Goal: Task Accomplishment & Management: Manage account settings

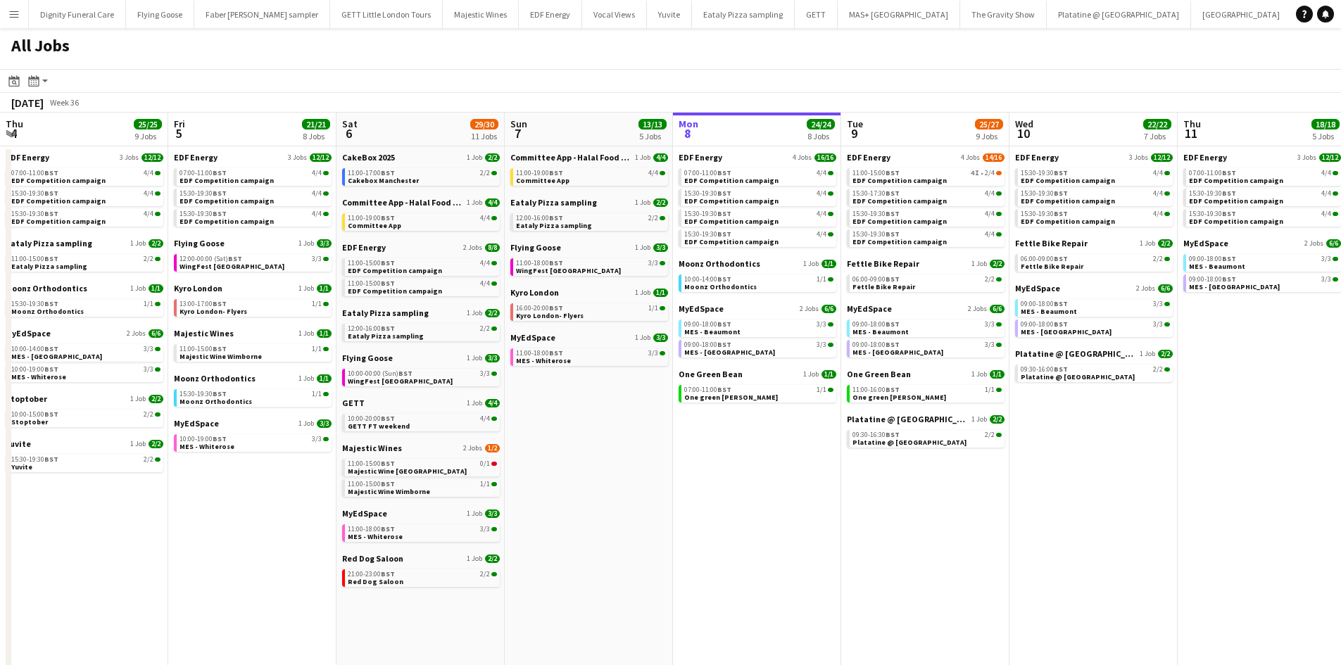
scroll to position [0, 641]
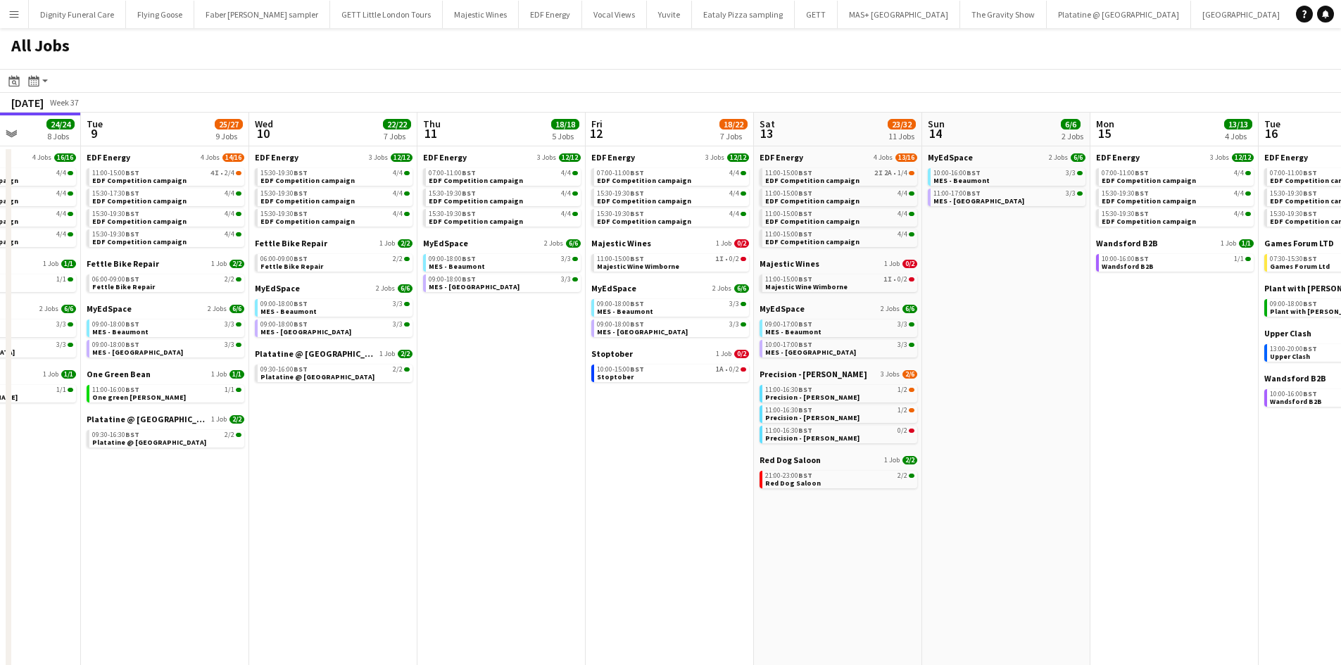
drag, startPoint x: 726, startPoint y: 450, endPoint x: 543, endPoint y: 407, distance: 187.8
click at [642, 452] on app-calendar-viewport "Sat 6 29/30 11 Jobs Sun 7 13/13 5 Jobs Mon 8 24/24 8 Jobs Tue 9 25/27 9 Jobs We…" at bounding box center [670, 597] width 1341 height 968
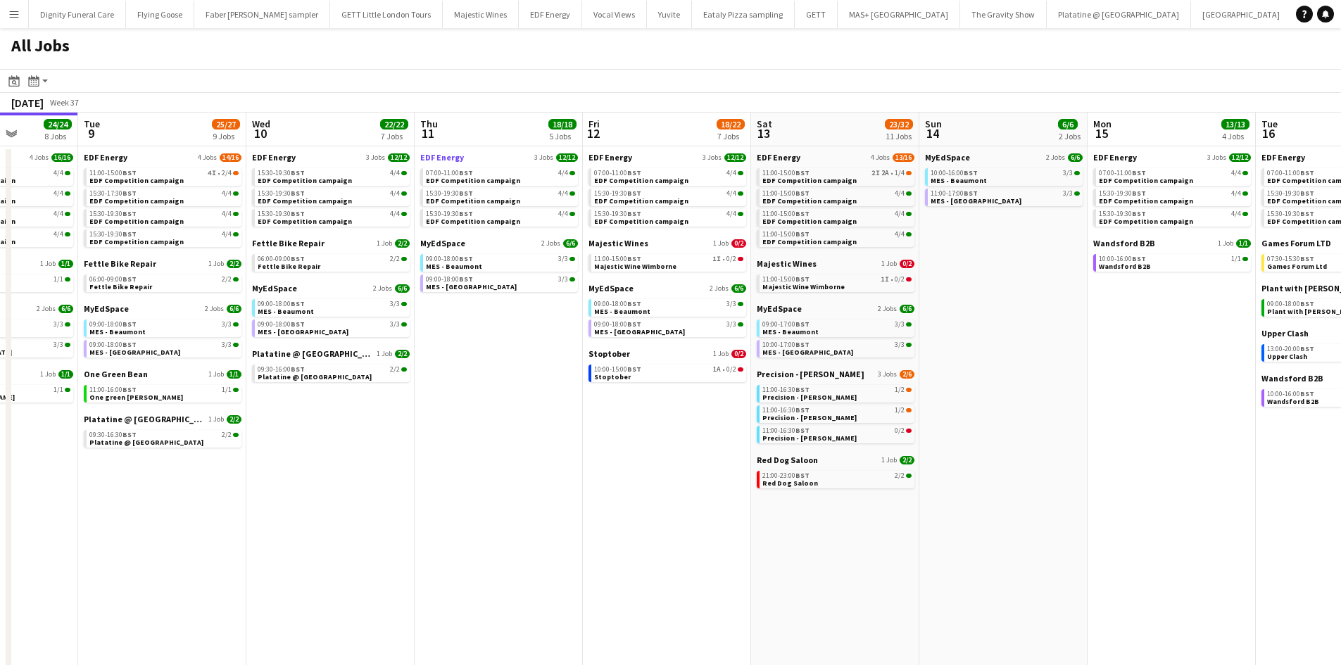
click at [441, 156] on span "EDF Energy" at bounding box center [442, 157] width 44 height 11
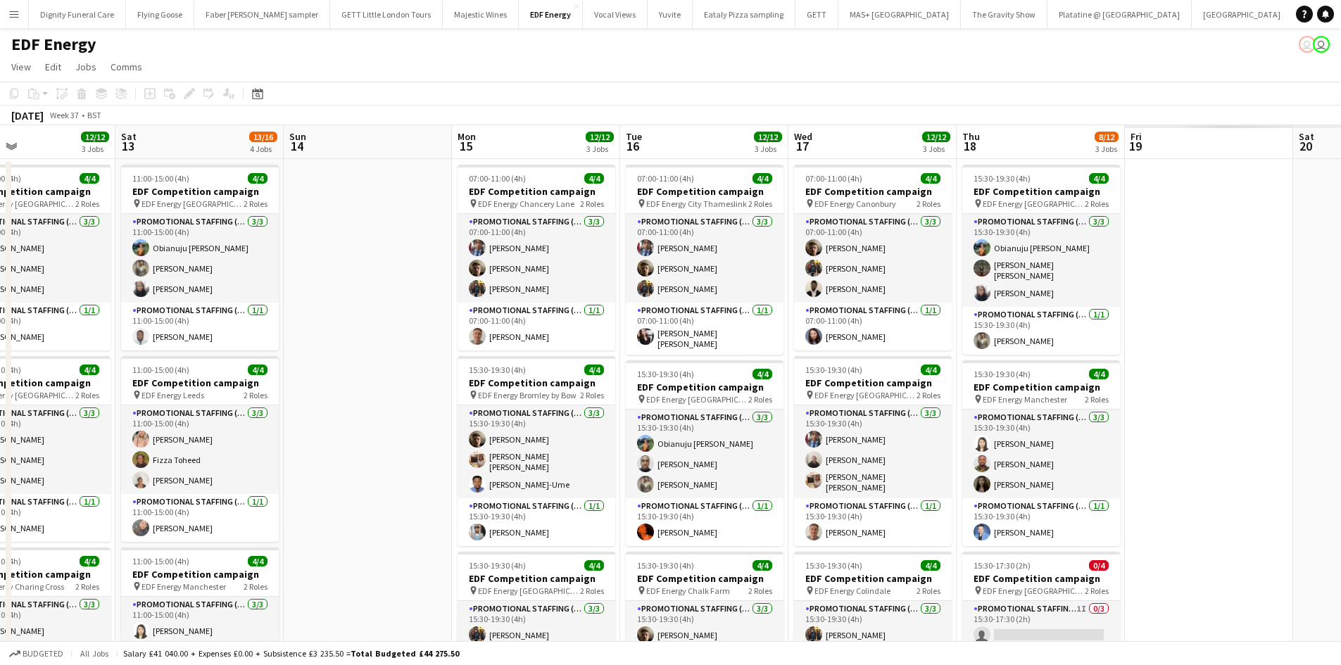
drag, startPoint x: 689, startPoint y: 269, endPoint x: 286, endPoint y: 250, distance: 403.7
click at [271, 255] on app-calendar-viewport "Mon 8 16/16 4 Jobs Tue 9 14/16 4 Jobs Wed 10 12/12 3 Jobs Thu 11 12/12 3 Jobs F…" at bounding box center [670, 571] width 1341 height 892
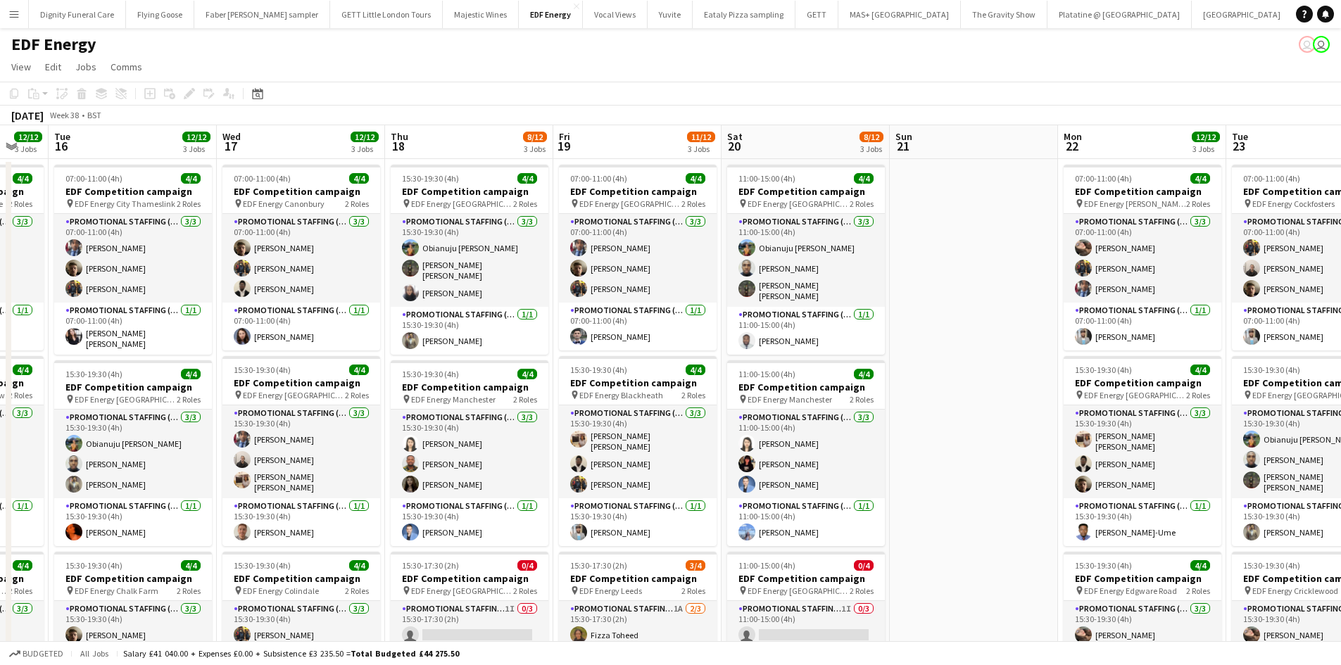
drag, startPoint x: 673, startPoint y: 276, endPoint x: 171, endPoint y: 238, distance: 503.9
click at [169, 238] on app-calendar-viewport "Fri 12 12/12 3 Jobs Sat 13 13/16 4 Jobs Sun 14 Mon 15 12/12 3 Jobs Tue 16 12/12…" at bounding box center [670, 571] width 1341 height 892
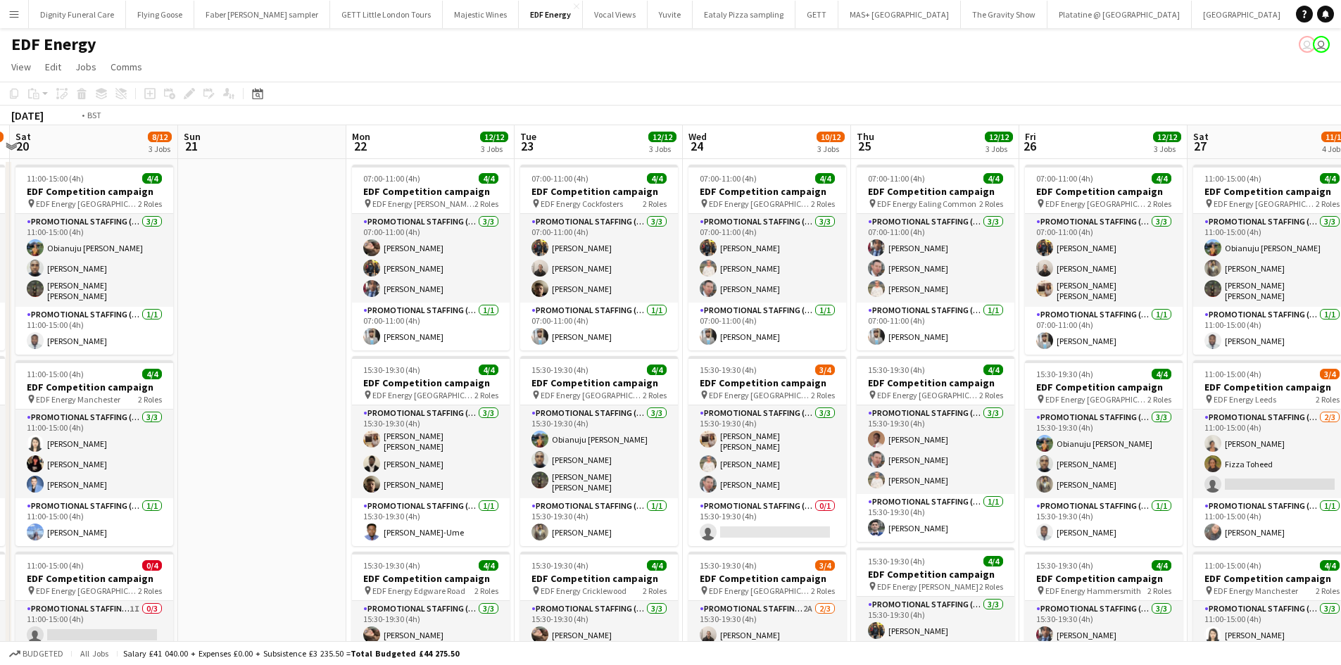
drag, startPoint x: 1160, startPoint y: 382, endPoint x: 1059, endPoint y: 372, distance: 101.2
click at [281, 310] on app-calendar-viewport "Tue 16 12/12 3 Jobs Wed 17 12/12 3 Jobs Thu 18 8/12 3 Jobs Fri 19 11/12 3 Jobs …" at bounding box center [670, 571] width 1341 height 892
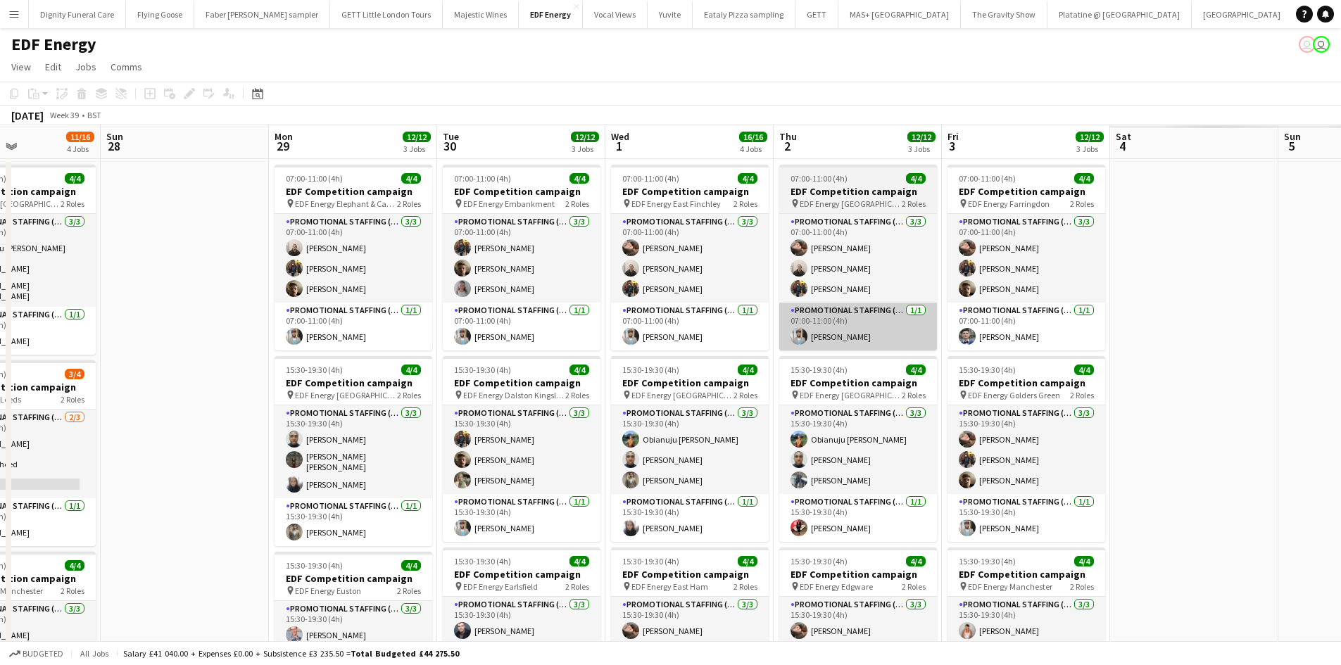
drag, startPoint x: 783, startPoint y: 330, endPoint x: 768, endPoint y: 306, distance: 28.1
click at [233, 290] on app-calendar-viewport "Tue 23 12/12 3 Jobs Wed 24 10/12 3 Jobs Thu 25 12/12 3 Jobs Fri 26 12/12 3 Jobs…" at bounding box center [670, 571] width 1341 height 892
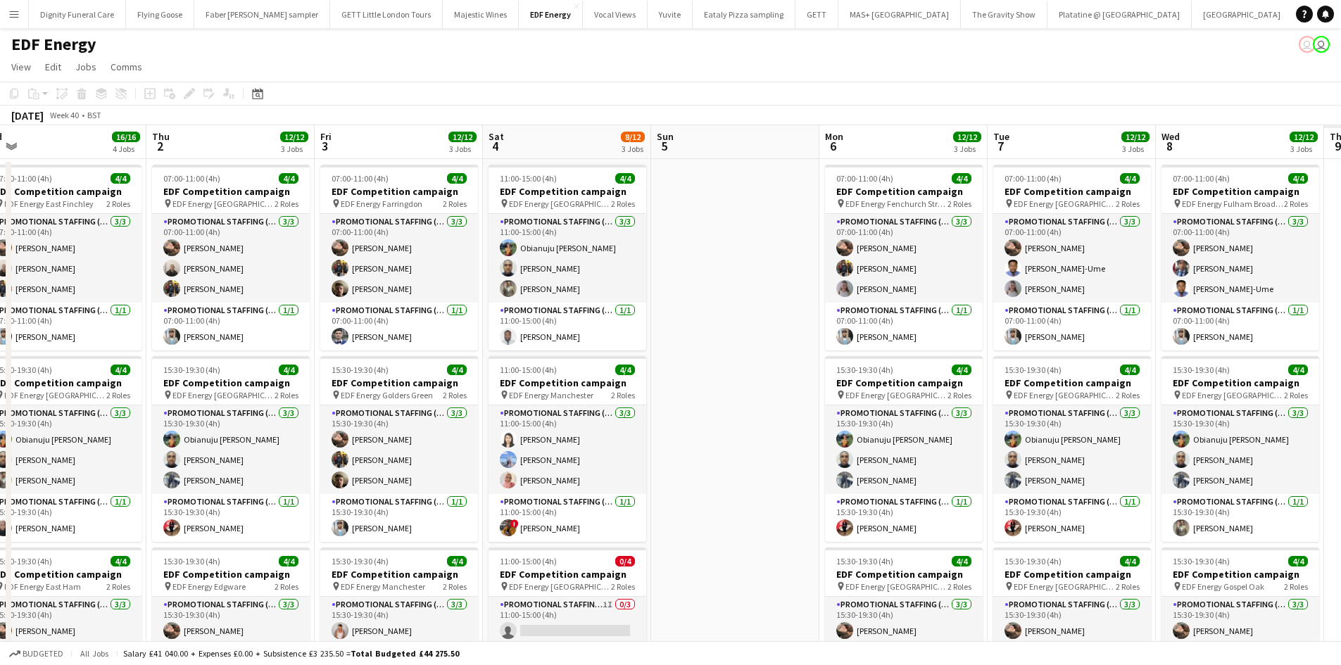
drag, startPoint x: 426, startPoint y: 262, endPoint x: 43, endPoint y: 232, distance: 384.8
click at [38, 233] on app-calendar-viewport "Sat 27 11/16 4 Jobs Sun 28 Mon 29 12/12 3 Jobs Tue 30 12/12 3 Jobs Wed 1 16/16 …" at bounding box center [670, 571] width 1341 height 892
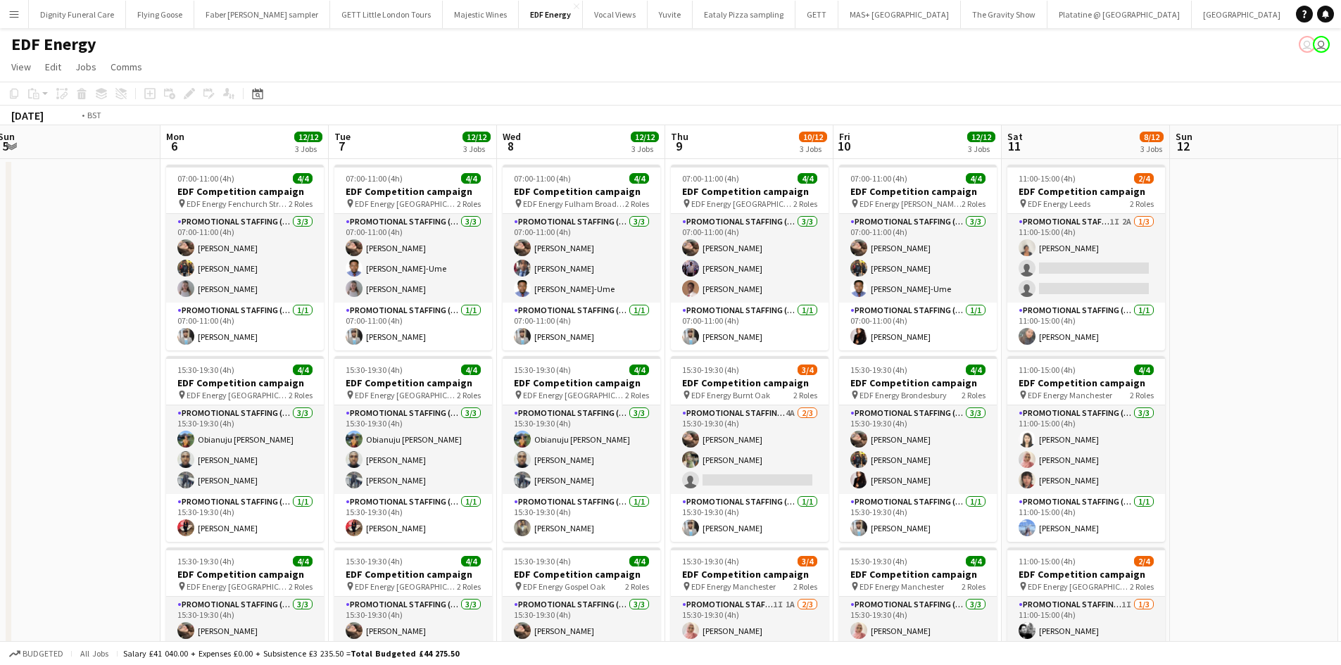
drag, startPoint x: 927, startPoint y: 284, endPoint x: 201, endPoint y: 217, distance: 729.4
click at [93, 222] on app-calendar-viewport "Wed 1 16/16 4 Jobs Thu 2 12/12 3 Jobs Fri 3 12/12 3 Jobs Sat 4 8/12 3 Jobs Sun …" at bounding box center [670, 571] width 1341 height 892
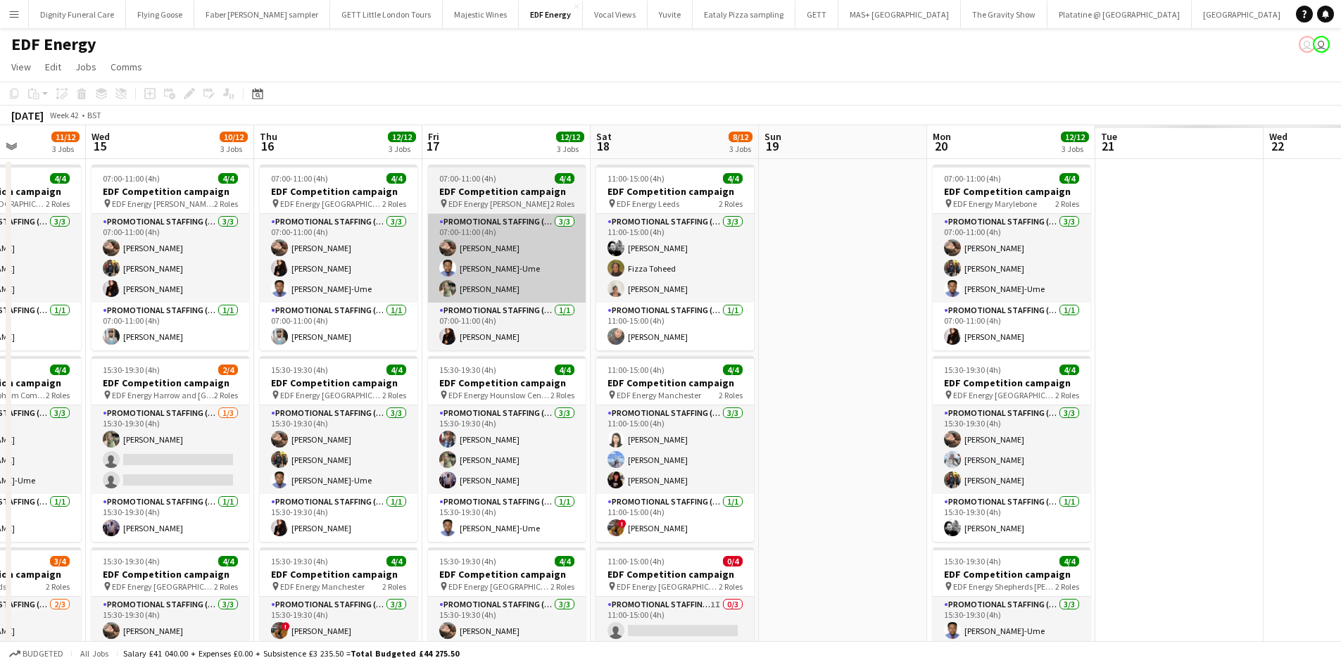
drag, startPoint x: 993, startPoint y: 287, endPoint x: 514, endPoint y: 267, distance: 479.0
click at [49, 230] on app-calendar-viewport "Sat 11 8/12 3 Jobs Sun 12 Mon 13 12/12 3 Jobs Tue 14 11/12 3 Jobs Wed 15 10/12 …" at bounding box center [670, 571] width 1341 height 892
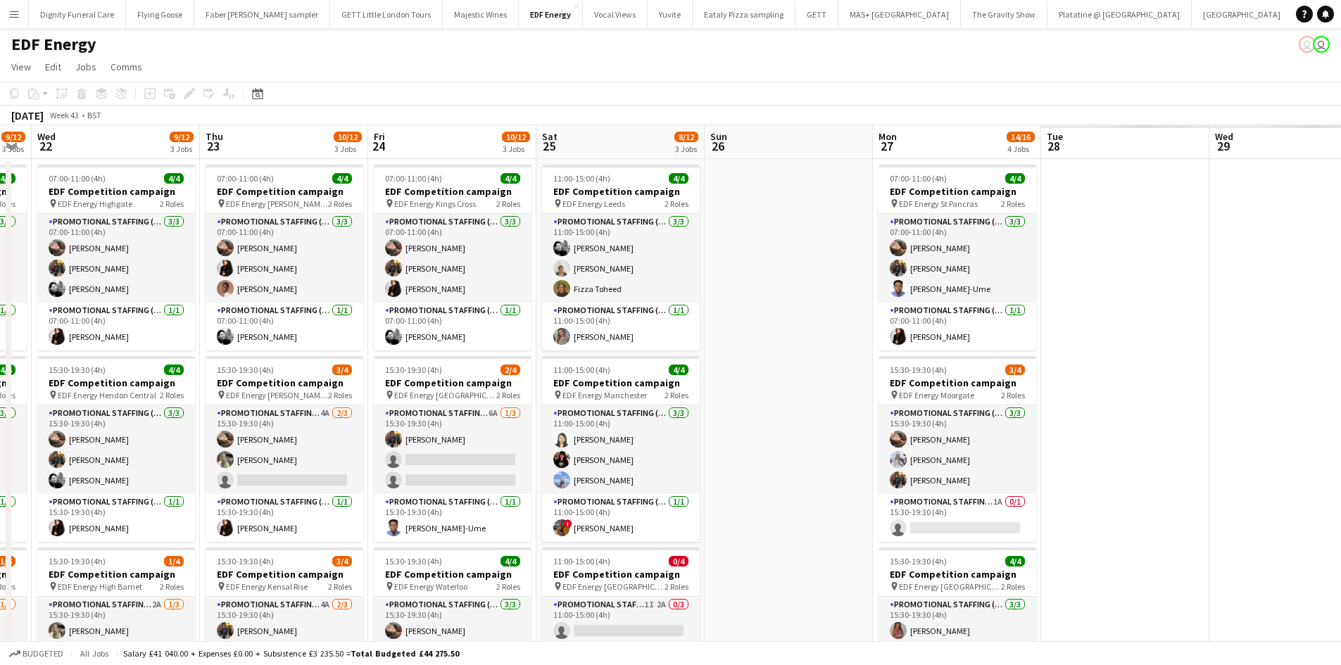
drag, startPoint x: 499, startPoint y: 277, endPoint x: -41, endPoint y: 234, distance: 541.4
click at [0, 234] on html "Menu Boards Boards Boards All jobs Status Workforce Workforce My Workforce Recr…" at bounding box center [670, 520] width 1341 height 1041
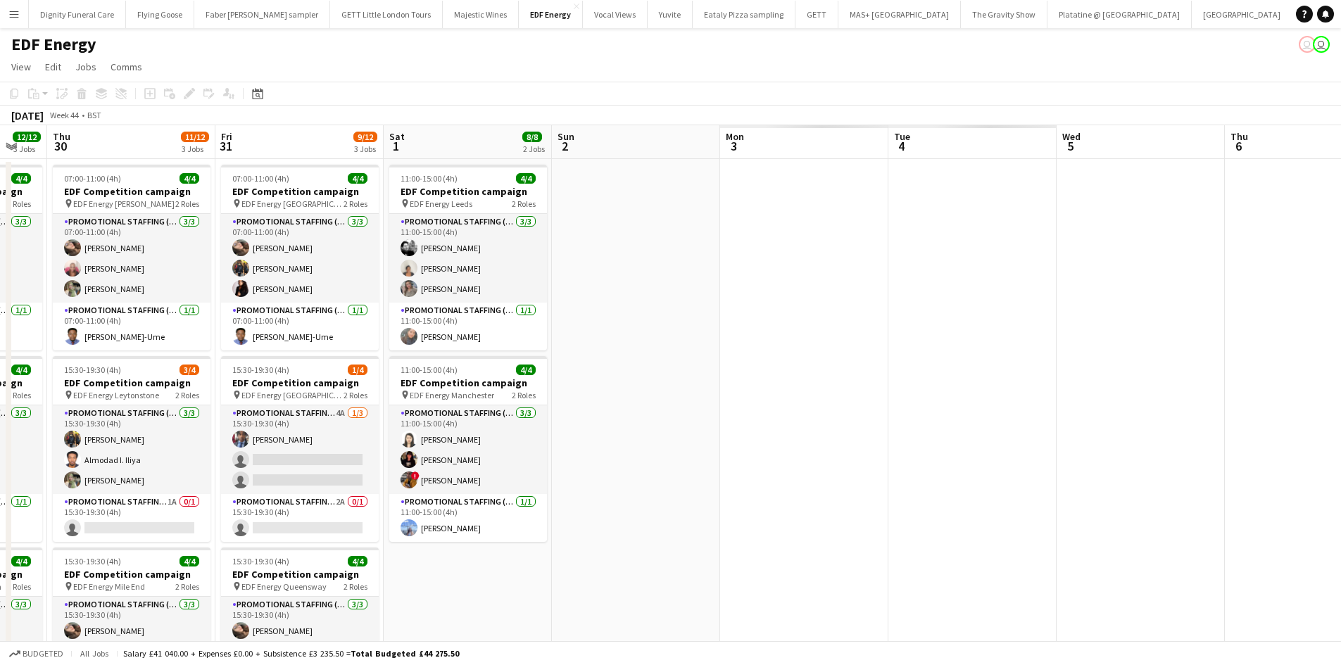
drag, startPoint x: 694, startPoint y: 295, endPoint x: 303, endPoint y: 260, distance: 392.1
click at [89, 249] on app-calendar-viewport "Sat 25 8/12 3 Jobs Sun 26 Mon 27 14/16 4 Jobs Tue 28 8/12 3 Jobs Wed 29 12/12 3…" at bounding box center [670, 571] width 1341 height 892
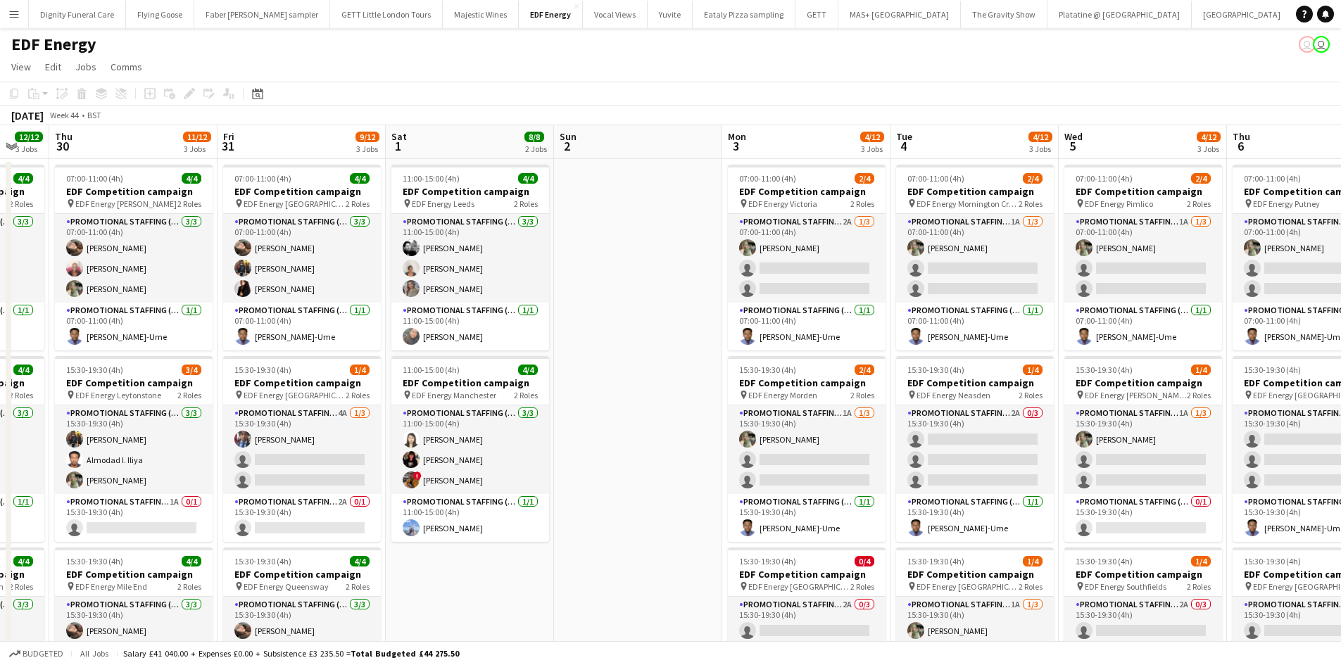
drag, startPoint x: 541, startPoint y: 276, endPoint x: 236, endPoint y: 264, distance: 305.6
click at [236, 265] on app-calendar-viewport "Mon 27 14/16 4 Jobs Tue 28 8/12 3 Jobs Wed 29 12/12 3 Jobs Thu 30 11/12 3 Jobs …" at bounding box center [670, 571] width 1341 height 892
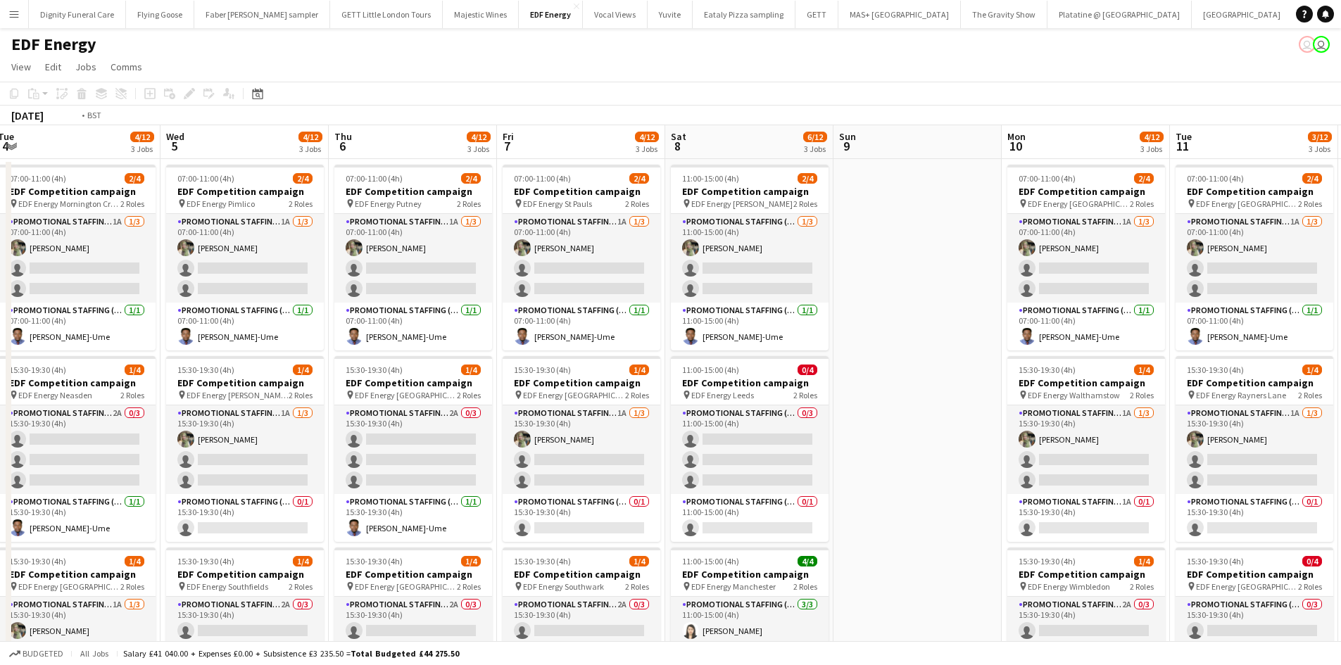
drag, startPoint x: 1093, startPoint y: 325, endPoint x: 302, endPoint y: 263, distance: 793.4
click at [303, 263] on app-calendar-viewport "Fri 31 9/12 3 Jobs Sat 1 8/8 2 Jobs Sun 2 Mon 3 4/12 3 Jobs Tue 4 4/12 3 Jobs W…" at bounding box center [670, 571] width 1341 height 892
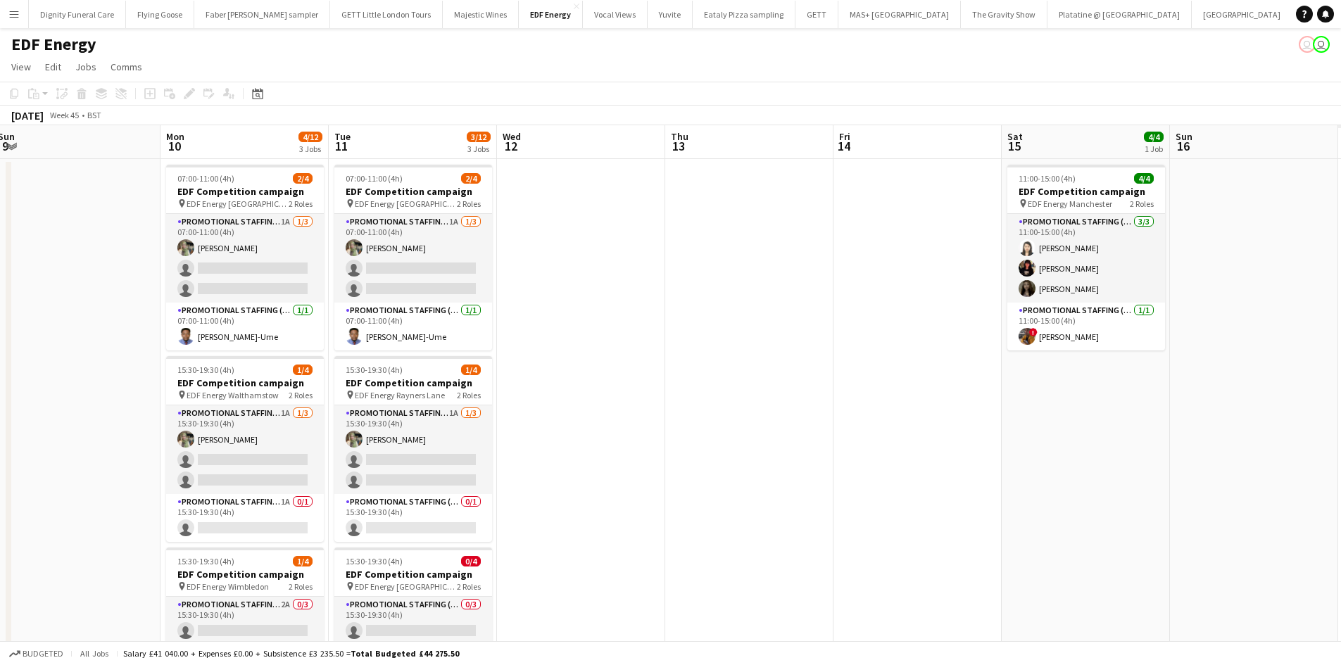
scroll to position [0, 410]
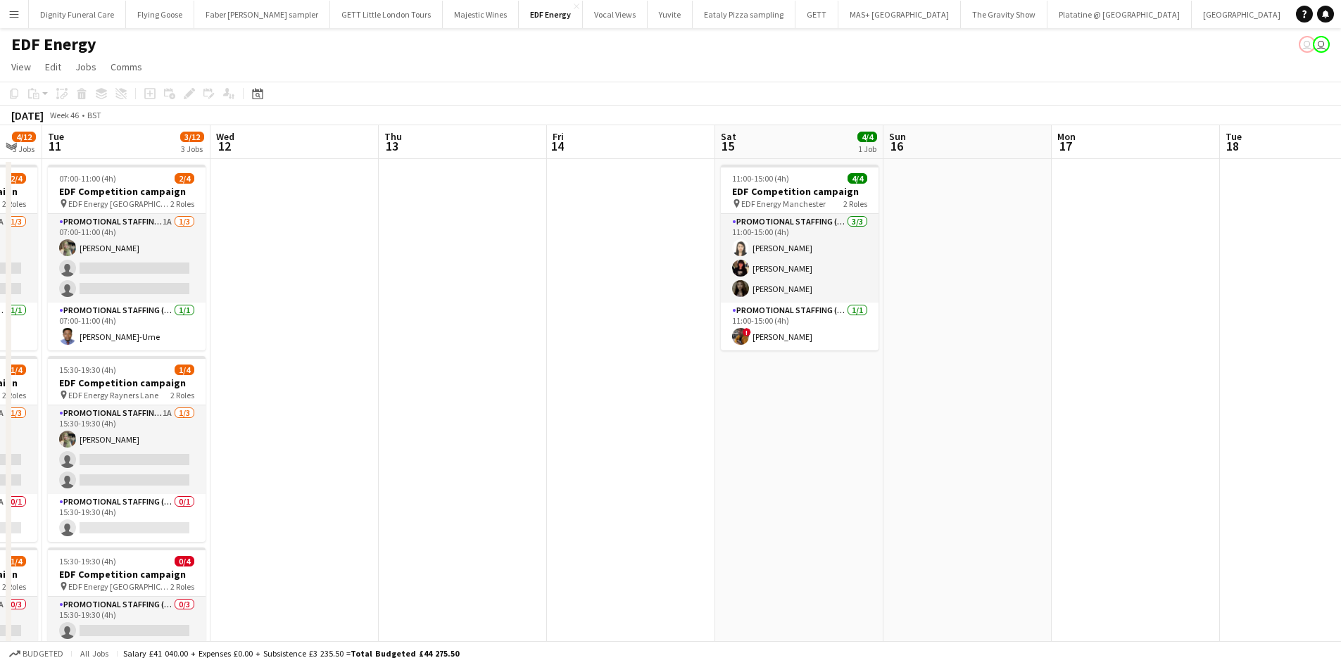
drag, startPoint x: 889, startPoint y: 227, endPoint x: 346, endPoint y: 217, distance: 543.3
click at [337, 222] on app-calendar-viewport "Fri 7 4/12 3 Jobs Sat 8 6/12 3 Jobs Sun 9 Mon 10 4/12 3 Jobs Tue 11 3/12 3 Jobs…" at bounding box center [670, 571] width 1341 height 892
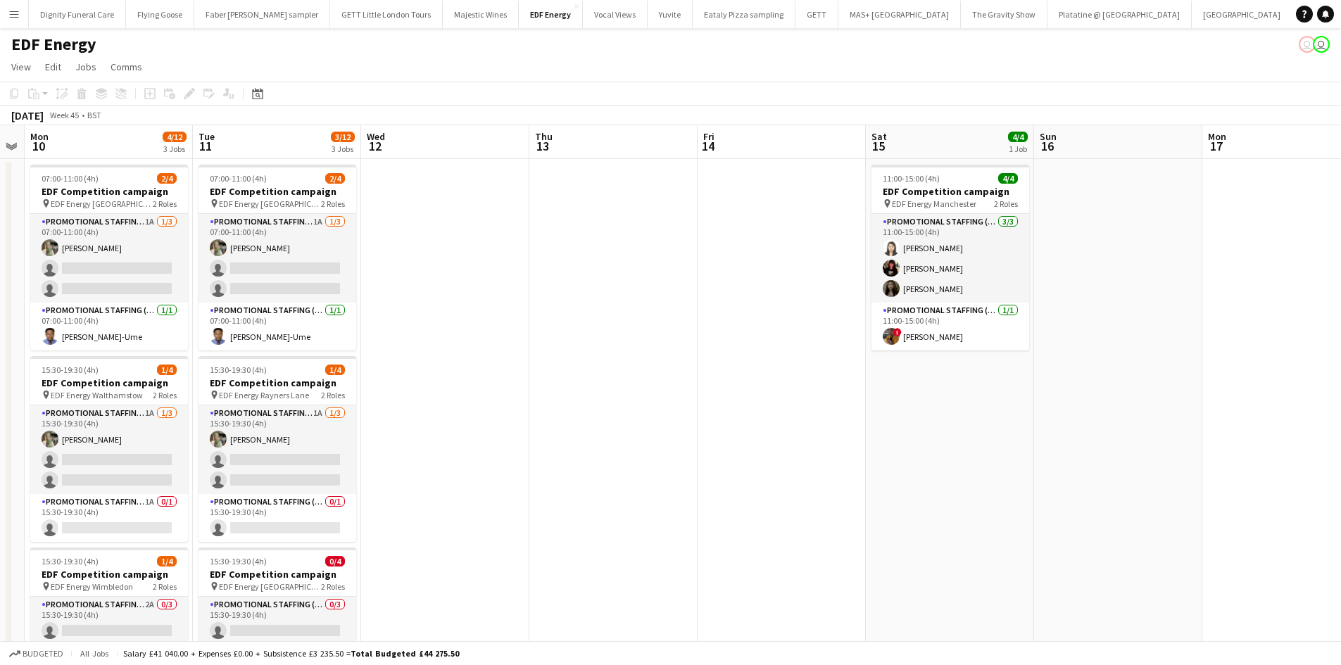
scroll to position [0, 461]
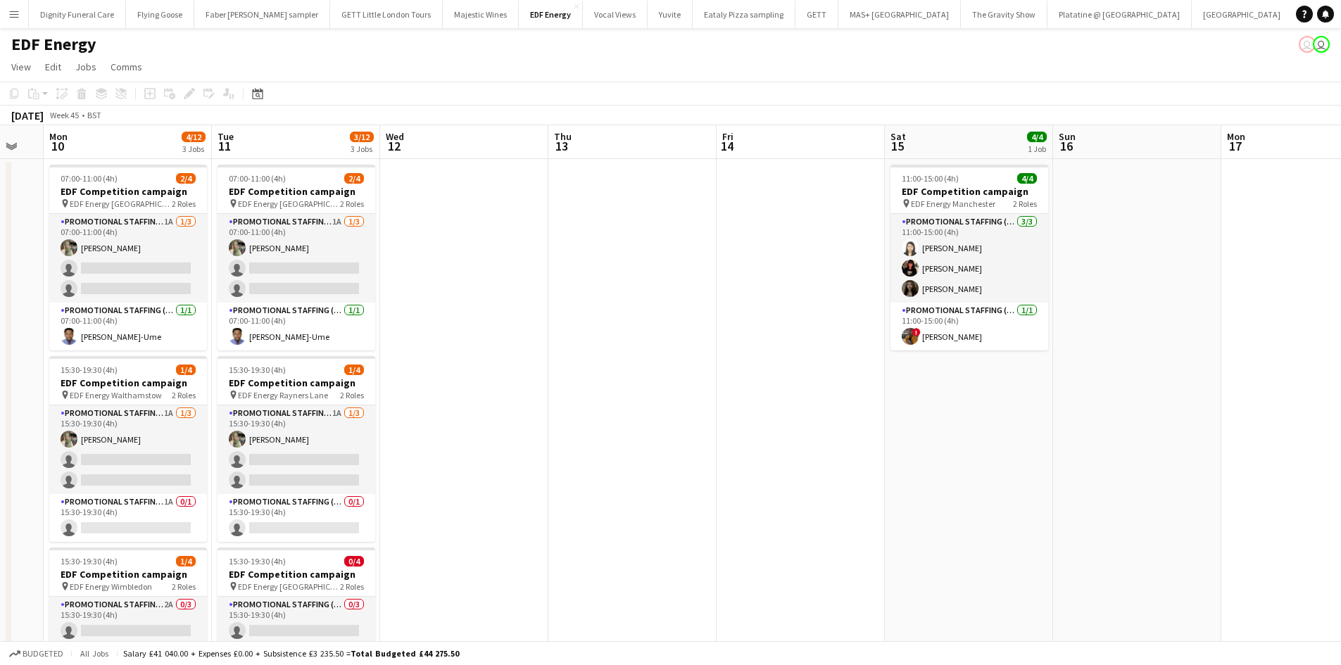
drag, startPoint x: 448, startPoint y: 227, endPoint x: 493, endPoint y: 234, distance: 45.6
click at [613, 194] on app-calendar-viewport "Fri 7 4/12 3 Jobs Sat 8 6/12 3 Jobs Sun 9 Mon 10 4/12 3 Jobs Tue 11 3/12 3 Jobs…" at bounding box center [670, 571] width 1341 height 892
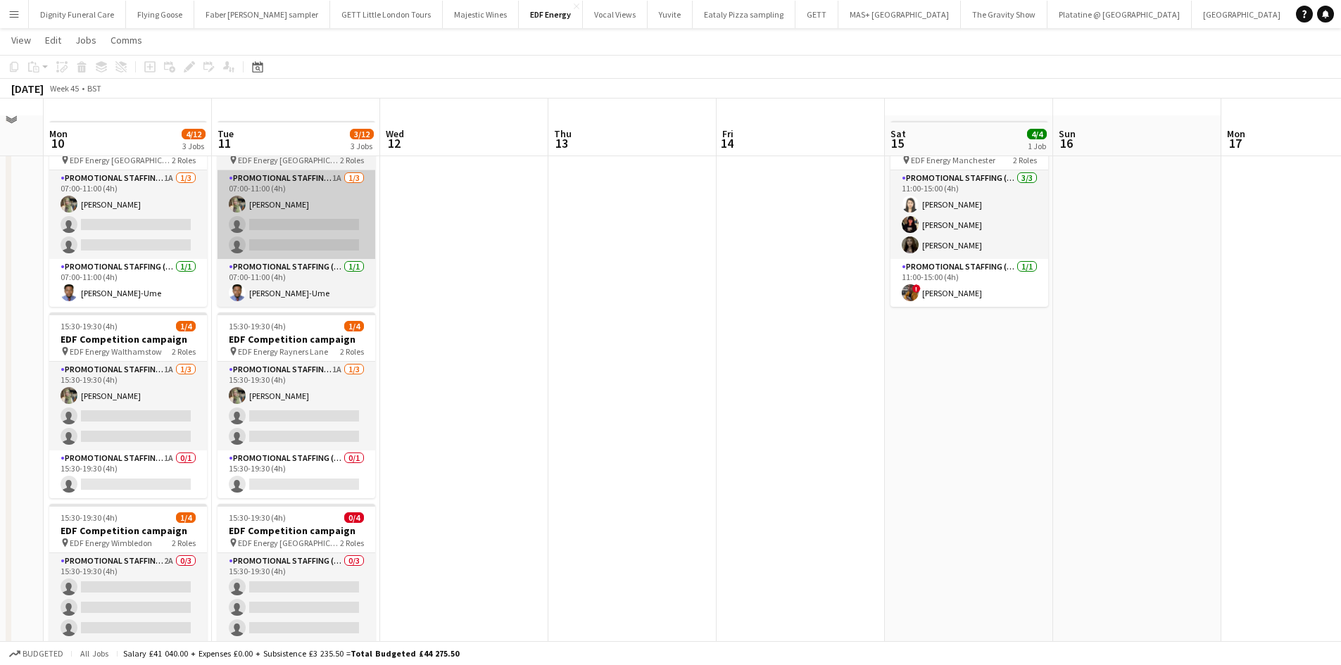
scroll to position [0, 0]
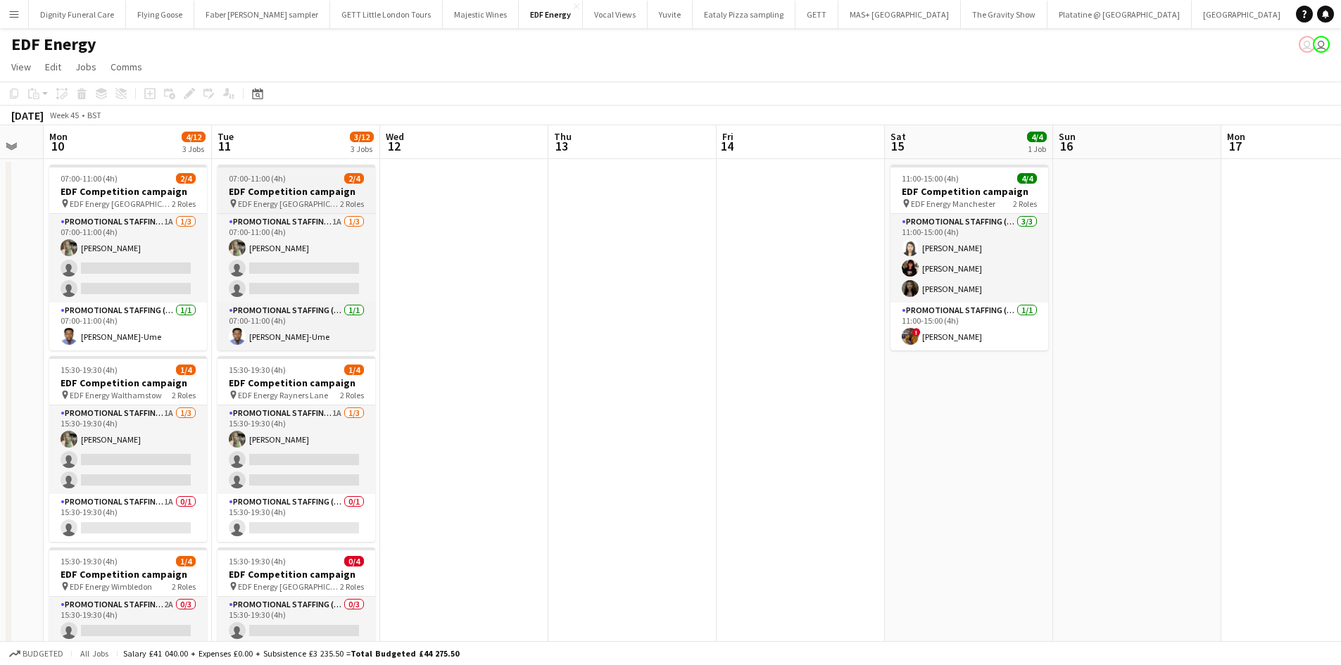
click at [269, 190] on h3 "EDF Competition campaign" at bounding box center [296, 191] width 158 height 13
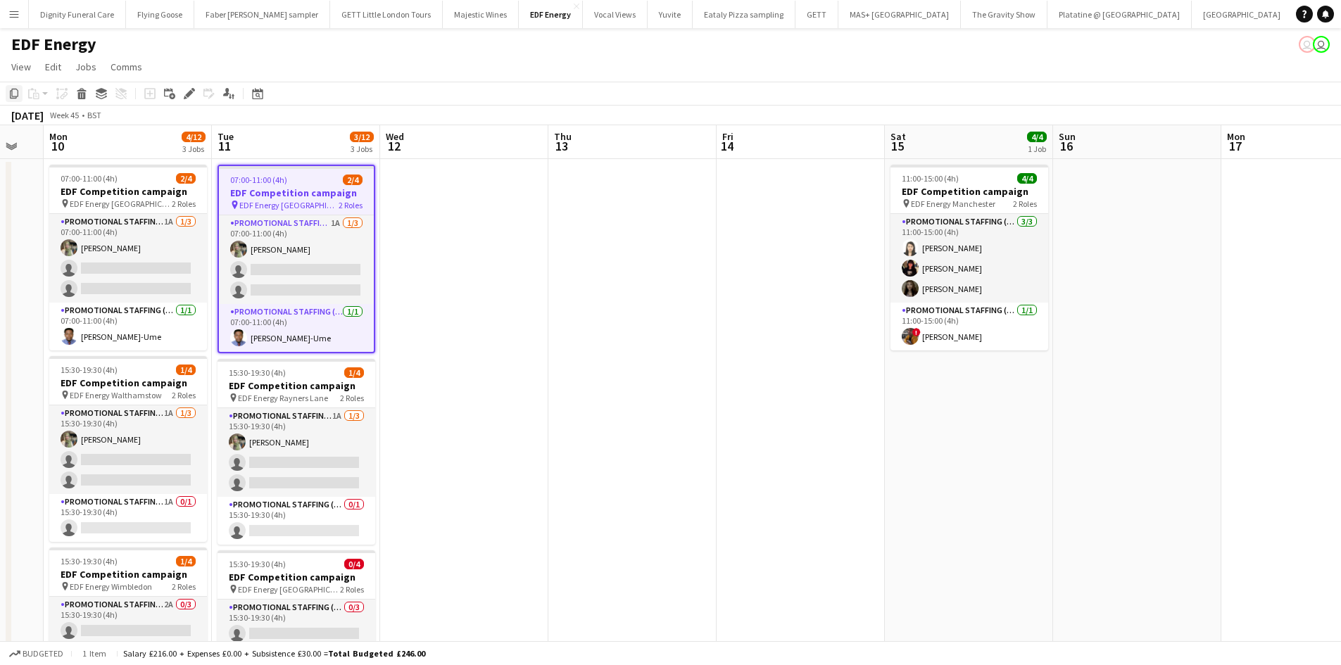
click at [13, 89] on icon "Copy" at bounding box center [13, 93] width 11 height 11
click at [435, 220] on app-date-cell at bounding box center [464, 588] width 168 height 858
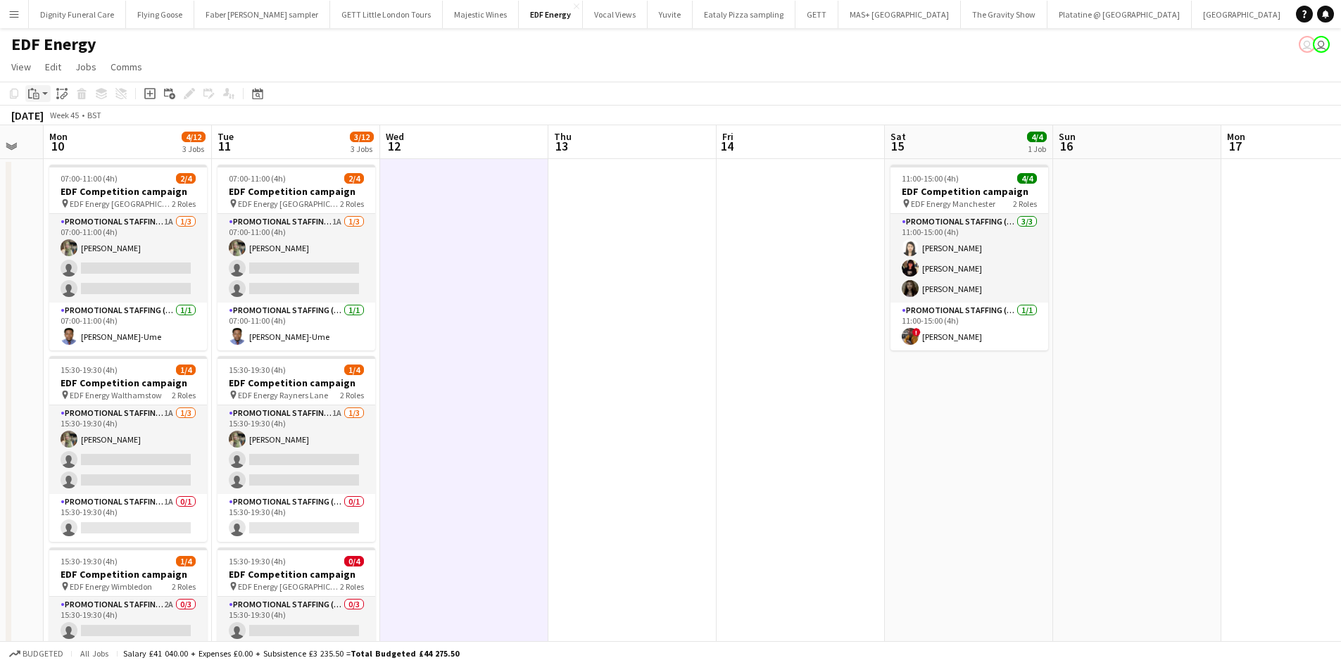
click at [36, 89] on icon "Paste" at bounding box center [33, 93] width 11 height 11
drag, startPoint x: 43, startPoint y: 115, endPoint x: 57, endPoint y: 115, distance: 14.1
click at [44, 115] on link "Paste Ctrl+V" at bounding box center [103, 120] width 132 height 13
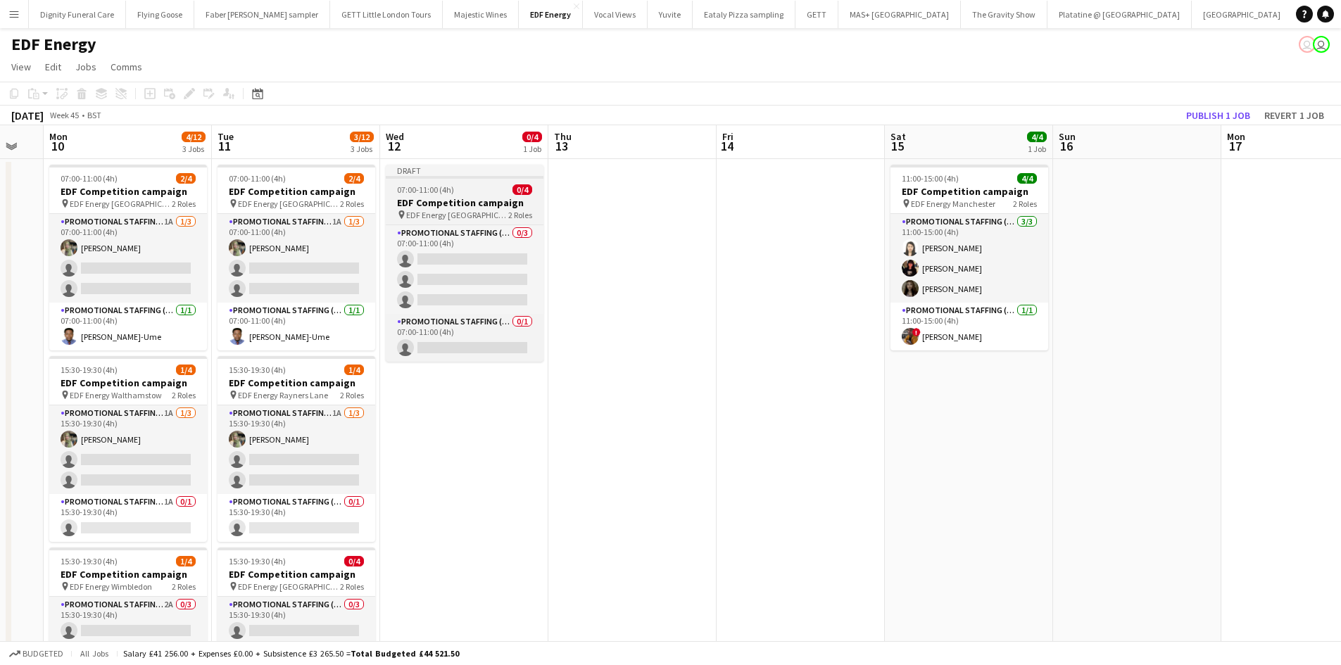
click at [445, 198] on h3 "EDF Competition campaign" at bounding box center [465, 202] width 158 height 13
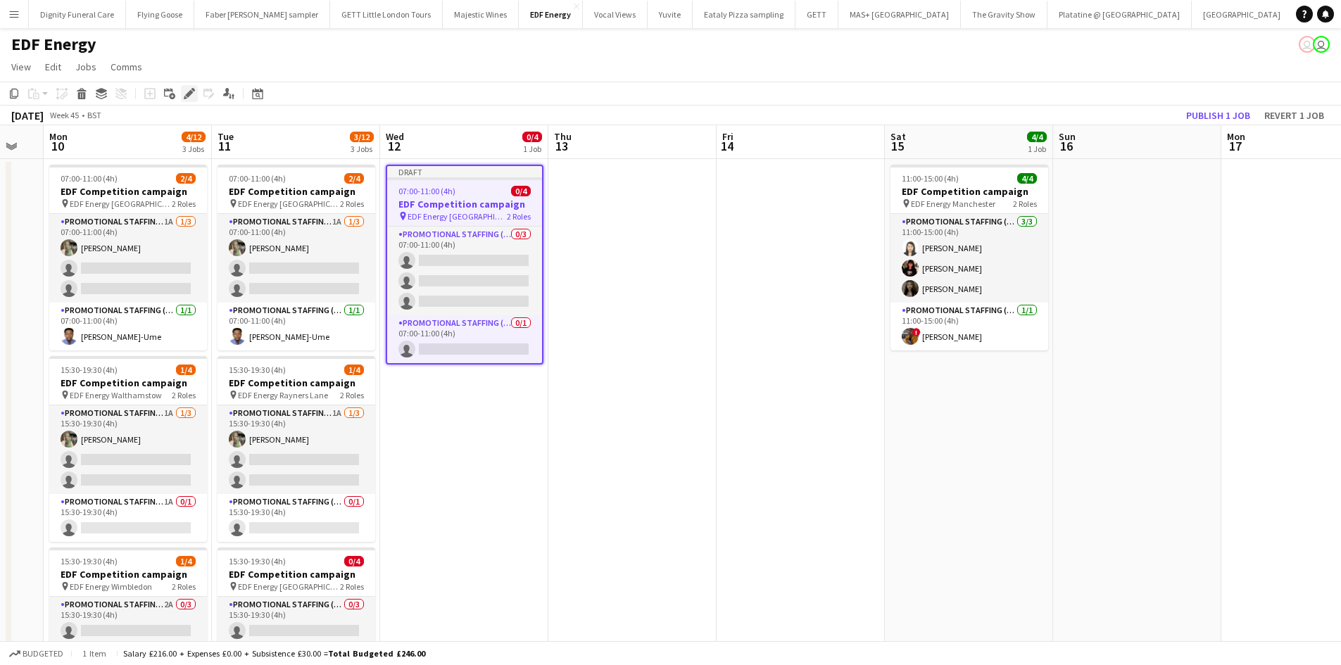
click at [190, 89] on icon "Edit" at bounding box center [189, 93] width 11 height 11
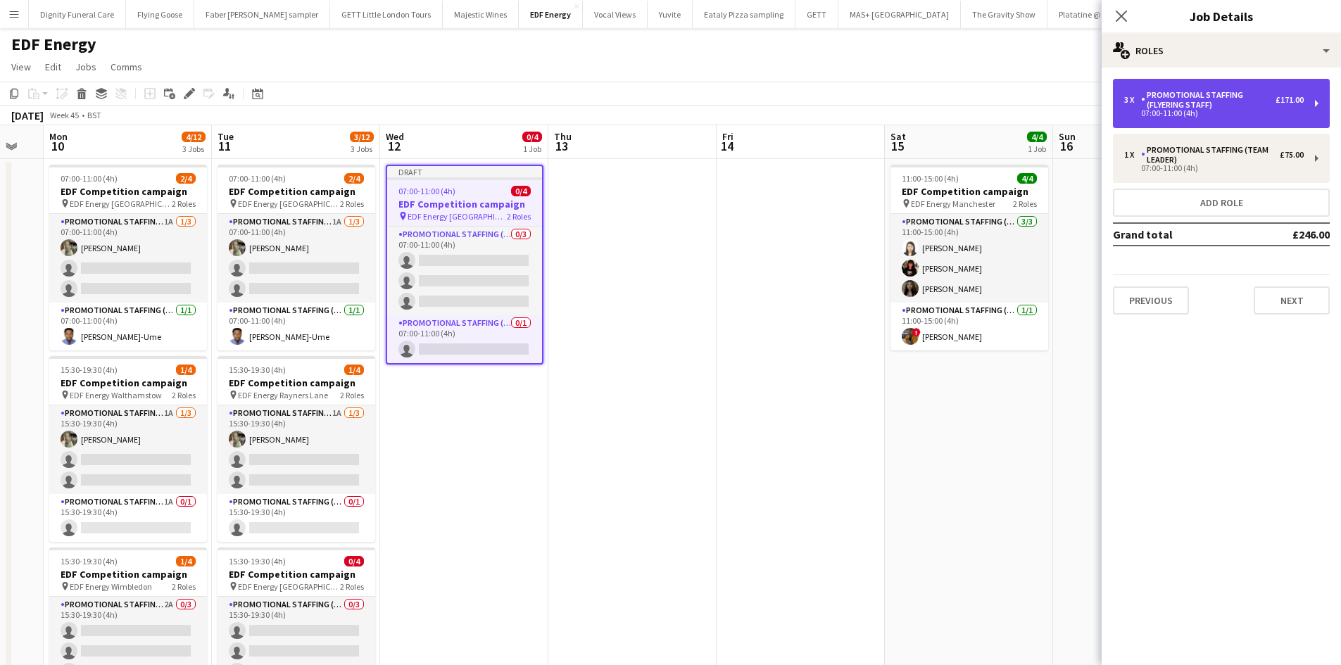
click at [1191, 103] on div "Promotional Staffing (Flyering Staff)" at bounding box center [1208, 100] width 134 height 20
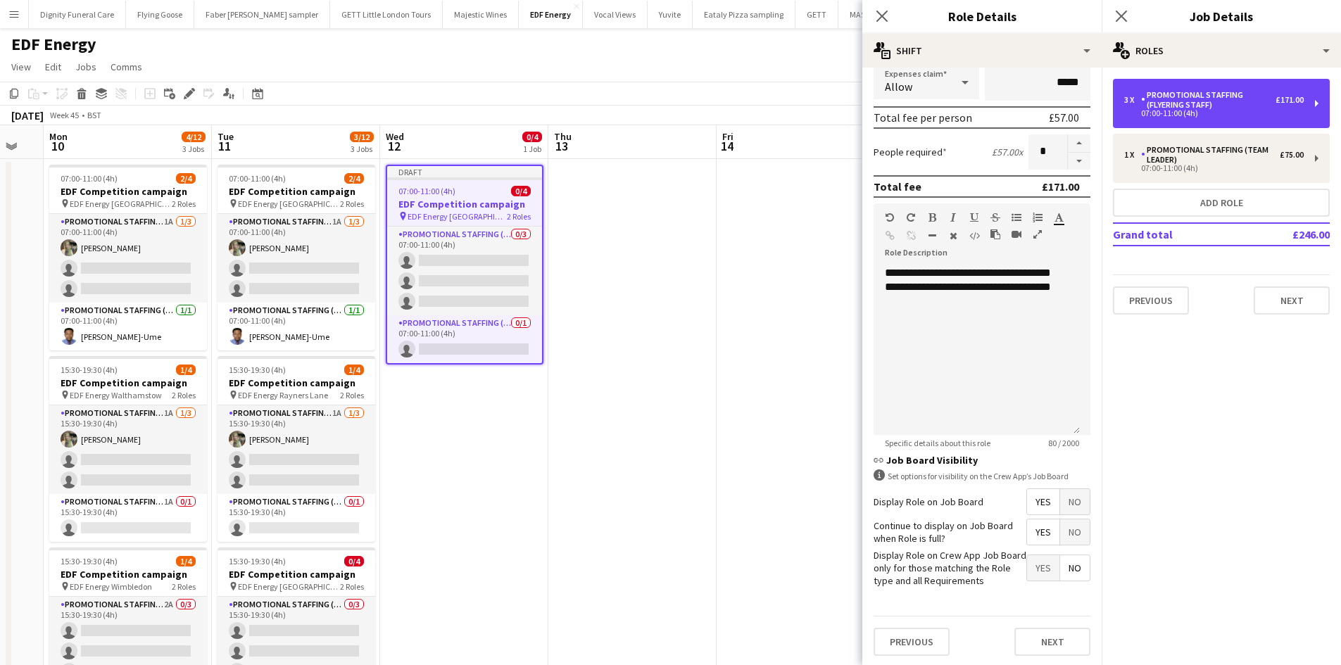
scroll to position [289, 0]
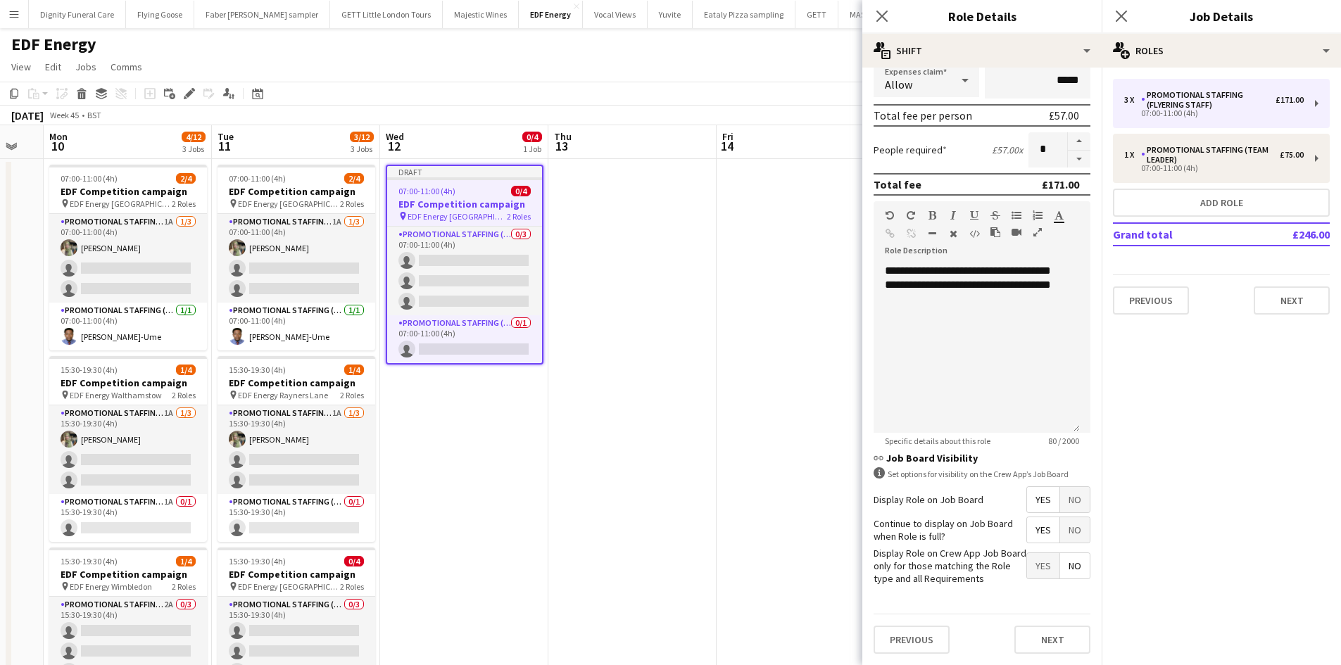
click at [1033, 501] on span "Yes" at bounding box center [1043, 499] width 32 height 25
click at [1036, 529] on span "Yes" at bounding box center [1043, 529] width 32 height 25
drag, startPoint x: 1061, startPoint y: 564, endPoint x: 1060, endPoint y: 590, distance: 26.0
click at [1061, 569] on span "No" at bounding box center [1075, 565] width 30 height 25
click at [1059, 642] on button "Next" at bounding box center [1052, 640] width 76 height 28
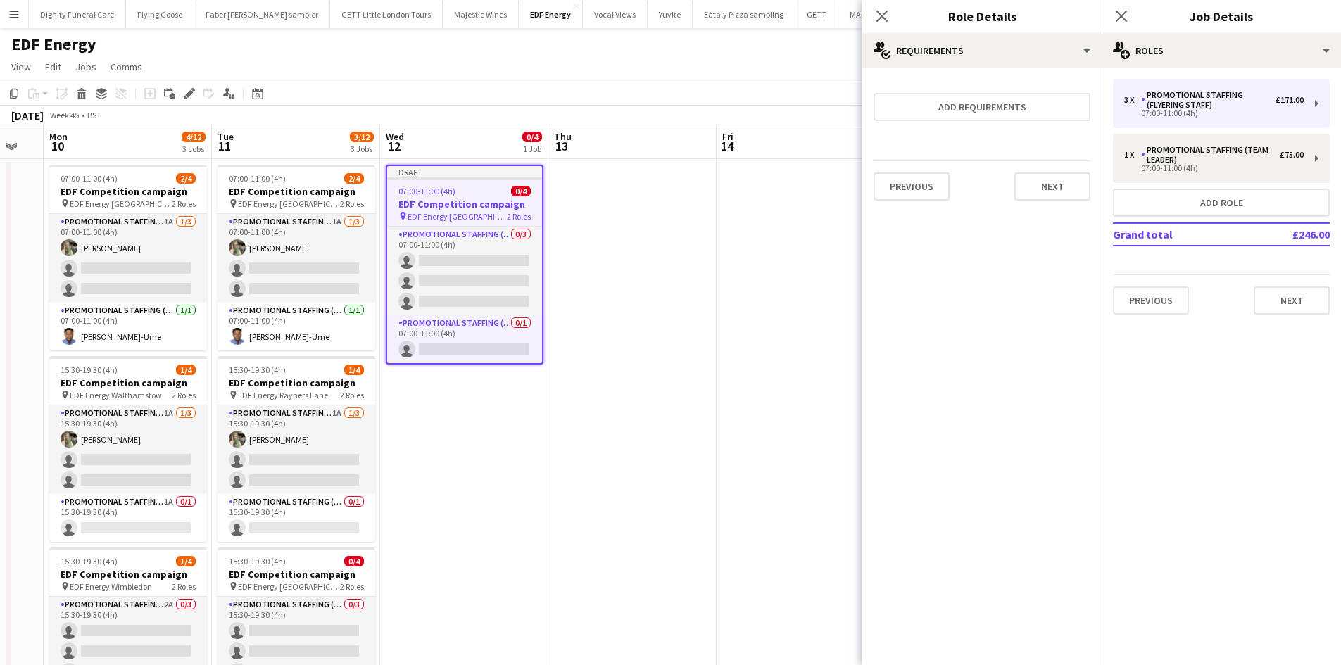
scroll to position [0, 0]
click at [1052, 190] on button "Next" at bounding box center [1052, 186] width 76 height 28
click at [1048, 190] on button "Finish" at bounding box center [1063, 189] width 53 height 28
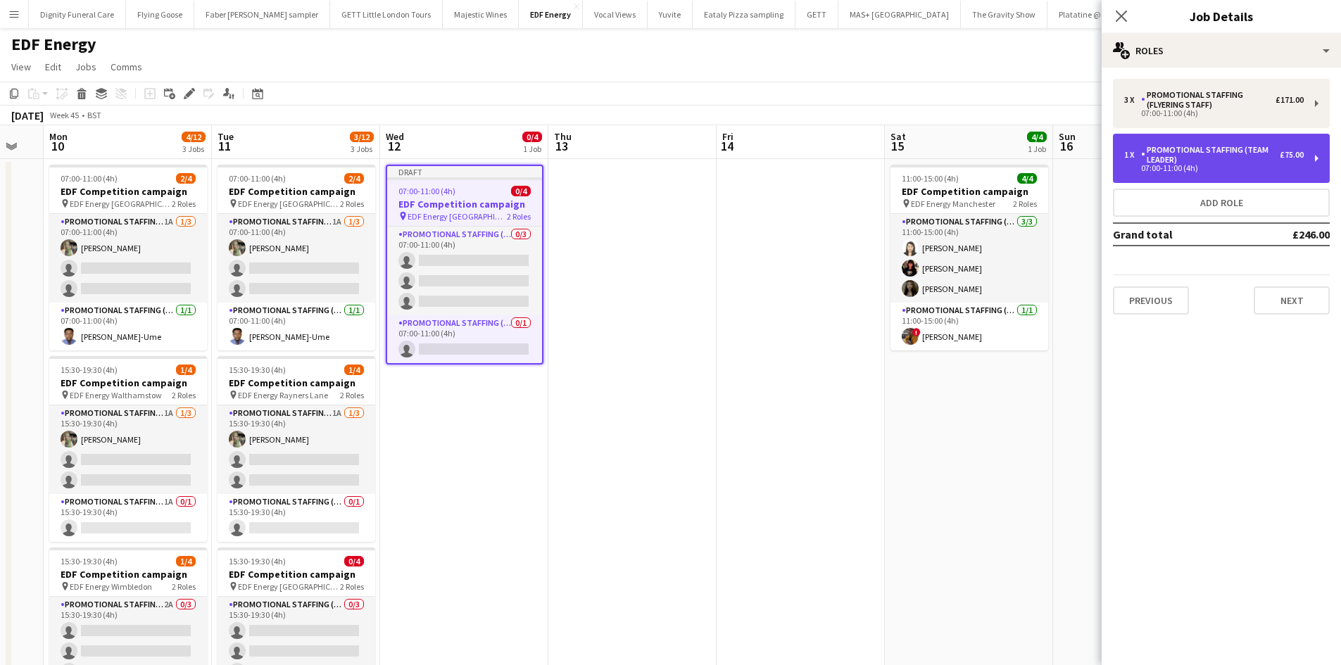
click at [1209, 152] on div "Promotional Staffing (Team Leader)" at bounding box center [1210, 155] width 139 height 20
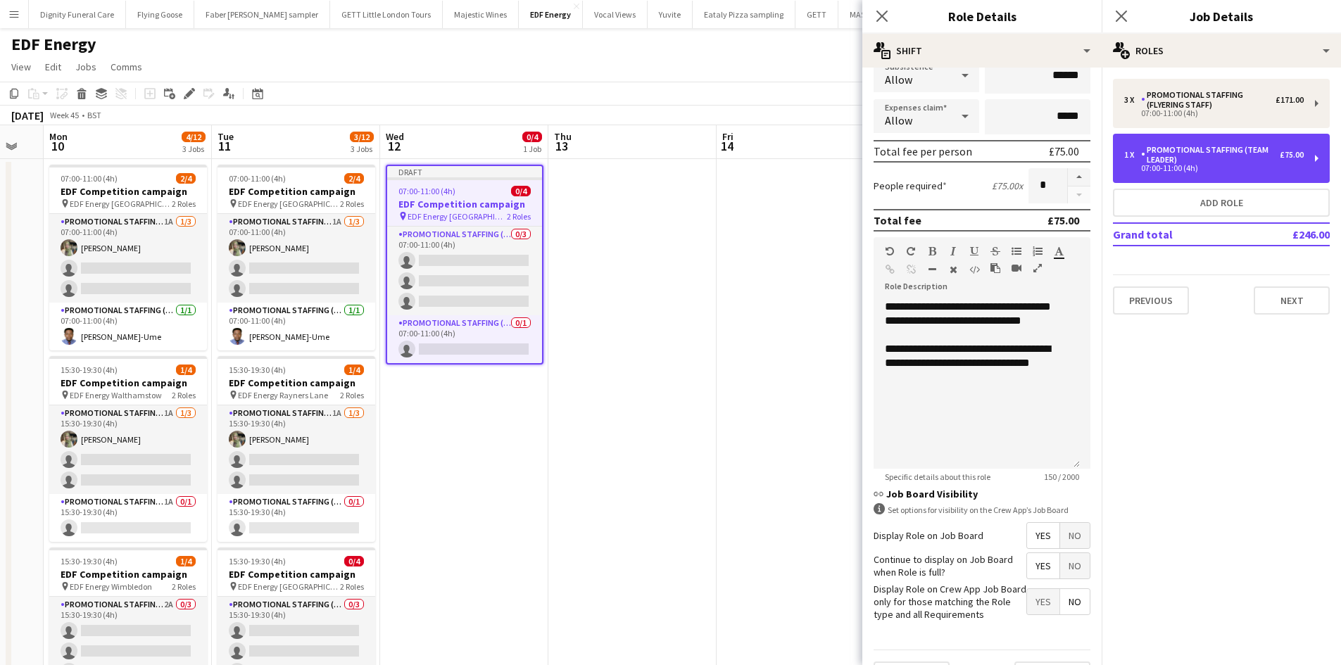
scroll to position [289, 0]
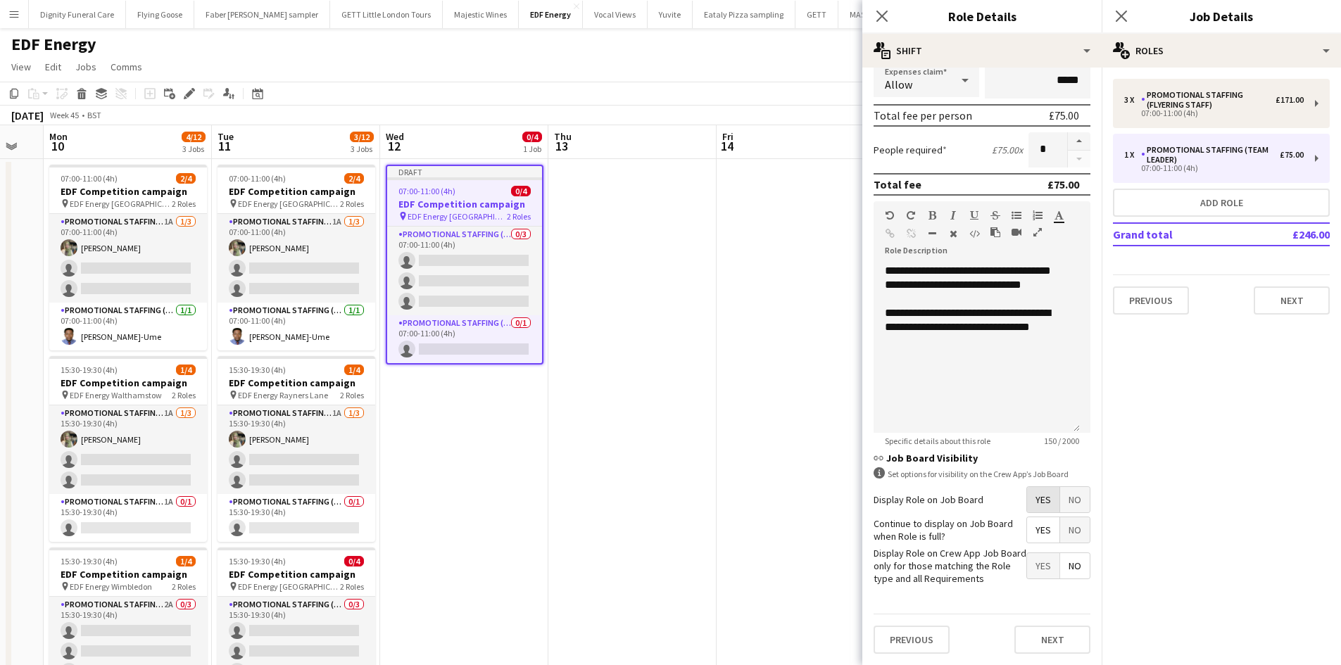
click at [1035, 499] on span "Yes" at bounding box center [1043, 499] width 32 height 25
click at [1034, 531] on span "Yes" at bounding box center [1043, 529] width 32 height 25
drag, startPoint x: 1057, startPoint y: 562, endPoint x: 1058, endPoint y: 591, distance: 29.6
click at [1060, 563] on span "No" at bounding box center [1075, 565] width 30 height 25
click at [1054, 643] on button "Next" at bounding box center [1052, 640] width 76 height 28
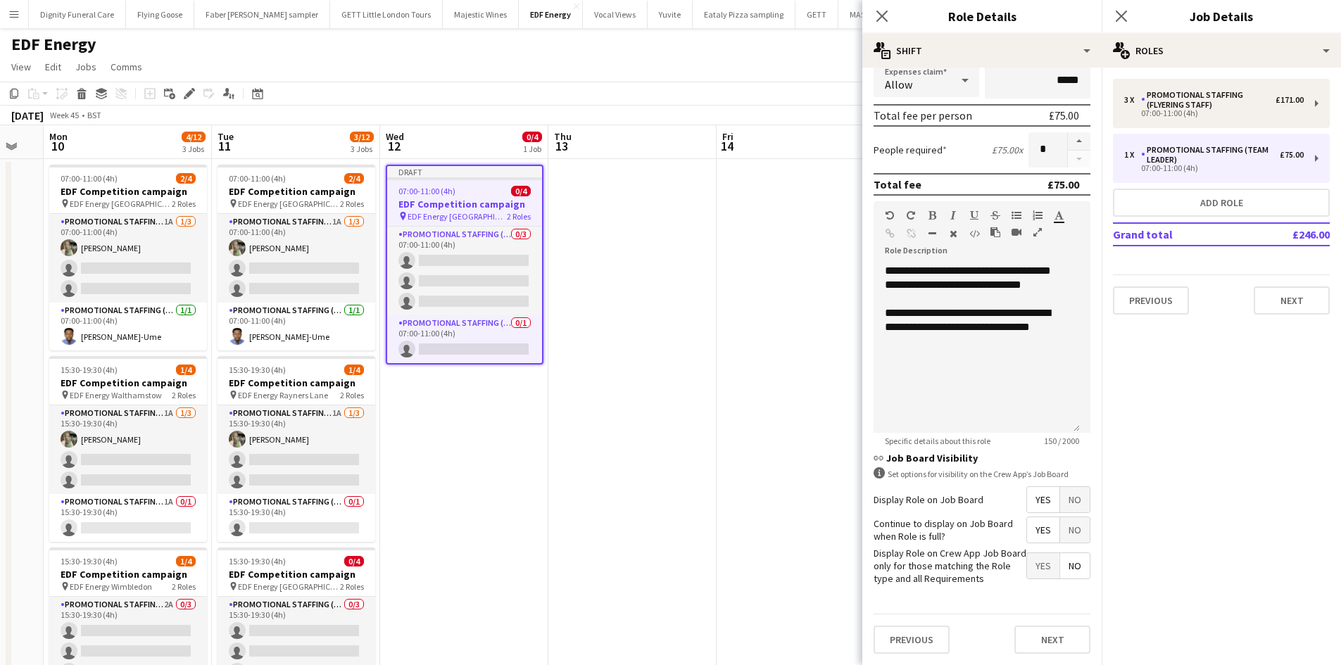
scroll to position [0, 0]
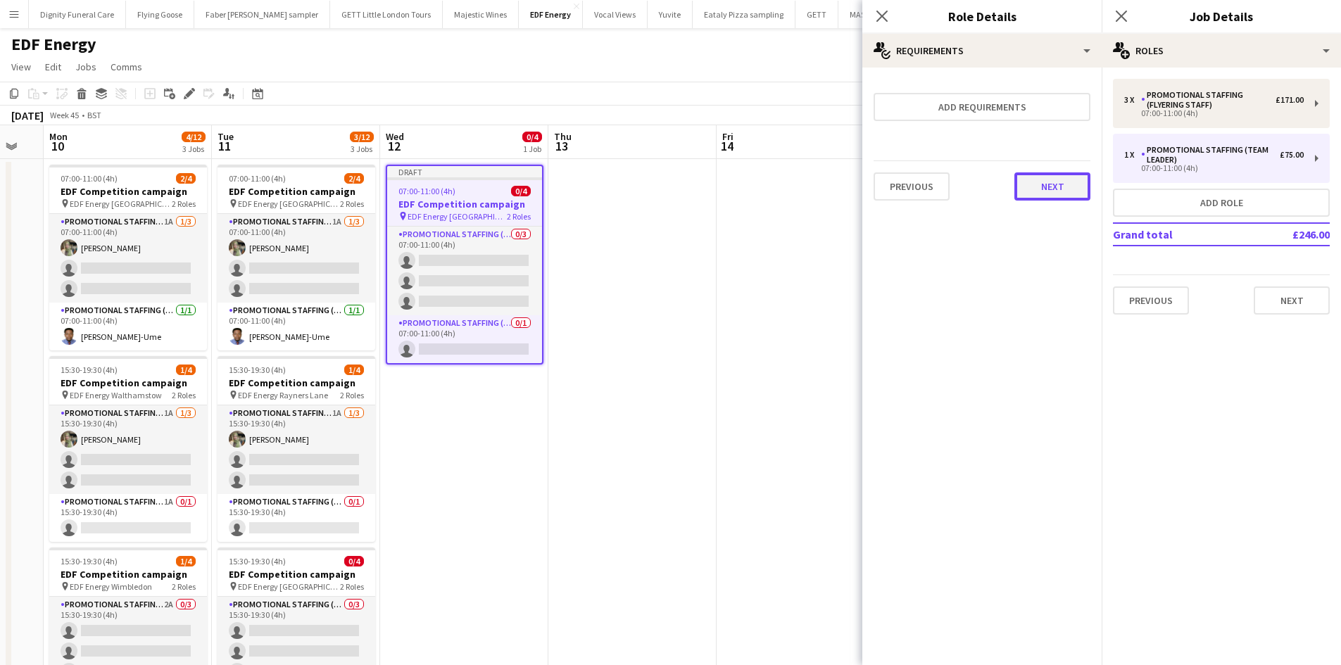
click at [1055, 186] on button "Next" at bounding box center [1052, 186] width 76 height 28
click at [1066, 181] on button "Finish" at bounding box center [1063, 189] width 53 height 28
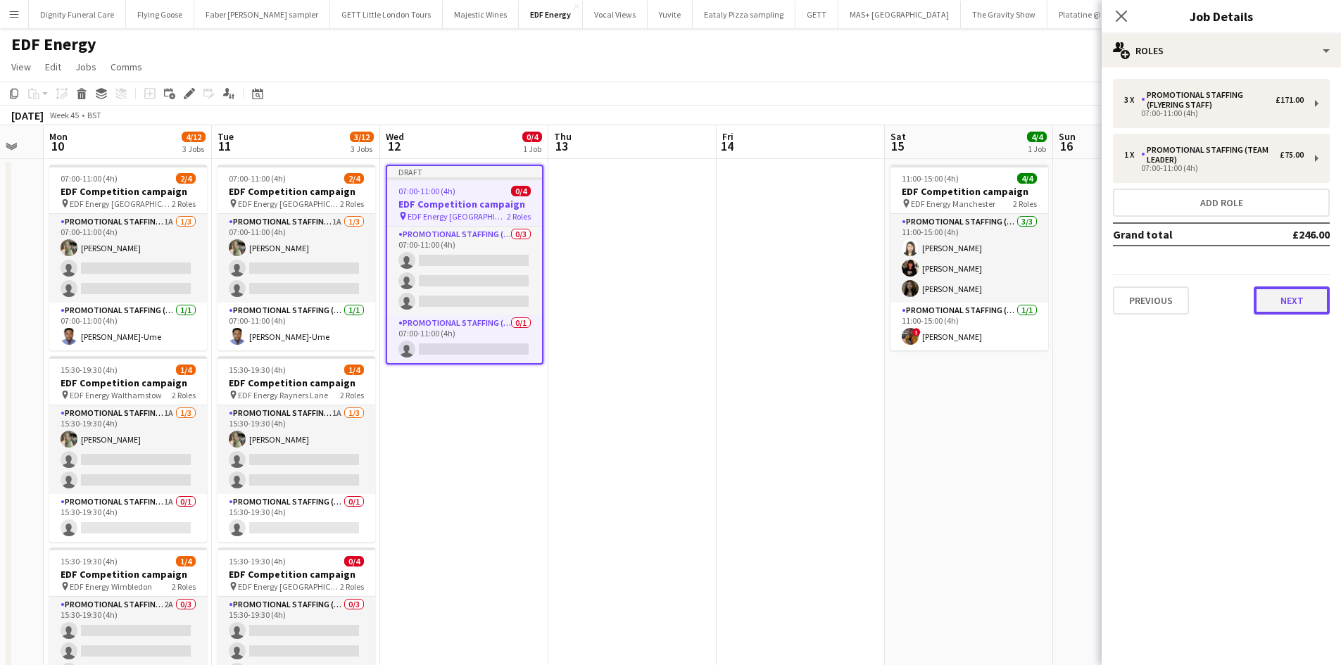
click at [1296, 302] on button "Next" at bounding box center [1291, 300] width 76 height 28
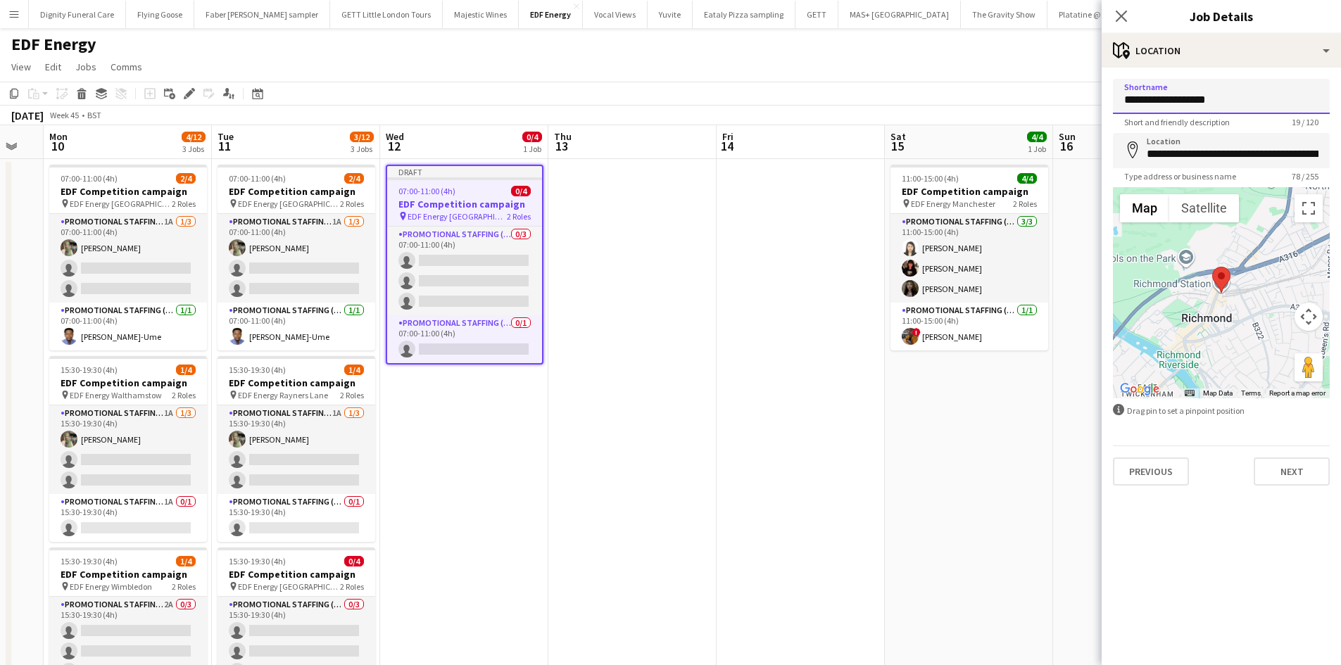
click at [1246, 99] on input "**********" at bounding box center [1221, 96] width 217 height 35
drag, startPoint x: 1252, startPoint y: 101, endPoint x: 1179, endPoint y: 96, distance: 72.6
click at [1179, 96] on input "**********" at bounding box center [1221, 96] width 217 height 35
type input "**********"
click at [1291, 147] on input "**********" at bounding box center [1221, 150] width 217 height 35
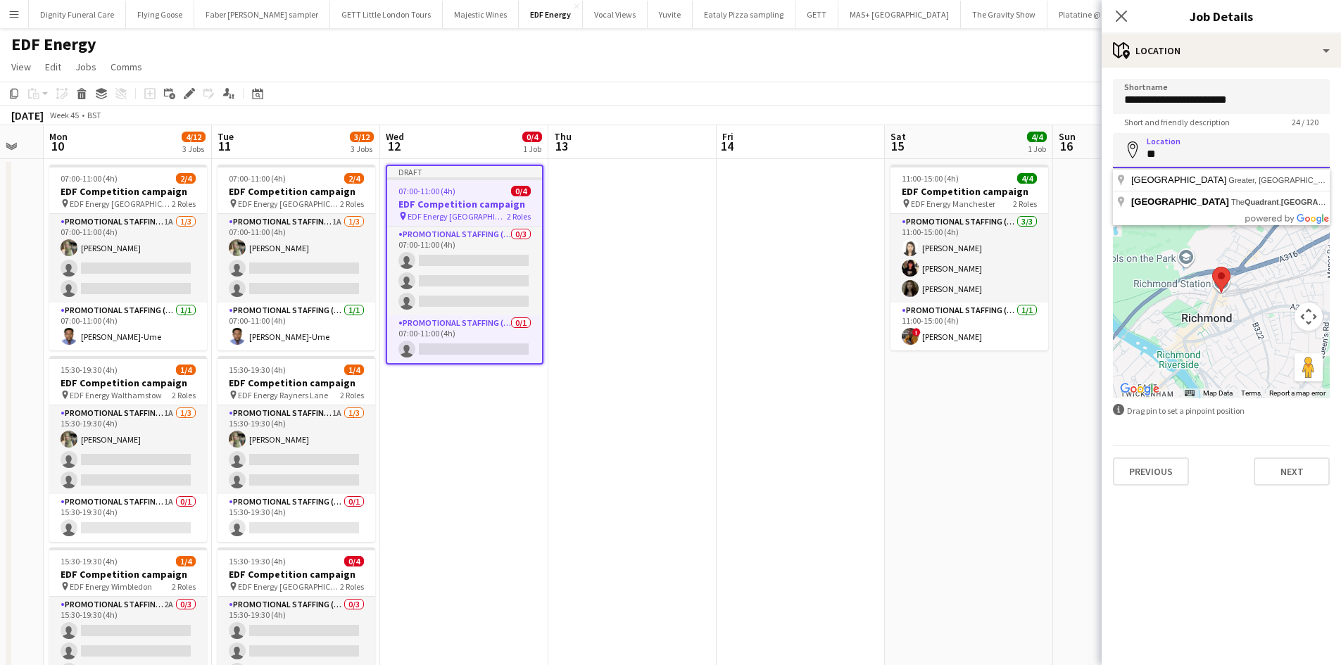
type input "*"
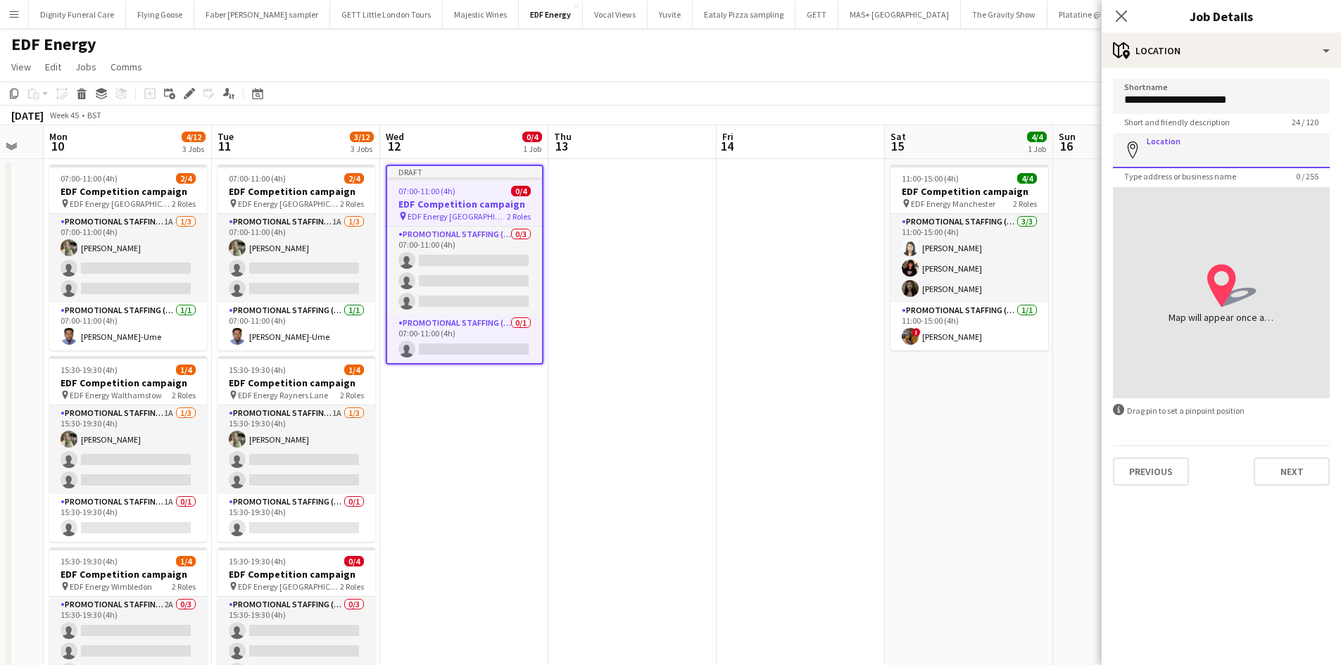
paste input "**********"
type input "**********"
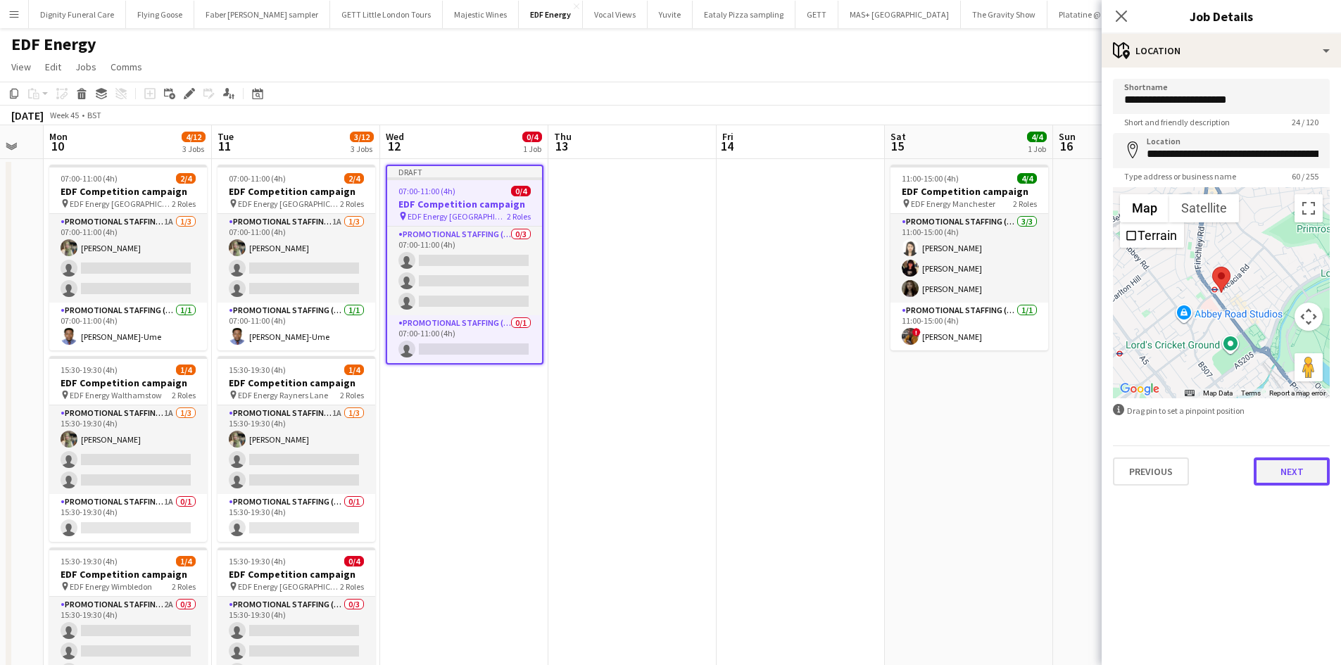
click at [1308, 464] on button "Next" at bounding box center [1291, 471] width 76 height 28
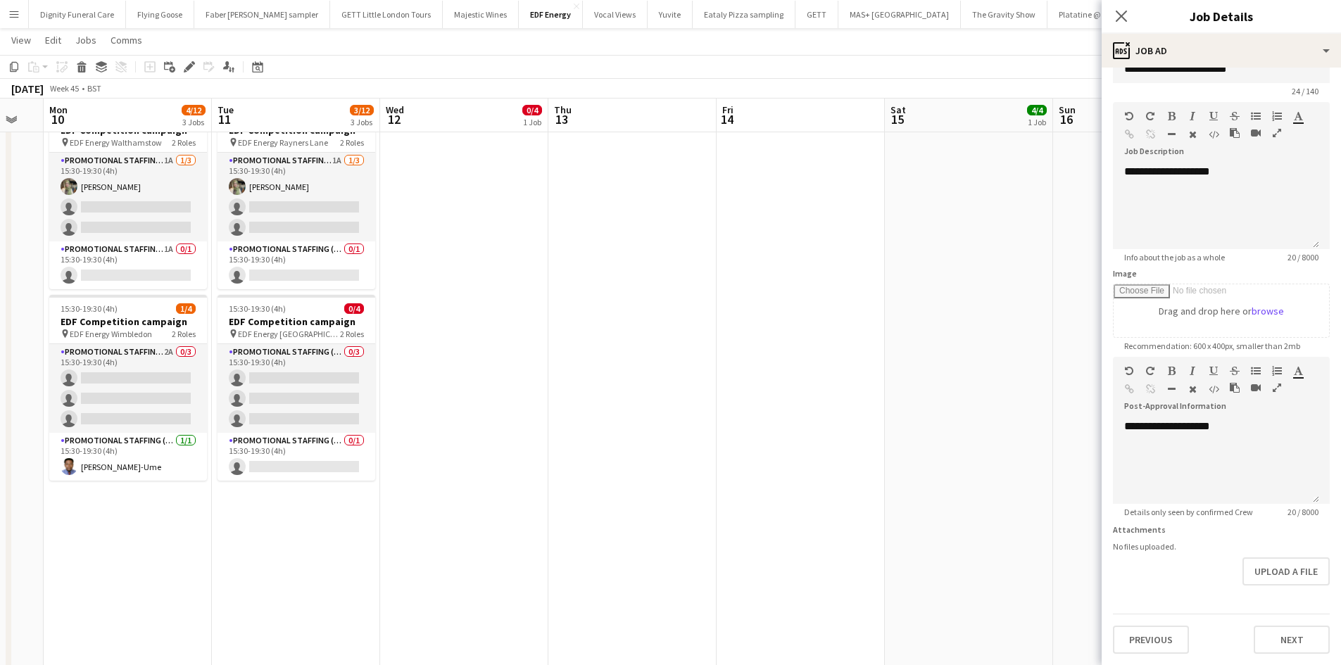
scroll to position [352, 0]
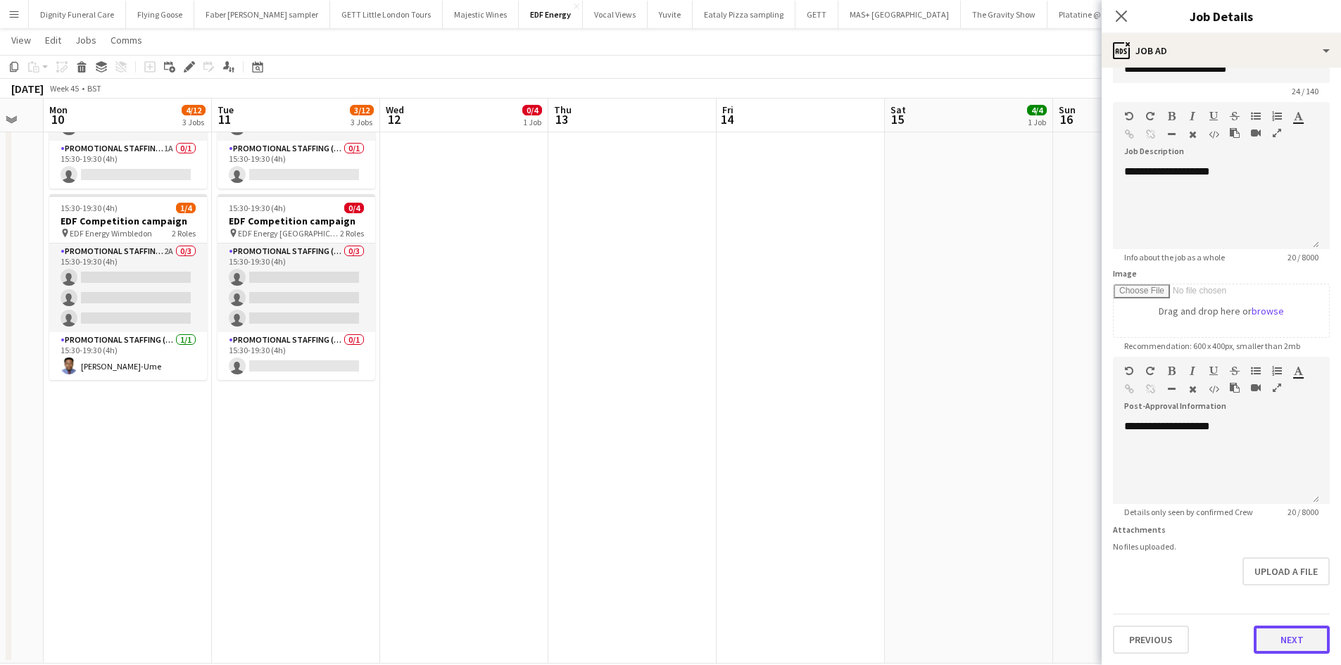
click at [1296, 642] on button "Next" at bounding box center [1291, 640] width 76 height 28
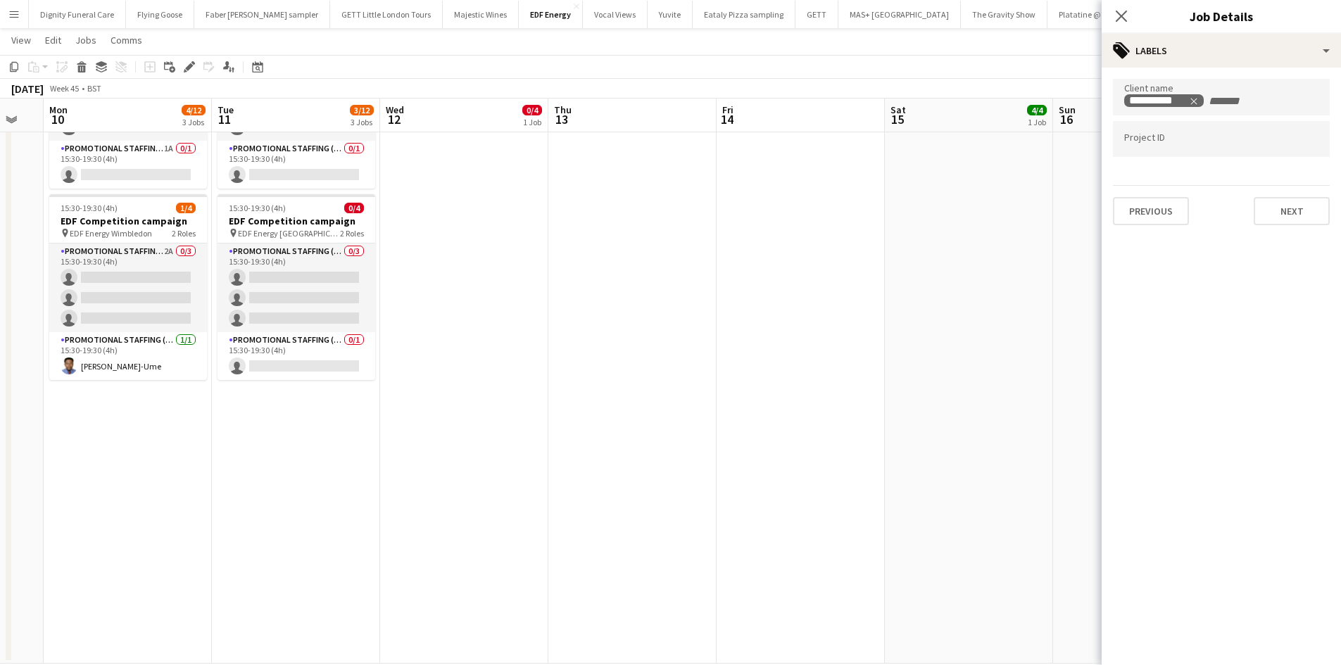
scroll to position [0, 0]
click at [1291, 214] on button "Next" at bounding box center [1291, 211] width 76 height 28
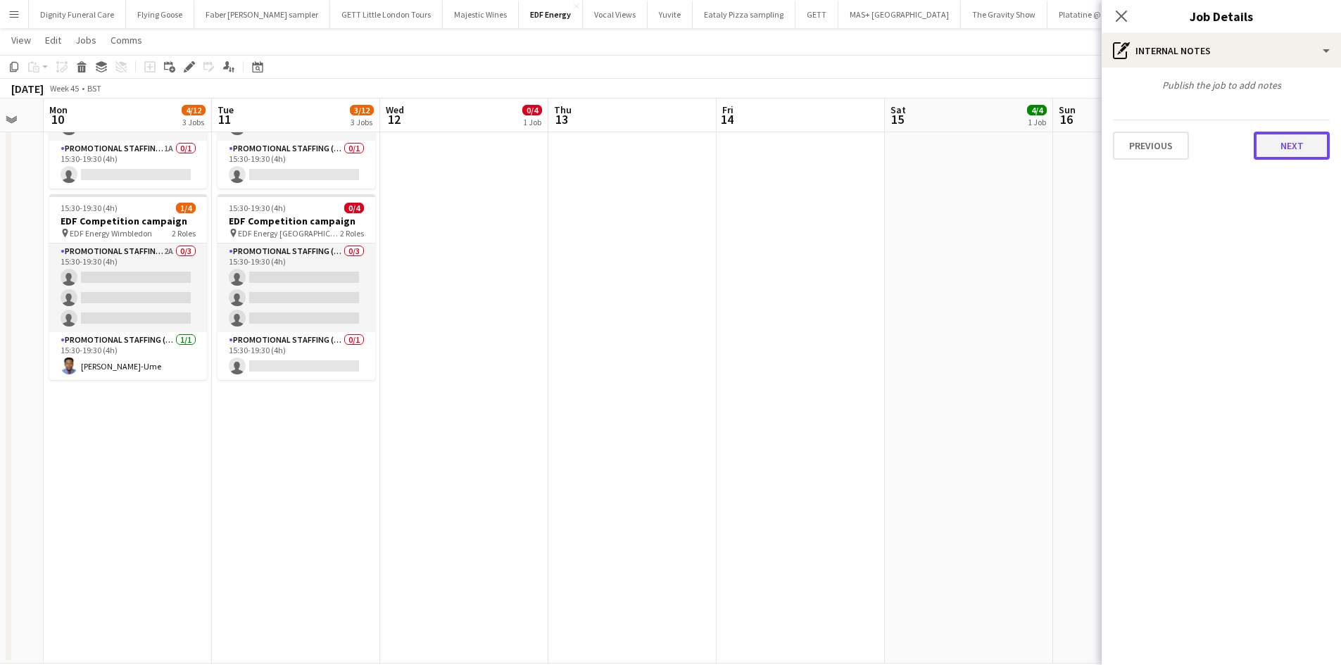
click at [1291, 150] on button "Next" at bounding box center [1291, 146] width 76 height 28
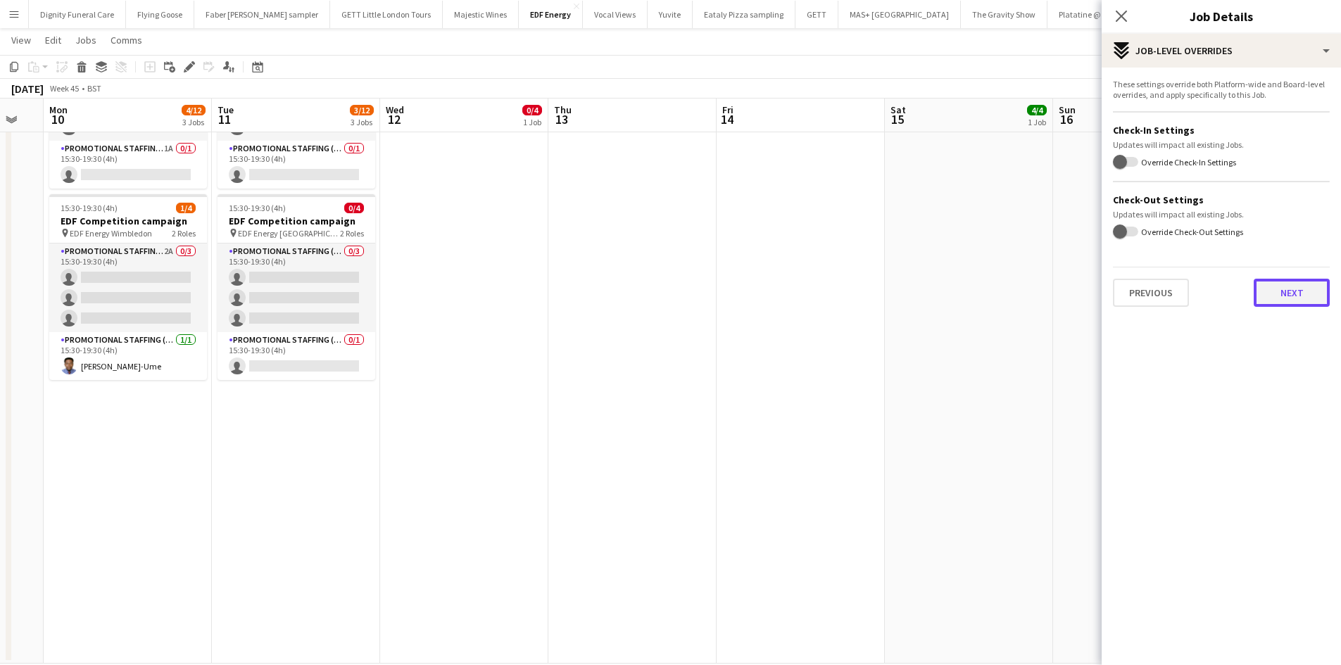
click at [1300, 281] on button "Next" at bounding box center [1291, 293] width 76 height 28
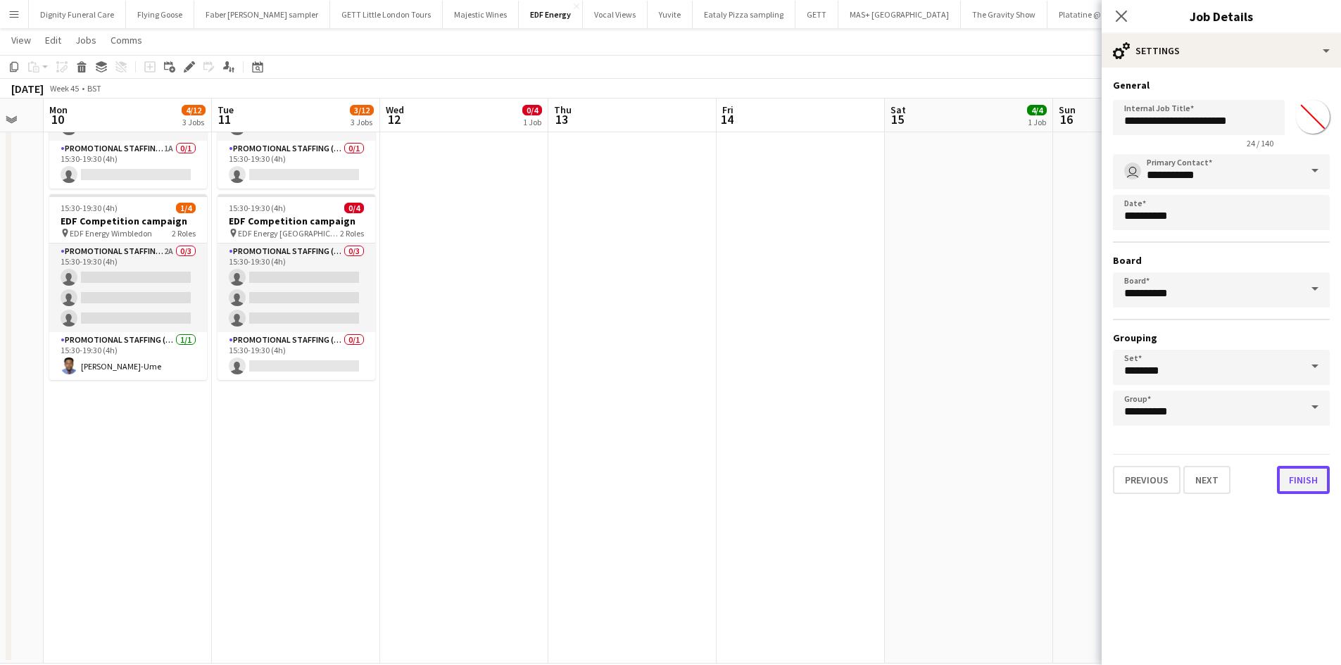
click at [1315, 481] on button "Finish" at bounding box center [1303, 480] width 53 height 28
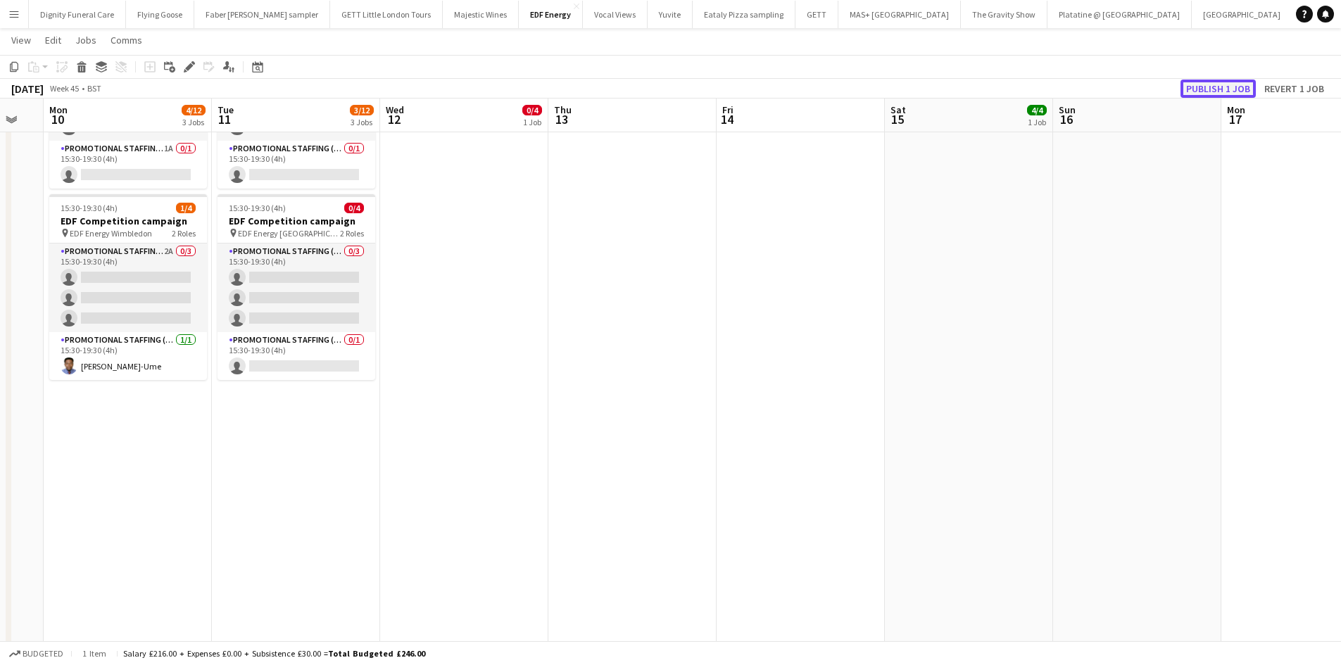
click at [1230, 89] on button "Publish 1 job" at bounding box center [1217, 89] width 75 height 18
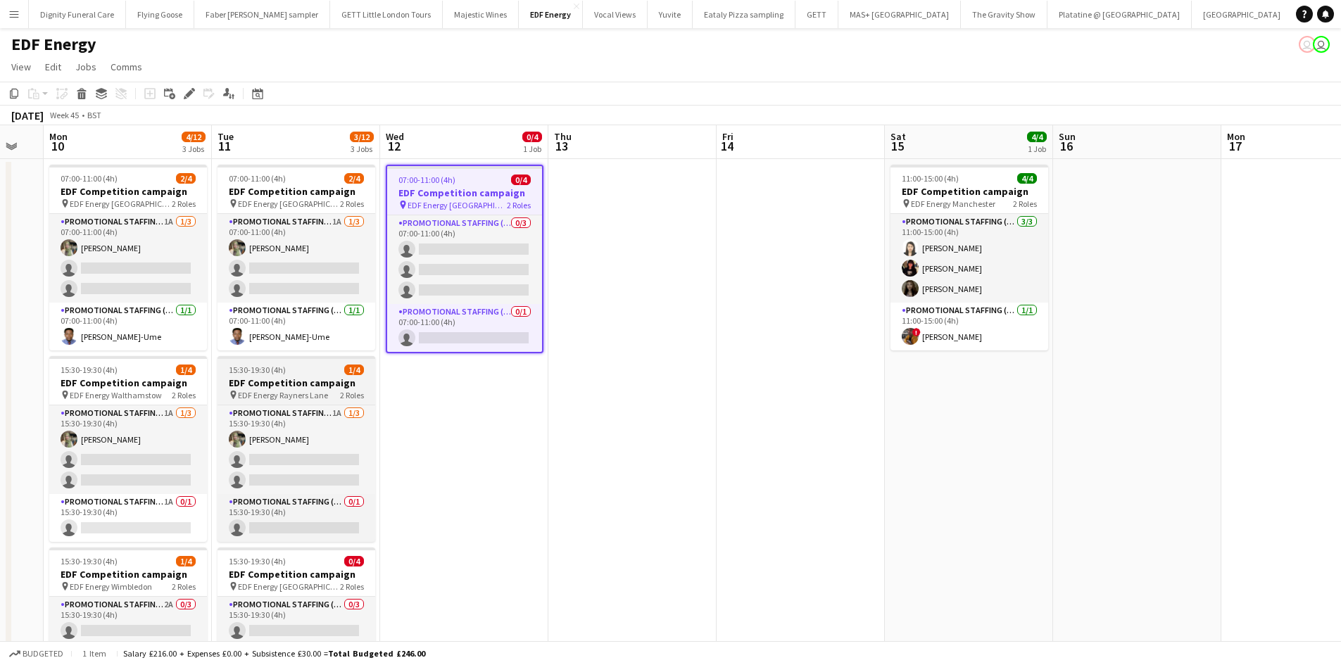
click at [267, 381] on h3 "EDF Competition campaign" at bounding box center [296, 382] width 158 height 13
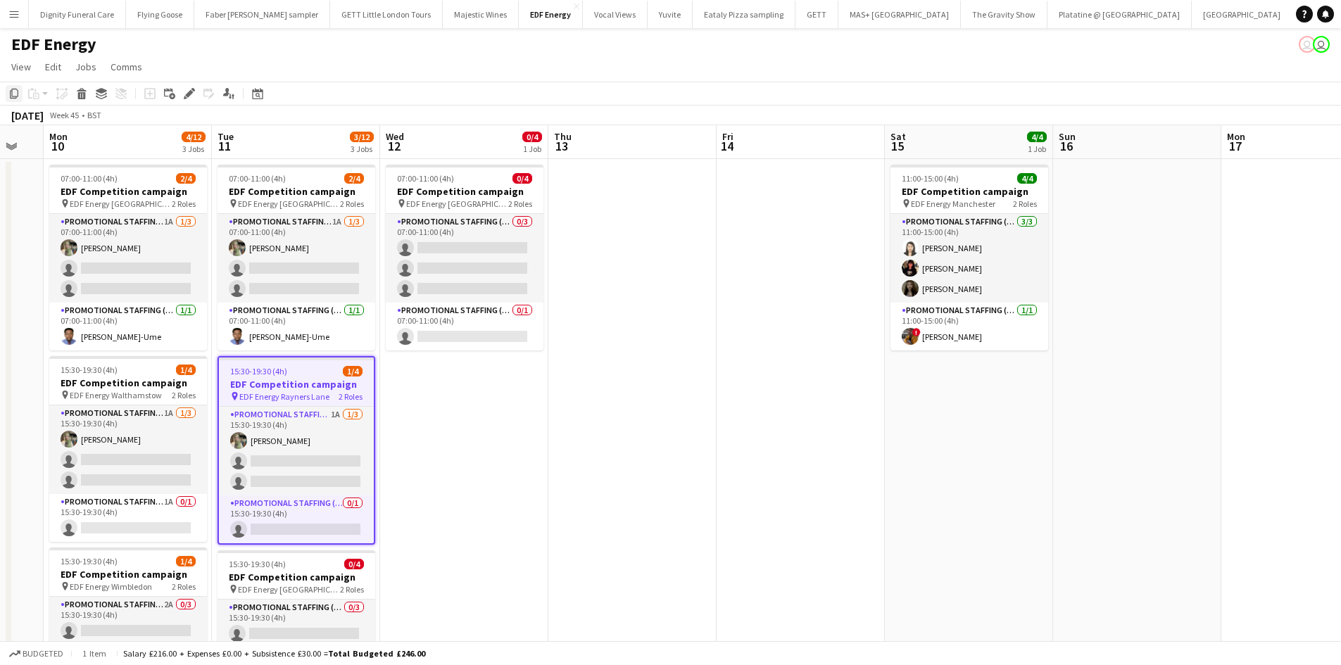
click at [13, 91] on icon "Copy" at bounding box center [13, 93] width 11 height 11
click at [442, 415] on app-date-cell "07:00-11:00 (4h) 0/4 EDF Competition campaign pin EDF Energy St [PERSON_NAME] 2…" at bounding box center [464, 588] width 168 height 858
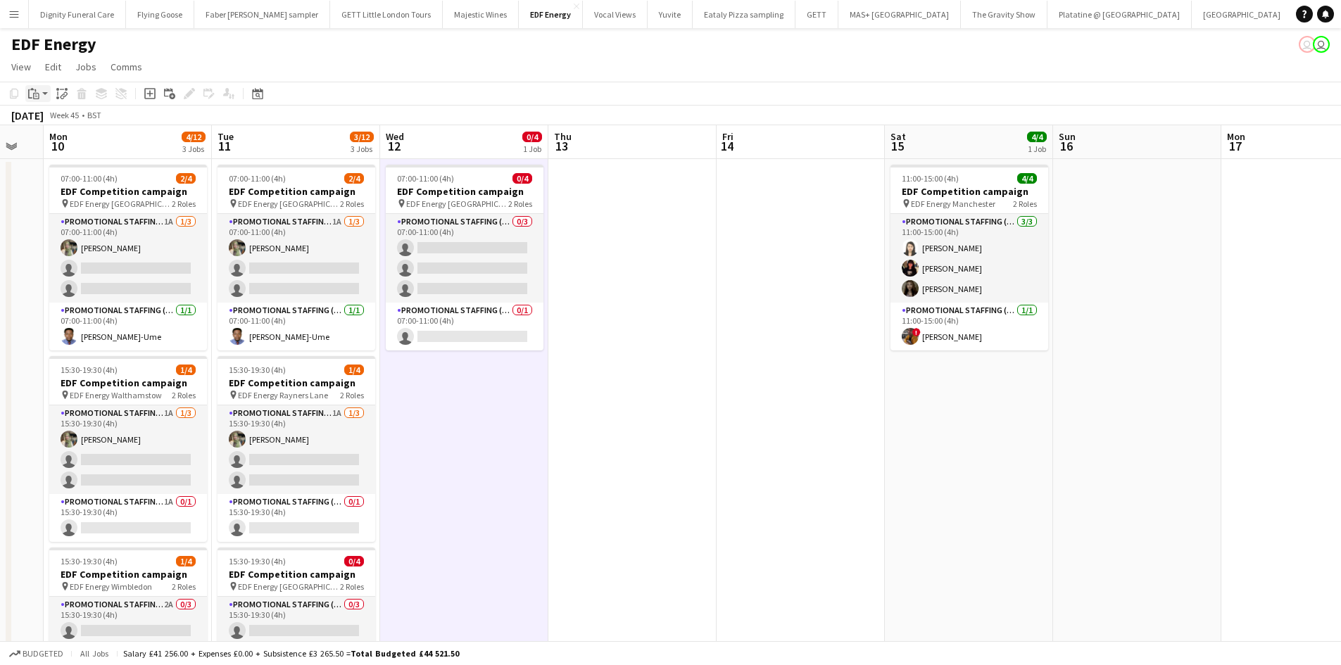
click at [31, 90] on icon "Paste" at bounding box center [33, 93] width 11 height 11
click at [57, 116] on link "Paste Ctrl+V" at bounding box center [103, 120] width 132 height 13
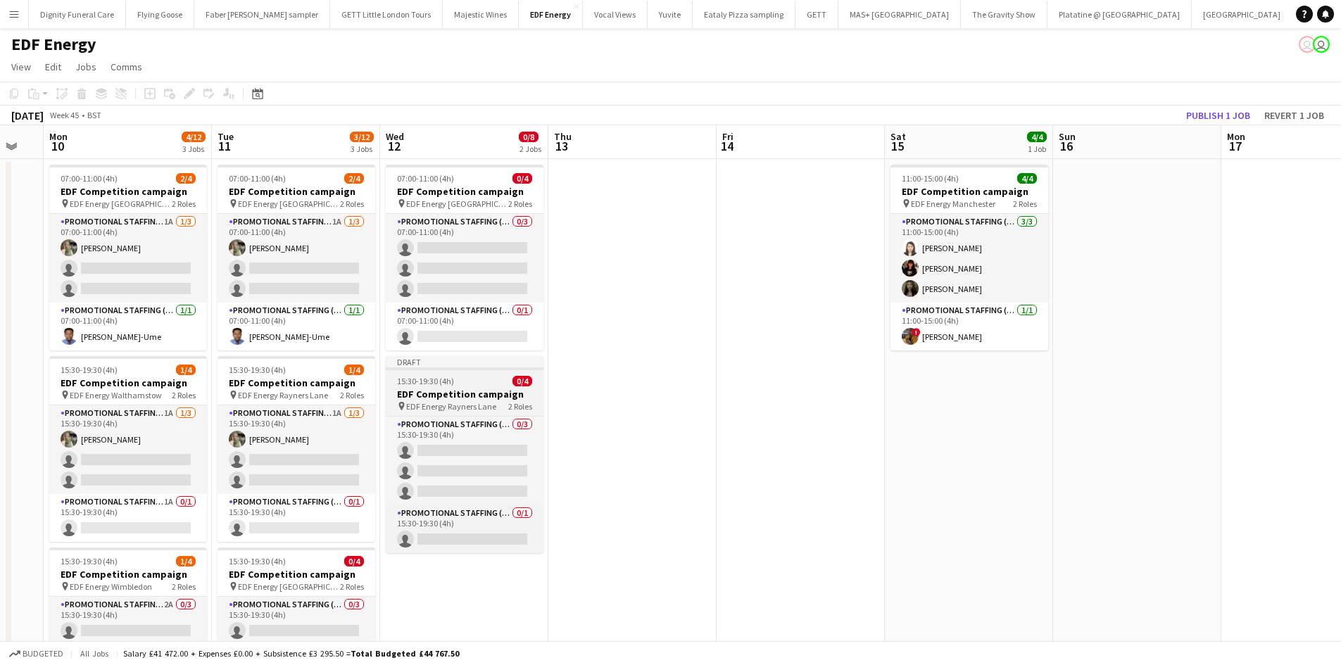
click at [442, 382] on span "15:30-19:30 (4h)" at bounding box center [425, 381] width 57 height 11
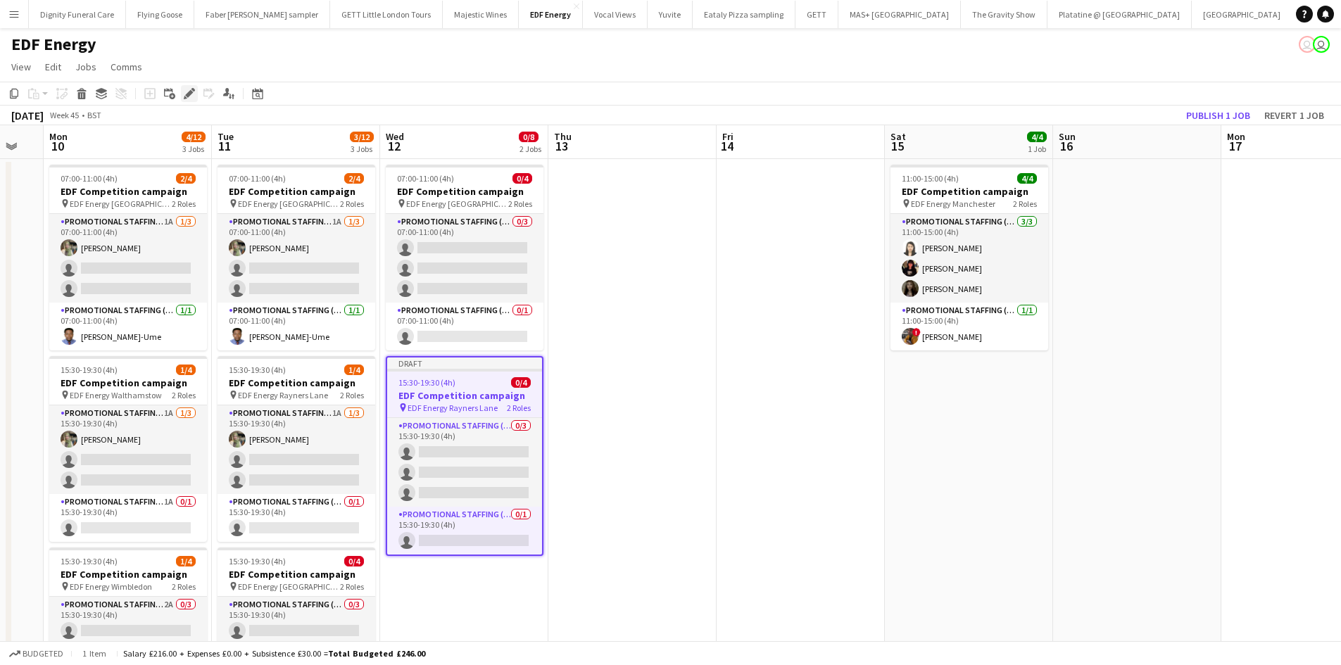
click at [190, 89] on icon "Edit" at bounding box center [189, 93] width 11 height 11
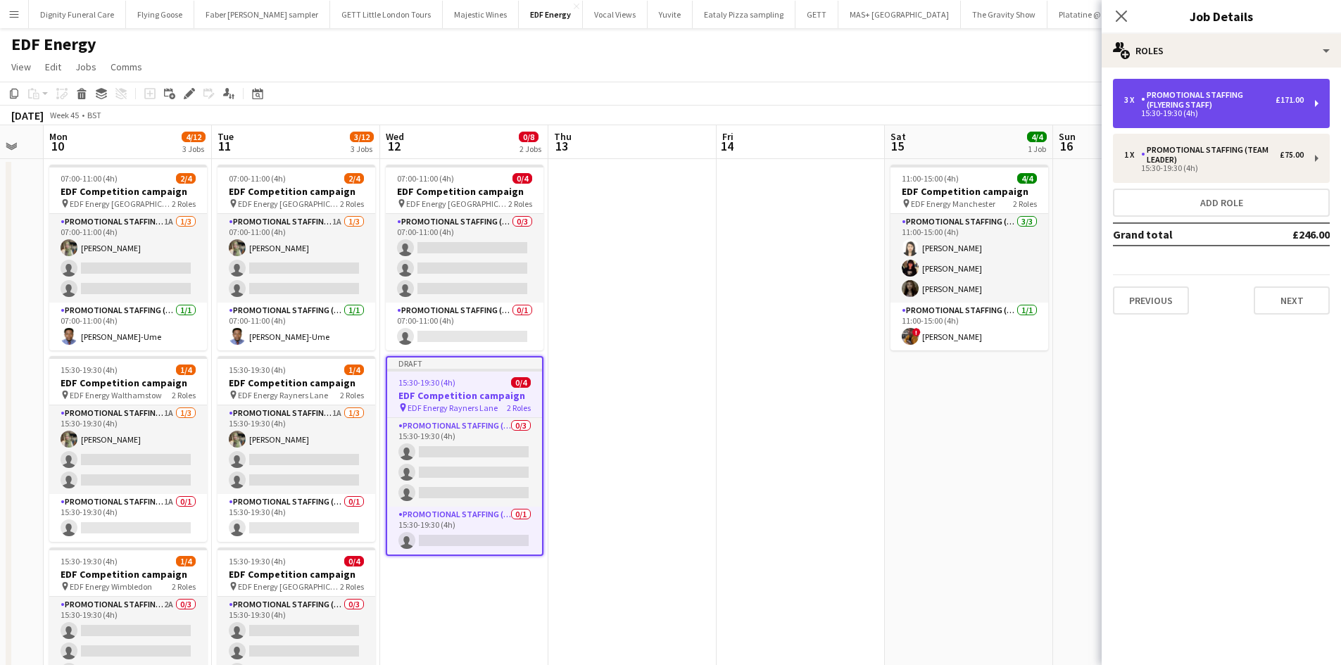
click at [1212, 105] on div "Promotional Staffing (Flyering Staff)" at bounding box center [1208, 100] width 134 height 20
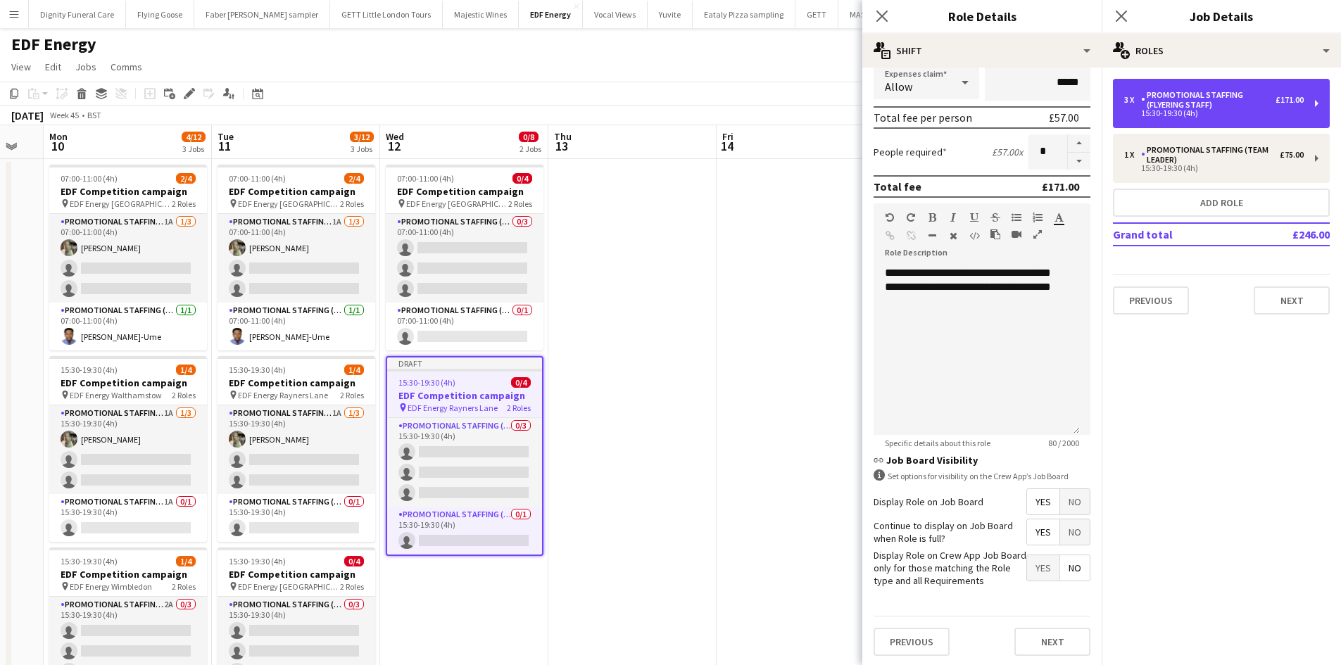
scroll to position [289, 0]
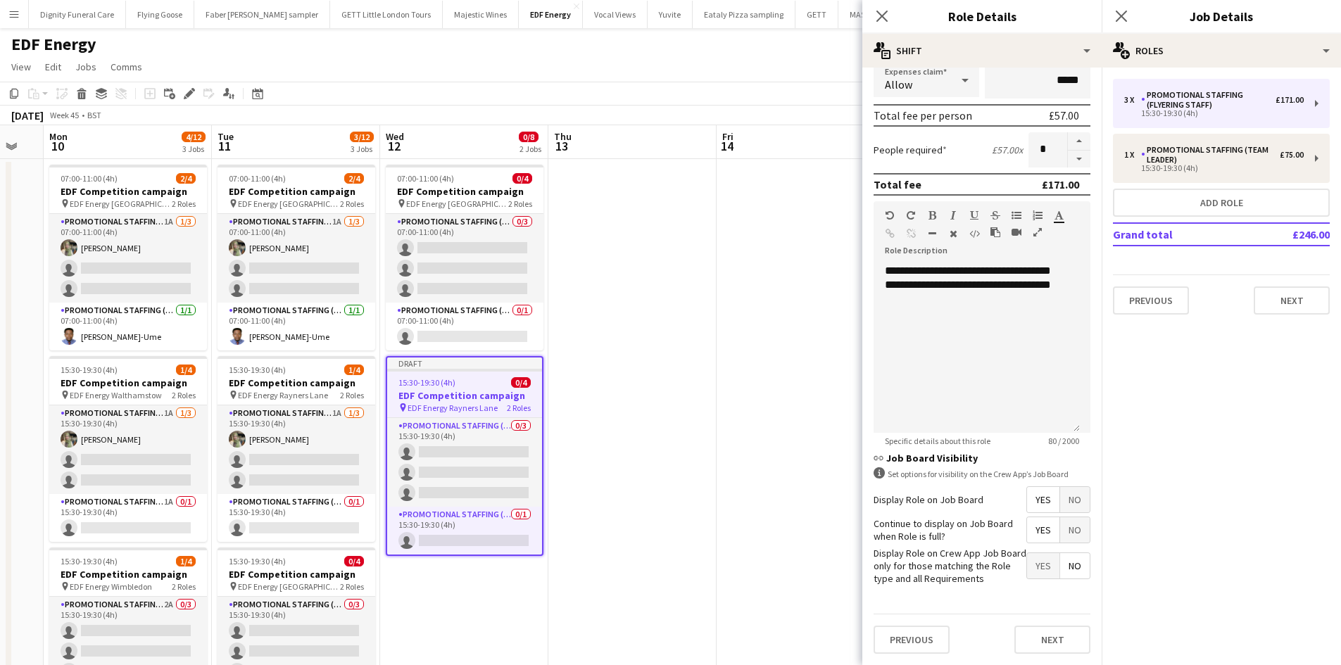
click at [1031, 497] on span "Yes" at bounding box center [1043, 499] width 32 height 25
click at [1027, 529] on span "Yes" at bounding box center [1043, 529] width 32 height 25
click at [1063, 565] on span "No" at bounding box center [1075, 565] width 30 height 25
click at [1062, 640] on button "Next" at bounding box center [1052, 640] width 76 height 28
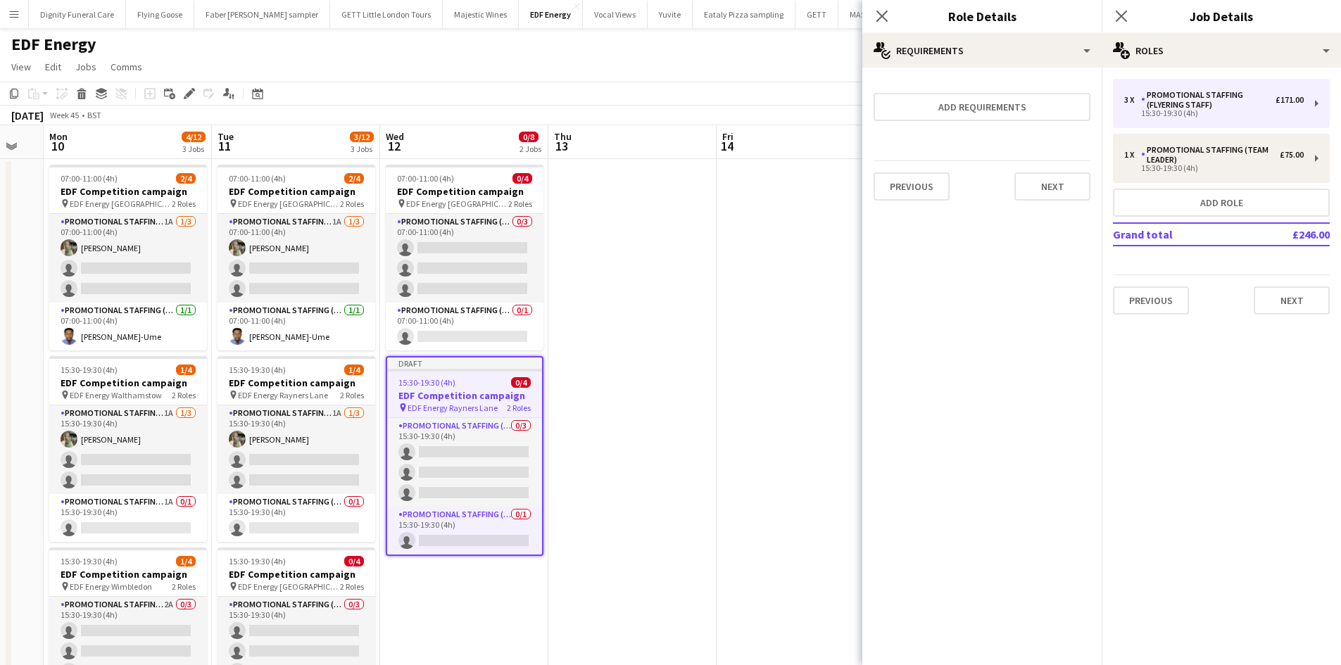
scroll to position [0, 0]
click at [1068, 191] on button "Next" at bounding box center [1052, 186] width 76 height 28
click at [1055, 188] on button "Finish" at bounding box center [1063, 189] width 53 height 28
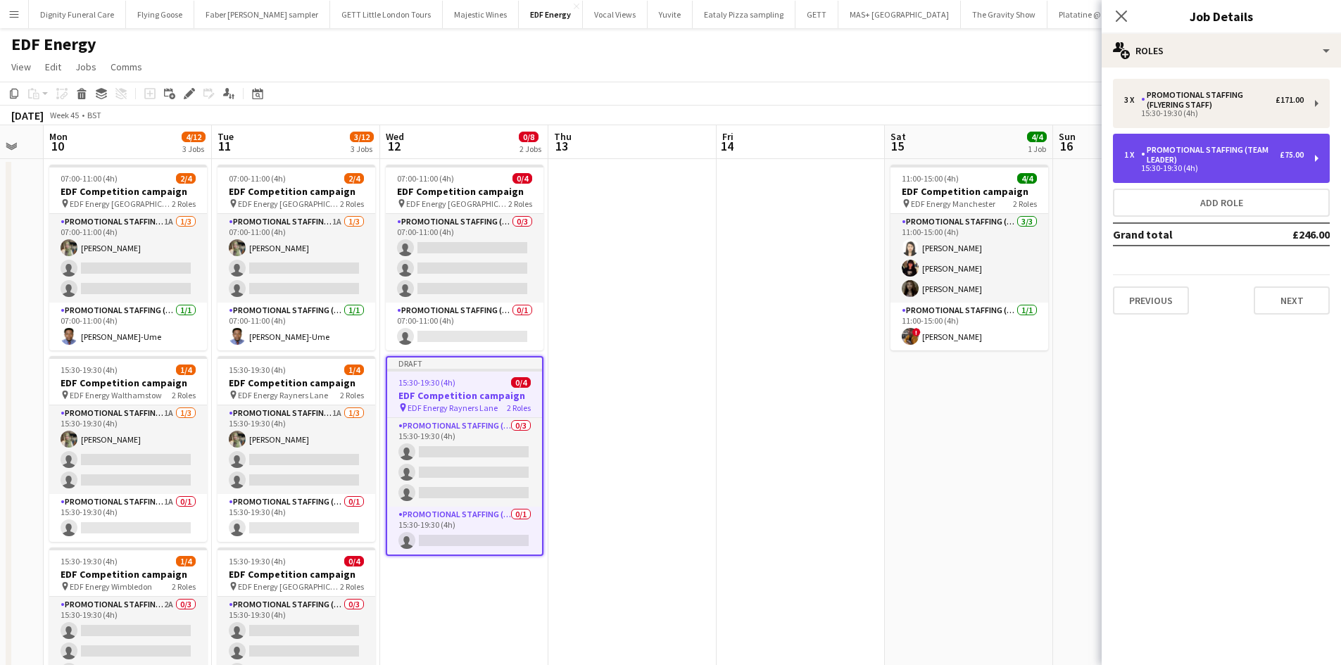
click at [1210, 164] on div "Promotional Staffing (Team Leader)" at bounding box center [1210, 155] width 139 height 20
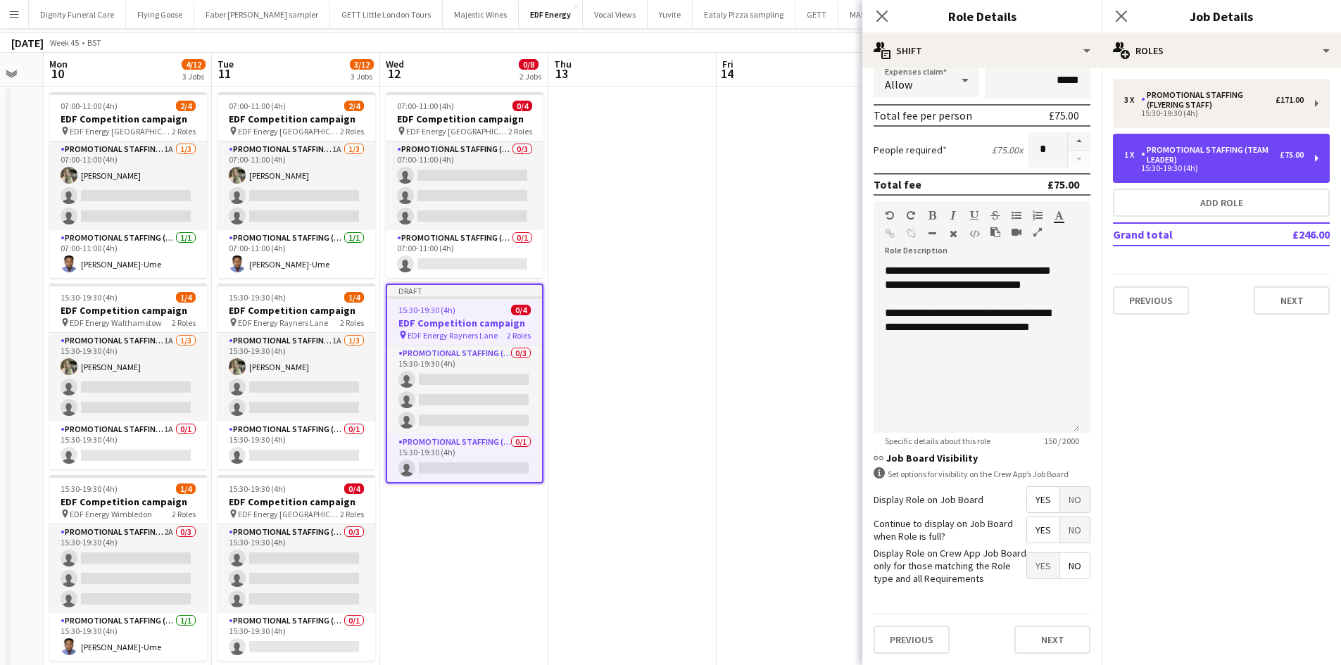
scroll to position [141, 0]
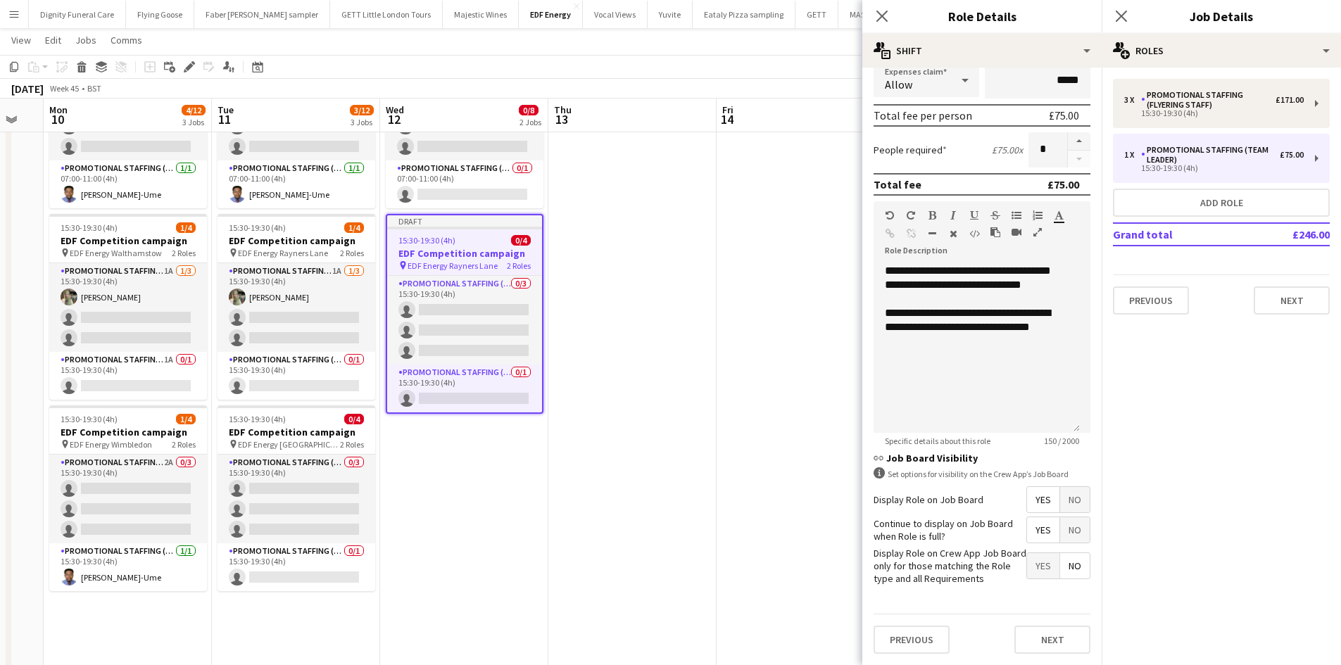
click at [1027, 498] on span "Yes" at bounding box center [1043, 499] width 32 height 25
drag, startPoint x: 1030, startPoint y: 526, endPoint x: 1049, endPoint y: 557, distance: 36.1
click at [1030, 526] on span "Yes" at bounding box center [1043, 529] width 32 height 25
click at [1062, 562] on span "No" at bounding box center [1075, 565] width 30 height 25
click at [1058, 640] on button "Next" at bounding box center [1052, 640] width 76 height 28
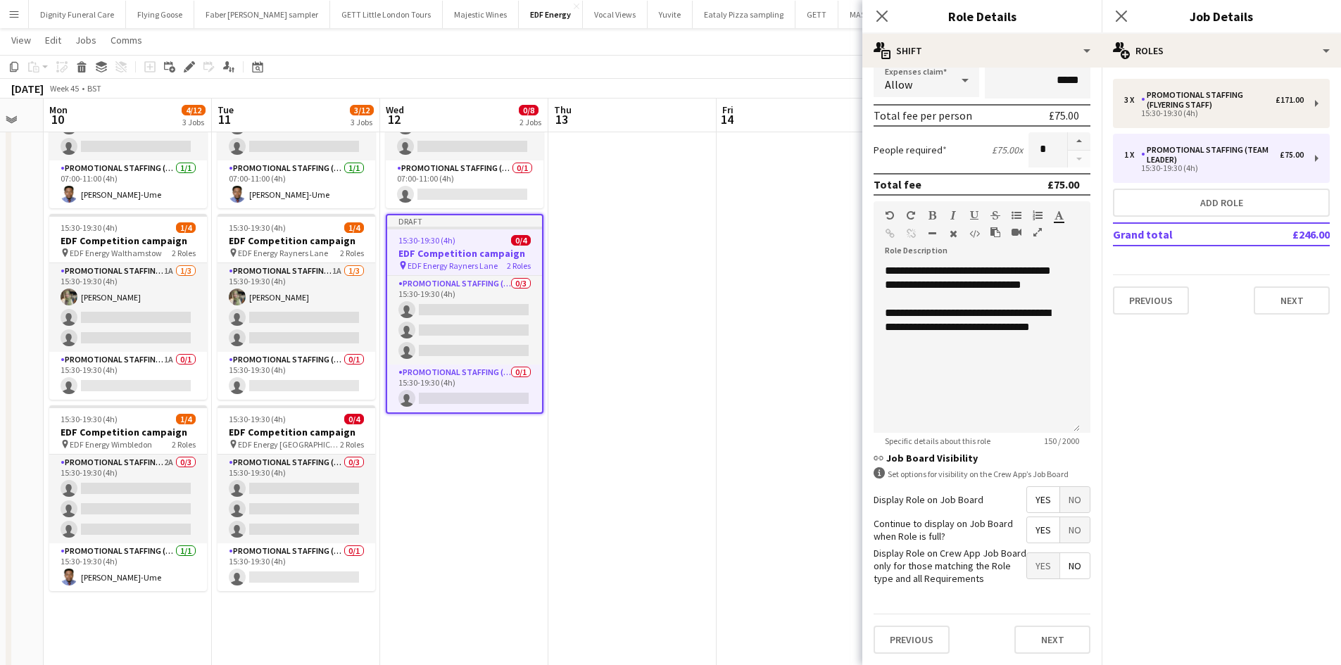
scroll to position [0, 0]
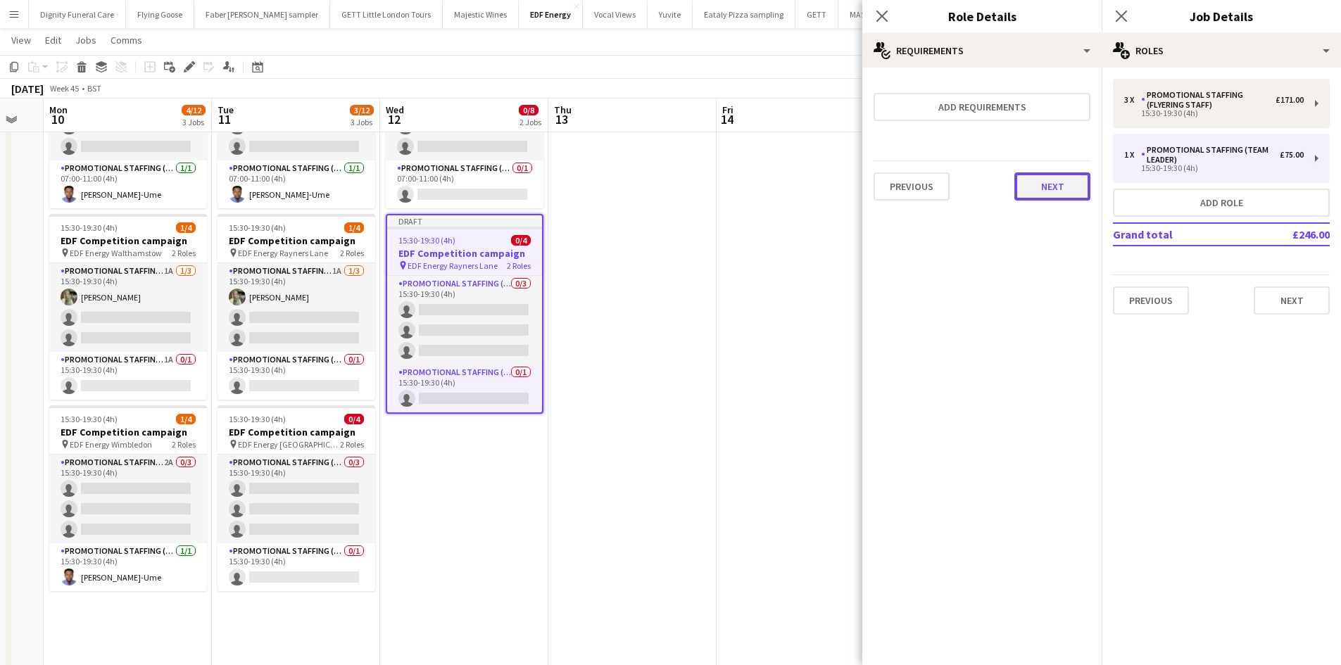
click at [1052, 192] on button "Next" at bounding box center [1052, 186] width 76 height 28
click at [1066, 186] on button "Finish" at bounding box center [1063, 189] width 53 height 28
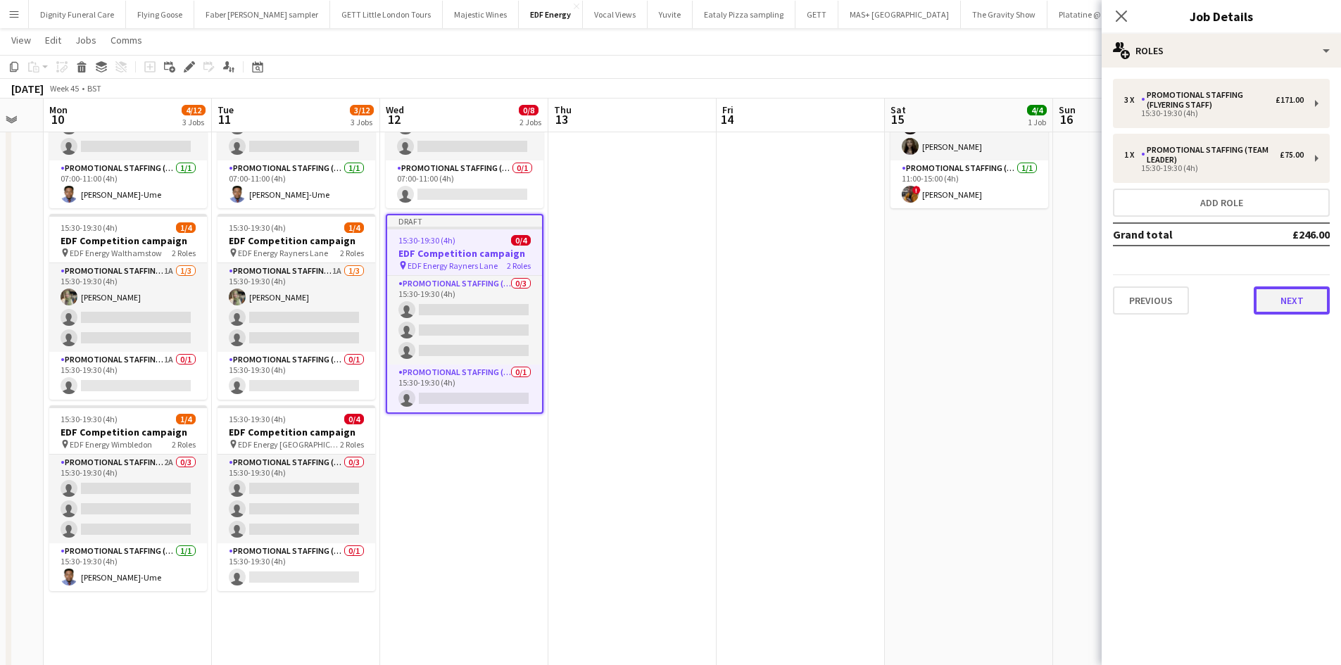
click at [1307, 291] on button "Next" at bounding box center [1291, 300] width 76 height 28
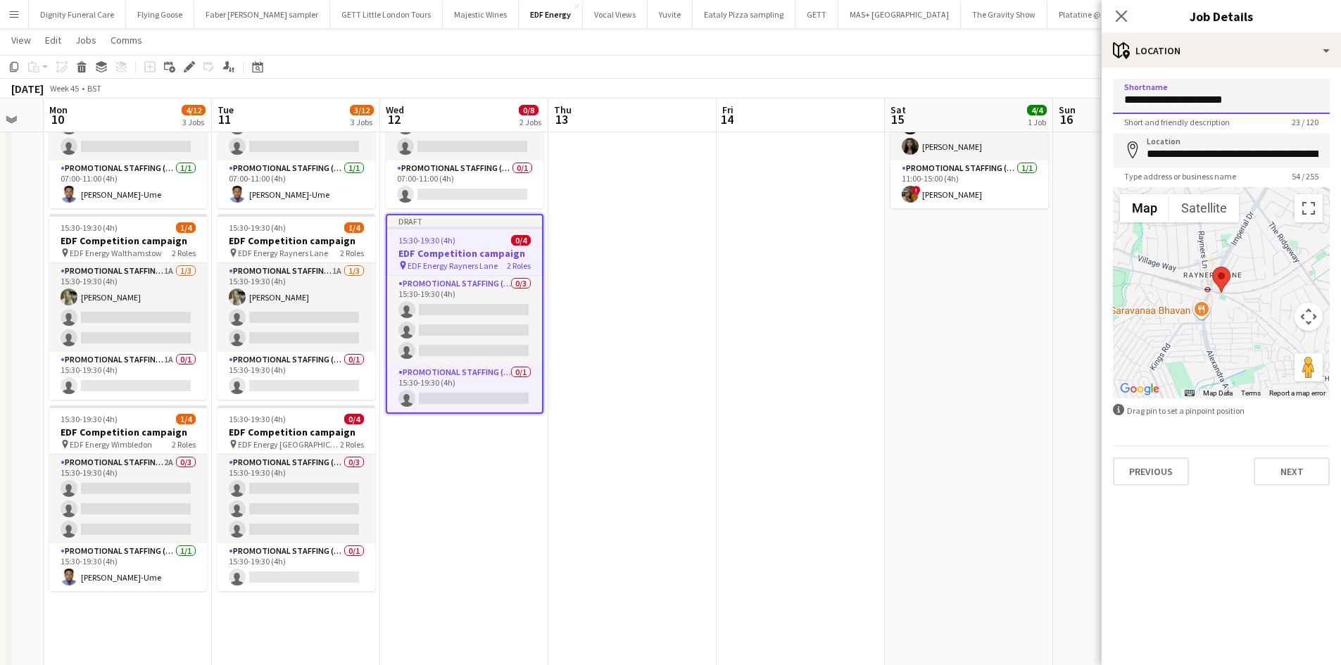
click at [1267, 87] on input "**********" at bounding box center [1221, 96] width 217 height 35
drag, startPoint x: 1269, startPoint y: 101, endPoint x: 1182, endPoint y: 102, distance: 86.6
click at [1182, 102] on input "**********" at bounding box center [1221, 96] width 217 height 35
type input "**********"
drag, startPoint x: 1314, startPoint y: 153, endPoint x: 1139, endPoint y: 156, distance: 175.2
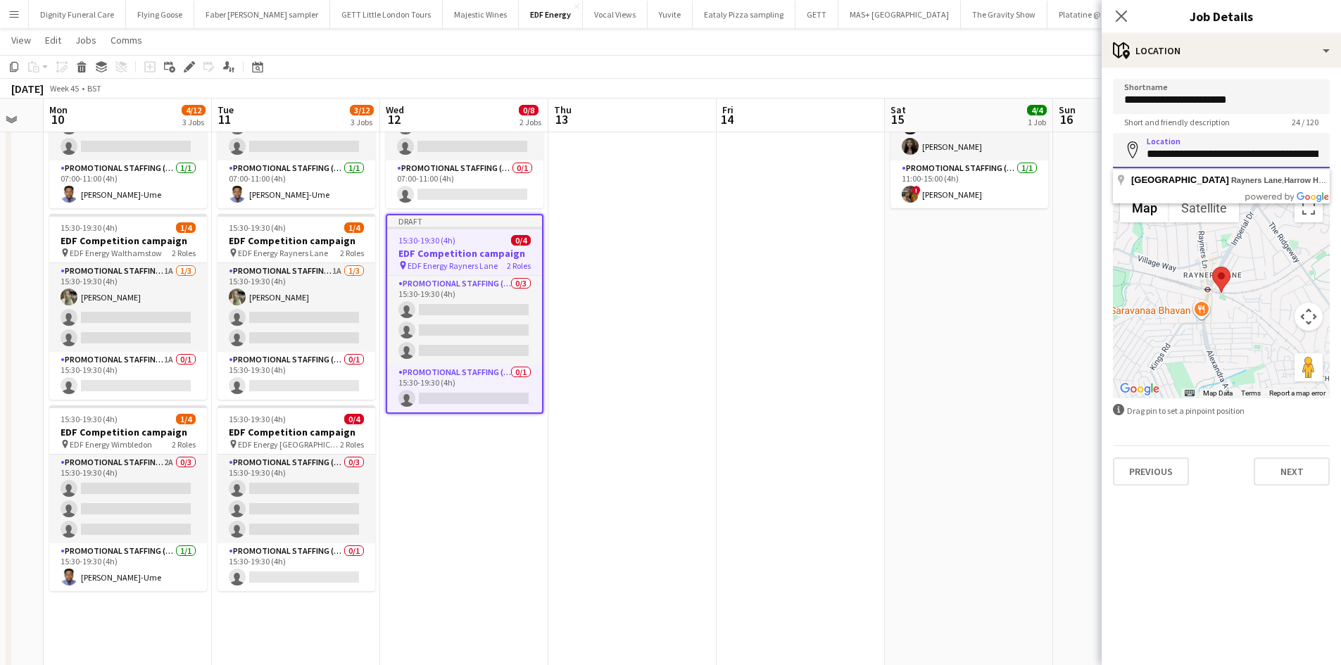
click at [1139, 156] on div "**********" at bounding box center [1221, 150] width 217 height 35
drag, startPoint x: 1237, startPoint y: 155, endPoint x: 1154, endPoint y: 157, distance: 83.1
click at [1154, 157] on input "**********" at bounding box center [1221, 150] width 217 height 35
type input "*"
paste input "**********"
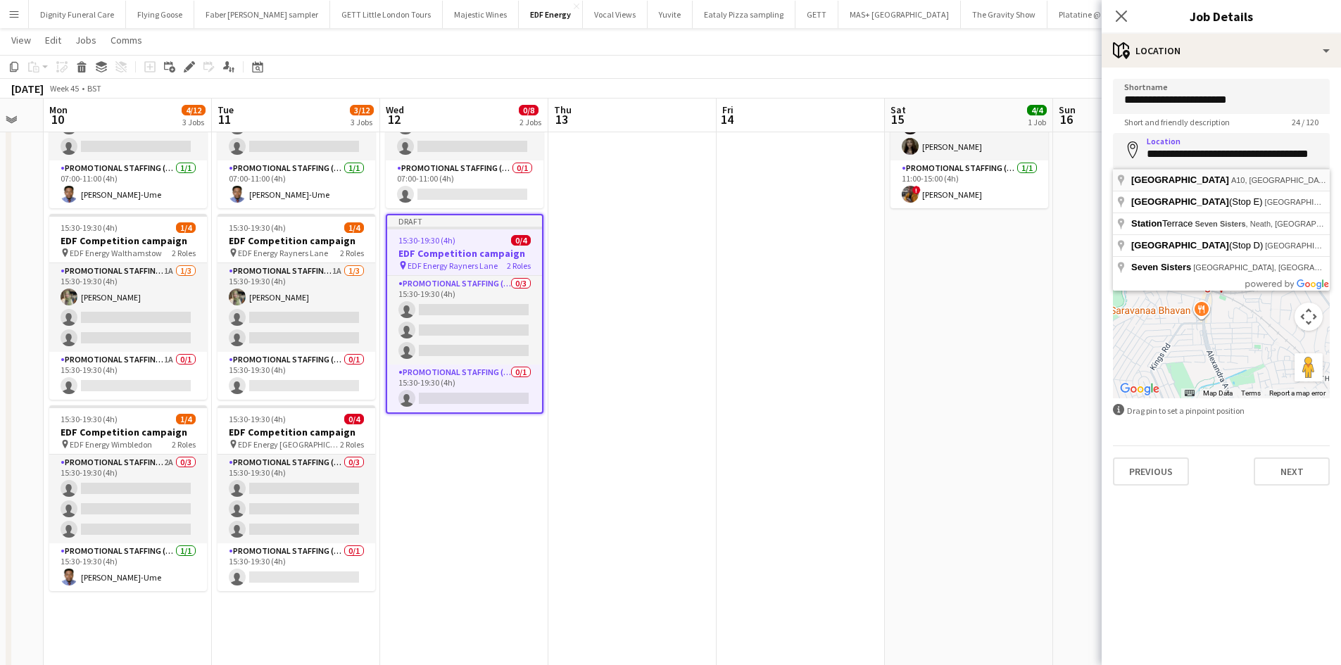
type input "**********"
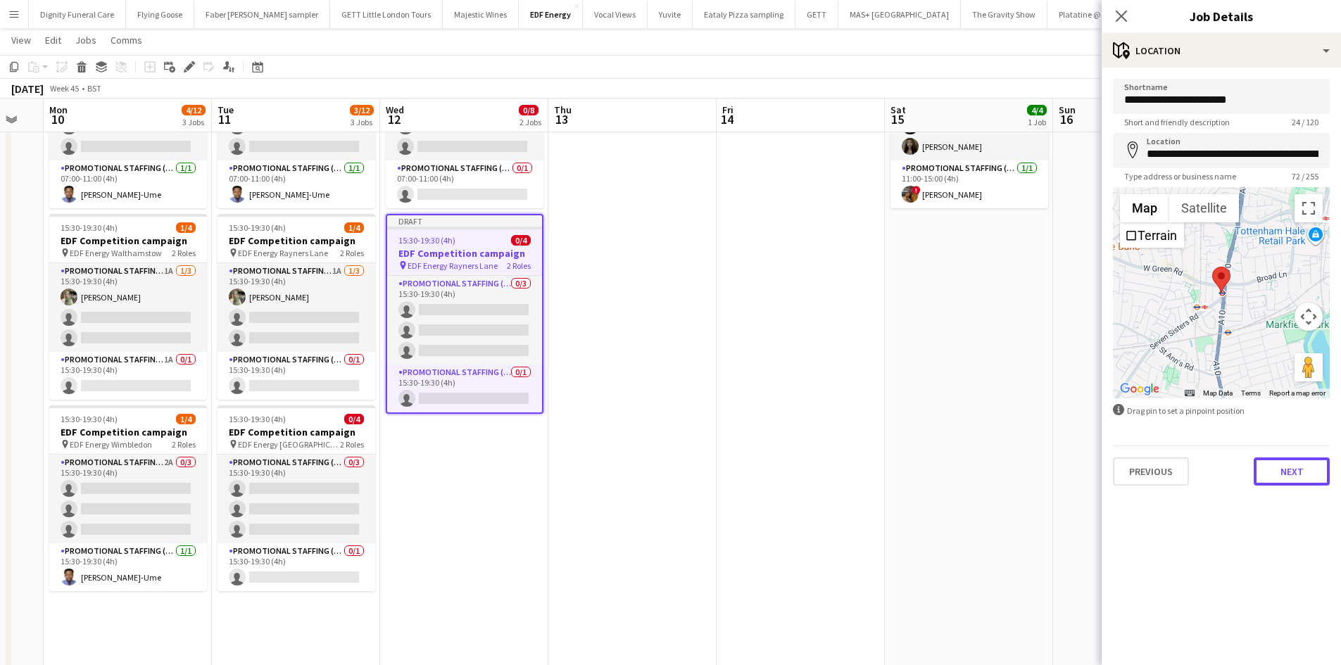
drag, startPoint x: 1289, startPoint y: 468, endPoint x: 1286, endPoint y: 460, distance: 8.5
click at [1289, 468] on button "Next" at bounding box center [1291, 471] width 76 height 28
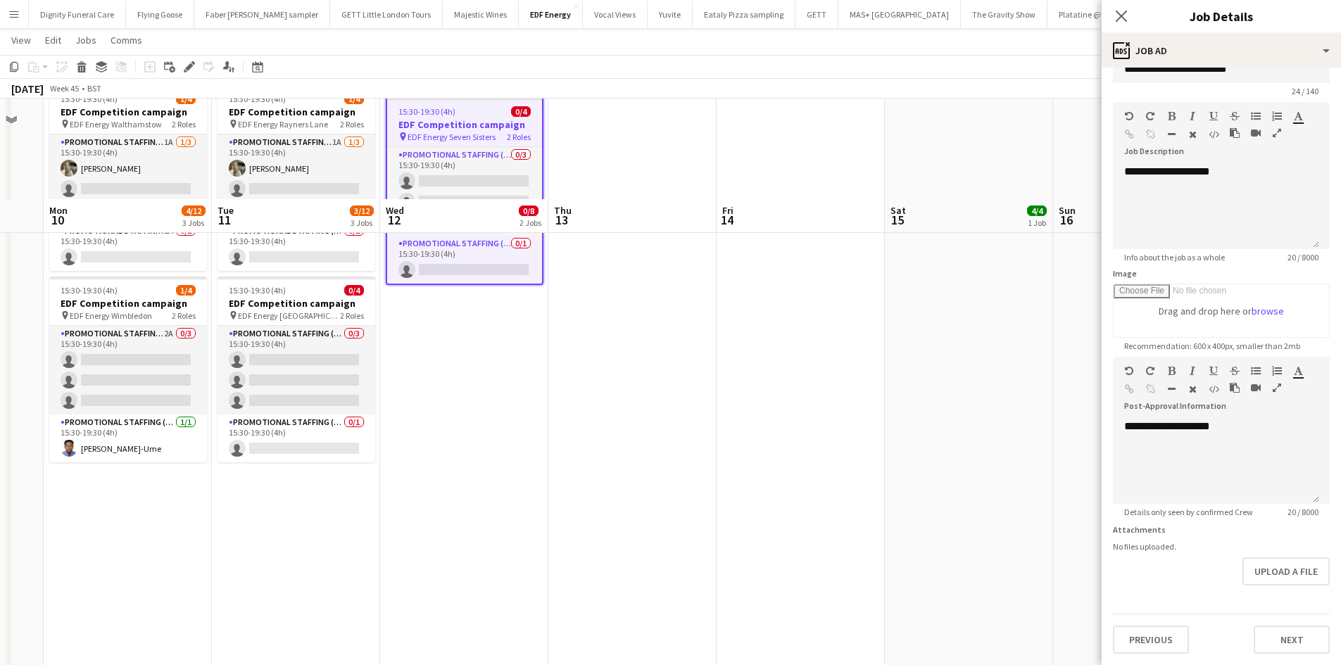
scroll to position [374, 0]
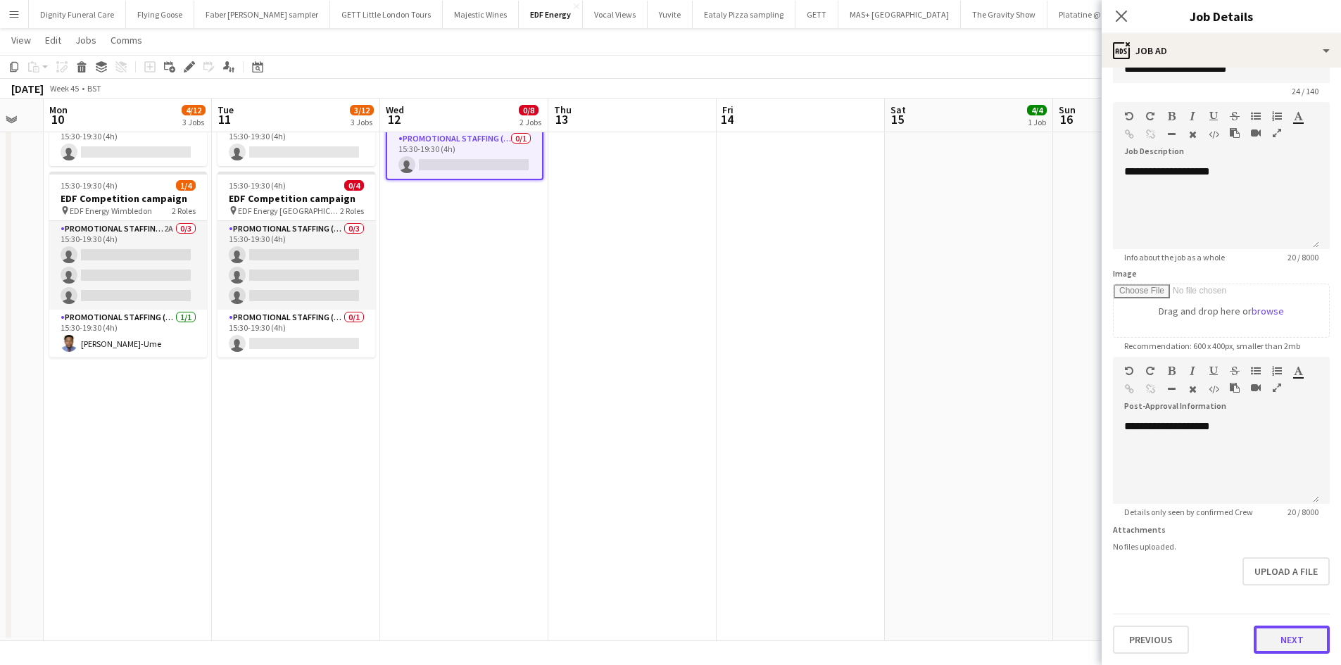
click at [1281, 587] on form "**********" at bounding box center [1220, 351] width 239 height 606
click at [1274, 630] on button "Next" at bounding box center [1291, 640] width 76 height 28
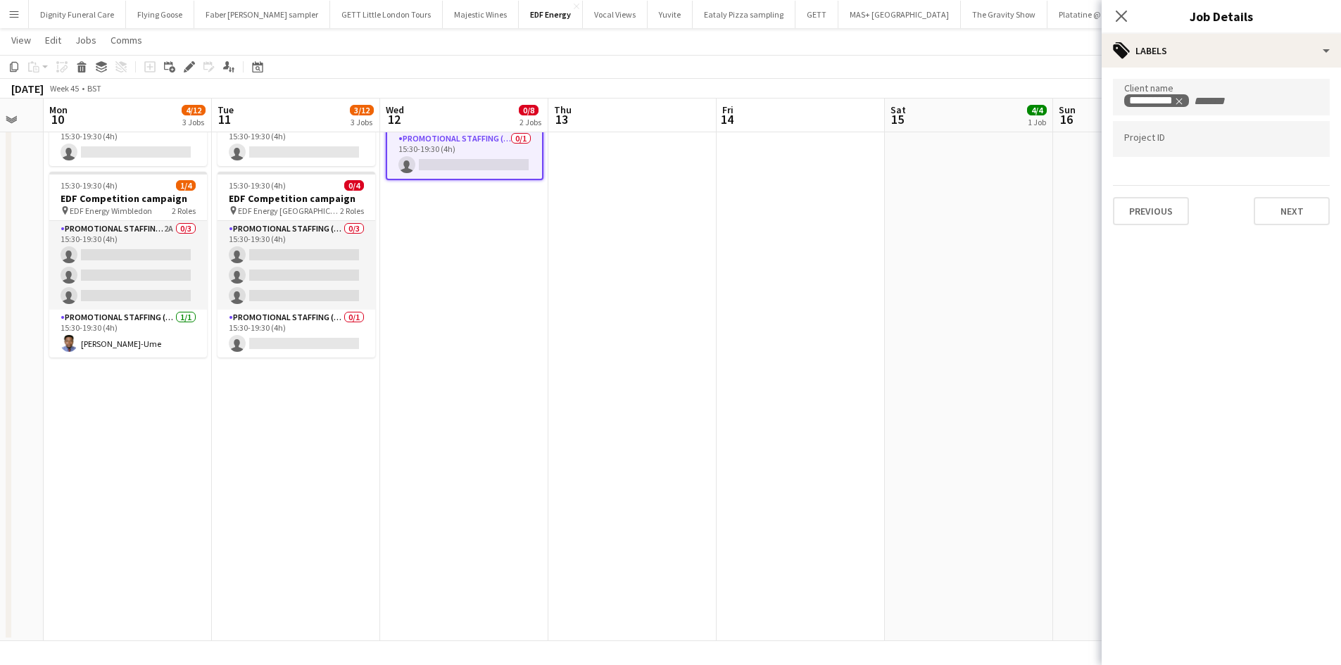
scroll to position [0, 0]
click at [1296, 209] on button "Next" at bounding box center [1291, 211] width 76 height 28
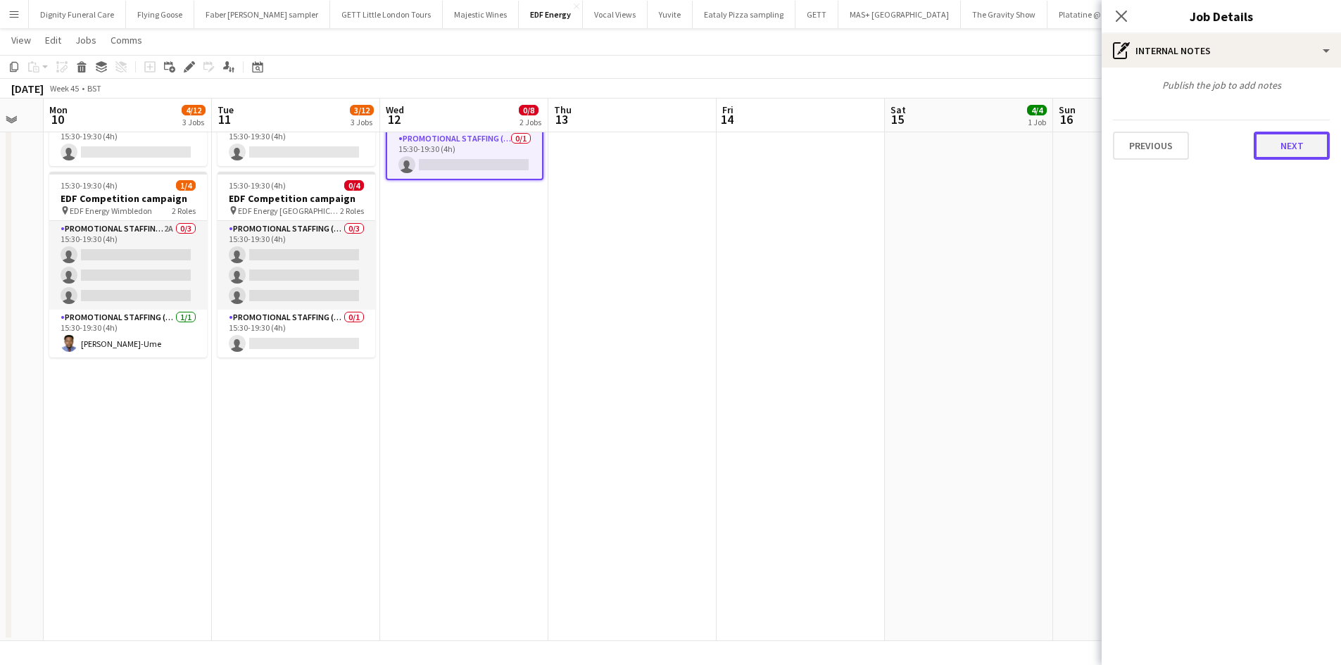
click at [1293, 146] on button "Next" at bounding box center [1291, 146] width 76 height 28
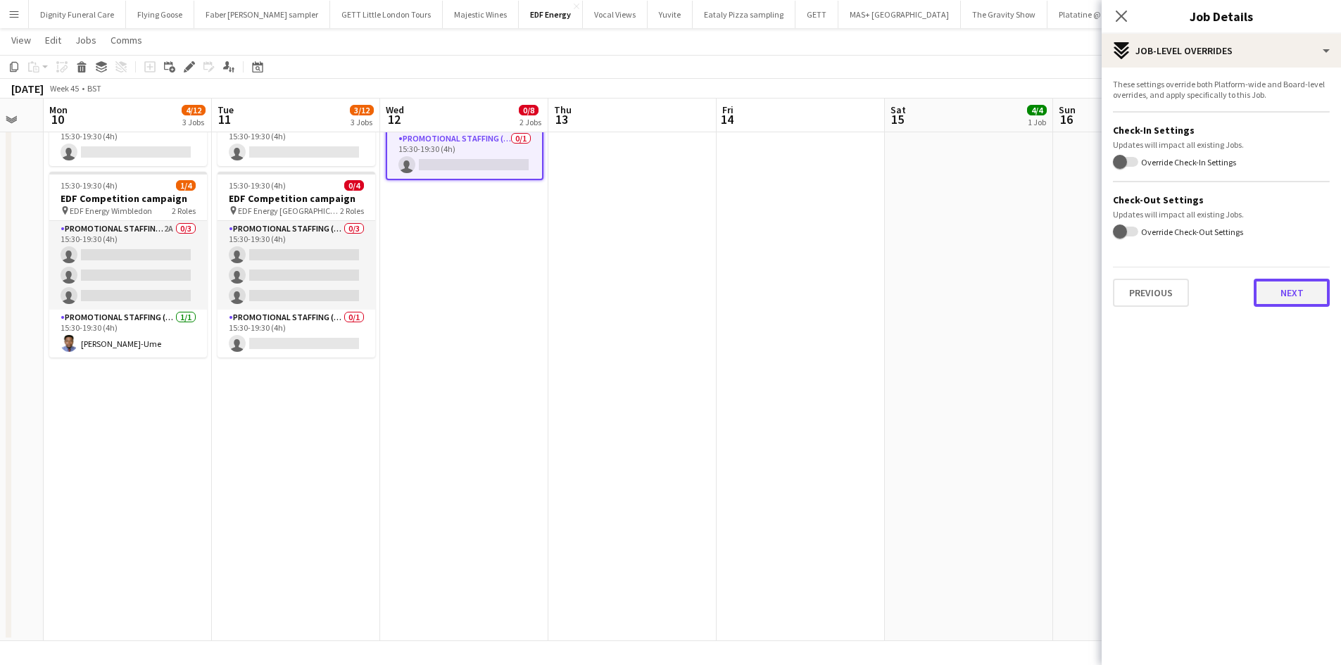
click at [1291, 293] on button "Next" at bounding box center [1291, 293] width 76 height 28
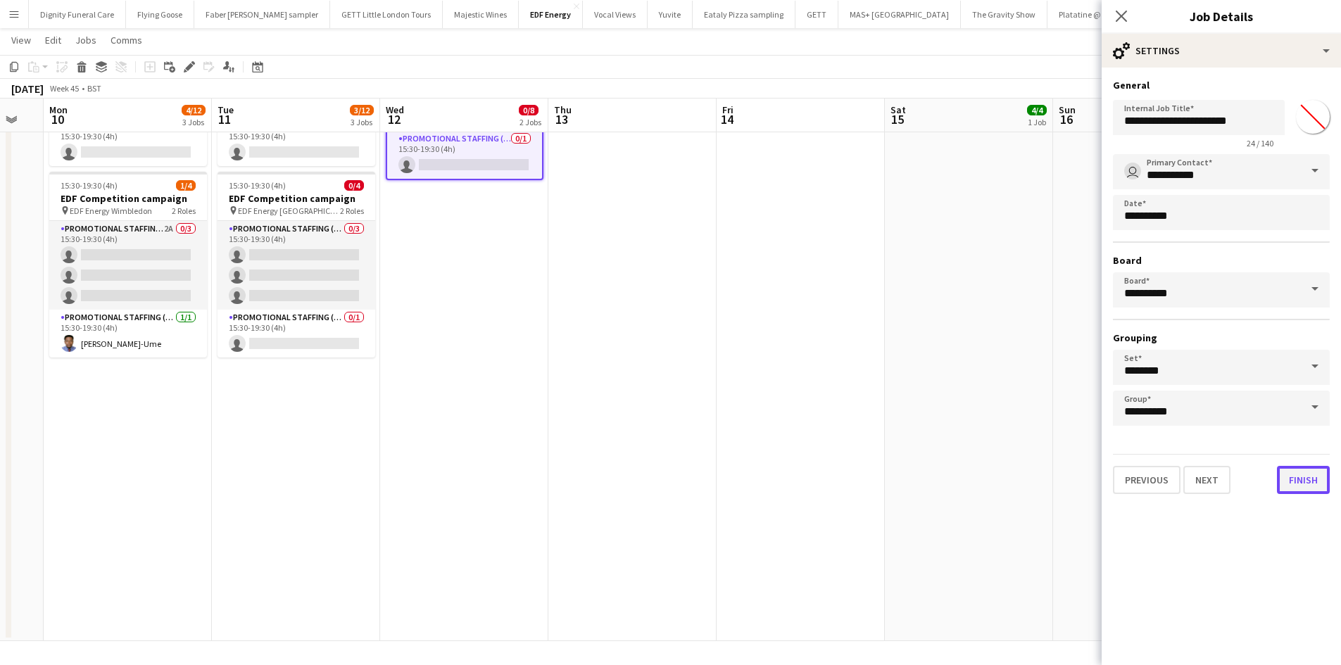
click at [1288, 479] on button "Finish" at bounding box center [1303, 480] width 53 height 28
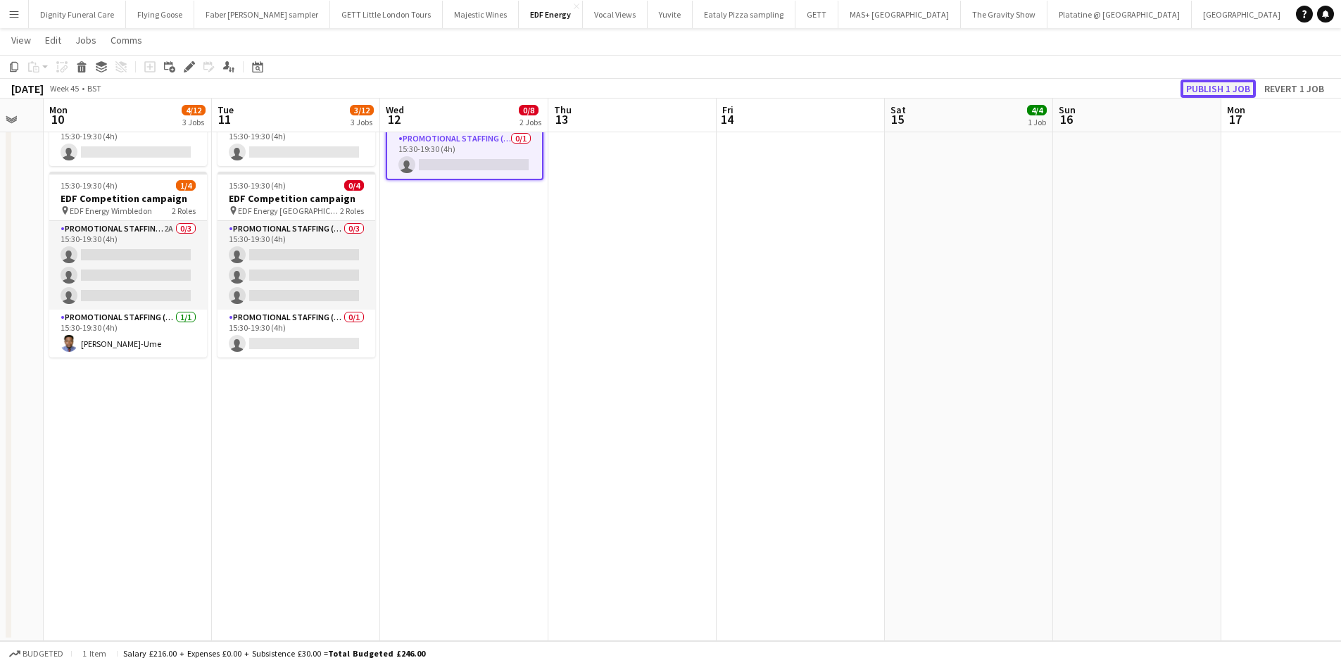
click at [1206, 87] on button "Publish 1 job" at bounding box center [1217, 89] width 75 height 18
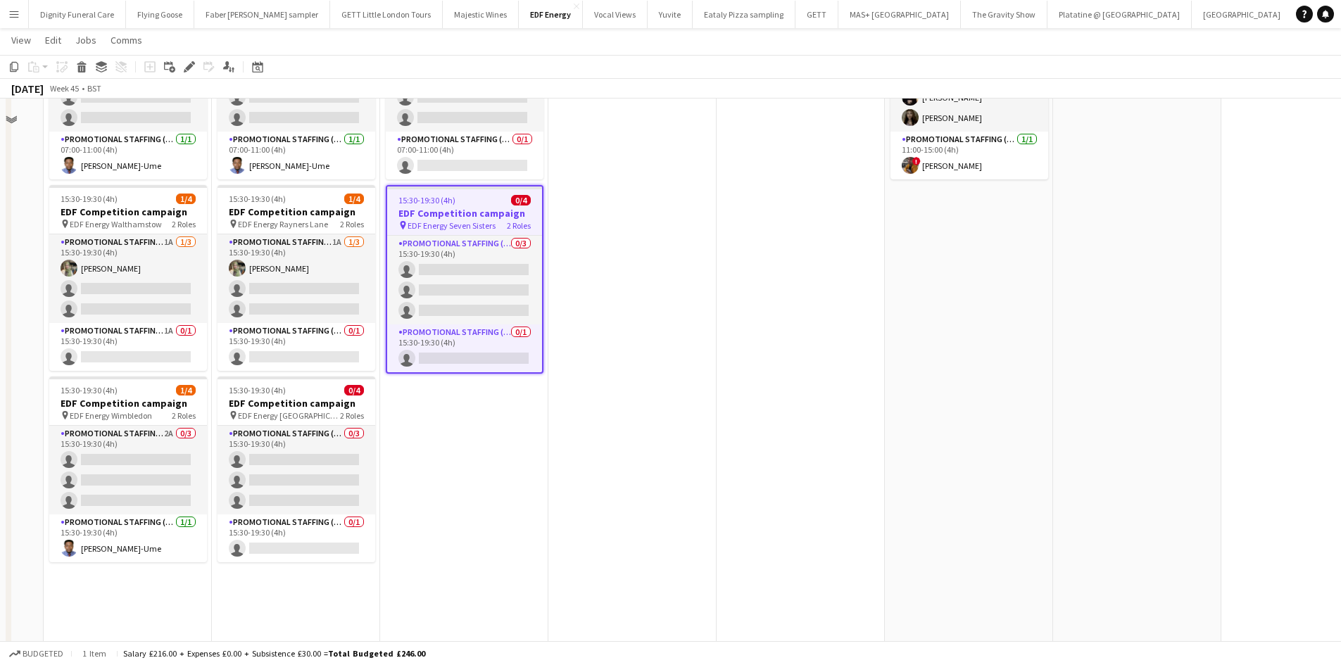
scroll to position [93, 0]
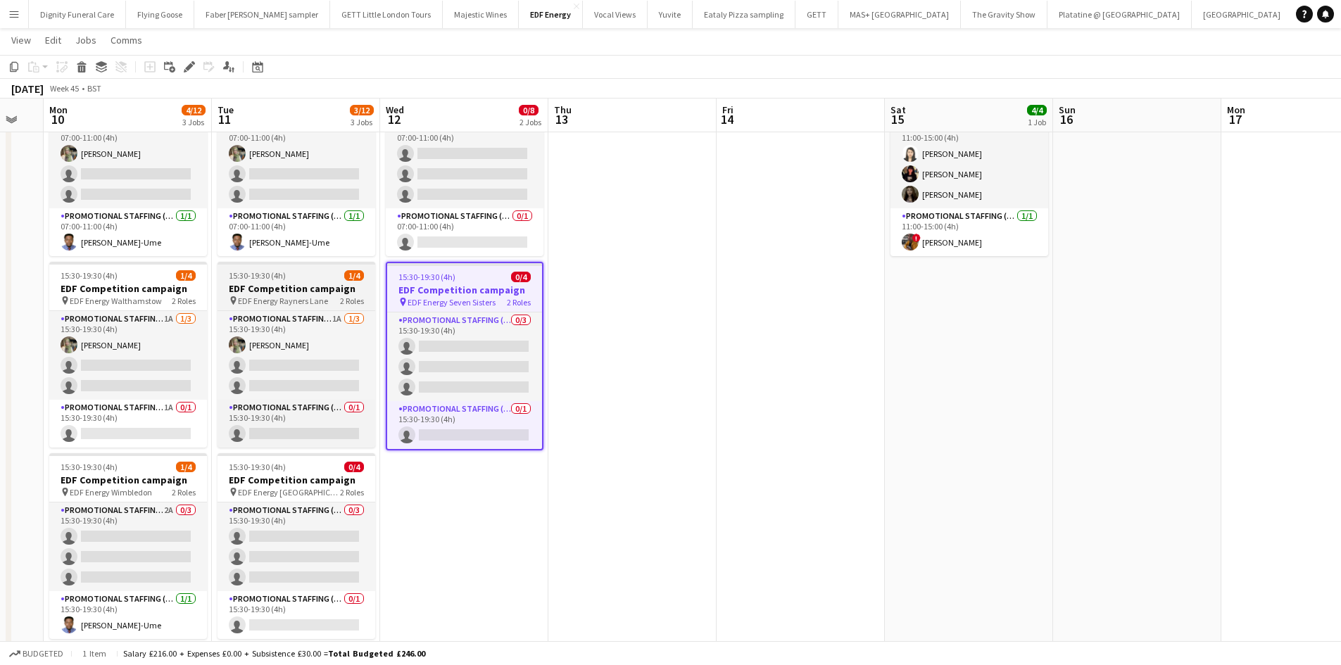
click at [273, 289] on h3 "EDF Competition campaign" at bounding box center [296, 288] width 158 height 13
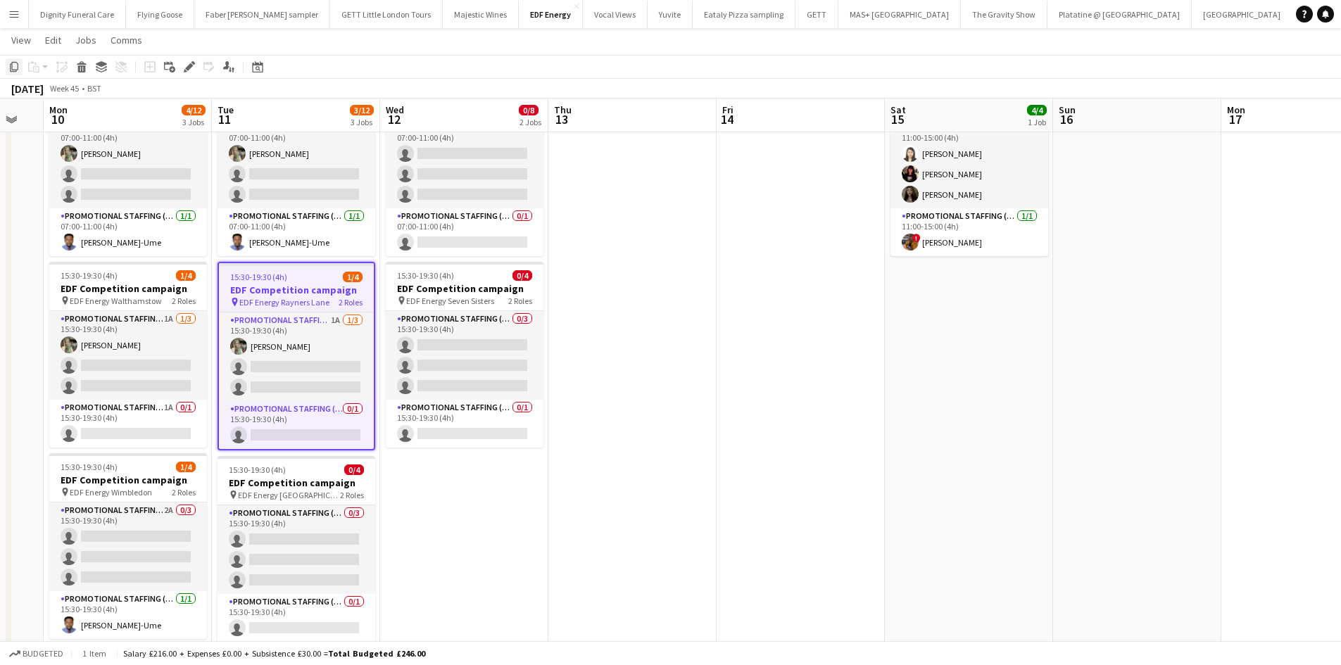
click at [14, 61] on icon "Copy" at bounding box center [13, 66] width 11 height 11
click at [457, 530] on app-date-cell "07:00-11:00 (4h) 0/4 EDF Competition campaign pin EDF Energy St [PERSON_NAME] 2…" at bounding box center [464, 494] width 168 height 858
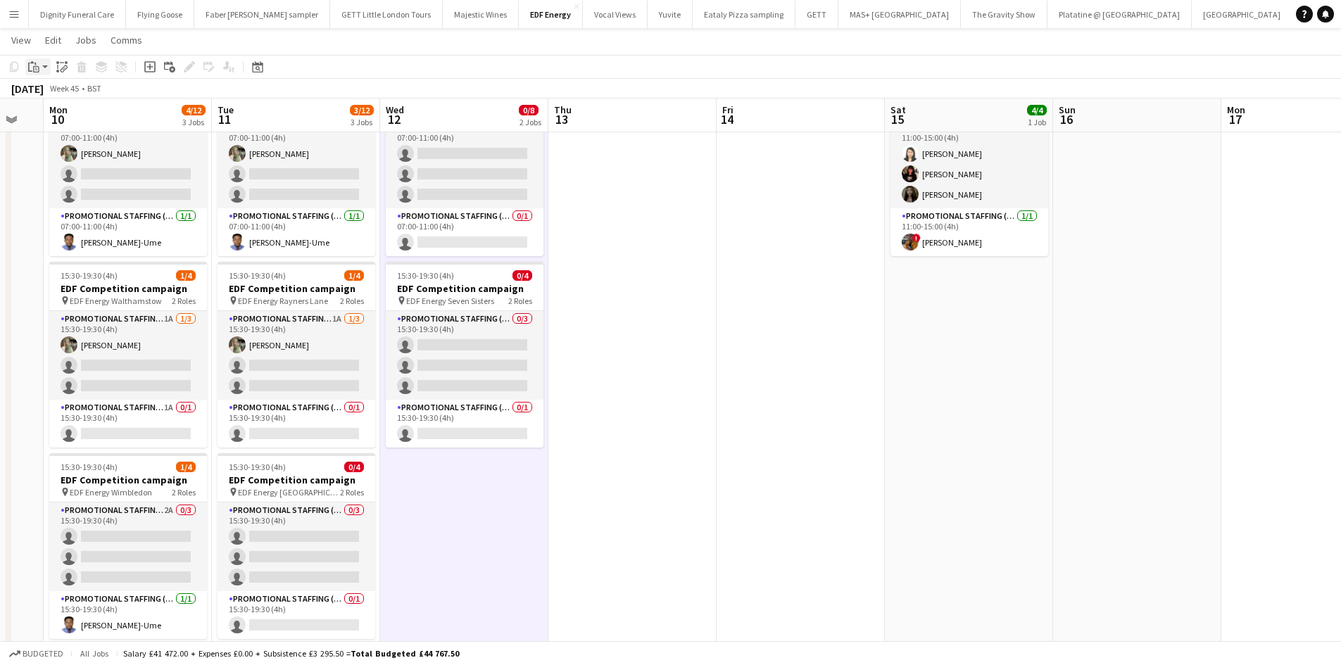
click at [34, 63] on icon at bounding box center [34, 64] width 1 height 3
click at [53, 90] on link "Paste Ctrl+V" at bounding box center [103, 93] width 132 height 13
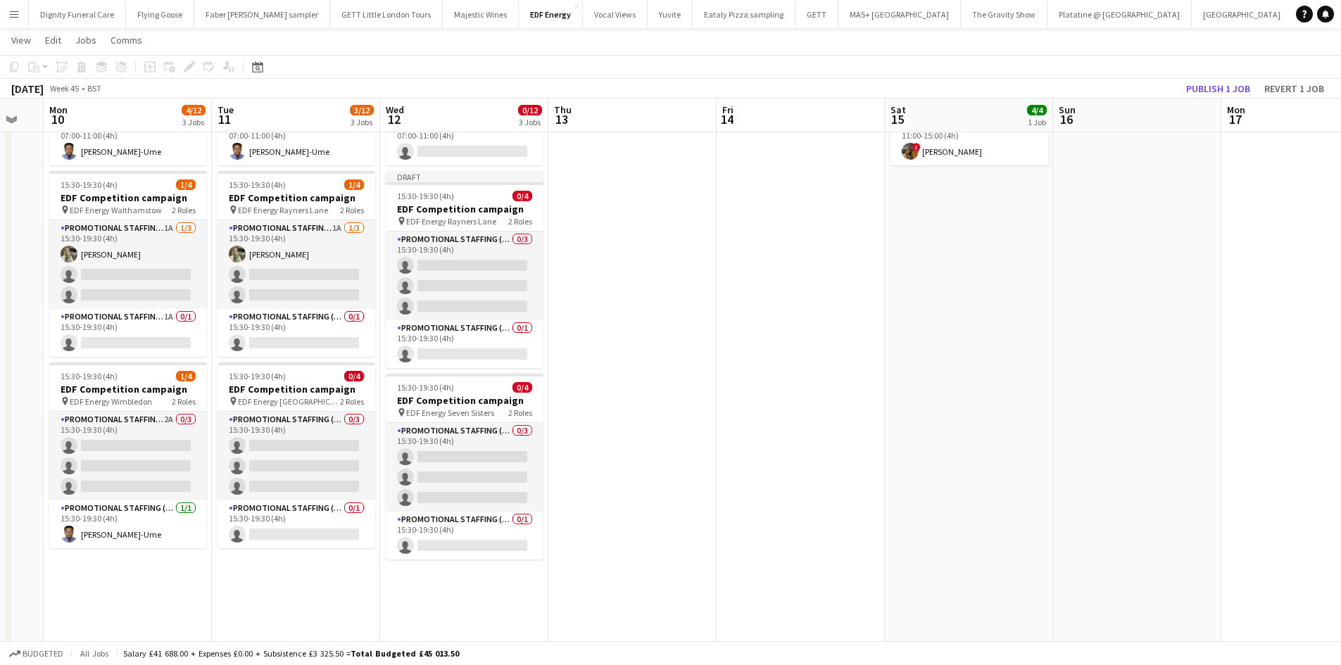
scroll to position [163, 0]
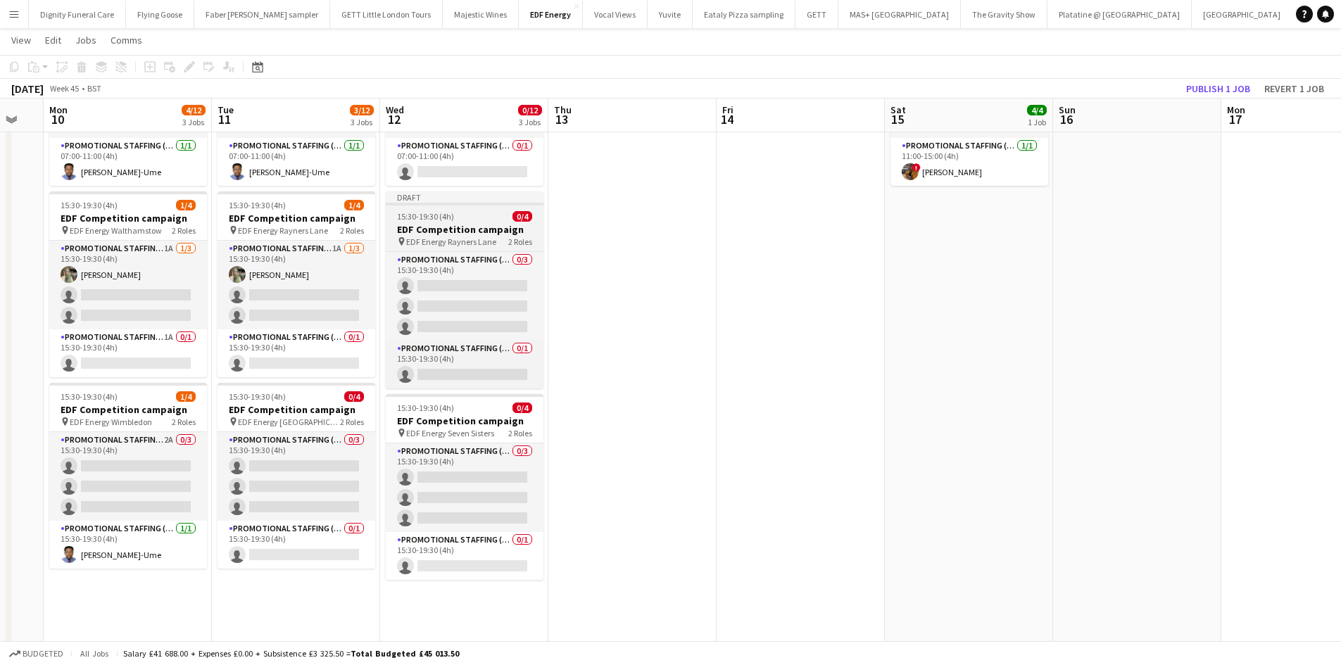
click at [464, 232] on h3 "EDF Competition campaign" at bounding box center [465, 229] width 158 height 13
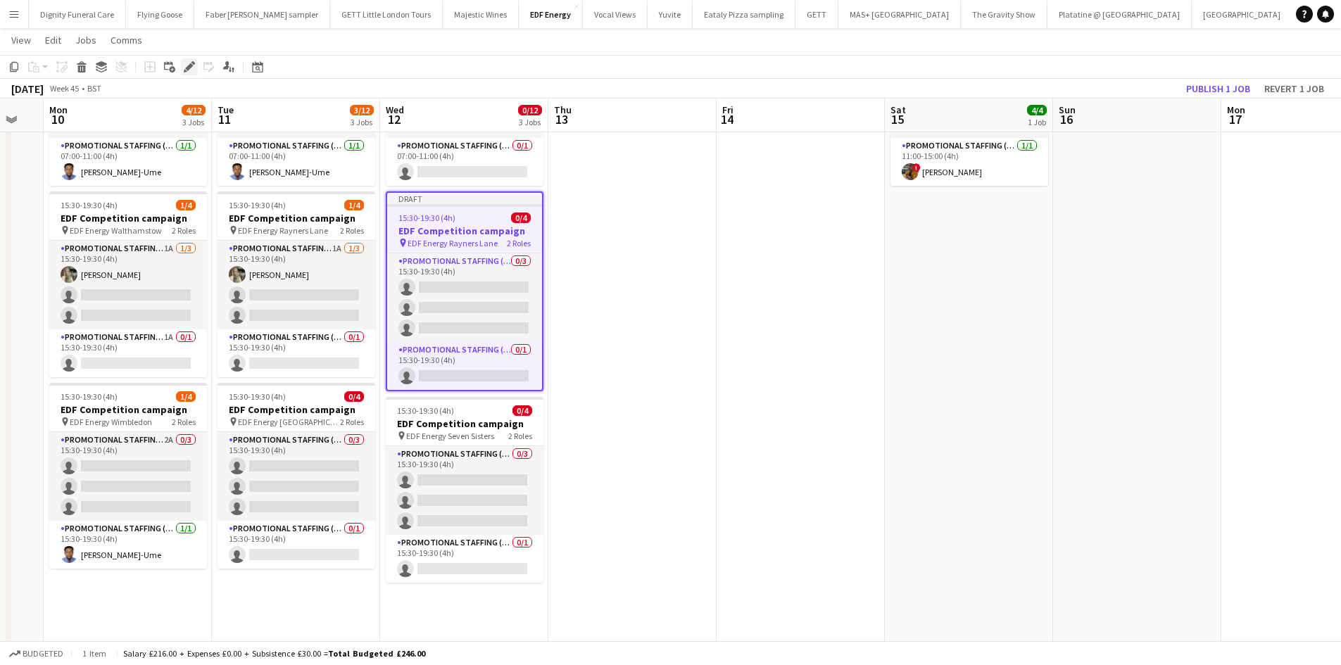
click at [191, 66] on icon at bounding box center [189, 67] width 8 height 8
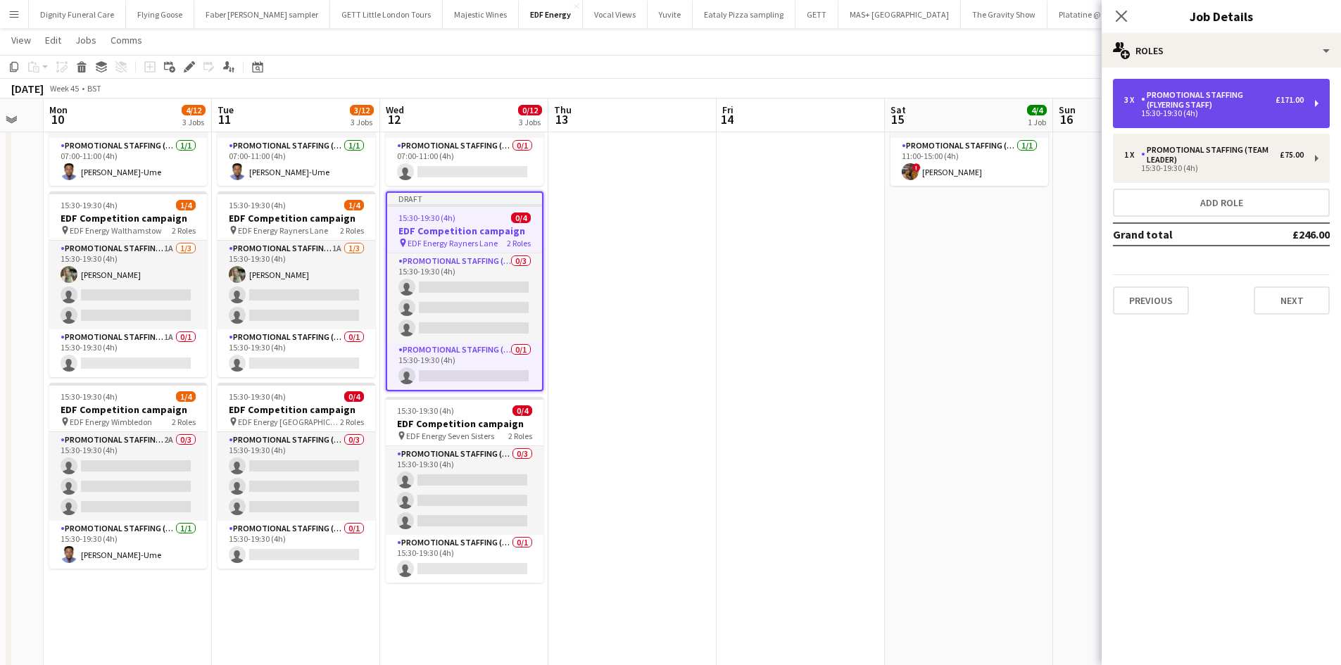
click at [1222, 101] on div "Promotional Staffing (Flyering Staff)" at bounding box center [1208, 100] width 134 height 20
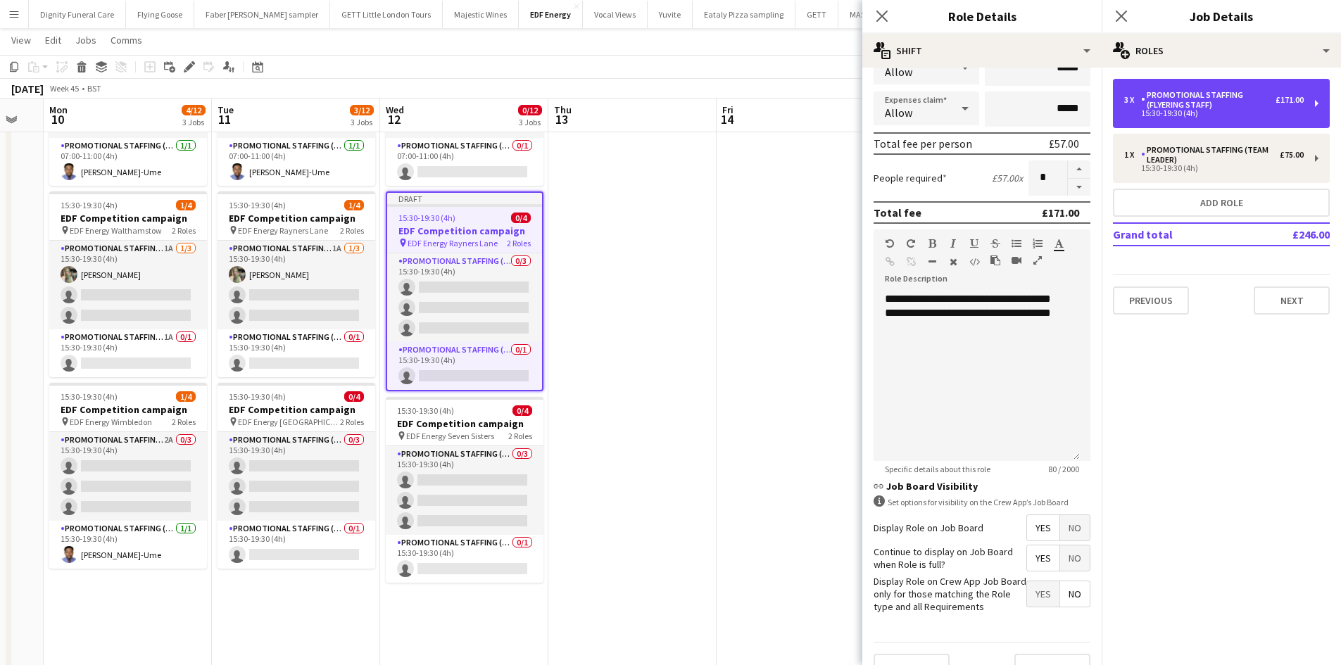
scroll to position [289, 0]
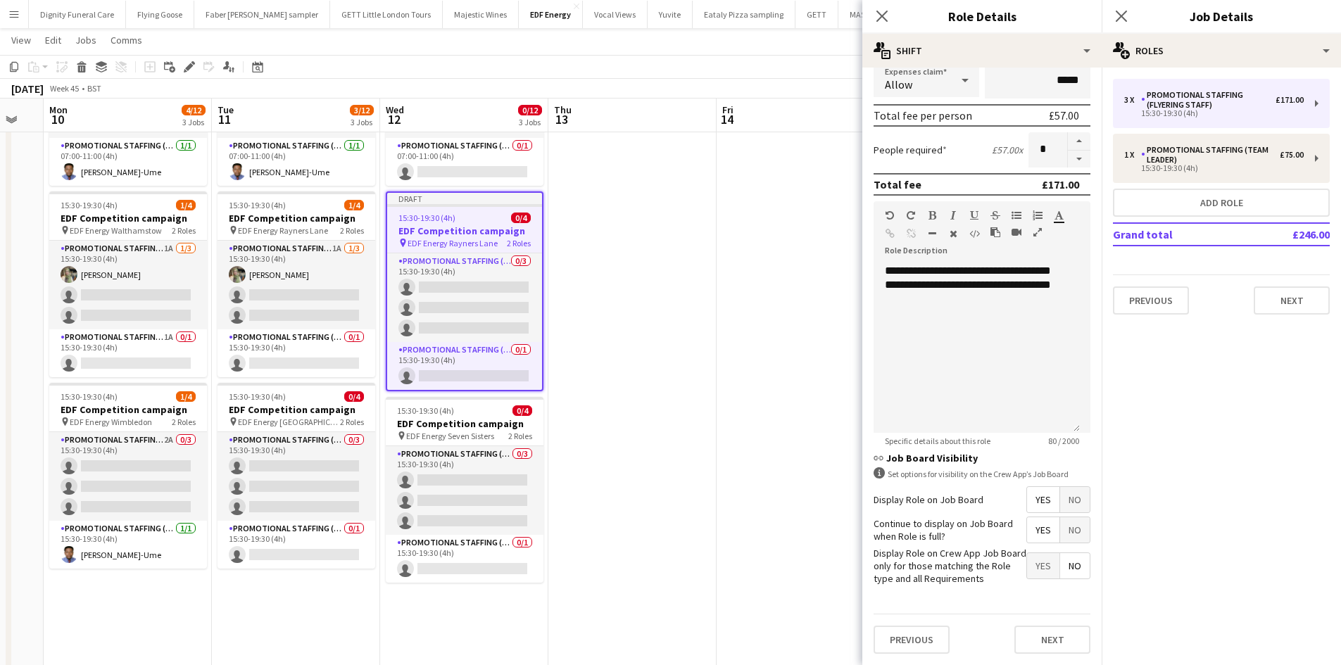
click at [1031, 496] on span "Yes" at bounding box center [1043, 499] width 32 height 25
drag, startPoint x: 1032, startPoint y: 529, endPoint x: 1050, endPoint y: 547, distance: 25.4
click at [1034, 531] on span "Yes" at bounding box center [1043, 529] width 32 height 25
click at [1071, 567] on span "No" at bounding box center [1075, 565] width 30 height 25
click at [1065, 635] on button "Next" at bounding box center [1052, 640] width 76 height 28
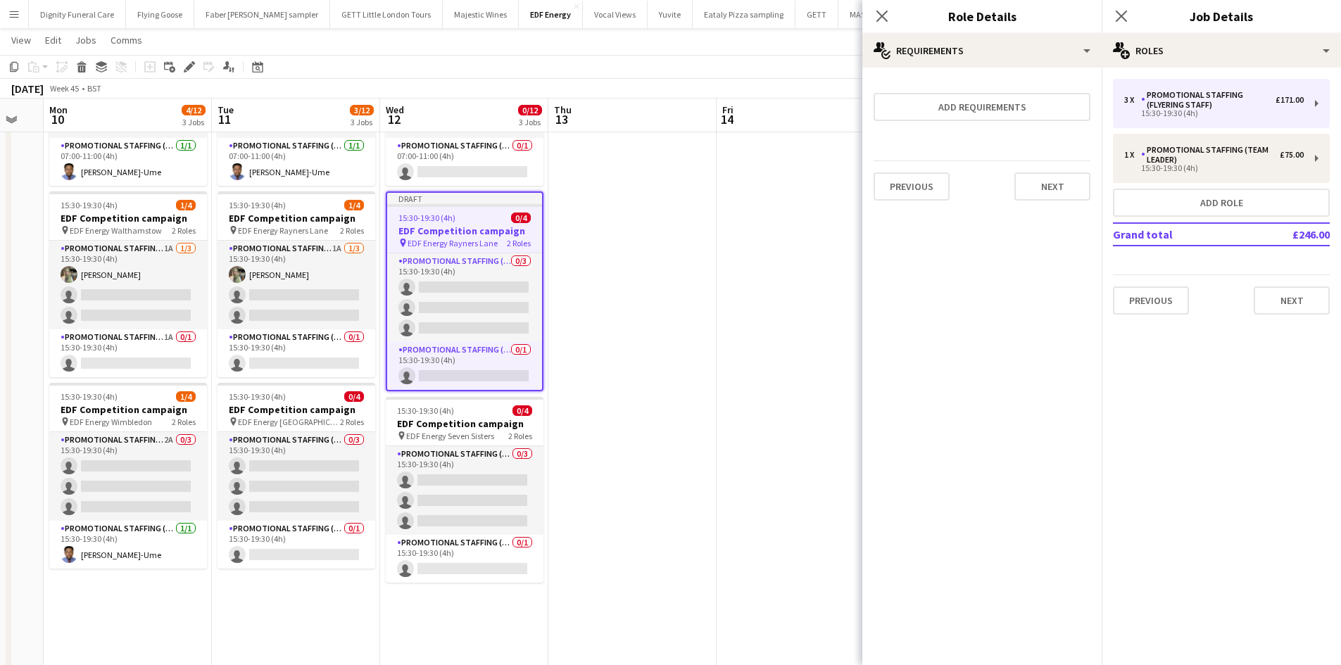
scroll to position [0, 0]
click at [1059, 179] on button "Next" at bounding box center [1052, 186] width 76 height 28
click at [1054, 189] on button "Finish" at bounding box center [1063, 189] width 53 height 28
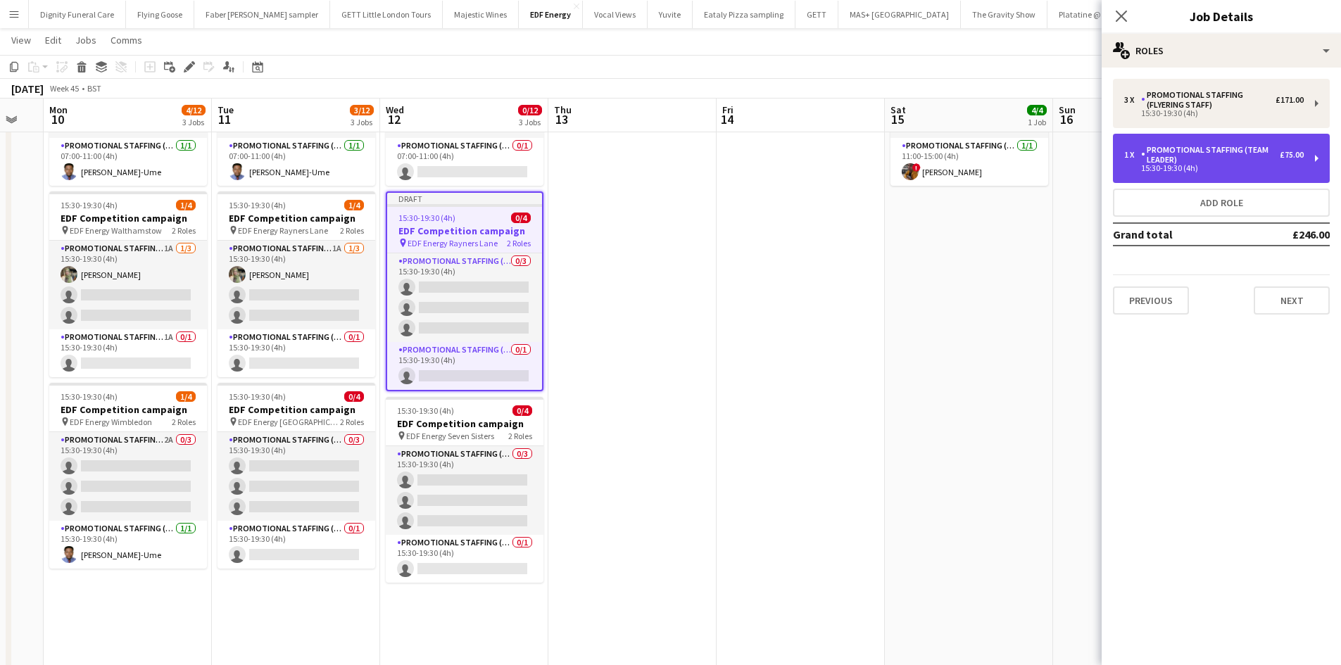
click at [1224, 158] on div "Promotional Staffing (Team Leader)" at bounding box center [1210, 155] width 139 height 20
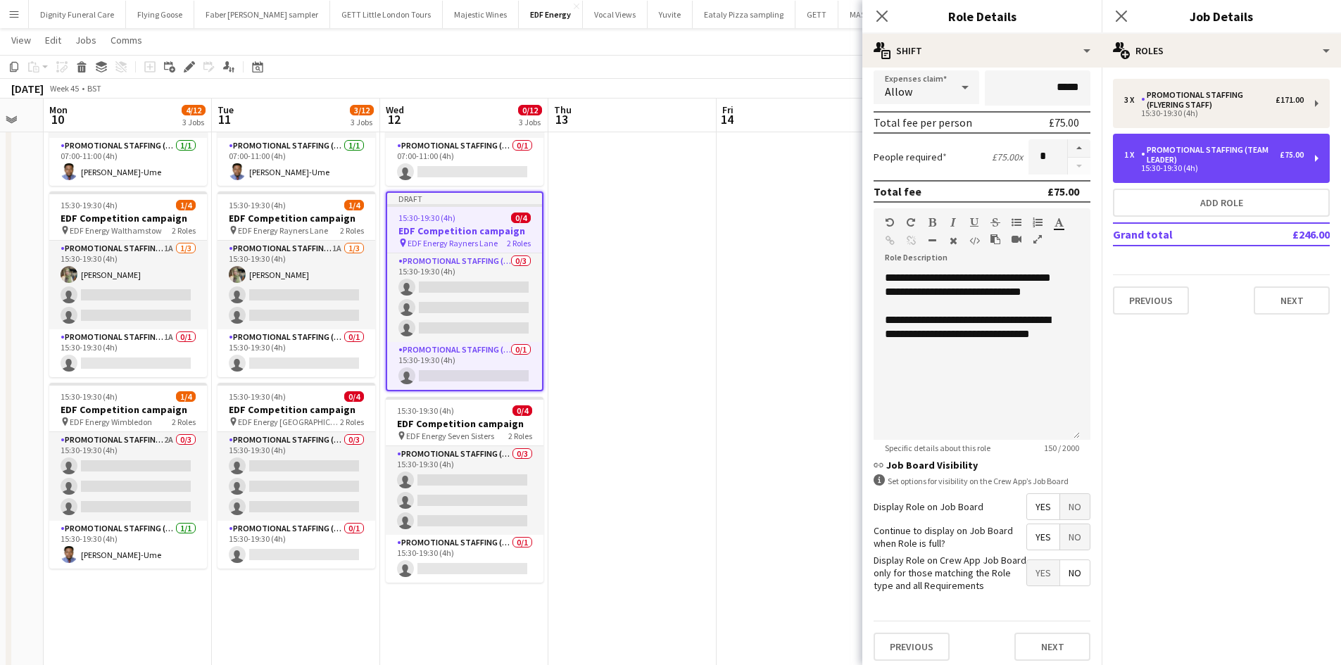
scroll to position [289, 0]
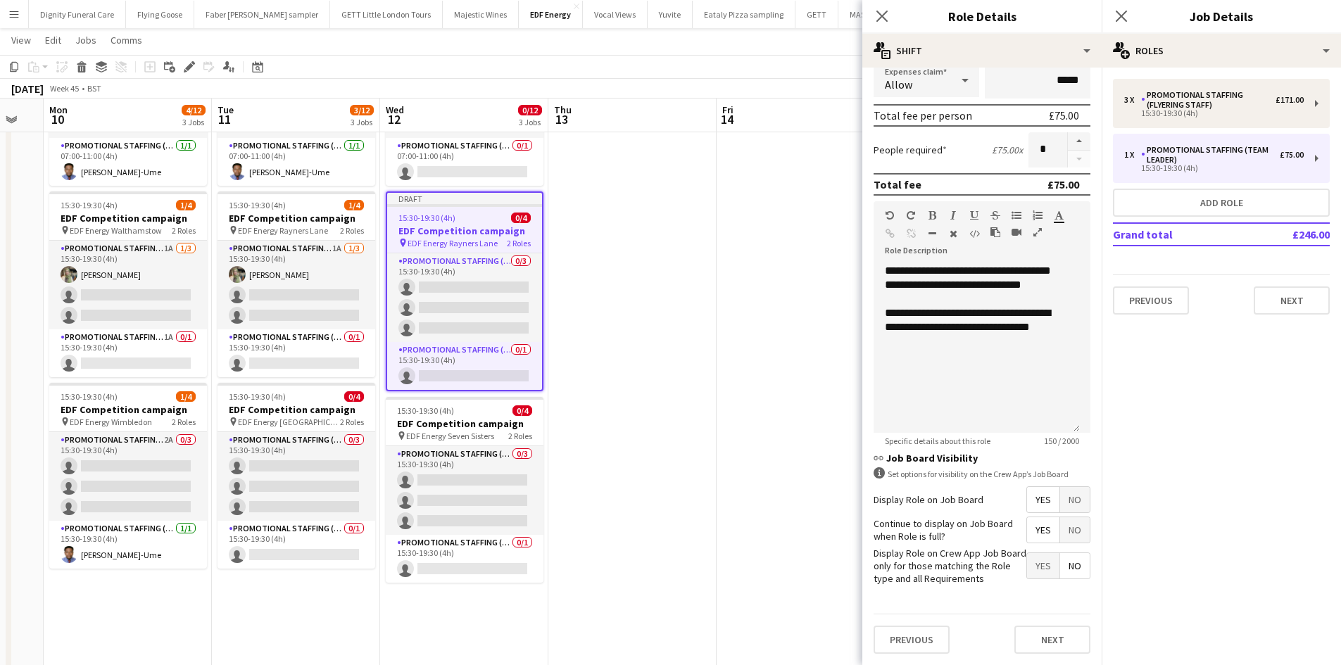
click at [1030, 490] on span "Yes" at bounding box center [1043, 499] width 32 height 25
click at [1034, 532] on span "Yes" at bounding box center [1043, 529] width 32 height 25
click at [1063, 564] on span "No" at bounding box center [1075, 565] width 30 height 25
click at [1062, 633] on button "Next" at bounding box center [1052, 640] width 76 height 28
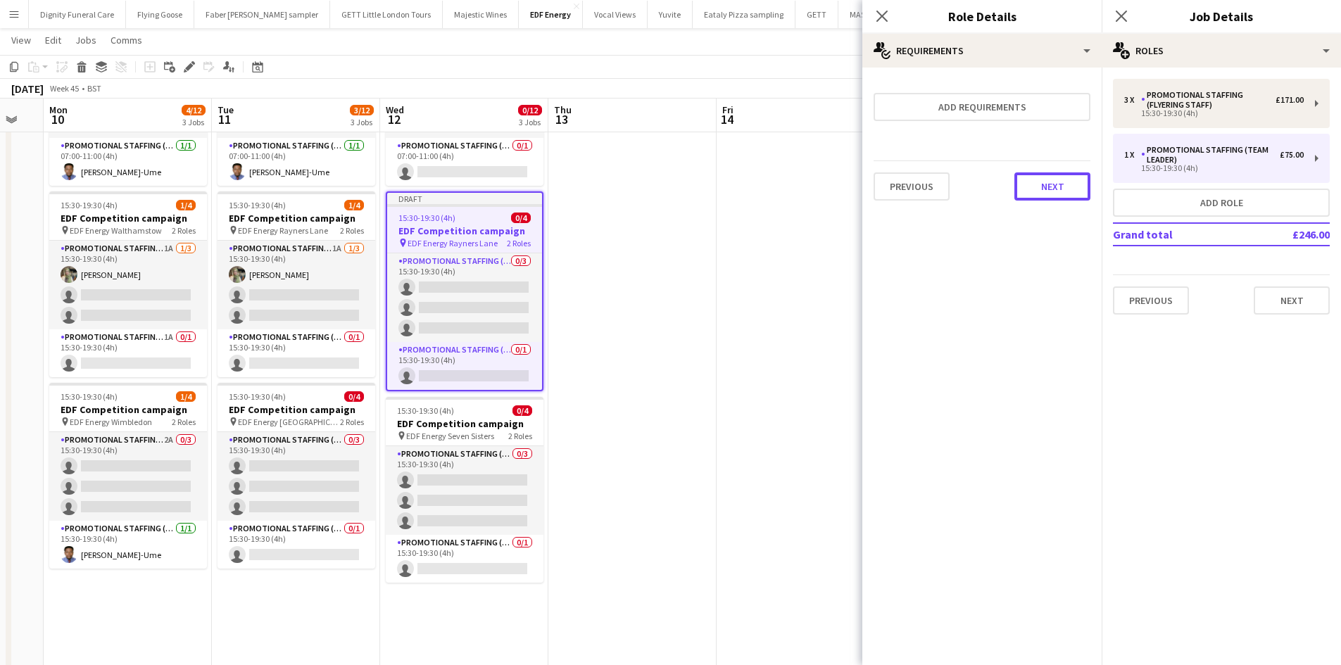
click at [1043, 186] on button "Next" at bounding box center [1052, 186] width 76 height 28
click at [1066, 194] on button "Finish" at bounding box center [1063, 189] width 53 height 28
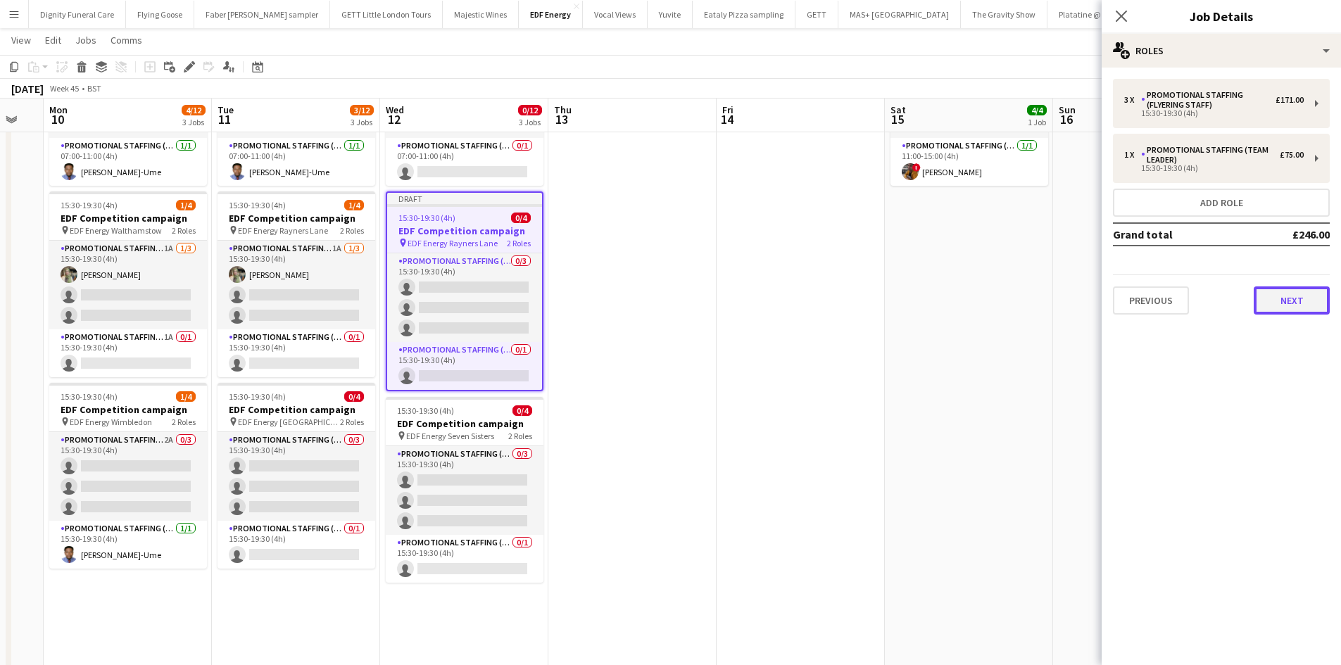
click at [1293, 300] on button "Next" at bounding box center [1291, 300] width 76 height 28
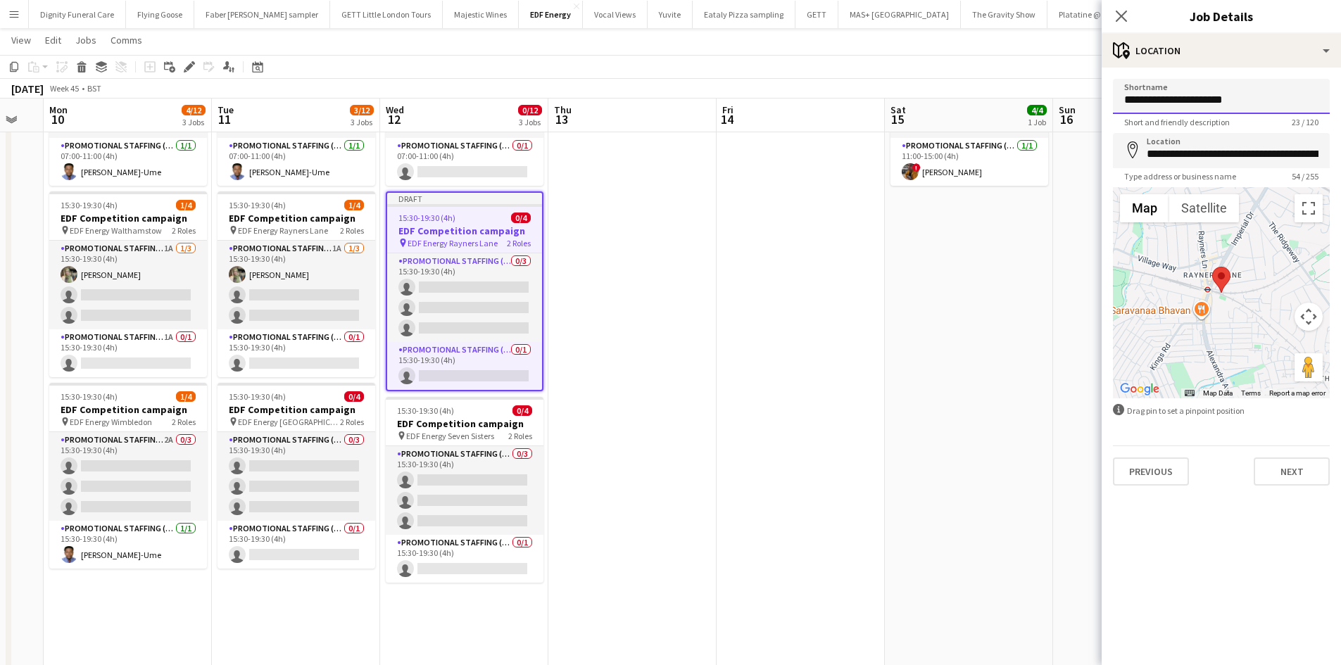
click at [1263, 106] on input "**********" at bounding box center [1221, 96] width 217 height 35
drag, startPoint x: 1237, startPoint y: 99, endPoint x: 1181, endPoint y: 105, distance: 56.7
click at [1181, 105] on input "**********" at bounding box center [1221, 96] width 217 height 35
type input "**********"
click at [1307, 156] on input "**********" at bounding box center [1221, 150] width 217 height 35
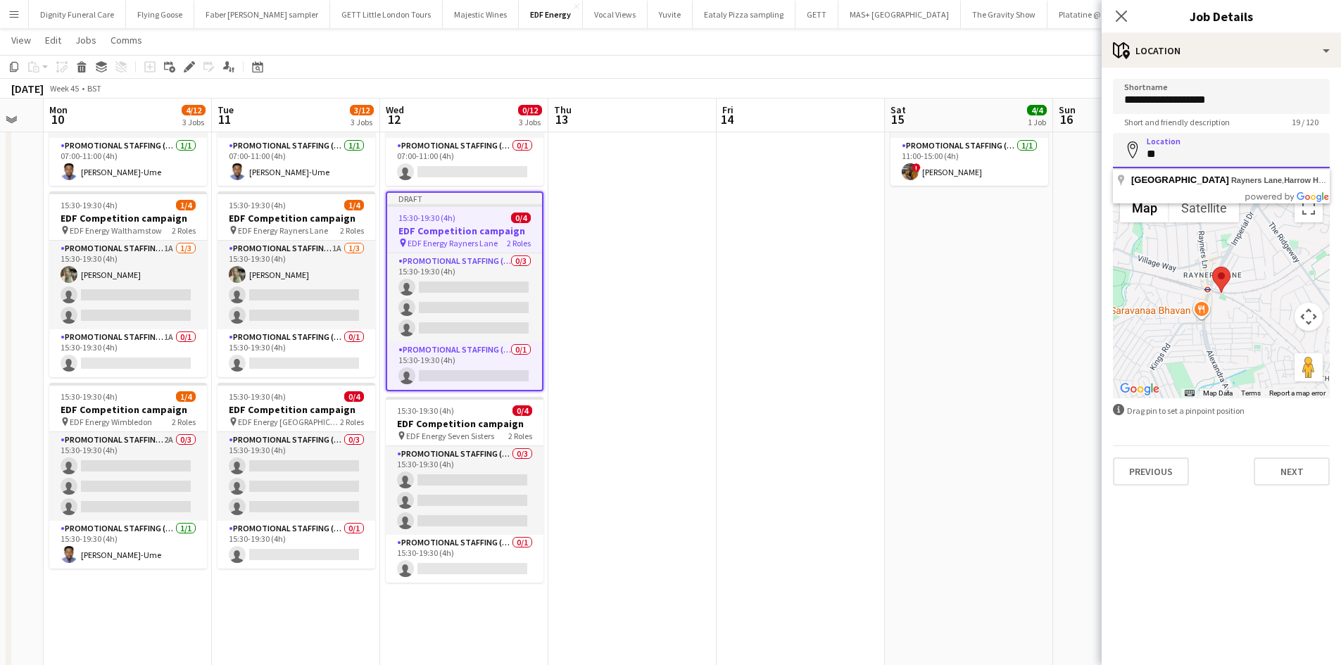
type input "*"
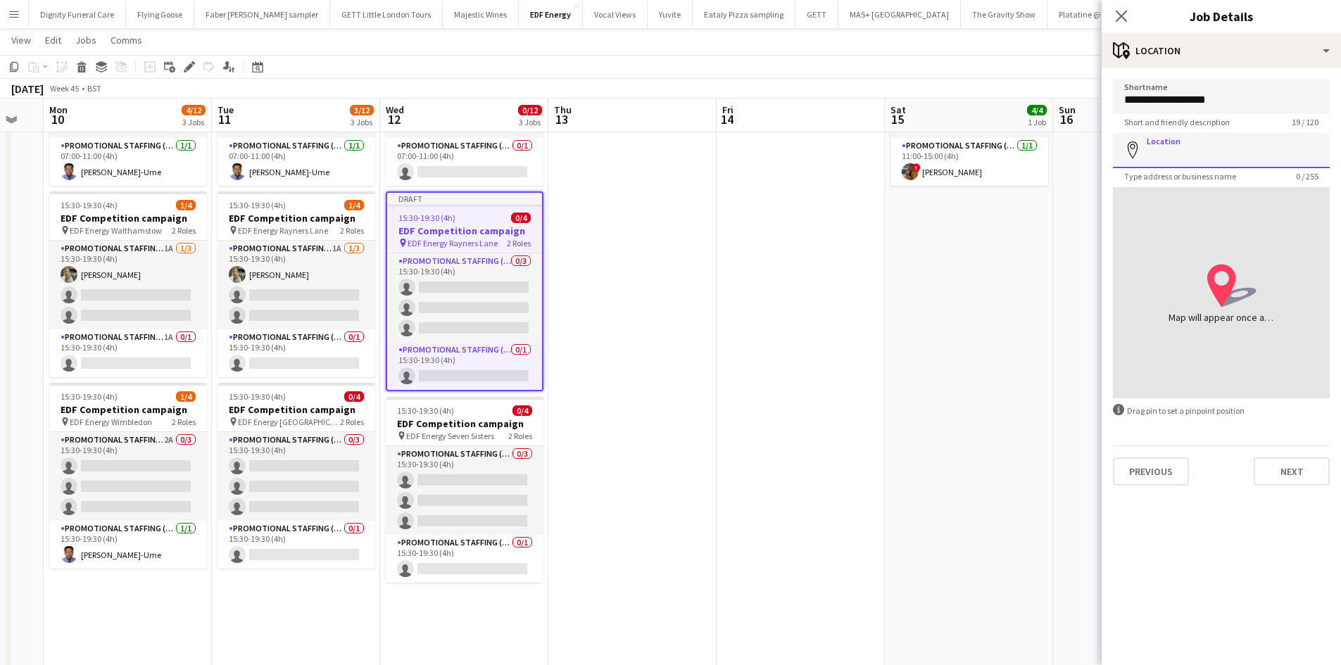
paste input "********"
type input "**********"
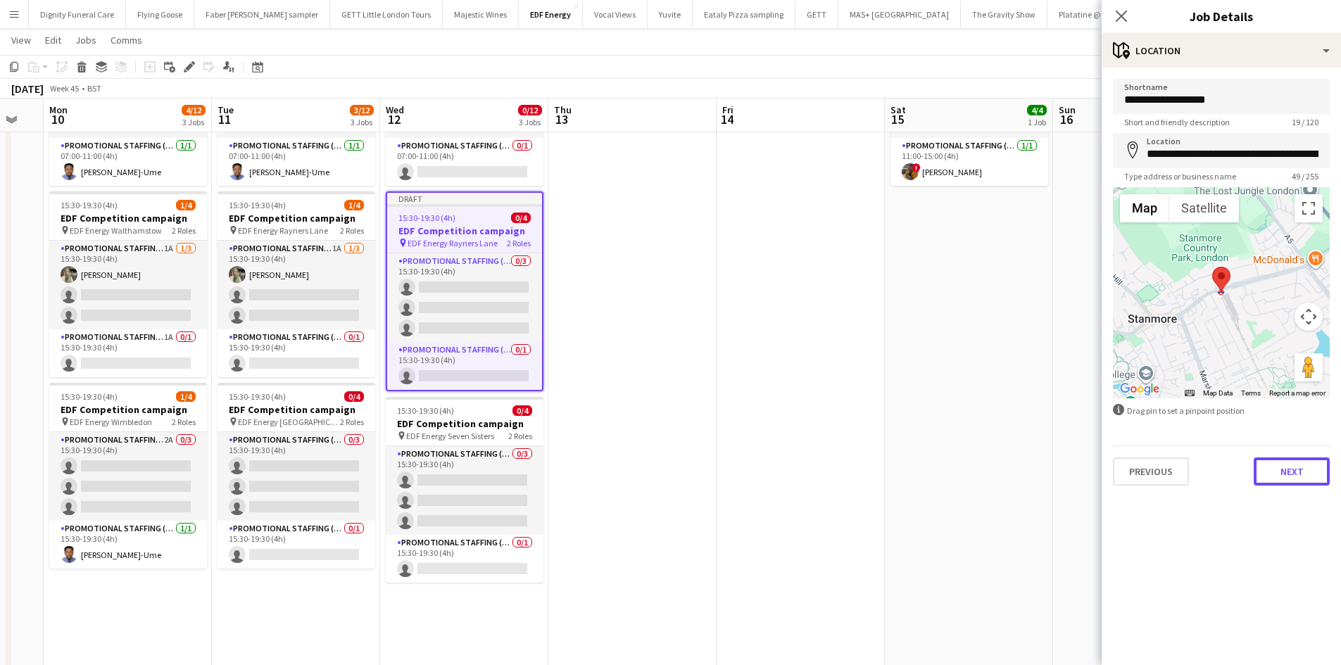
click at [1292, 469] on button "Next" at bounding box center [1291, 471] width 76 height 28
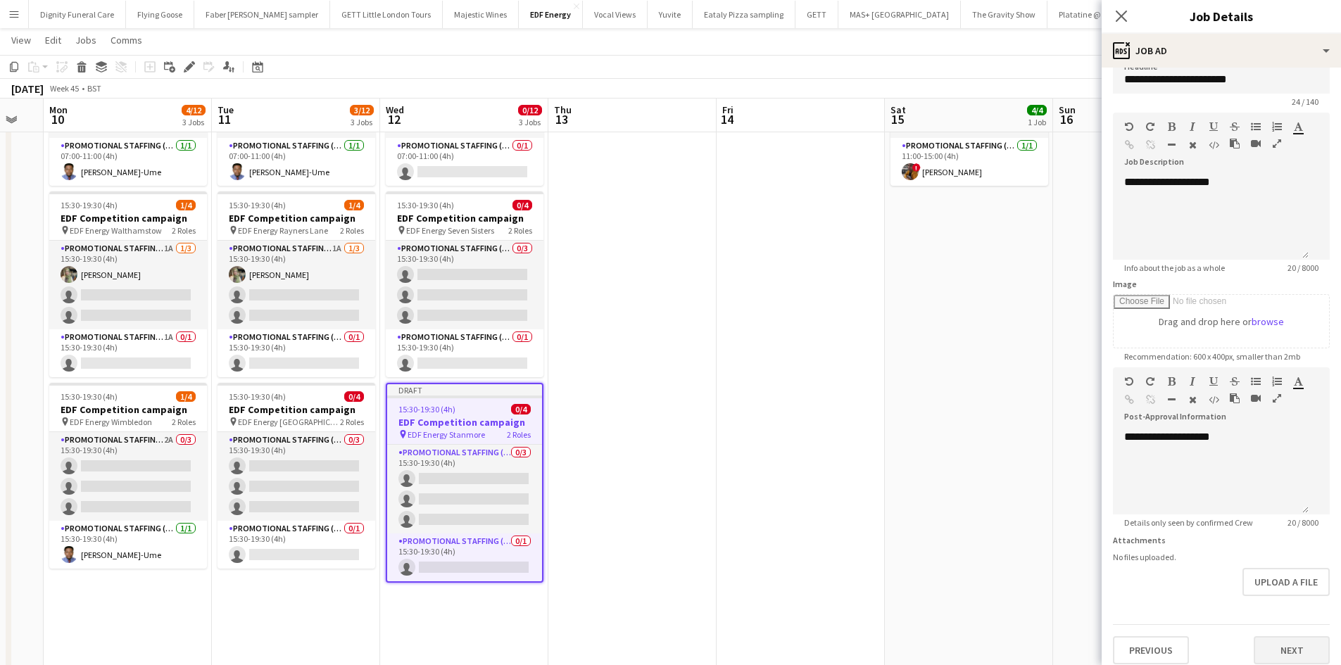
scroll to position [31, 0]
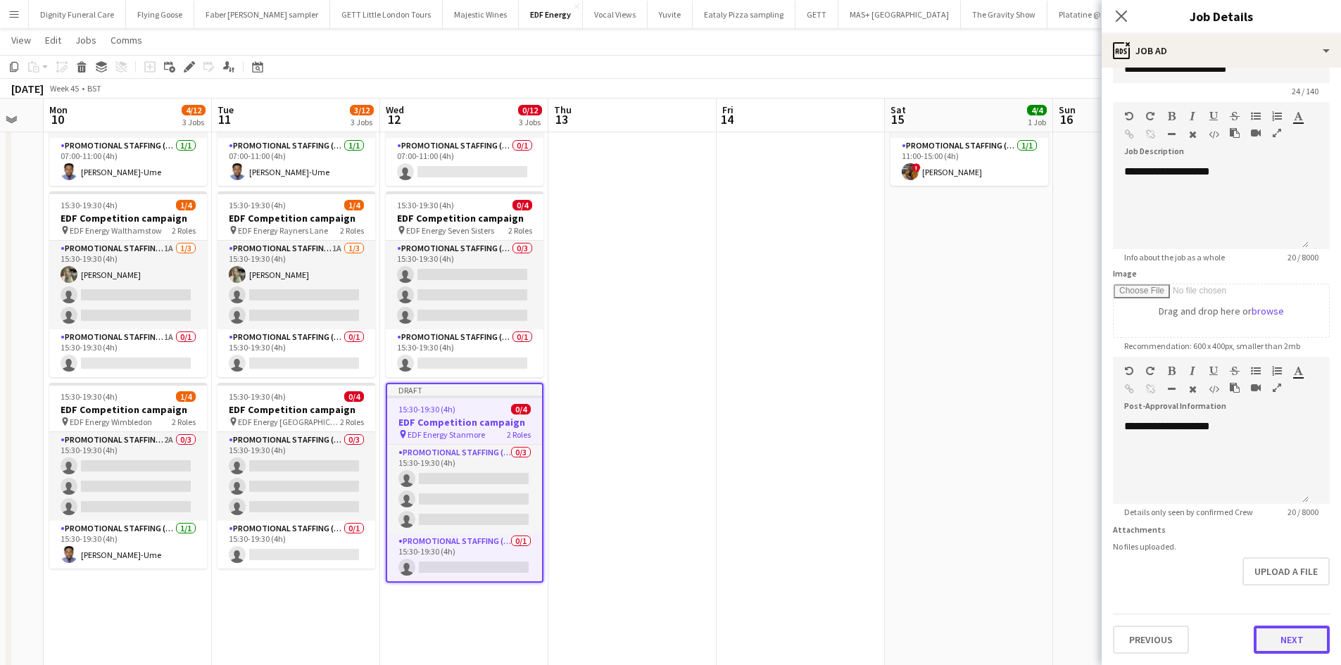
click at [1281, 640] on button "Next" at bounding box center [1291, 640] width 76 height 28
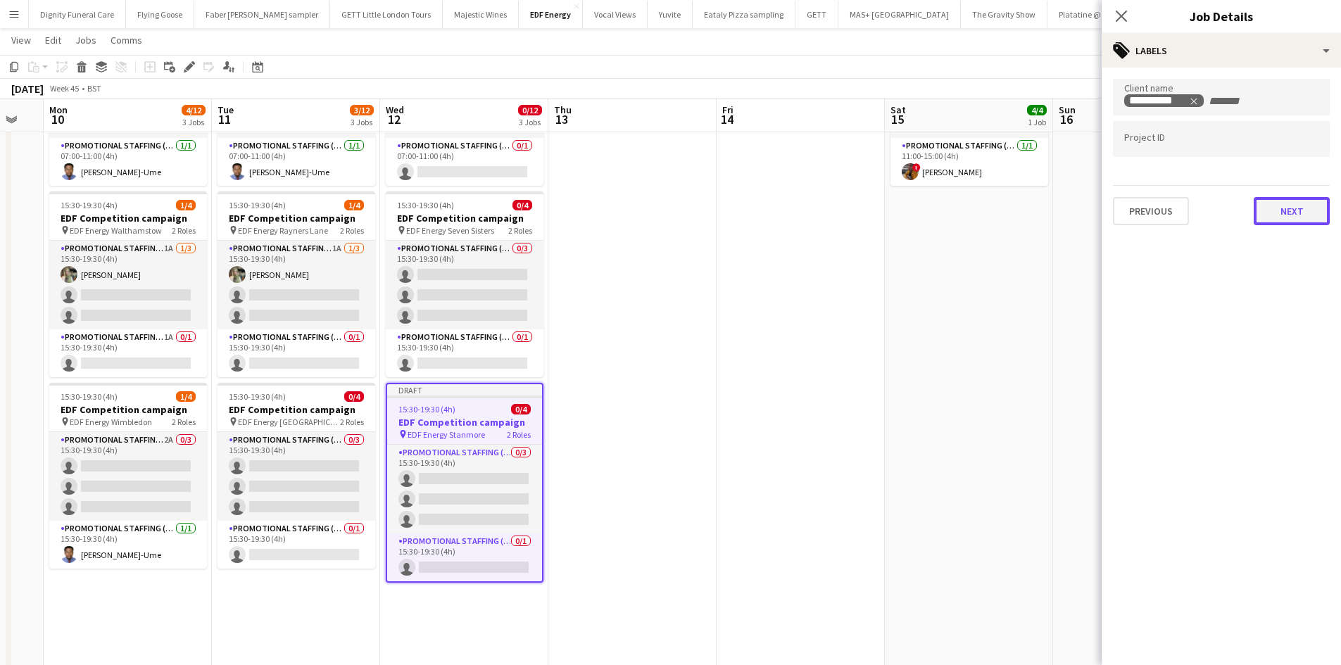
click at [1284, 205] on button "Next" at bounding box center [1291, 211] width 76 height 28
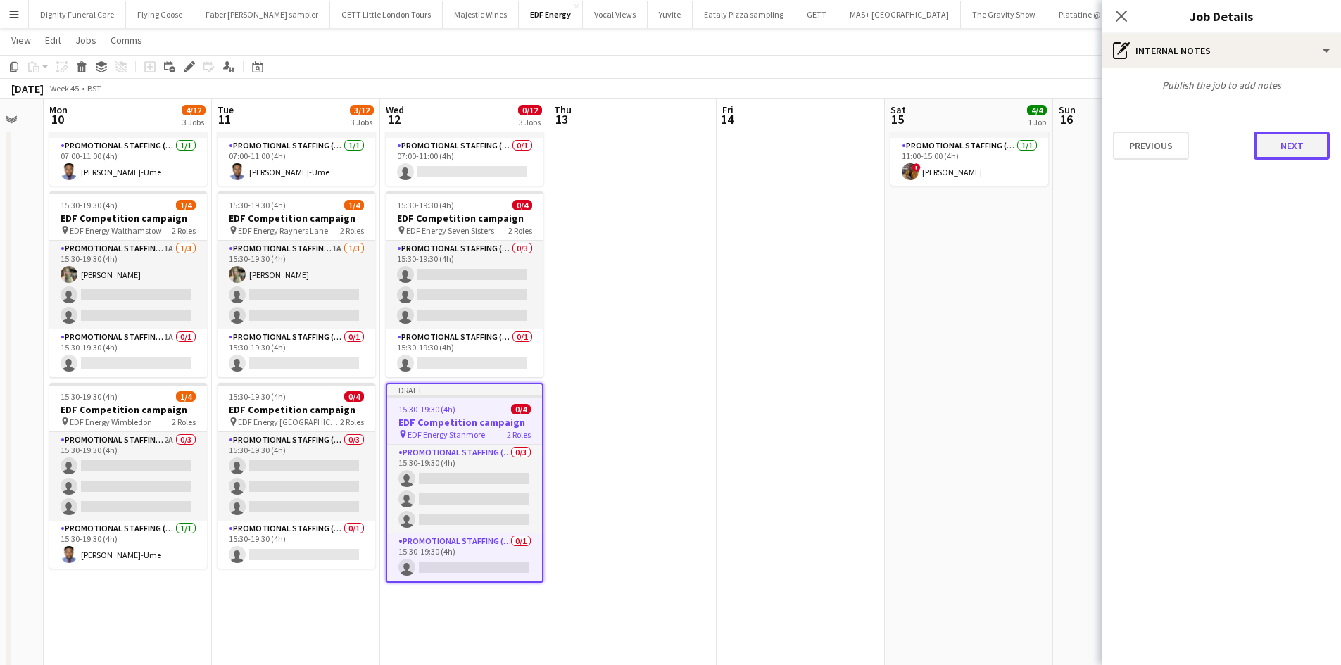
click at [1288, 148] on button "Next" at bounding box center [1291, 146] width 76 height 28
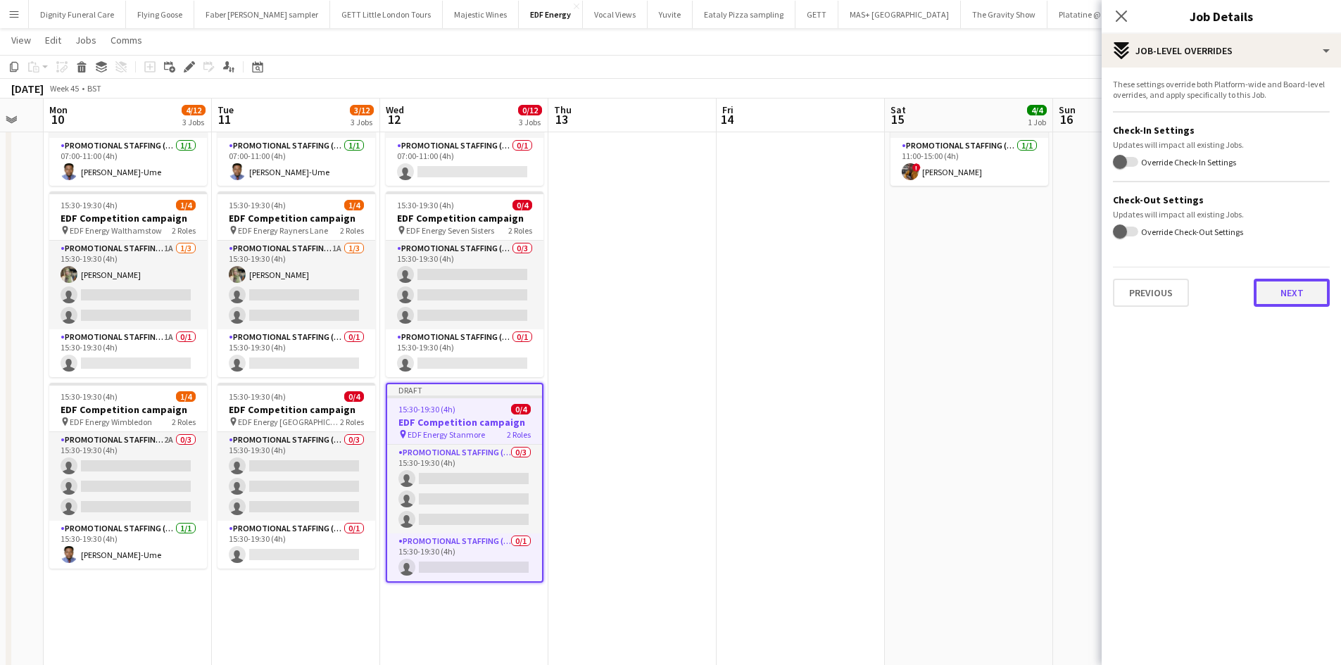
click at [1277, 294] on button "Next" at bounding box center [1291, 293] width 76 height 28
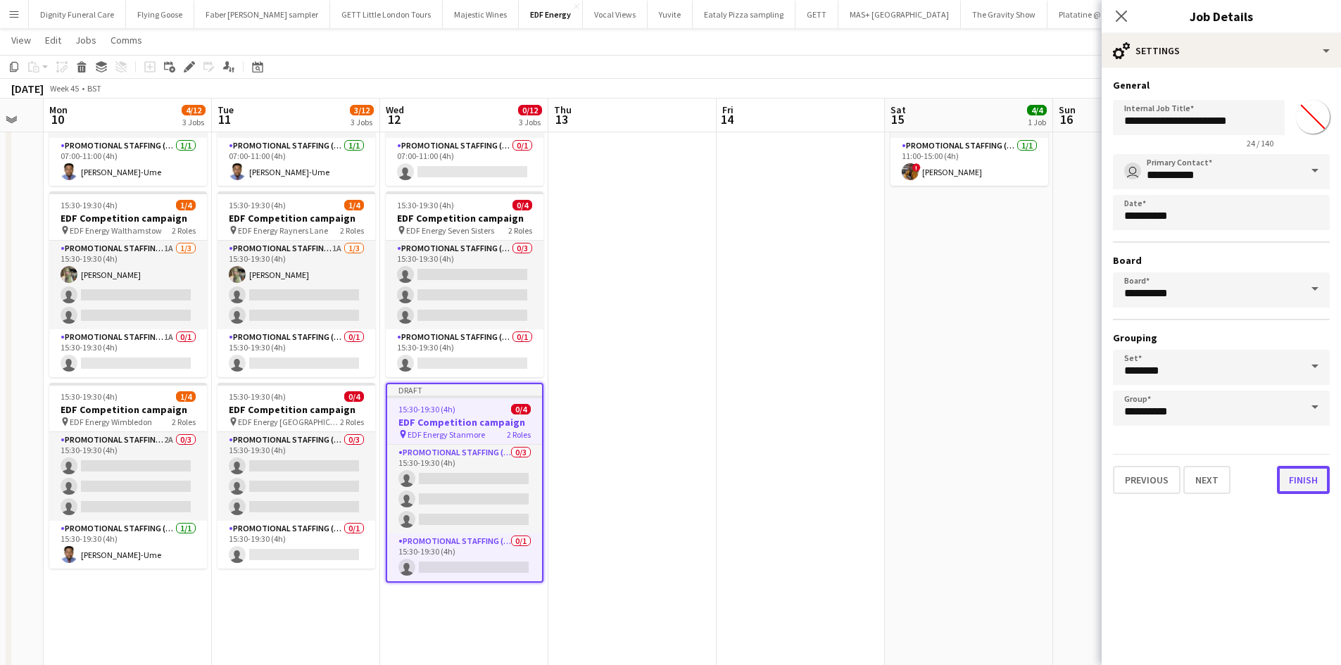
click at [1316, 483] on button "Finish" at bounding box center [1303, 480] width 53 height 28
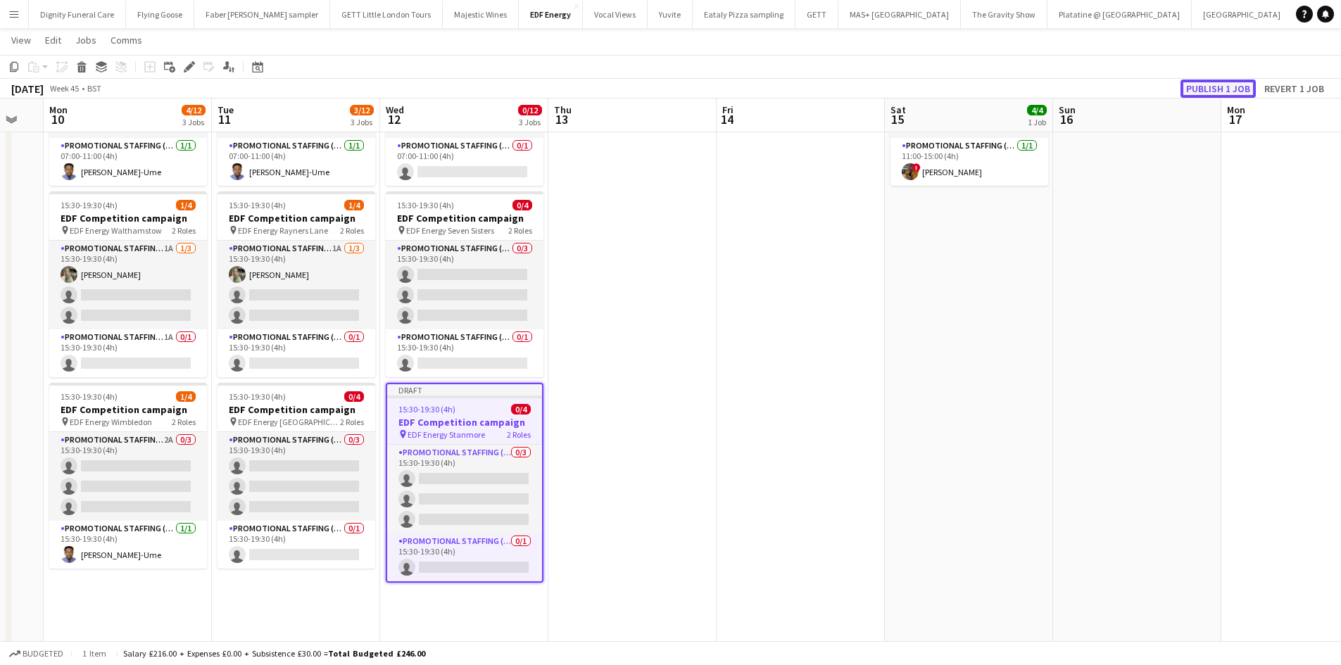
click at [1224, 88] on button "Publish 1 job" at bounding box center [1217, 89] width 75 height 18
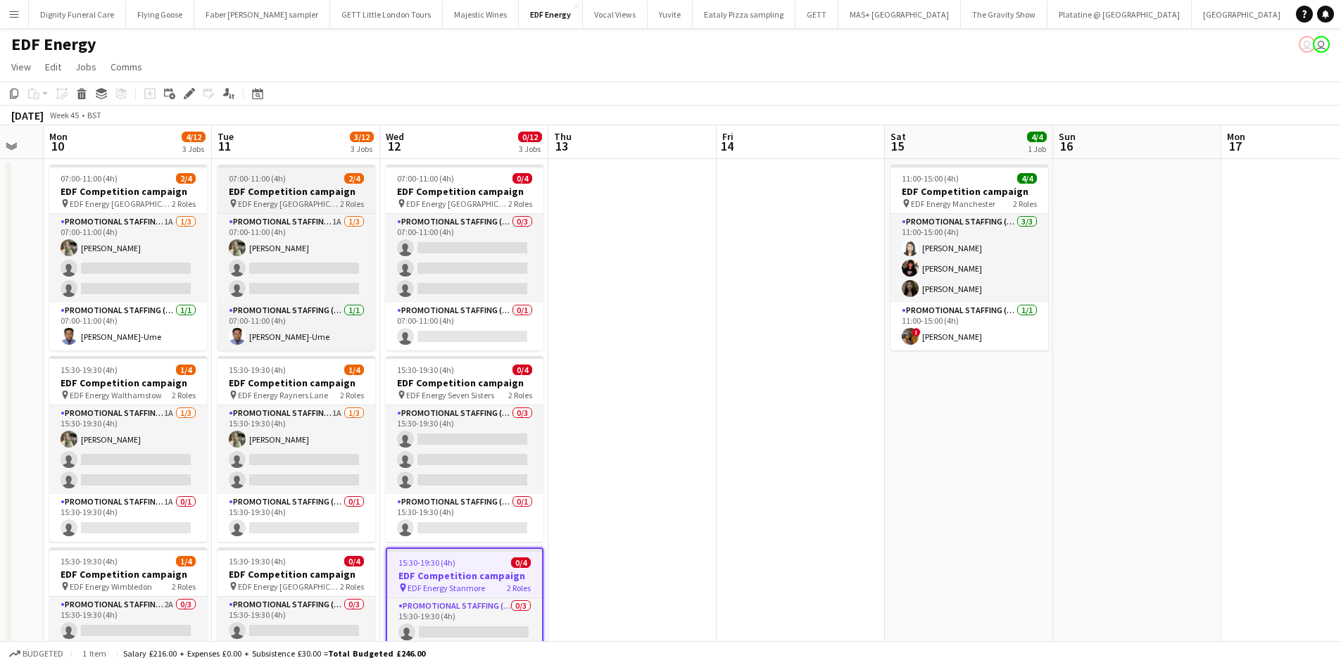
click at [278, 191] on h3 "EDF Competition campaign" at bounding box center [296, 191] width 158 height 13
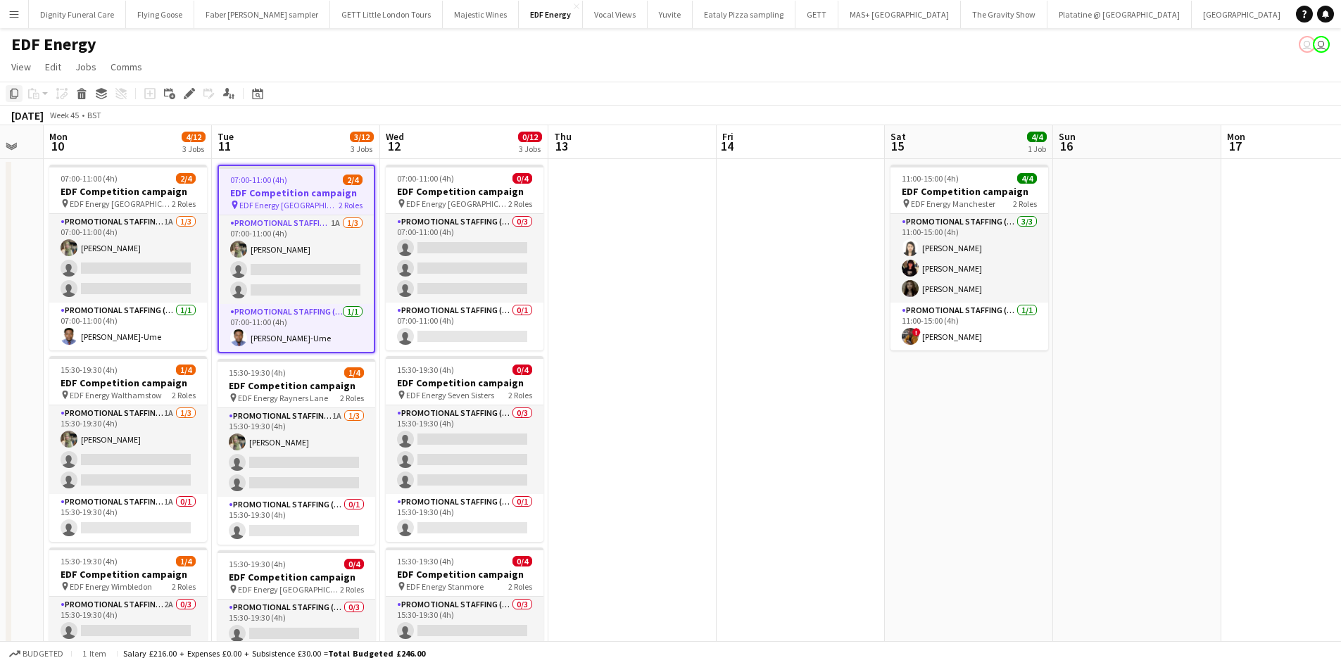
click at [13, 89] on icon "Copy" at bounding box center [13, 93] width 11 height 11
click at [611, 227] on app-date-cell at bounding box center [632, 588] width 168 height 858
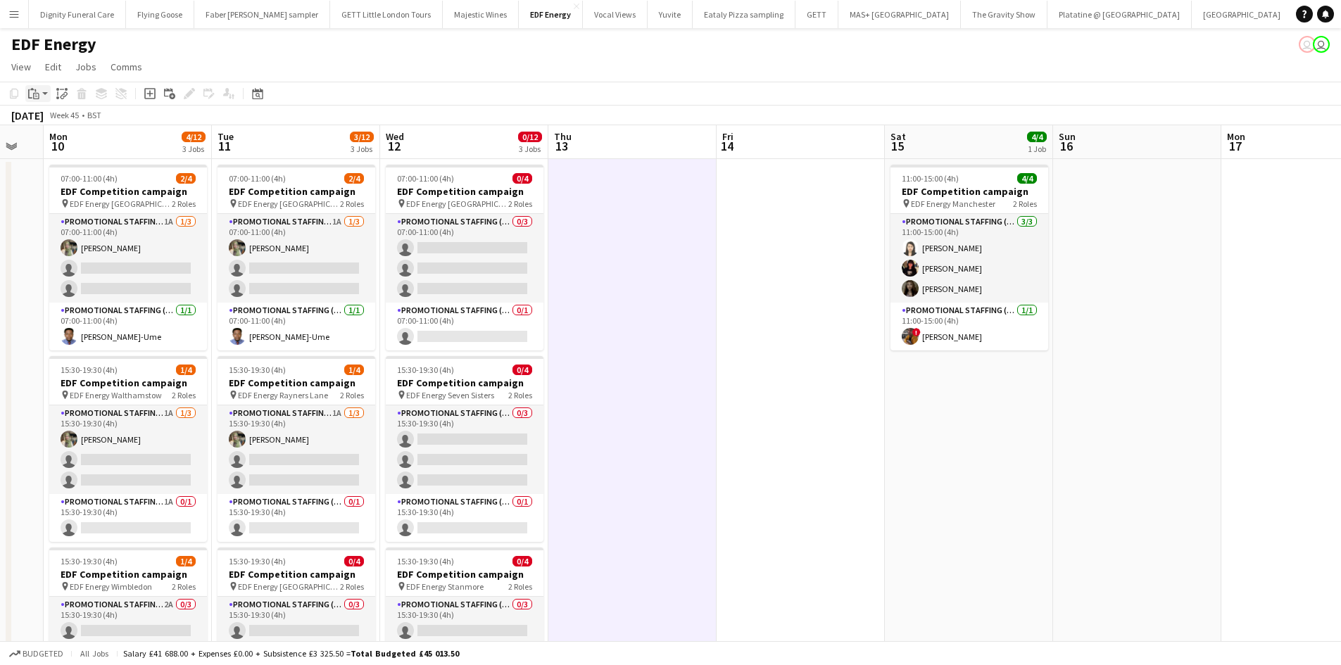
click at [25, 85] on div "Paste" at bounding box center [33, 93] width 17 height 17
click at [46, 119] on link "Paste Ctrl+V" at bounding box center [103, 120] width 132 height 13
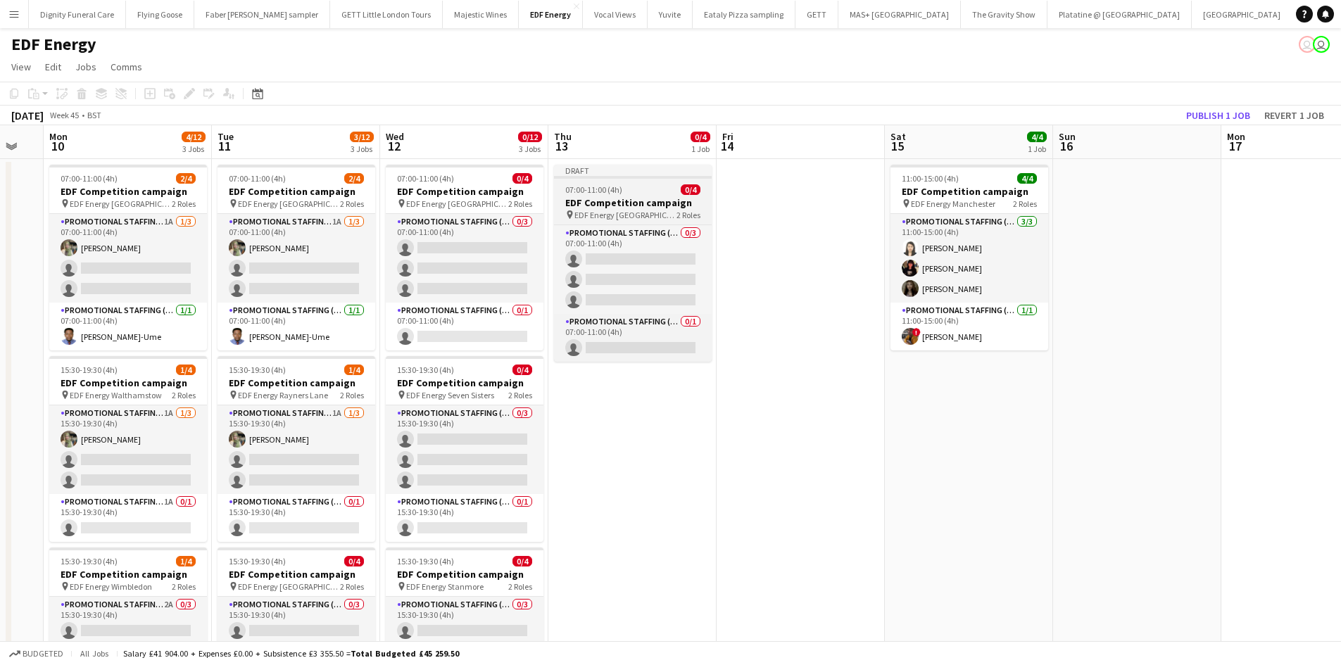
click at [639, 201] on h3 "EDF Competition campaign" at bounding box center [633, 202] width 158 height 13
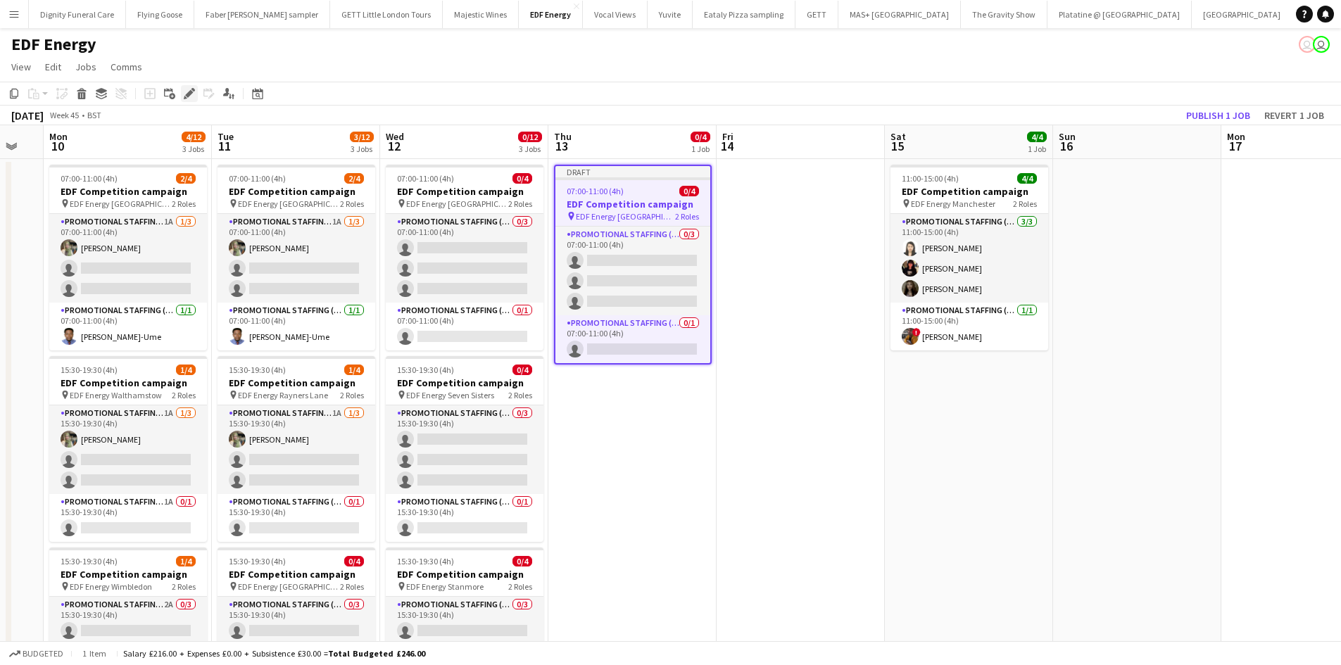
click at [189, 87] on div "Edit" at bounding box center [189, 93] width 17 height 17
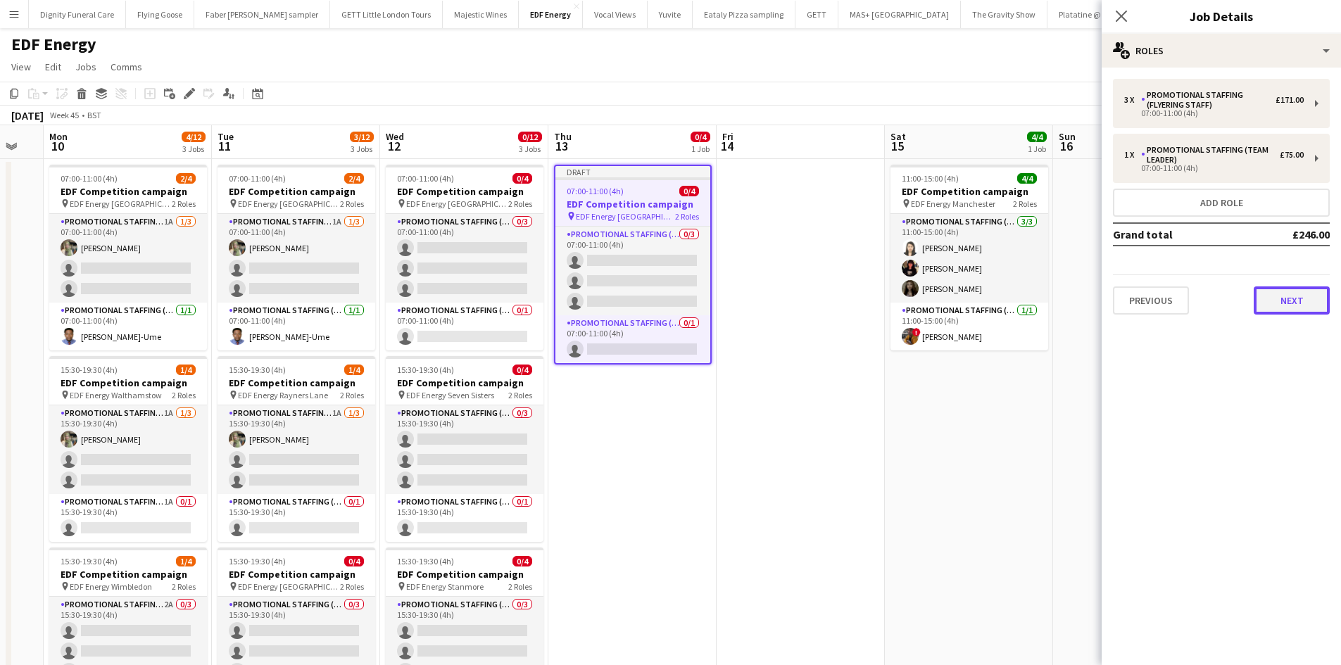
click at [1303, 300] on button "Next" at bounding box center [1291, 300] width 76 height 28
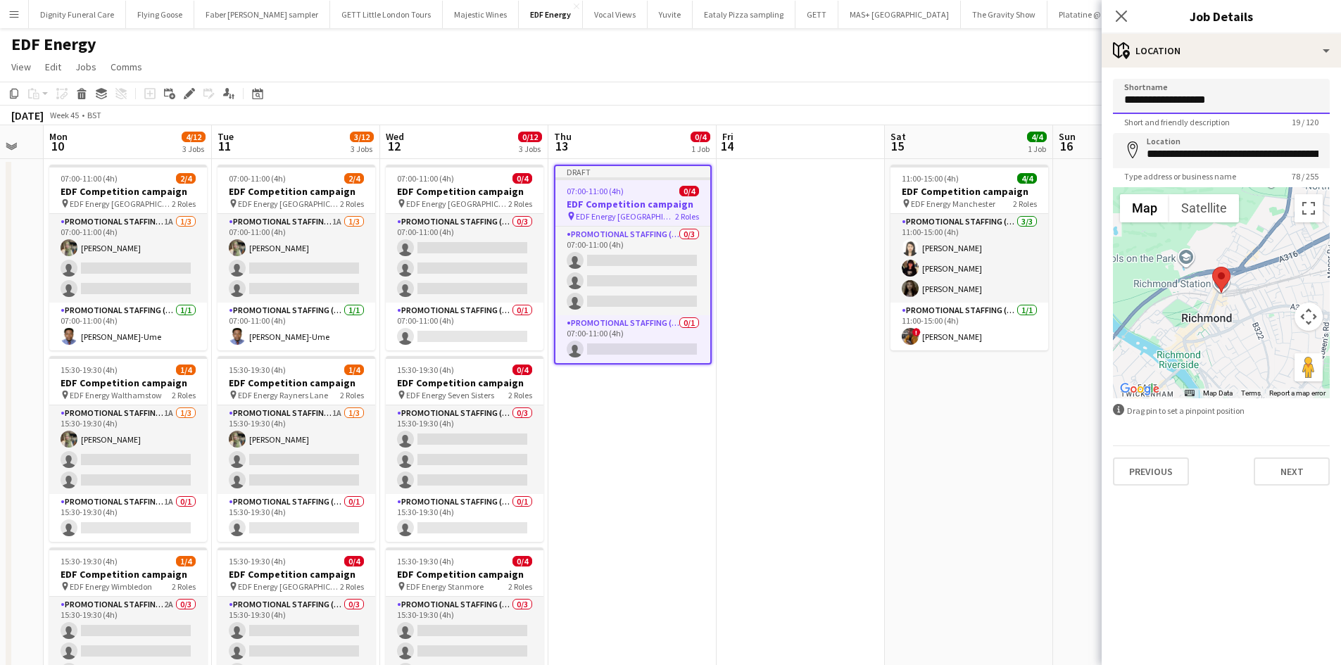
click at [1243, 104] on input "**********" at bounding box center [1221, 96] width 217 height 35
drag, startPoint x: 1257, startPoint y: 105, endPoint x: 1182, endPoint y: 105, distance: 75.3
click at [1182, 105] on input "**********" at bounding box center [1221, 96] width 217 height 35
type input "**********"
click at [1312, 150] on input "**********" at bounding box center [1221, 150] width 217 height 35
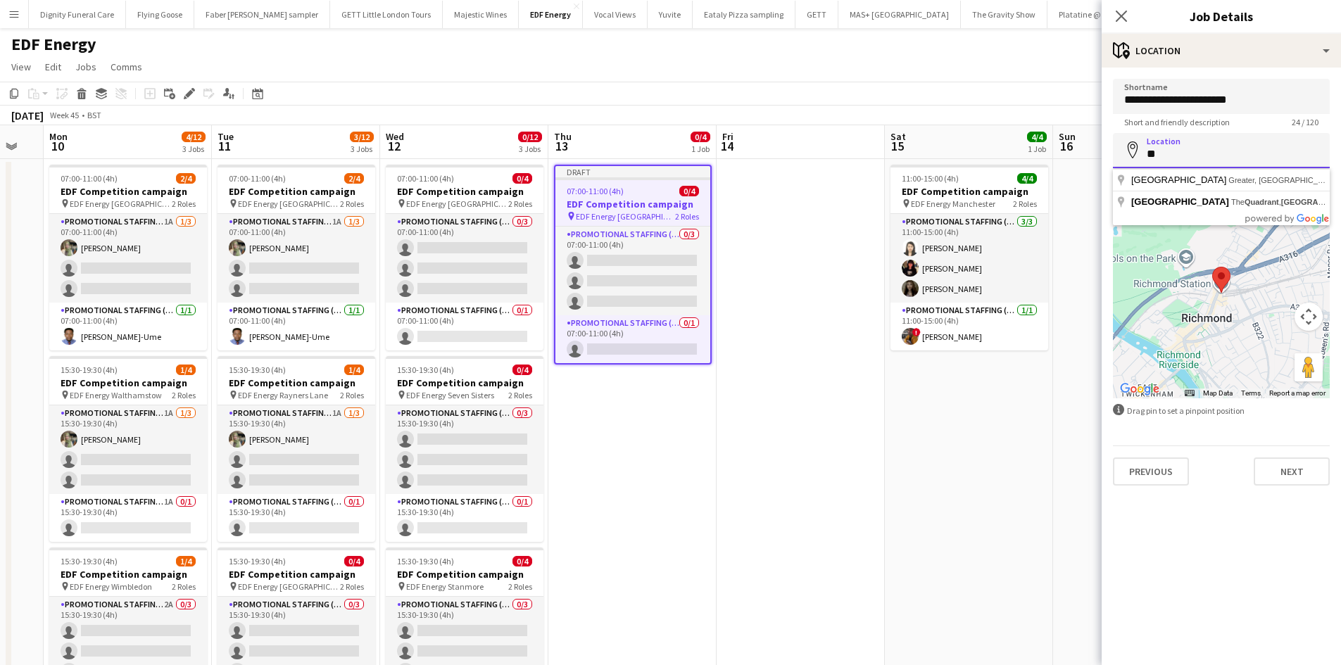
type input "*"
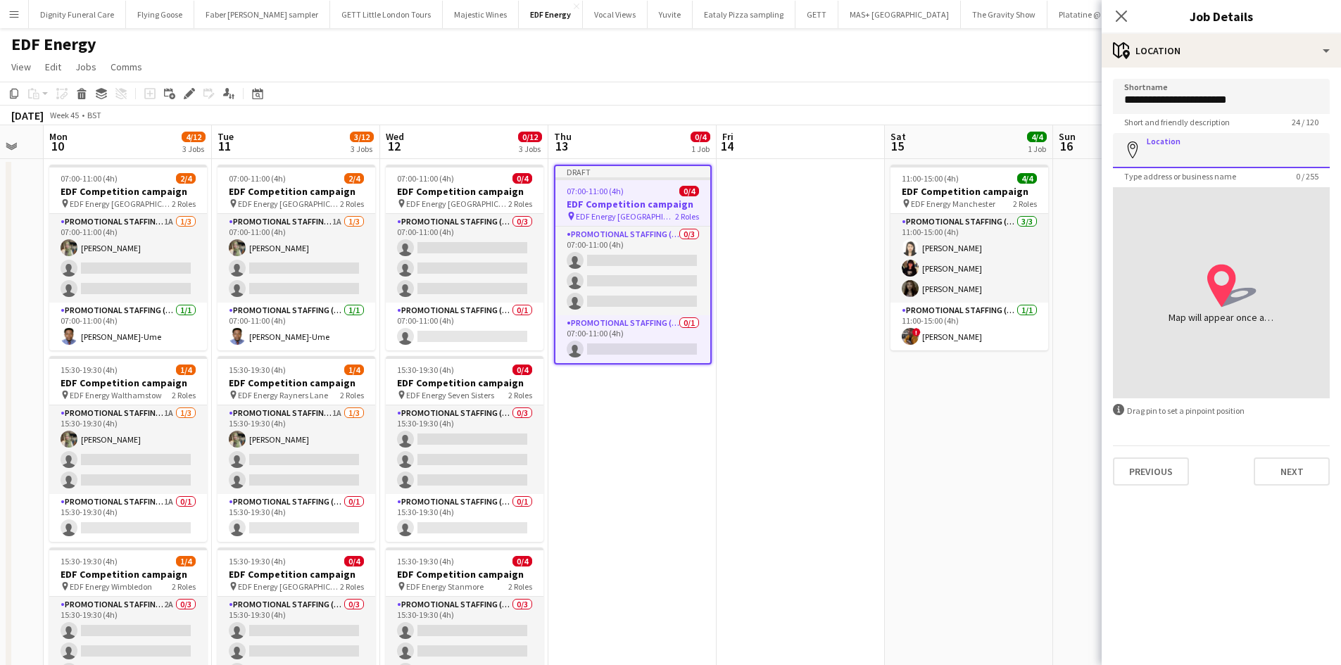
paste input "**********"
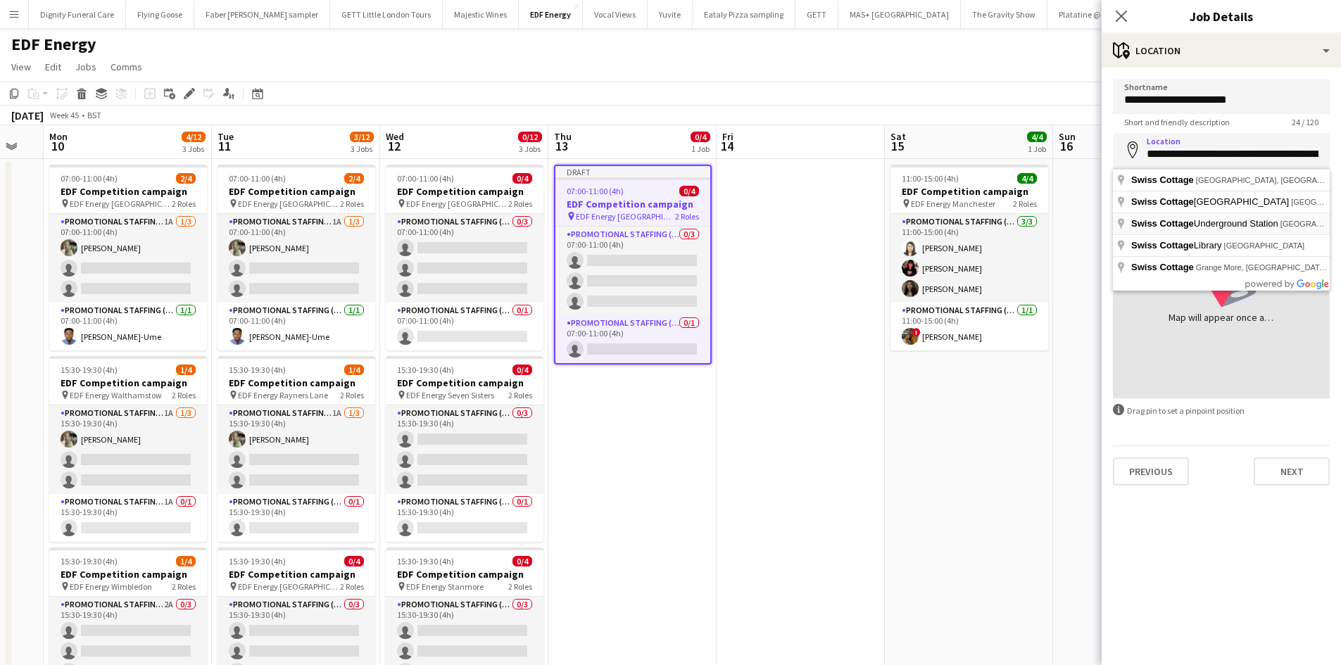
type input "**********"
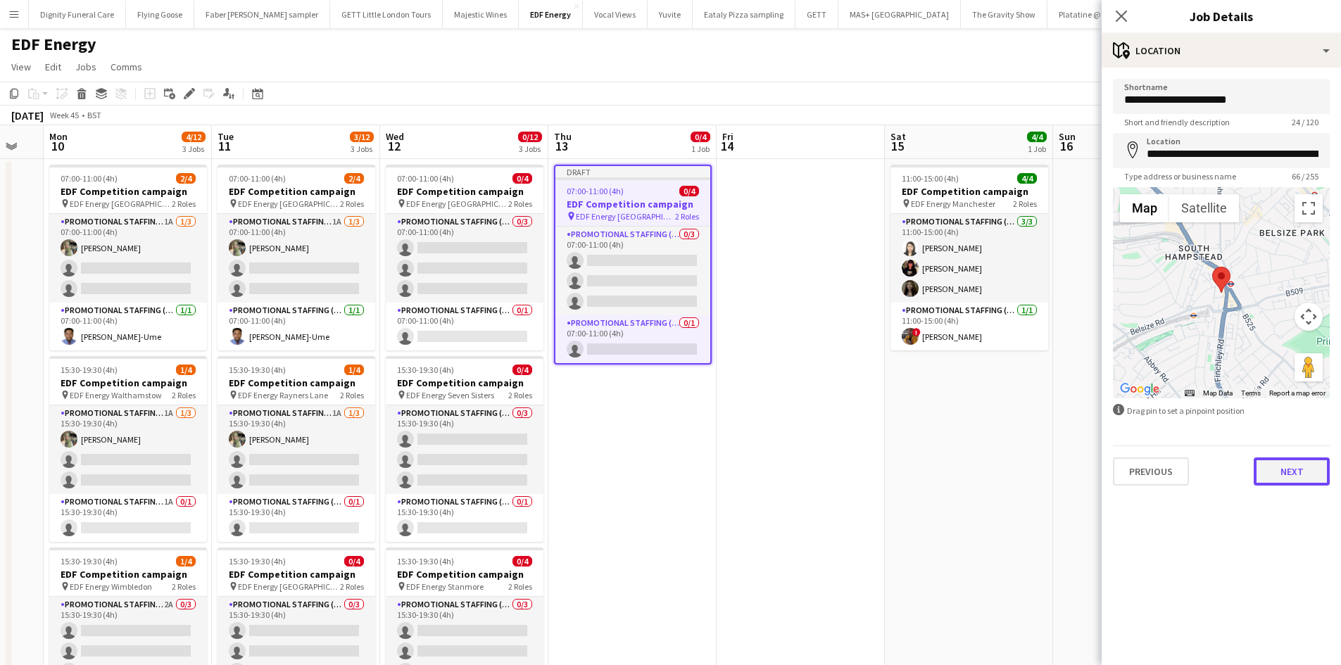
drag, startPoint x: 1298, startPoint y: 474, endPoint x: 1267, endPoint y: 426, distance: 57.0
click at [1298, 474] on button "Next" at bounding box center [1291, 471] width 76 height 28
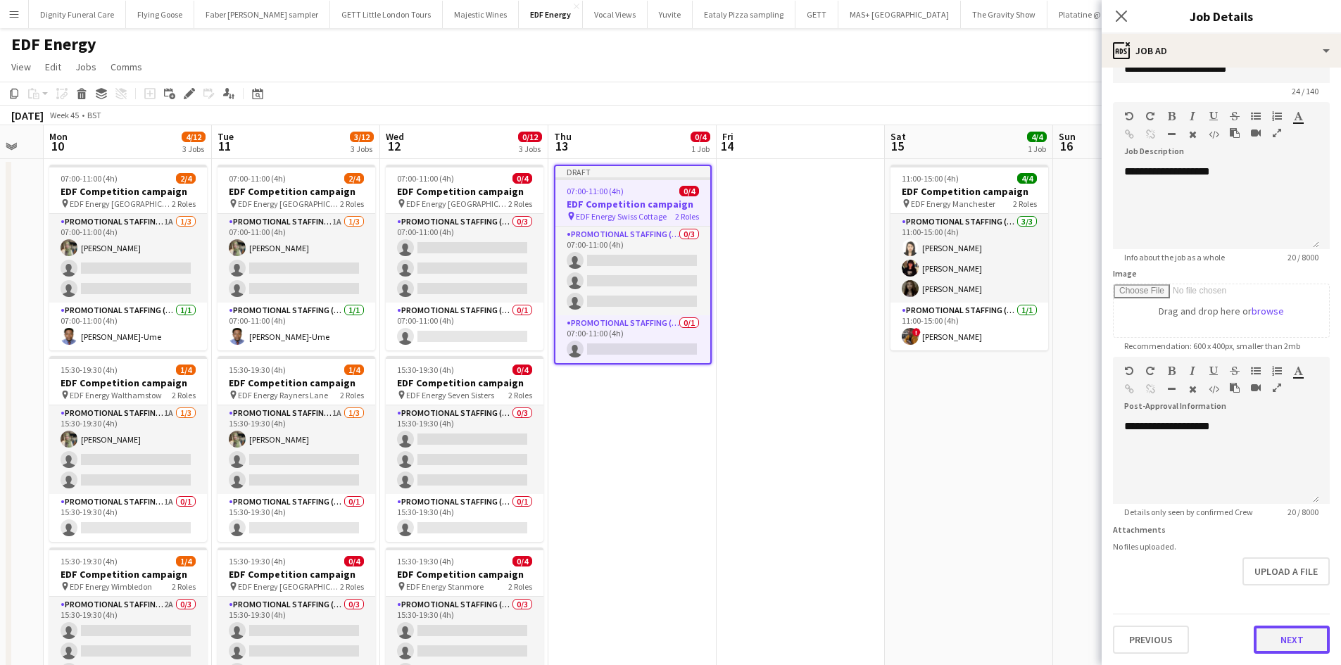
click at [1293, 589] on form "**********" at bounding box center [1220, 351] width 239 height 606
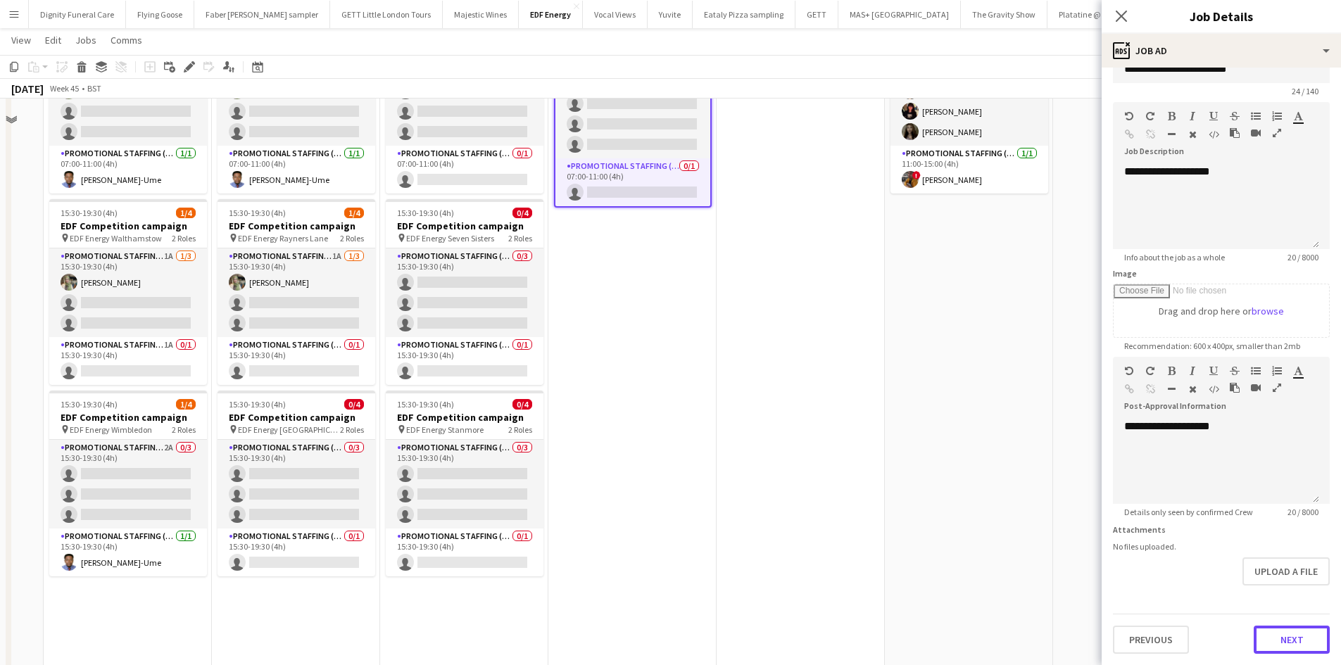
scroll to position [352, 0]
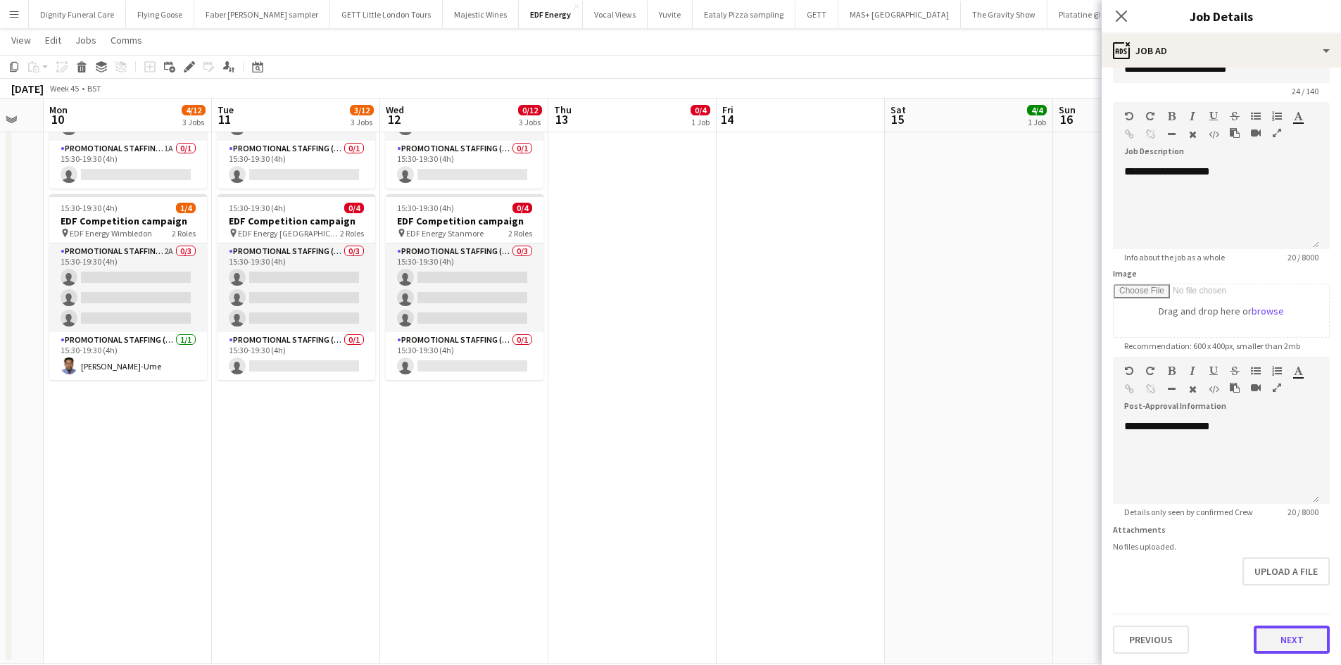
click at [1277, 642] on button "Next" at bounding box center [1291, 640] width 76 height 28
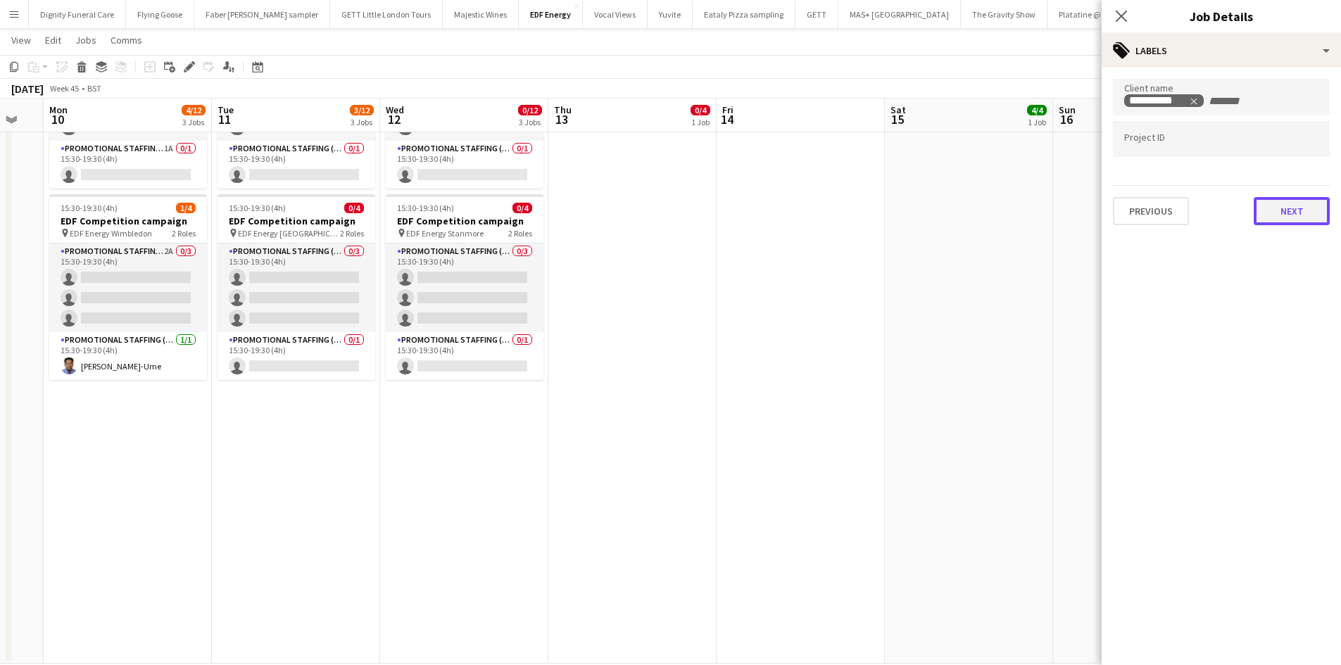
click at [1279, 215] on button "Next" at bounding box center [1291, 211] width 76 height 28
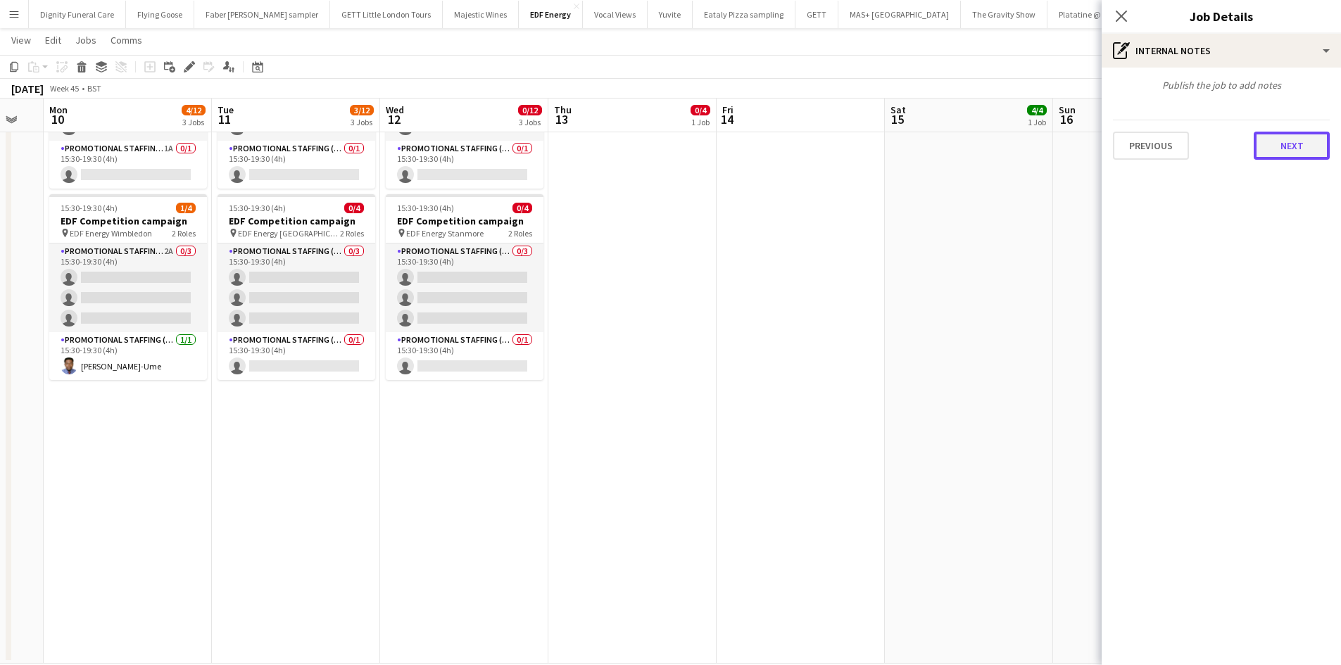
click at [1288, 144] on button "Next" at bounding box center [1291, 146] width 76 height 28
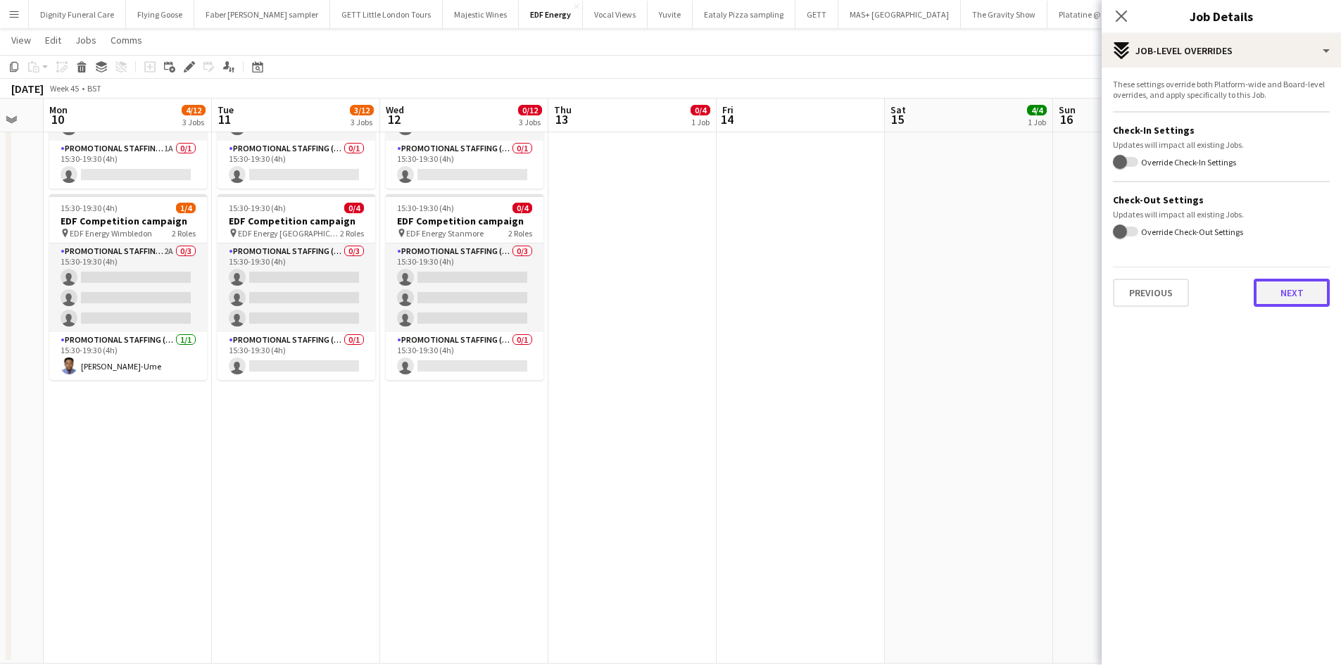
click at [1287, 291] on button "Next" at bounding box center [1291, 293] width 76 height 28
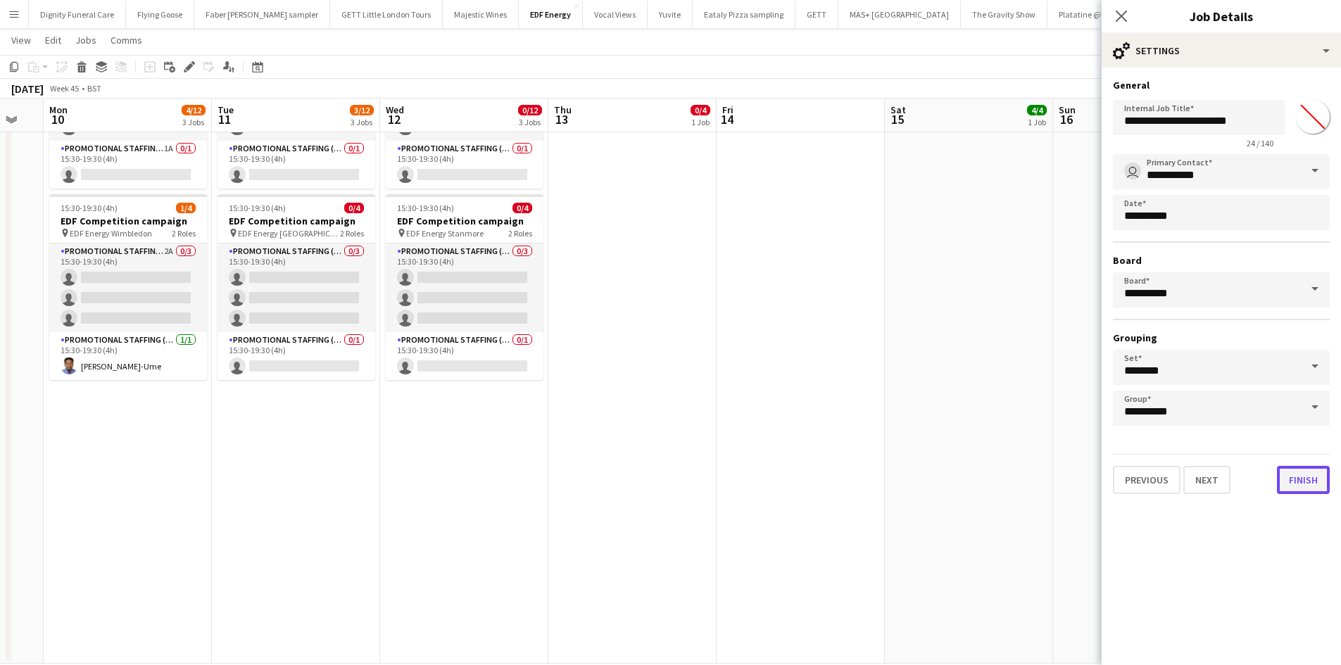
drag, startPoint x: 1293, startPoint y: 486, endPoint x: 1287, endPoint y: 480, distance: 9.0
click at [1293, 485] on button "Finish" at bounding box center [1303, 480] width 53 height 28
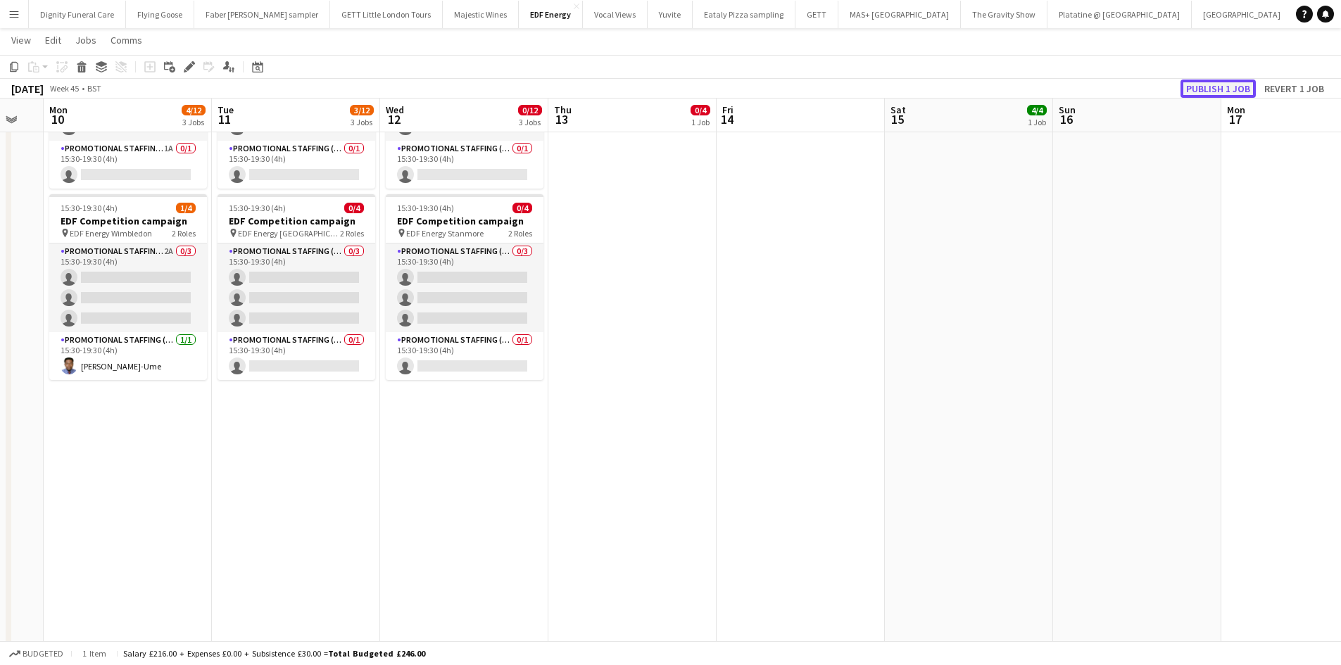
click at [1215, 94] on button "Publish 1 job" at bounding box center [1217, 89] width 75 height 18
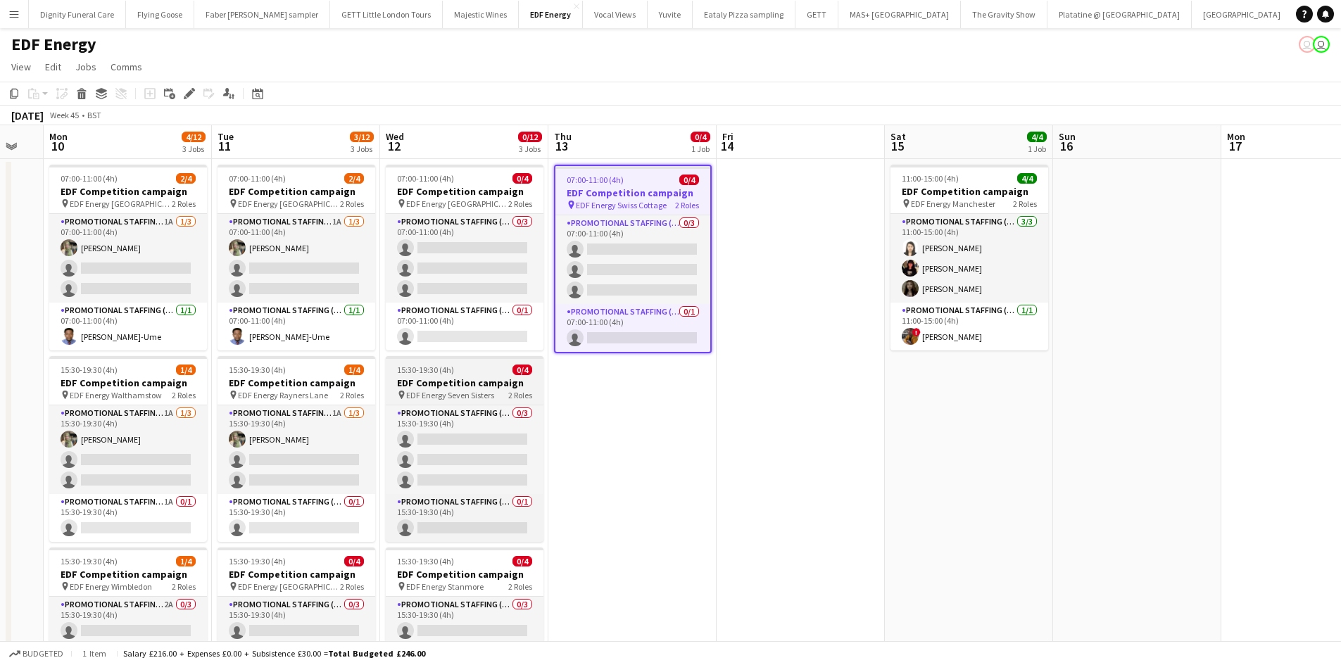
drag, startPoint x: 440, startPoint y: 382, endPoint x: 428, endPoint y: 381, distance: 12.0
click at [440, 382] on h3 "EDF Competition campaign" at bounding box center [465, 382] width 158 height 13
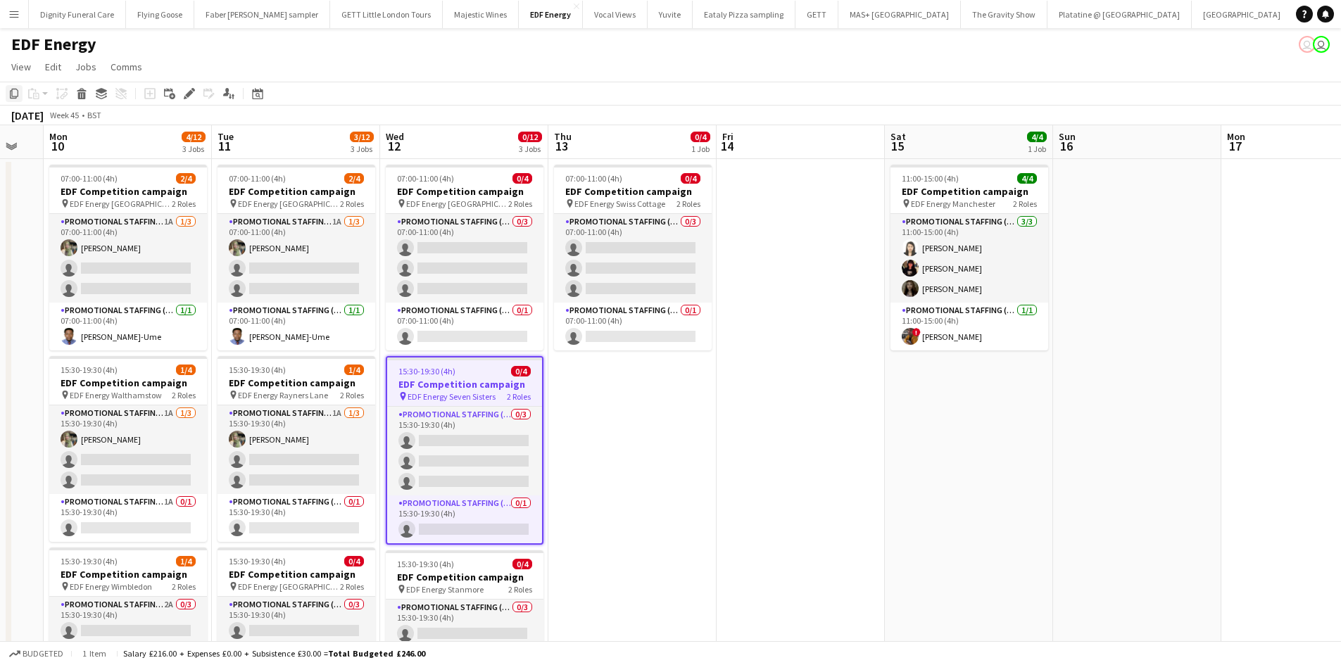
click at [12, 91] on icon at bounding box center [14, 94] width 8 height 10
click at [631, 419] on app-date-cell "07:00-11:00 (4h) 0/4 EDF Competition campaign pin EDF Energy Swiss Cottage 2 Ro…" at bounding box center [632, 588] width 168 height 858
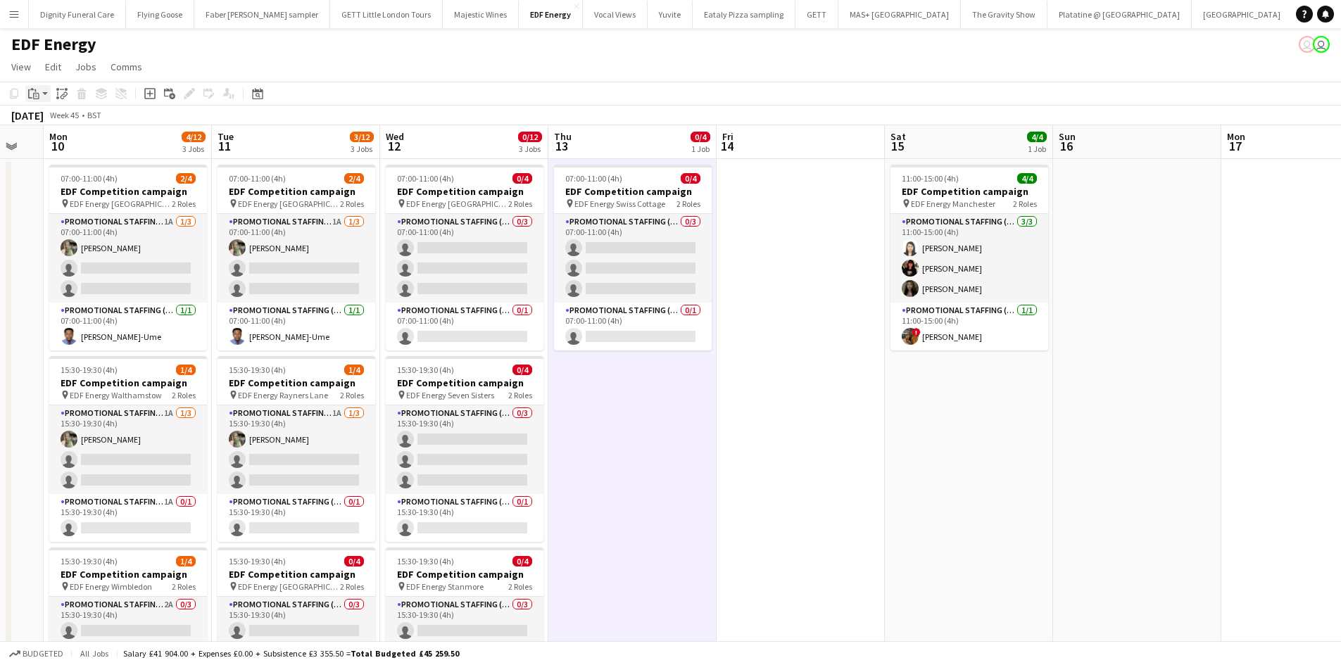
click at [34, 89] on icon "Paste" at bounding box center [33, 93] width 11 height 11
click at [55, 118] on link "Paste Ctrl+V" at bounding box center [103, 120] width 132 height 13
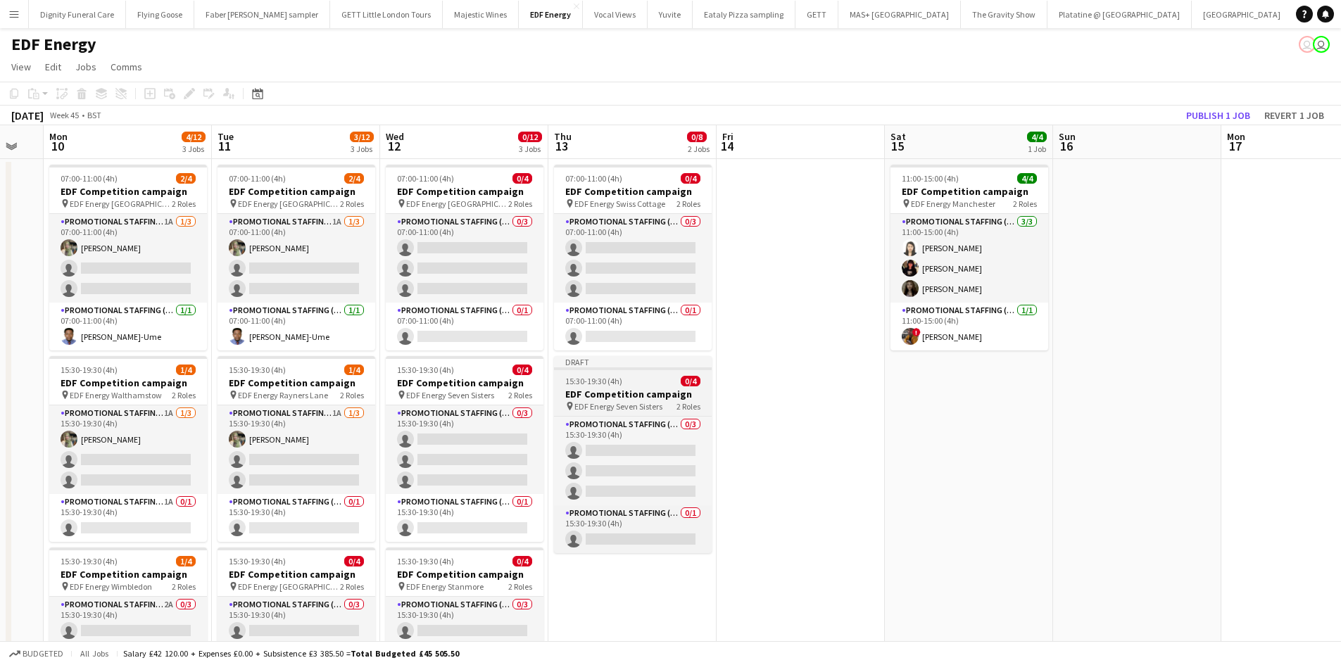
click at [602, 388] on h3 "EDF Competition campaign" at bounding box center [633, 394] width 158 height 13
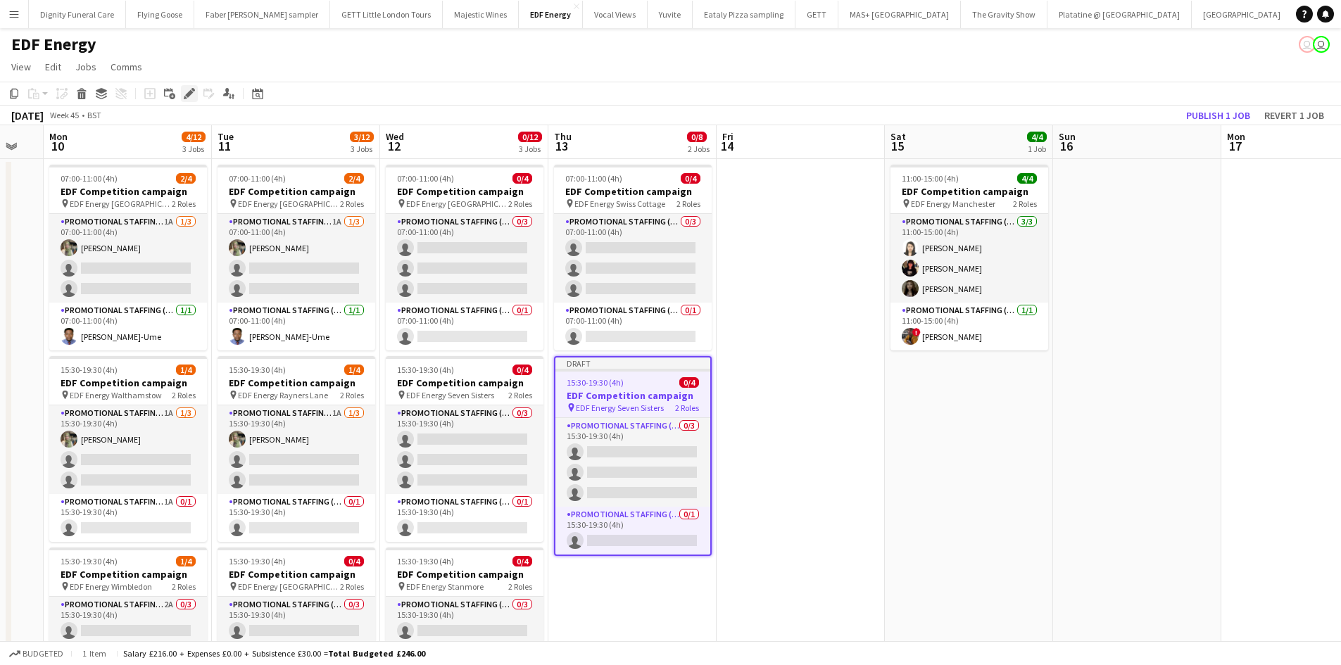
click at [190, 88] on icon "Edit" at bounding box center [189, 93] width 11 height 11
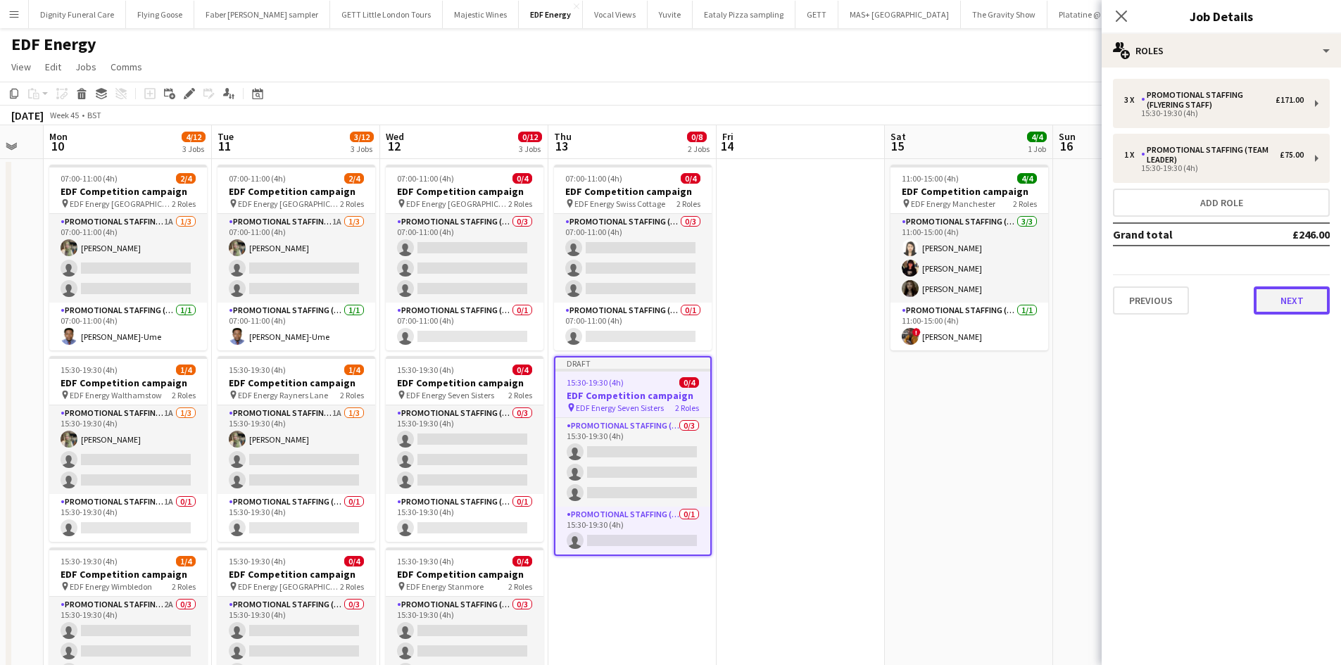
click at [1287, 302] on button "Next" at bounding box center [1291, 300] width 76 height 28
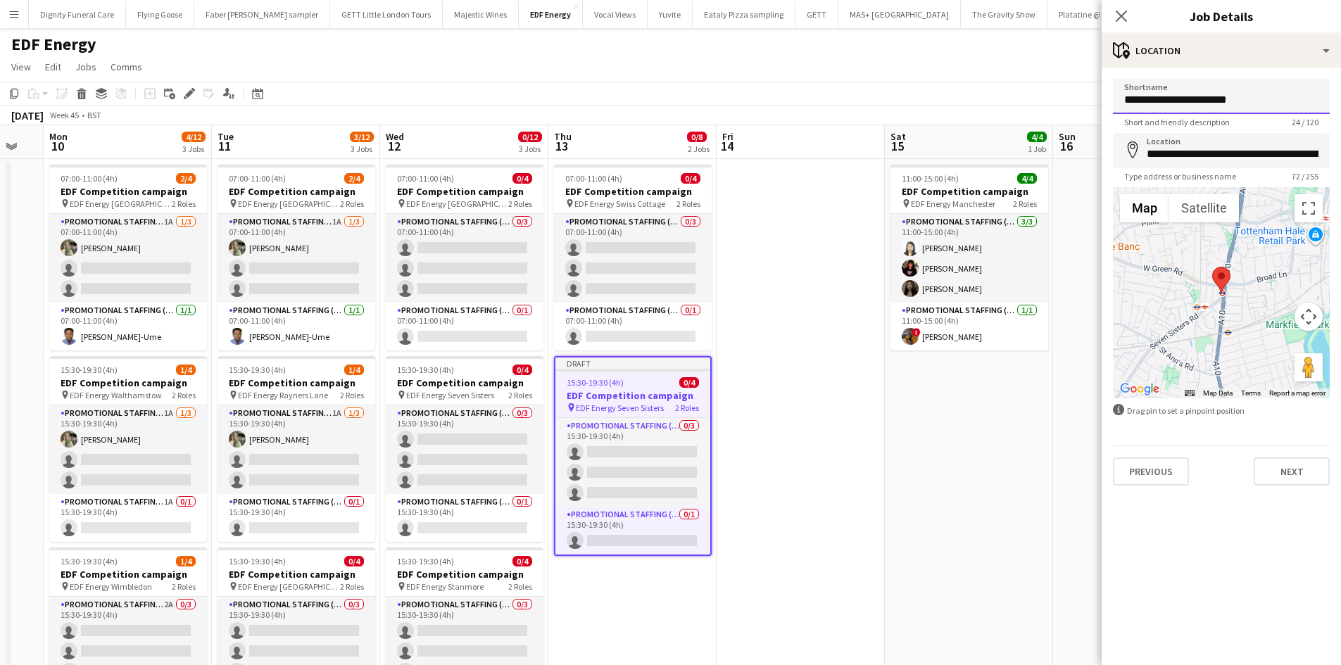
click at [1266, 106] on input "**********" at bounding box center [1221, 96] width 217 height 35
drag, startPoint x: 1241, startPoint y: 101, endPoint x: 1182, endPoint y: 106, distance: 59.3
click at [1182, 106] on input "**********" at bounding box center [1221, 96] width 217 height 35
type input "**********"
click at [1249, 163] on input "**********" at bounding box center [1221, 150] width 217 height 35
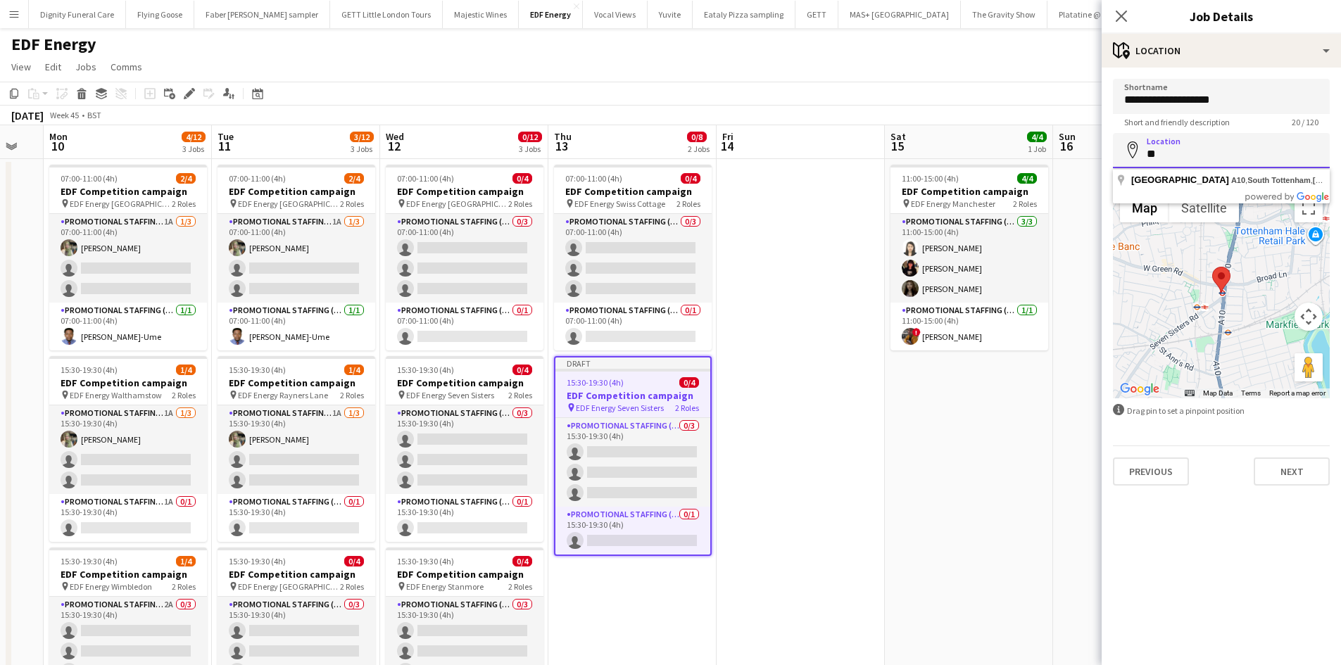
type input "*"
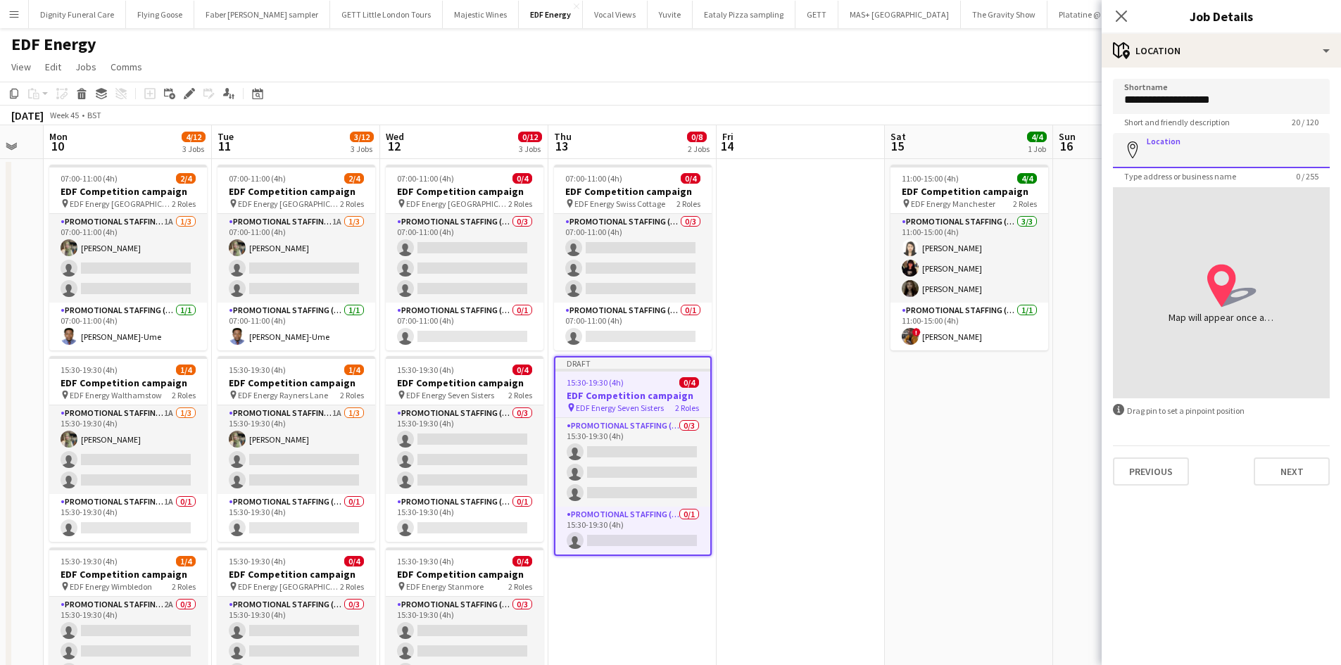
paste input "*********"
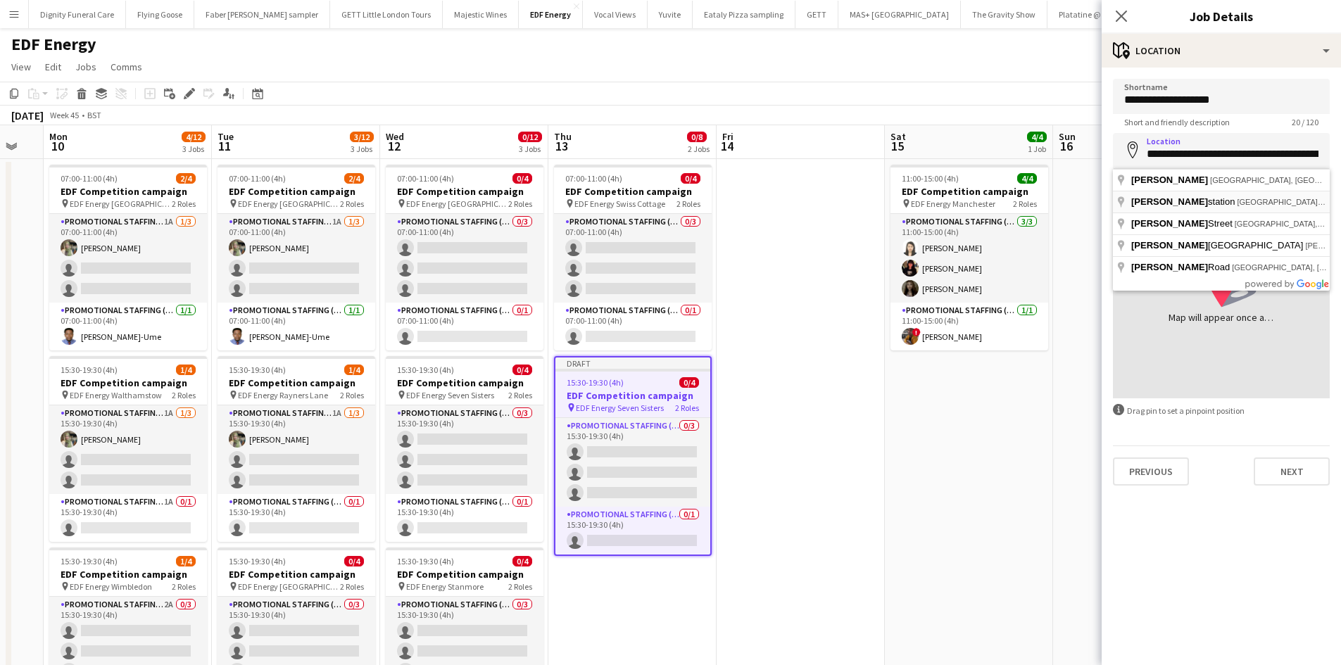
type input "**********"
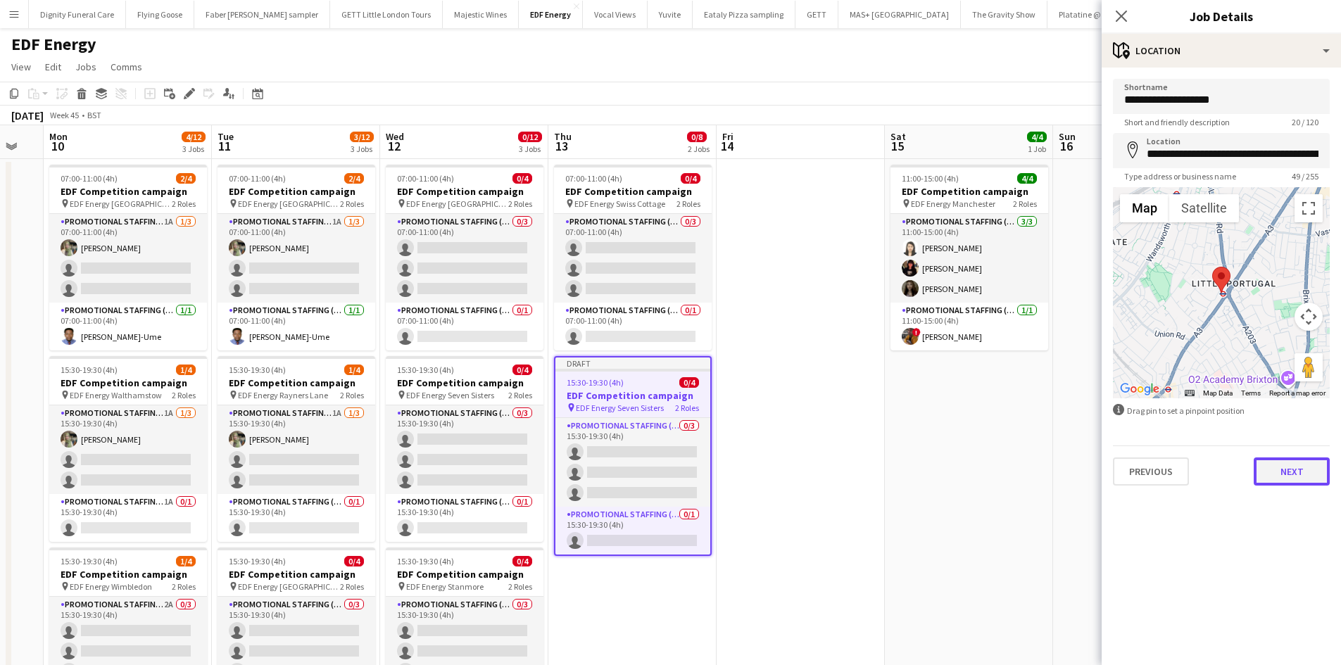
click at [1298, 473] on button "Next" at bounding box center [1291, 471] width 76 height 28
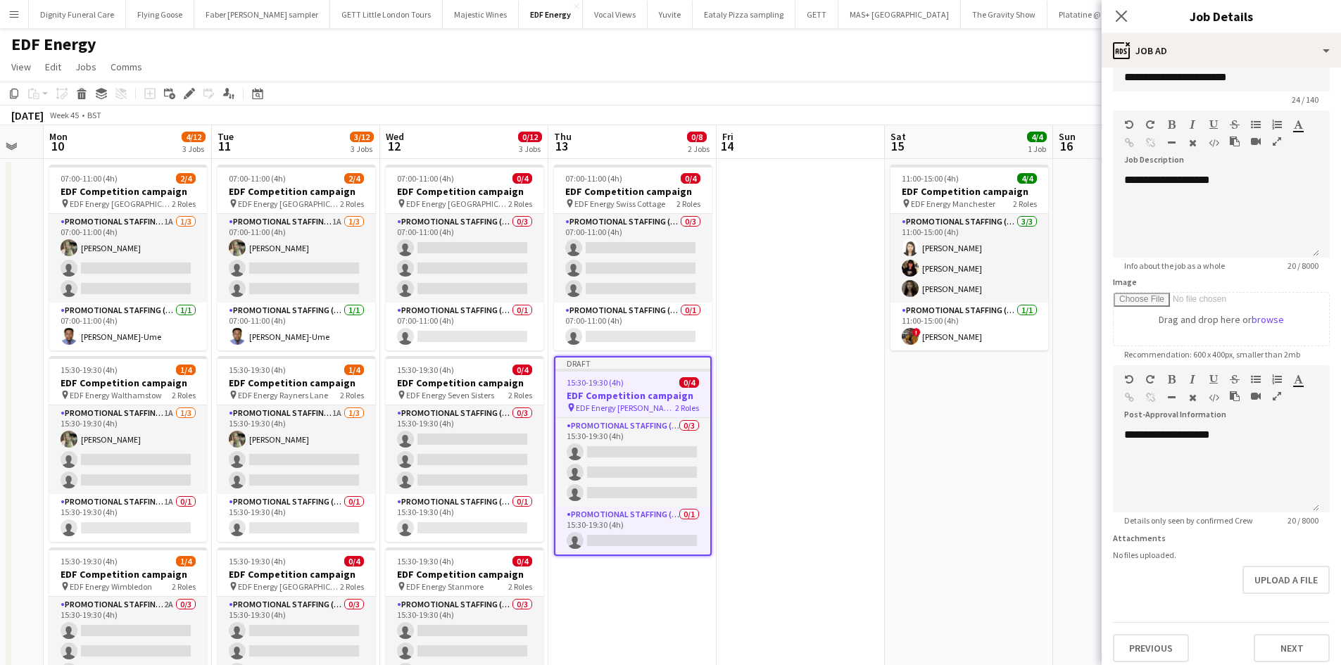
scroll to position [31, 0]
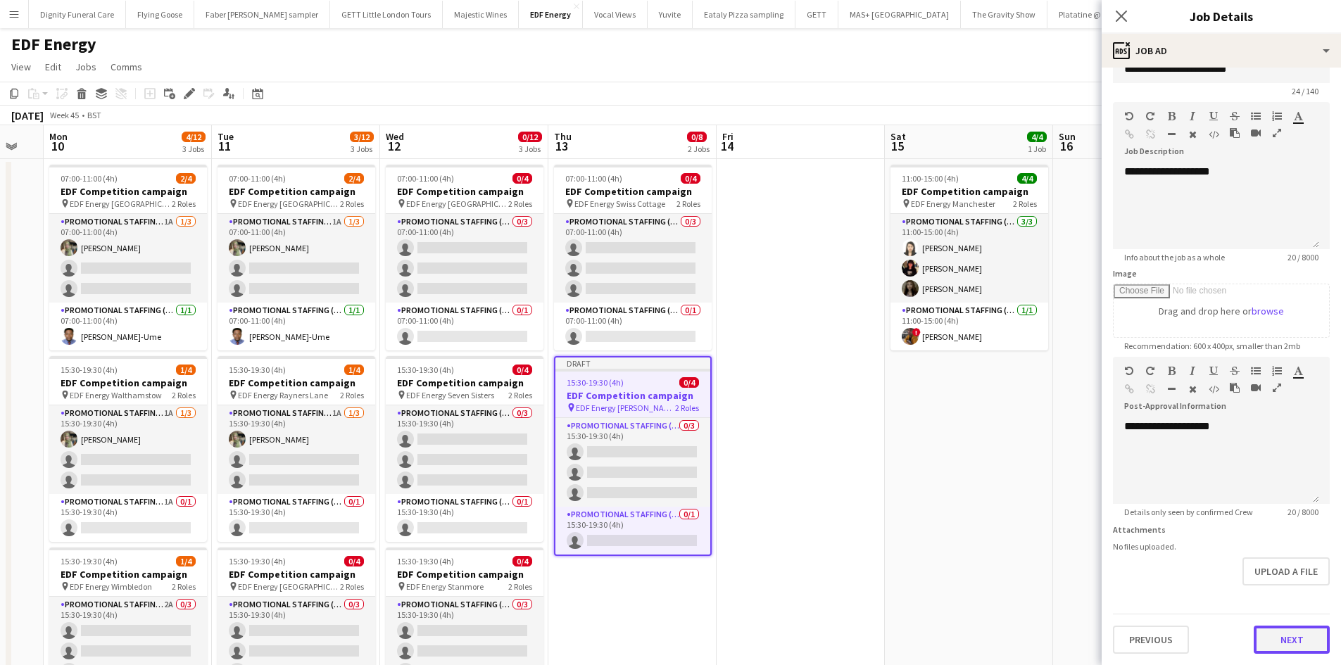
click at [1284, 638] on button "Next" at bounding box center [1291, 640] width 76 height 28
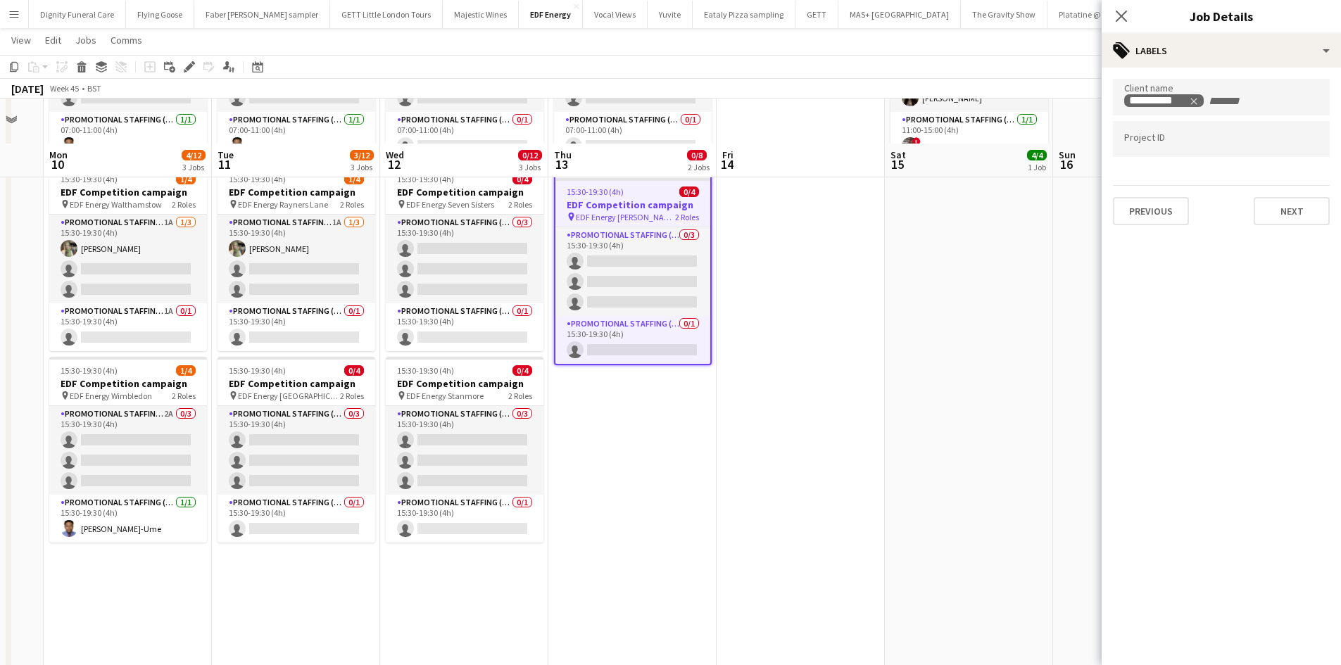
scroll to position [281, 0]
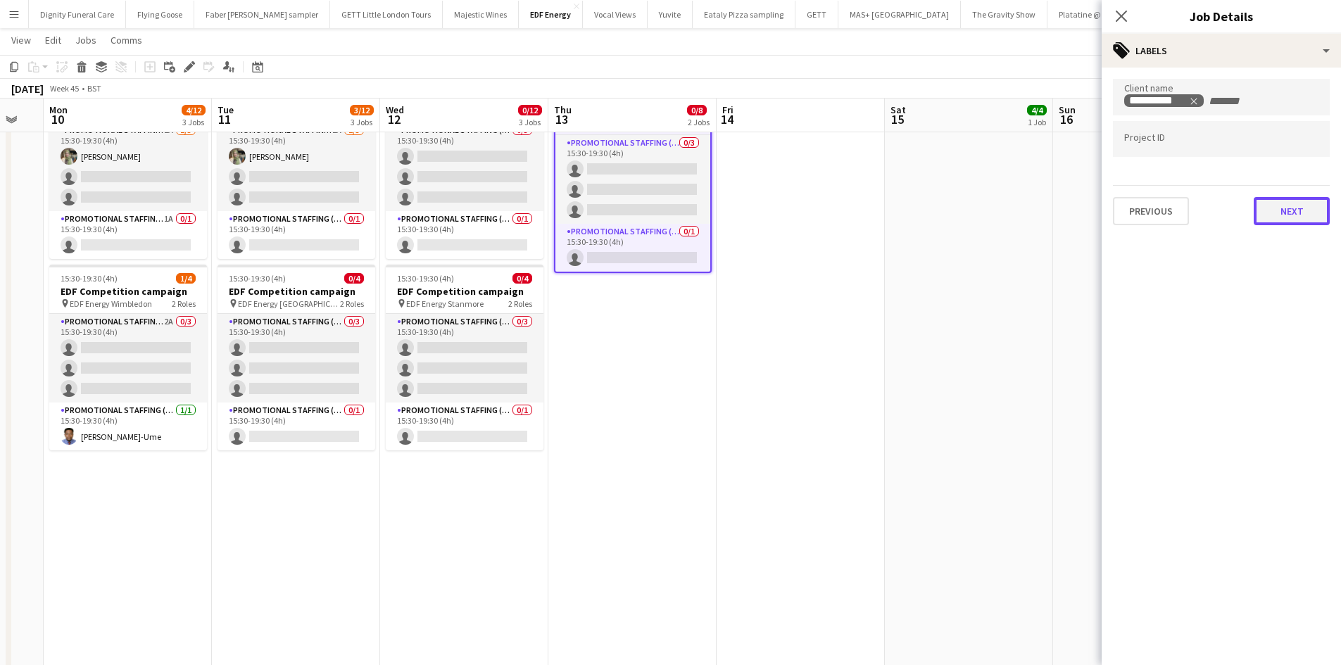
click at [1286, 211] on button "Next" at bounding box center [1291, 211] width 76 height 28
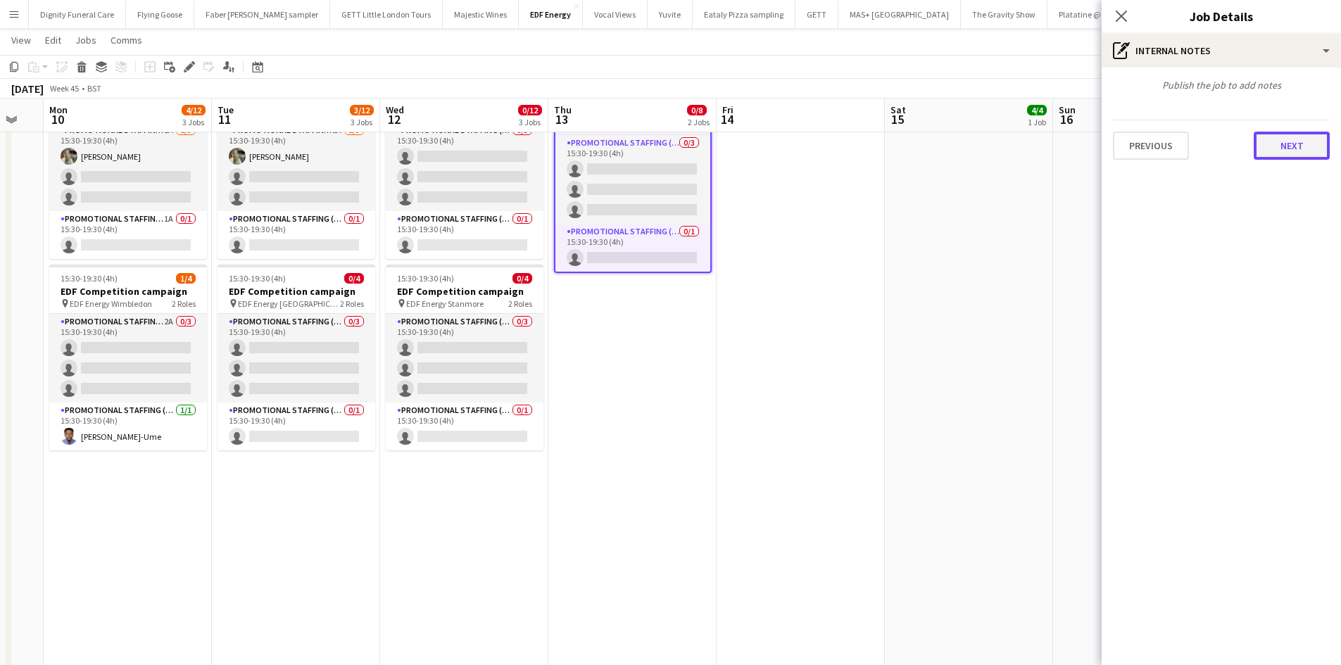
click at [1299, 148] on button "Next" at bounding box center [1291, 146] width 76 height 28
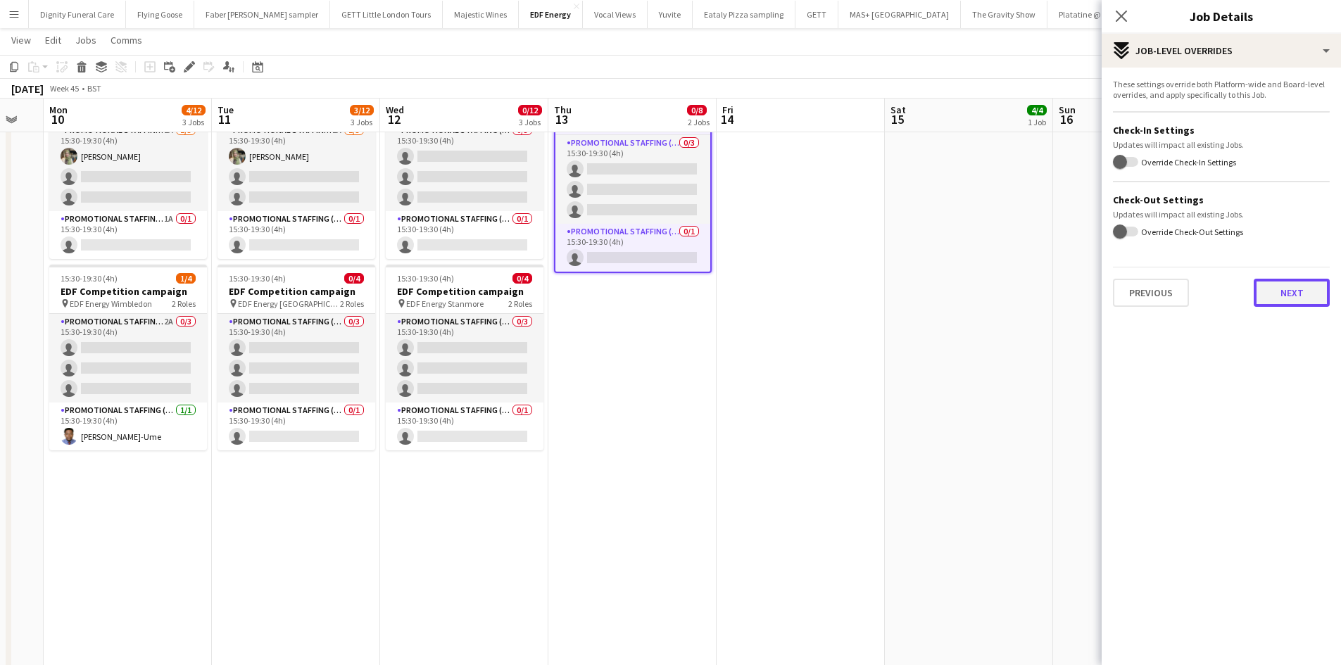
click at [1288, 288] on button "Next" at bounding box center [1291, 293] width 76 height 28
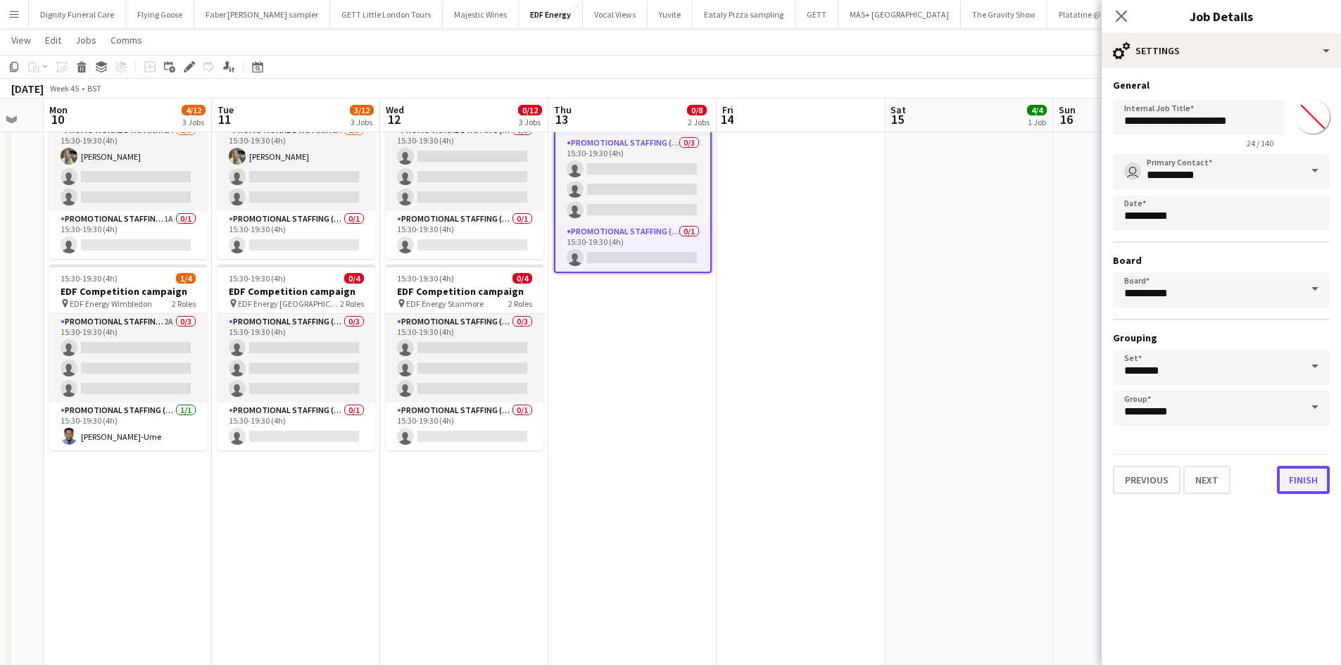
click at [1303, 486] on button "Finish" at bounding box center [1303, 480] width 53 height 28
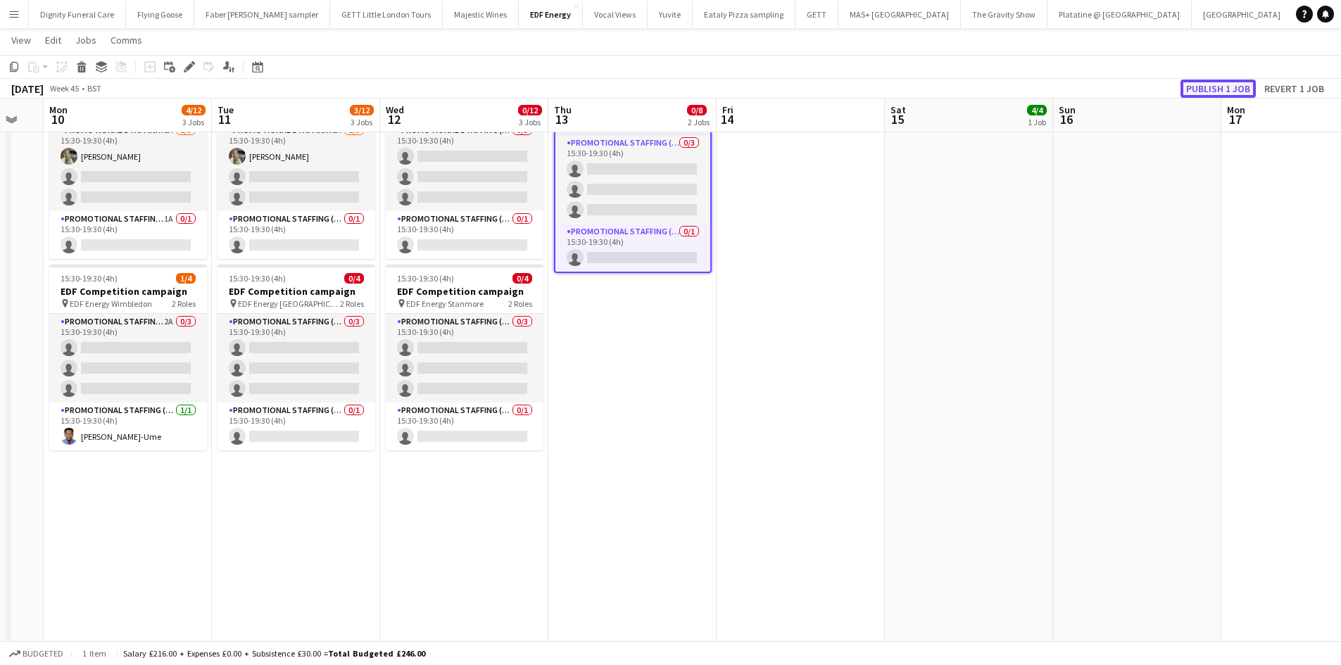
click at [1207, 88] on button "Publish 1 job" at bounding box center [1217, 89] width 75 height 18
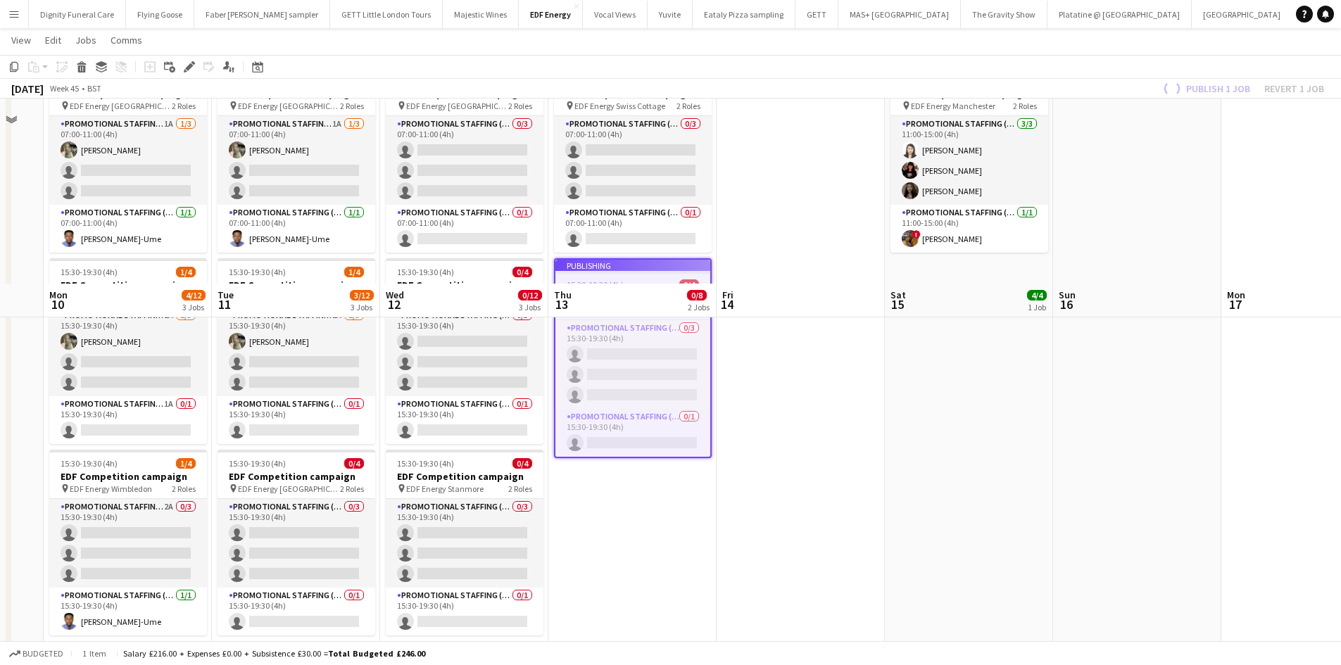
scroll to position [0, 0]
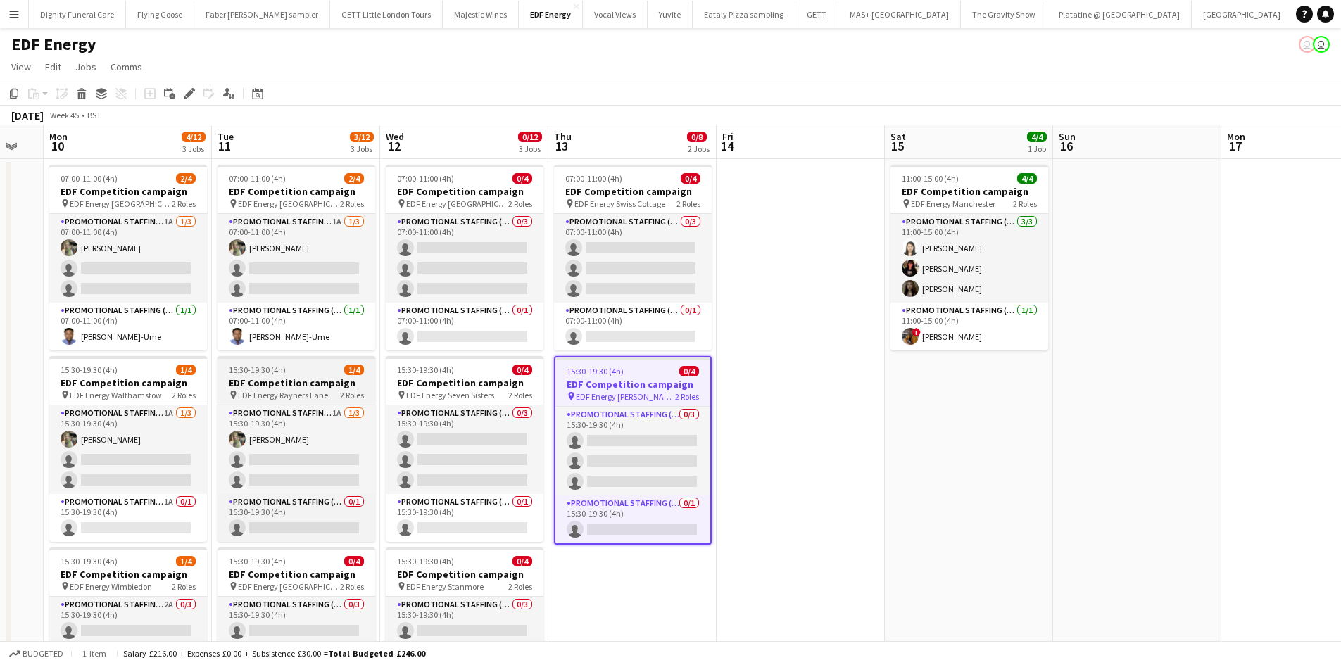
click at [270, 380] on h3 "EDF Competition campaign" at bounding box center [296, 382] width 158 height 13
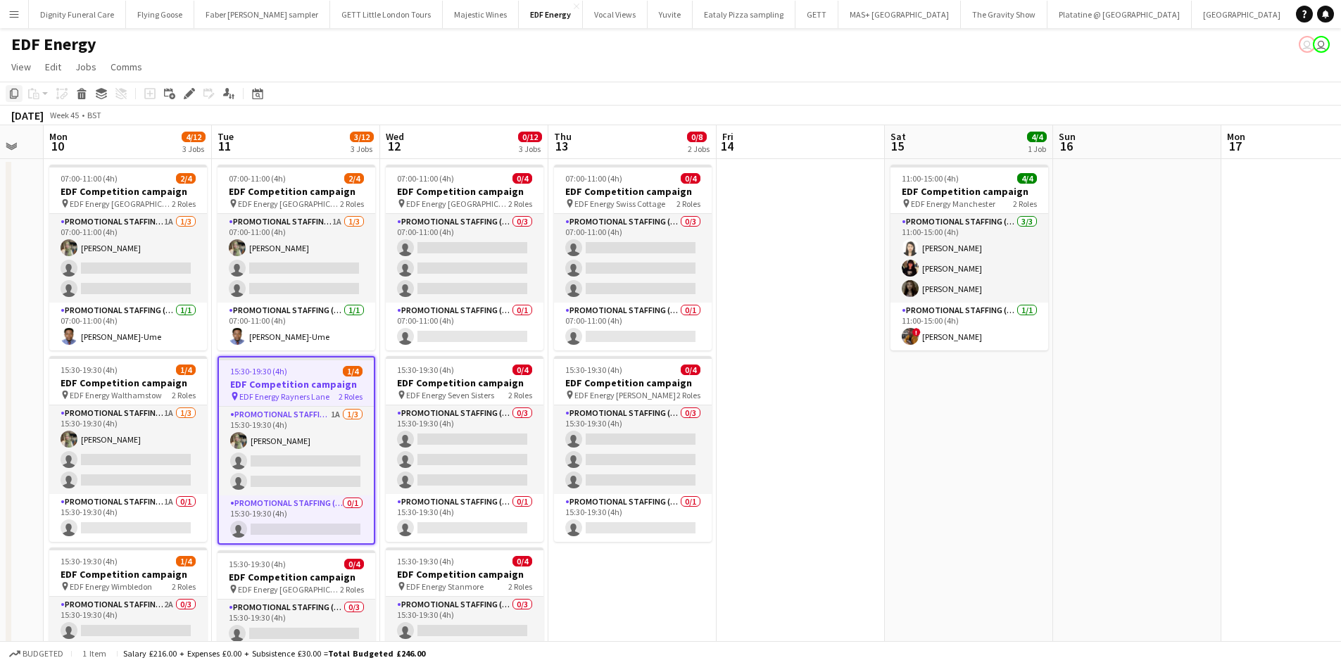
click at [12, 93] on icon at bounding box center [14, 94] width 8 height 10
click at [621, 580] on app-date-cell "07:00-11:00 (4h) 0/4 EDF Competition campaign pin EDF Energy Swiss Cottage 2 Ro…" at bounding box center [632, 588] width 168 height 858
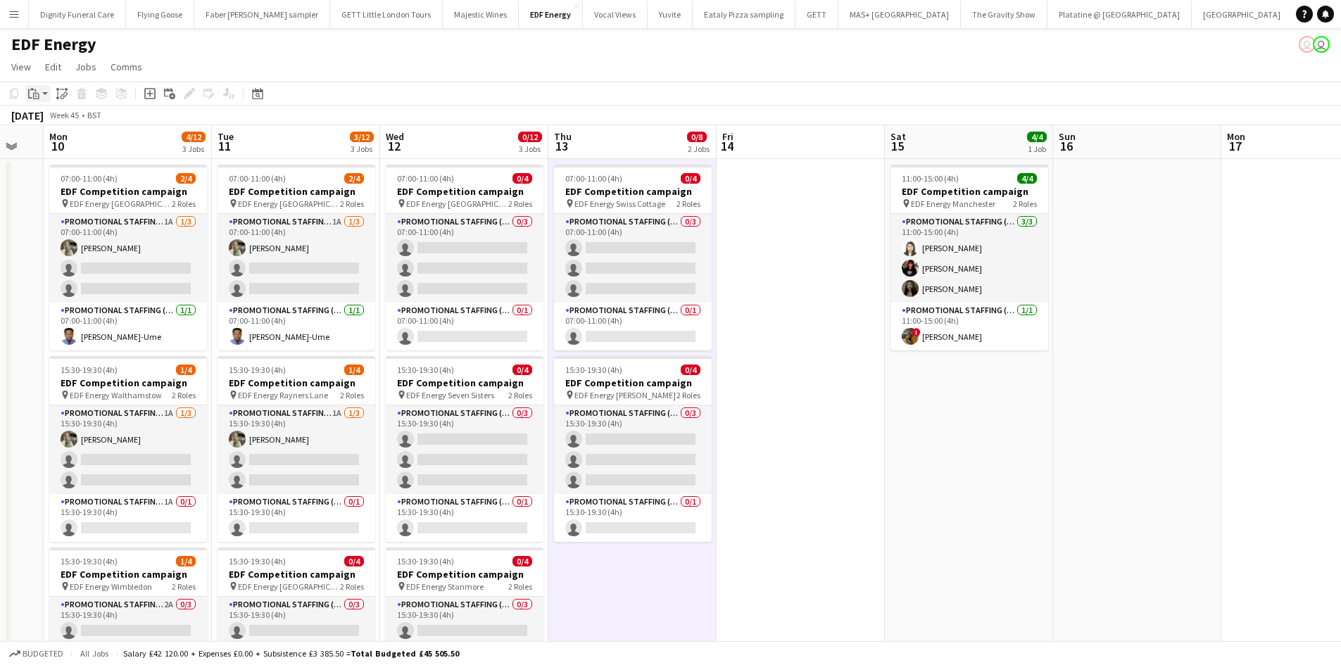
click at [39, 91] on icon "Paste" at bounding box center [33, 93] width 11 height 11
click at [55, 115] on link "Paste Ctrl+V" at bounding box center [103, 120] width 132 height 13
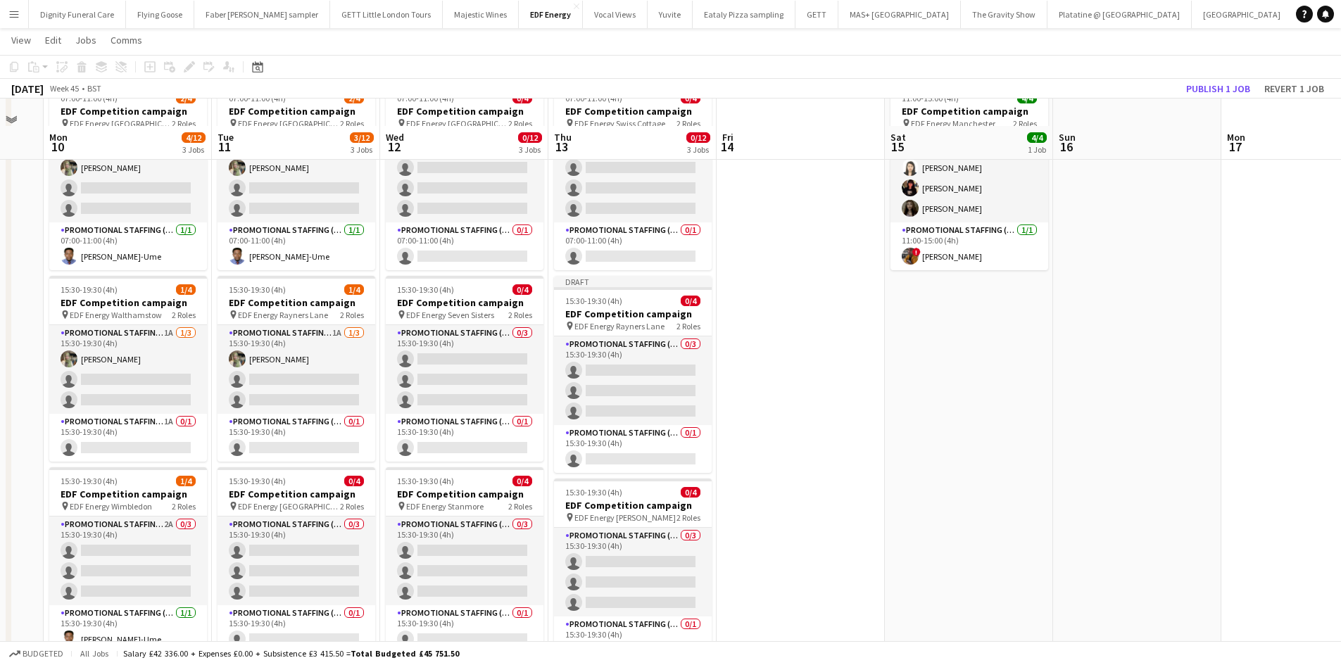
scroll to position [211, 0]
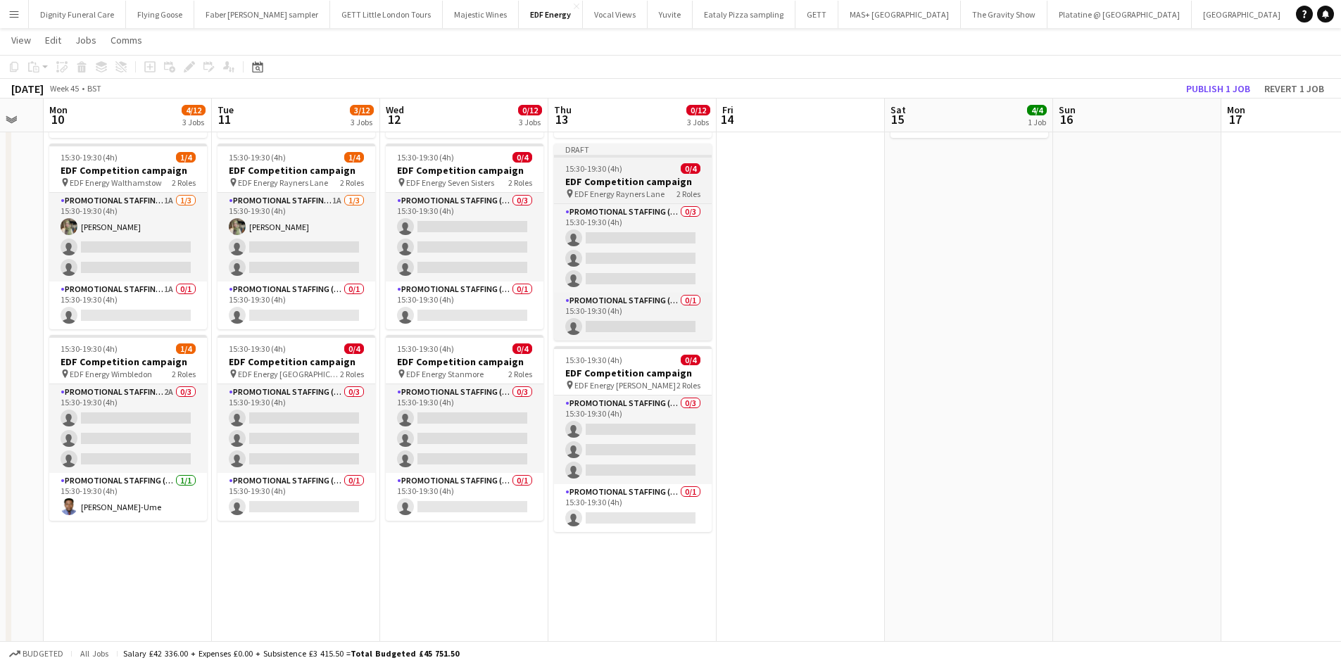
click at [593, 181] on h3 "EDF Competition campaign" at bounding box center [633, 181] width 158 height 13
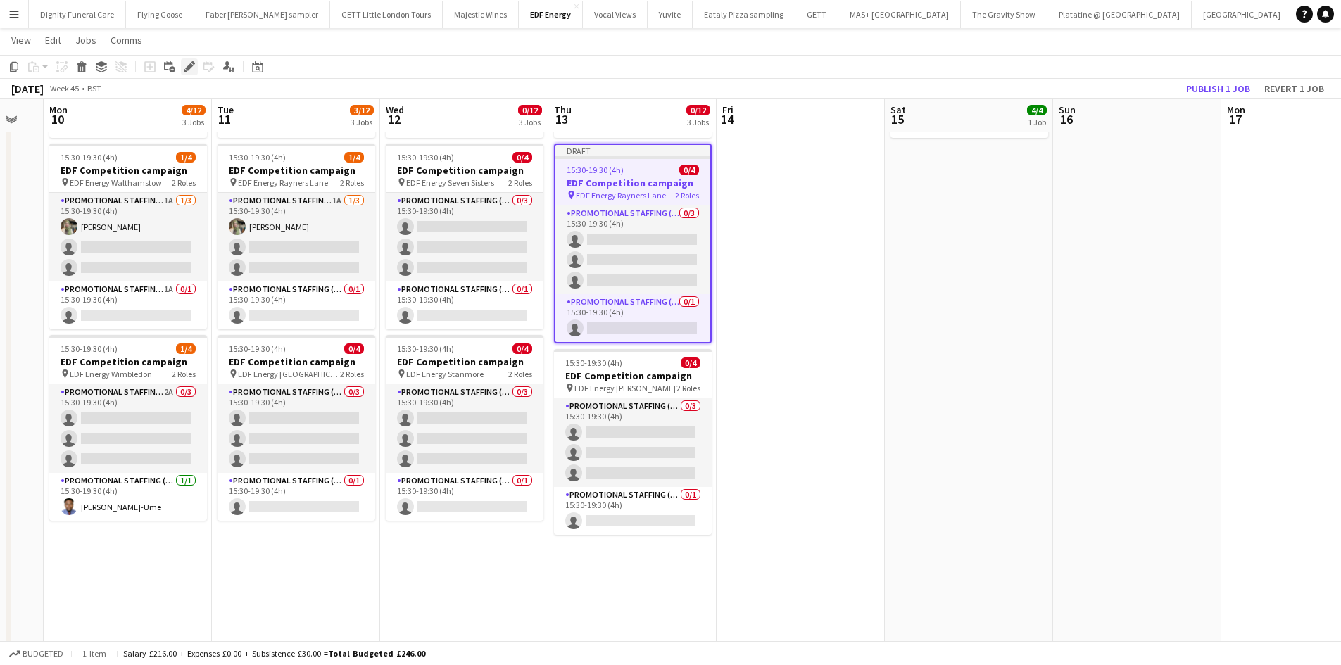
click at [191, 64] on icon at bounding box center [189, 67] width 8 height 8
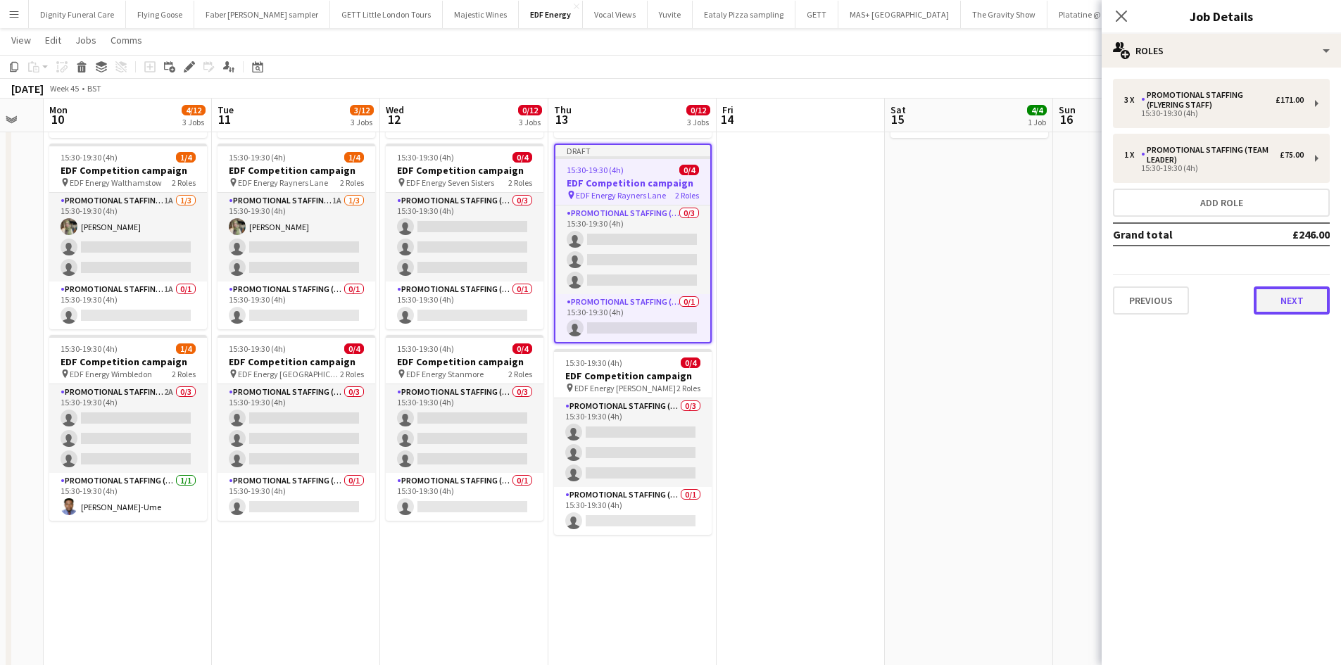
click at [1307, 291] on button "Next" at bounding box center [1291, 300] width 76 height 28
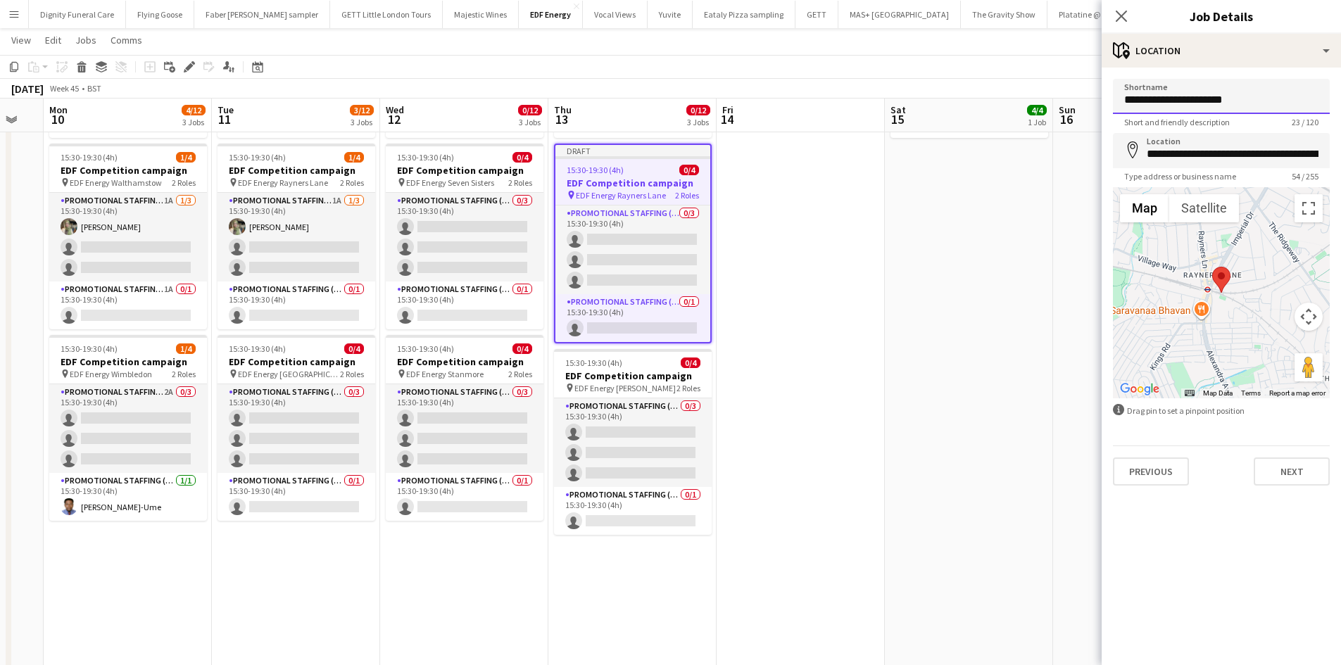
click at [1261, 96] on input "**********" at bounding box center [1221, 96] width 217 height 35
drag, startPoint x: 1285, startPoint y: 101, endPoint x: 1180, endPoint y: 102, distance: 104.9
click at [1180, 102] on input "**********" at bounding box center [1221, 96] width 217 height 35
type input "**********"
click at [1289, 141] on input "**********" at bounding box center [1221, 150] width 217 height 35
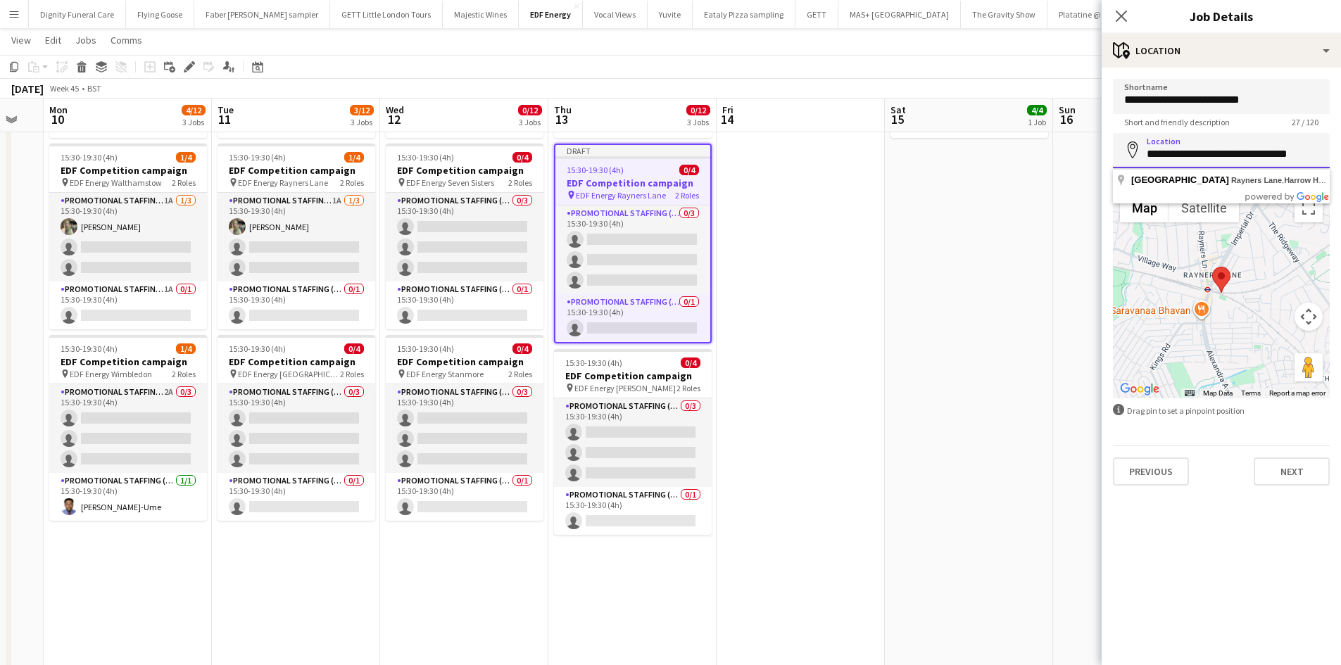
scroll to position [0, 0]
type input "*"
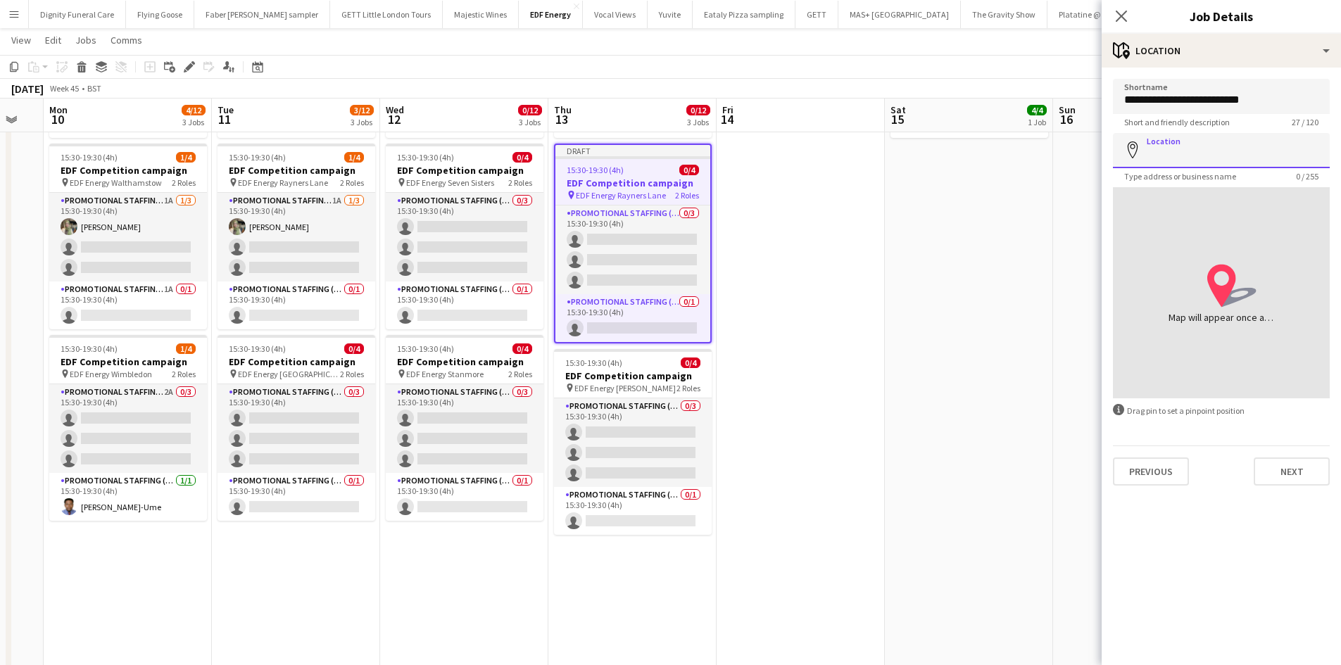
paste input "**********"
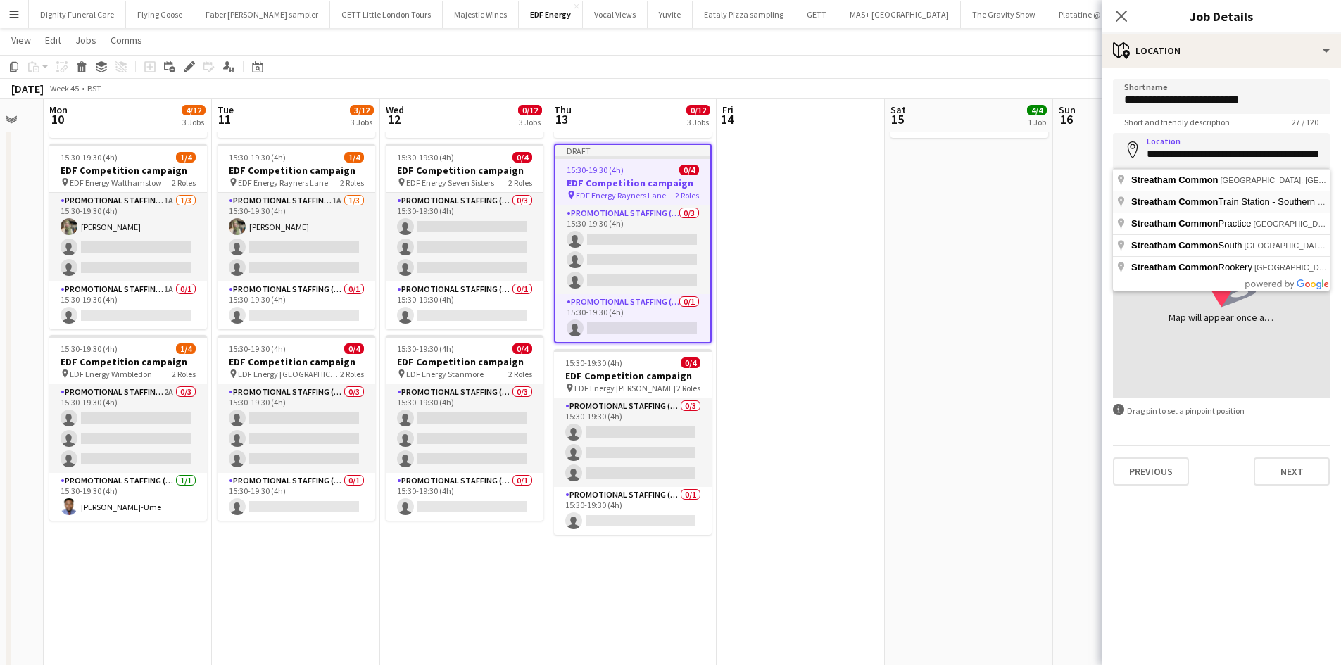
type input "**********"
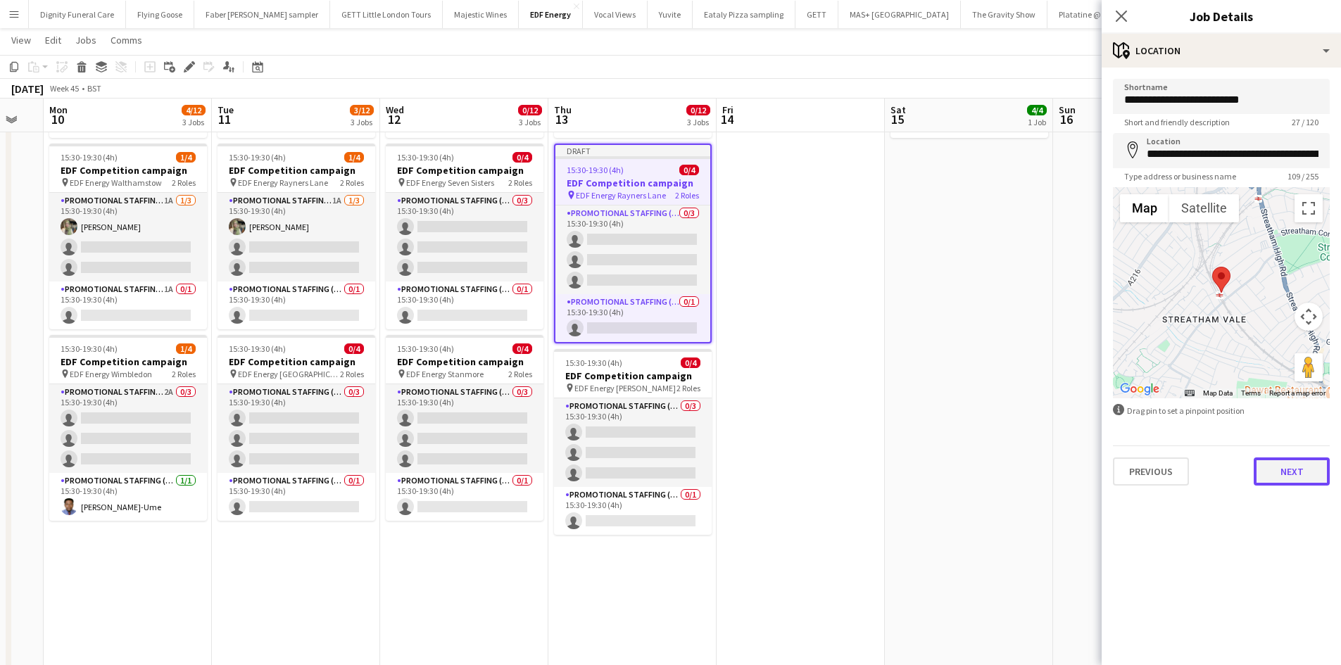
click at [1298, 471] on button "Next" at bounding box center [1291, 471] width 76 height 28
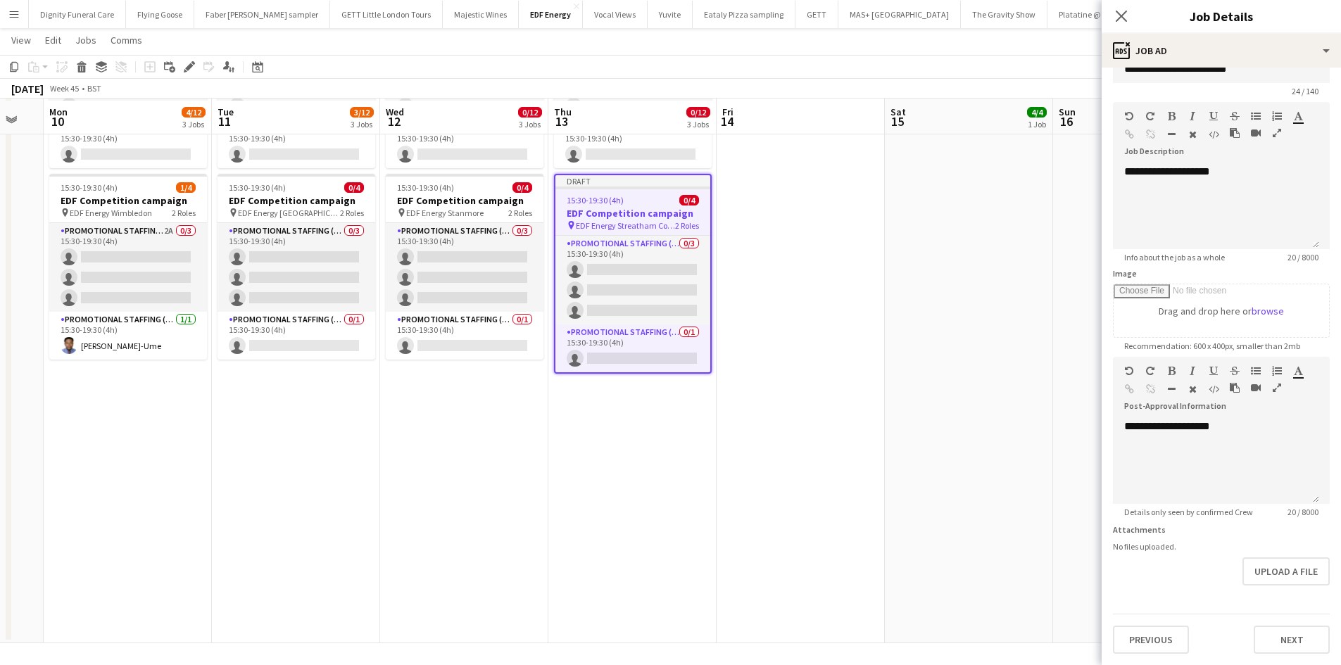
scroll to position [374, 0]
click at [1302, 636] on button "Next" at bounding box center [1291, 640] width 76 height 28
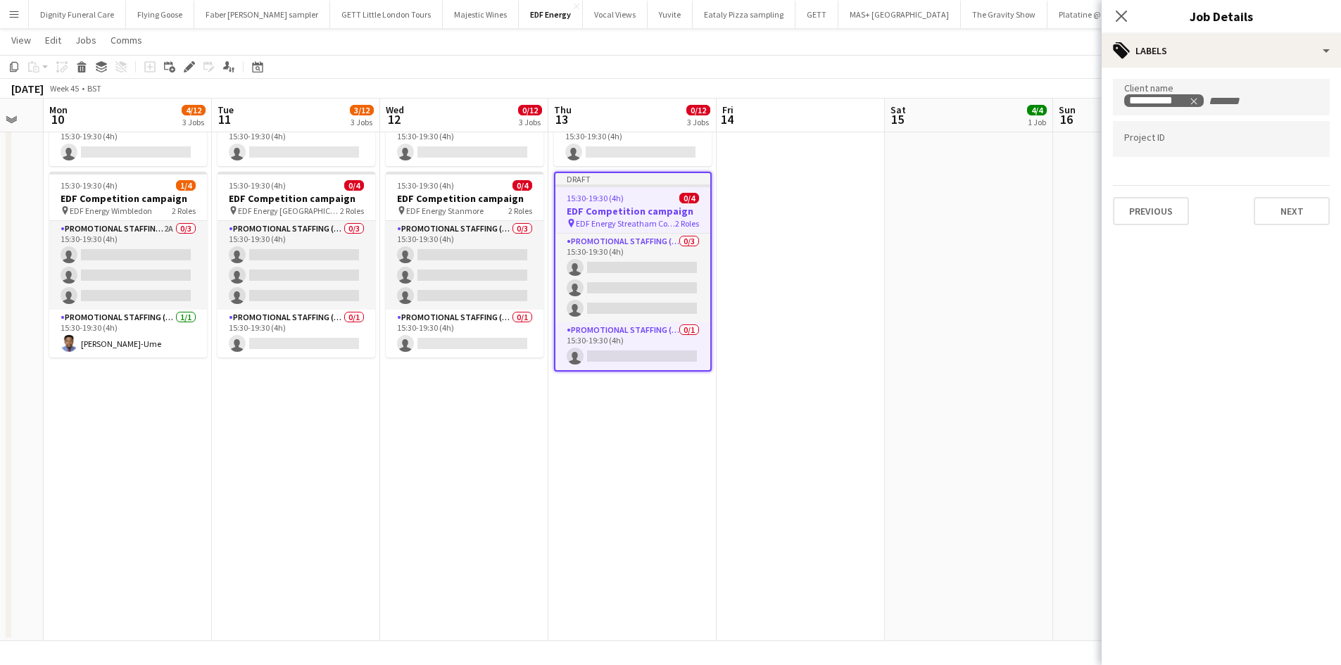
scroll to position [0, 0]
click at [1306, 205] on button "Next" at bounding box center [1291, 211] width 76 height 28
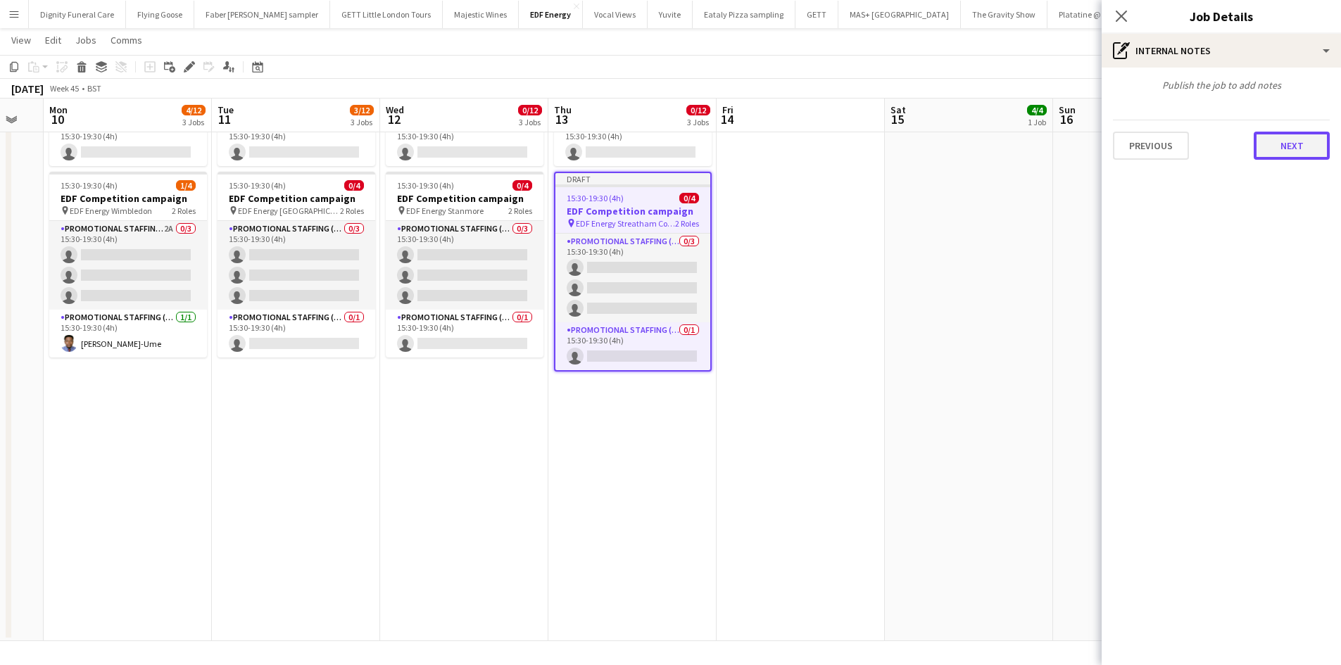
click at [1298, 143] on button "Next" at bounding box center [1291, 146] width 76 height 28
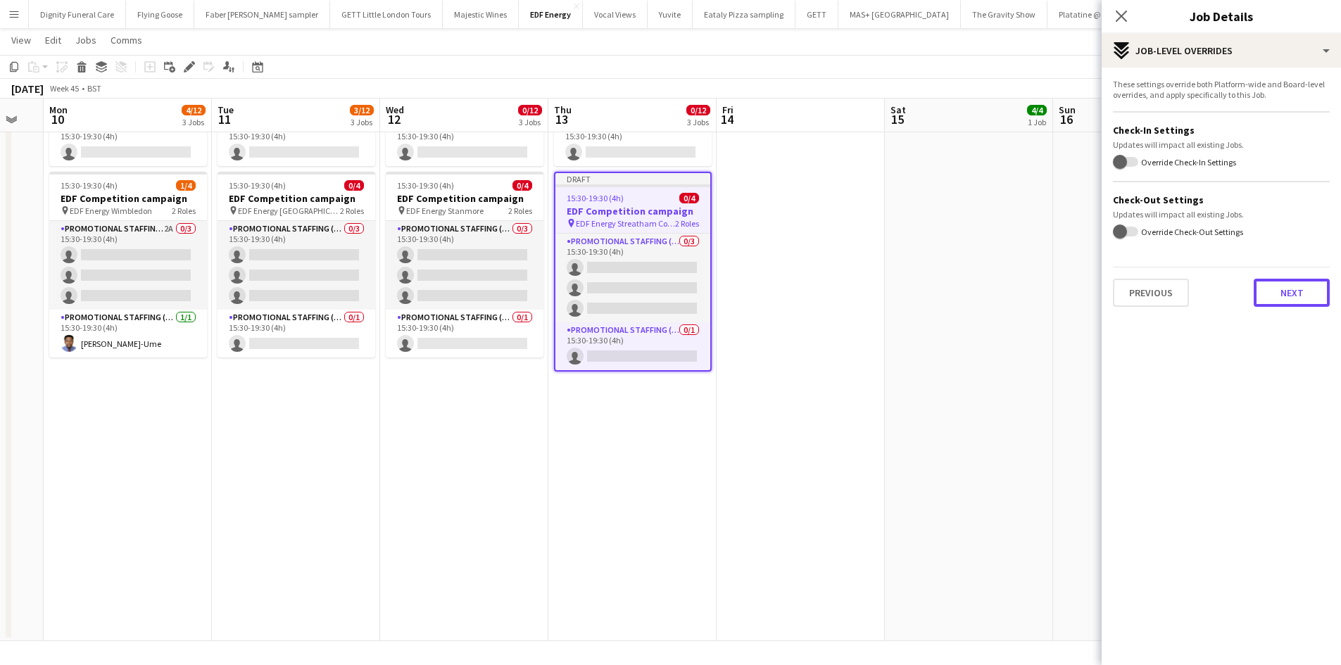
click at [1295, 291] on button "Next" at bounding box center [1291, 293] width 76 height 28
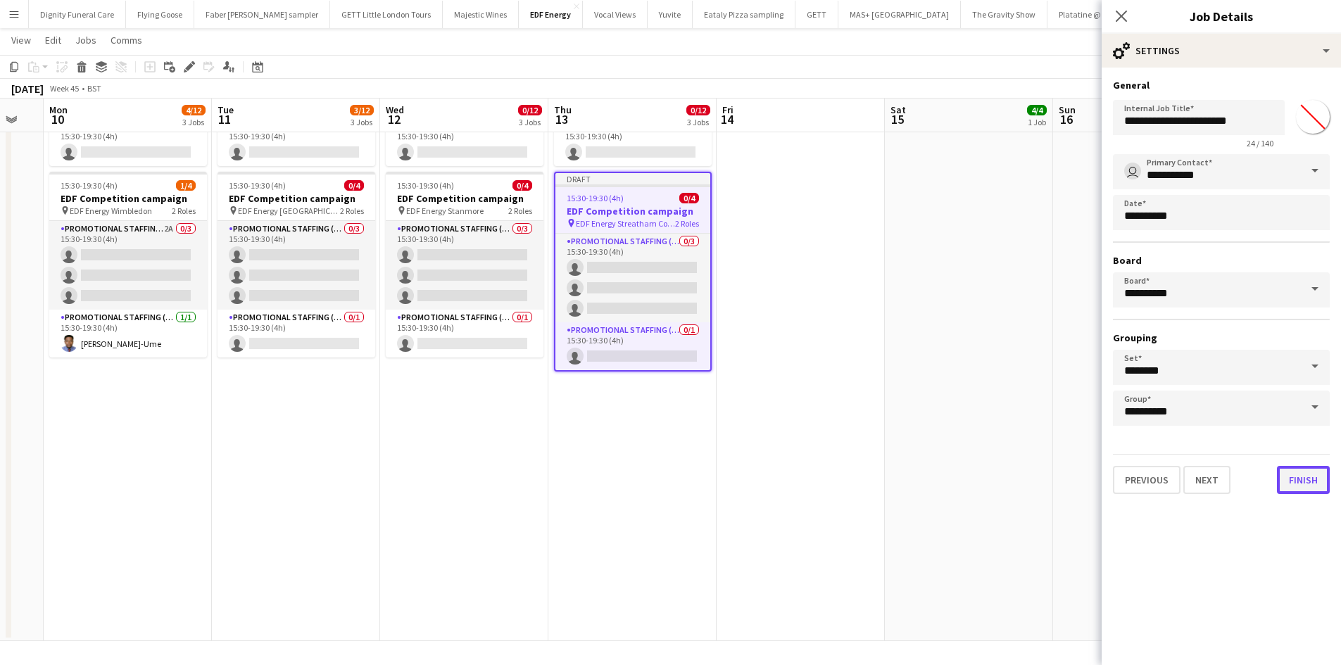
click at [1297, 474] on button "Finish" at bounding box center [1303, 480] width 53 height 28
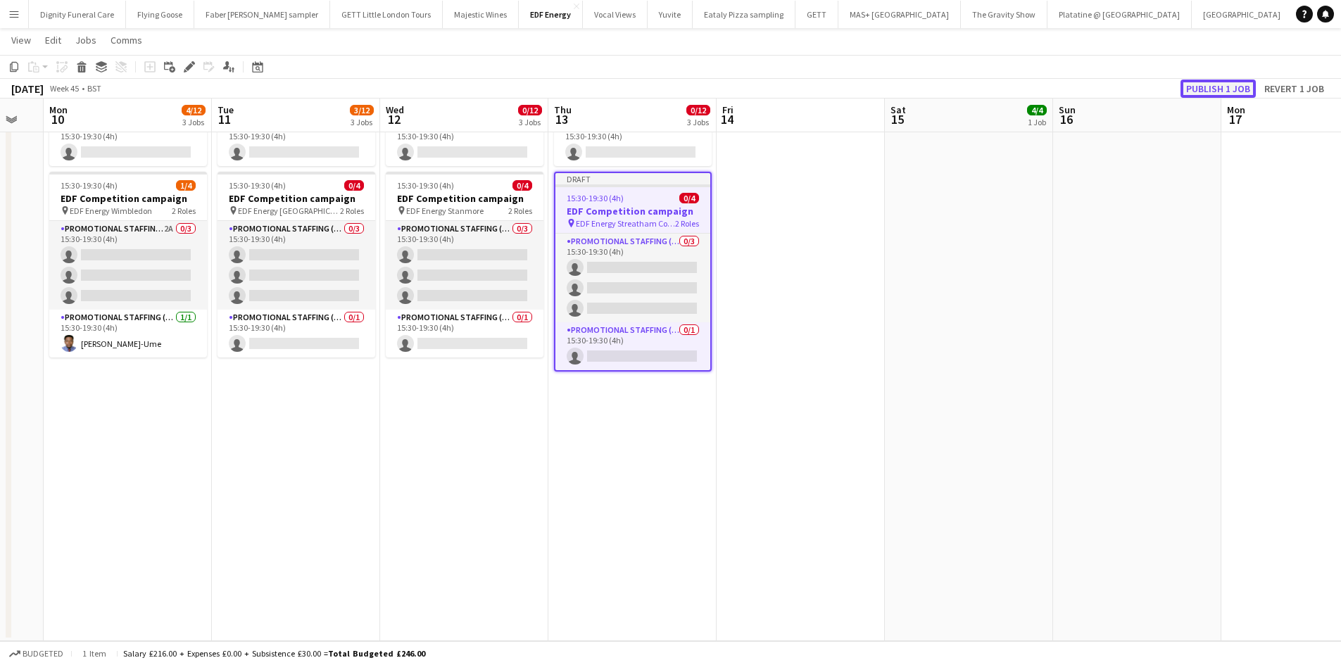
click at [1202, 89] on button "Publish 1 job" at bounding box center [1217, 89] width 75 height 18
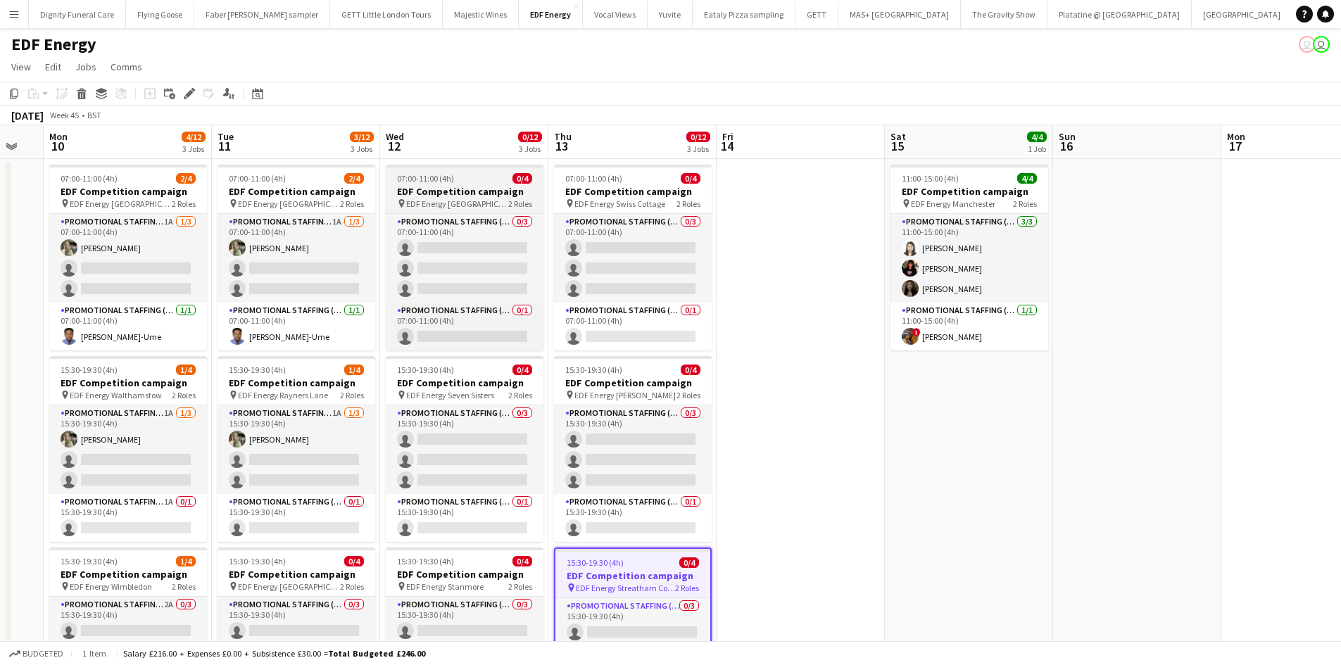
click at [433, 189] on h3 "EDF Competition campaign" at bounding box center [465, 191] width 158 height 13
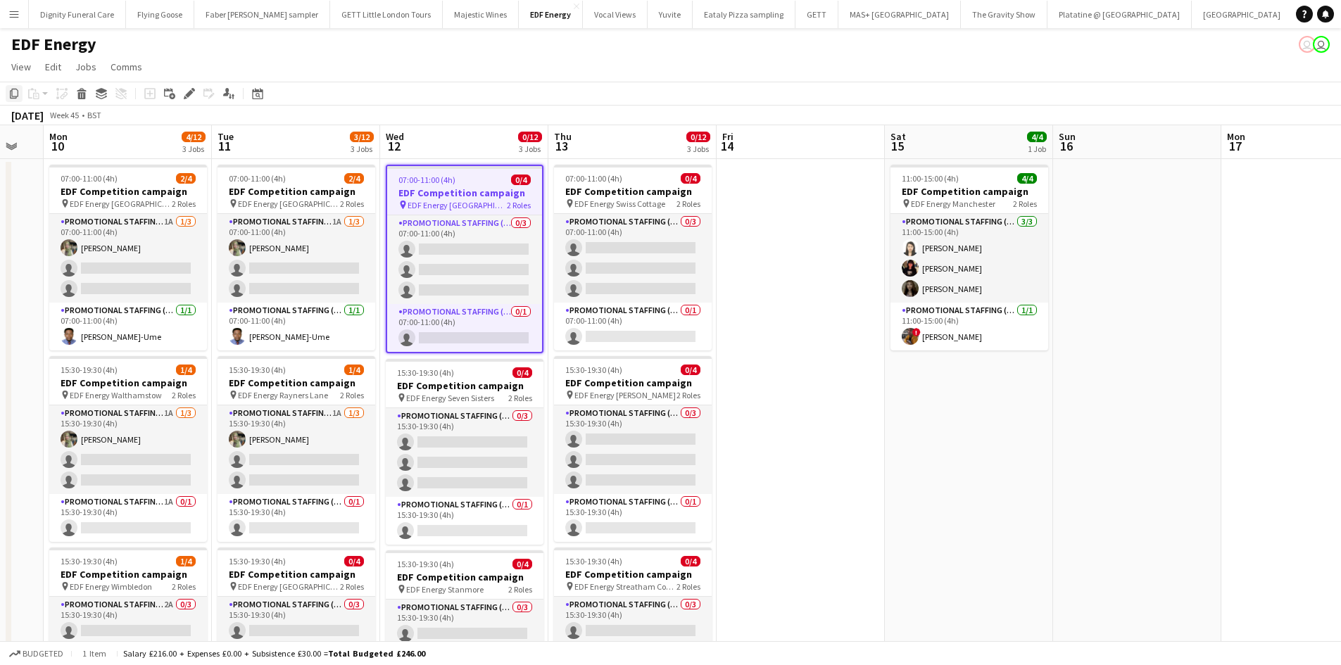
click at [14, 89] on icon at bounding box center [14, 94] width 8 height 10
click at [813, 229] on app-date-cell at bounding box center [800, 588] width 168 height 858
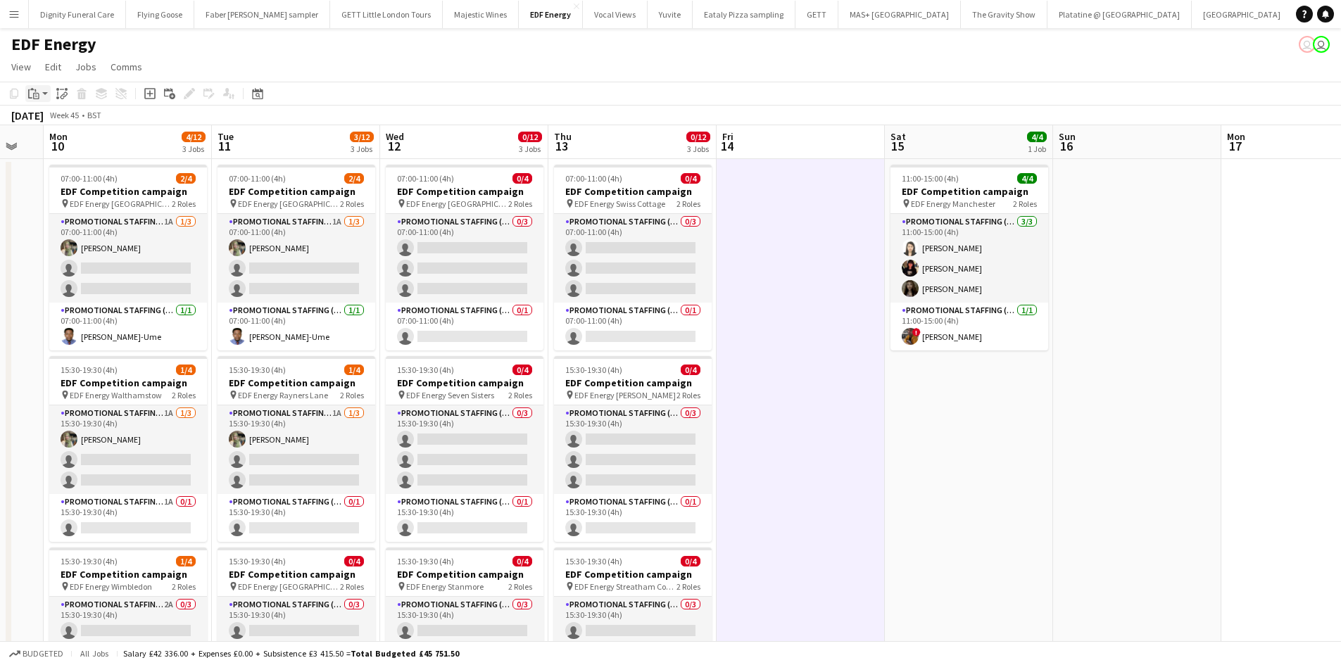
click at [35, 93] on icon at bounding box center [36, 96] width 6 height 6
click at [39, 118] on link "Paste Ctrl+V" at bounding box center [103, 120] width 132 height 13
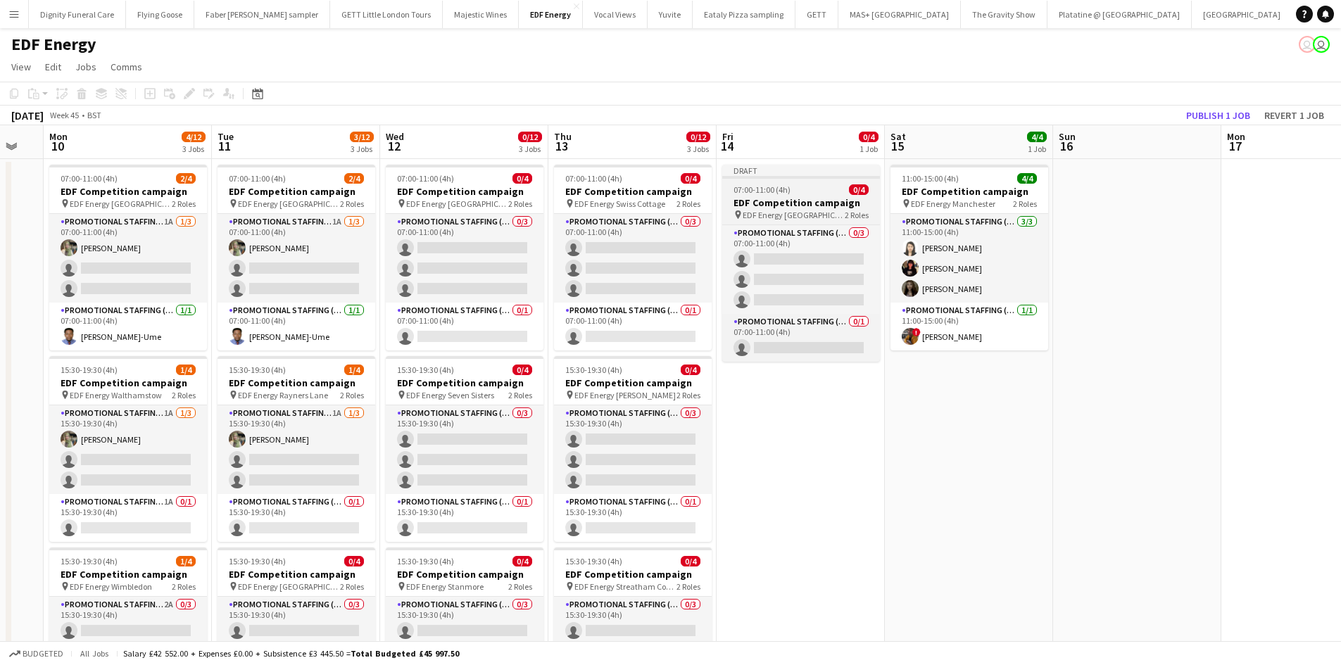
click at [783, 205] on h3 "EDF Competition campaign" at bounding box center [801, 202] width 158 height 13
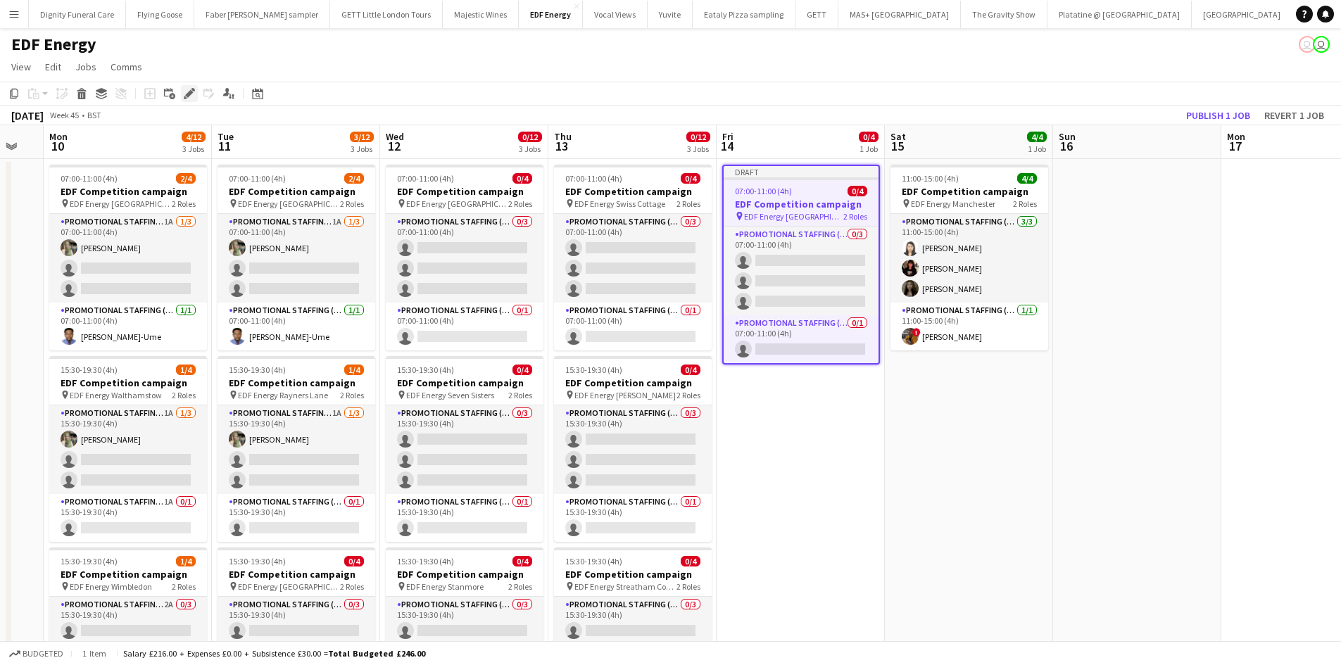
click at [187, 91] on icon "Edit" at bounding box center [189, 93] width 11 height 11
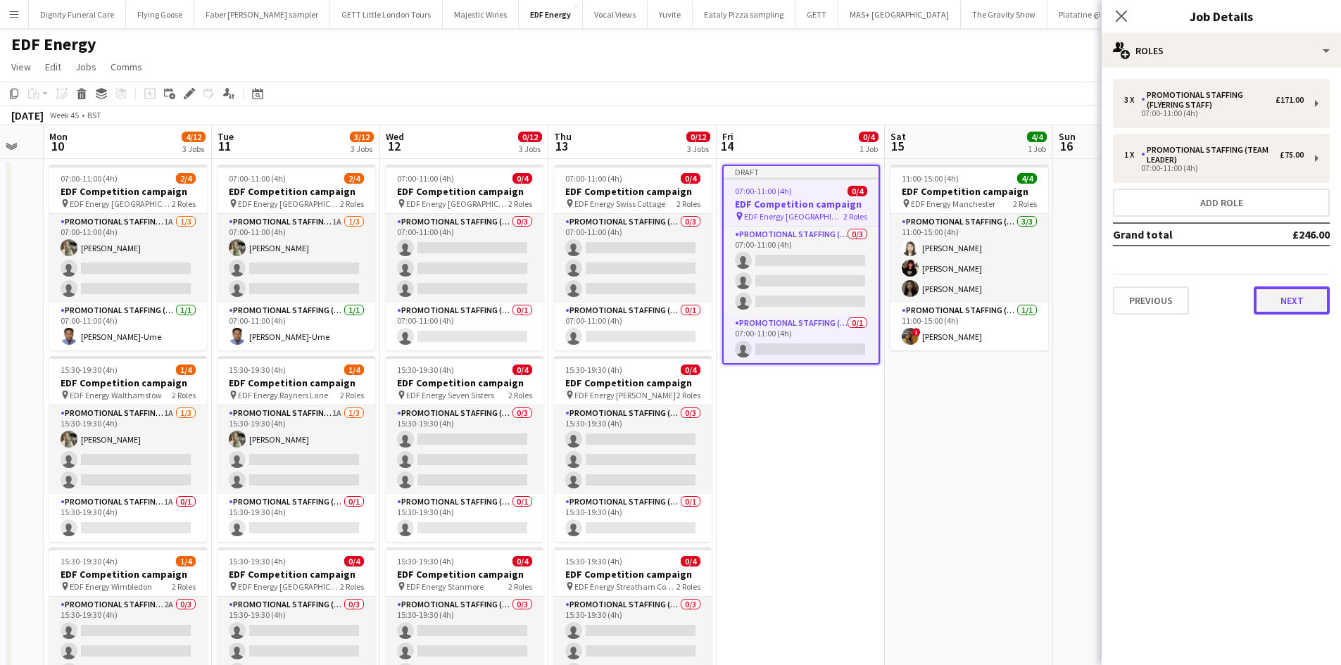
click at [1279, 300] on button "Next" at bounding box center [1291, 300] width 76 height 28
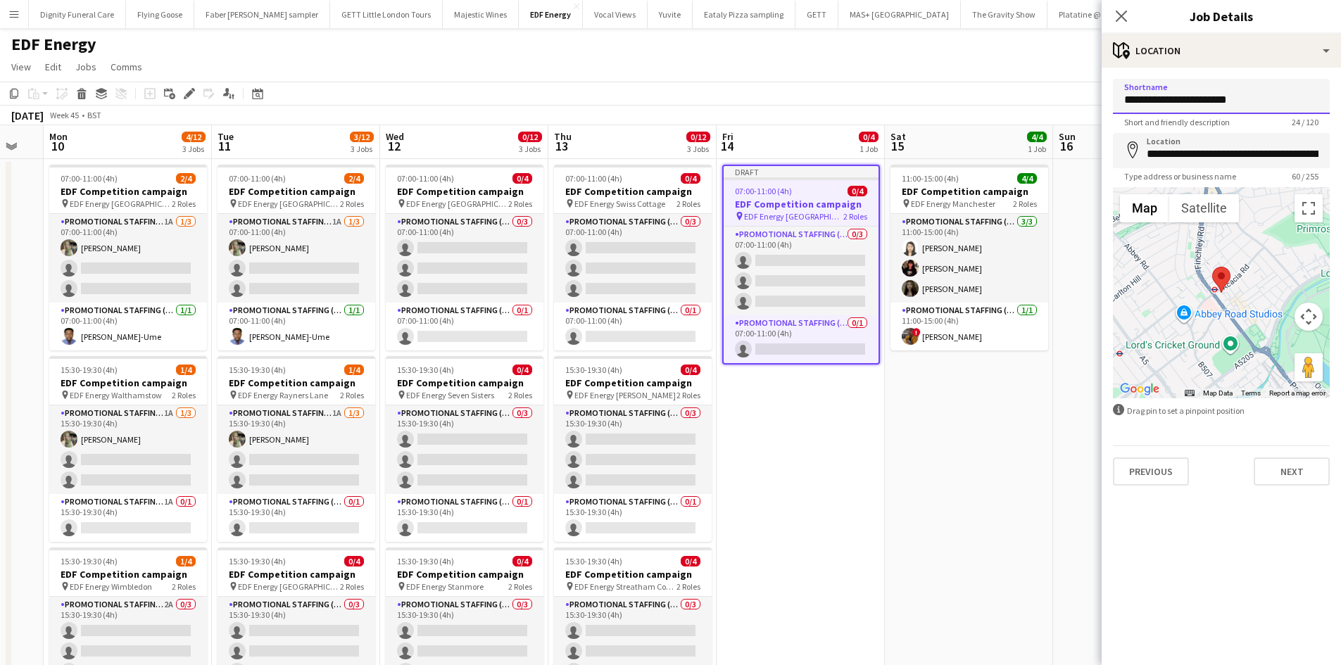
click at [1266, 100] on input "**********" at bounding box center [1221, 96] width 217 height 35
type input "*"
type input "********"
drag, startPoint x: 1236, startPoint y: 99, endPoint x: 1180, endPoint y: 107, distance: 56.9
click at [1180, 107] on input "**********" at bounding box center [1221, 96] width 217 height 35
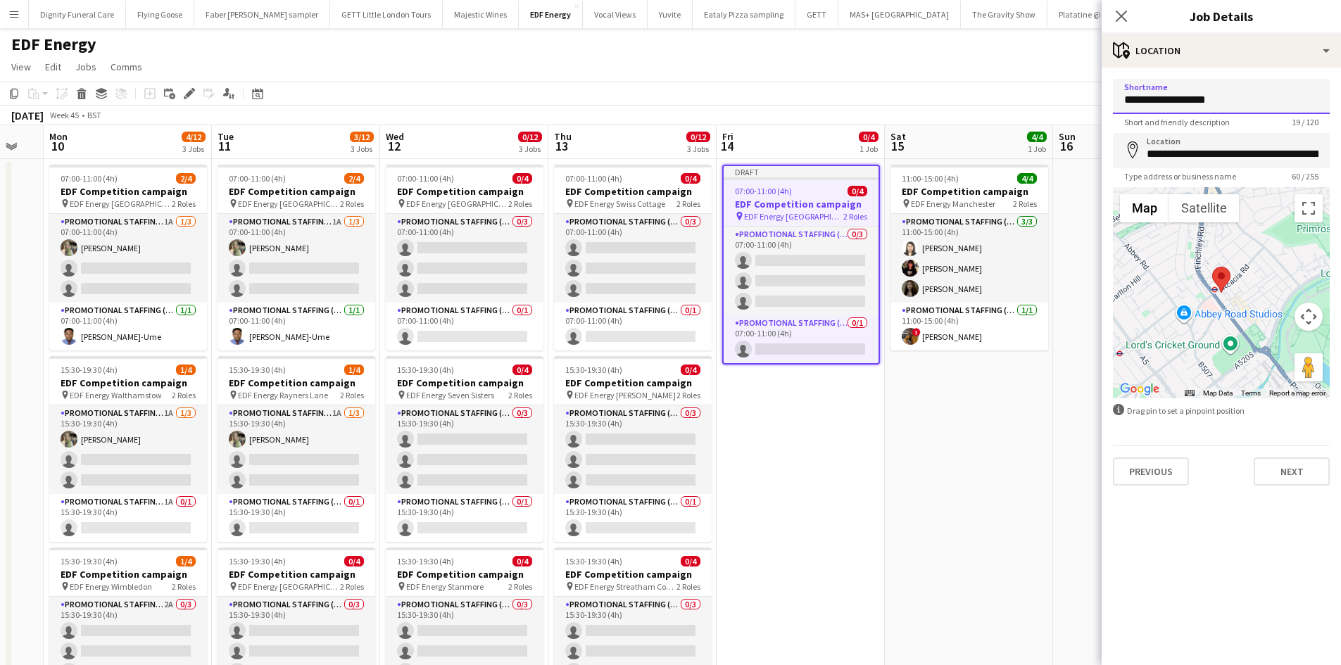
type input "**********"
click at [1309, 154] on input "**********" at bounding box center [1221, 150] width 217 height 35
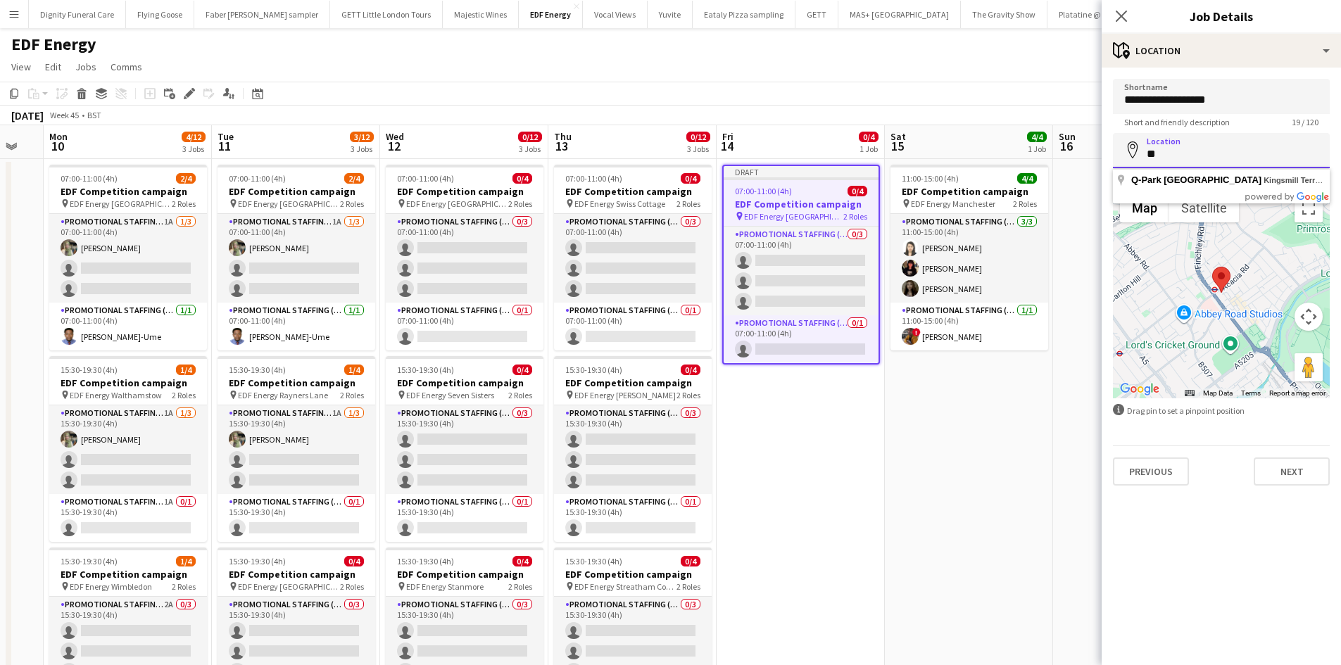
type input "*"
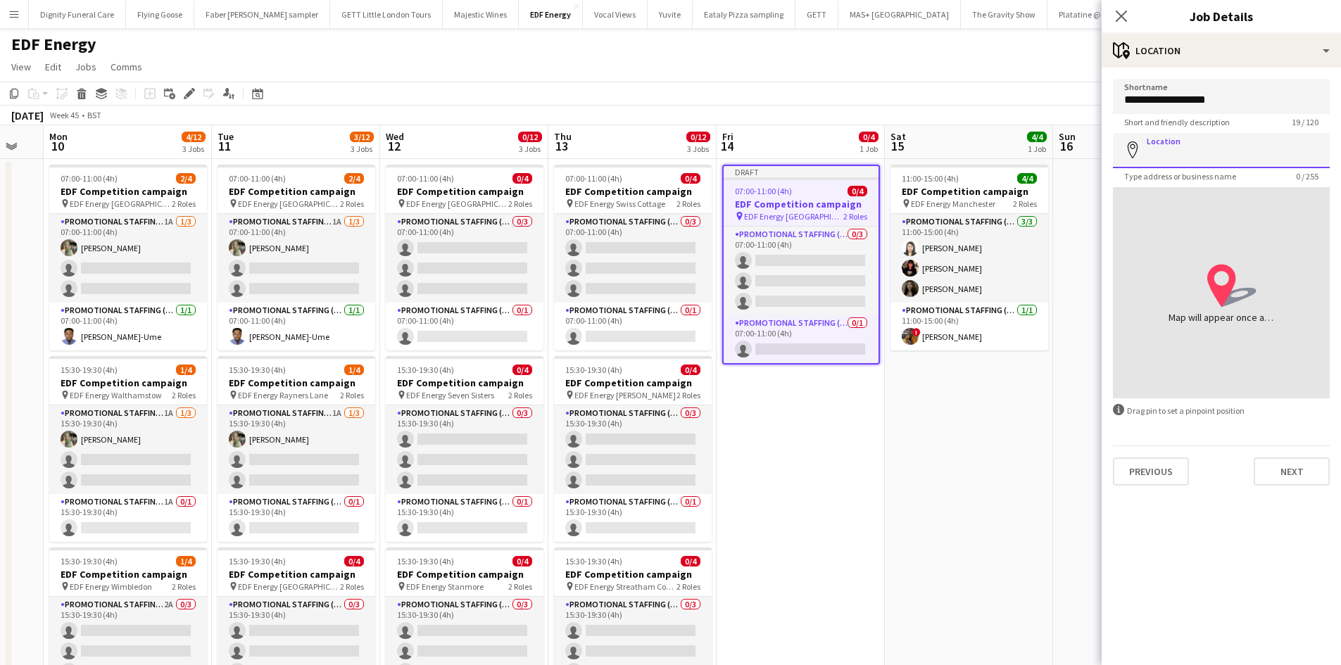
paste input "********"
type input "**********"
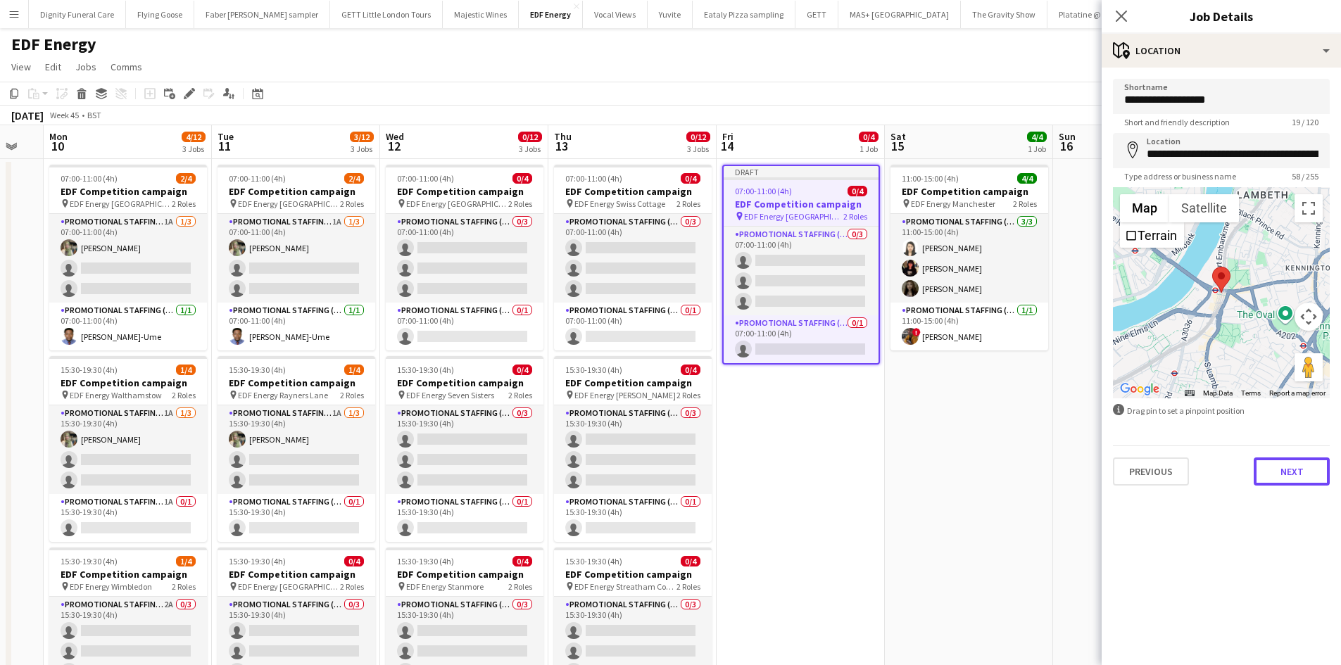
drag, startPoint x: 1284, startPoint y: 467, endPoint x: 1280, endPoint y: 461, distance: 7.2
click at [1284, 467] on button "Next" at bounding box center [1291, 471] width 76 height 28
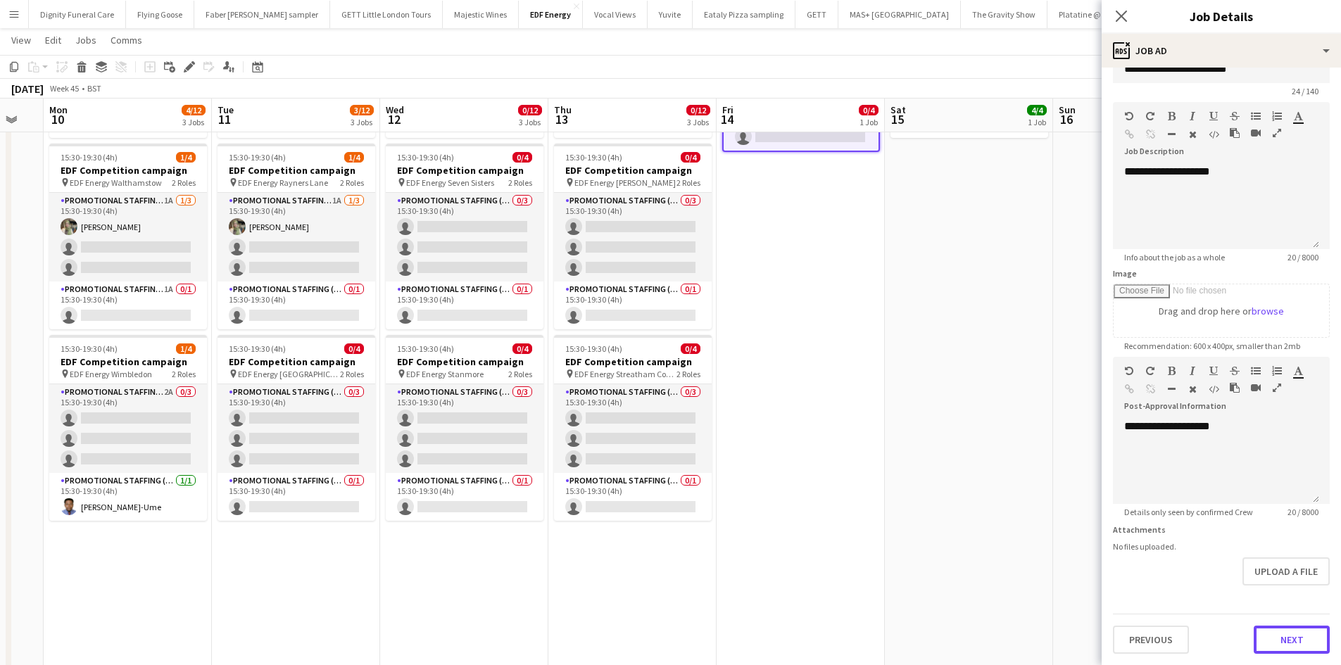
scroll to position [31, 0]
click at [1288, 589] on form "**********" at bounding box center [1220, 351] width 239 height 606
click at [1292, 632] on button "Next" at bounding box center [1291, 640] width 76 height 28
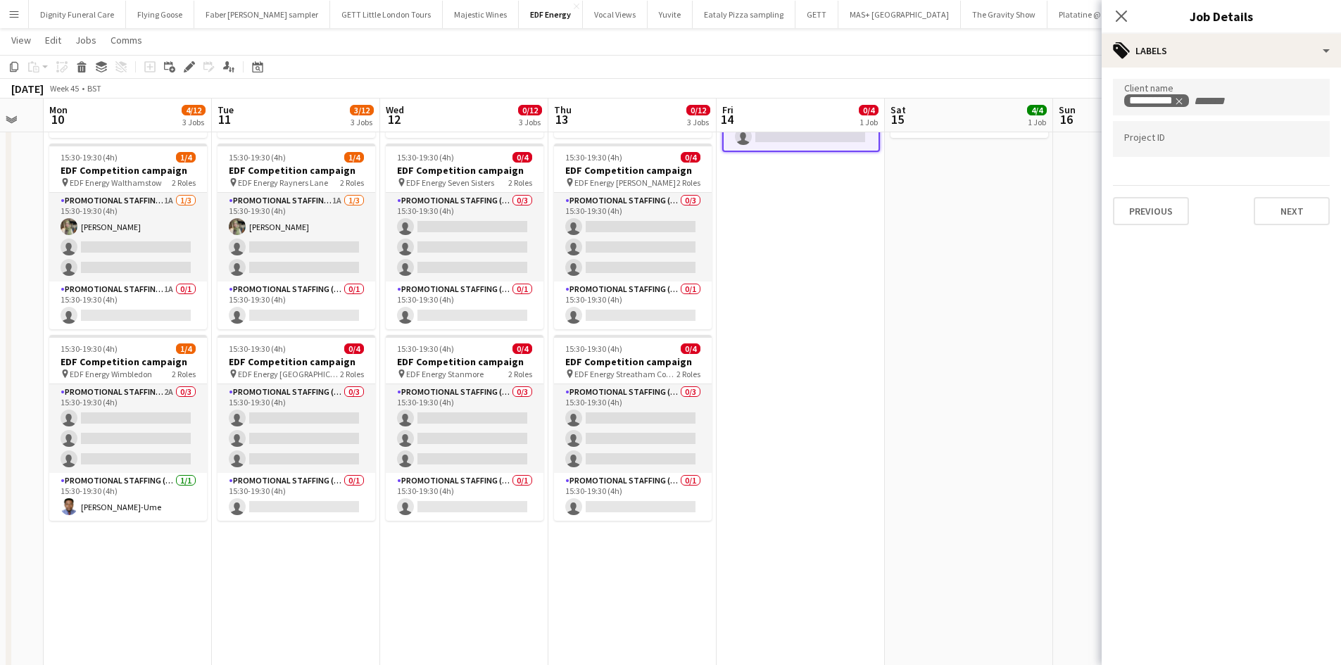
scroll to position [0, 0]
click at [1306, 210] on button "Next" at bounding box center [1291, 211] width 76 height 28
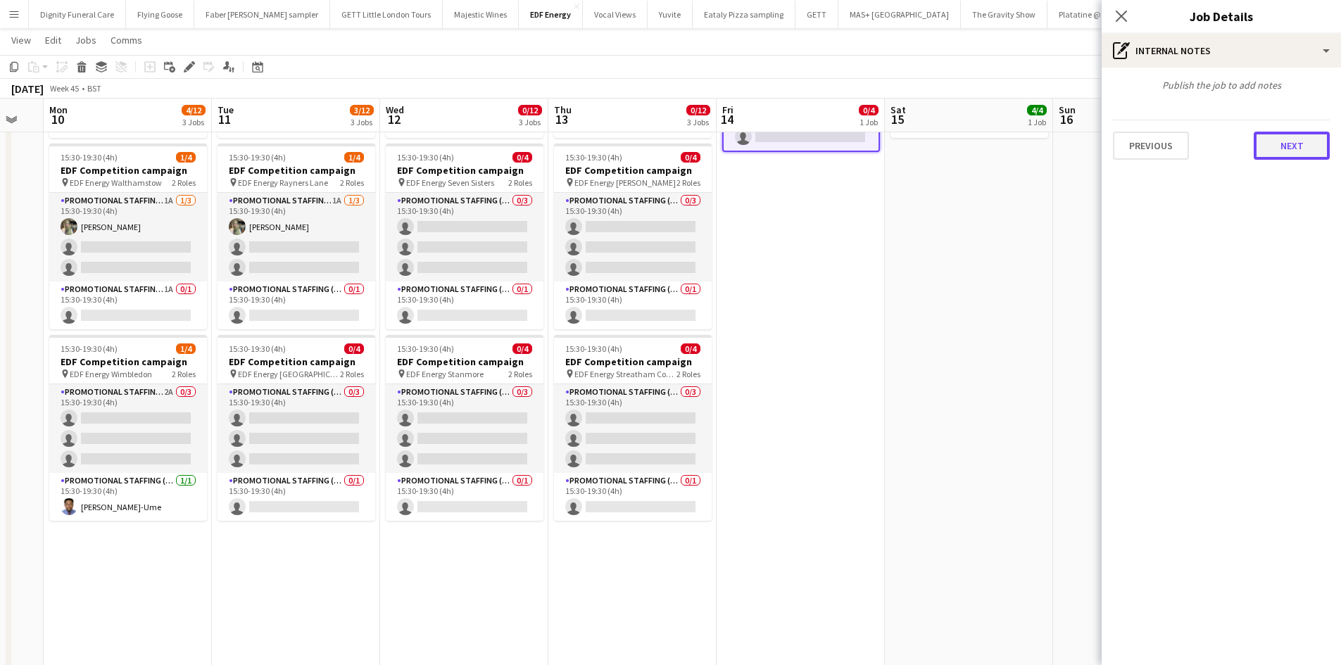
click at [1296, 146] on button "Next" at bounding box center [1291, 146] width 76 height 28
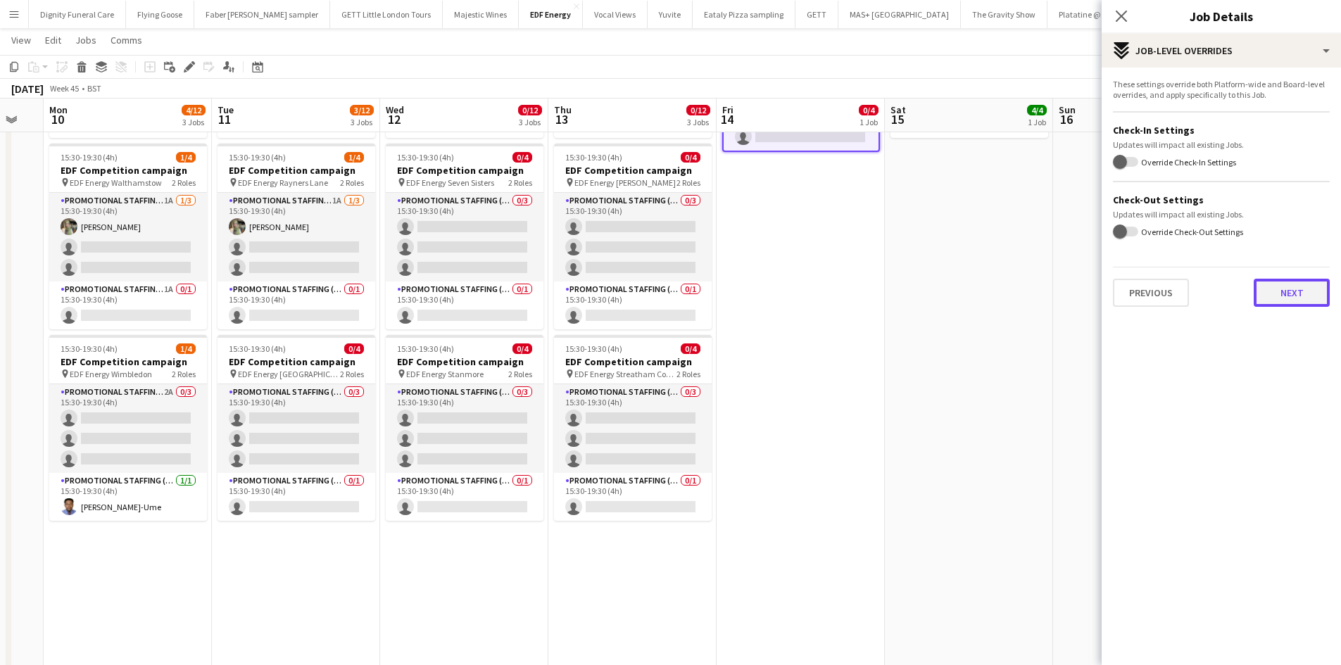
click at [1298, 287] on button "Next" at bounding box center [1291, 293] width 76 height 28
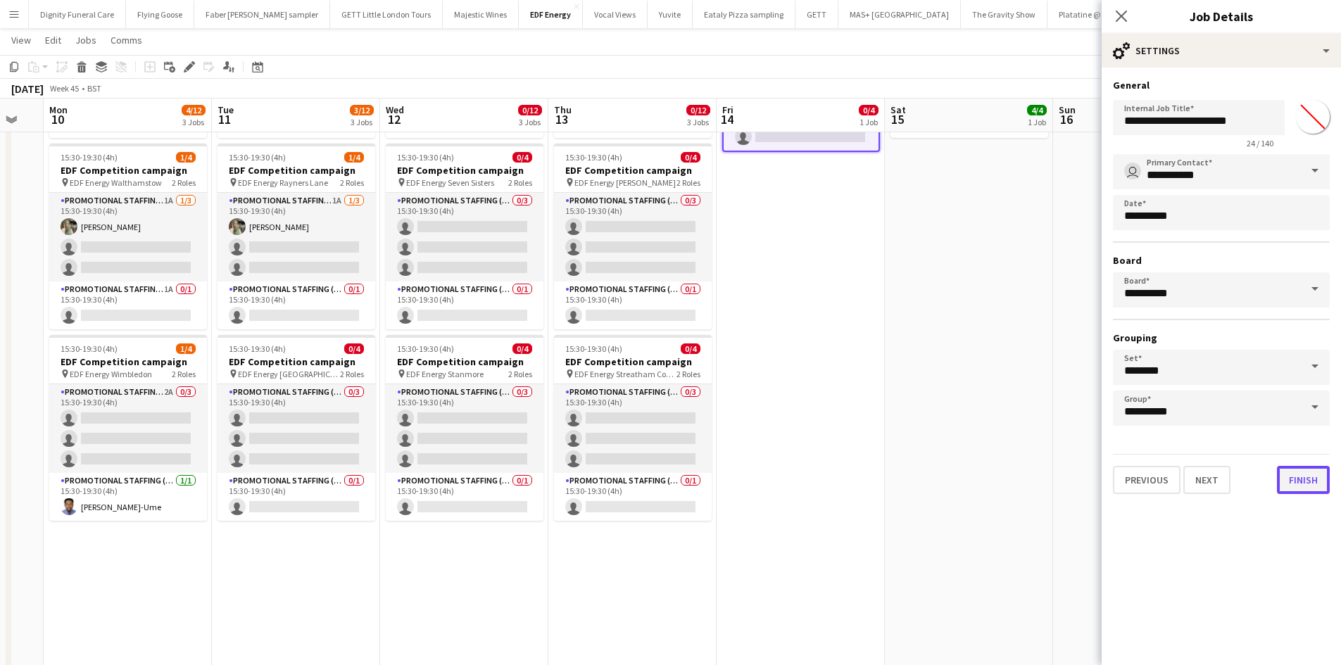
click at [1300, 477] on button "Finish" at bounding box center [1303, 480] width 53 height 28
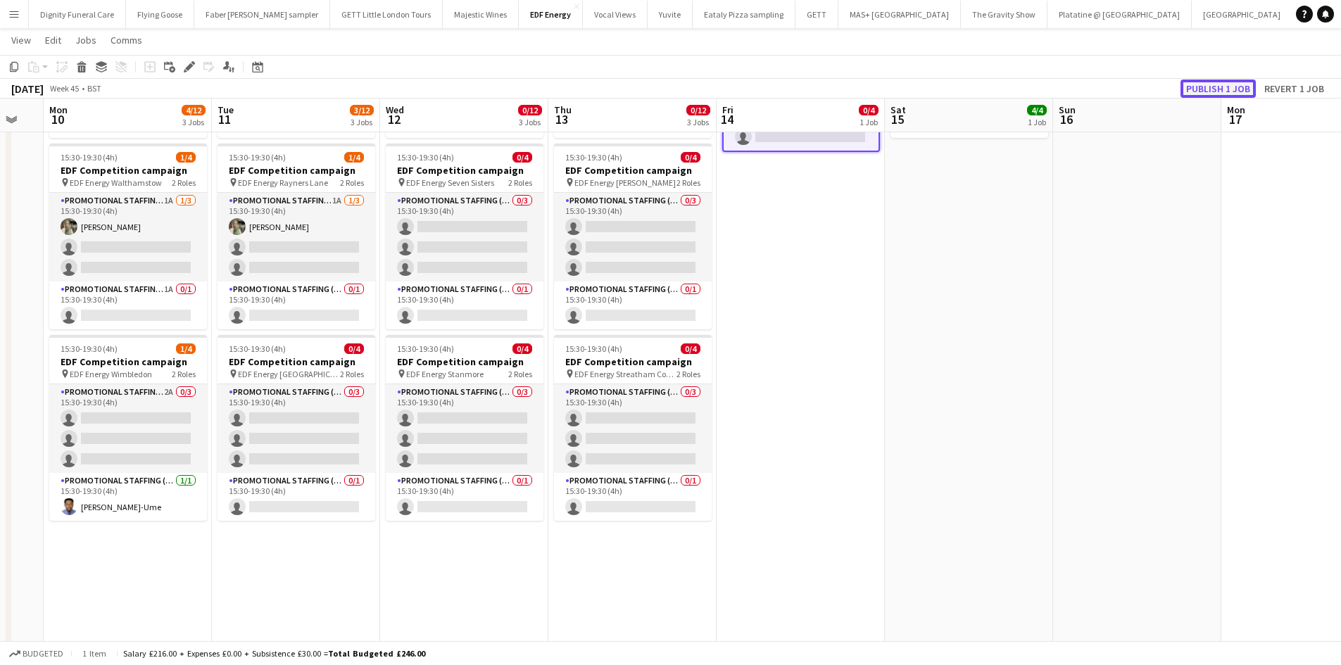
click at [1220, 87] on button "Publish 1 job" at bounding box center [1217, 89] width 75 height 18
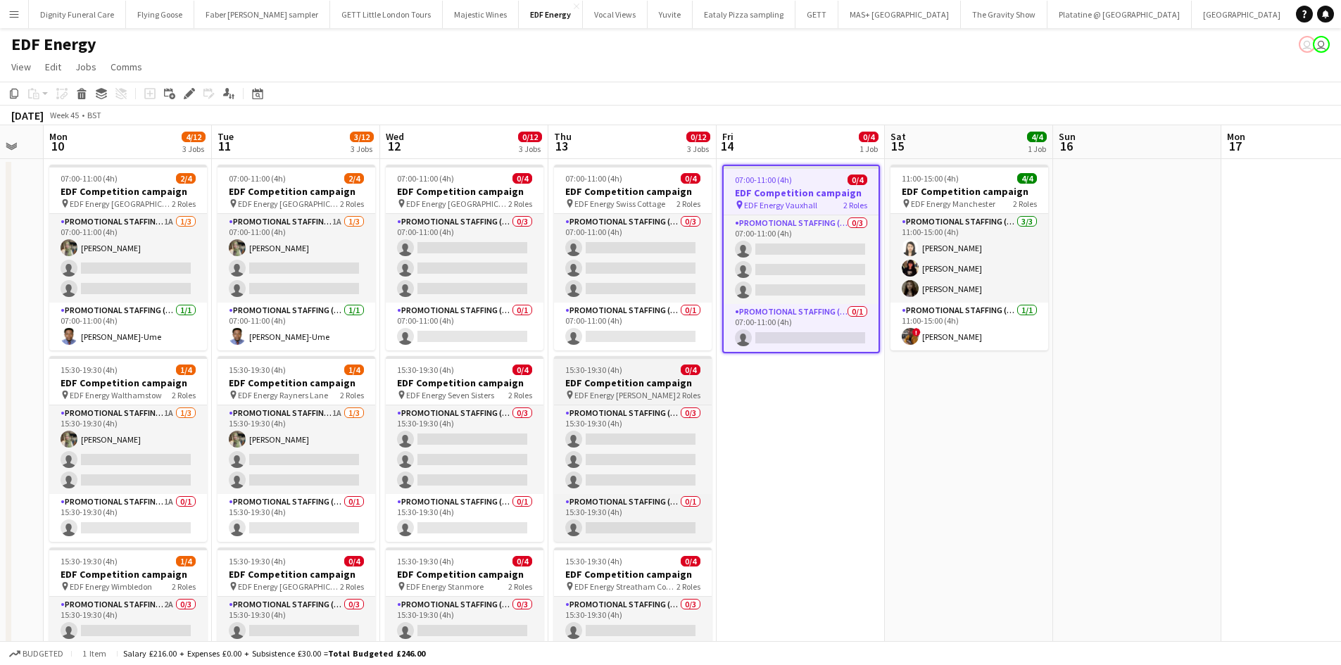
click at [595, 384] on h3 "EDF Competition campaign" at bounding box center [633, 382] width 158 height 13
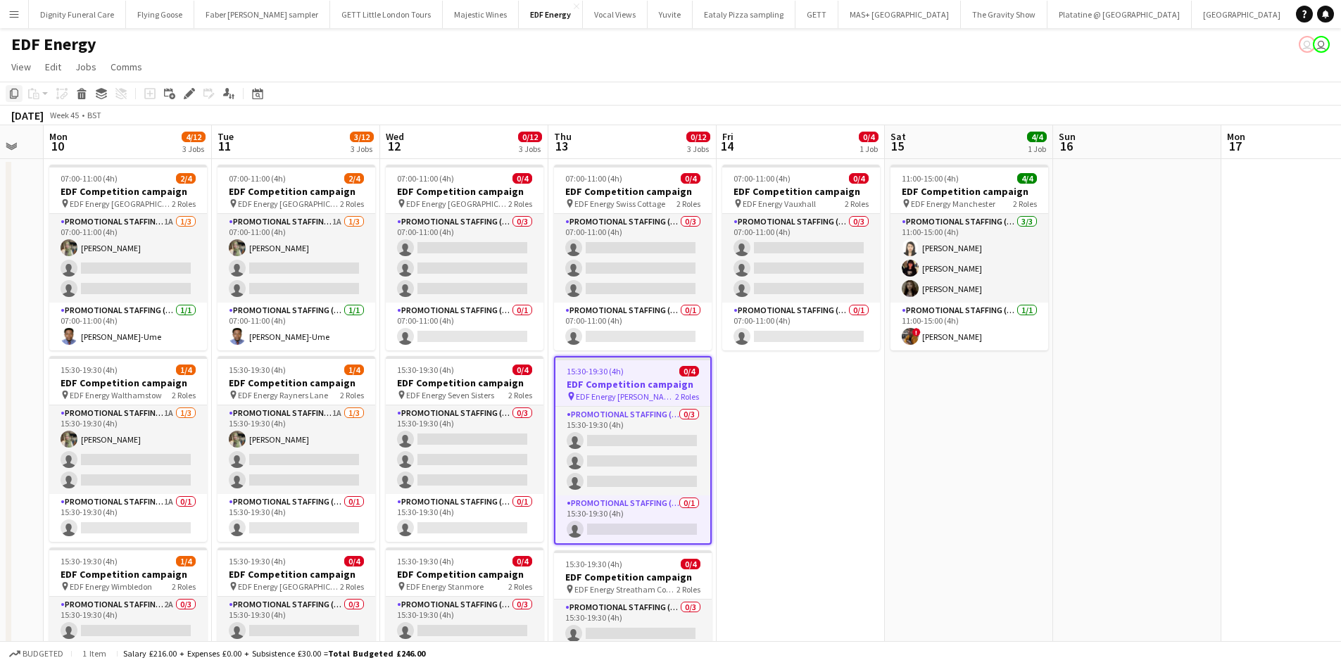
click at [10, 91] on icon "Copy" at bounding box center [13, 93] width 11 height 11
click at [821, 438] on app-date-cell "07:00-11:00 (4h) 0/4 EDF Competition campaign pin EDF Energy Vauxhall 2 Roles P…" at bounding box center [800, 588] width 168 height 858
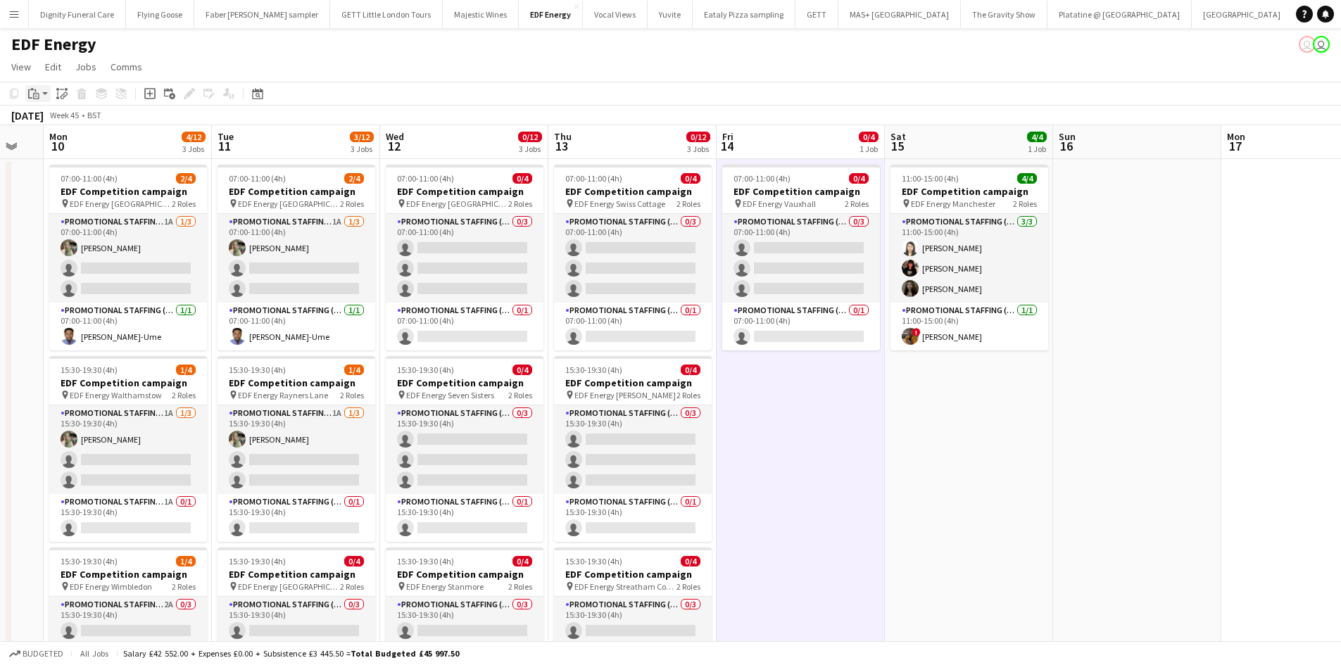
click at [37, 87] on div "Paste" at bounding box center [33, 93] width 17 height 17
drag, startPoint x: 47, startPoint y: 118, endPoint x: 103, endPoint y: 144, distance: 62.3
click at [49, 118] on link "Paste Ctrl+V" at bounding box center [103, 120] width 132 height 13
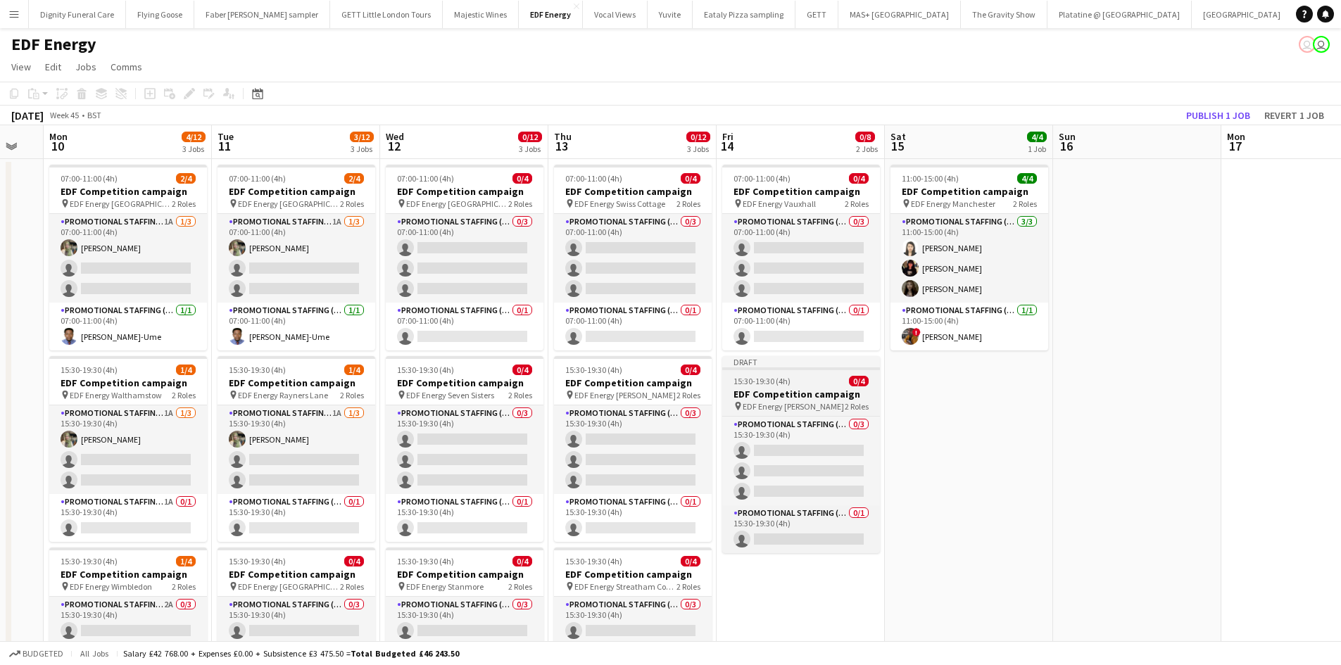
click at [781, 388] on h3 "EDF Competition campaign" at bounding box center [801, 394] width 158 height 13
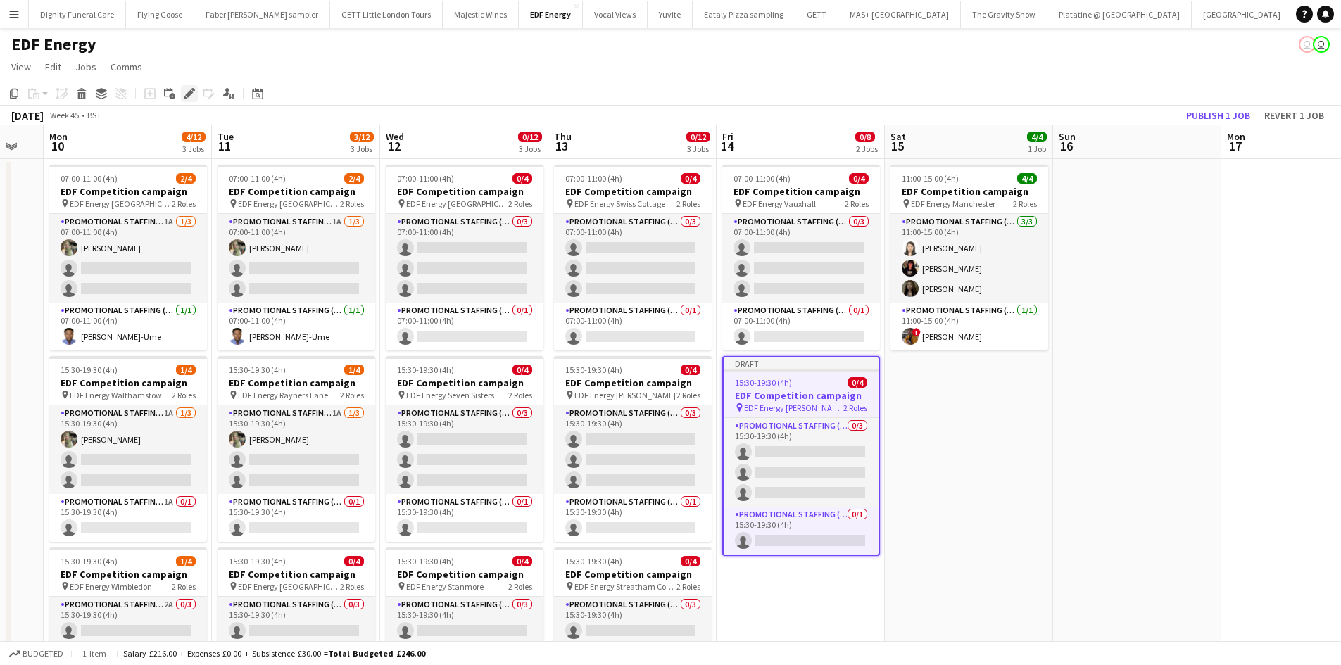
click at [189, 92] on icon at bounding box center [189, 94] width 8 height 8
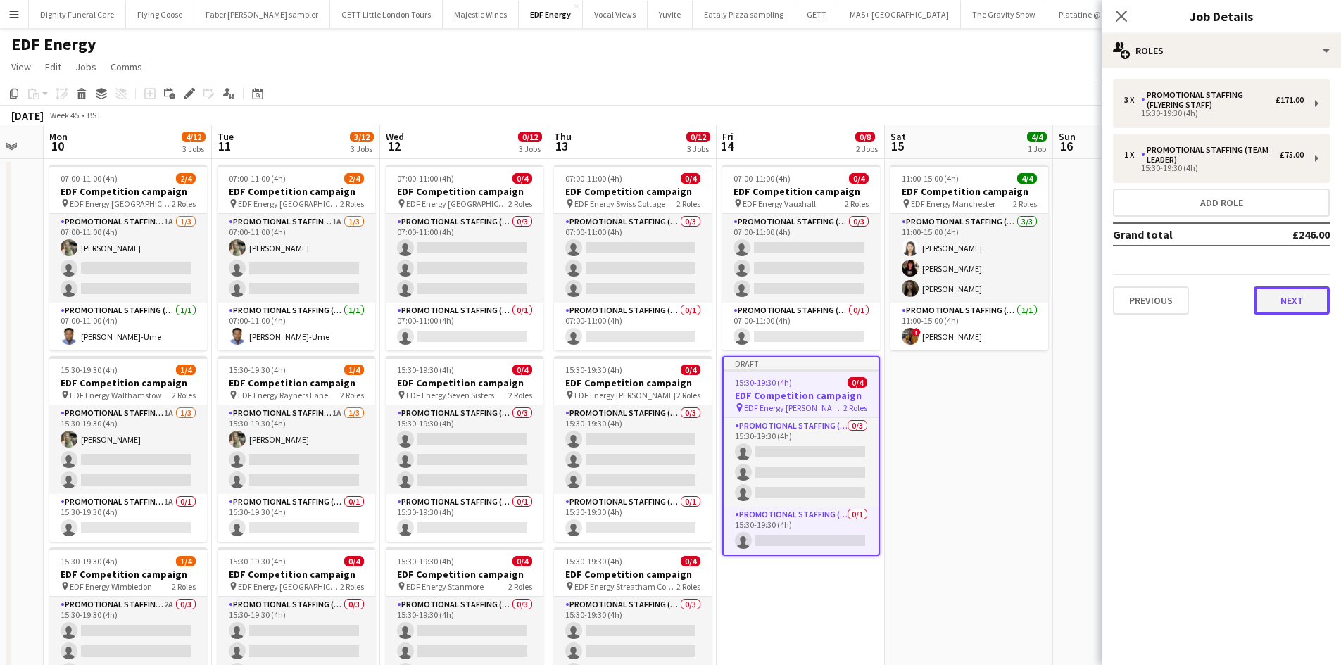
click at [1296, 296] on button "Next" at bounding box center [1291, 300] width 76 height 28
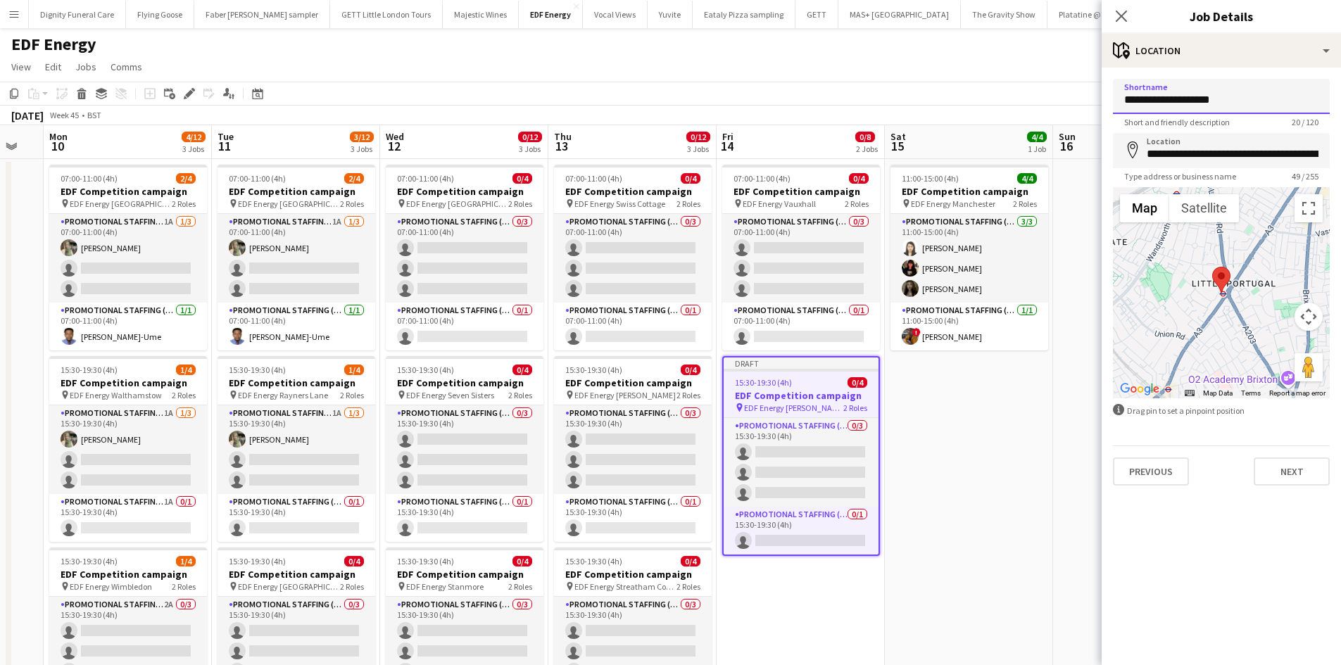
click at [1240, 99] on input "**********" at bounding box center [1221, 96] width 217 height 35
drag, startPoint x: 1245, startPoint y: 96, endPoint x: 1180, endPoint y: 96, distance: 64.7
click at [1180, 96] on input "**********" at bounding box center [1221, 96] width 217 height 35
type input "**********"
click at [1318, 153] on input "**********" at bounding box center [1221, 150] width 217 height 35
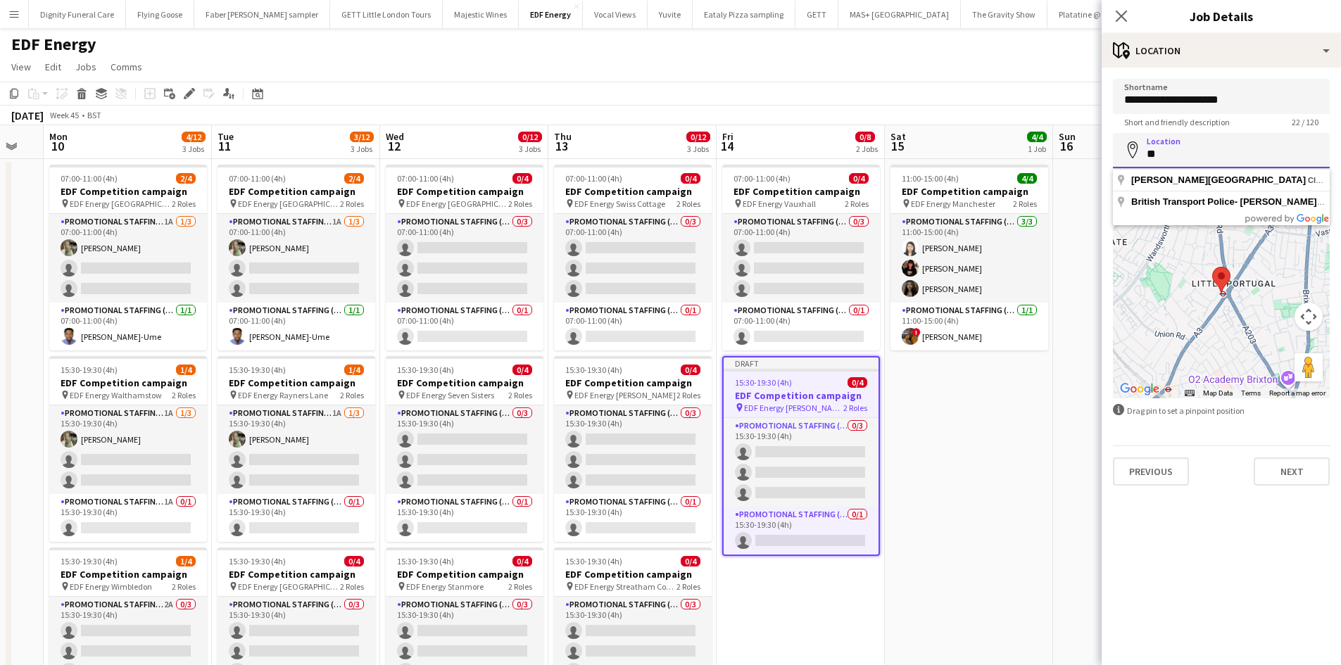
type input "*"
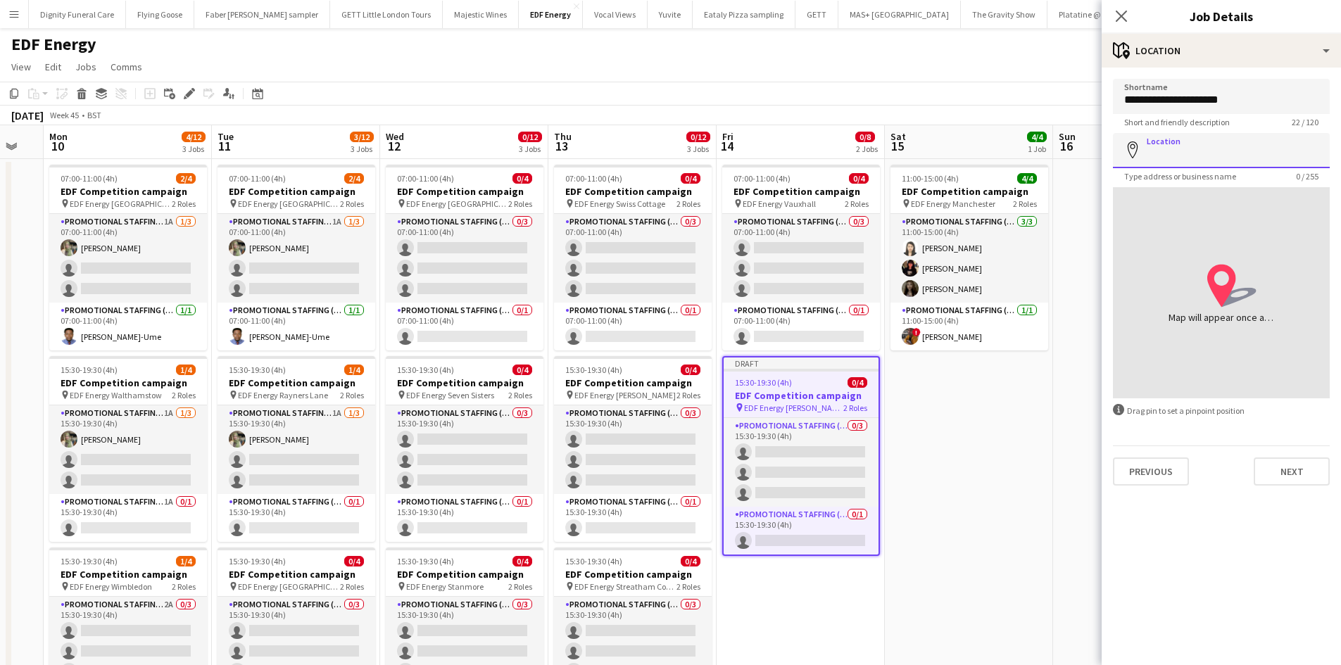
paste input "**********"
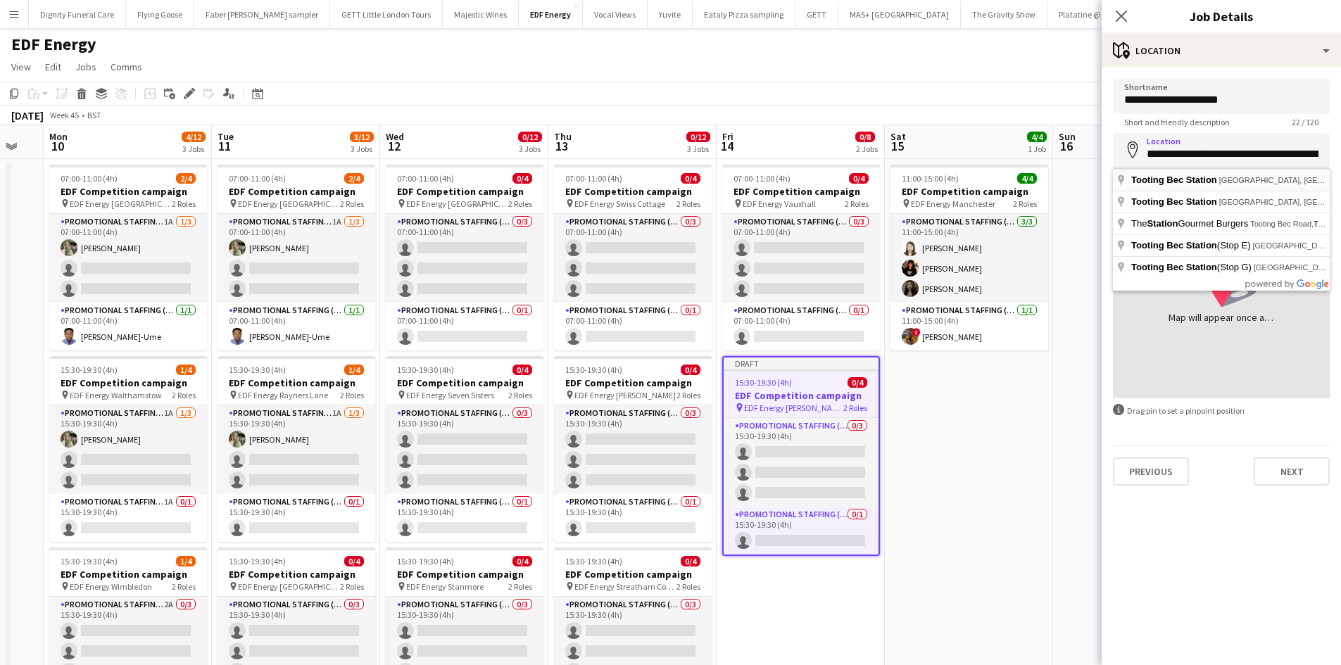
type input "**********"
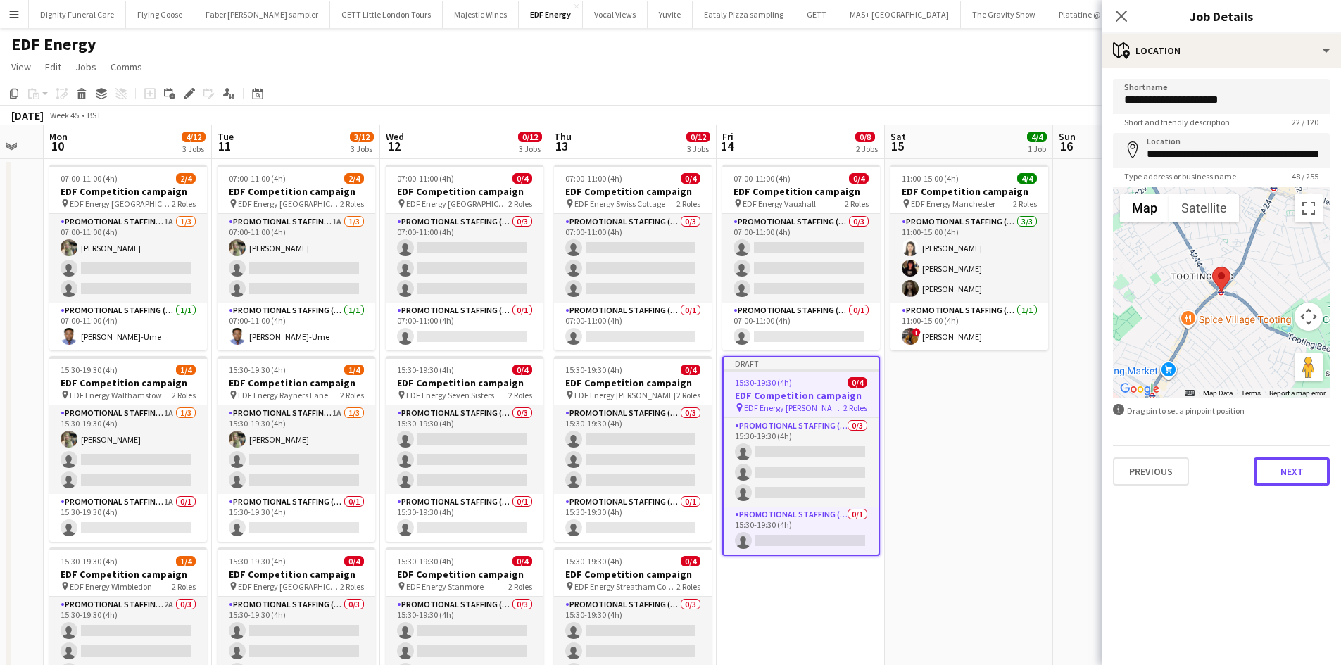
click at [1293, 463] on button "Next" at bounding box center [1291, 471] width 76 height 28
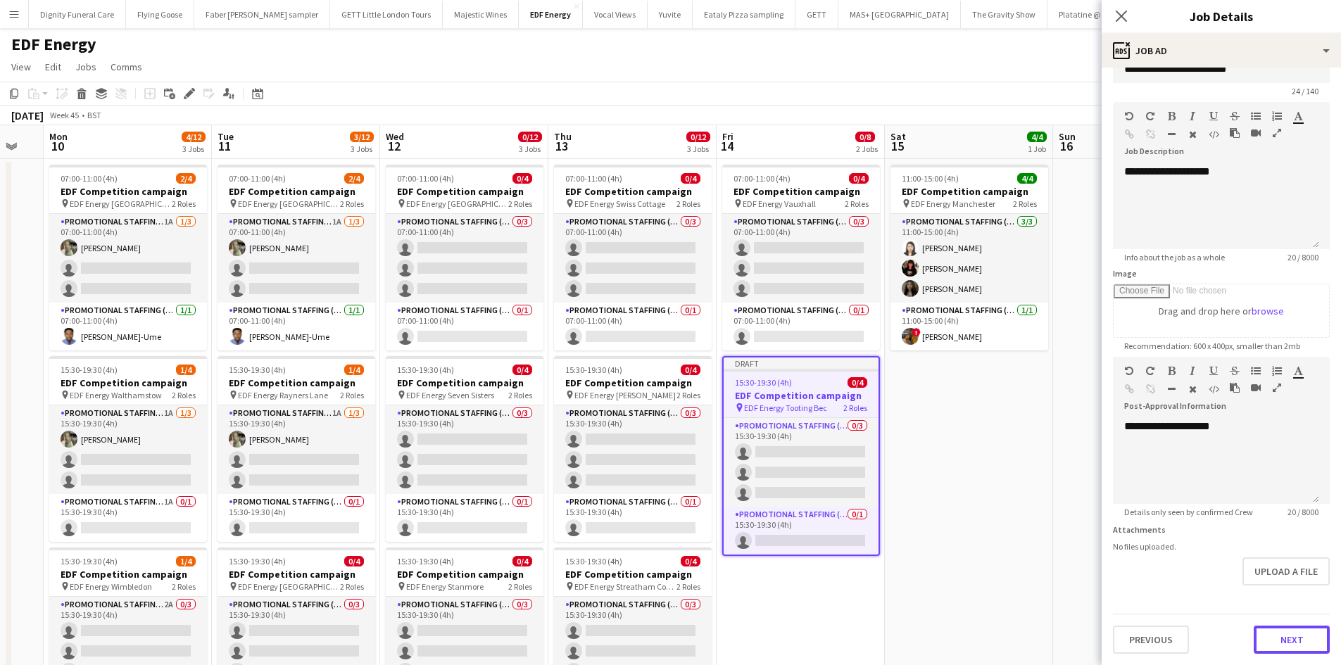
click at [1285, 591] on form "**********" at bounding box center [1220, 351] width 239 height 606
click at [1269, 643] on button "Next" at bounding box center [1291, 640] width 76 height 28
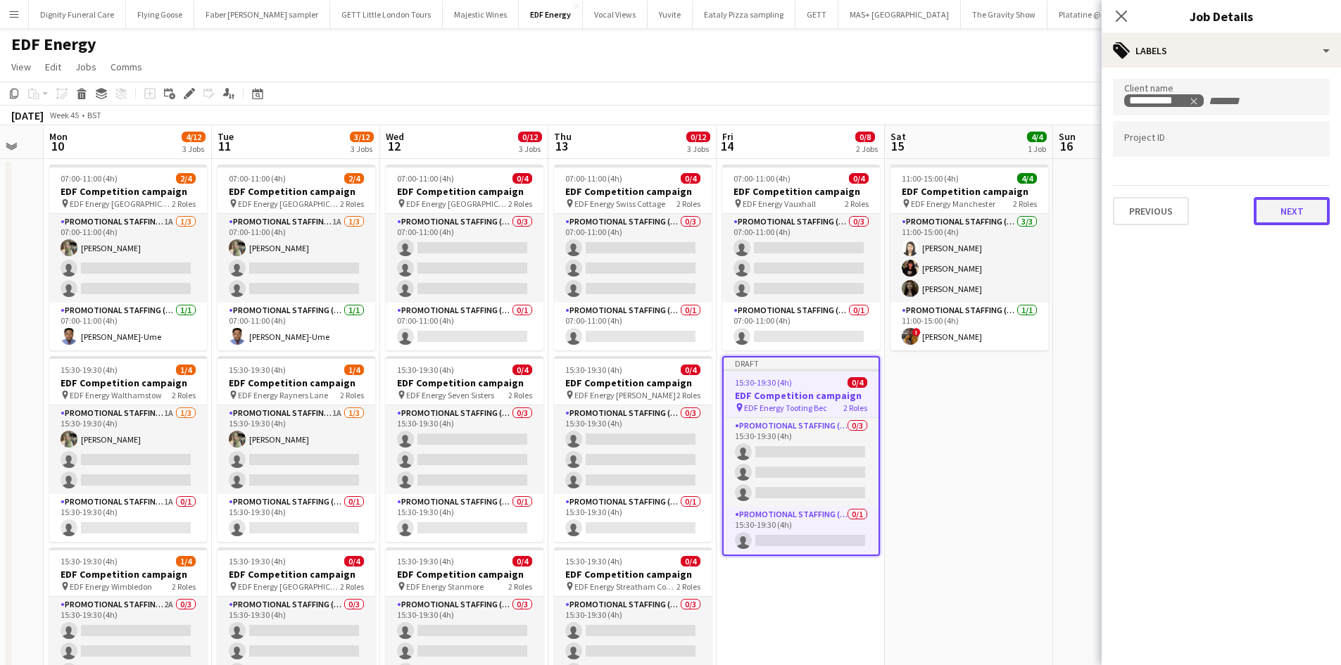
click at [1287, 206] on button "Next" at bounding box center [1291, 211] width 76 height 28
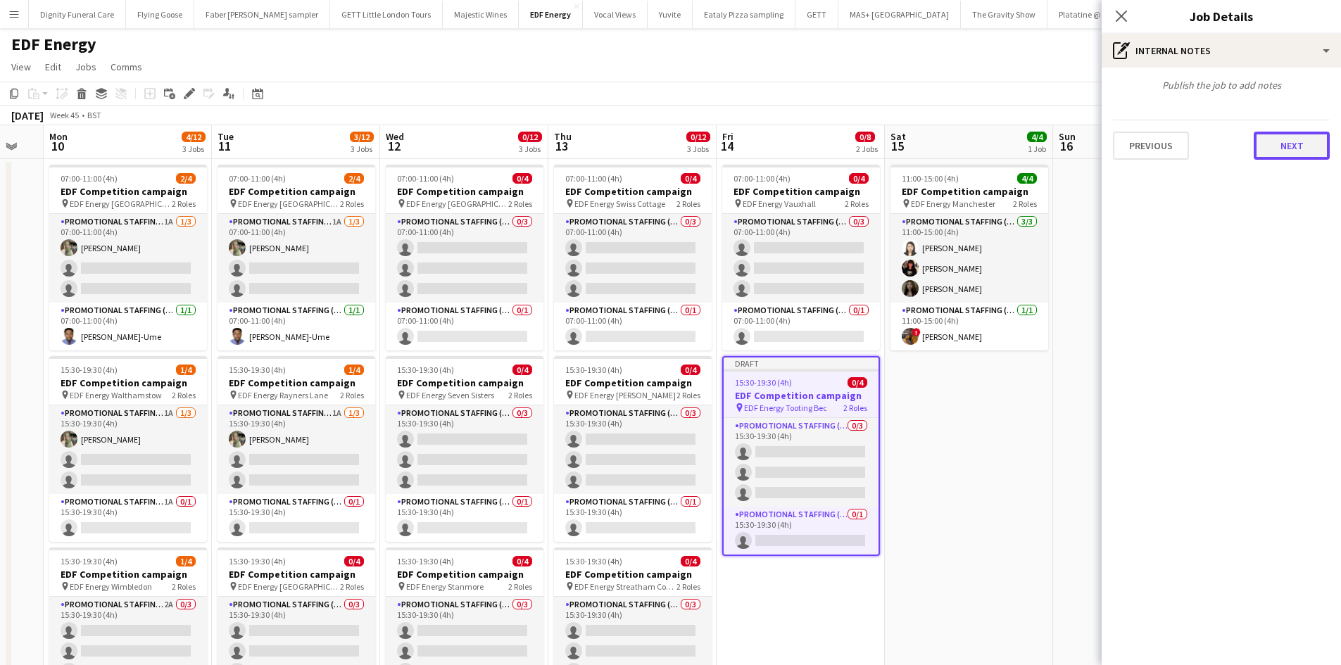
click at [1281, 149] on button "Next" at bounding box center [1291, 146] width 76 height 28
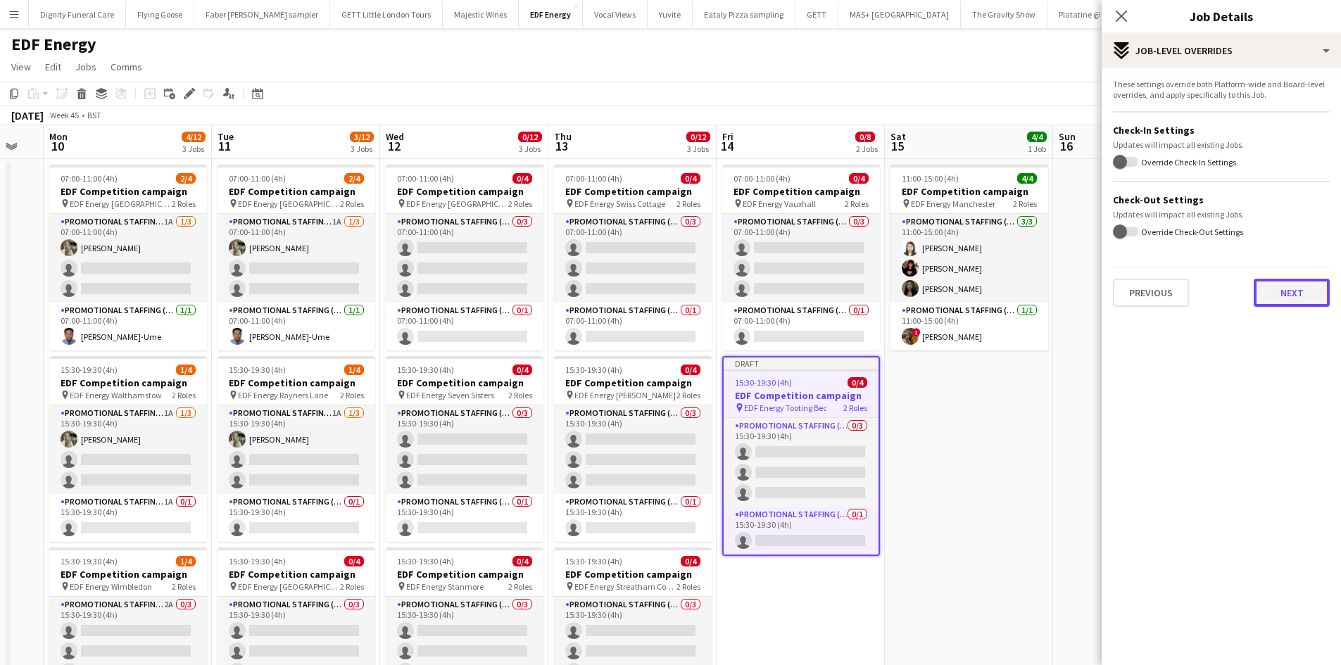
drag, startPoint x: 1296, startPoint y: 291, endPoint x: 1314, endPoint y: 344, distance: 56.3
click at [1296, 290] on button "Next" at bounding box center [1291, 293] width 76 height 28
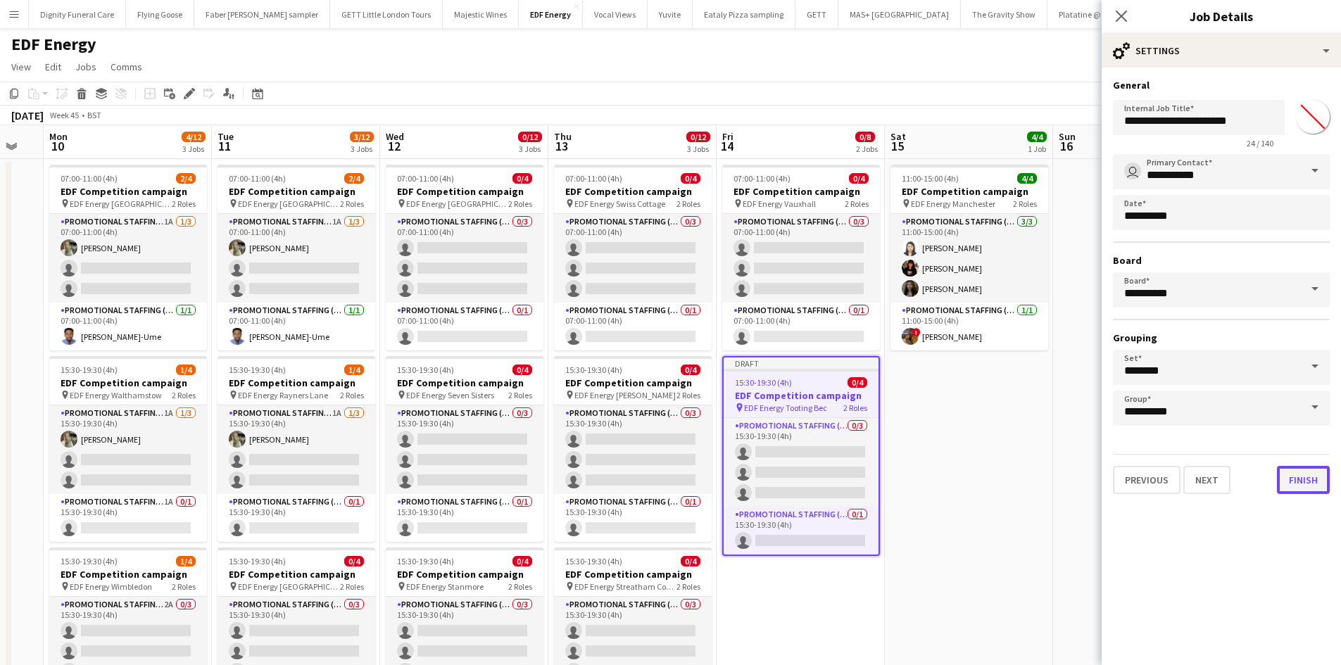
click at [1311, 481] on button "Finish" at bounding box center [1303, 480] width 53 height 28
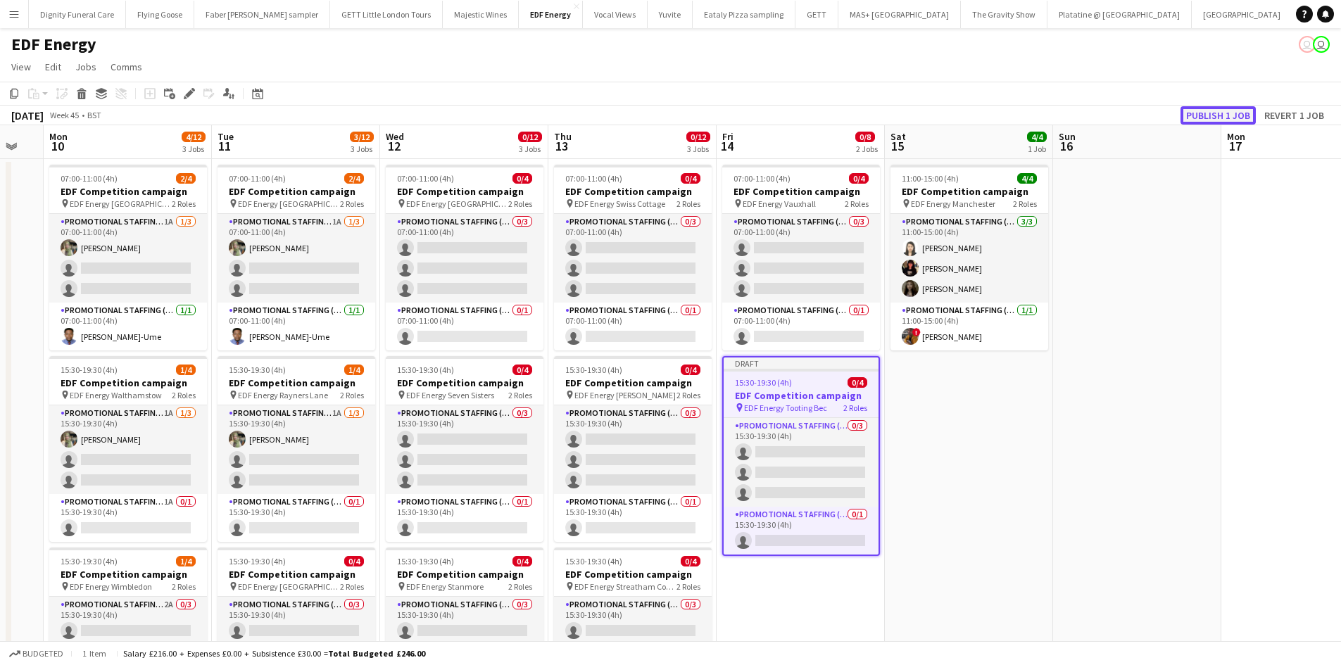
click at [1210, 112] on button "Publish 1 job" at bounding box center [1217, 115] width 75 height 18
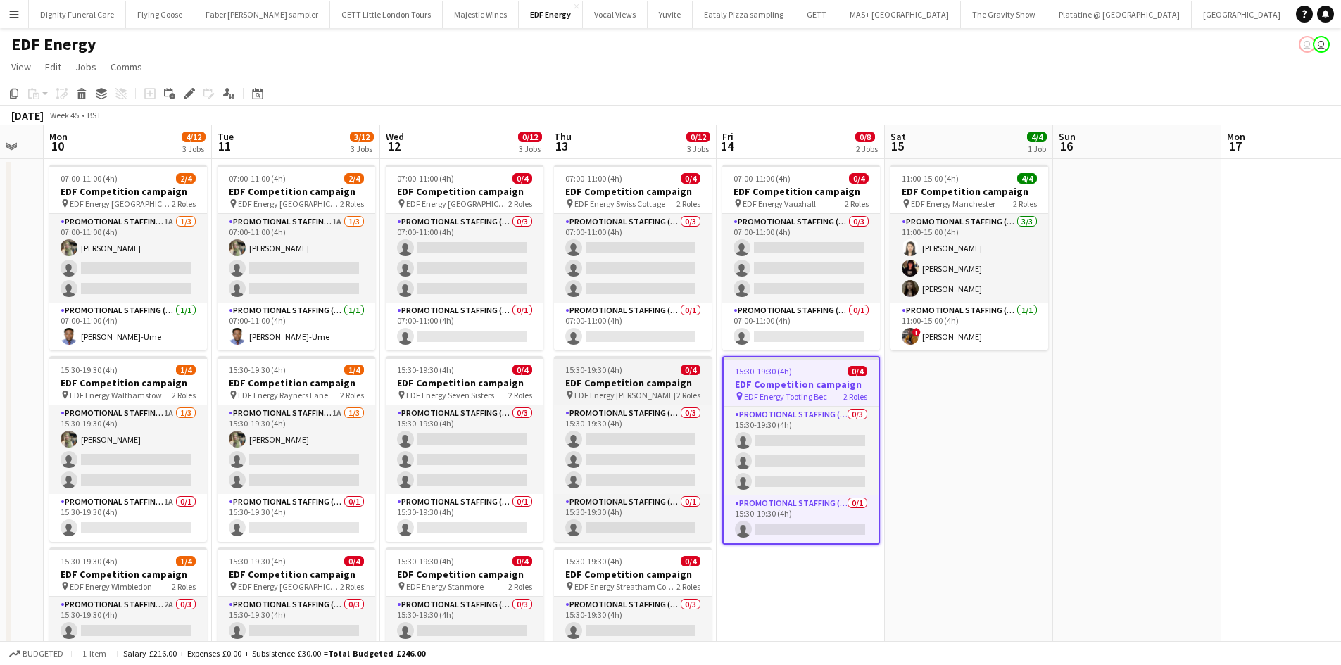
click at [609, 384] on h3 "EDF Competition campaign" at bounding box center [633, 382] width 158 height 13
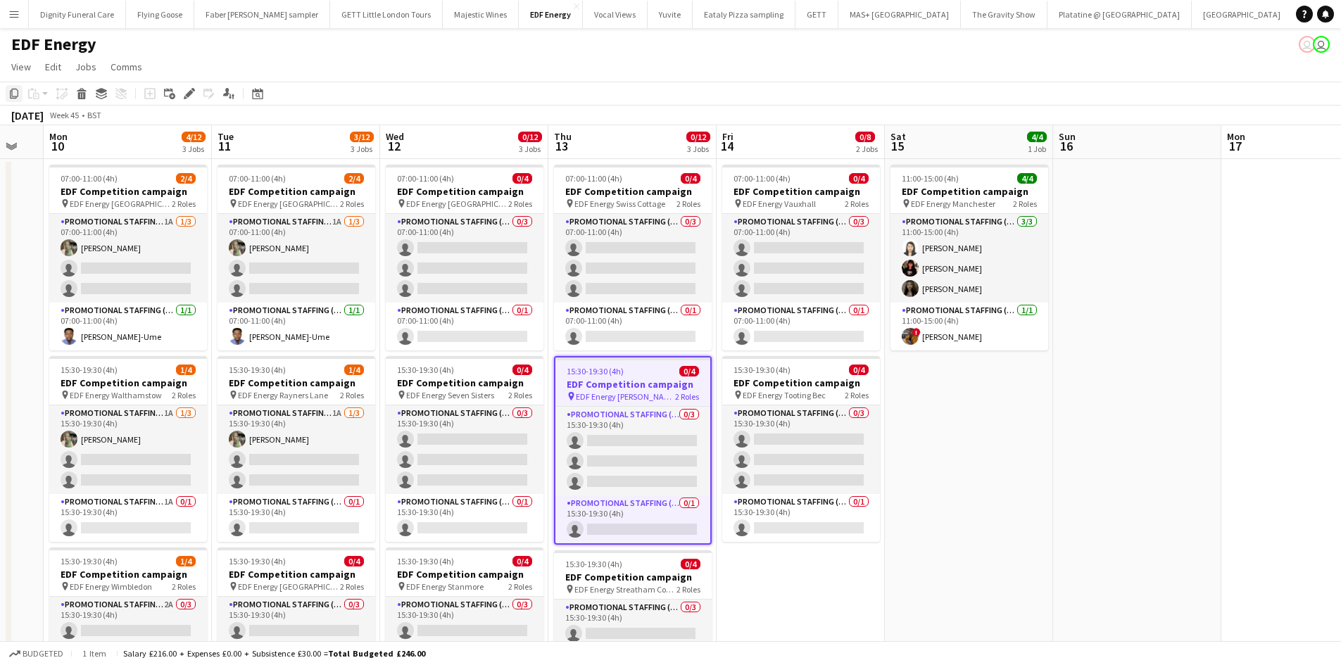
click at [16, 91] on icon "Copy" at bounding box center [13, 93] width 11 height 11
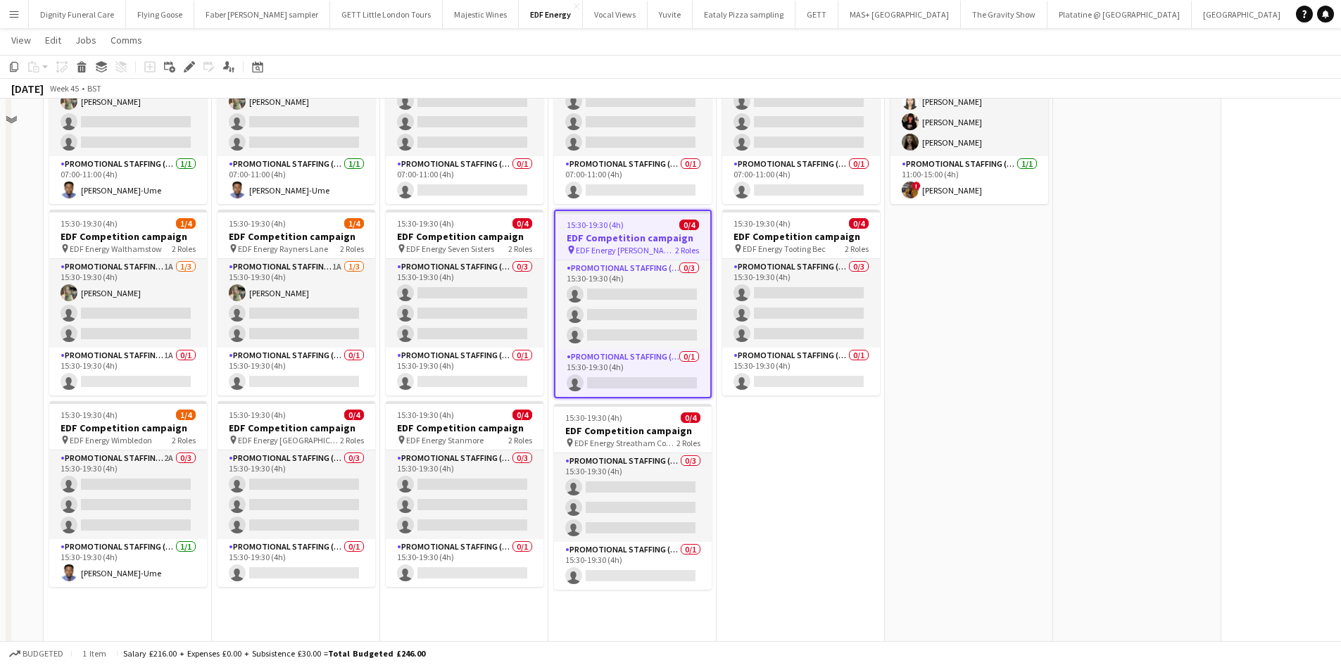
scroll to position [281, 0]
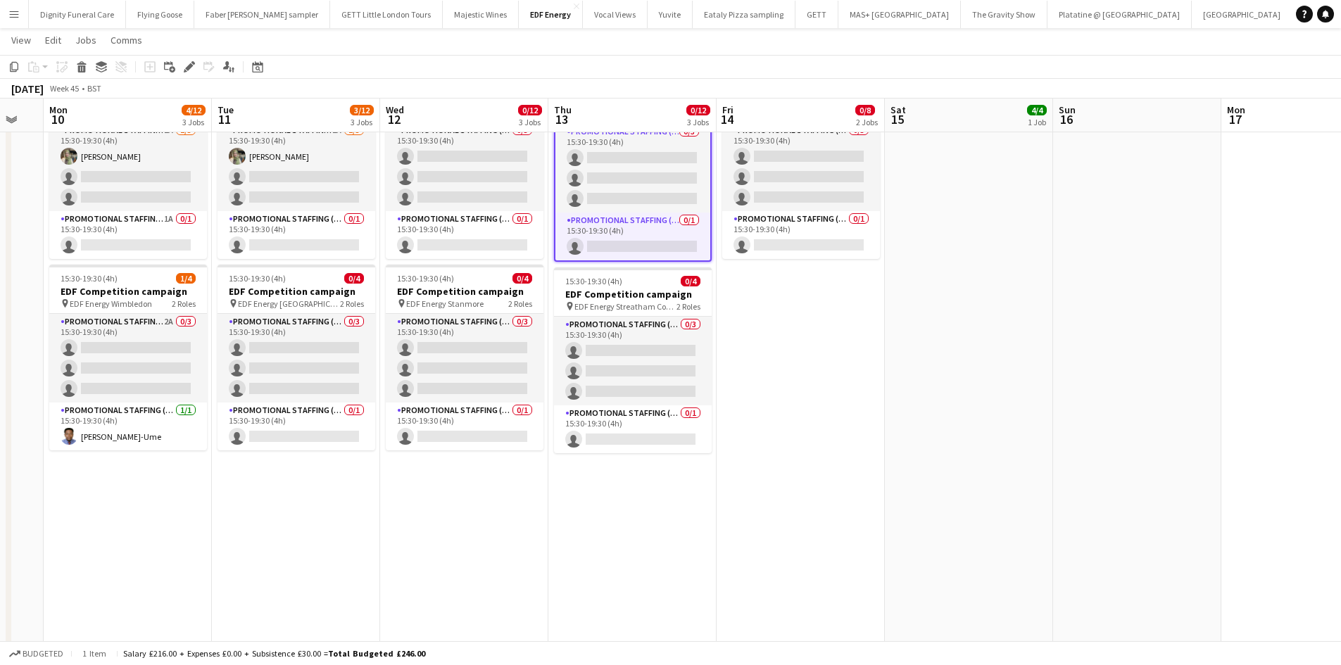
click at [786, 369] on app-date-cell "07:00-11:00 (4h) 0/4 EDF Competition campaign pin EDF Energy Vauxhall 2 Roles P…" at bounding box center [800, 305] width 168 height 858
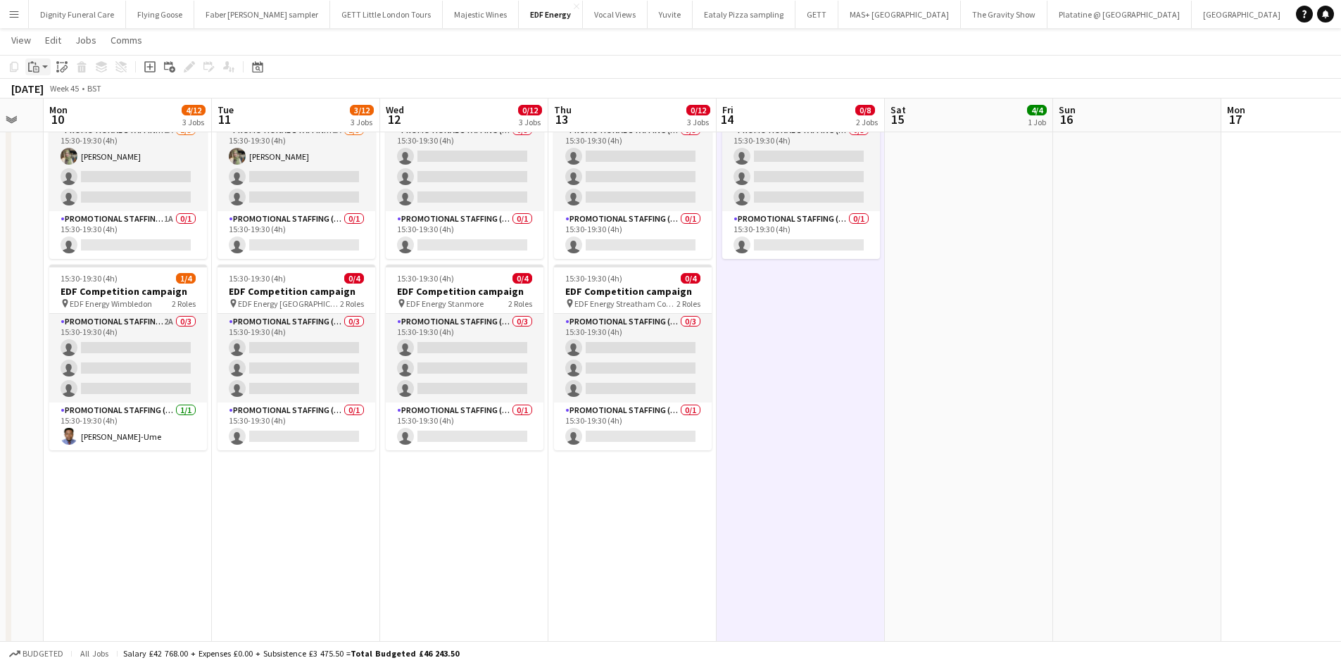
click at [36, 65] on icon at bounding box center [34, 64] width 1 height 3
drag, startPoint x: 47, startPoint y: 91, endPoint x: 73, endPoint y: 91, distance: 26.0
click at [50, 91] on link "Paste Ctrl+V" at bounding box center [103, 93] width 132 height 13
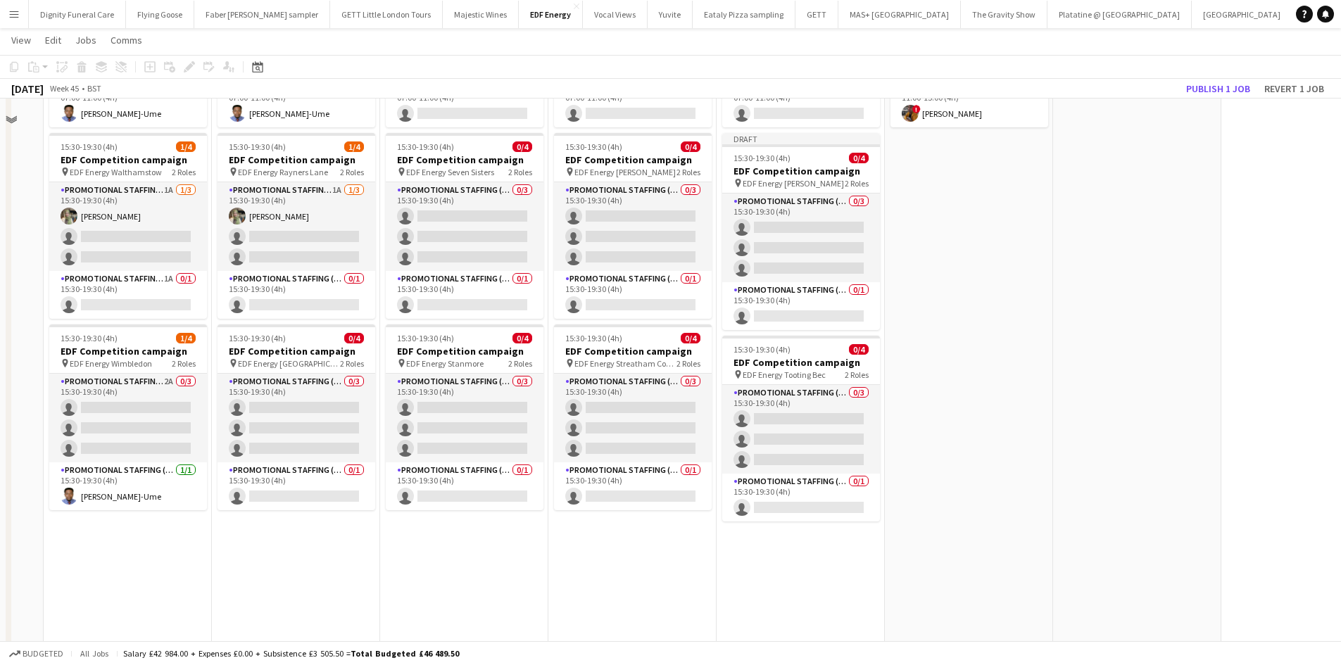
scroll to position [70, 0]
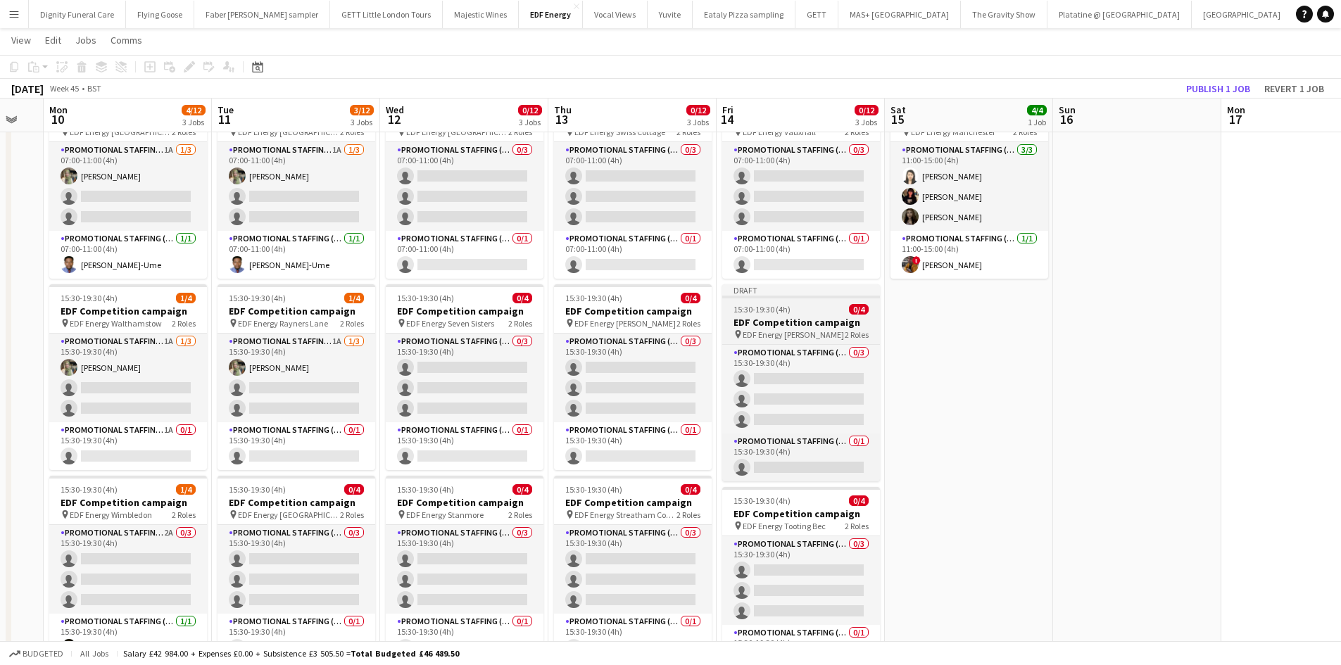
click at [792, 319] on h3 "EDF Competition campaign" at bounding box center [801, 322] width 158 height 13
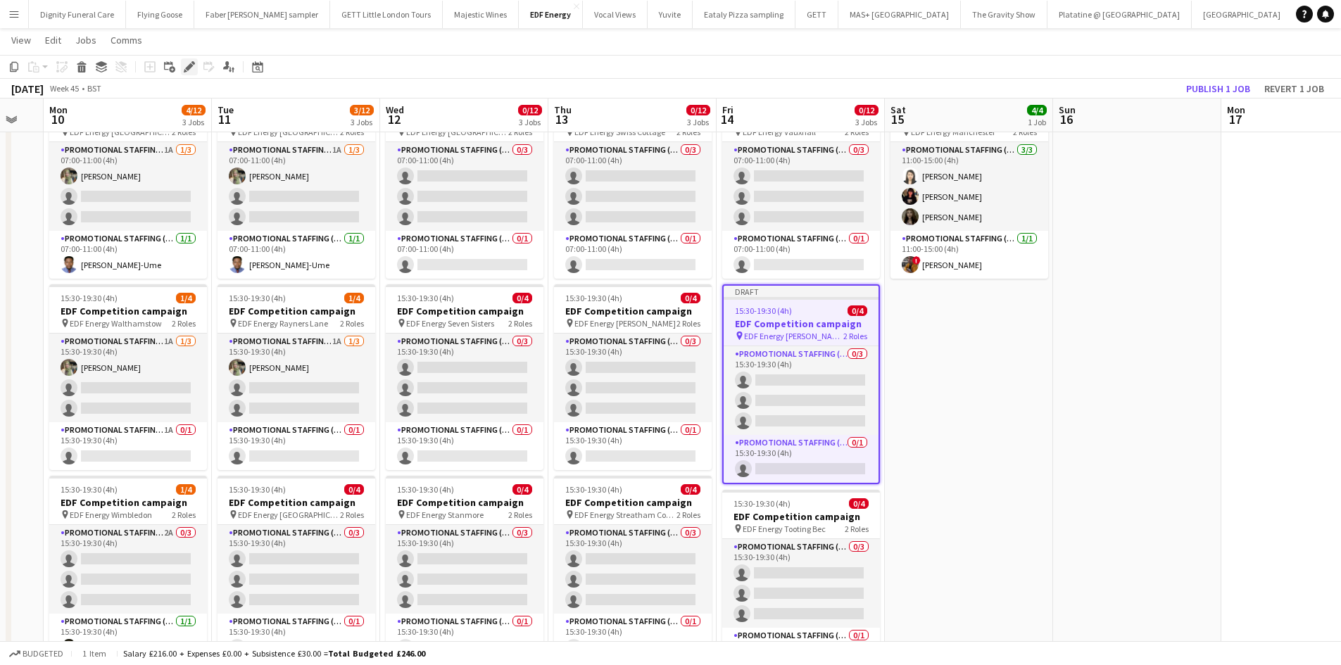
click at [186, 66] on icon "Edit" at bounding box center [189, 66] width 11 height 11
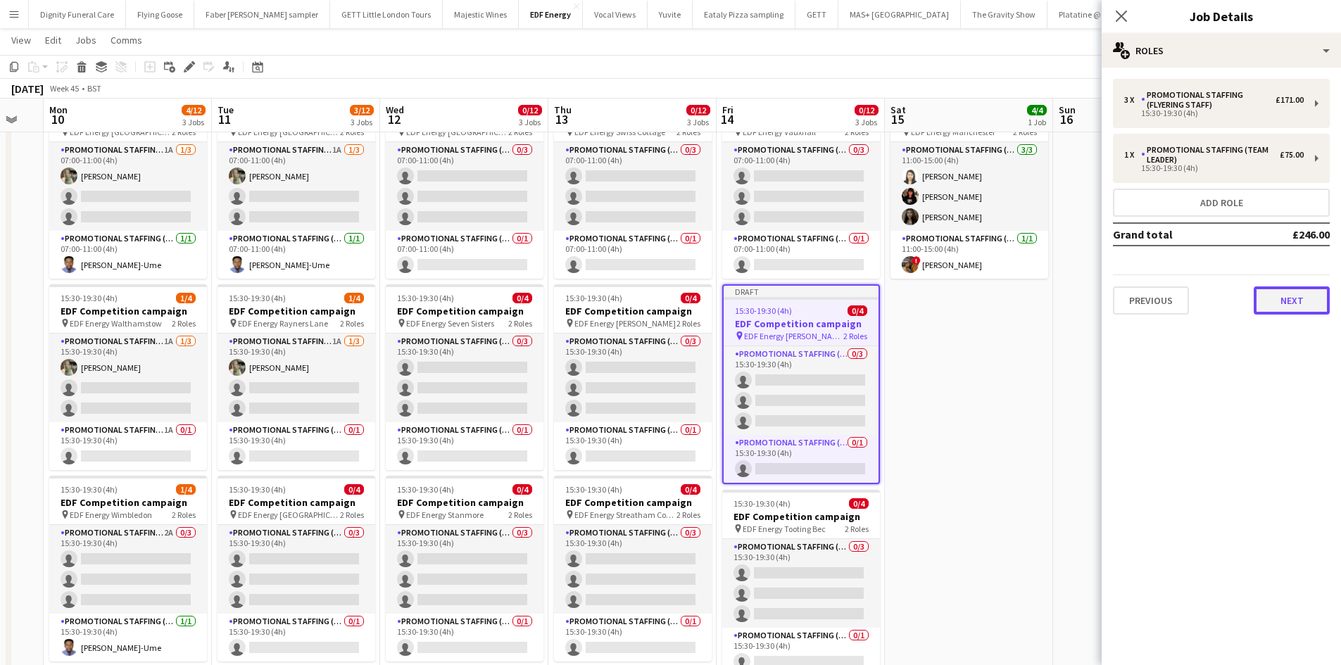
click at [1295, 293] on button "Next" at bounding box center [1291, 300] width 76 height 28
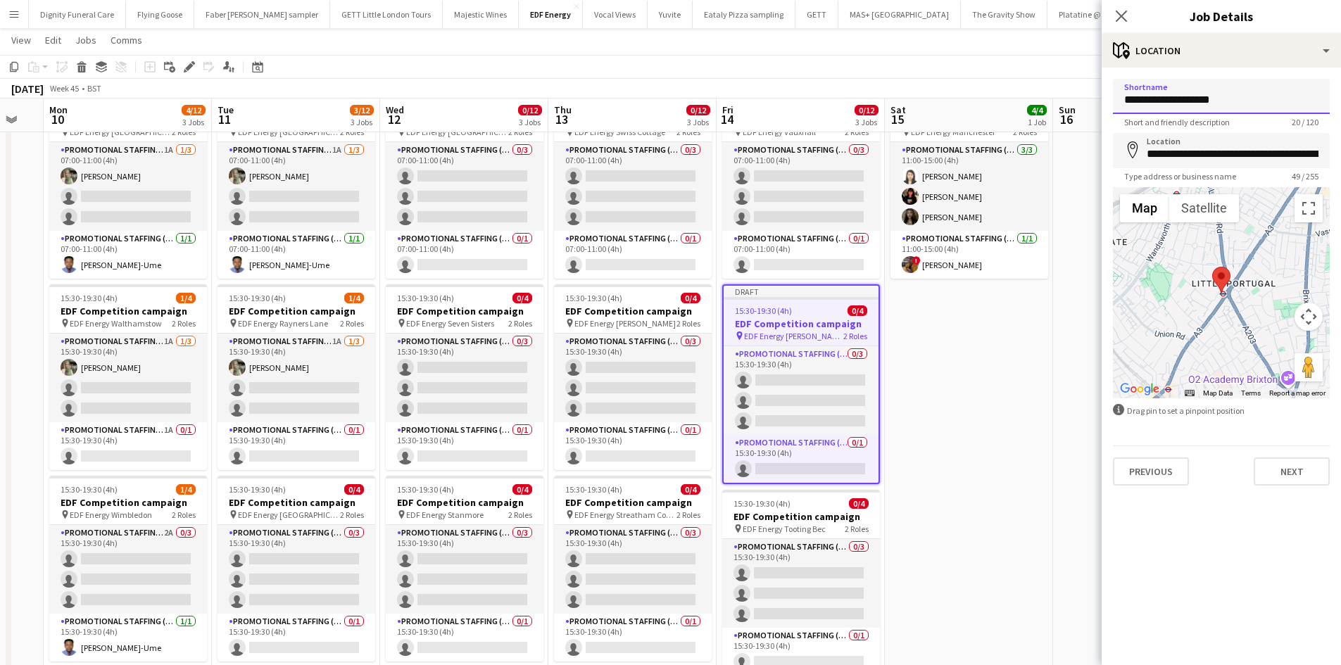
click at [1235, 101] on input "**********" at bounding box center [1221, 96] width 217 height 35
click at [1191, 95] on input "**********" at bounding box center [1221, 96] width 217 height 35
click at [1279, 101] on input "**********" at bounding box center [1221, 96] width 217 height 35
drag, startPoint x: 1239, startPoint y: 100, endPoint x: 1208, endPoint y: 97, distance: 31.1
click at [1208, 97] on input "**********" at bounding box center [1221, 96] width 217 height 35
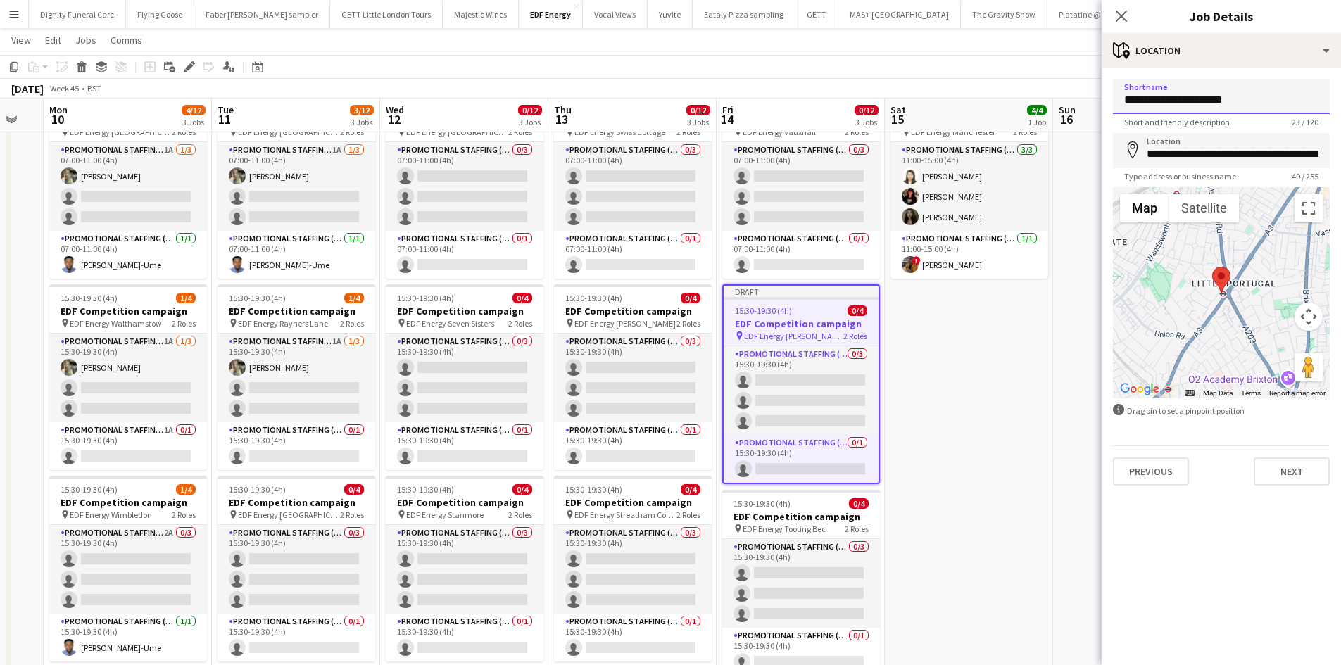
click at [1267, 98] on input "**********" at bounding box center [1221, 96] width 217 height 35
click at [1192, 99] on input "**********" at bounding box center [1221, 96] width 217 height 35
click at [1196, 99] on input "**********" at bounding box center [1221, 96] width 217 height 35
drag, startPoint x: 1237, startPoint y: 104, endPoint x: 1180, endPoint y: 101, distance: 57.1
click at [1180, 101] on input "**********" at bounding box center [1221, 96] width 217 height 35
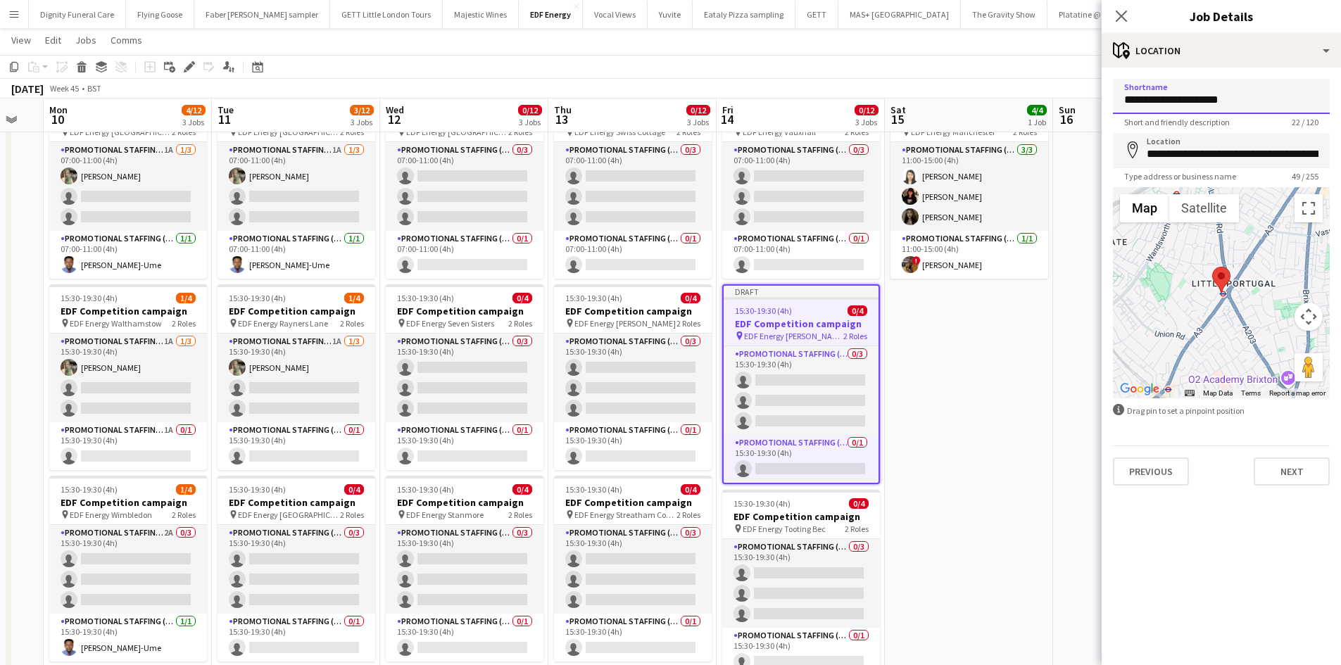
type input "**********"
click at [1279, 146] on input "**********" at bounding box center [1221, 150] width 217 height 35
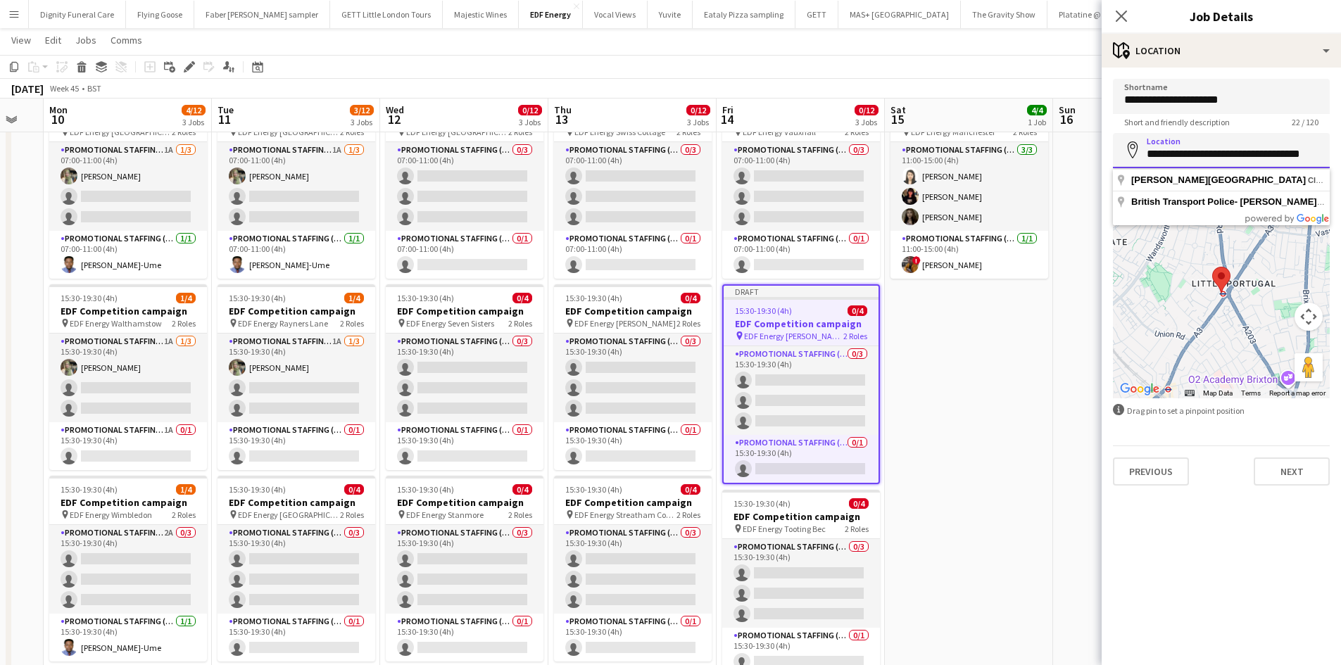
scroll to position [0, 0]
type input "*"
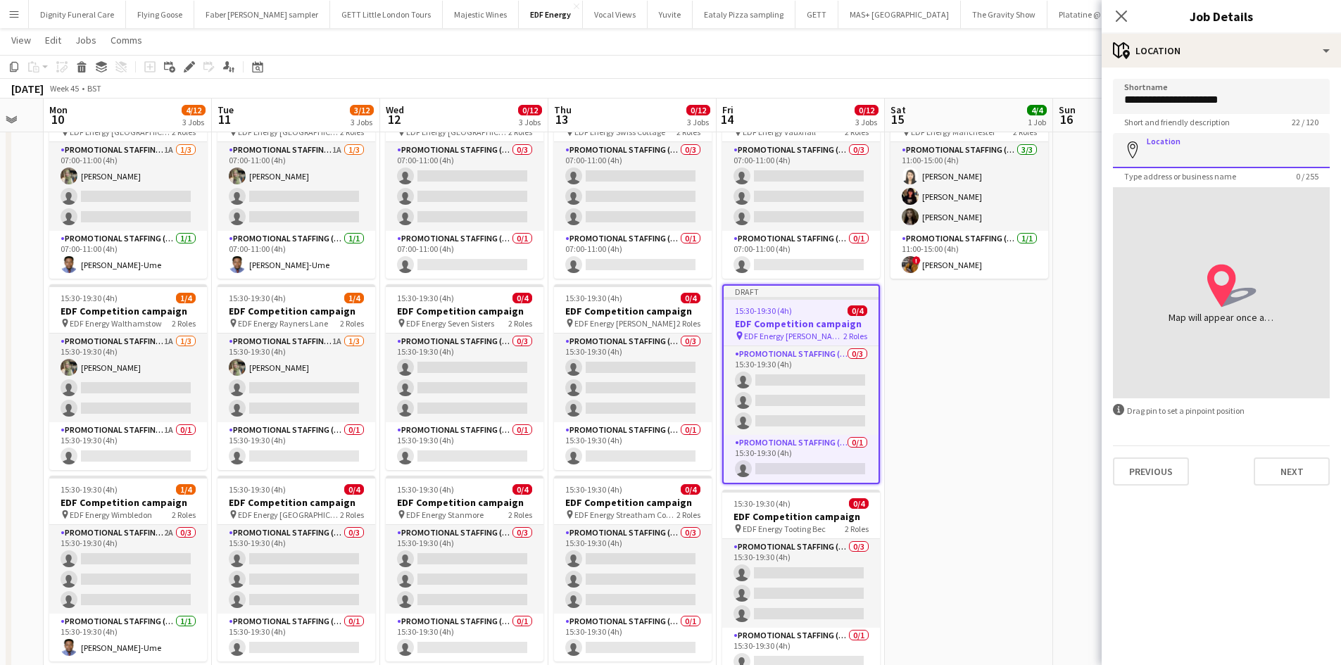
paste input "**********"
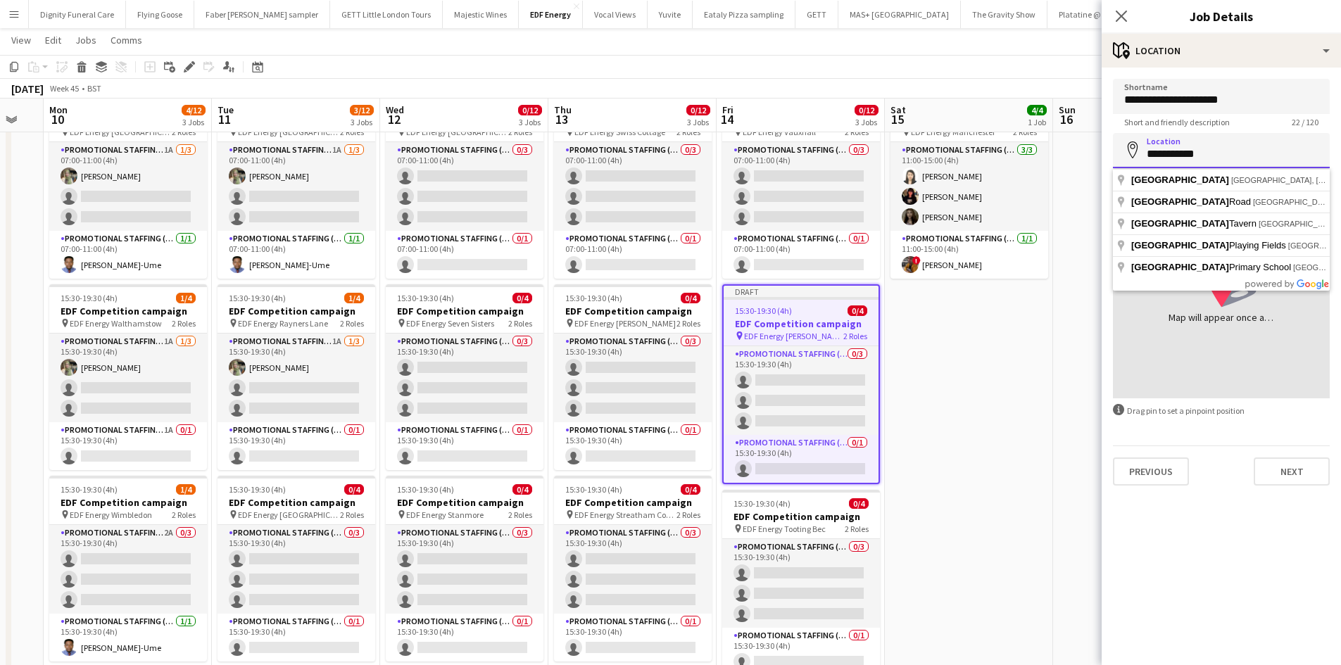
click at [1176, 148] on input "**********" at bounding box center [1221, 150] width 217 height 35
click at [1229, 155] on input "**********" at bounding box center [1221, 150] width 217 height 35
type input "**********"
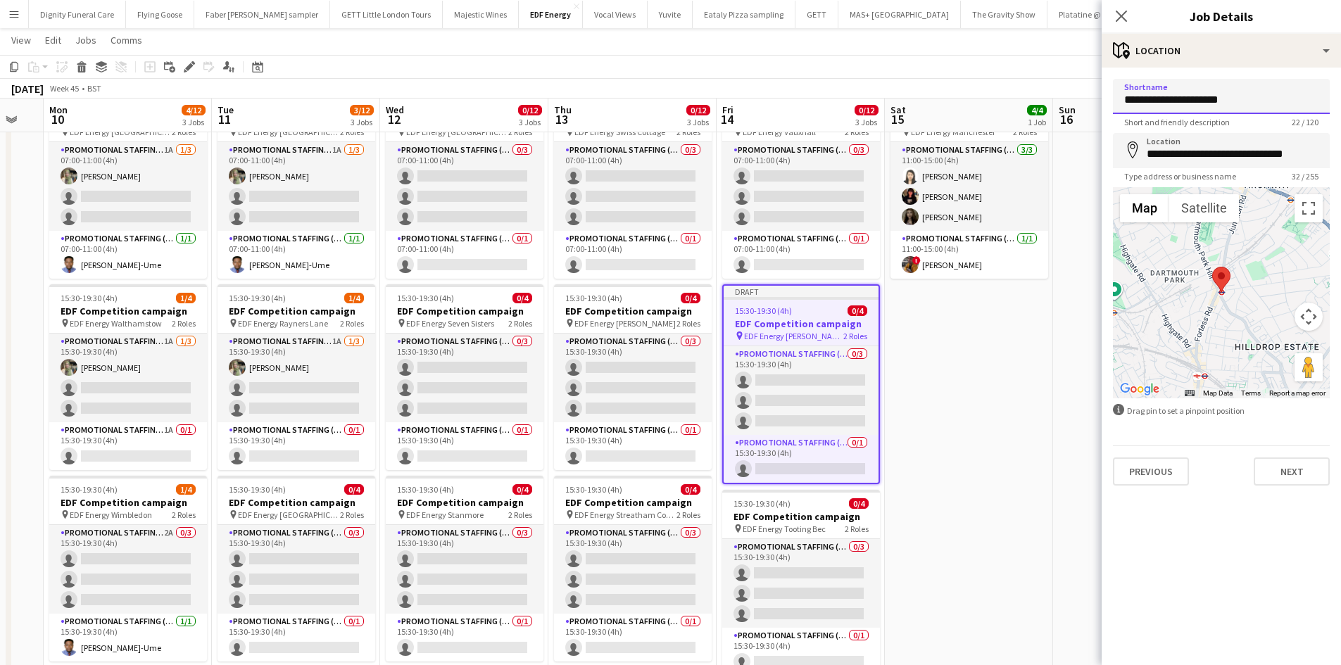
click at [1204, 101] on input "**********" at bounding box center [1221, 96] width 217 height 35
type input "**********"
click at [1286, 465] on button "Next" at bounding box center [1291, 471] width 76 height 28
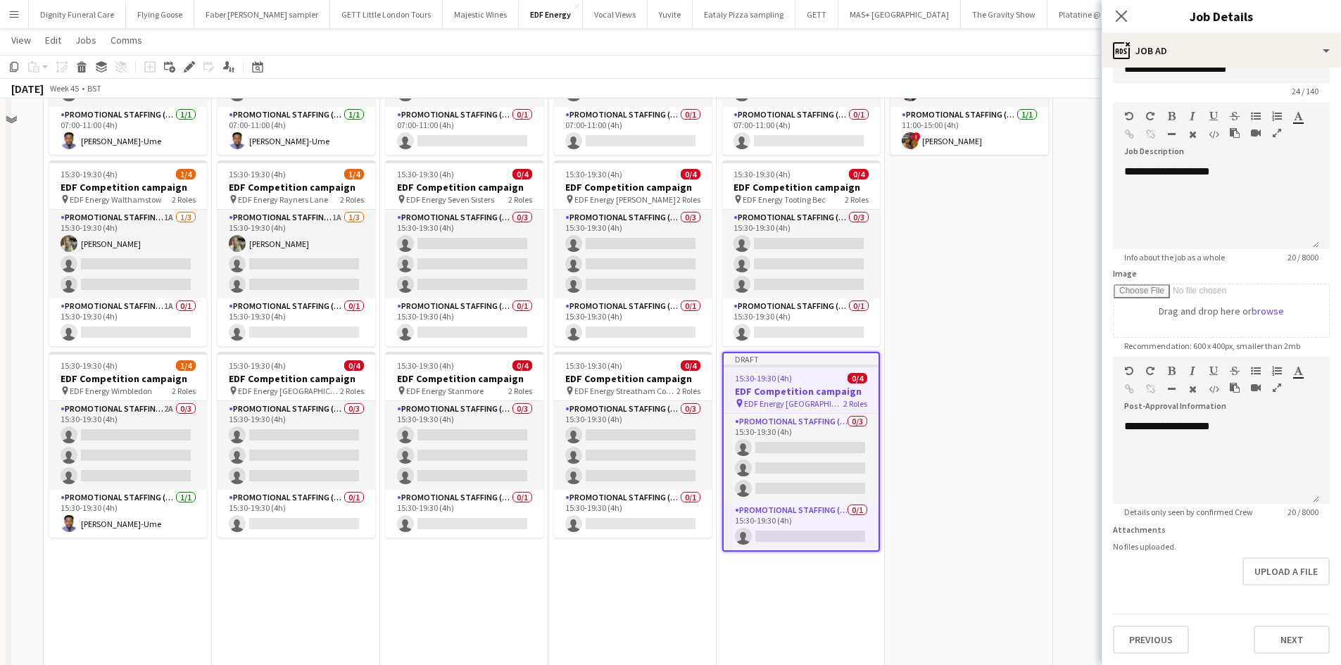
scroll to position [352, 0]
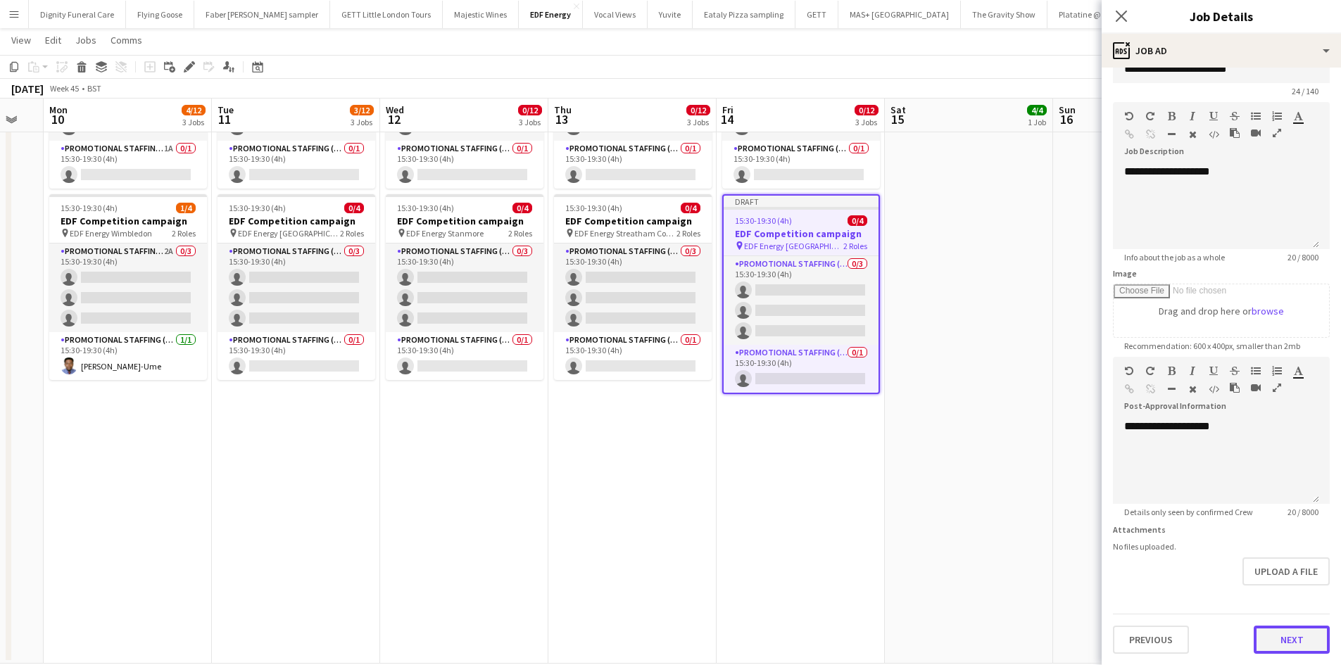
click at [1292, 590] on form "**********" at bounding box center [1220, 351] width 239 height 606
click at [1289, 642] on button "Next" at bounding box center [1291, 640] width 76 height 28
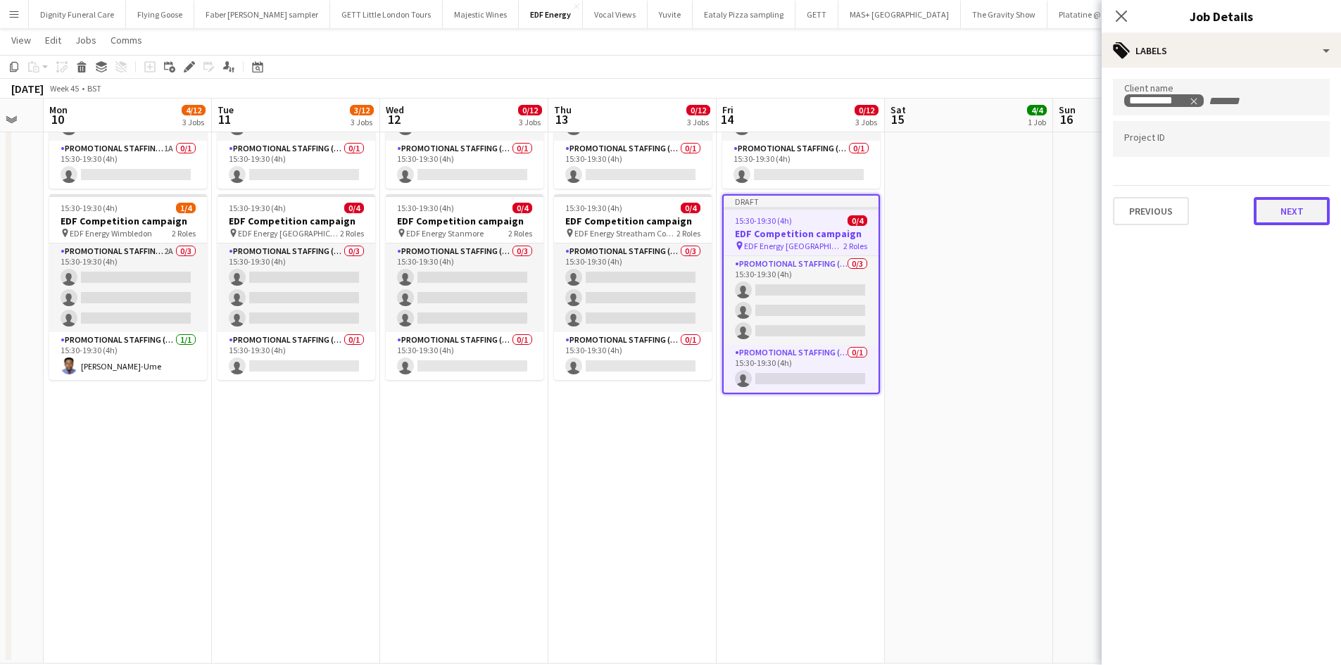
click at [1287, 215] on button "Next" at bounding box center [1291, 211] width 76 height 28
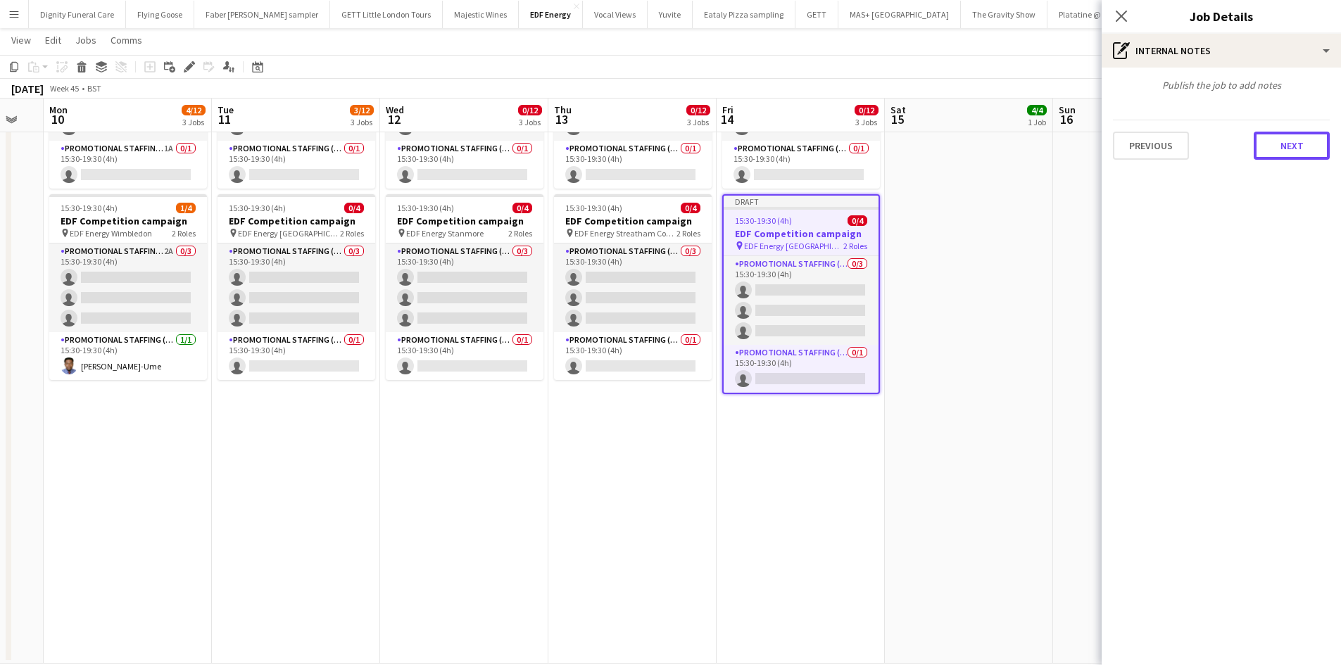
drag, startPoint x: 1278, startPoint y: 146, endPoint x: 1307, endPoint y: 190, distance: 53.3
click at [1279, 146] on button "Next" at bounding box center [1291, 146] width 76 height 28
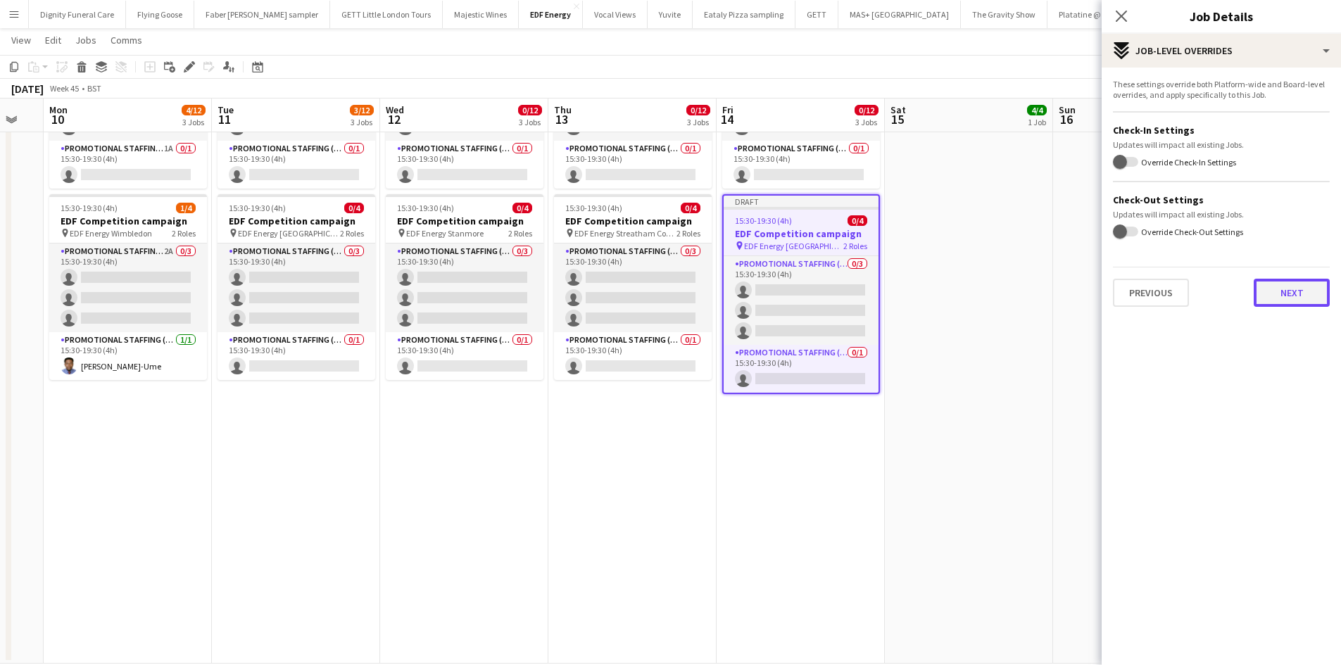
click at [1286, 289] on button "Next" at bounding box center [1291, 293] width 76 height 28
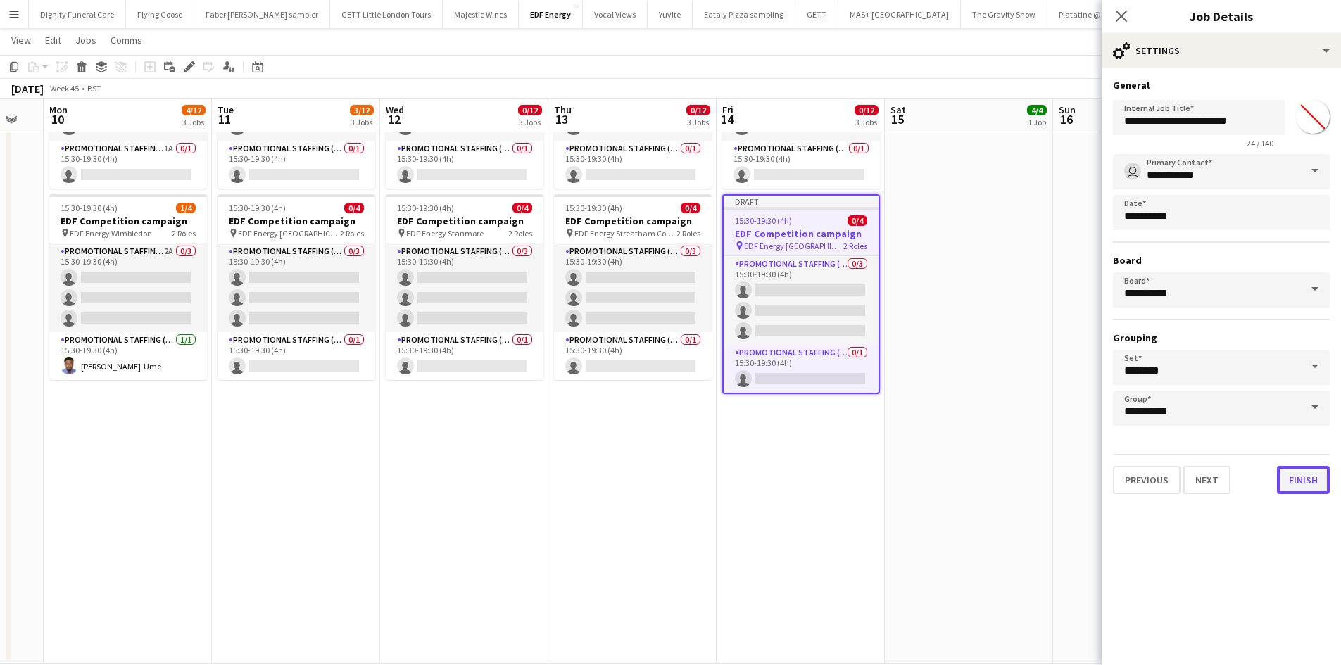
click at [1292, 478] on button "Finish" at bounding box center [1303, 480] width 53 height 28
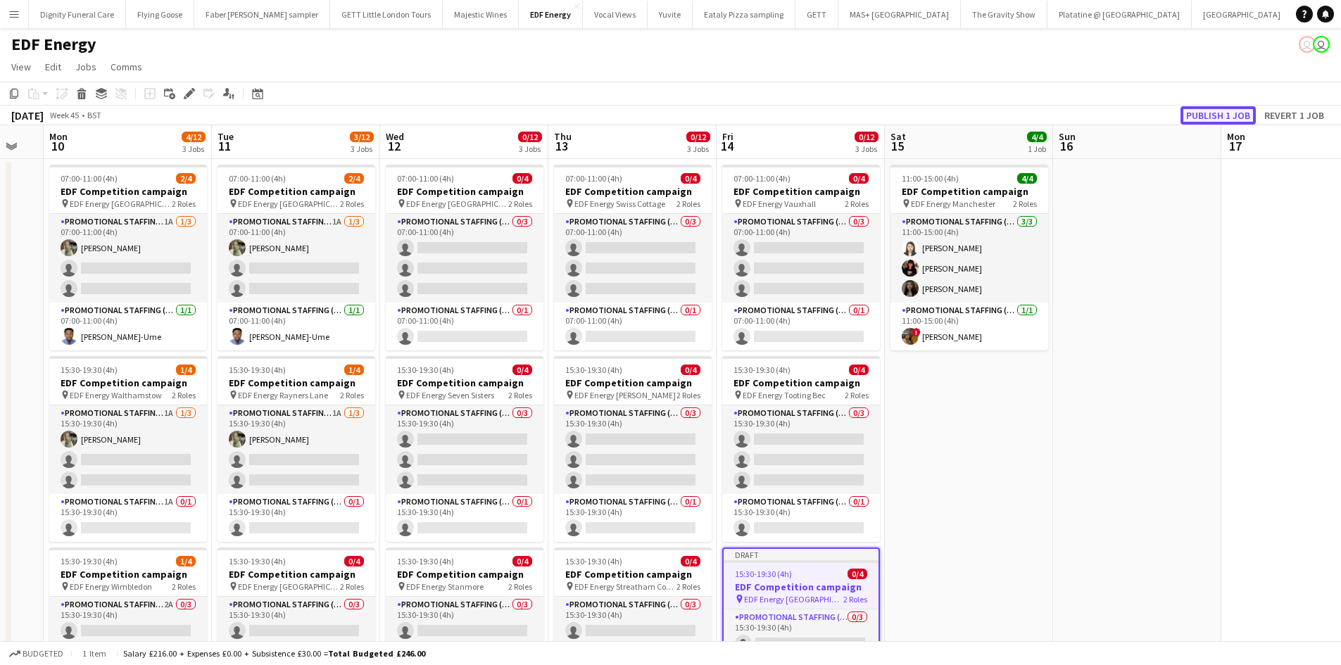
click at [1219, 113] on button "Publish 1 job" at bounding box center [1217, 115] width 75 height 18
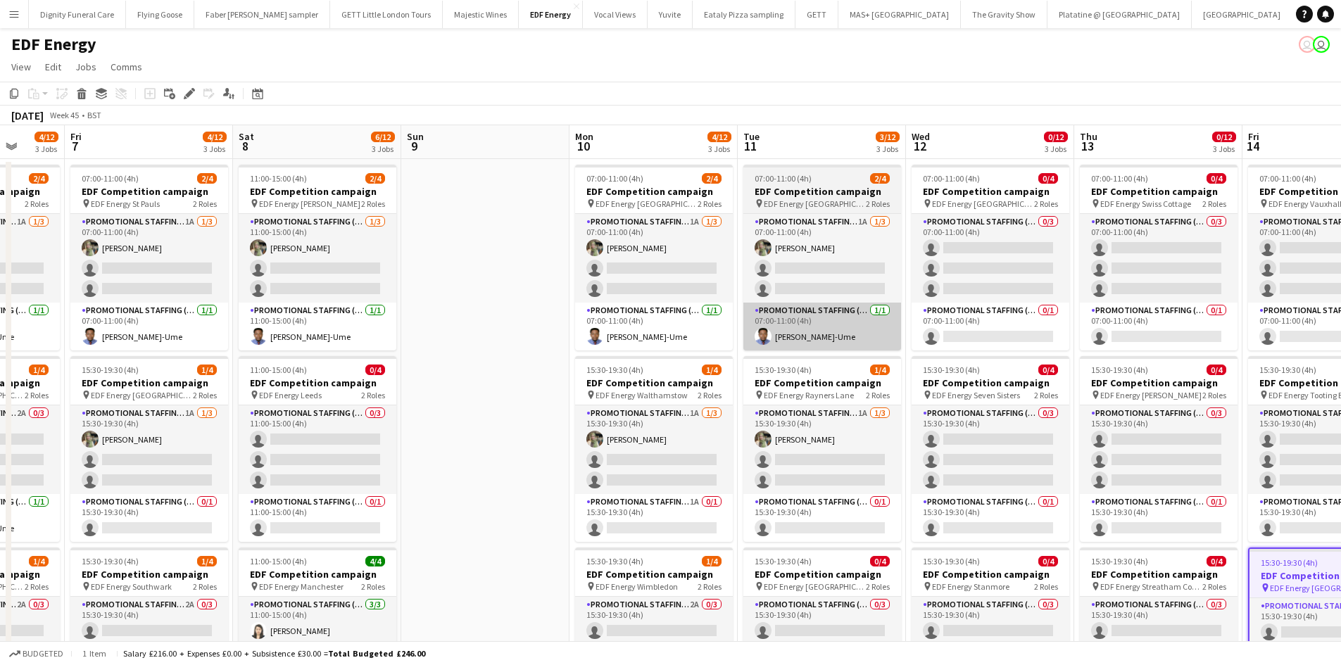
drag, startPoint x: 422, startPoint y: 336, endPoint x: 854, endPoint y: 350, distance: 432.3
click at [956, 348] on app-calendar-viewport "Tue 4 4/12 3 Jobs Wed 5 4/12 3 Jobs Thu 6 4/12 3 Jobs Fri 7 4/12 3 Jobs Sat 8 6…" at bounding box center [670, 571] width 1341 height 892
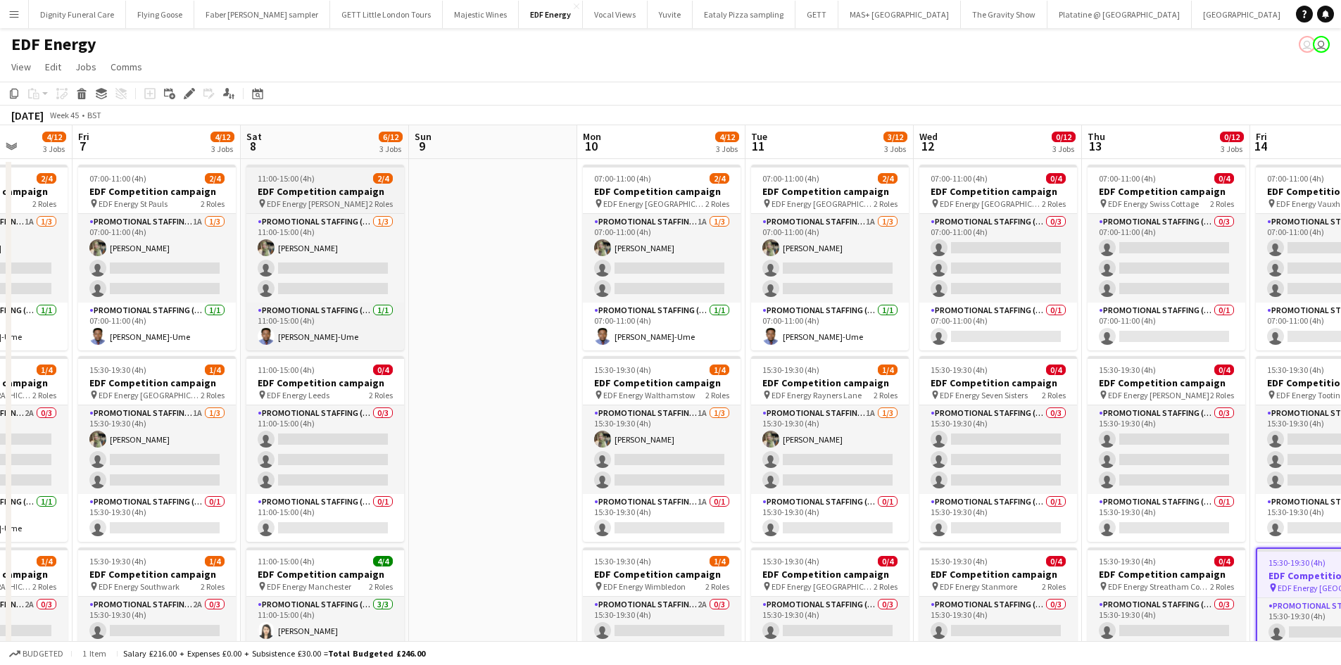
click at [322, 191] on h3 "EDF Competition campaign" at bounding box center [325, 191] width 158 height 13
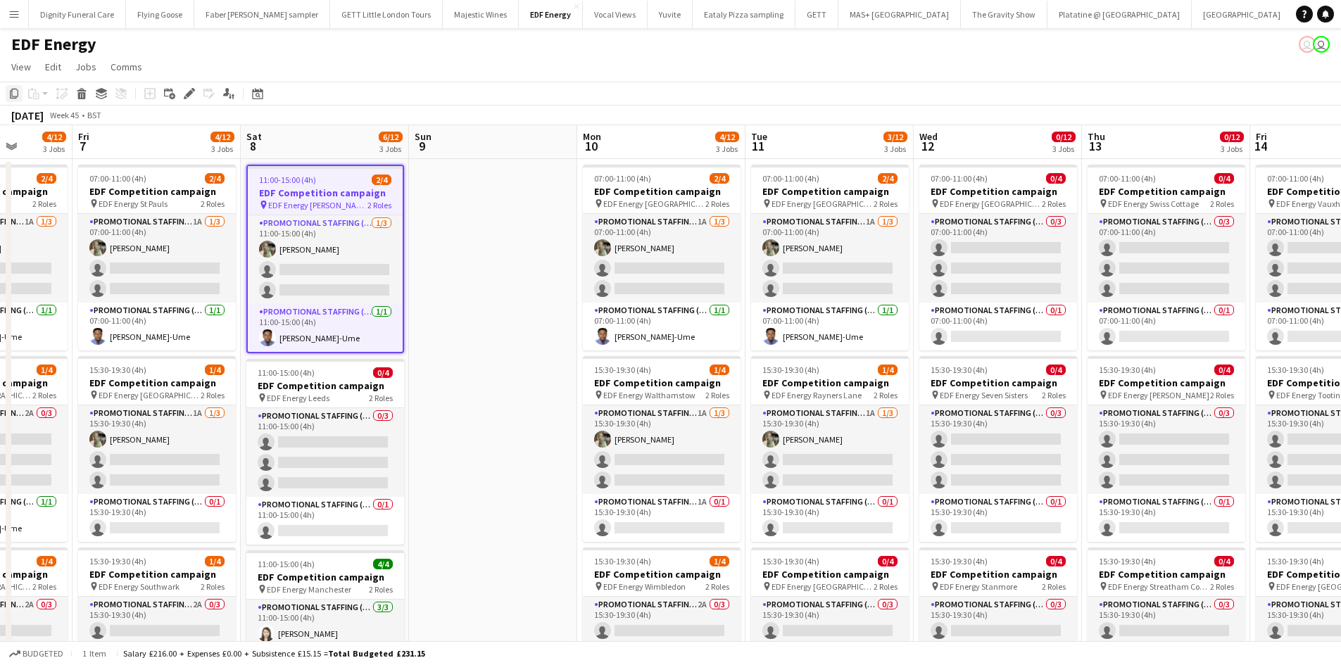
click at [16, 91] on icon "Copy" at bounding box center [13, 93] width 11 height 11
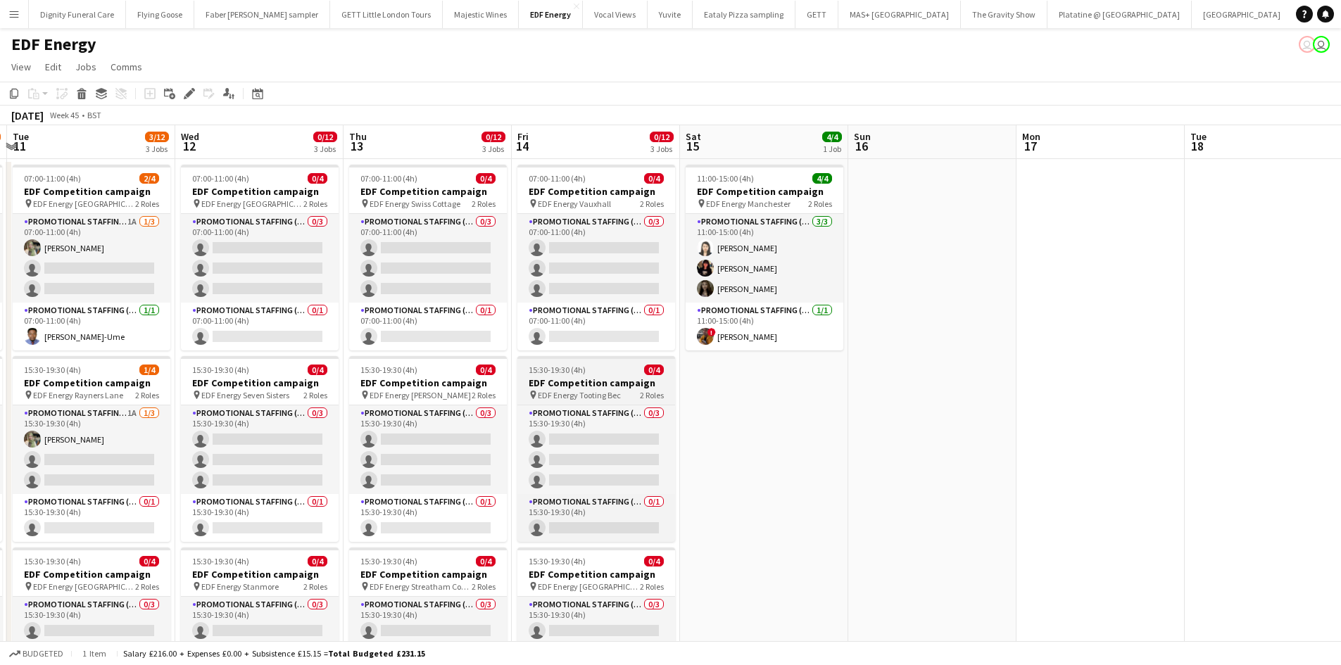
drag, startPoint x: 1084, startPoint y: 390, endPoint x: 542, endPoint y: 379, distance: 542.0
click at [330, 365] on app-calendar-viewport "Sat 8 6/12 3 Jobs Sun 9 Mon 10 4/12 3 Jobs Tue 11 3/12 3 Jobs Wed 12 0/12 3 Job…" at bounding box center [670, 571] width 1341 height 892
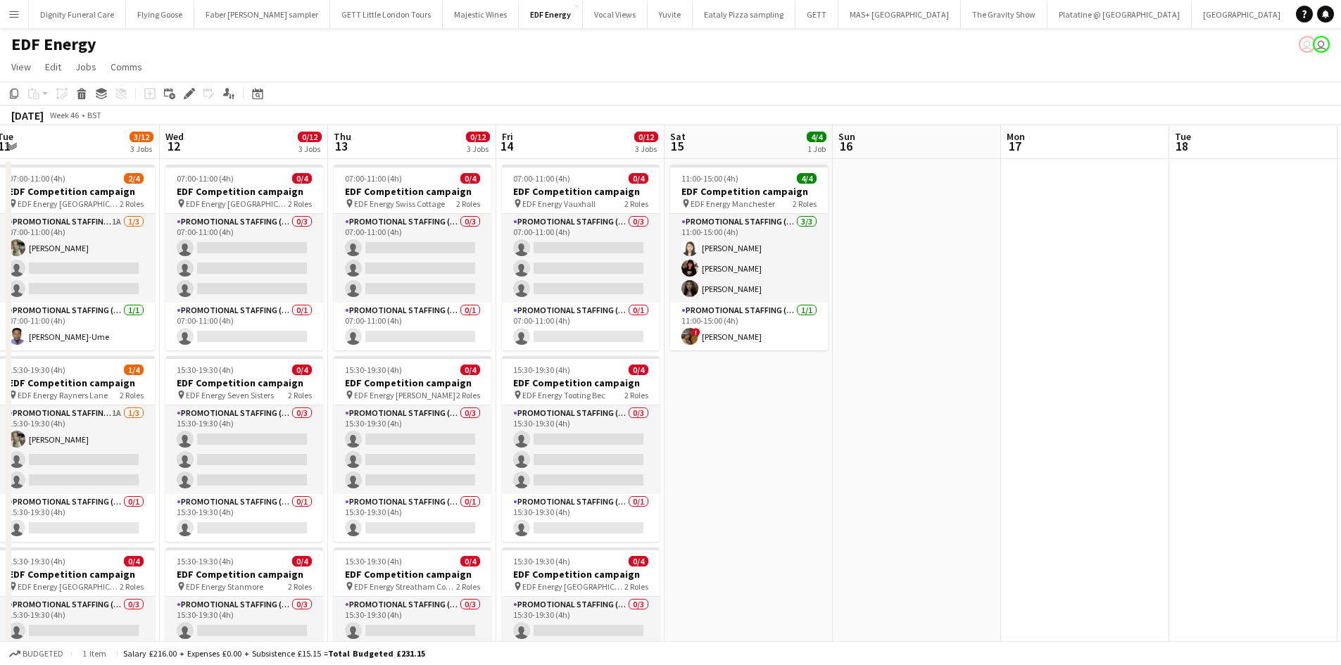
click at [754, 401] on app-date-cell "11:00-15:00 (4h) 4/4 EDF Competition campaign pin EDF Energy Manchester 2 Roles…" at bounding box center [748, 588] width 168 height 858
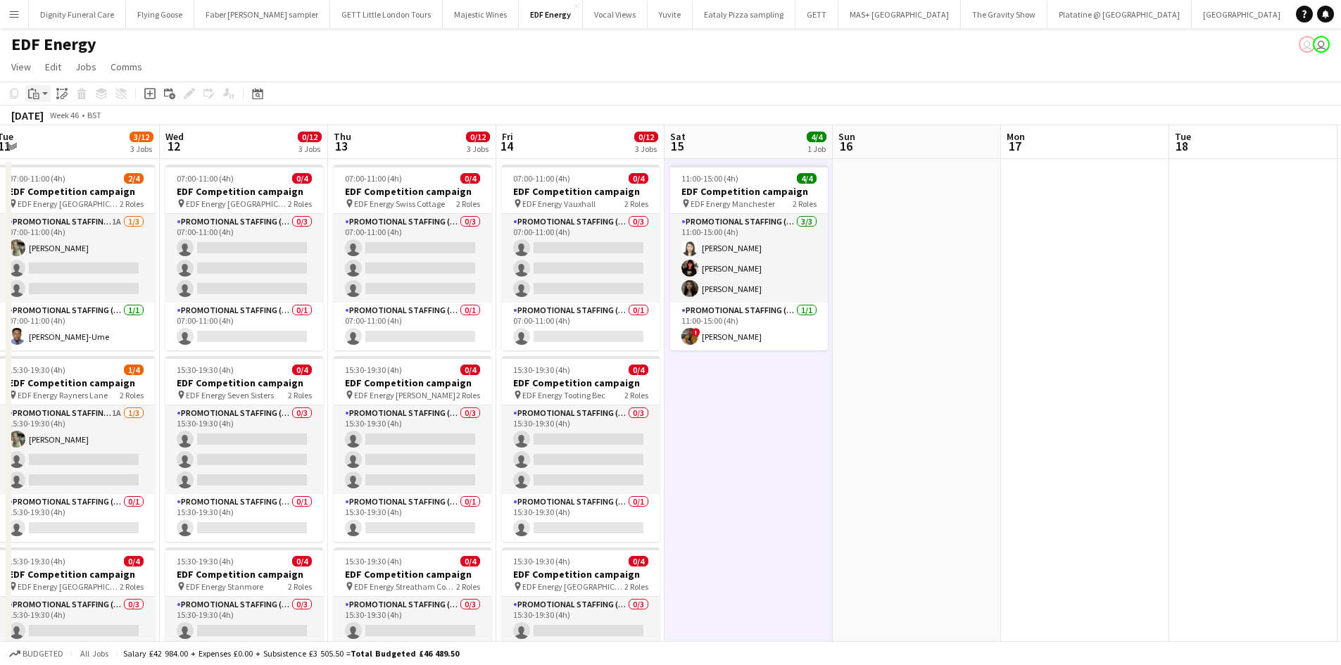
click at [38, 91] on icon "Paste" at bounding box center [33, 93] width 11 height 11
click at [63, 113] on div "Paste Ctrl+V Paste with crew Ctrl+Shift+V" at bounding box center [103, 132] width 156 height 61
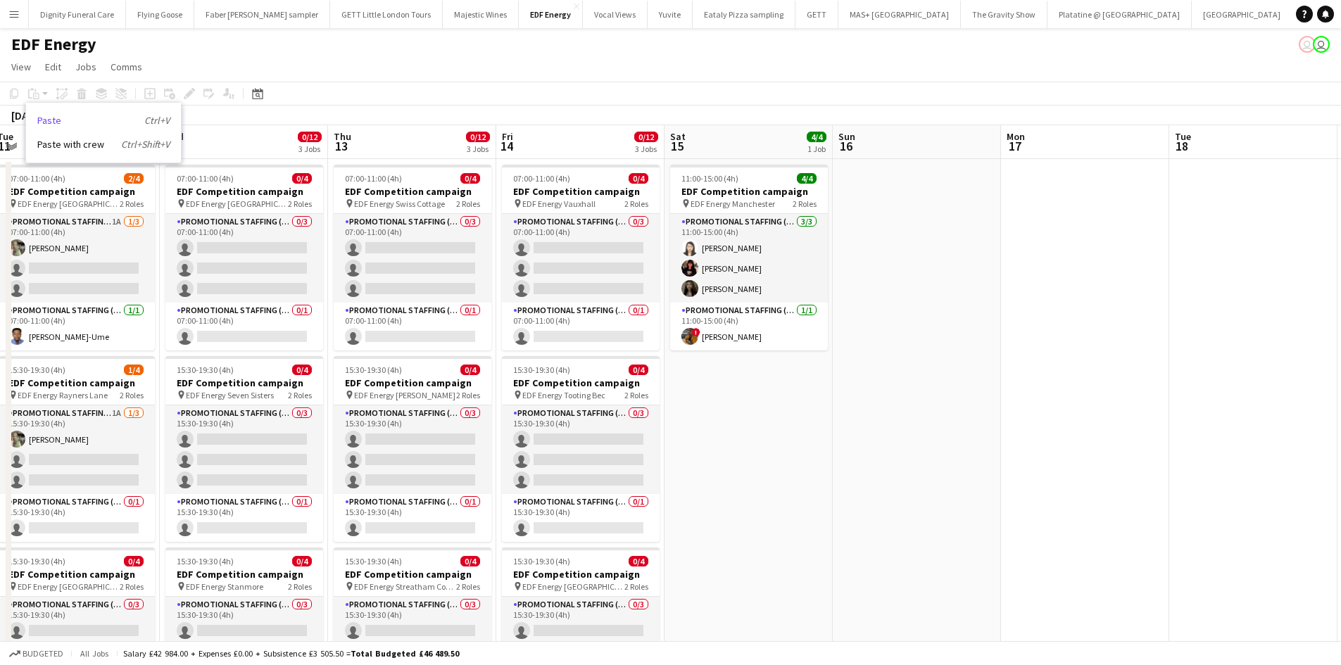
click at [56, 115] on link "Paste Ctrl+V" at bounding box center [103, 120] width 132 height 13
click at [948, 390] on app-date-cell at bounding box center [916, 588] width 168 height 858
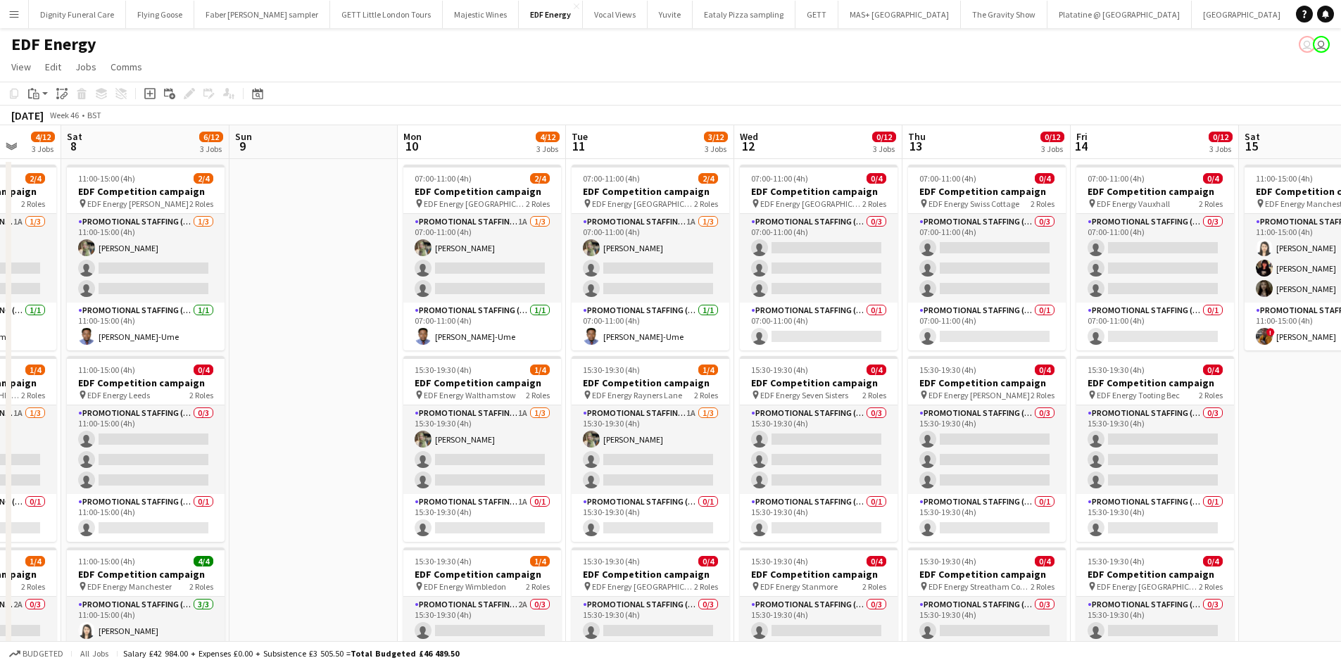
scroll to position [0, 407]
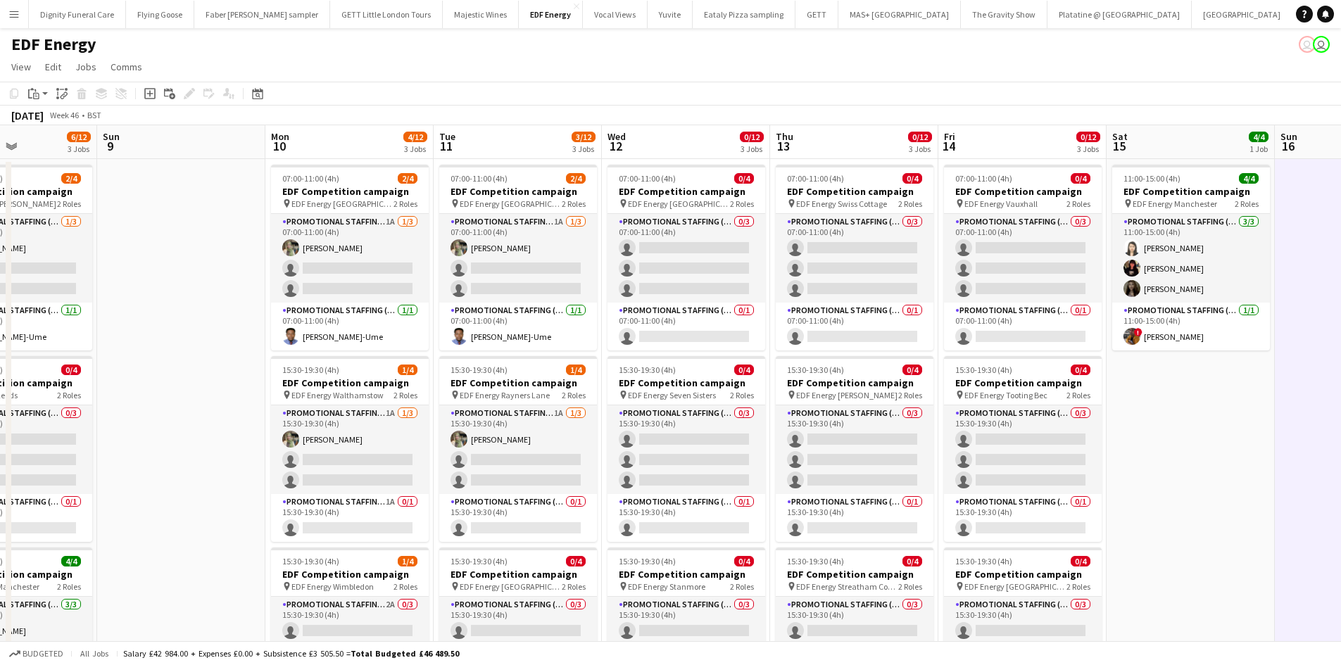
drag, startPoint x: 614, startPoint y: 401, endPoint x: 1343, endPoint y: 400, distance: 728.3
click at [1341, 401] on html "Menu Boards Boards Boards All jobs Status Workforce Workforce My Workforce Recr…" at bounding box center [670, 520] width 1341 height 1041
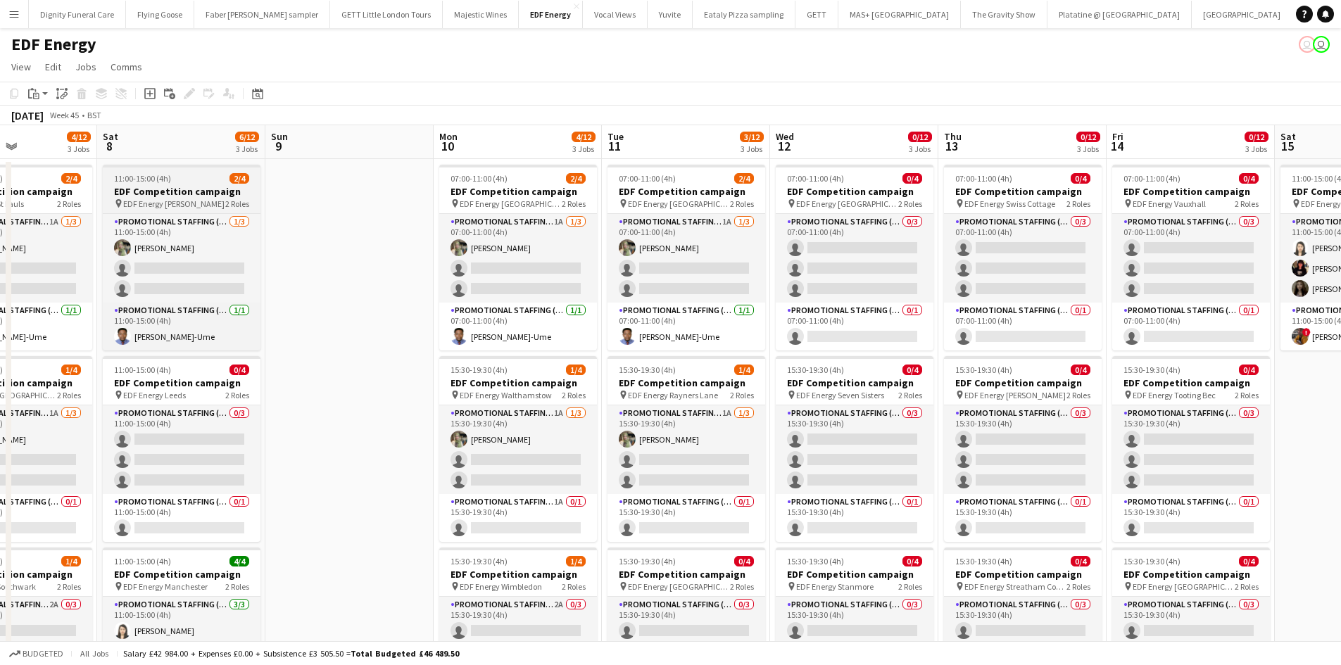
click at [170, 192] on h3 "EDF Competition campaign" at bounding box center [182, 191] width 158 height 13
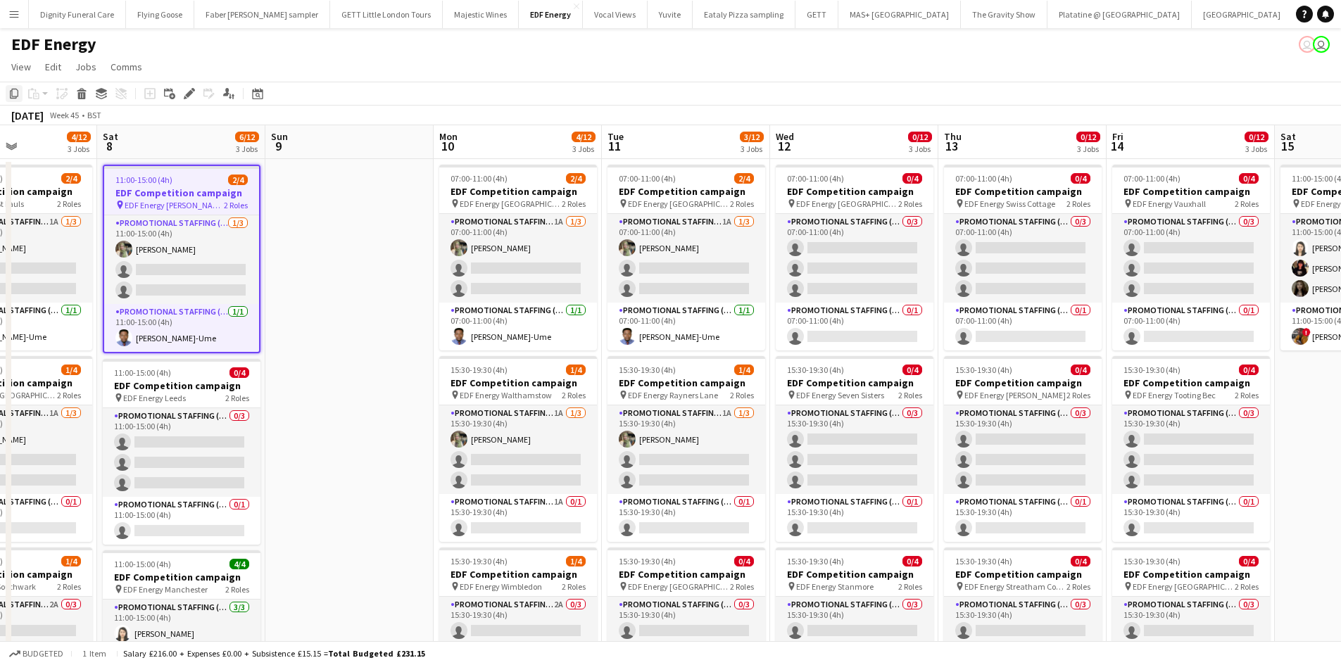
click at [11, 91] on icon at bounding box center [14, 94] width 8 height 10
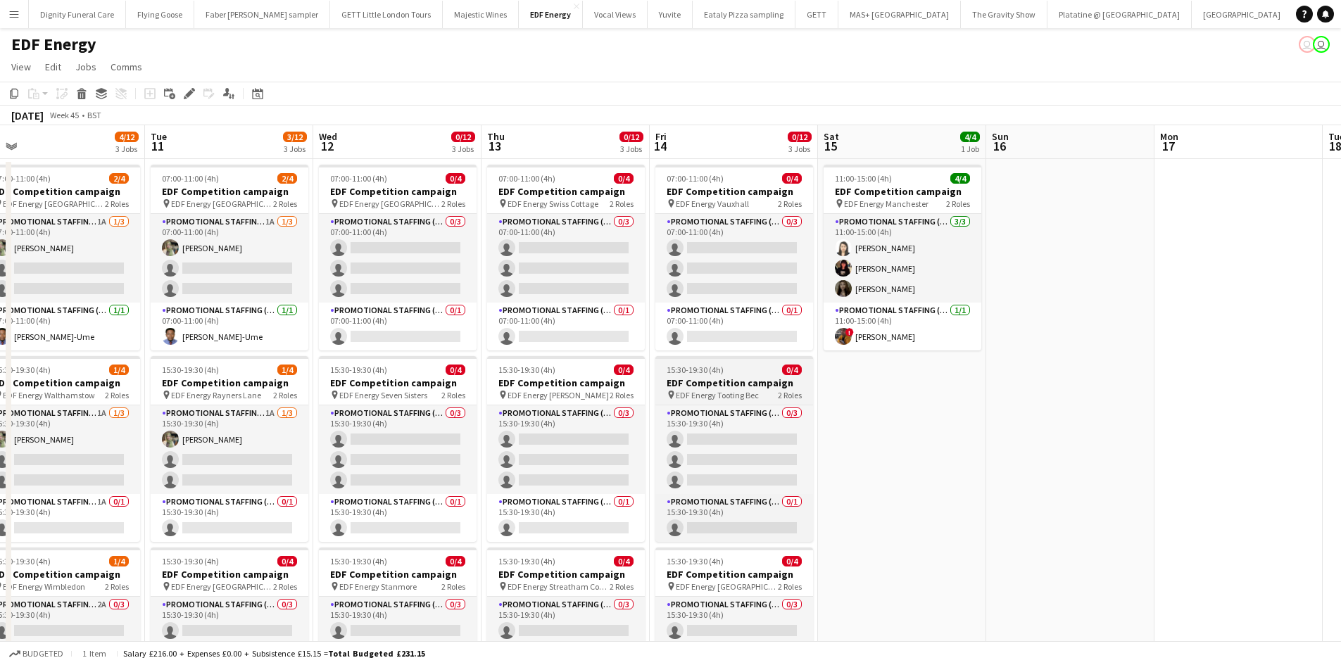
drag, startPoint x: 1013, startPoint y: 349, endPoint x: 763, endPoint y: 405, distance: 256.6
click at [619, 349] on app-calendar-viewport "Fri 7 4/12 3 Jobs Sat 8 6/12 3 Jobs Sun 9 Mon 10 4/12 3 Jobs Tue 11 3/12 3 Jobs…" at bounding box center [670, 571] width 1341 height 892
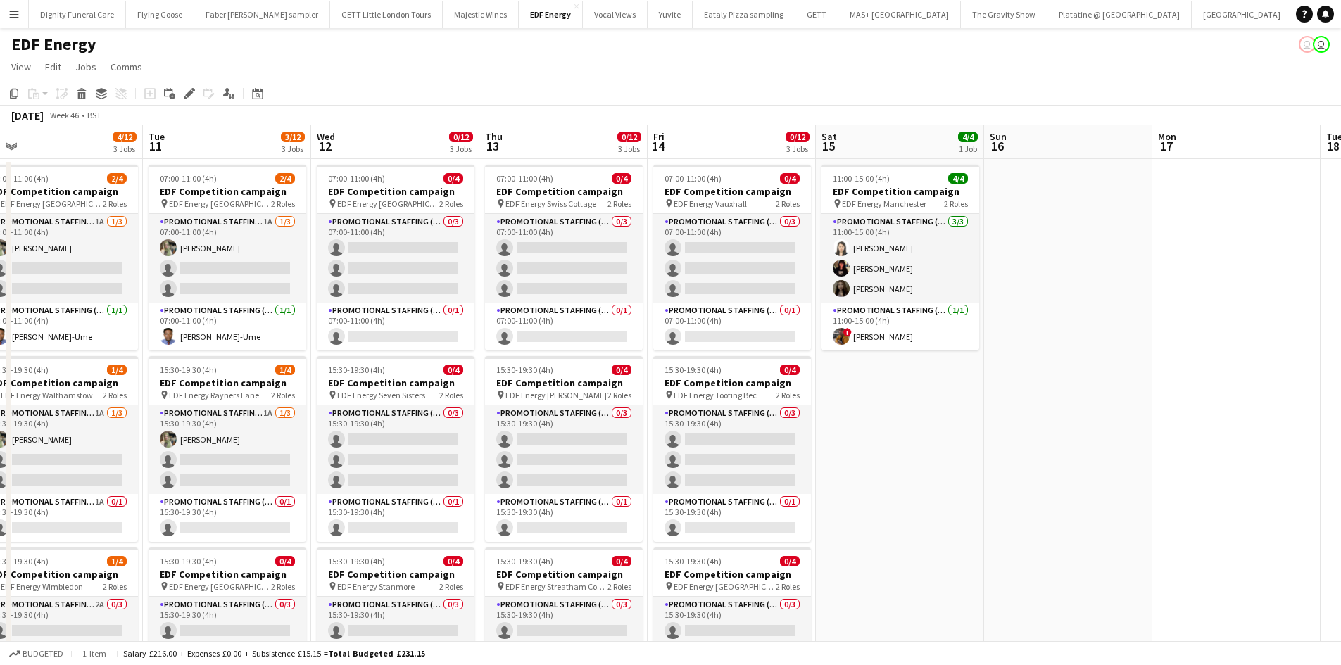
click at [931, 438] on app-date-cell "11:00-15:00 (4h) 4/4 EDF Competition campaign pin EDF Energy Manchester 2 Roles…" at bounding box center [900, 588] width 168 height 858
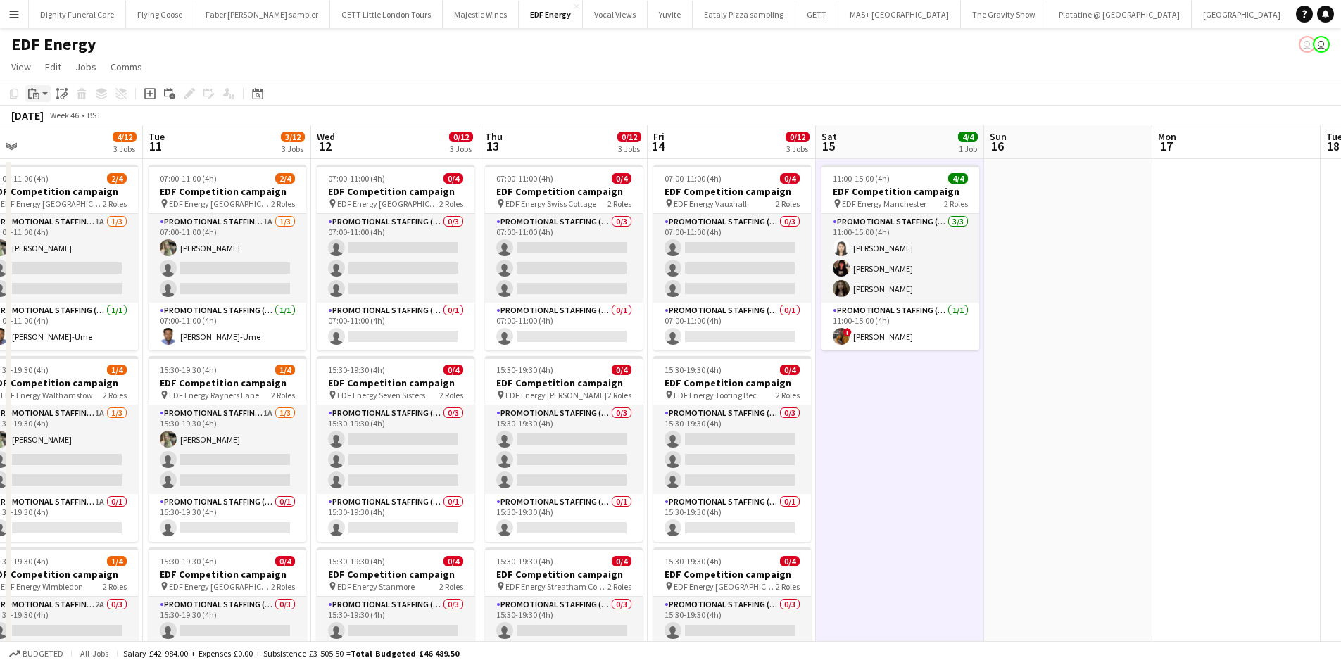
click at [31, 91] on icon "Paste" at bounding box center [33, 93] width 11 height 11
click at [46, 115] on link "Paste Ctrl+V" at bounding box center [103, 120] width 132 height 13
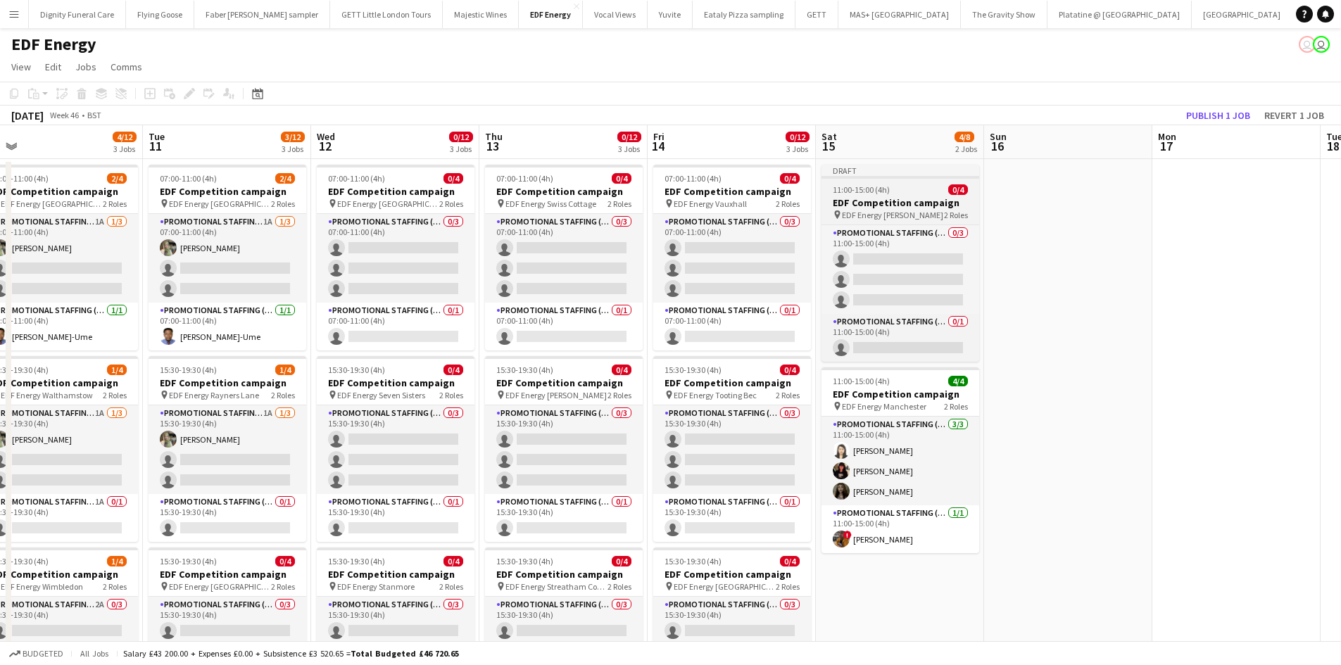
click at [860, 198] on h3 "EDF Competition campaign" at bounding box center [900, 202] width 158 height 13
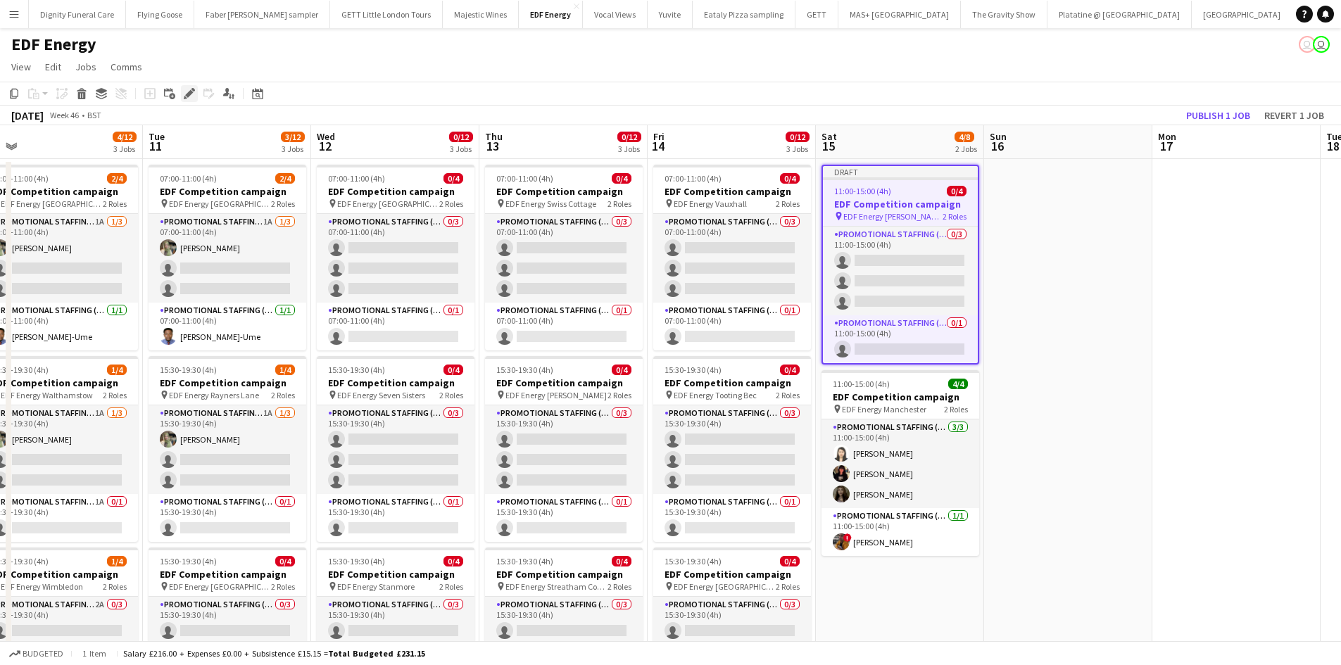
click at [188, 90] on icon "Edit" at bounding box center [189, 93] width 11 height 11
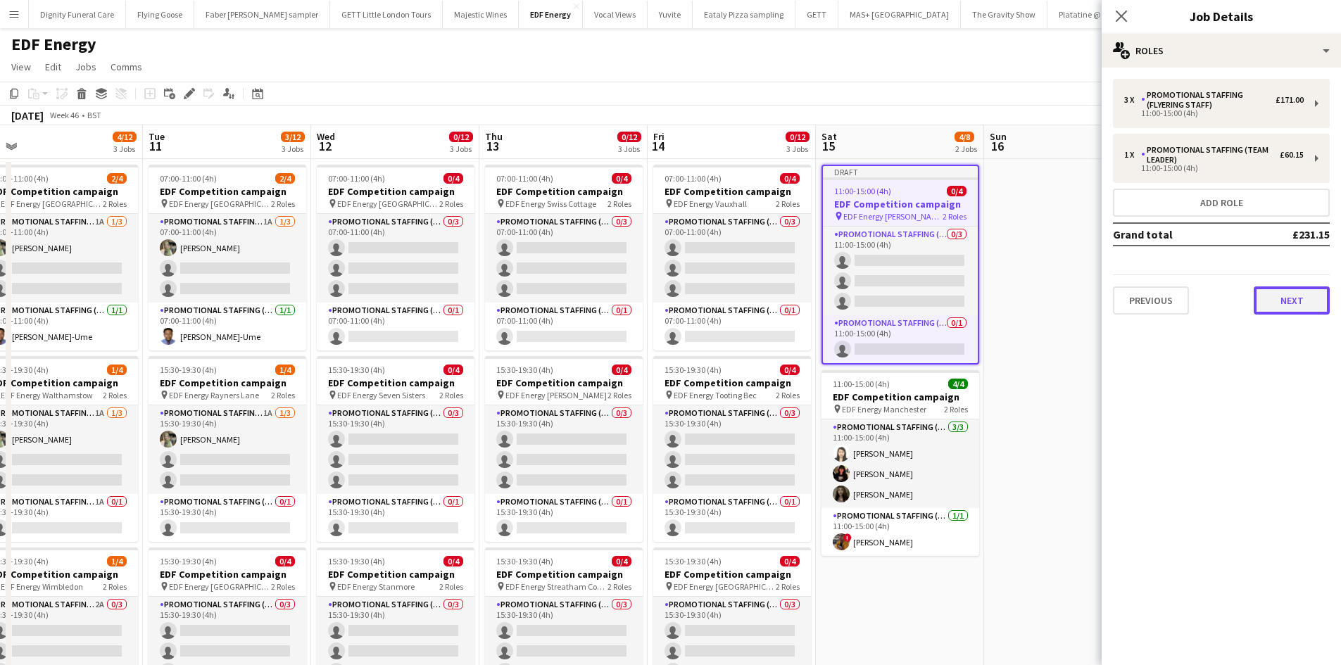
click at [1300, 305] on button "Next" at bounding box center [1291, 300] width 76 height 28
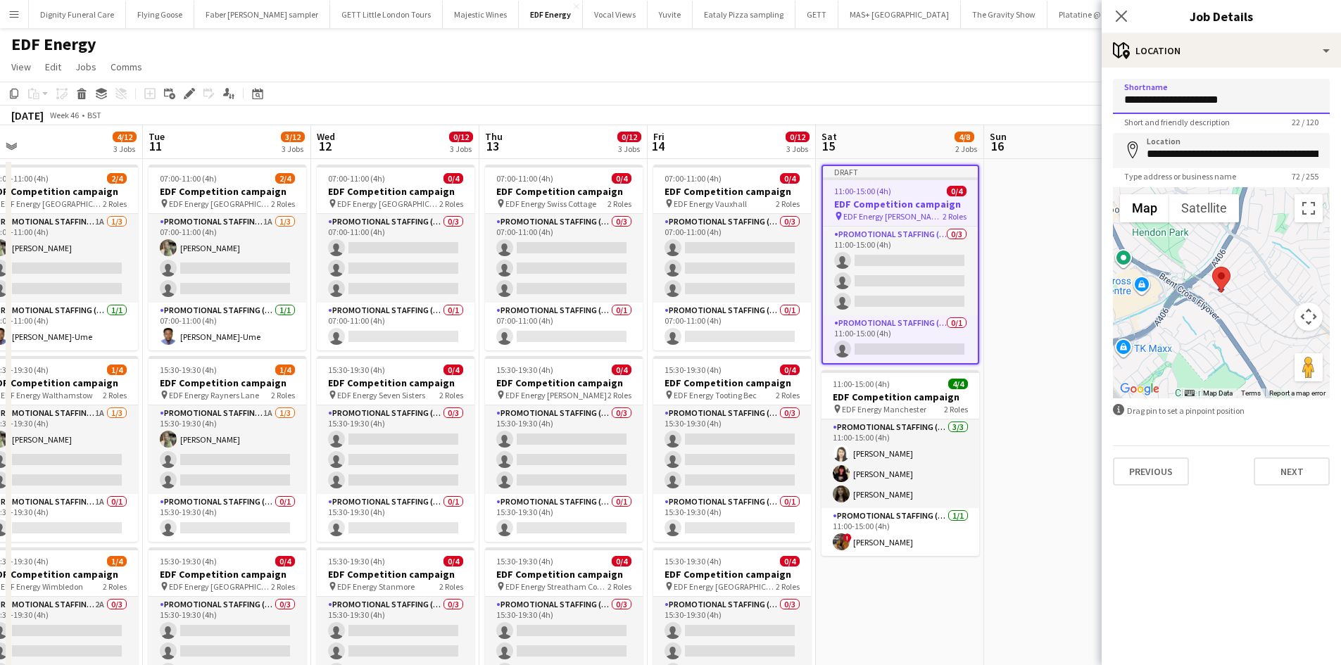
click at [1258, 100] on input "**********" at bounding box center [1221, 96] width 217 height 35
drag, startPoint x: 1261, startPoint y: 100, endPoint x: 1181, endPoint y: 105, distance: 80.4
click at [1181, 105] on input "**********" at bounding box center [1221, 96] width 217 height 35
type input "**********"
click at [1291, 146] on input "**********" at bounding box center [1221, 150] width 217 height 35
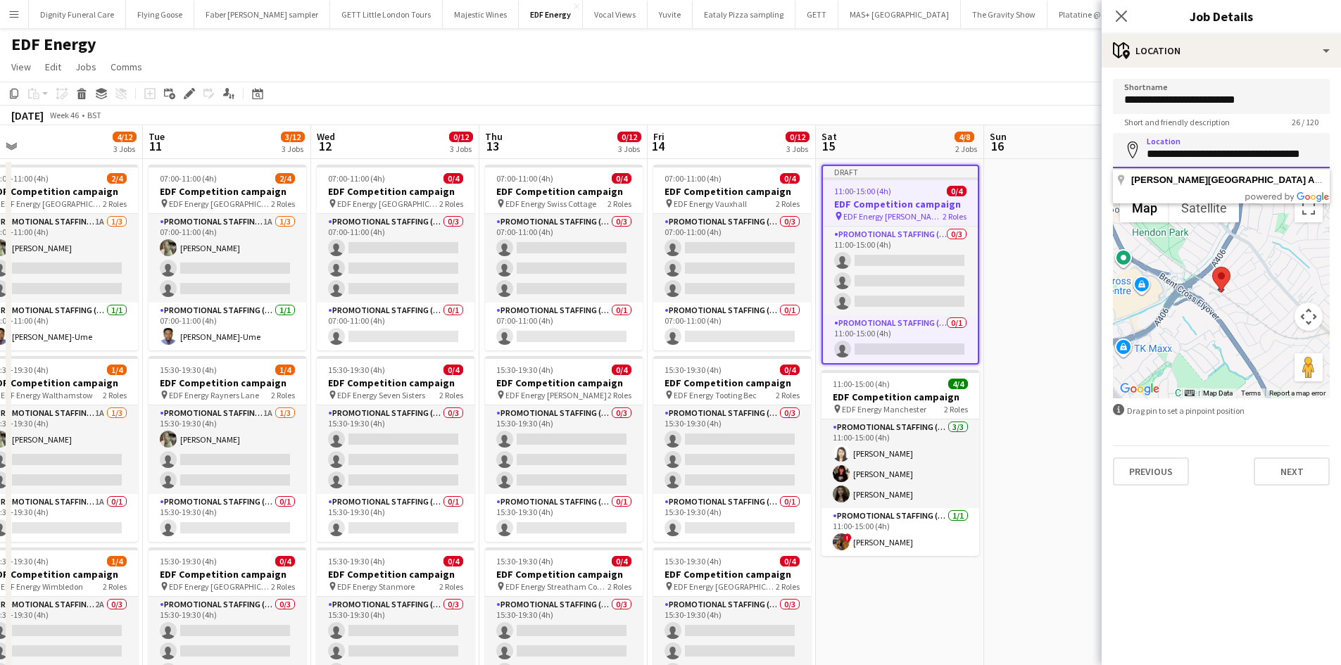
scroll to position [0, 0]
type input "*"
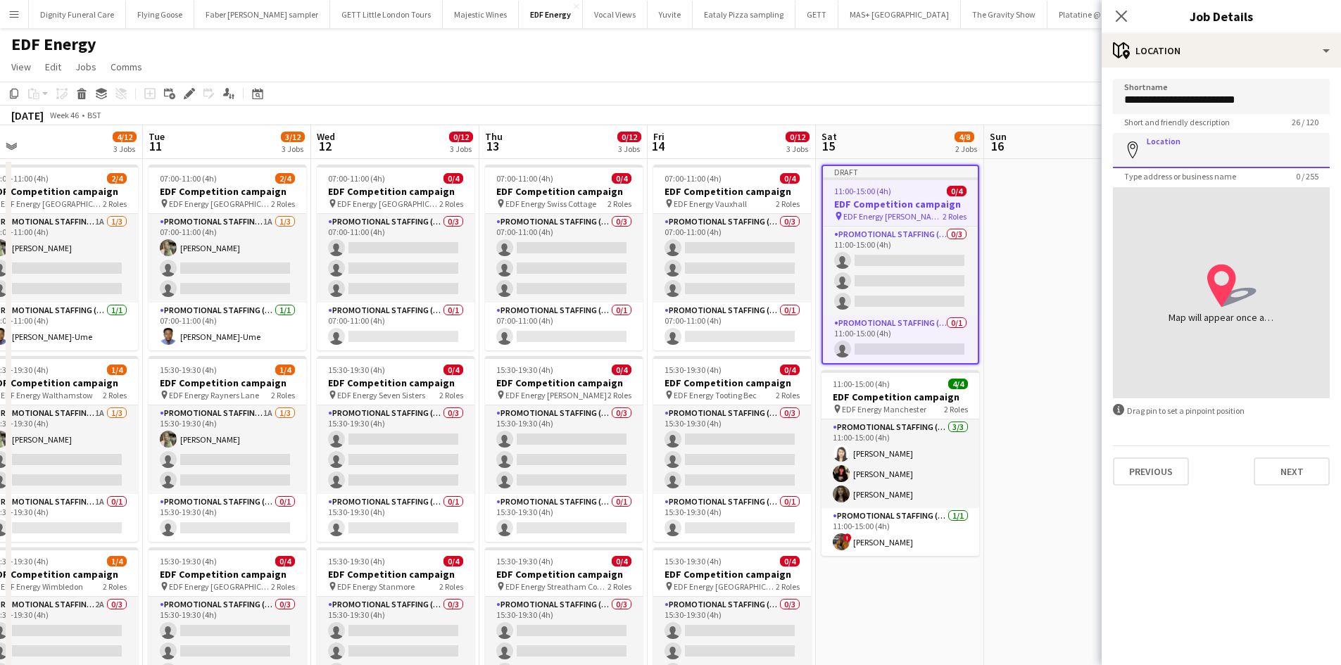
paste input "**********"
type input "**********"
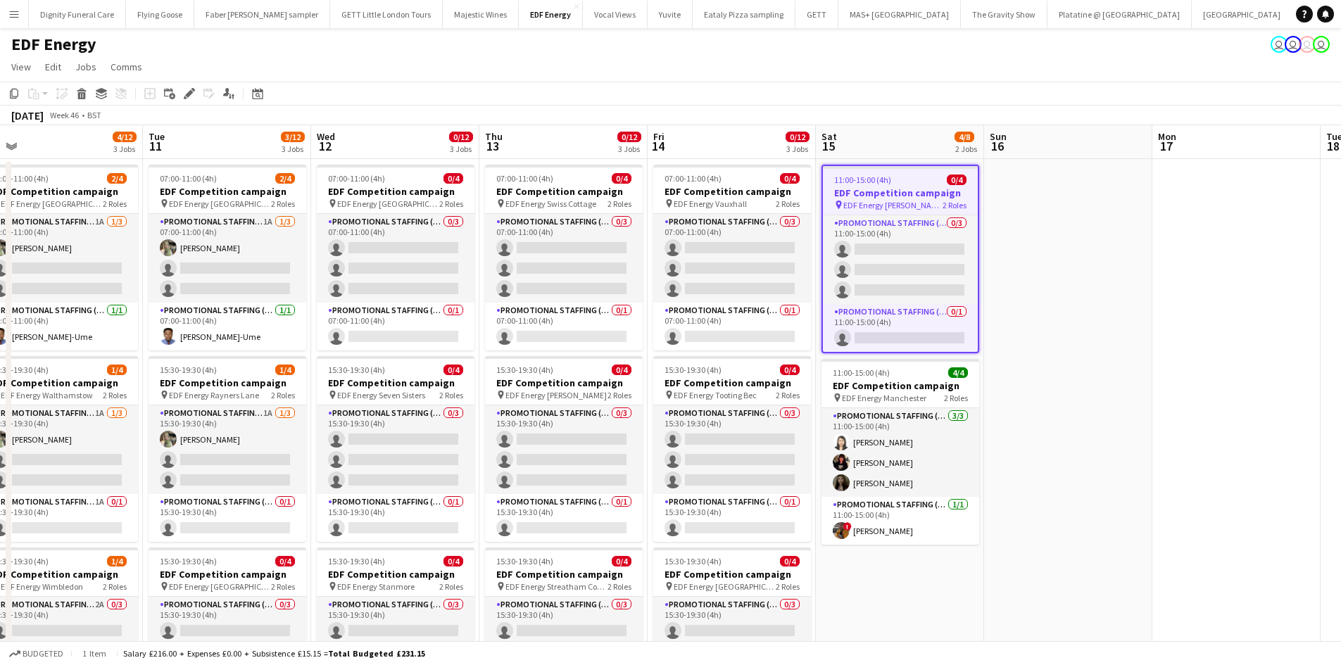
click at [873, 194] on h3 "EDF Competition campaign" at bounding box center [900, 192] width 155 height 13
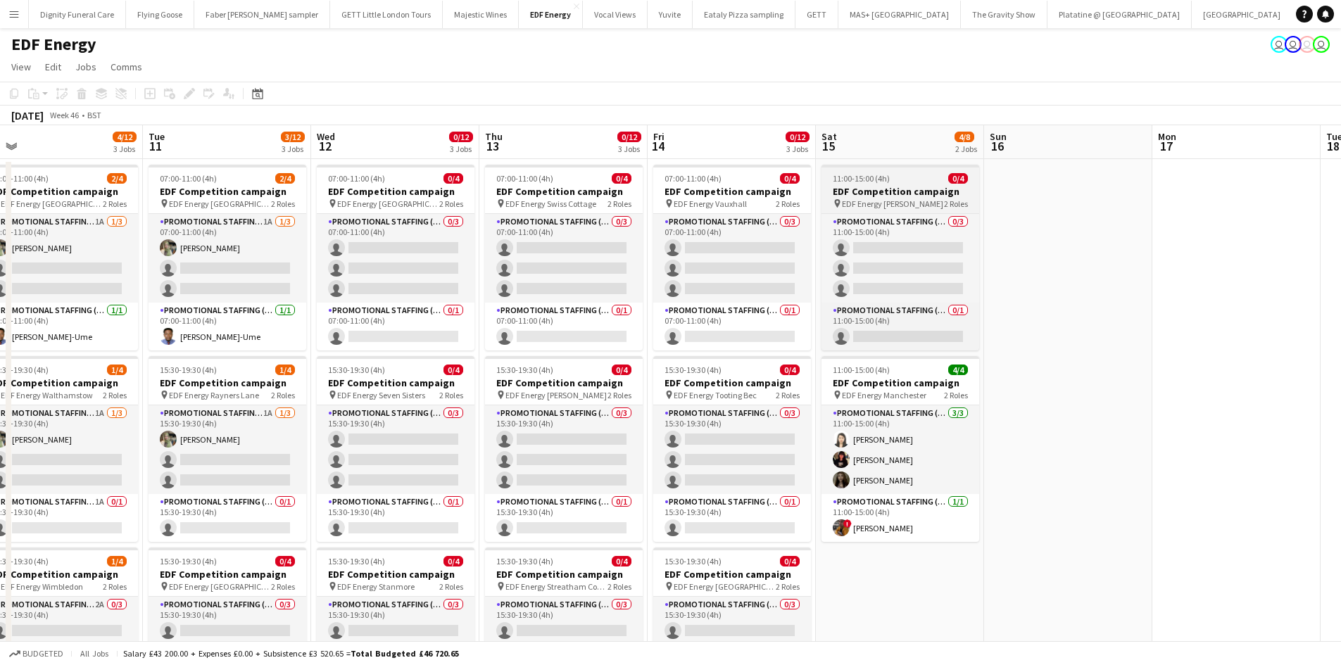
drag, startPoint x: 1135, startPoint y: 251, endPoint x: 883, endPoint y: 210, distance: 255.3
click at [1131, 251] on app-calendar-viewport "Fri 7 4/12 3 Jobs Sat 8 6/12 3 Jobs Sun 9 Mon 10 4/12 3 Jobs Tue 11 3/12 3 Jobs…" at bounding box center [670, 571] width 1341 height 892
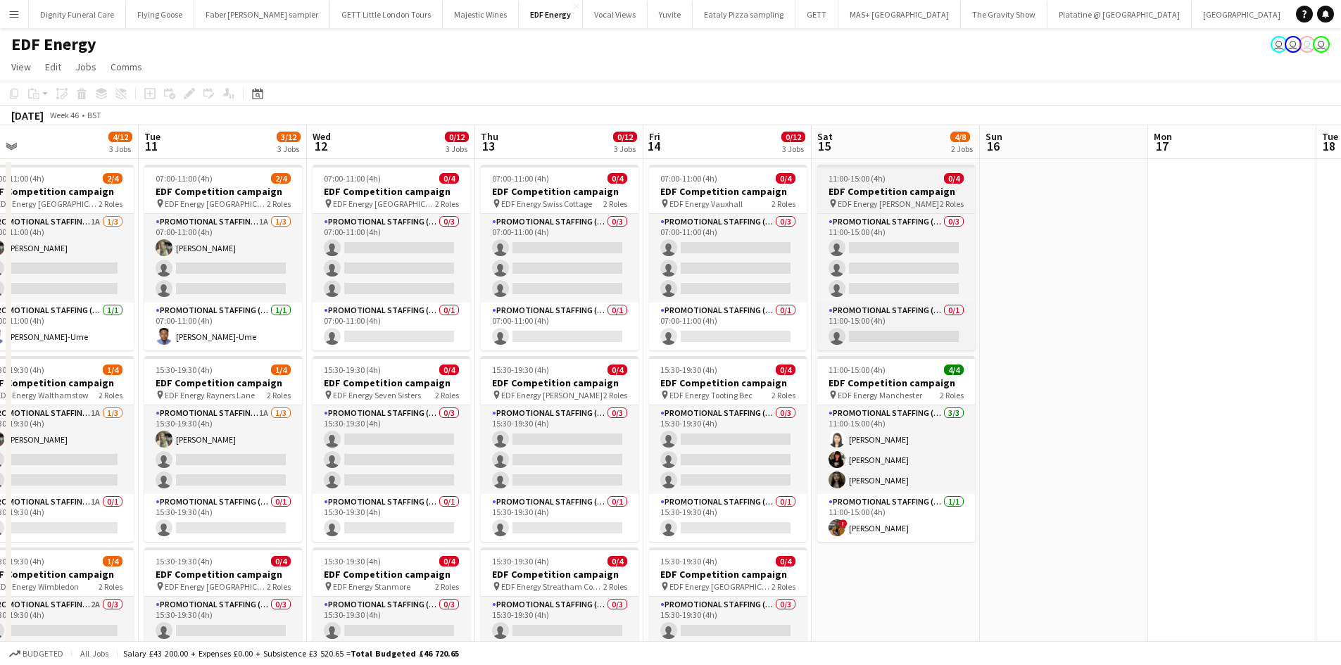
click at [879, 197] on app-job-card "11:00-15:00 (4h) 0/4 EDF Competition campaign pin EDF Energy [PERSON_NAME] 2 Ro…" at bounding box center [896, 258] width 158 height 186
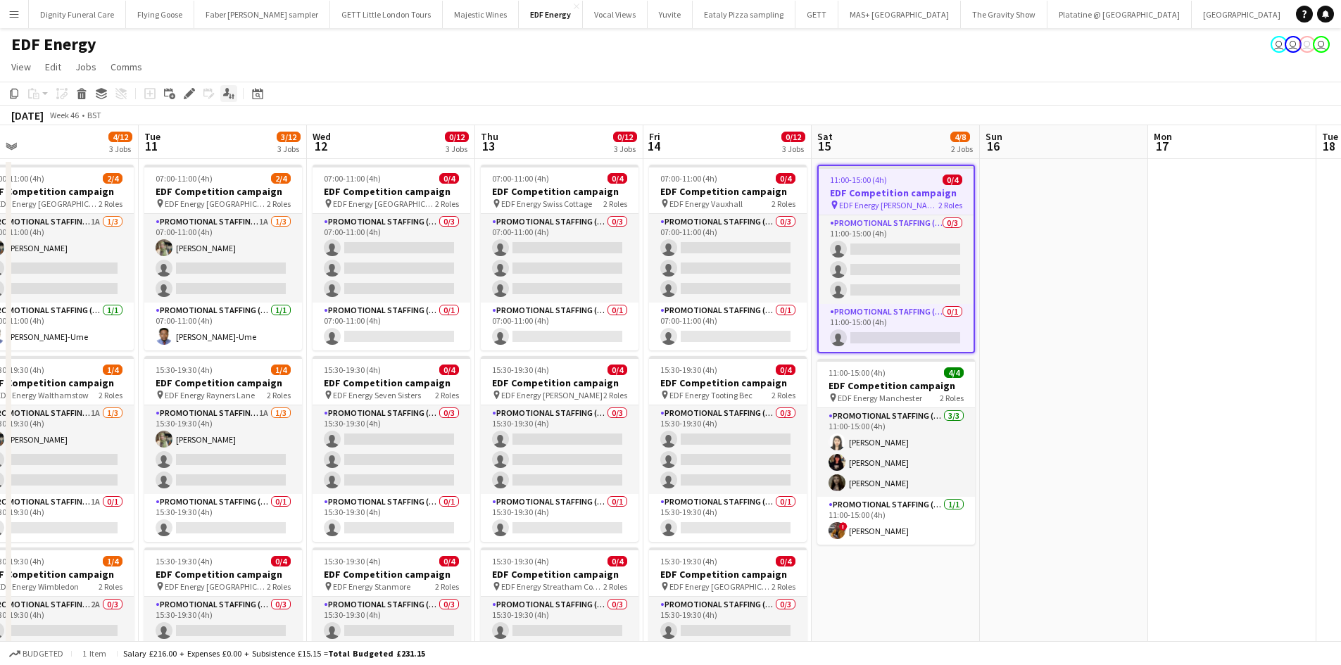
drag, startPoint x: 191, startPoint y: 91, endPoint x: 227, endPoint y: 95, distance: 36.8
click at [191, 91] on icon at bounding box center [189, 94] width 8 height 8
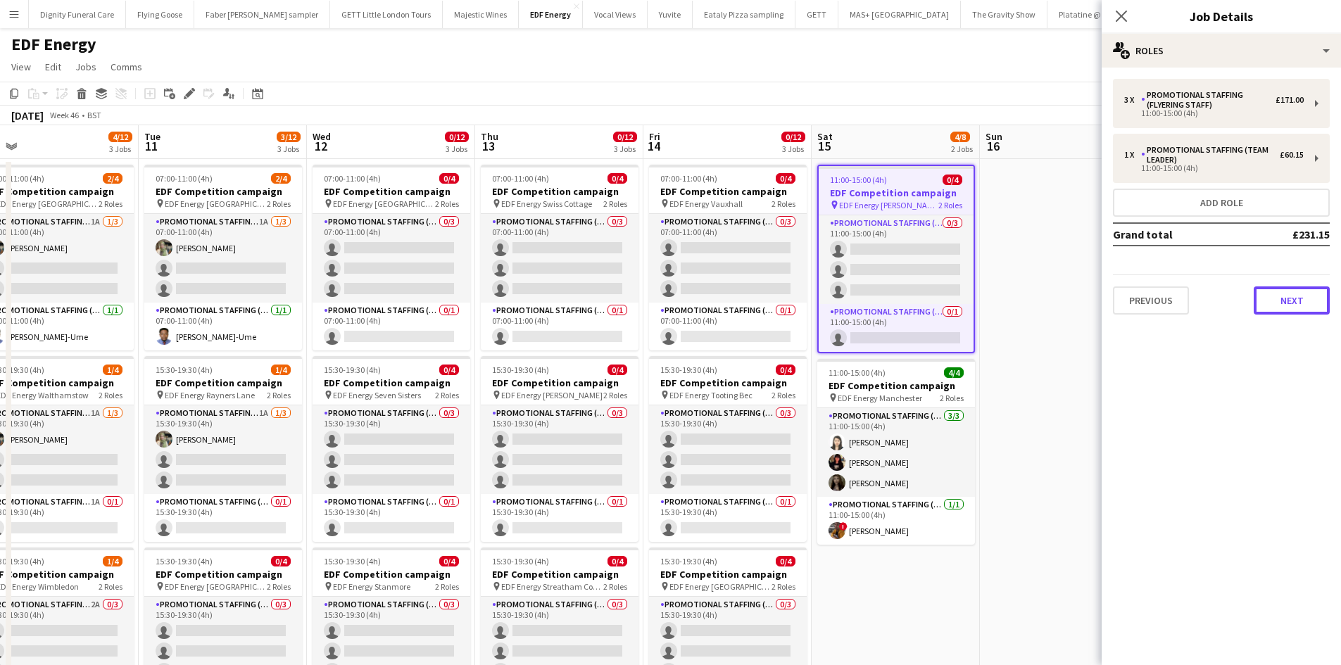
click at [1279, 295] on button "Next" at bounding box center [1291, 300] width 76 height 28
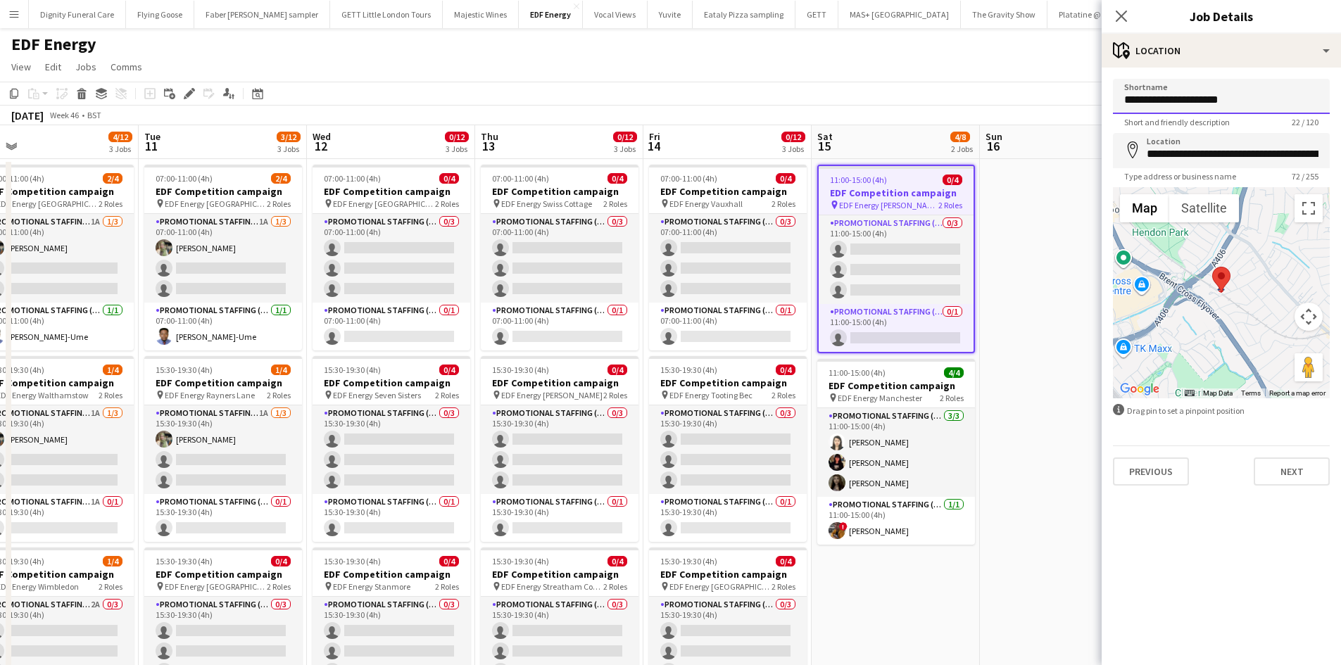
click at [1247, 95] on input "**********" at bounding box center [1221, 96] width 217 height 35
drag, startPoint x: 1282, startPoint y: 103, endPoint x: 1181, endPoint y: 105, distance: 101.3
click at [1181, 105] on input "**********" at bounding box center [1221, 96] width 217 height 35
type input "**********"
click at [1275, 150] on input "**********" at bounding box center [1221, 150] width 217 height 35
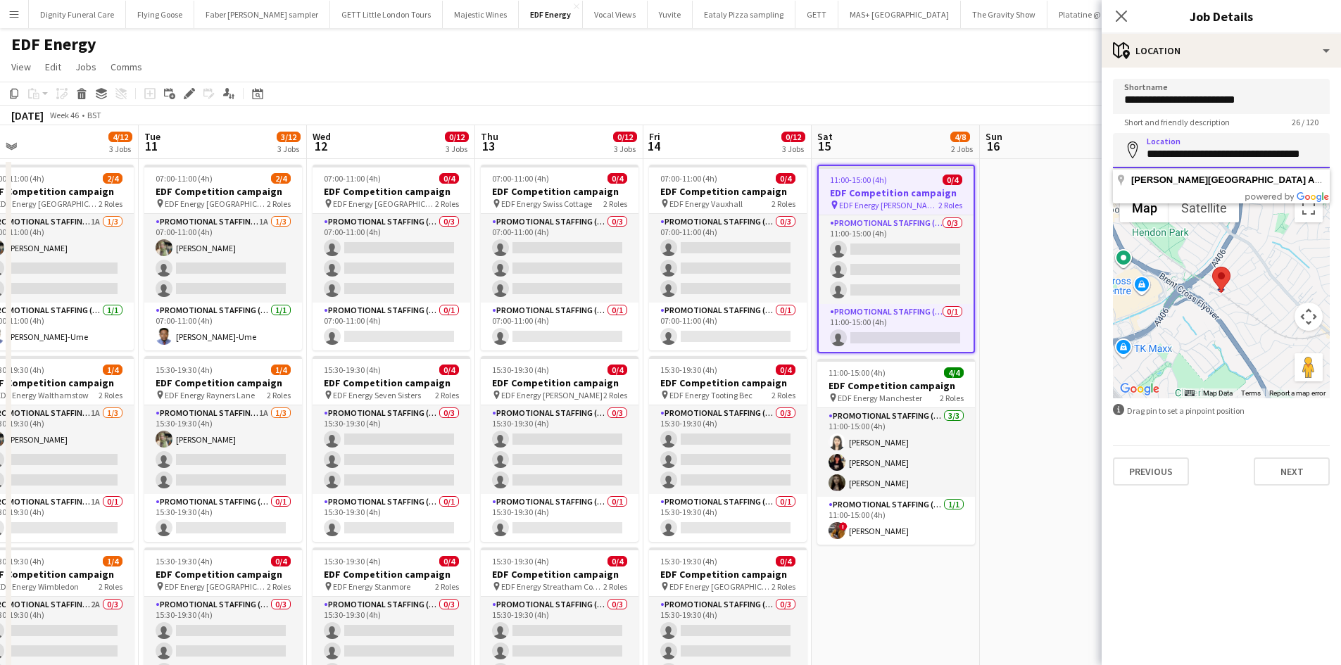
scroll to position [0, 0]
type input "*"
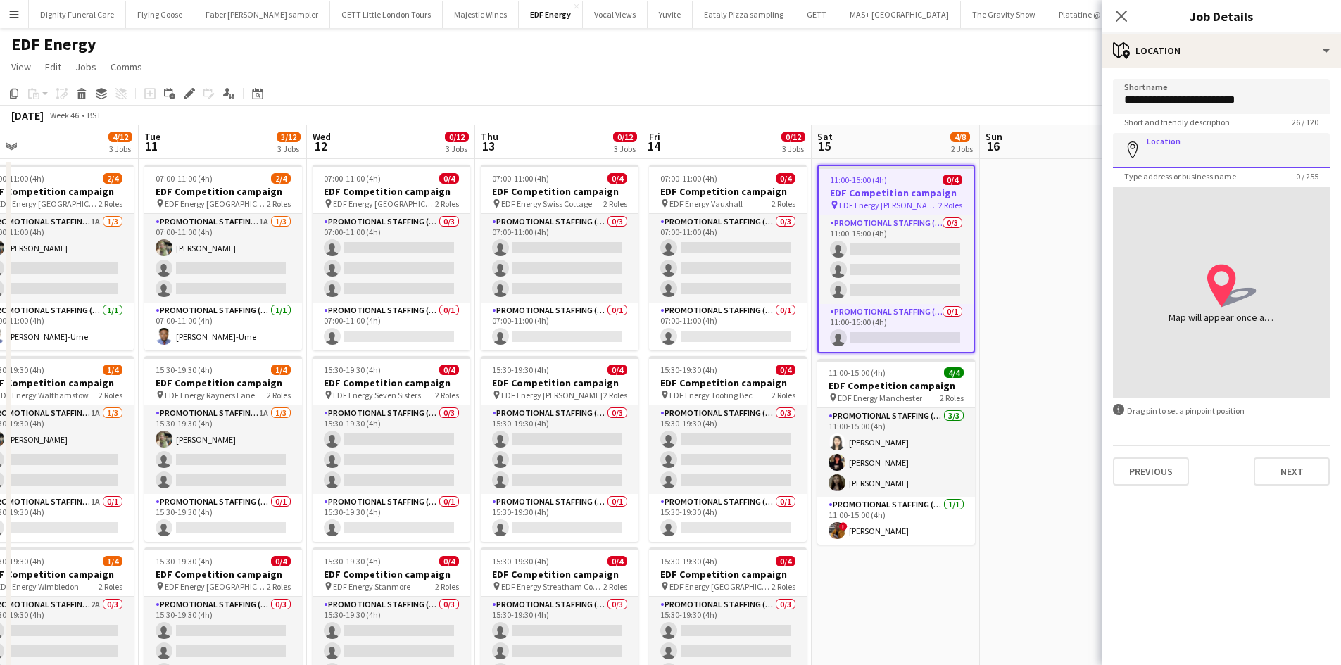
paste input "**********"
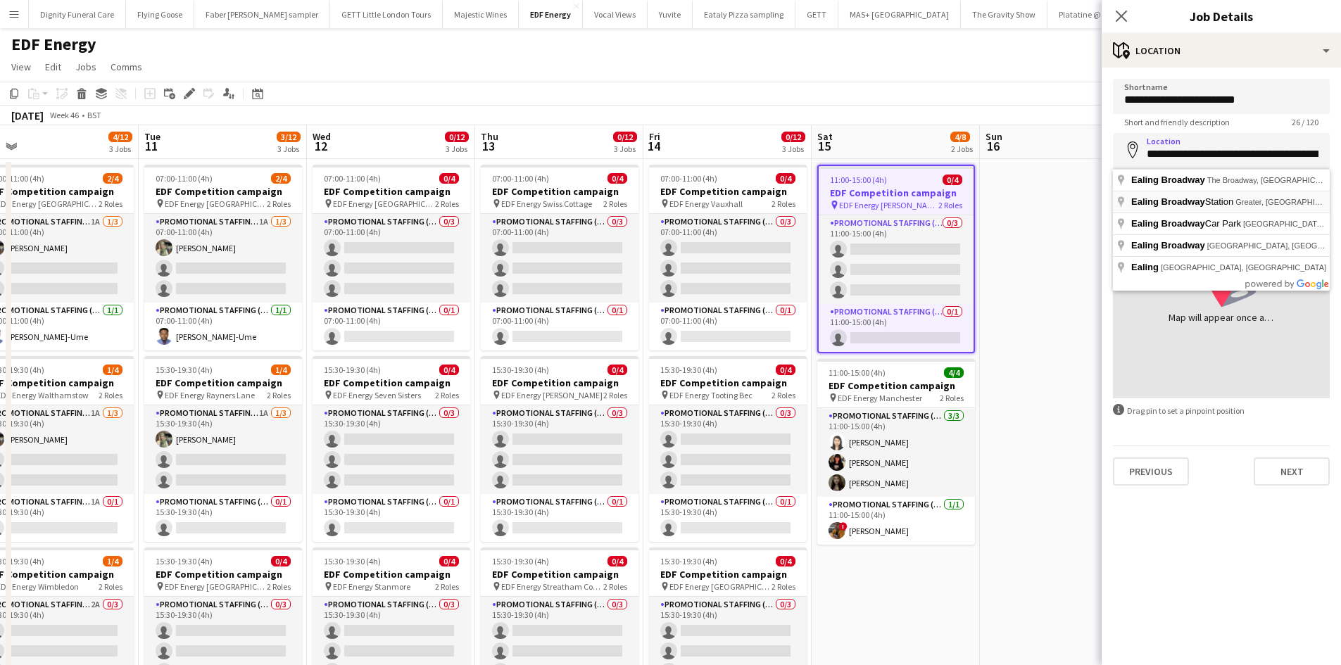
type input "**********"
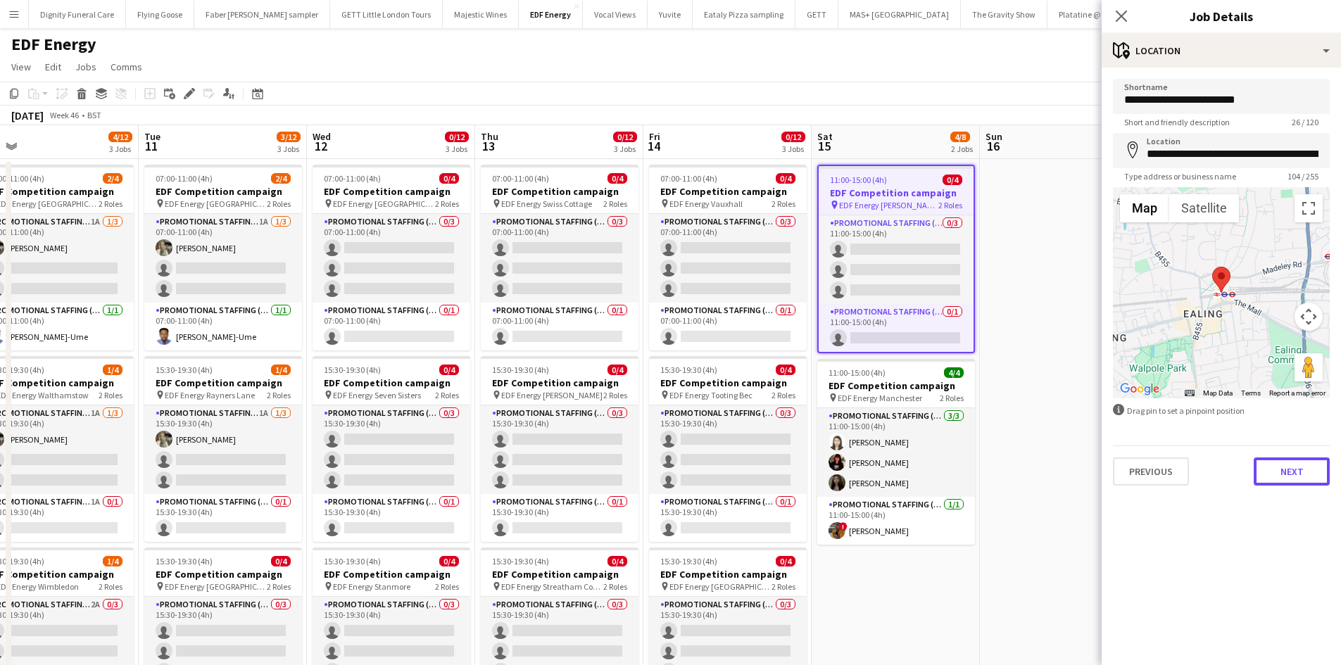
drag, startPoint x: 1296, startPoint y: 471, endPoint x: 1289, endPoint y: 457, distance: 15.4
click at [1297, 470] on button "Next" at bounding box center [1291, 471] width 76 height 28
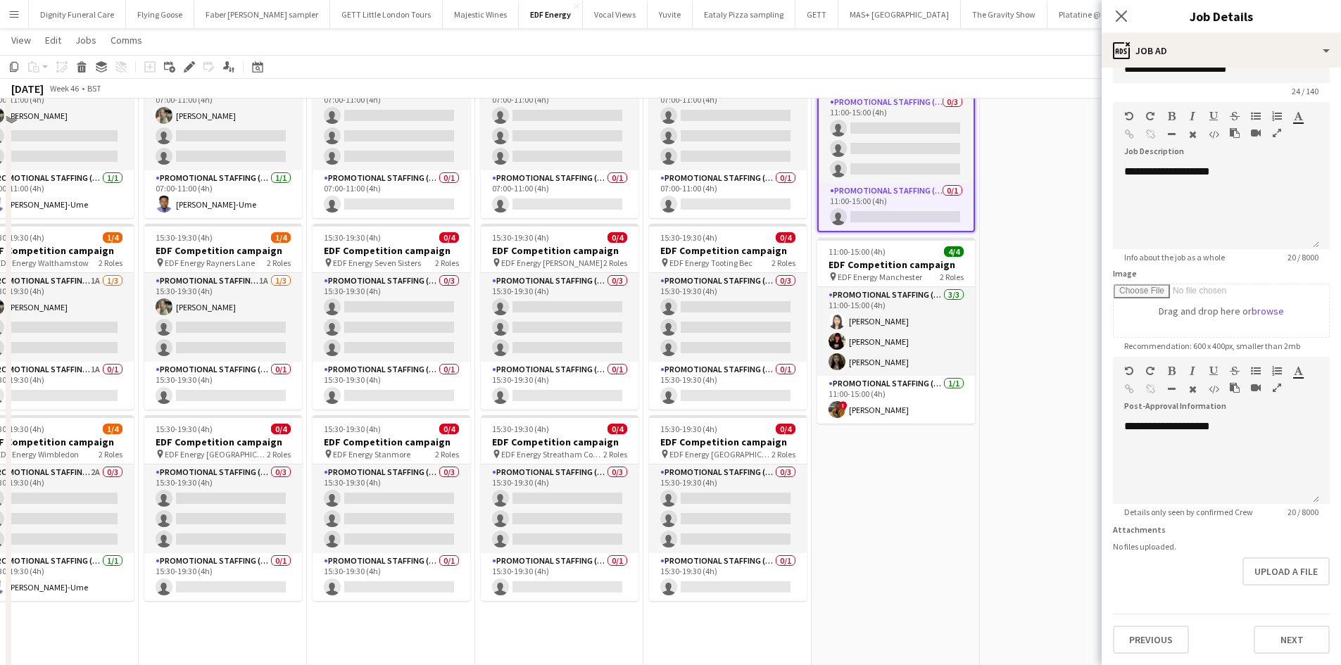
scroll to position [281, 0]
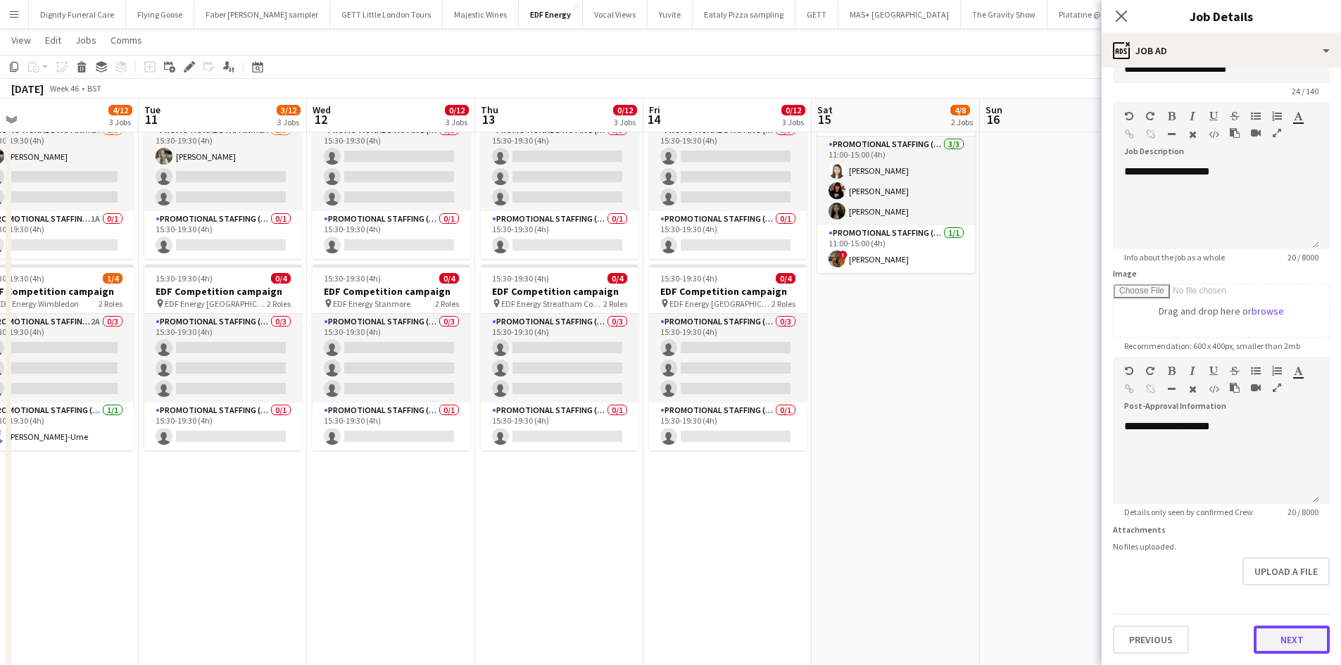
click at [1284, 595] on form "**********" at bounding box center [1220, 351] width 239 height 606
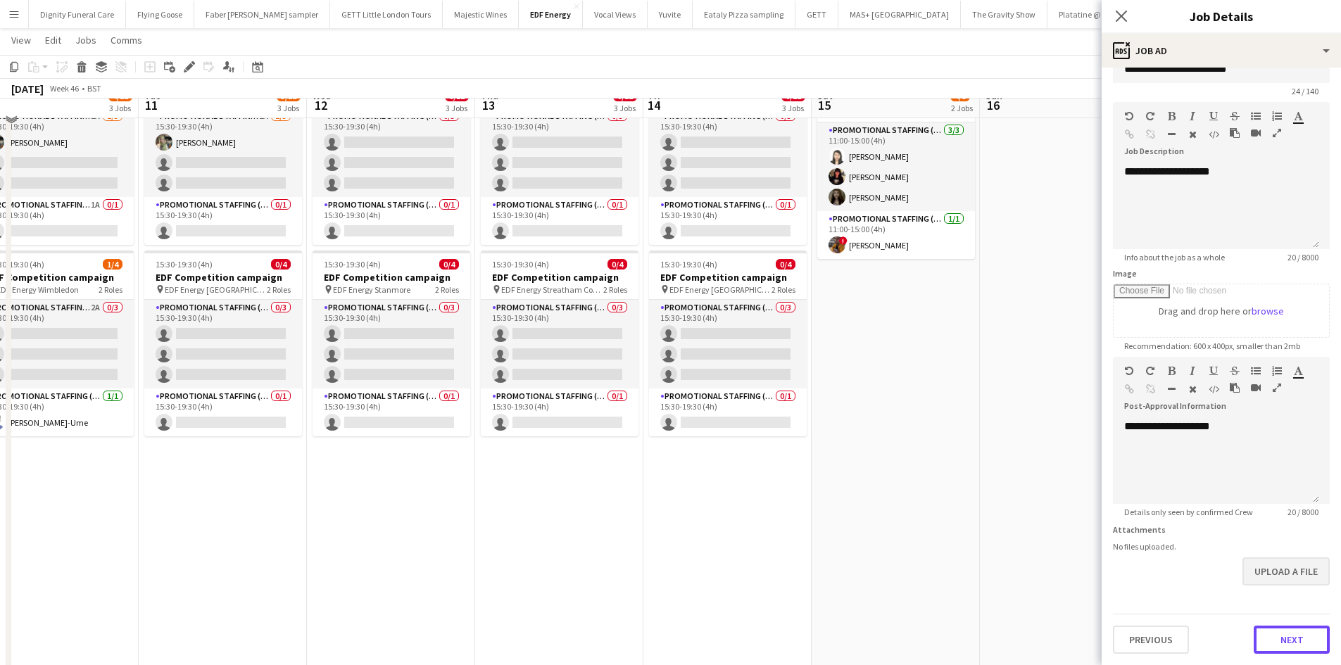
scroll to position [374, 0]
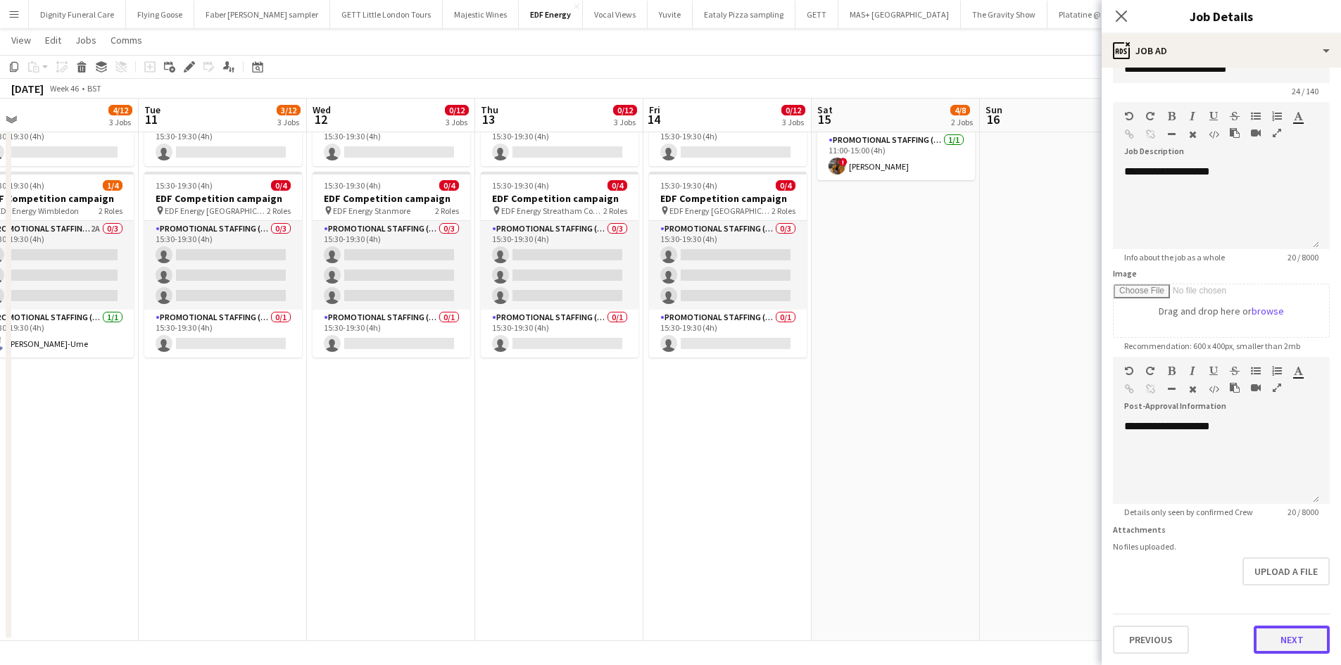
click at [1275, 633] on button "Next" at bounding box center [1291, 640] width 76 height 28
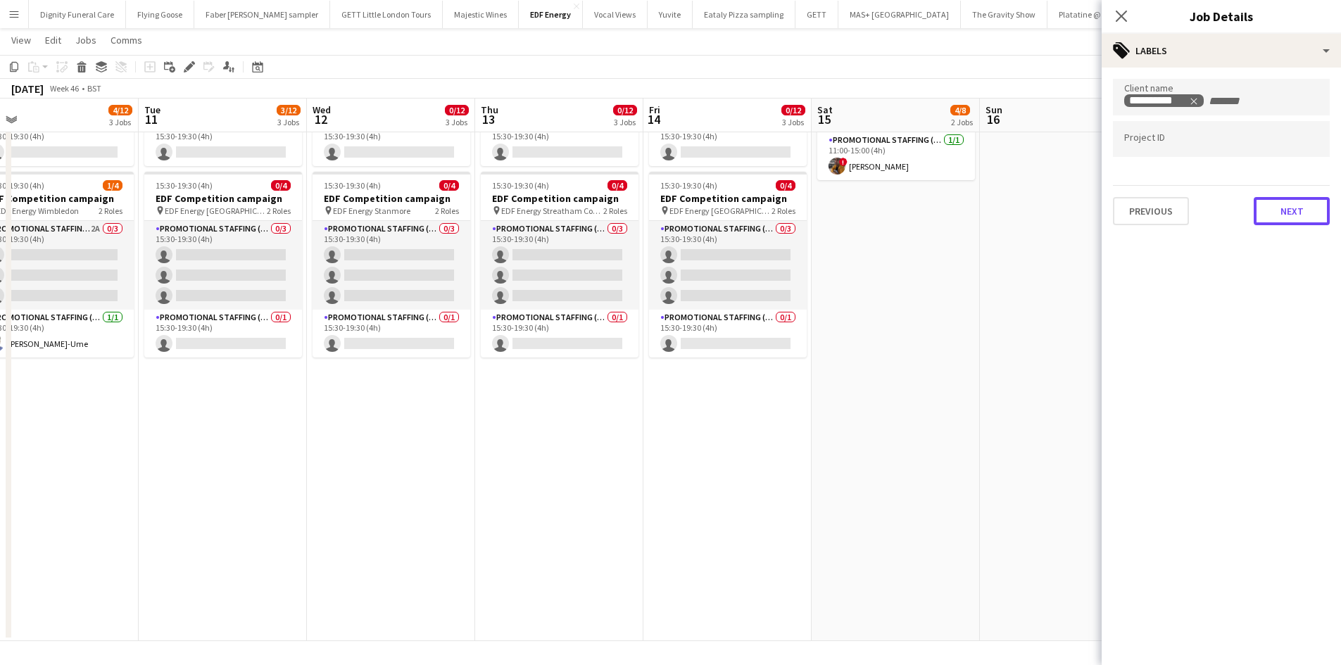
click at [1269, 201] on button "Next" at bounding box center [1291, 211] width 76 height 28
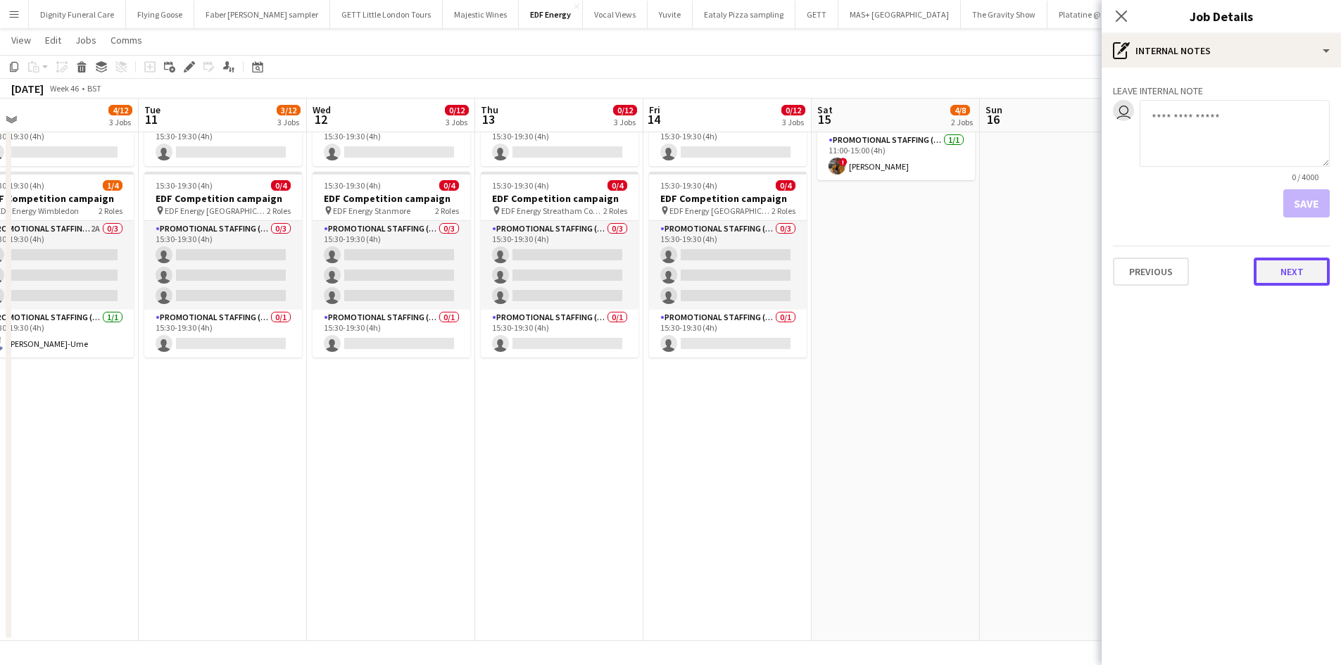
click at [1284, 265] on button "Next" at bounding box center [1291, 272] width 76 height 28
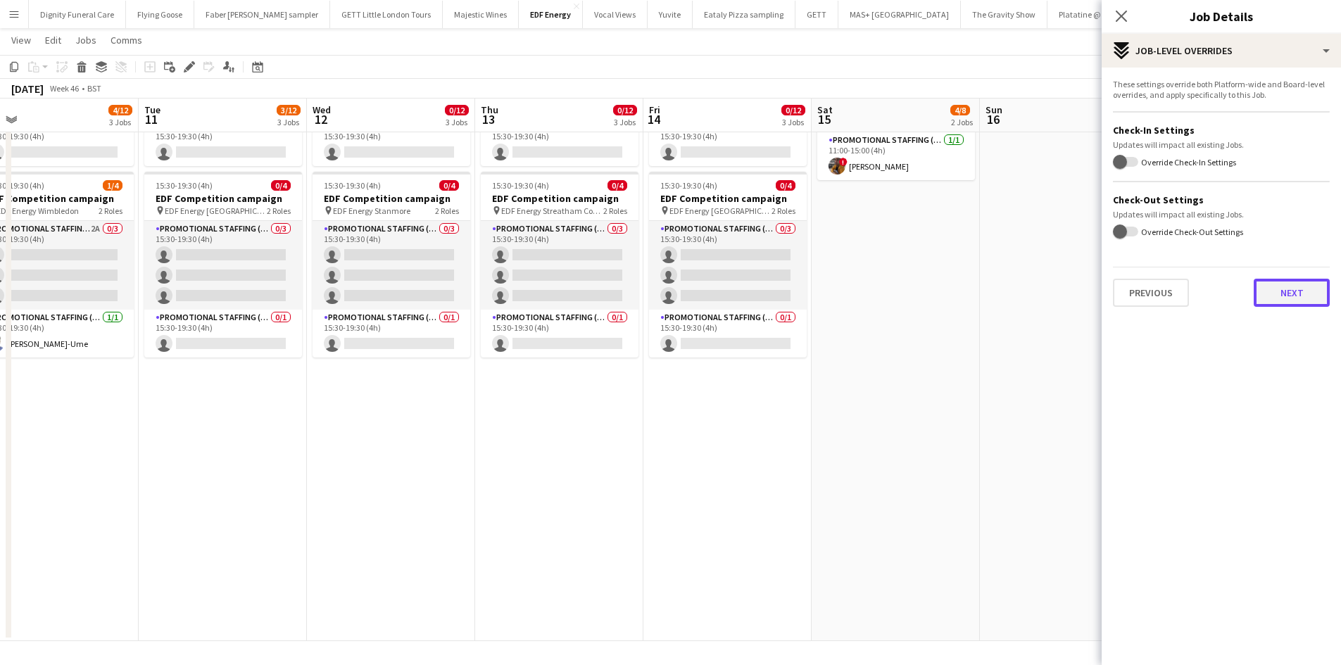
click at [1312, 296] on button "Next" at bounding box center [1291, 293] width 76 height 28
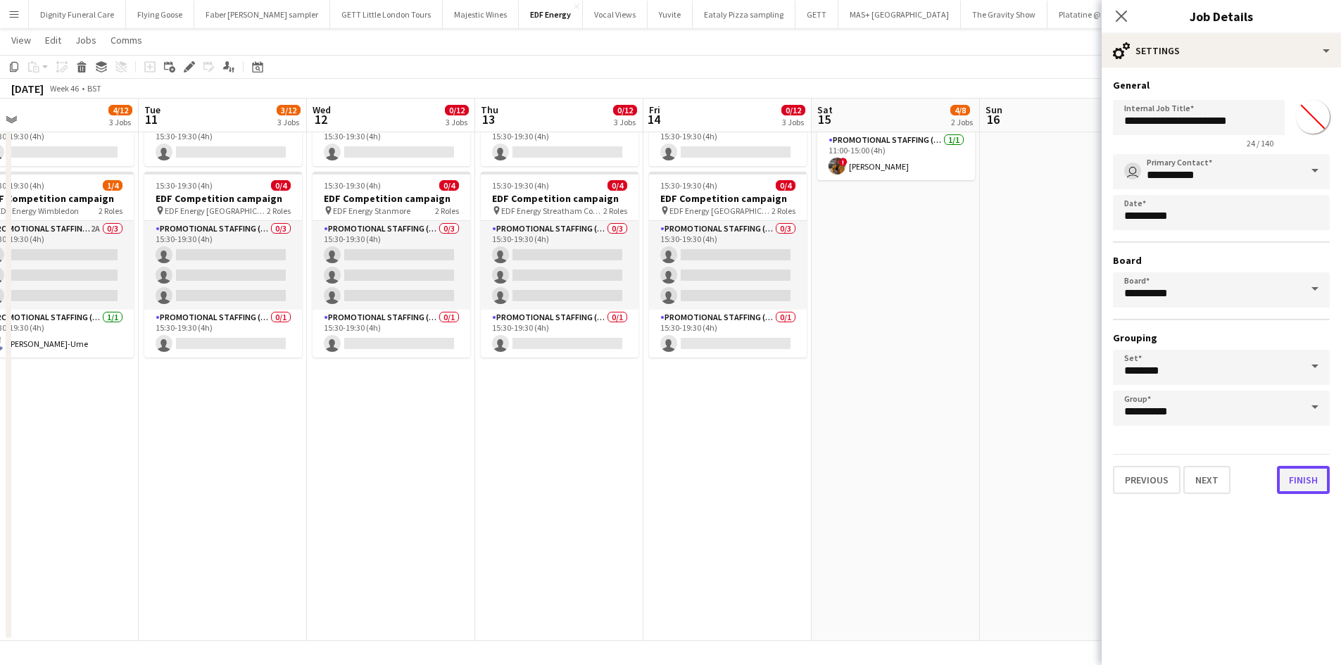
click at [1308, 485] on button "Finish" at bounding box center [1303, 480] width 53 height 28
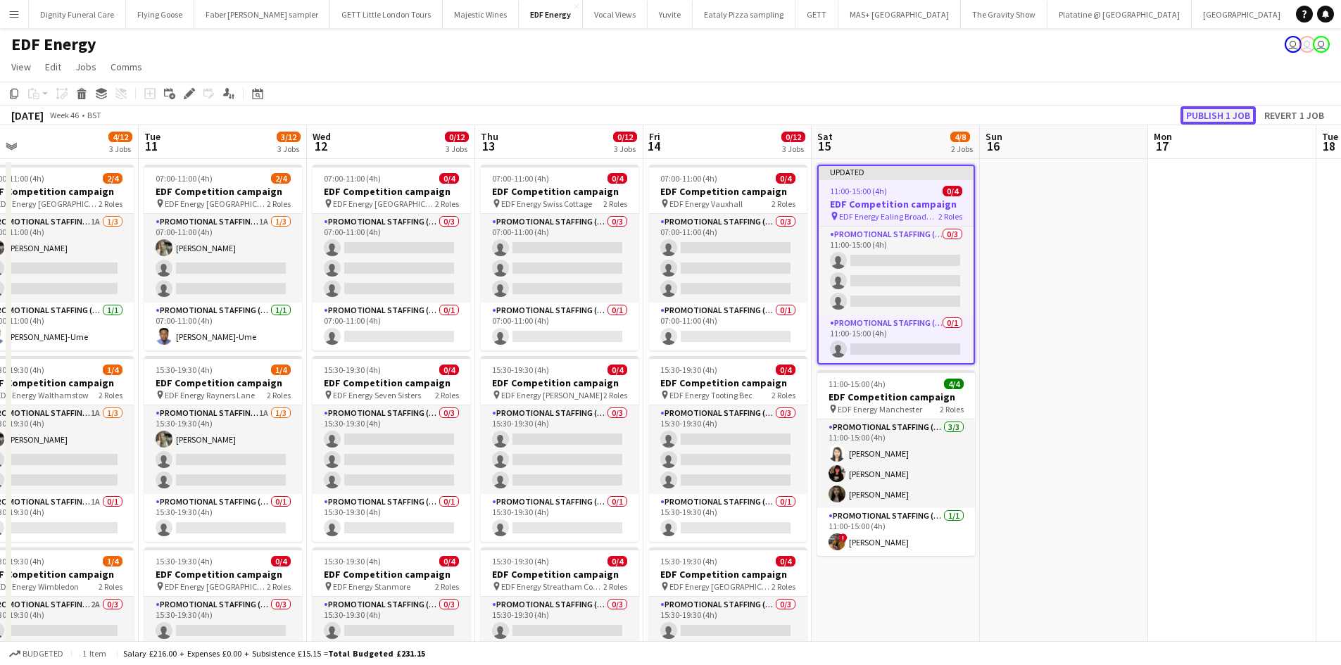
click at [1240, 115] on button "Publish 1 job" at bounding box center [1217, 115] width 75 height 18
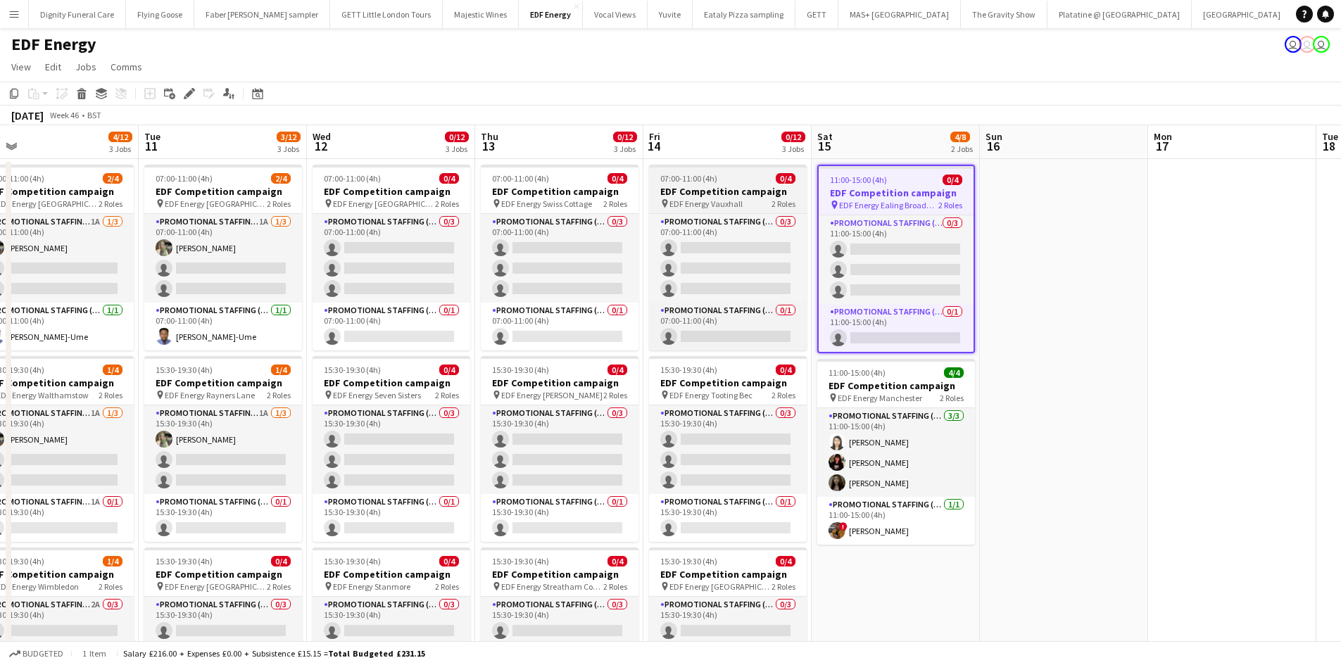
click at [678, 188] on h3 "EDF Competition campaign" at bounding box center [728, 191] width 158 height 13
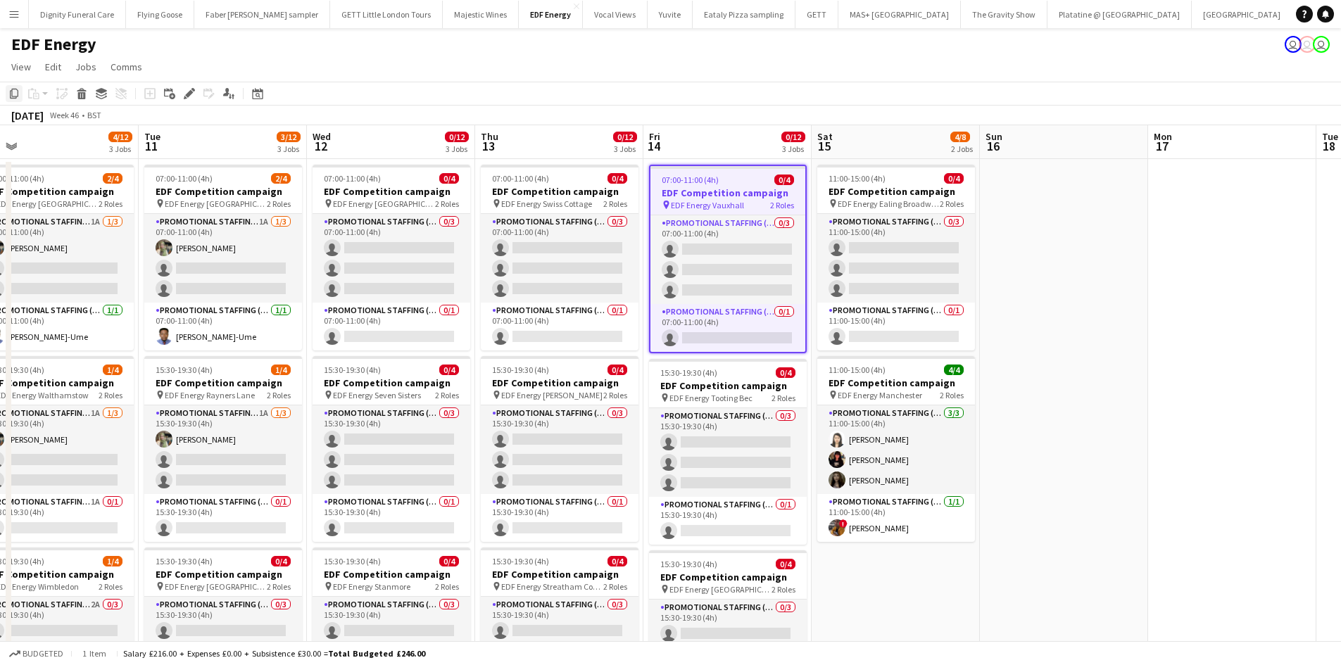
click at [15, 90] on icon "Copy" at bounding box center [13, 93] width 11 height 11
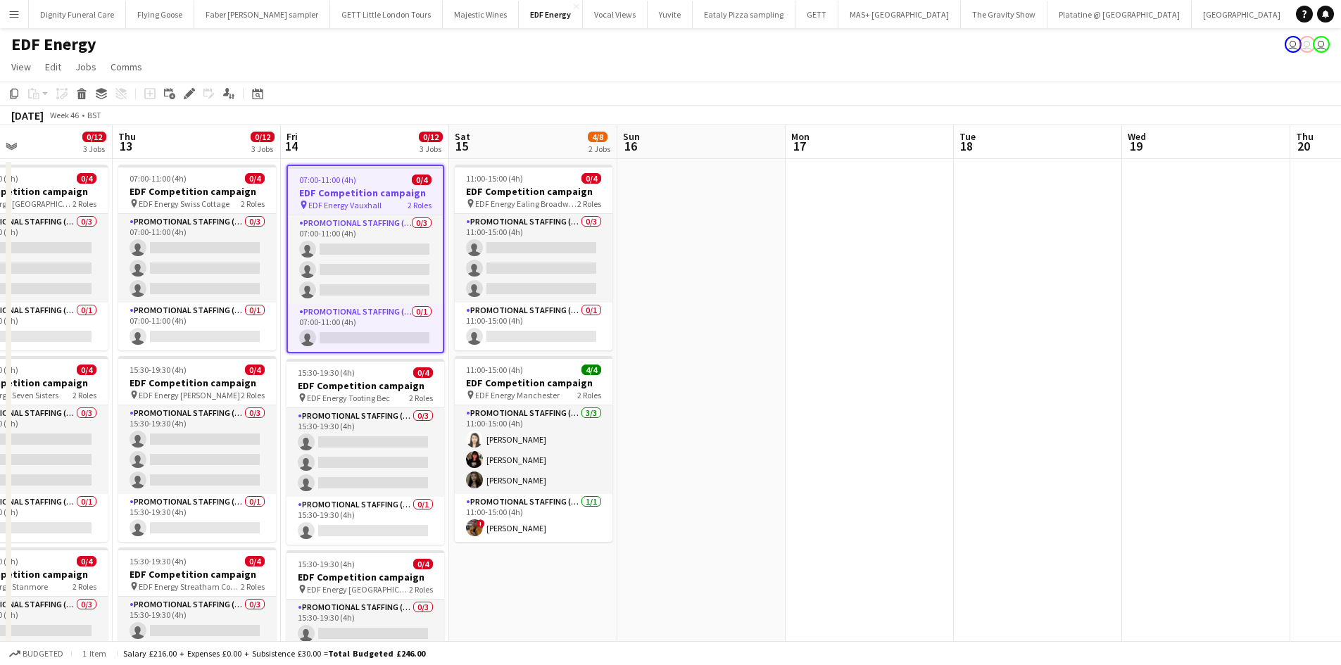
drag, startPoint x: 1101, startPoint y: 268, endPoint x: 766, endPoint y: 258, distance: 335.1
click at [730, 273] on app-calendar-viewport "Sun 9 Mon 10 4/12 3 Jobs Tue 11 3/12 3 Jobs Wed 12 0/12 3 Jobs Thu 13 0/12 3 Jo…" at bounding box center [670, 571] width 1341 height 892
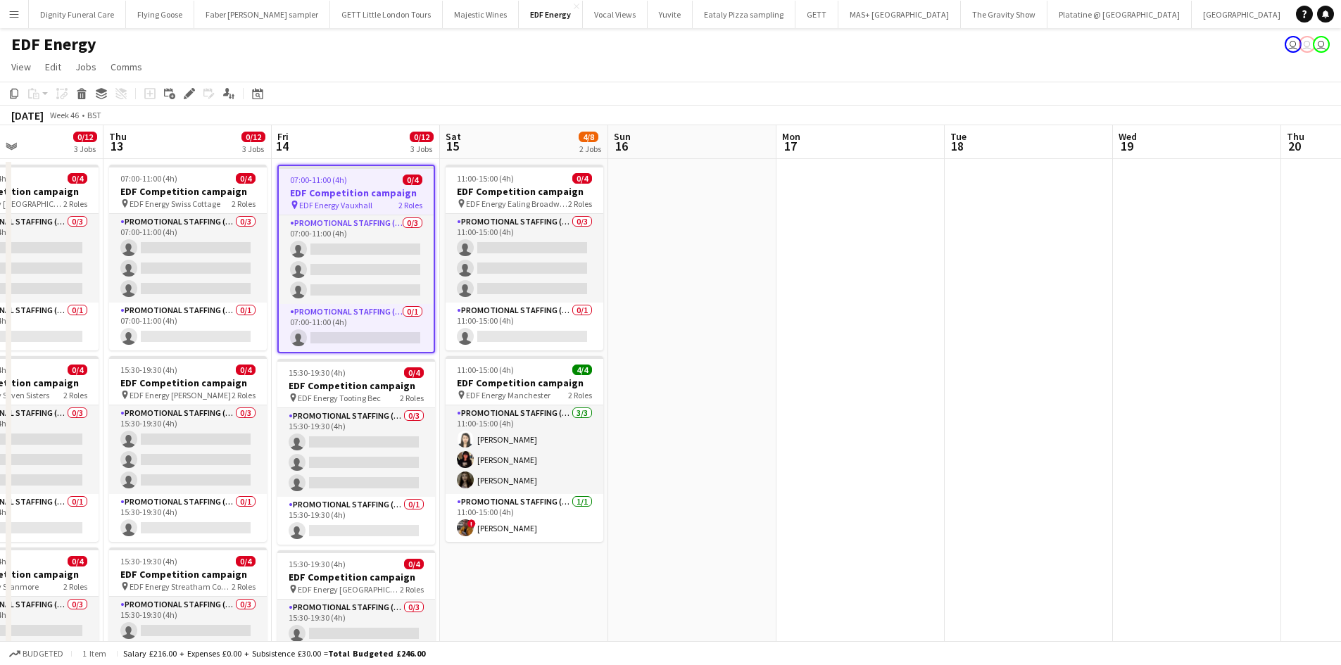
click at [844, 213] on app-date-cell at bounding box center [860, 588] width 168 height 858
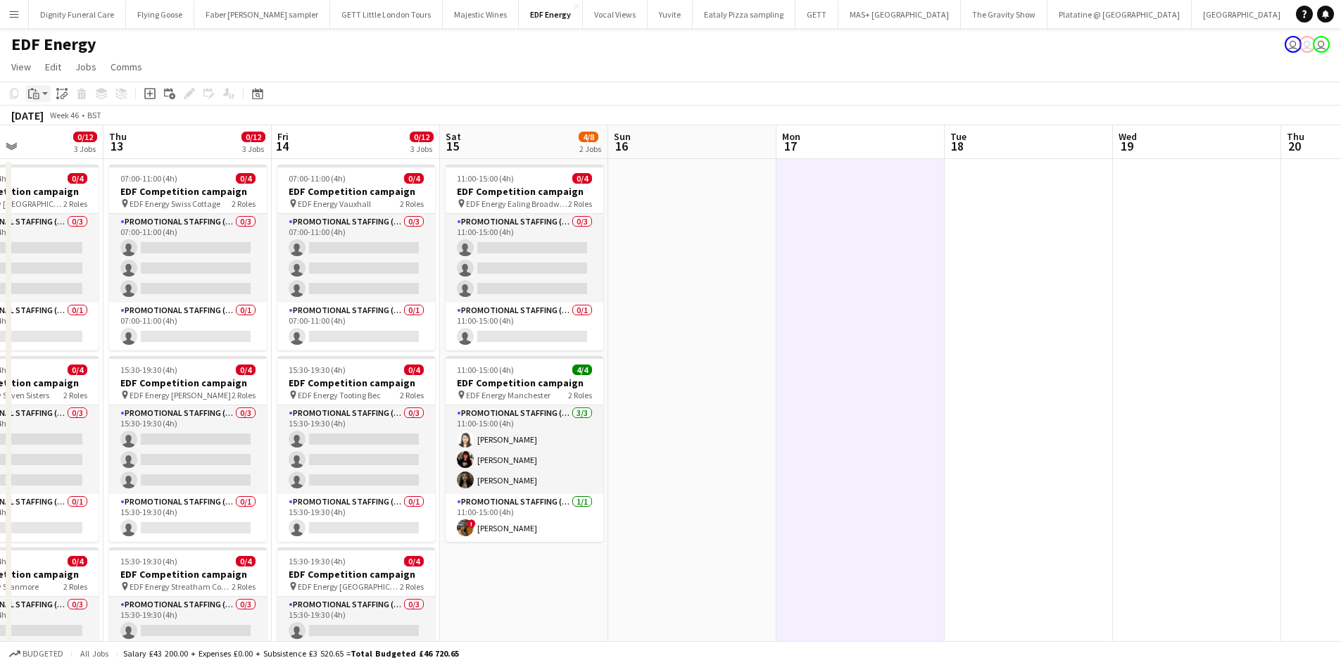
click at [30, 87] on div "Paste" at bounding box center [33, 93] width 17 height 17
click at [50, 117] on link "Paste Ctrl+V" at bounding box center [103, 120] width 132 height 13
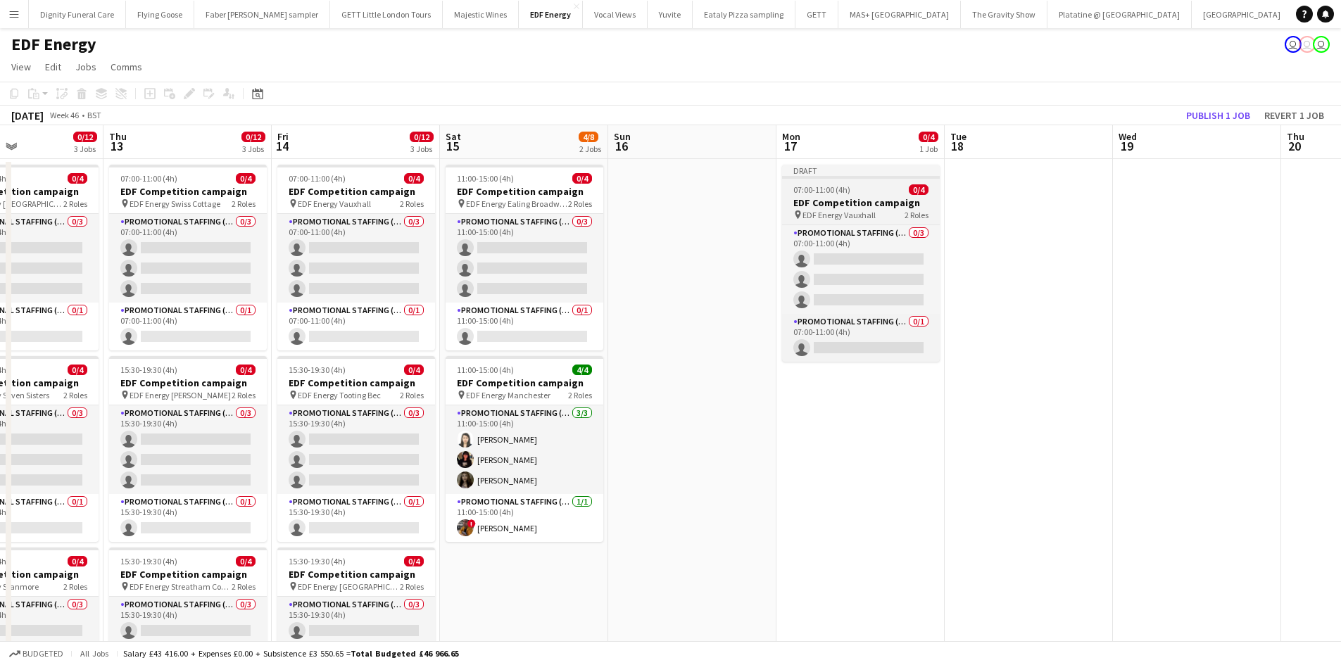
click at [818, 201] on h3 "EDF Competition campaign" at bounding box center [861, 202] width 158 height 13
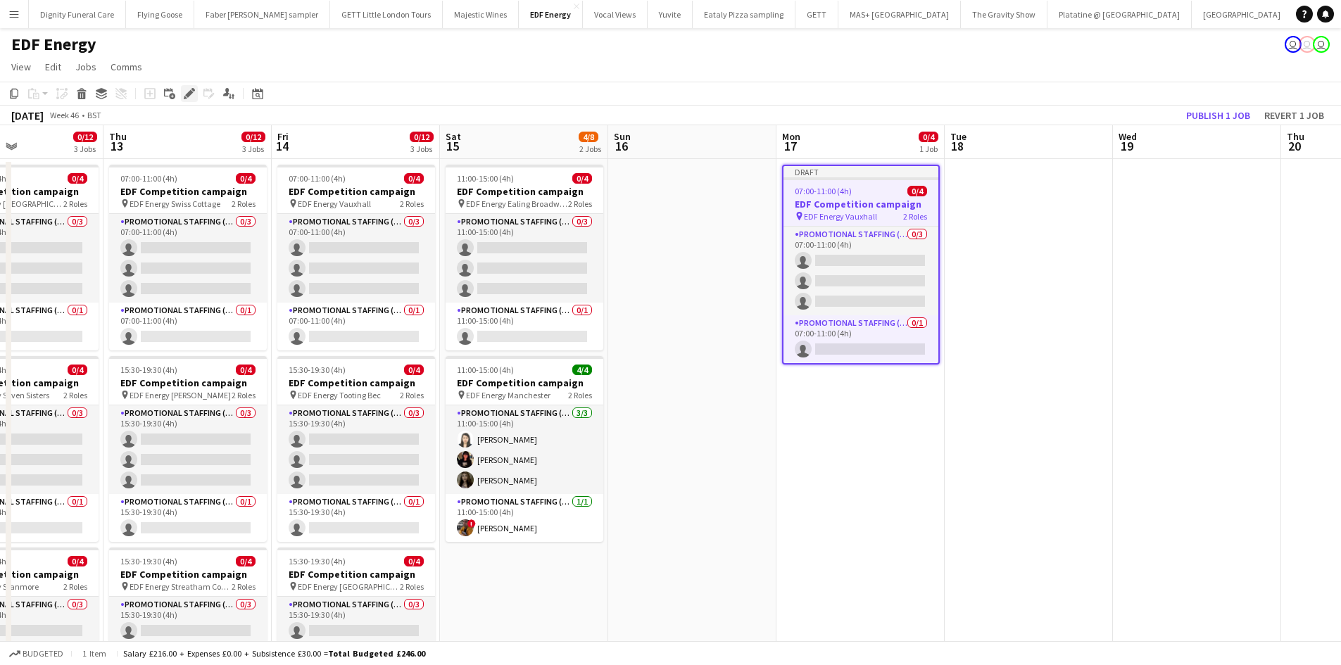
click at [183, 94] on div "Edit" at bounding box center [189, 93] width 17 height 17
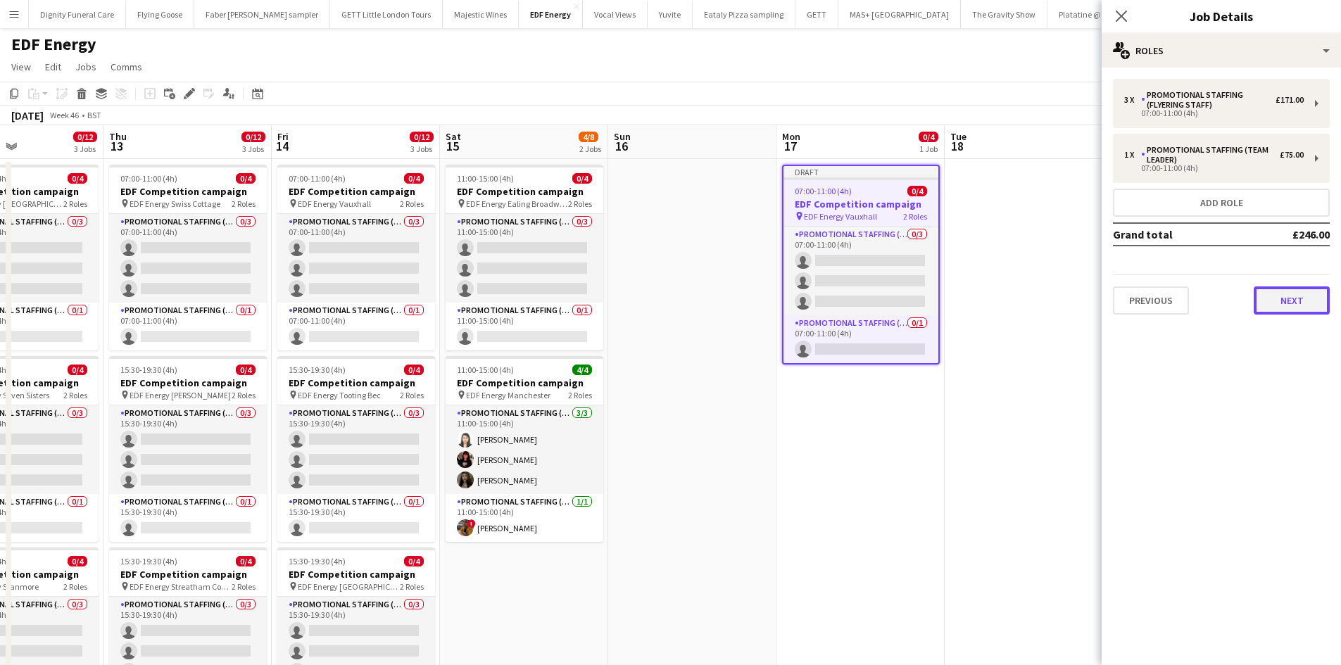
click at [1283, 291] on button "Next" at bounding box center [1291, 300] width 76 height 28
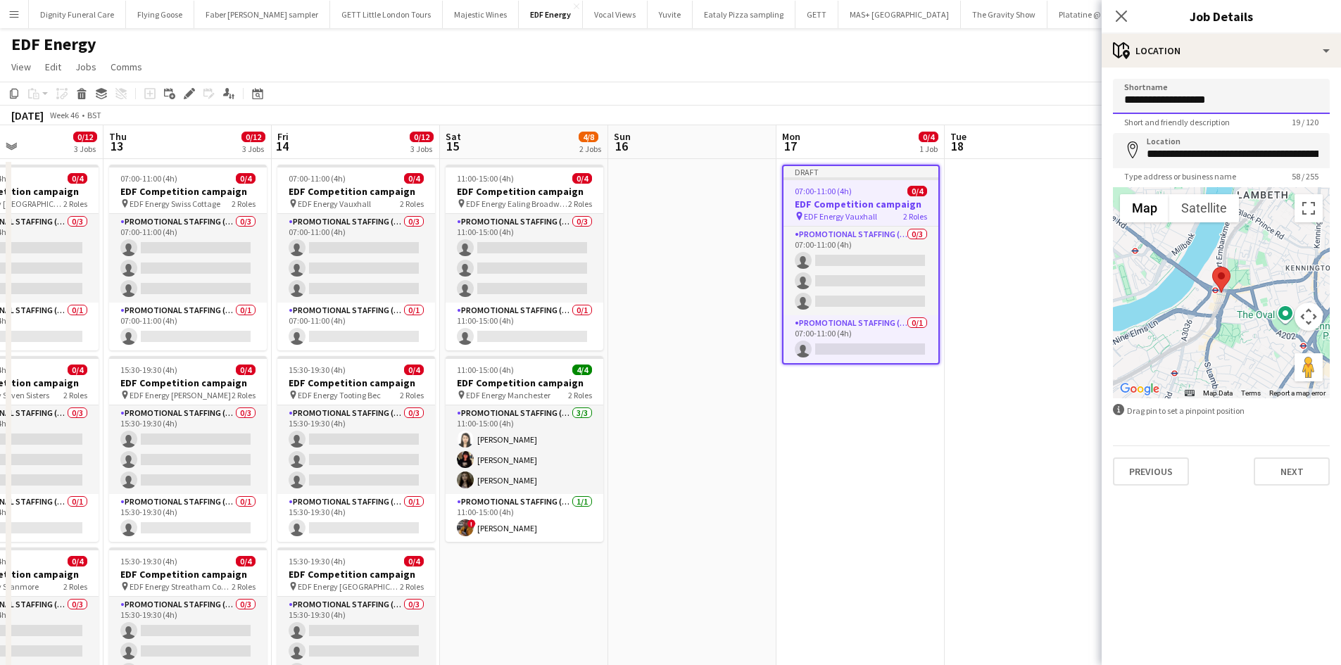
click at [1246, 99] on input "**********" at bounding box center [1221, 96] width 217 height 35
type input "**********"
drag, startPoint x: 1316, startPoint y: 153, endPoint x: 1118, endPoint y: 159, distance: 197.8
click at [1118, 159] on input "**********" at bounding box center [1221, 150] width 217 height 35
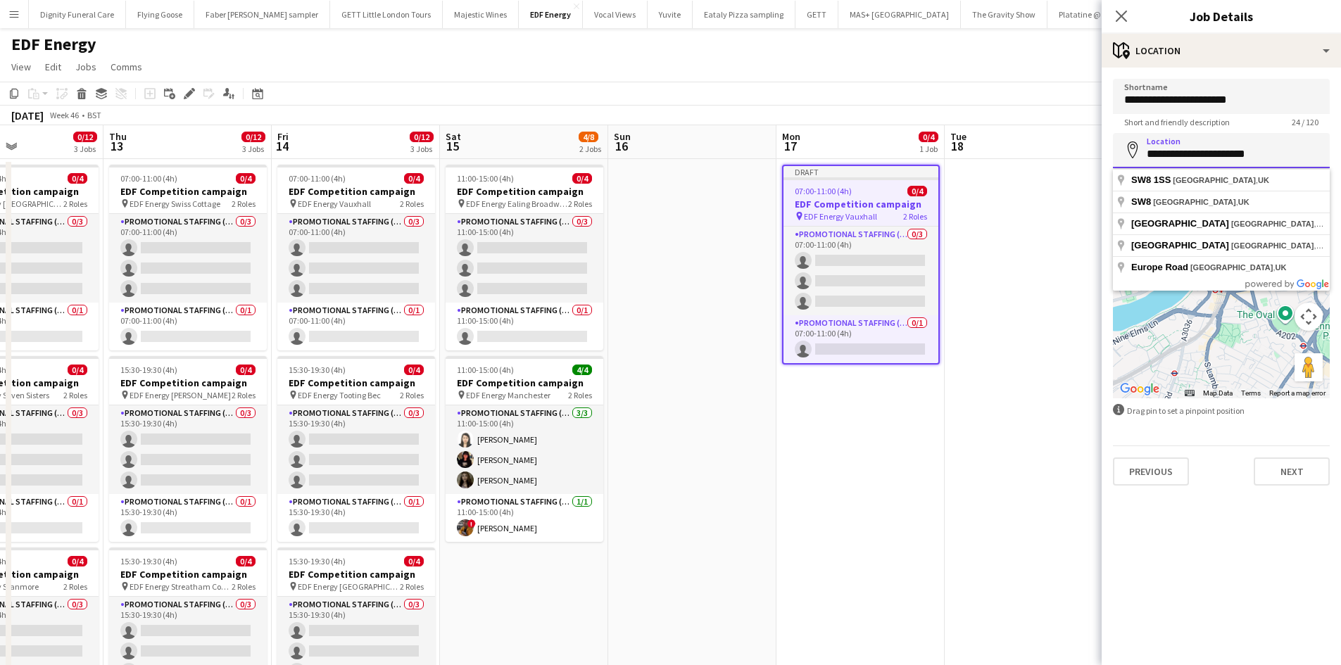
drag, startPoint x: 1288, startPoint y: 151, endPoint x: 1154, endPoint y: 159, distance: 133.9
click at [1154, 159] on input "**********" at bounding box center [1221, 150] width 217 height 35
type input "*"
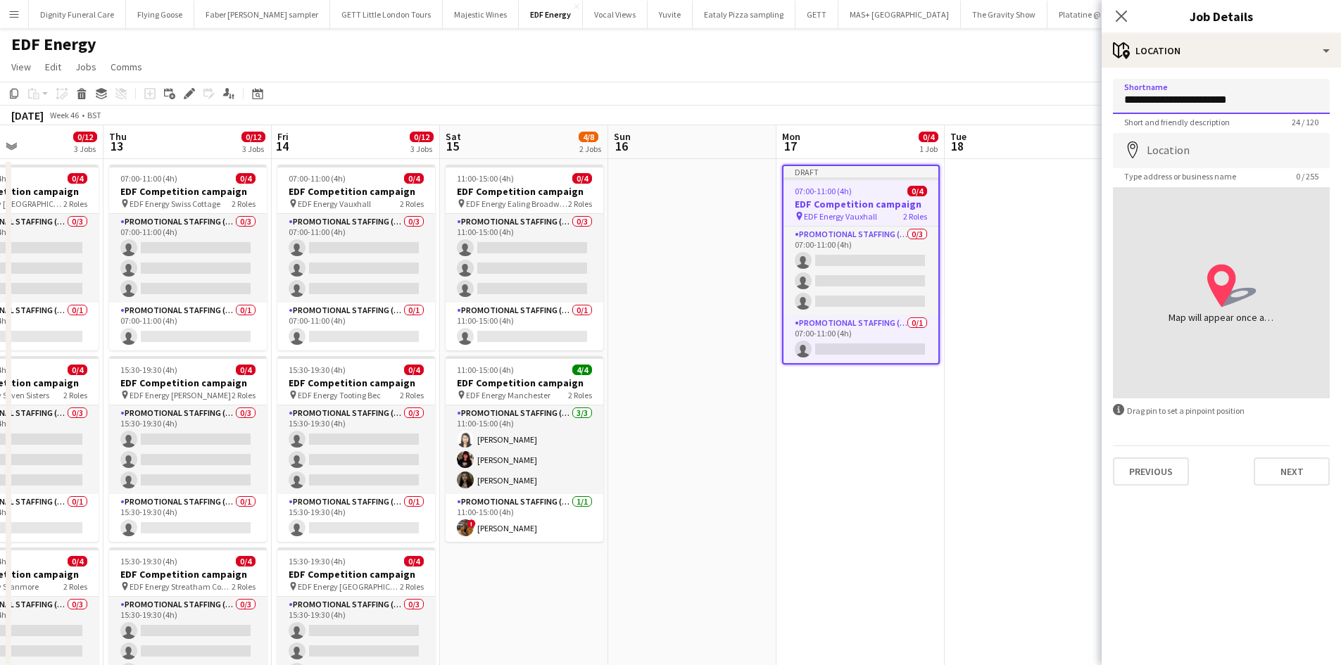
drag, startPoint x: 1258, startPoint y: 96, endPoint x: 1182, endPoint y: 102, distance: 75.6
click at [1182, 102] on input "**********" at bounding box center [1221, 96] width 217 height 35
click at [1175, 139] on input "Location" at bounding box center [1221, 150] width 217 height 35
paste input "**********"
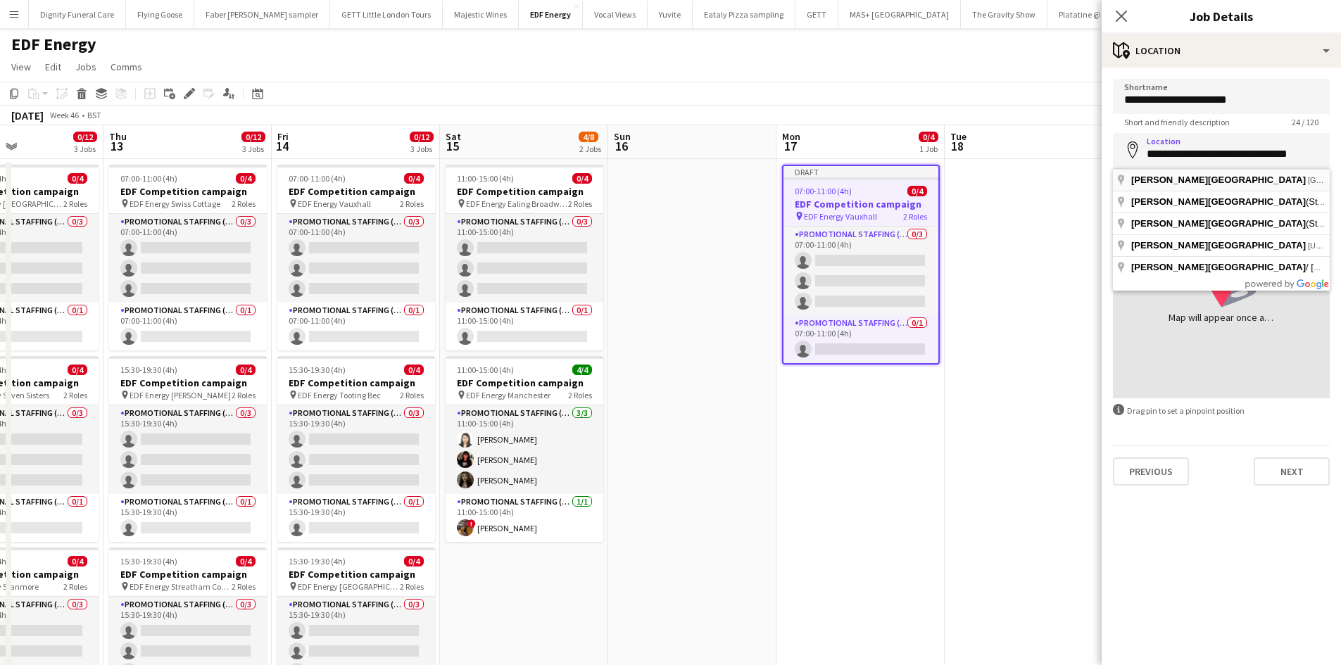
type input "**********"
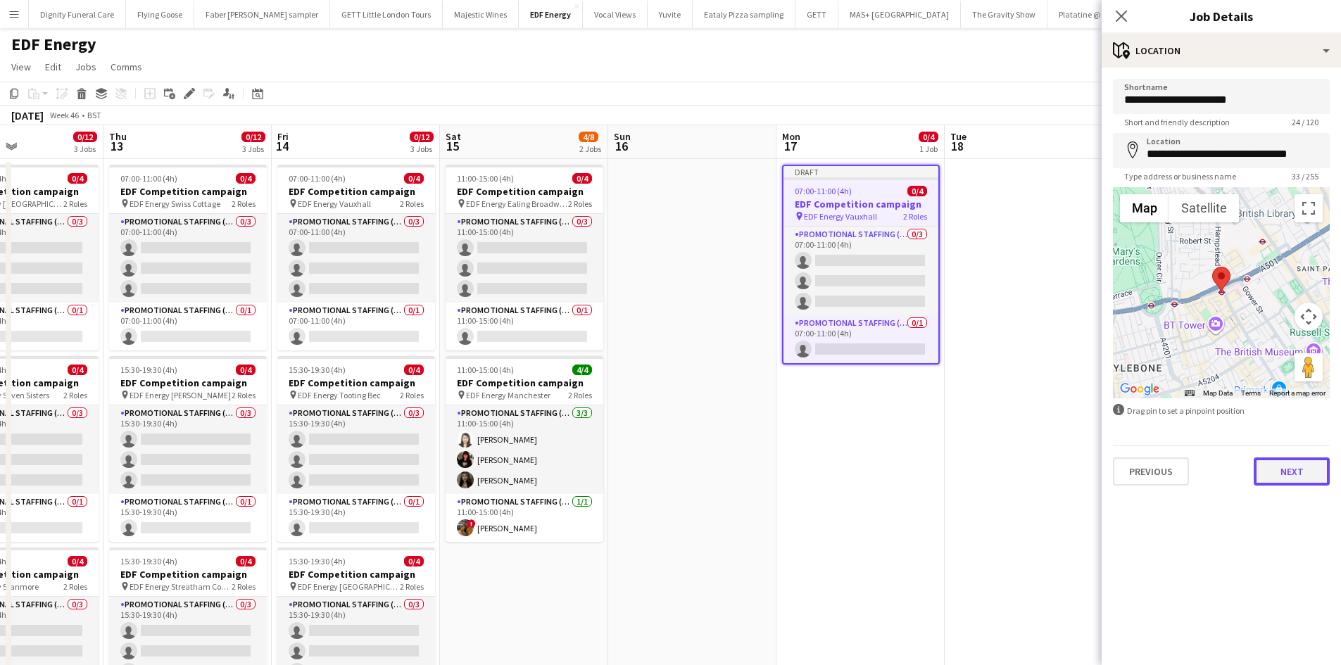
click at [1295, 466] on button "Next" at bounding box center [1291, 471] width 76 height 28
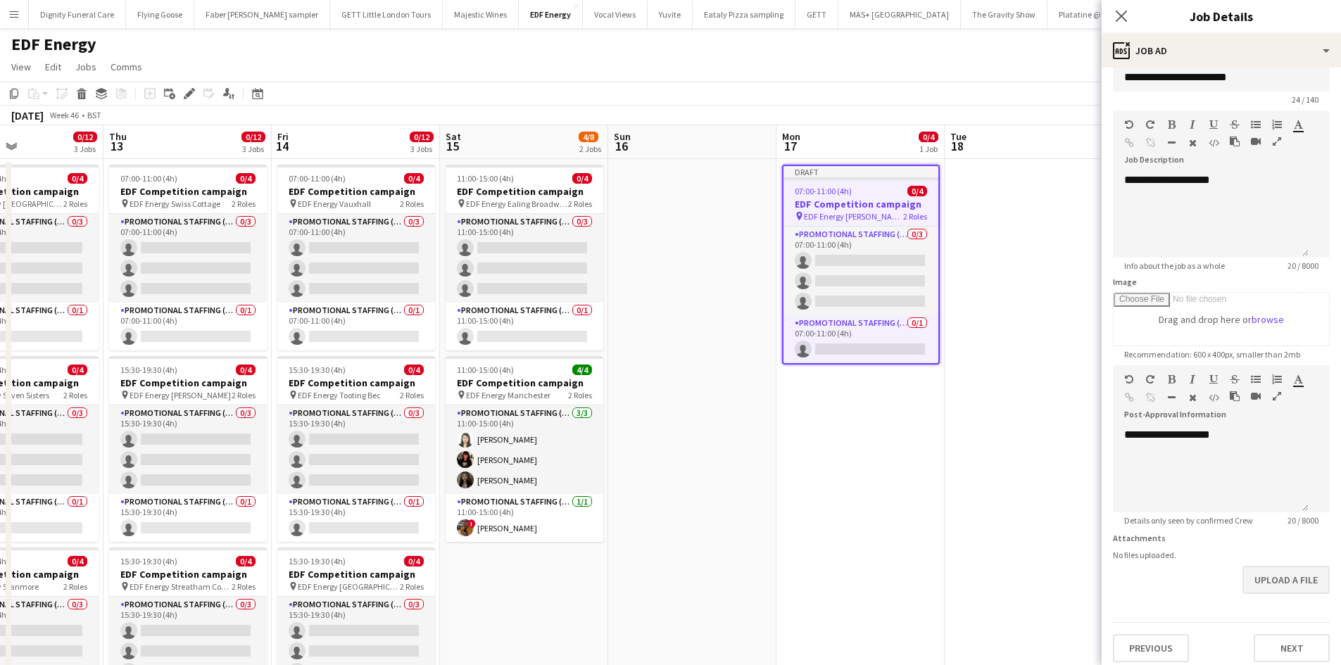
scroll to position [31, 0]
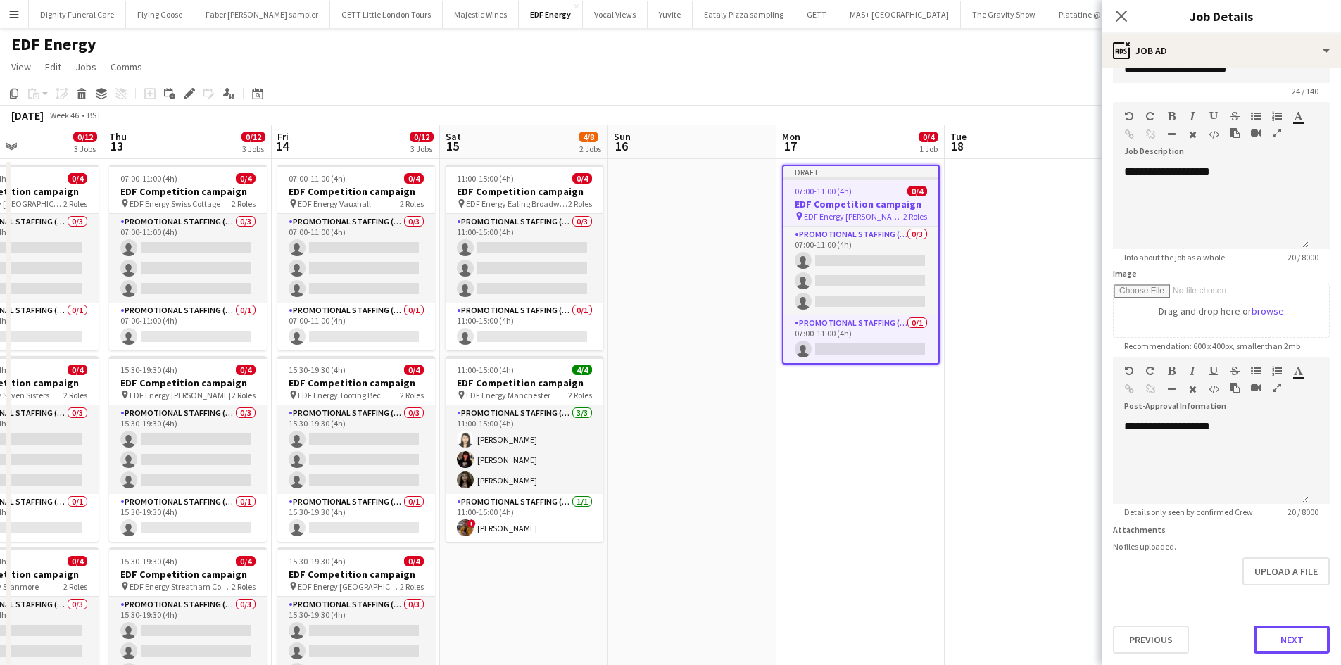
drag, startPoint x: 1274, startPoint y: 640, endPoint x: 1259, endPoint y: 626, distance: 21.4
click at [1274, 641] on button "Next" at bounding box center [1291, 640] width 76 height 28
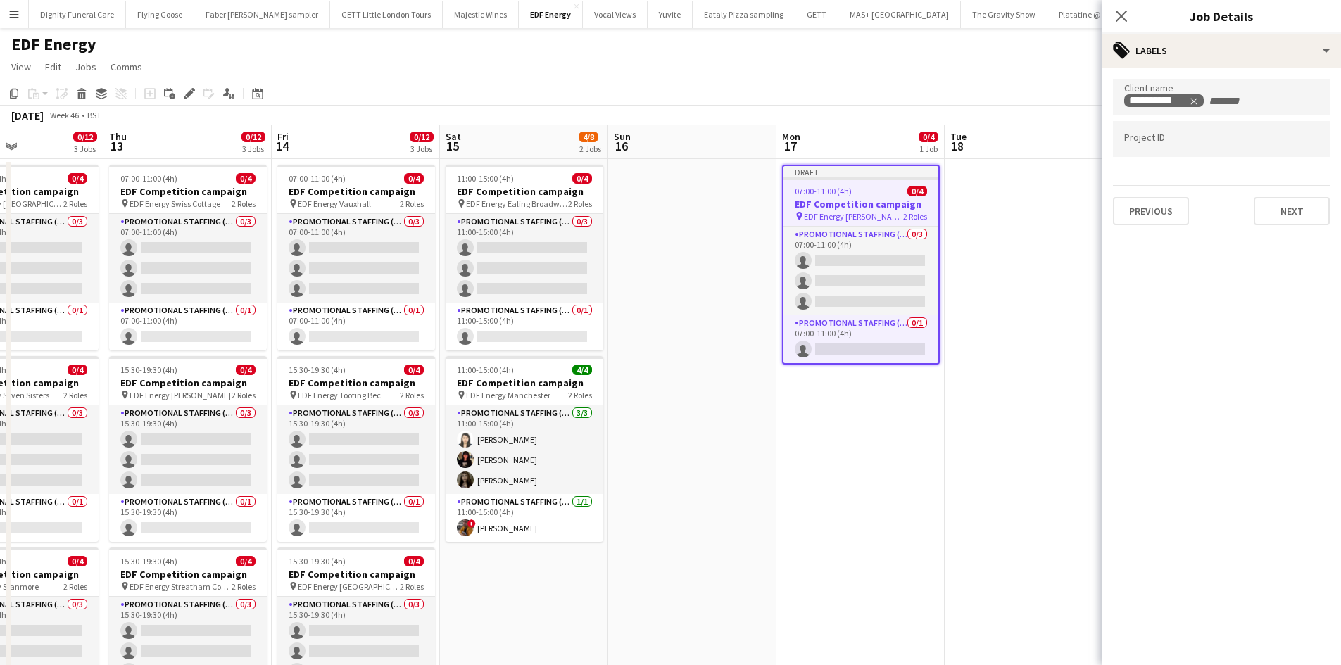
scroll to position [0, 0]
click at [1288, 223] on button "Next" at bounding box center [1291, 211] width 76 height 28
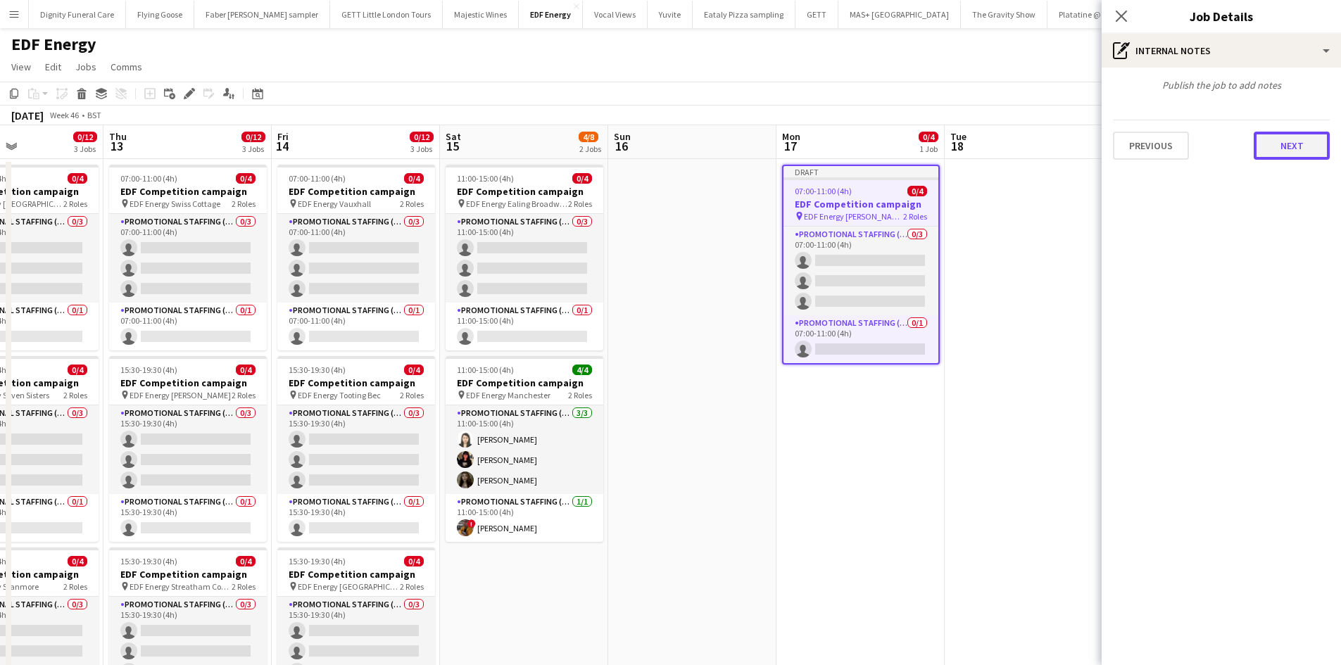
click at [1286, 133] on button "Next" at bounding box center [1291, 146] width 76 height 28
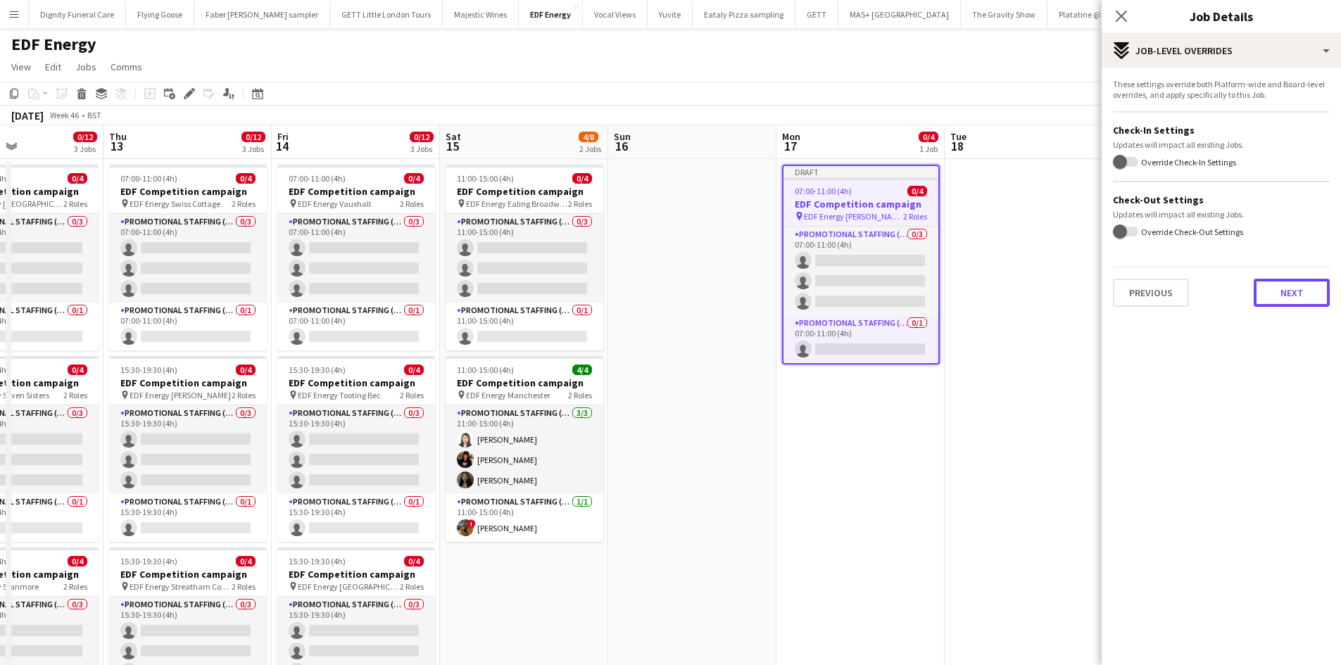
click at [1293, 297] on button "Next" at bounding box center [1291, 293] width 76 height 28
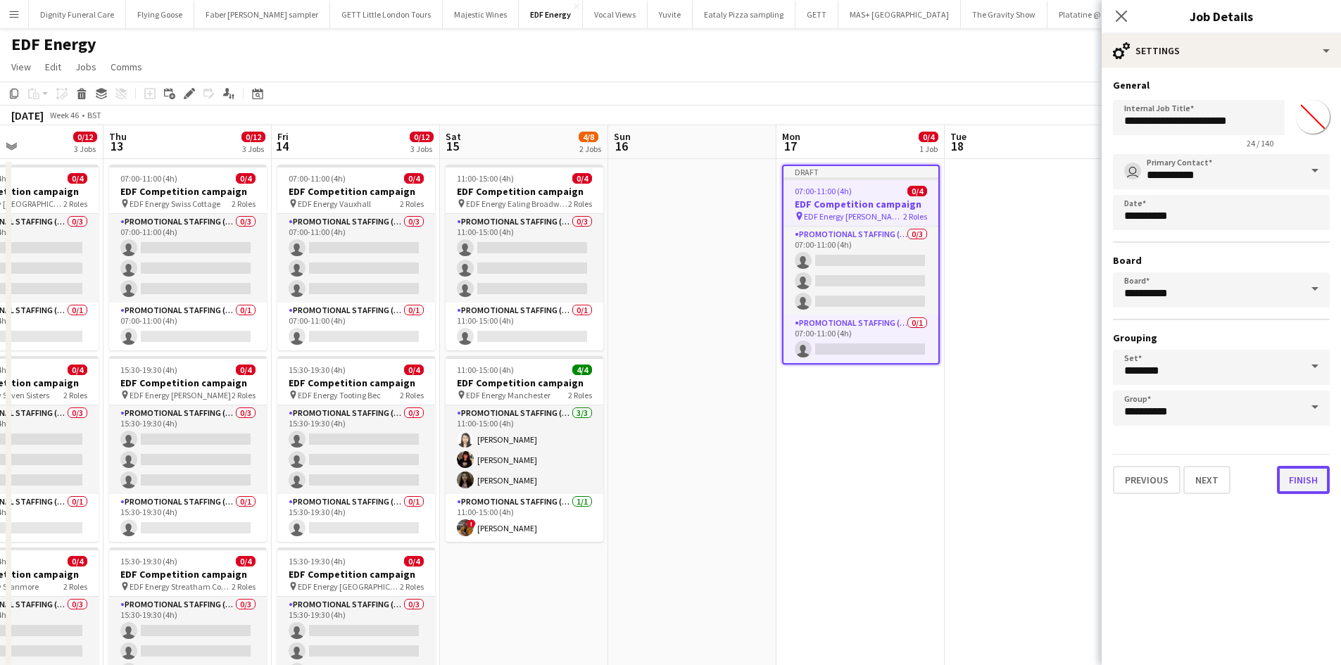
click at [1298, 481] on button "Finish" at bounding box center [1303, 480] width 53 height 28
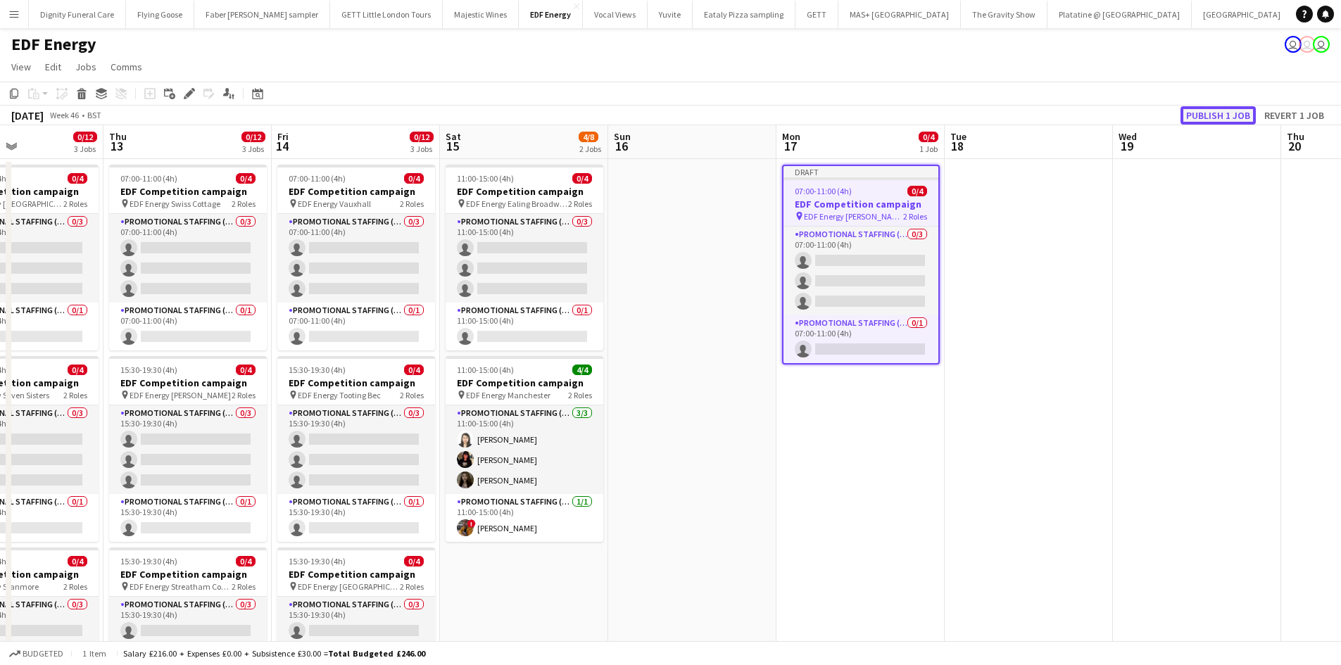
click at [1224, 113] on button "Publish 1 job" at bounding box center [1217, 115] width 75 height 18
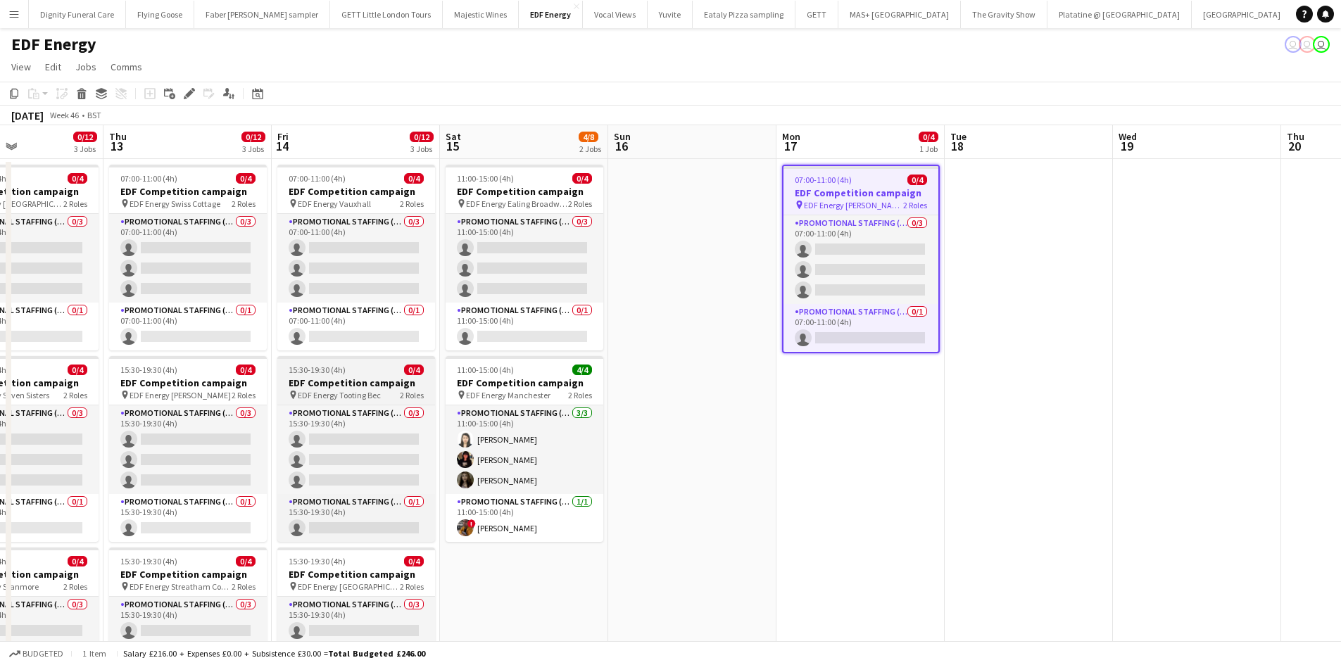
click at [313, 379] on h3 "EDF Competition campaign" at bounding box center [356, 382] width 158 height 13
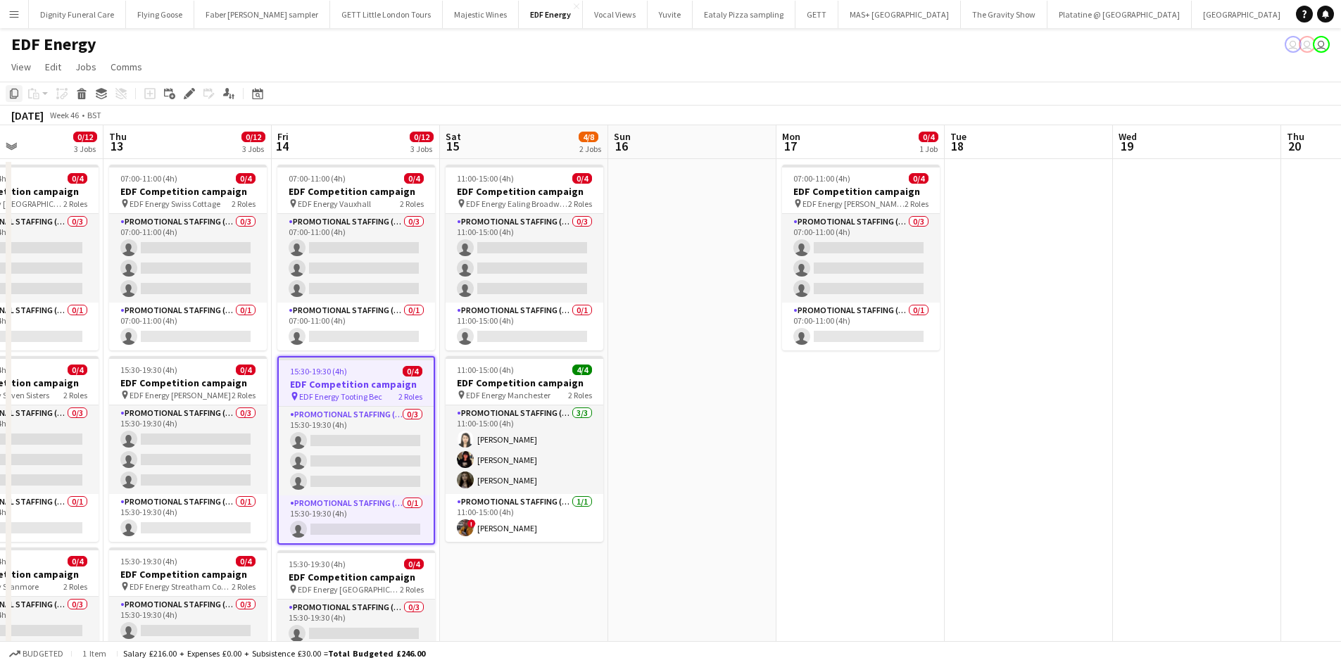
click at [8, 90] on icon "Copy" at bounding box center [13, 93] width 11 height 11
click at [822, 420] on app-date-cell "07:00-11:00 (4h) 0/4 EDF Competition campaign pin EDF Energy [PERSON_NAME] Stre…" at bounding box center [860, 588] width 168 height 858
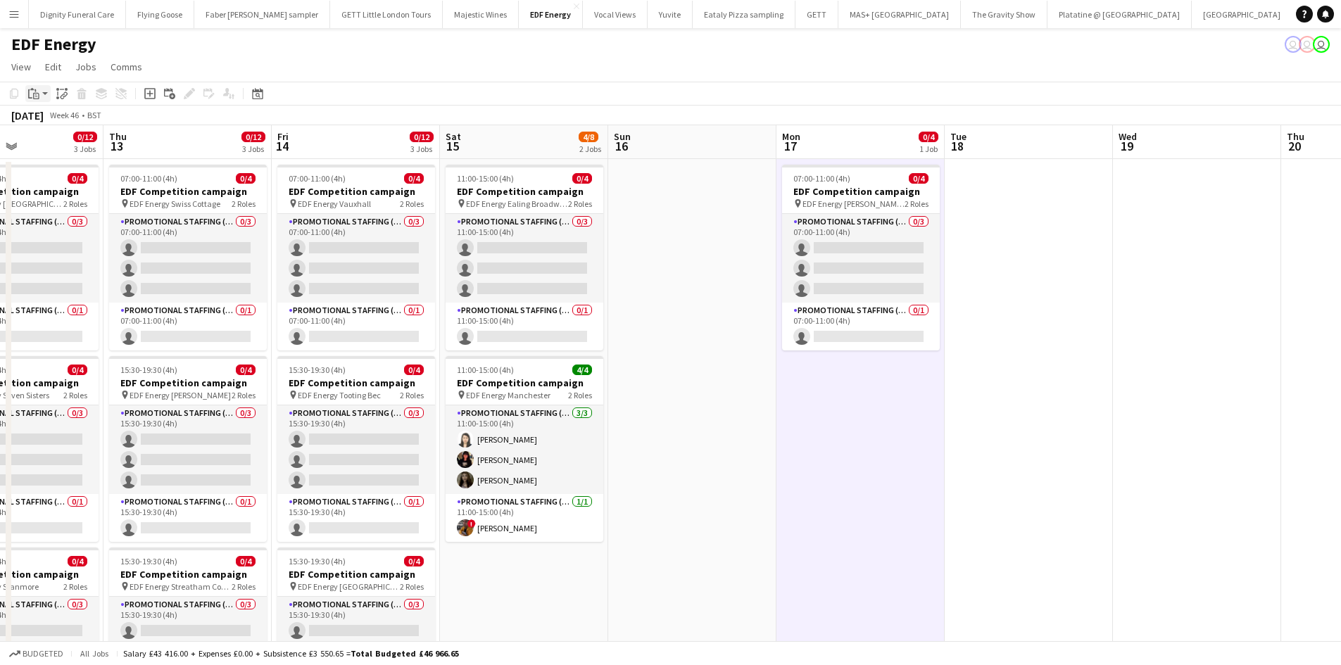
click at [35, 88] on icon "Paste" at bounding box center [33, 93] width 11 height 11
click at [39, 123] on link "Paste Ctrl+V" at bounding box center [103, 120] width 132 height 13
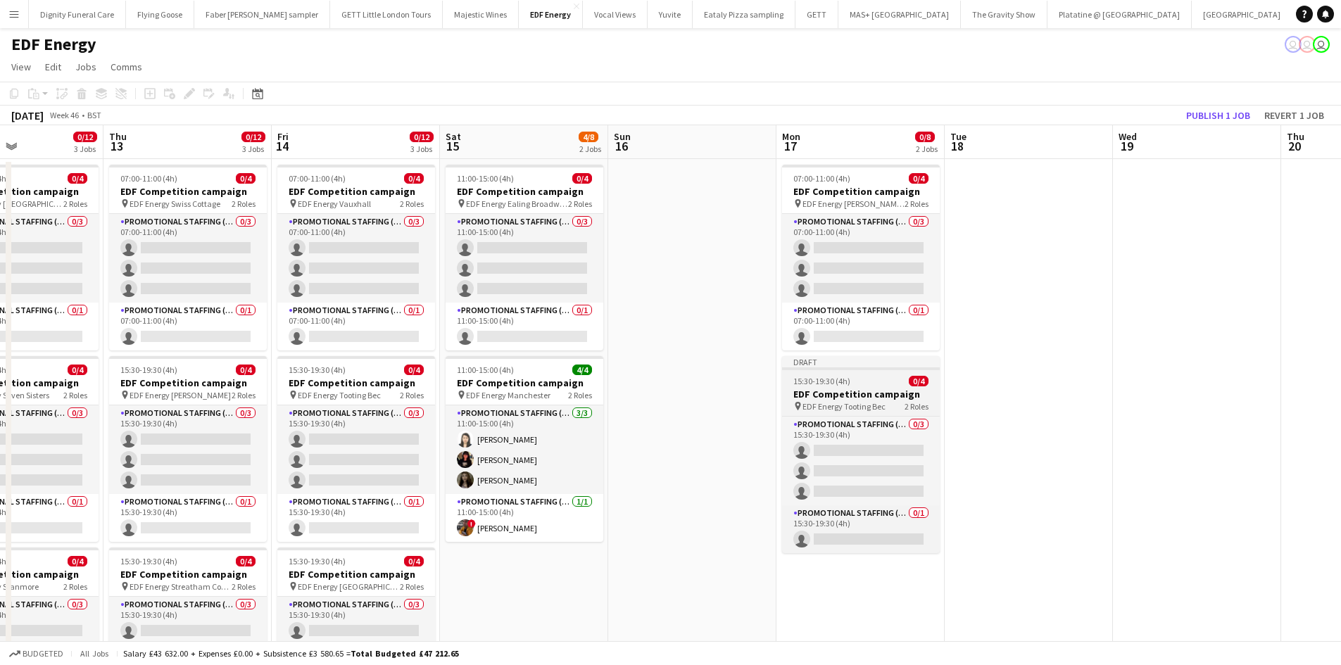
click at [823, 390] on h3 "EDF Competition campaign" at bounding box center [861, 394] width 158 height 13
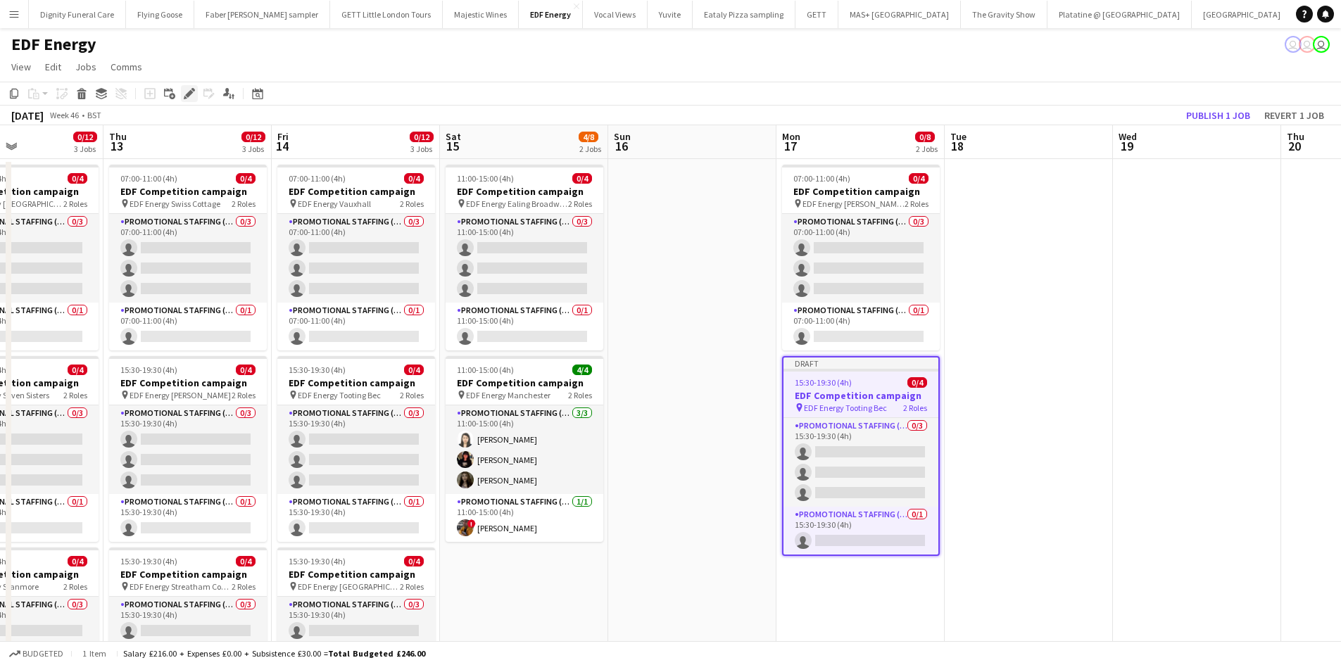
click at [187, 89] on icon "Edit" at bounding box center [189, 93] width 11 height 11
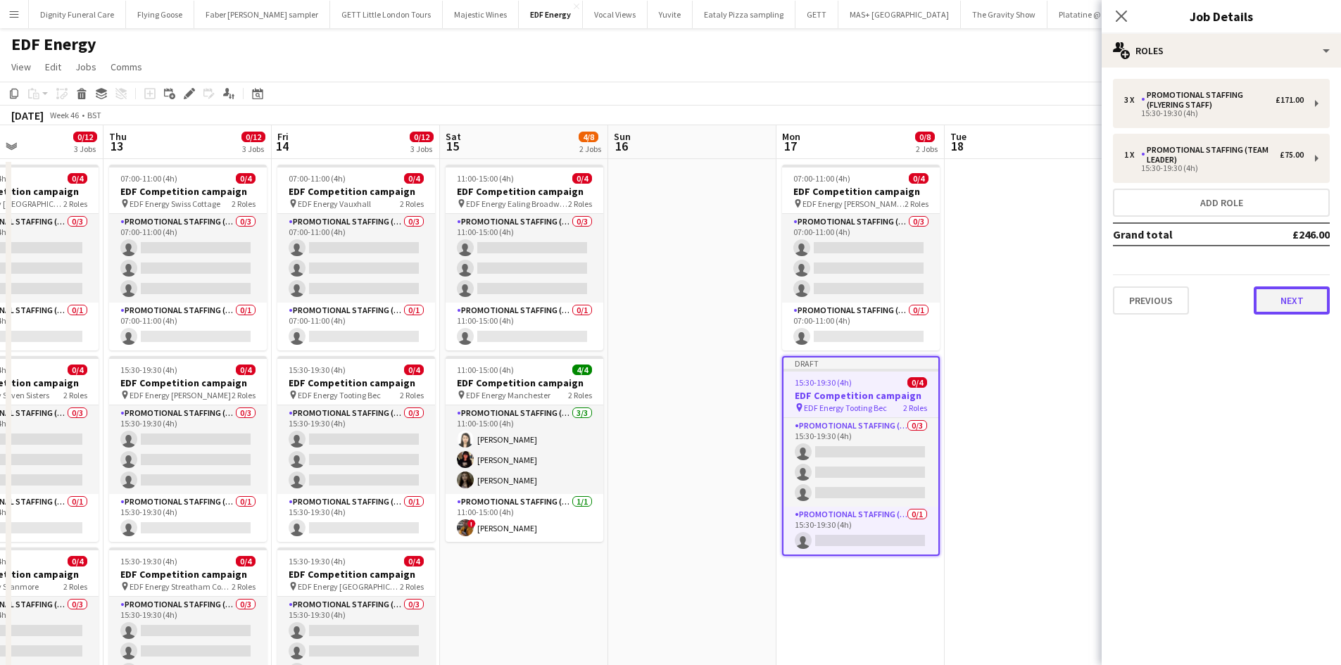
click at [1297, 298] on button "Next" at bounding box center [1291, 300] width 76 height 28
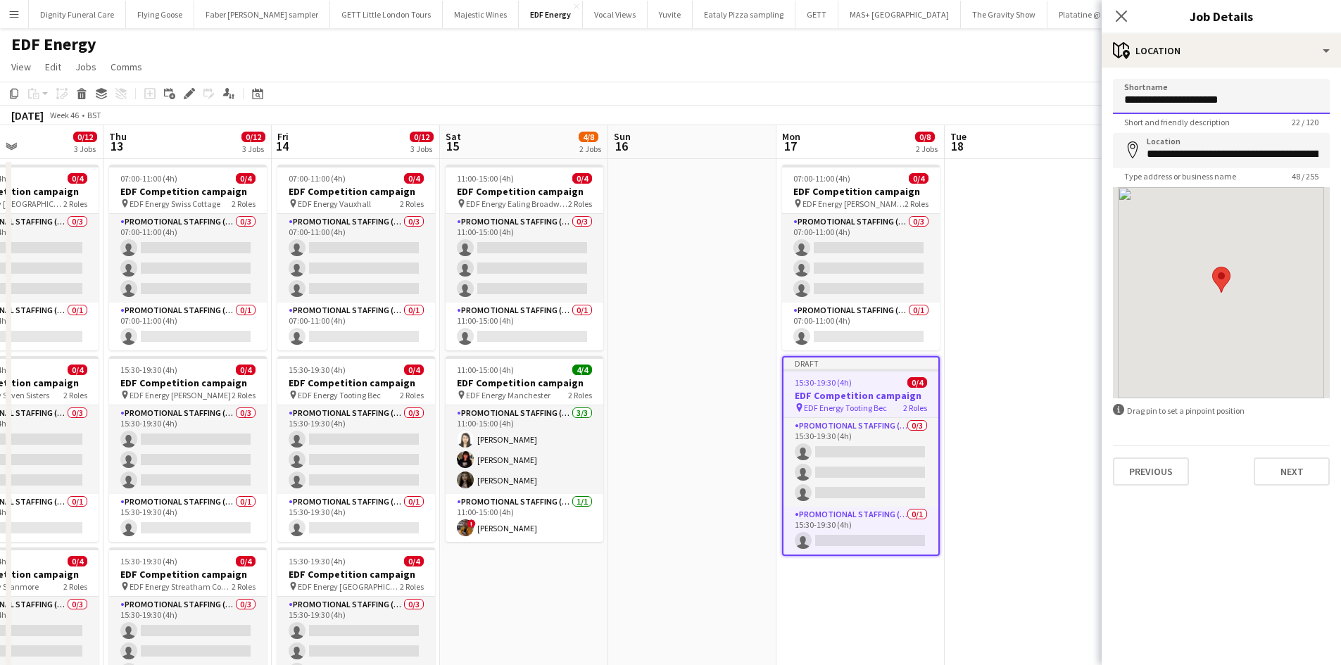
click at [1262, 101] on input "**********" at bounding box center [1221, 96] width 217 height 35
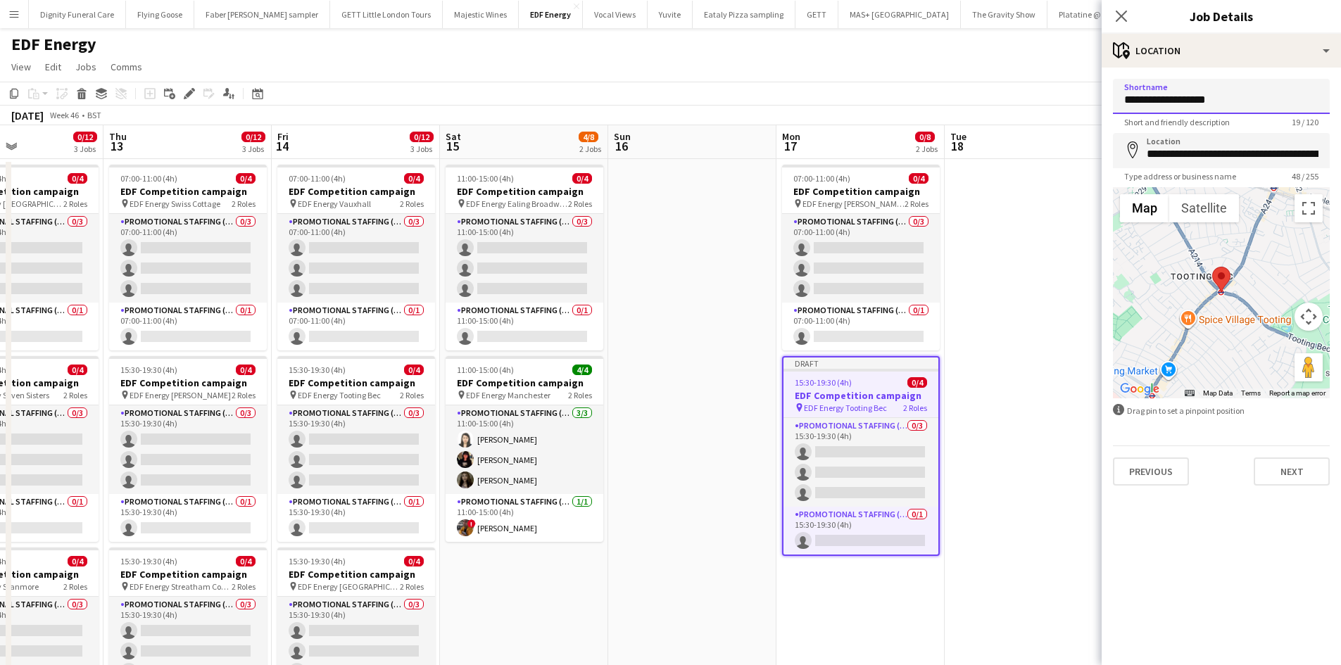
drag, startPoint x: 1248, startPoint y: 101, endPoint x: 1180, endPoint y: 99, distance: 67.6
click at [1180, 99] on input "**********" at bounding box center [1221, 96] width 217 height 35
type input "**********"
click at [1306, 157] on input "**********" at bounding box center [1221, 150] width 217 height 35
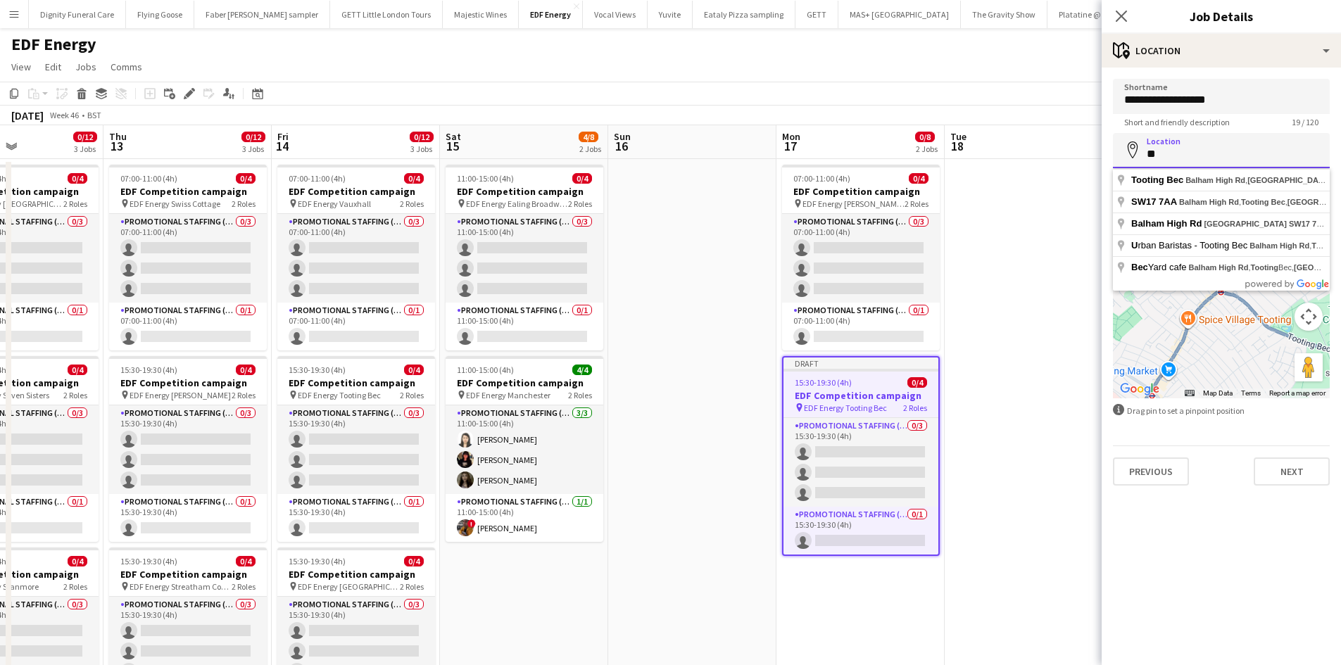
type input "*"
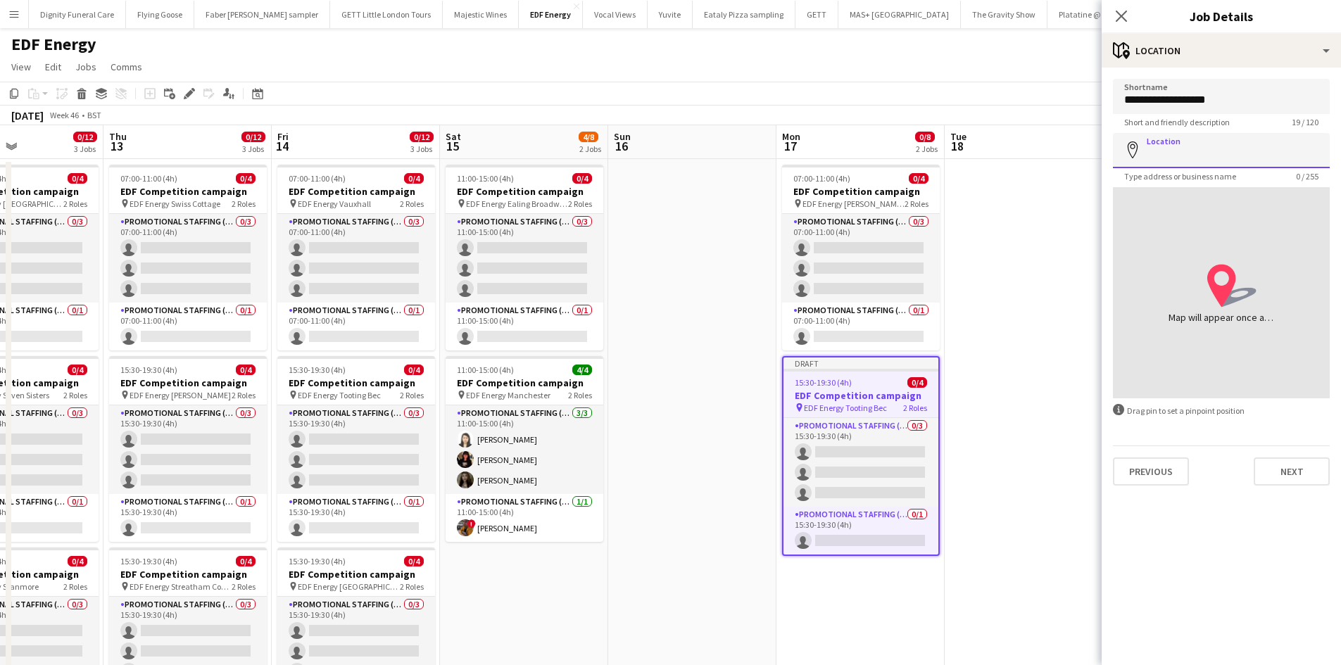
paste input "********"
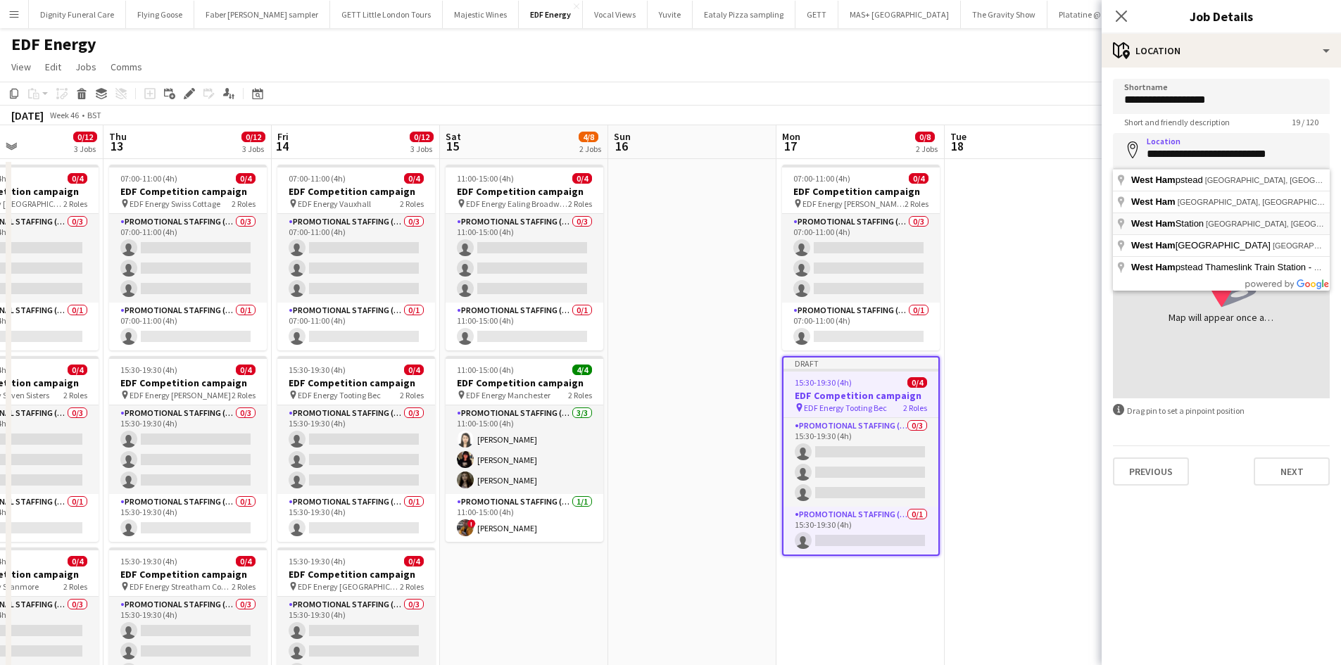
type input "**********"
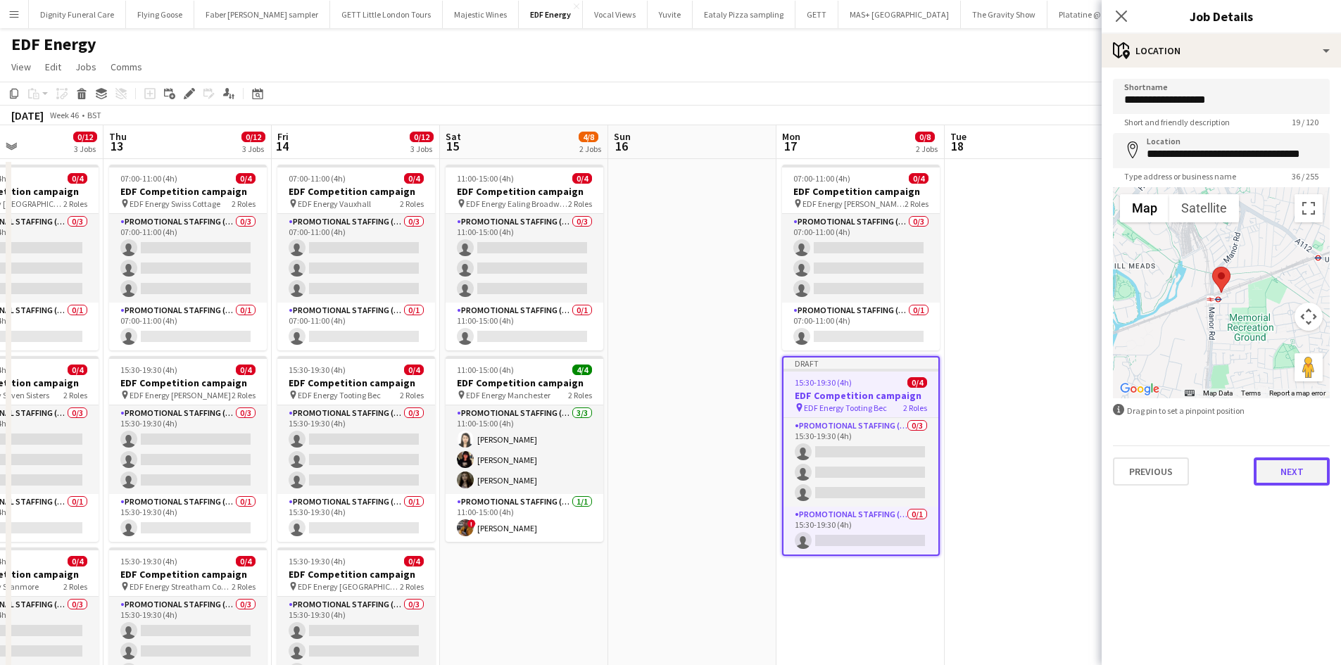
click at [1302, 472] on button "Next" at bounding box center [1291, 471] width 76 height 28
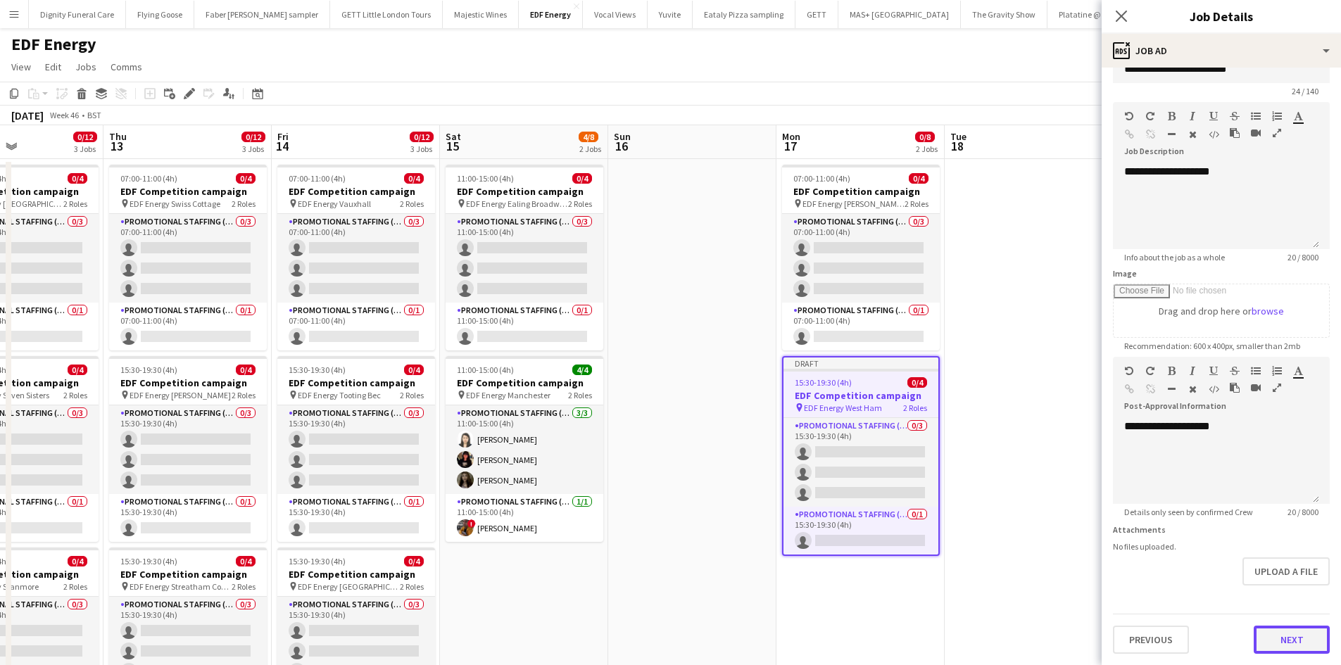
click at [1279, 643] on button "Next" at bounding box center [1291, 640] width 76 height 28
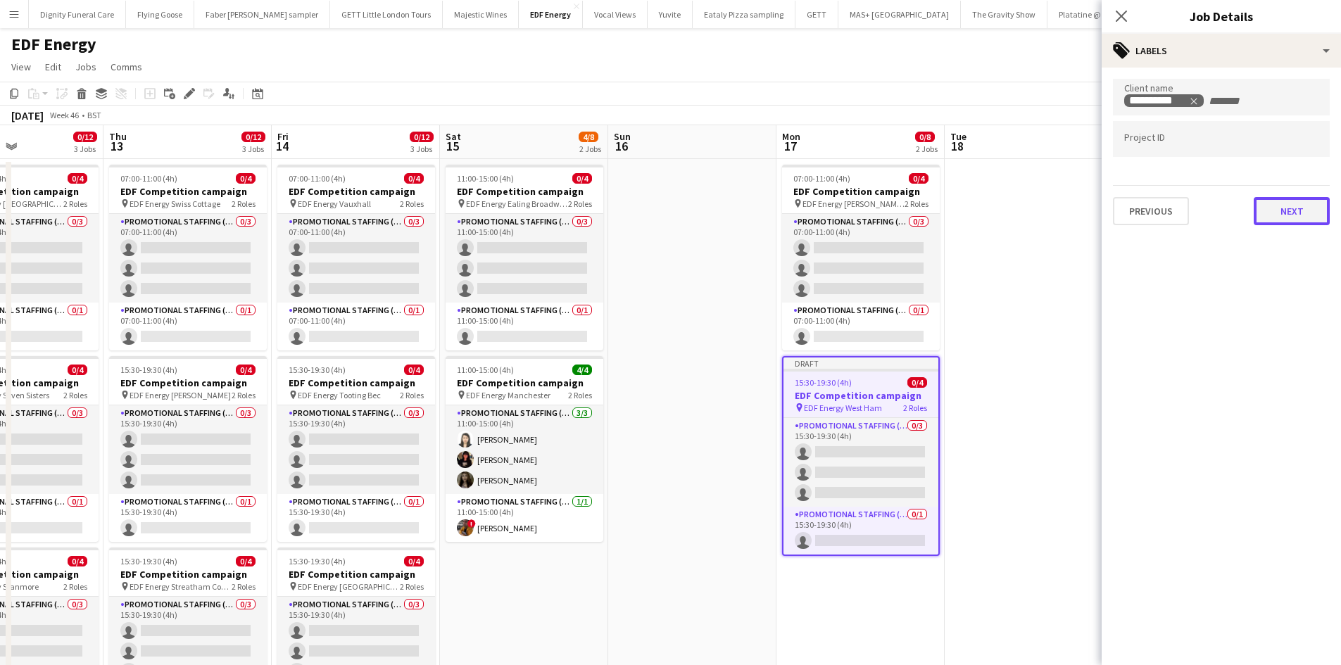
click at [1288, 208] on button "Next" at bounding box center [1291, 211] width 76 height 28
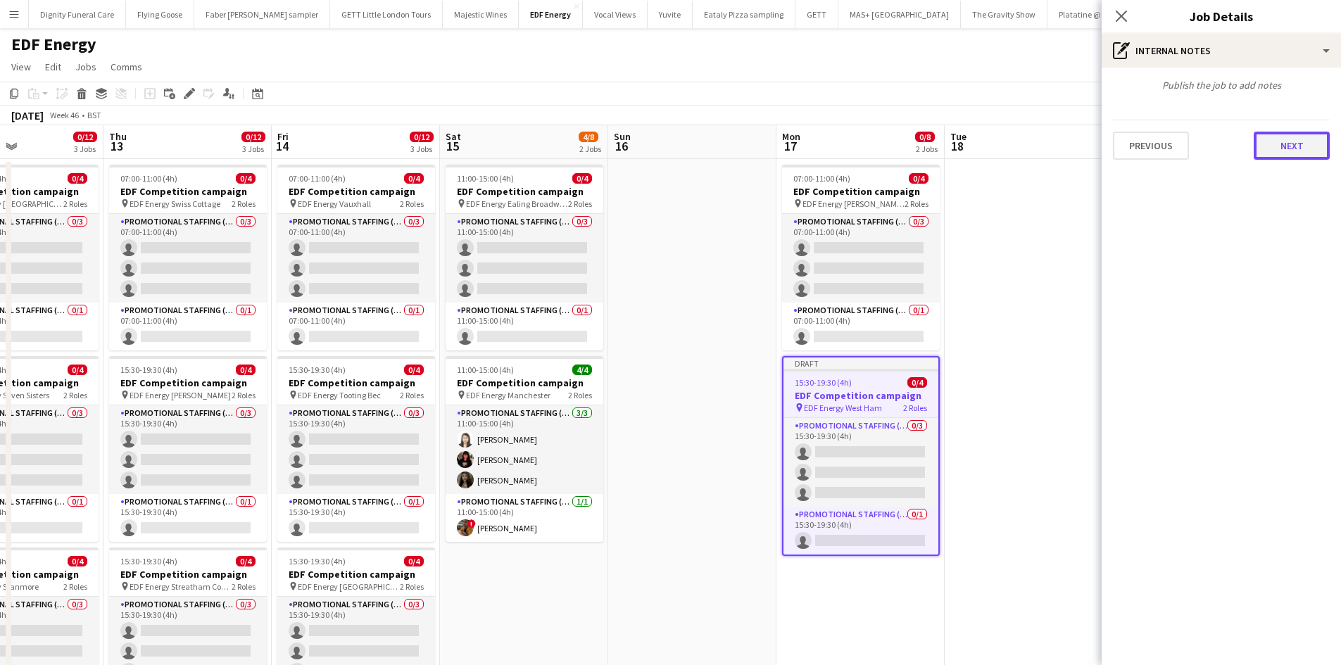
click at [1289, 144] on button "Next" at bounding box center [1291, 146] width 76 height 28
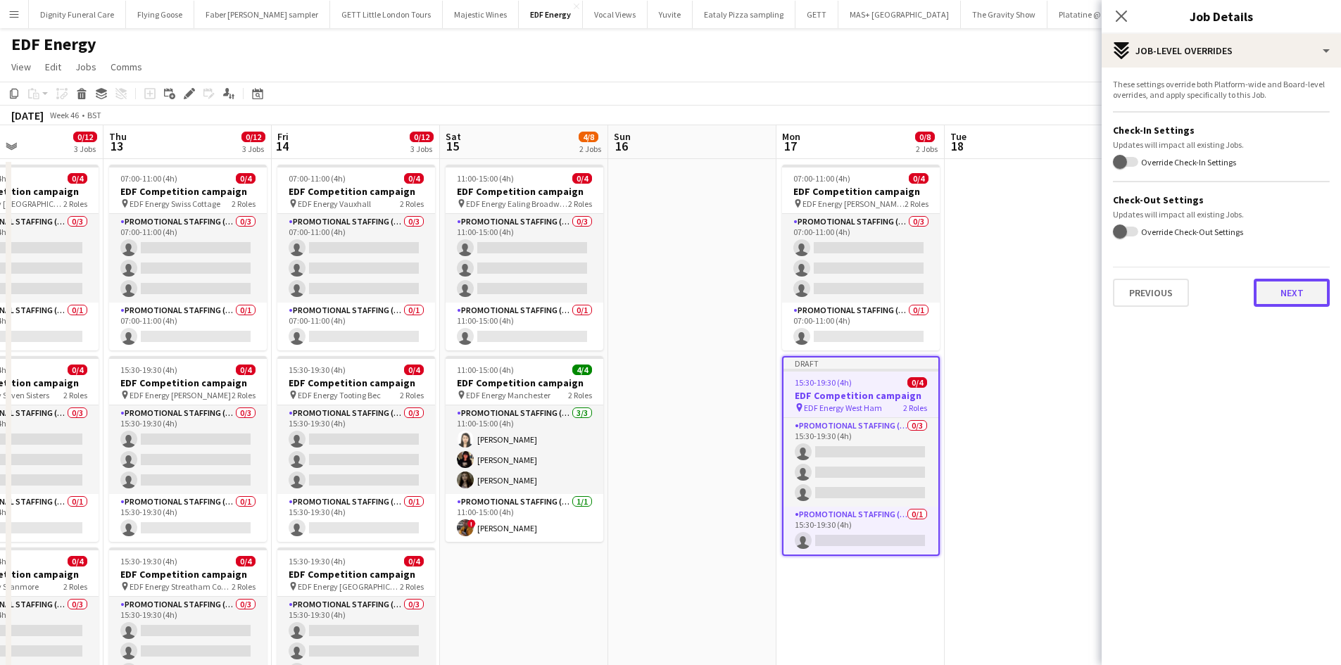
click at [1286, 291] on button "Next" at bounding box center [1291, 293] width 76 height 28
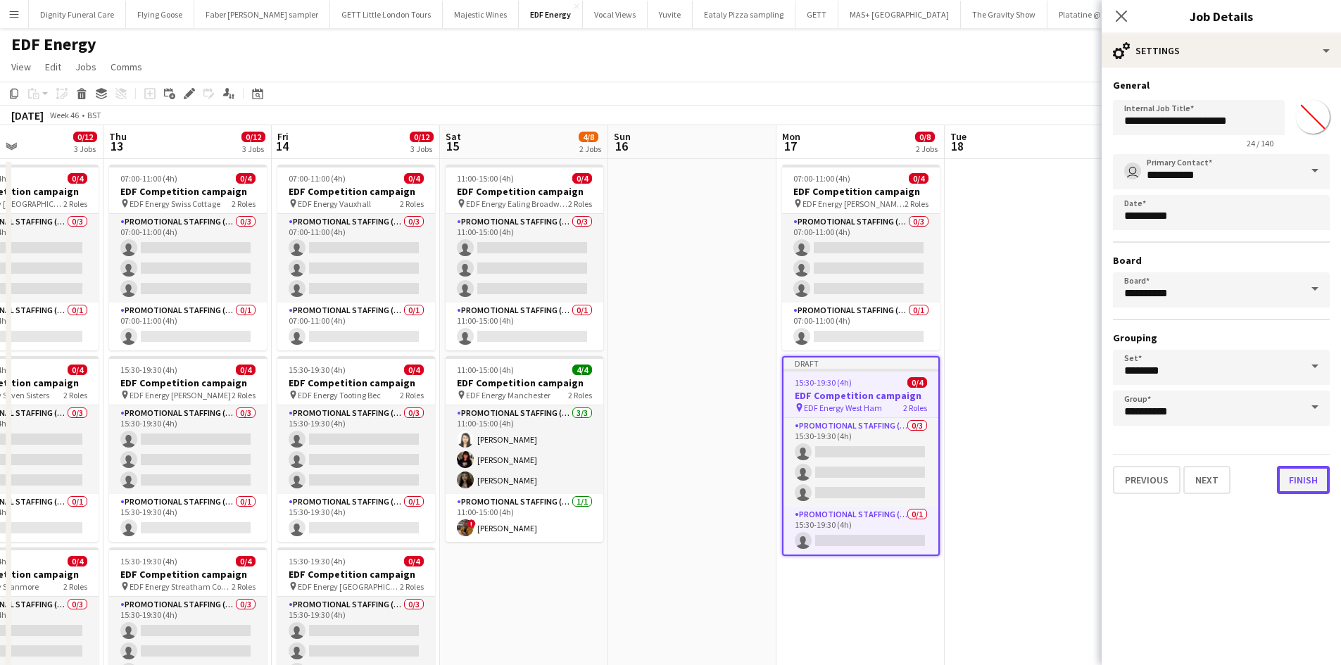
click at [1315, 482] on button "Finish" at bounding box center [1303, 480] width 53 height 28
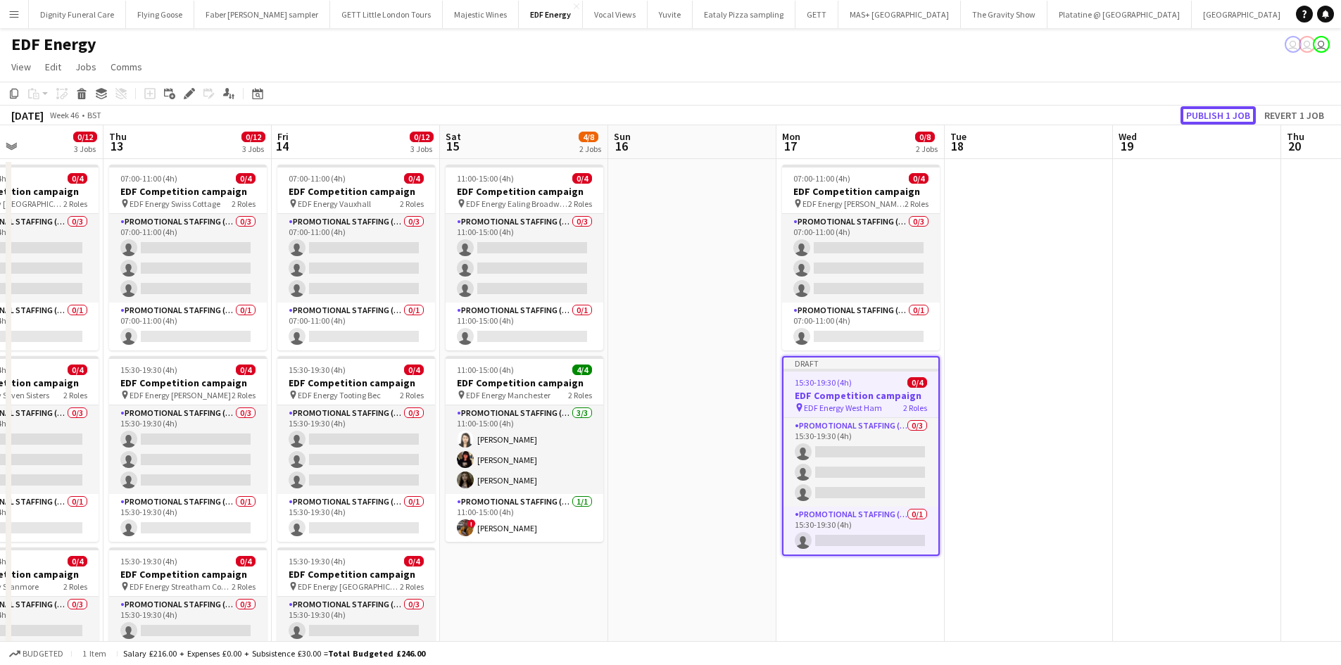
click at [1222, 113] on button "Publish 1 job" at bounding box center [1217, 115] width 75 height 18
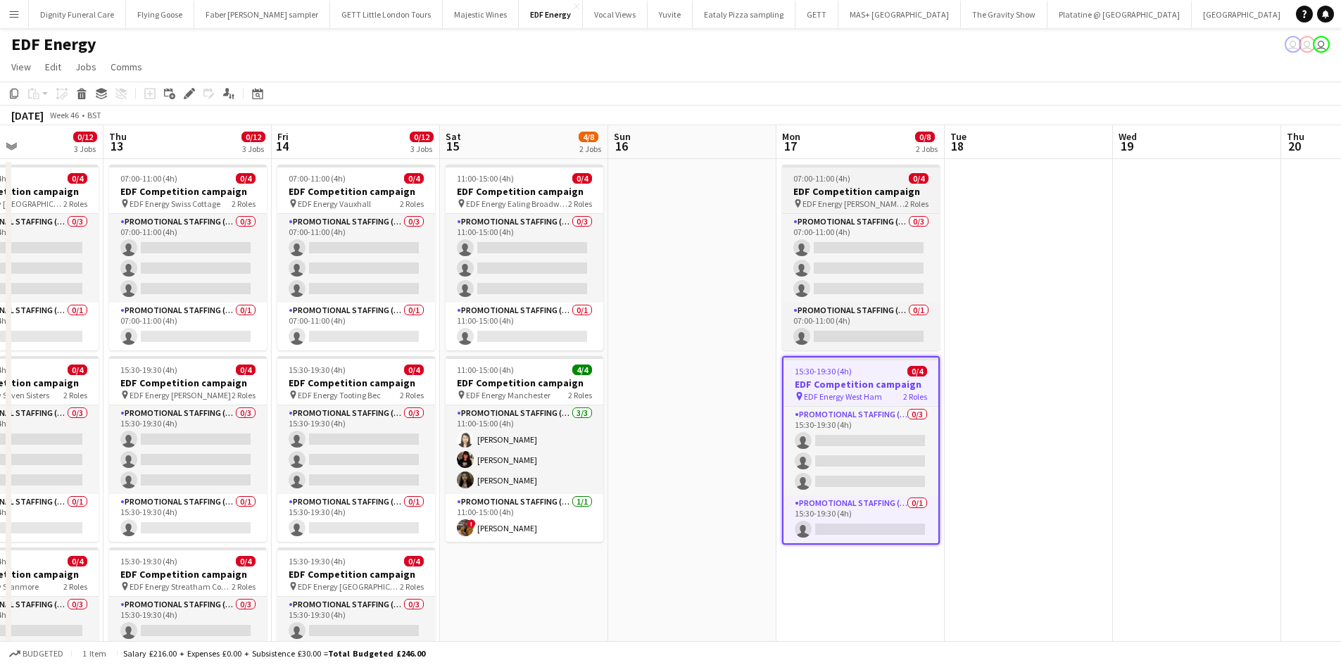
click at [825, 184] on app-job-card "07:00-11:00 (4h) 0/4 EDF Competition campaign pin EDF Energy [PERSON_NAME] Stre…" at bounding box center [861, 258] width 158 height 186
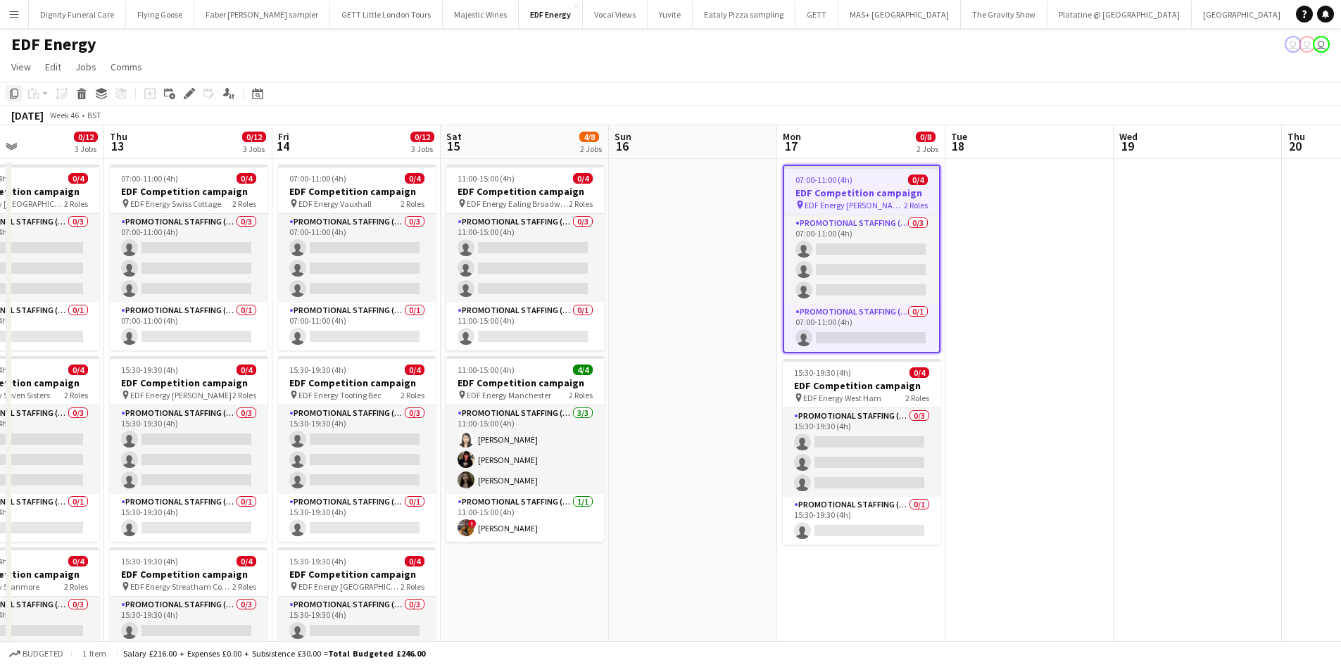
click at [13, 87] on div "Copy" at bounding box center [14, 93] width 17 height 17
click at [1005, 208] on app-date-cell at bounding box center [1029, 588] width 168 height 858
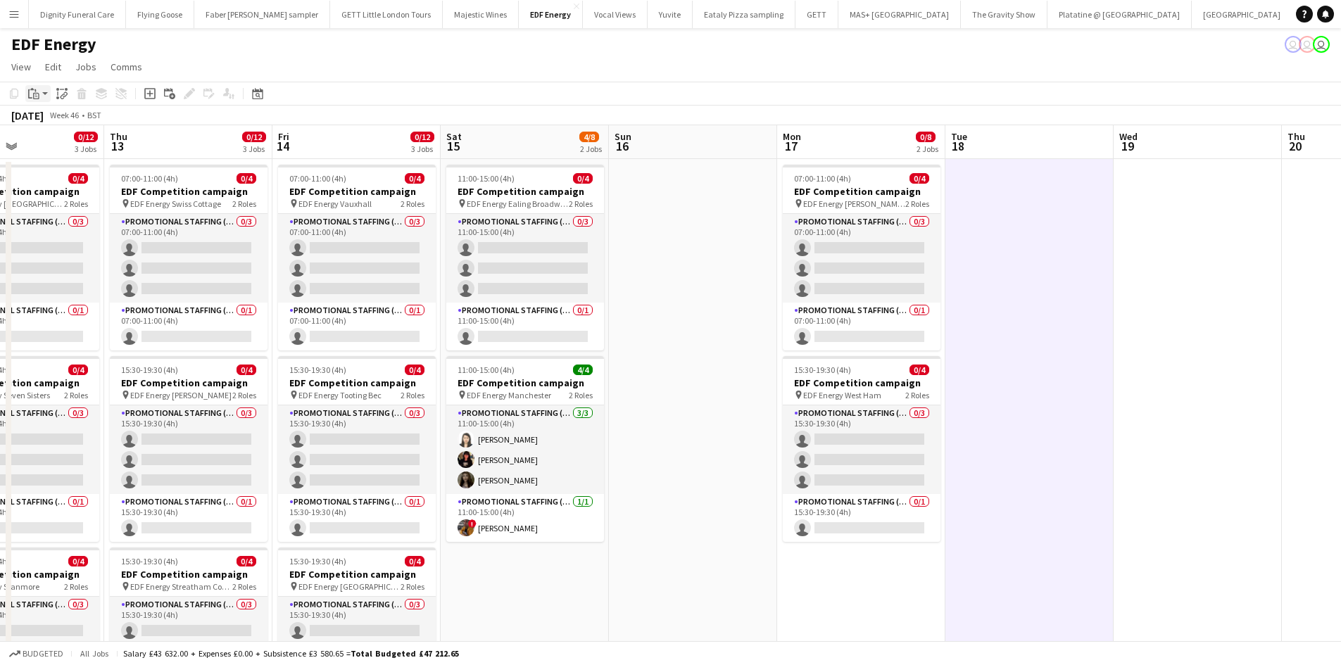
click at [33, 87] on div "Paste" at bounding box center [33, 93] width 17 height 17
click at [51, 115] on link "Paste Ctrl+V" at bounding box center [103, 120] width 132 height 13
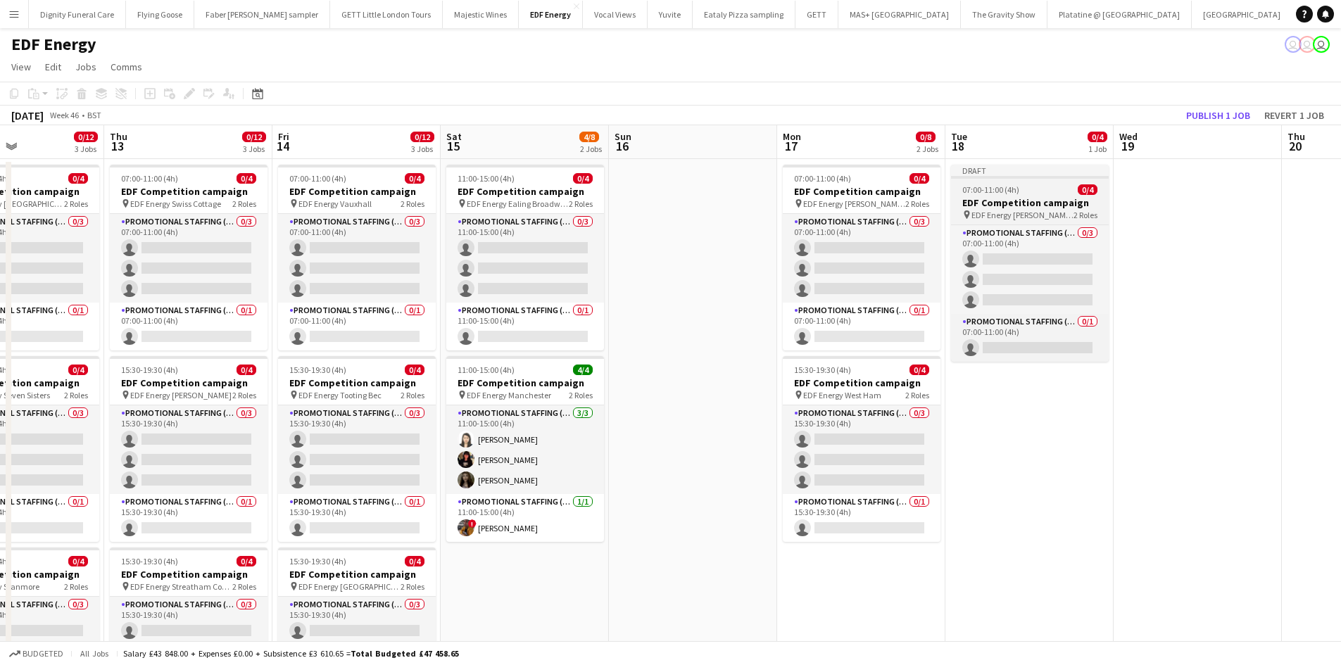
click at [1023, 205] on h3 "EDF Competition campaign" at bounding box center [1030, 202] width 158 height 13
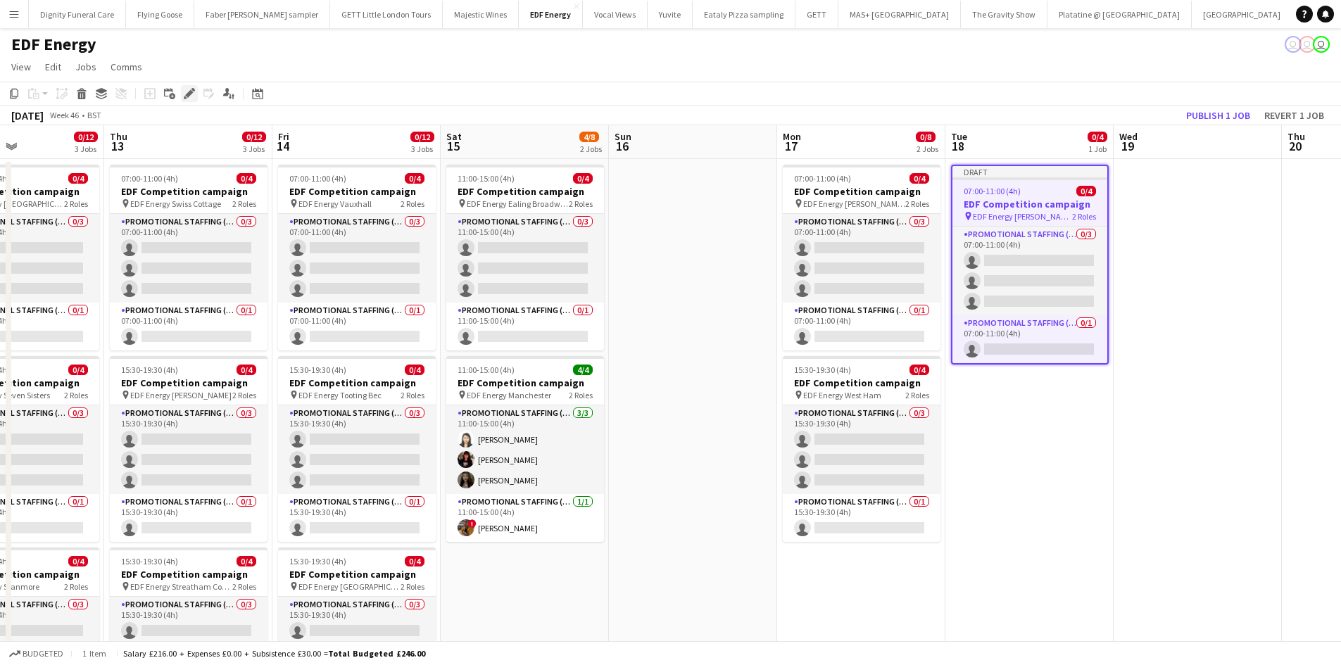
click at [190, 88] on icon "Edit" at bounding box center [189, 93] width 11 height 11
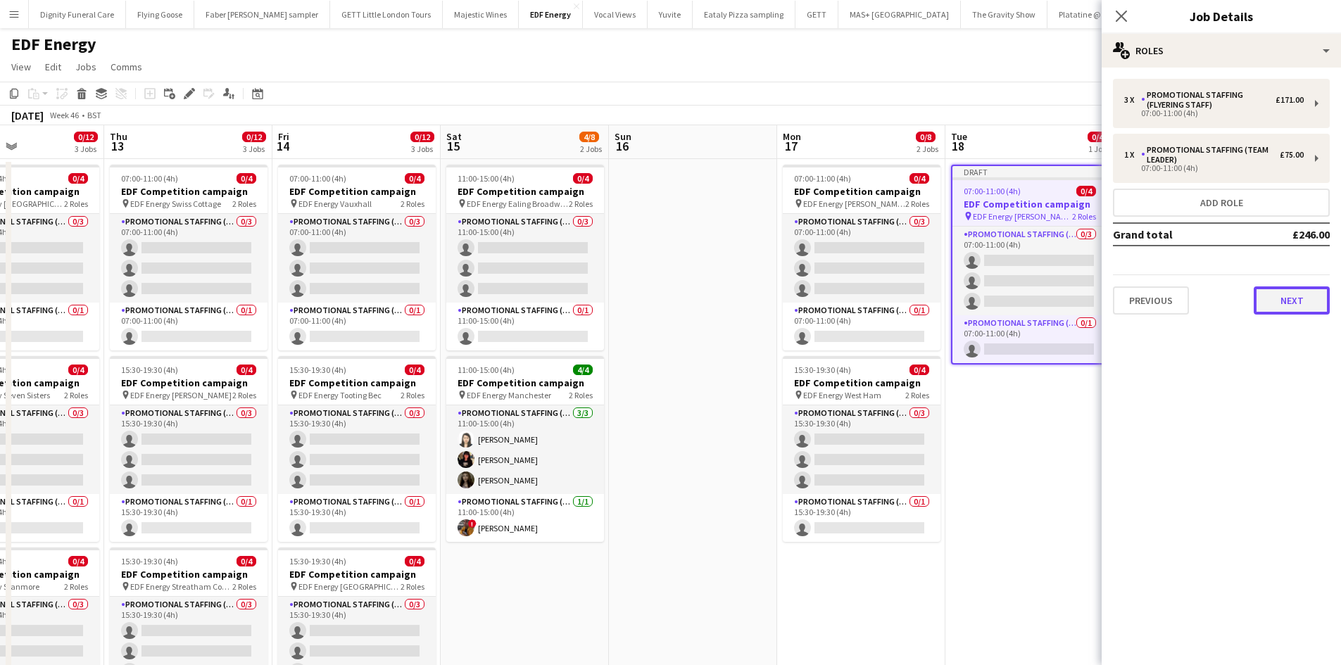
click at [1286, 294] on button "Next" at bounding box center [1291, 300] width 76 height 28
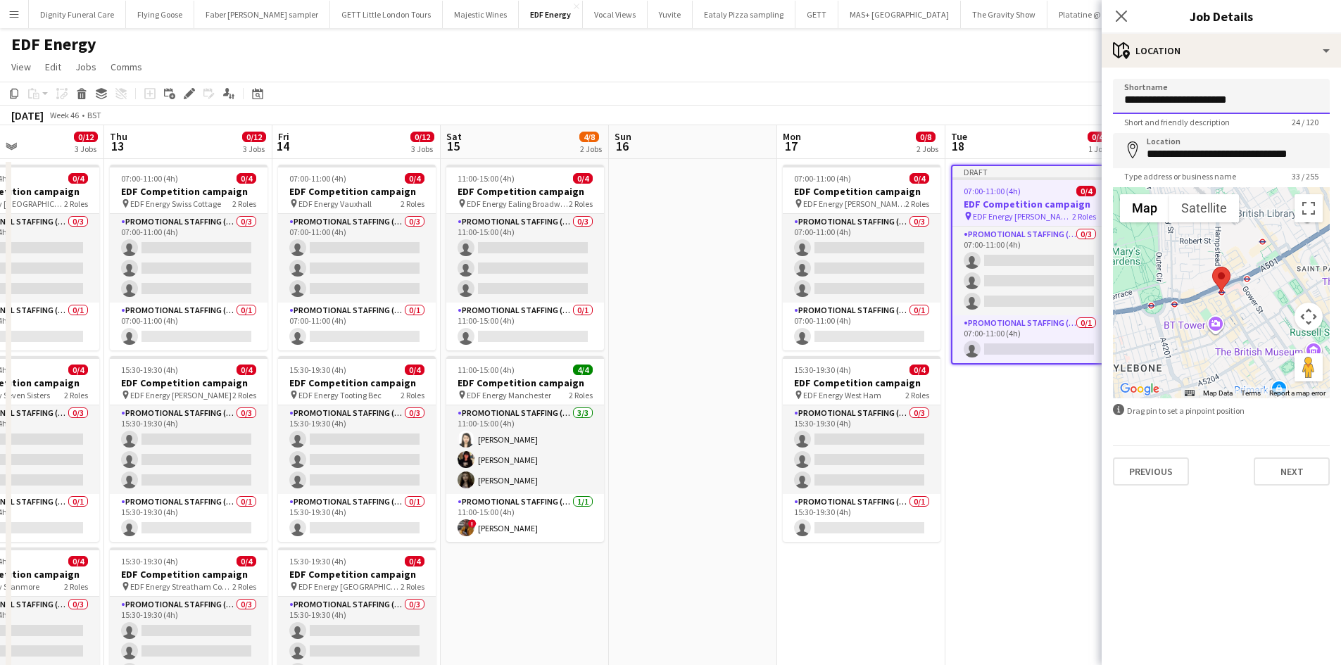
click at [1258, 106] on input "**********" at bounding box center [1221, 96] width 217 height 35
drag, startPoint x: 1277, startPoint y: 101, endPoint x: 1181, endPoint y: 100, distance: 95.7
click at [1181, 100] on input "**********" at bounding box center [1221, 96] width 217 height 35
type input "**********"
click at [1272, 159] on input "**********" at bounding box center [1221, 150] width 217 height 35
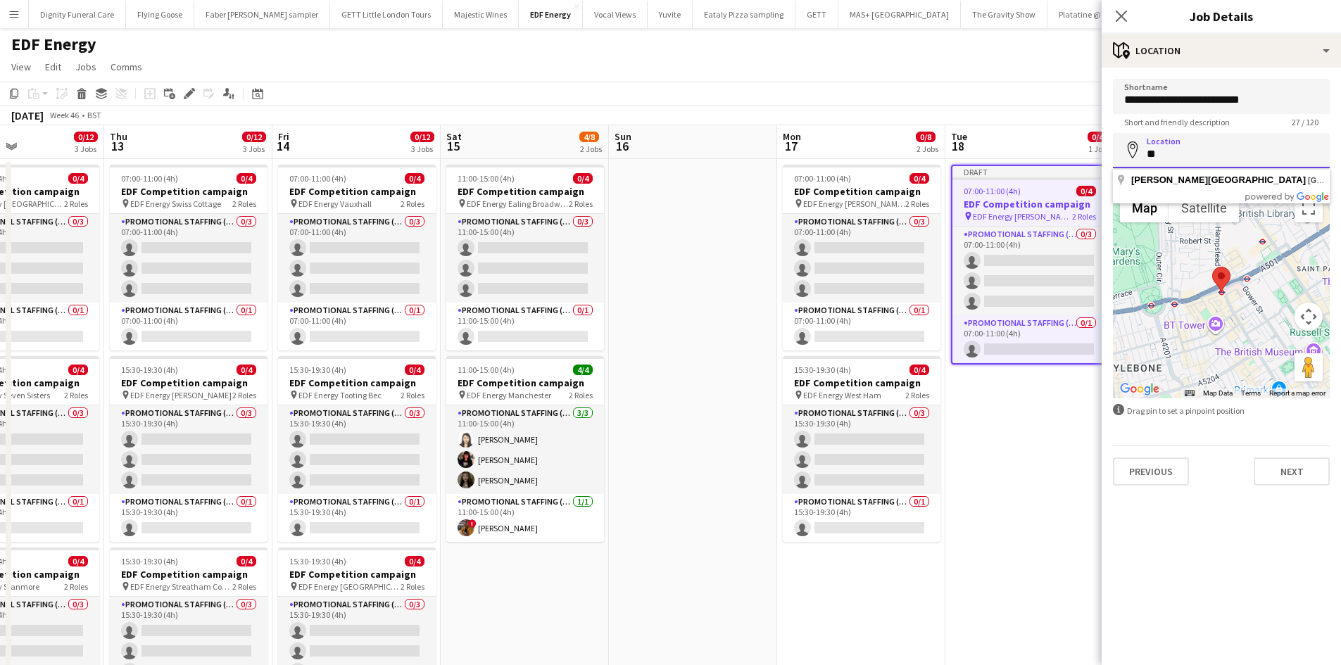
type input "*"
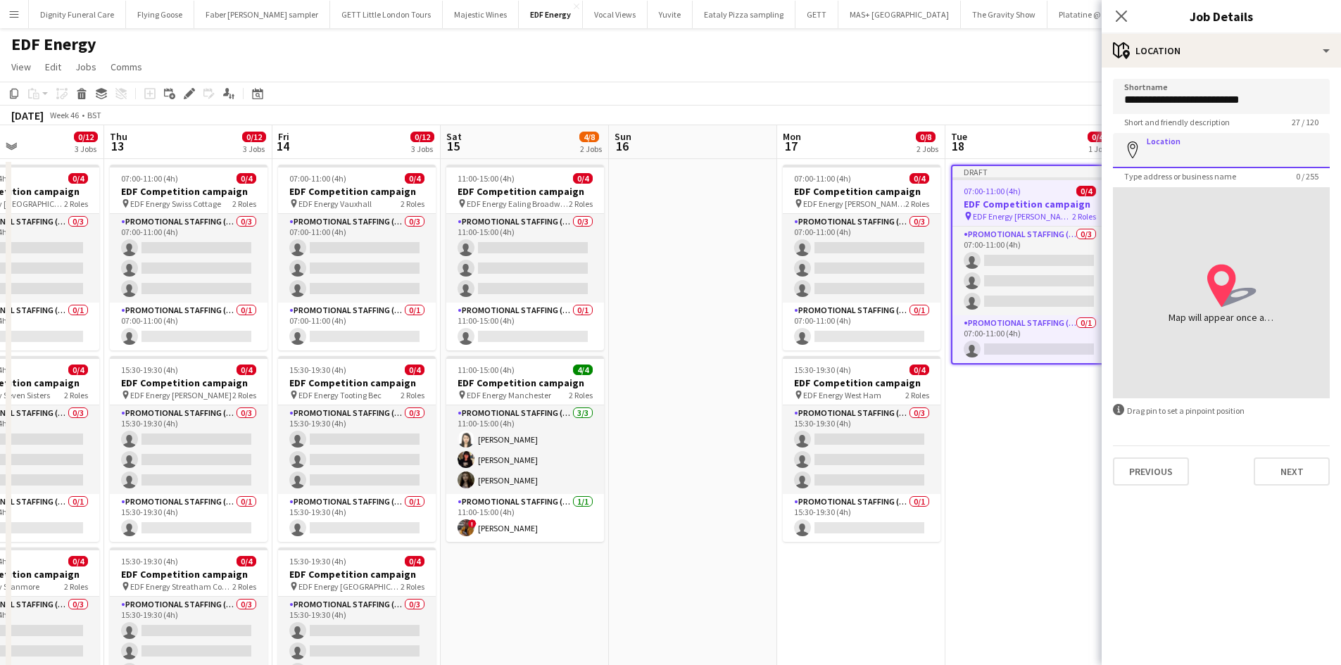
paste input "**********"
type input "**********"
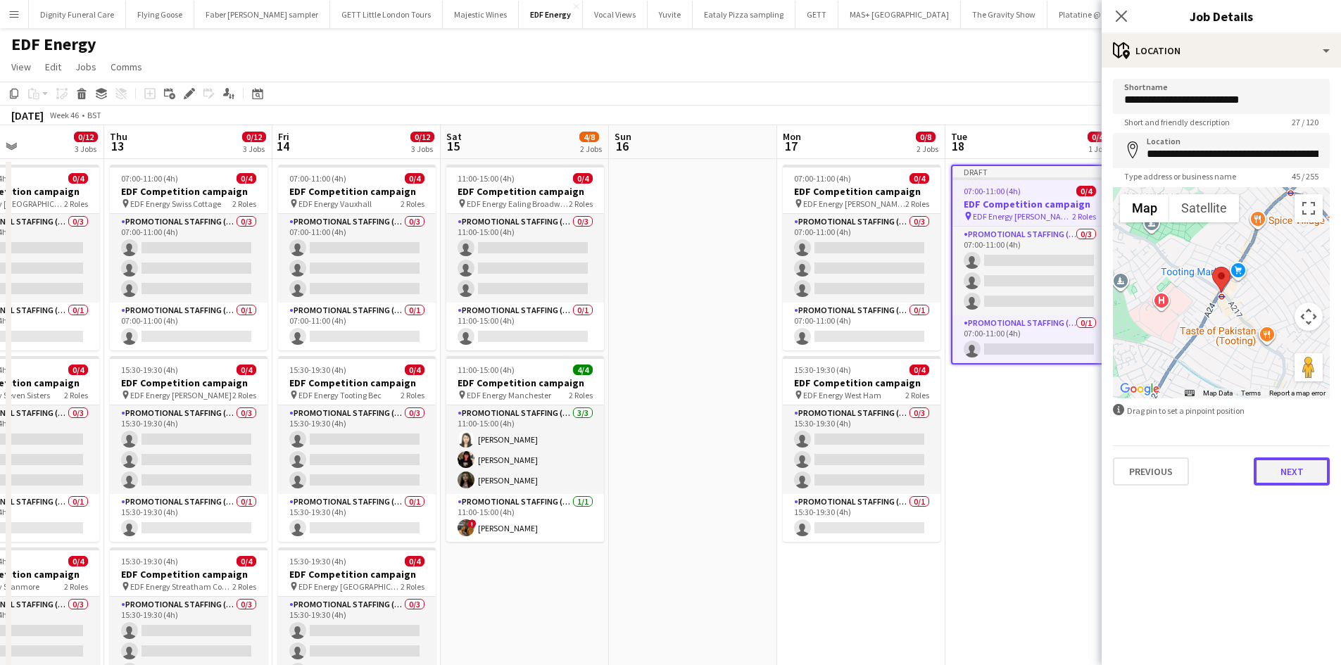
drag, startPoint x: 1291, startPoint y: 461, endPoint x: 1350, endPoint y: 436, distance: 65.0
click at [1291, 460] on button "Next" at bounding box center [1291, 471] width 76 height 28
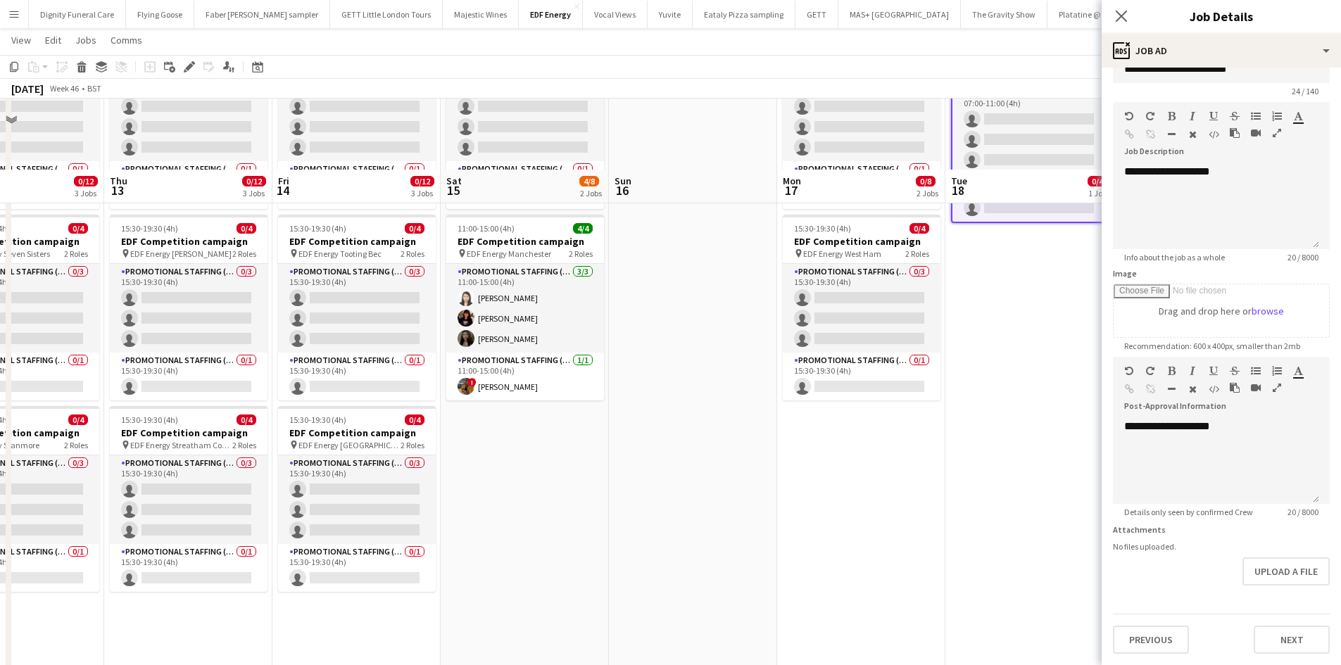
scroll to position [211, 0]
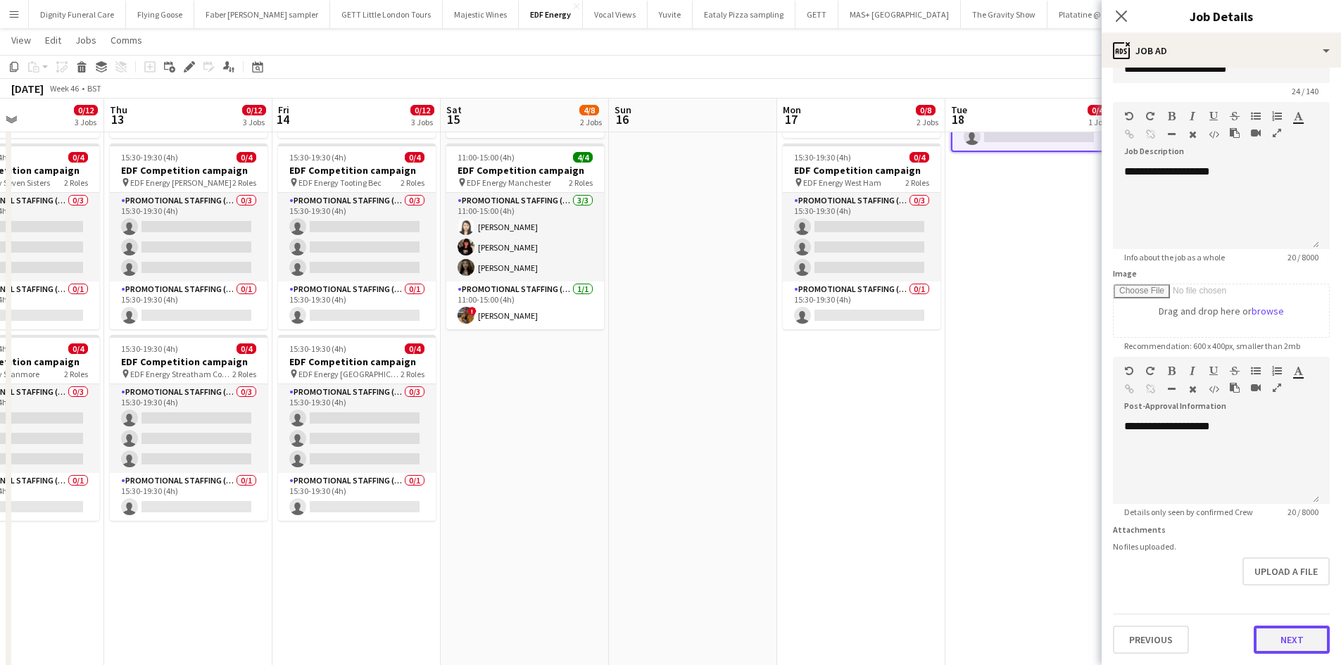
click at [1291, 586] on form "**********" at bounding box center [1220, 351] width 239 height 606
click at [1290, 635] on button "Next" at bounding box center [1291, 640] width 76 height 28
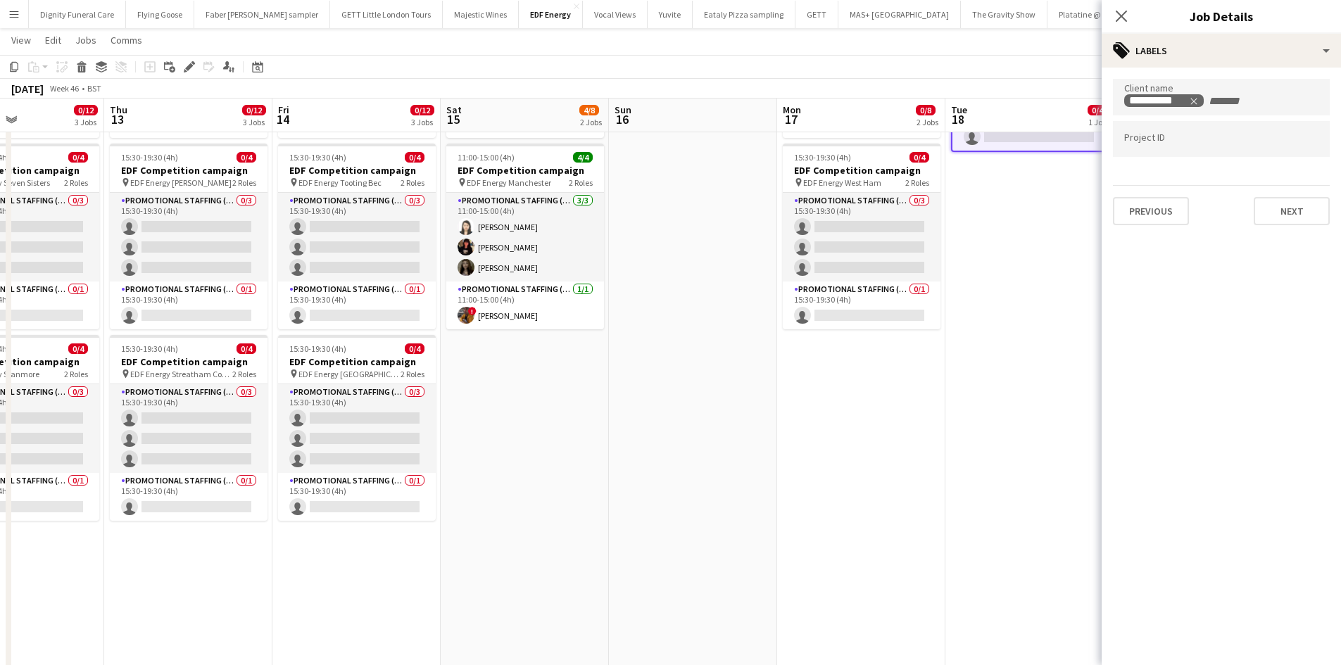
scroll to position [0, 0]
click at [1282, 205] on button "Next" at bounding box center [1291, 211] width 76 height 28
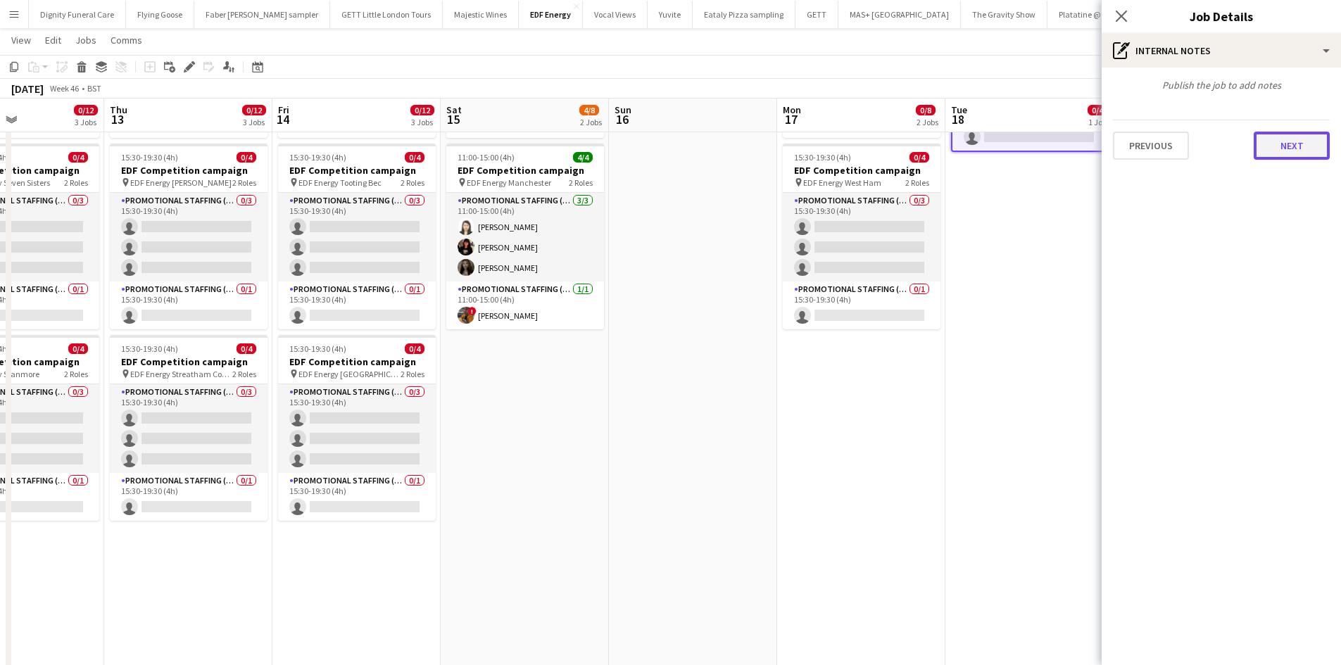
click at [1291, 146] on button "Next" at bounding box center [1291, 146] width 76 height 28
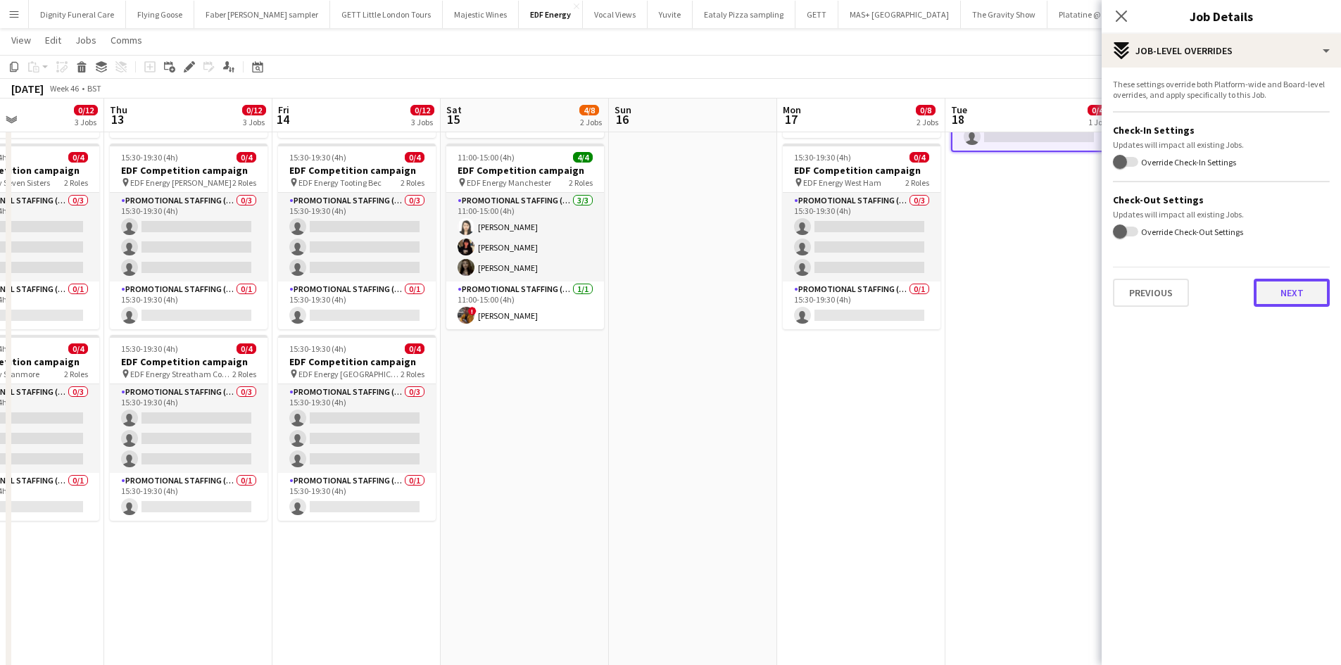
click at [1302, 285] on button "Next" at bounding box center [1291, 293] width 76 height 28
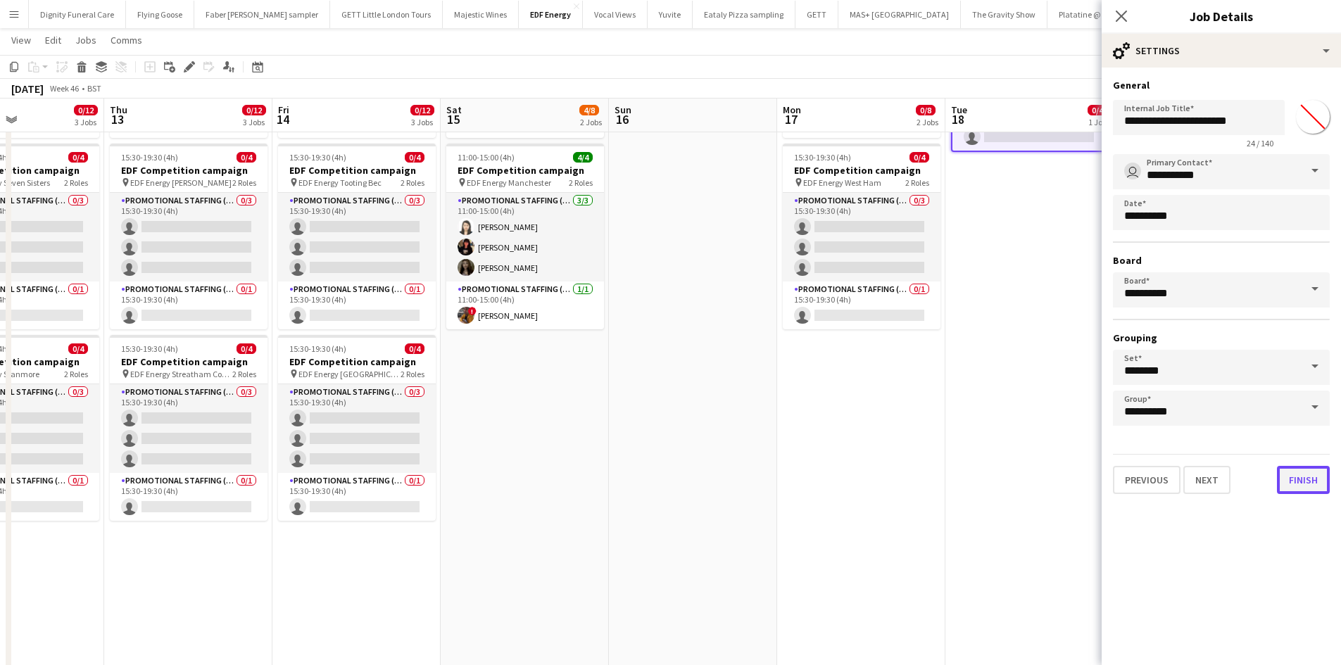
click at [1293, 481] on button "Finish" at bounding box center [1303, 480] width 53 height 28
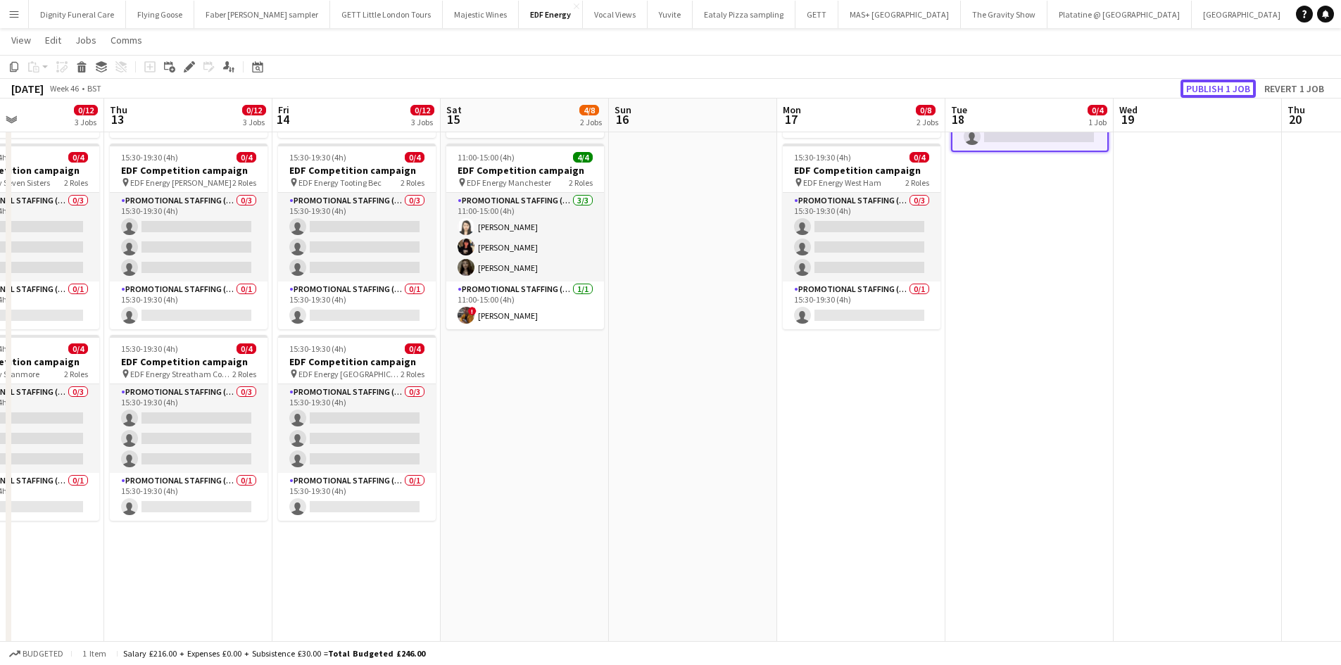
drag, startPoint x: 1203, startPoint y: 94, endPoint x: 1085, endPoint y: 197, distance: 157.1
click at [1203, 93] on button "Publish 1 job" at bounding box center [1217, 89] width 75 height 18
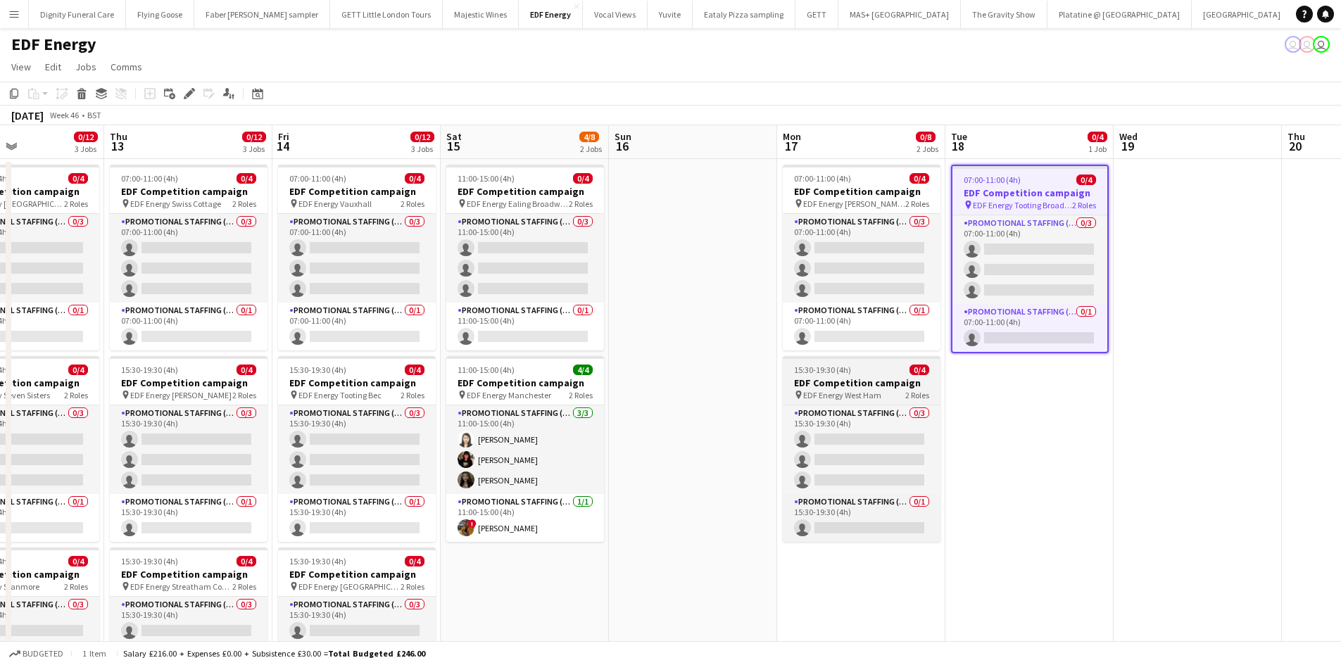
click at [826, 376] on app-job-card "15:30-19:30 (4h) 0/4 EDF Competition campaign pin EDF Energy West Ham 2 Roles P…" at bounding box center [862, 449] width 158 height 186
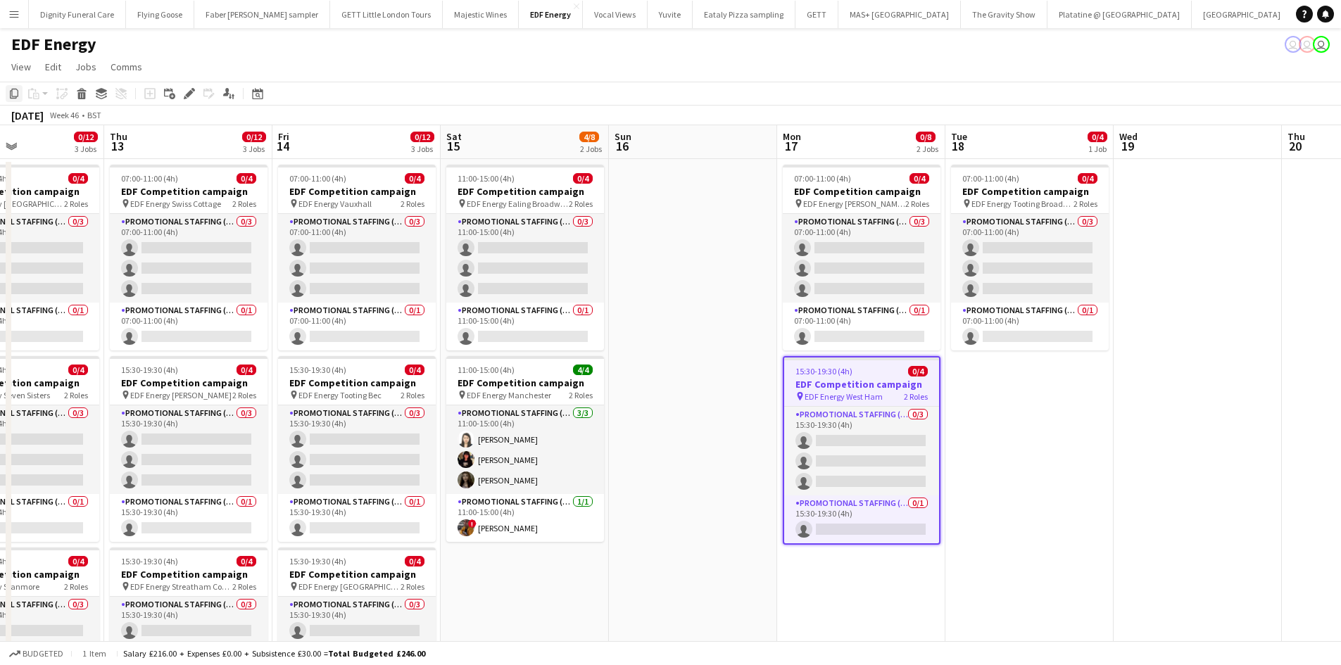
click at [8, 89] on div "Copy" at bounding box center [14, 93] width 17 height 17
click at [1020, 392] on app-date-cell "07:00-11:00 (4h) 0/4 EDF Competition campaign pin EDF Energy Tooting Broadway 2…" at bounding box center [1029, 588] width 168 height 858
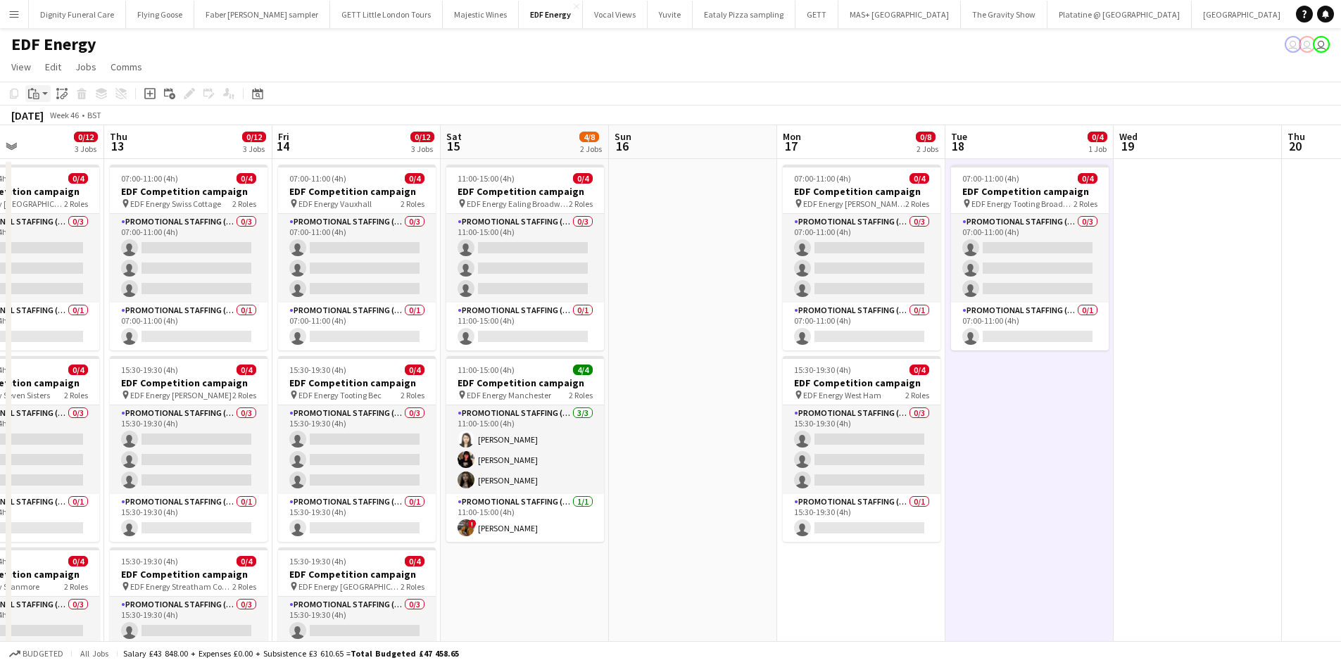
click at [32, 91] on icon "Paste" at bounding box center [33, 93] width 11 height 11
click at [47, 119] on link "Paste Ctrl+V" at bounding box center [103, 120] width 132 height 13
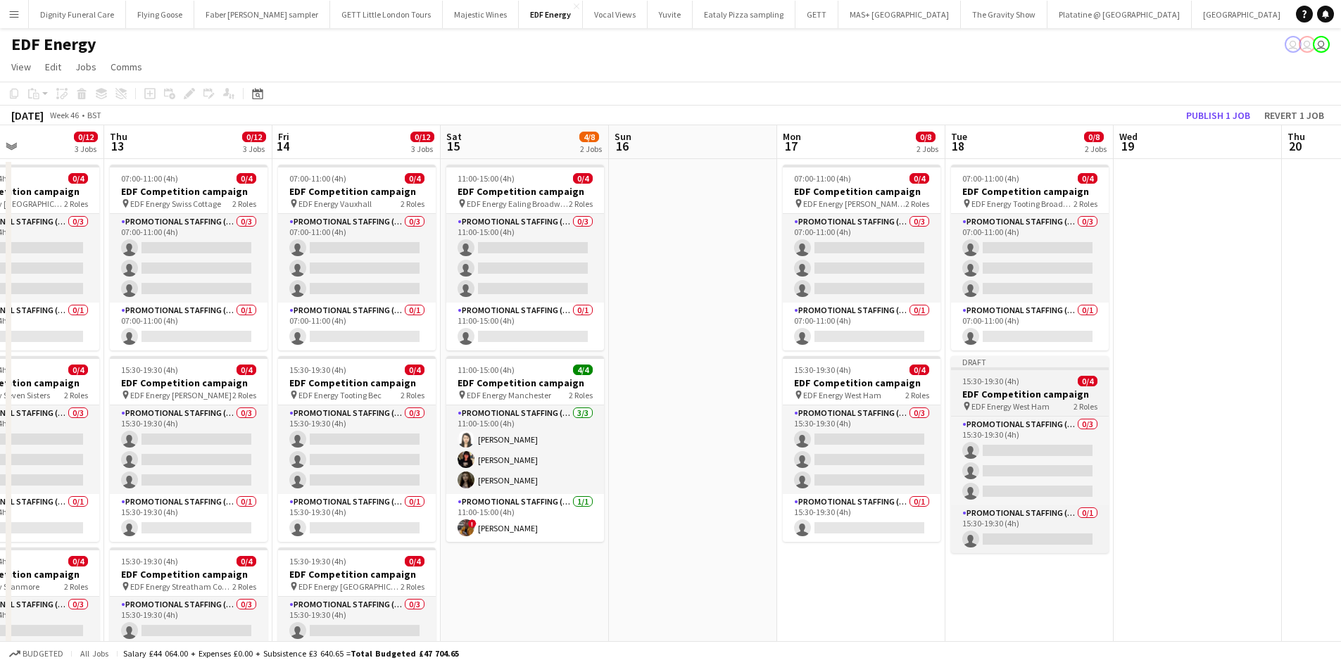
click at [1037, 395] on h3 "EDF Competition campaign" at bounding box center [1030, 394] width 158 height 13
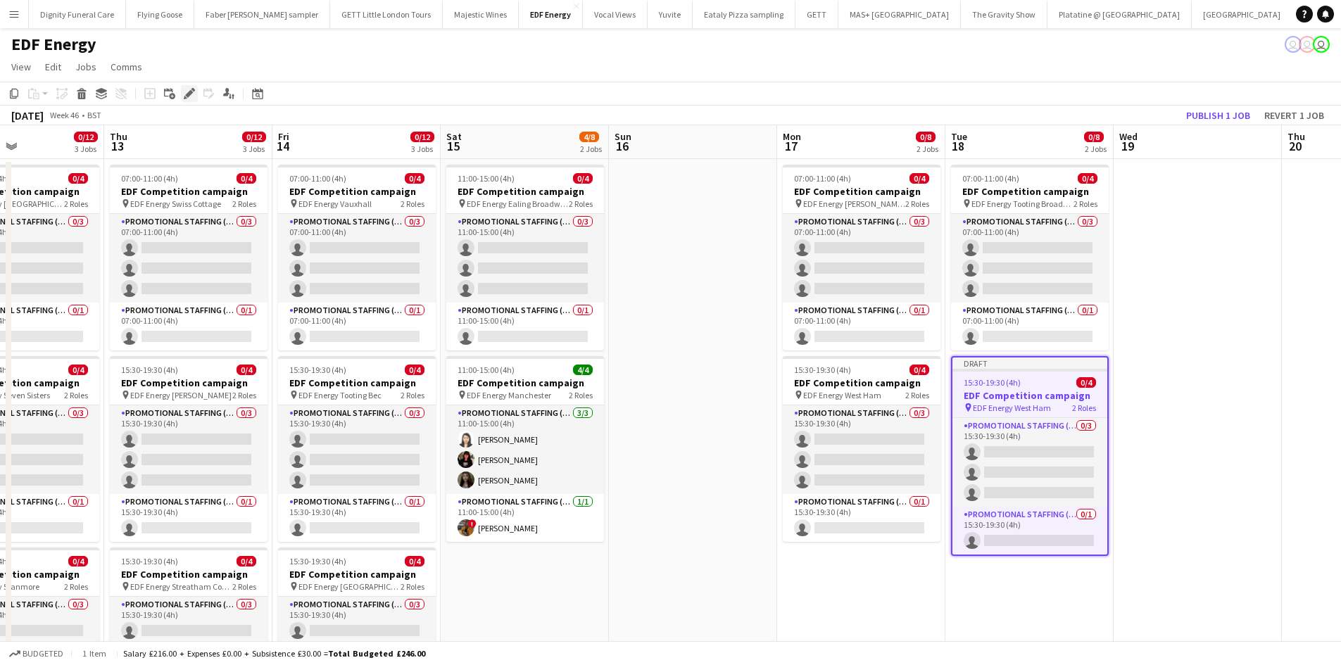
click at [190, 91] on icon at bounding box center [189, 94] width 8 height 8
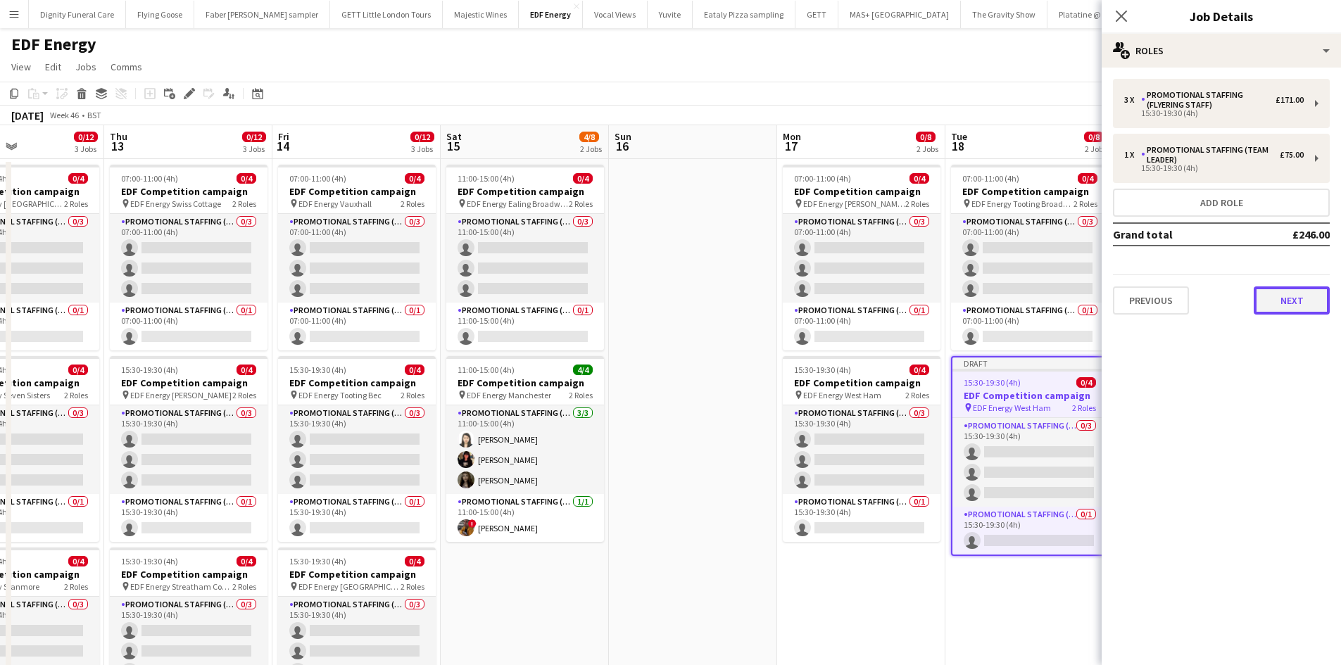
click at [1293, 296] on button "Next" at bounding box center [1291, 300] width 76 height 28
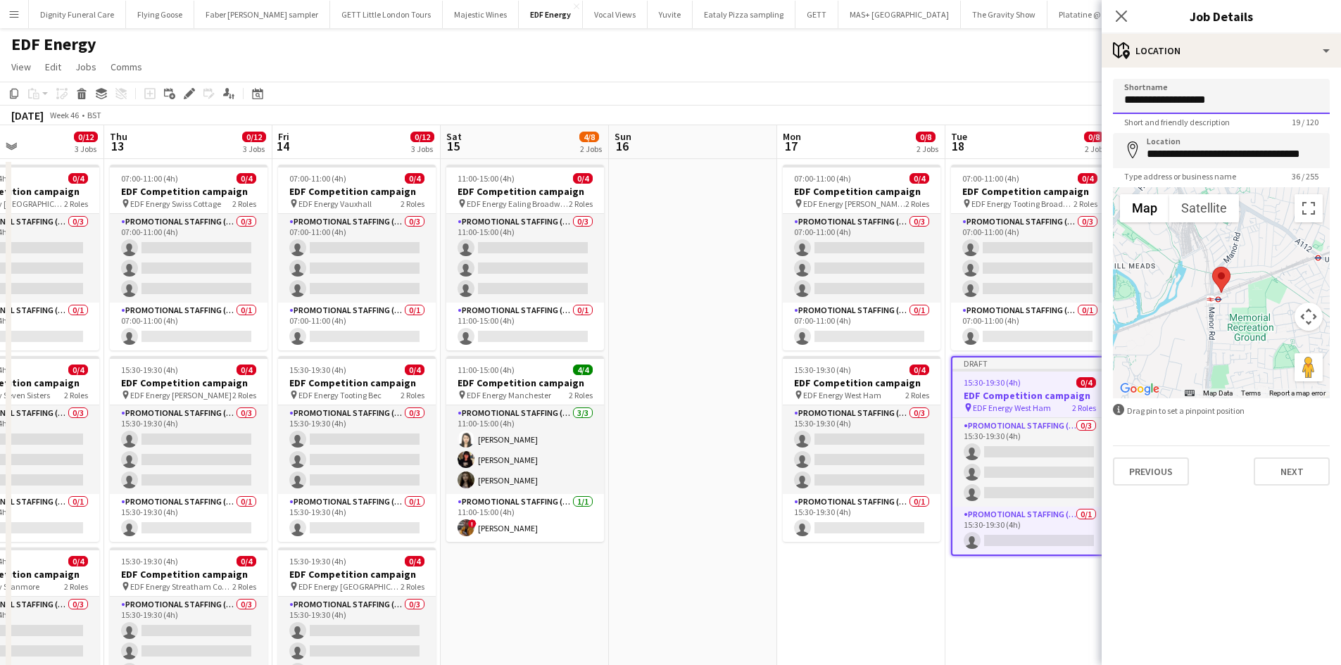
click at [1244, 106] on input "**********" at bounding box center [1221, 96] width 217 height 35
drag, startPoint x: 1270, startPoint y: 103, endPoint x: 1177, endPoint y: 100, distance: 92.9
click at [1177, 100] on input "**********" at bounding box center [1221, 96] width 217 height 35
type input "**********"
click at [1317, 156] on input "**********" at bounding box center [1221, 150] width 217 height 35
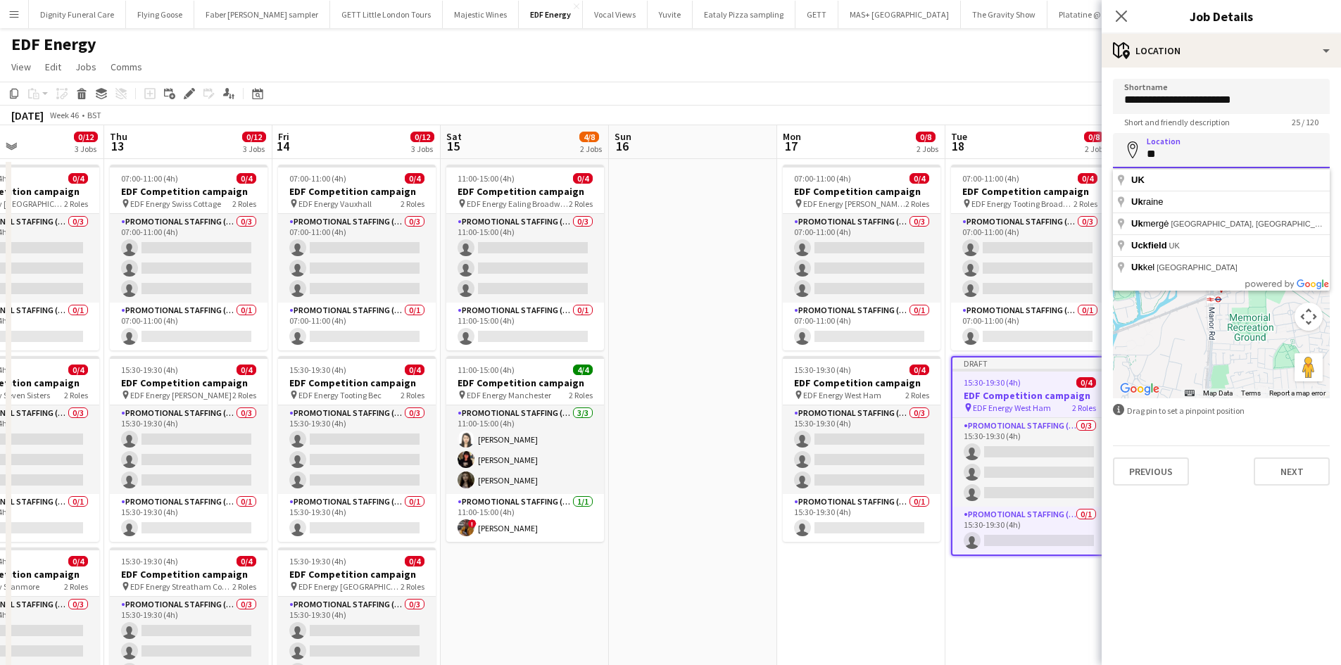
type input "*"
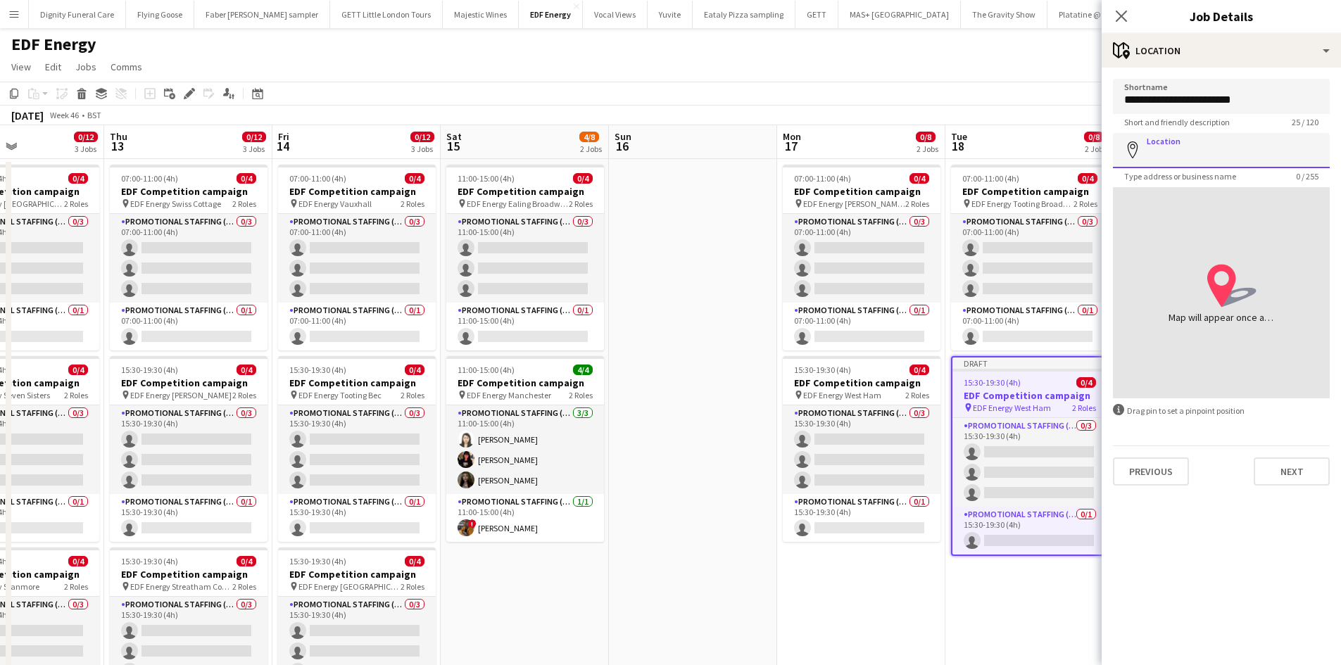
paste input "**********"
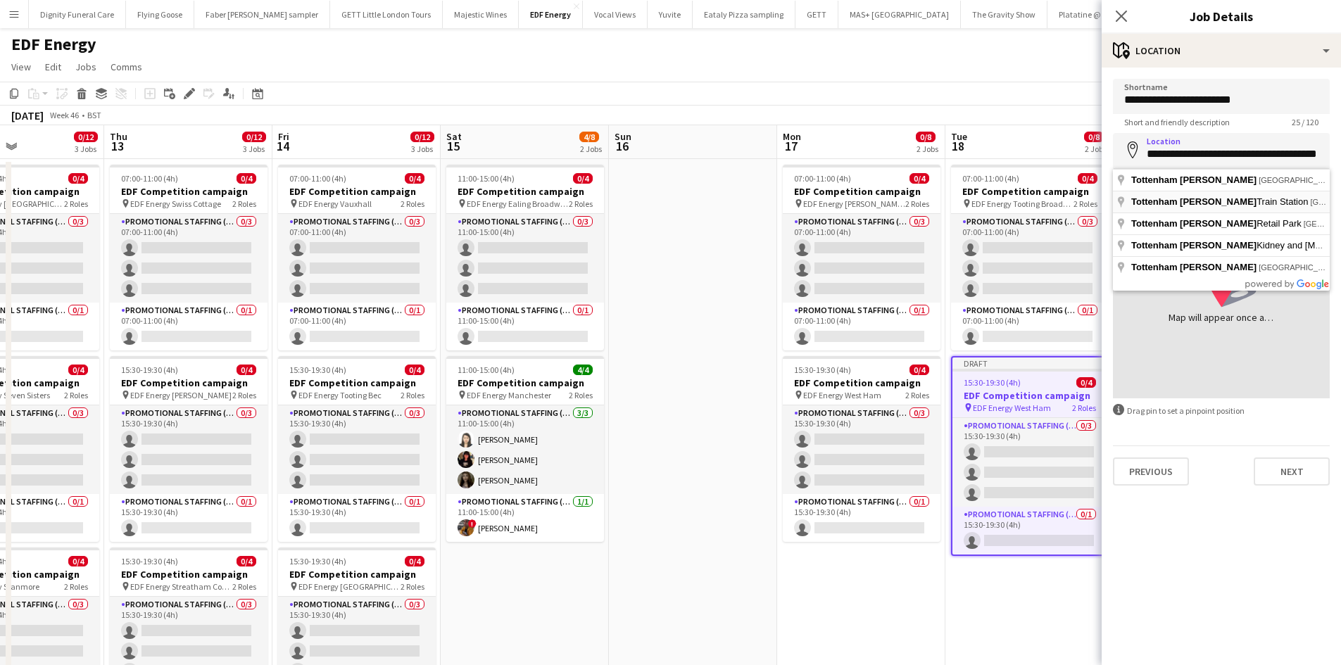
type input "**********"
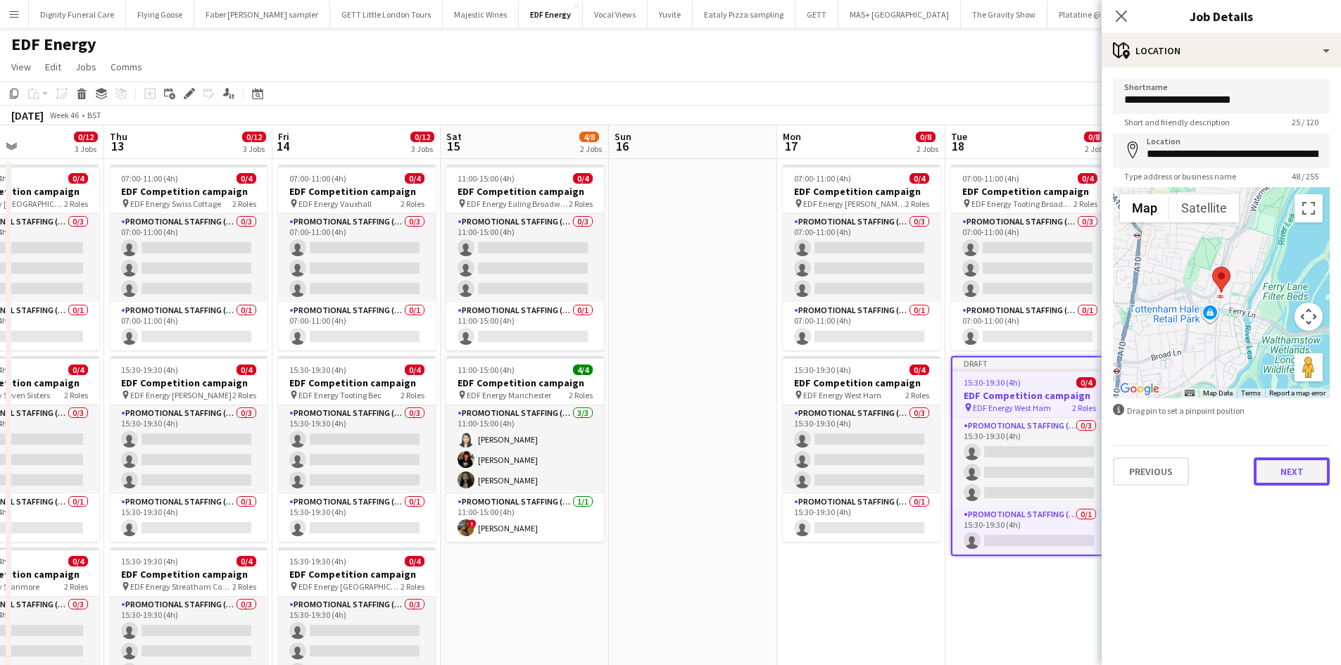
click at [1290, 464] on button "Next" at bounding box center [1291, 471] width 76 height 28
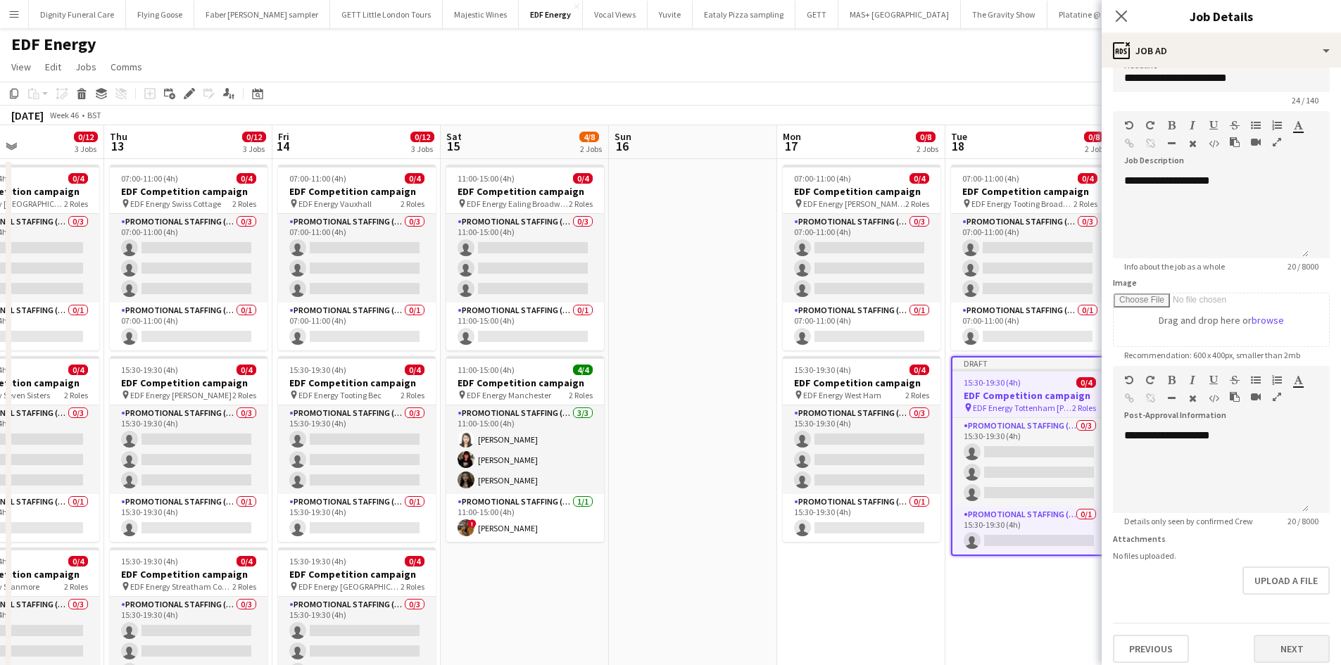
scroll to position [31, 0]
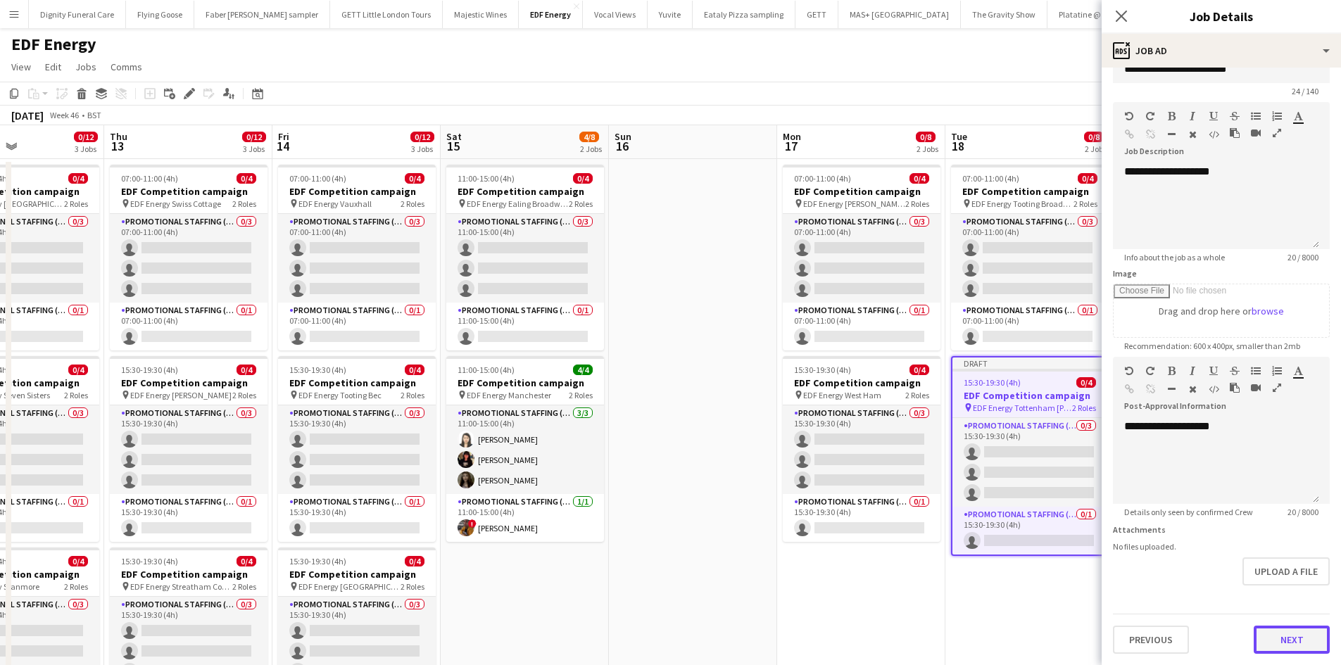
click at [1280, 635] on button "Next" at bounding box center [1291, 640] width 76 height 28
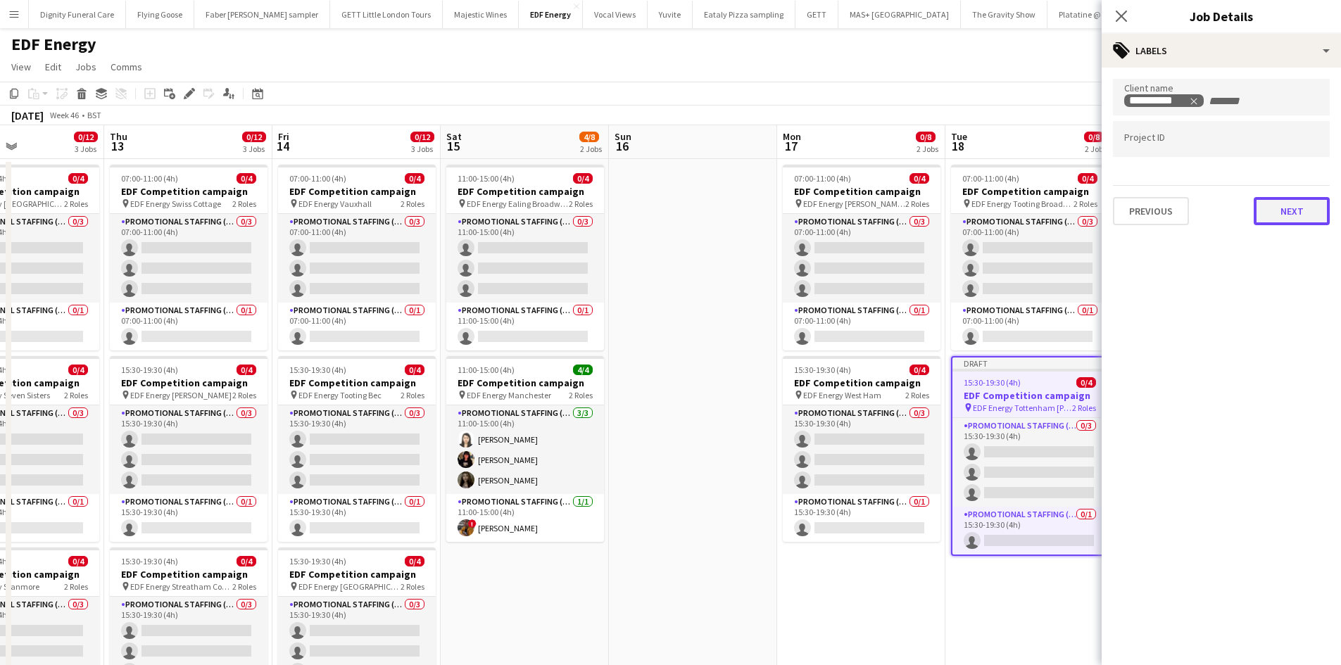
click at [1288, 208] on button "Next" at bounding box center [1291, 211] width 76 height 28
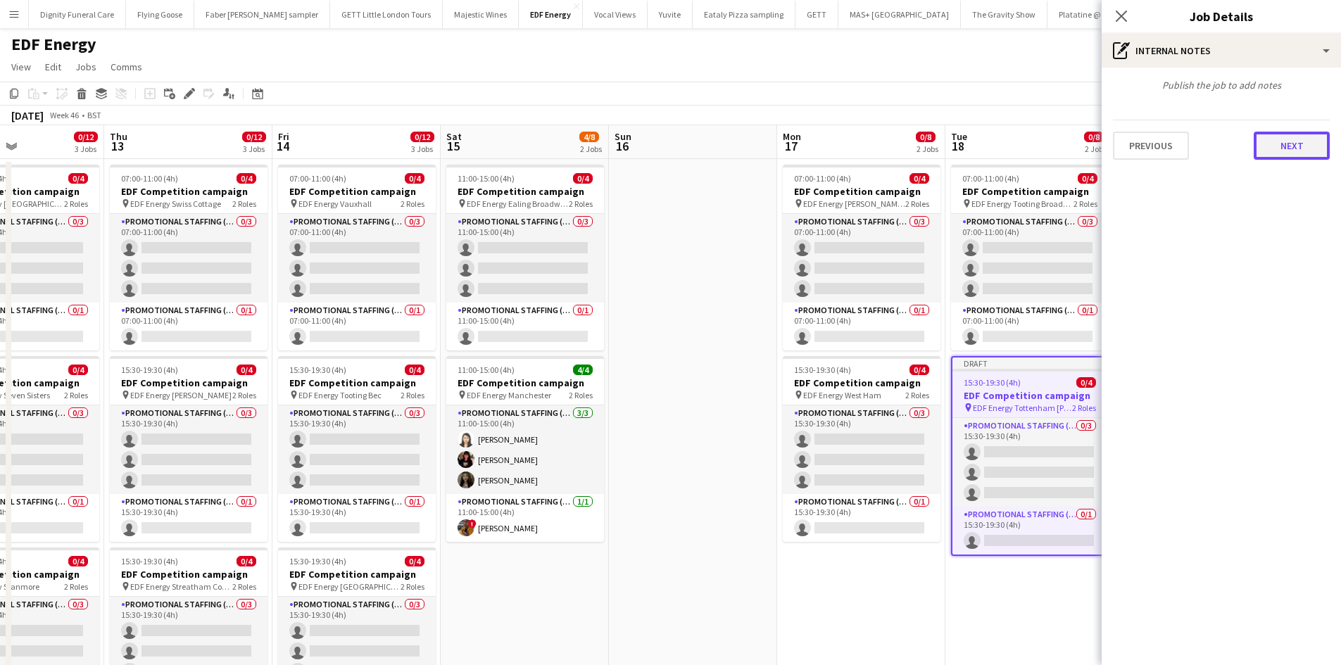
click at [1283, 138] on button "Next" at bounding box center [1291, 146] width 76 height 28
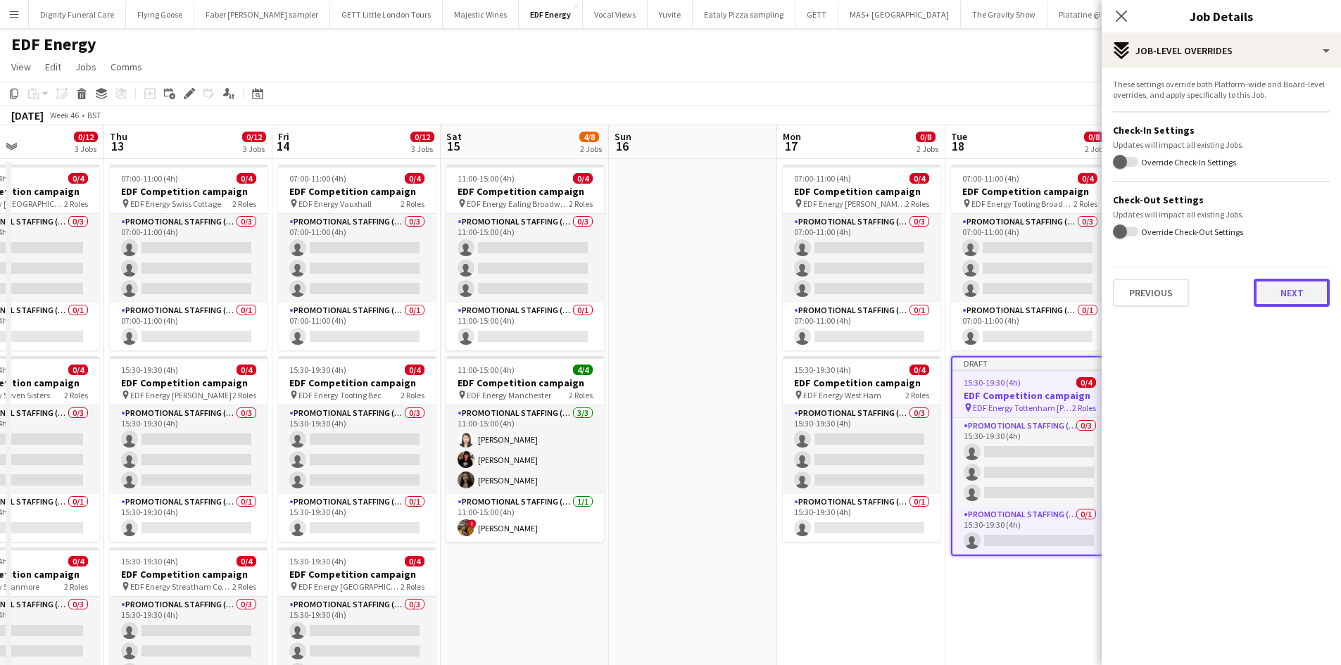
click at [1301, 291] on button "Next" at bounding box center [1291, 293] width 76 height 28
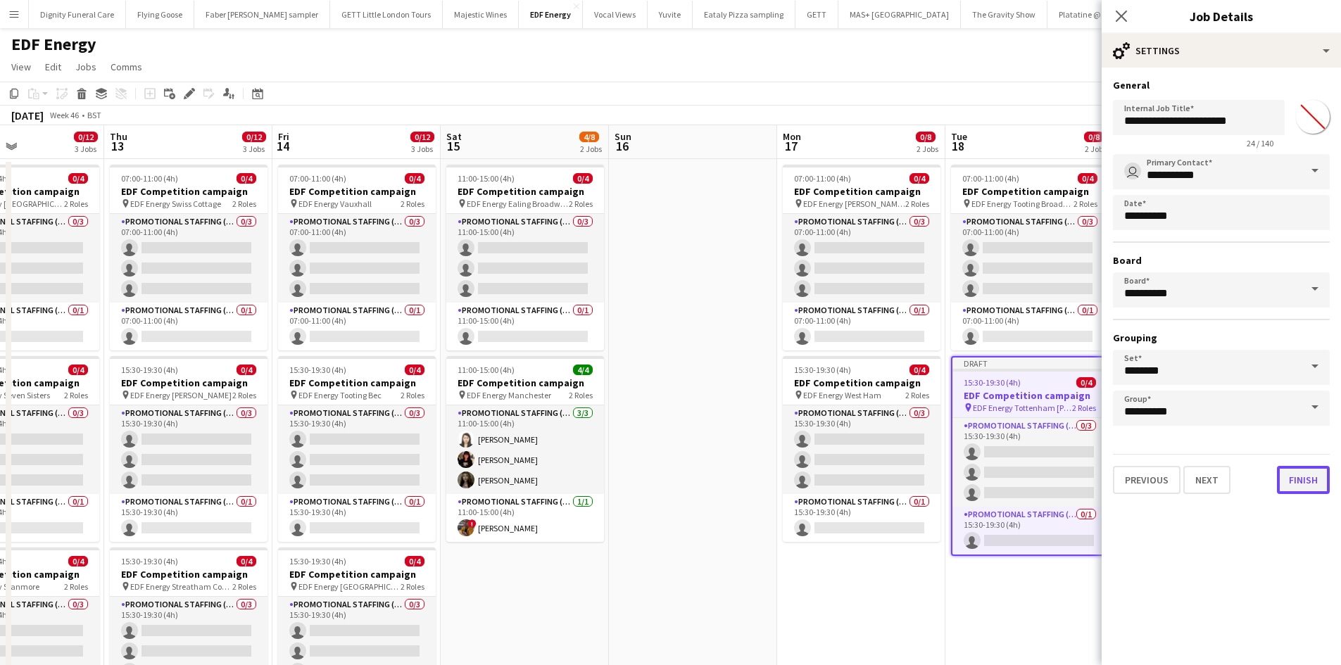
click at [1307, 482] on button "Finish" at bounding box center [1303, 480] width 53 height 28
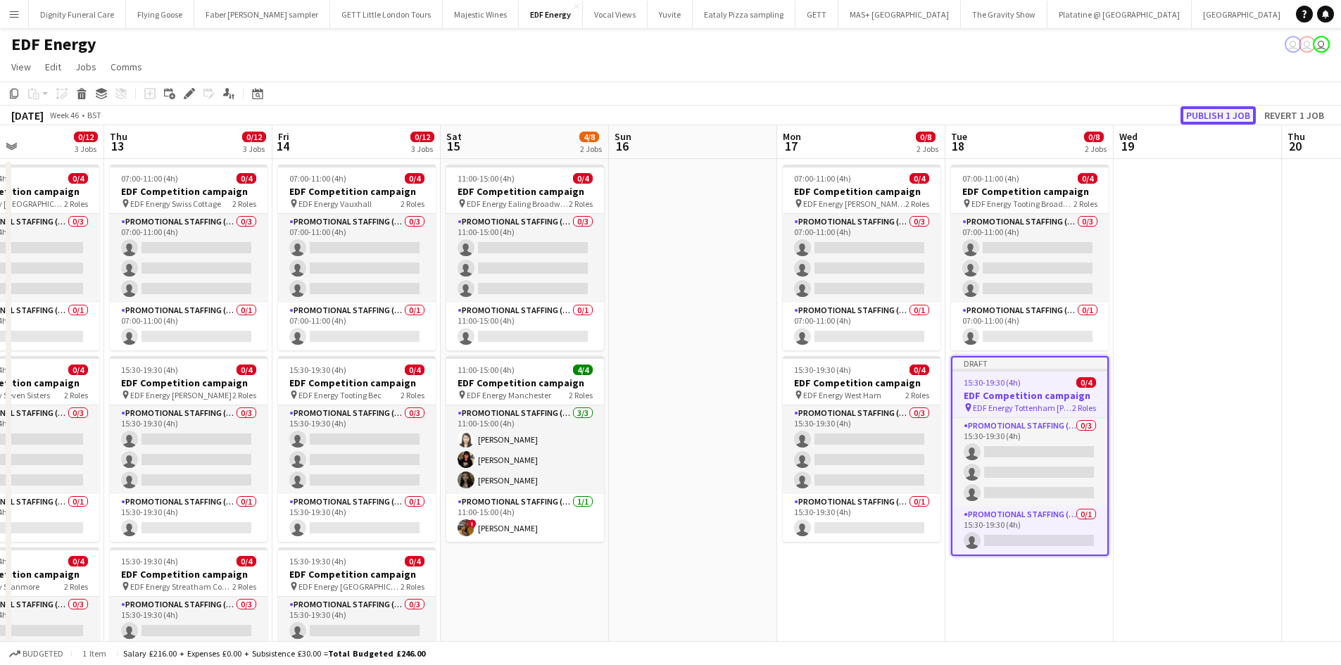
click at [1229, 113] on button "Publish 1 job" at bounding box center [1217, 115] width 75 height 18
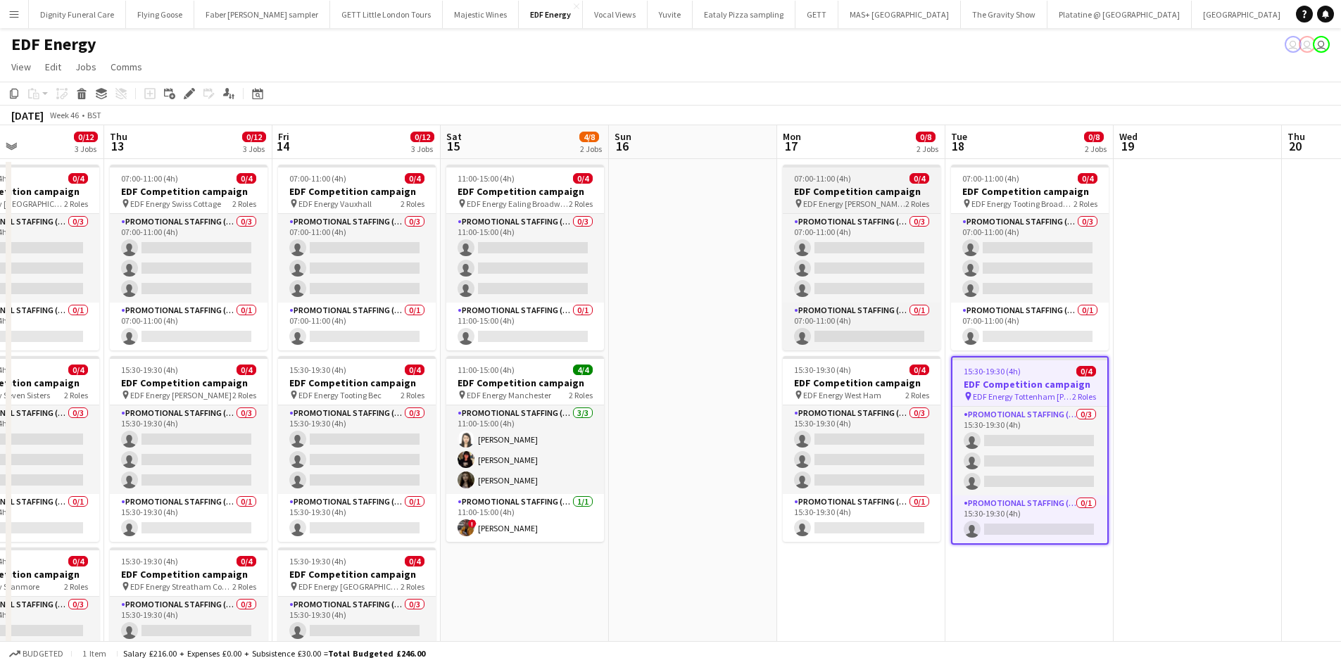
click at [830, 192] on h3 "EDF Competition campaign" at bounding box center [862, 191] width 158 height 13
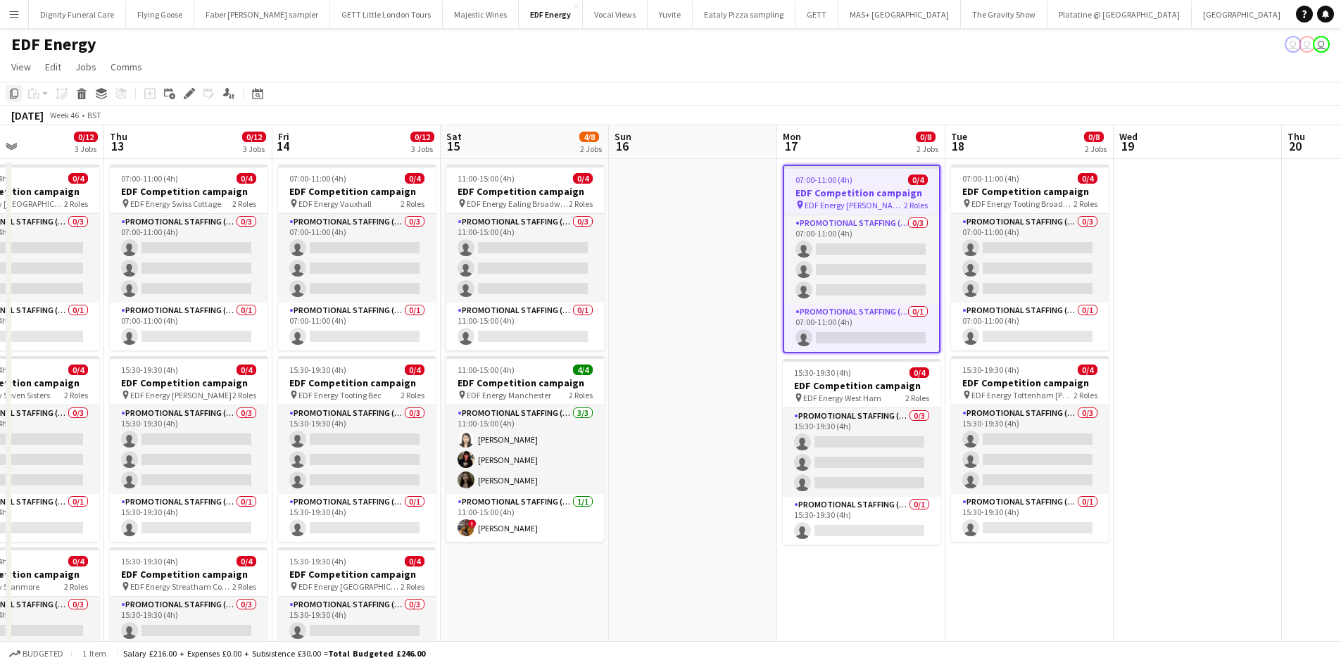
click at [14, 89] on icon at bounding box center [14, 94] width 8 height 10
click at [1170, 230] on app-date-cell at bounding box center [1197, 588] width 168 height 858
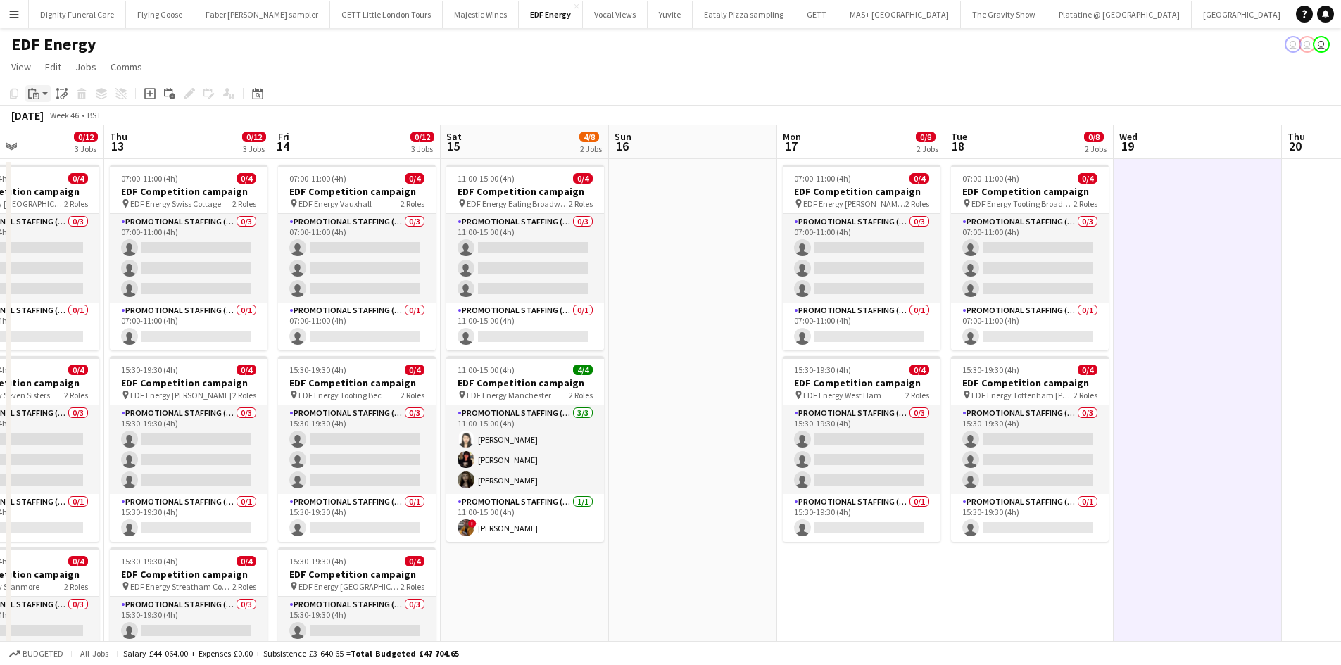
click at [37, 89] on icon "Paste" at bounding box center [33, 93] width 11 height 11
click at [49, 119] on link "Paste Ctrl+V" at bounding box center [103, 120] width 132 height 13
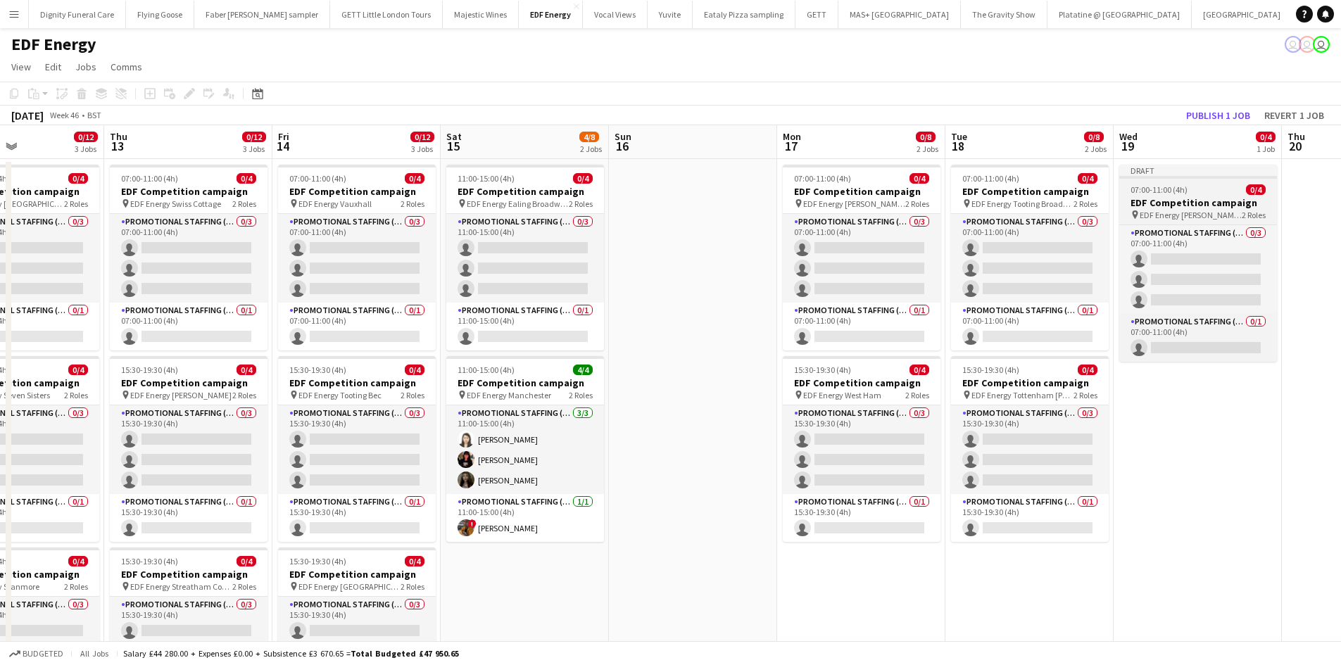
click at [1191, 203] on h3 "EDF Competition campaign" at bounding box center [1198, 202] width 158 height 13
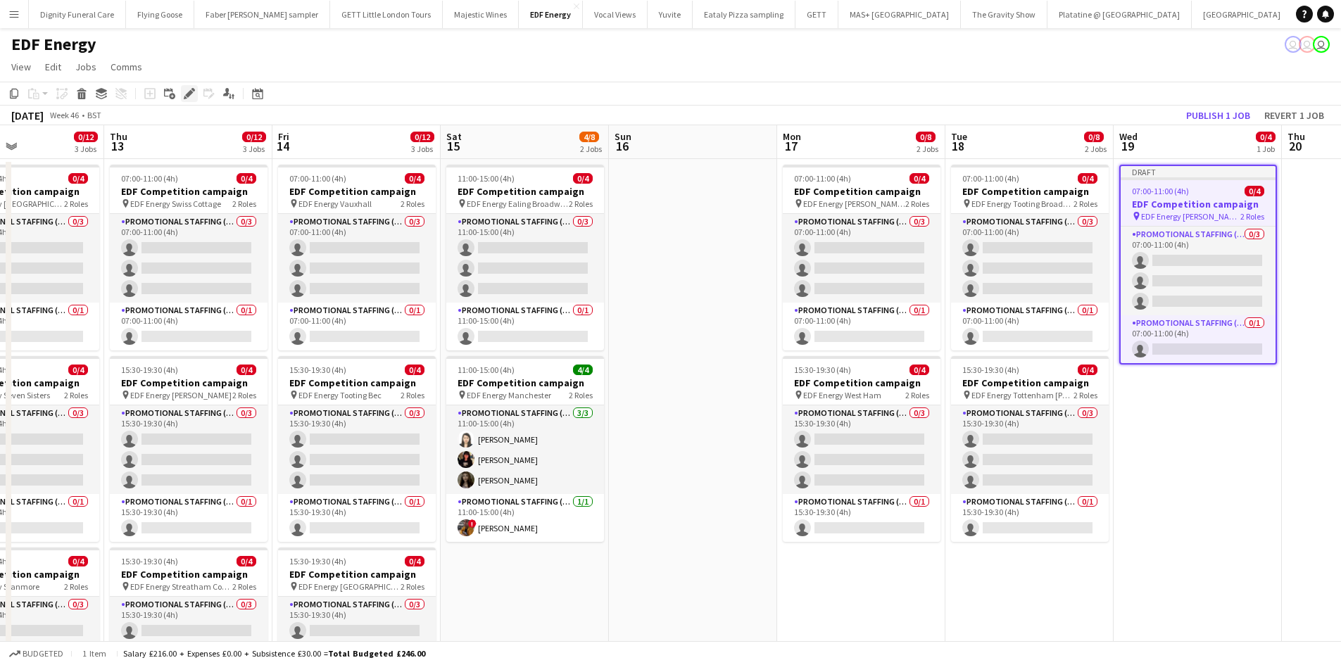
click at [194, 91] on icon at bounding box center [193, 90] width 4 height 4
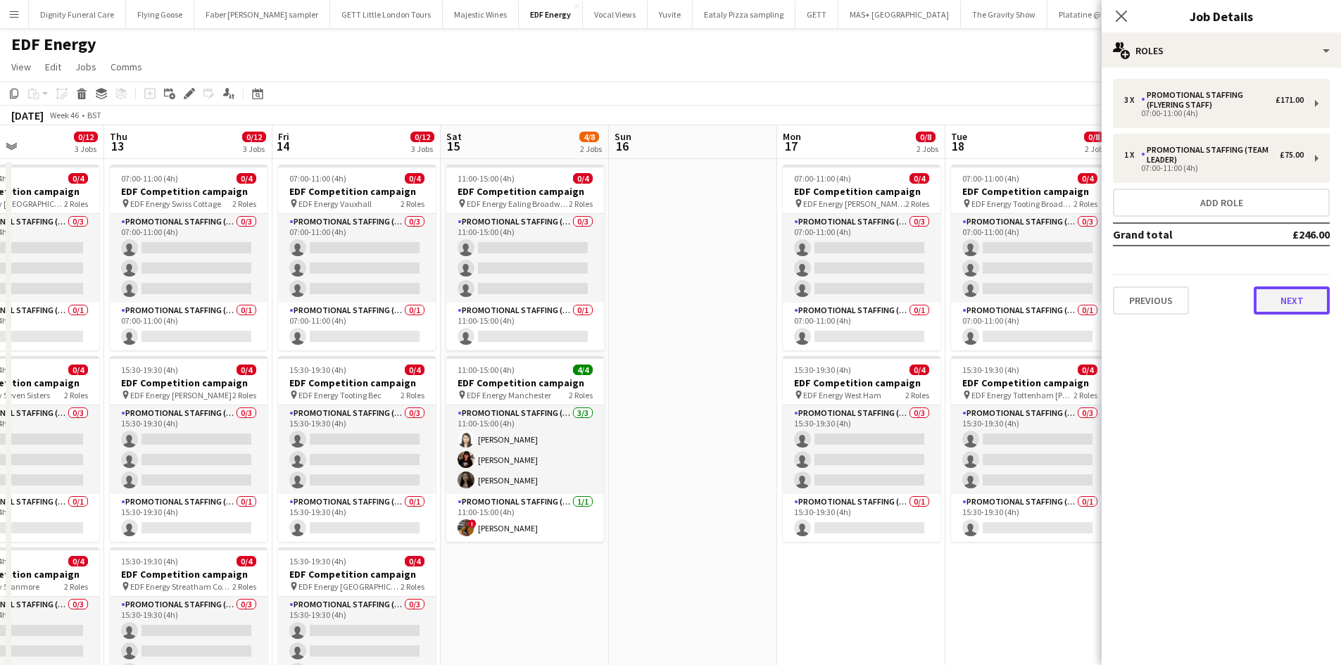
click at [1312, 290] on button "Next" at bounding box center [1291, 300] width 76 height 28
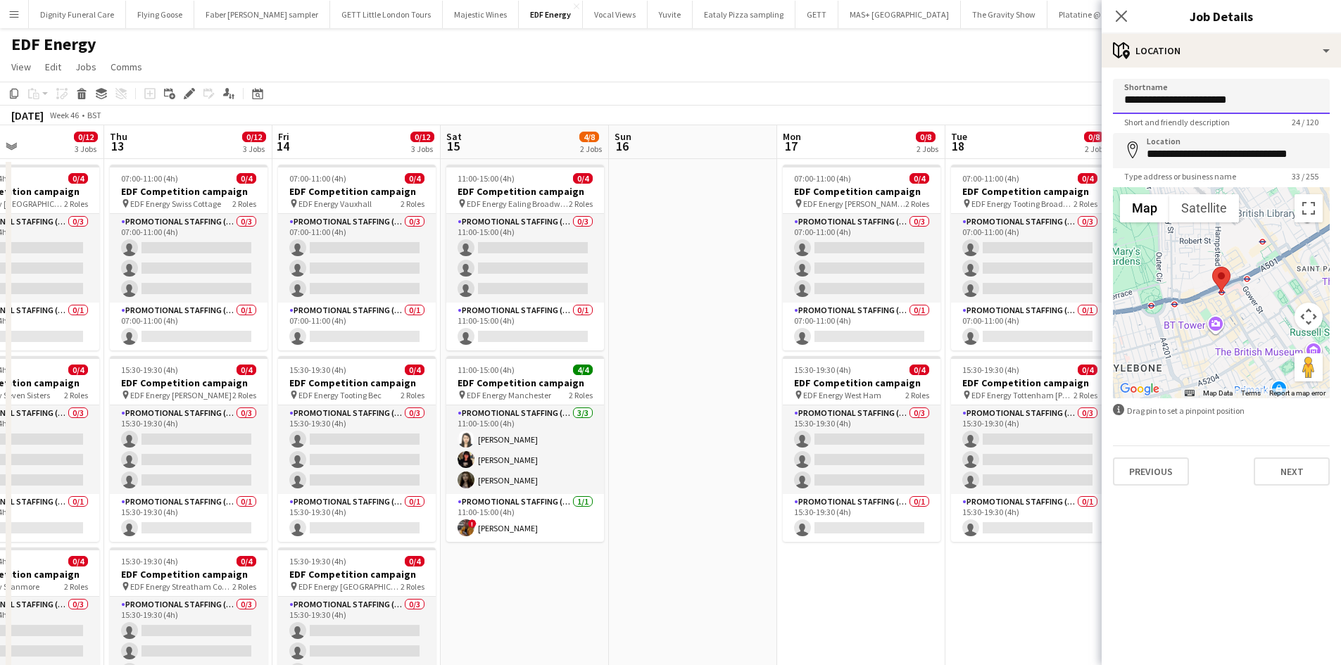
click at [1255, 103] on input "**********" at bounding box center [1221, 96] width 217 height 35
drag, startPoint x: 1253, startPoint y: 103, endPoint x: 1181, endPoint y: 104, distance: 72.5
click at [1181, 104] on input "**********" at bounding box center [1221, 96] width 217 height 35
type input "**********"
click at [1318, 151] on input "**********" at bounding box center [1221, 150] width 217 height 35
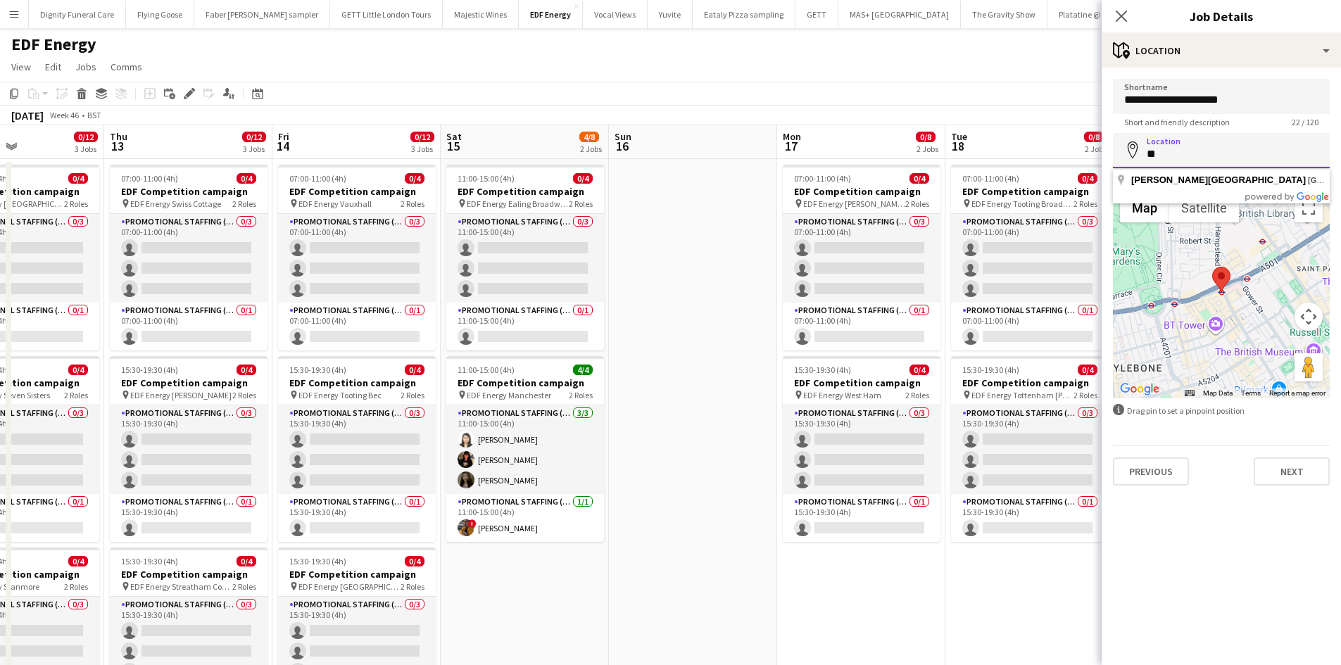
type input "*"
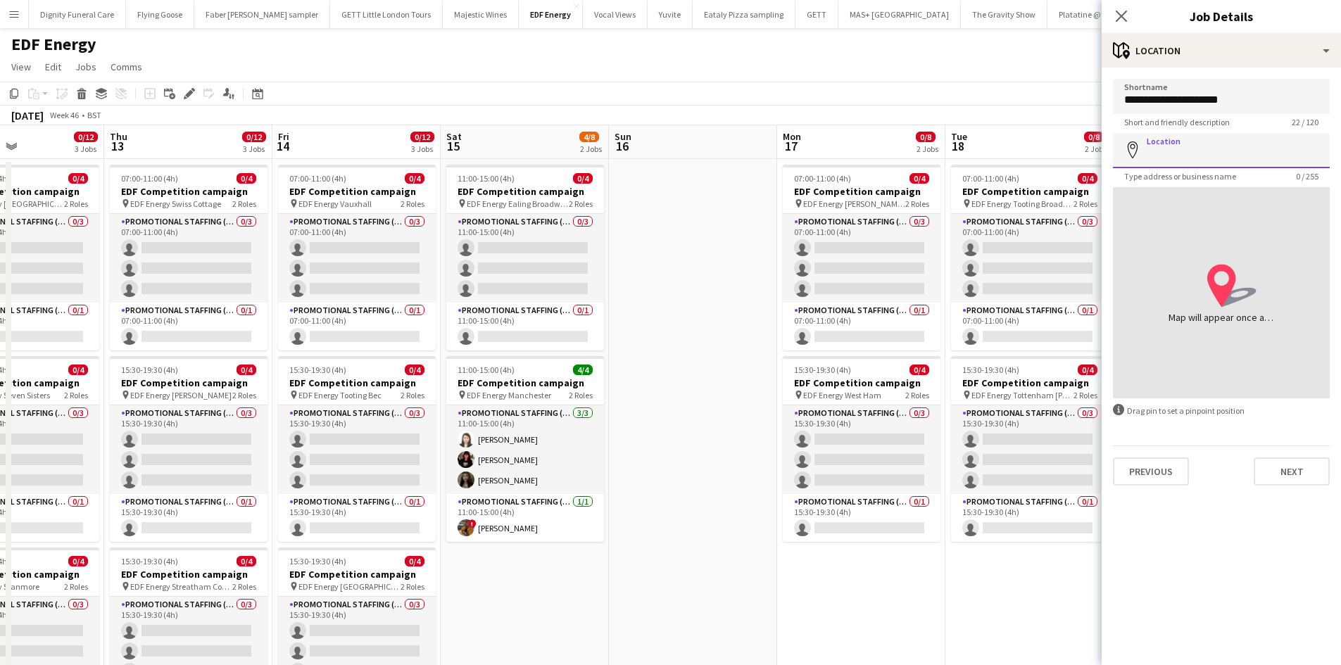
paste input "**********"
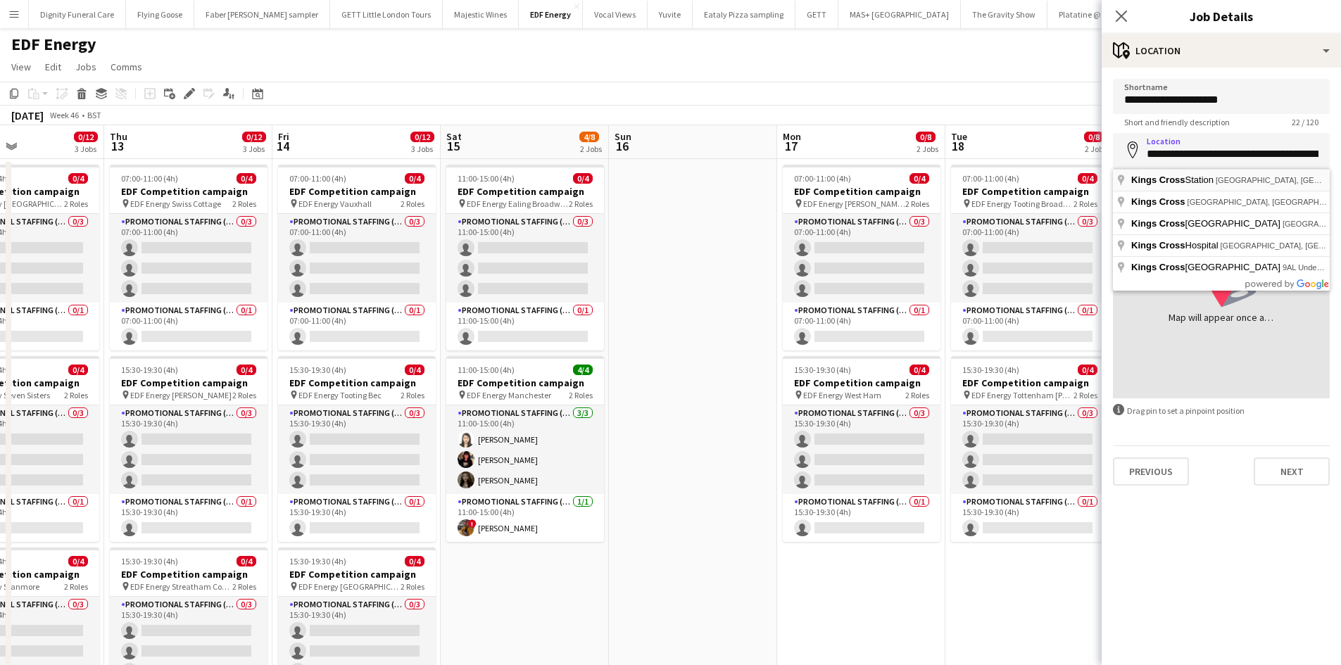
type input "**********"
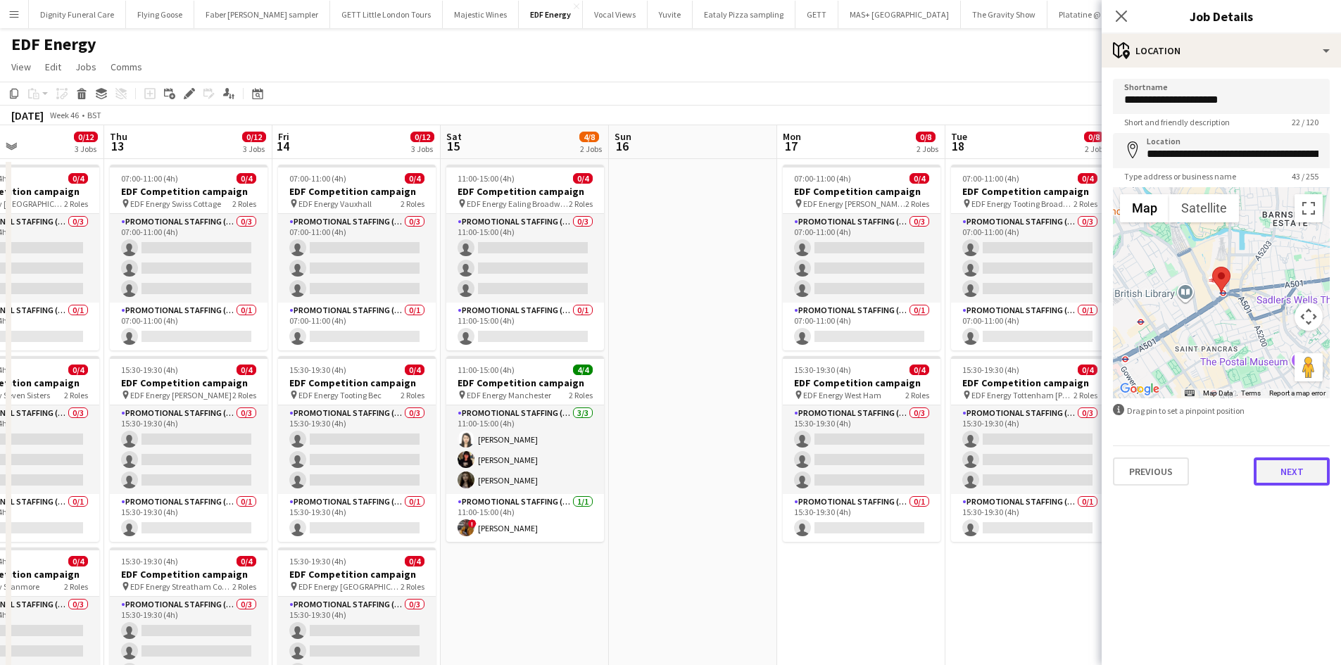
click at [1293, 469] on button "Next" at bounding box center [1291, 471] width 76 height 28
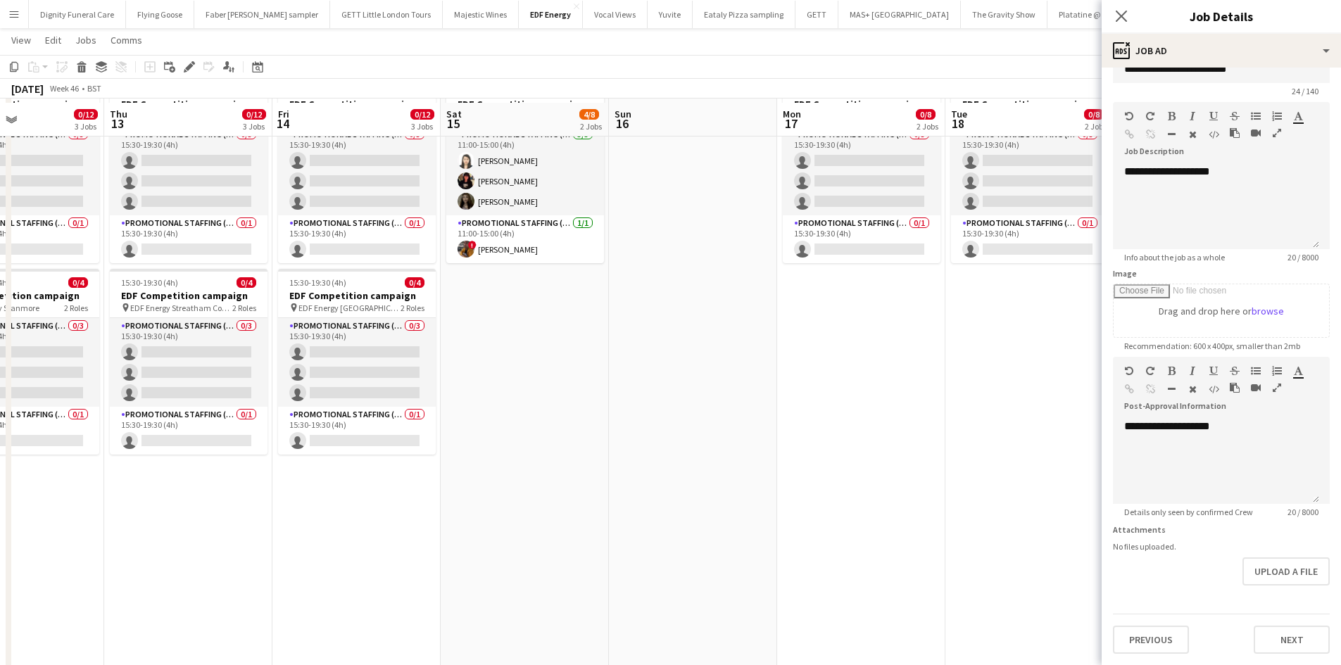
scroll to position [281, 0]
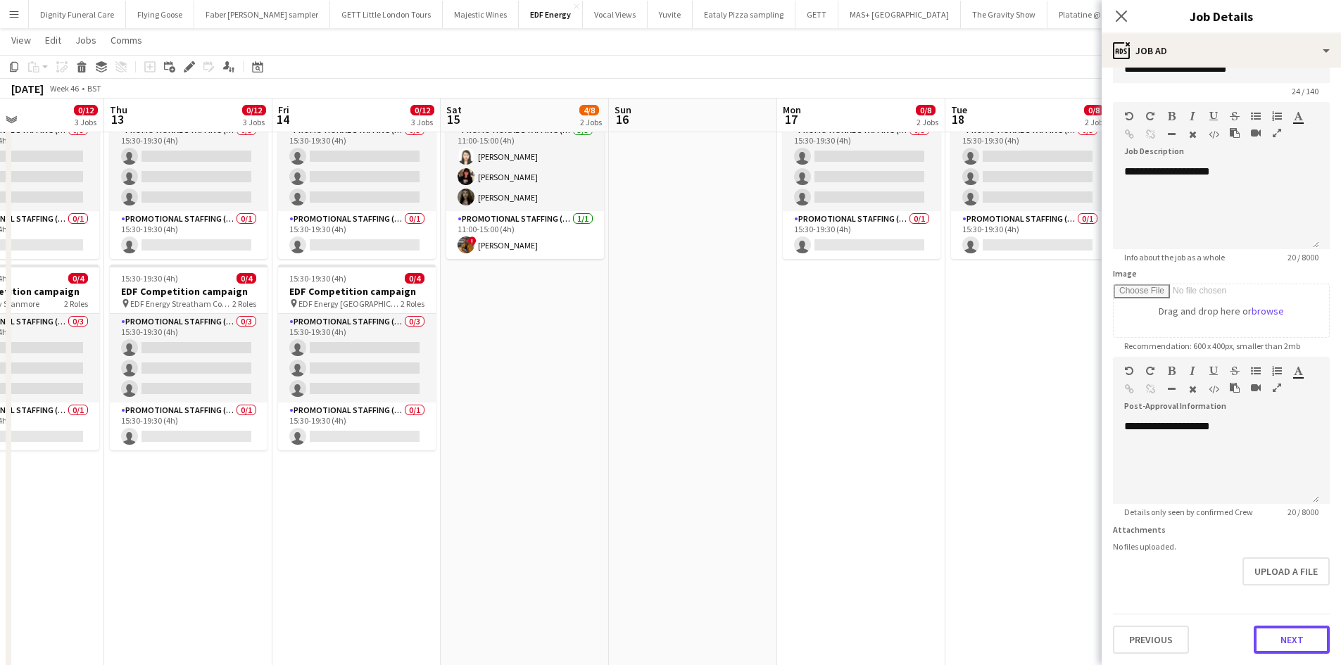
click at [1284, 639] on button "Next" at bounding box center [1291, 640] width 76 height 28
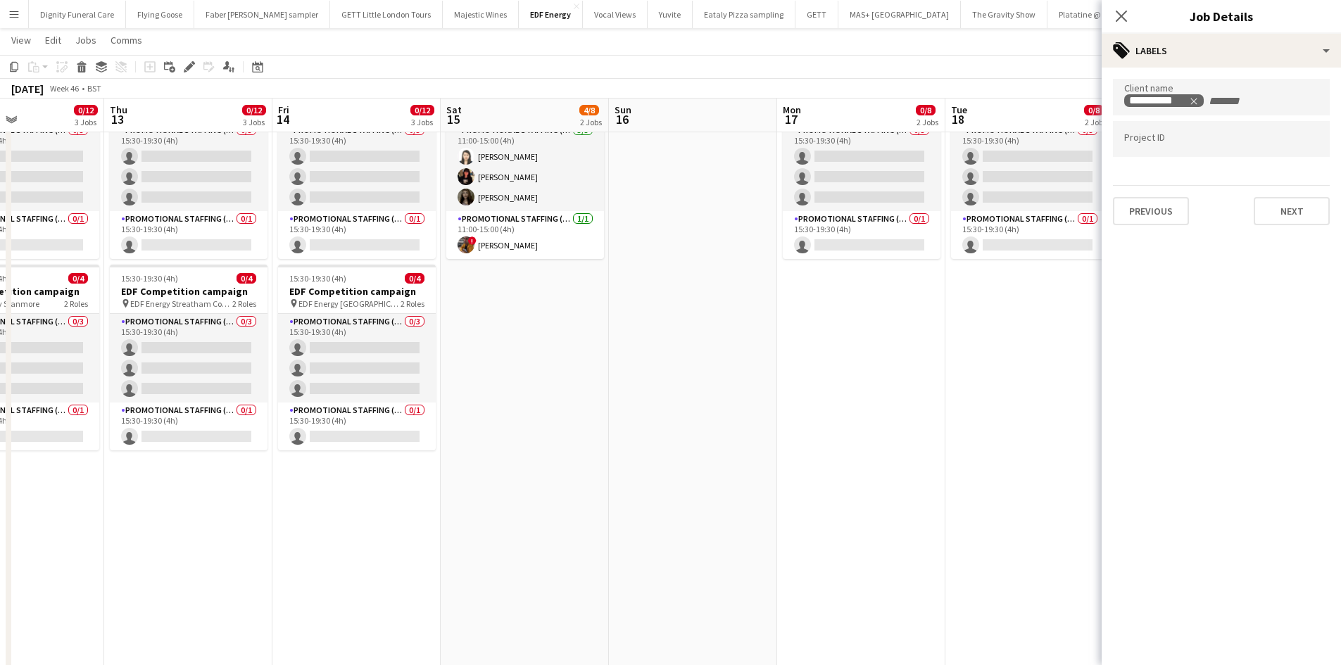
scroll to position [0, 0]
click at [1285, 210] on button "Next" at bounding box center [1291, 211] width 76 height 28
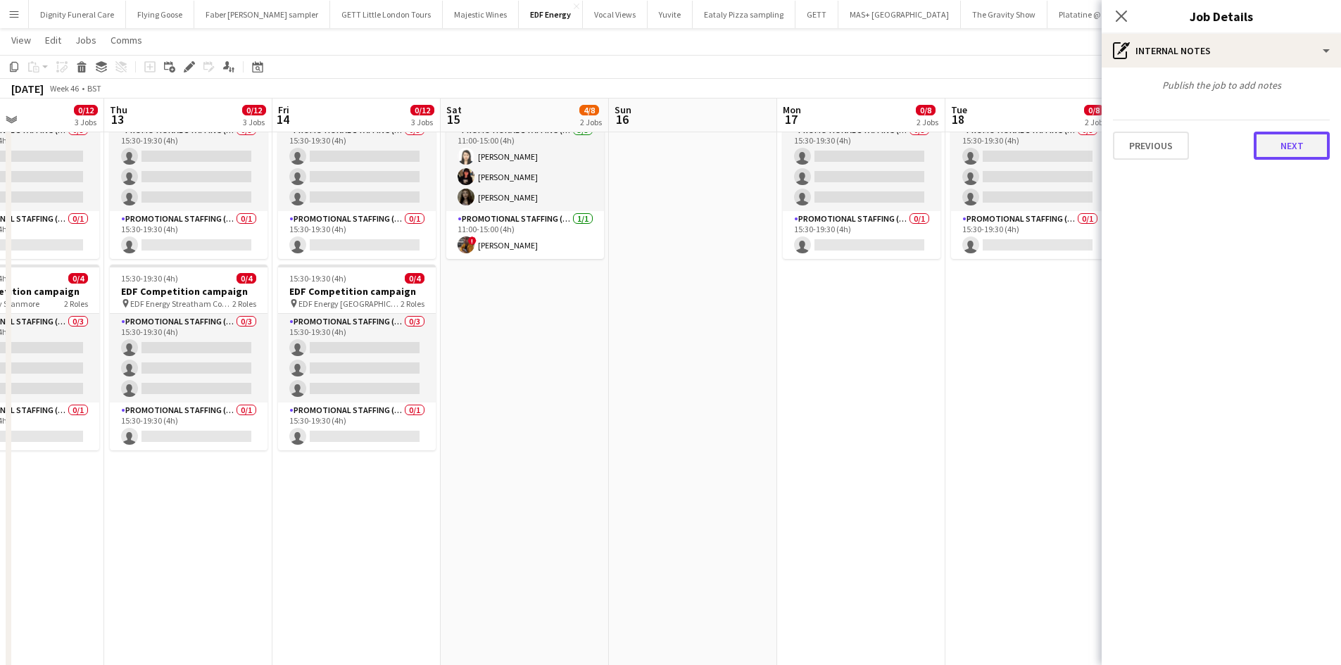
click at [1288, 142] on button "Next" at bounding box center [1291, 146] width 76 height 28
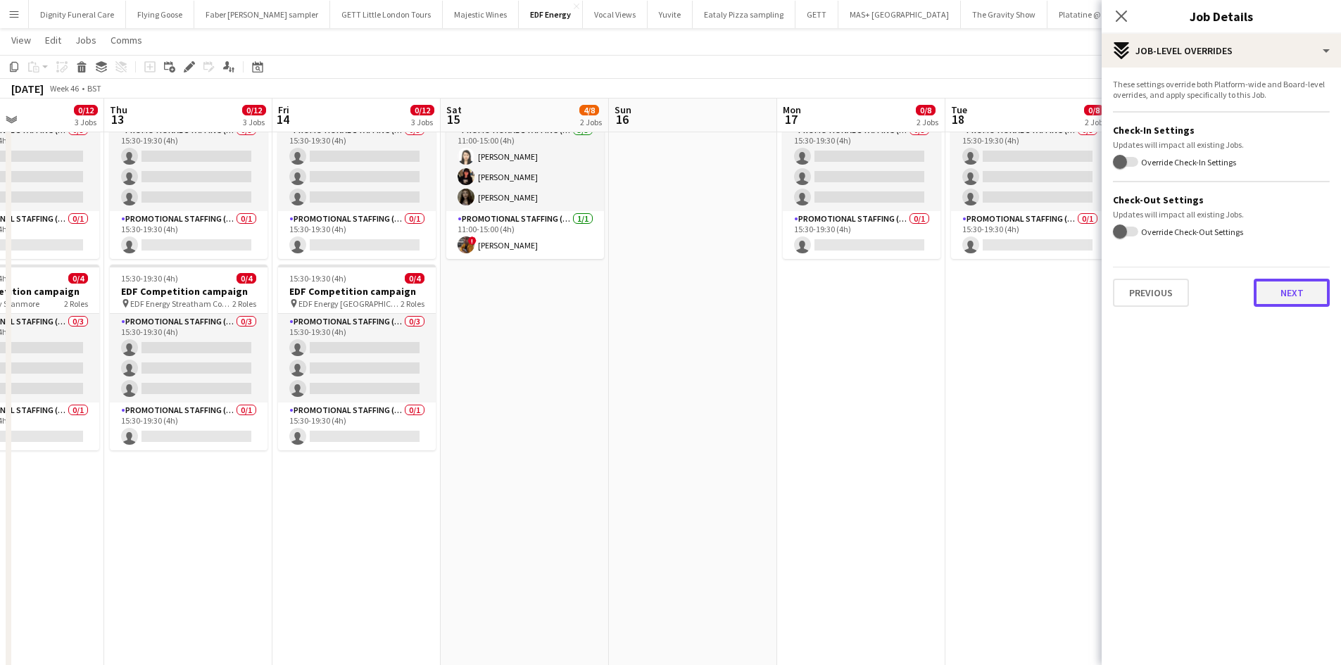
click at [1307, 289] on button "Next" at bounding box center [1291, 293] width 76 height 28
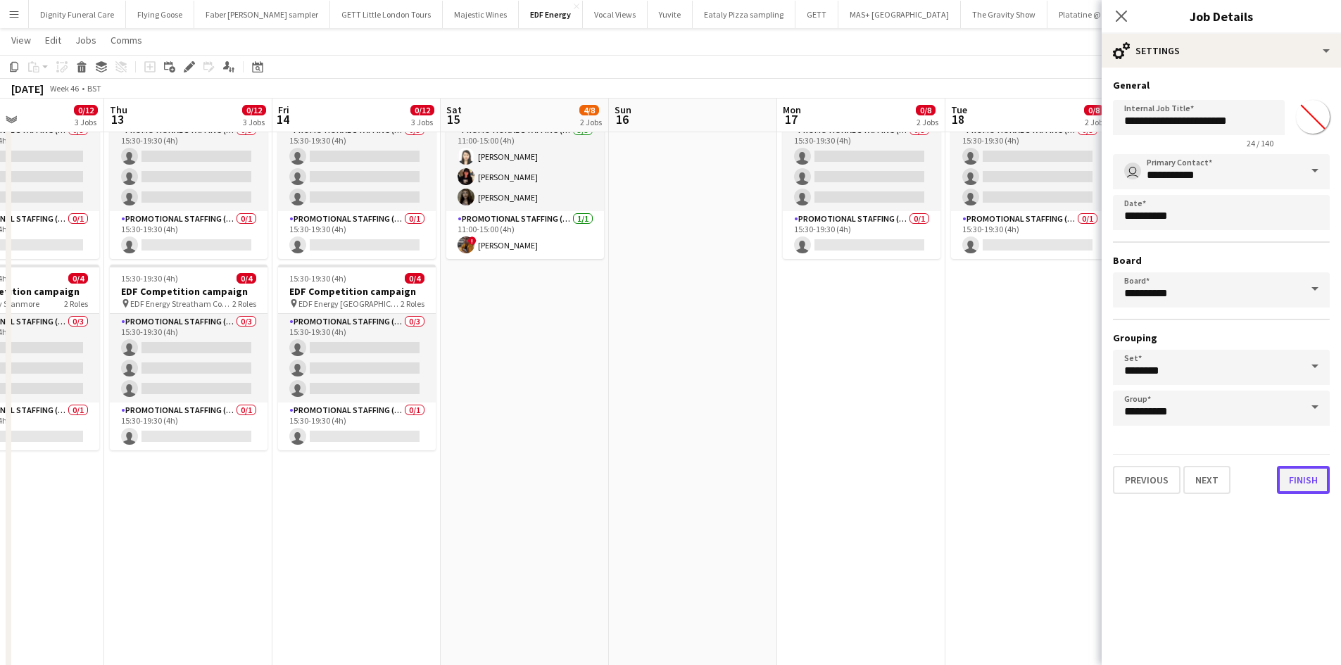
click at [1297, 482] on button "Finish" at bounding box center [1303, 480] width 53 height 28
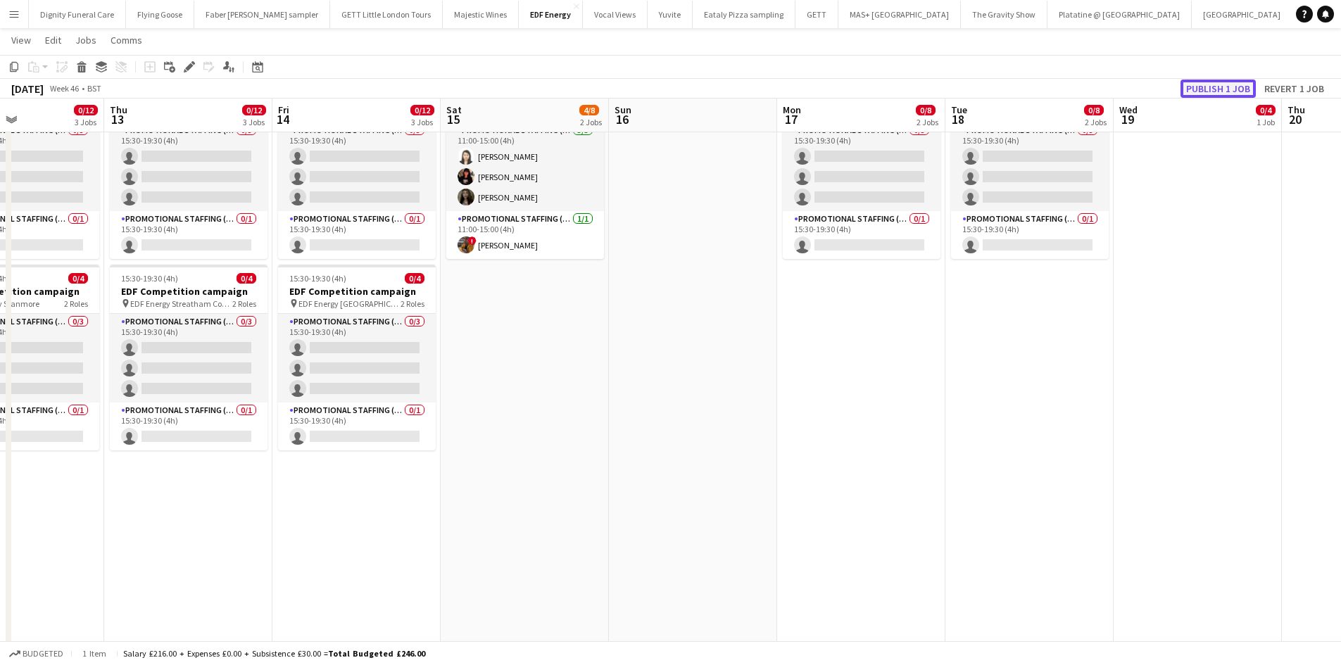
click at [1224, 87] on button "Publish 1 job" at bounding box center [1217, 89] width 75 height 18
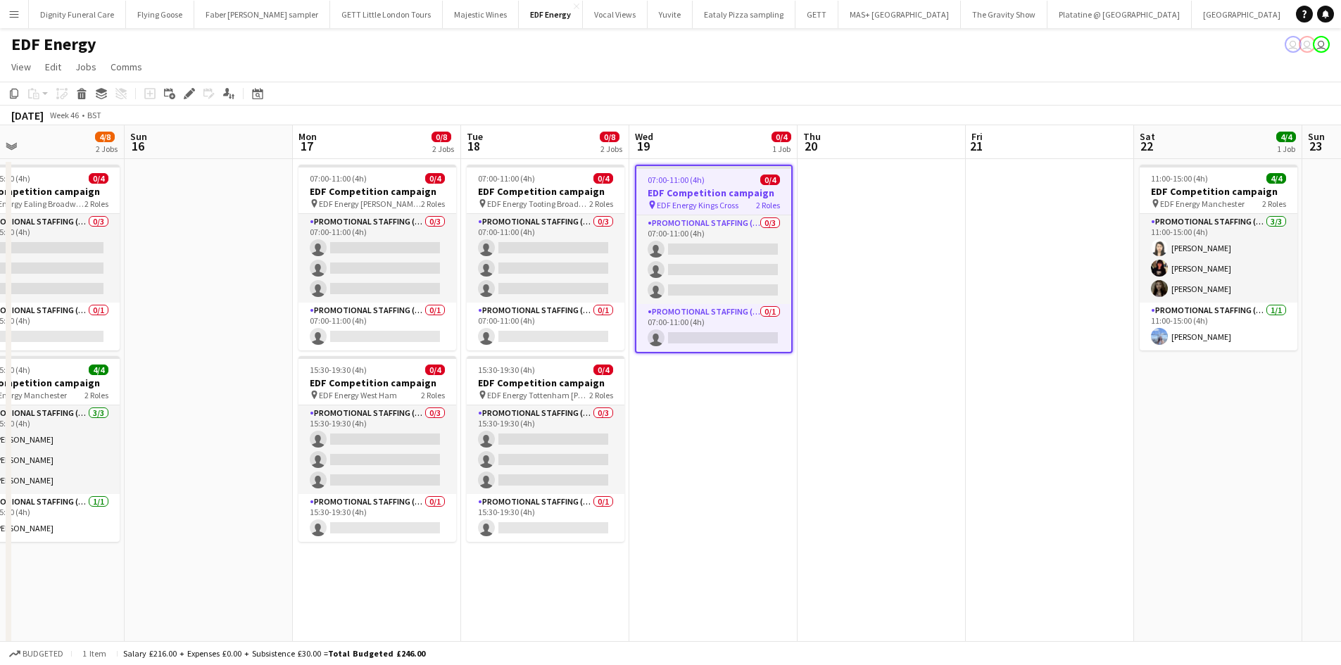
drag, startPoint x: 958, startPoint y: 480, endPoint x: 745, endPoint y: 478, distance: 213.9
click at [747, 478] on app-calendar-viewport "Tue 11 3/12 3 Jobs Wed 12 0/12 3 Jobs Thu 13 0/12 3 Jobs Fri 14 0/12 3 Jobs Sat…" at bounding box center [670, 571] width 1341 height 892
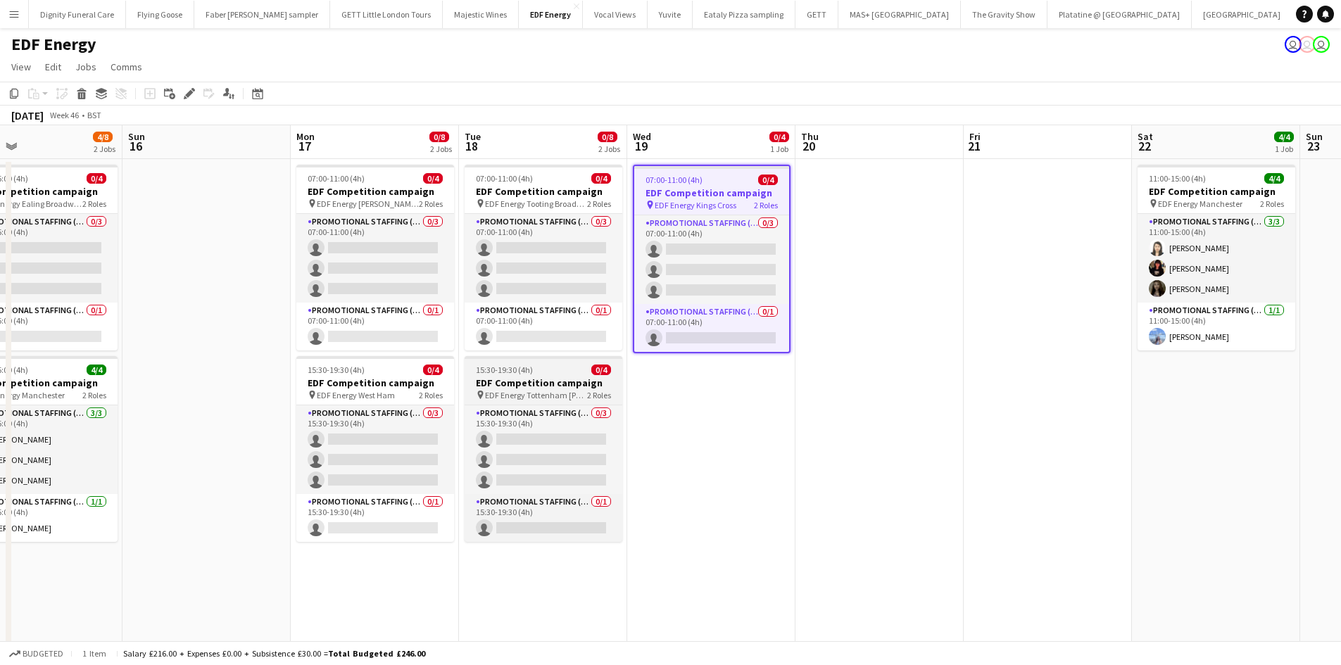
click at [503, 378] on h3 "EDF Competition campaign" at bounding box center [543, 382] width 158 height 13
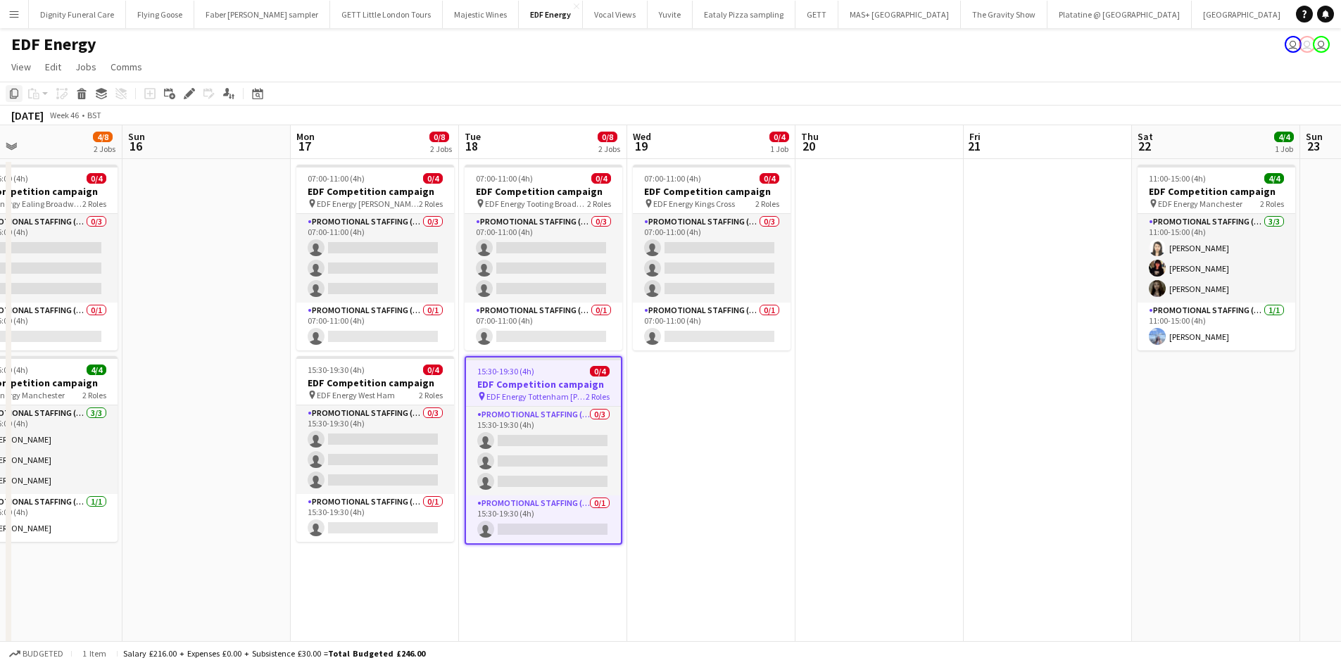
click at [13, 90] on icon "Copy" at bounding box center [13, 93] width 11 height 11
click at [699, 400] on app-date-cell "07:00-11:00 (4h) 0/4 EDF Competition campaign pin EDF Energy Kings Cross 2 Role…" at bounding box center [711, 588] width 168 height 858
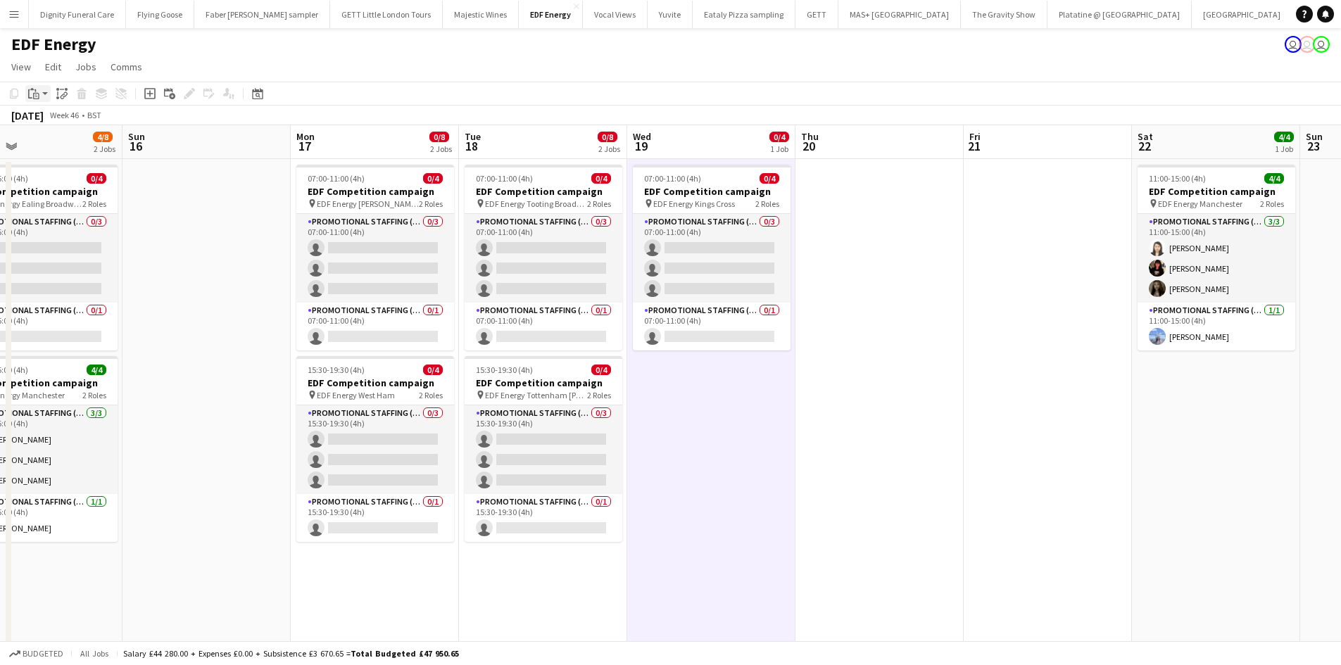
click at [32, 92] on icon "Paste" at bounding box center [33, 93] width 11 height 11
click at [53, 118] on link "Paste Ctrl+V" at bounding box center [103, 120] width 132 height 13
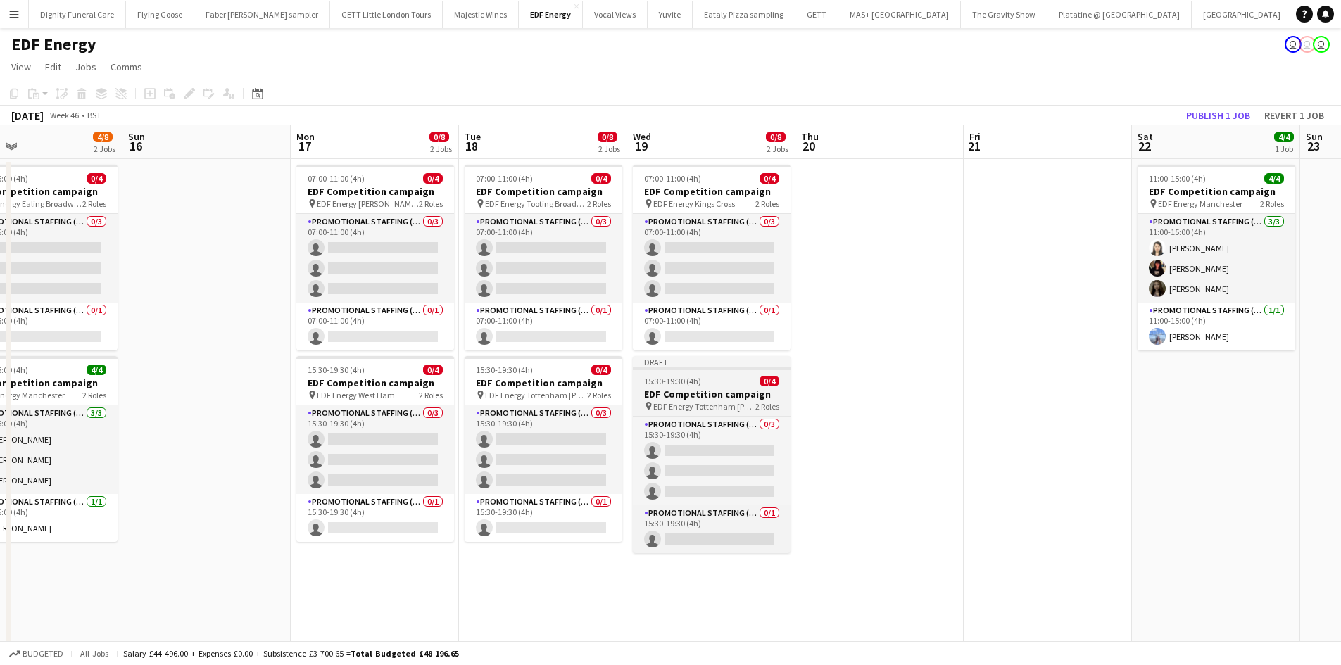
click at [673, 388] on h3 "EDF Competition campaign" at bounding box center [712, 394] width 158 height 13
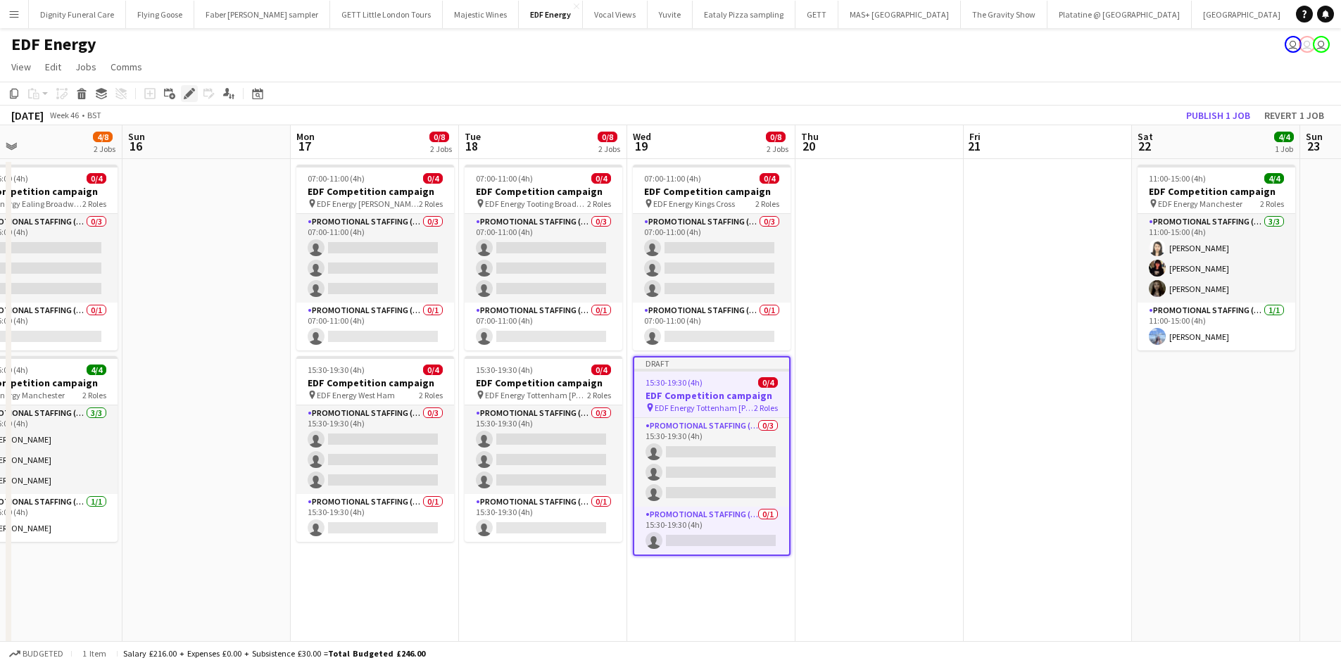
click at [190, 89] on icon "Edit" at bounding box center [189, 93] width 11 height 11
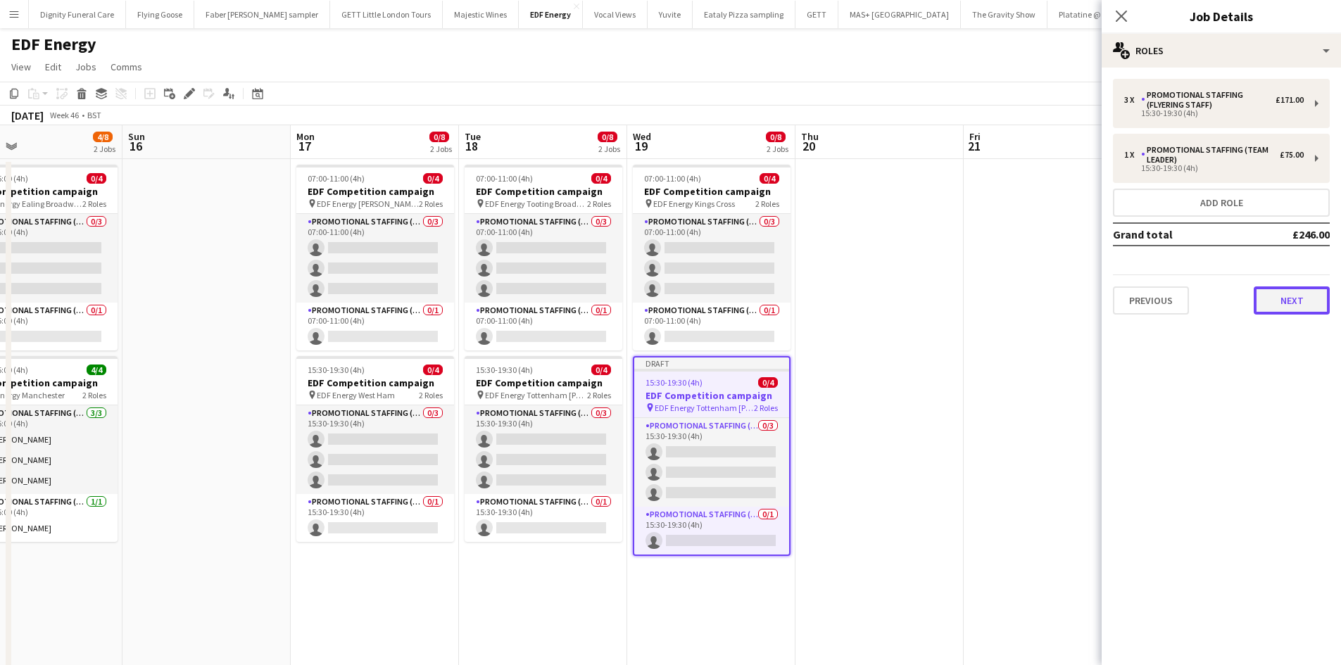
click at [1290, 293] on button "Next" at bounding box center [1291, 300] width 76 height 28
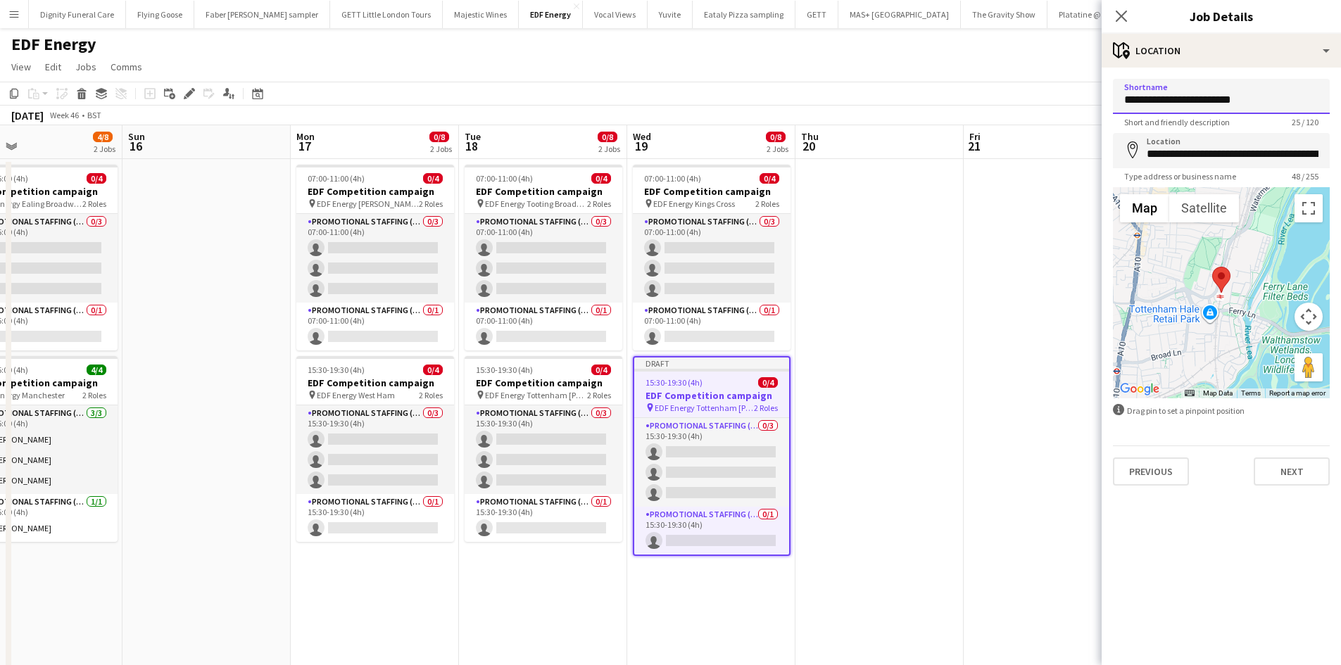
click at [1298, 113] on input "**********" at bounding box center [1221, 96] width 217 height 35
drag, startPoint x: 1236, startPoint y: 101, endPoint x: 1182, endPoint y: 99, distance: 53.5
click at [1182, 99] on input "**********" at bounding box center [1221, 96] width 217 height 35
type input "**********"
click at [1316, 150] on input "**********" at bounding box center [1221, 150] width 217 height 35
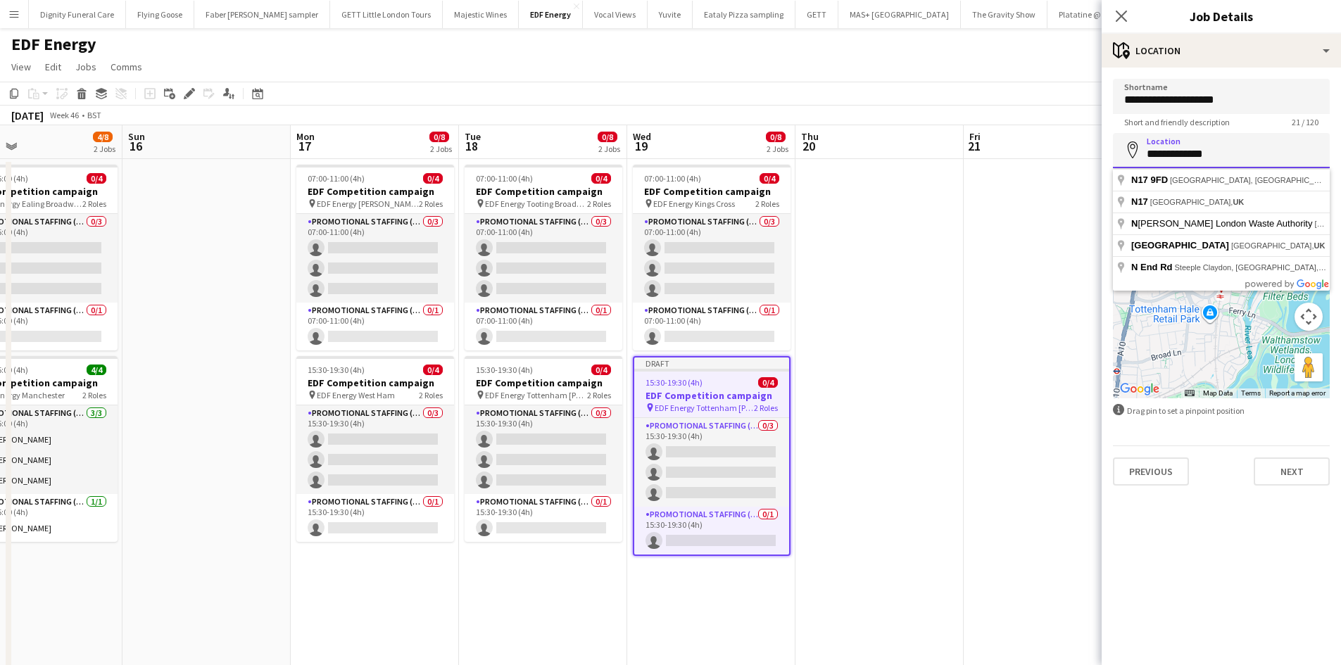
click at [1317, 149] on input "**********" at bounding box center [1221, 150] width 217 height 35
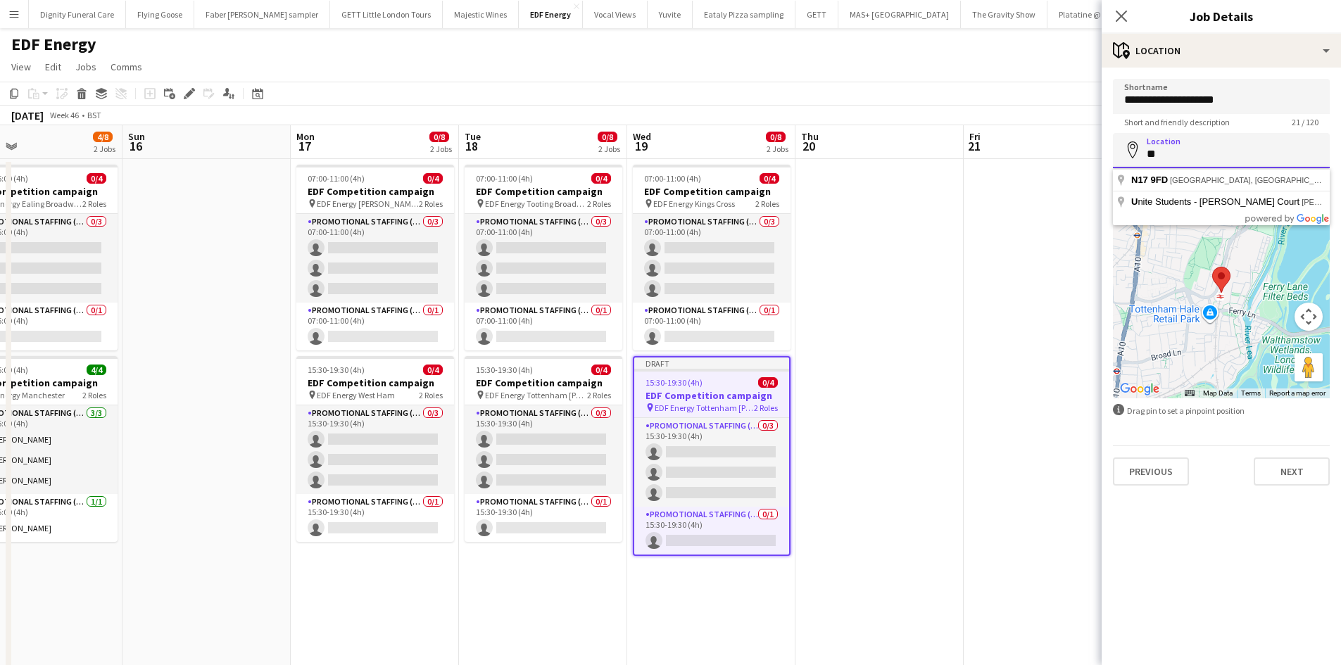
type input "*"
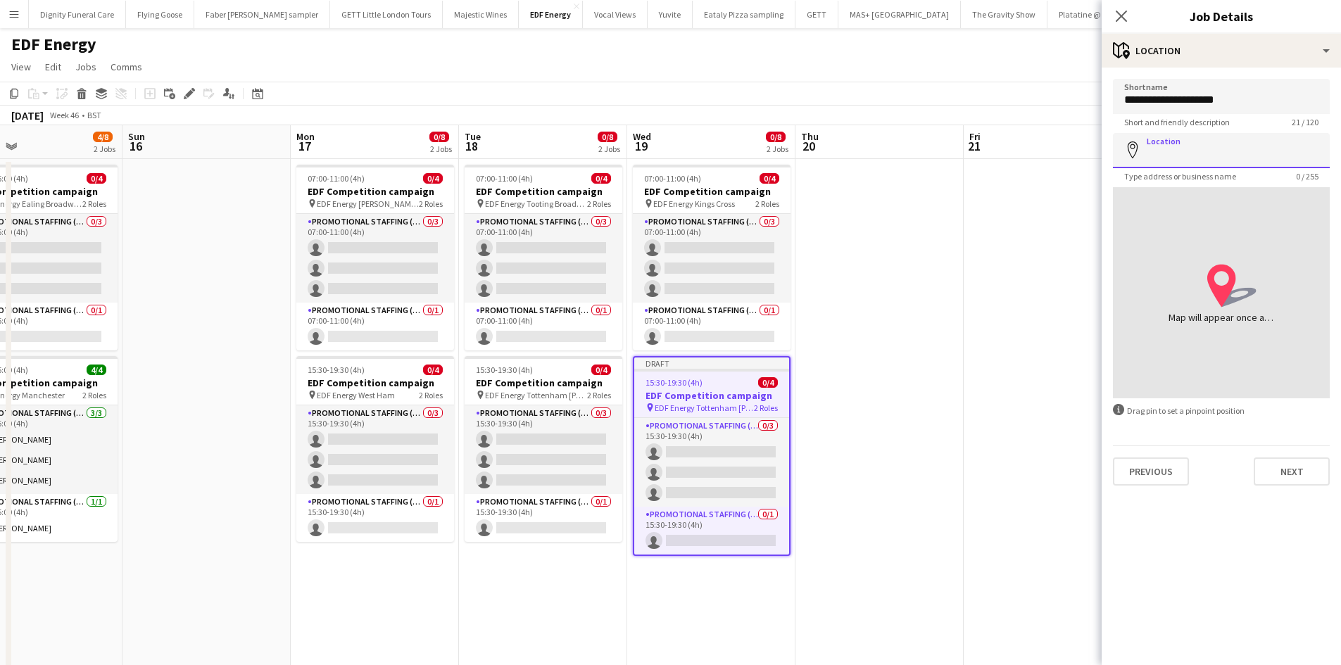
paste input "**********"
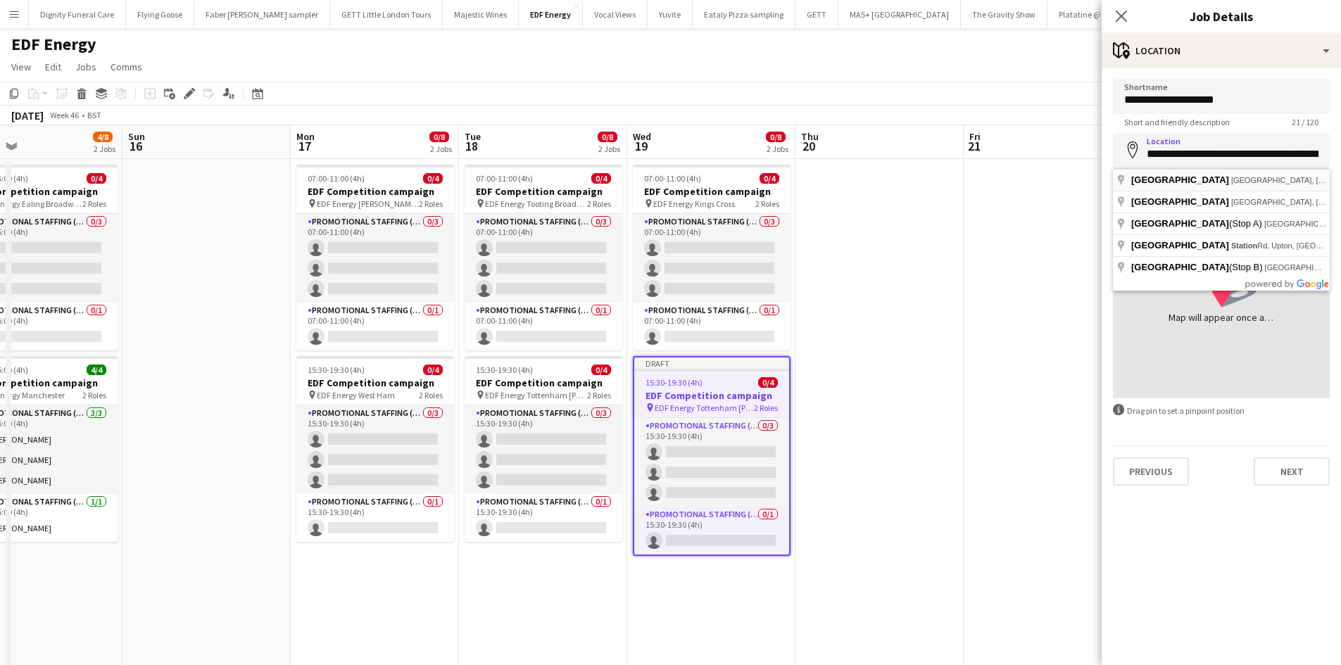
type input "**********"
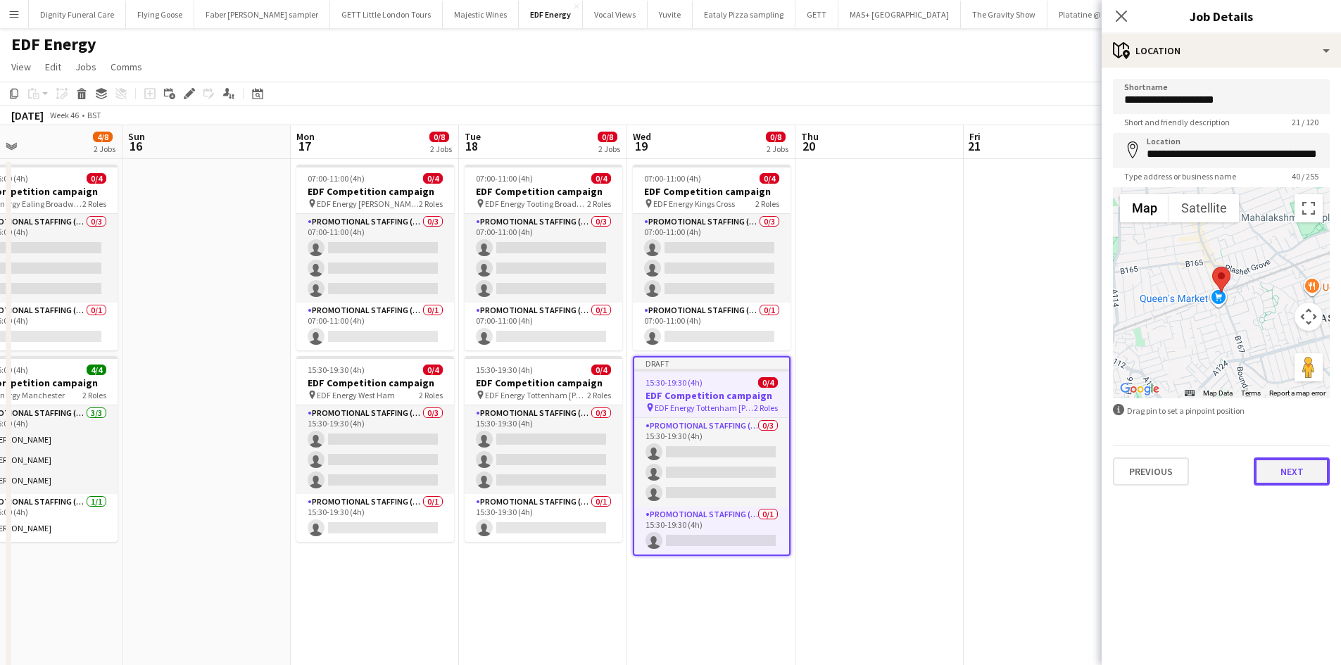
click at [1298, 468] on button "Next" at bounding box center [1291, 471] width 76 height 28
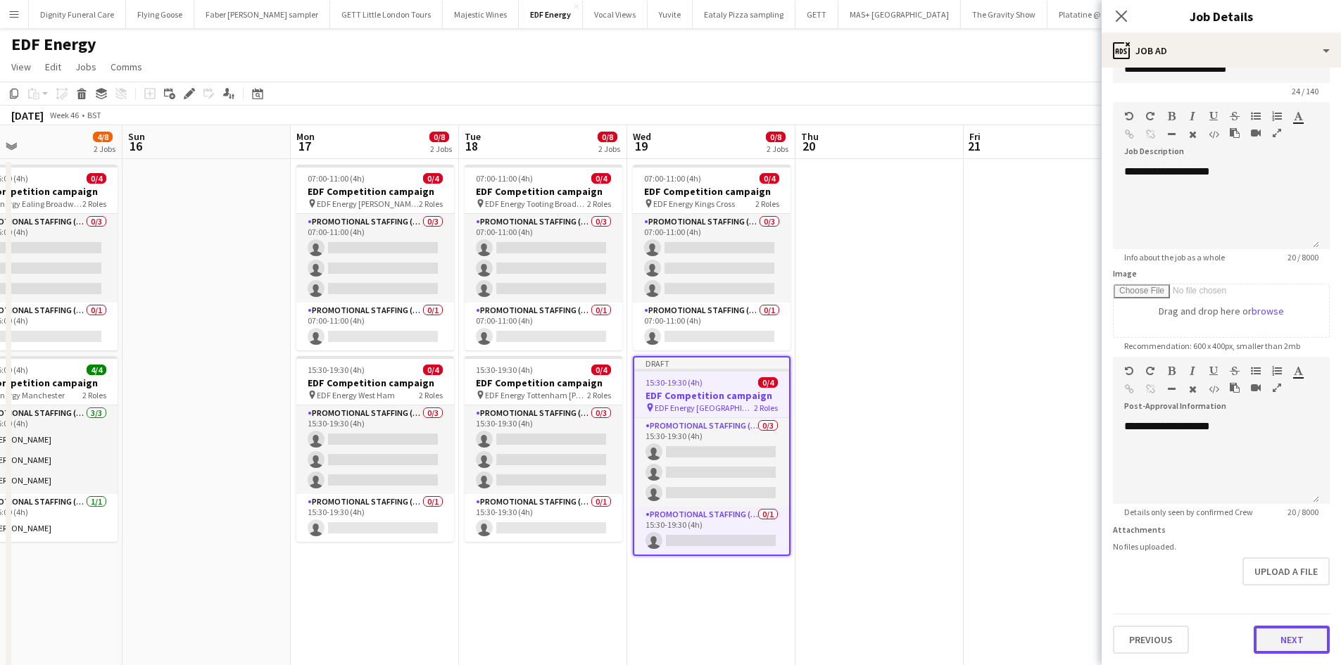
click at [1271, 588] on form "**********" at bounding box center [1220, 351] width 239 height 606
click at [1274, 650] on button "Next" at bounding box center [1291, 640] width 76 height 28
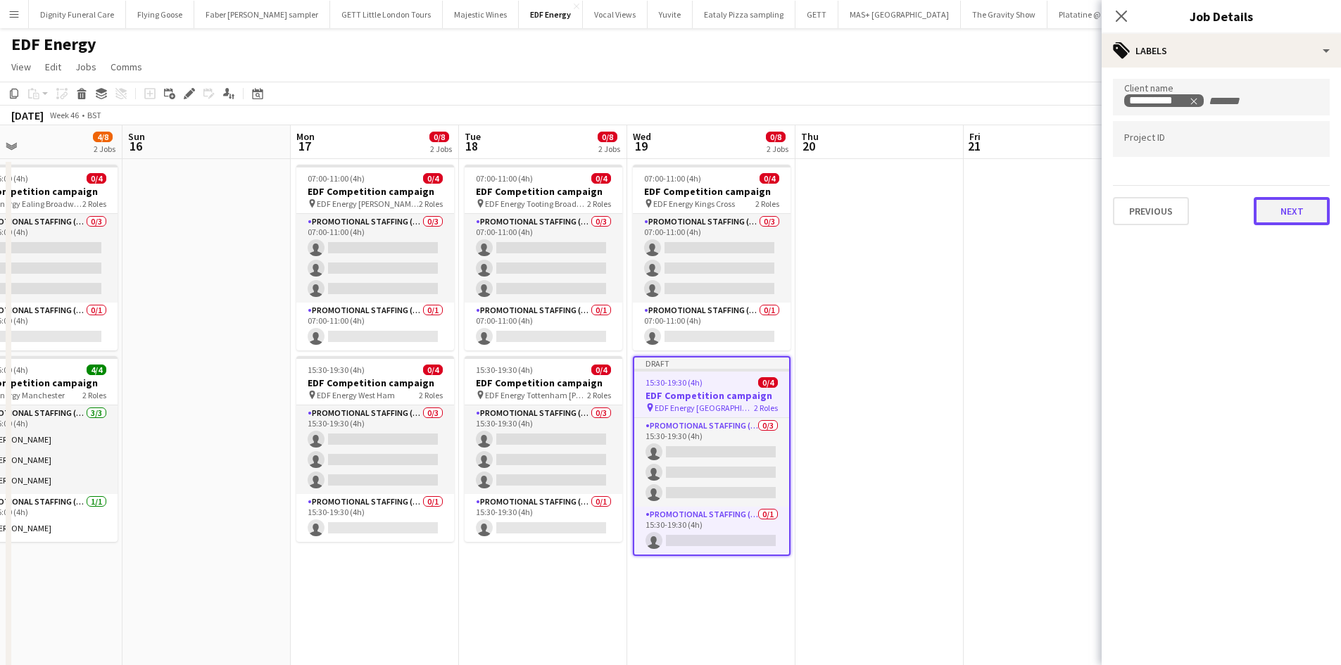
click at [1326, 217] on button "Next" at bounding box center [1291, 211] width 76 height 28
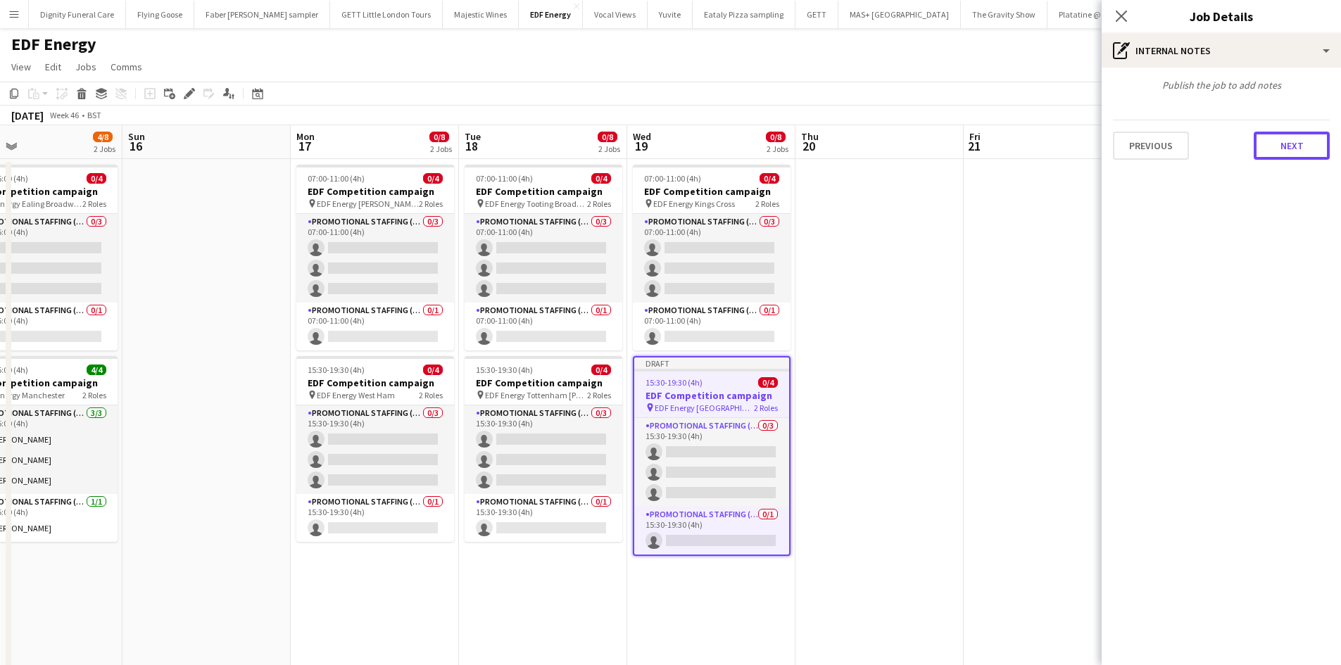
click at [1300, 141] on button "Next" at bounding box center [1291, 146] width 76 height 28
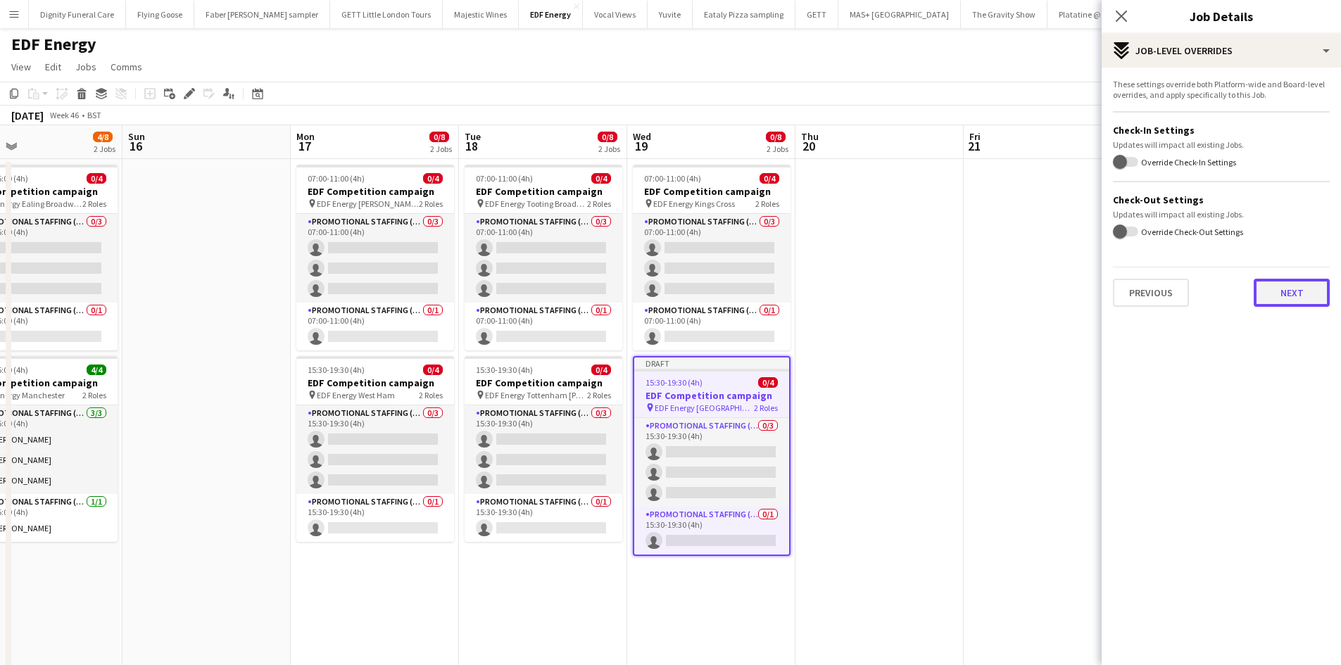
click at [1294, 291] on button "Next" at bounding box center [1291, 293] width 76 height 28
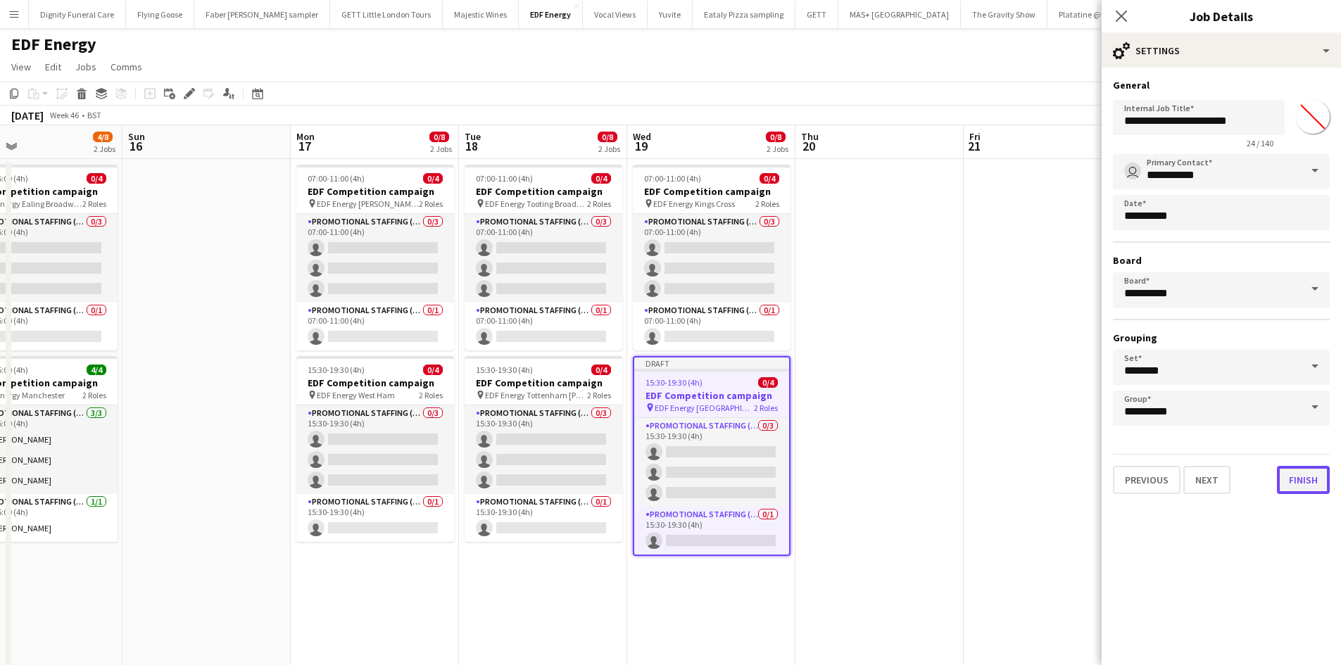
click at [1300, 474] on button "Finish" at bounding box center [1303, 480] width 53 height 28
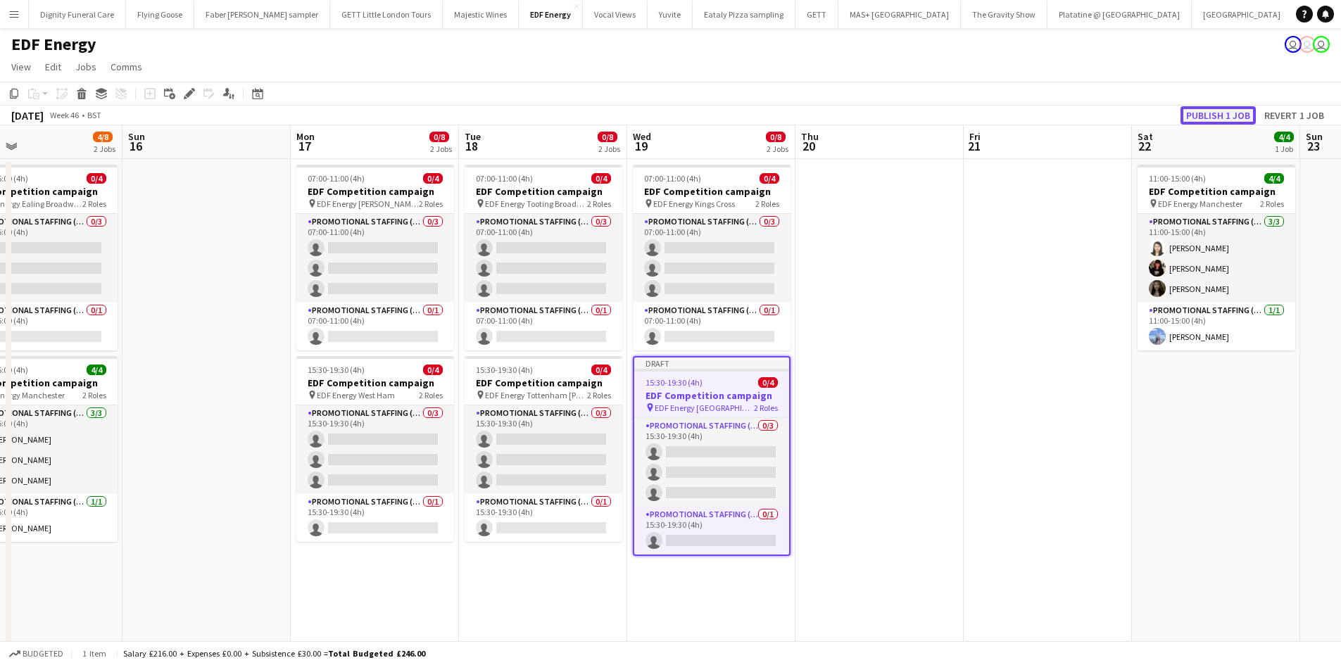
click at [1200, 112] on button "Publish 1 job" at bounding box center [1217, 115] width 75 height 18
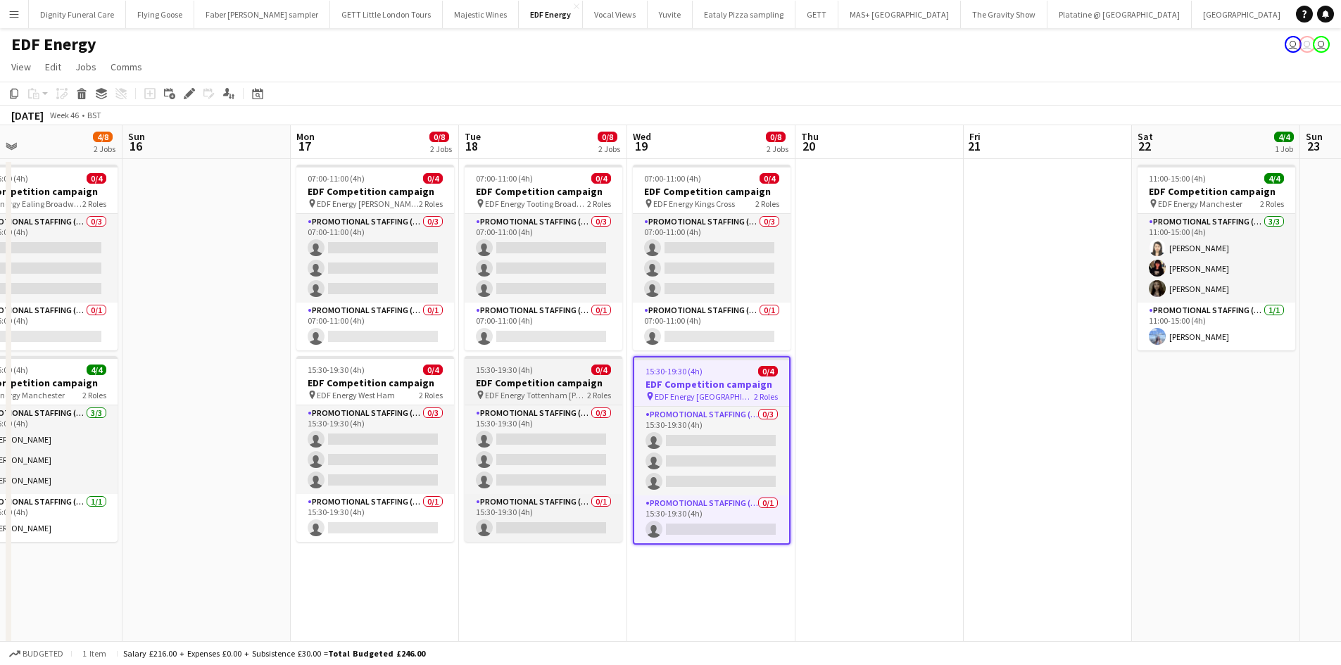
click at [524, 384] on h3 "EDF Competition campaign" at bounding box center [543, 382] width 158 height 13
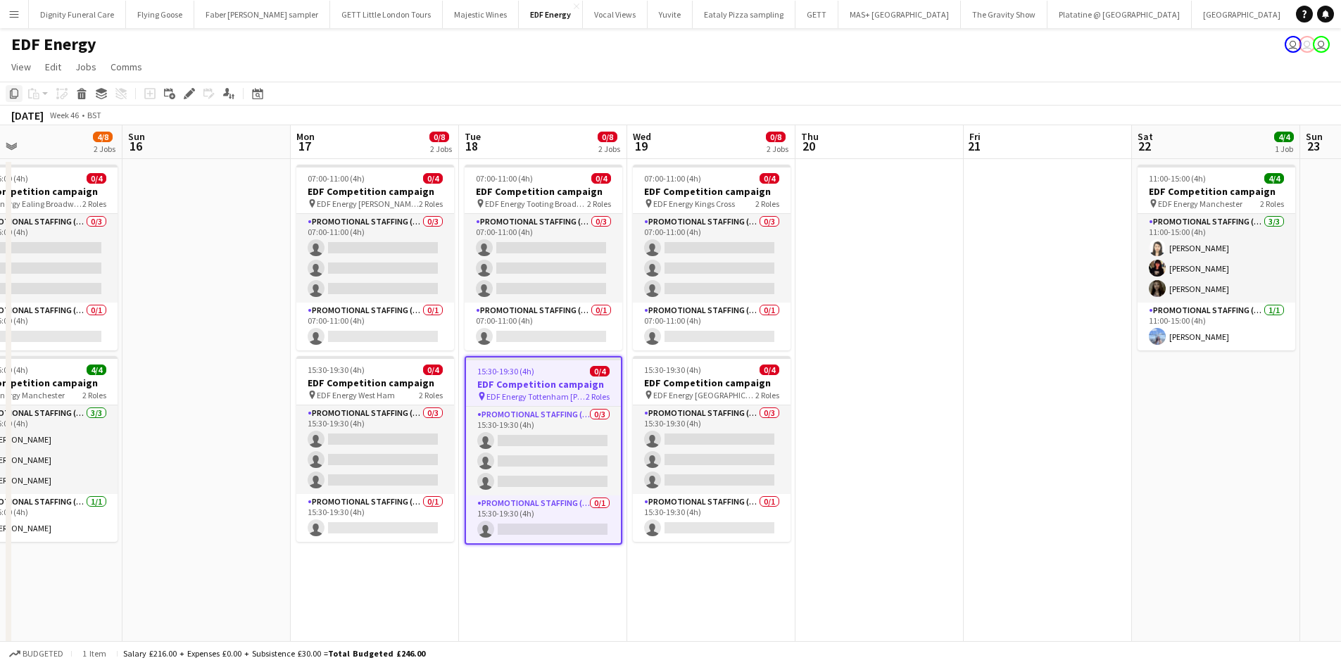
click at [11, 91] on icon "Copy" at bounding box center [13, 93] width 11 height 11
click at [857, 203] on app-date-cell at bounding box center [879, 588] width 168 height 858
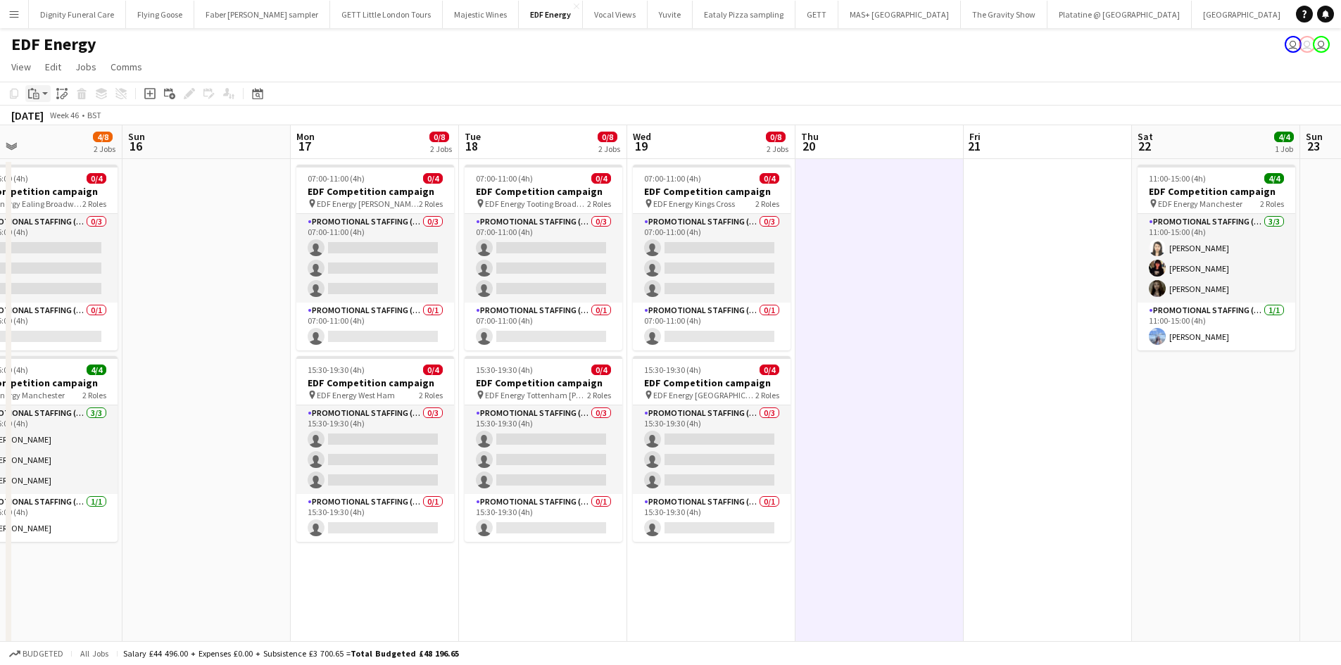
click at [32, 91] on icon "Paste" at bounding box center [33, 93] width 11 height 11
click at [57, 112] on div "Paste Ctrl+V Paste with crew Ctrl+Shift+V" at bounding box center [103, 132] width 156 height 61
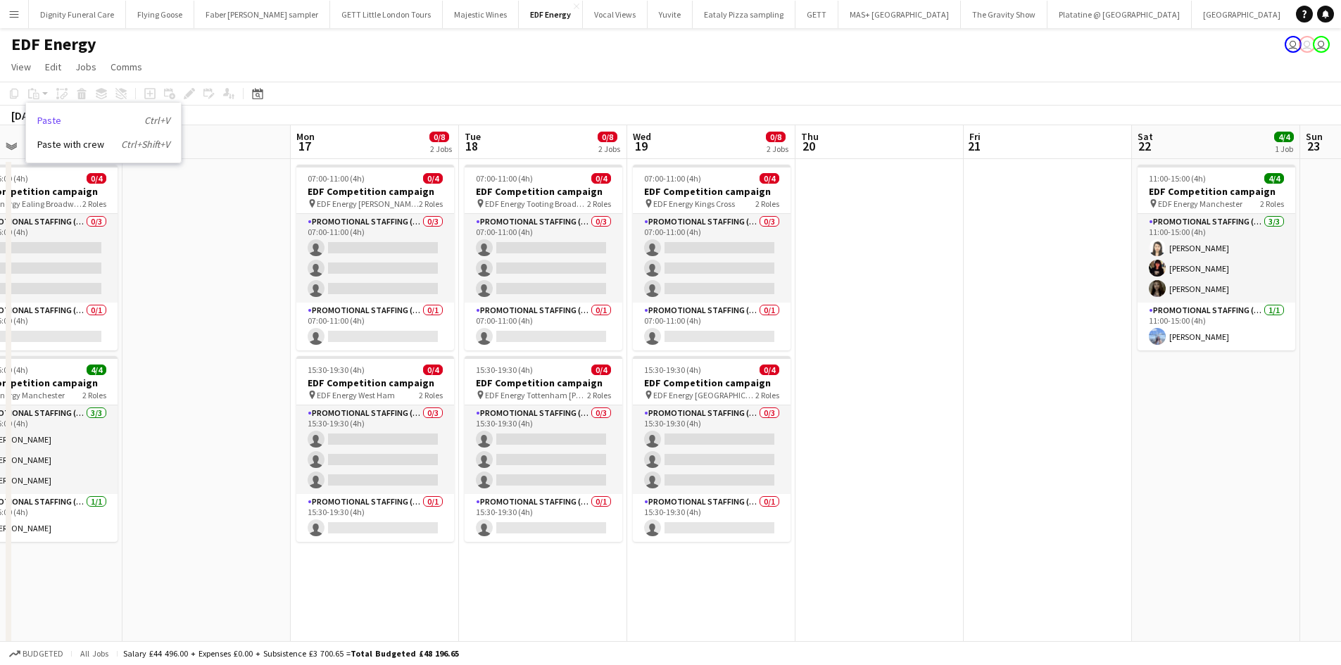
click at [54, 116] on link "Paste Ctrl+V" at bounding box center [103, 120] width 132 height 13
click at [913, 275] on app-date-cell at bounding box center [879, 588] width 168 height 858
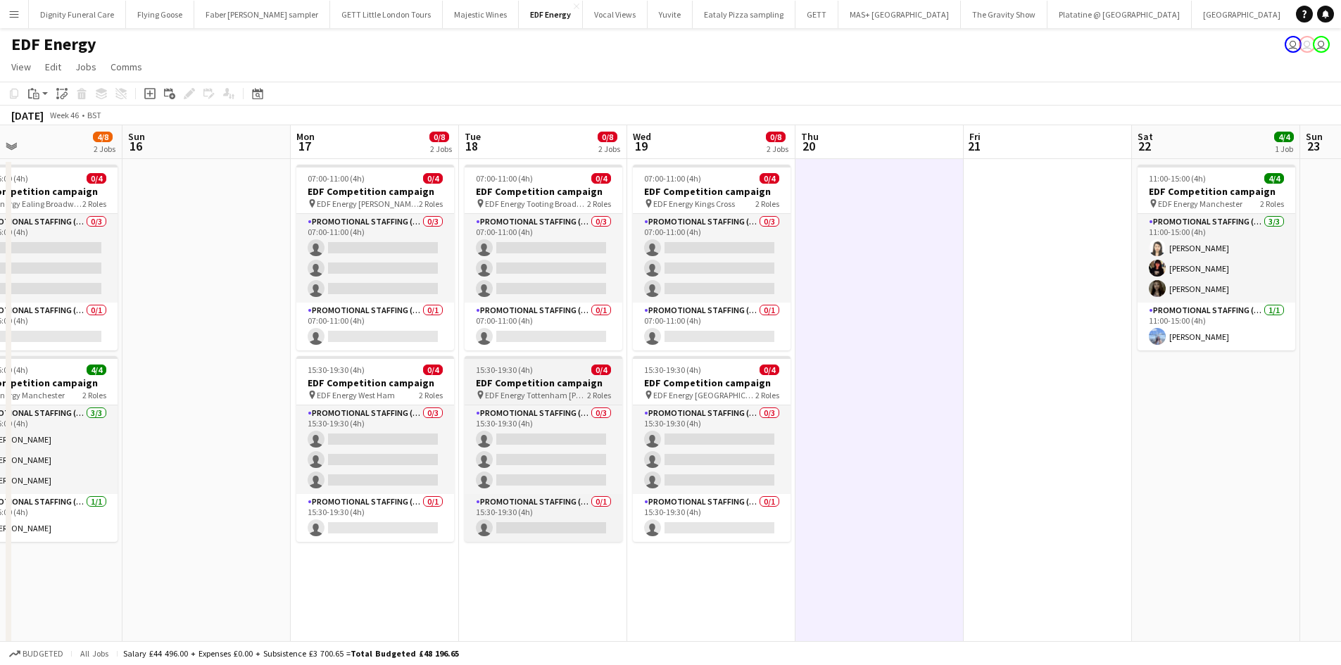
click at [530, 387] on h3 "EDF Competition campaign" at bounding box center [543, 382] width 158 height 13
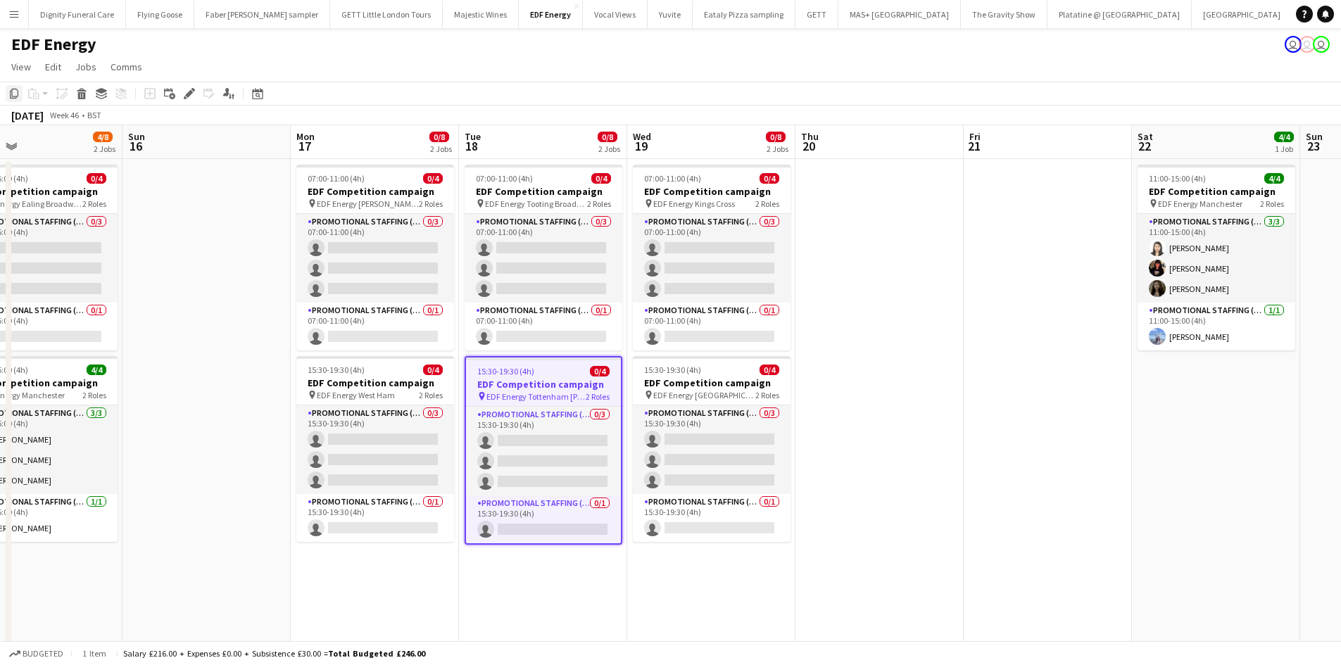
click at [14, 94] on icon "Copy" at bounding box center [13, 93] width 11 height 11
click at [844, 277] on app-date-cell at bounding box center [879, 588] width 168 height 858
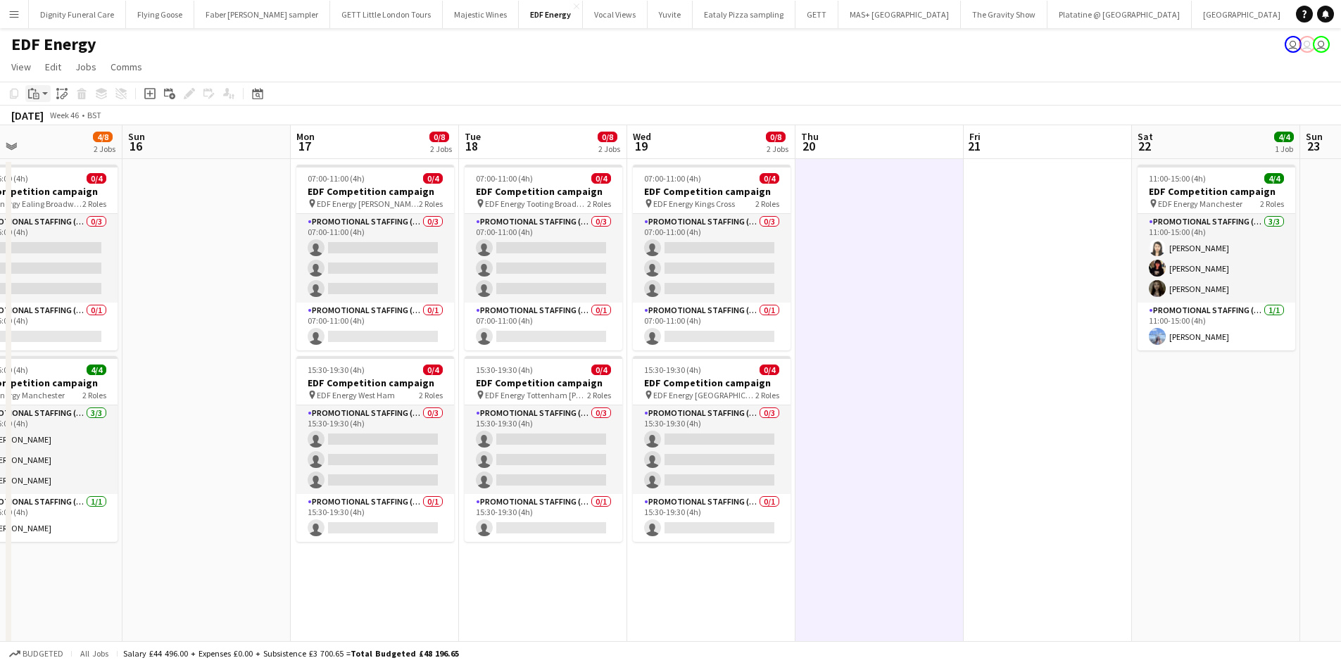
click at [38, 89] on icon "Paste" at bounding box center [33, 93] width 11 height 11
click at [47, 120] on link "Paste Ctrl+V" at bounding box center [103, 120] width 132 height 13
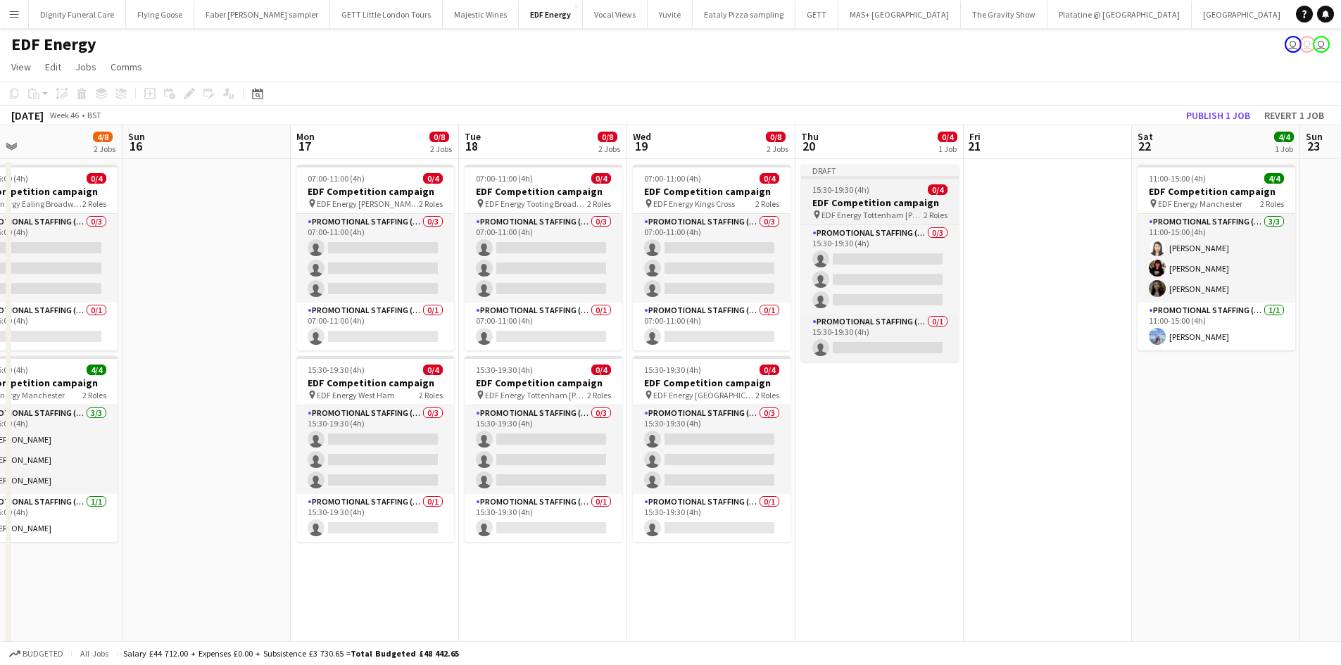
click at [856, 202] on h3 "EDF Competition campaign" at bounding box center [880, 202] width 158 height 13
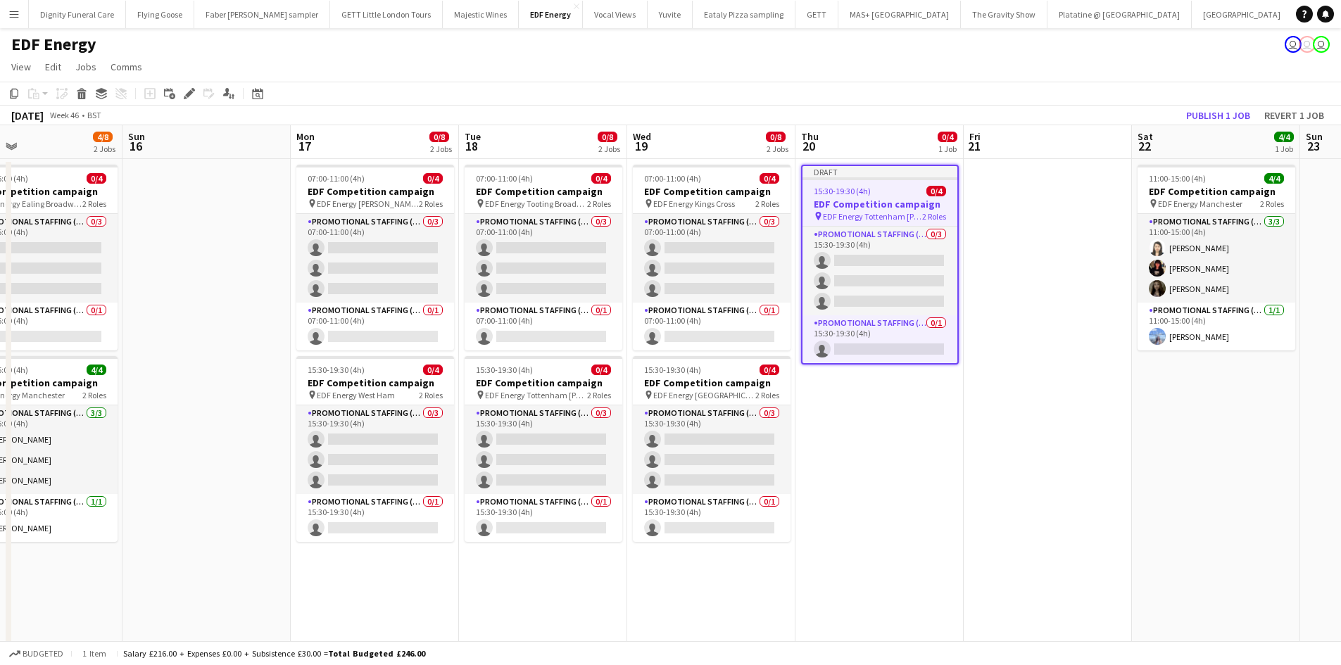
scroll to position [0, 719]
click at [192, 89] on icon at bounding box center [193, 90] width 4 height 4
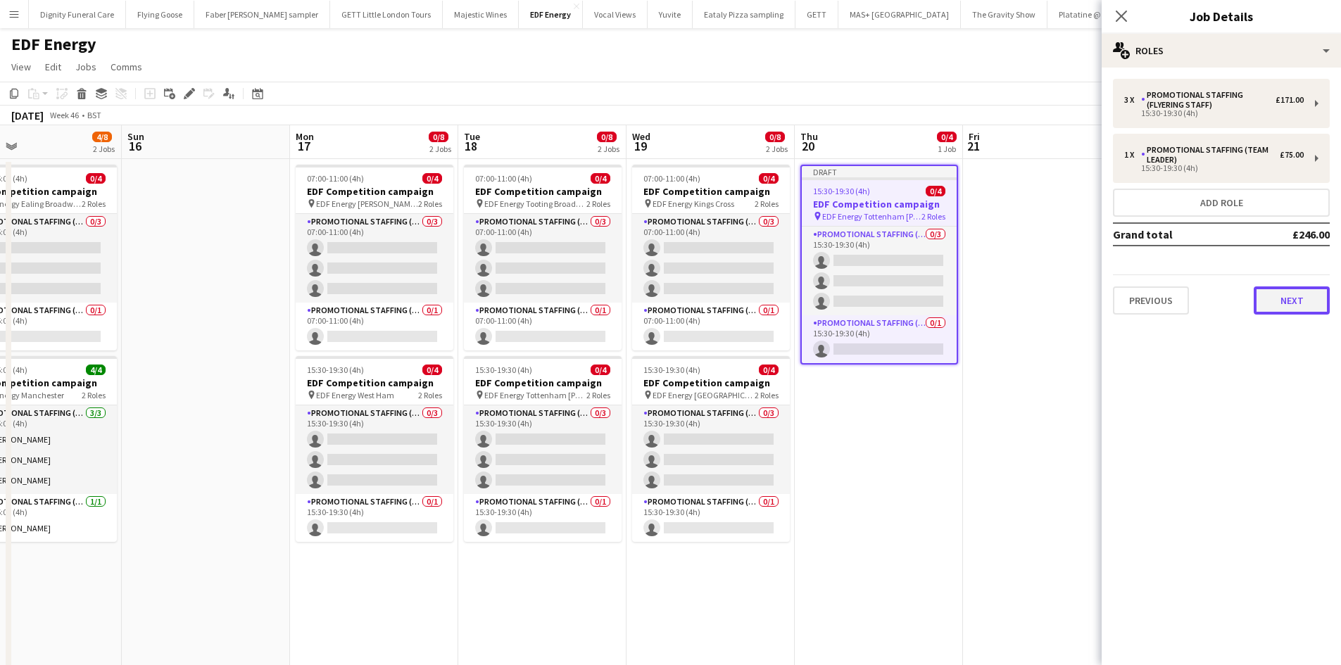
click at [1305, 293] on button "Next" at bounding box center [1291, 300] width 76 height 28
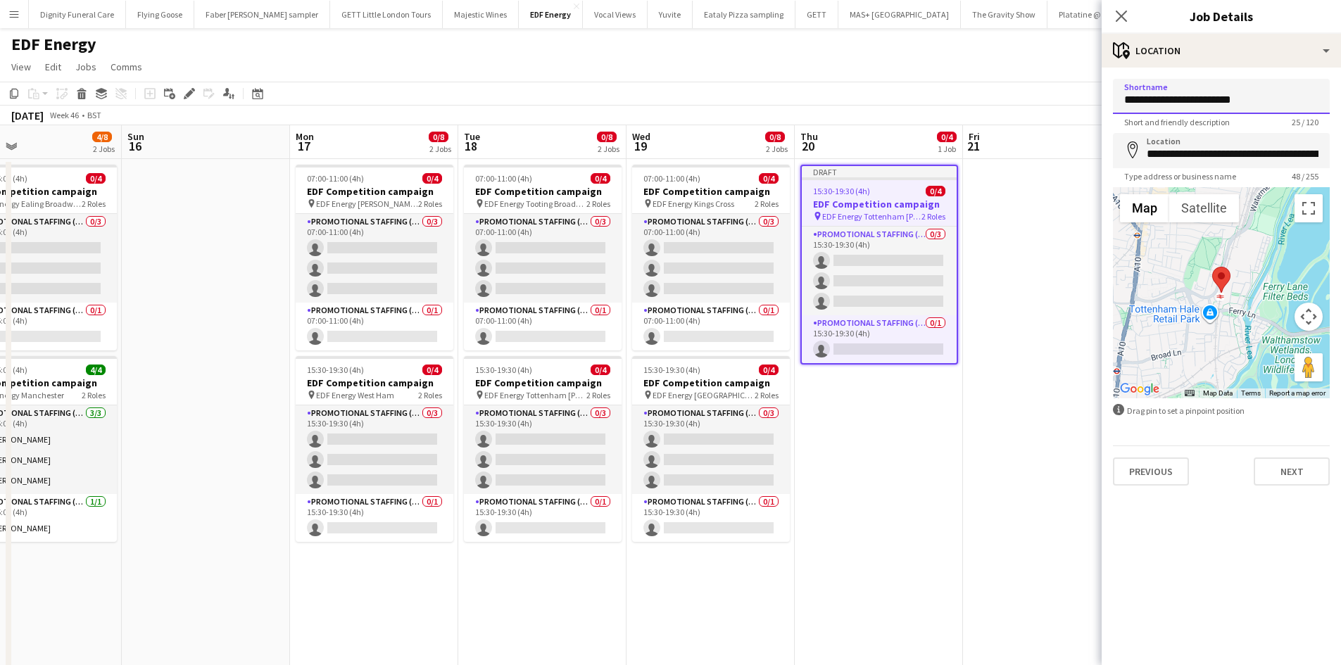
click at [1258, 99] on input "**********" at bounding box center [1221, 96] width 217 height 35
drag, startPoint x: 1272, startPoint y: 97, endPoint x: 1181, endPoint y: 103, distance: 91.7
click at [1181, 103] on input "**********" at bounding box center [1221, 96] width 217 height 35
type input "**********"
click at [1318, 156] on input "**********" at bounding box center [1221, 150] width 217 height 35
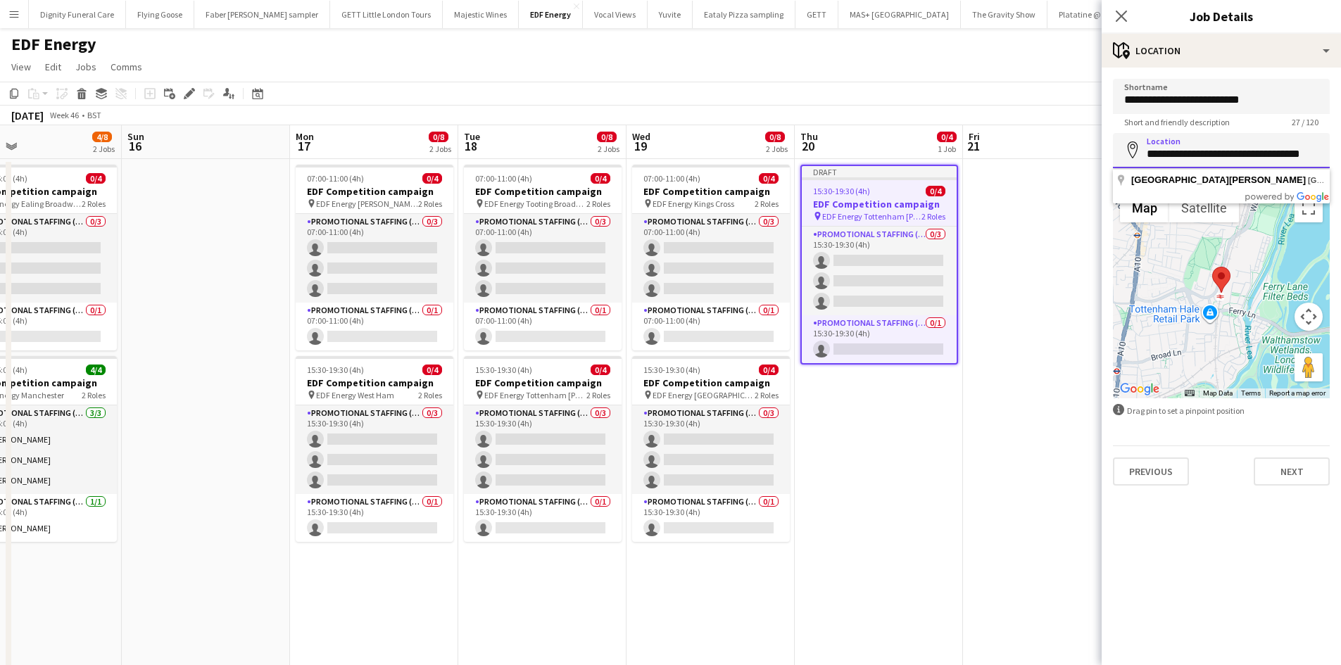
scroll to position [0, 0]
type input "*"
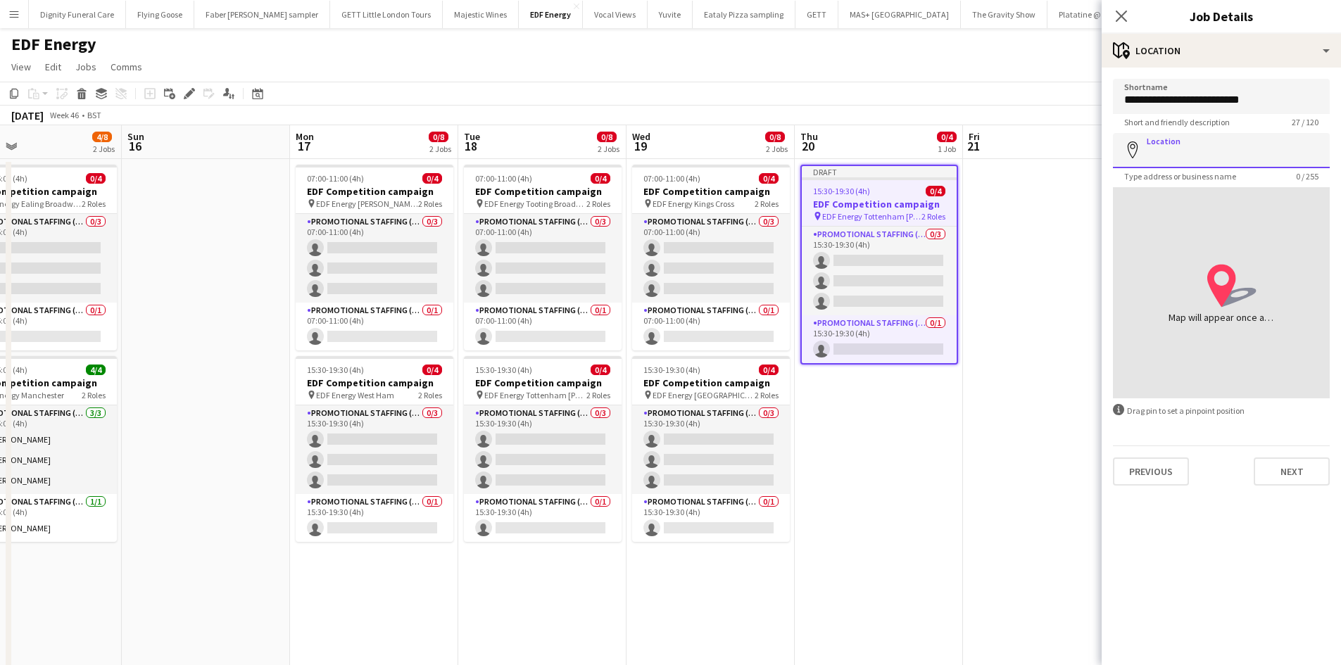
paste input "**********"
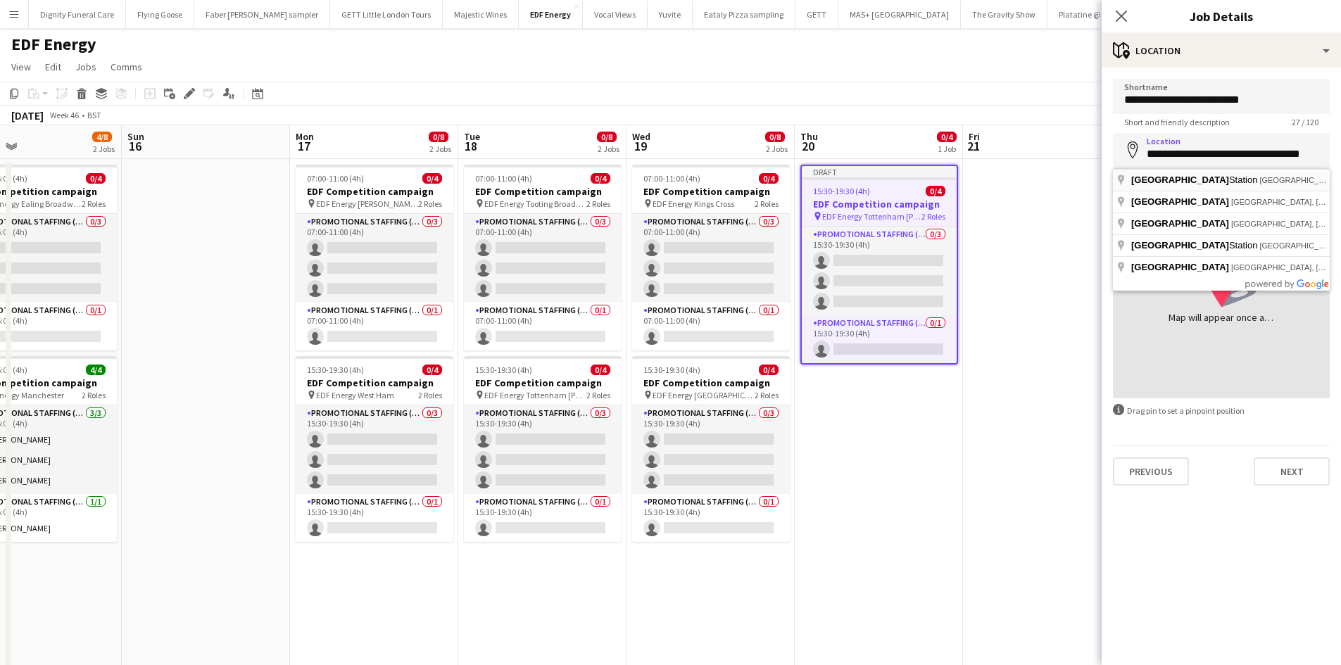
type input "**********"
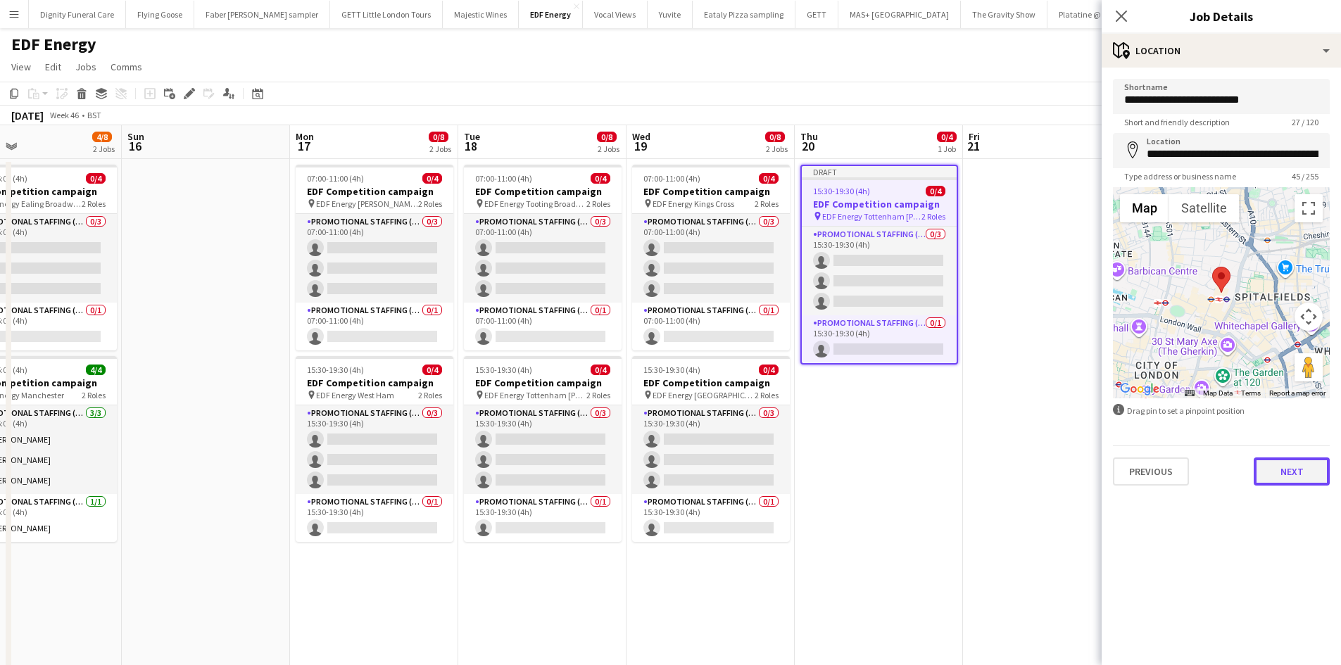
click at [1294, 466] on button "Next" at bounding box center [1291, 471] width 76 height 28
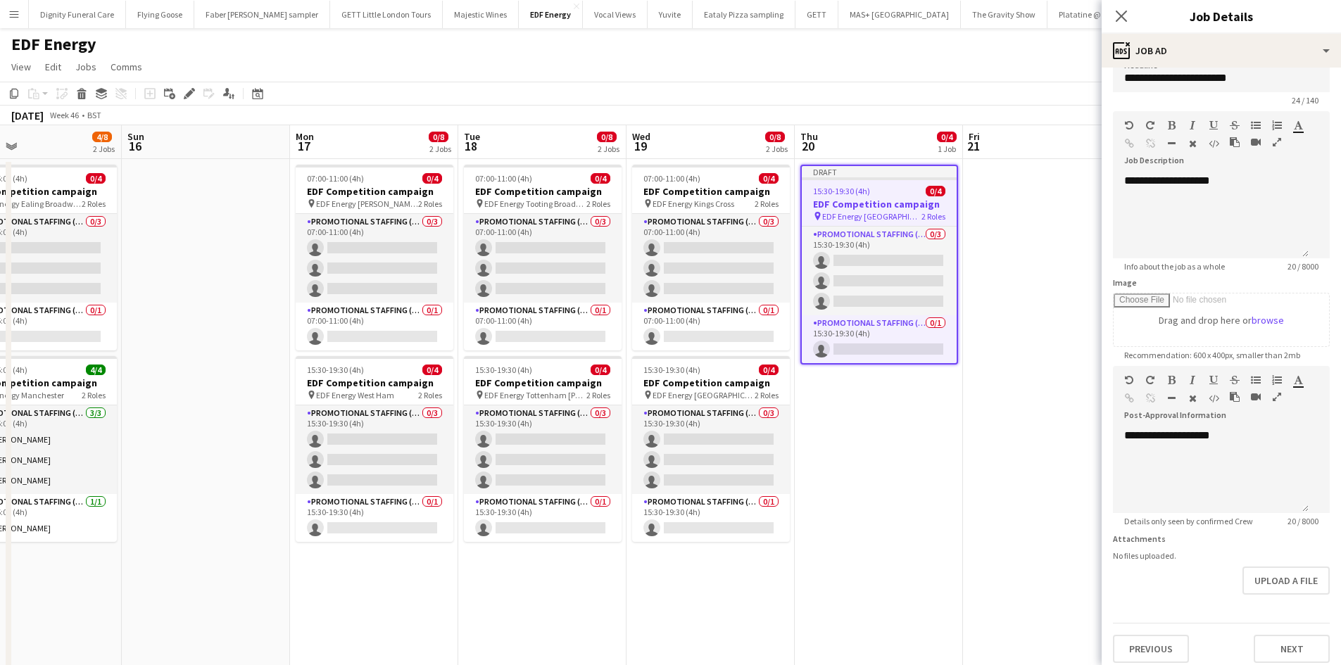
scroll to position [31, 0]
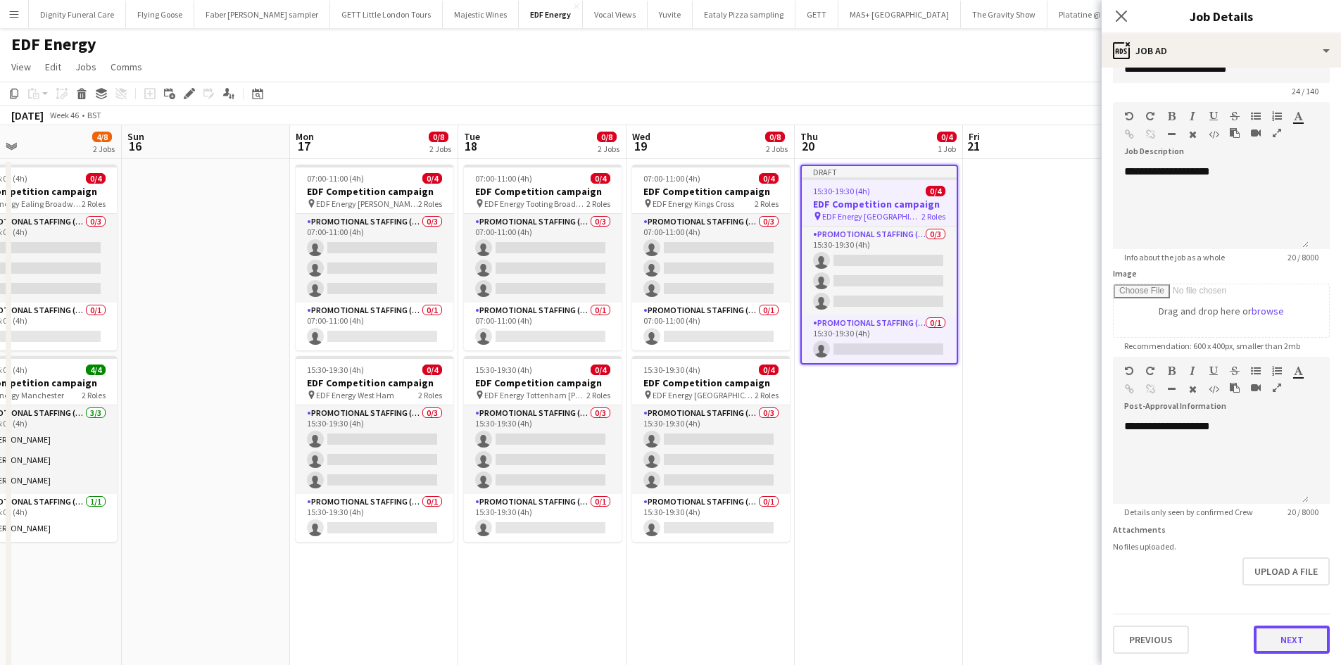
click at [1298, 646] on button "Next" at bounding box center [1291, 640] width 76 height 28
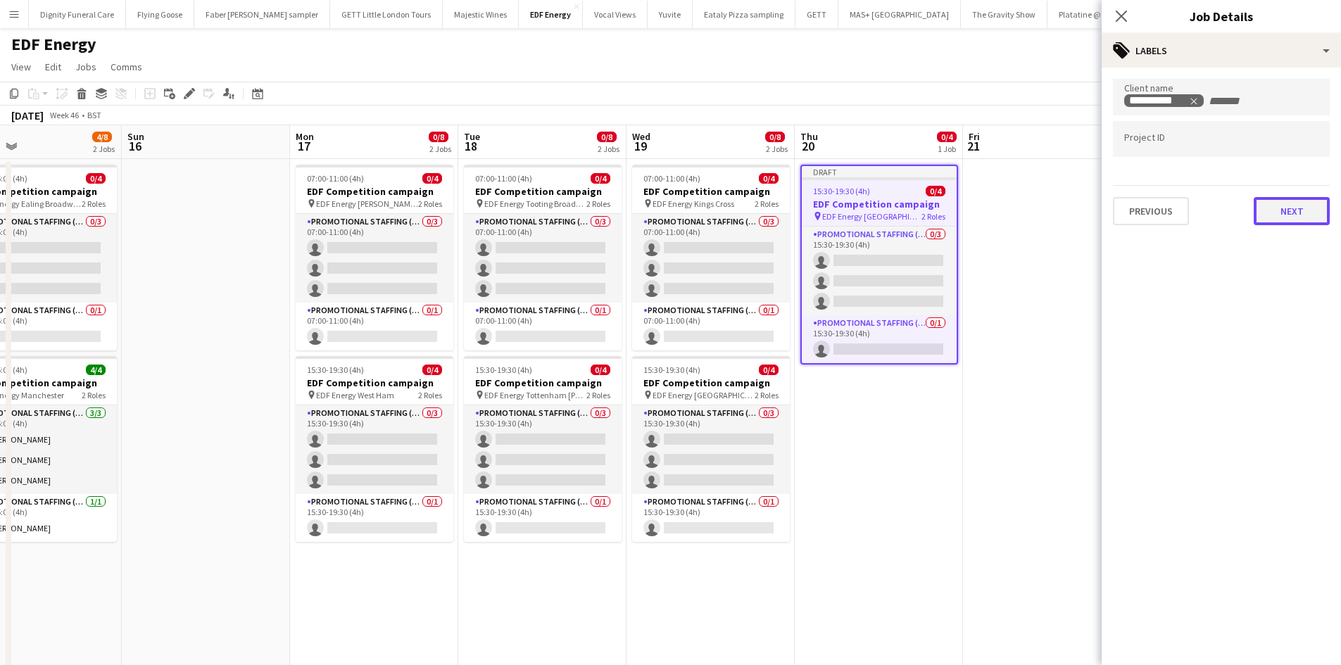
click at [1296, 209] on button "Next" at bounding box center [1291, 211] width 76 height 28
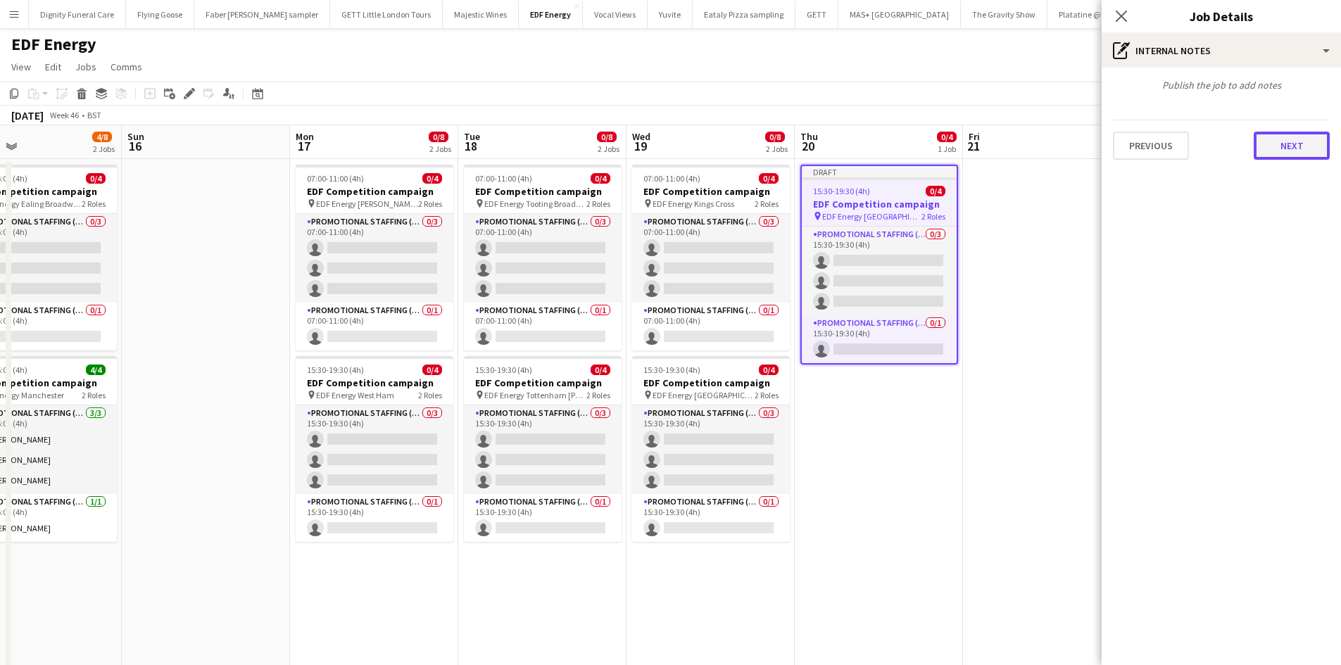
click at [1284, 146] on button "Next" at bounding box center [1291, 146] width 76 height 28
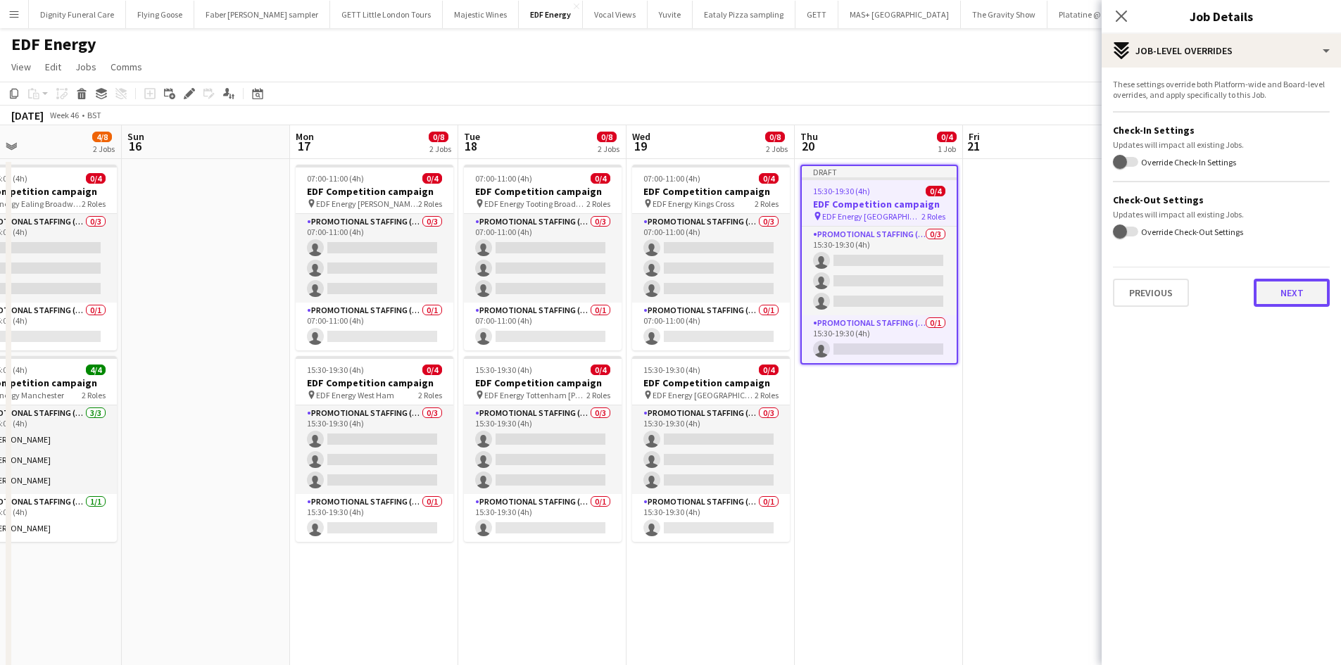
click at [1287, 291] on button "Next" at bounding box center [1291, 293] width 76 height 28
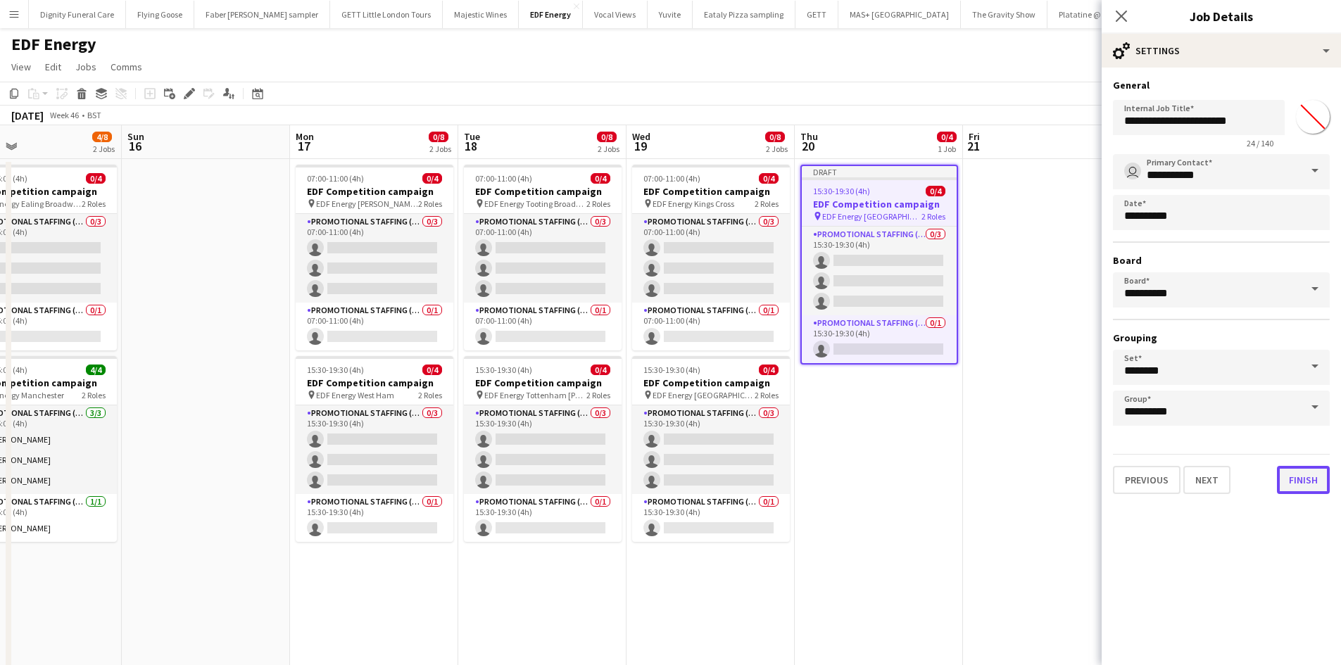
click at [1298, 472] on button "Finish" at bounding box center [1303, 480] width 53 height 28
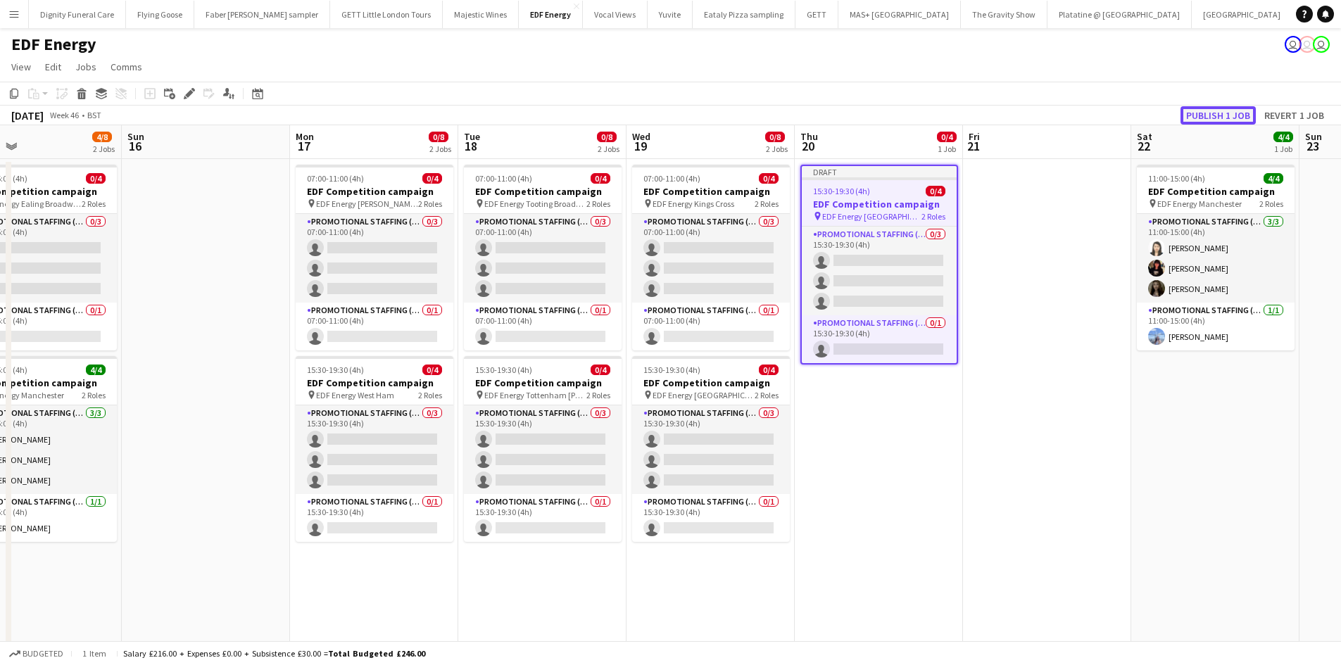
click at [1187, 115] on button "Publish 1 job" at bounding box center [1217, 115] width 75 height 18
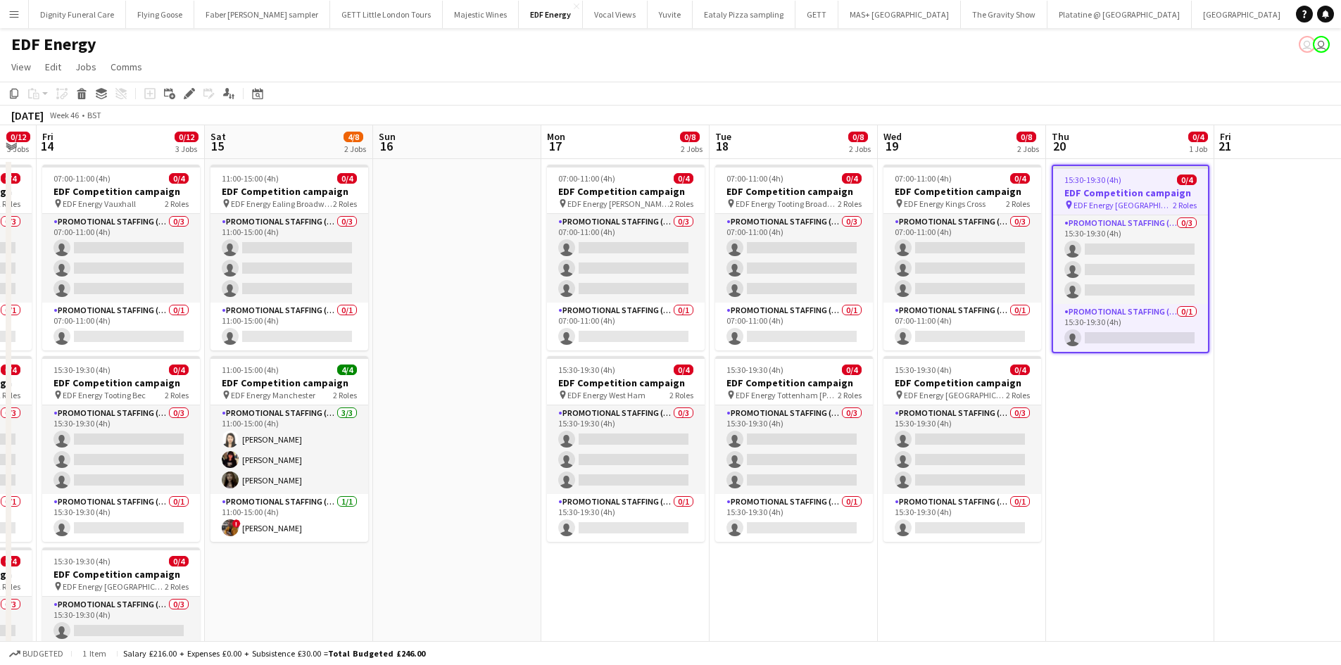
scroll to position [0, 462]
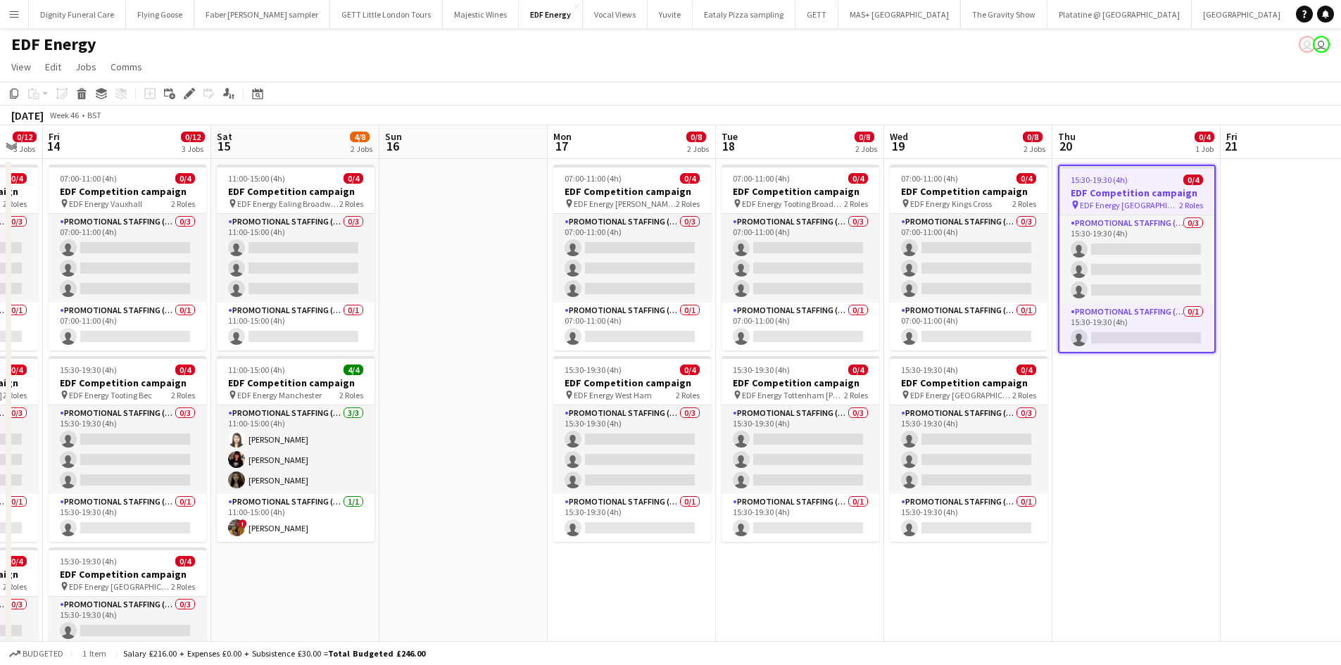
drag, startPoint x: 392, startPoint y: 374, endPoint x: 650, endPoint y: 378, distance: 257.6
click at [650, 378] on app-calendar-viewport "Tue 11 3/12 3 Jobs Wed 12 0/12 3 Jobs Thu 13 0/12 3 Jobs Fri 14 0/12 3 Jobs Sat…" at bounding box center [670, 571] width 1341 height 892
click at [299, 192] on h3 "EDF Competition campaign" at bounding box center [296, 191] width 158 height 13
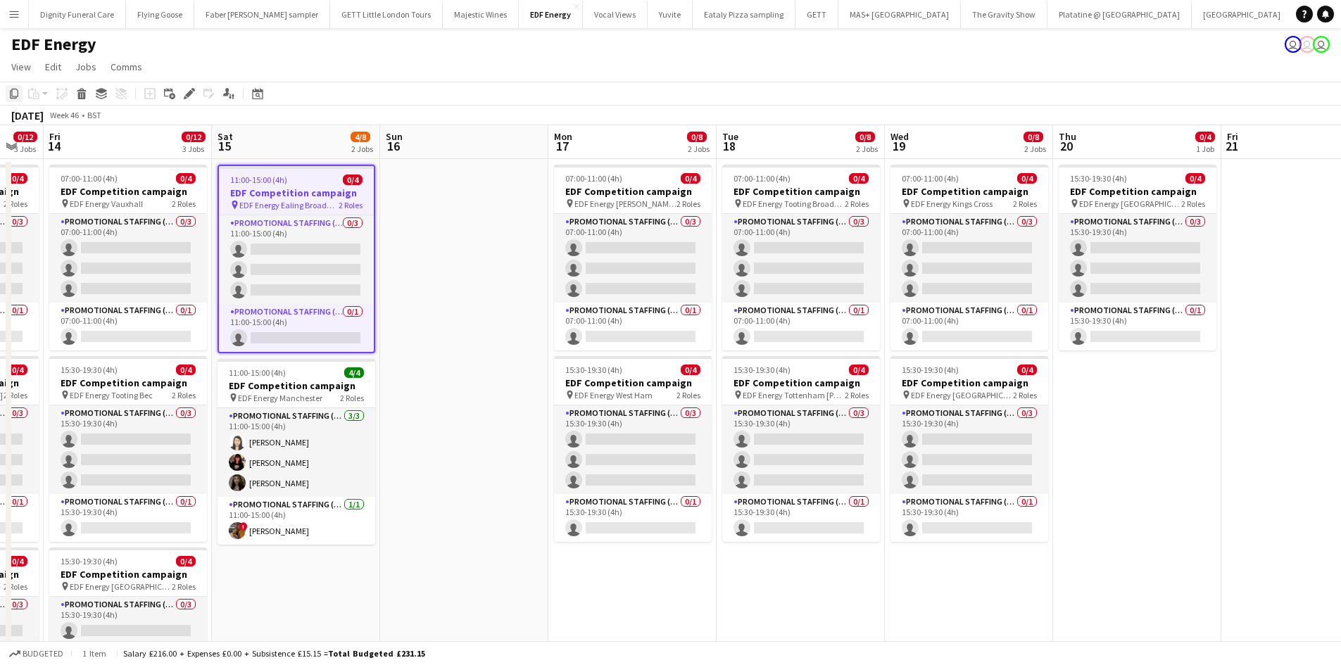
click at [13, 94] on icon "Copy" at bounding box center [13, 93] width 11 height 11
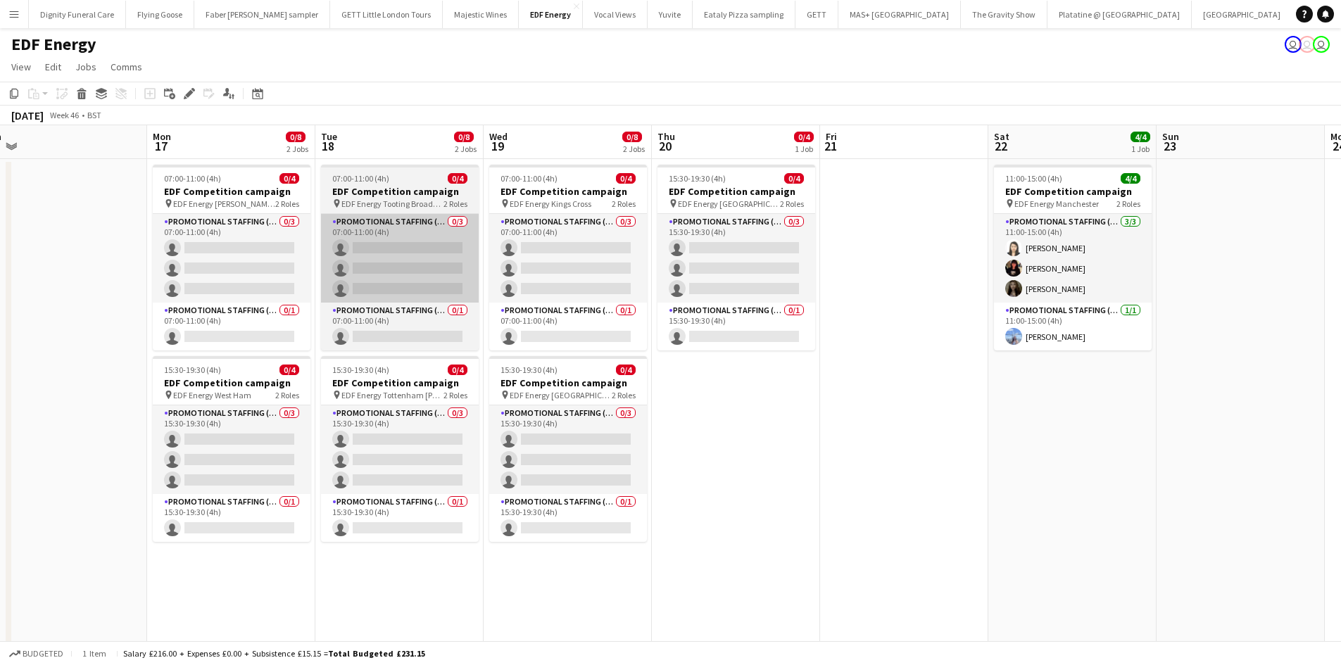
drag, startPoint x: 765, startPoint y: 346, endPoint x: 424, endPoint y: 301, distance: 343.6
click at [363, 308] on app-calendar-viewport "Thu 13 0/12 3 Jobs Fri 14 0/12 3 Jobs Sat 15 4/8 2 Jobs Sun 16 Mon 17 0/8 2 Job…" at bounding box center [670, 571] width 1341 height 892
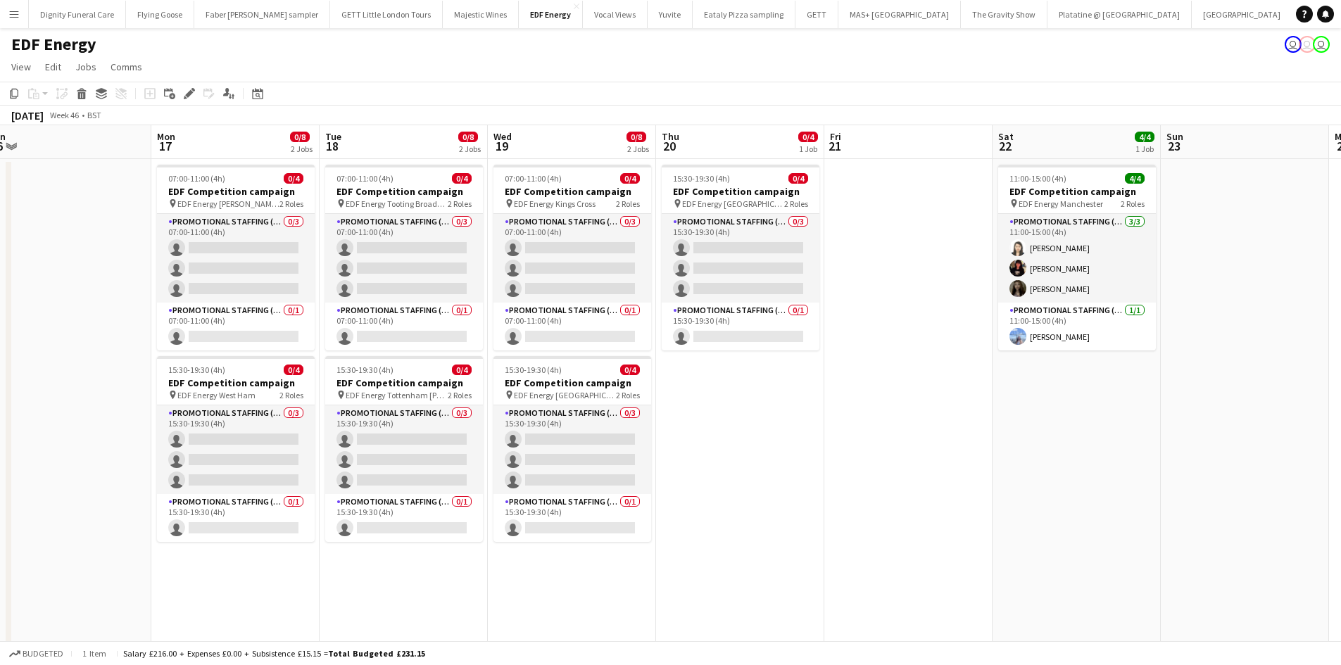
drag, startPoint x: 877, startPoint y: 376, endPoint x: 373, endPoint y: 322, distance: 506.8
click at [372, 326] on app-calendar-viewport "Thu 13 0/12 3 Jobs Fri 14 0/12 3 Jobs Sat 15 4/8 2 Jobs Sun 16 Mon 17 0/8 2 Job…" at bounding box center [670, 571] width 1341 height 892
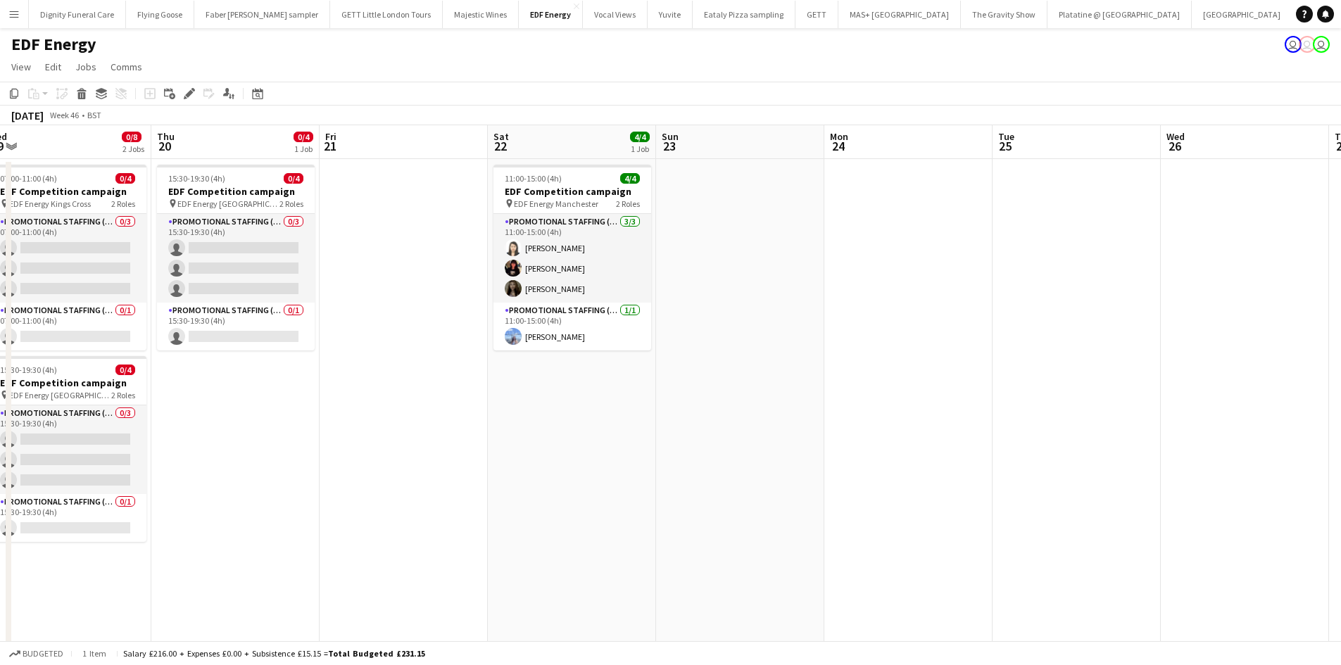
scroll to position [0, 527]
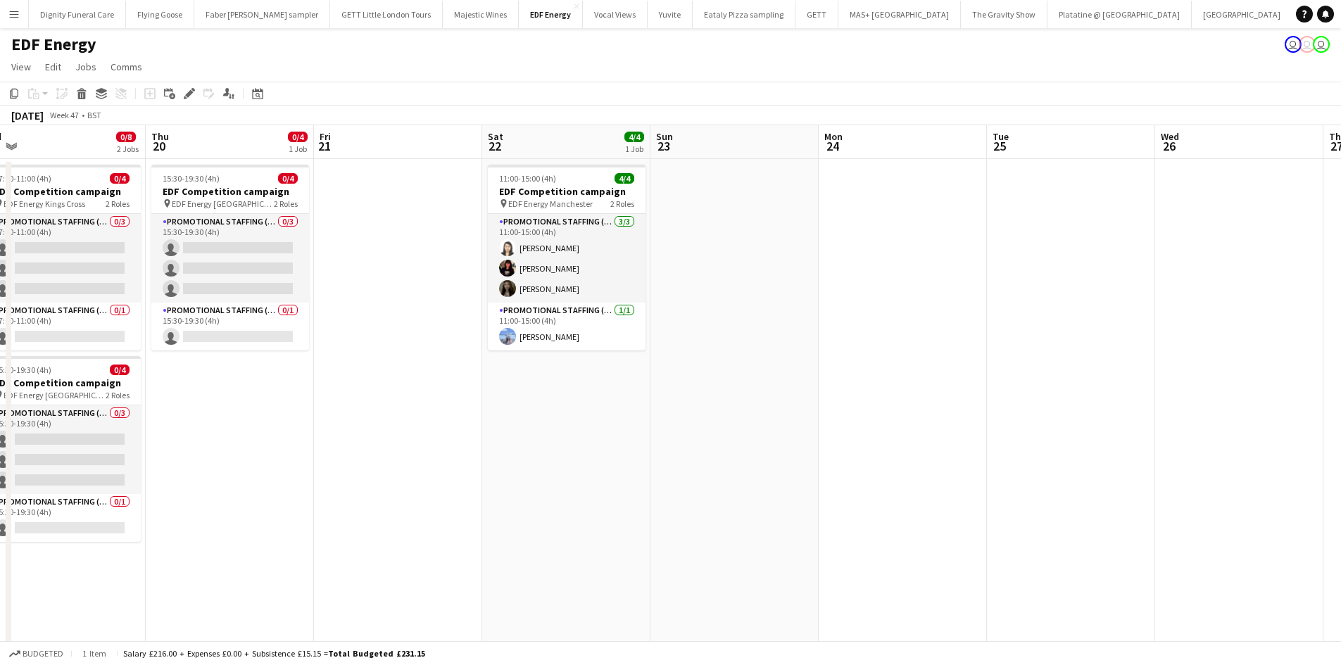
click at [559, 412] on app-date-cell "11:00-15:00 (4h) 4/4 EDF Competition campaign pin EDF Energy Manchester 2 Roles…" at bounding box center [566, 588] width 168 height 858
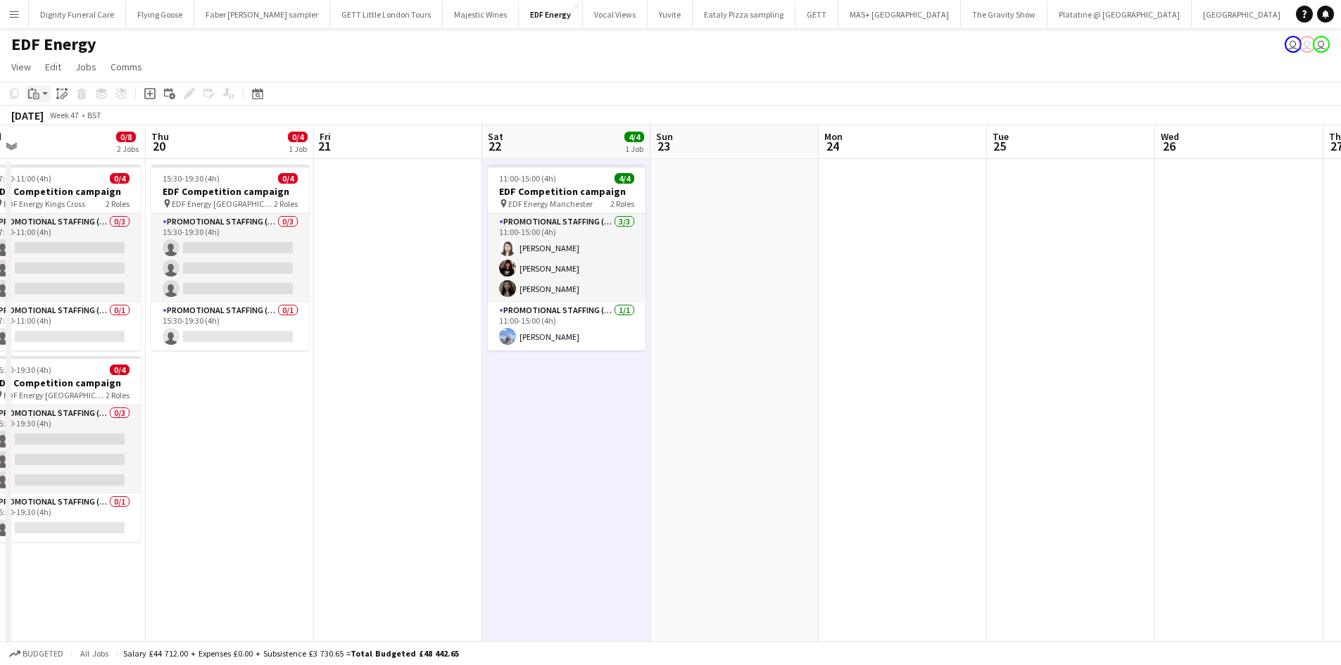
click at [37, 93] on icon at bounding box center [36, 96] width 6 height 6
click at [46, 120] on link "Paste Ctrl+V" at bounding box center [103, 120] width 132 height 13
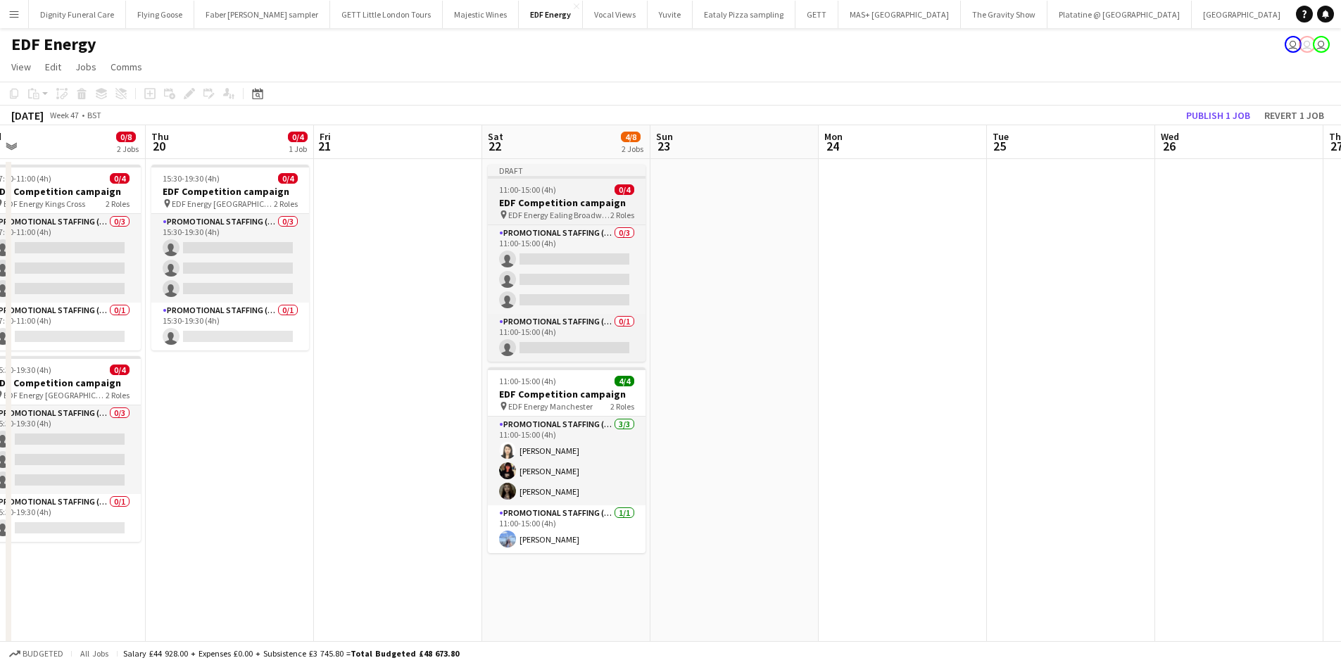
click at [557, 206] on h3 "EDF Competition campaign" at bounding box center [567, 202] width 158 height 13
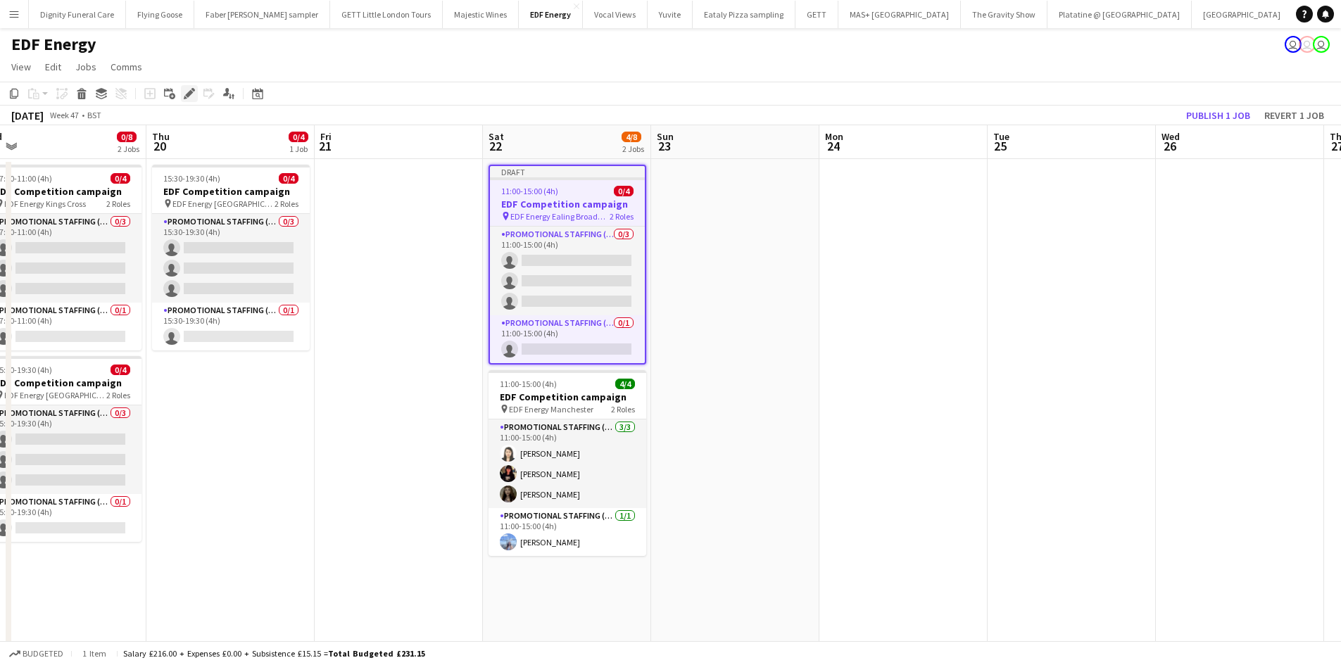
click at [186, 87] on div "Edit" at bounding box center [189, 93] width 17 height 17
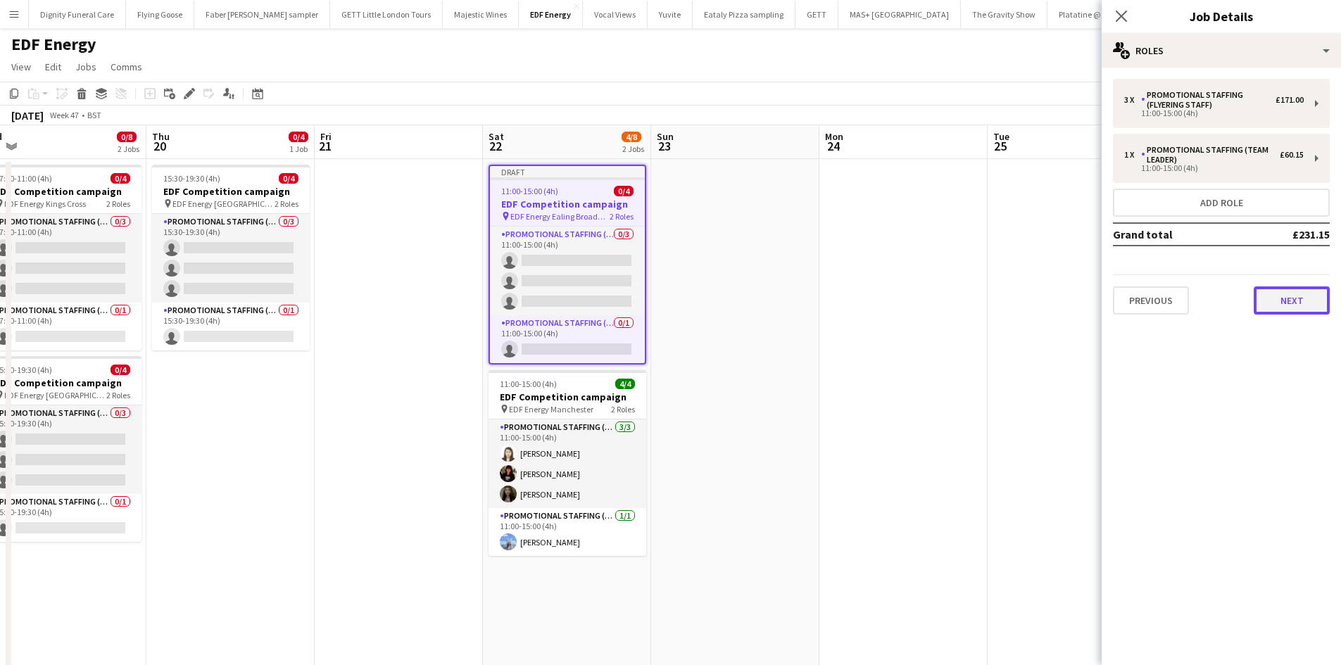
click at [1283, 293] on button "Next" at bounding box center [1291, 300] width 76 height 28
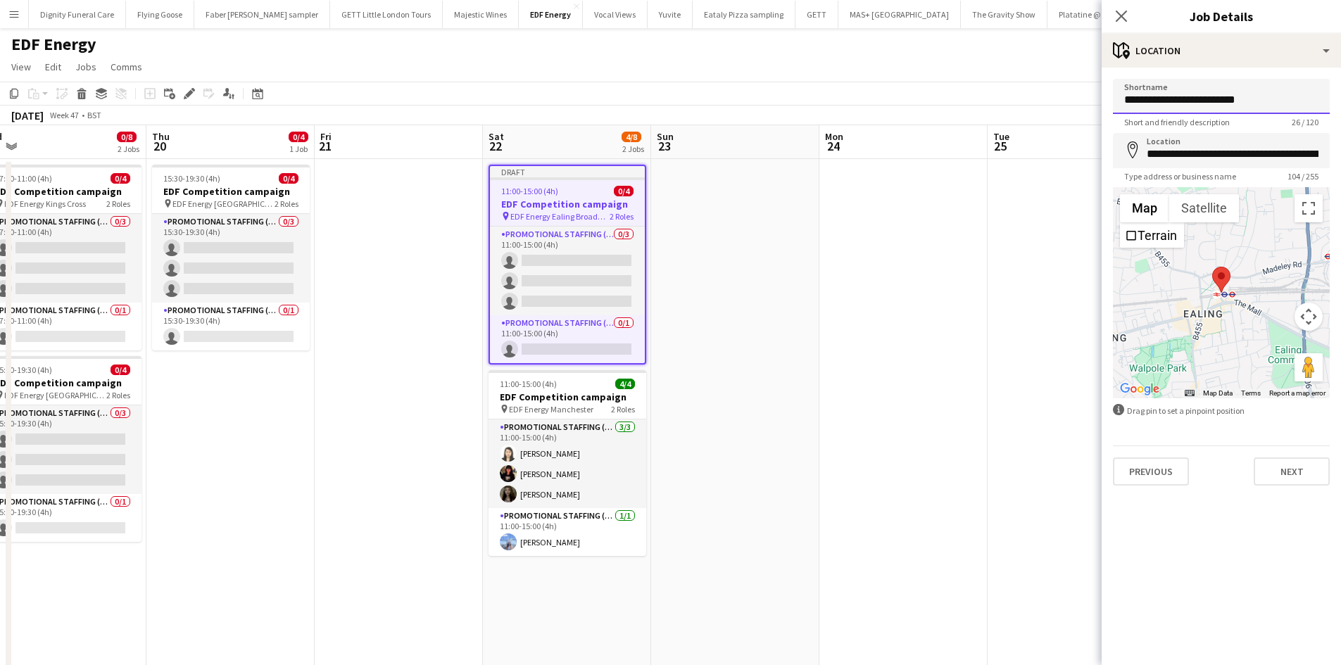
click at [1280, 99] on input "**********" at bounding box center [1221, 96] width 217 height 35
drag, startPoint x: 1283, startPoint y: 103, endPoint x: 1182, endPoint y: 105, distance: 101.4
click at [1182, 105] on input "**********" at bounding box center [1221, 96] width 217 height 35
type input "**********"
click at [1303, 153] on input "**********" at bounding box center [1221, 150] width 217 height 35
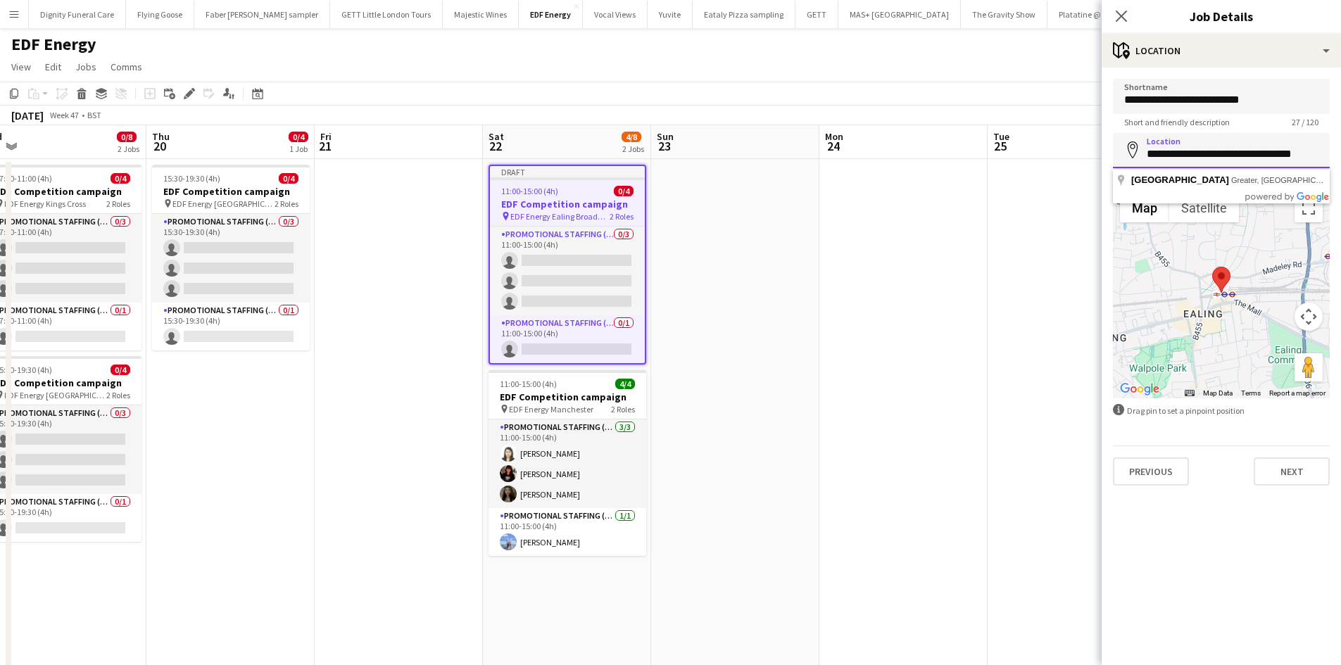
scroll to position [0, 0]
type input "*"
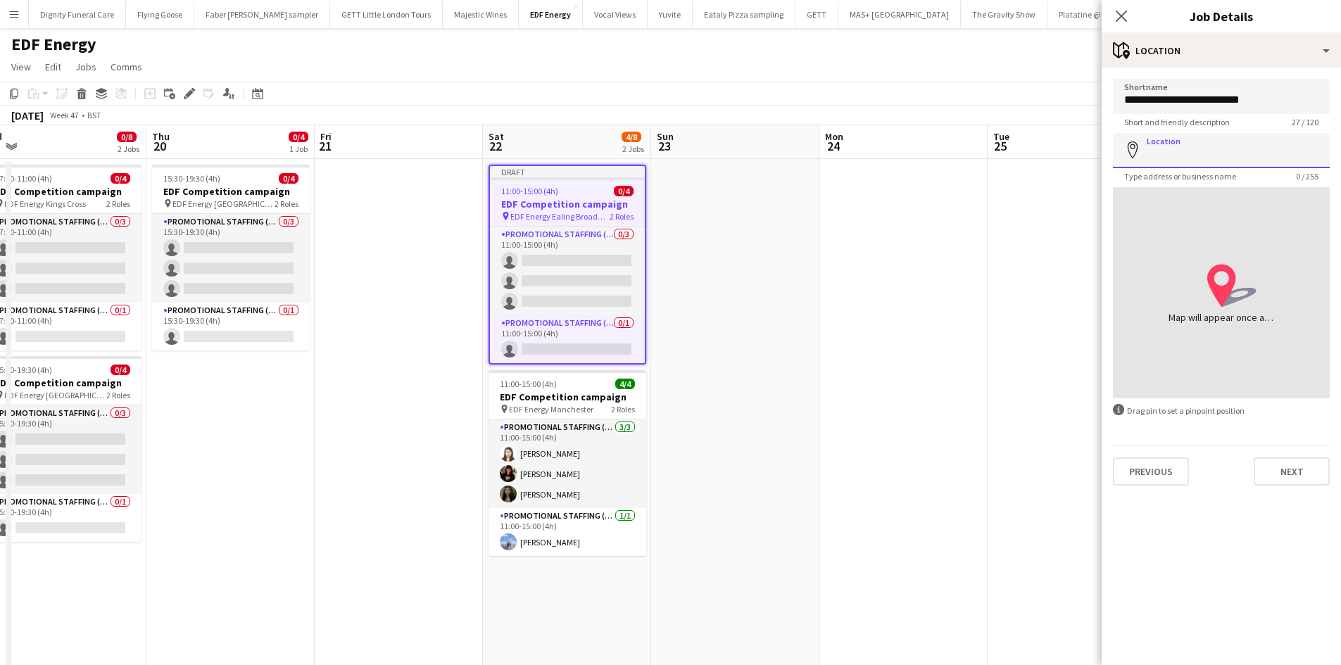
paste input "**********"
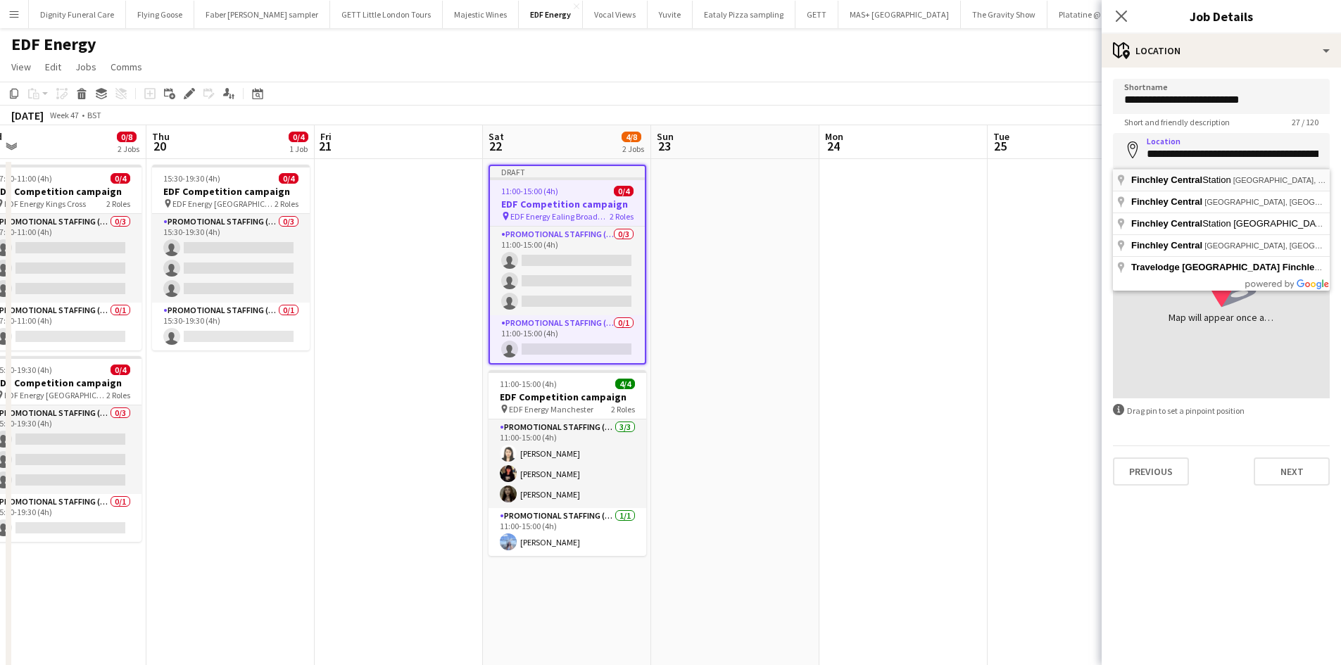
type input "**********"
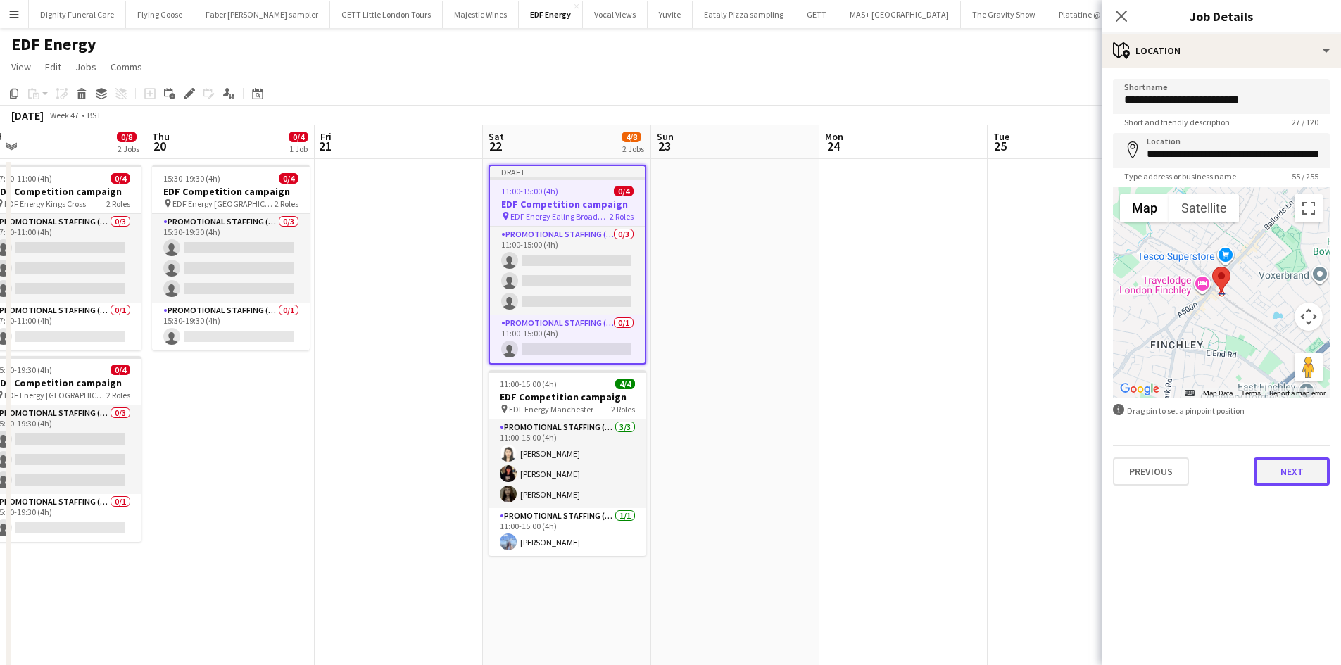
click at [1292, 476] on button "Next" at bounding box center [1291, 471] width 76 height 28
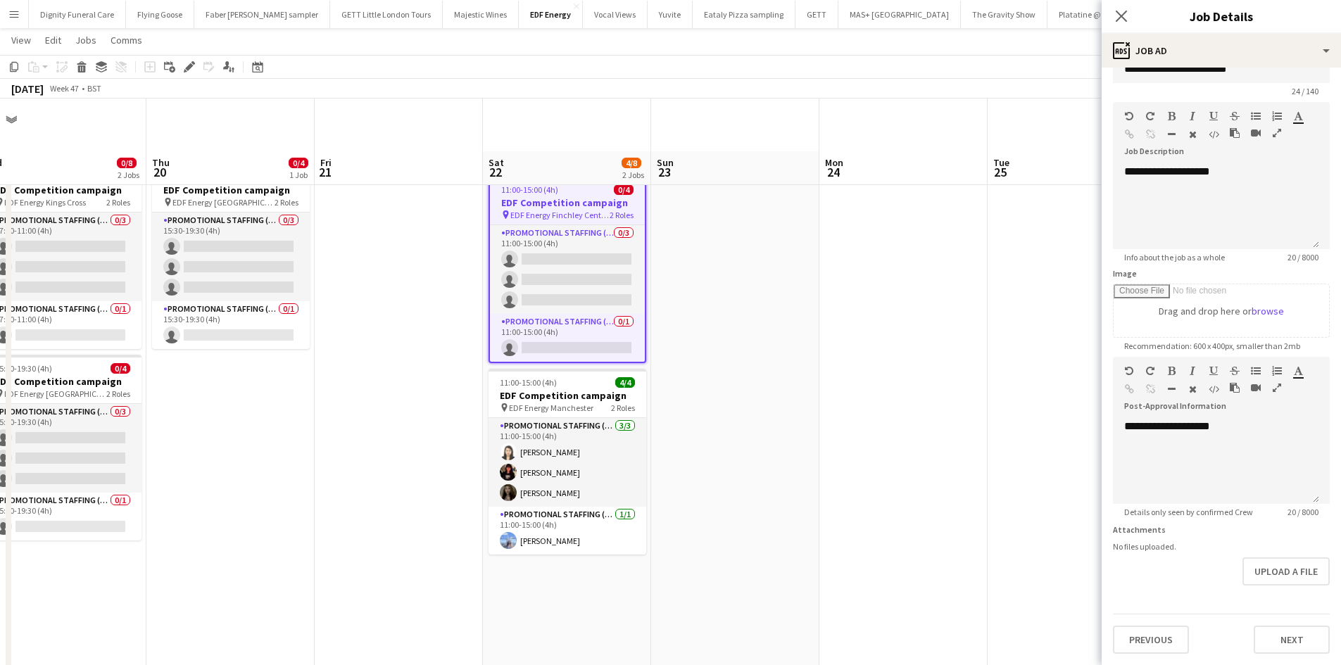
scroll to position [352, 0]
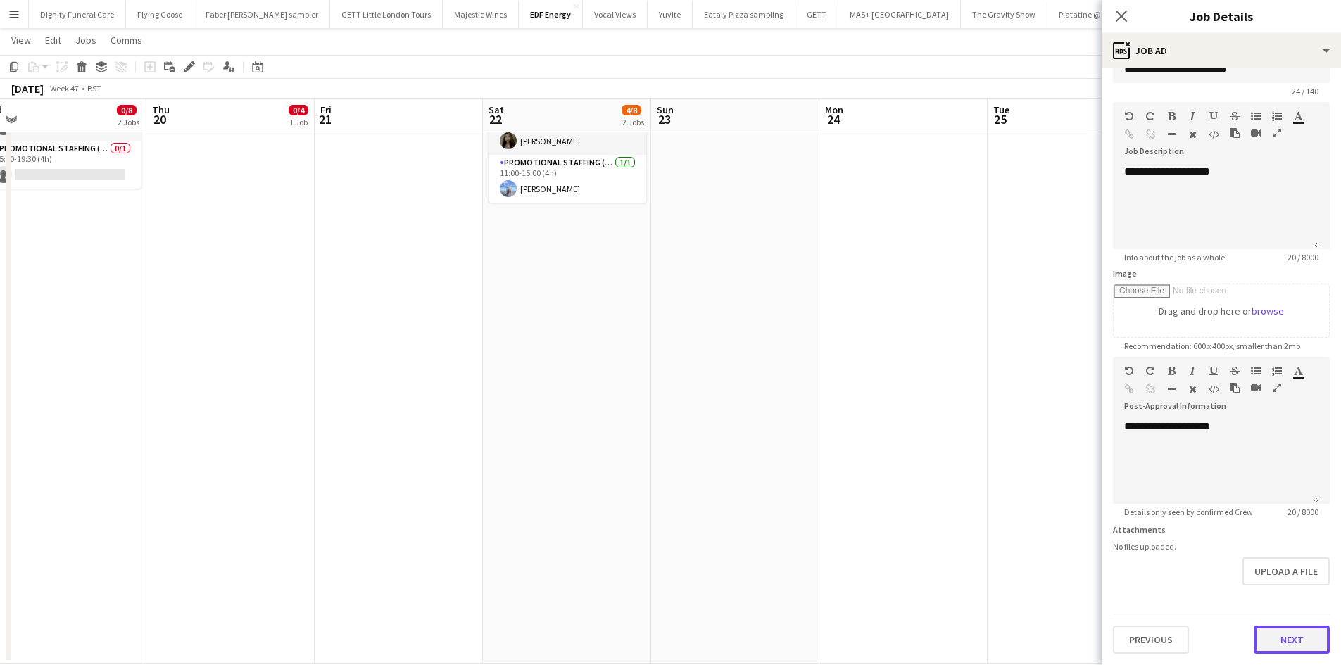
click at [1289, 647] on button "Next" at bounding box center [1291, 640] width 76 height 28
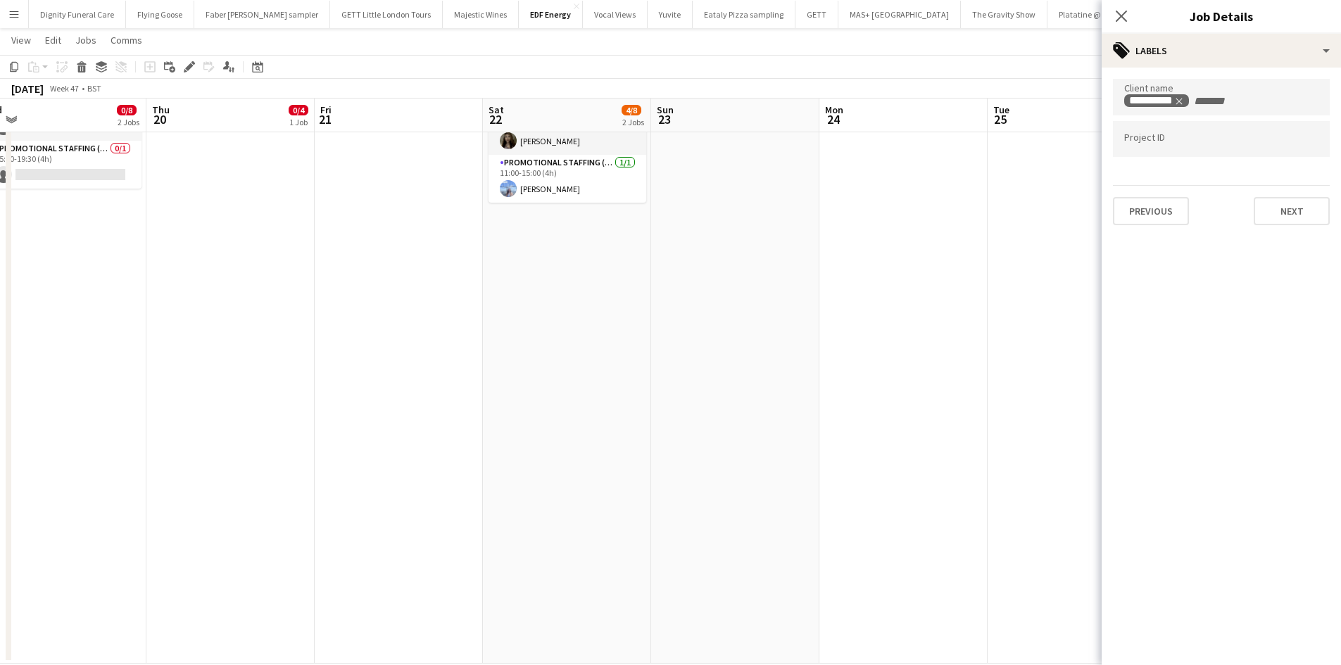
scroll to position [0, 0]
click at [1298, 214] on button "Next" at bounding box center [1291, 211] width 76 height 28
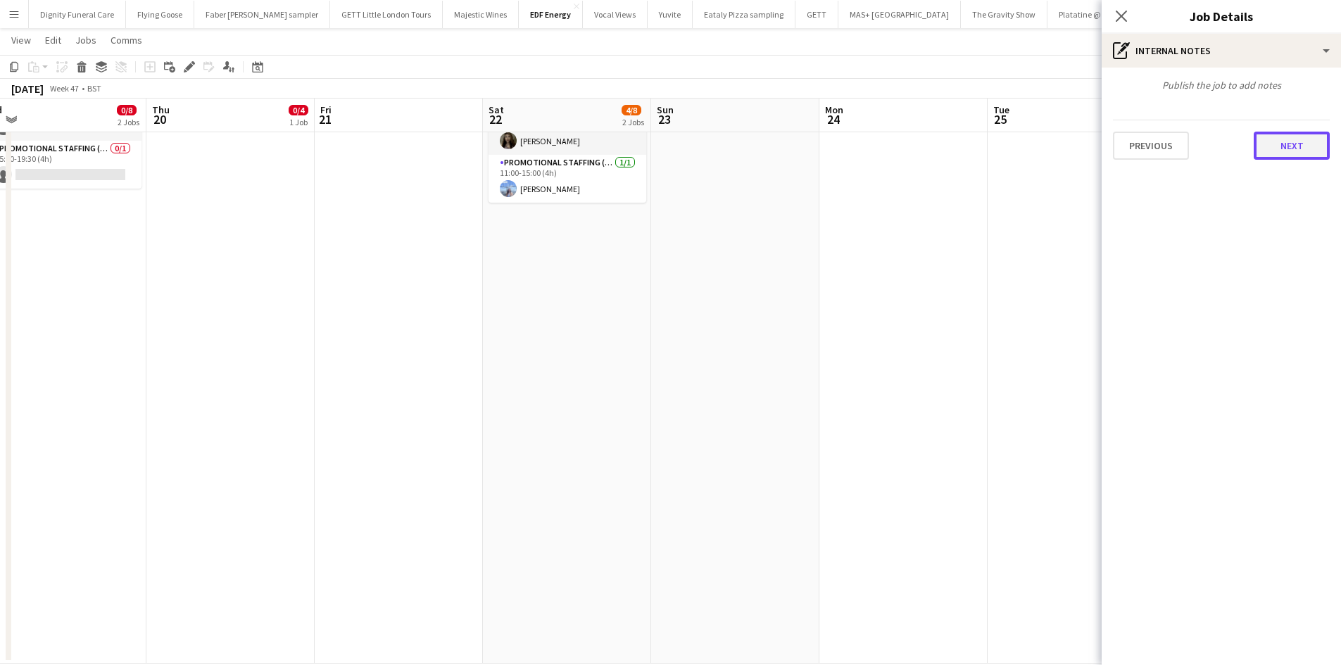
click at [1295, 144] on button "Next" at bounding box center [1291, 146] width 76 height 28
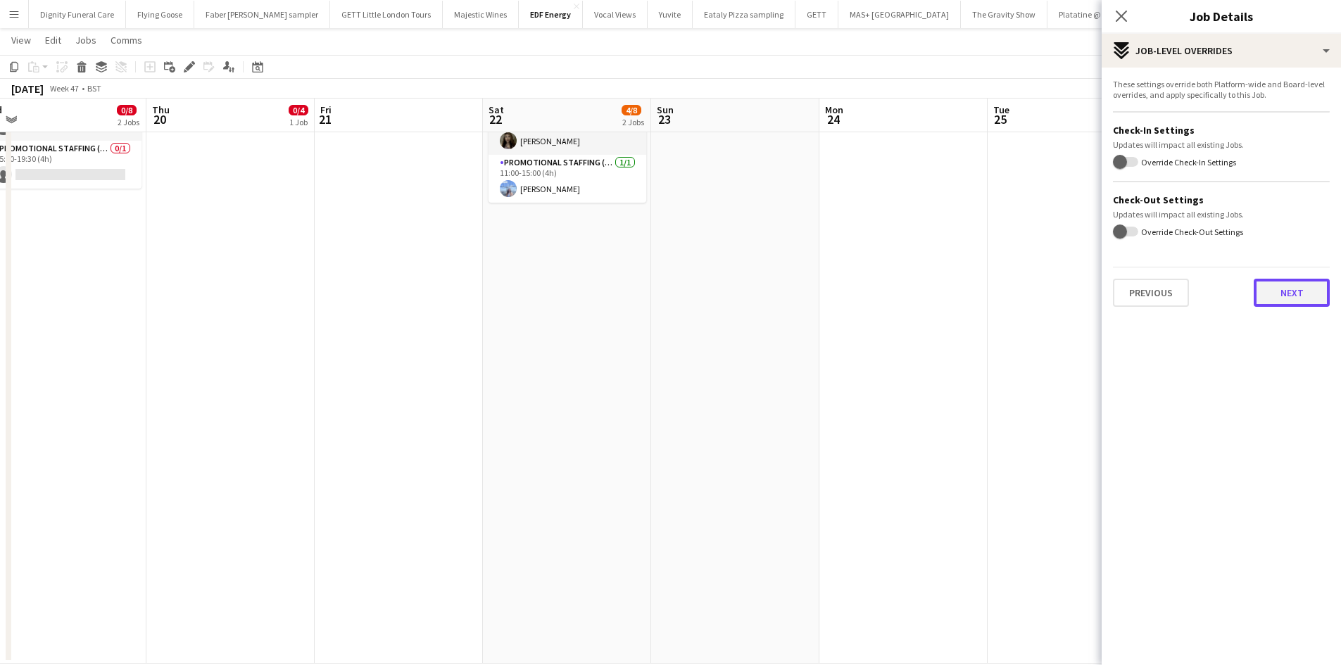
click at [1318, 288] on button "Next" at bounding box center [1291, 293] width 76 height 28
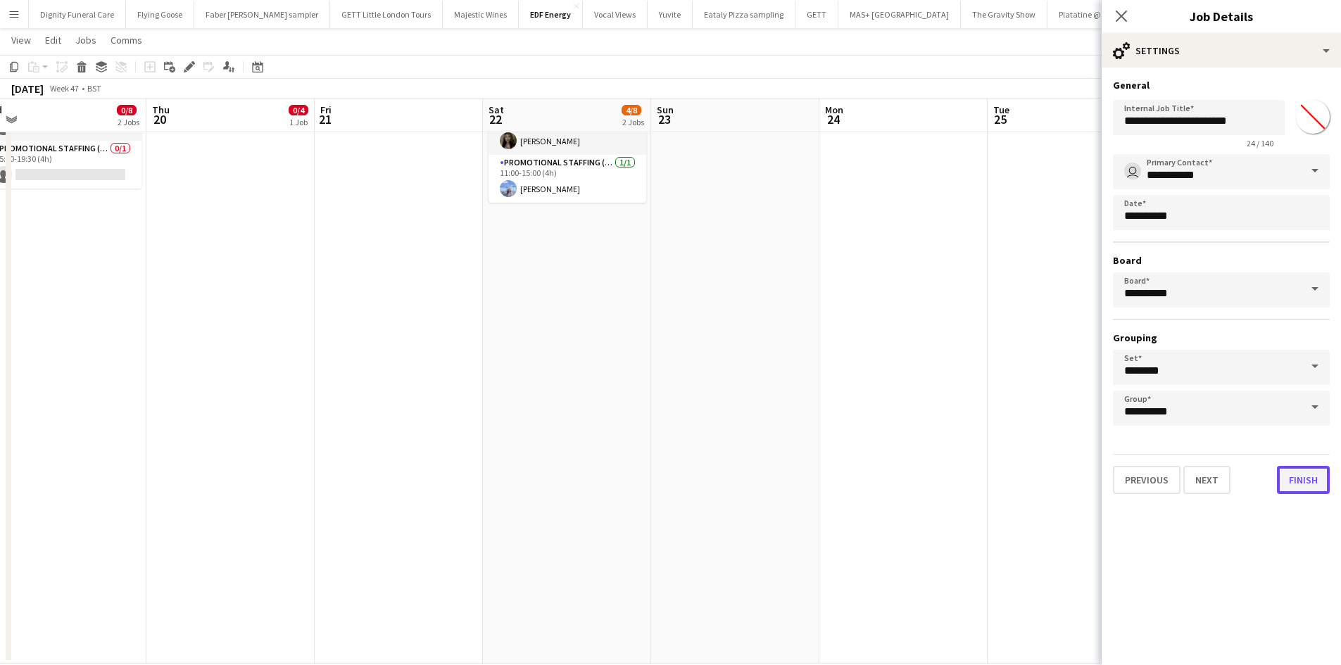
click at [1292, 481] on button "Finish" at bounding box center [1303, 480] width 53 height 28
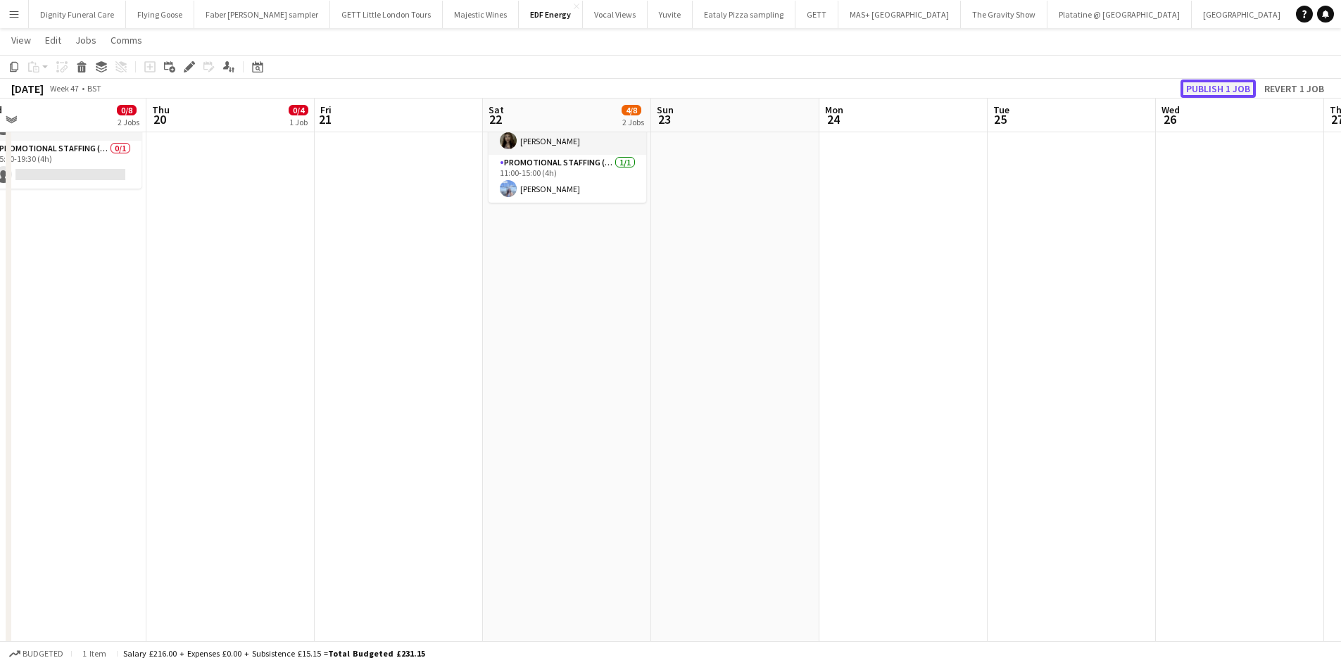
click at [1217, 81] on button "Publish 1 job" at bounding box center [1217, 89] width 75 height 18
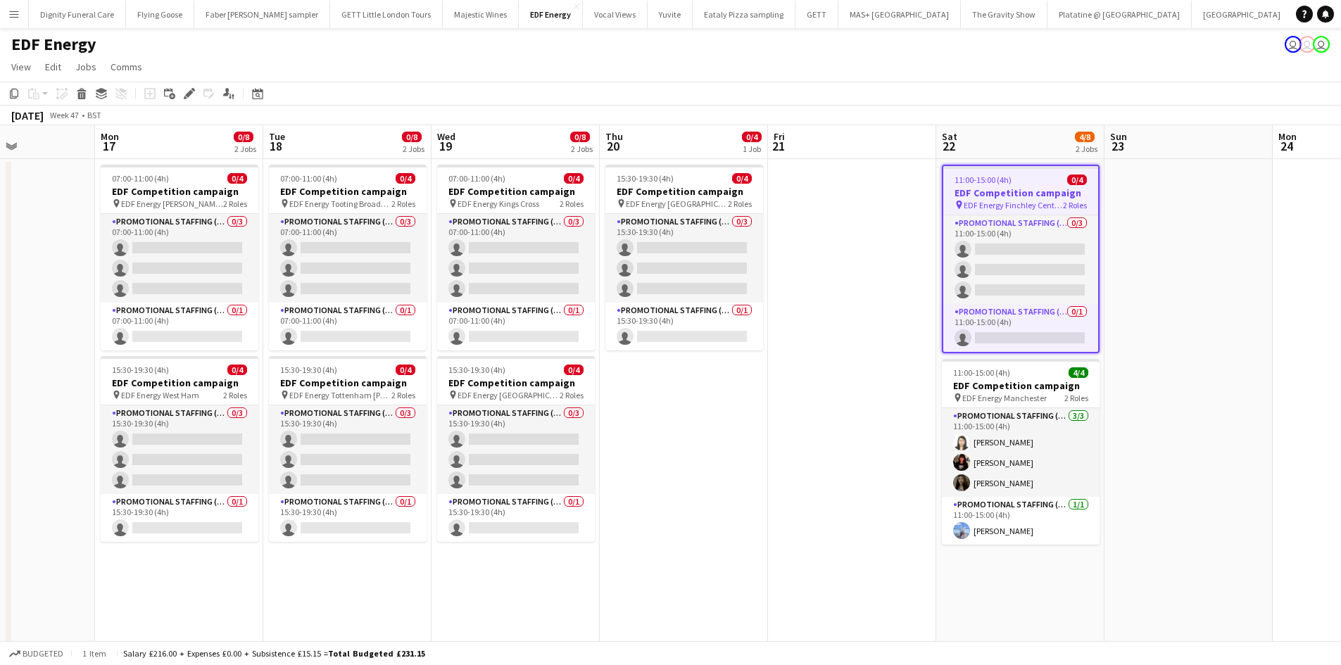
drag, startPoint x: 640, startPoint y: 518, endPoint x: 993, endPoint y: 485, distance: 354.1
click at [1341, 479] on html "Menu Boards Boards Boards All jobs Status Workforce Workforce My Workforce Recr…" at bounding box center [670, 520] width 1341 height 1041
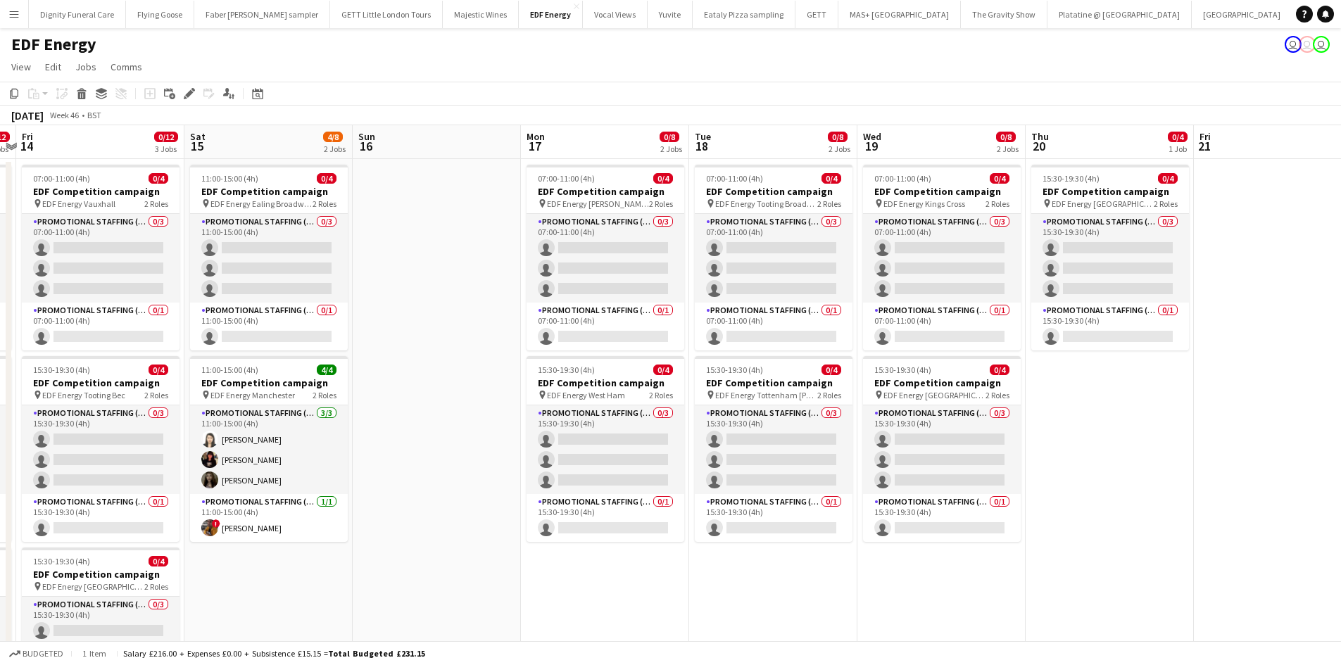
drag, startPoint x: 791, startPoint y: 483, endPoint x: 1348, endPoint y: 463, distance: 557.7
click at [1341, 463] on html "Menu Boards Boards Boards All jobs Status Workforce Workforce My Workforce Recr…" at bounding box center [670, 520] width 1341 height 1041
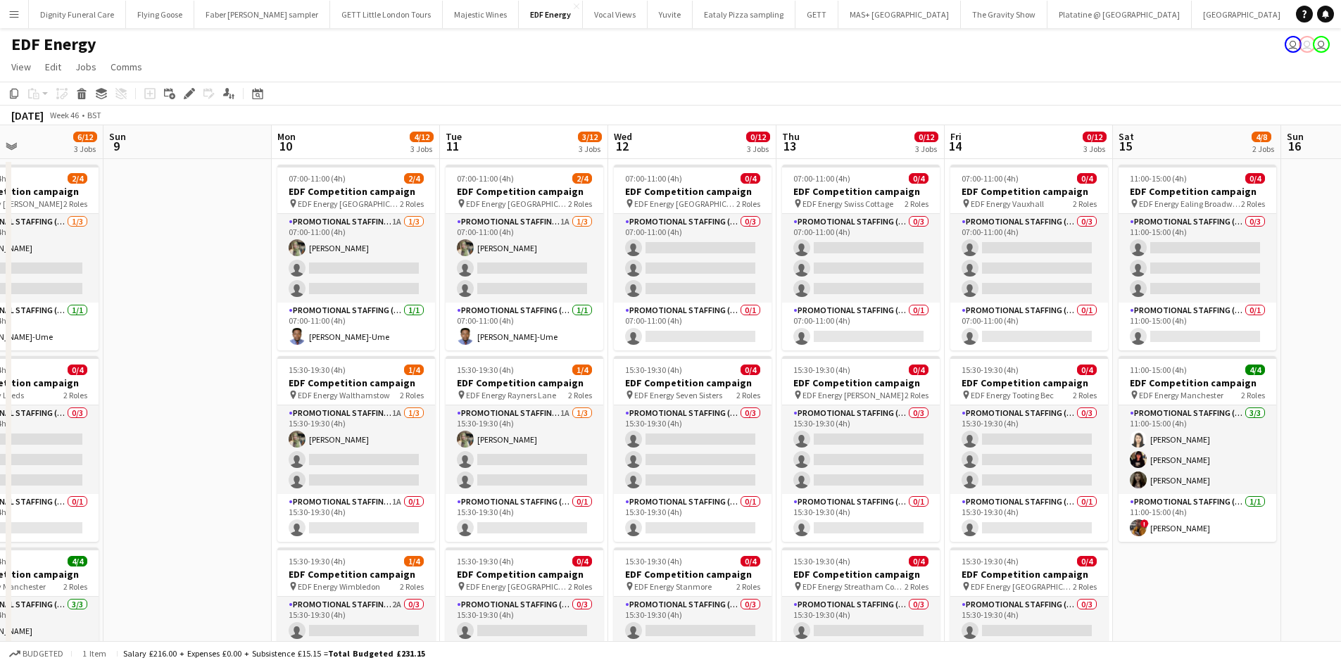
drag, startPoint x: 1053, startPoint y: 452, endPoint x: 1322, endPoint y: 456, distance: 269.5
click at [1341, 457] on html "Menu Boards Boards Boards All jobs Status Workforce Workforce My Workforce Recr…" at bounding box center [670, 520] width 1341 height 1041
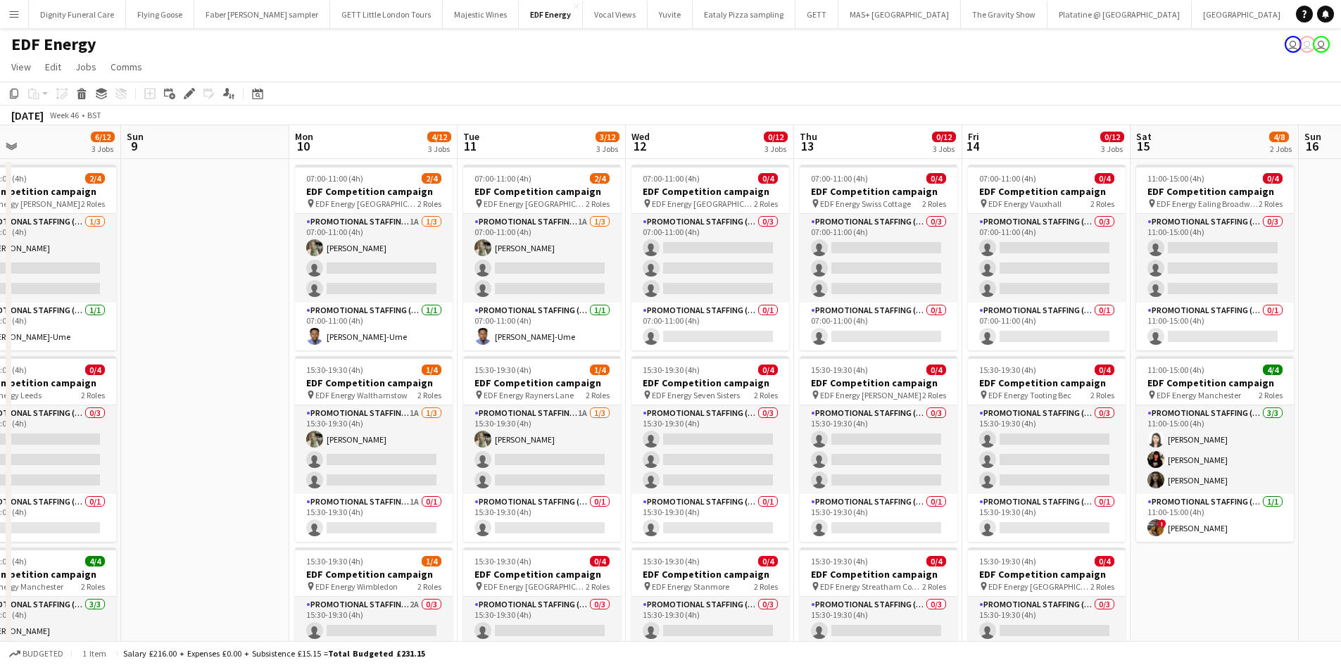
drag, startPoint x: 1177, startPoint y: 448, endPoint x: 1317, endPoint y: 449, distance: 140.0
click at [1317, 449] on app-calendar-viewport "Thu 6 4/12 3 Jobs Fri 7 4/12 3 Jobs Sat 8 6/12 3 Jobs Sun 9 Mon 10 4/12 3 Jobs …" at bounding box center [670, 571] width 1341 height 892
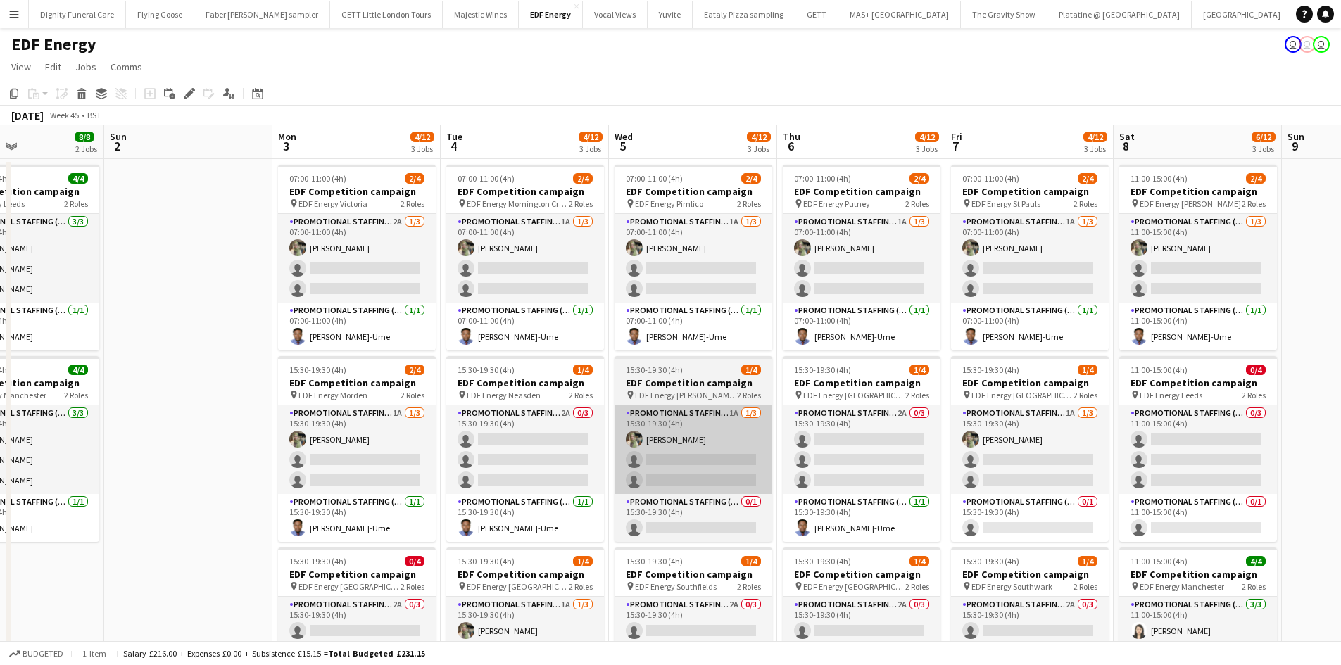
drag, startPoint x: 632, startPoint y: 434, endPoint x: 1248, endPoint y: 447, distance: 615.9
click at [1341, 449] on html "Menu Boards Boards Boards All jobs Status Workforce Workforce My Workforce Recr…" at bounding box center [670, 520] width 1341 height 1041
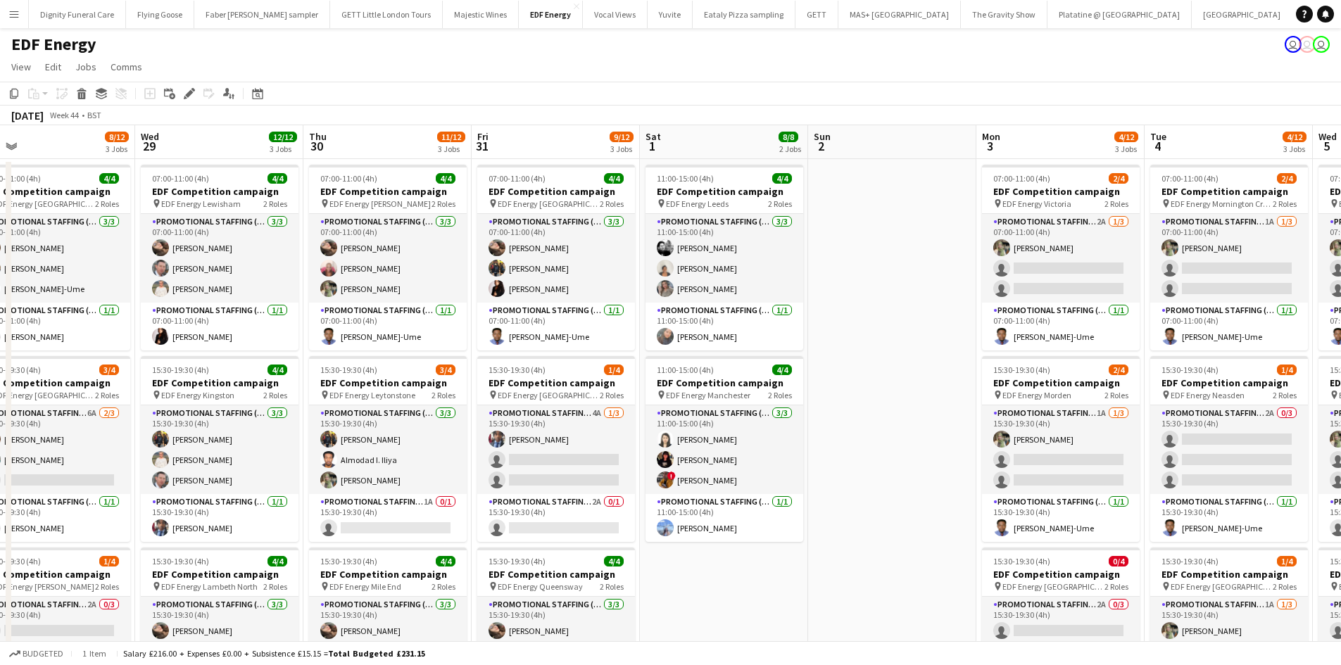
drag, startPoint x: 649, startPoint y: 407, endPoint x: 1350, endPoint y: 429, distance: 702.0
click at [1341, 429] on html "Menu Boards Boards Boards All jobs Status Workforce Workforce My Workforce Recr…" at bounding box center [670, 520] width 1341 height 1041
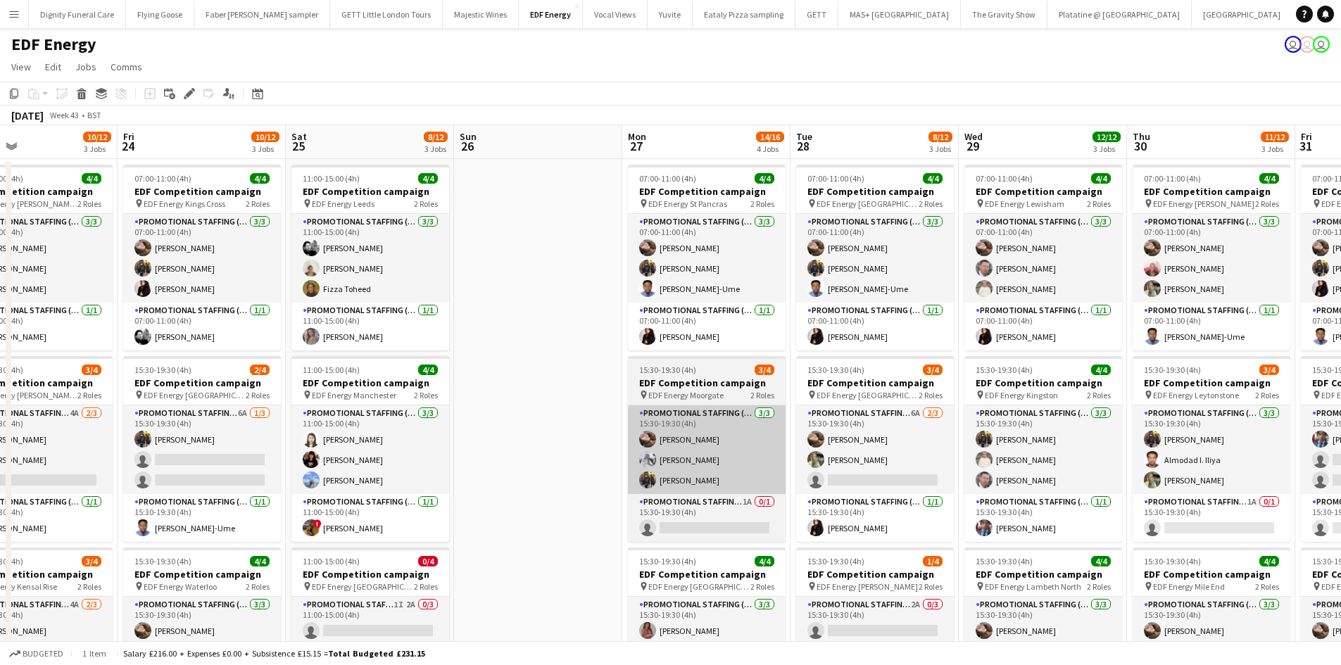
drag, startPoint x: 1063, startPoint y: 429, endPoint x: 1222, endPoint y: 441, distance: 160.2
click at [1338, 441] on app-calendar-viewport "Tue 21 9/12 3 Jobs Wed 22 9/12 3 Jobs Thu 23 10/12 3 Jobs Fri 24 10/12 3 Jobs S…" at bounding box center [670, 571] width 1341 height 892
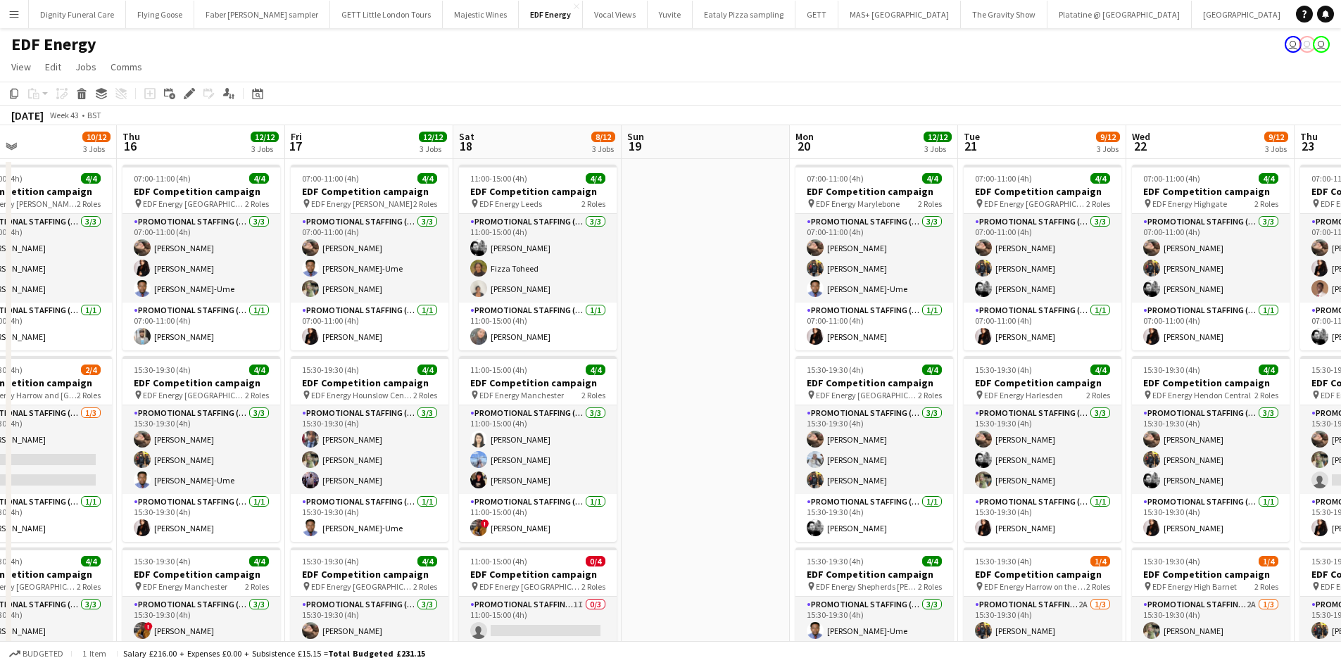
drag, startPoint x: 1179, startPoint y: 438, endPoint x: 1284, endPoint y: 443, distance: 104.3
click at [1284, 443] on app-calendar-viewport "Mon 13 12/12 3 Jobs Tue 14 11/12 3 Jobs Wed 15 10/12 3 Jobs Thu 16 12/12 3 Jobs…" at bounding box center [670, 571] width 1341 height 892
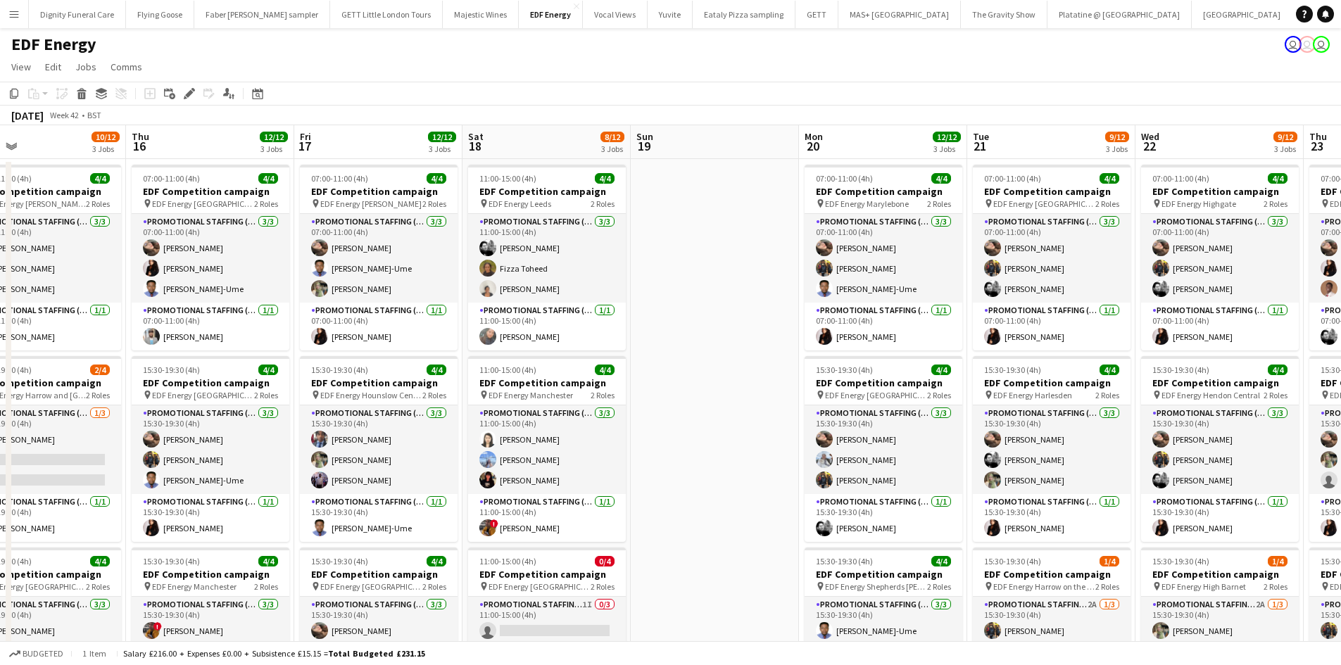
drag, startPoint x: 531, startPoint y: 397, endPoint x: 1275, endPoint y: 395, distance: 743.8
click at [1275, 395] on app-calendar-viewport "Mon 13 12/12 3 Jobs Tue 14 11/12 3 Jobs Wed 15 10/12 3 Jobs Thu 16 12/12 3 Jobs…" at bounding box center [670, 571] width 1341 height 892
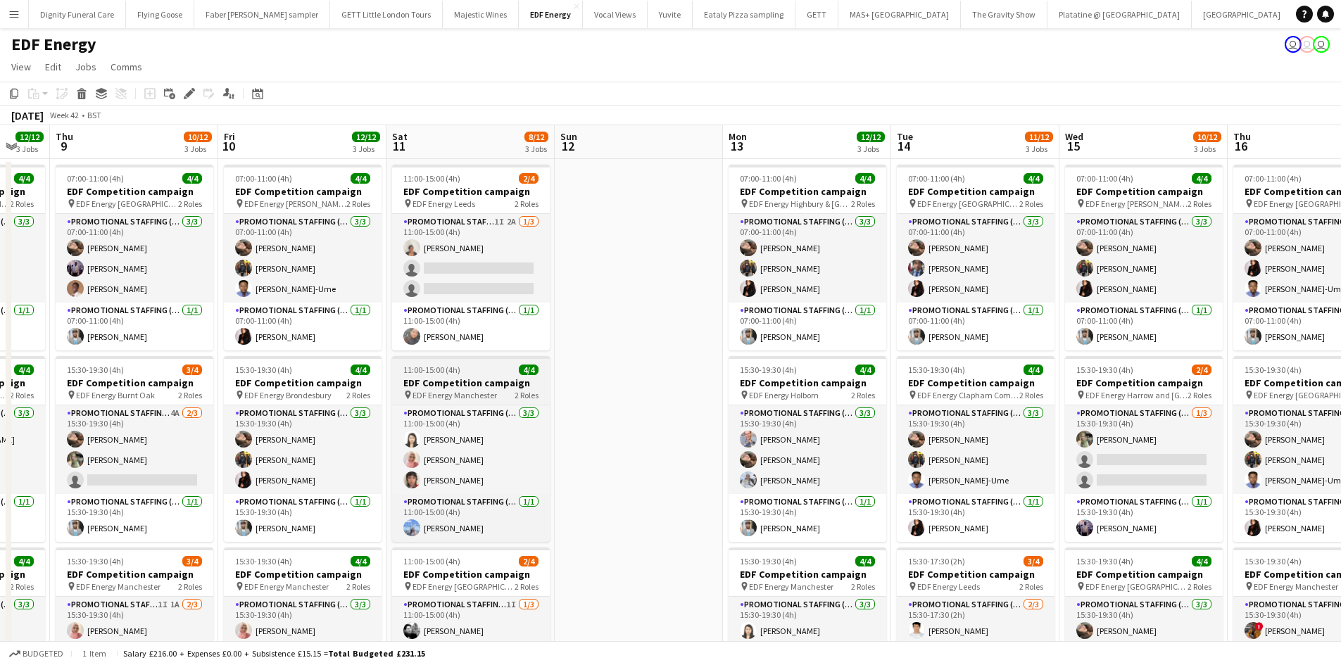
drag, startPoint x: 469, startPoint y: 394, endPoint x: 1025, endPoint y: 398, distance: 556.6
click at [1242, 391] on app-calendar-viewport "Wed 8 12/12 3 Jobs Thu 9 10/12 3 Jobs Fri 10 12/12 3 Jobs Sat 11 8/12 3 Jobs Su…" at bounding box center [670, 571] width 1341 height 892
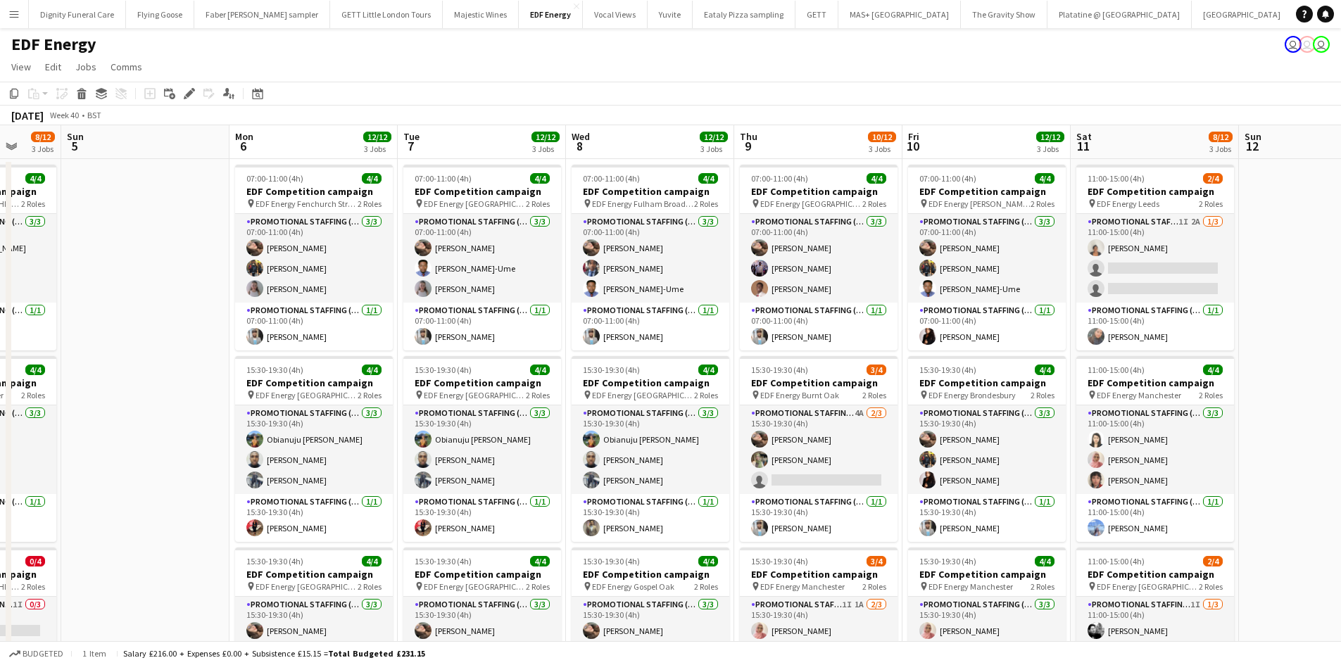
drag, startPoint x: 737, startPoint y: 386, endPoint x: 679, endPoint y: 373, distance: 59.9
click at [1341, 390] on html "Menu Boards Boards Boards All jobs Status Workforce Workforce My Workforce Recr…" at bounding box center [670, 520] width 1341 height 1041
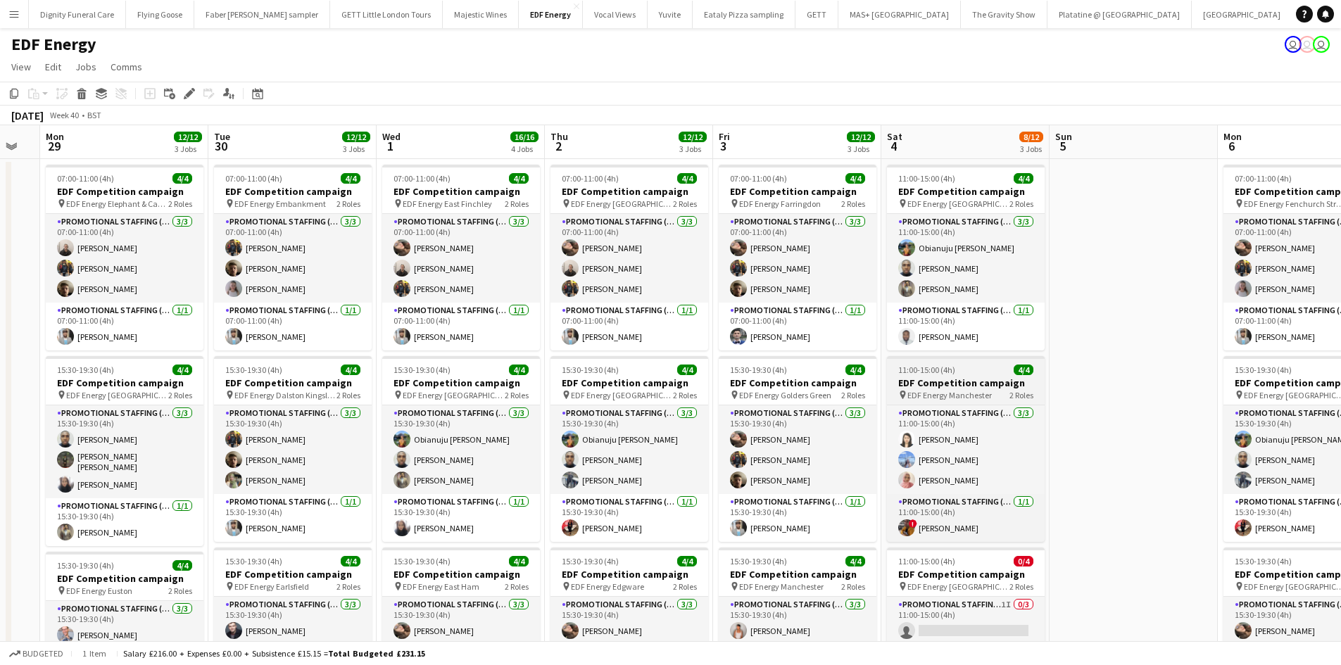
drag, startPoint x: 1144, startPoint y: 373, endPoint x: 1004, endPoint y: 397, distance: 142.1
click at [1300, 384] on app-calendar-viewport "Sat 27 11/16 4 Jobs Sun 28 Mon 29 12/12 3 Jobs Tue 30 12/12 3 Jobs Wed 1 16/16 …" at bounding box center [670, 571] width 1341 height 892
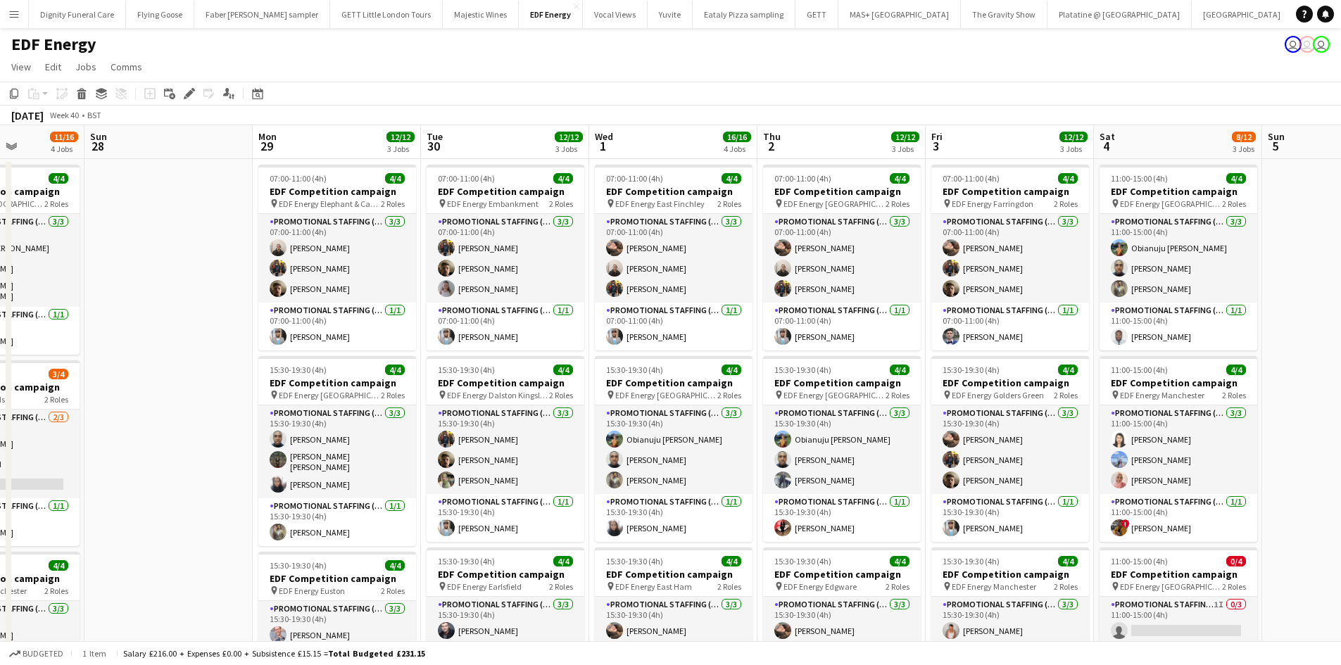
drag, startPoint x: 500, startPoint y: 374, endPoint x: 1008, endPoint y: 379, distance: 508.1
click at [1242, 372] on app-calendar-viewport "Sat 27 11/16 4 Jobs Sun 28 Mon 29 12/12 3 Jobs Tue 30 12/12 3 Jobs Wed 1 16/16 …" at bounding box center [670, 571] width 1341 height 892
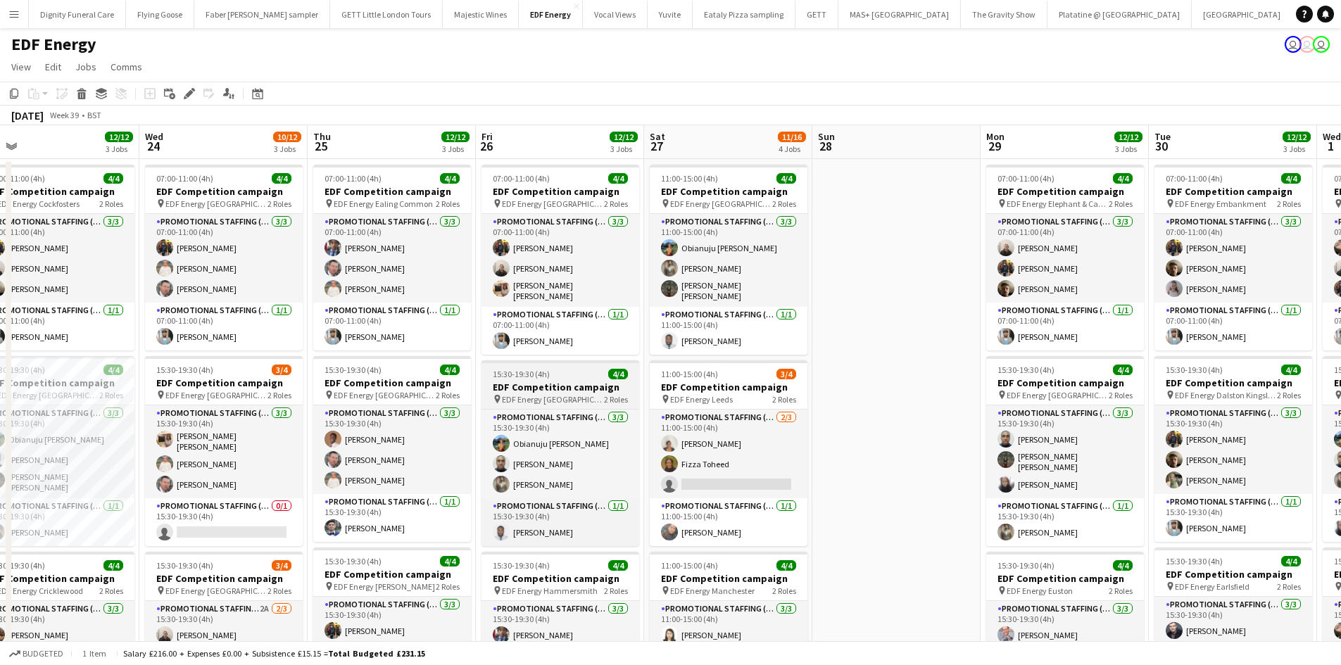
drag, startPoint x: 790, startPoint y: 343, endPoint x: 1160, endPoint y: 379, distance: 371.9
click at [1266, 372] on app-calendar-viewport "Sun 21 Mon 22 12/12 3 Jobs Tue 23 12/12 3 Jobs Wed 24 10/12 3 Jobs Thu 25 12/12…" at bounding box center [670, 571] width 1341 height 892
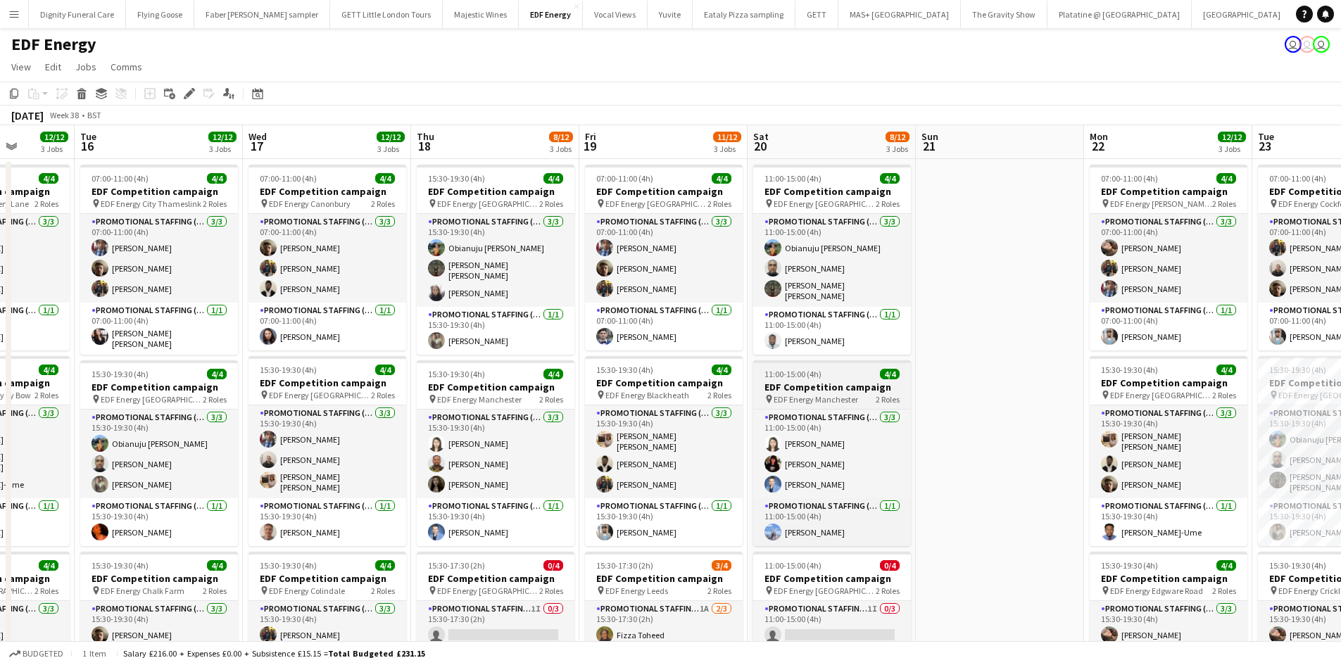
drag, startPoint x: 507, startPoint y: 355, endPoint x: 968, endPoint y: 374, distance: 462.0
click at [1262, 357] on app-calendar-viewport "Sun 14 Mon 15 12/12 3 Jobs Tue 16 12/12 3 Jobs Wed 17 12/12 3 Jobs Thu 18 8/12 …" at bounding box center [670, 571] width 1341 height 892
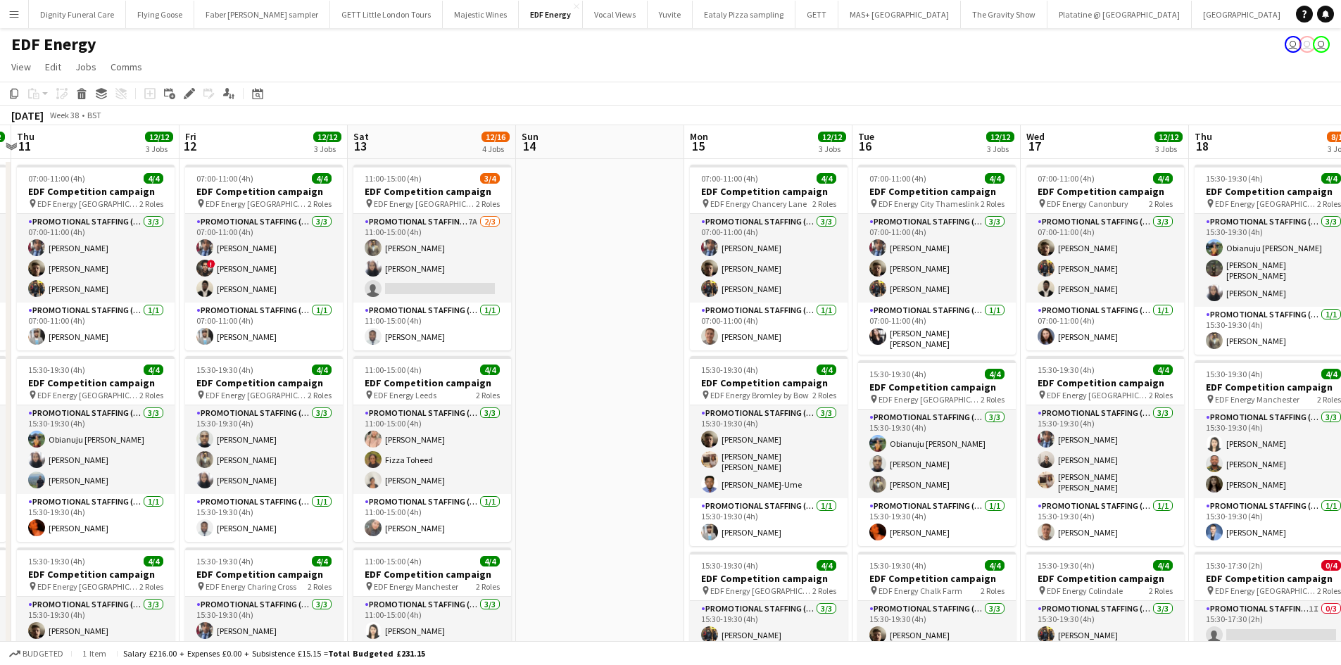
drag, startPoint x: 513, startPoint y: 369, endPoint x: 661, endPoint y: 383, distance: 149.1
click at [1177, 376] on app-calendar-viewport "Tue 9 13/16 4 Jobs Wed 10 12/12 3 Jobs Thu 11 12/12 3 Jobs Fri 12 12/12 3 Jobs …" at bounding box center [670, 571] width 1341 height 892
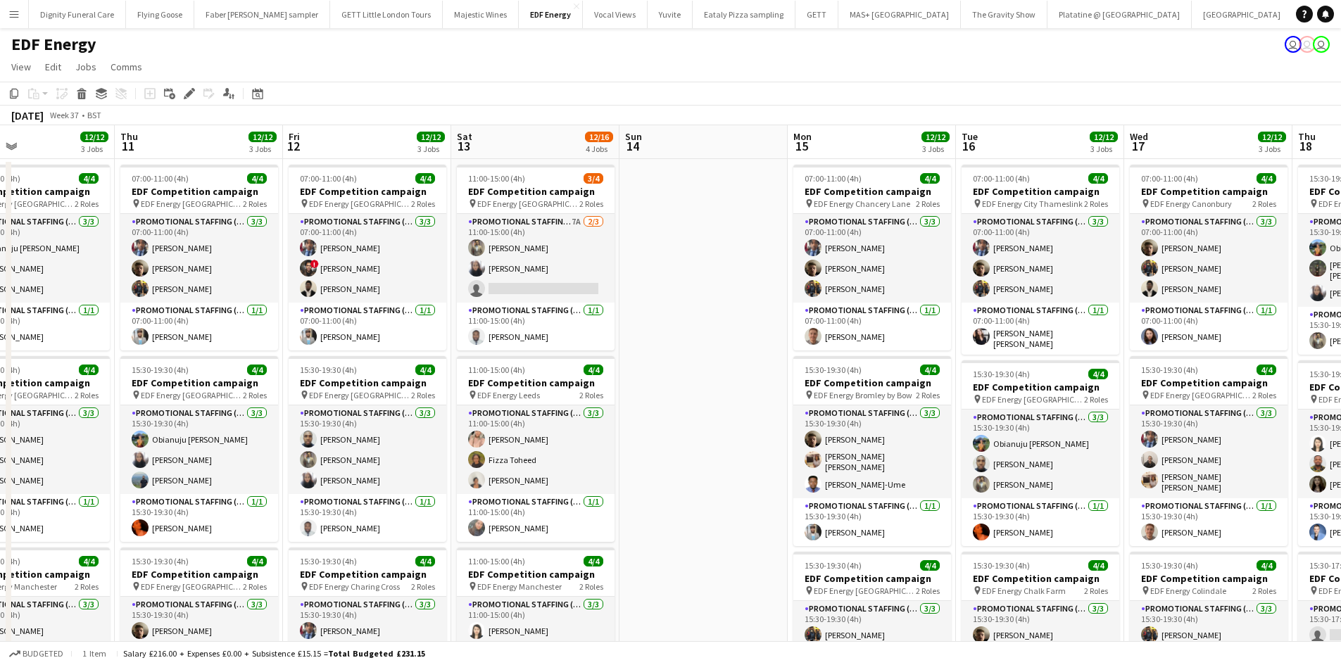
drag, startPoint x: 470, startPoint y: 369, endPoint x: 1190, endPoint y: 410, distance: 721.1
click at [1200, 409] on app-calendar-viewport "Tue 9 13/16 4 Jobs Wed 10 12/12 3 Jobs Thu 11 12/12 3 Jobs Fri 12 12/12 3 Jobs …" at bounding box center [670, 571] width 1341 height 892
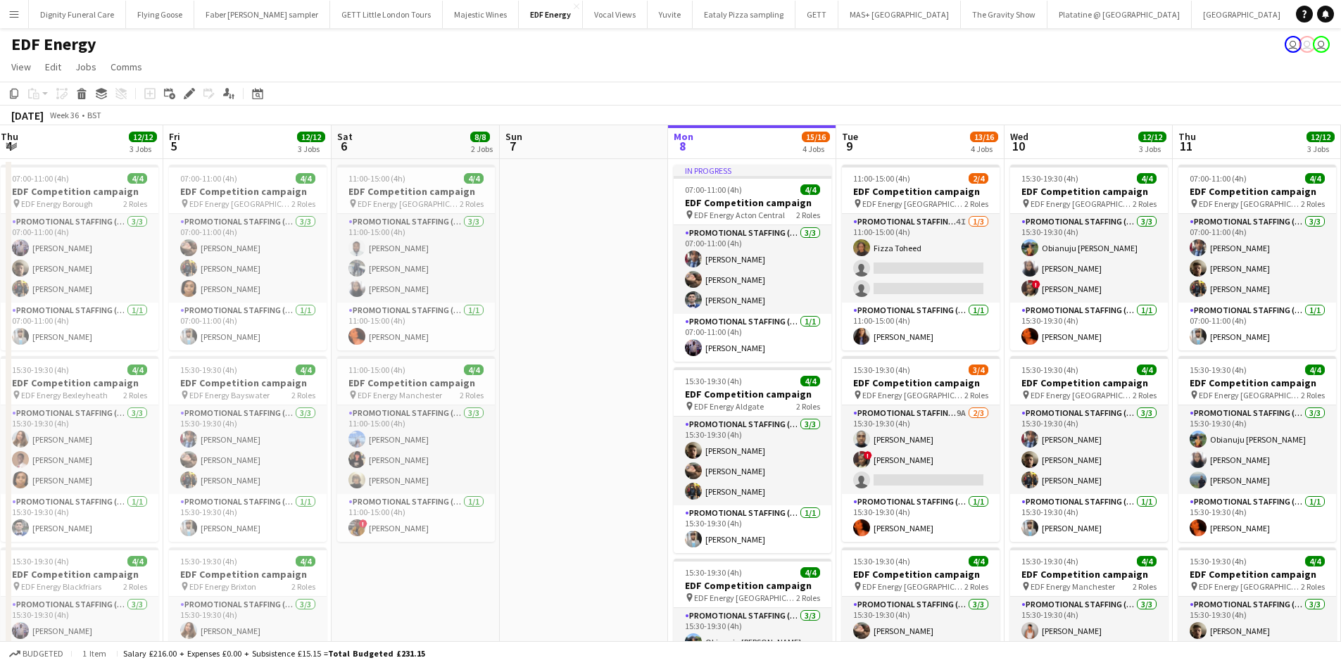
drag, startPoint x: 524, startPoint y: 378, endPoint x: 906, endPoint y: 417, distance: 384.1
click at [906, 417] on app-calendar-viewport "Sun 31 Mon 1 12/12 3 Jobs Tue 2 12/12 3 Jobs Wed 3 12/12 3 Jobs Thu 4 12/12 3 J…" at bounding box center [670, 571] width 1341 height 892
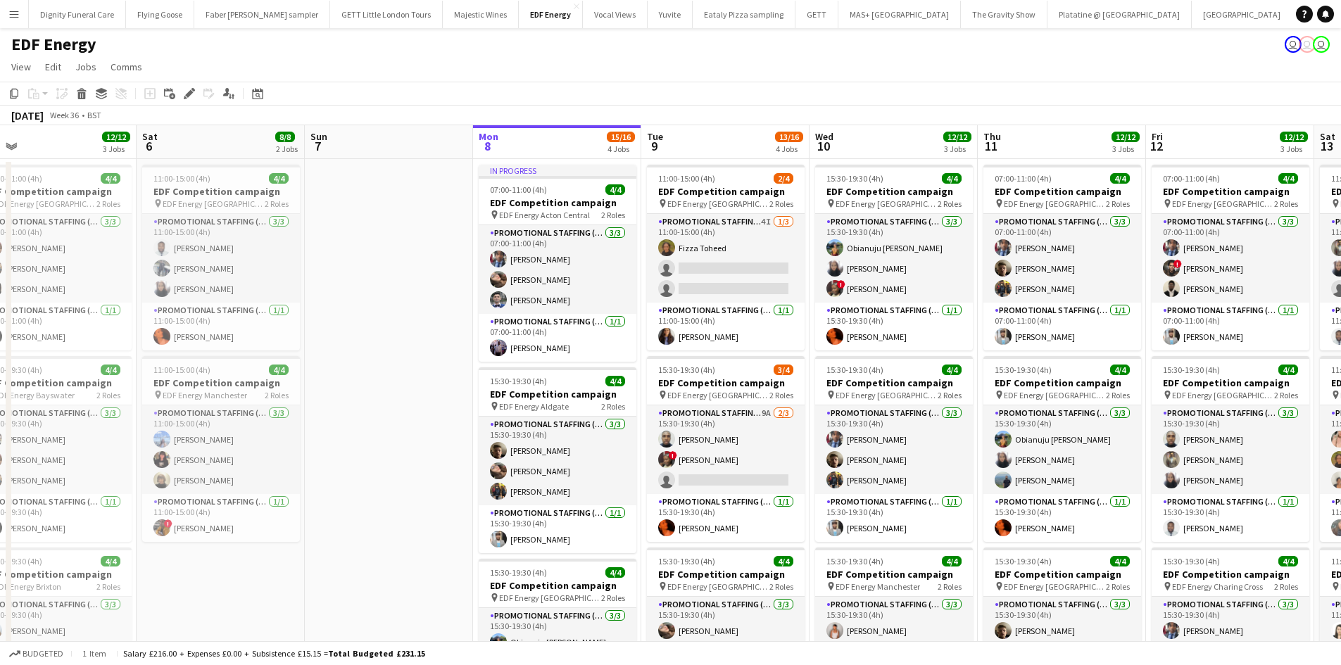
scroll to position [0, 568]
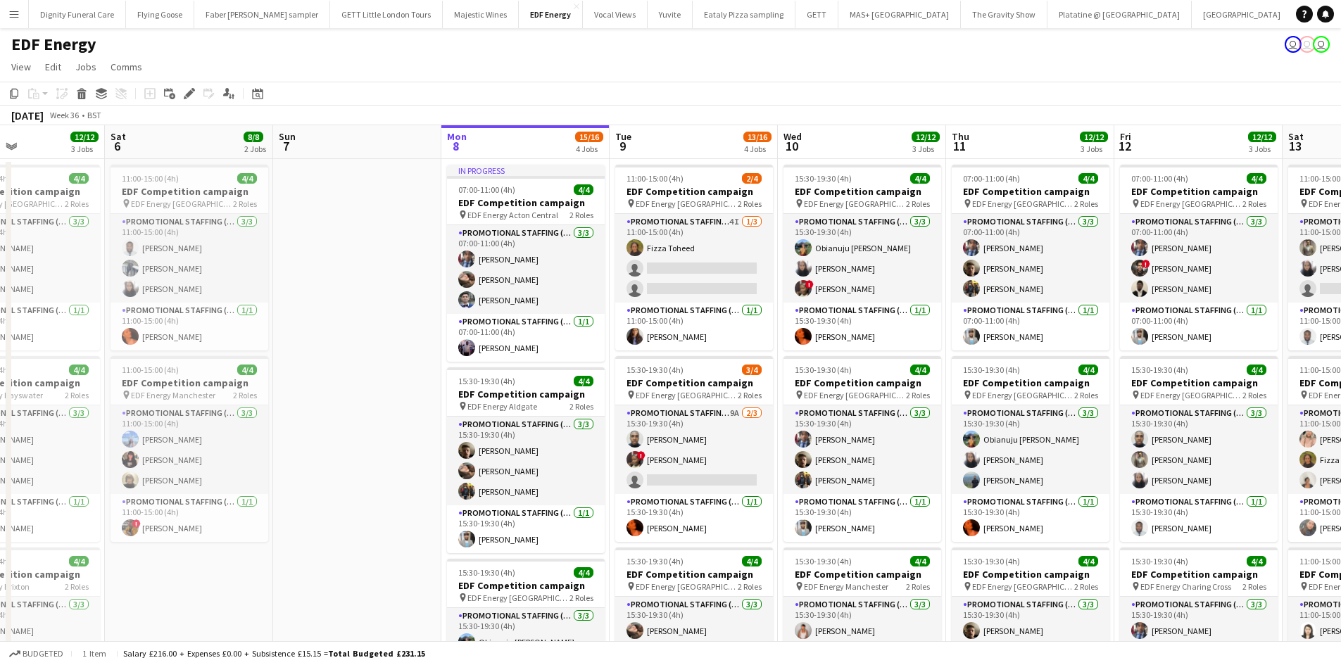
drag, startPoint x: 507, startPoint y: 388, endPoint x: 312, endPoint y: 369, distance: 195.8
click at [312, 369] on app-calendar-viewport "Tue 2 12/12 3 Jobs Wed 3 12/12 3 Jobs Thu 4 12/12 3 Jobs Fri 5 12/12 3 Jobs Sat…" at bounding box center [670, 571] width 1341 height 892
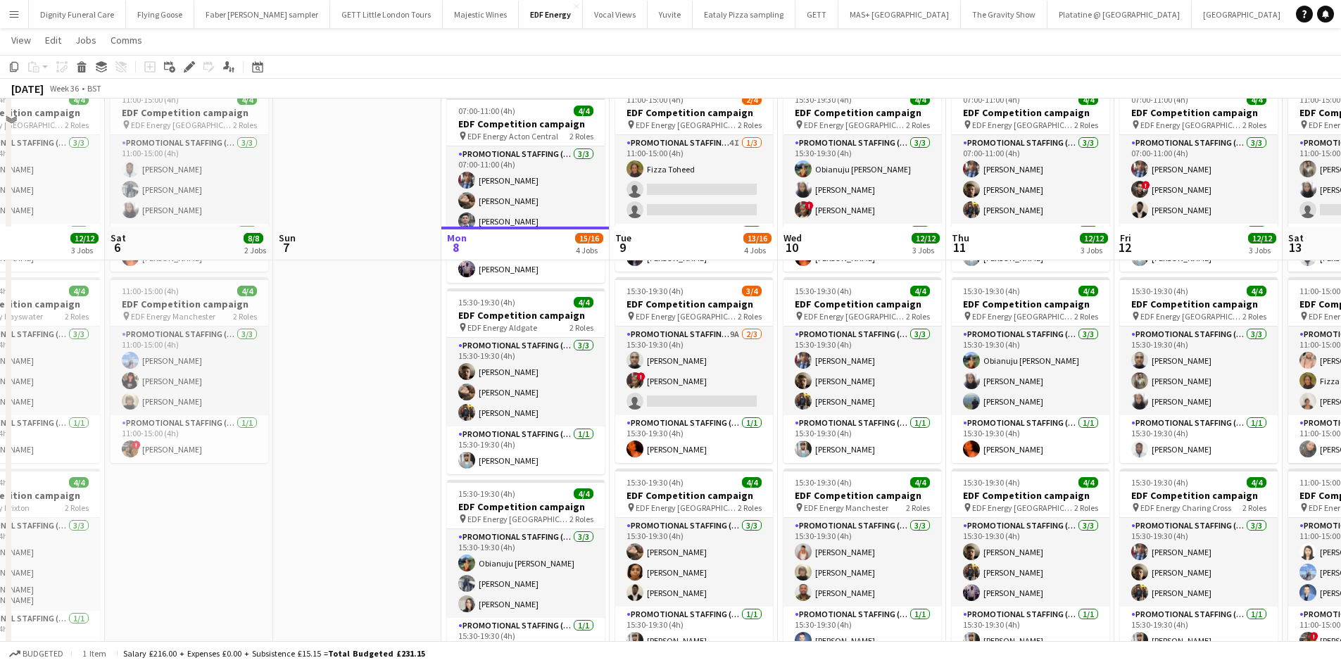
scroll to position [211, 0]
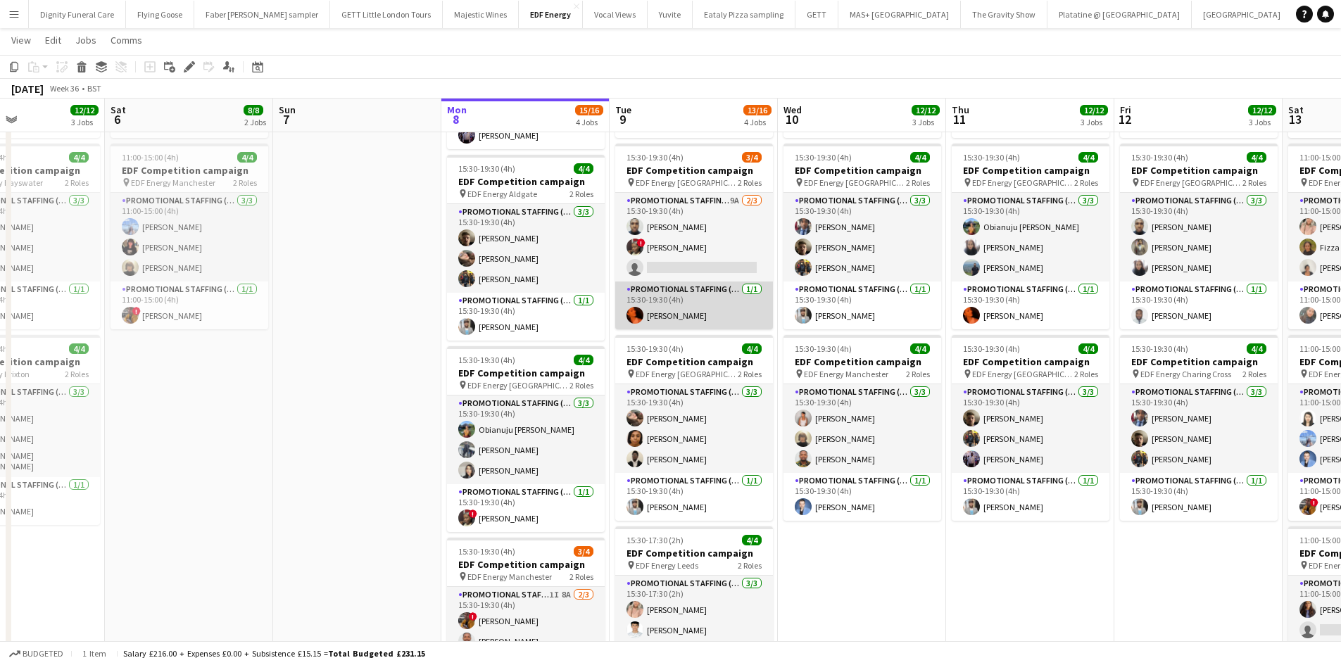
click at [664, 283] on app-card-role "Promotional Staffing (Team Leader) [DATE] 15:30-19:30 (4h) [PERSON_NAME]" at bounding box center [694, 305] width 158 height 48
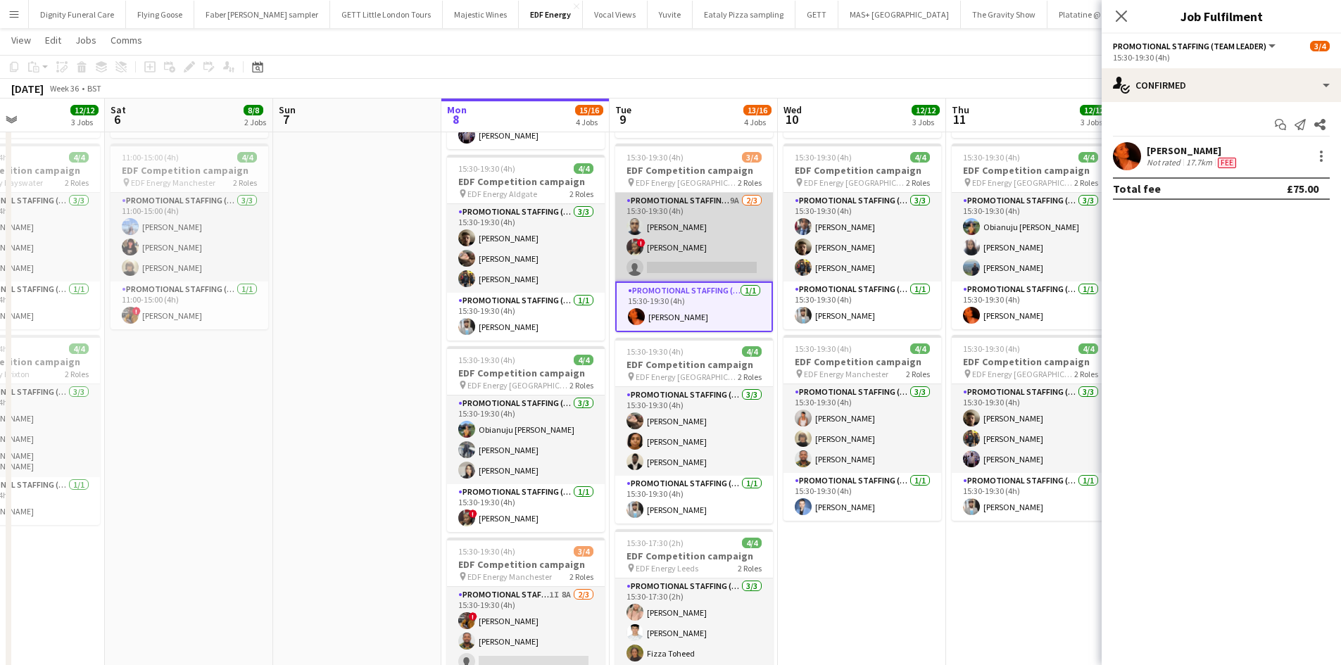
click at [709, 259] on app-card-role "Promotional Staffing (Flyering Staff) 9A [DATE] 15:30-19:30 (4h) Ayomipo Adegey…" at bounding box center [694, 237] width 158 height 89
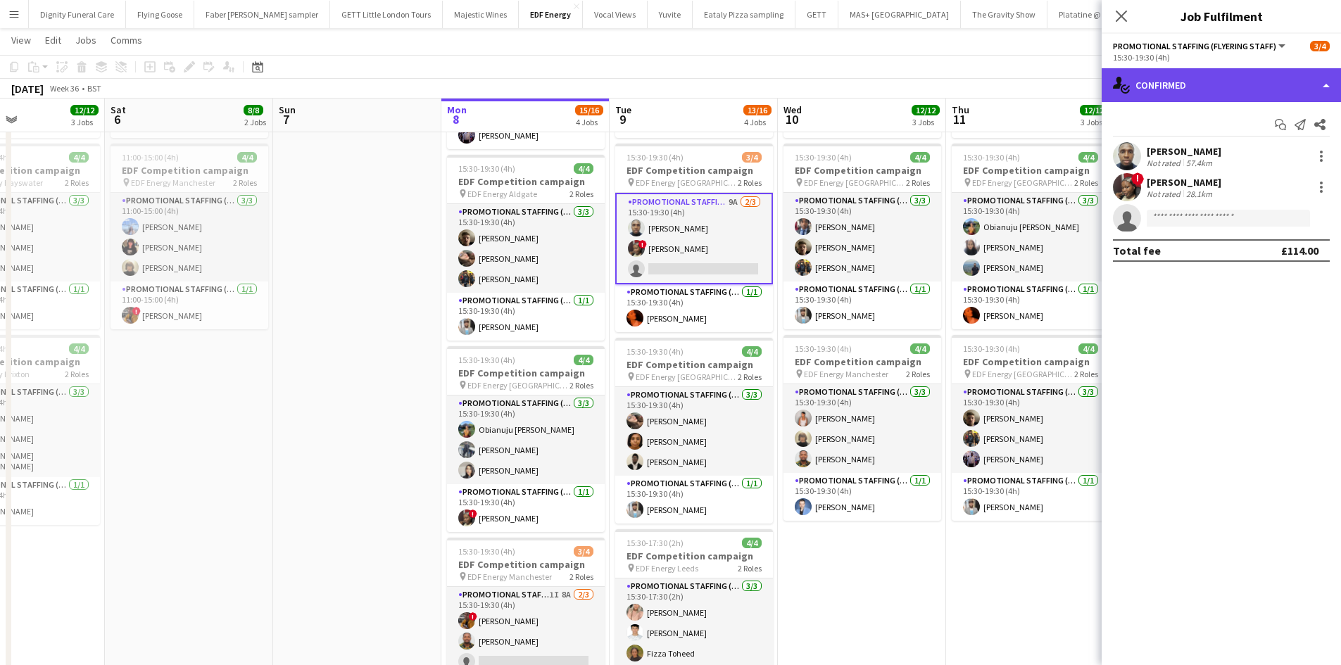
click at [1224, 84] on div "single-neutral-actions-check-2 Confirmed" at bounding box center [1220, 85] width 239 height 34
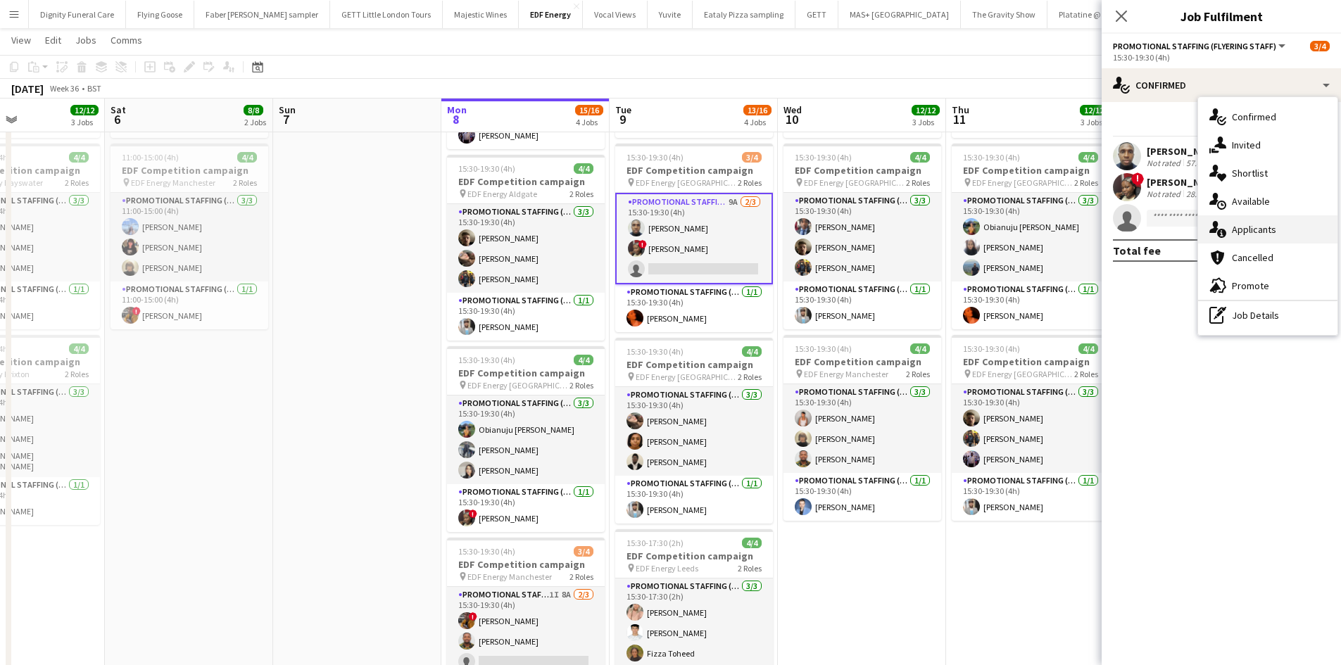
click at [1258, 224] on span "Applicants" at bounding box center [1253, 229] width 44 height 13
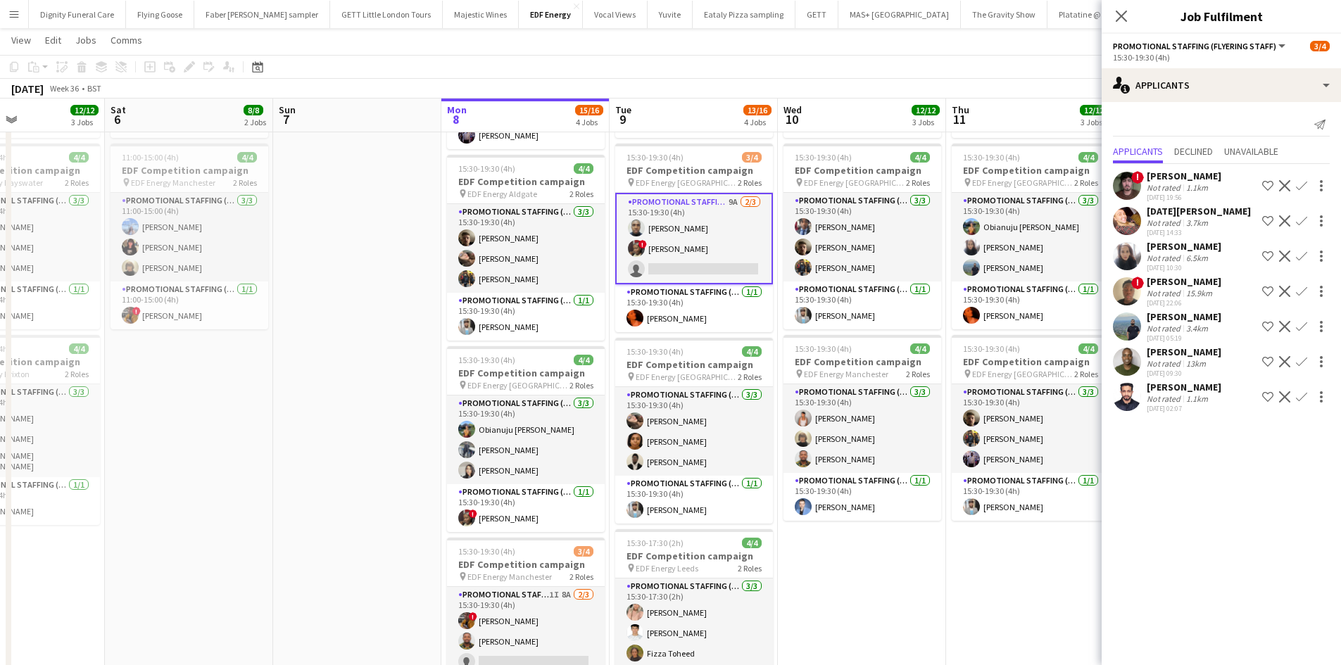
click at [1303, 251] on app-icon "Confirm" at bounding box center [1301, 256] width 11 height 11
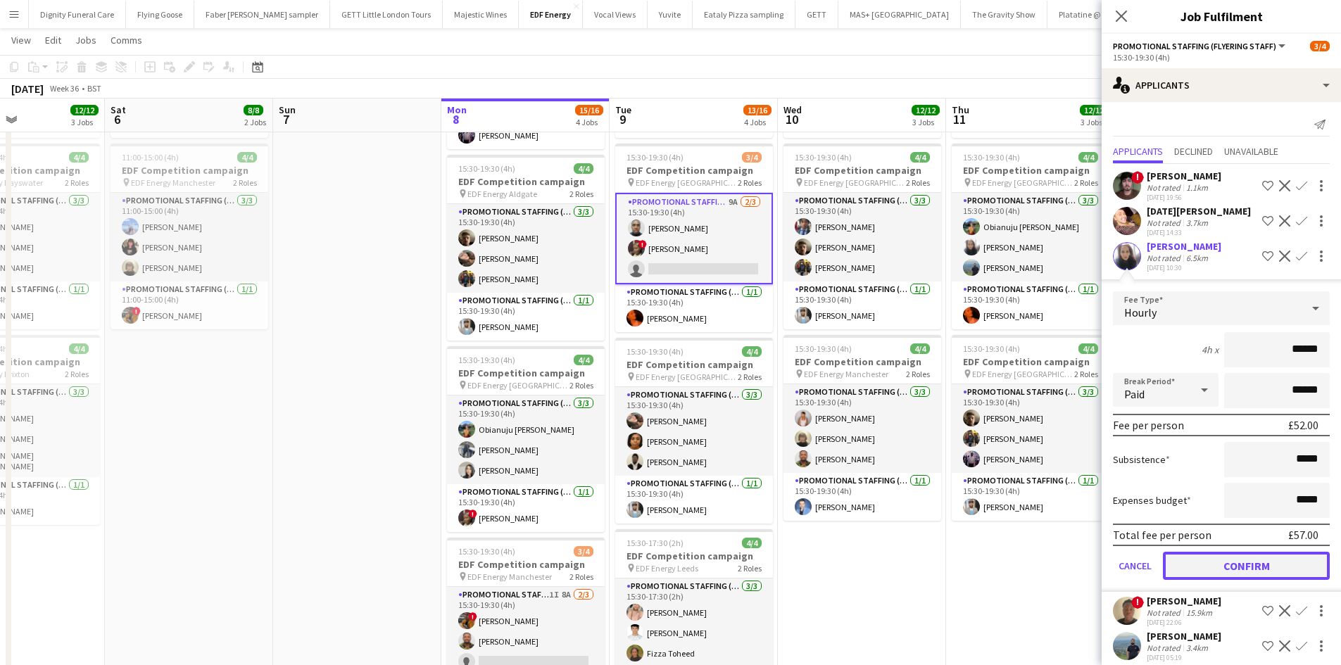
click at [1261, 564] on button "Confirm" at bounding box center [1246, 566] width 167 height 28
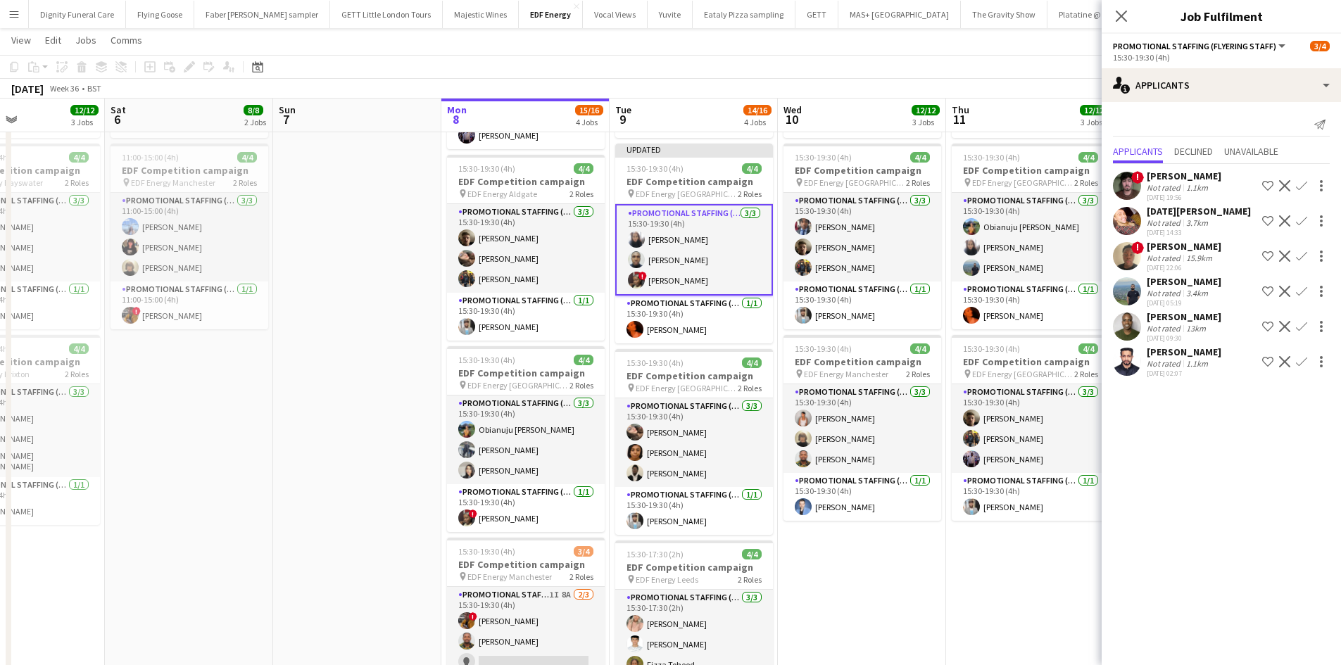
click at [1004, 564] on app-date-cell "07:00-11:00 (4h) 4/4 EDF Competition campaign pin EDF Energy Camden Road 2 Role…" at bounding box center [1030, 376] width 168 height 858
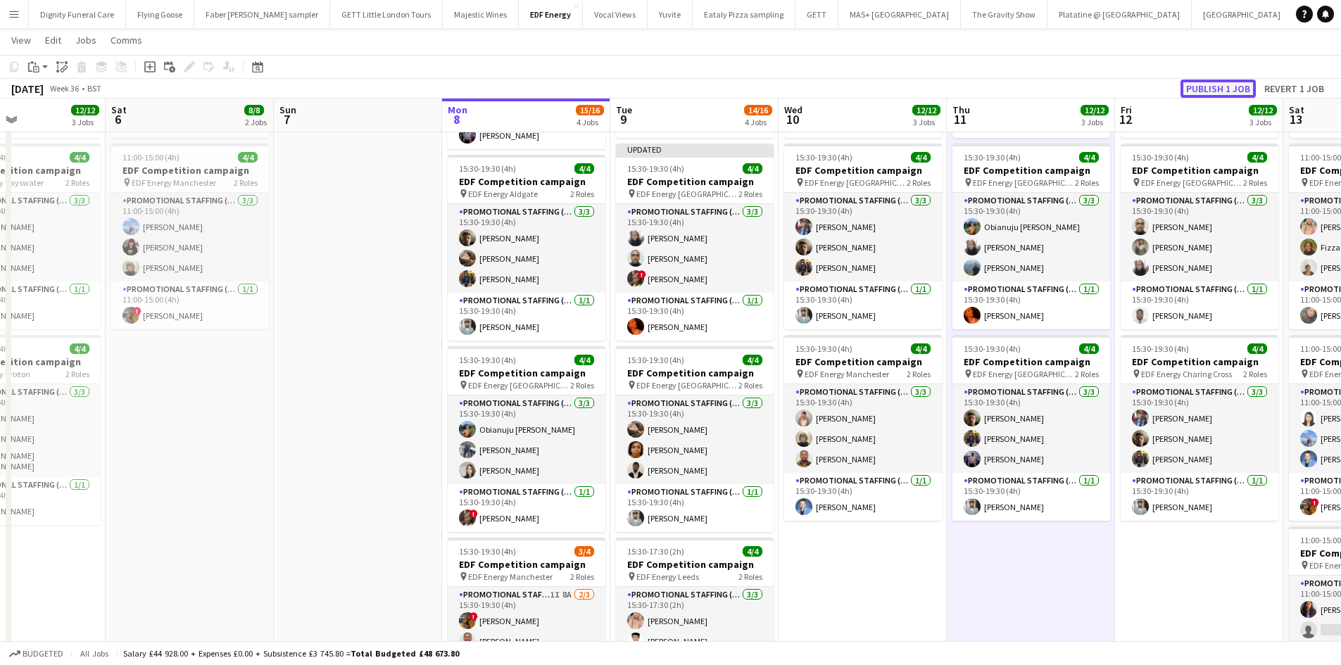
click at [1217, 86] on button "Publish 1 job" at bounding box center [1217, 89] width 75 height 18
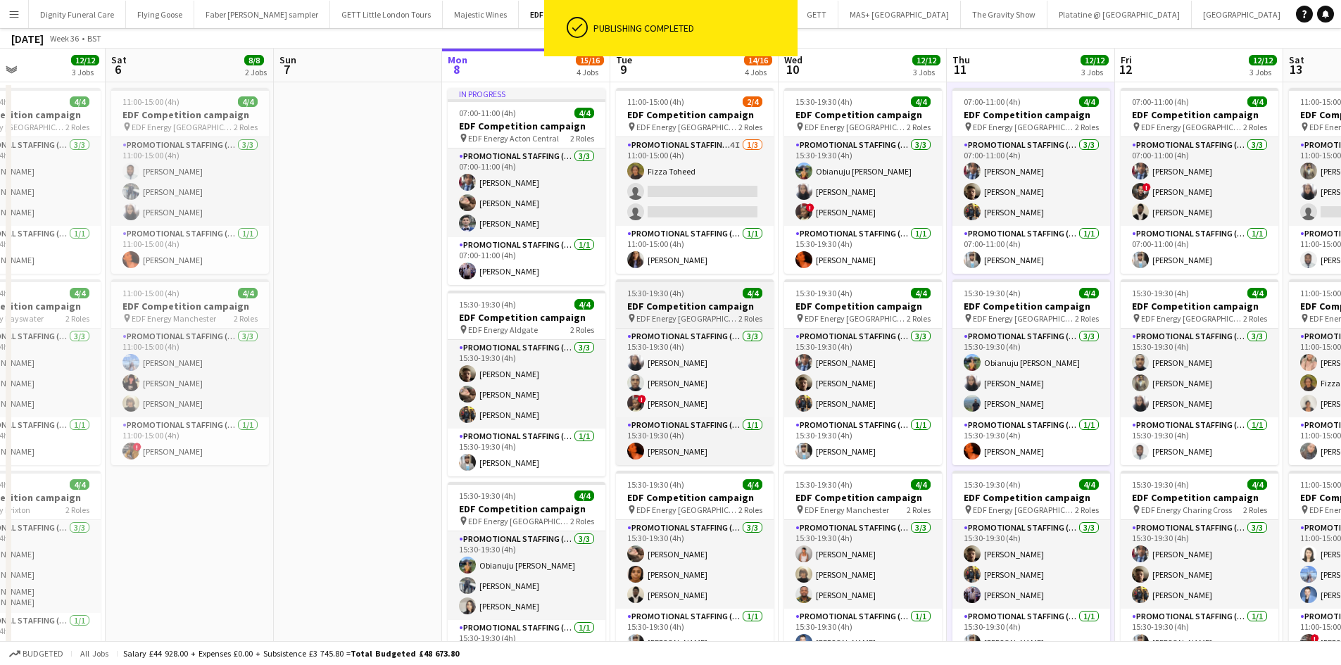
scroll to position [0, 0]
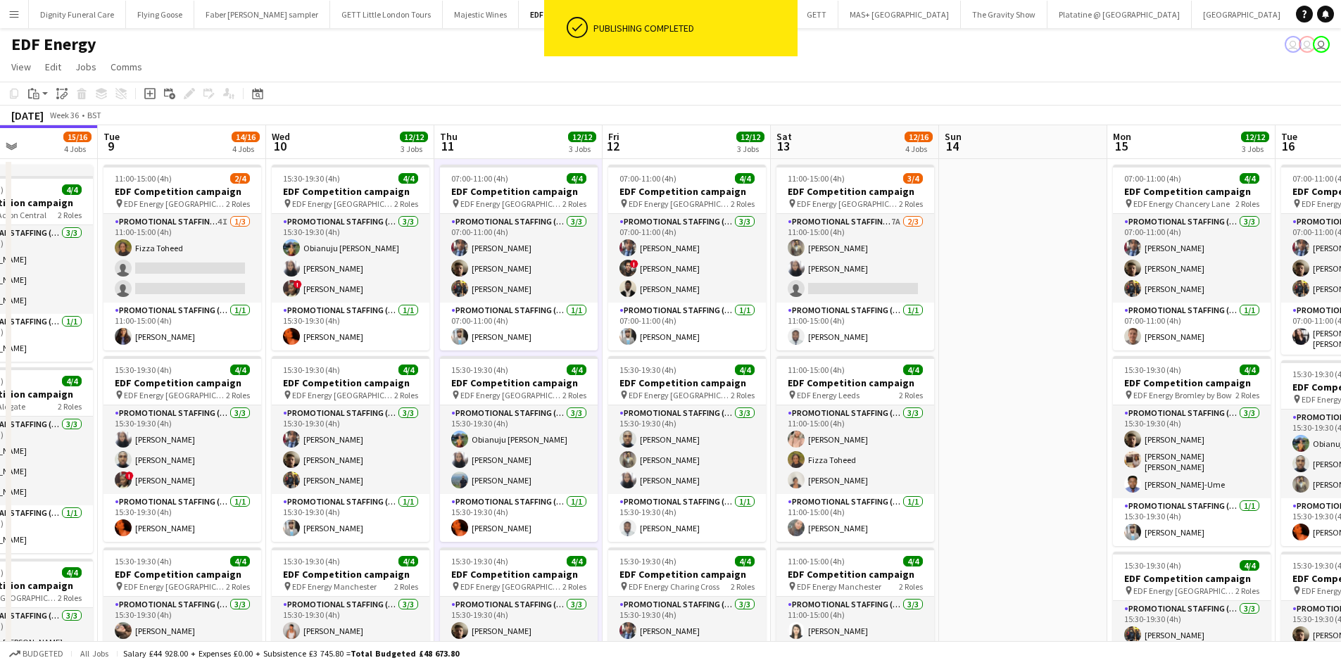
drag, startPoint x: 910, startPoint y: 397, endPoint x: 437, endPoint y: 350, distance: 475.2
click at [437, 350] on app-calendar-viewport "Sat 6 8/8 2 Jobs Sun 7 Mon 8 15/16 4 Jobs Tue 9 14/16 4 Jobs Wed 10 12/12 3 Job…" at bounding box center [670, 571] width 1341 height 892
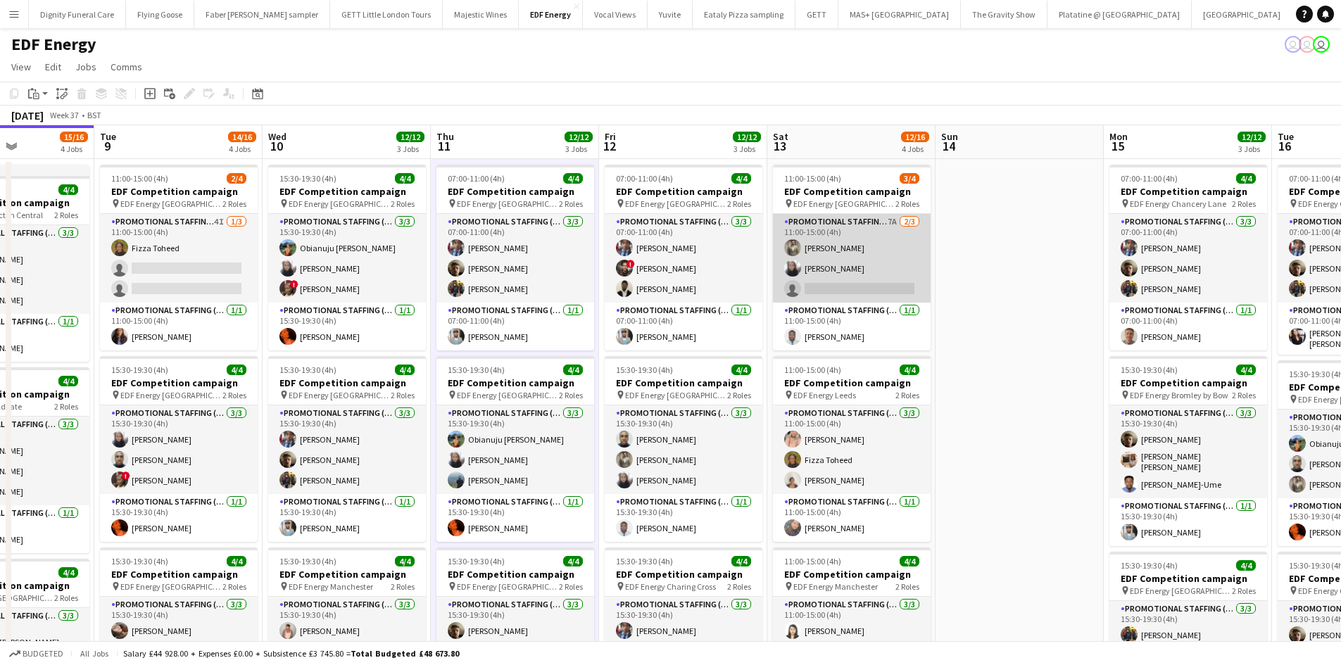
click at [834, 284] on app-card-role "Promotional Staffing (Flyering Staff) 7A [DATE] 11:00-15:00 (4h) [PERSON_NAME] …" at bounding box center [852, 258] width 158 height 89
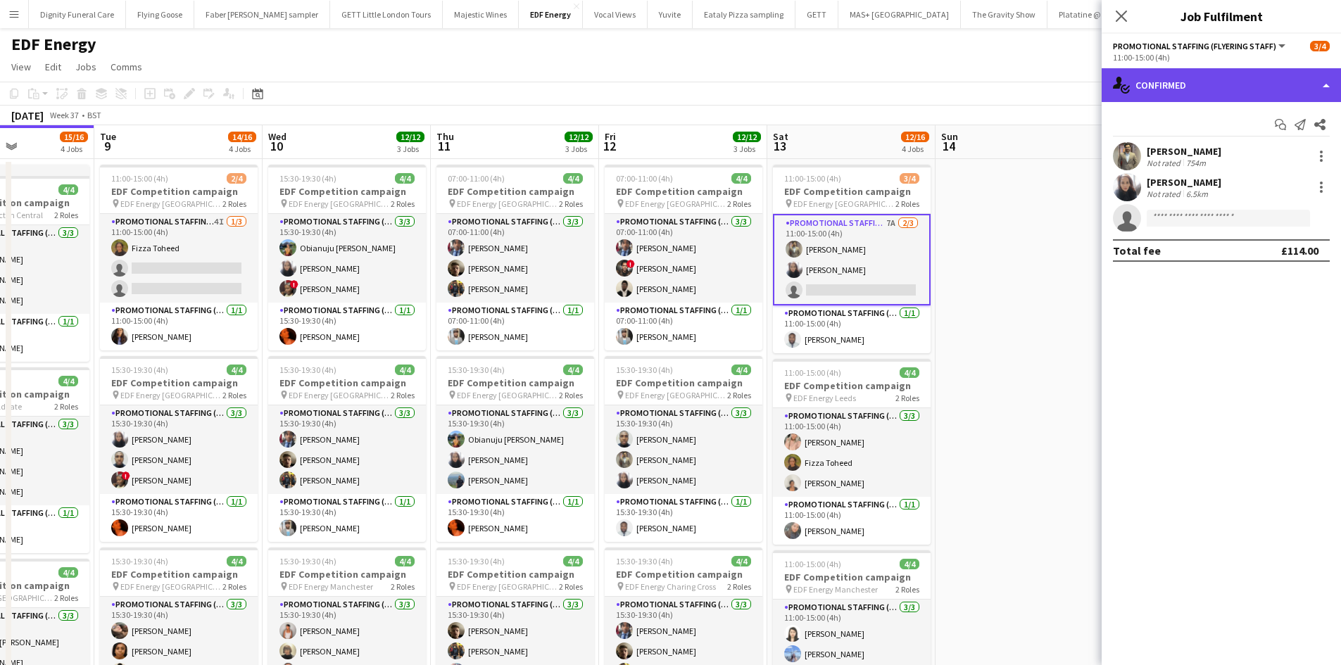
click at [1201, 82] on div "single-neutral-actions-check-2 Confirmed" at bounding box center [1220, 85] width 239 height 34
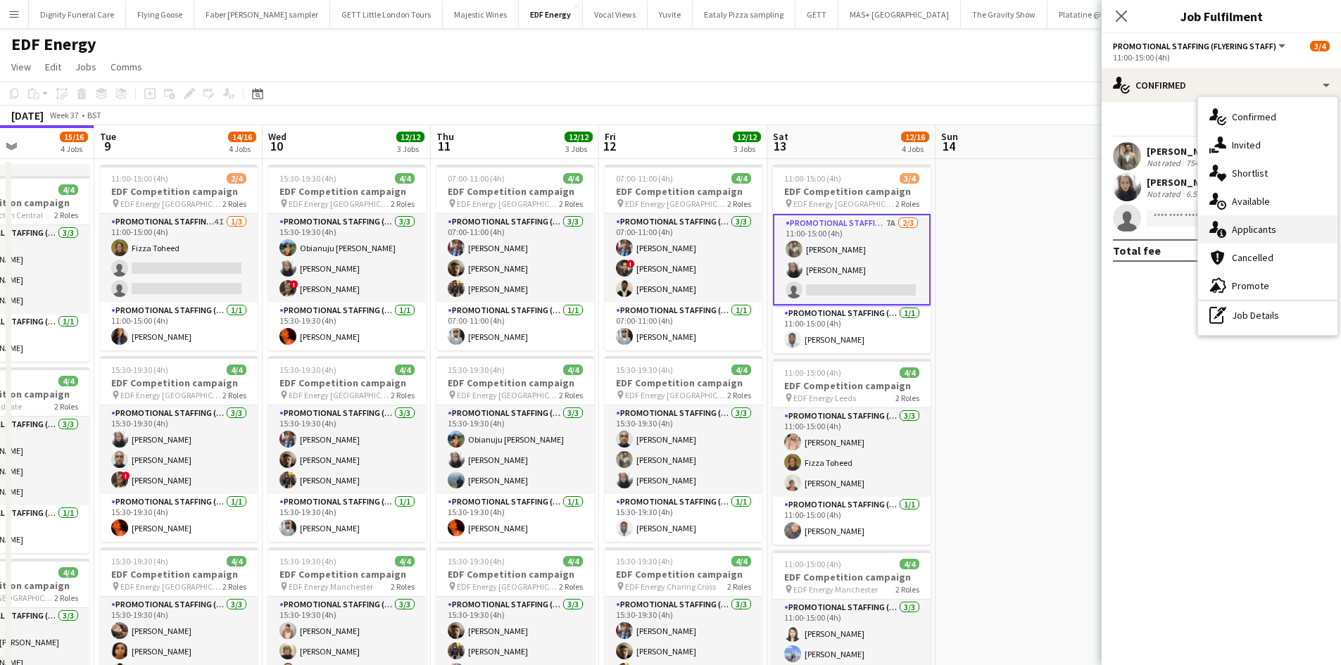
click at [1241, 222] on div "single-neutral-actions-information Applicants" at bounding box center [1267, 229] width 139 height 28
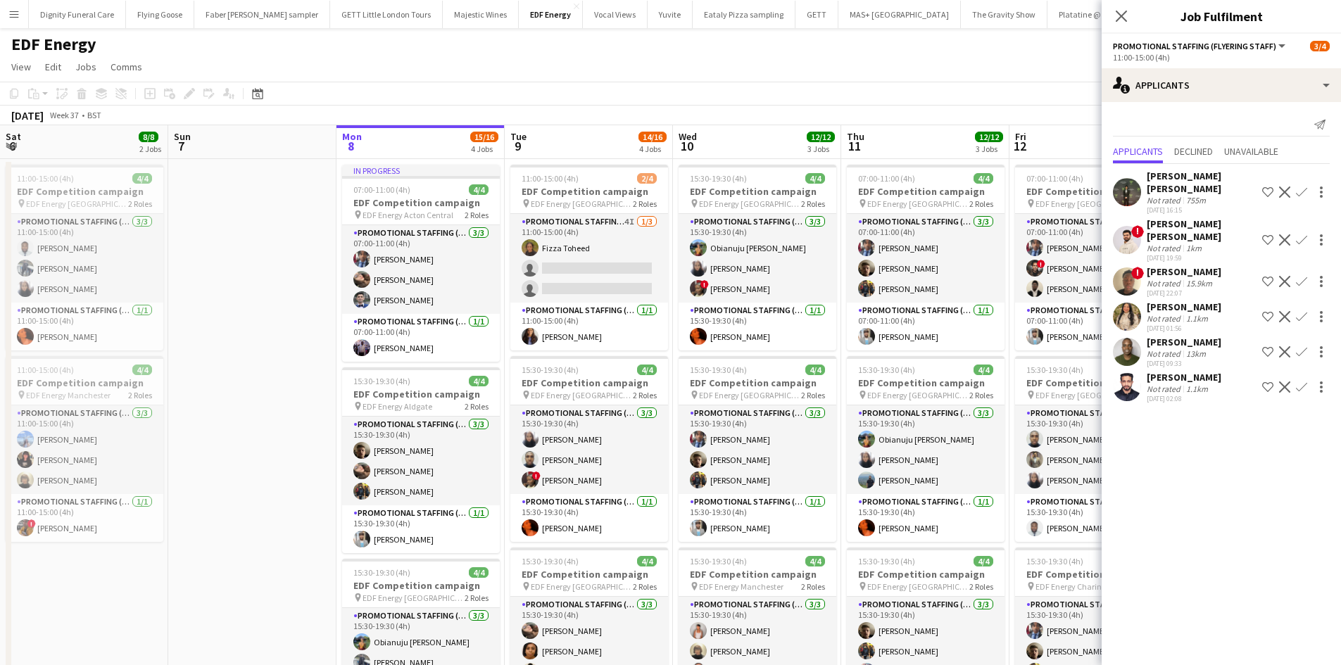
scroll to position [0, 410]
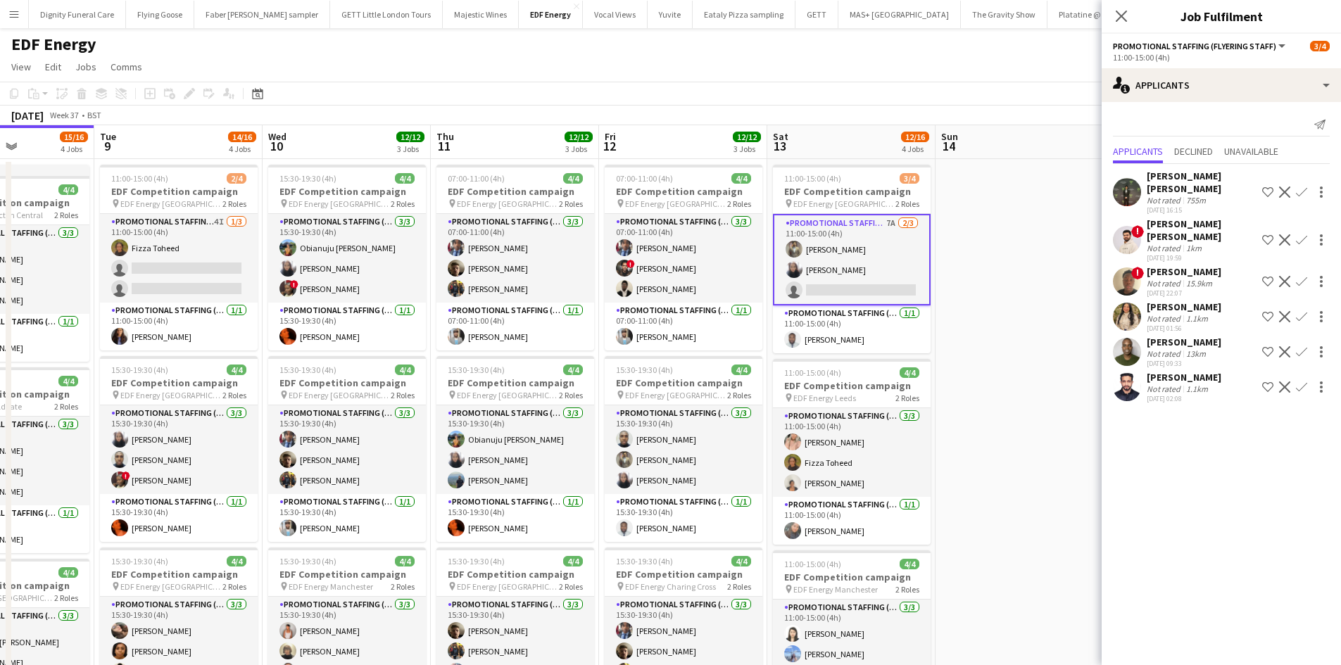
click at [1185, 182] on div "[PERSON_NAME] [PERSON_NAME]" at bounding box center [1201, 182] width 110 height 25
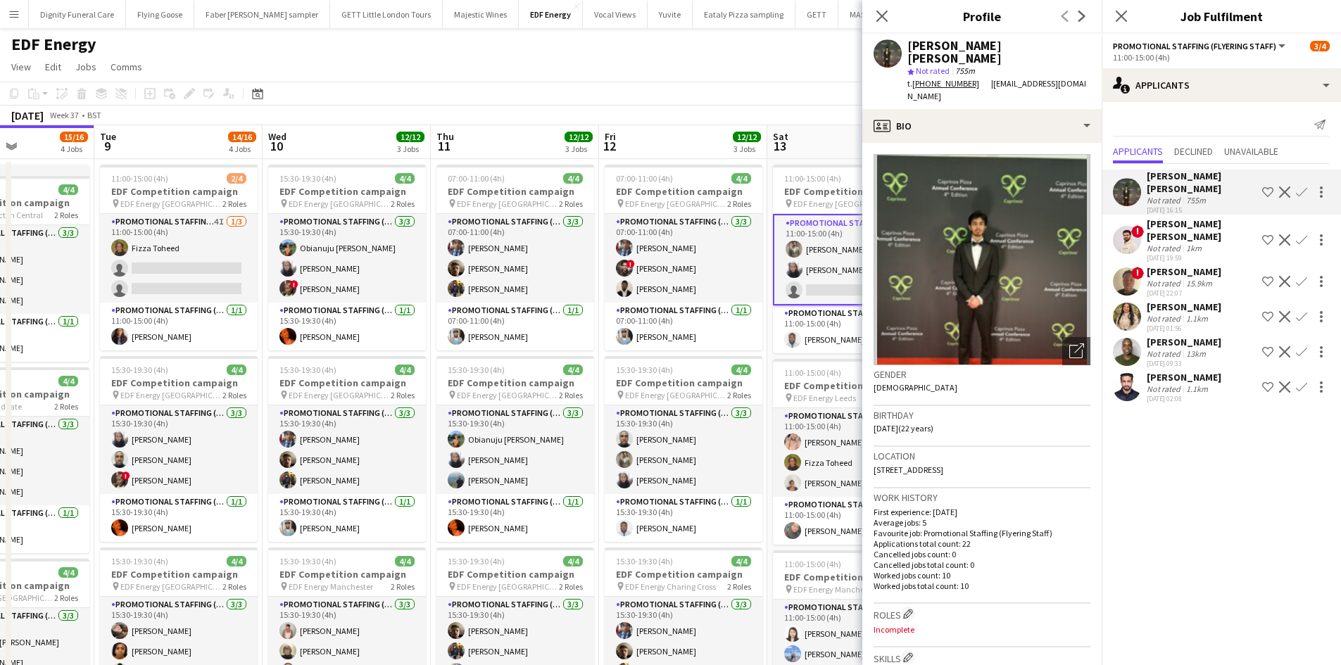
click at [1192, 229] on div "[PERSON_NAME] [PERSON_NAME]" at bounding box center [1201, 229] width 110 height 25
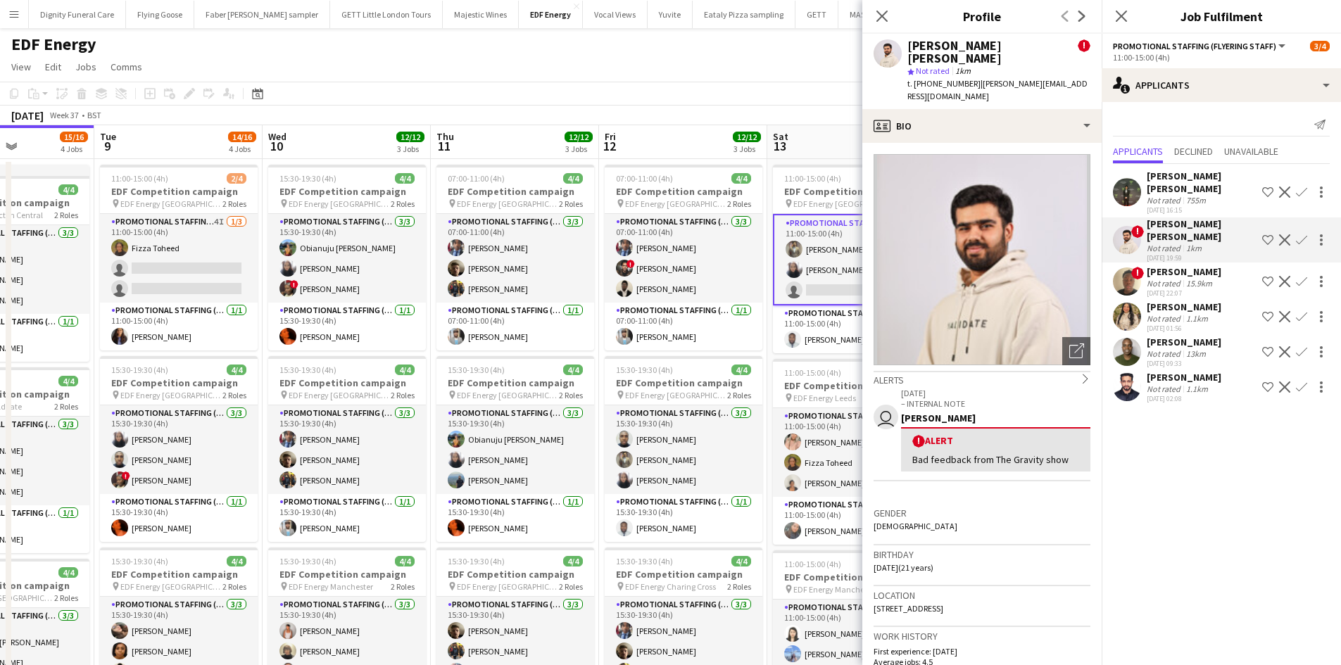
click at [1173, 274] on div "[PERSON_NAME]" at bounding box center [1183, 271] width 75 height 13
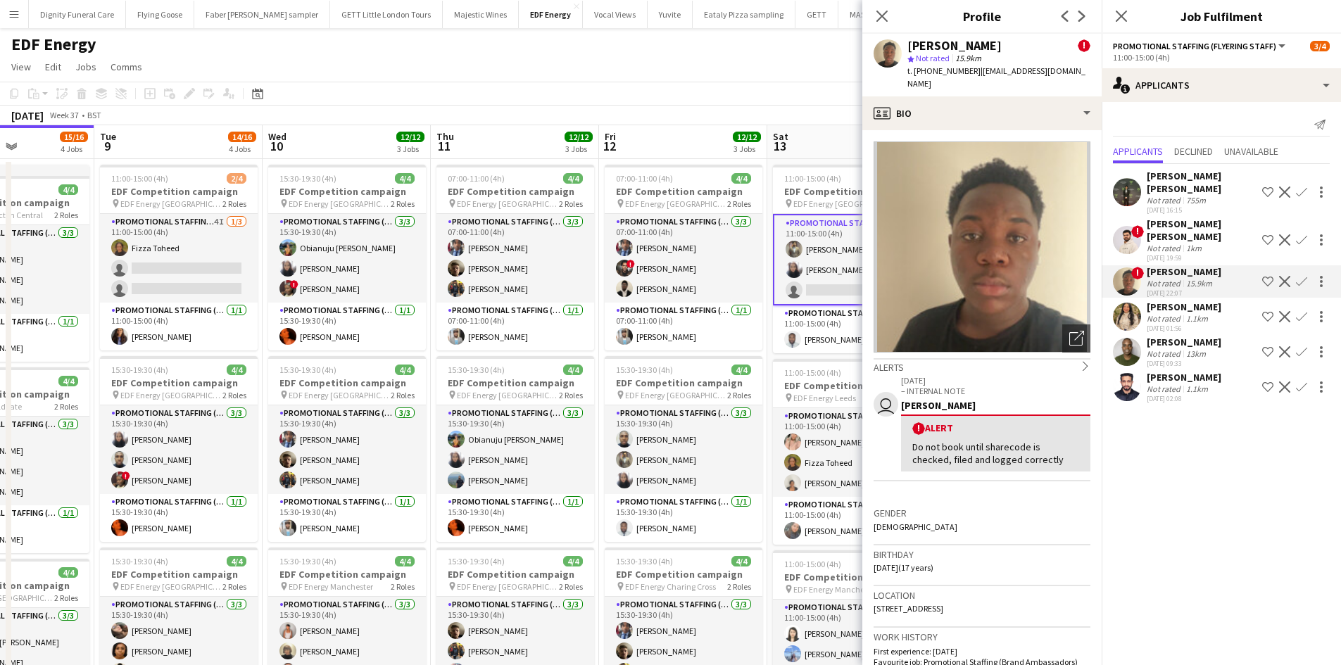
click at [1159, 306] on div "[PERSON_NAME]" at bounding box center [1183, 306] width 75 height 13
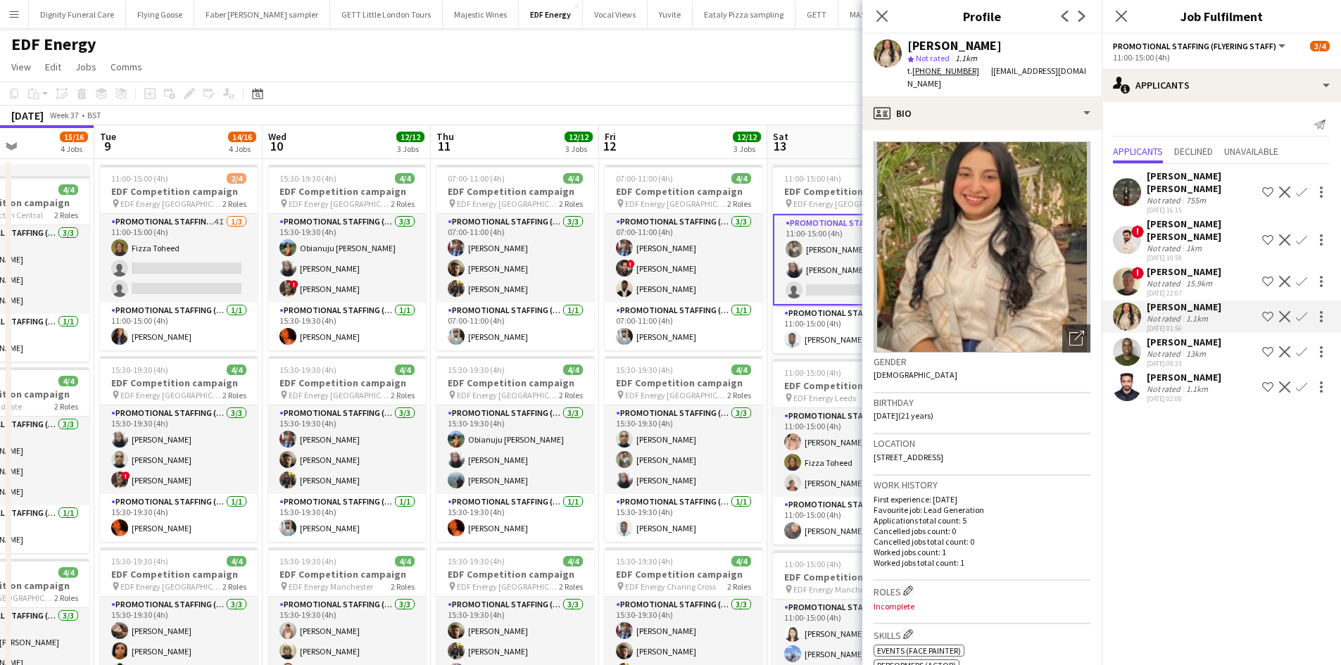
click at [1186, 343] on div "[PERSON_NAME]" at bounding box center [1183, 342] width 75 height 13
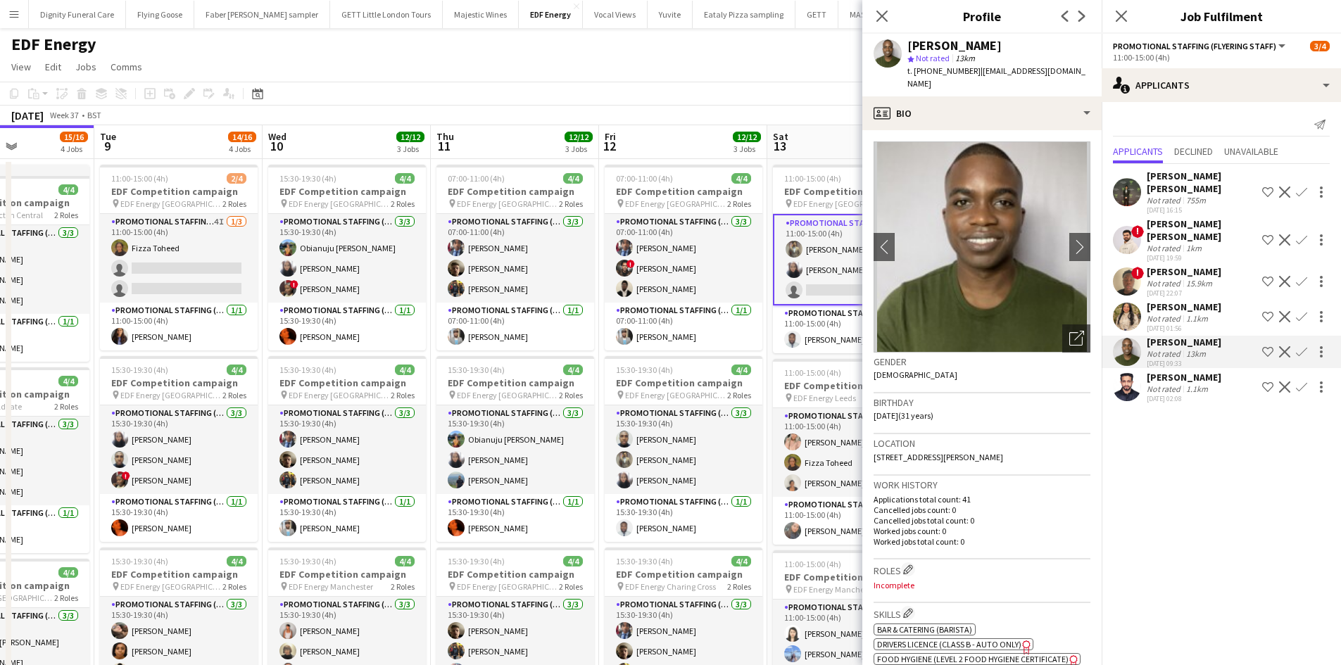
click at [1186, 374] on div "[PERSON_NAME]" at bounding box center [1183, 377] width 75 height 13
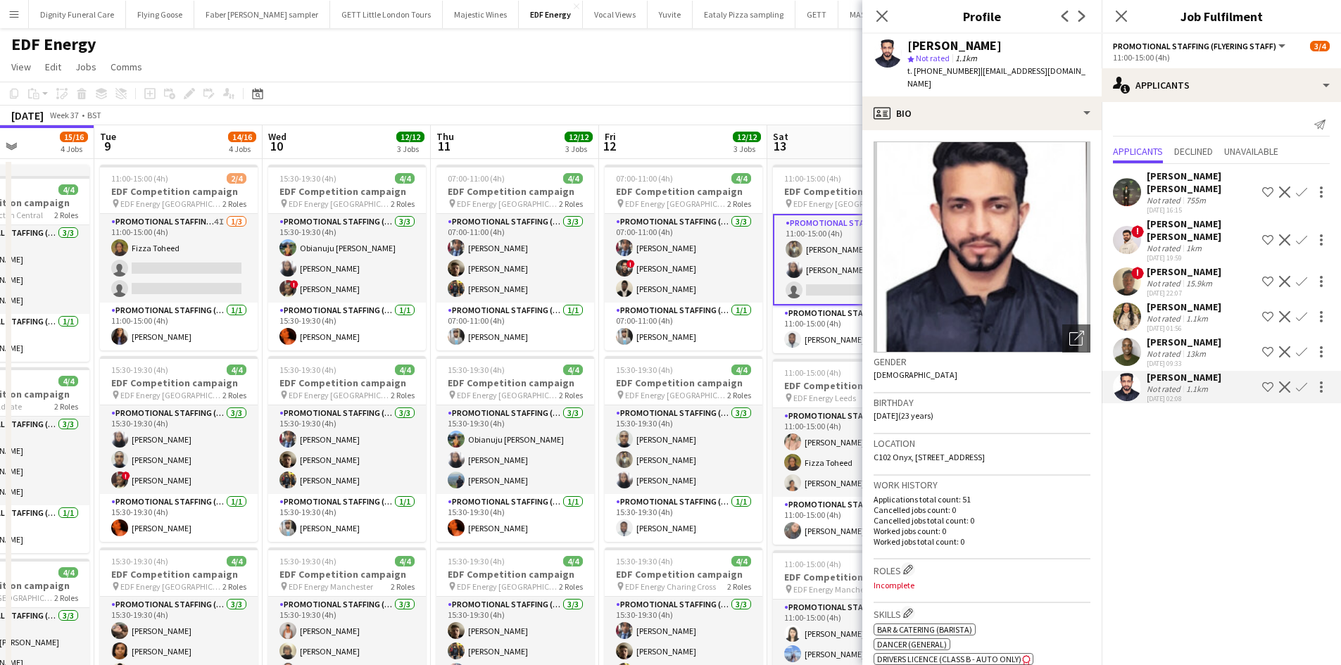
click at [1170, 303] on div "[PERSON_NAME]" at bounding box center [1183, 306] width 75 height 13
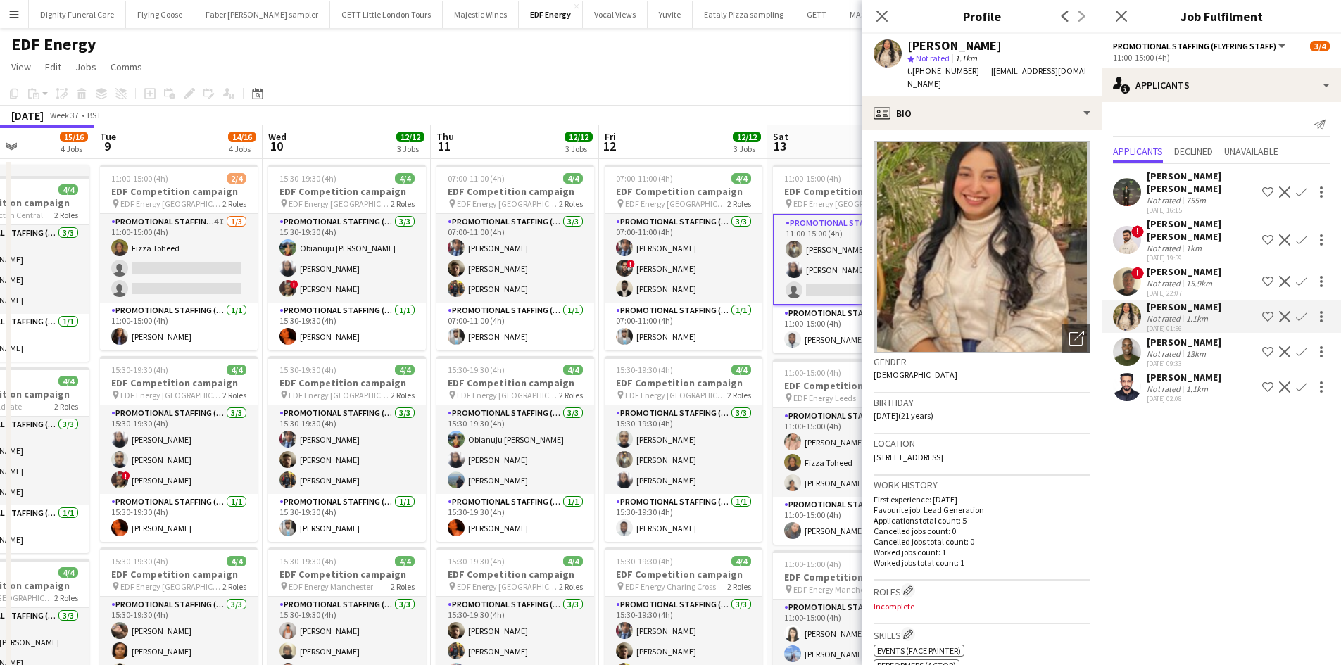
click at [1171, 174] on div "[PERSON_NAME] [PERSON_NAME]" at bounding box center [1201, 182] width 110 height 25
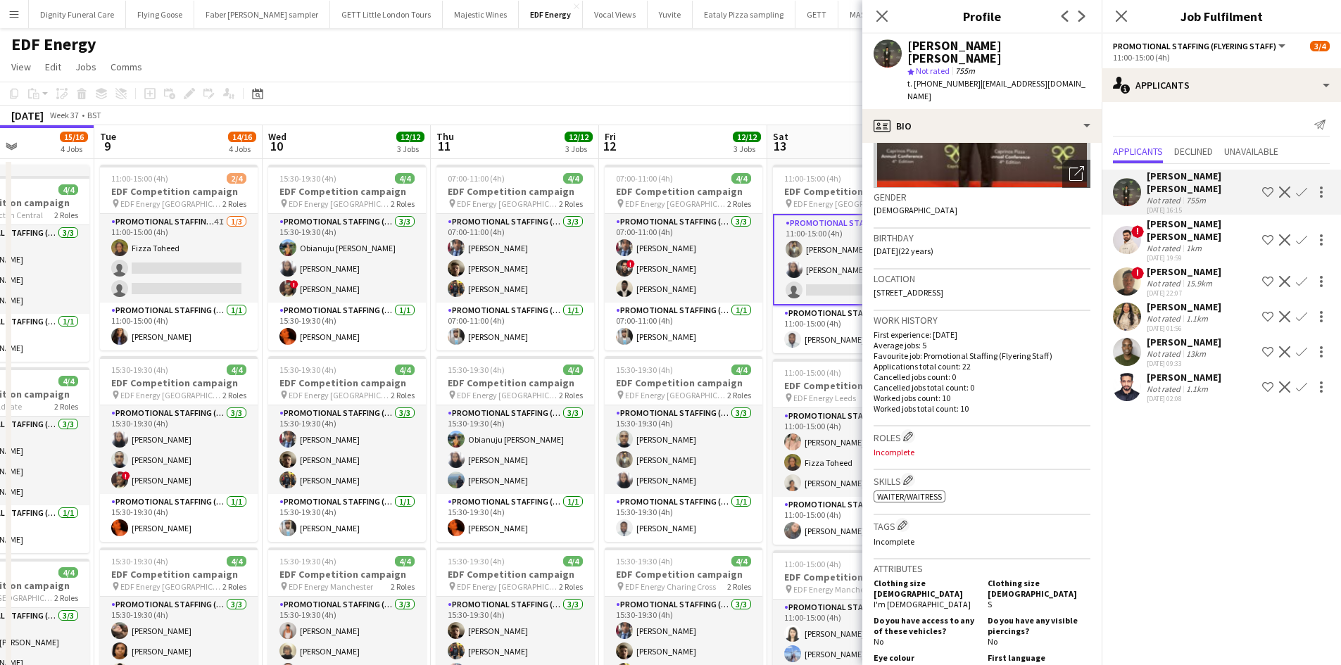
scroll to position [70, 0]
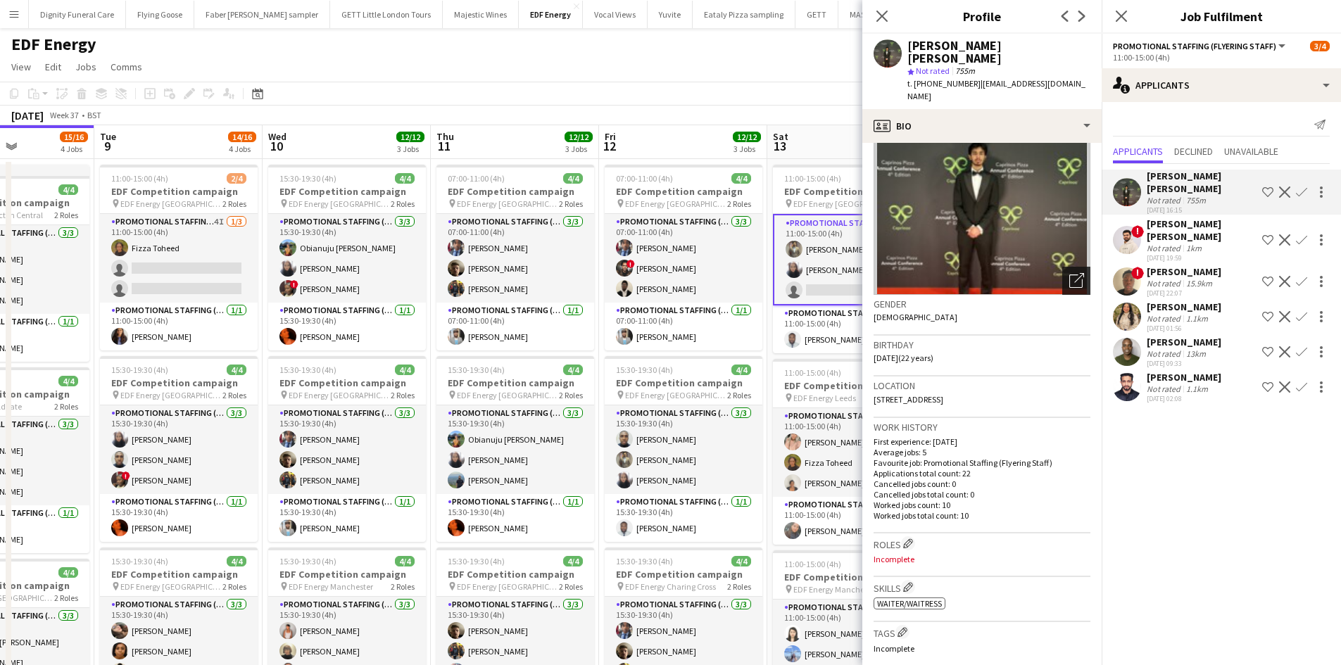
click at [1069, 275] on icon at bounding box center [1075, 280] width 13 height 13
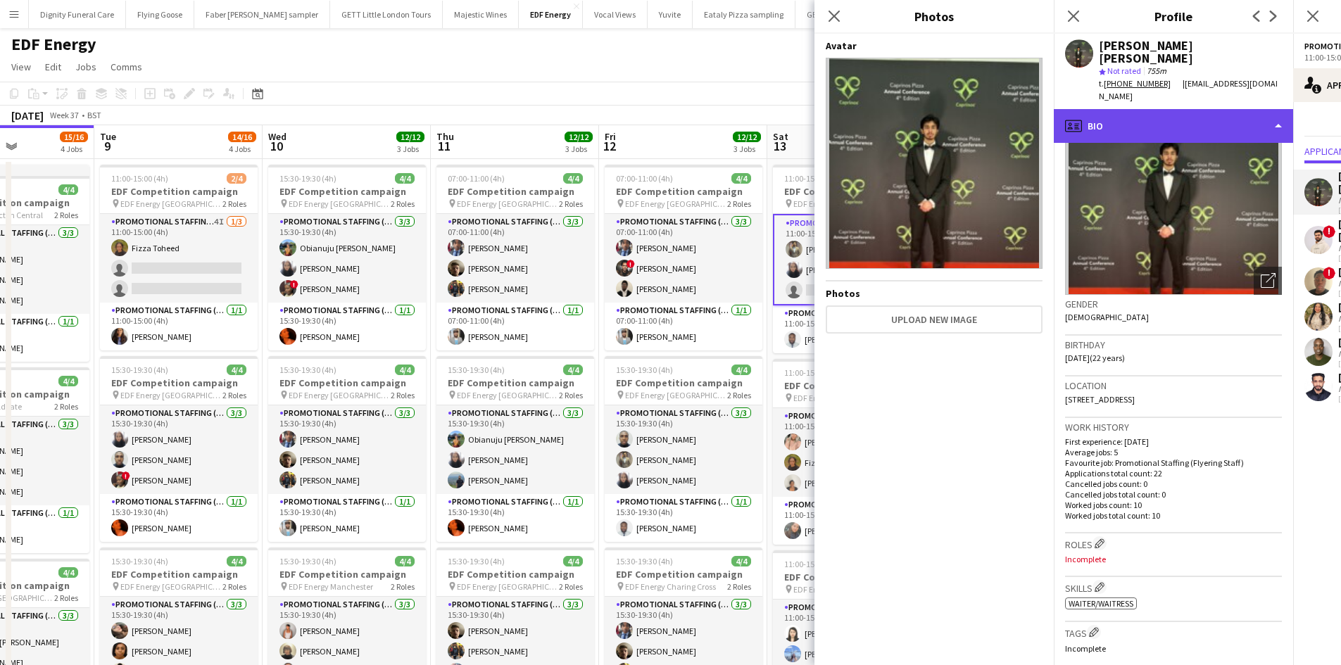
click at [1136, 111] on div "profile Bio" at bounding box center [1172, 126] width 239 height 34
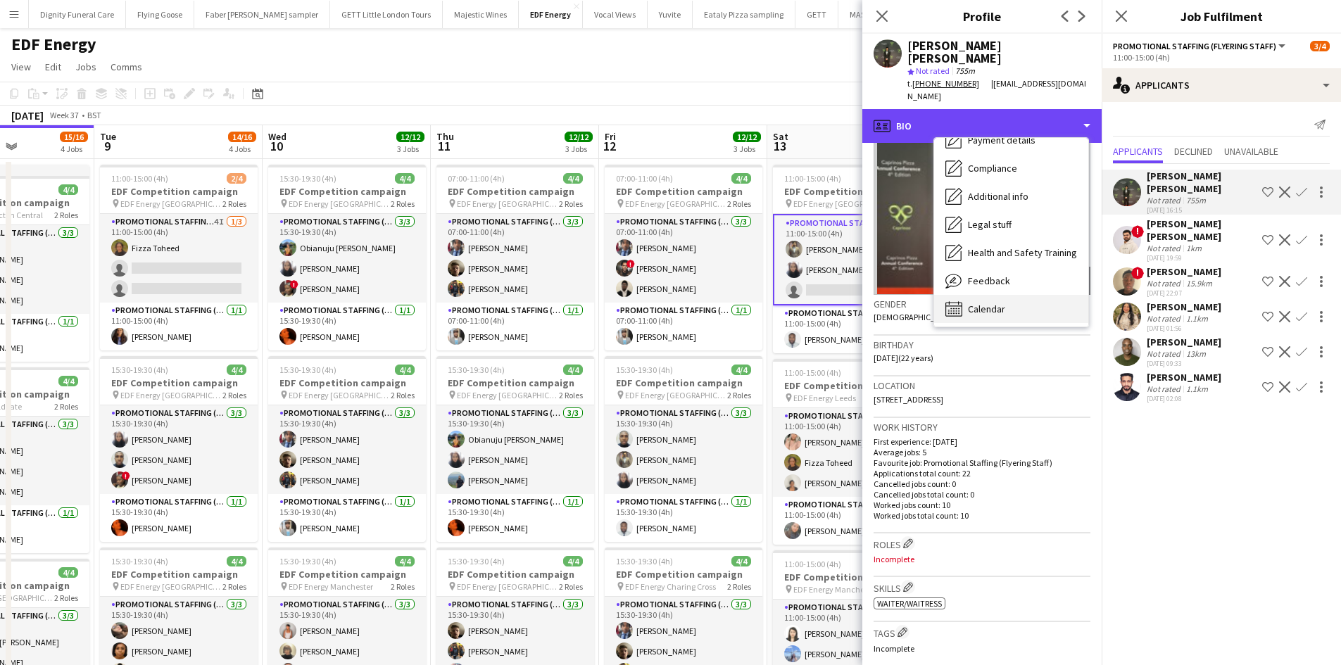
scroll to position [189, 0]
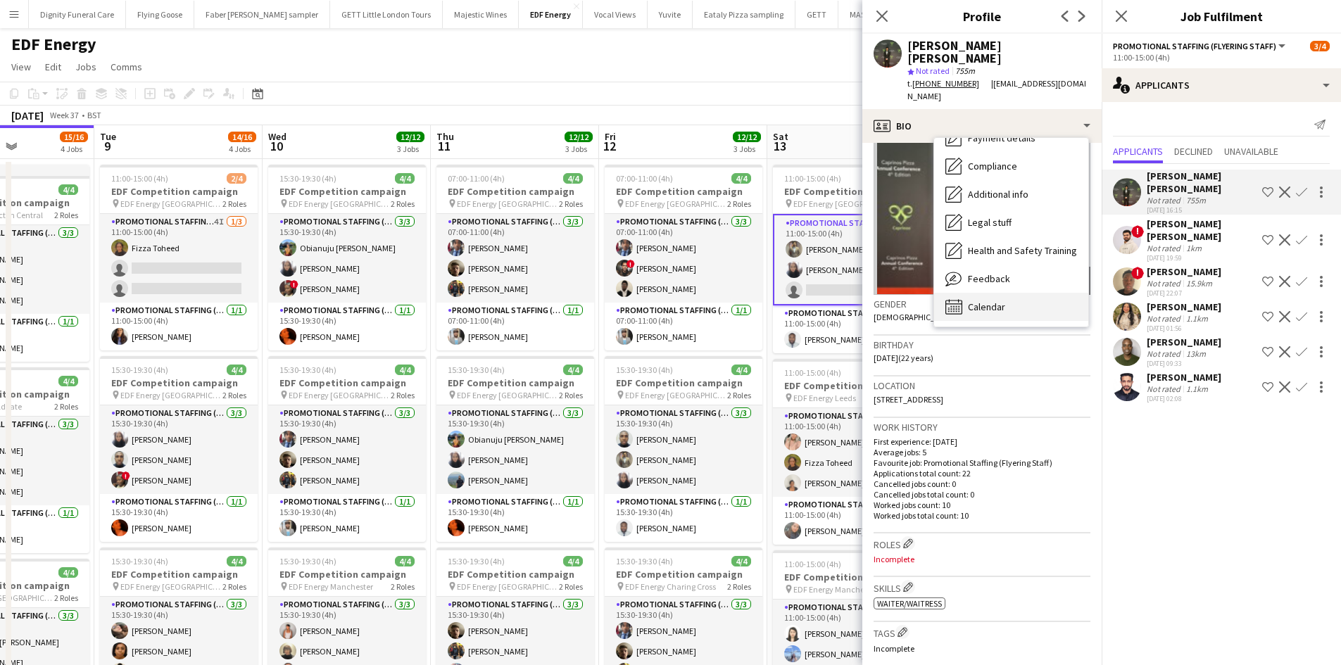
click at [990, 303] on span "Calendar" at bounding box center [986, 306] width 37 height 13
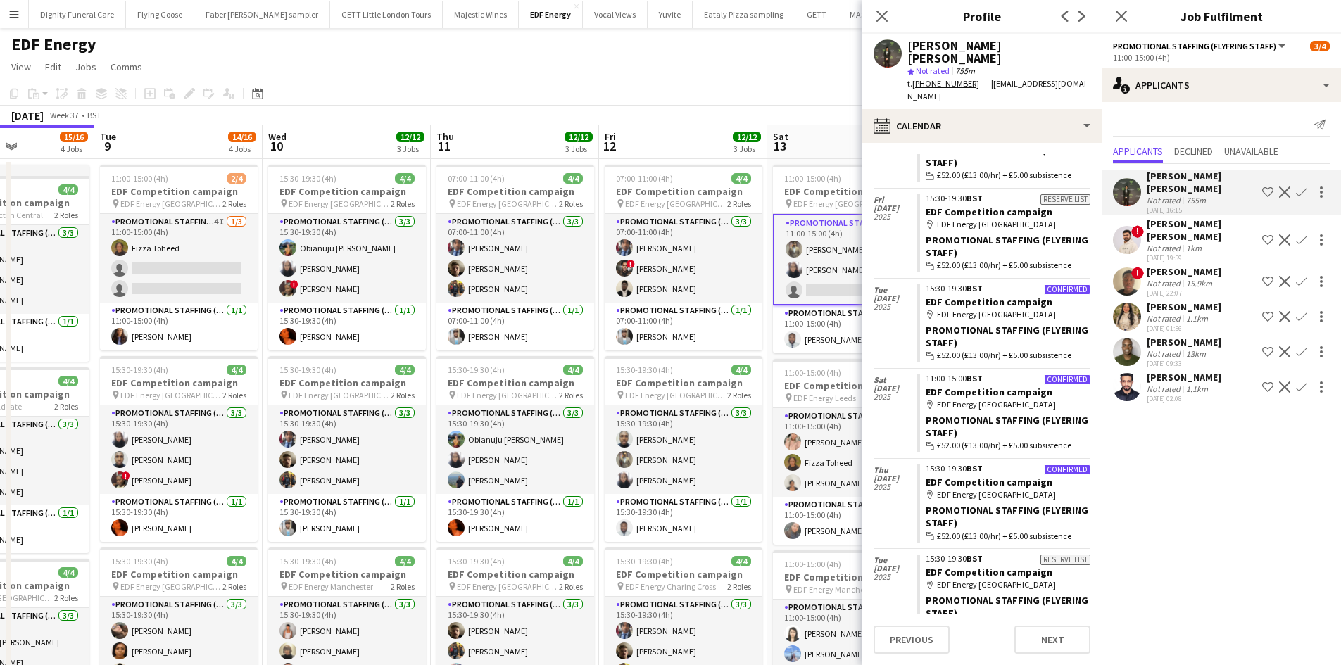
scroll to position [211, 0]
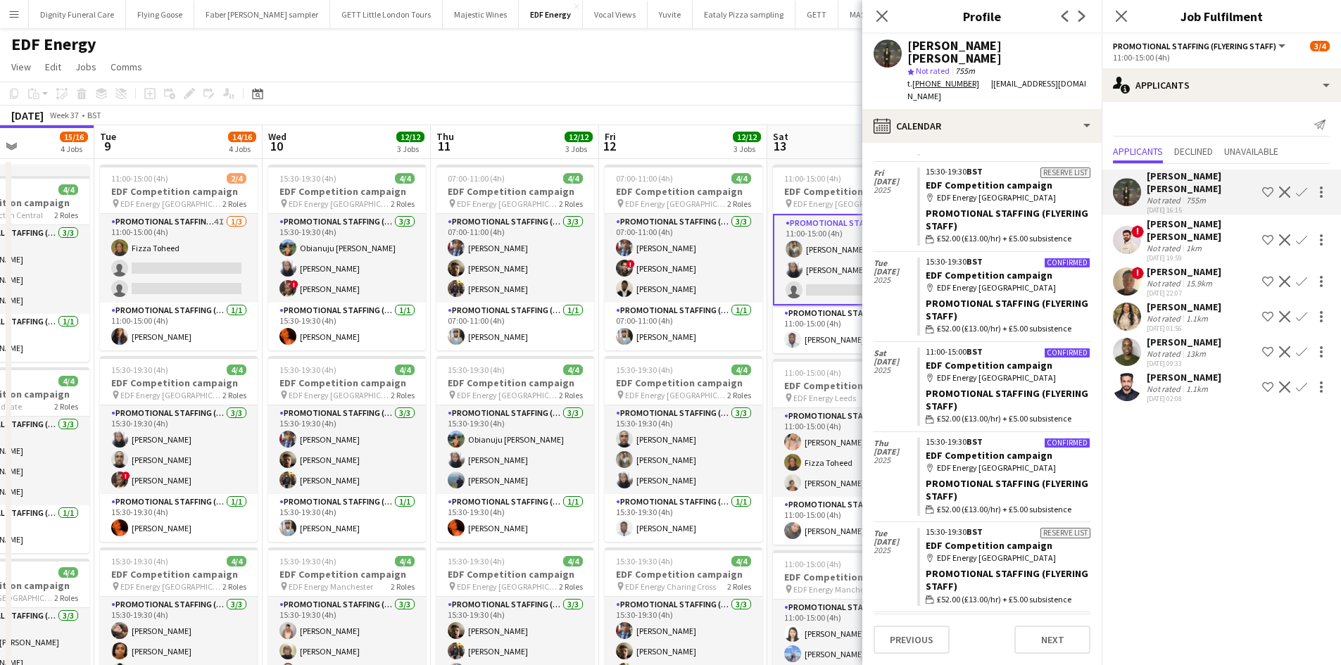
click at [1296, 189] on app-icon "Confirm" at bounding box center [1301, 191] width 11 height 11
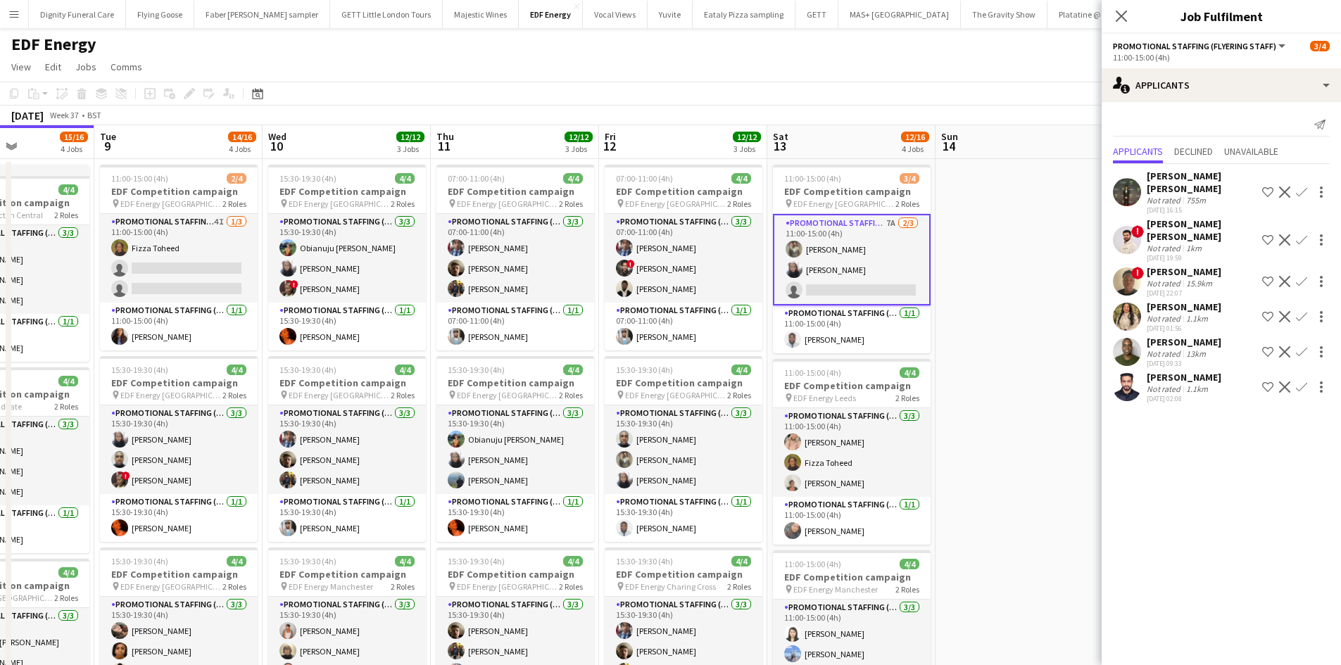
click at [1305, 194] on app-icon "Confirm" at bounding box center [1301, 191] width 11 height 11
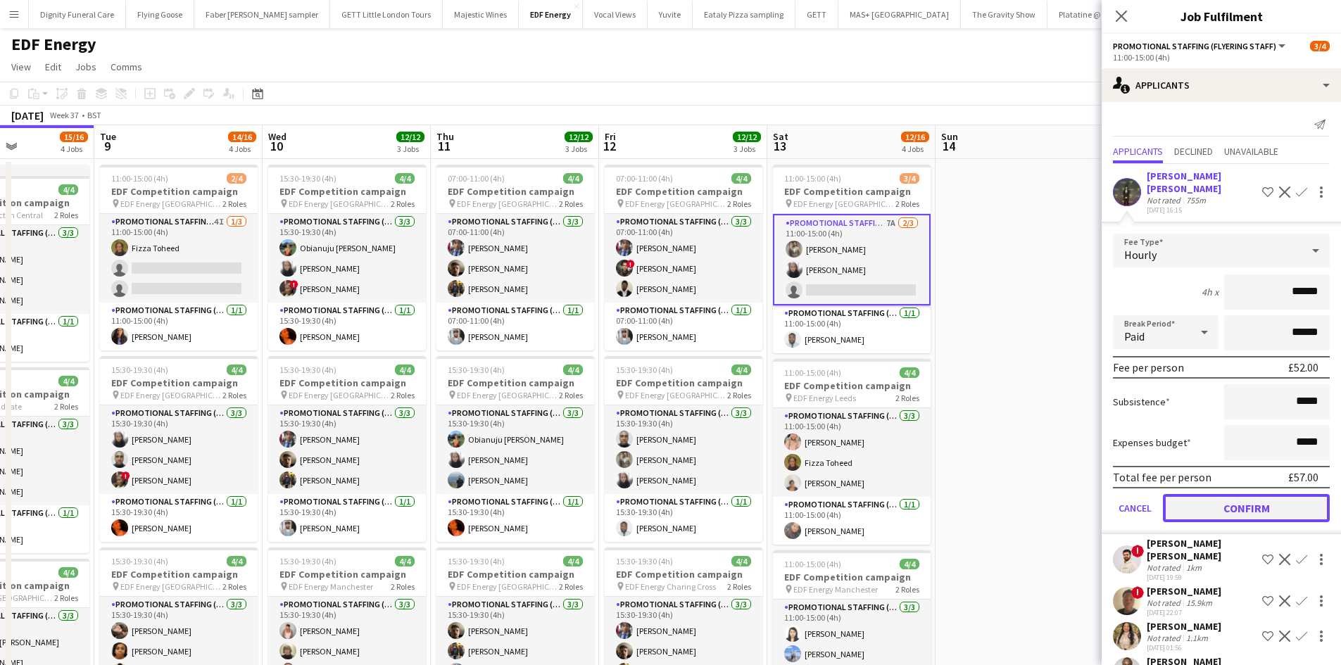
click at [1257, 501] on button "Confirm" at bounding box center [1246, 508] width 167 height 28
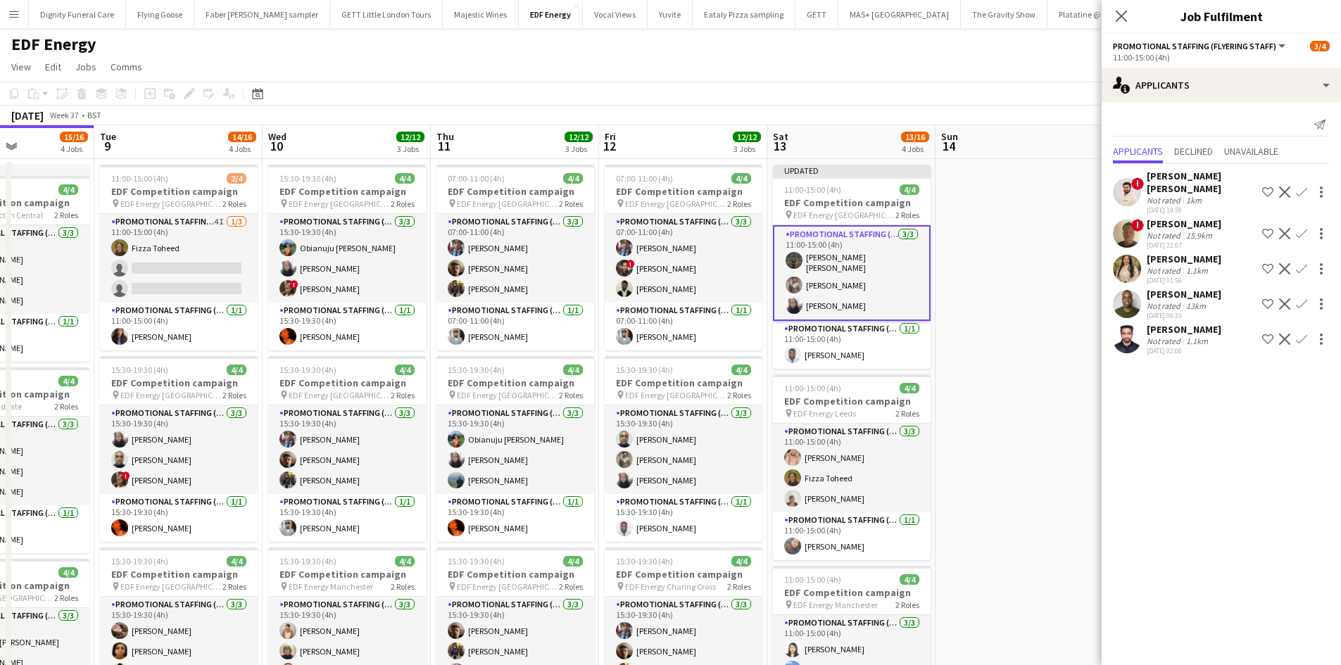
scroll to position [0, 410]
click at [970, 407] on app-date-cell at bounding box center [1020, 588] width 168 height 858
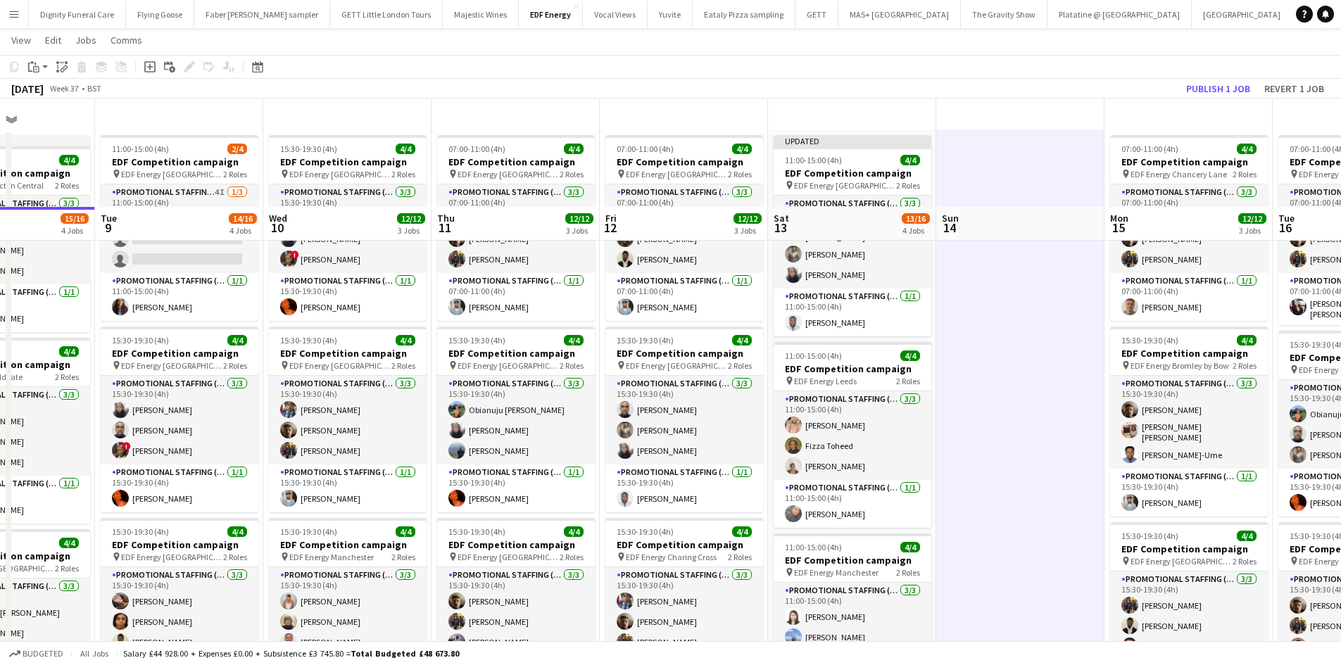
scroll to position [0, 0]
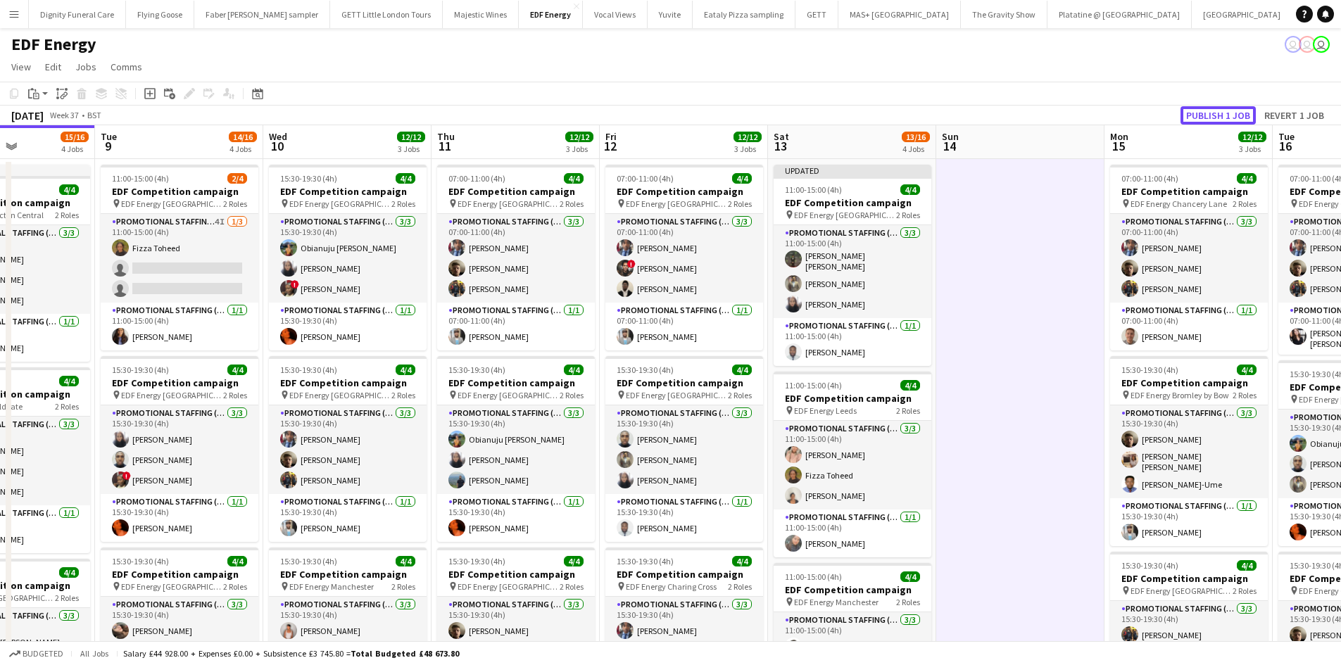
click at [1221, 110] on button "Publish 1 job" at bounding box center [1217, 115] width 75 height 18
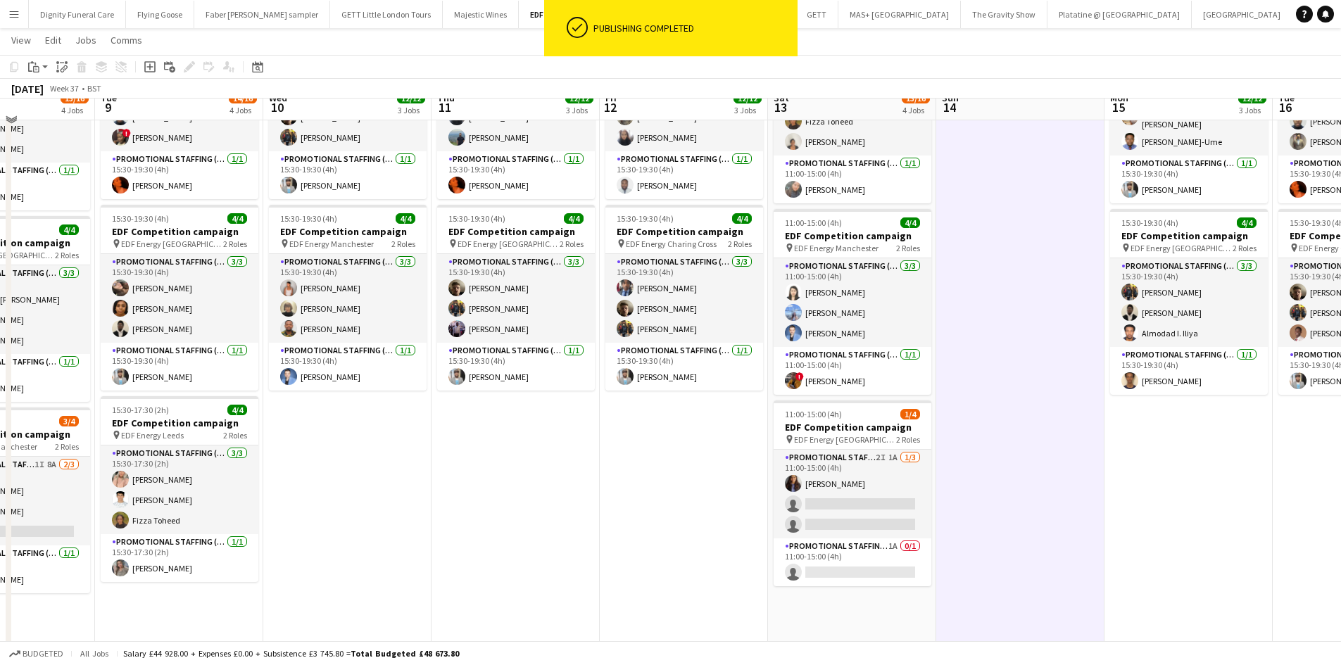
scroll to position [374, 0]
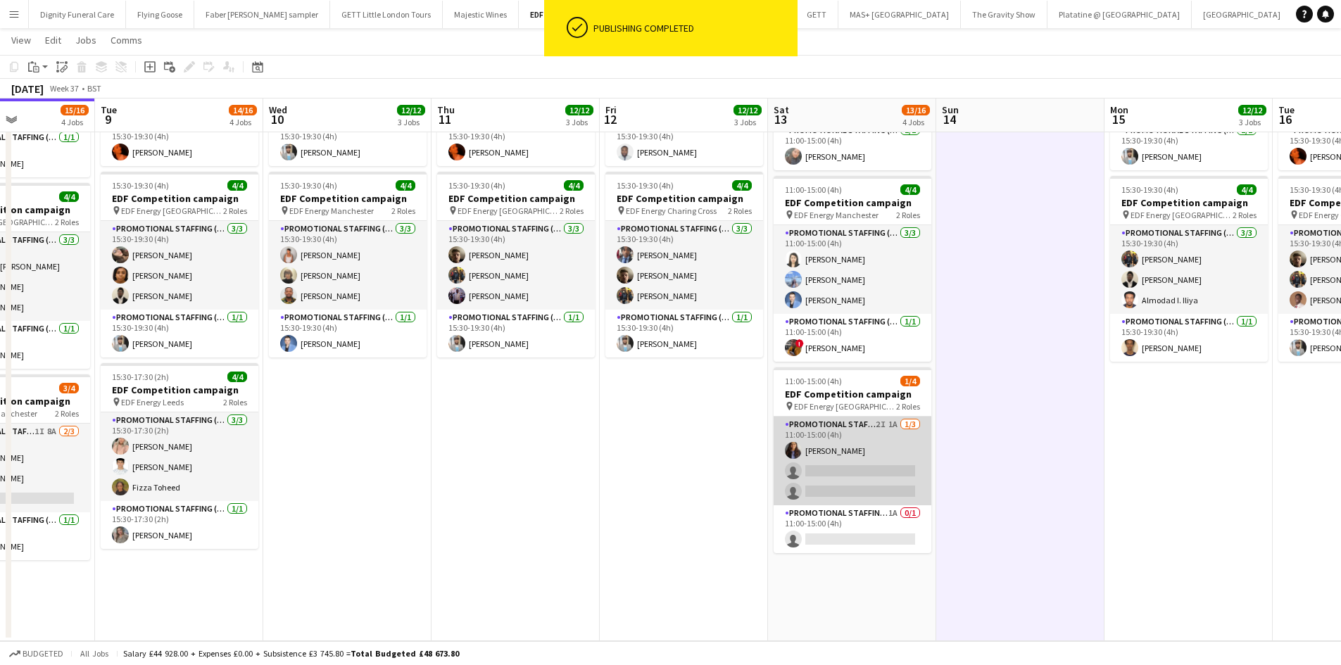
click at [854, 472] on app-card-role "Promotional Staffing (Flyering Staff) 2I 1A 1/3 11:00-15:00 (4h) Mansi Mehta si…" at bounding box center [852, 461] width 158 height 89
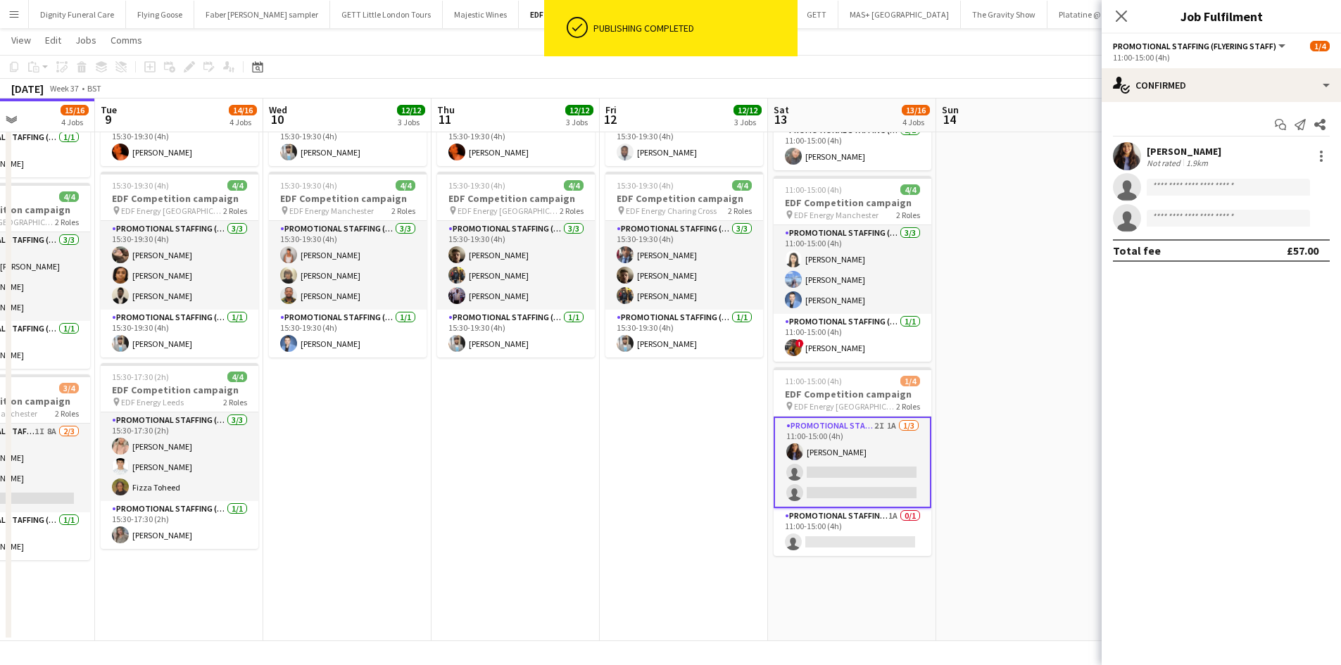
click at [1226, 56] on div "11:00-15:00 (4h)" at bounding box center [1221, 57] width 217 height 11
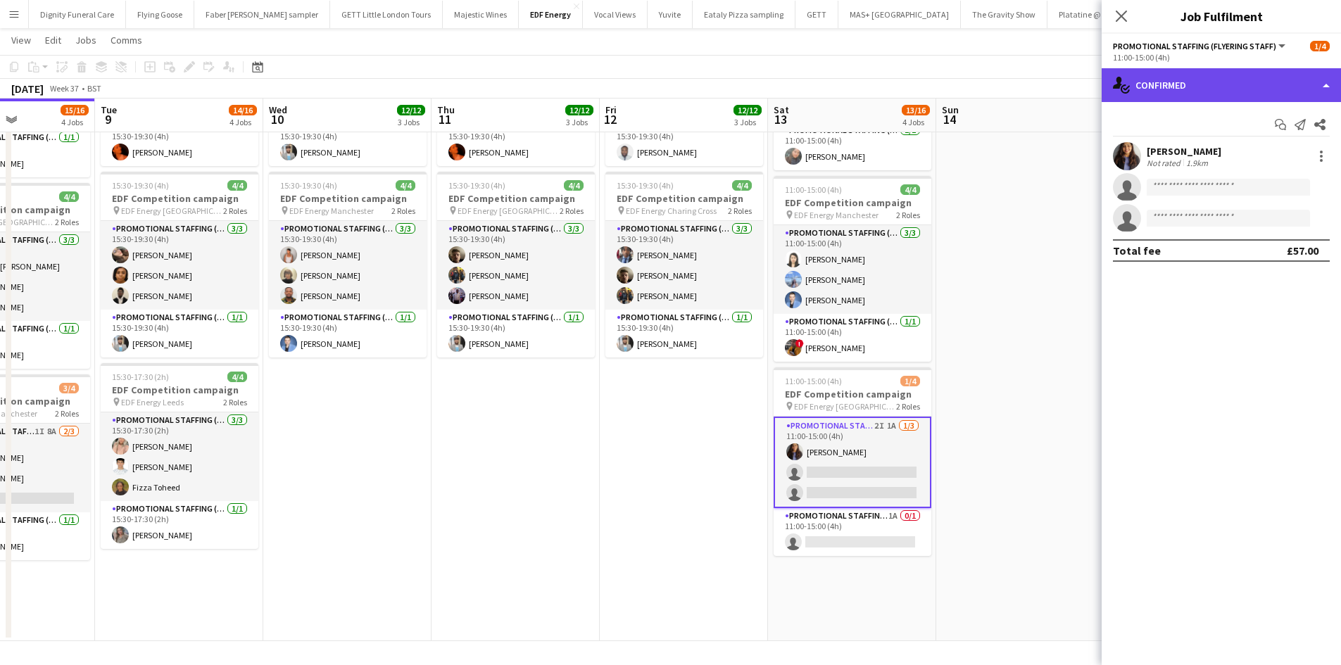
click at [1224, 84] on div "single-neutral-actions-check-2 Confirmed" at bounding box center [1220, 85] width 239 height 34
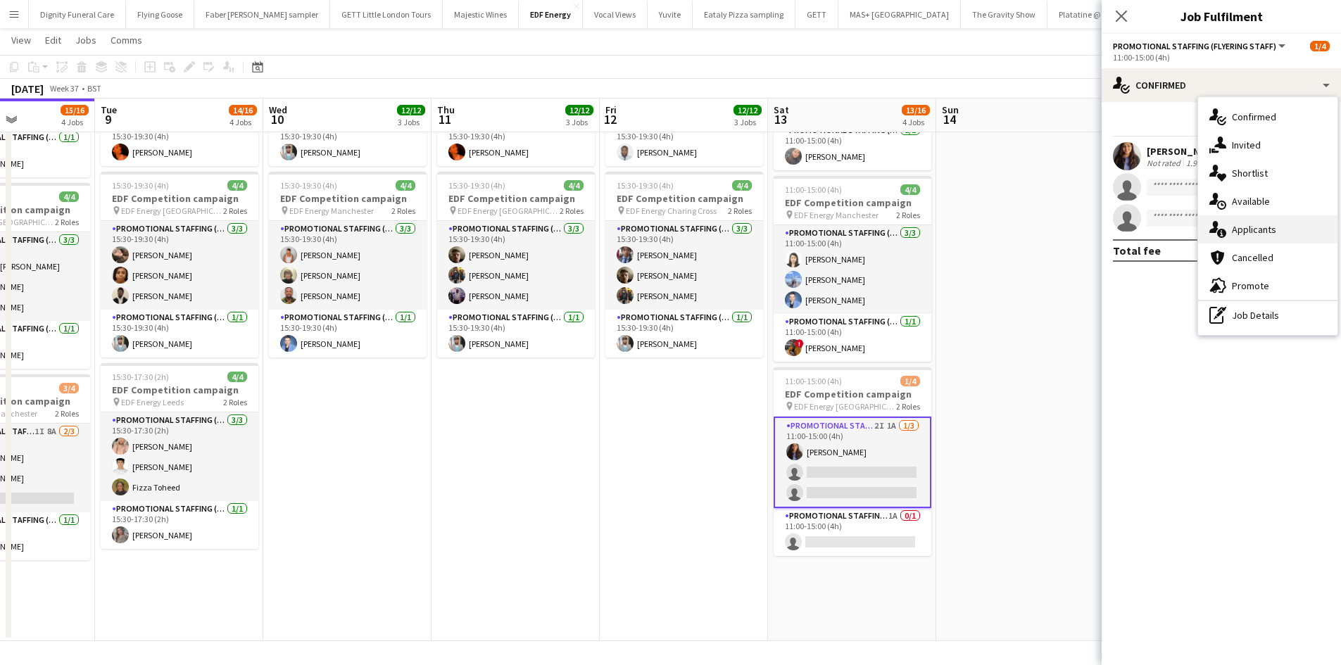
click at [1261, 236] on span "Applicants" at bounding box center [1253, 229] width 44 height 13
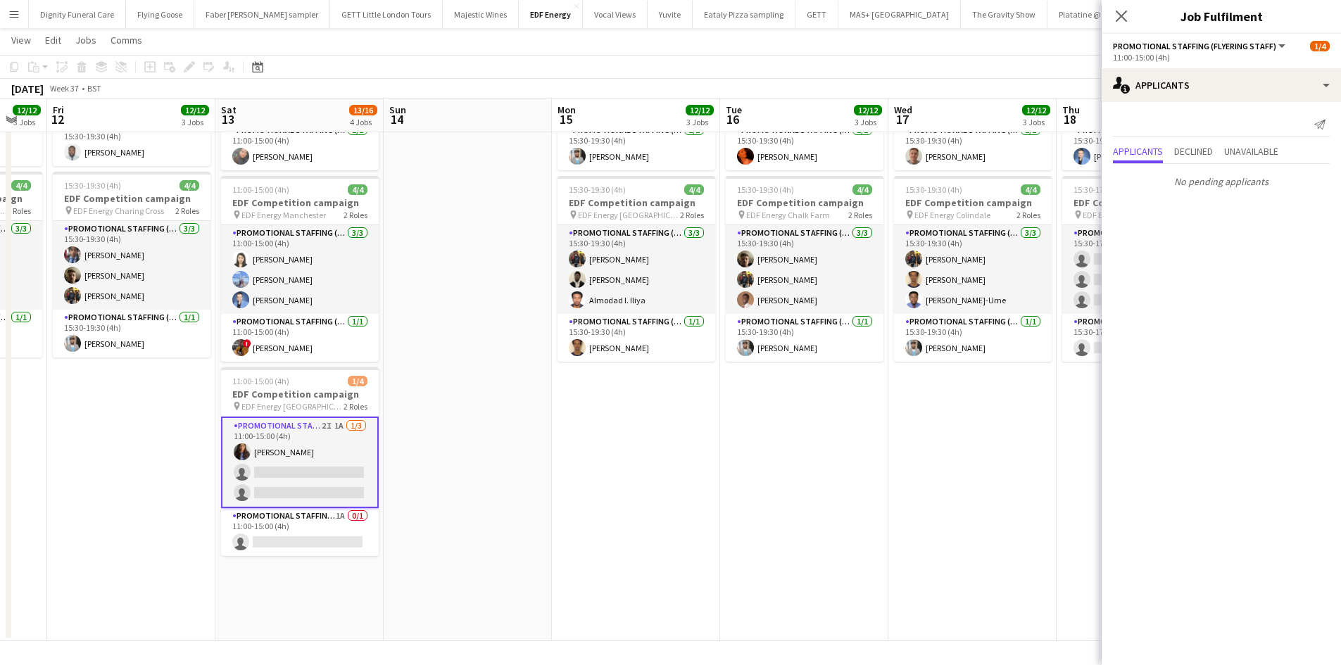
scroll to position [0, 655]
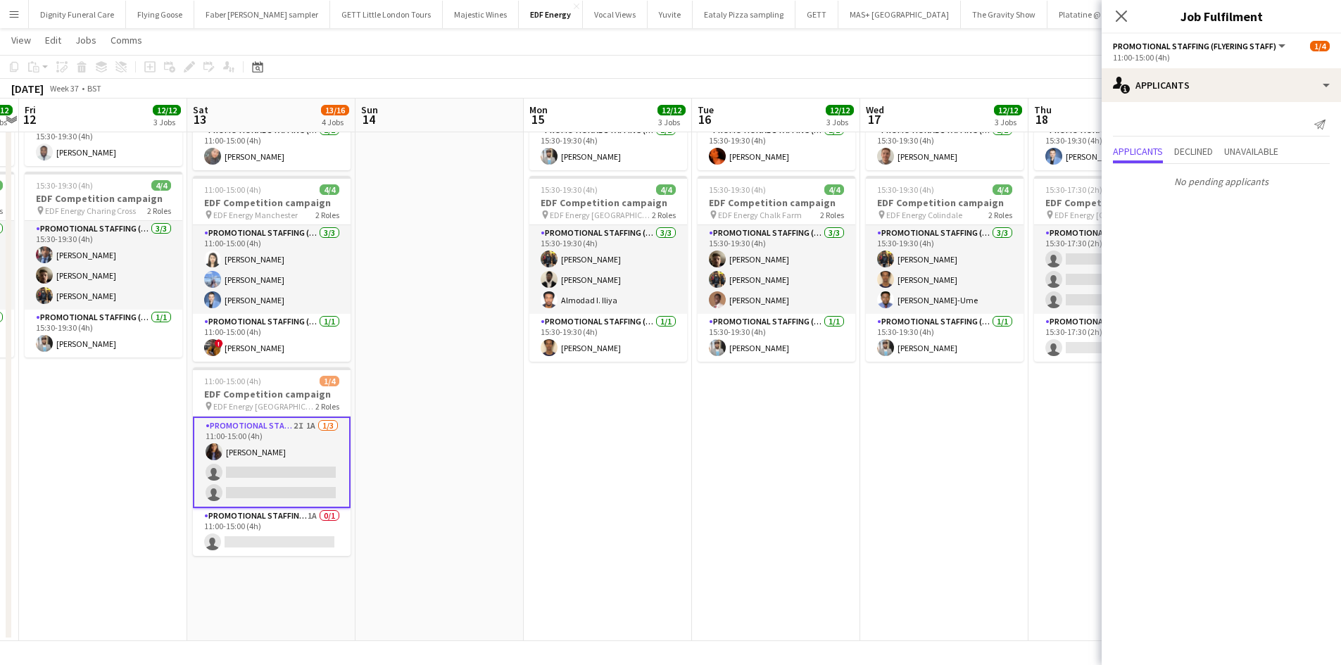
drag, startPoint x: 1056, startPoint y: 296, endPoint x: 475, endPoint y: 267, distance: 581.3
click at [474, 265] on app-calendar-viewport "Mon 8 15/16 4 Jobs Tue 9 14/16 4 Jobs Wed 10 12/12 3 Jobs Thu 11 12/12 3 Jobs F…" at bounding box center [670, 161] width 1341 height 961
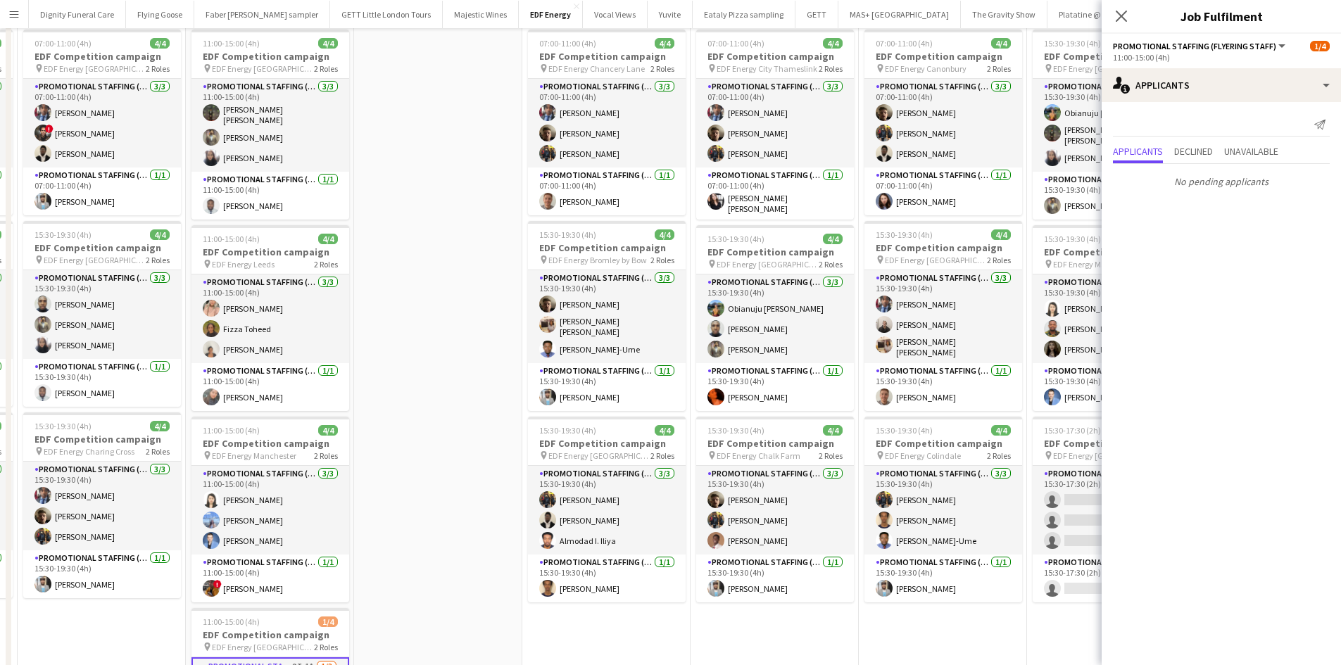
scroll to position [0, 0]
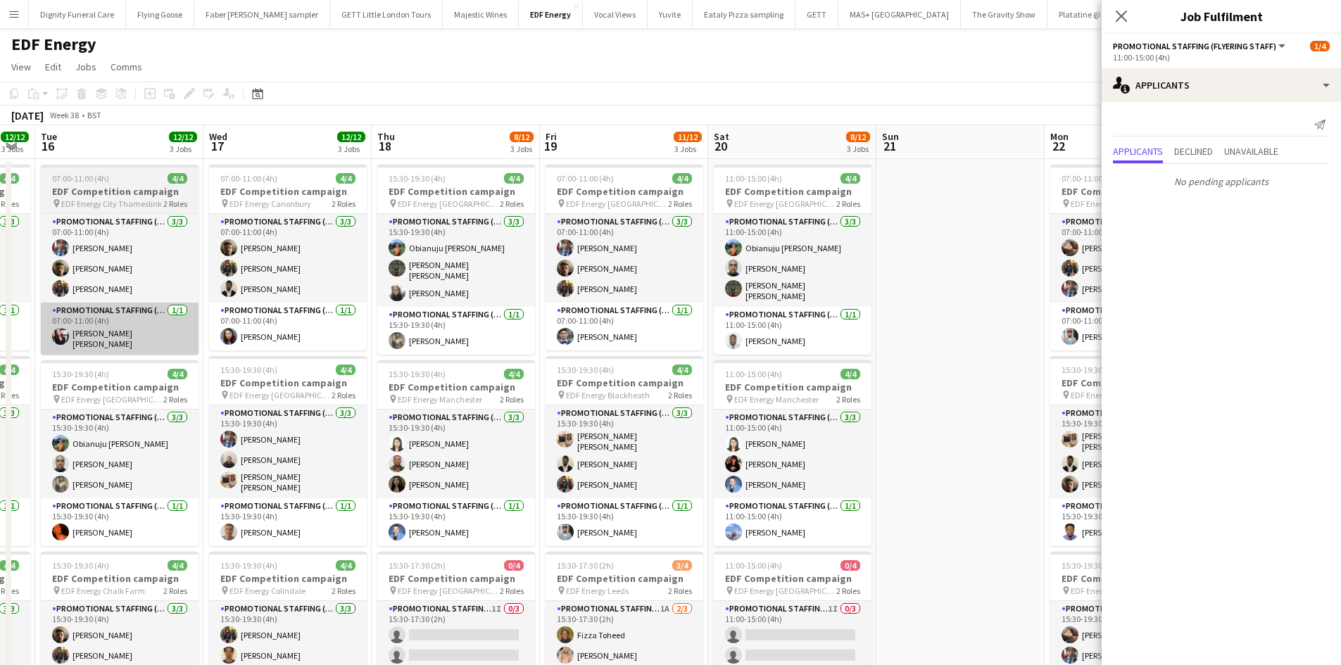
drag, startPoint x: 849, startPoint y: 407, endPoint x: 193, endPoint y: 325, distance: 661.7
click at [194, 327] on app-calendar-viewport "Fri 12 12/12 3 Jobs Sat 13 13/16 4 Jobs Sun 14 Mon 15 12/12 3 Jobs Tue 16 12/12…" at bounding box center [670, 571] width 1341 height 892
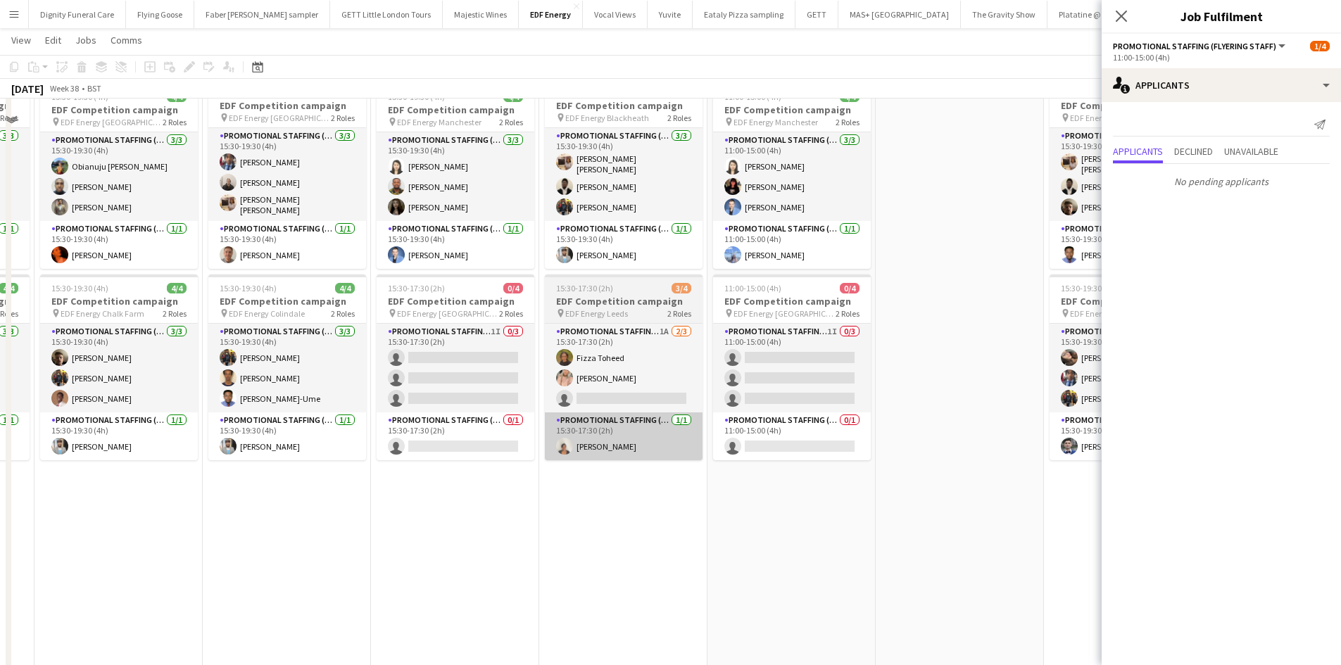
scroll to position [281, 0]
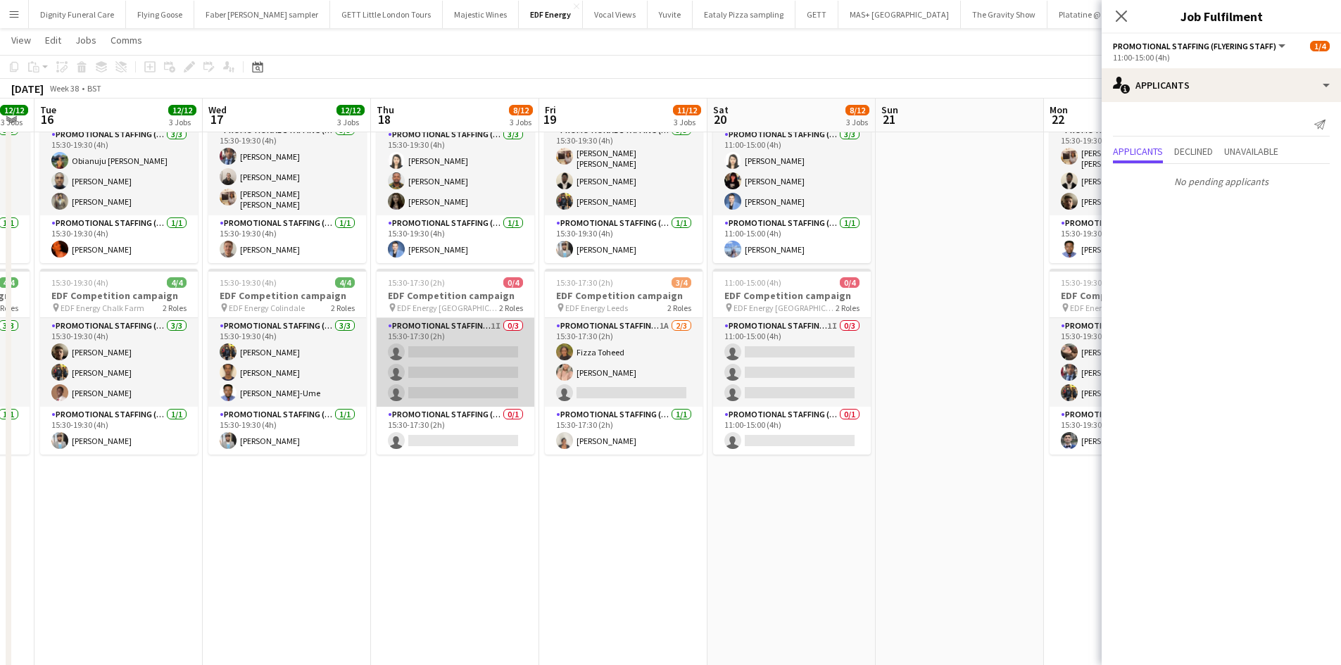
click at [471, 362] on app-card-role "Promotional Staffing (Flyering Staff) 1I 0/3 15:30-17:30 (2h) single-neutral-ac…" at bounding box center [455, 362] width 158 height 89
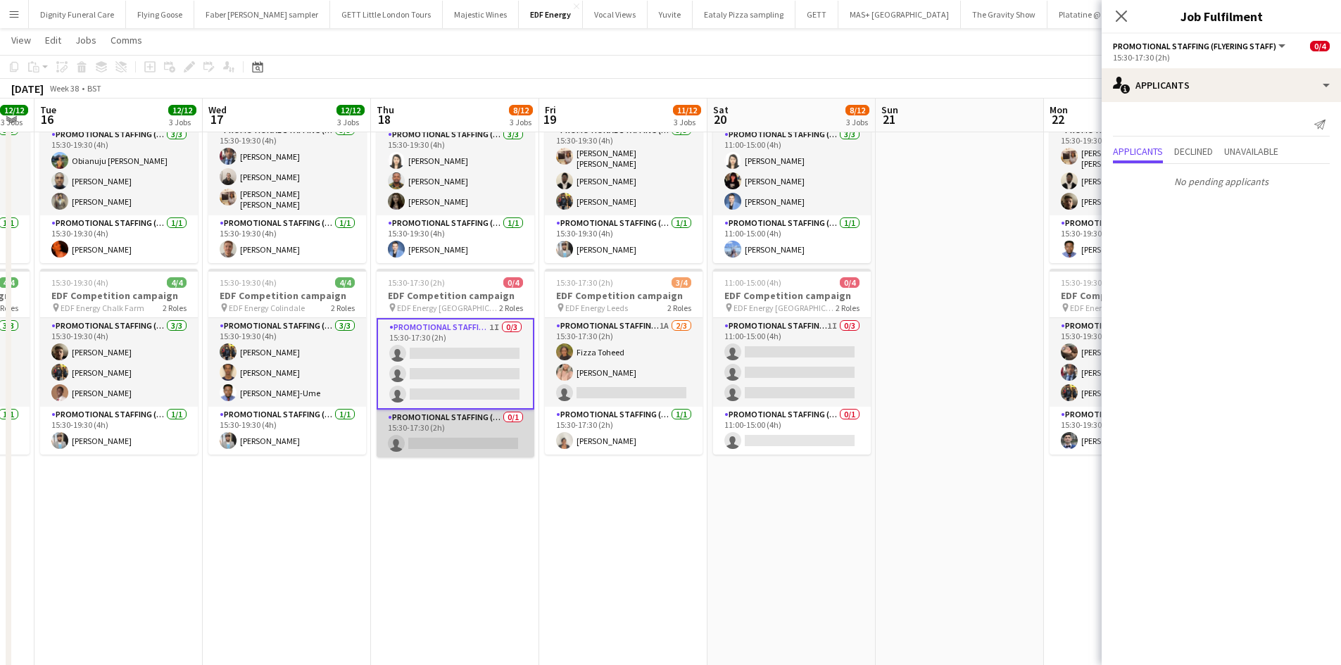
click at [461, 441] on app-card-role "Promotional Staffing (Team Leader) 0/1 15:30-17:30 (2h) single-neutral-actions" at bounding box center [455, 434] width 158 height 48
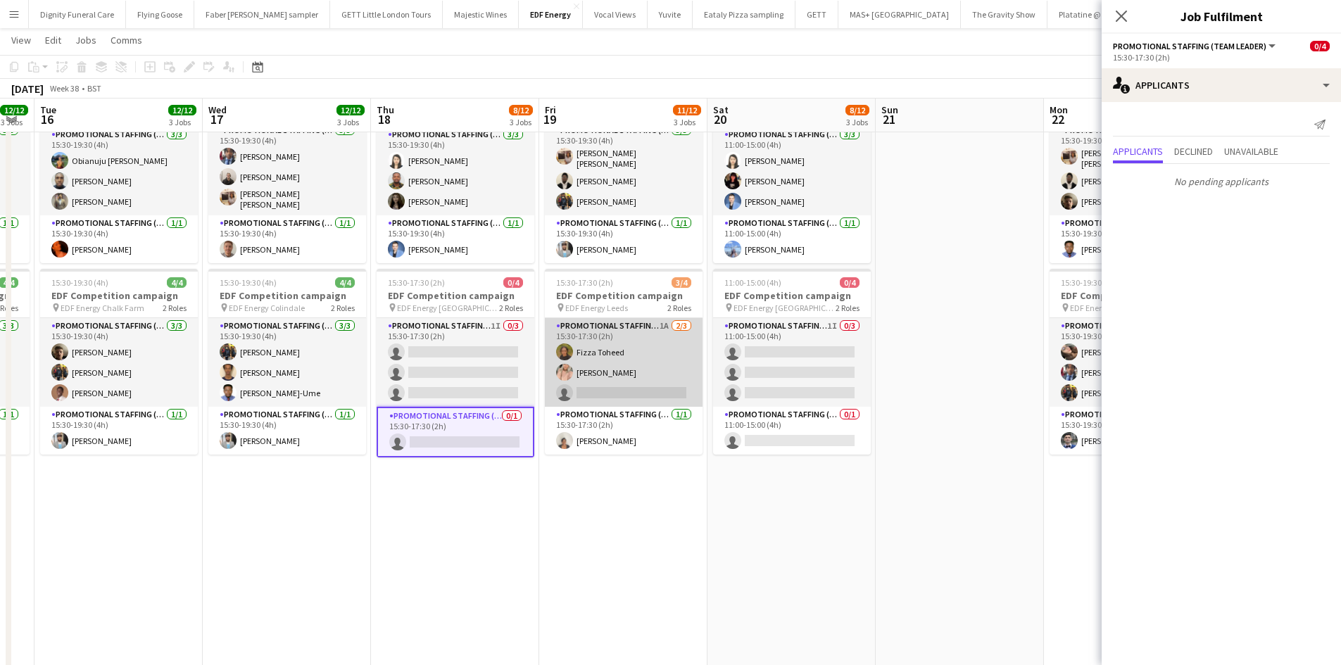
click at [647, 386] on app-card-role "Promotional Staffing (Flyering Staff) 1A 2/3 15:30-17:30 (2h) Fizza Toheed Beck…" at bounding box center [624, 362] width 158 height 89
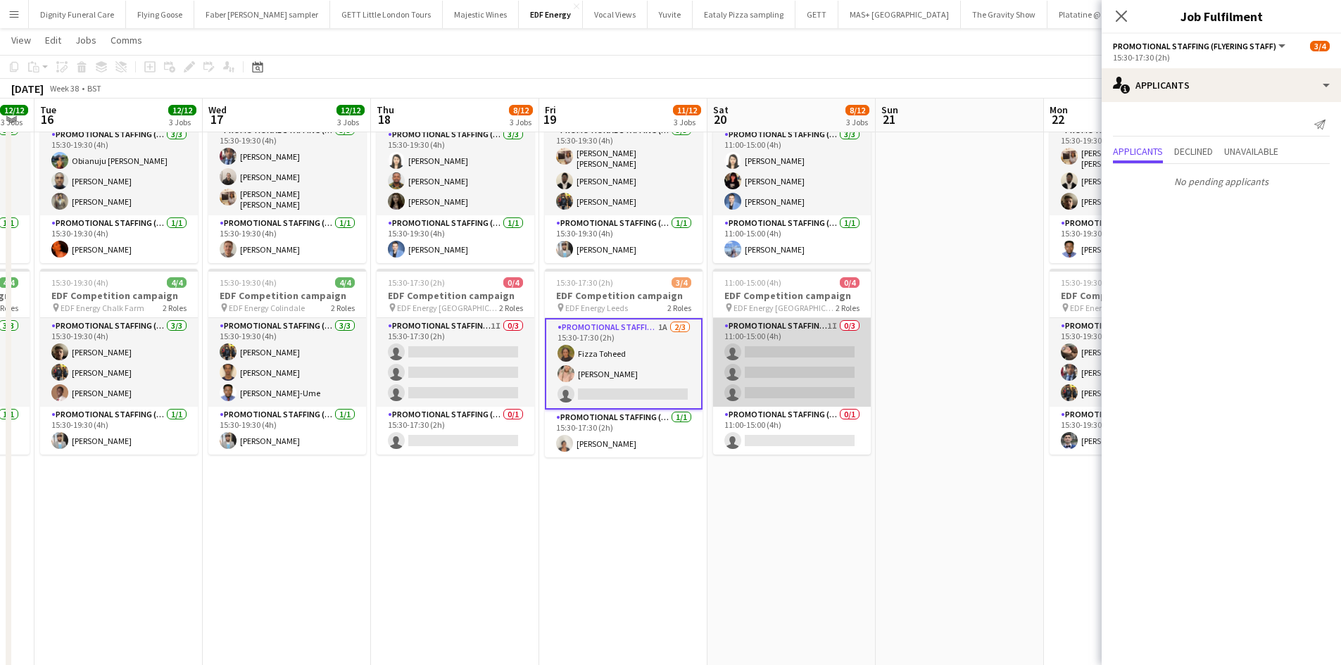
click at [811, 376] on app-card-role "Promotional Staffing (Flyering Staff) 1I 0/3 11:00-15:00 (4h) single-neutral-ac…" at bounding box center [792, 362] width 158 height 89
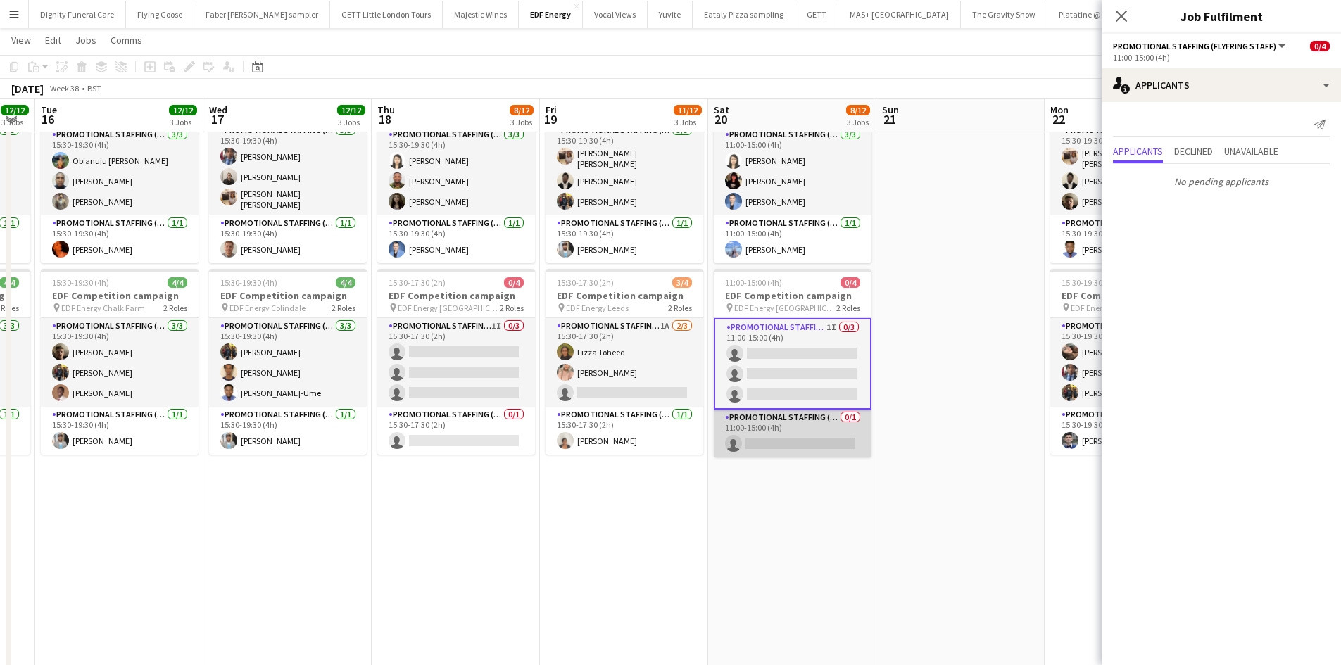
click at [775, 443] on app-card-role "Promotional Staffing (Team Leader) 0/1 11:00-15:00 (4h) single-neutral-actions" at bounding box center [793, 434] width 158 height 48
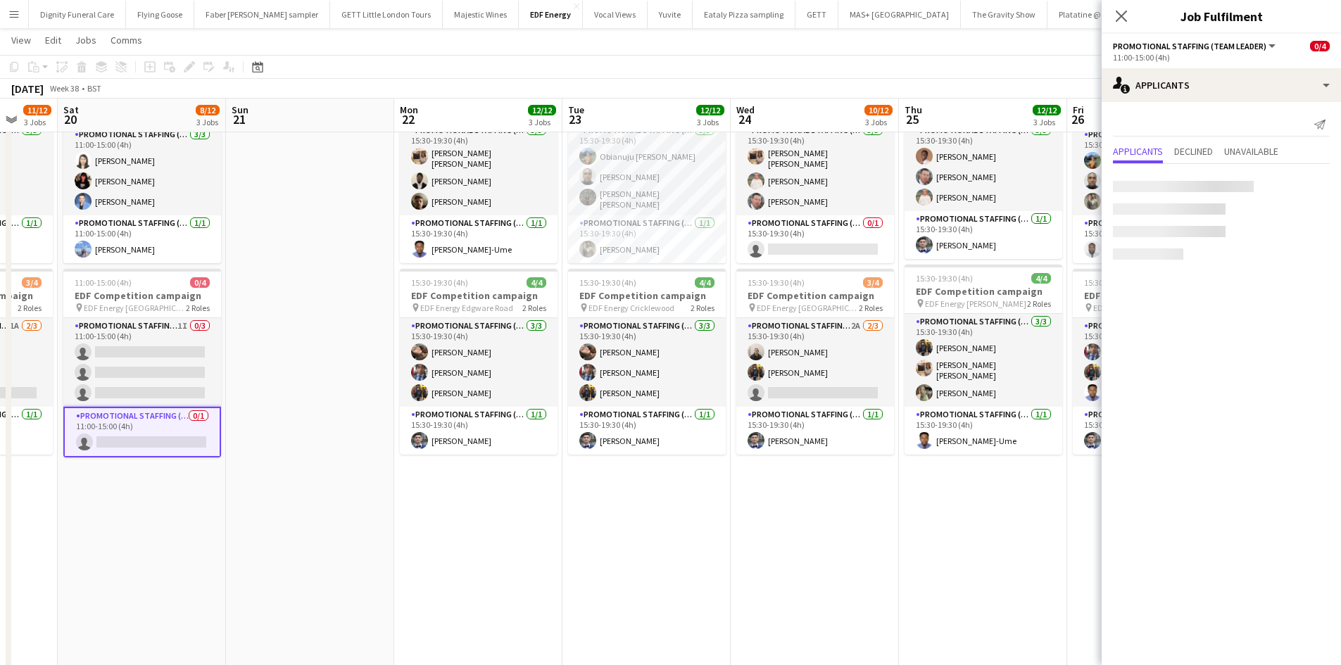
drag, startPoint x: 989, startPoint y: 488, endPoint x: 308, endPoint y: 447, distance: 682.4
click at [305, 449] on app-calendar-viewport "Tue 16 12/12 3 Jobs Wed 17 12/12 3 Jobs Thu 18 8/12 3 Jobs Fri 19 11/12 3 Jobs …" at bounding box center [670, 253] width 1341 height 961
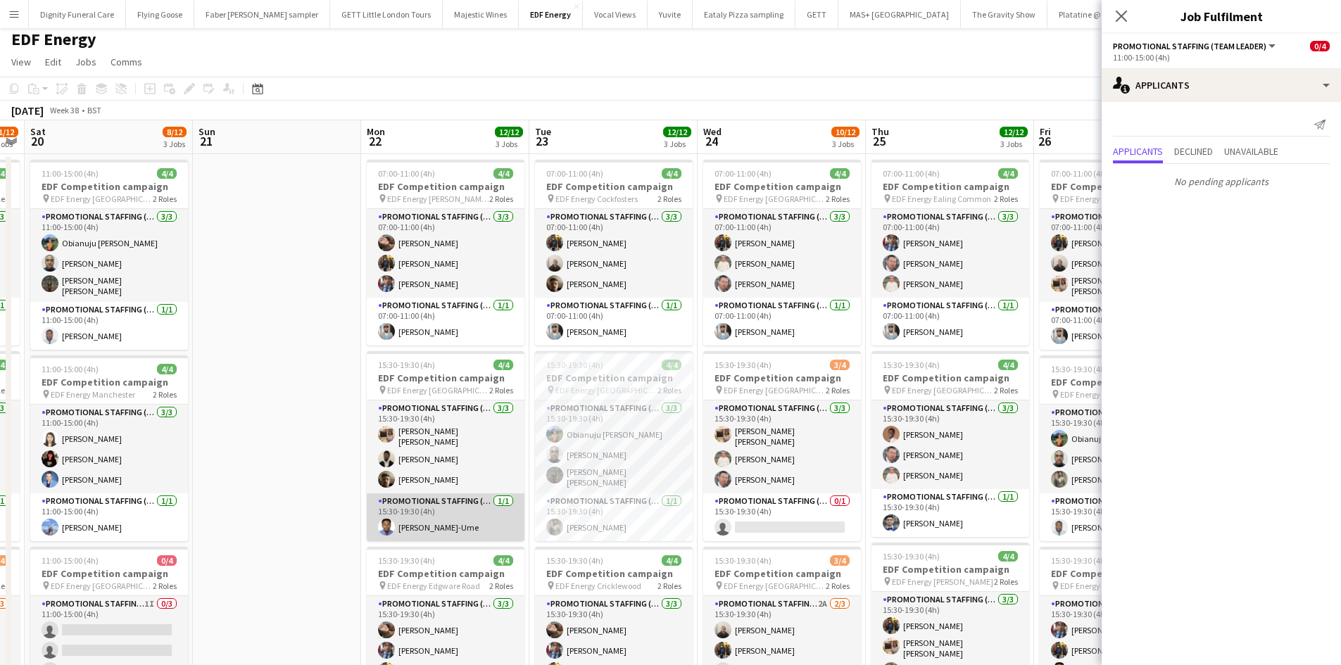
scroll to position [0, 0]
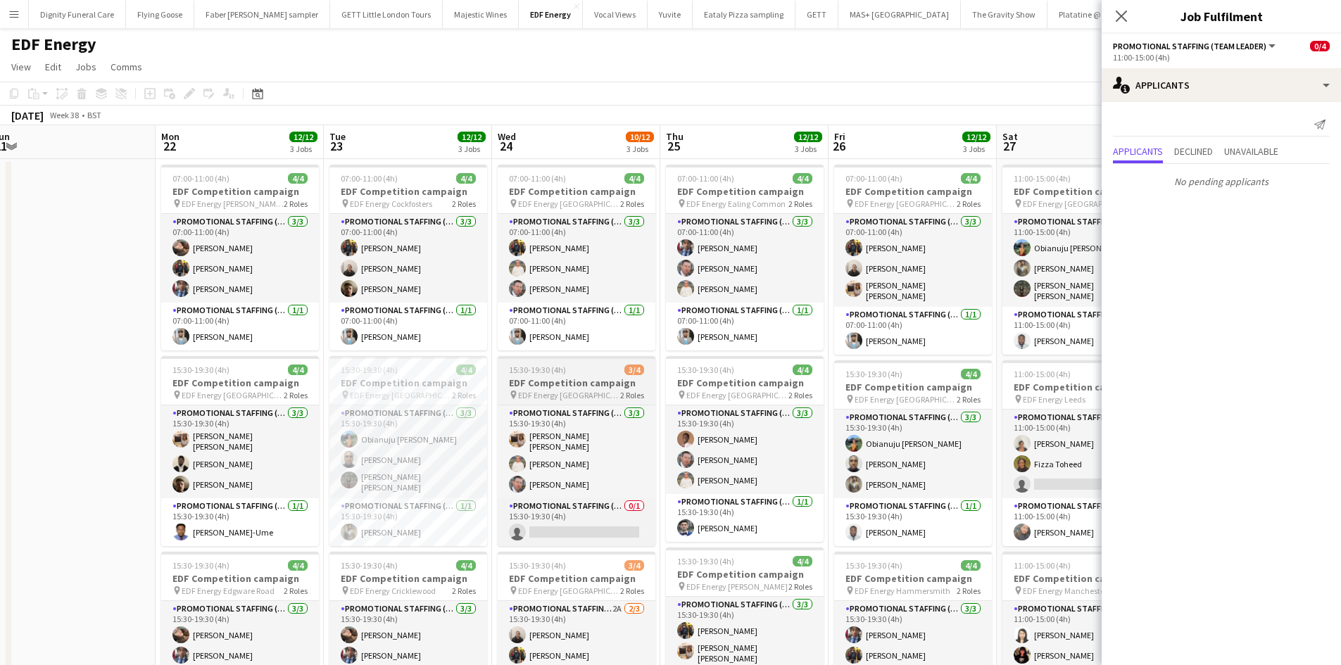
drag, startPoint x: 785, startPoint y: 389, endPoint x: 582, endPoint y: 388, distance: 203.4
click at [576, 379] on app-calendar-viewport "Thu 18 8/12 3 Jobs Fri 19 11/12 3 Jobs Sat 20 8/12 3 Jobs Sun 21 Mon 22 12/12 3…" at bounding box center [670, 571] width 1341 height 892
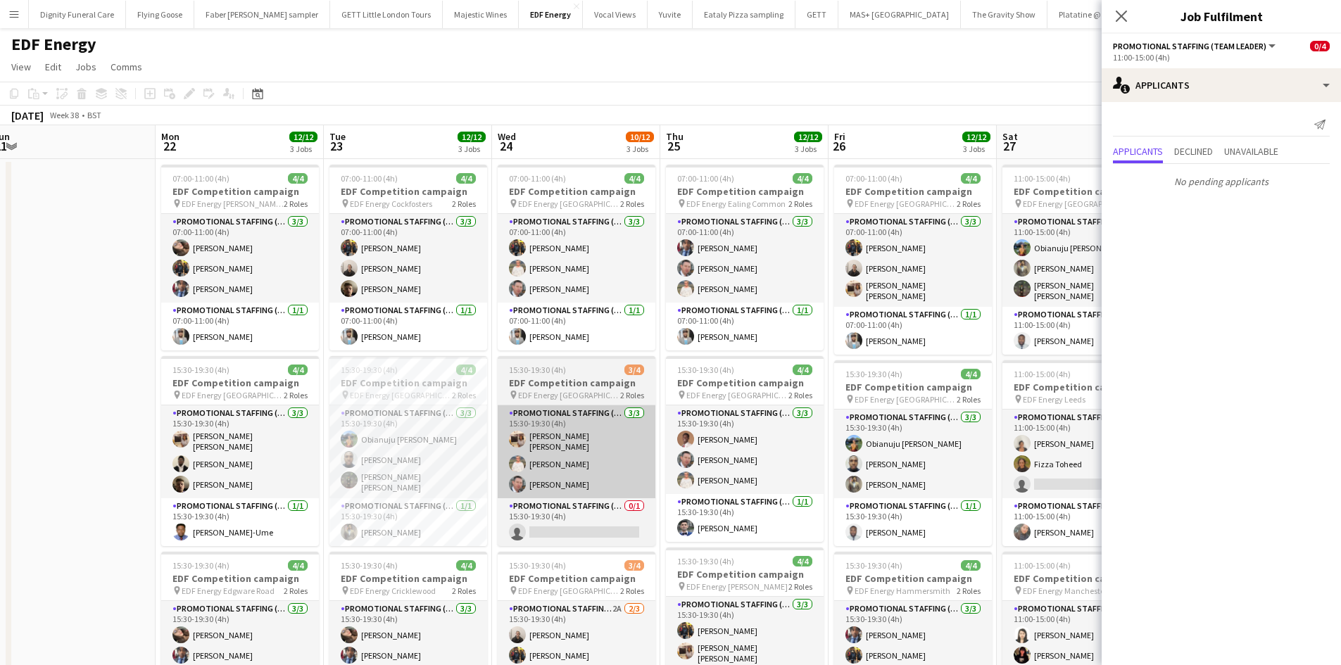
scroll to position [0, 523]
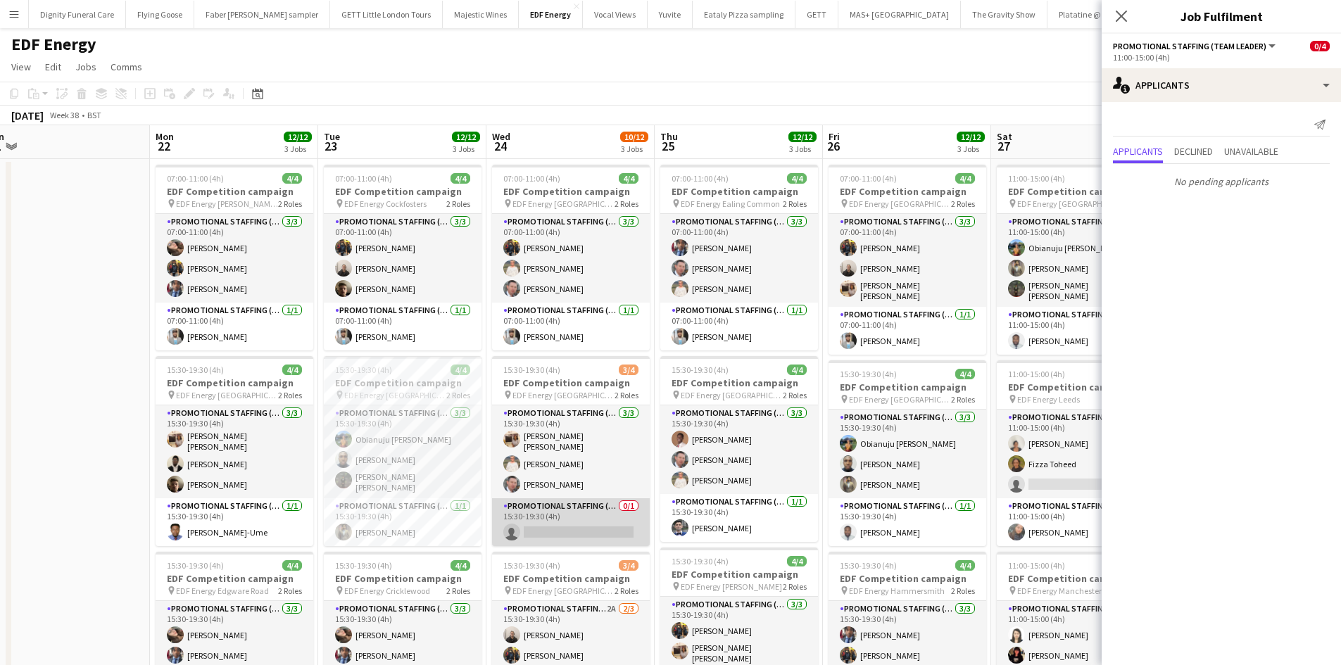
click at [581, 527] on app-card-role "Promotional Staffing (Team Leader) 0/1 15:30-19:30 (4h) single-neutral-actions" at bounding box center [571, 522] width 158 height 48
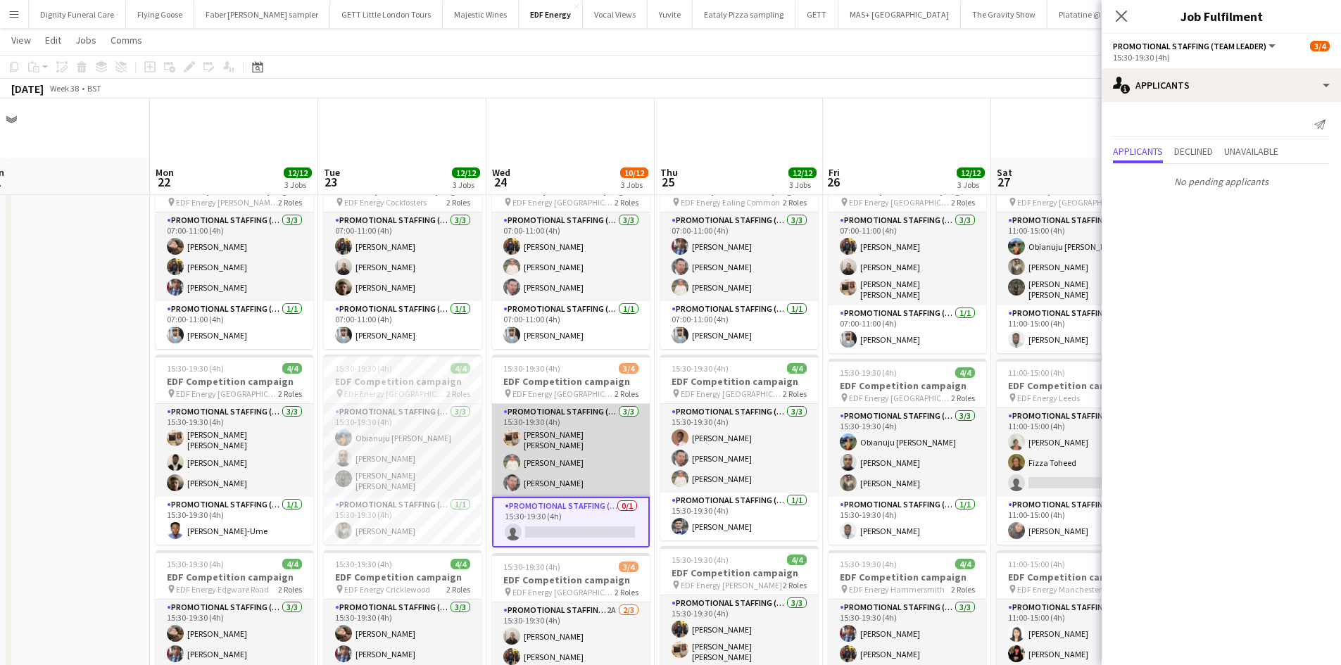
scroll to position [141, 0]
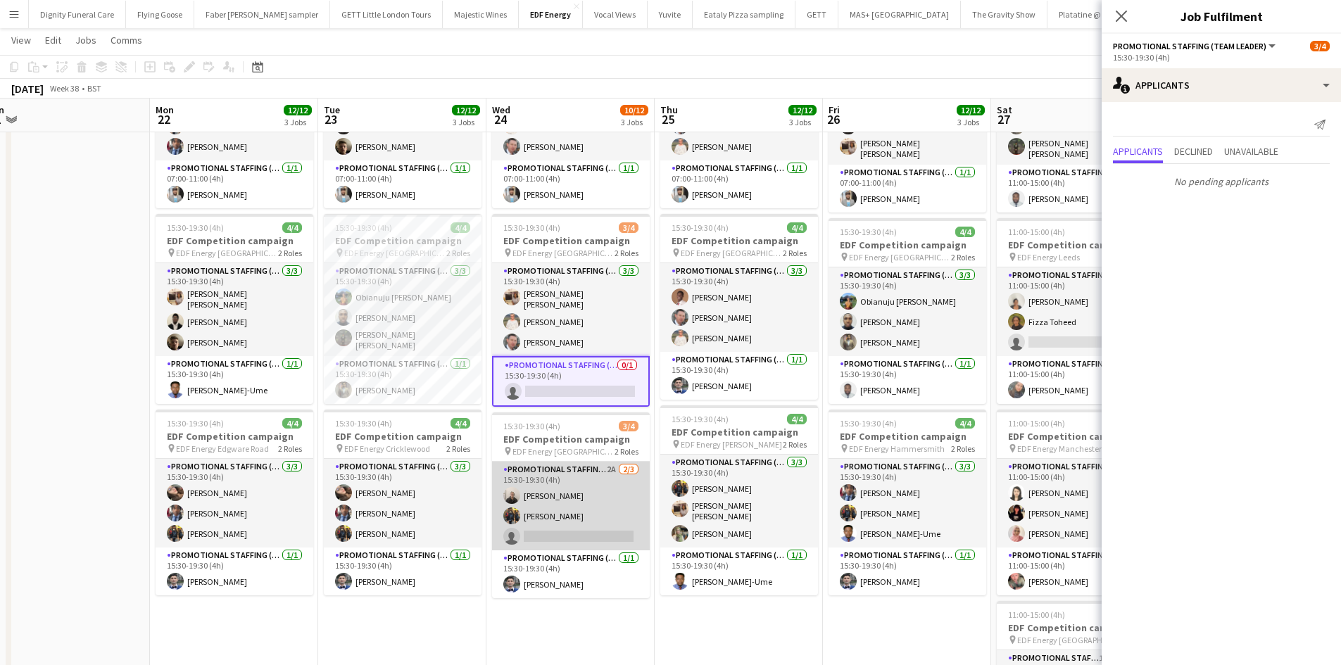
click at [575, 529] on app-card-role "Promotional Staffing (Flyering Staff) 2A 2/3 15:30-19:30 (4h) Gavin Rowe Martin…" at bounding box center [571, 506] width 158 height 89
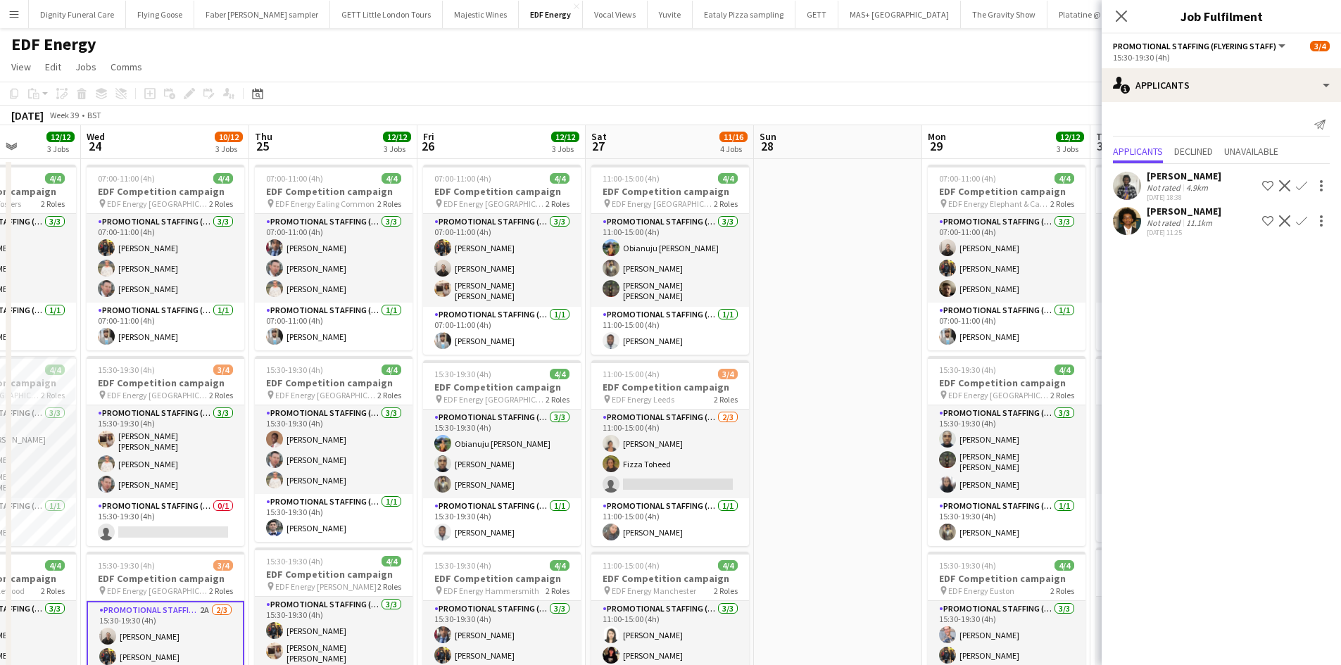
scroll to position [0, 593]
drag, startPoint x: 752, startPoint y: 465, endPoint x: 346, endPoint y: 440, distance: 406.8
click at [346, 440] on app-calendar-viewport "Sat 20 8/12 3 Jobs Sun 21 Mon 22 12/12 3 Jobs Tue 23 12/12 3 Jobs Wed 24 10/12 …" at bounding box center [670, 571] width 1341 height 892
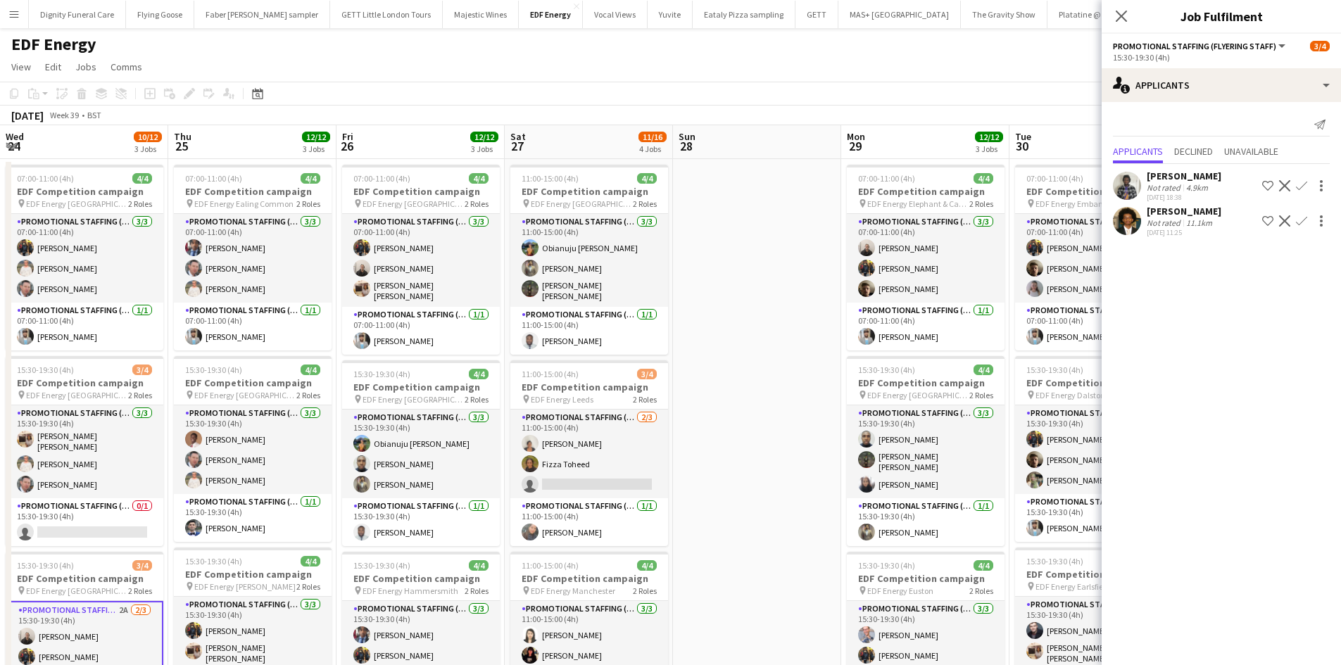
drag, startPoint x: 811, startPoint y: 402, endPoint x: 775, endPoint y: 403, distance: 35.9
click at [775, 403] on app-calendar-viewport "Sat 20 8/12 3 Jobs Sun 21 Mon 22 12/12 3 Jobs Tue 23 12/12 3 Jobs Wed 24 10/12 …" at bounding box center [670, 571] width 1341 height 892
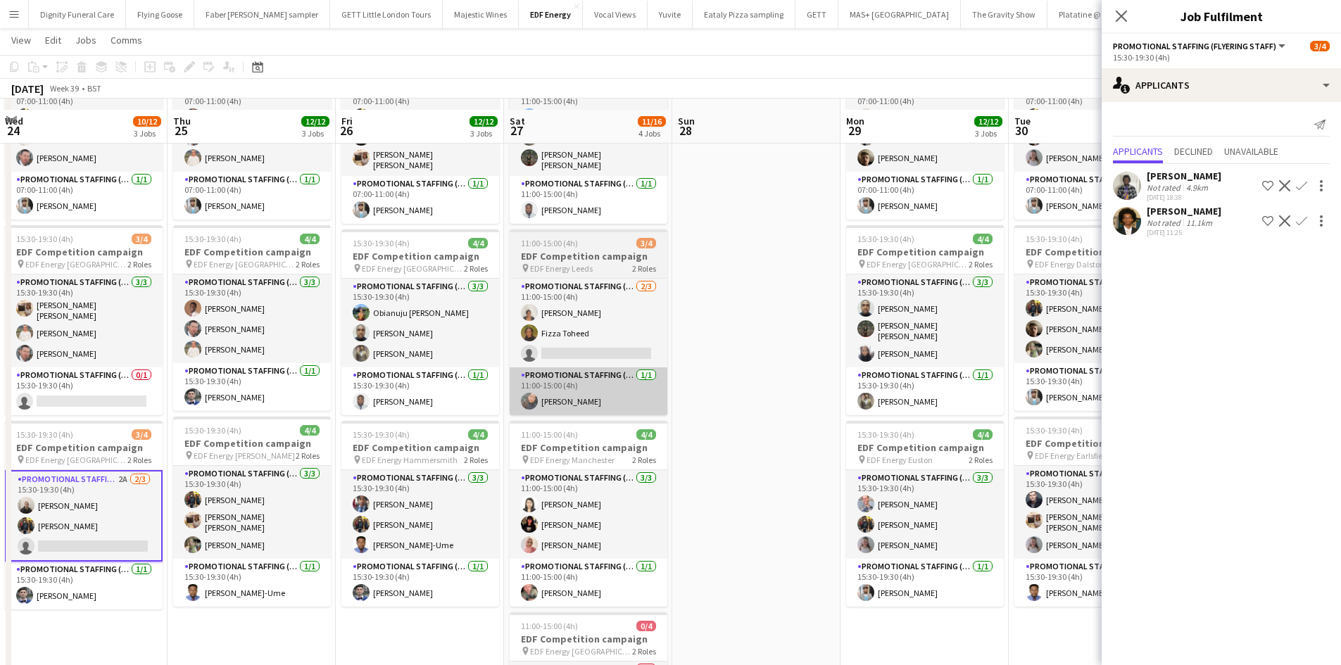
scroll to position [141, 0]
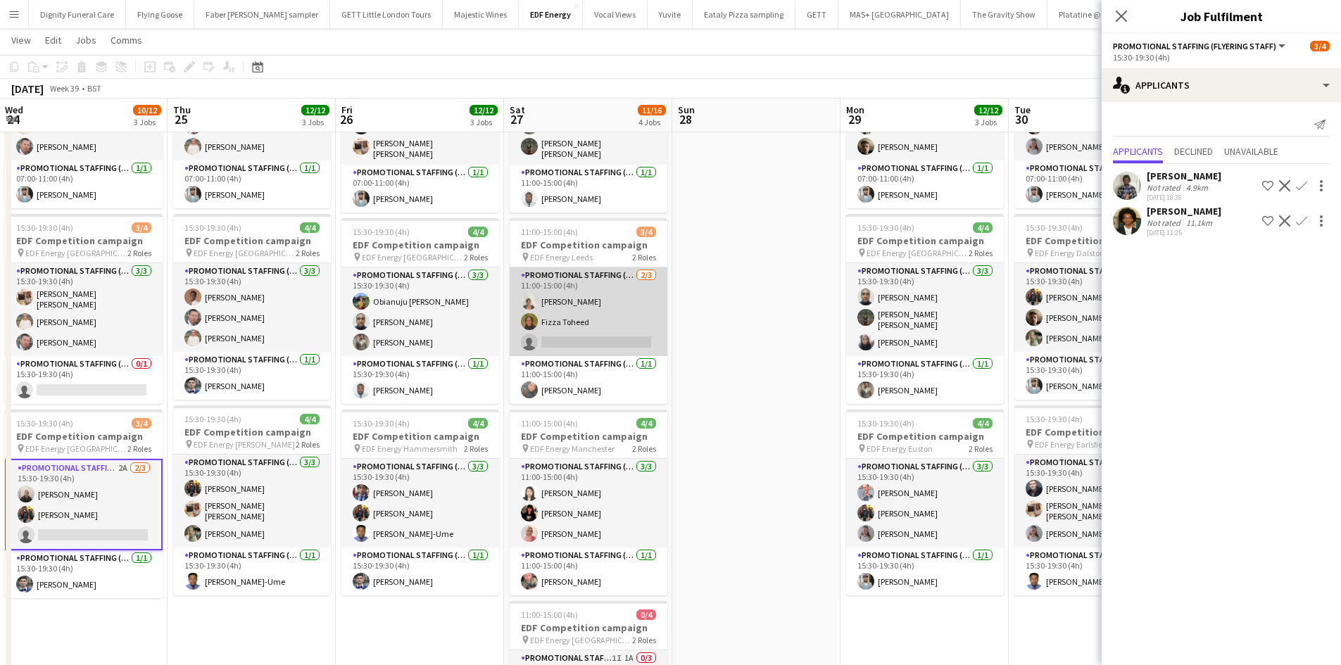
click at [600, 350] on app-card-role "Promotional Staffing (Flyering Staff) 2/3 11:00-15:00 (4h) Thandeka Mashazi Fiz…" at bounding box center [588, 311] width 158 height 89
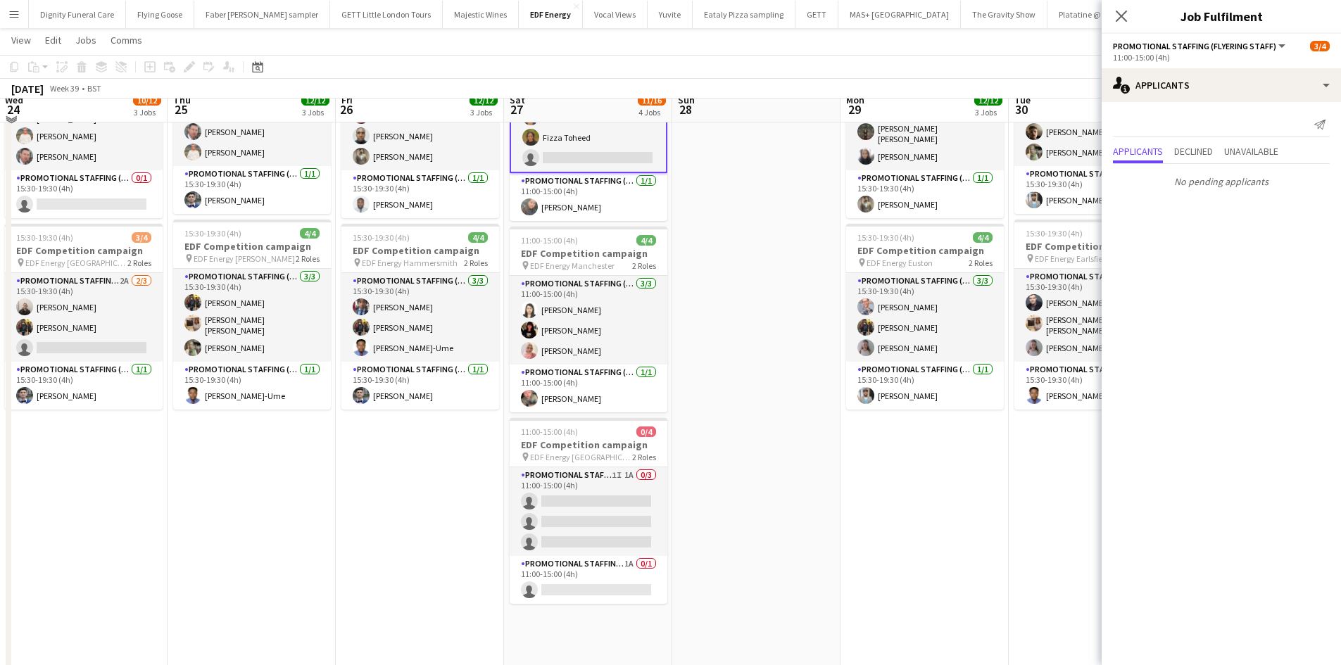
scroll to position [352, 0]
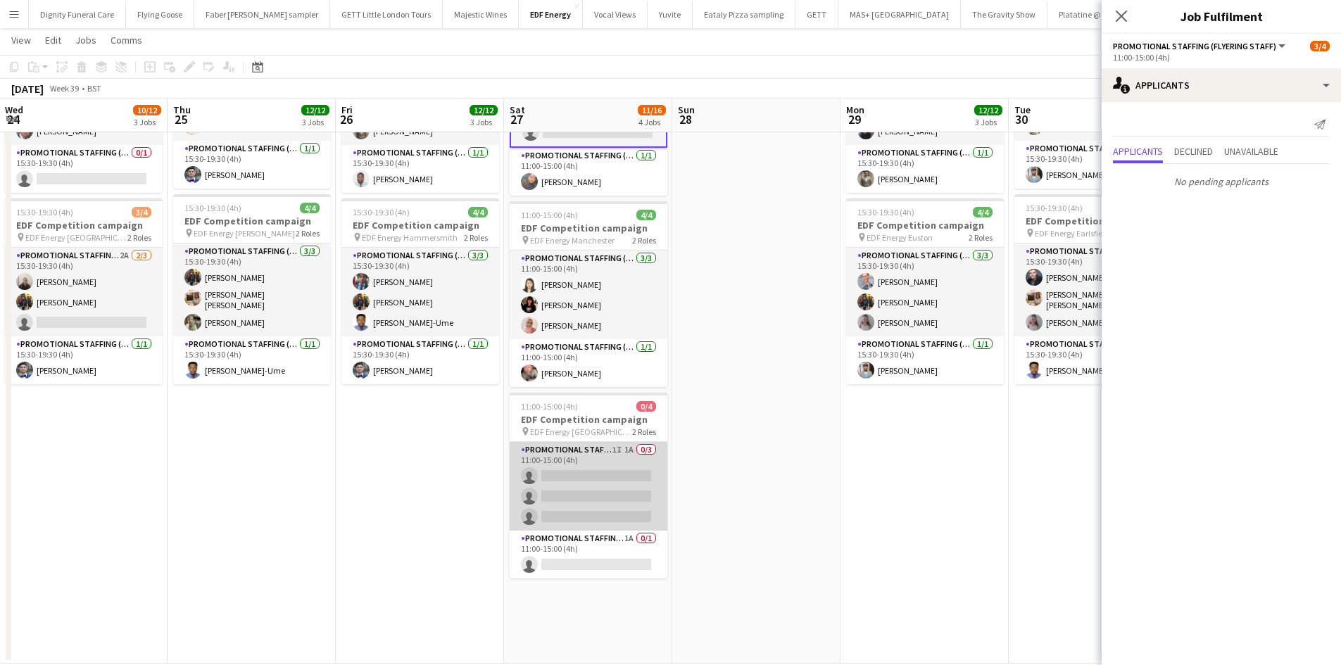
click at [638, 467] on app-card-role "Promotional Staffing (Flyering Staff) 1I 1A 0/3 11:00-15:00 (4h) single-neutral…" at bounding box center [588, 486] width 158 height 89
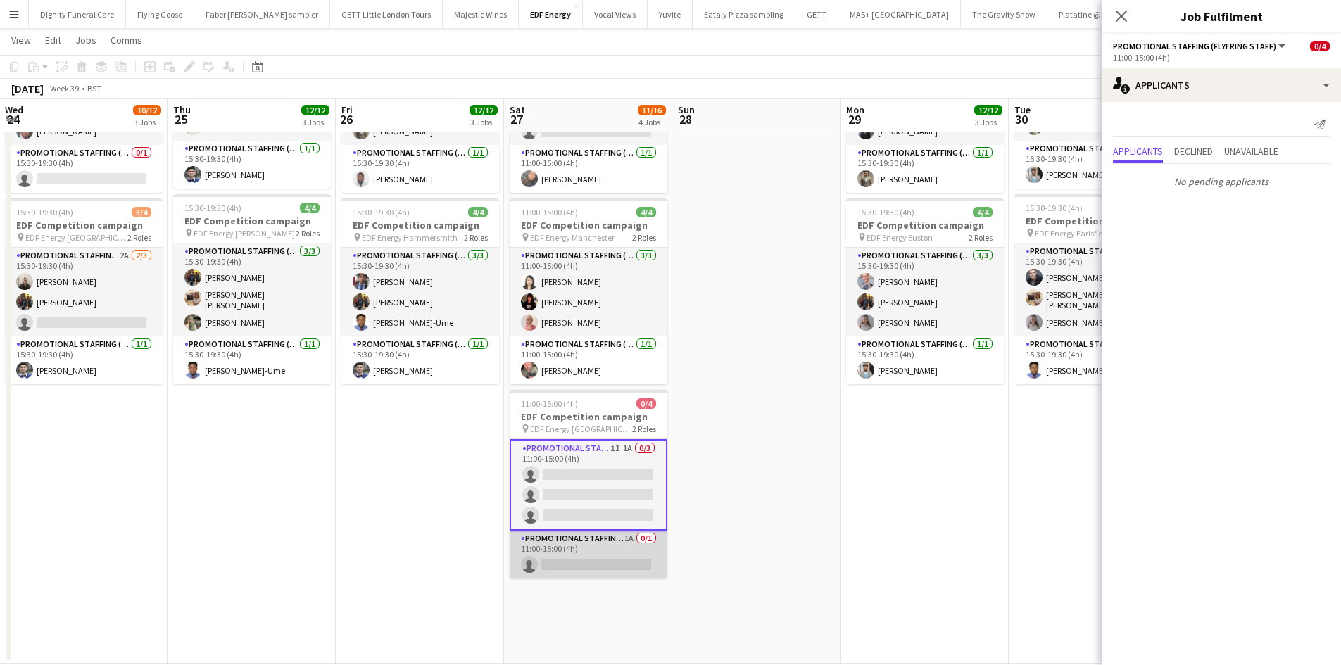
click at [571, 563] on app-card-role "Promotional Staffing (Team Leader) 1A 0/1 11:00-15:00 (4h) single-neutral-actio…" at bounding box center [588, 555] width 158 height 48
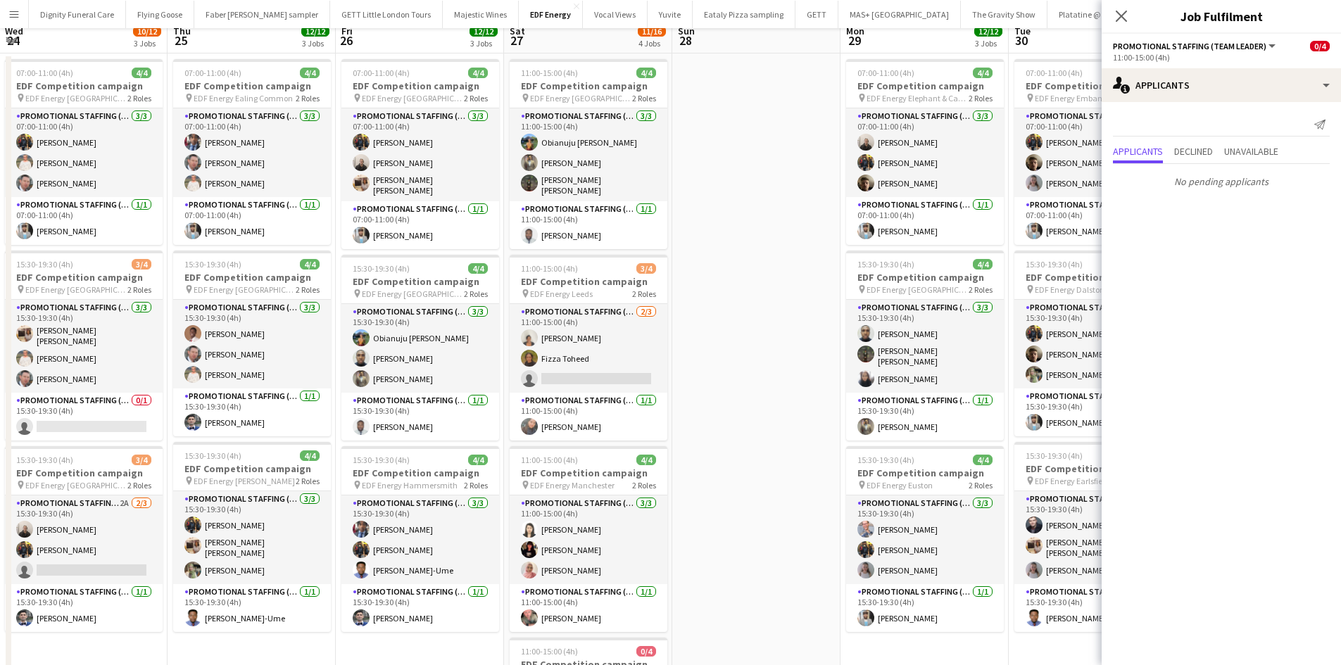
scroll to position [0, 0]
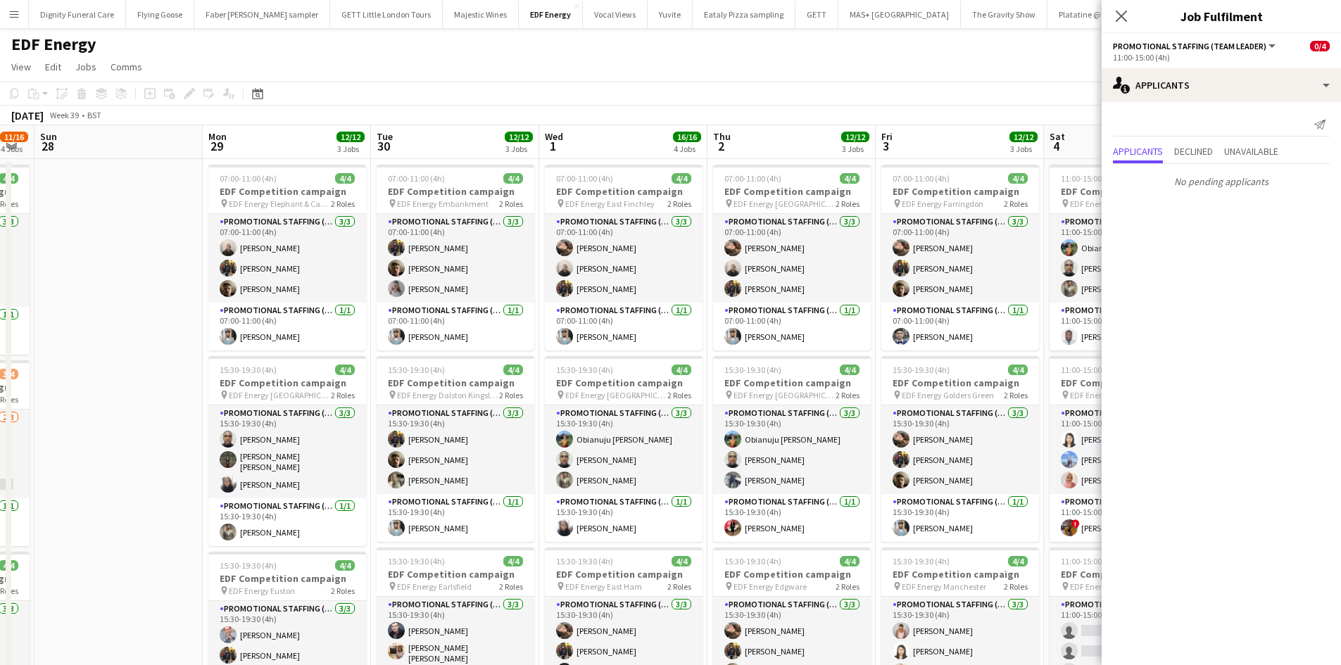
drag, startPoint x: 1020, startPoint y: 433, endPoint x: 392, endPoint y: 376, distance: 631.0
click at [392, 376] on app-calendar-viewport "Wed 24 10/12 3 Jobs Thu 25 12/12 3 Jobs Fri 26 12/12 3 Jobs Sat 27 11/16 4 Jobs…" at bounding box center [670, 571] width 1341 height 892
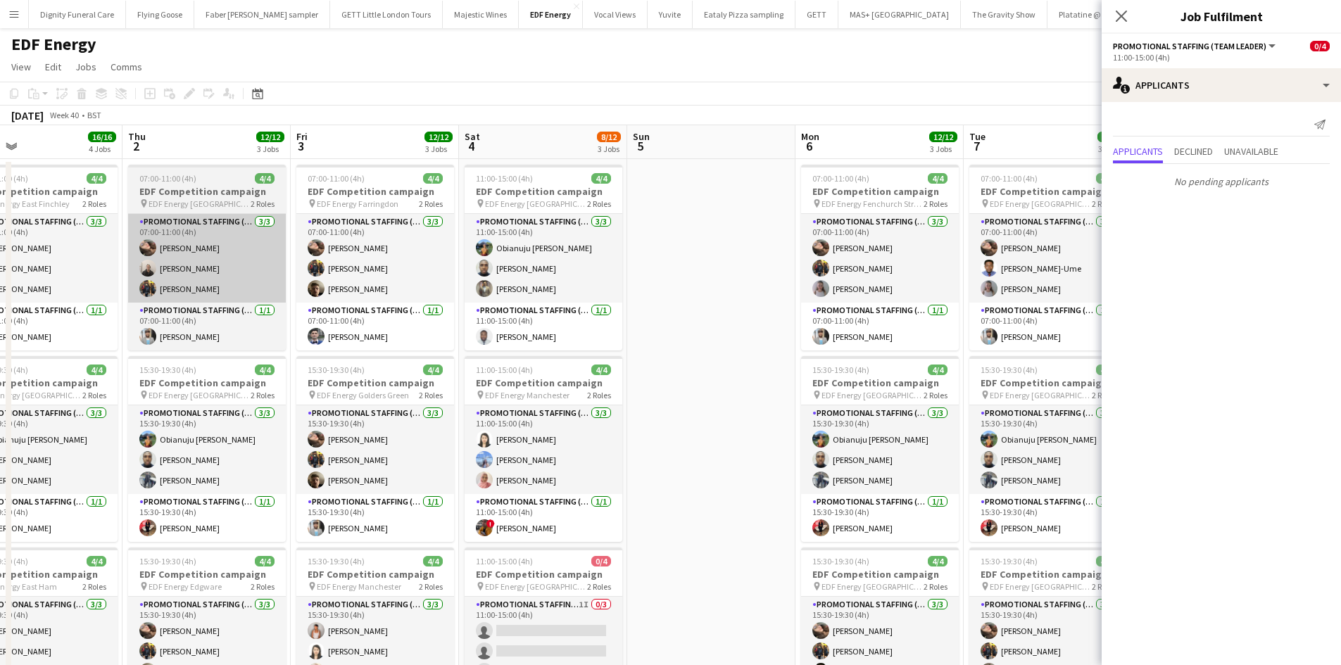
drag, startPoint x: 854, startPoint y: 322, endPoint x: 273, endPoint y: 258, distance: 584.2
click at [273, 258] on app-calendar-viewport "Sun 28 Mon 29 12/12 3 Jobs Tue 30 12/12 3 Jobs Wed 1 16/16 4 Jobs Thu 2 12/12 3…" at bounding box center [670, 571] width 1341 height 892
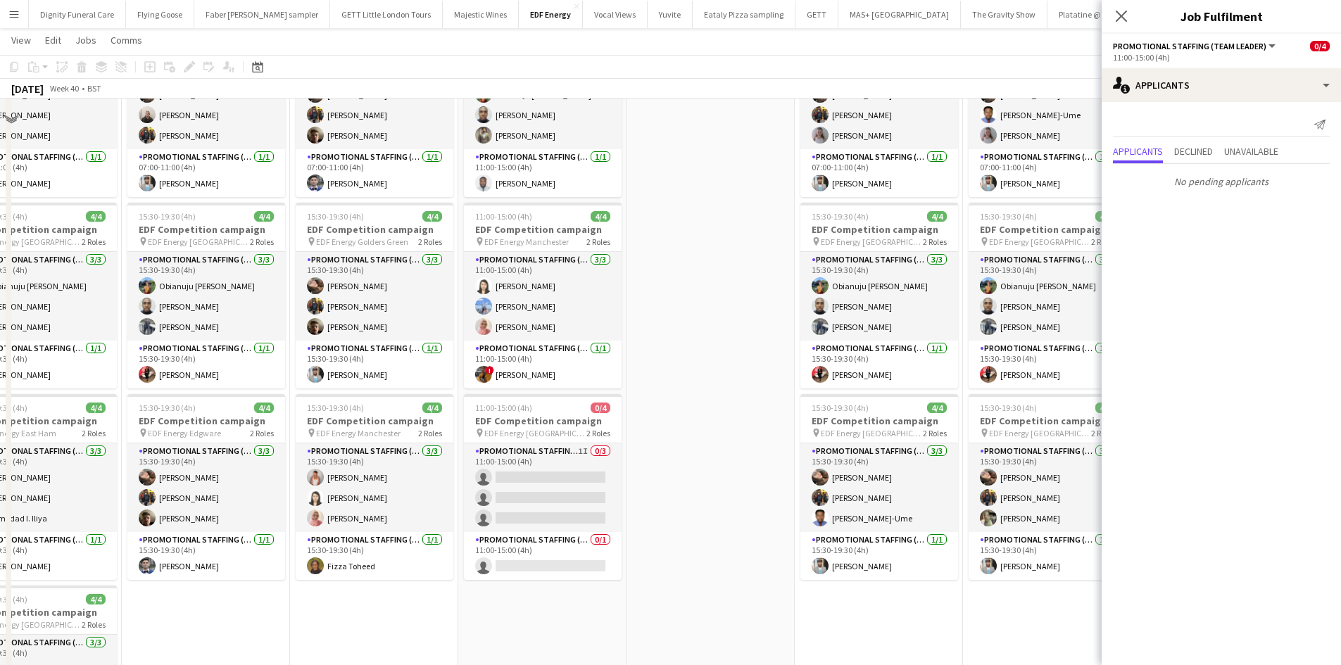
scroll to position [352, 0]
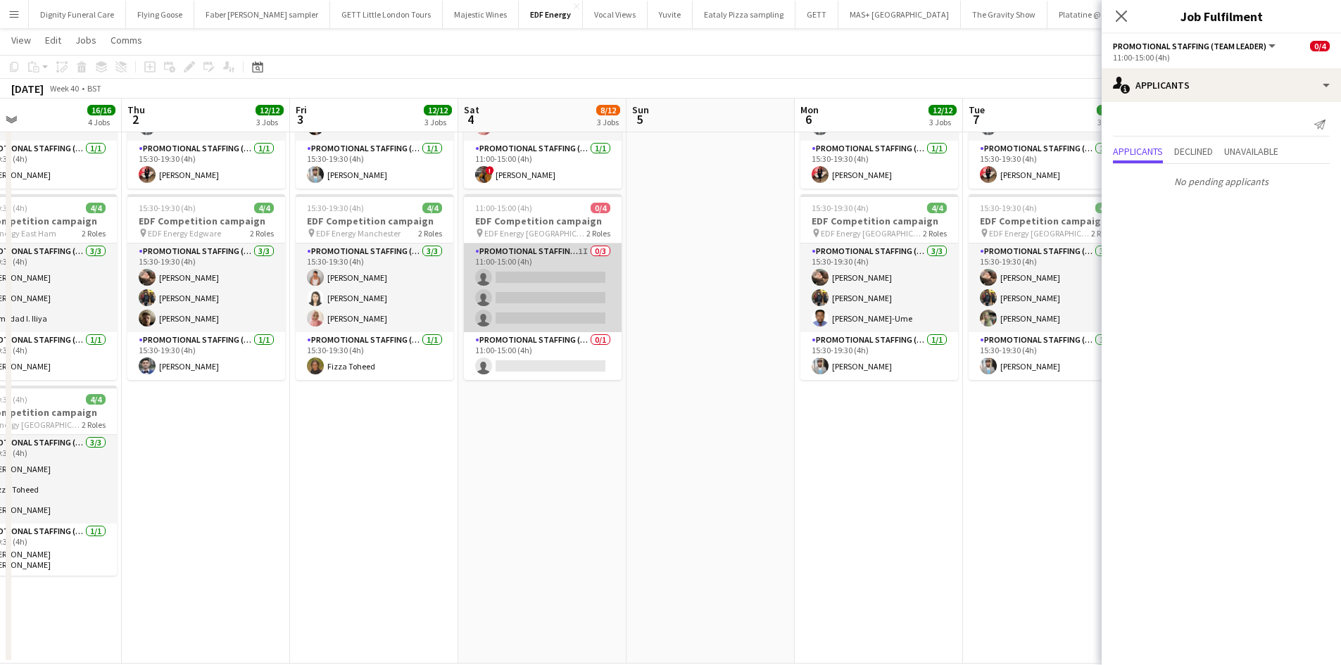
click at [533, 291] on app-card-role "Promotional Staffing (Flyering Staff) 1I 0/3 11:00-15:00 (4h) single-neutral-ac…" at bounding box center [543, 287] width 158 height 89
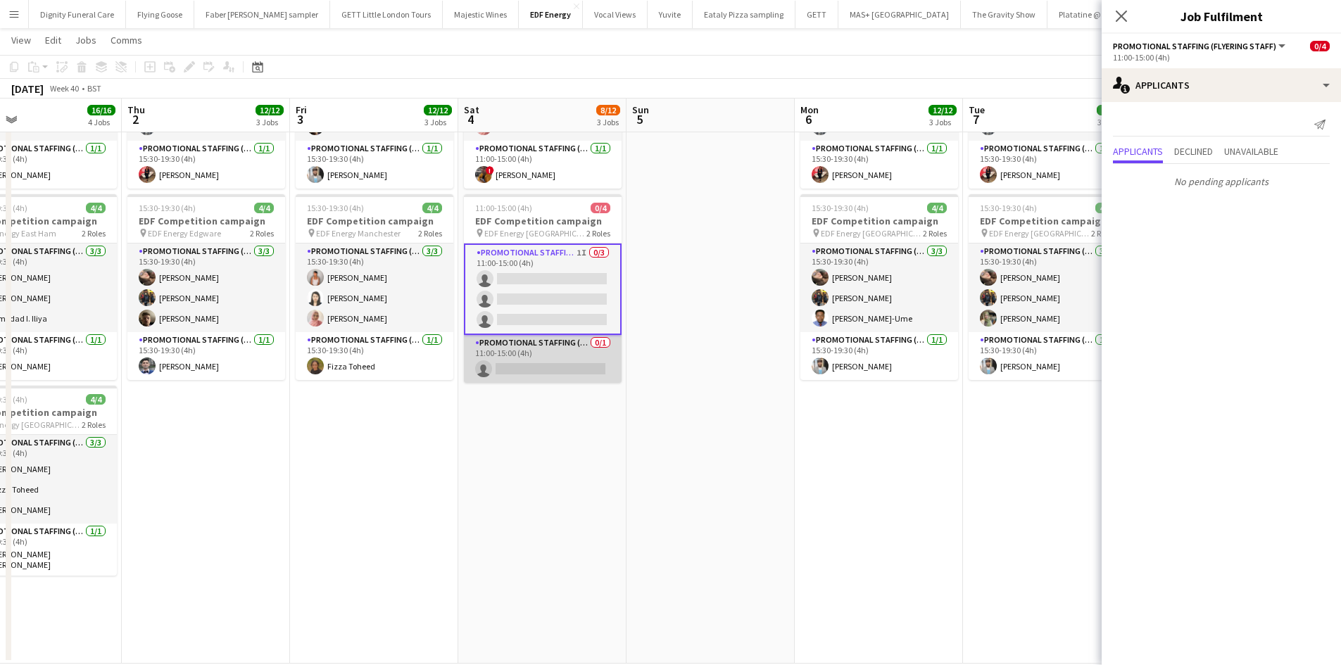
click at [569, 370] on app-card-role "Promotional Staffing (Team Leader) 0/1 11:00-15:00 (4h) single-neutral-actions" at bounding box center [543, 359] width 158 height 48
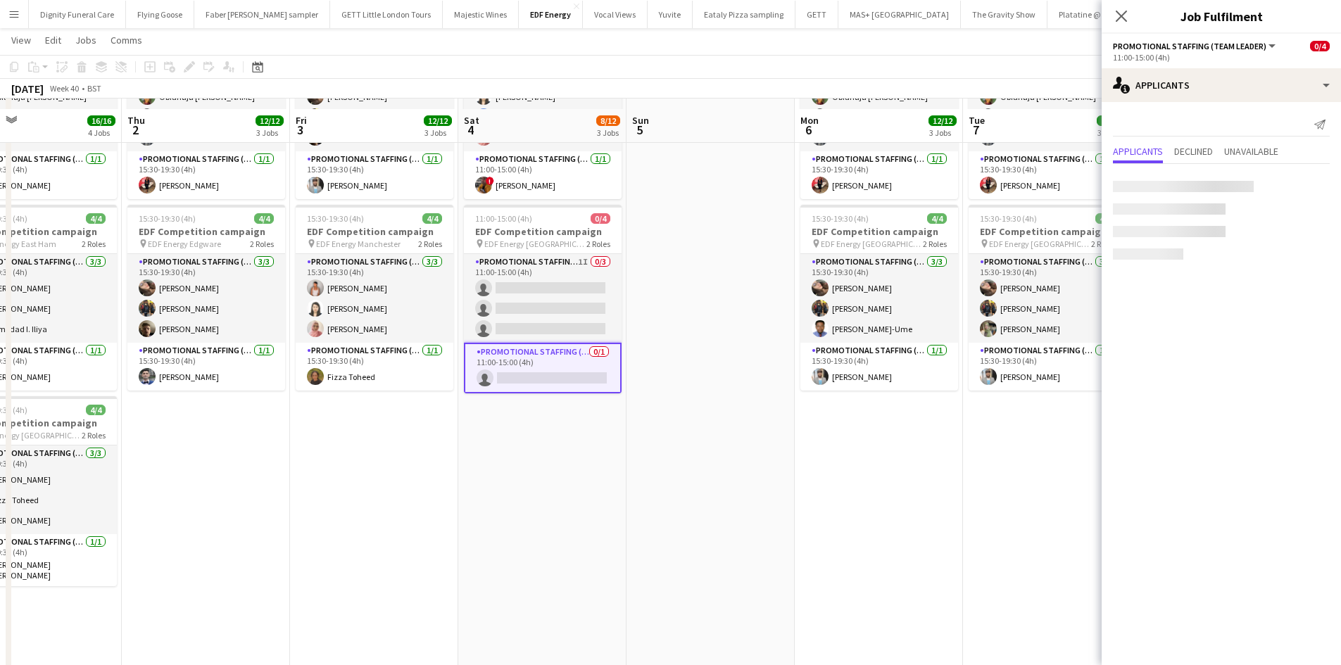
scroll to position [0, 0]
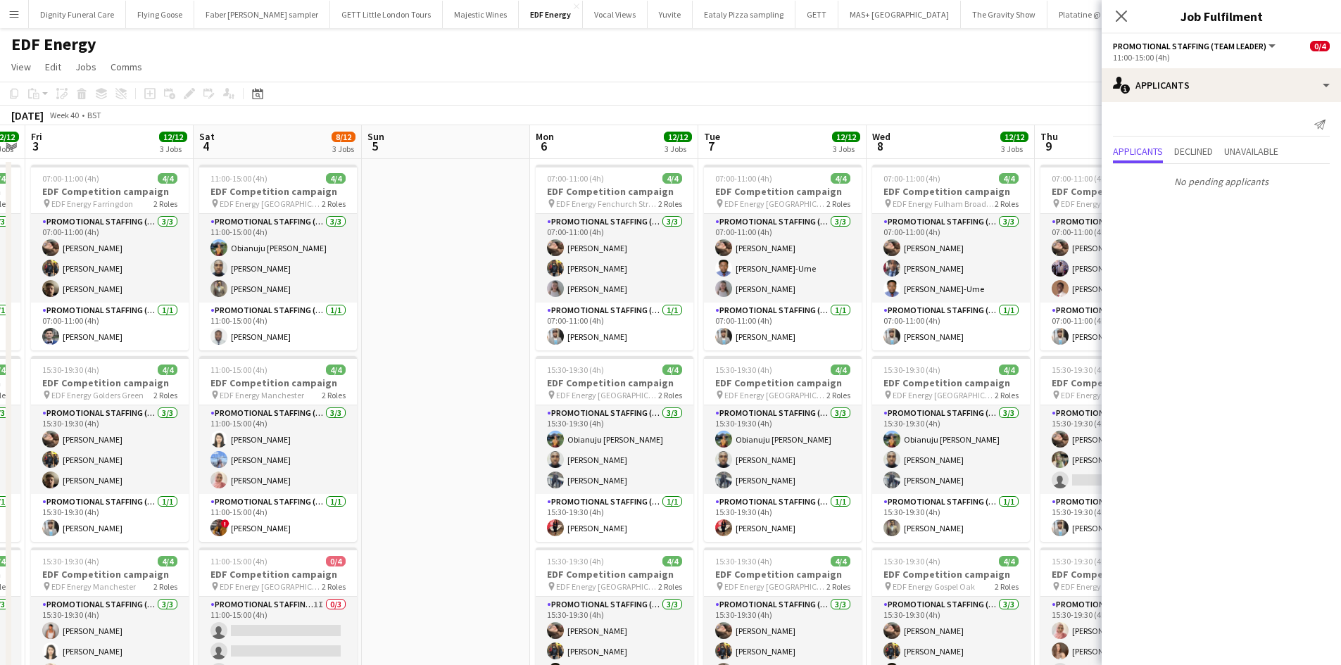
drag, startPoint x: 847, startPoint y: 351, endPoint x: 249, endPoint y: 317, distance: 599.1
click at [249, 317] on app-calendar-viewport "Tue 30 12/12 3 Jobs Wed 1 16/16 4 Jobs Thu 2 12/12 3 Jobs Fri 3 12/12 3 Jobs Sa…" at bounding box center [670, 571] width 1341 height 892
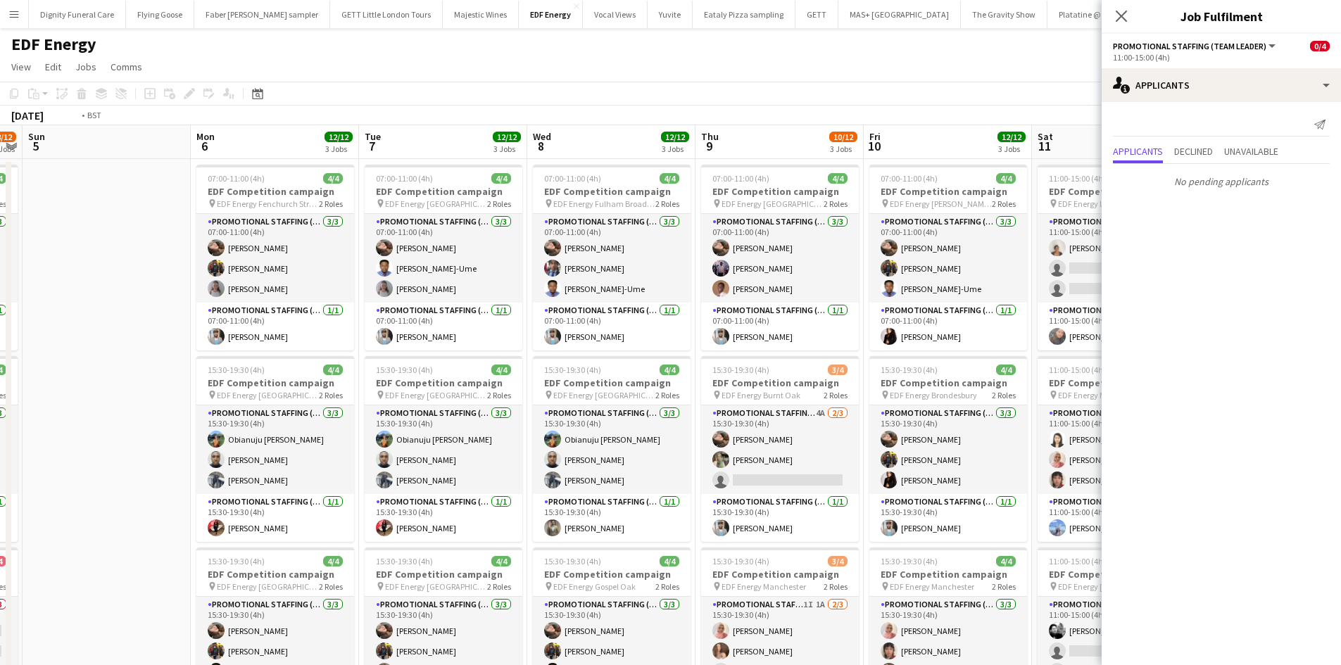
drag, startPoint x: 647, startPoint y: 349, endPoint x: 416, endPoint y: 330, distance: 232.3
click at [416, 331] on app-calendar-viewport "Thu 2 12/12 3 Jobs Fri 3 12/12 3 Jobs Sat 4 8/12 3 Jobs Sun 5 Mon 6 12/12 3 Job…" at bounding box center [670, 571] width 1341 height 892
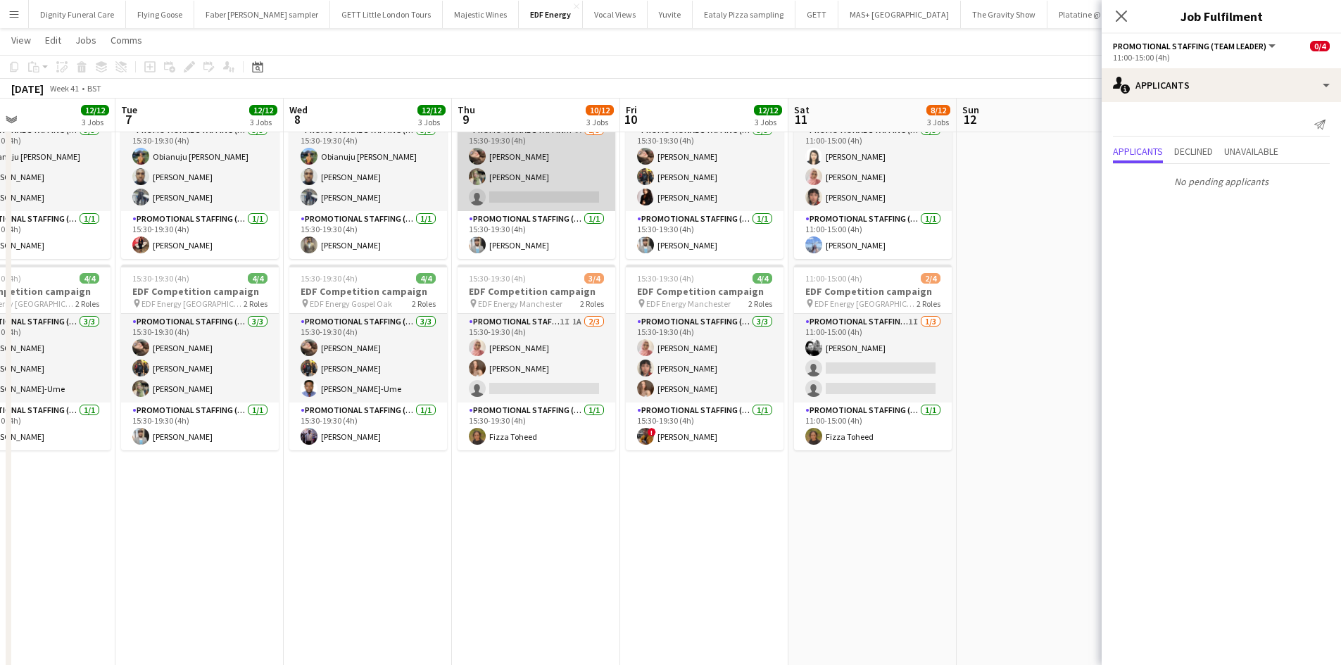
click at [556, 199] on app-card-role "Promotional Staffing (Flyering Staff) 4A 2/3 15:30-19:30 (4h) Anastasiia Melesh…" at bounding box center [536, 166] width 158 height 89
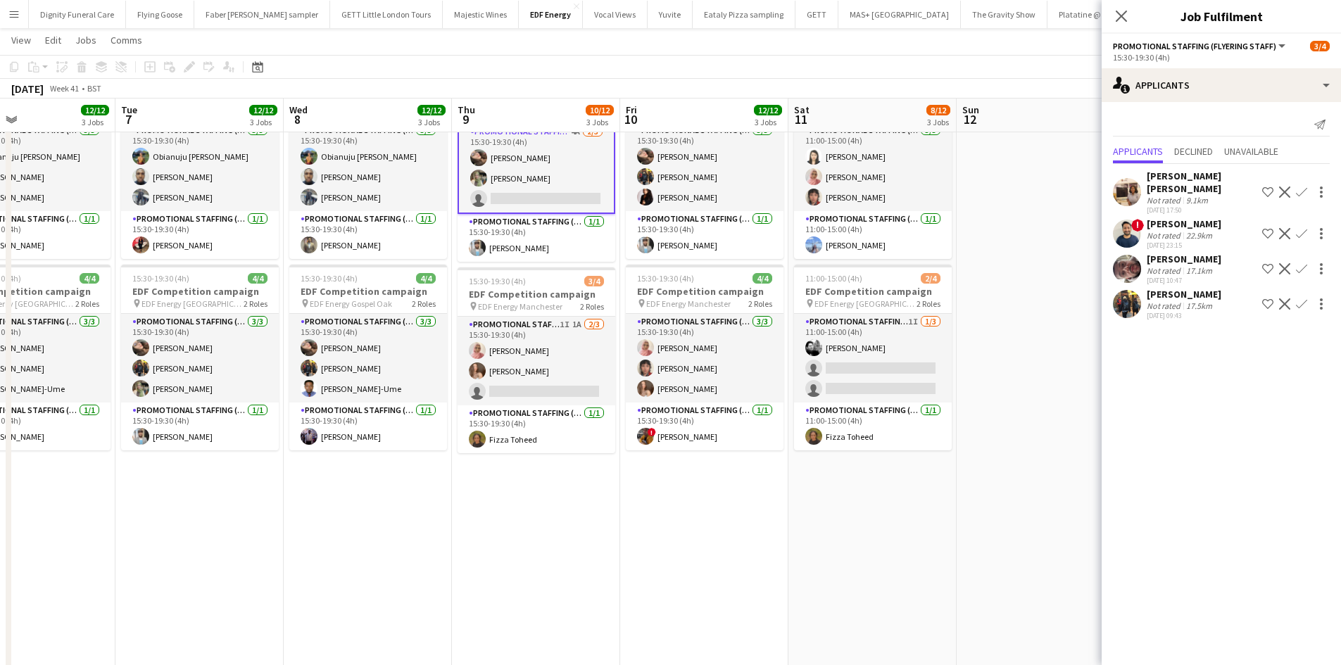
click at [1302, 298] on app-icon "Confirm" at bounding box center [1301, 303] width 11 height 11
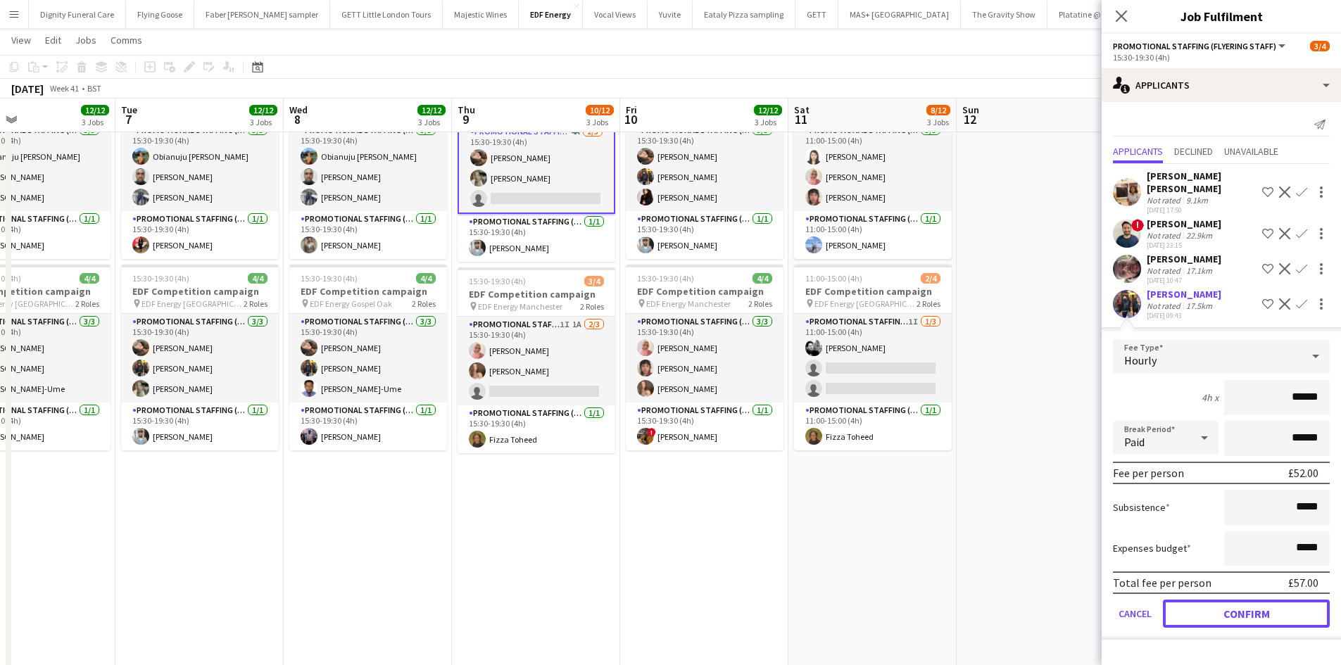
click at [1281, 600] on button "Confirm" at bounding box center [1246, 614] width 167 height 28
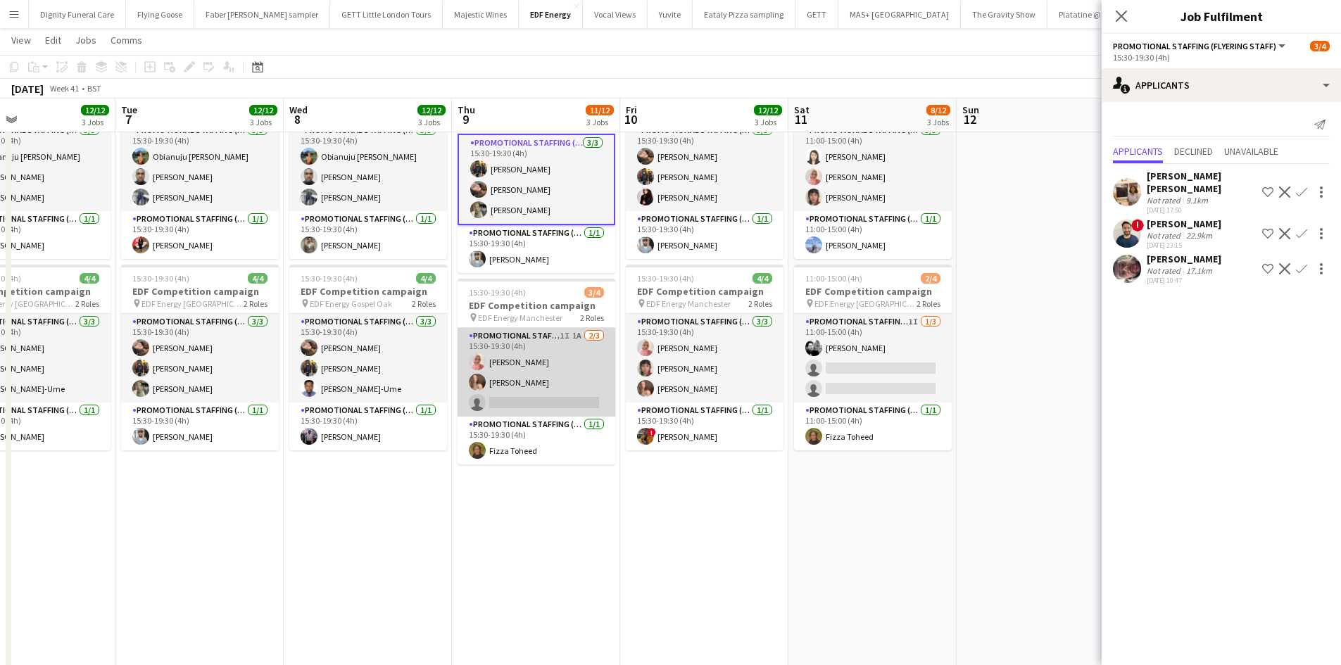
click at [538, 388] on app-card-role "Promotional Staffing (Flyering Staff) 1I 1A 2/3 15:30-19:30 (4h) Shabnam Jallal…" at bounding box center [536, 372] width 158 height 89
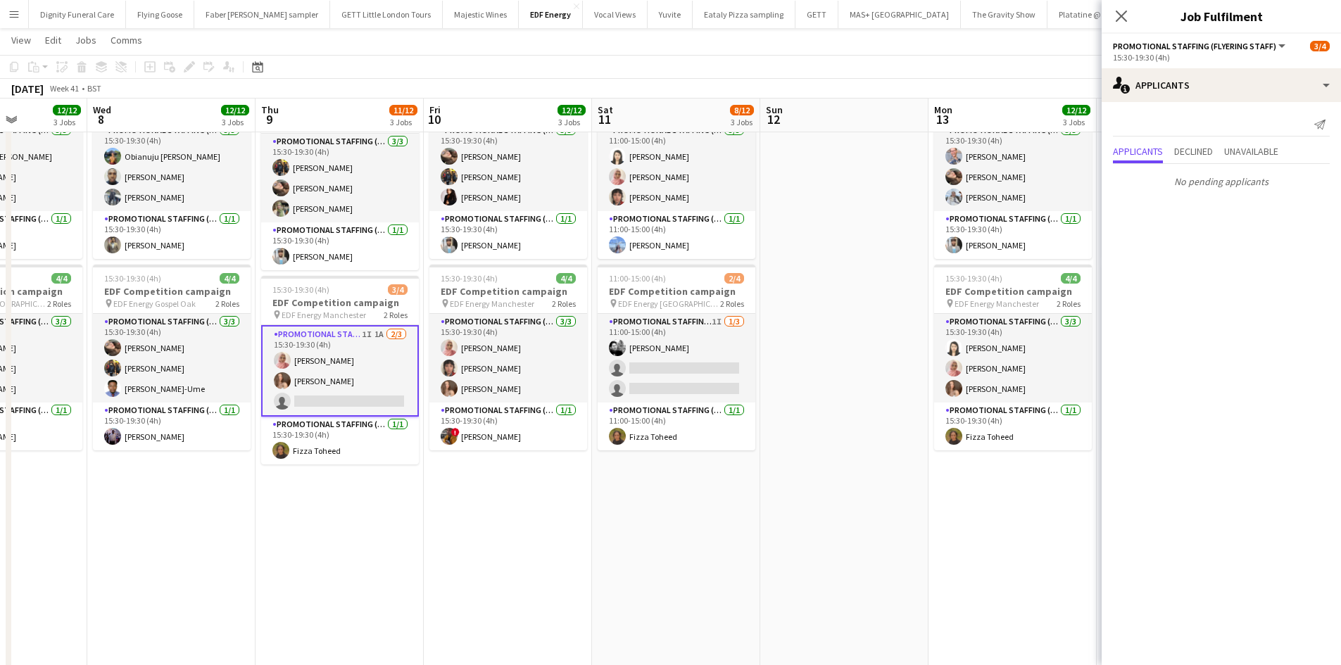
drag, startPoint x: 937, startPoint y: 526, endPoint x: 754, endPoint y: 526, distance: 183.0
click at [754, 526] on app-calendar-viewport "Sat 4 8/12 3 Jobs Sun 5 Mon 6 12/12 3 Jobs Tue 7 12/12 3 Jobs Wed 8 12/12 3 Job…" at bounding box center [670, 253] width 1341 height 961
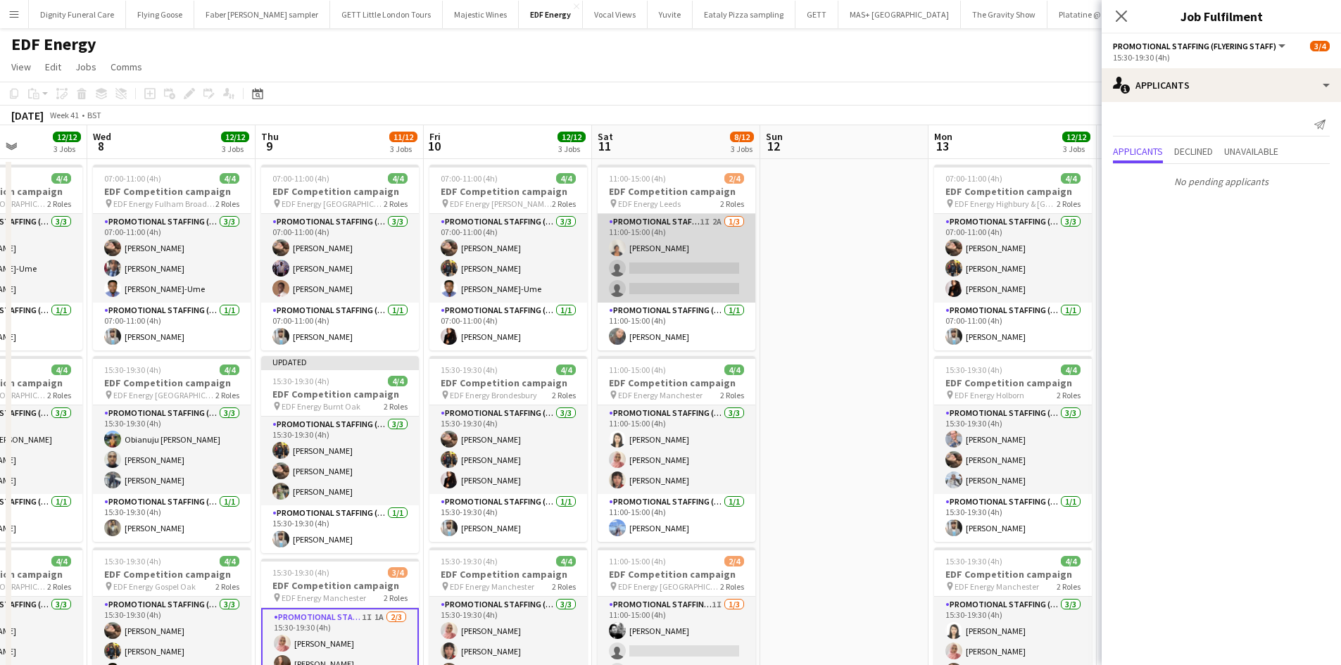
click at [713, 281] on app-card-role "Promotional Staffing (Flyering Staff) 1I 2A 1/3 11:00-15:00 (4h) Thandeka Masha…" at bounding box center [676, 258] width 158 height 89
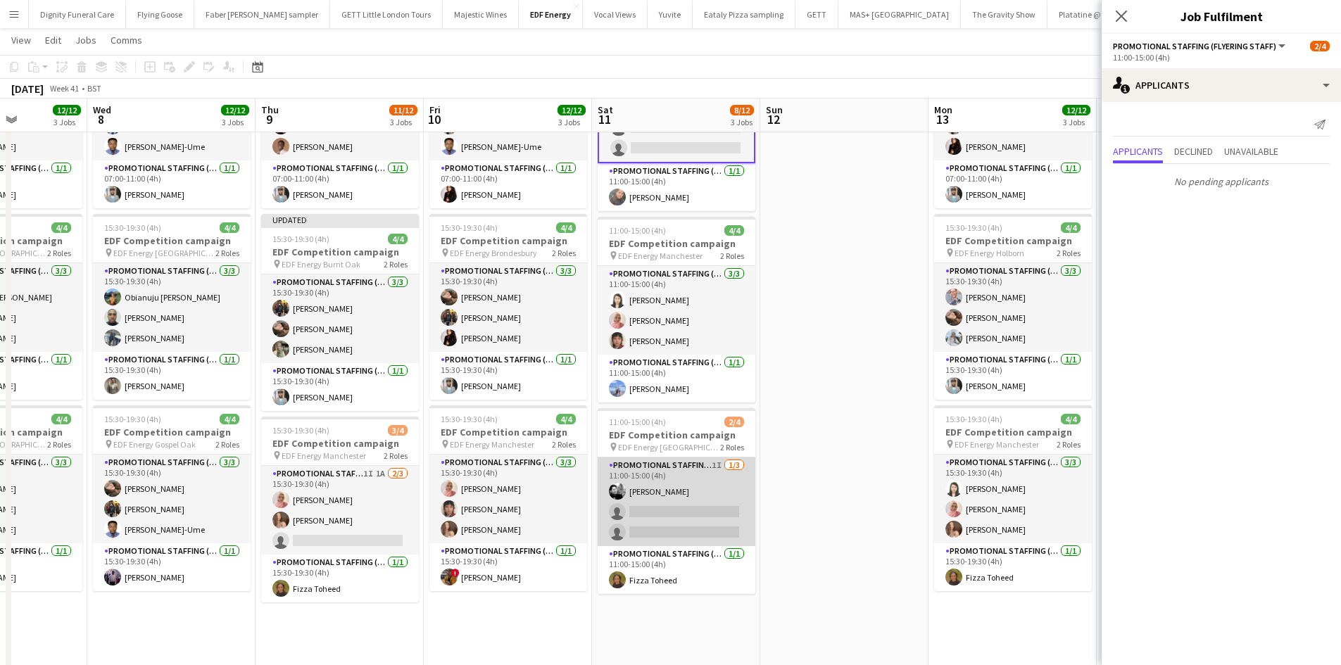
click at [678, 514] on app-card-role "Promotional Staffing (Flyering Staff) 1I 1/3 11:00-15:00 (4h) Dan Vasey single-…" at bounding box center [676, 501] width 158 height 89
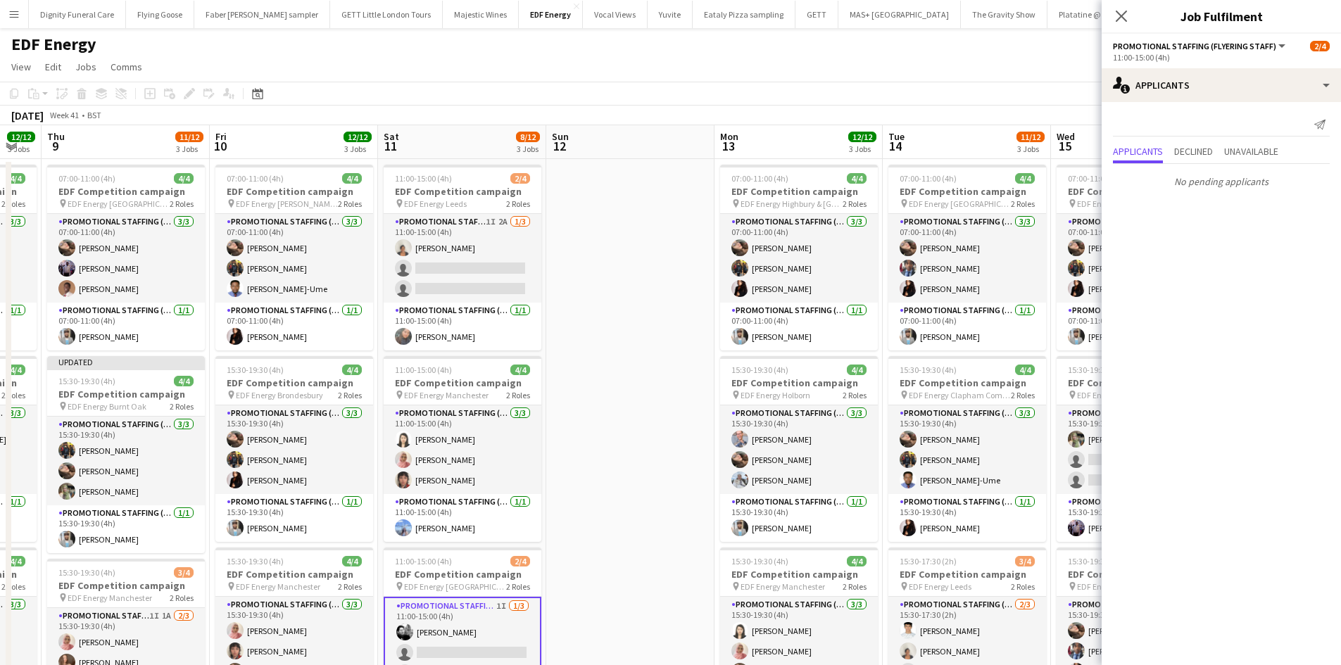
drag, startPoint x: 694, startPoint y: 382, endPoint x: 276, endPoint y: 353, distance: 419.0
click at [278, 353] on app-calendar-viewport "Mon 6 12/12 3 Jobs Tue 7 12/12 3 Jobs Wed 8 12/12 3 Jobs Thu 9 11/12 3 Jobs Fri…" at bounding box center [670, 571] width 1341 height 892
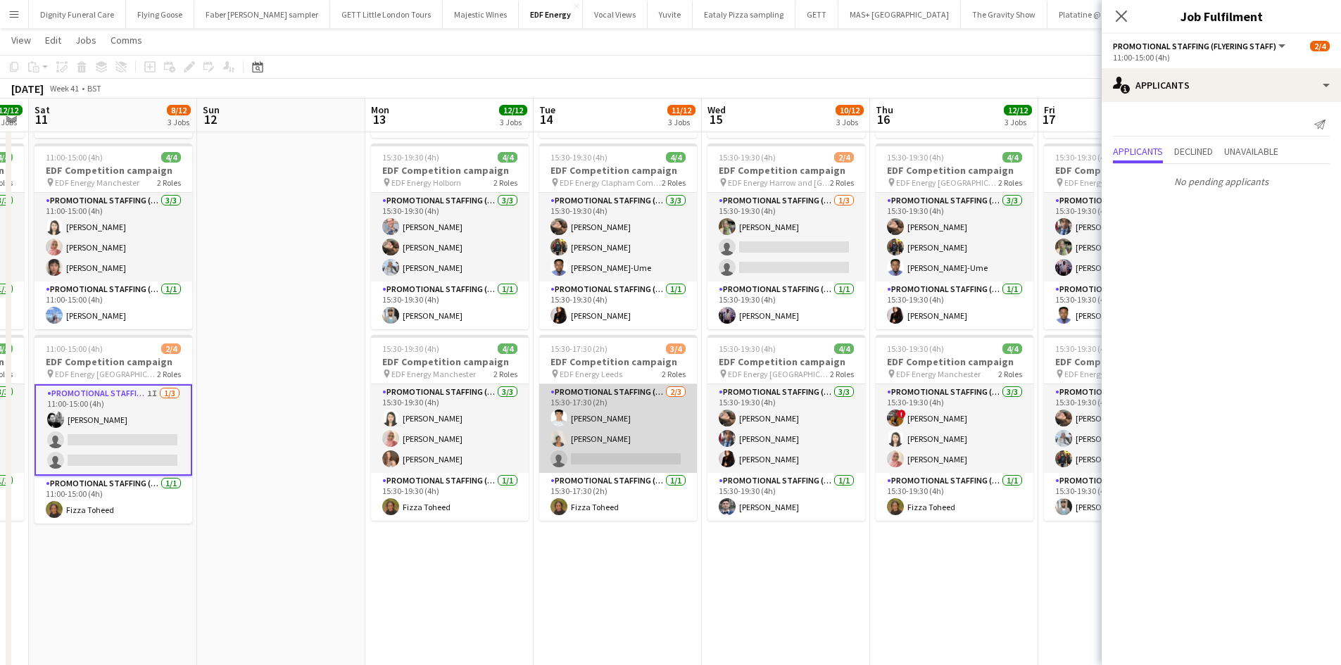
click at [640, 455] on app-card-role "Promotional Staffing (Flyering Staff) 2/3 15:30-17:30 (2h) Parth Chabhadiya Tha…" at bounding box center [618, 428] width 158 height 89
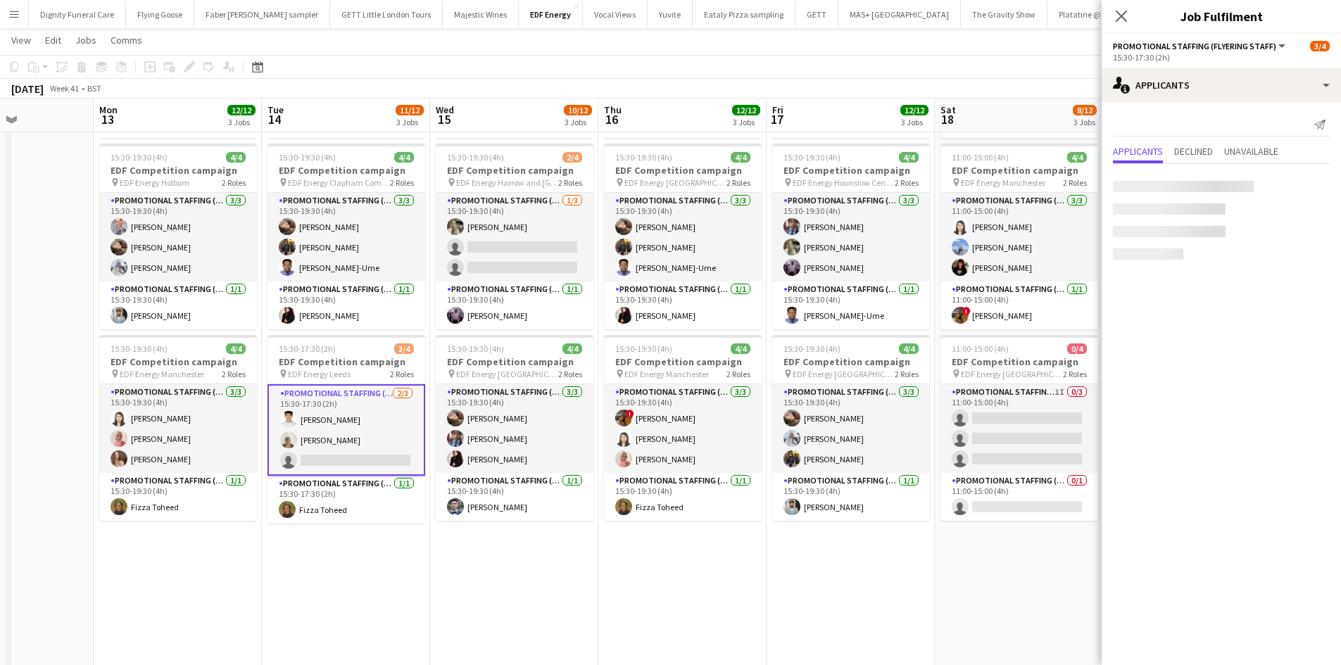
drag, startPoint x: 780, startPoint y: 589, endPoint x: 506, endPoint y: 566, distance: 275.4
click at [507, 566] on app-calendar-viewport "Fri 10 12/12 3 Jobs Sat 11 8/12 3 Jobs Sun 12 Mon 13 12/12 3 Jobs Tue 14 11/12 …" at bounding box center [670, 324] width 1341 height 961
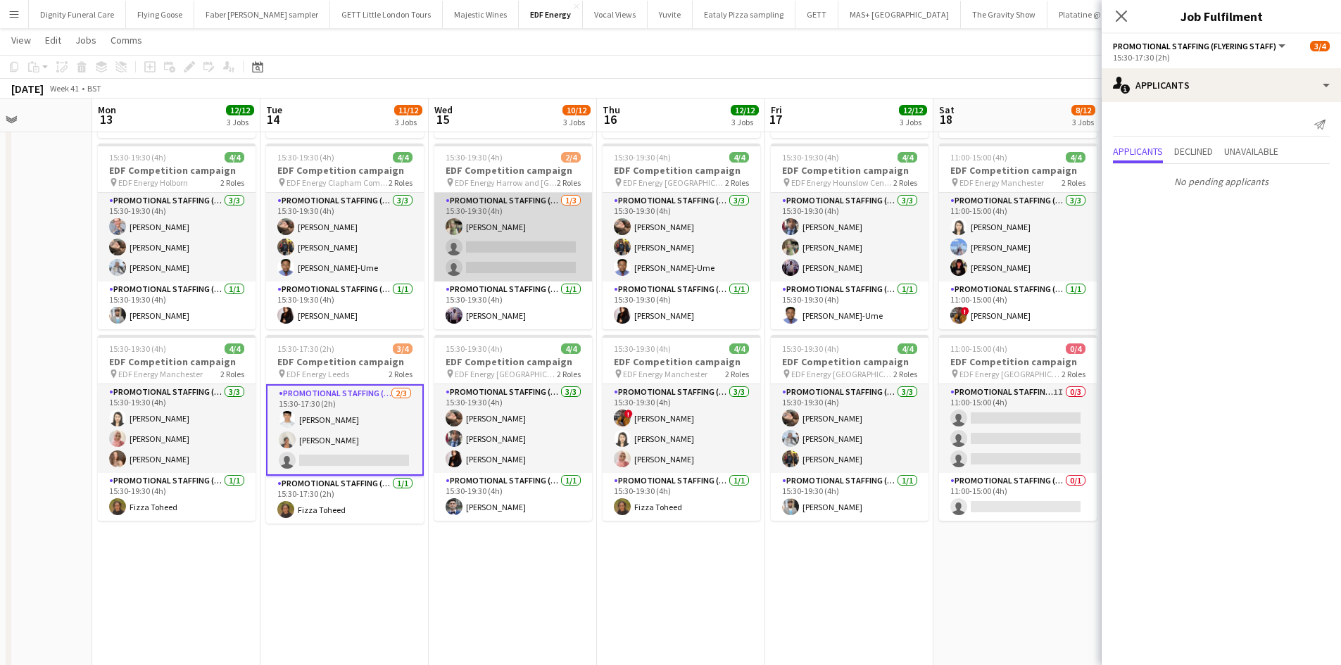
click at [535, 269] on app-card-role "Promotional Staffing (Flyering Staff) 1/3 15:30-19:30 (4h) Aliya Kazmi single-n…" at bounding box center [513, 237] width 158 height 89
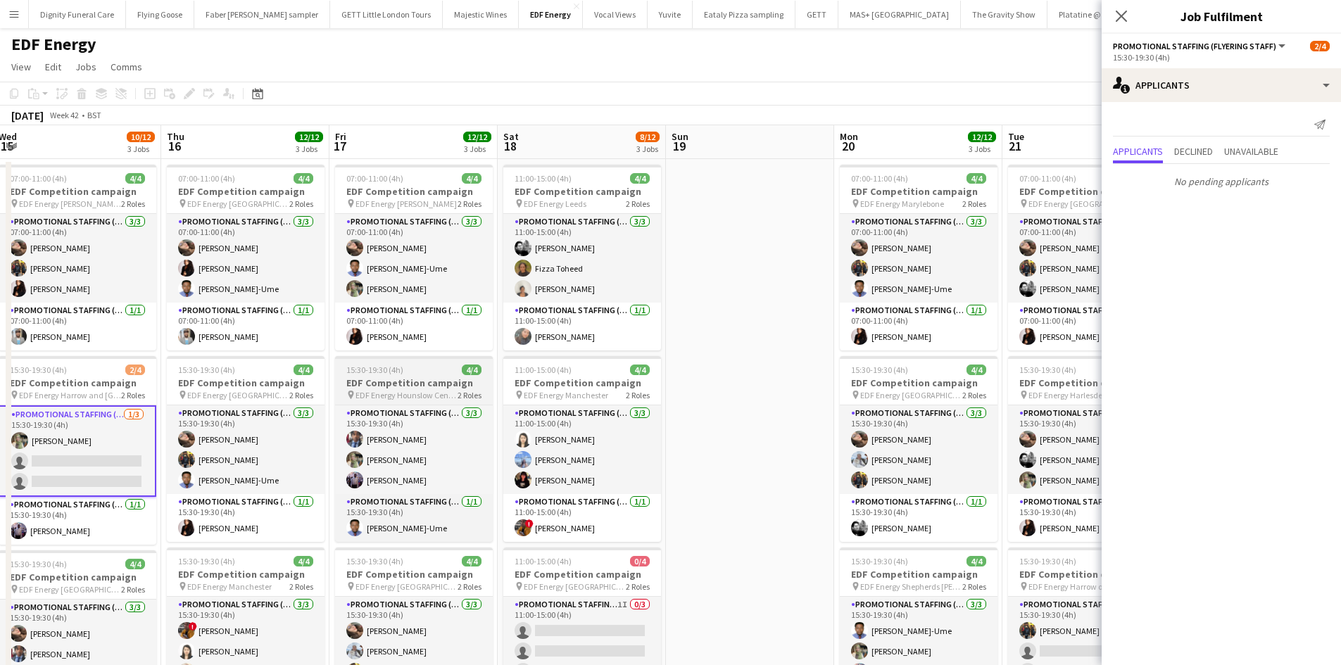
drag, startPoint x: 642, startPoint y: 421, endPoint x: 379, endPoint y: 378, distance: 266.0
click at [374, 394] on app-calendar-viewport "Sun 12 Mon 13 12/12 3 Jobs Tue 14 11/12 3 Jobs Wed 15 10/12 3 Jobs Thu 16 12/12…" at bounding box center [670, 571] width 1341 height 892
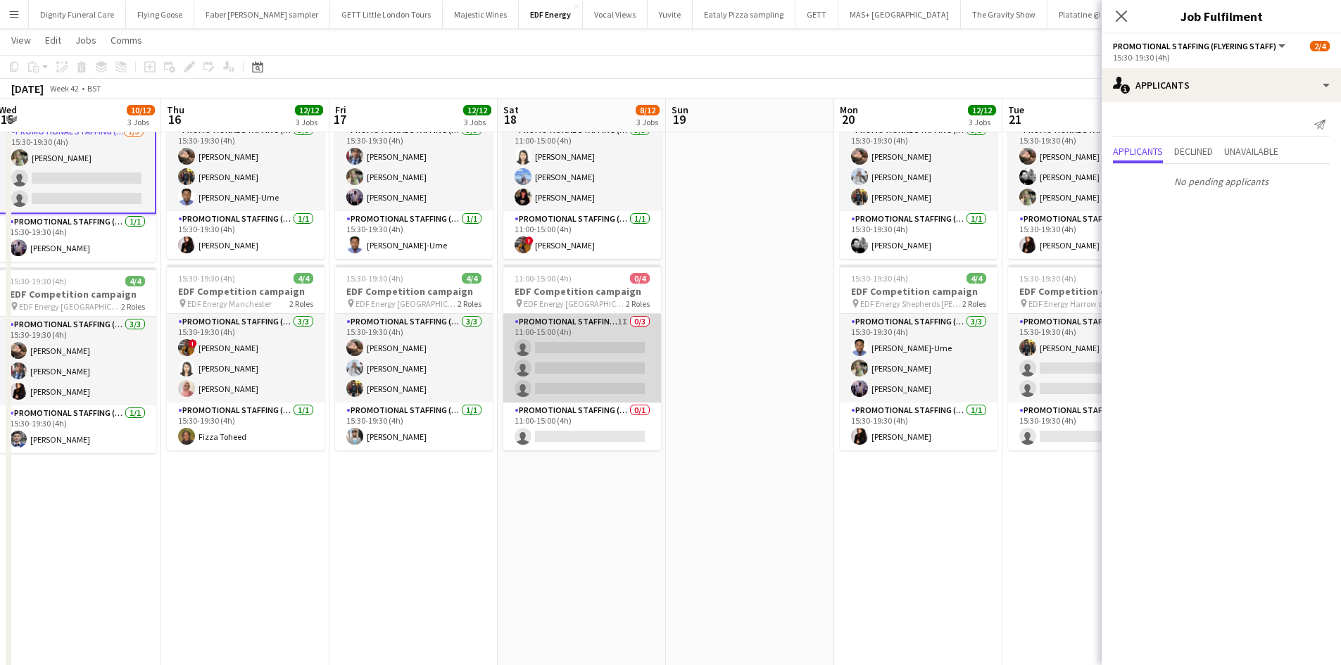
click at [588, 360] on app-card-role "Promotional Staffing (Flyering Staff) 1I 0/3 11:00-15:00 (4h) single-neutral-ac…" at bounding box center [582, 358] width 158 height 89
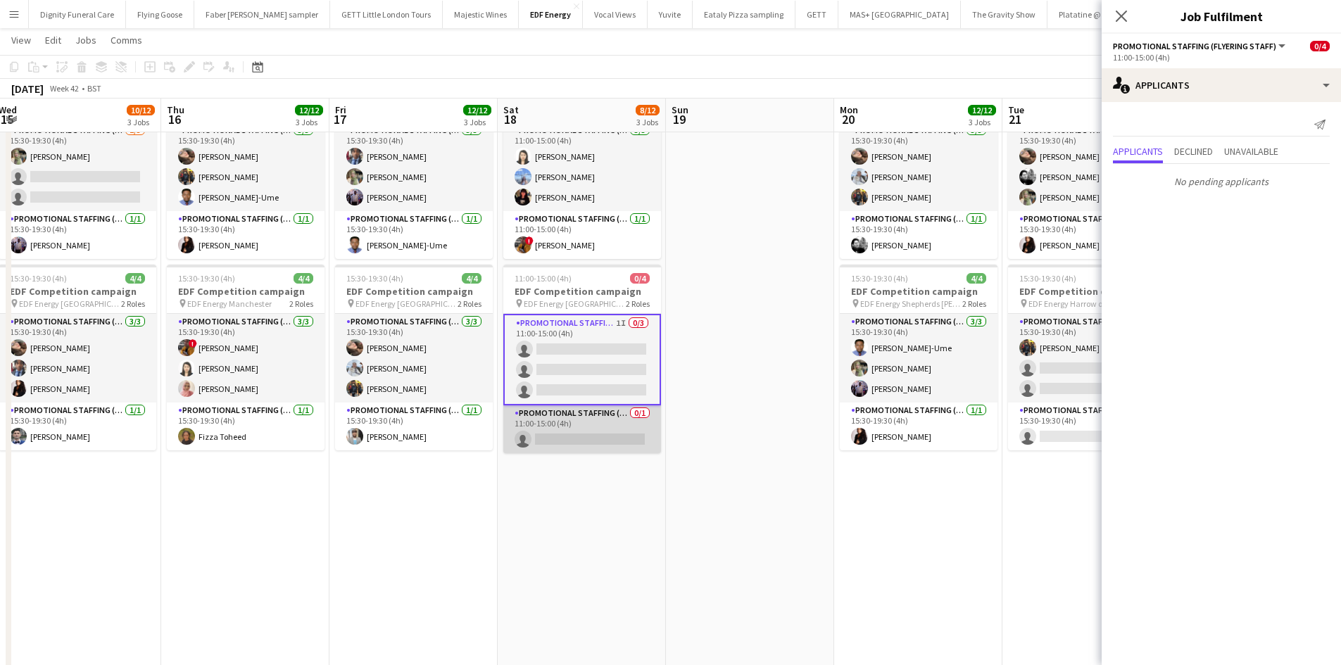
click at [600, 430] on app-card-role "Promotional Staffing (Team Leader) 0/1 11:00-15:00 (4h) single-neutral-actions" at bounding box center [582, 429] width 158 height 48
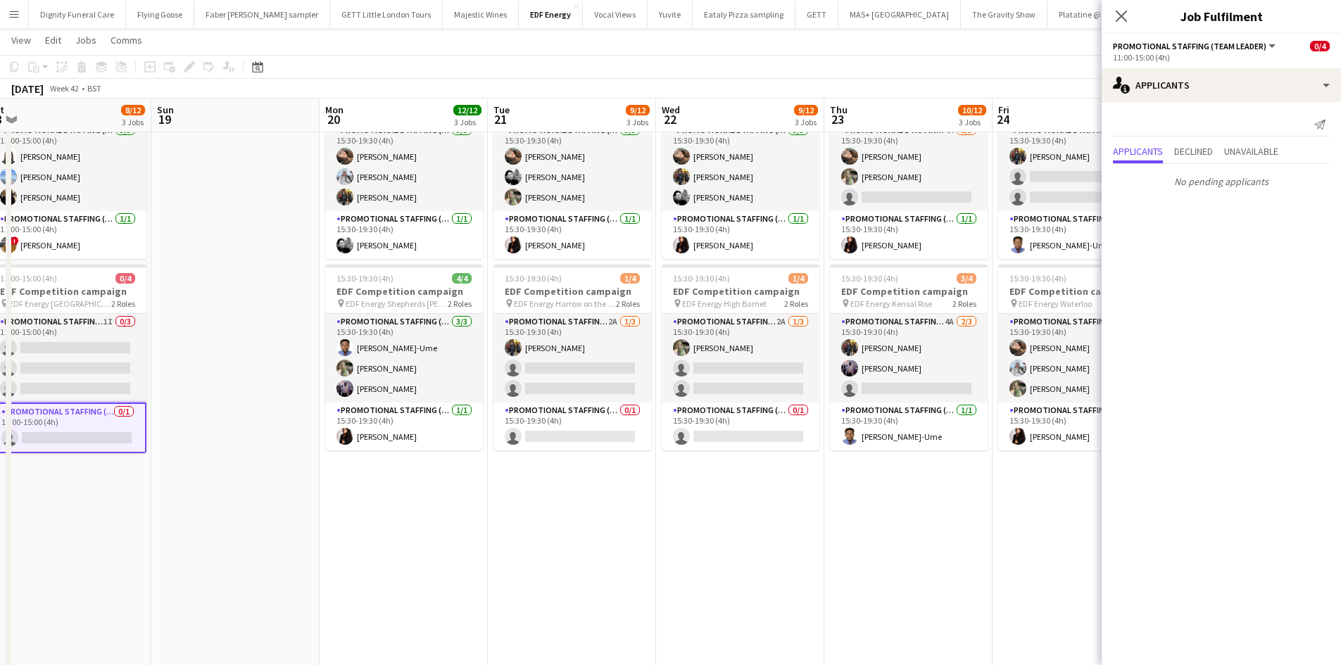
drag, startPoint x: 791, startPoint y: 512, endPoint x: 277, endPoint y: 474, distance: 515.8
click at [277, 474] on app-calendar-viewport "Tue 14 11/12 3 Jobs Wed 15 10/12 3 Jobs Thu 16 12/12 3 Jobs Fri 17 12/12 3 Jobs…" at bounding box center [670, 253] width 1341 height 961
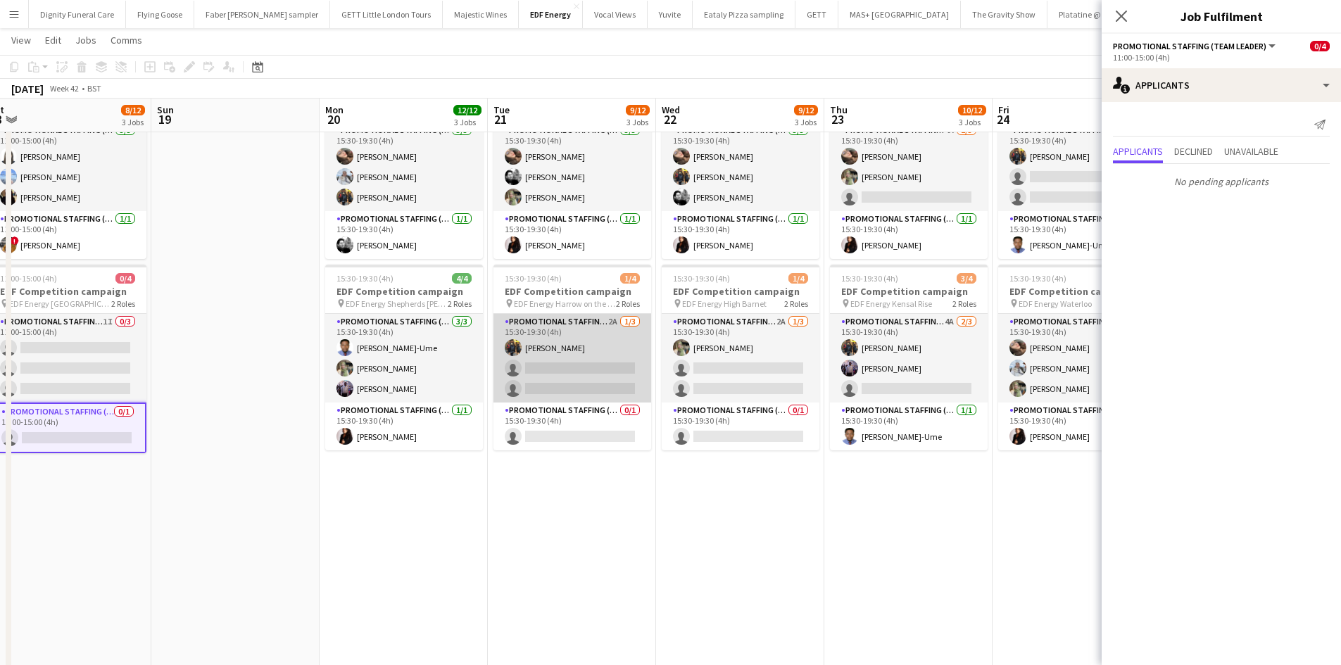
click at [595, 379] on app-card-role "Promotional Staffing (Flyering Staff) 2A 1/3 15:30-19:30 (4h) Martin Brady sing…" at bounding box center [572, 358] width 158 height 89
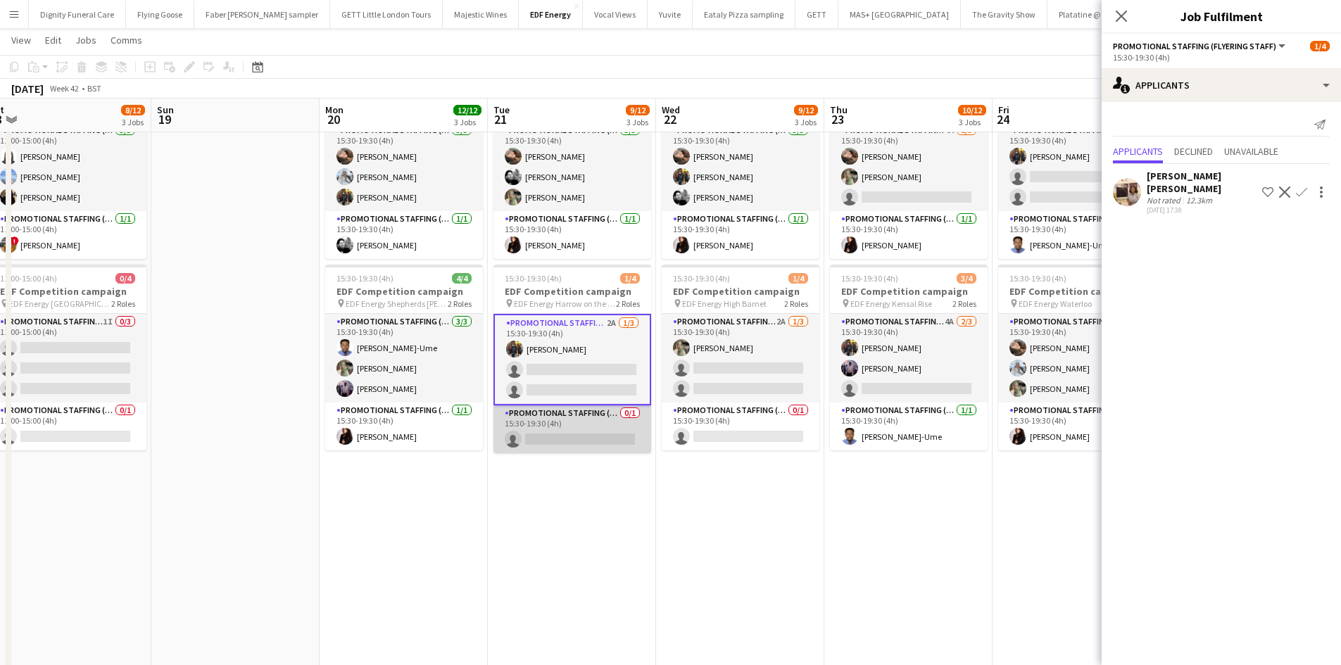
click at [610, 430] on app-card-role "Promotional Staffing (Team Leader) 0/1 15:30-19:30 (4h) single-neutral-actions" at bounding box center [572, 429] width 158 height 48
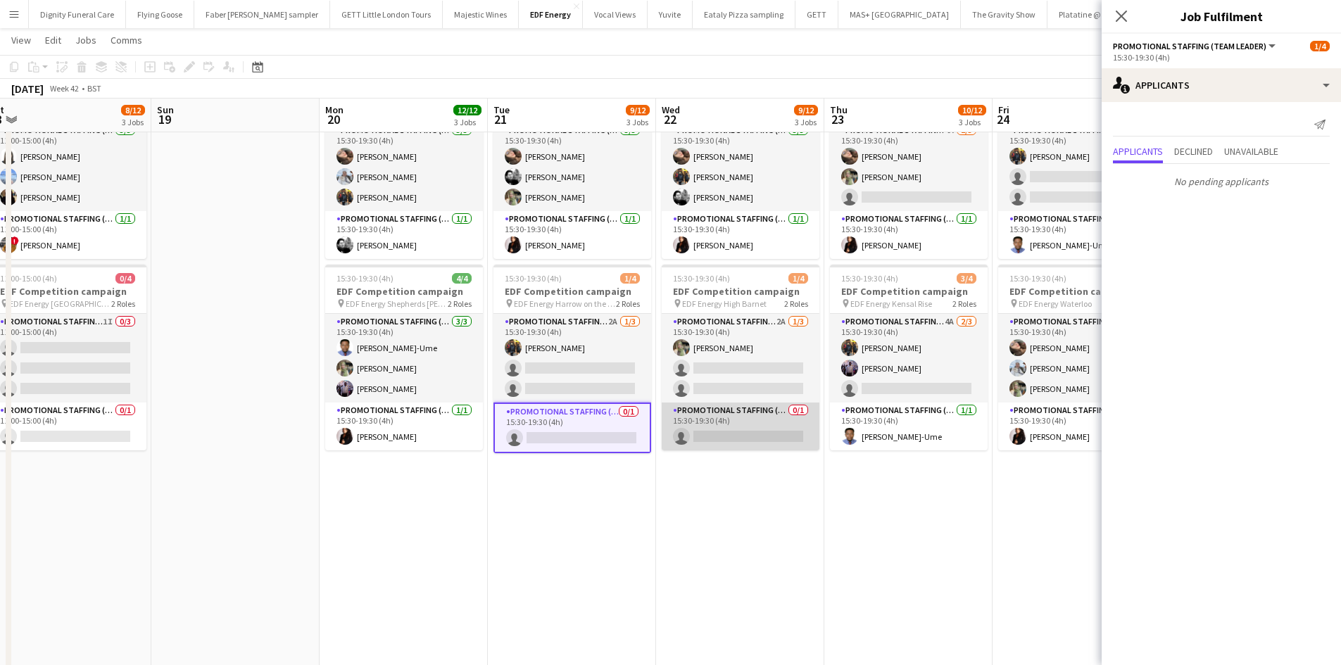
click at [752, 436] on app-card-role "Promotional Staffing (Team Leader) 0/1 15:30-19:30 (4h) single-neutral-actions" at bounding box center [740, 427] width 158 height 48
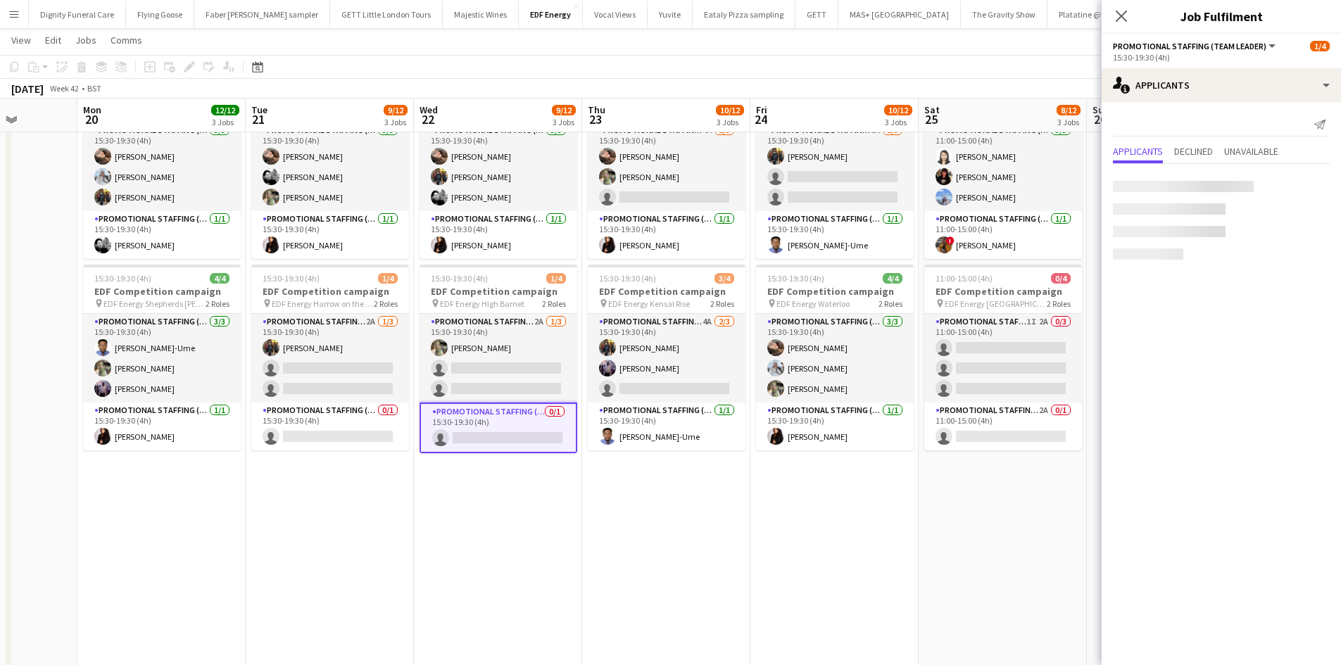
drag, startPoint x: 641, startPoint y: 551, endPoint x: 499, endPoint y: 547, distance: 142.2
click at [499, 547] on app-calendar-viewport "Thu 16 12/12 3 Jobs Fri 17 12/12 3 Jobs Sat 18 8/12 3 Jobs Sun 19 Mon 20 12/12 …" at bounding box center [670, 253] width 1341 height 961
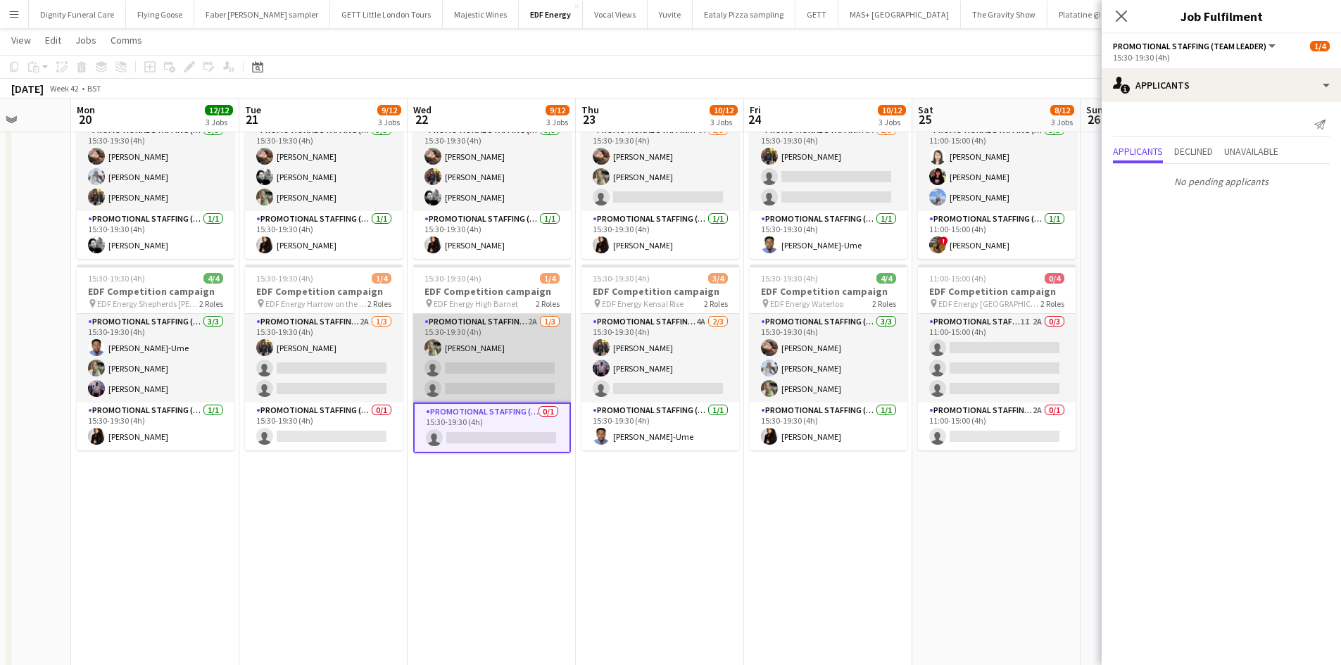
click at [548, 377] on app-card-role "Promotional Staffing (Flyering Staff) 2A 1/3 15:30-19:30 (4h) Aliya Kazmi singl…" at bounding box center [492, 358] width 158 height 89
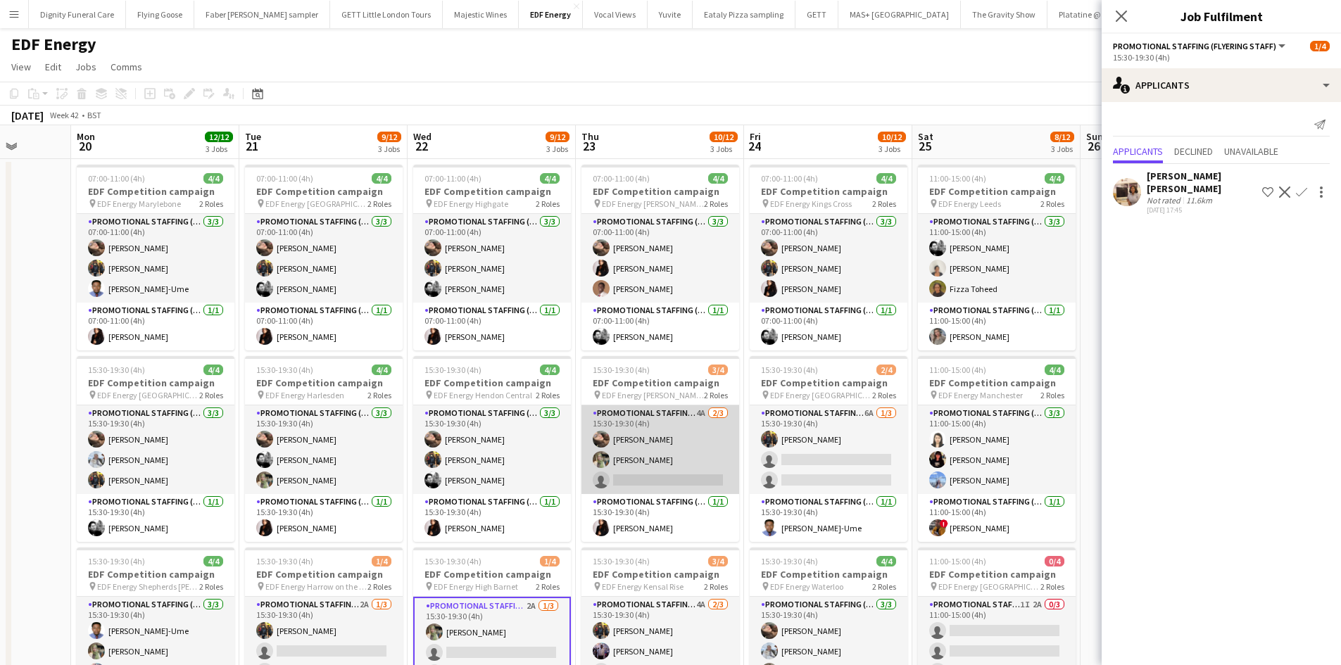
click at [677, 466] on app-card-role "Promotional Staffing (Flyering Staff) 4A 2/3 15:30-19:30 (4h) Anastasiia Melesh…" at bounding box center [660, 449] width 158 height 89
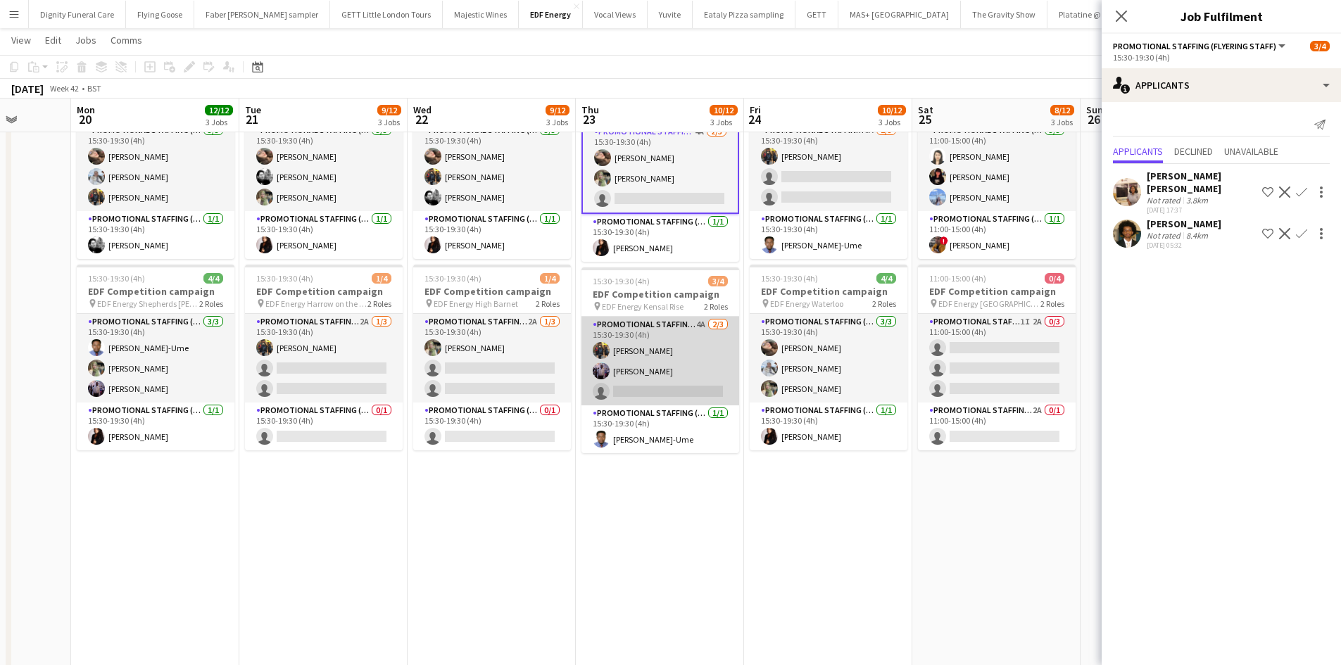
click at [669, 388] on app-card-role "Promotional Staffing (Flyering Staff) 4A 2/3 15:30-19:30 (4h) Martin Brady osah…" at bounding box center [660, 361] width 158 height 89
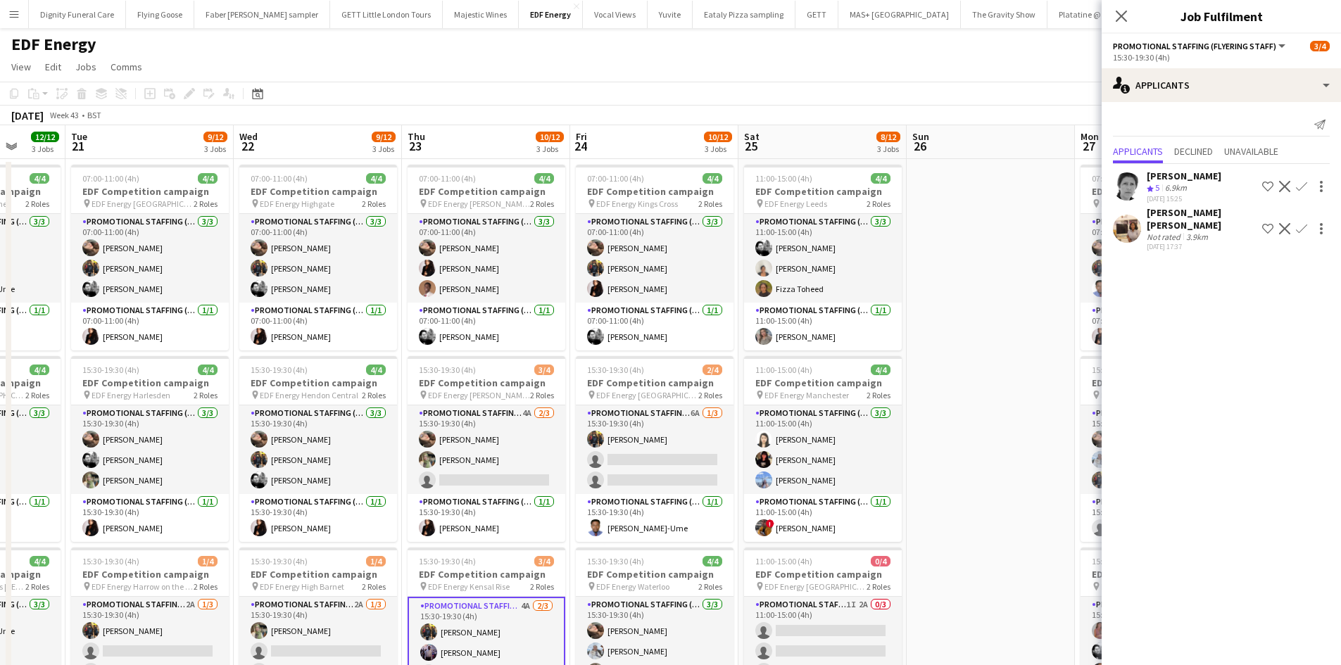
drag, startPoint x: 688, startPoint y: 472, endPoint x: 613, endPoint y: 461, distance: 76.1
click at [616, 462] on app-calendar-viewport "Sat 18 8/12 3 Jobs Sun 19 Mon 20 12/12 3 Jobs Tue 21 9/12 3 Jobs Wed 22 9/12 3 …" at bounding box center [670, 571] width 1341 height 892
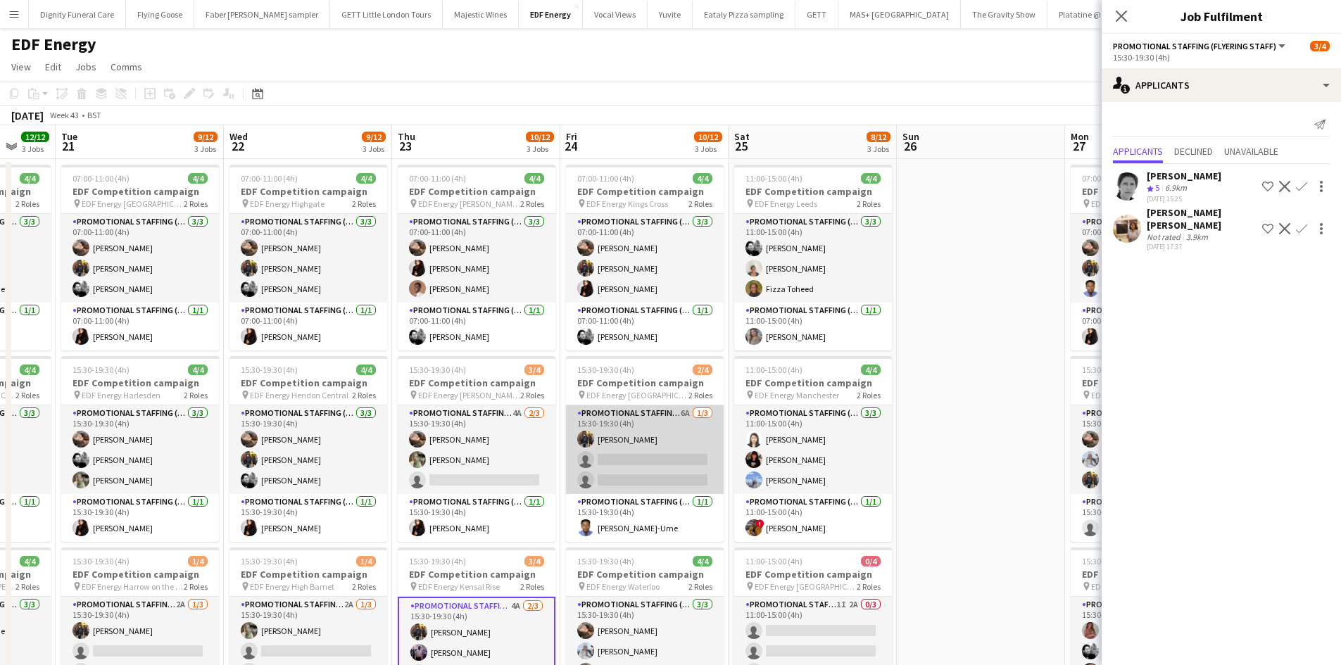
click at [657, 455] on app-card-role "Promotional Staffing (Flyering Staff) 6A 1/3 15:30-19:30 (4h) Martin Brady sing…" at bounding box center [645, 449] width 158 height 89
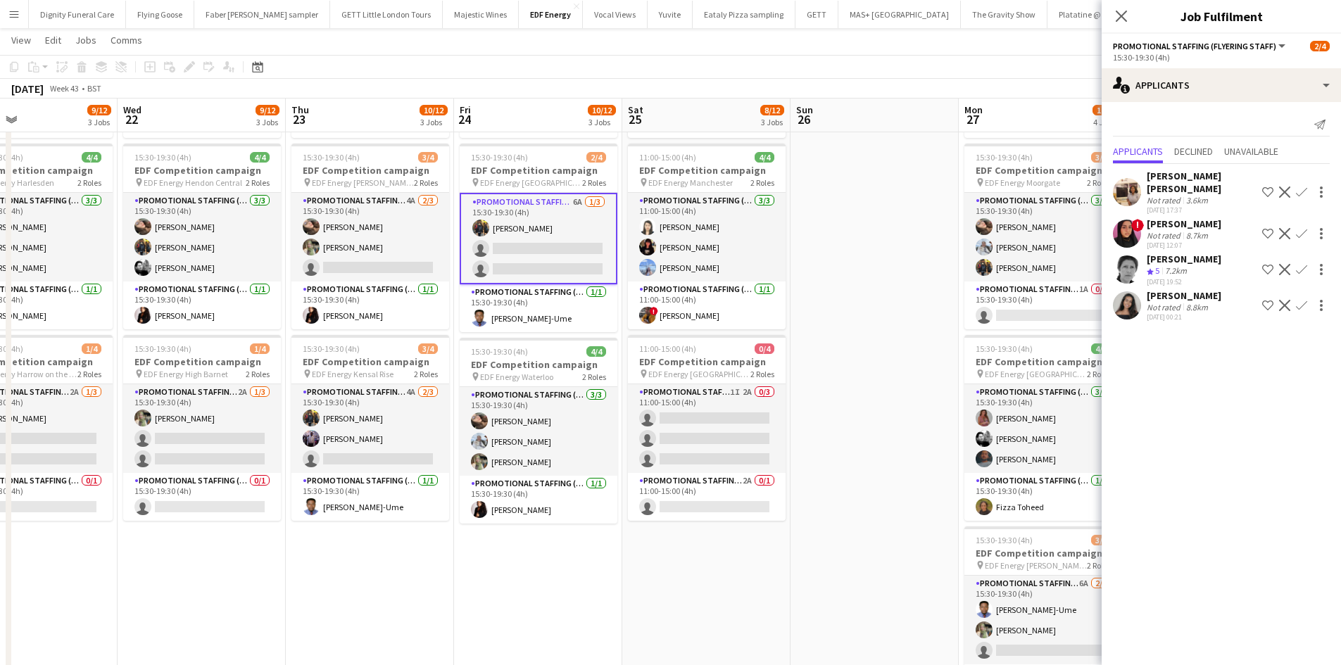
drag, startPoint x: 830, startPoint y: 554, endPoint x: 725, endPoint y: 549, distance: 105.0
click at [725, 549] on app-calendar-viewport "Sat 18 8/12 3 Jobs Sun 19 Mon 20 12/12 3 Jobs Tue 21 9/12 3 Jobs Wed 22 9/12 3 …" at bounding box center [670, 324] width 1341 height 961
click at [723, 509] on app-card-role "Promotional Staffing (Team Leader) 2A 0/1 11:00-15:00 (4h) single-neutral-actio…" at bounding box center [706, 497] width 158 height 48
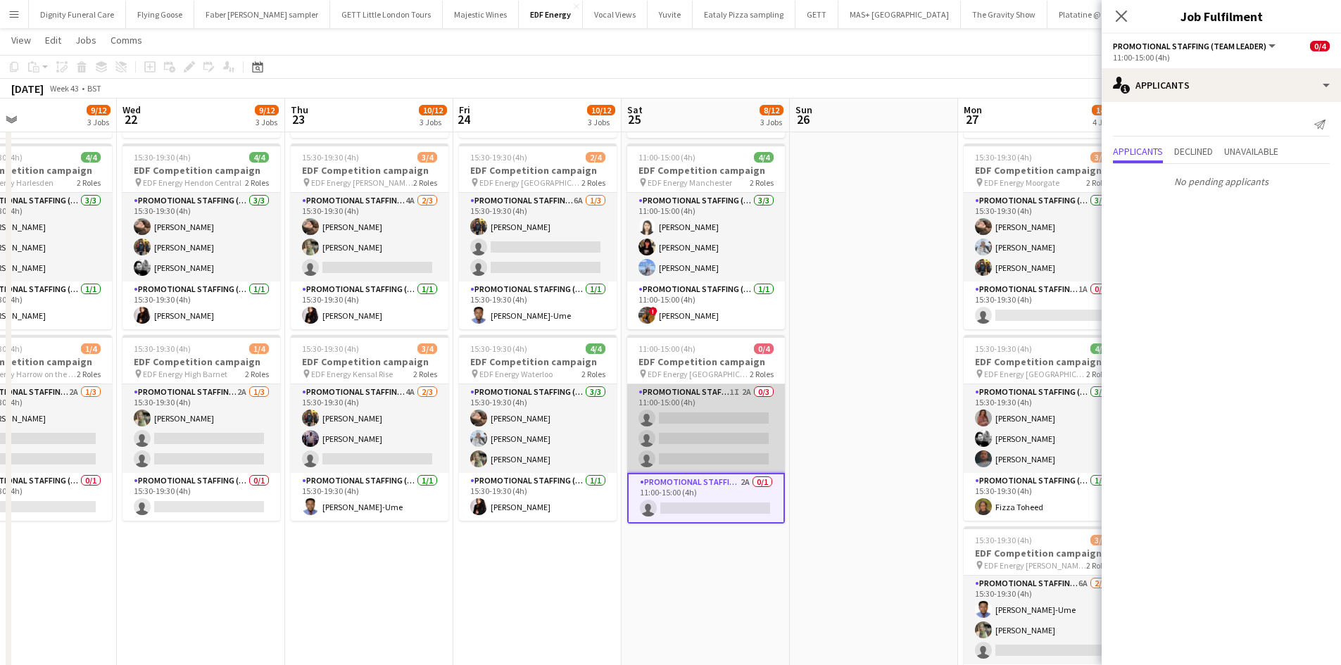
click at [739, 435] on app-card-role "Promotional Staffing (Flyering Staff) 1I 2A 0/3 11:00-15:00 (4h) single-neutral…" at bounding box center [706, 428] width 158 height 89
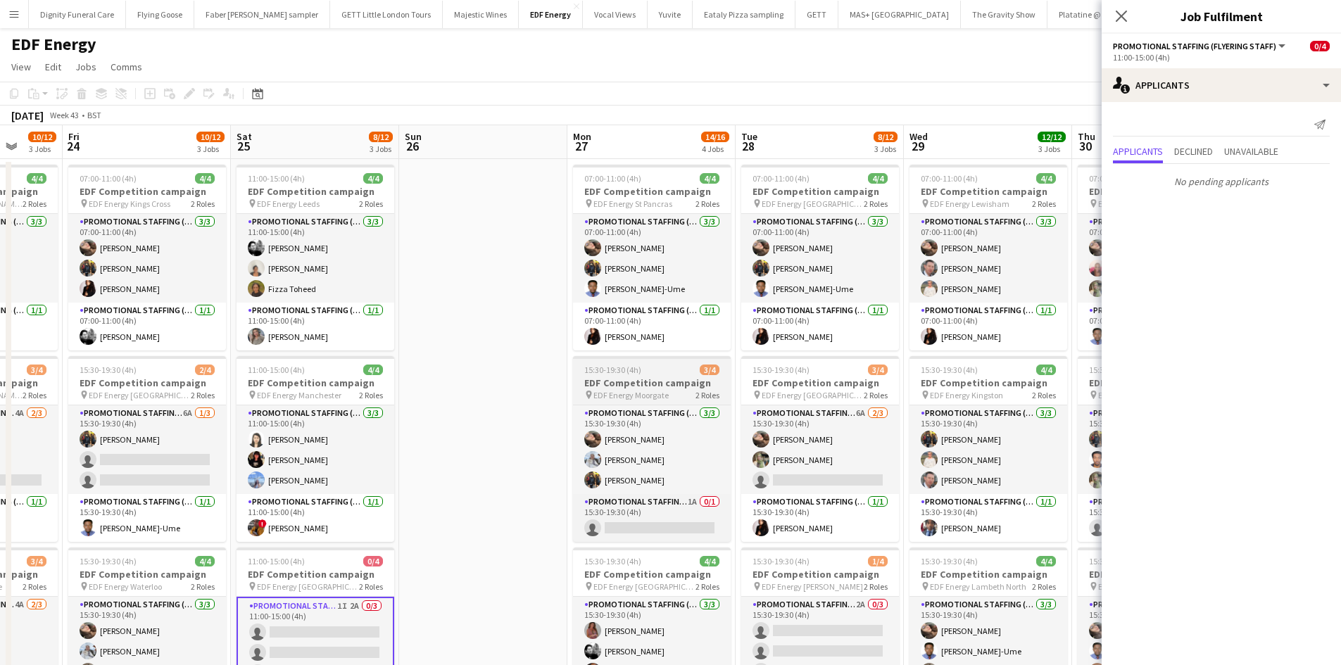
drag, startPoint x: 882, startPoint y: 433, endPoint x: 576, endPoint y: 384, distance: 309.4
click at [490, 403] on app-calendar-viewport "Mon 20 12/12 3 Jobs Tue 21 9/12 3 Jobs Wed 22 9/12 3 Jobs Thu 23 10/12 3 Jobs F…" at bounding box center [670, 571] width 1341 height 892
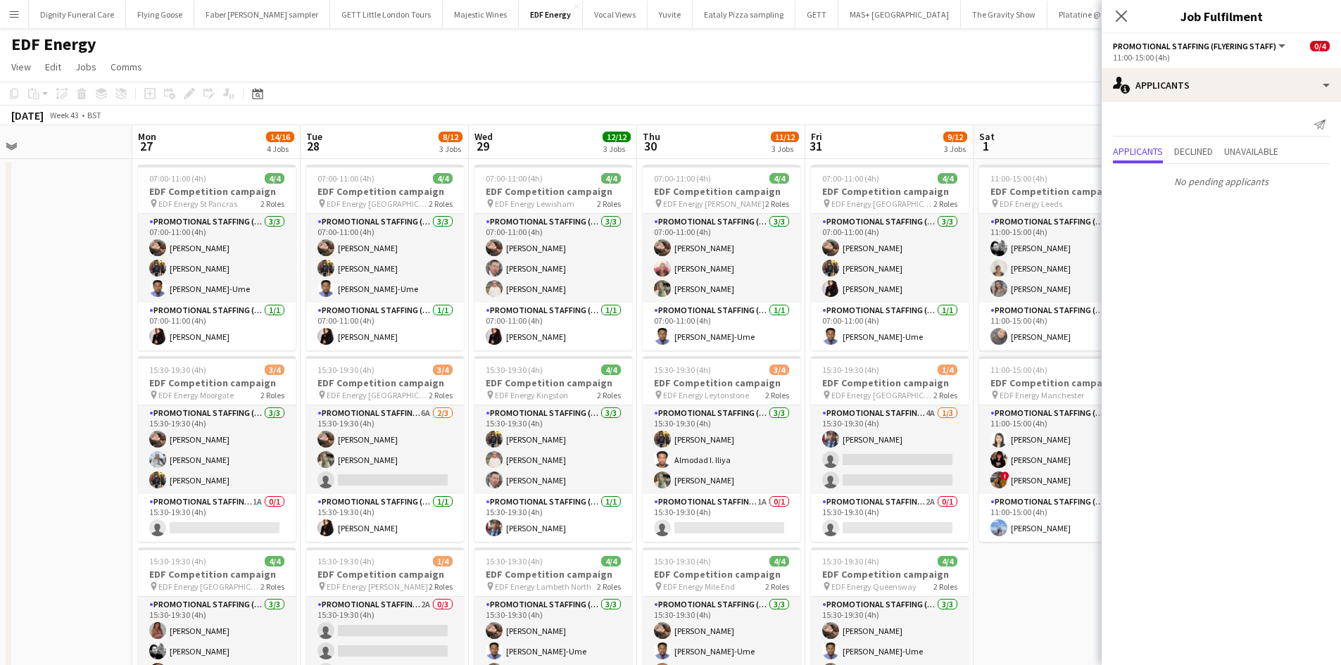
drag, startPoint x: 410, startPoint y: 325, endPoint x: 344, endPoint y: 324, distance: 66.2
click at [344, 324] on app-calendar-viewport "Wed 22 9/12 3 Jobs Thu 23 10/12 3 Jobs Fri 24 10/12 3 Jobs Sat 25 8/12 3 Jobs S…" at bounding box center [670, 571] width 1341 height 892
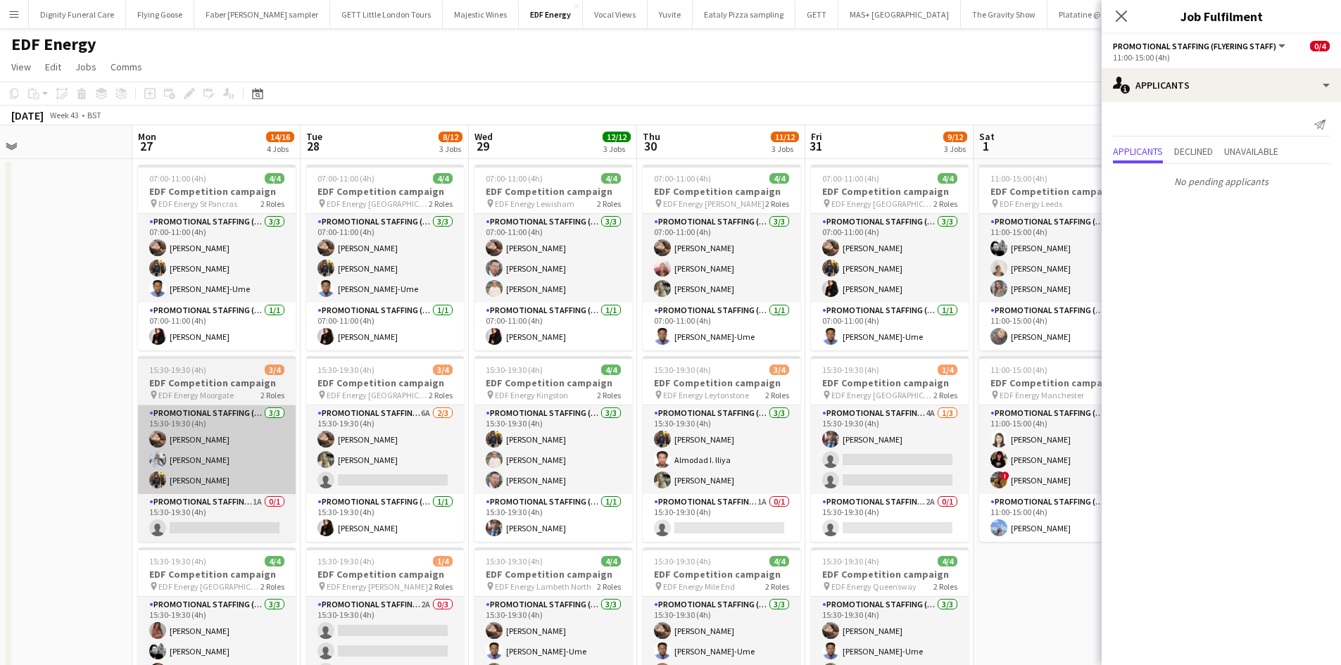
scroll to position [0, 404]
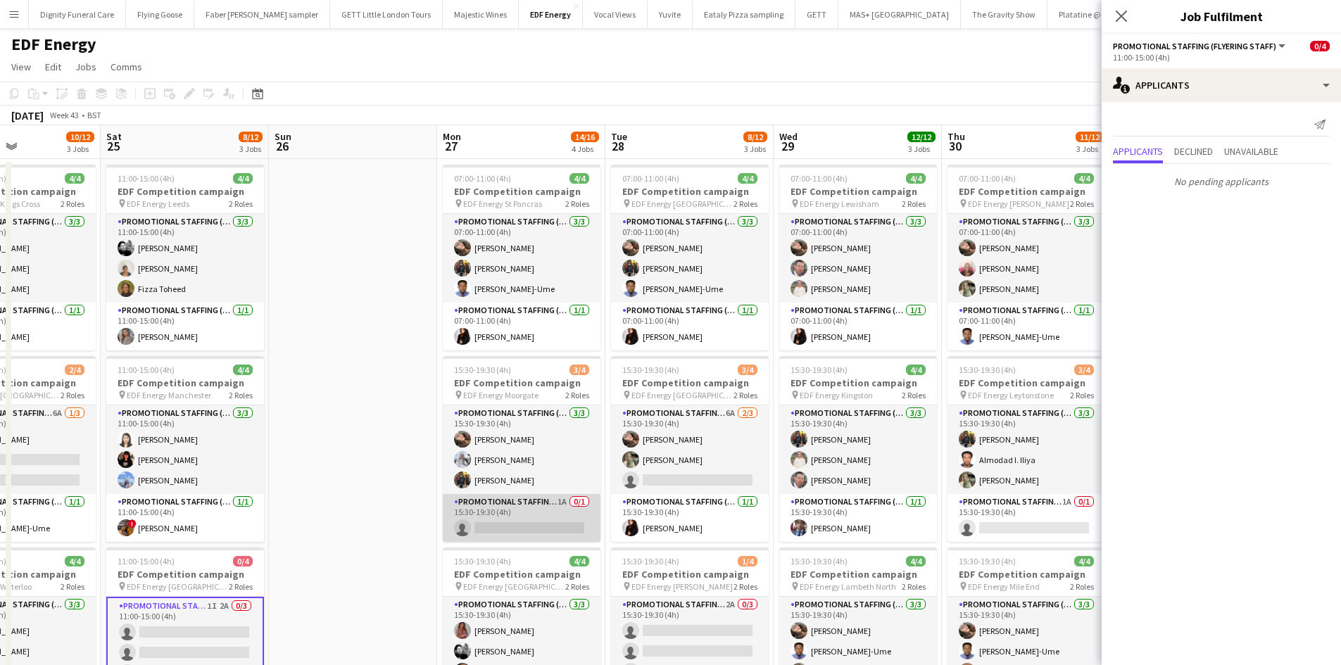
click at [526, 517] on app-card-role "Promotional Staffing (Team Leader) 1A 0/1 15:30-19:30 (4h) single-neutral-actio…" at bounding box center [522, 518] width 158 height 48
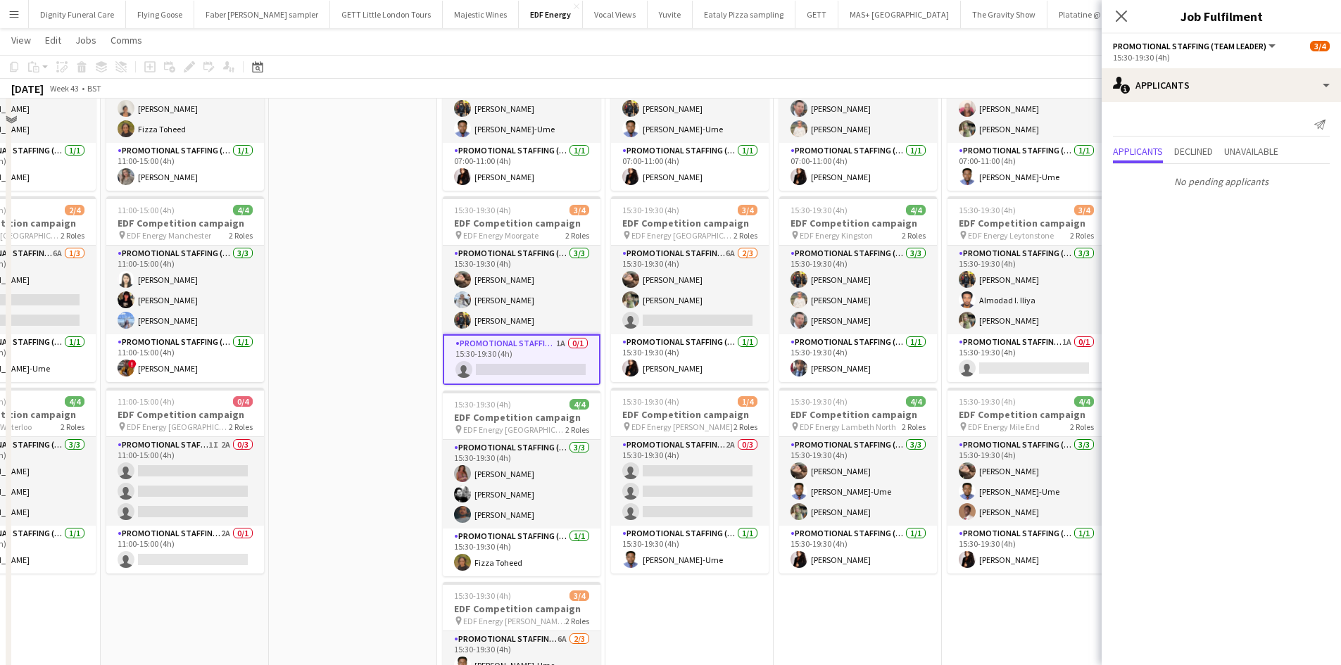
scroll to position [211, 0]
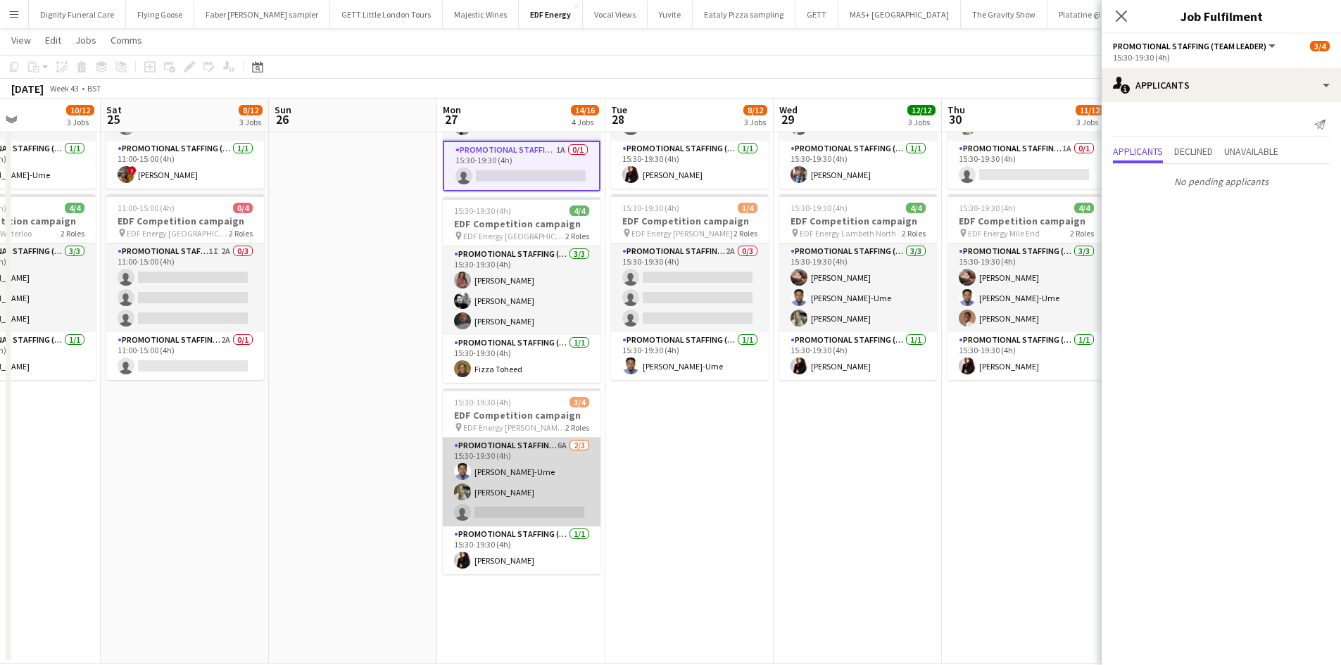
click at [552, 505] on app-card-role "Promotional Staffing (Flyering Staff) 6A 2/3 15:30-19:30 (4h) Fidelis Ejike-Ume…" at bounding box center [522, 482] width 158 height 89
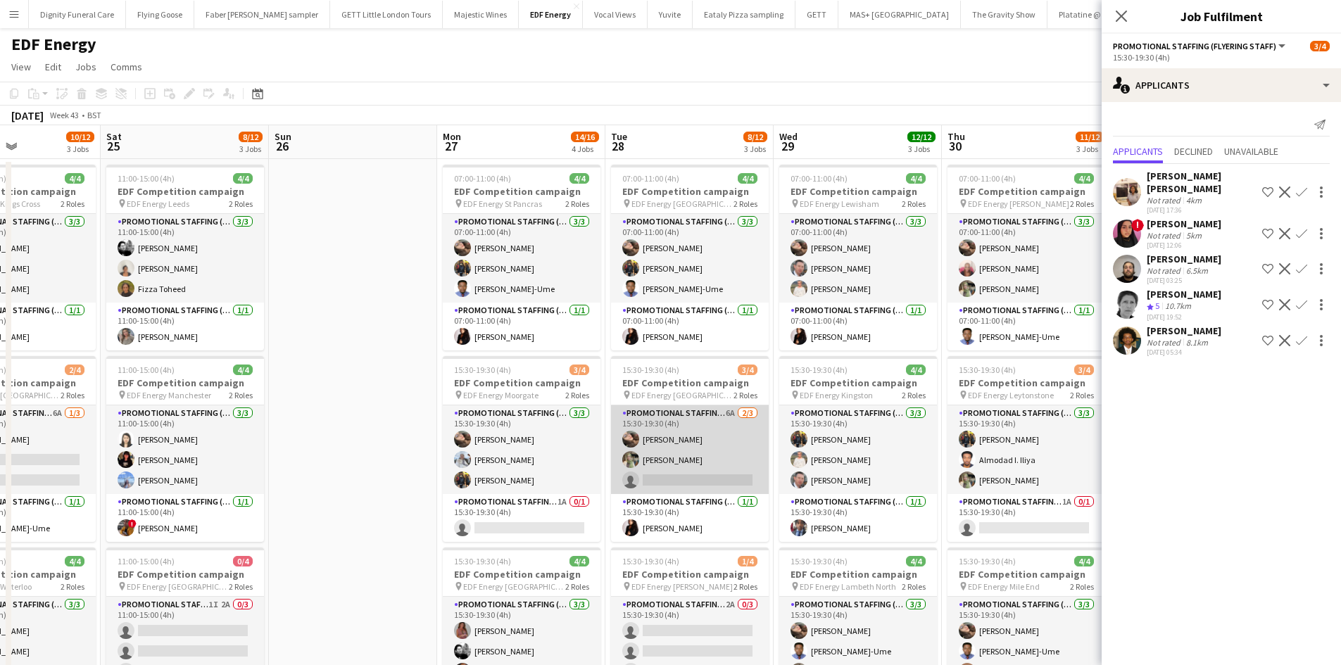
click at [678, 481] on app-card-role "Promotional Staffing (Flyering Staff) 6A [DATE] 15:30-19:30 (4h) [PERSON_NAME] …" at bounding box center [690, 449] width 158 height 89
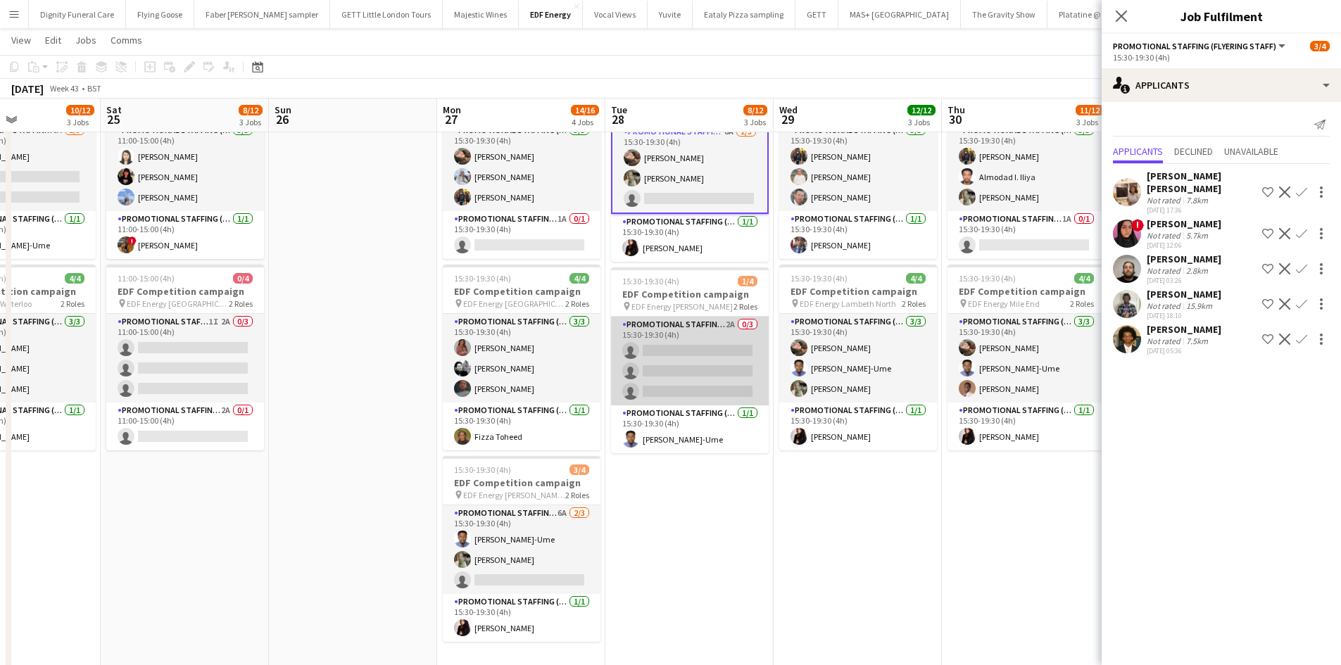
click at [711, 397] on app-card-role "Promotional Staffing (Flyering Staff) 2A 0/3 15:30-19:30 (4h) single-neutral-ac…" at bounding box center [690, 361] width 158 height 89
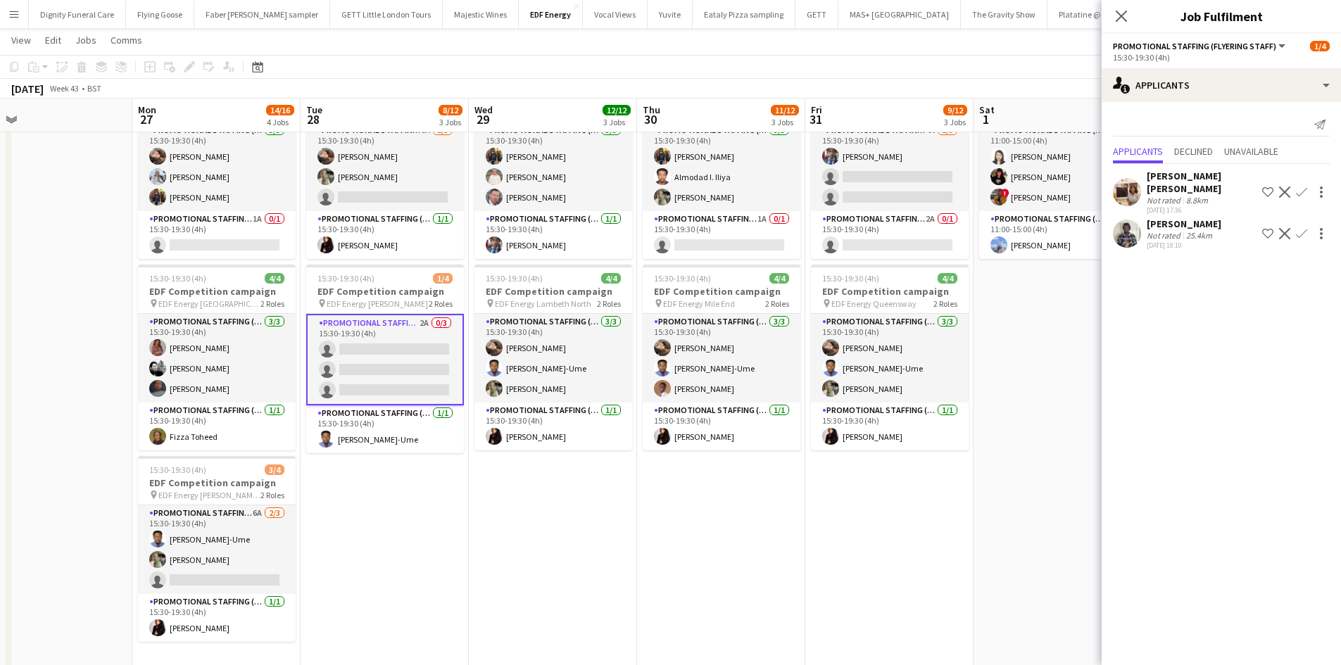
drag, startPoint x: 870, startPoint y: 541, endPoint x: 559, endPoint y: 521, distance: 311.7
click at [559, 521] on app-calendar-viewport "Wed 22 9/12 3 Jobs Thu 23 10/12 3 Jobs Fri 24 10/12 3 Jobs Sat 25 8/12 3 Jobs S…" at bounding box center [670, 253] width 1341 height 961
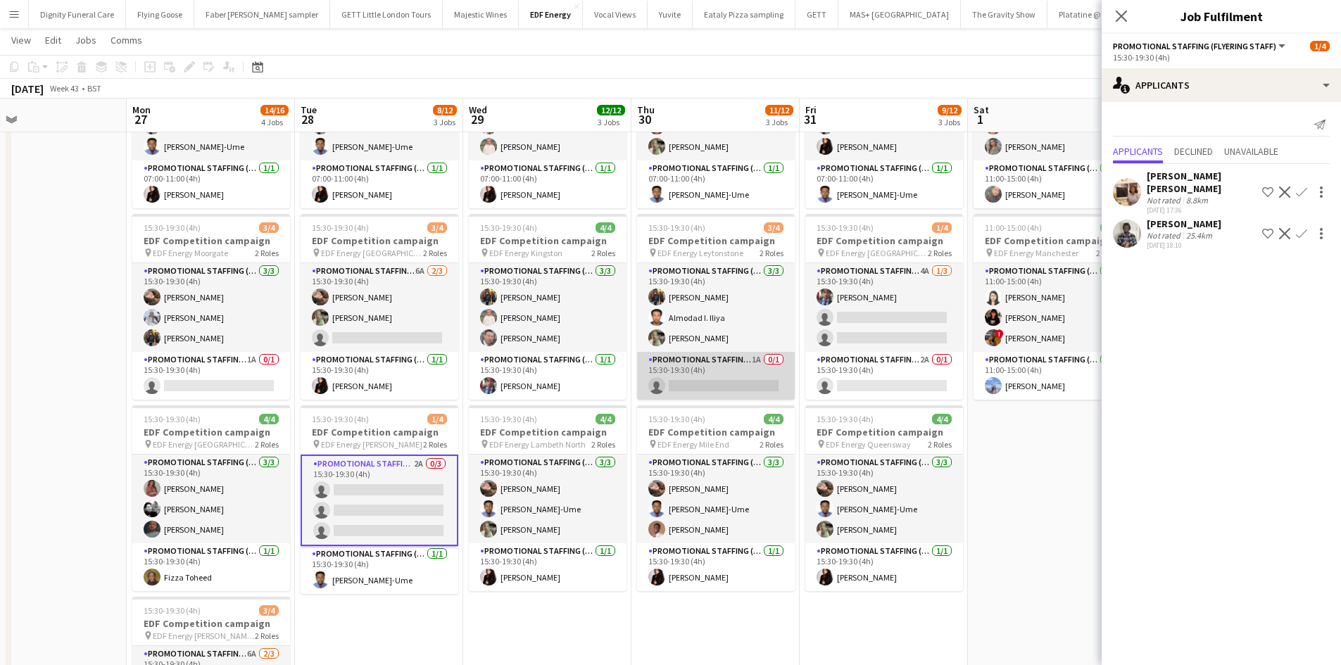
click at [769, 380] on app-card-role "Promotional Staffing (Team Leader) 1A 0/1 15:30-19:30 (4h) single-neutral-actio…" at bounding box center [716, 376] width 158 height 48
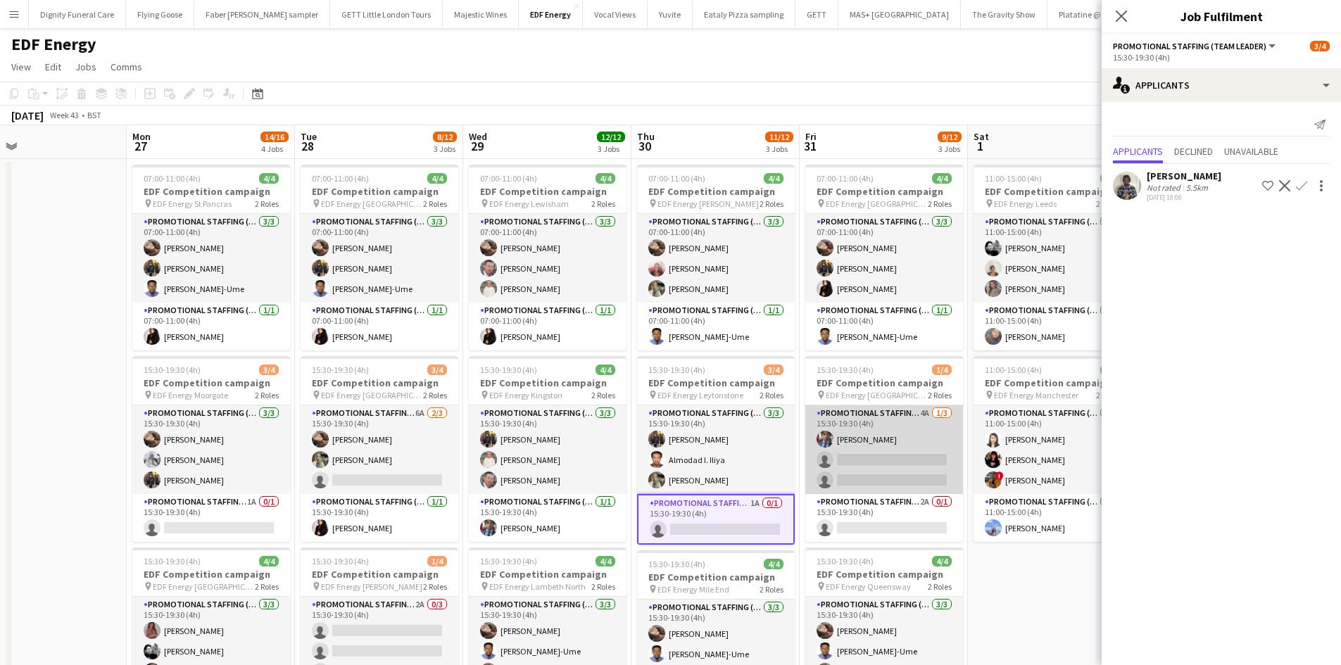
click at [887, 466] on app-card-role "Promotional Staffing (Flyering Staff) 4A 1/3 15:30-19:30 (4h) Seyi Ogunyemi sin…" at bounding box center [884, 449] width 158 height 89
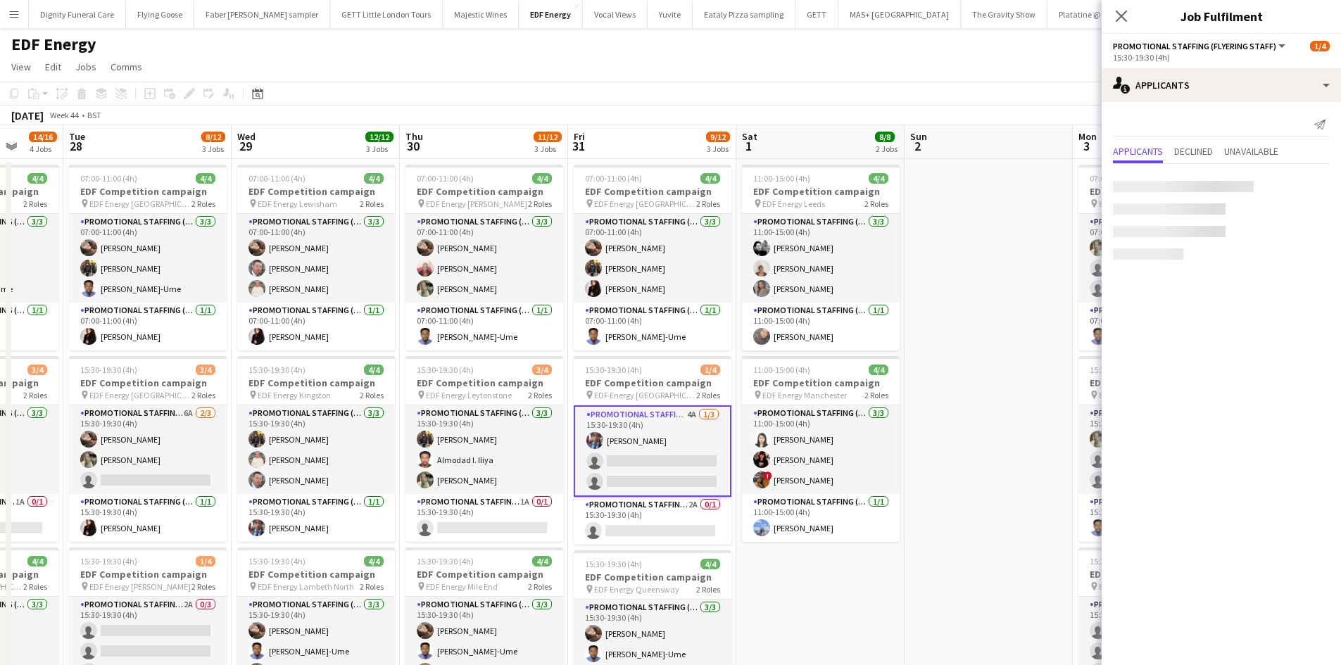
drag, startPoint x: 1094, startPoint y: 610, endPoint x: 923, endPoint y: 564, distance: 176.5
click at [859, 597] on app-calendar-viewport "Fri 24 10/12 3 Jobs Sat 25 8/12 3 Jobs Sun 26 Mon 27 14/16 4 Jobs Tue 28 8/12 3…" at bounding box center [670, 571] width 1341 height 892
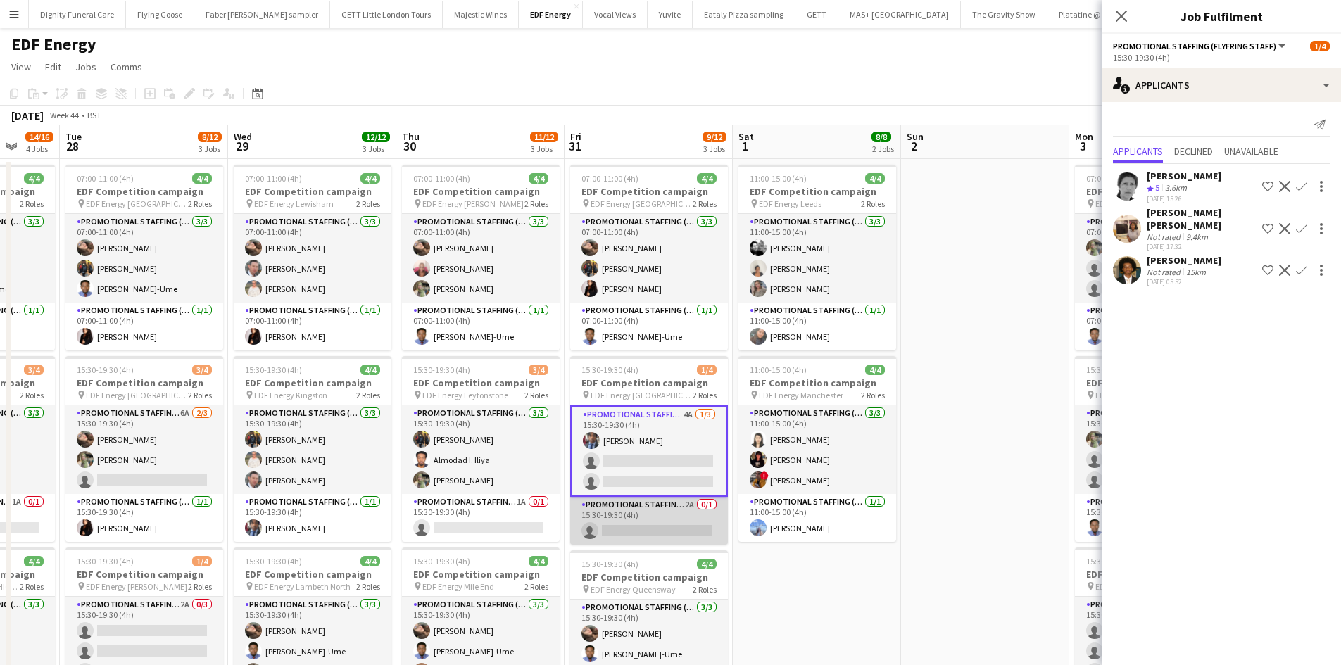
click at [666, 523] on app-card-role "Promotional Staffing (Team Leader) 2A 0/1 15:30-19:30 (4h) single-neutral-actio…" at bounding box center [649, 521] width 158 height 48
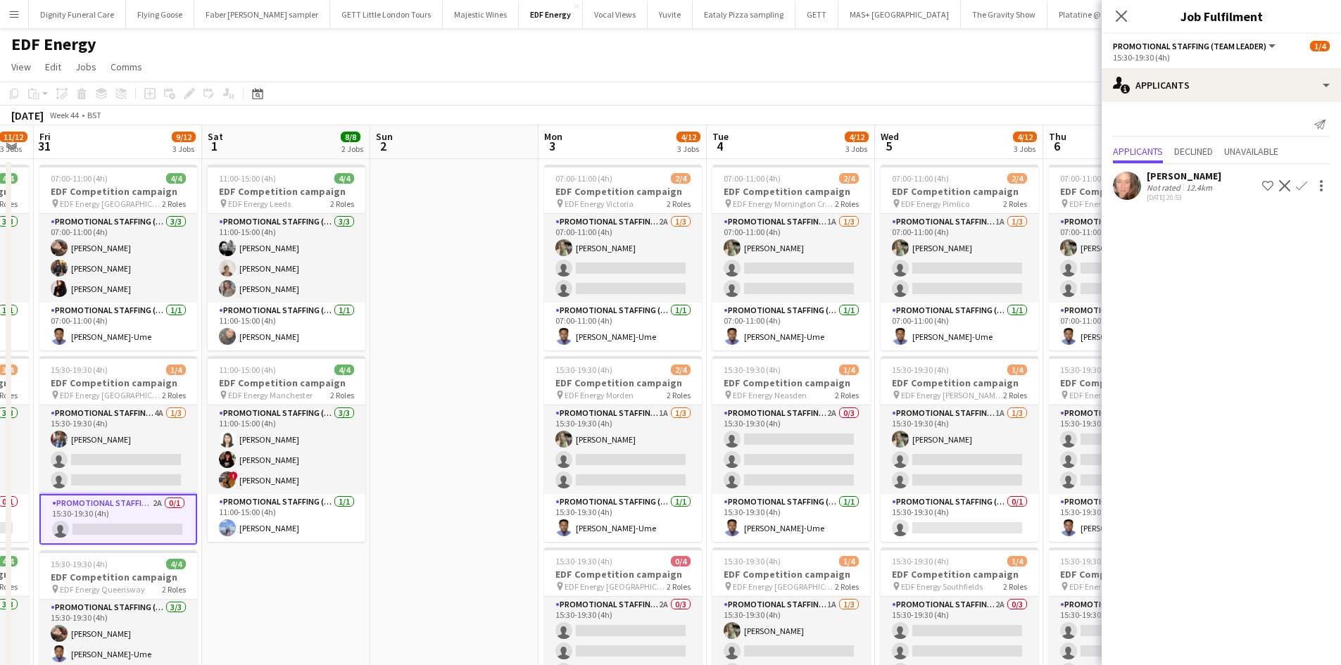
drag, startPoint x: 932, startPoint y: 350, endPoint x: 401, endPoint y: 348, distance: 530.6
click at [401, 348] on app-calendar-viewport "Tue 28 8/12 3 Jobs Wed 29 12/12 3 Jobs Thu 30 11/12 3 Jobs Fri 31 9/12 3 Jobs S…" at bounding box center [670, 571] width 1341 height 892
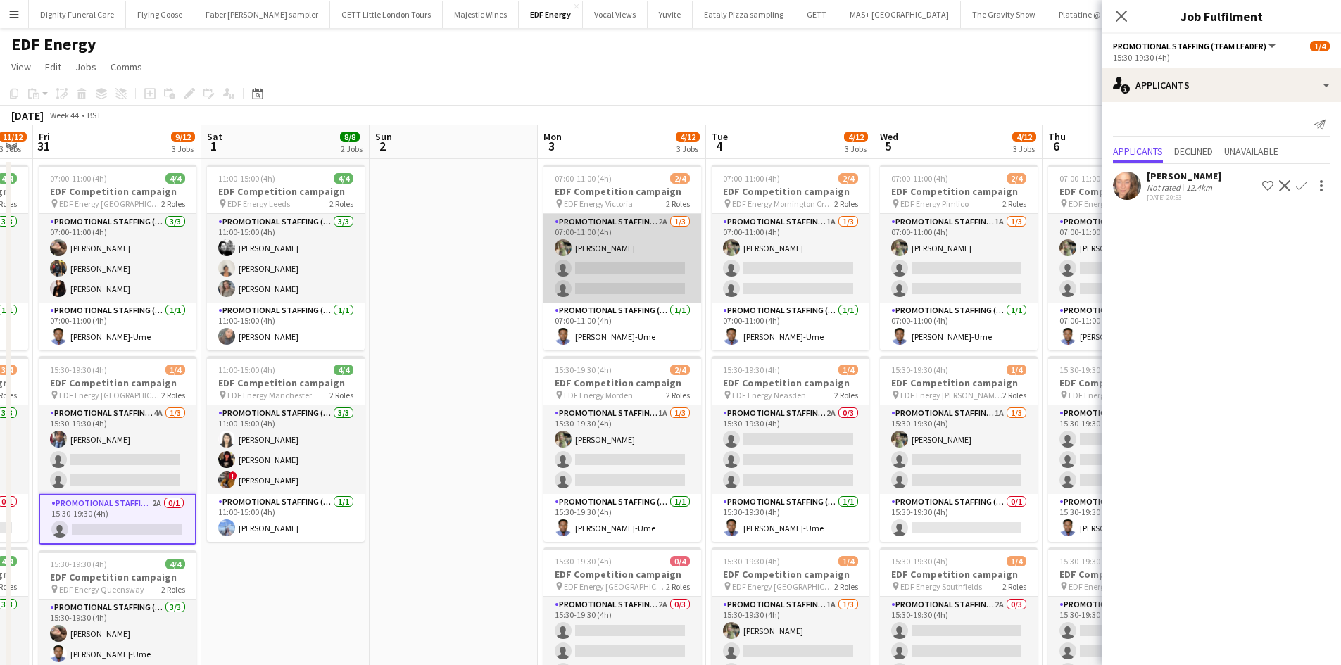
click at [634, 276] on app-card-role "Promotional Staffing (Flyering Staff) 2A 1/3 07:00-11:00 (4h) Aliya Kazmi singl…" at bounding box center [622, 258] width 158 height 89
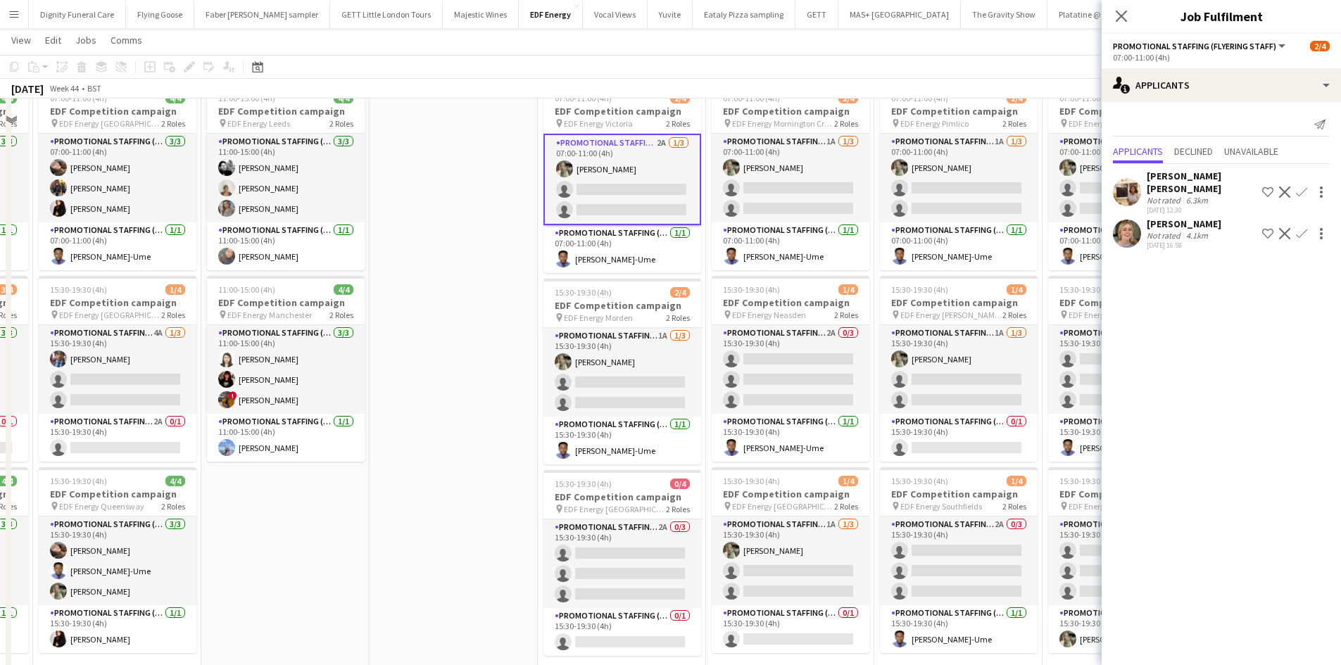
scroll to position [141, 0]
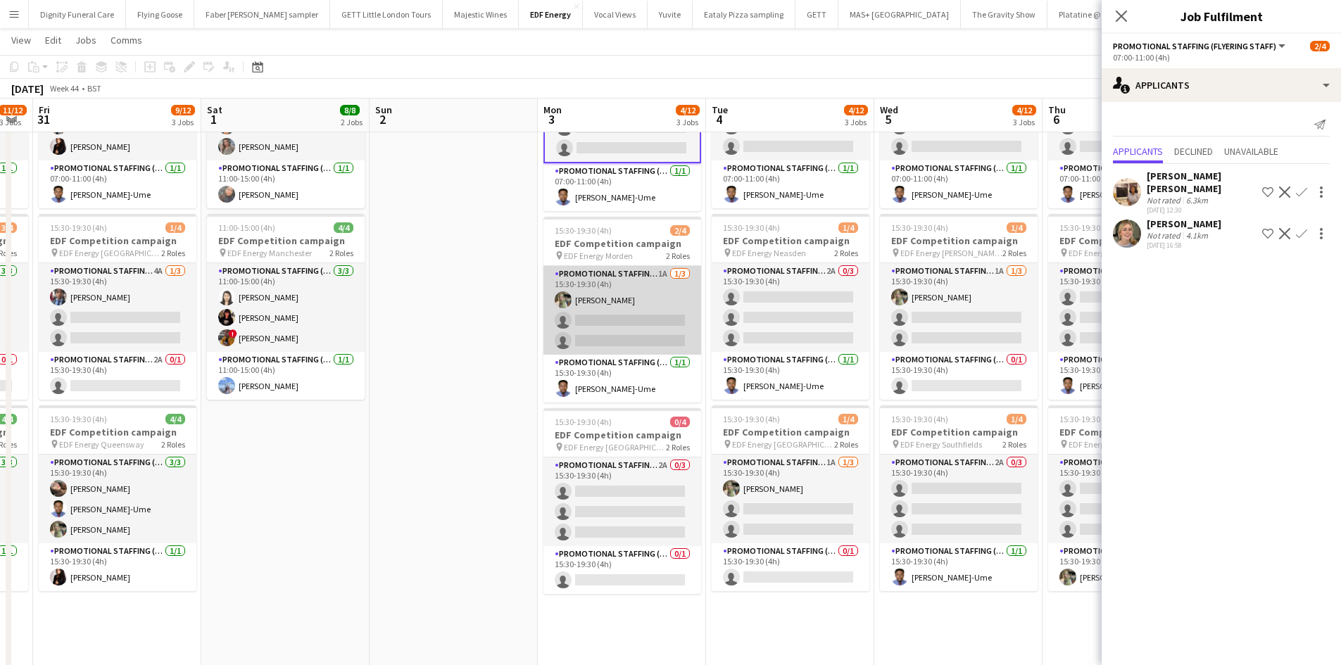
click at [632, 338] on app-card-role "Promotional Staffing (Flyering Staff) 1A [DATE] 15:30-19:30 (4h) [PERSON_NAME] …" at bounding box center [622, 310] width 158 height 89
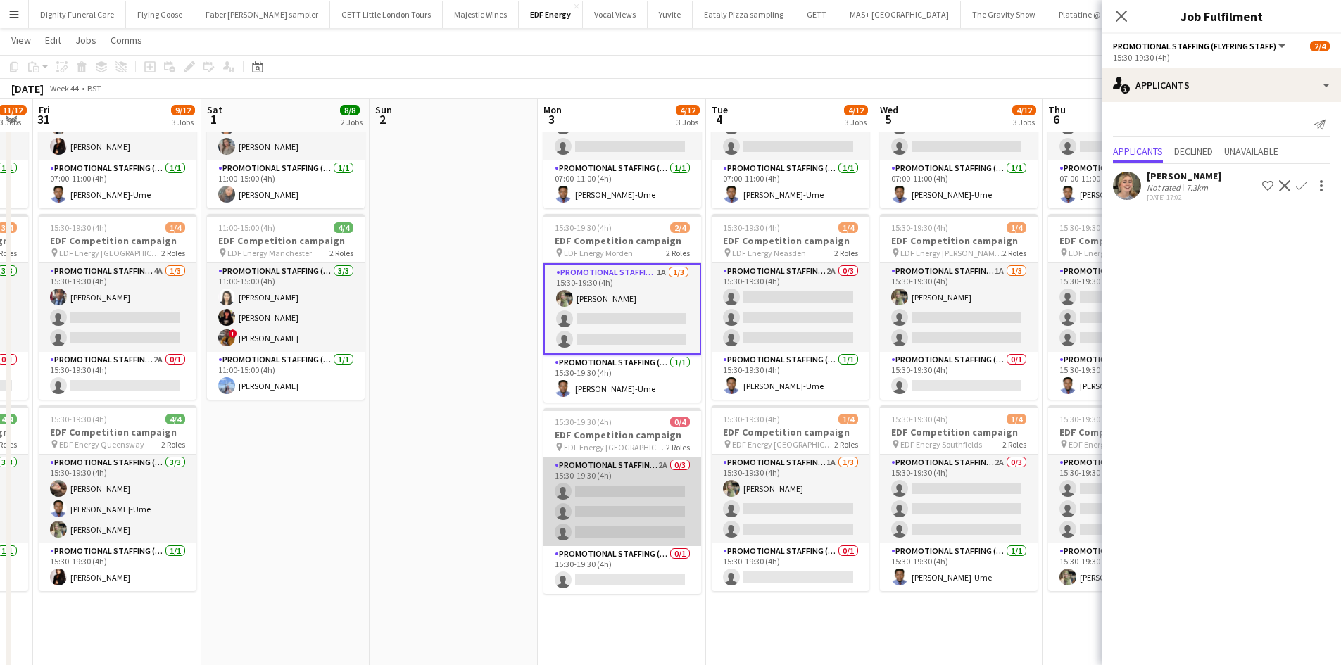
click at [637, 488] on app-card-role "Promotional Staffing (Flyering Staff) 2A 0/3 15:30-19:30 (4h) single-neutral-ac…" at bounding box center [622, 501] width 158 height 89
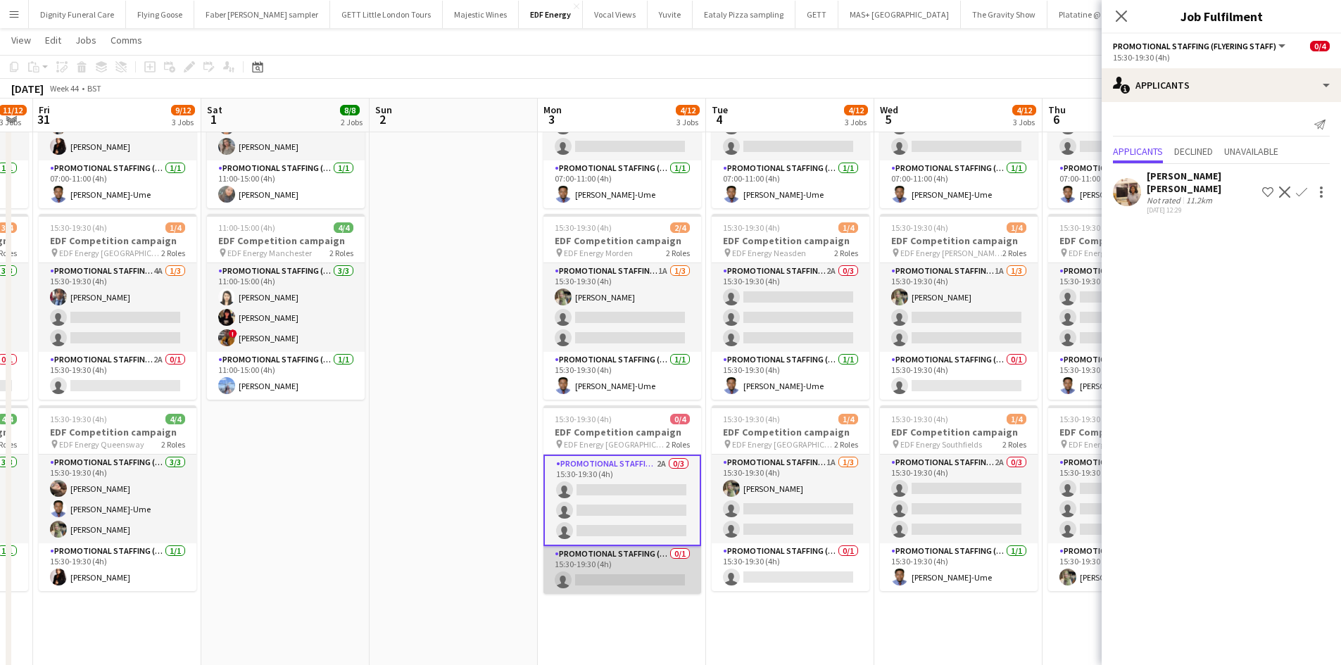
click at [642, 574] on app-card-role "Promotional Staffing (Team Leader) 0/1 15:30-19:30 (4h) single-neutral-actions" at bounding box center [622, 570] width 158 height 48
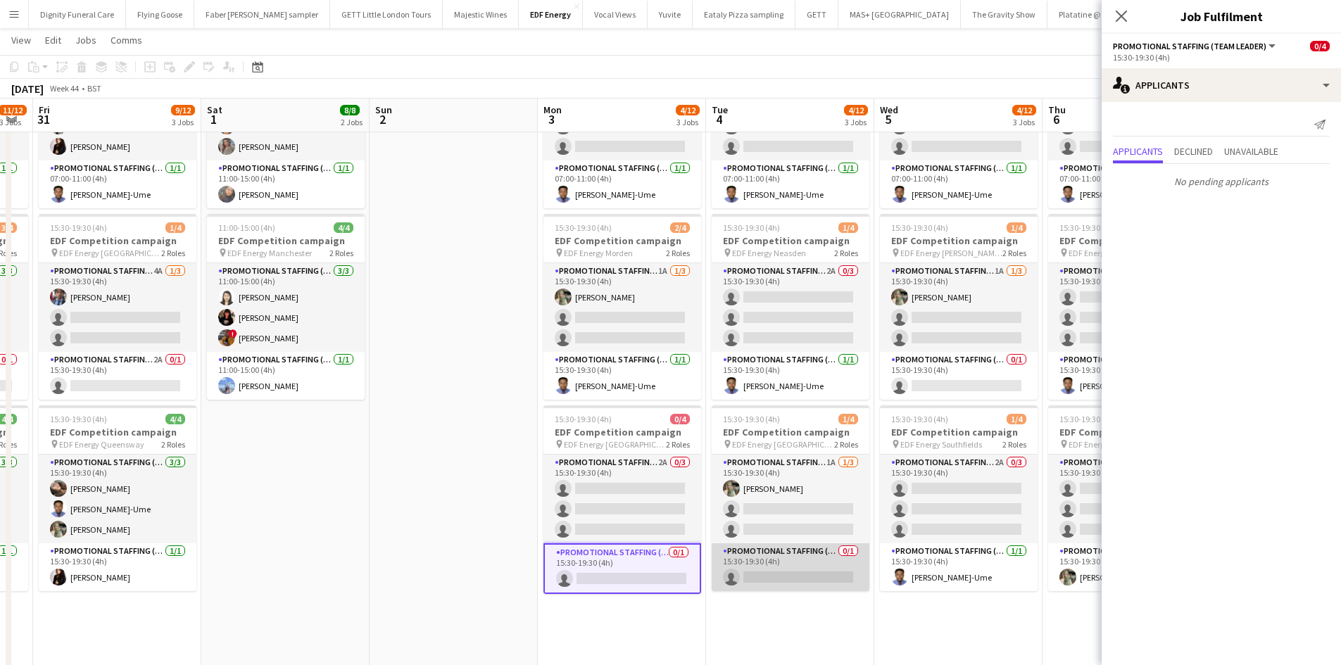
click at [787, 578] on app-card-role "Promotional Staffing (Team Leader) 0/1 15:30-19:30 (4h) single-neutral-actions" at bounding box center [790, 567] width 158 height 48
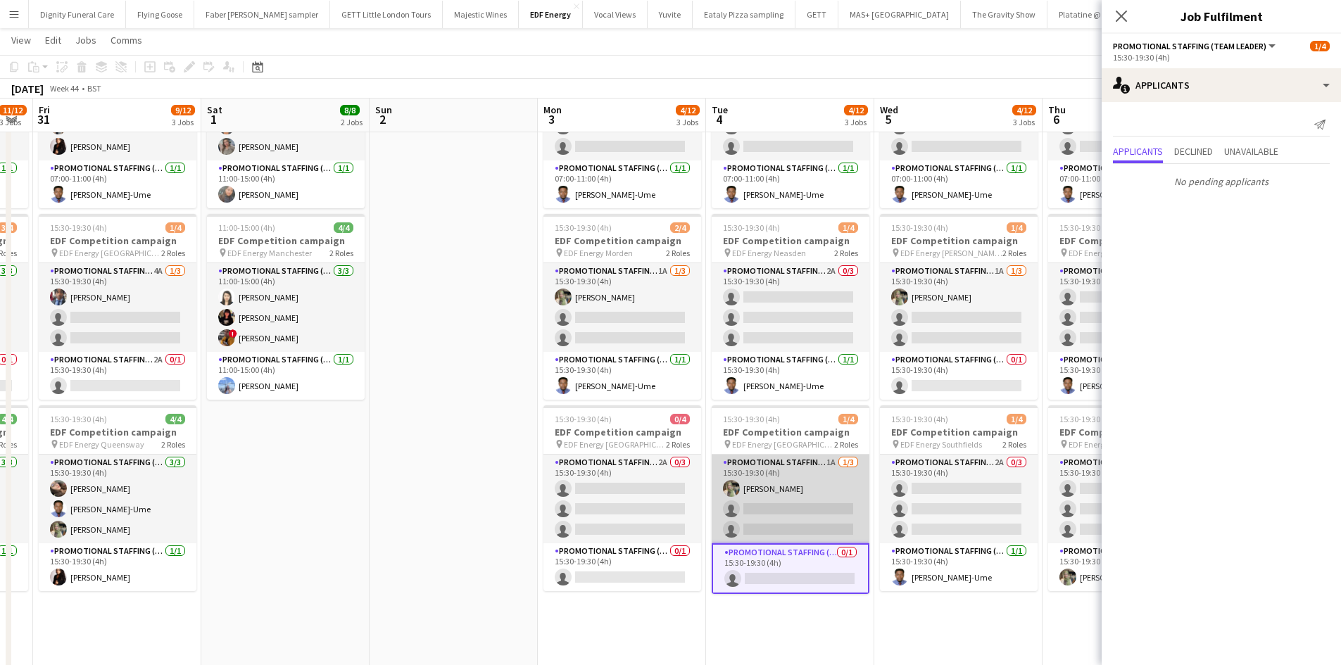
click at [814, 511] on app-card-role "Promotional Staffing (Flyering Staff) 1A [DATE] 15:30-19:30 (4h) [PERSON_NAME] …" at bounding box center [790, 499] width 158 height 89
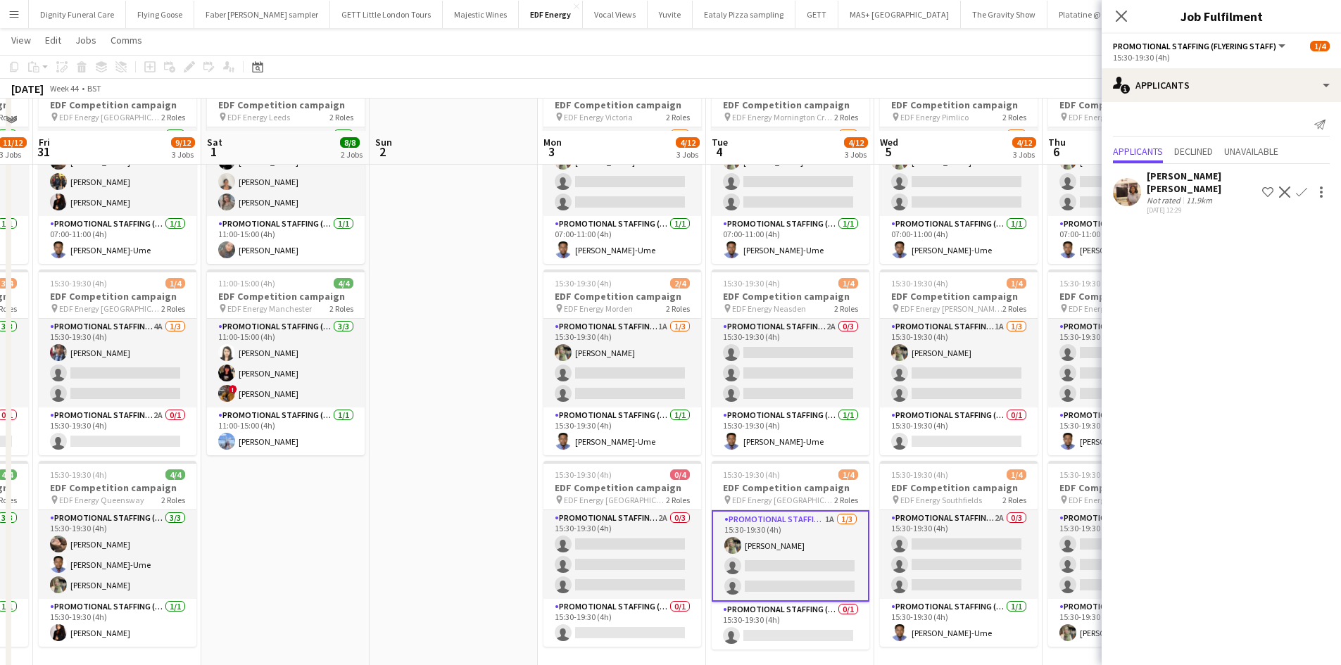
scroll to position [0, 0]
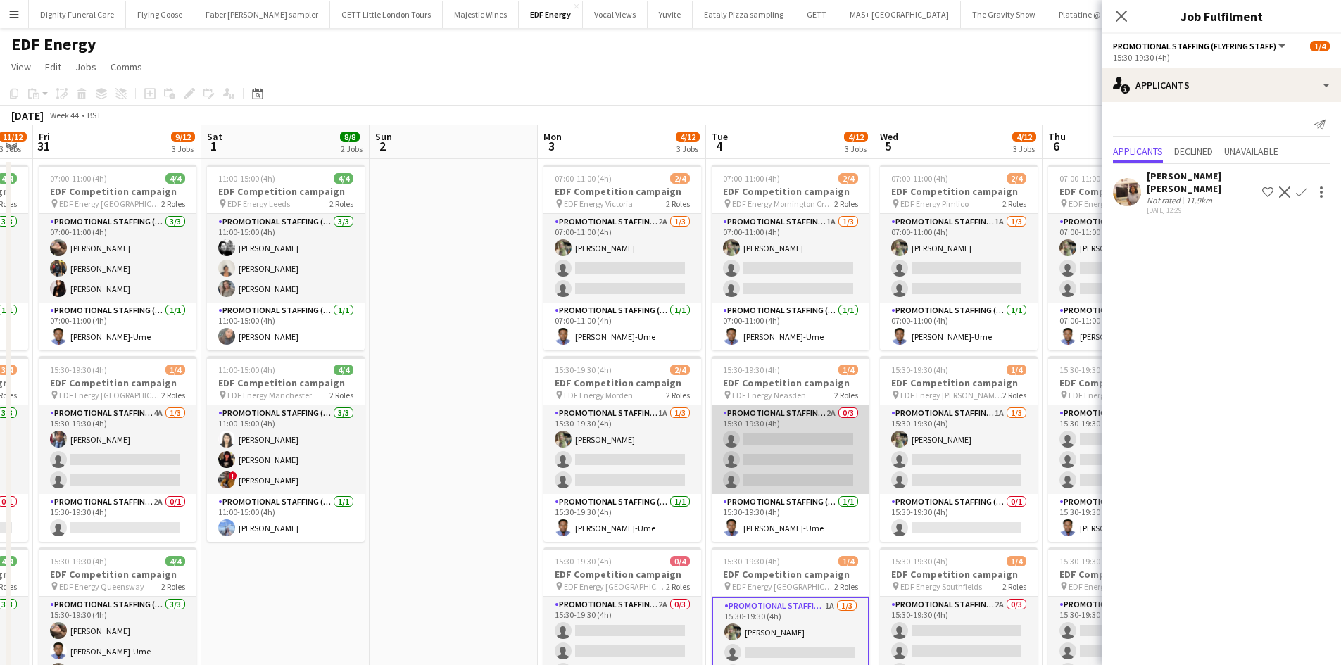
click at [817, 464] on app-card-role "Promotional Staffing (Flyering Staff) 2A 0/3 15:30-19:30 (4h) single-neutral-ac…" at bounding box center [790, 449] width 158 height 89
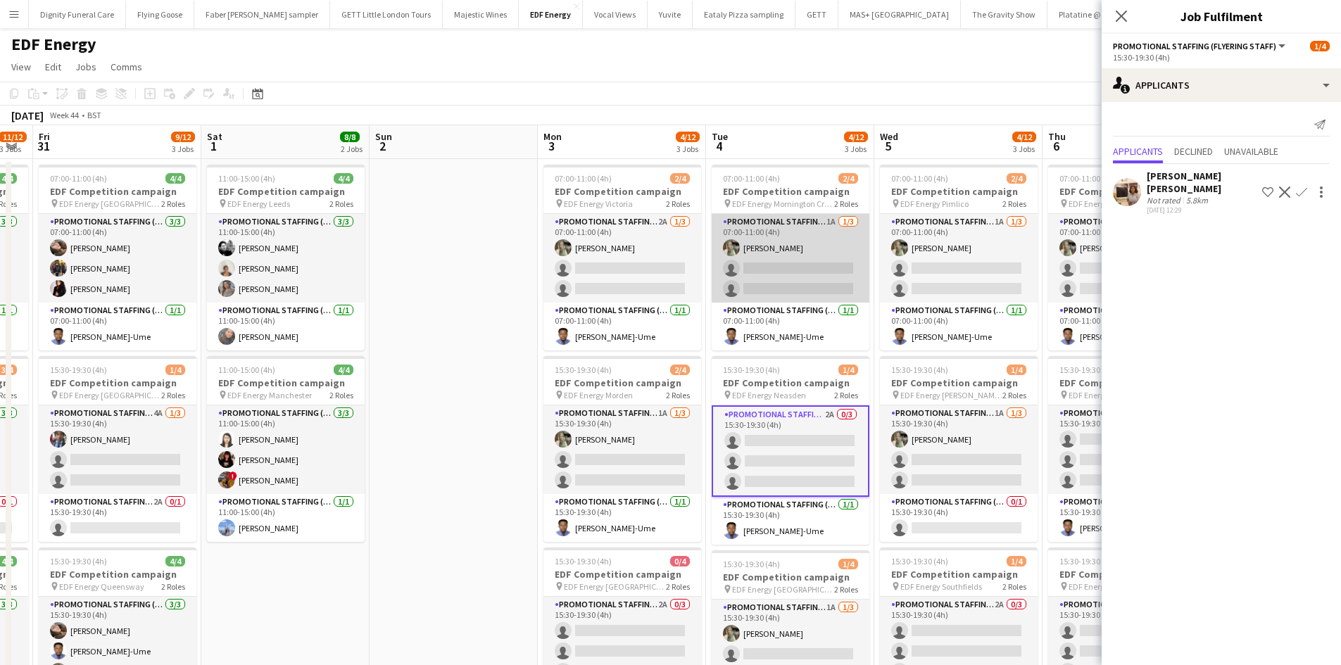
click at [799, 286] on app-card-role "Promotional Staffing (Flyering Staff) 1A 1/3 07:00-11:00 (4h) Aliya Kazmi singl…" at bounding box center [790, 258] width 158 height 89
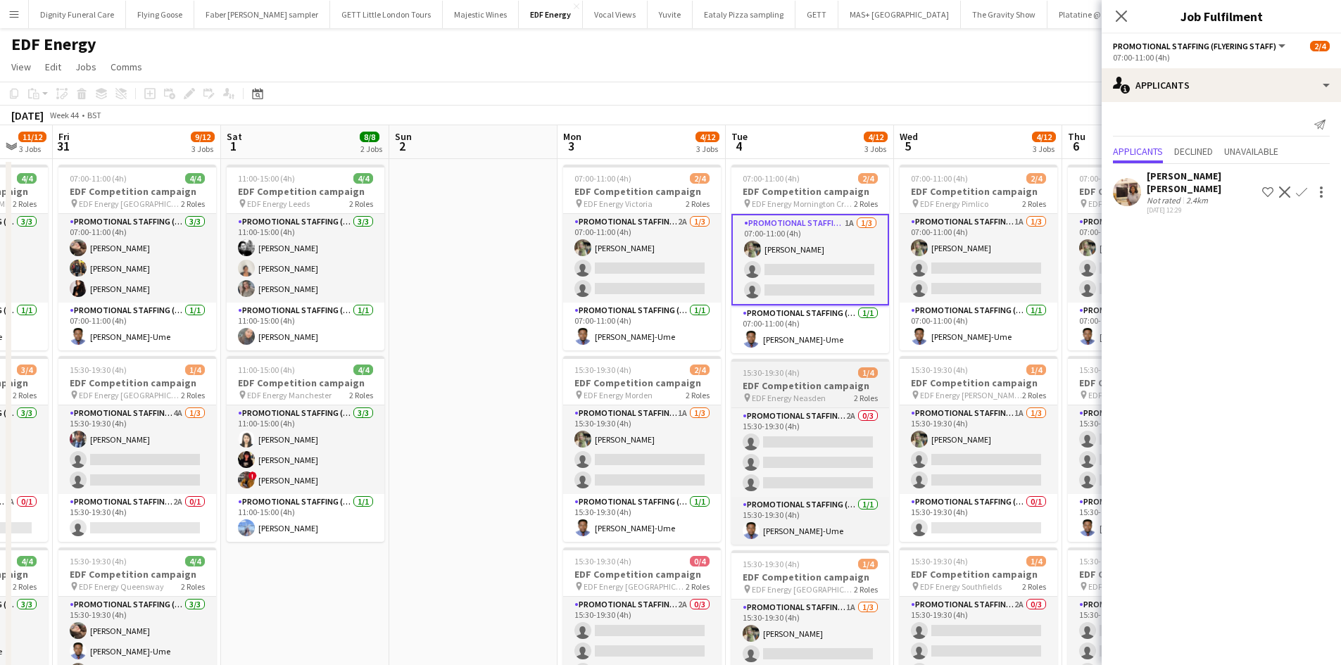
drag, startPoint x: 703, startPoint y: 434, endPoint x: 483, endPoint y: 367, distance: 230.2
click at [473, 395] on app-calendar-viewport "Tue 28 8/12 3 Jobs Wed 29 12/12 3 Jobs Thu 30 11/12 3 Jobs Fri 31 9/12 3 Jobs S…" at bounding box center [670, 571] width 1341 height 892
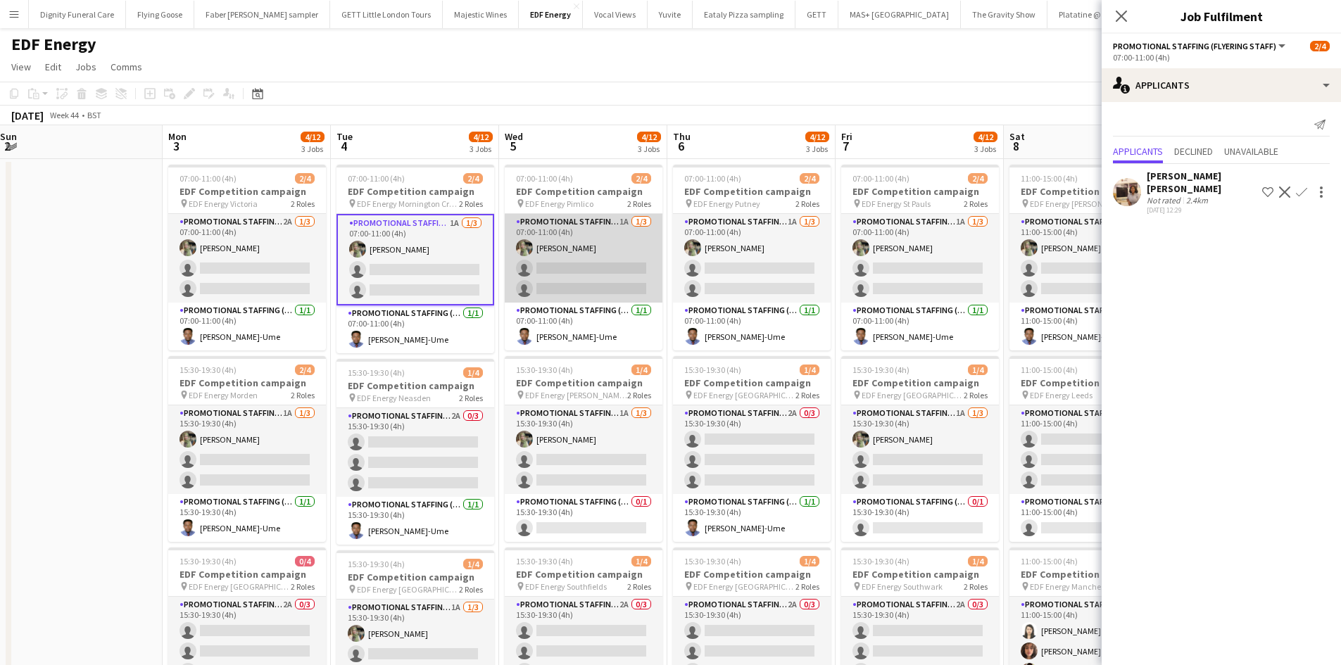
click at [581, 265] on app-card-role "Promotional Staffing (Flyering Staff) 1A 1/3 07:00-11:00 (4h) Aliya Kazmi singl…" at bounding box center [584, 258] width 158 height 89
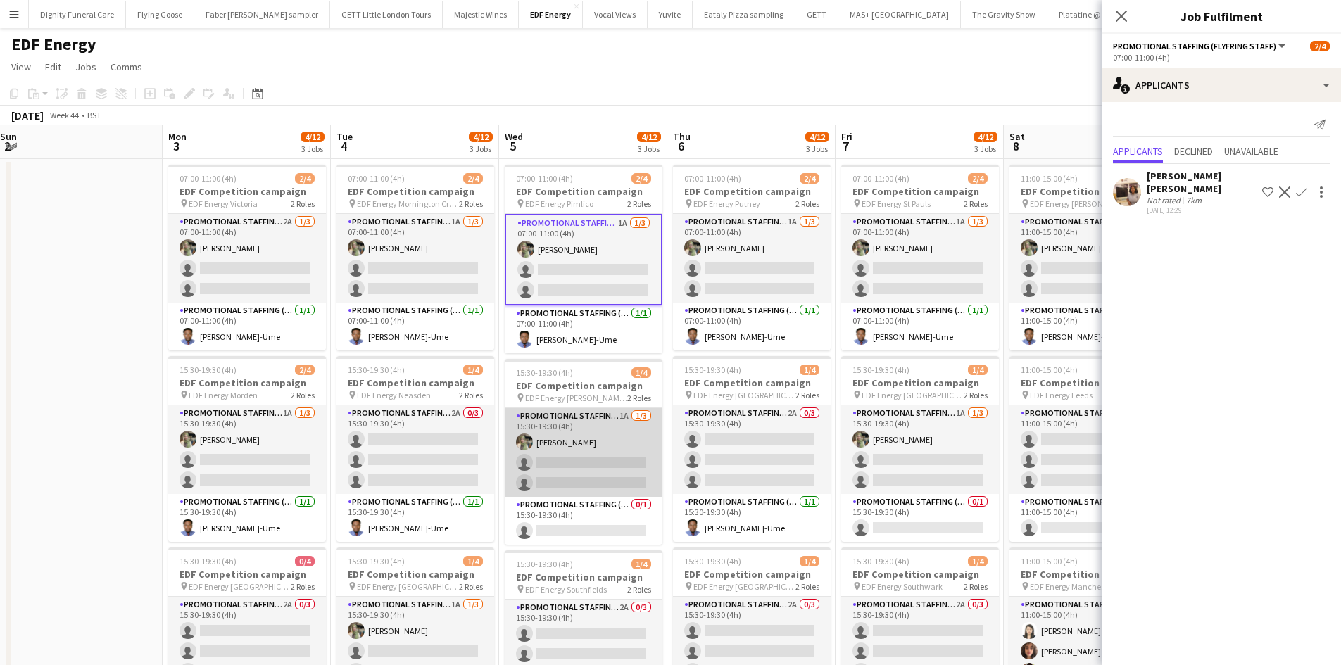
click at [590, 450] on app-card-role "Promotional Staffing (Flyering Staff) 1A [DATE] 15:30-19:30 (4h) [PERSON_NAME] …" at bounding box center [584, 452] width 158 height 89
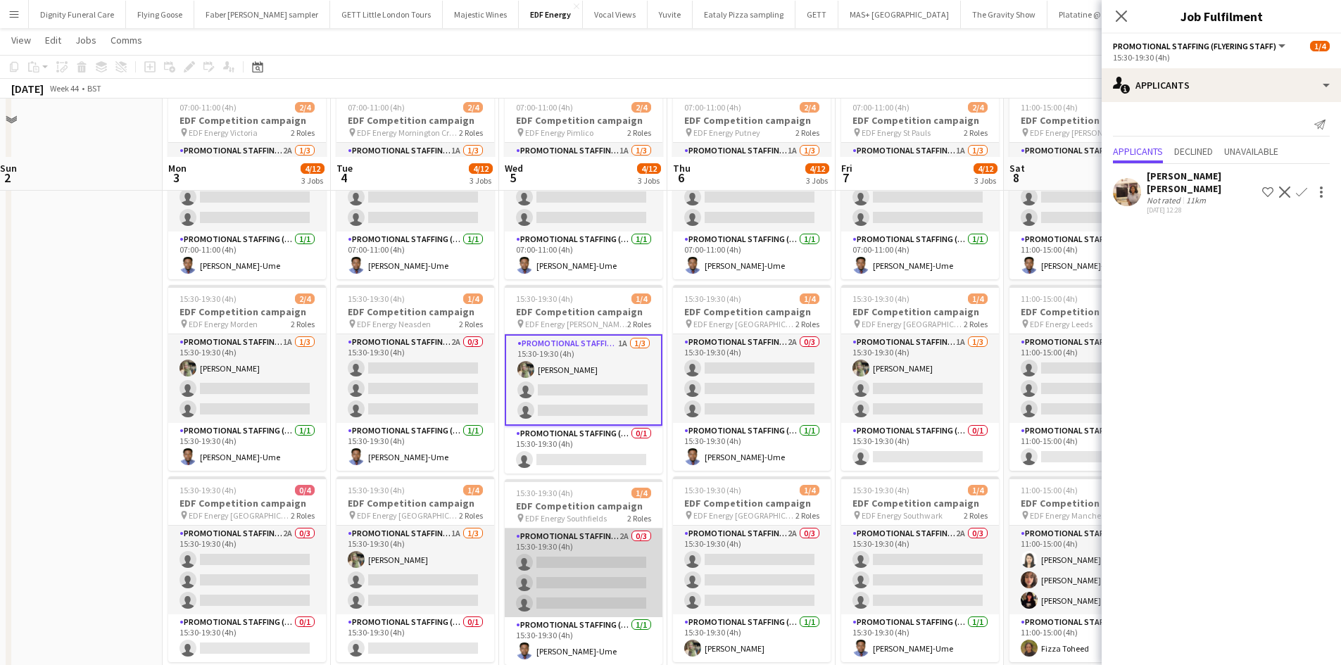
scroll to position [141, 0]
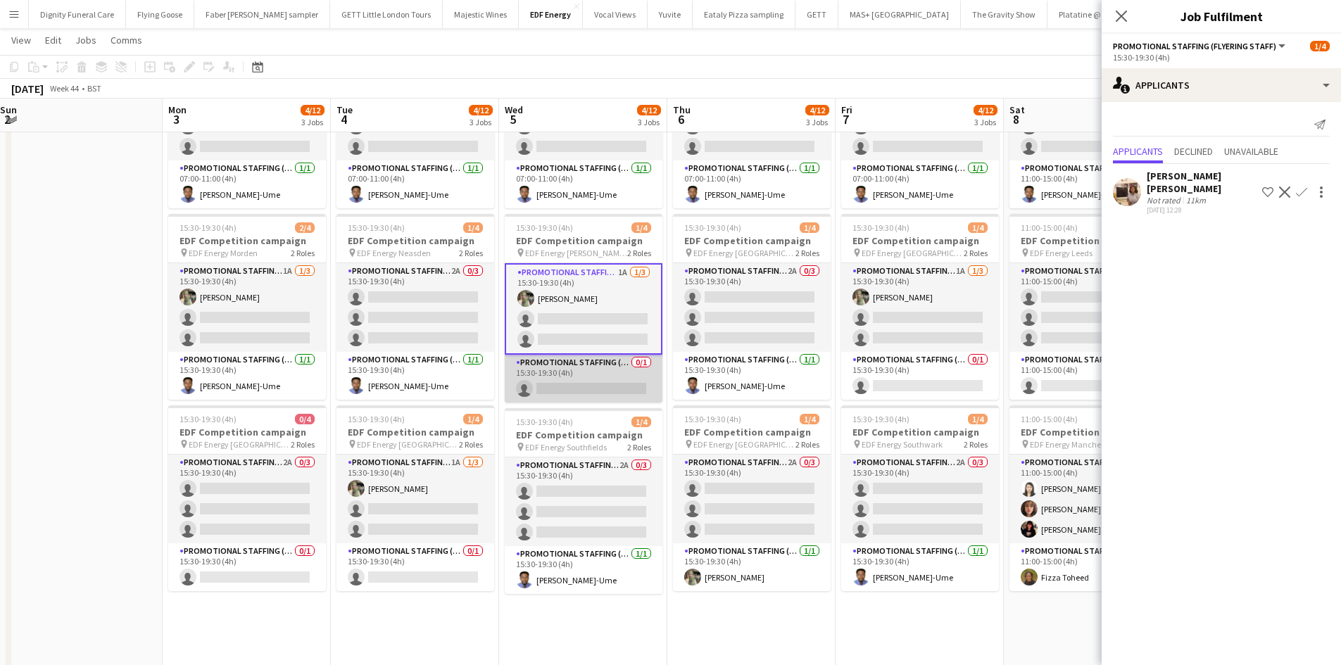
click at [612, 392] on app-card-role "Promotional Staffing (Team Leader) 0/1 15:30-19:30 (4h) single-neutral-actions" at bounding box center [584, 379] width 158 height 48
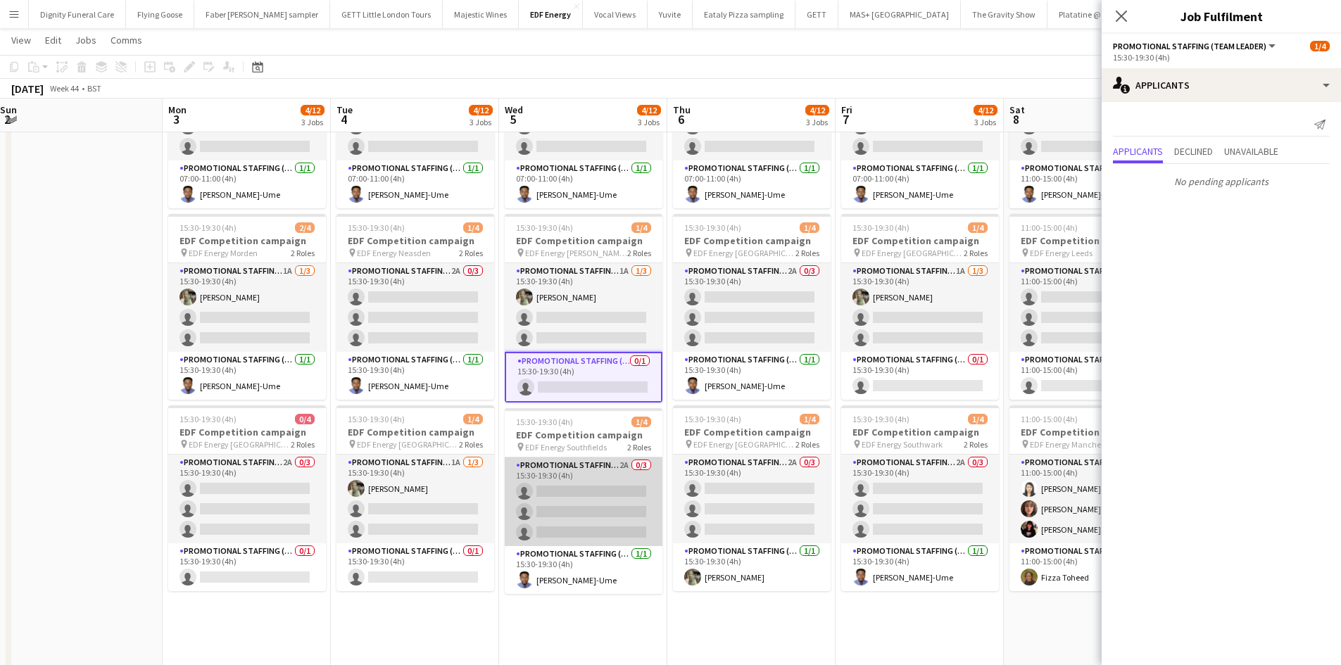
click at [569, 512] on app-card-role "Promotional Staffing (Flyering Staff) 2A 0/3 15:30-19:30 (4h) single-neutral-ac…" at bounding box center [584, 501] width 158 height 89
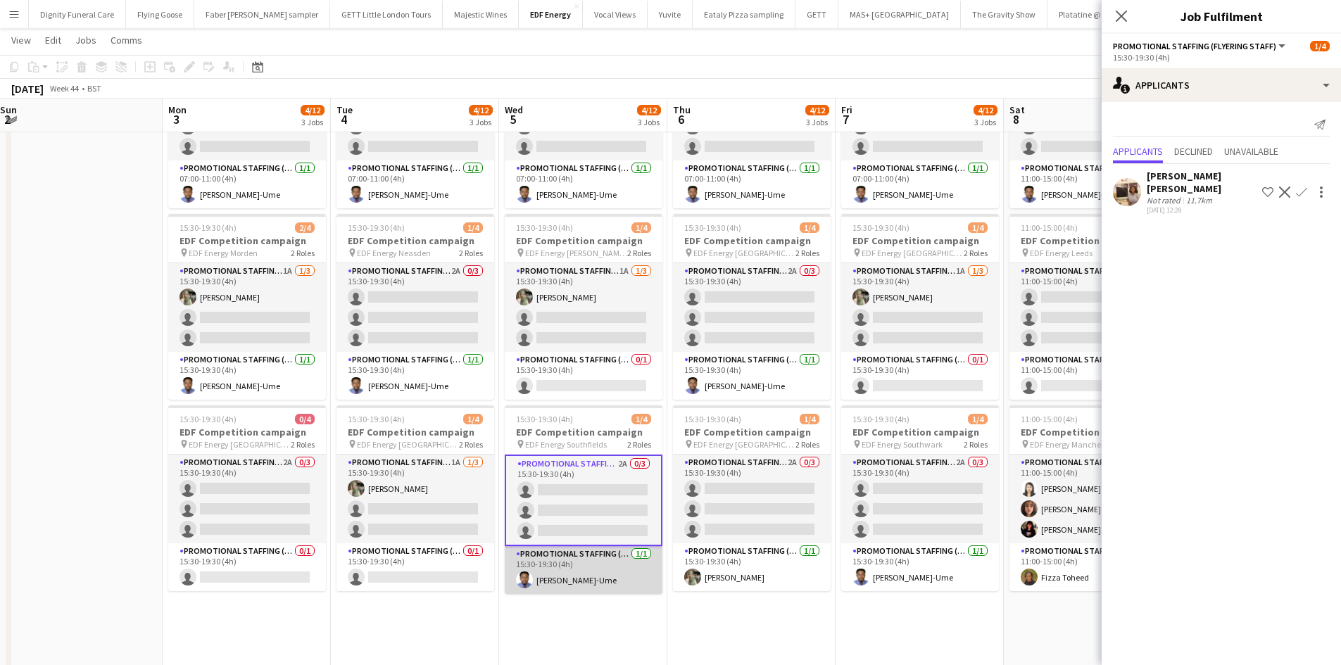
click at [588, 592] on app-card-role "Promotional Staffing (Team Leader) 1/1 15:30-19:30 (4h) Fidelis Ejike-Ume" at bounding box center [584, 570] width 158 height 48
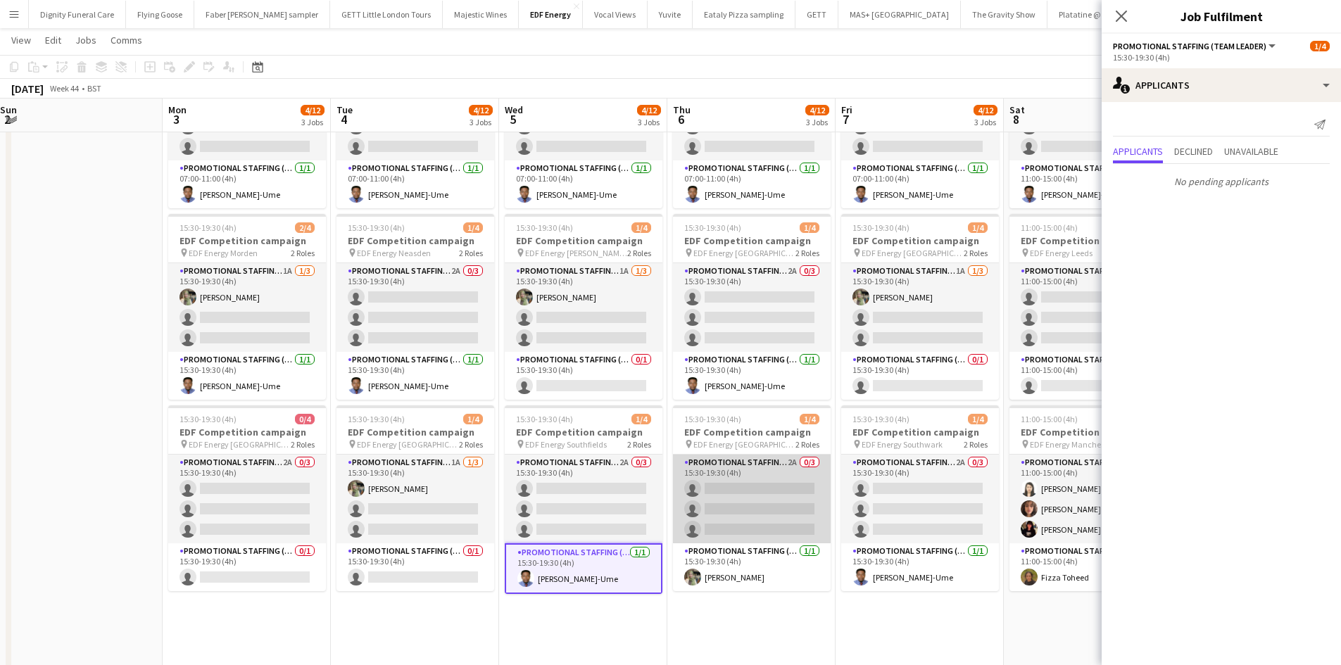
click at [750, 506] on app-card-role "Promotional Staffing (Flyering Staff) 2A 0/3 15:30-19:30 (4h) single-neutral-ac…" at bounding box center [752, 499] width 158 height 89
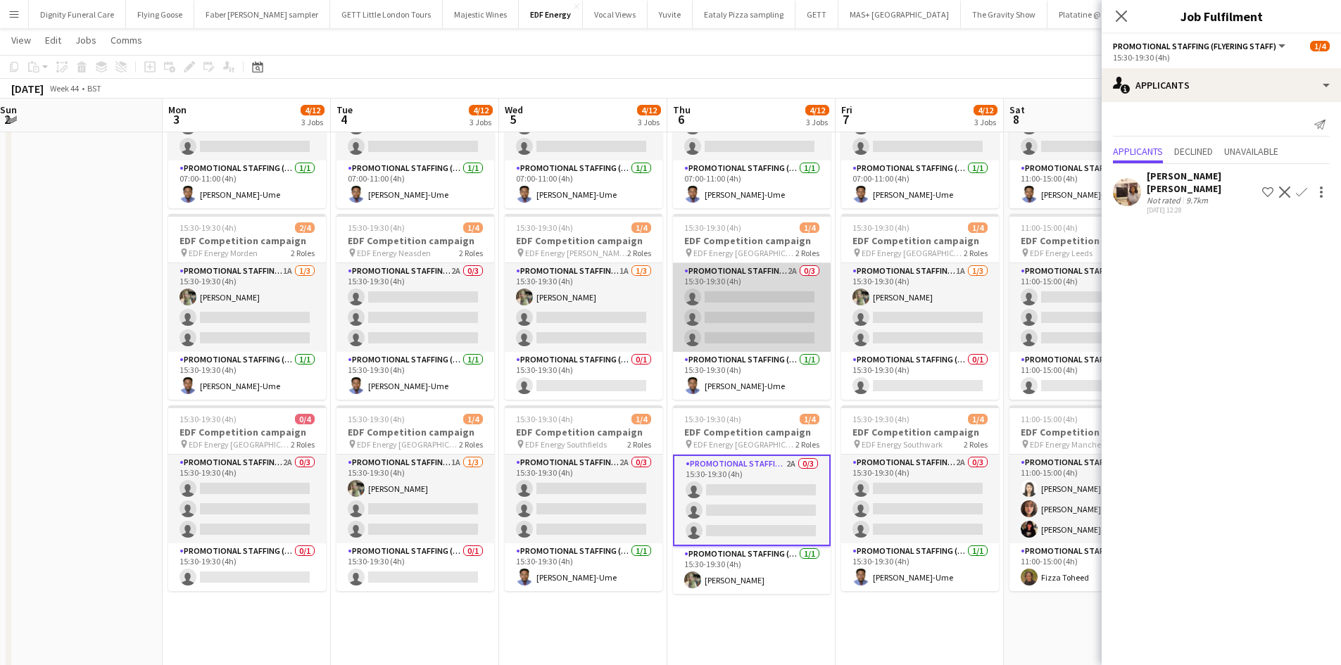
click at [756, 325] on app-card-role "Promotional Staffing (Flyering Staff) 2A 0/3 15:30-19:30 (4h) single-neutral-ac…" at bounding box center [752, 307] width 158 height 89
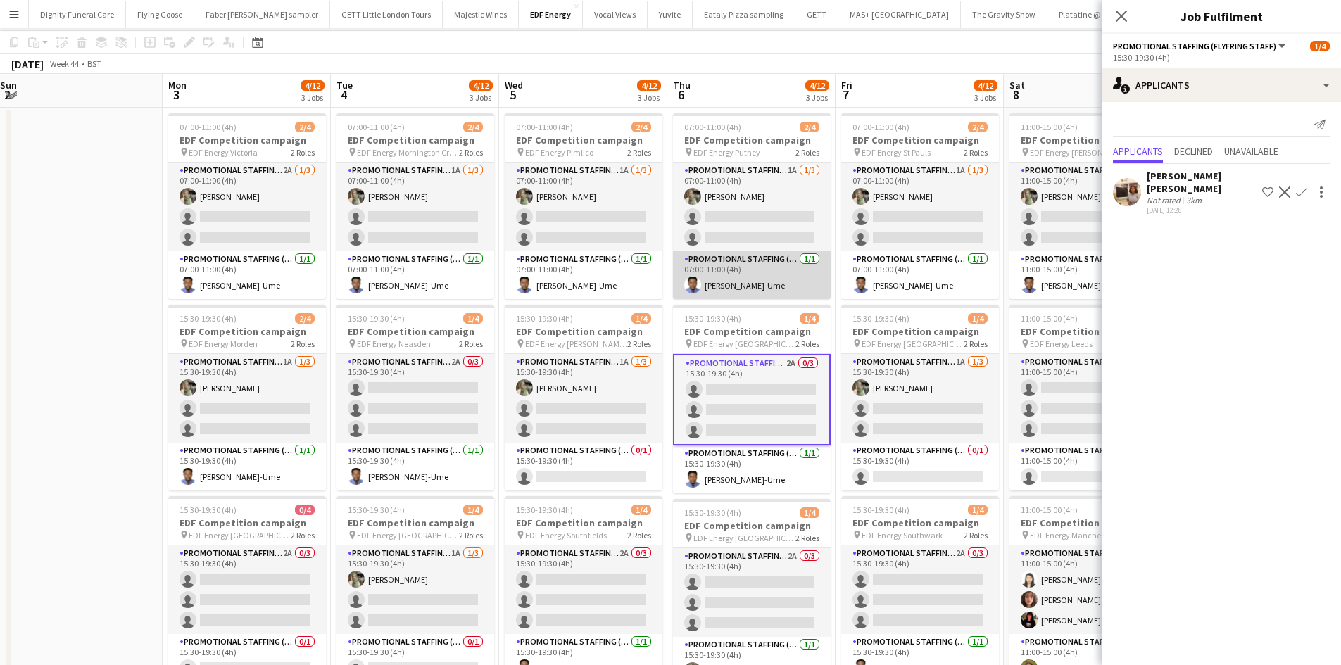
scroll to position [0, 0]
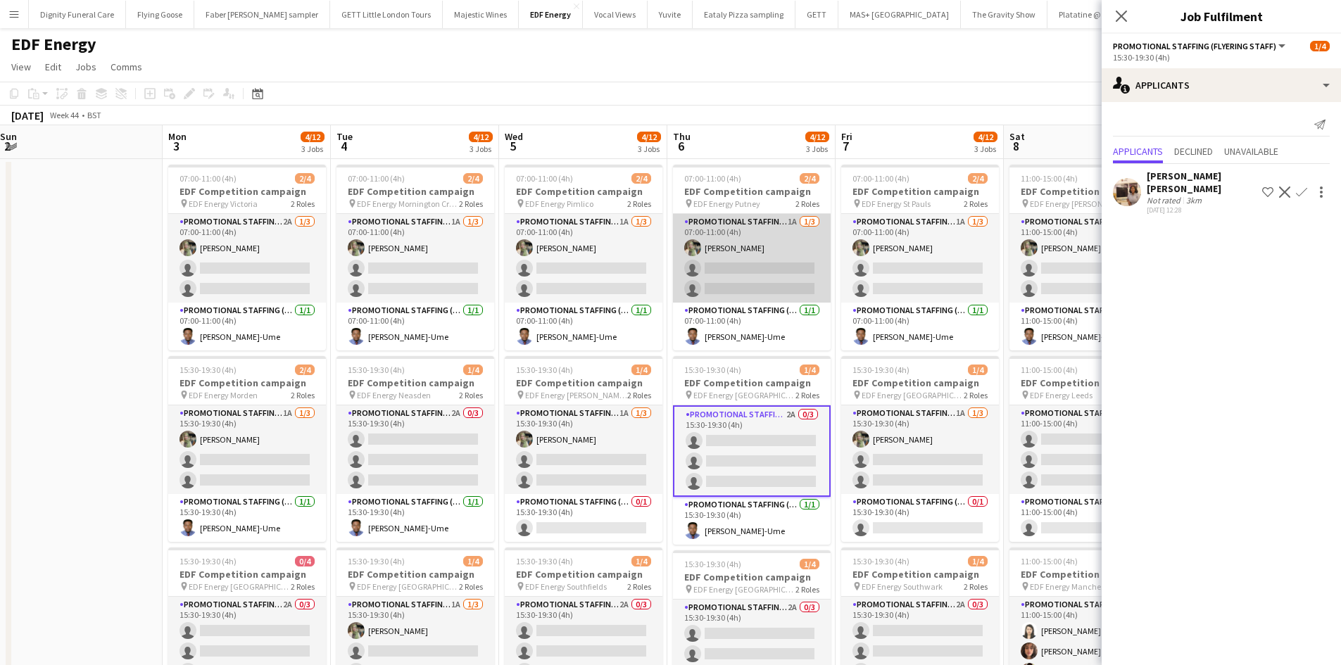
click at [785, 275] on app-card-role "Promotional Staffing (Flyering Staff) 1A 1/3 07:00-11:00 (4h) Aliya Kazmi singl…" at bounding box center [752, 258] width 158 height 89
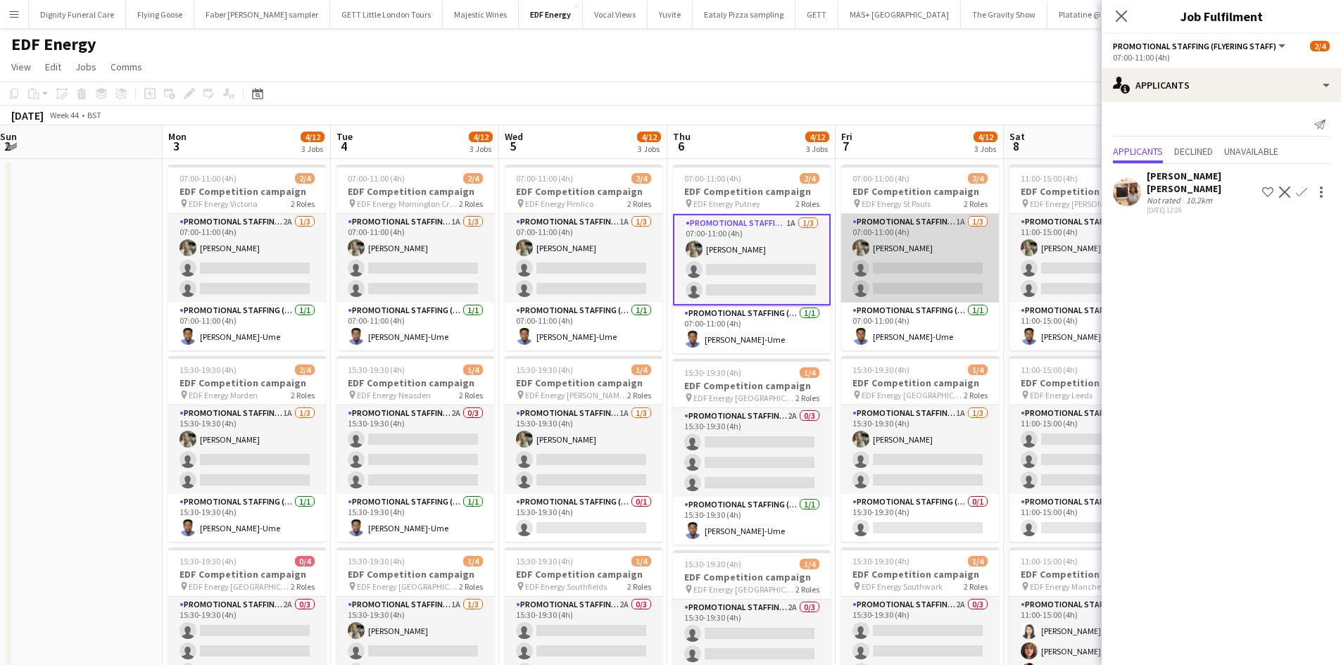
click at [912, 279] on app-card-role "Promotional Staffing (Flyering Staff) 1A 1/3 07:00-11:00 (4h) Aliya Kazmi singl…" at bounding box center [920, 258] width 158 height 89
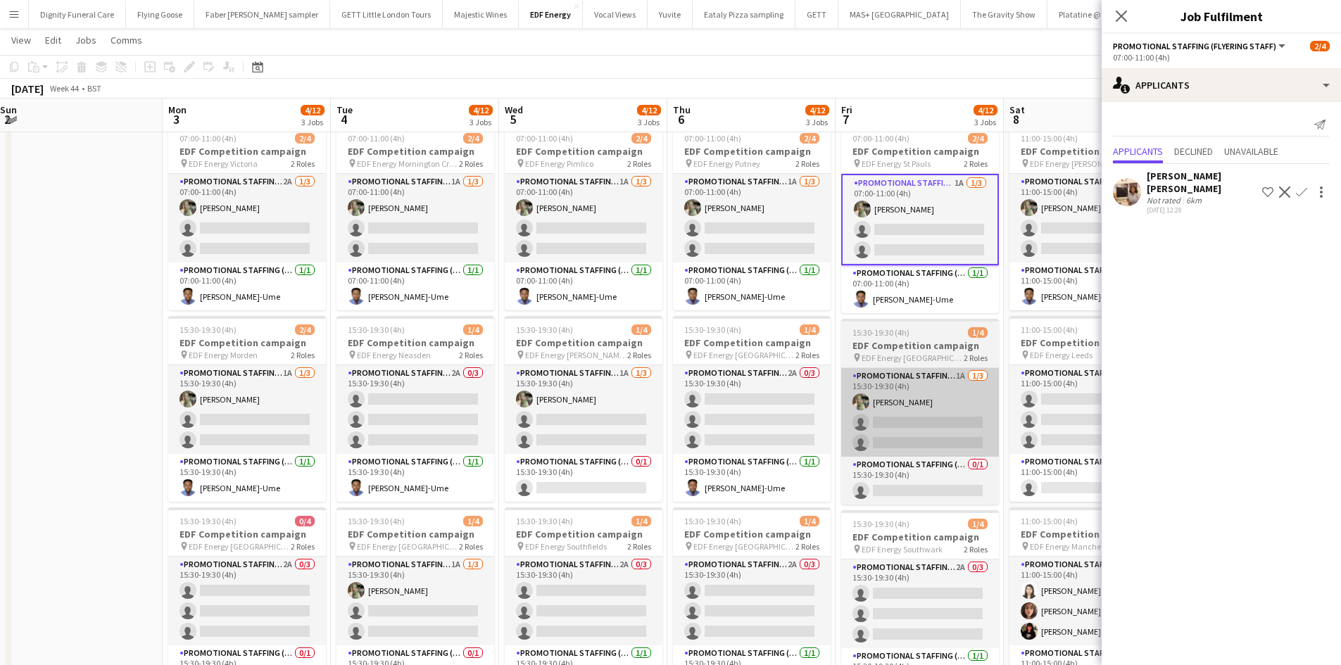
scroll to position [70, 0]
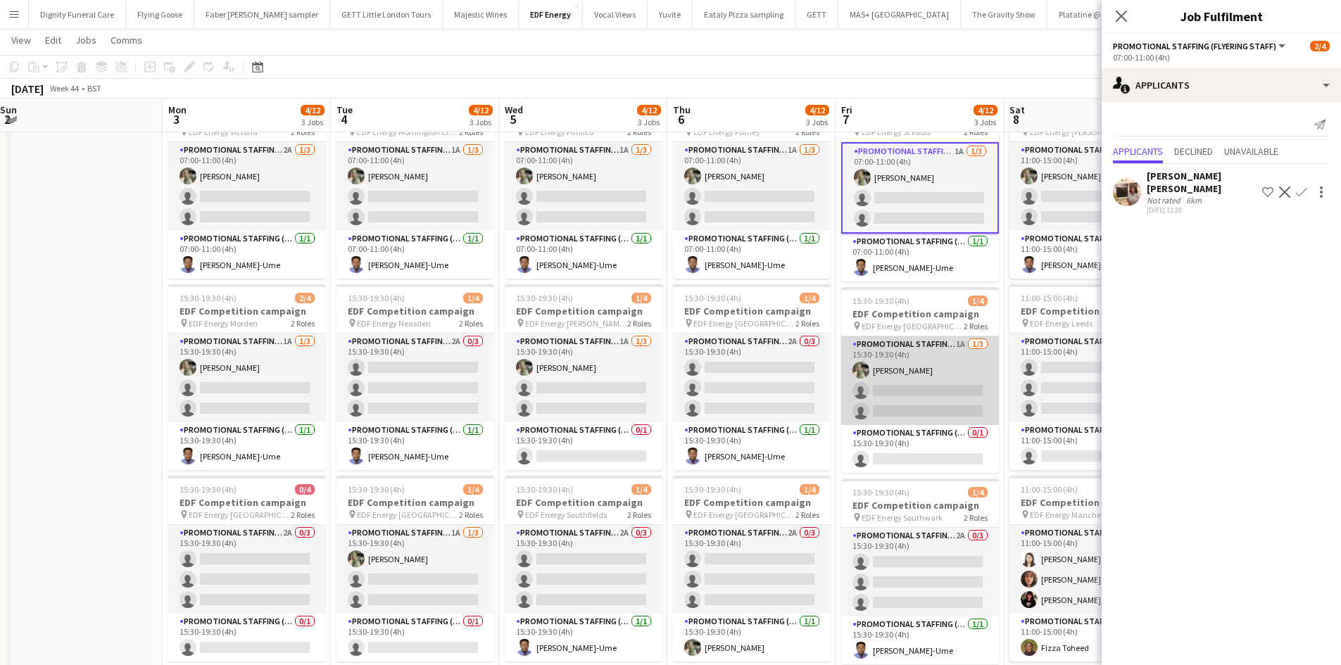
click at [939, 374] on app-card-role "Promotional Staffing (Flyering Staff) 1A [DATE] 15:30-19:30 (4h) [PERSON_NAME] …" at bounding box center [920, 380] width 158 height 89
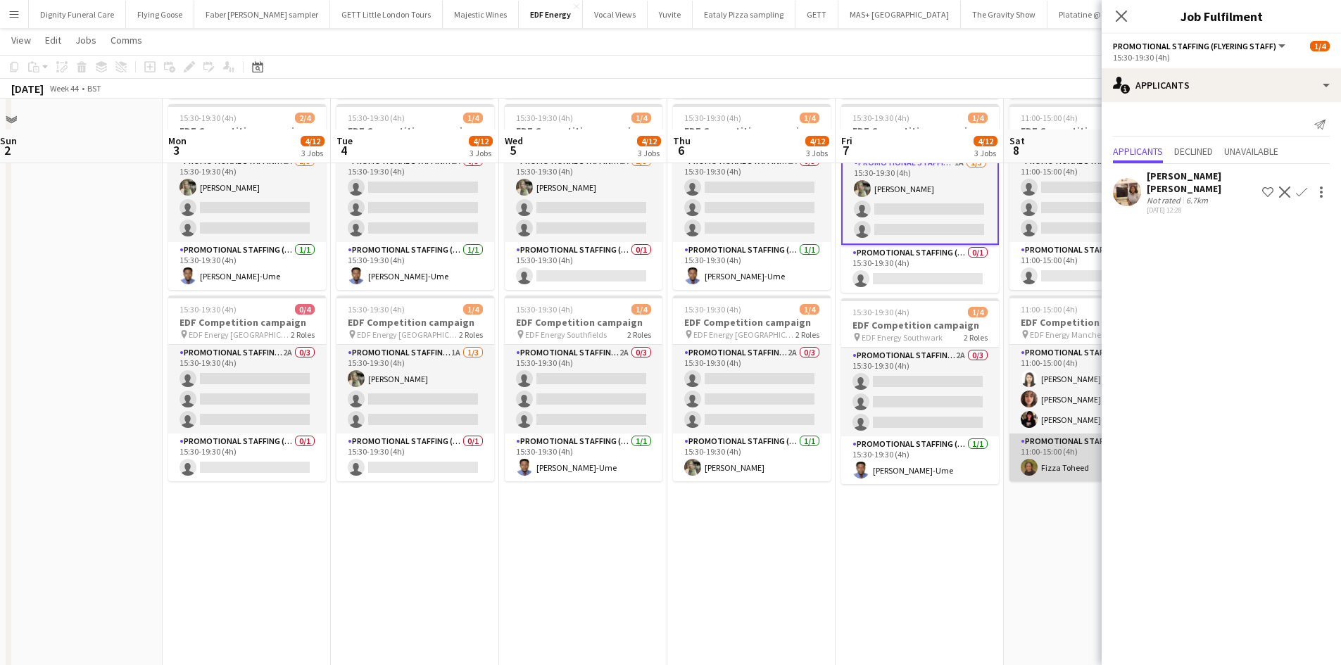
scroll to position [281, 0]
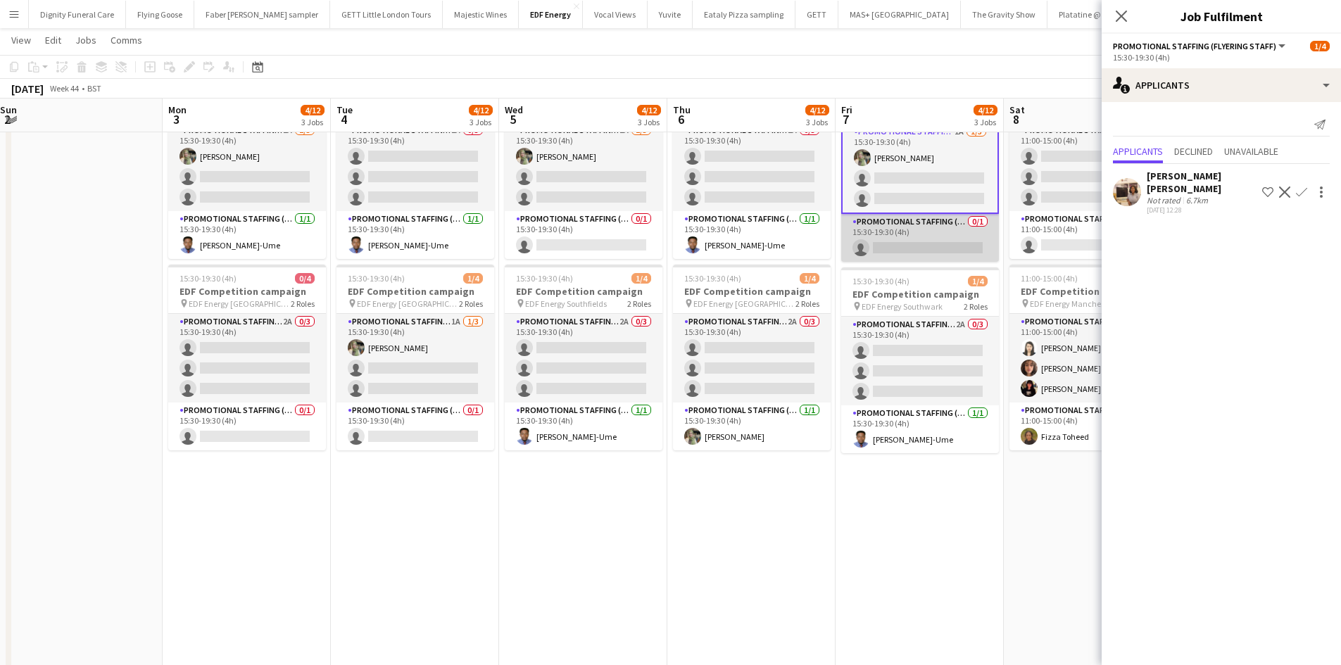
click at [920, 251] on app-card-role "Promotional Staffing (Team Leader) 0/1 15:30-19:30 (4h) single-neutral-actions" at bounding box center [920, 238] width 158 height 48
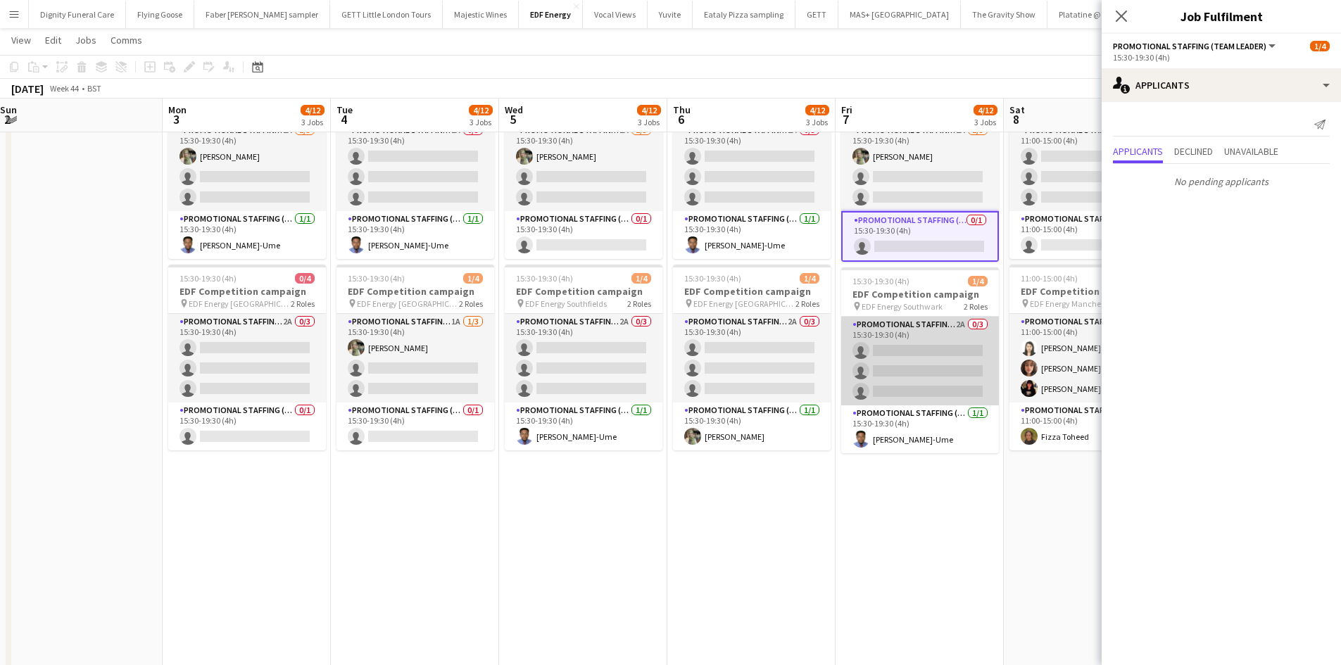
click at [907, 349] on app-card-role "Promotional Staffing (Flyering Staff) 2A 0/3 15:30-19:30 (4h) single-neutral-ac…" at bounding box center [920, 361] width 158 height 89
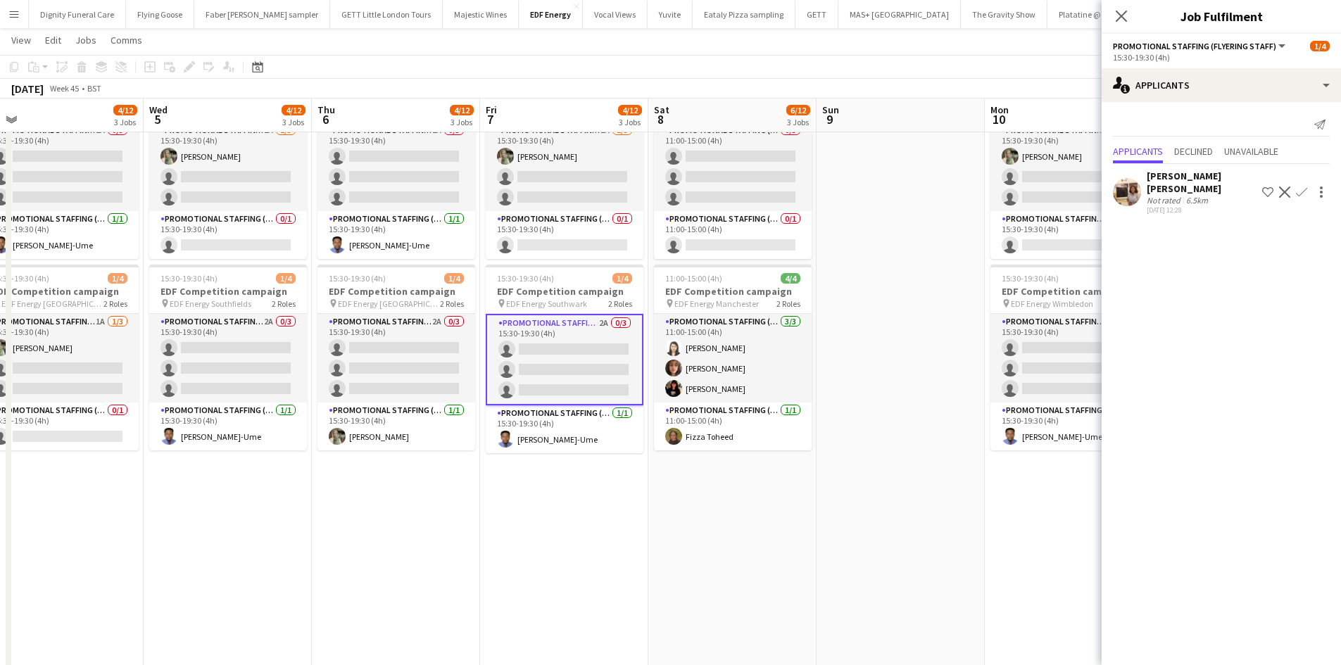
drag, startPoint x: 880, startPoint y: 513, endPoint x: 522, endPoint y: 460, distance: 362.2
click at [522, 460] on app-calendar-viewport "Sat 1 8/8 2 Jobs Sun 2 Mon 3 4/12 3 Jobs Tue 4 4/12 3 Jobs Wed 5 4/12 3 Jobs Th…" at bounding box center [670, 253] width 1341 height 961
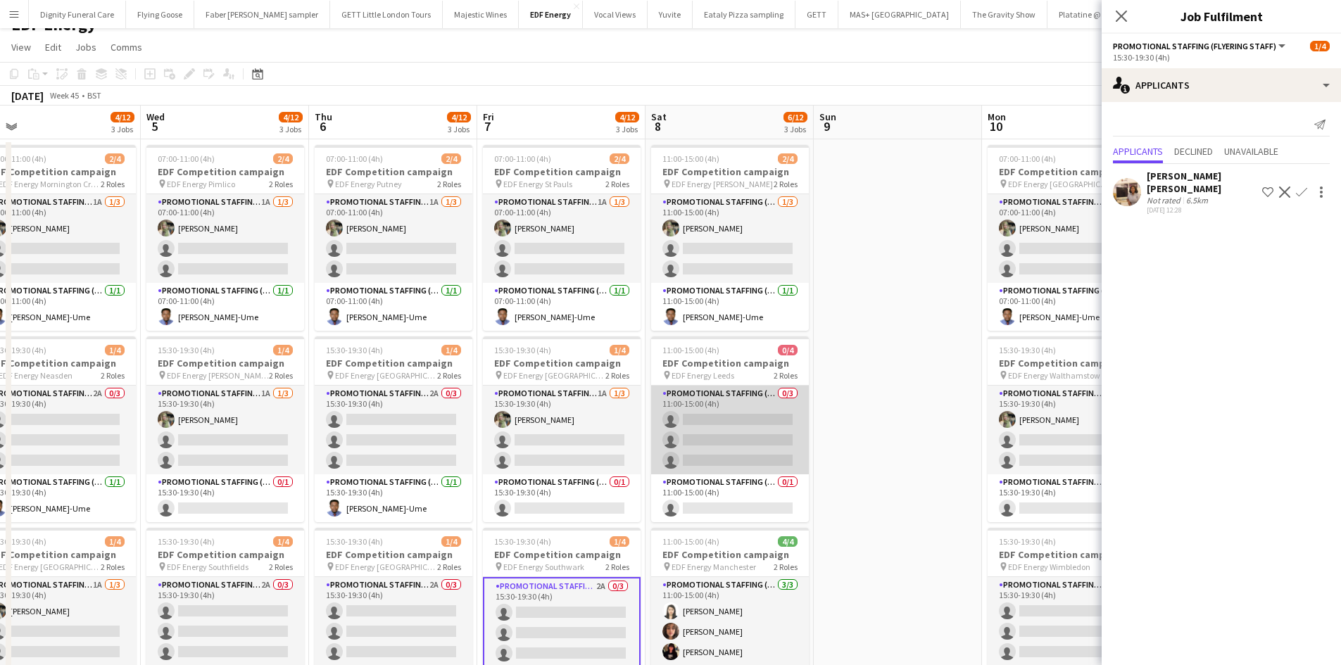
scroll to position [0, 0]
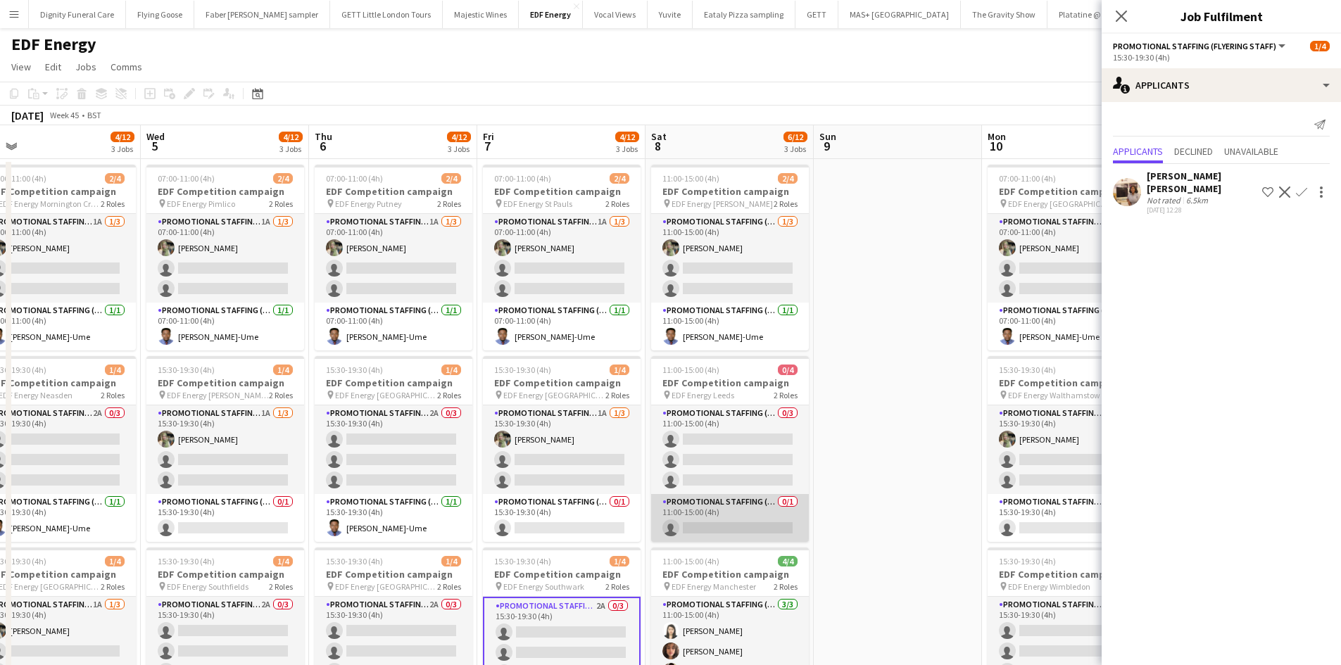
click at [707, 514] on app-card-role "Promotional Staffing (Team Leader) 0/1 11:00-15:00 (4h) single-neutral-actions" at bounding box center [730, 518] width 158 height 48
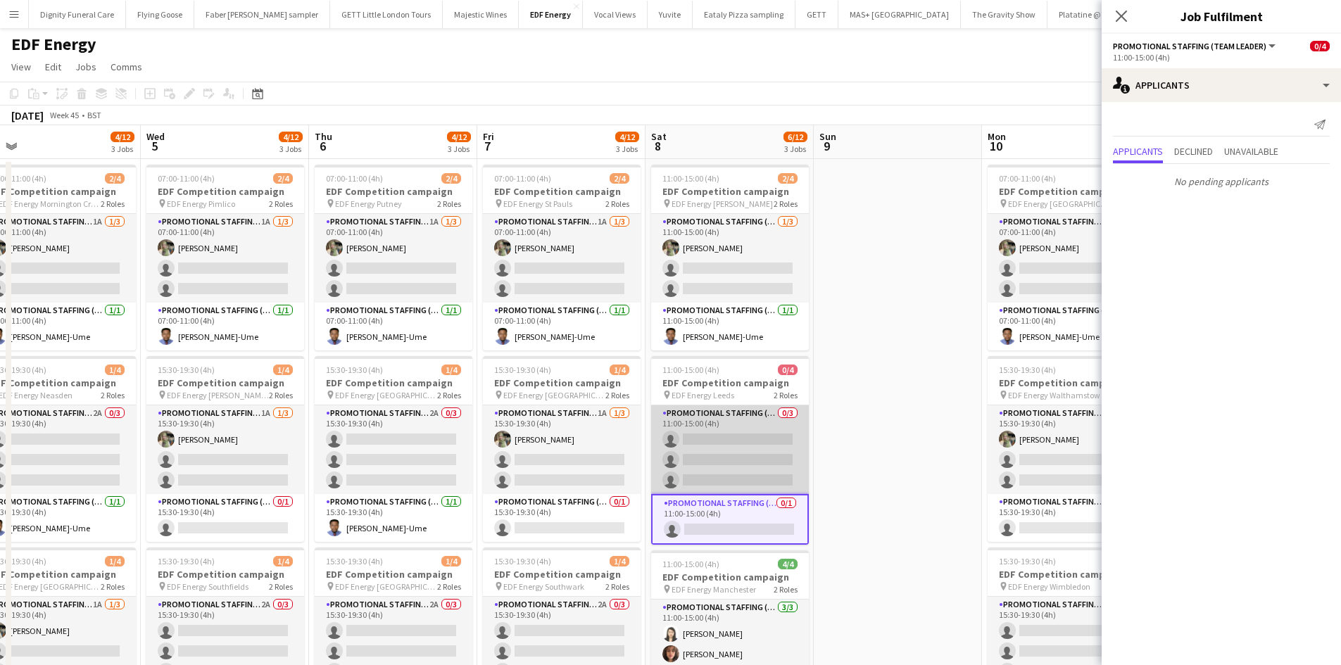
click at [718, 454] on app-card-role "Promotional Staffing (Flyering Staff) 0/3 11:00-15:00 (4h) single-neutral-actio…" at bounding box center [730, 449] width 158 height 89
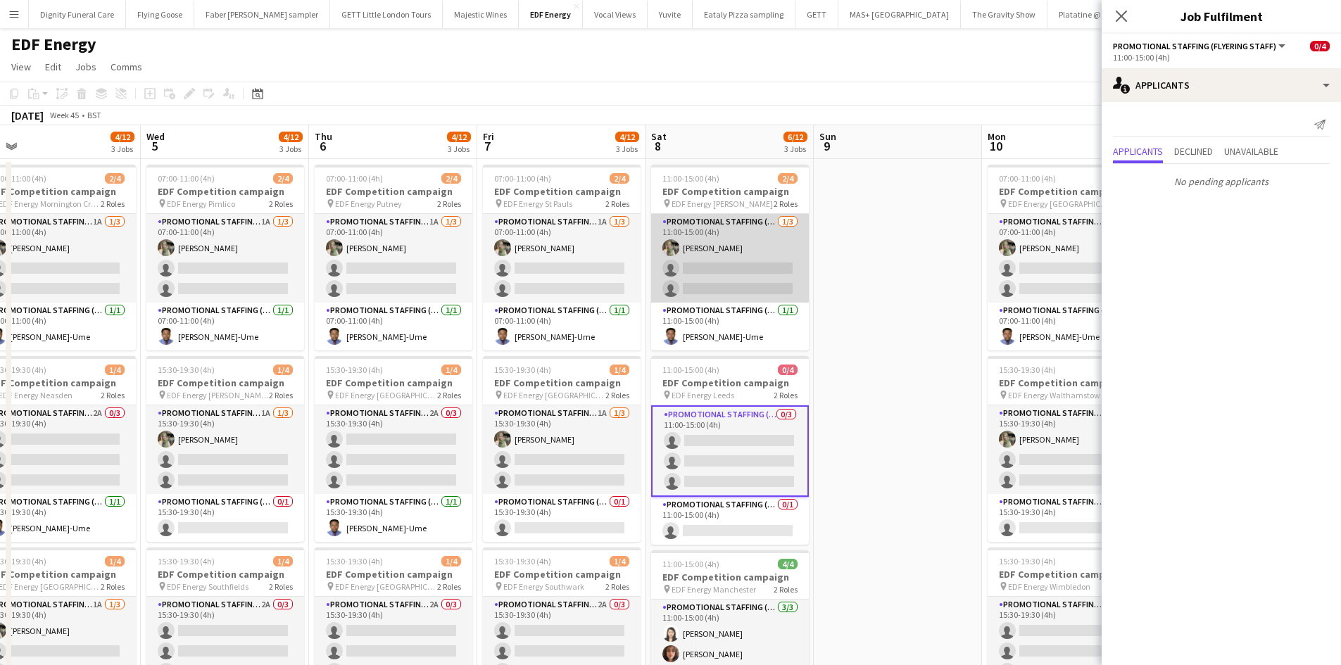
click at [726, 277] on app-card-role "Promotional Staffing (Flyering Staff) 1/3 11:00-15:00 (4h) Aliya Kazmi single-n…" at bounding box center [730, 258] width 158 height 89
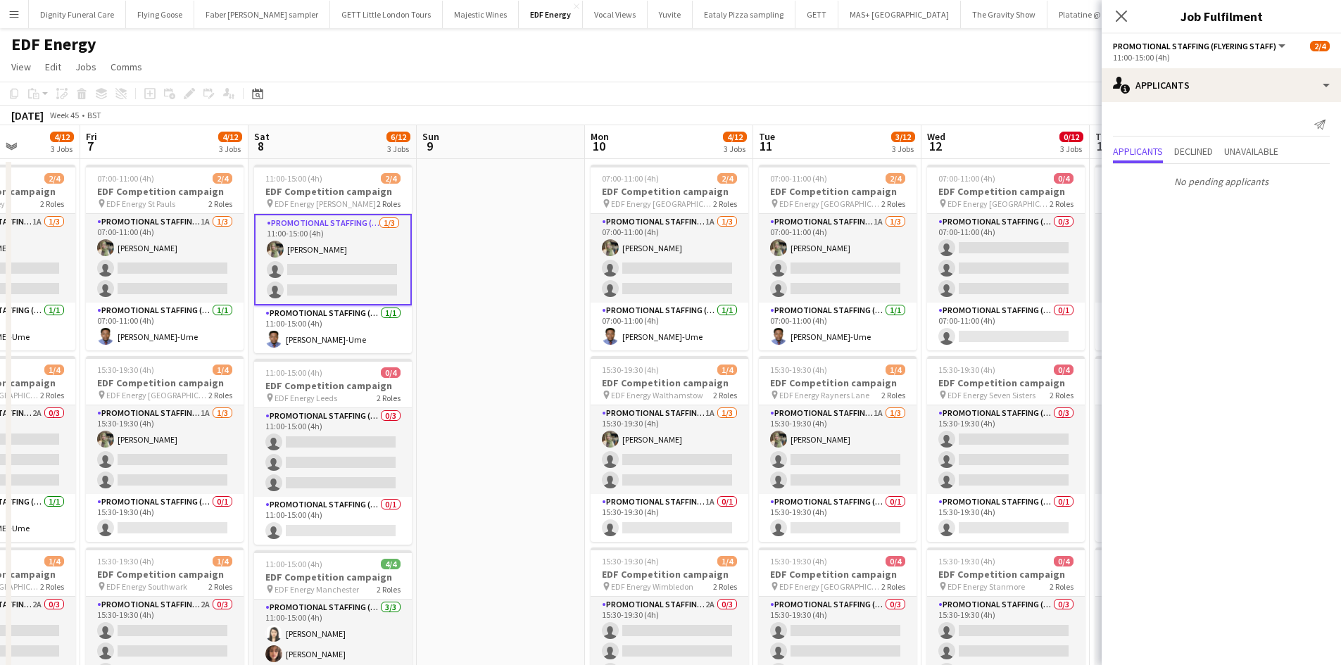
drag, startPoint x: 859, startPoint y: 405, endPoint x: 458, endPoint y: 380, distance: 401.9
click at [458, 380] on app-calendar-viewport "Mon 3 4/12 3 Jobs Tue 4 4/12 3 Jobs Wed 5 4/12 3 Jobs Thu 6 4/12 3 Jobs Fri 7 4…" at bounding box center [670, 571] width 1341 height 892
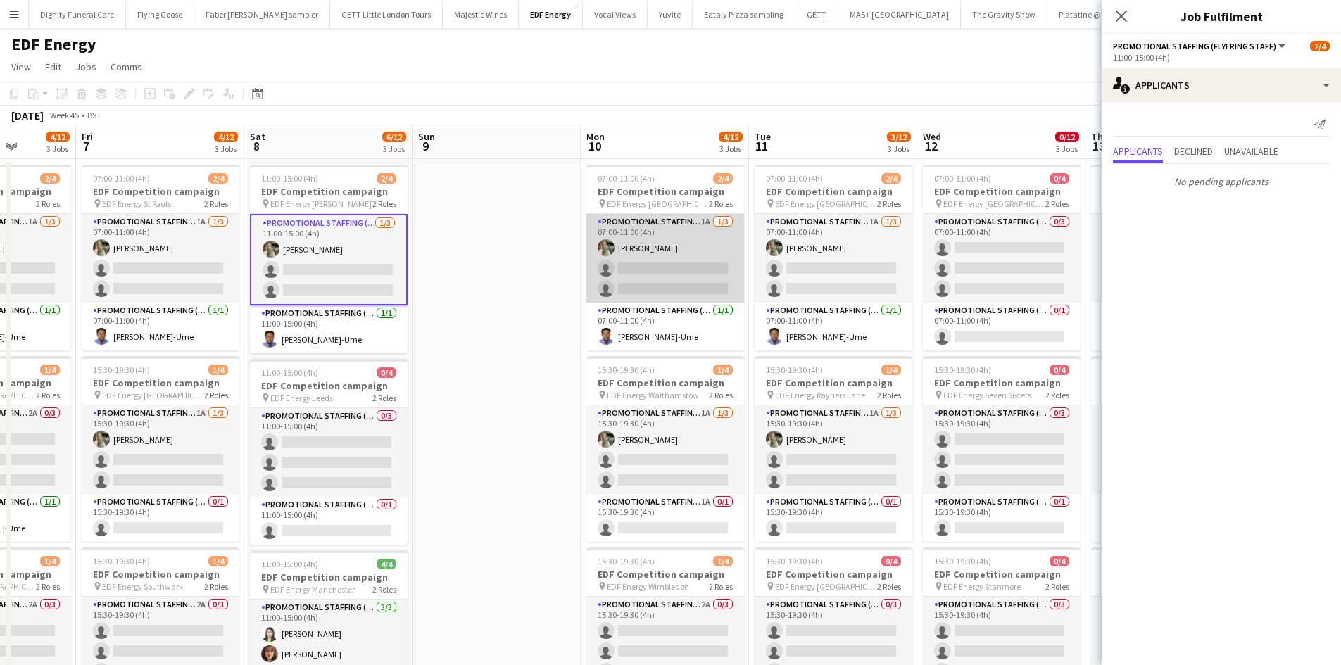
click at [660, 278] on app-card-role "Promotional Staffing (Flyering Staff) 1A 1/3 07:00-11:00 (4h) Aliya Kazmi singl…" at bounding box center [665, 258] width 158 height 89
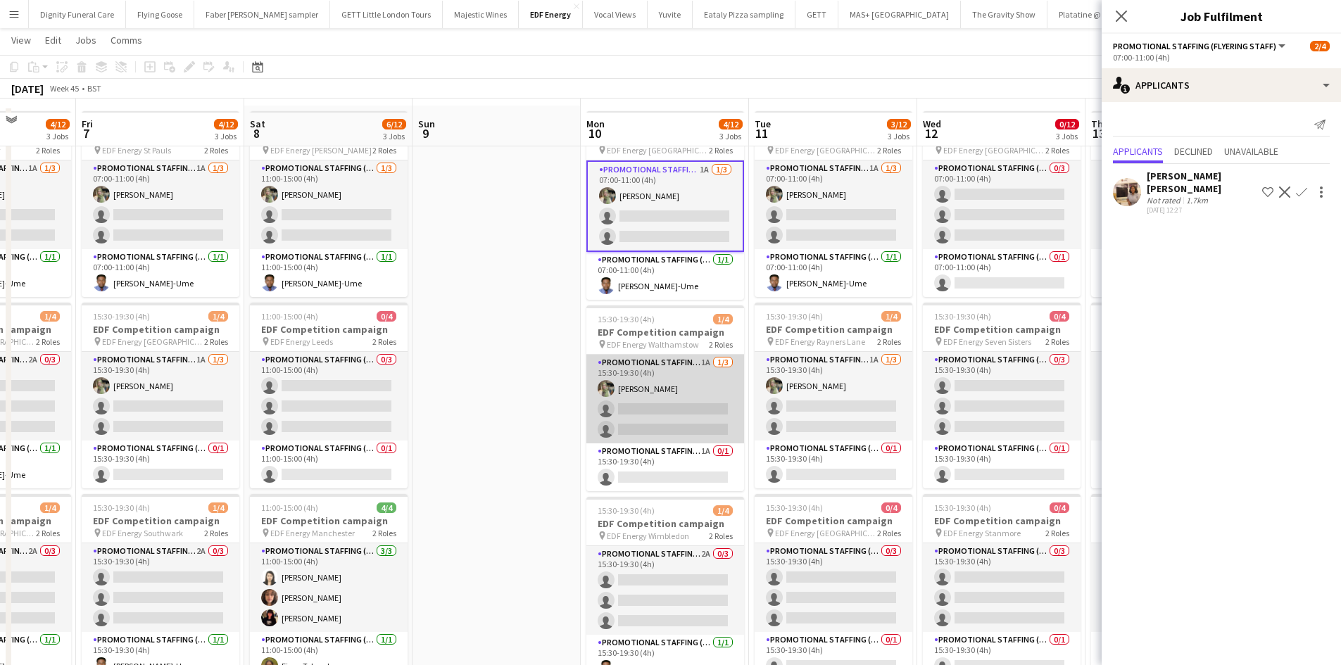
scroll to position [70, 0]
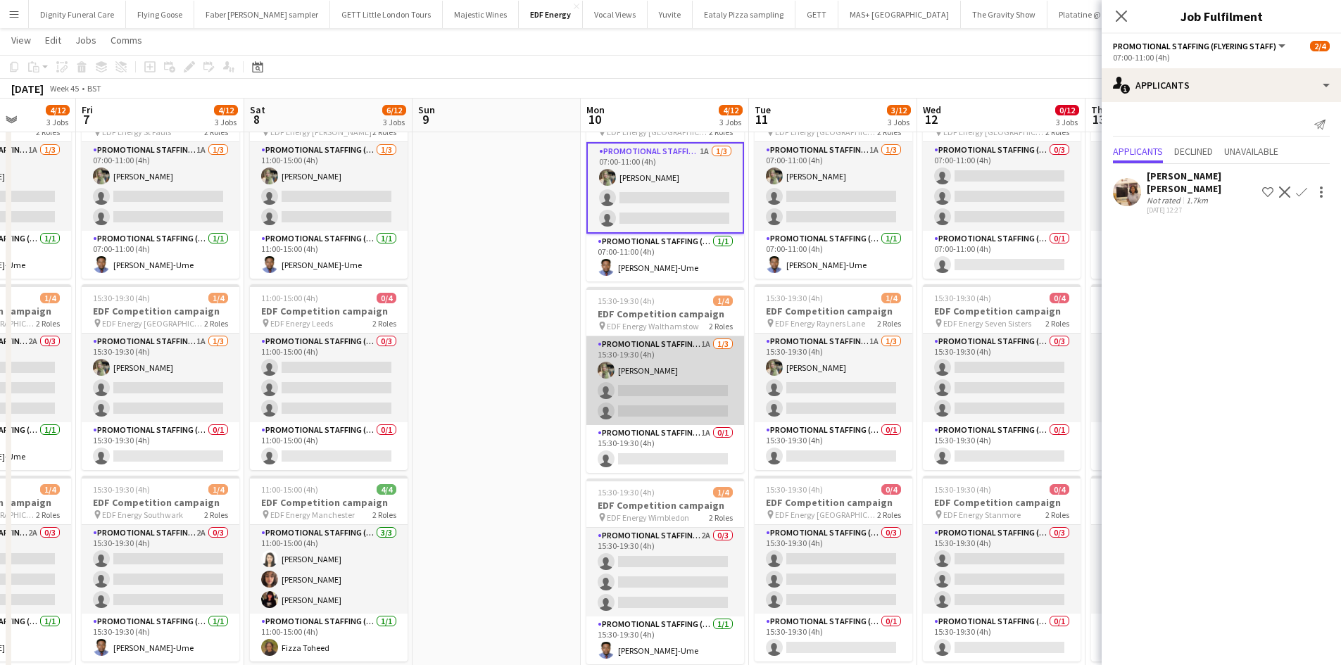
click at [665, 399] on app-card-role "Promotional Staffing (Flyering Staff) 1A [DATE] 15:30-19:30 (4h) [PERSON_NAME] …" at bounding box center [665, 380] width 158 height 89
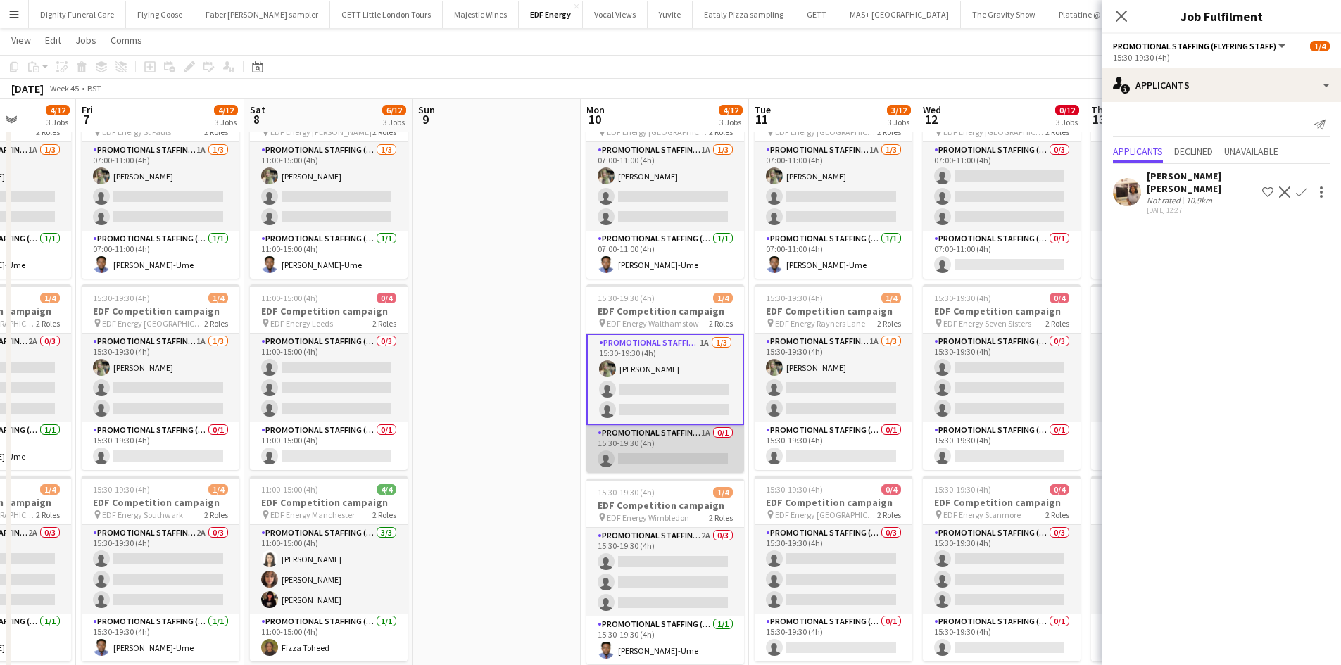
click at [641, 449] on app-card-role "Promotional Staffing (Team Leader) 1A 0/1 15:30-19:30 (4h) single-neutral-actio…" at bounding box center [665, 449] width 158 height 48
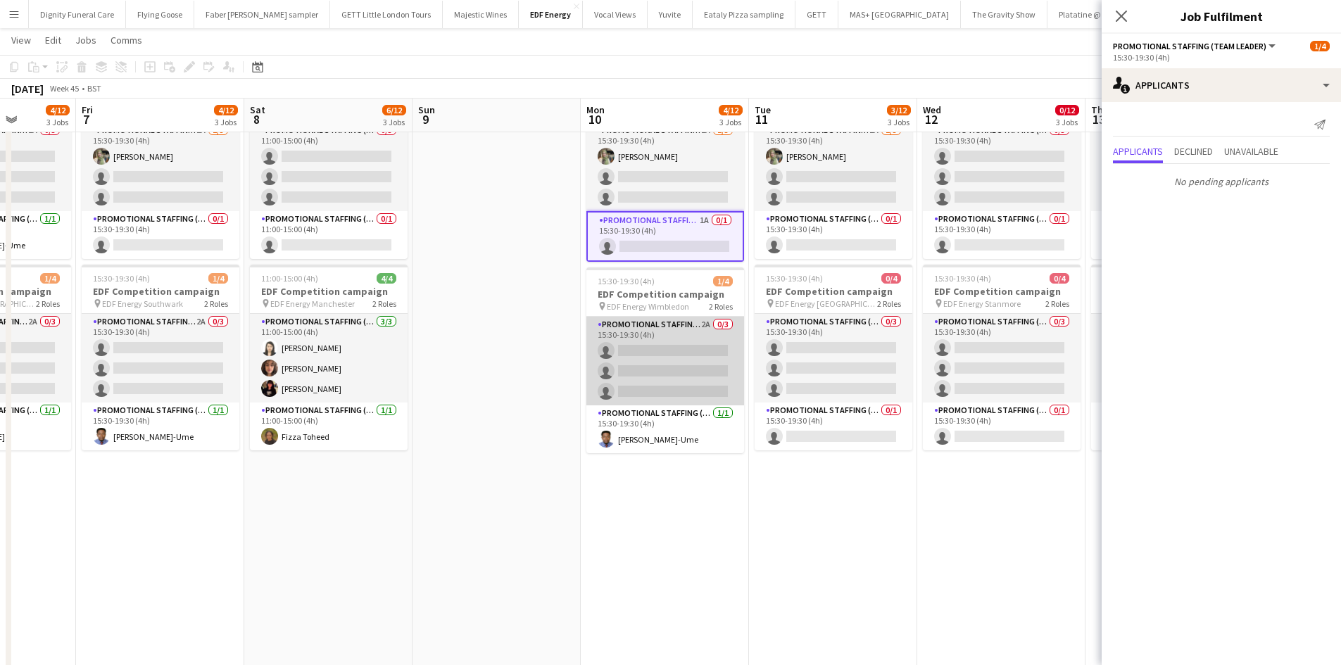
scroll to position [0, 596]
click at [683, 364] on app-card-role "Promotional Staffing (Flyering Staff) 2A 0/3 15:30-19:30 (4h) single-neutral-ac…" at bounding box center [666, 361] width 158 height 89
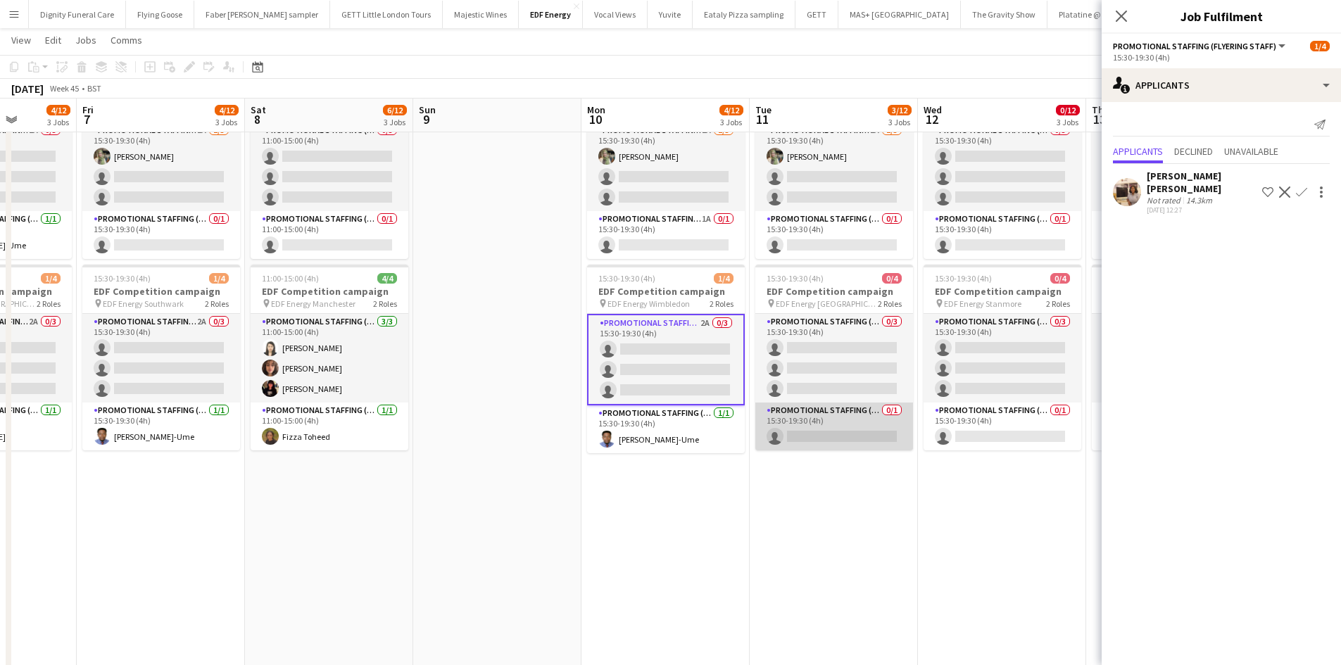
click at [830, 425] on app-card-role "Promotional Staffing (Team Leader) 0/1 15:30-19:30 (4h) single-neutral-actions" at bounding box center [834, 427] width 158 height 48
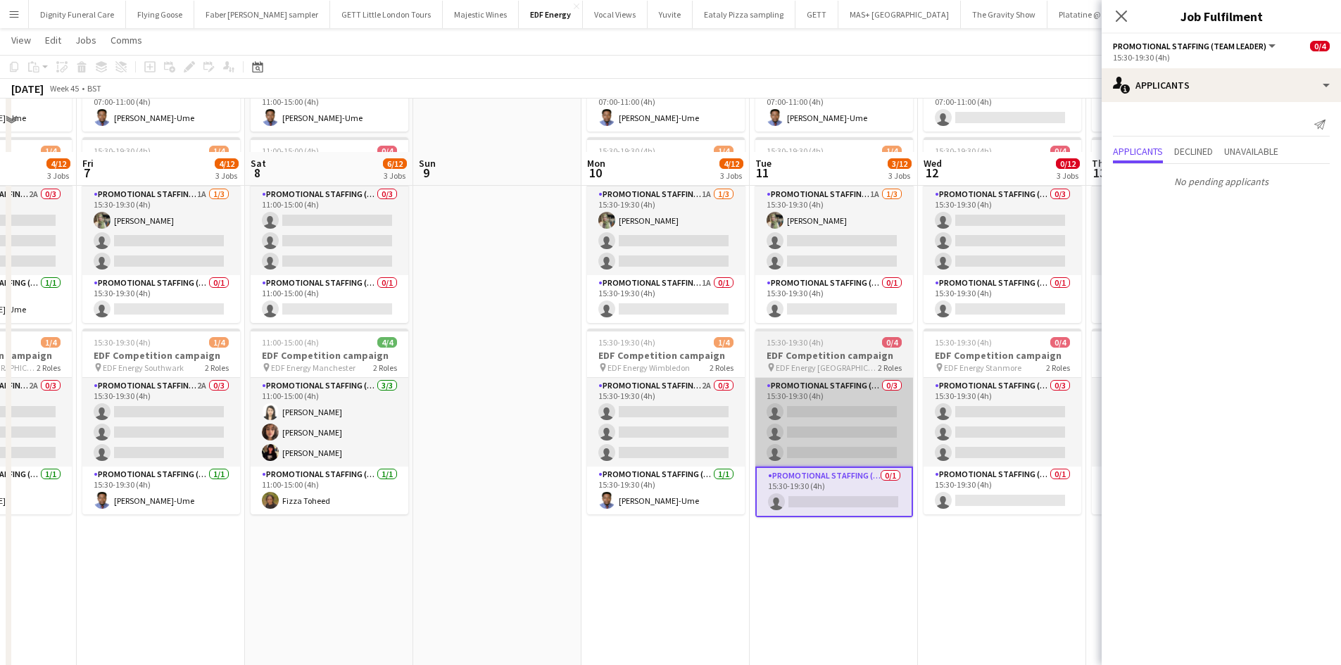
scroll to position [141, 0]
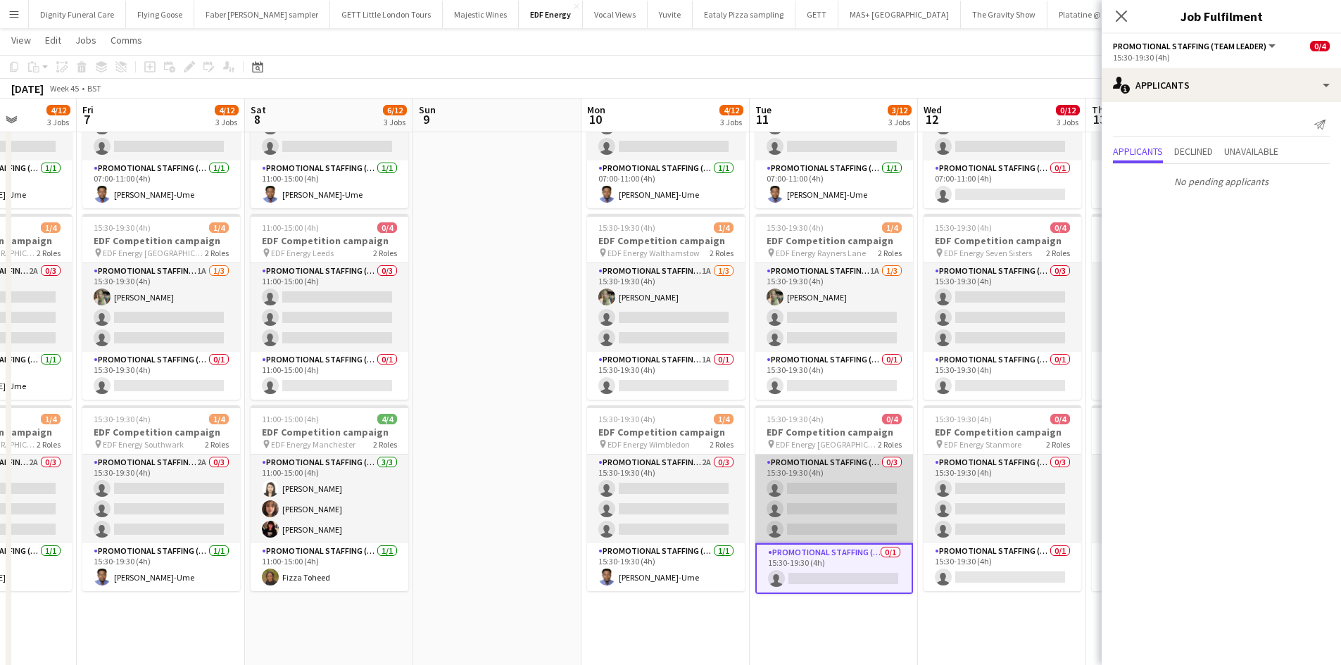
click at [790, 507] on app-card-role "Promotional Staffing (Flyering Staff) 0/3 15:30-19:30 (4h) single-neutral-actio…" at bounding box center [834, 499] width 158 height 89
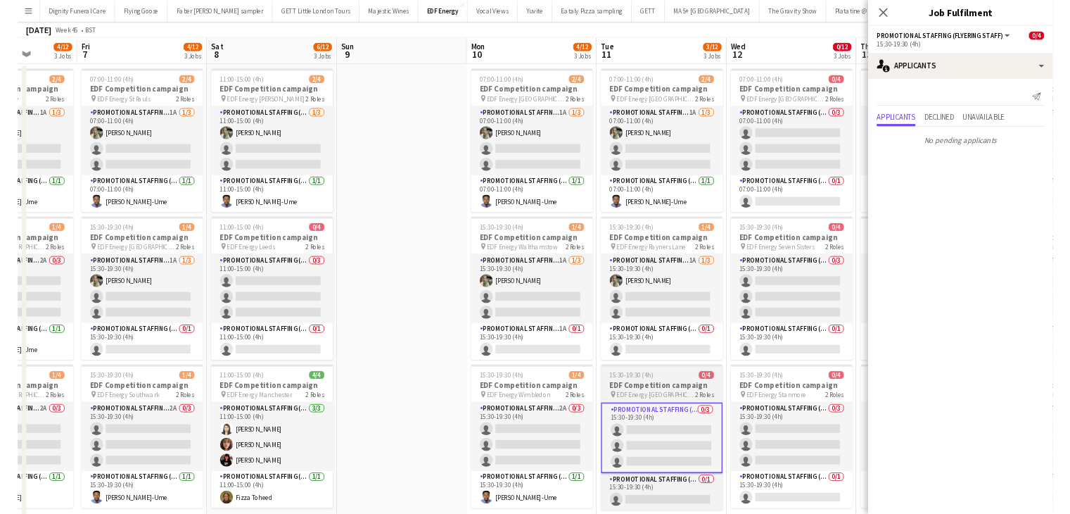
scroll to position [0, 0]
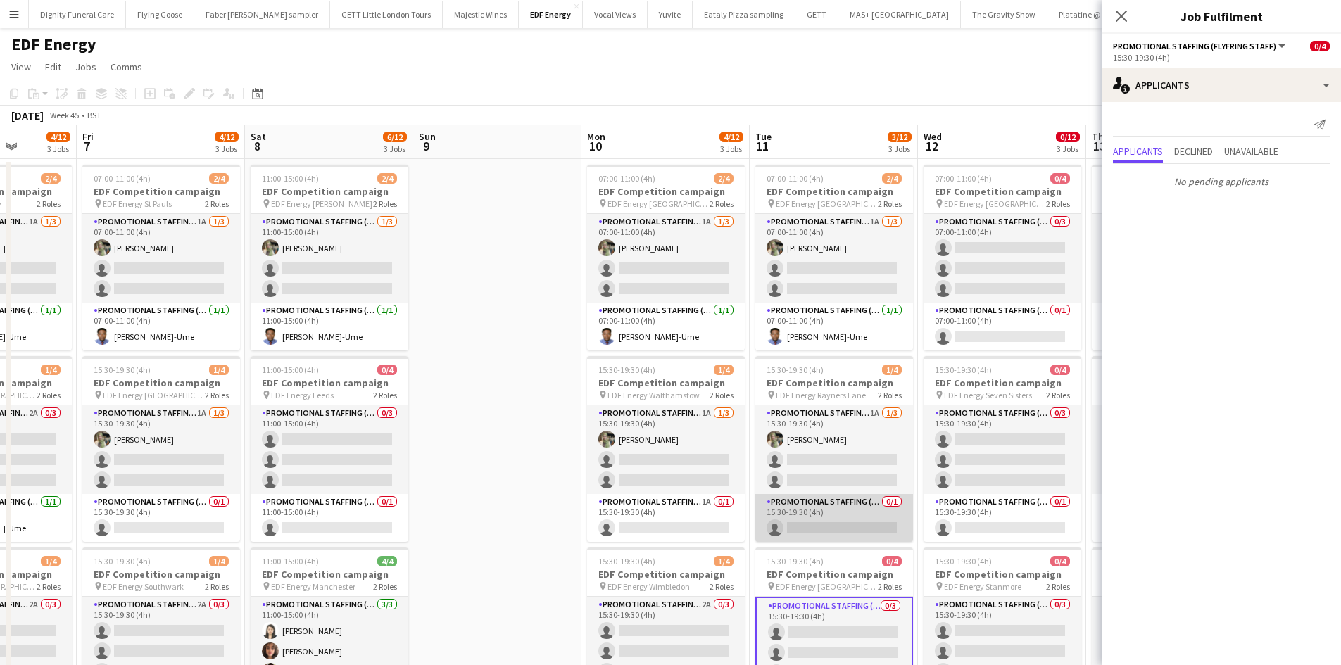
click at [841, 517] on app-card-role "Promotional Staffing (Team Leader) 0/1 15:30-19:30 (4h) single-neutral-actions" at bounding box center [834, 518] width 158 height 48
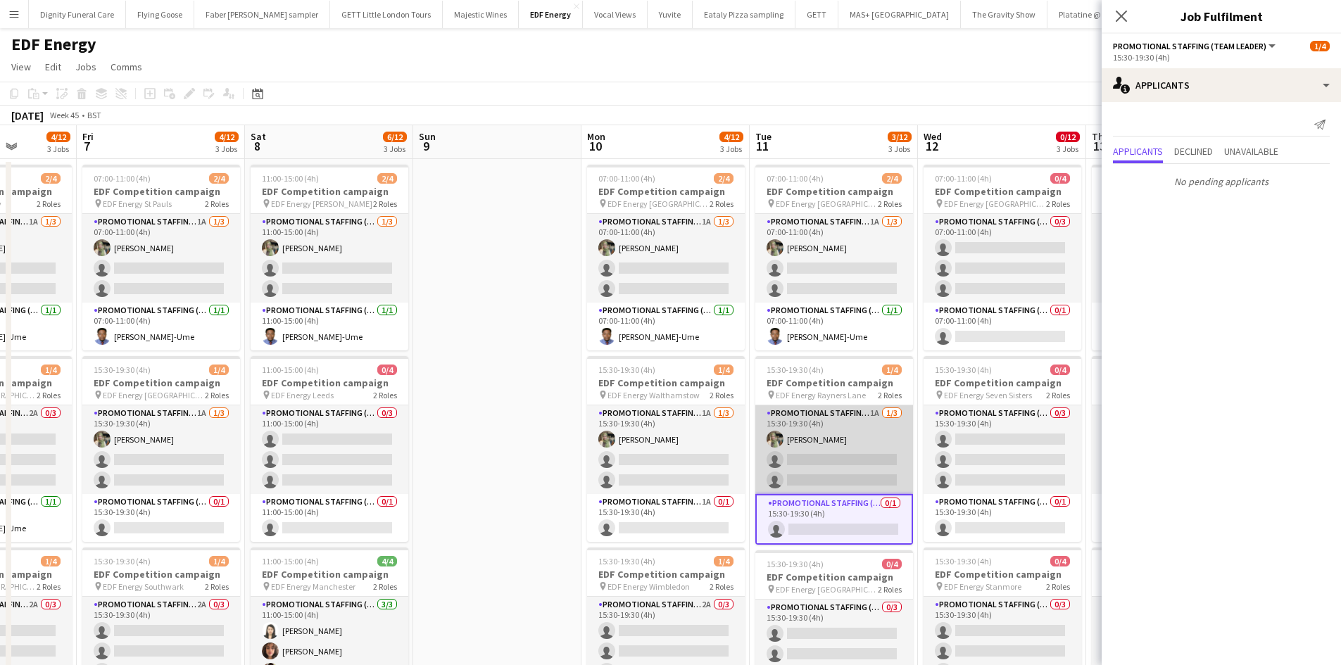
click at [823, 466] on app-card-role "Promotional Staffing (Flyering Staff) 1A [DATE] 15:30-19:30 (4h) [PERSON_NAME] …" at bounding box center [834, 449] width 158 height 89
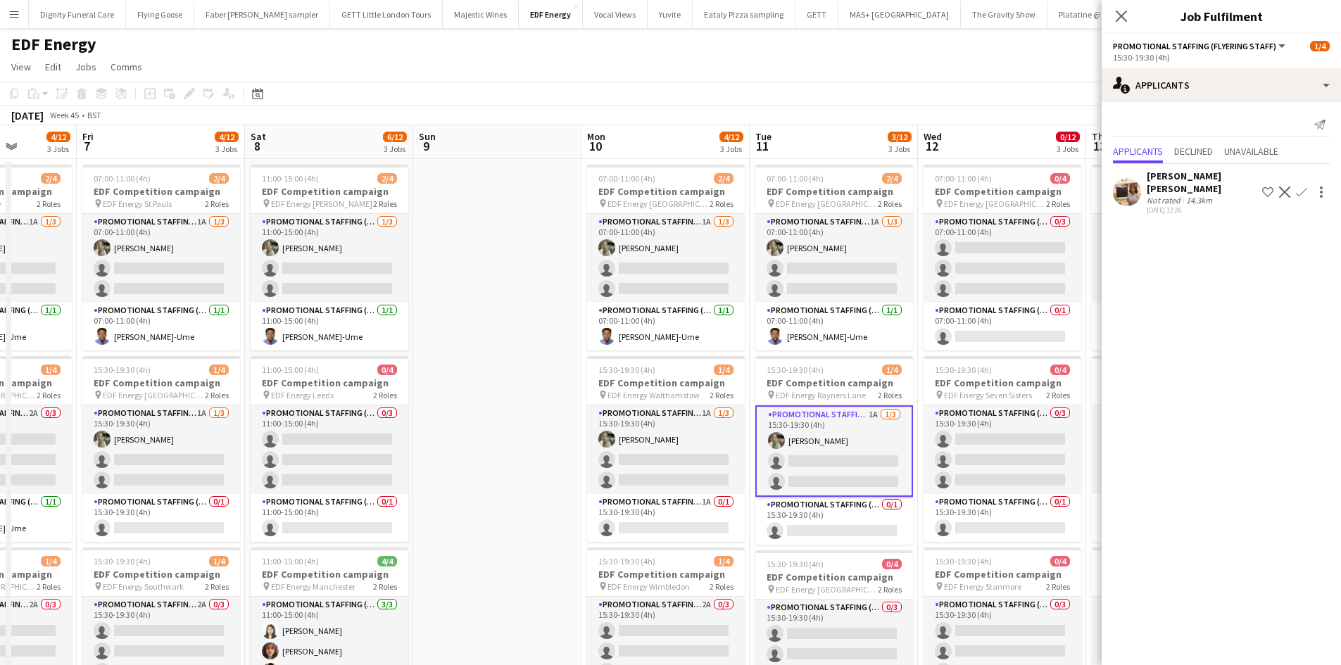
click at [467, 328] on app-date-cell at bounding box center [497, 588] width 168 height 858
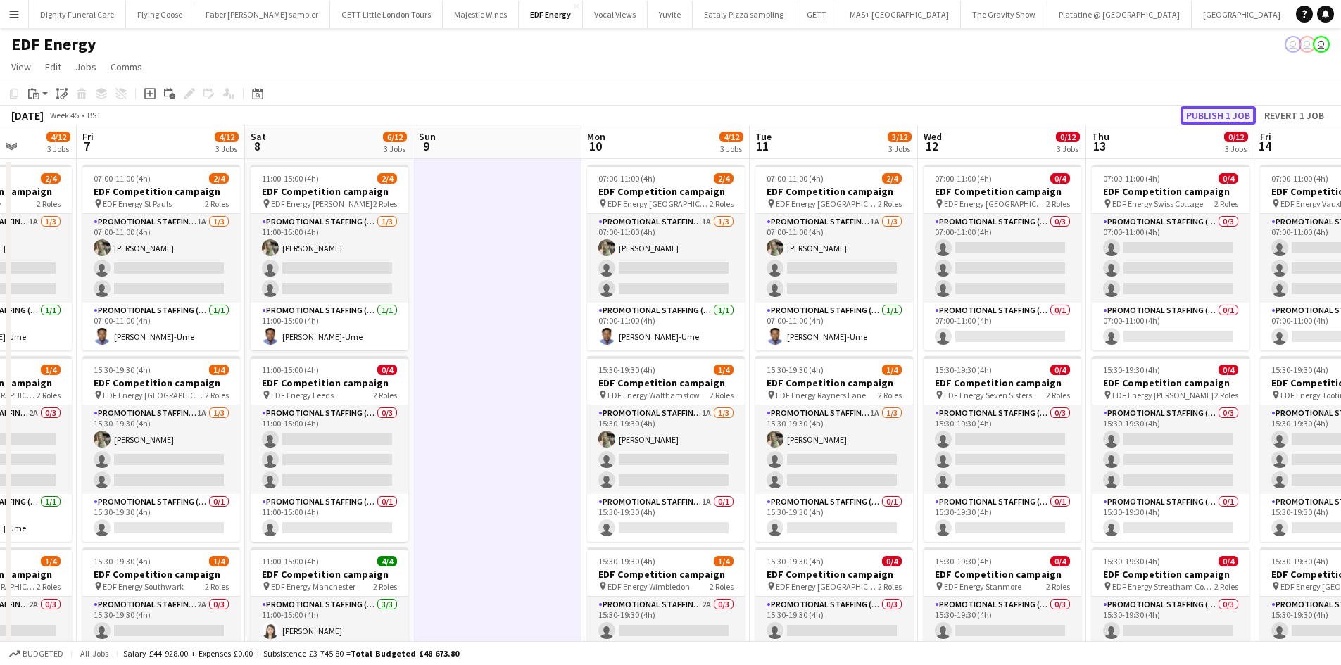
click at [1218, 118] on button "Publish 1 job" at bounding box center [1217, 115] width 75 height 18
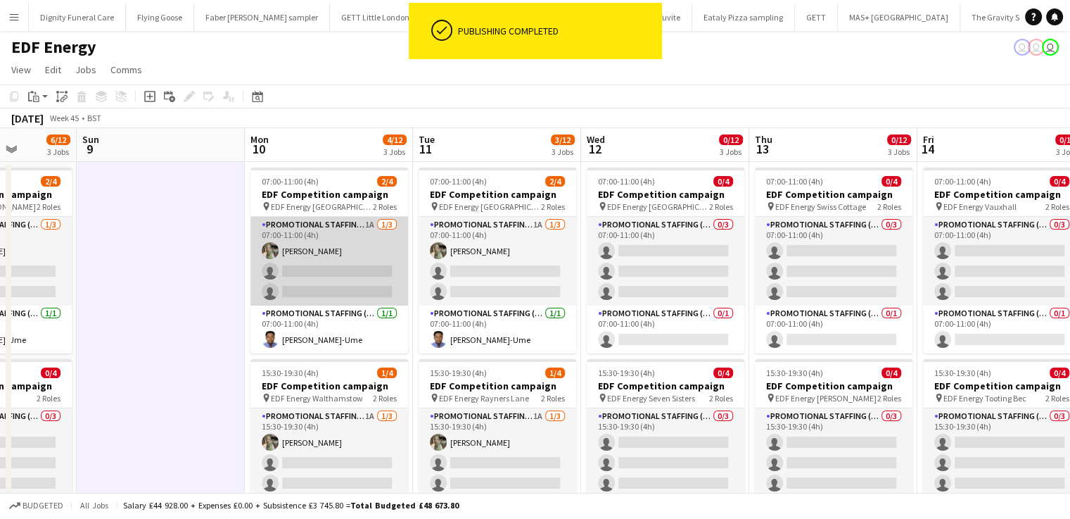
scroll to position [0, 428]
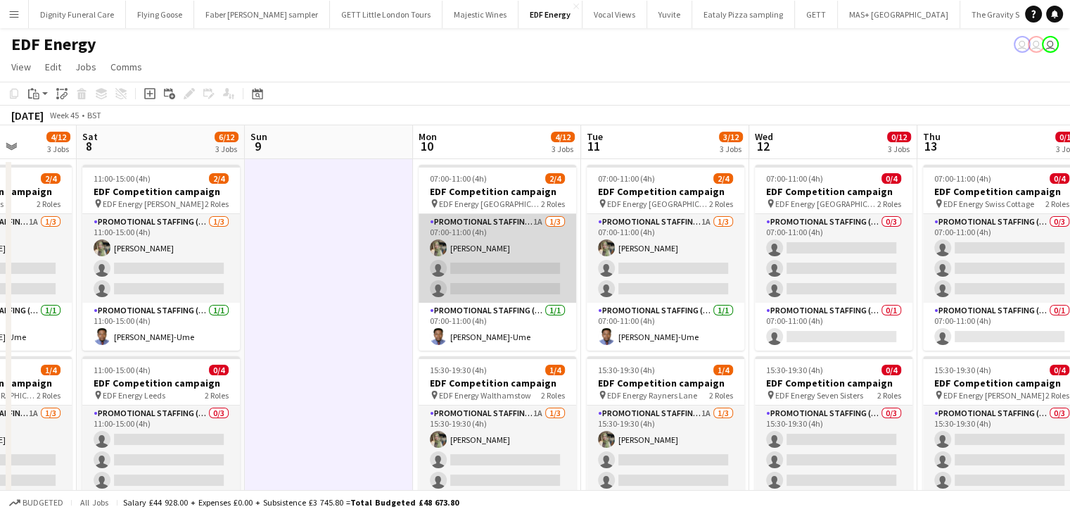
click at [540, 243] on app-card-role "Promotional Staffing (Flyering Staff) 1A 1/3 07:00-11:00 (4h) Aliya Kazmi singl…" at bounding box center [498, 258] width 158 height 89
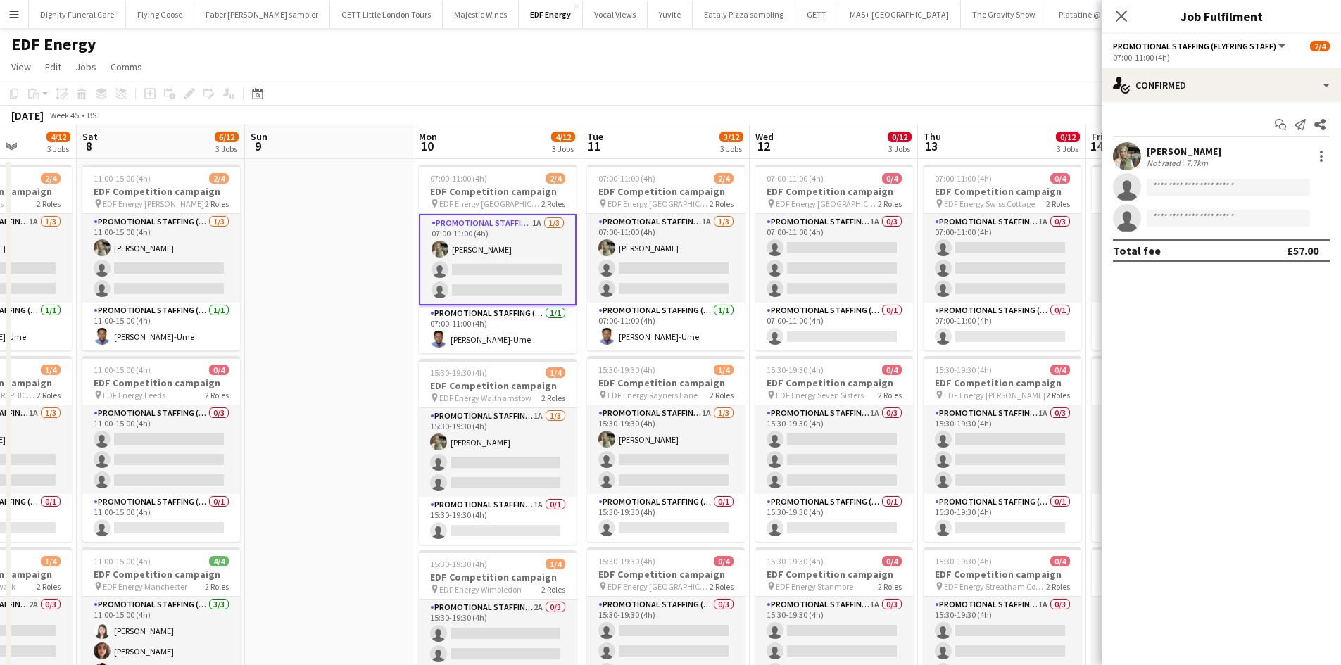
click at [511, 267] on app-card-role "Promotional Staffing (Flyering Staff) 1A 1/3 07:00-11:00 (4h) Aliya Kazmi singl…" at bounding box center [498, 259] width 158 height 91
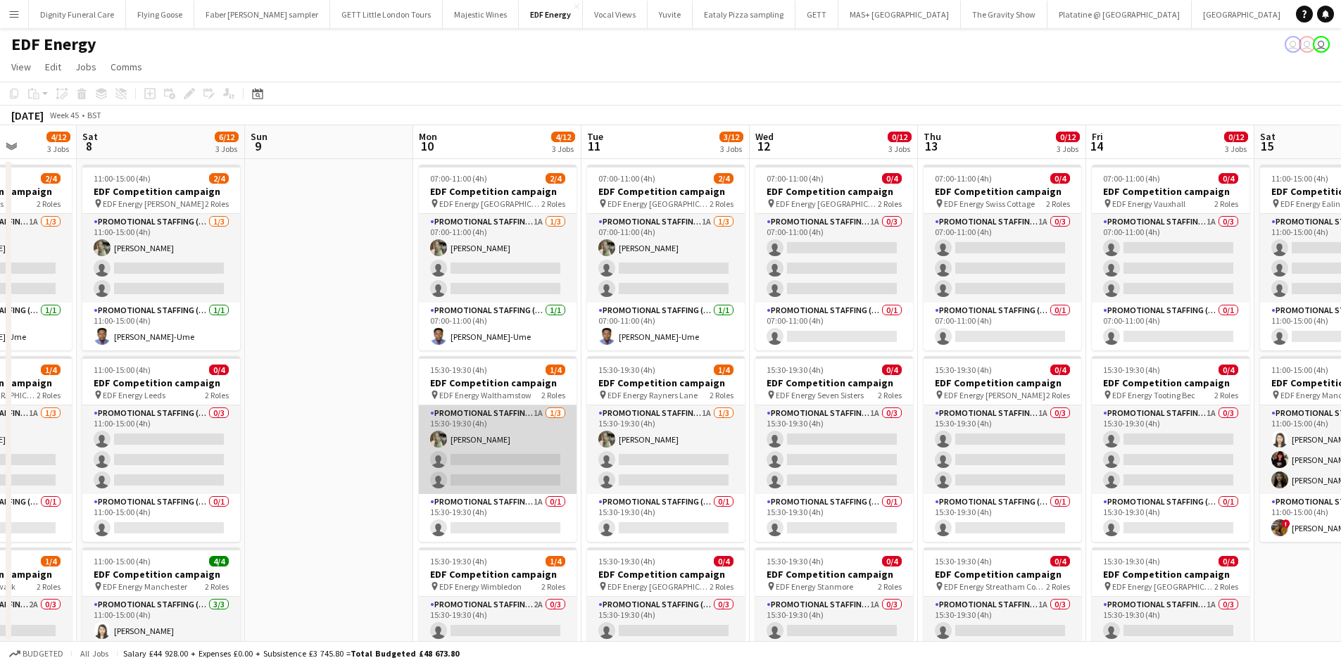
click at [504, 469] on app-card-role "Promotional Staffing (Flyering Staff) 1A [DATE] 15:30-19:30 (4h) [PERSON_NAME] …" at bounding box center [498, 449] width 158 height 89
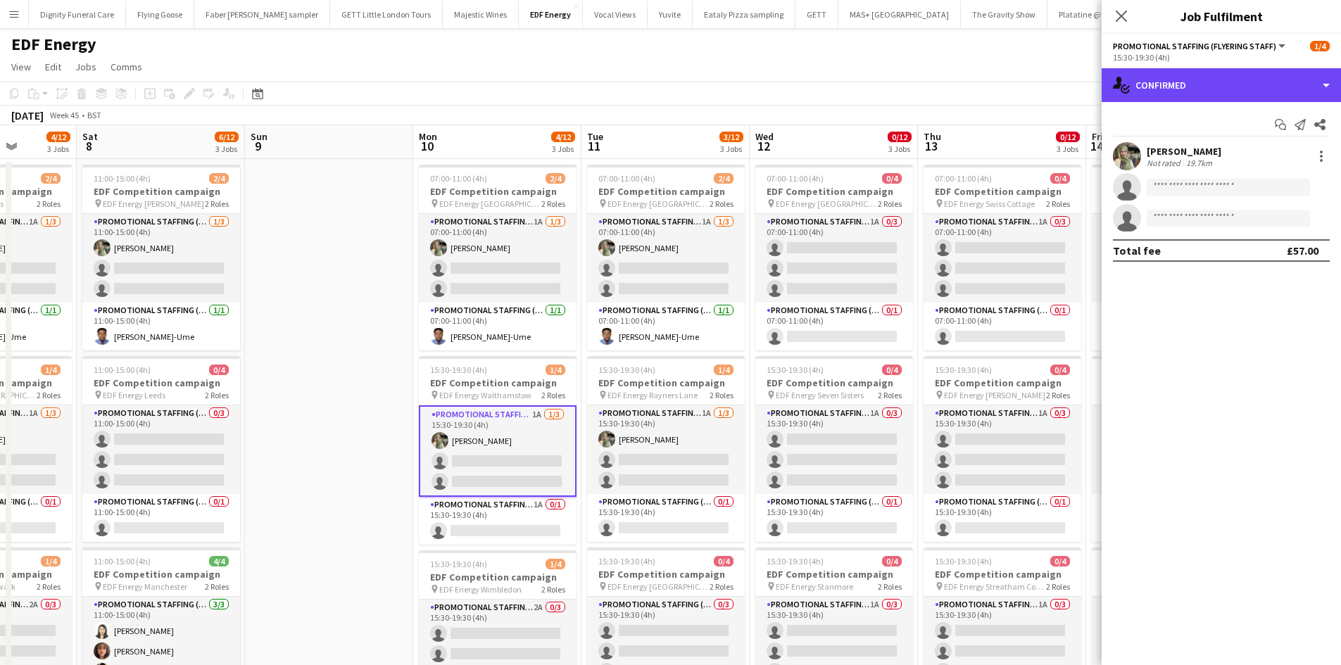
drag, startPoint x: 1194, startPoint y: 91, endPoint x: 1223, endPoint y: 188, distance: 101.3
click at [1195, 95] on div "single-neutral-actions-check-2 Confirmed" at bounding box center [1220, 85] width 239 height 34
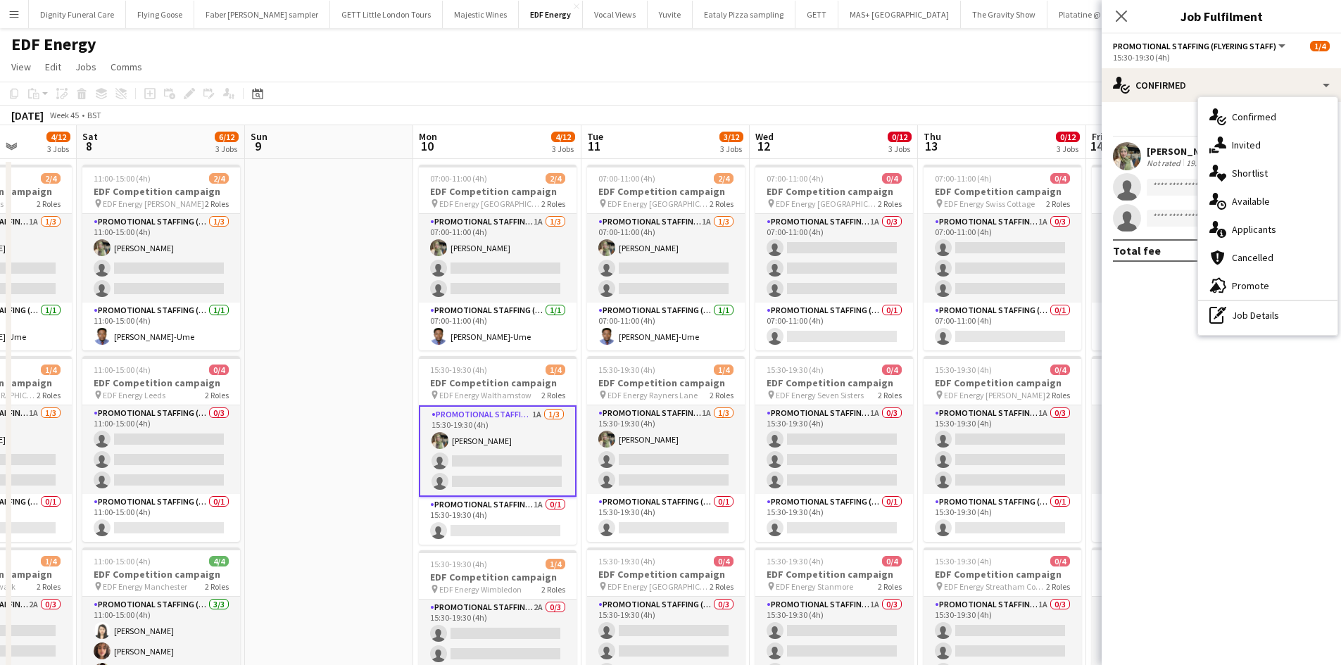
click at [1244, 222] on div "single-neutral-actions-information Applicants" at bounding box center [1267, 229] width 139 height 28
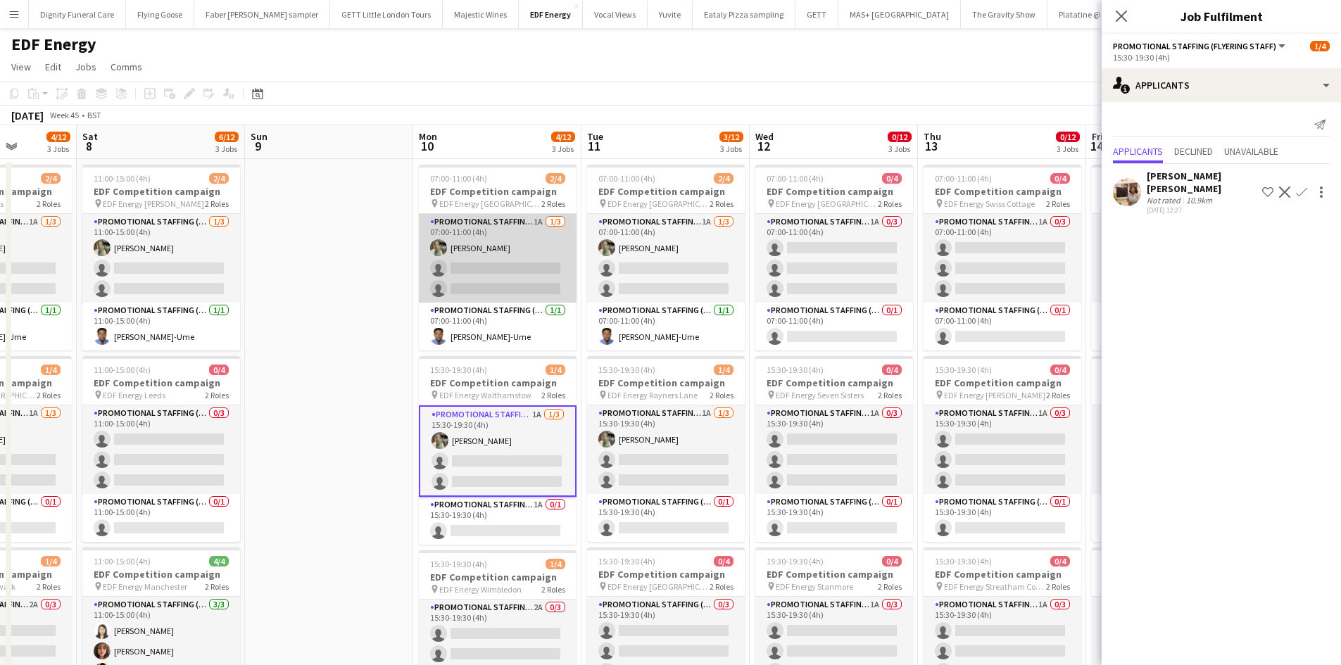
drag, startPoint x: 488, startPoint y: 257, endPoint x: 498, endPoint y: 265, distance: 13.1
click at [489, 258] on app-card-role "Promotional Staffing (Flyering Staff) 1A 1/3 07:00-11:00 (4h) Aliya Kazmi singl…" at bounding box center [498, 258] width 158 height 89
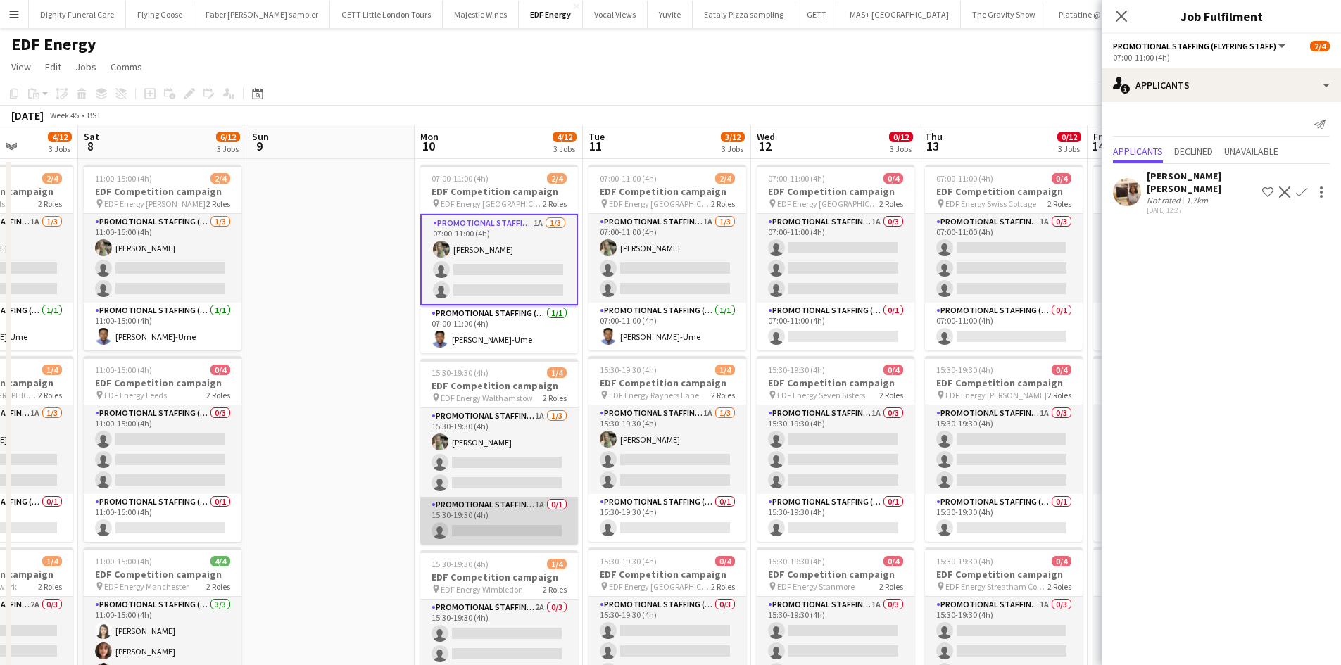
click at [496, 533] on app-card-role "Promotional Staffing (Team Leader) 1A 0/1 15:30-19:30 (4h) single-neutral-actio…" at bounding box center [499, 521] width 158 height 48
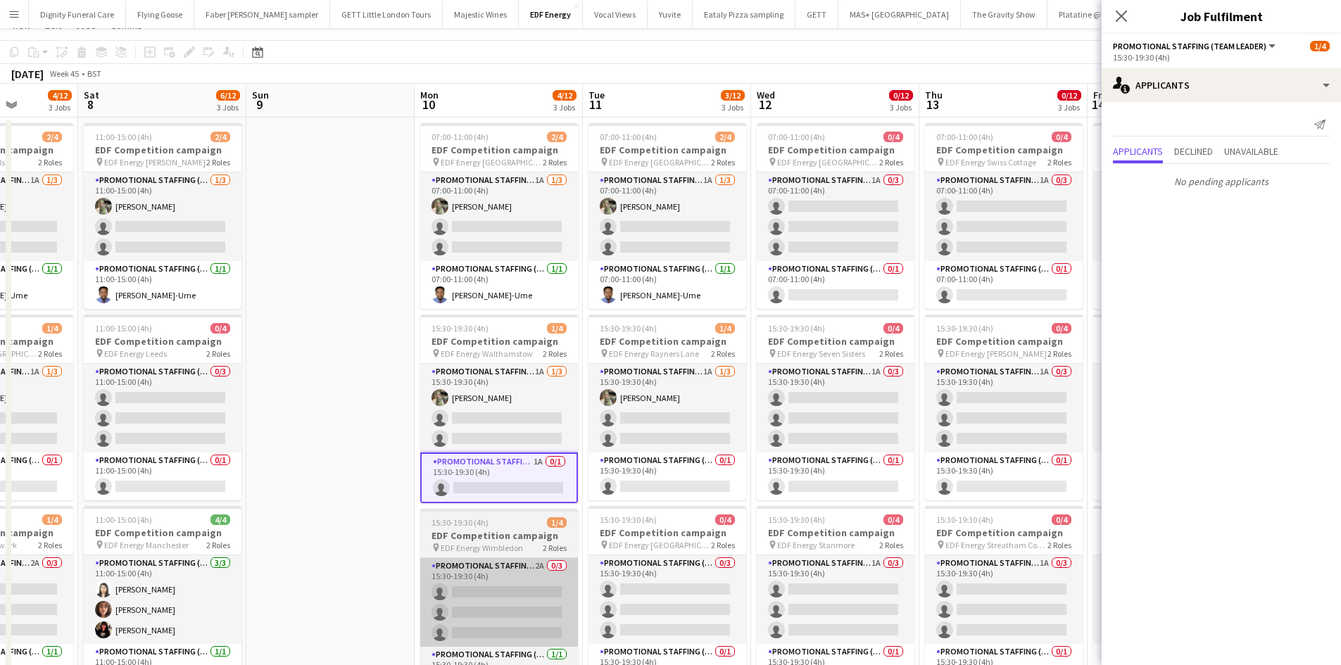
scroll to position [141, 0]
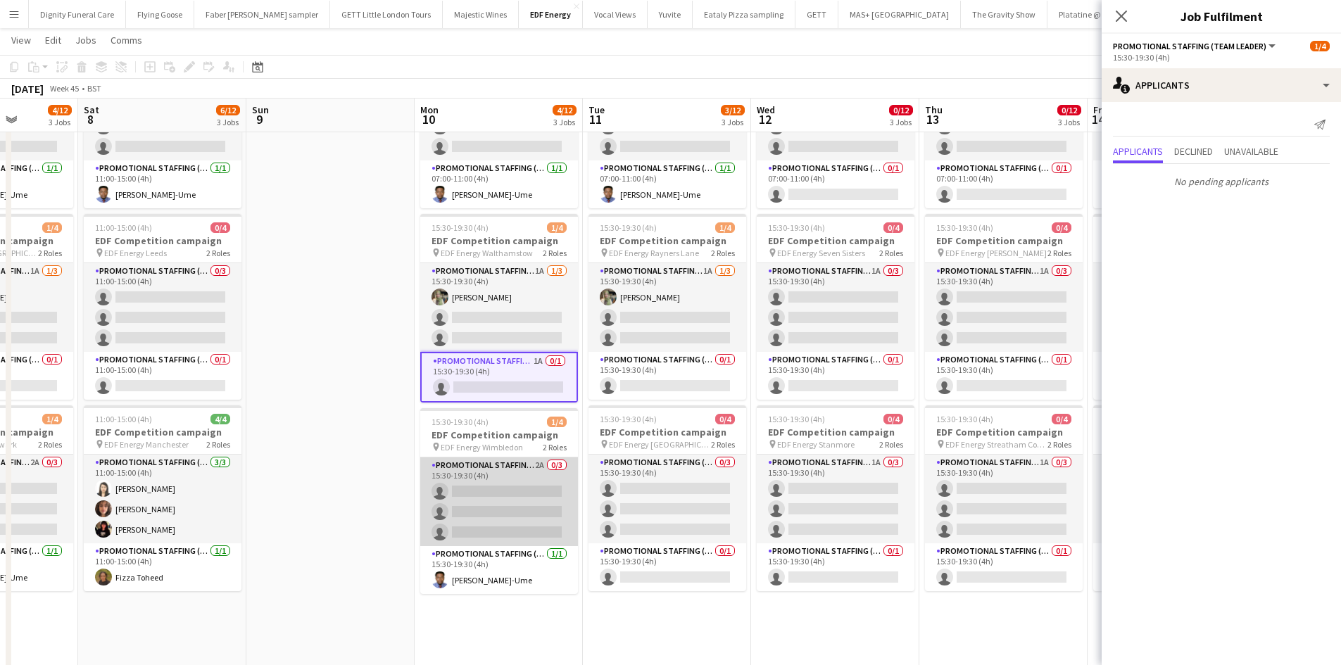
click at [527, 497] on app-card-role "Promotional Staffing (Flyering Staff) 2A 0/3 15:30-19:30 (4h) single-neutral-ac…" at bounding box center [499, 501] width 158 height 89
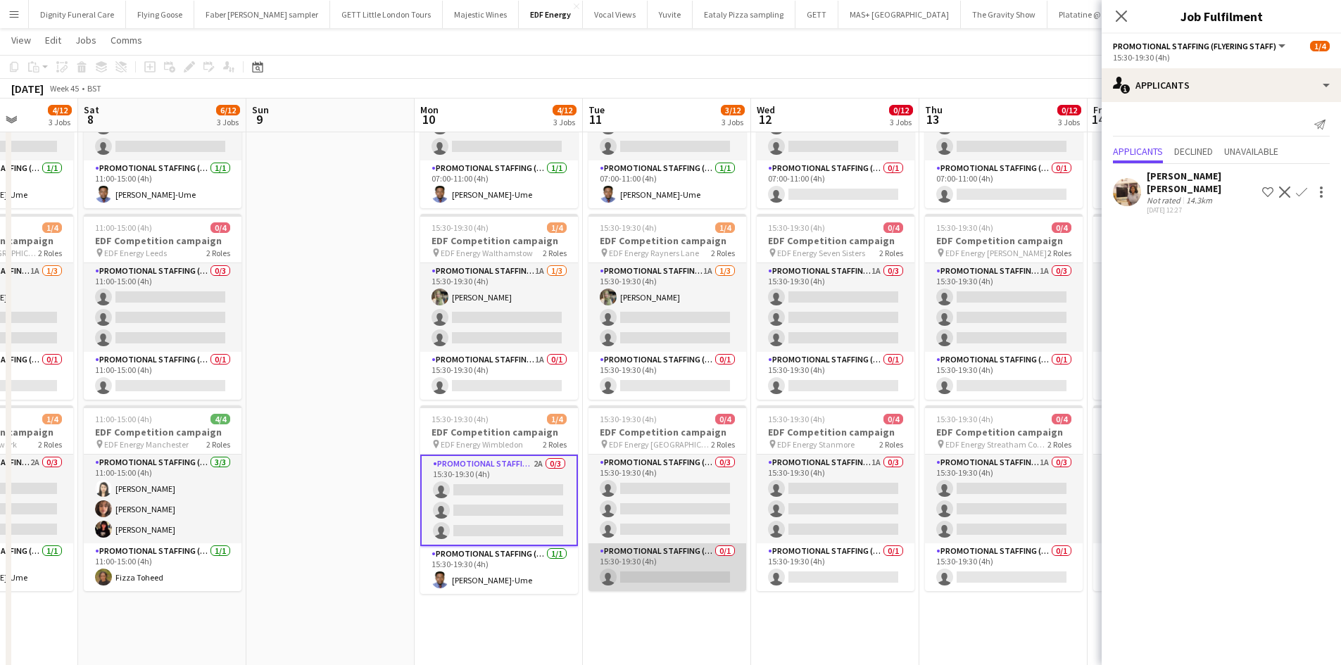
click at [671, 571] on app-card-role "Promotional Staffing (Team Leader) 0/1 15:30-19:30 (4h) single-neutral-actions" at bounding box center [667, 567] width 158 height 48
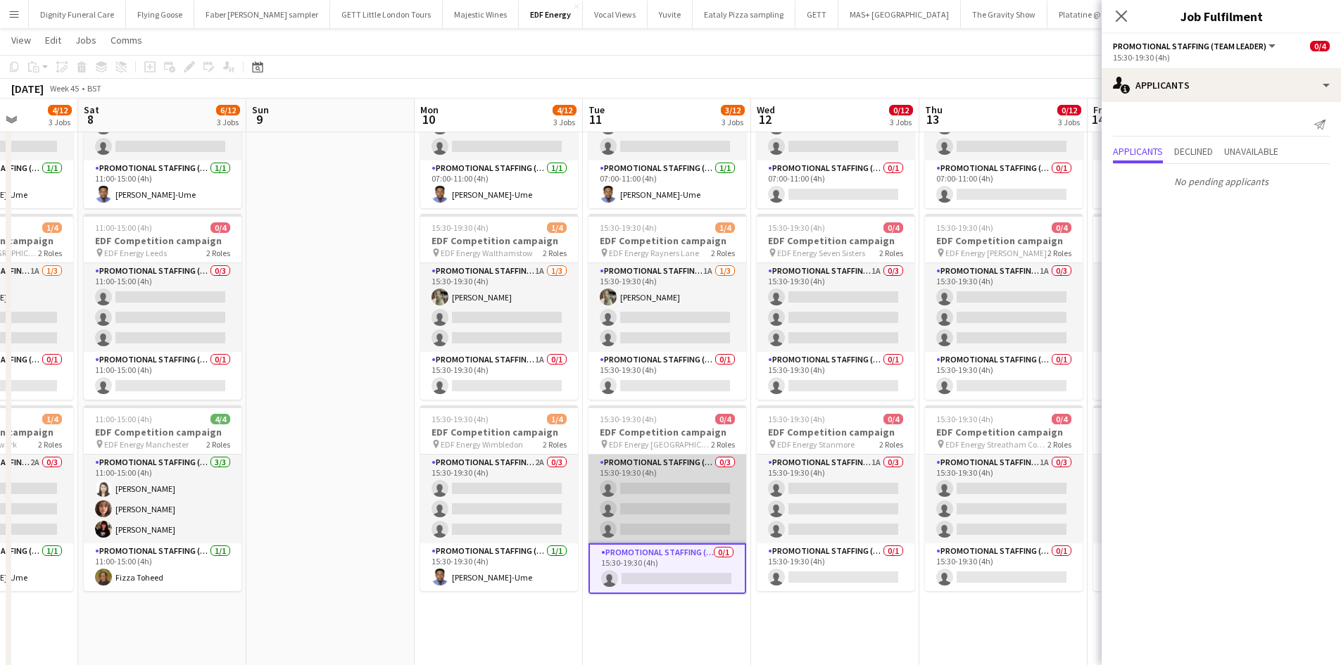
click at [644, 493] on app-card-role "Promotional Staffing (Flyering Staff) 0/3 15:30-19:30 (4h) single-neutral-actio…" at bounding box center [667, 499] width 158 height 89
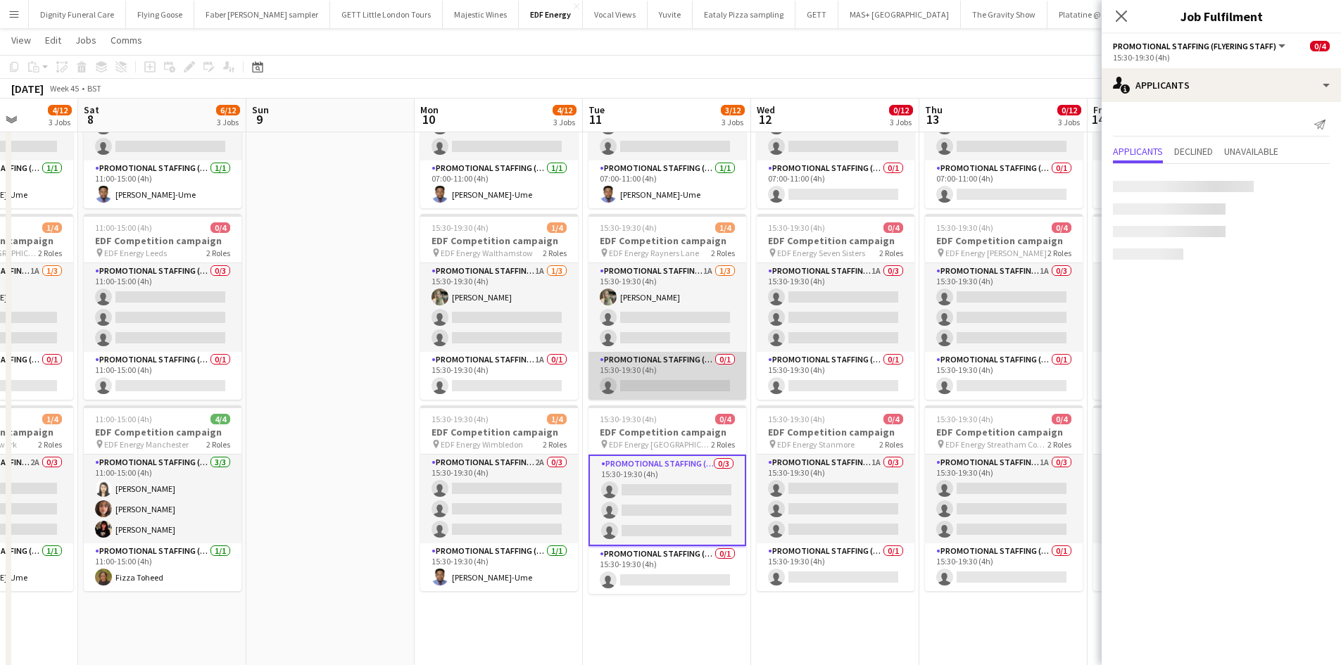
click at [685, 384] on app-card-role "Promotional Staffing (Team Leader) 0/1 15:30-19:30 (4h) single-neutral-actions" at bounding box center [667, 376] width 158 height 48
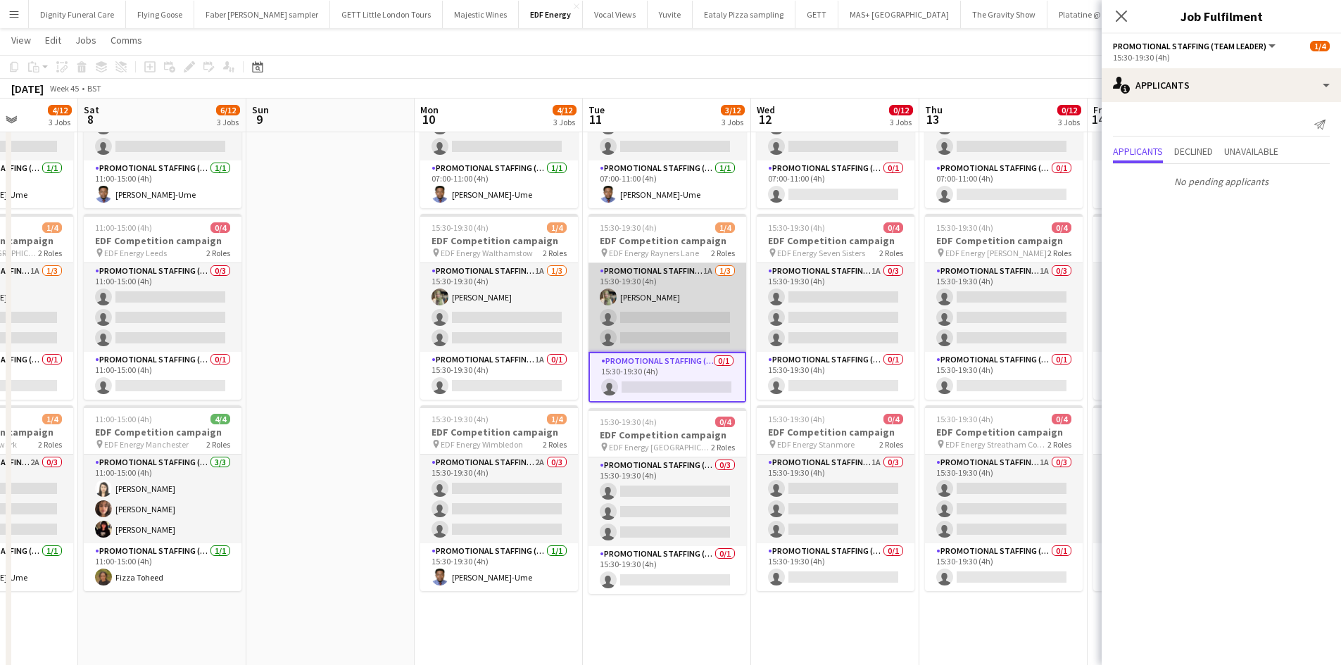
click at [723, 322] on app-card-role "Promotional Staffing (Flyering Staff) 1A [DATE] 15:30-19:30 (4h) [PERSON_NAME] …" at bounding box center [667, 307] width 158 height 89
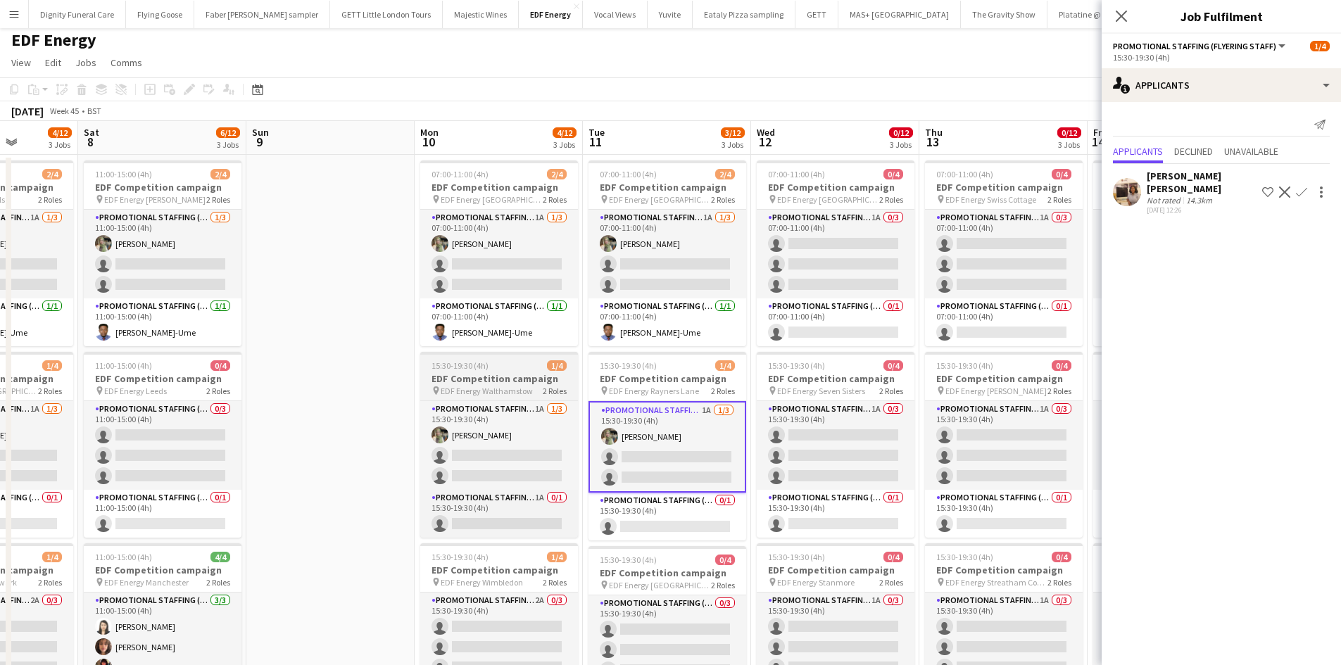
scroll to position [0, 0]
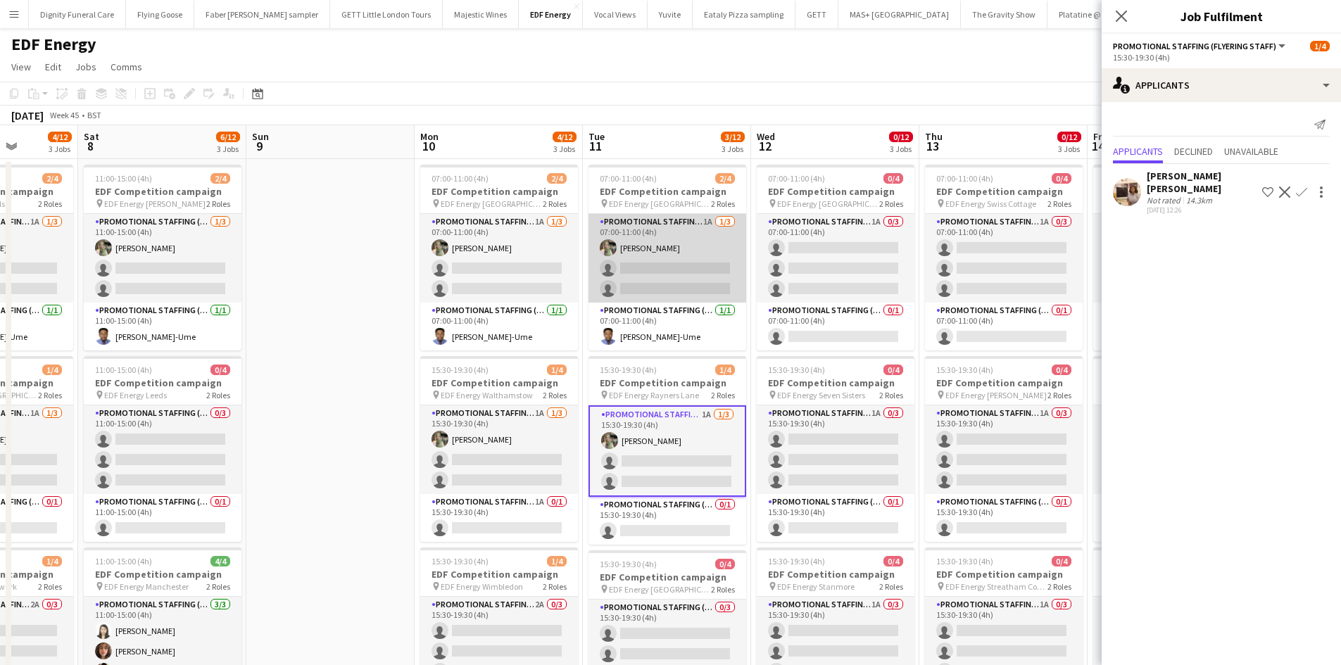
click at [664, 288] on app-card-role "Promotional Staffing (Flyering Staff) 1A 1/3 07:00-11:00 (4h) Aliya Kazmi singl…" at bounding box center [667, 258] width 158 height 89
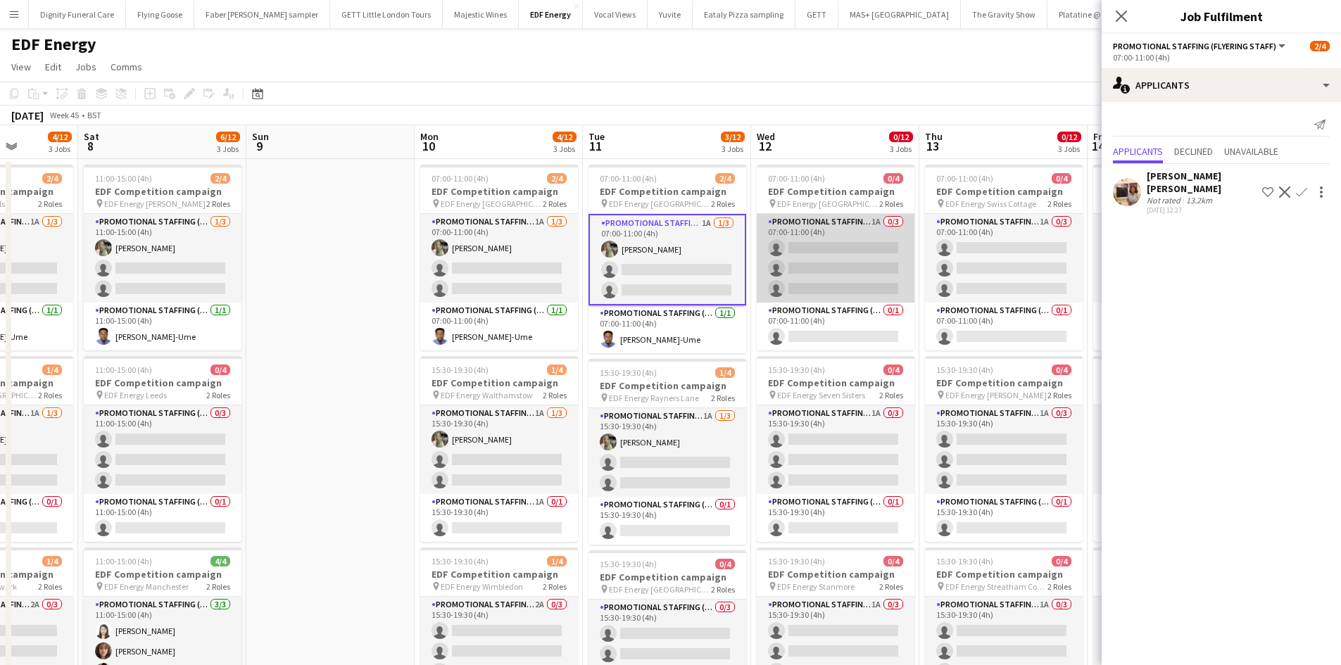
click at [842, 258] on app-card-role "Promotional Staffing (Flyering Staff) 1A 0/3 07:00-11:00 (4h) single-neutral-ac…" at bounding box center [835, 258] width 158 height 89
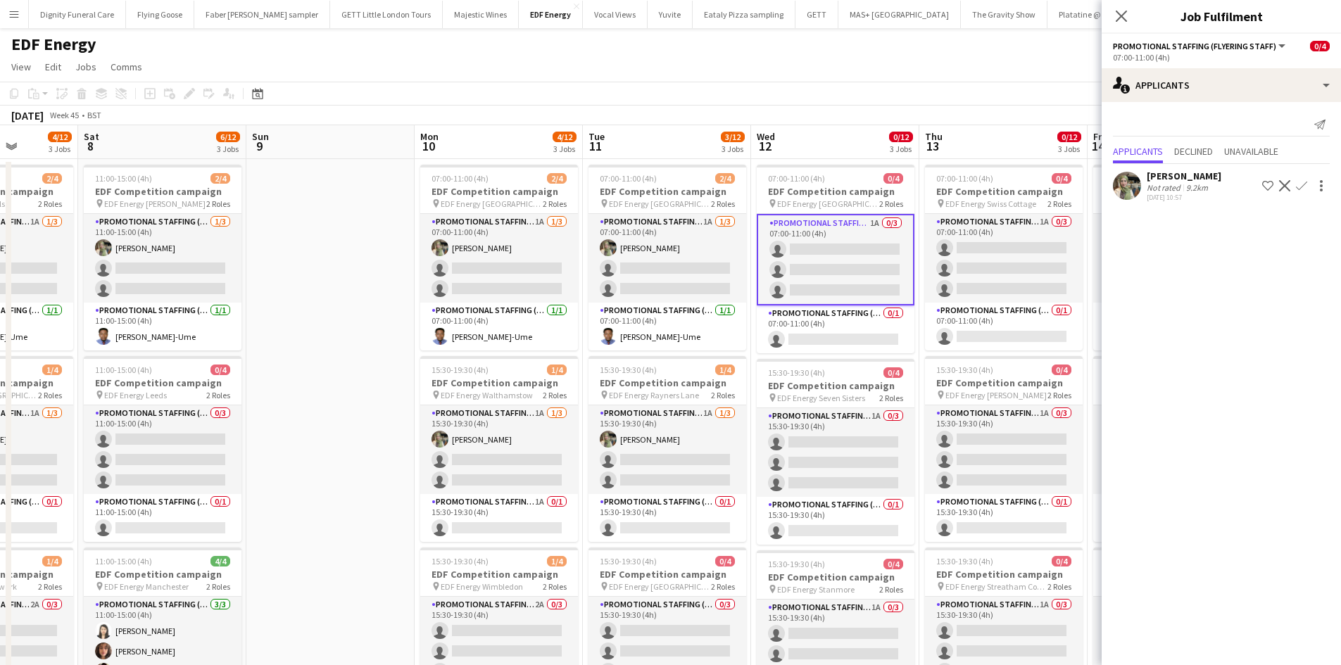
click at [1303, 182] on app-icon "Confirm" at bounding box center [1301, 185] width 11 height 11
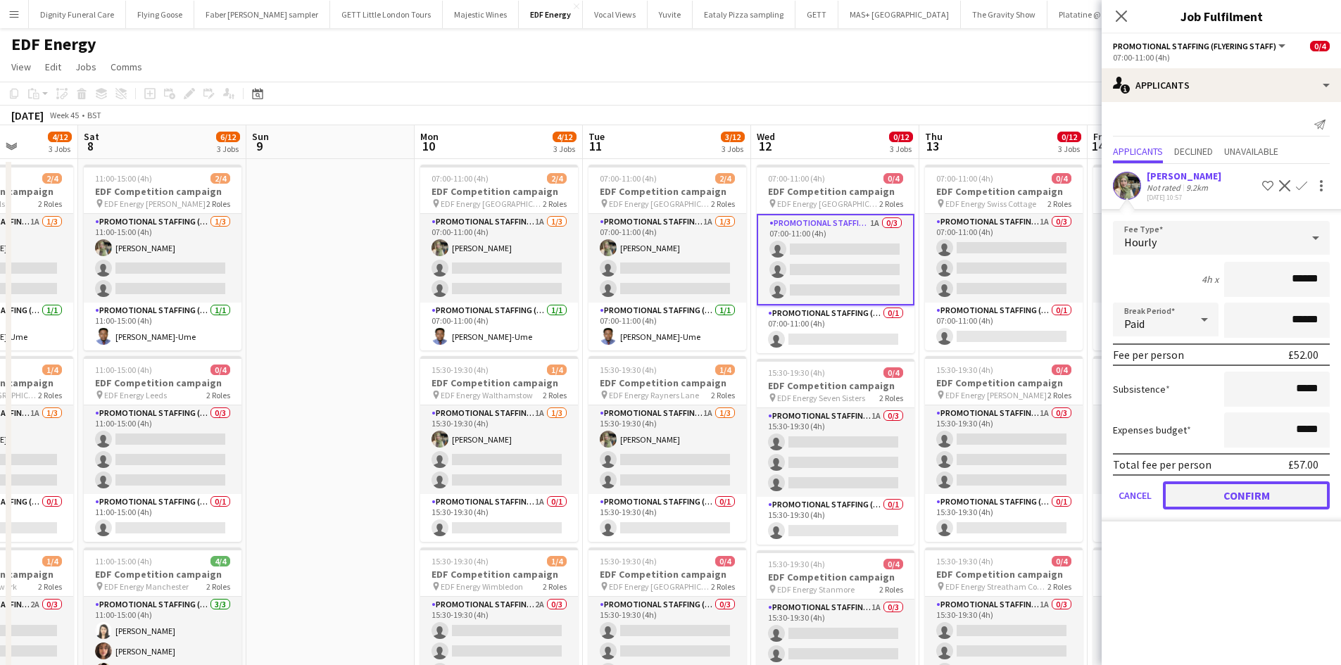
click at [1302, 492] on button "Confirm" at bounding box center [1246, 495] width 167 height 28
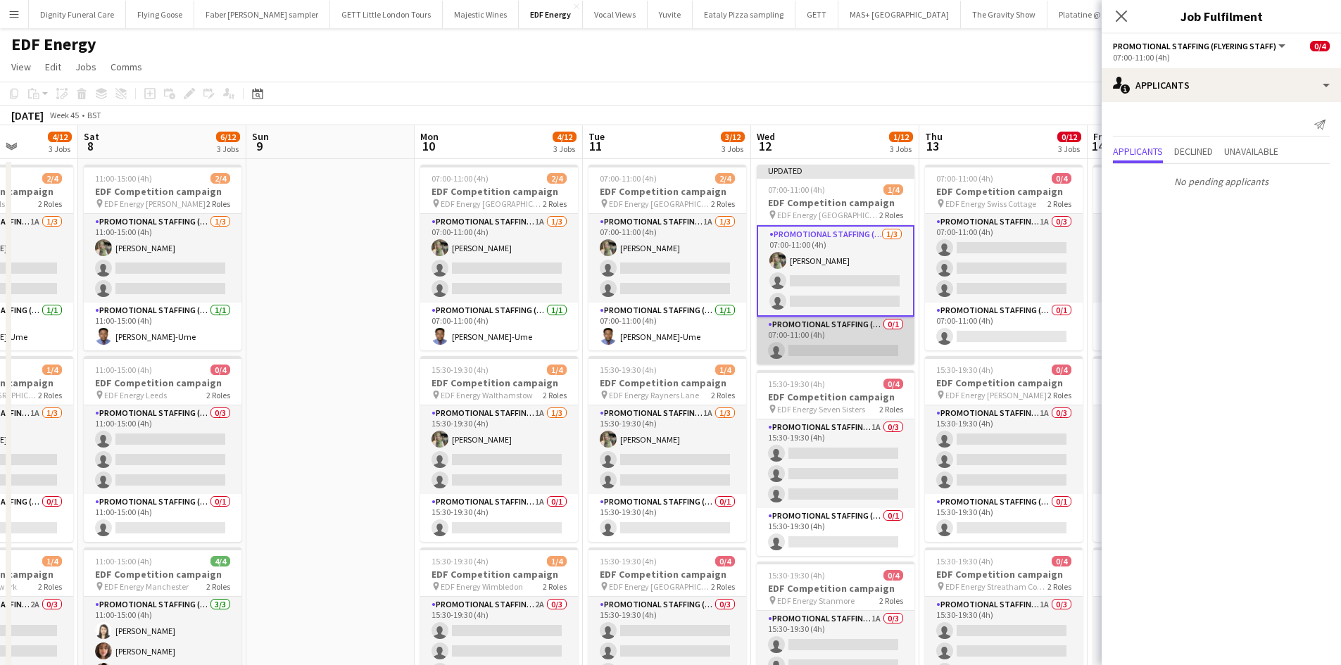
click at [846, 346] on app-card-role "Promotional Staffing (Team Leader) 0/1 07:00-11:00 (4h) single-neutral-actions" at bounding box center [835, 341] width 158 height 48
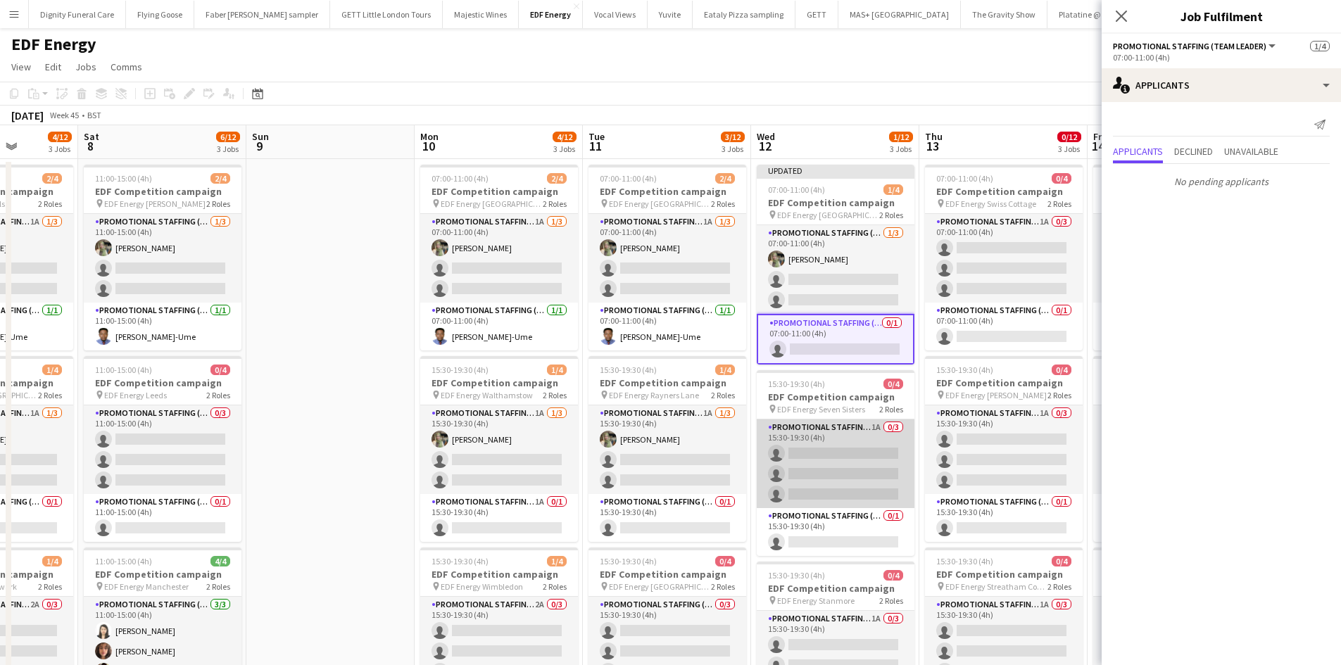
click at [835, 457] on app-card-role "Promotional Staffing (Flyering Staff) 1A 0/3 15:30-19:30 (4h) single-neutral-ac…" at bounding box center [835, 463] width 158 height 89
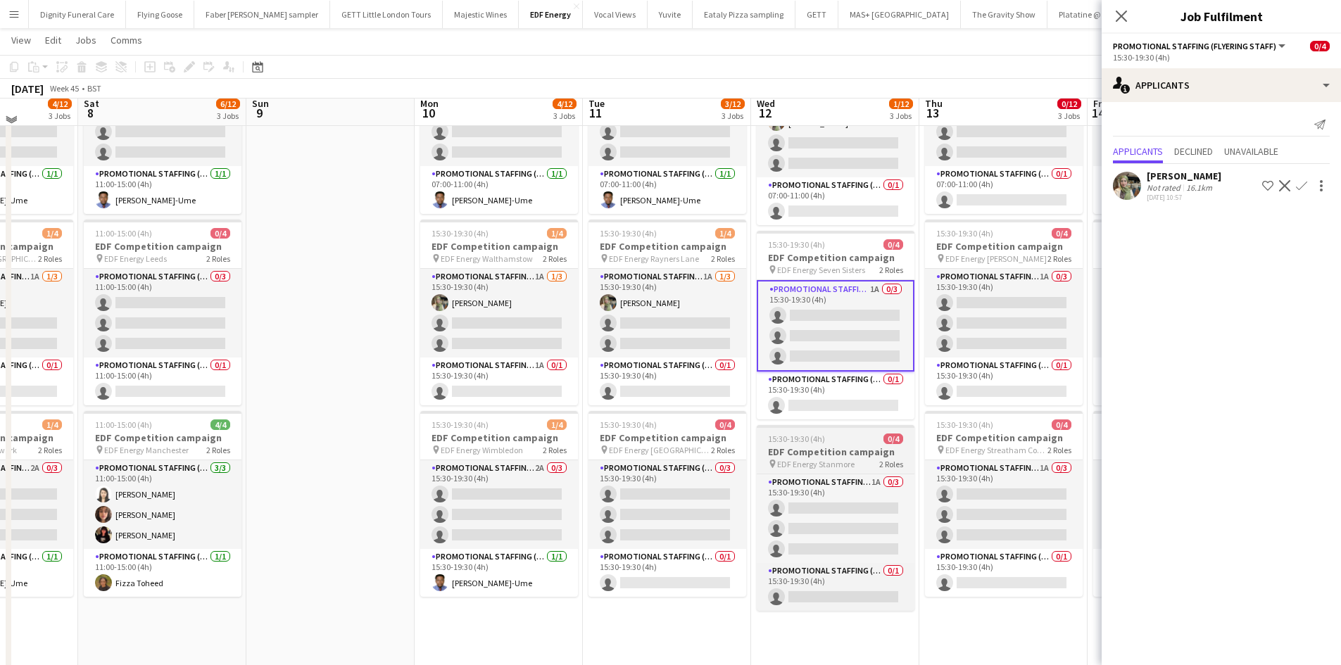
scroll to position [141, 0]
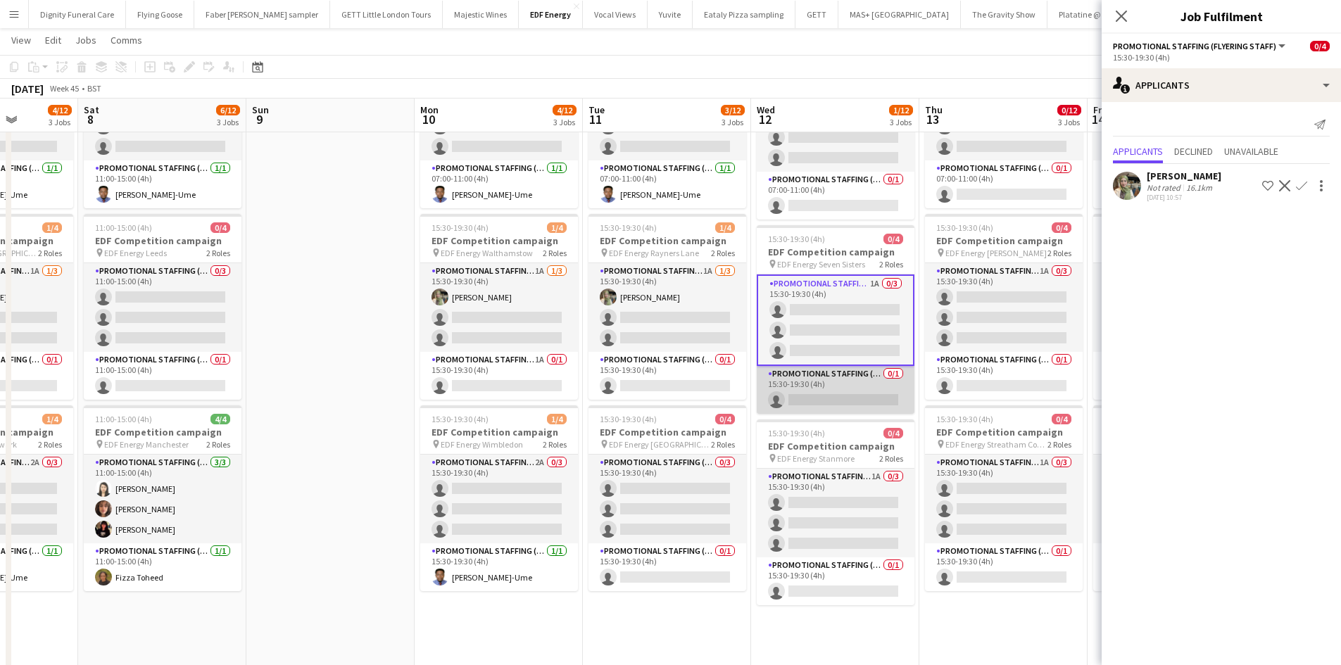
click at [840, 387] on app-card-role "Promotional Staffing (Team Leader) 0/1 15:30-19:30 (4h) single-neutral-actions" at bounding box center [835, 390] width 158 height 48
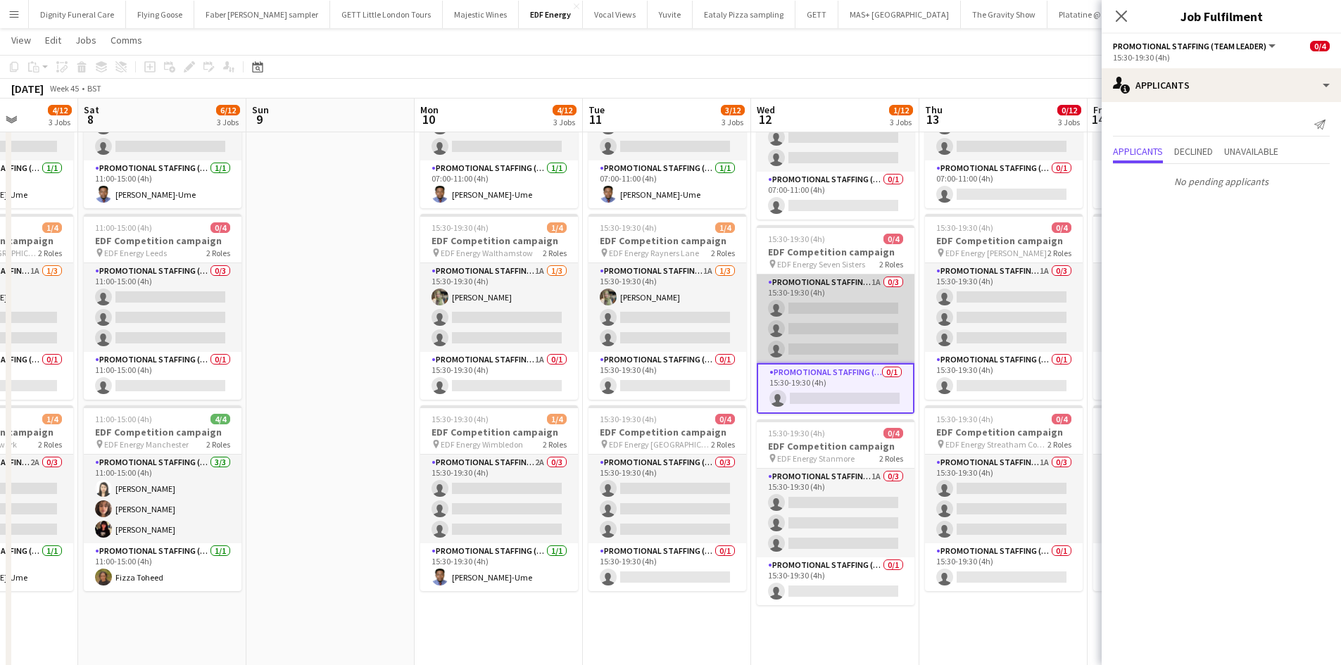
click at [839, 316] on app-card-role "Promotional Staffing (Flyering Staff) 1A 0/3 15:30-19:30 (4h) single-neutral-ac…" at bounding box center [835, 318] width 158 height 89
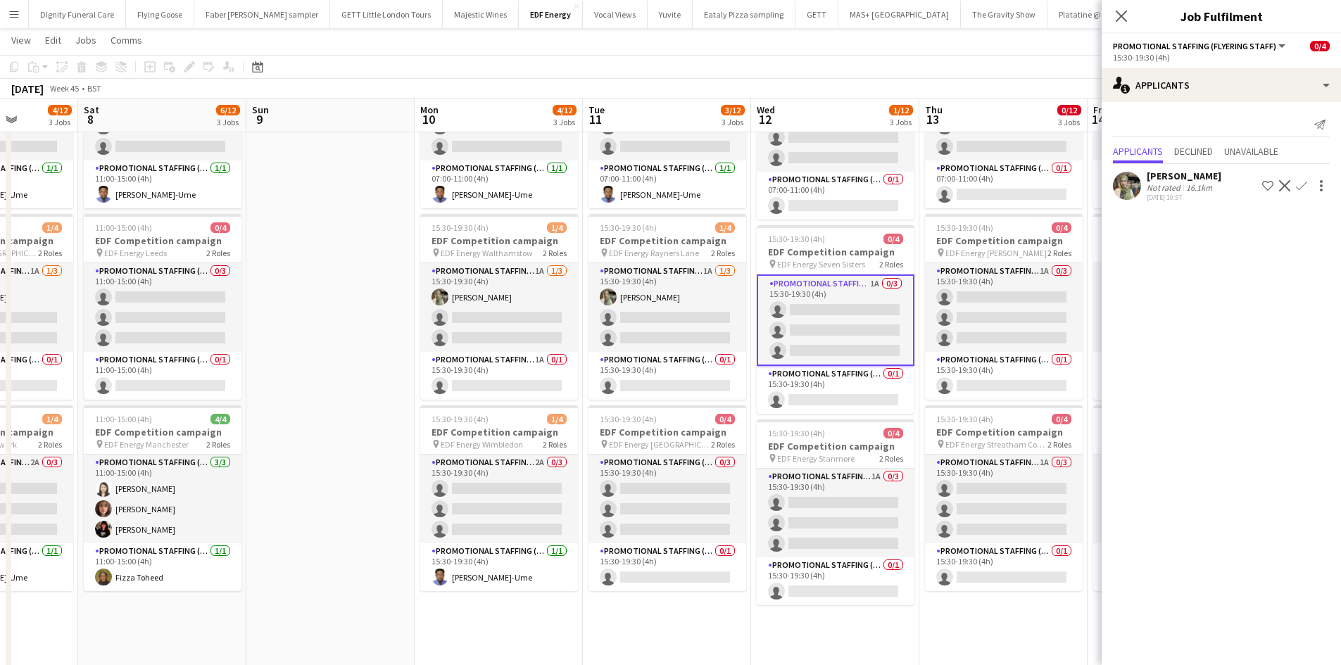
click at [1303, 182] on app-icon "Confirm" at bounding box center [1301, 185] width 11 height 11
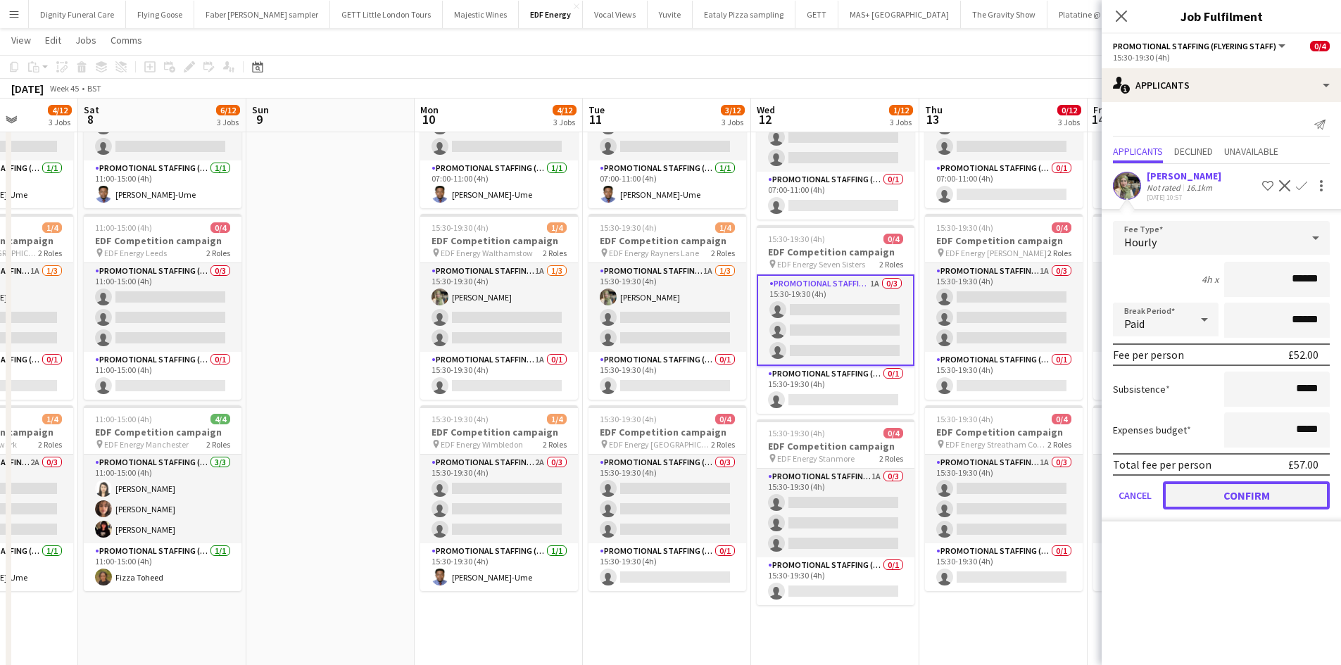
click at [1259, 490] on button "Confirm" at bounding box center [1246, 495] width 167 height 28
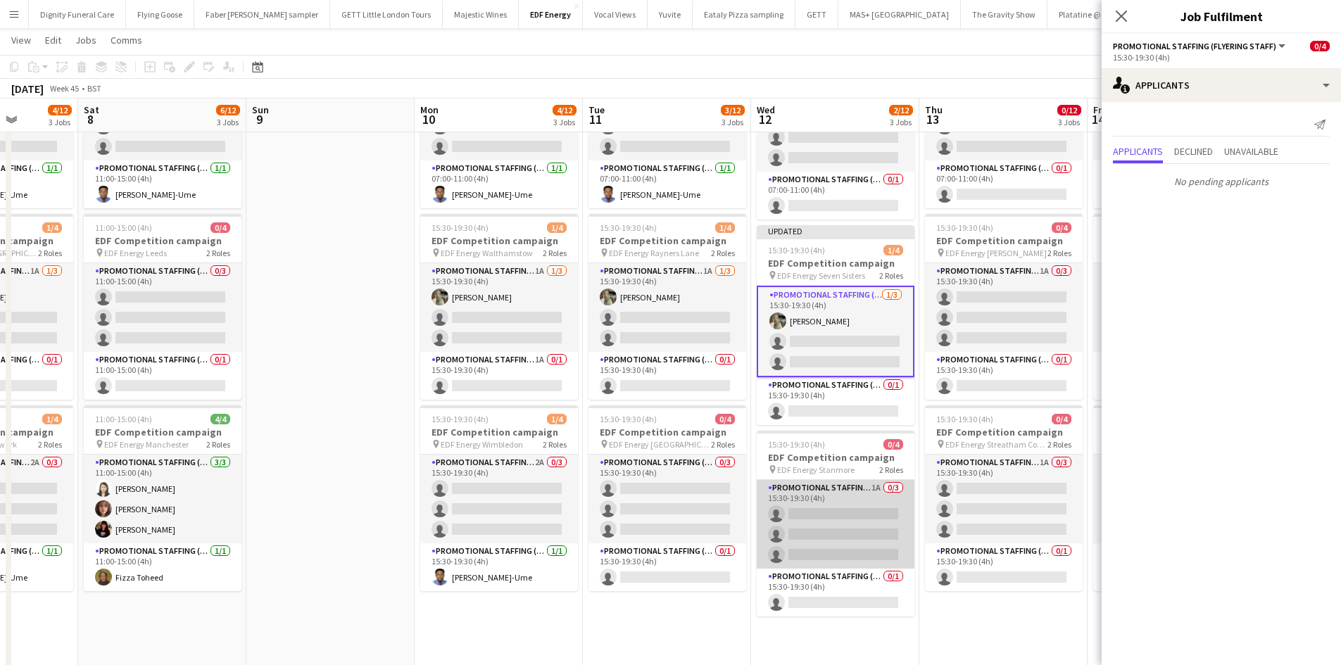
click at [837, 505] on app-card-role "Promotional Staffing (Flyering Staff) 1A 0/3 15:30-19:30 (4h) single-neutral-ac…" at bounding box center [835, 524] width 158 height 89
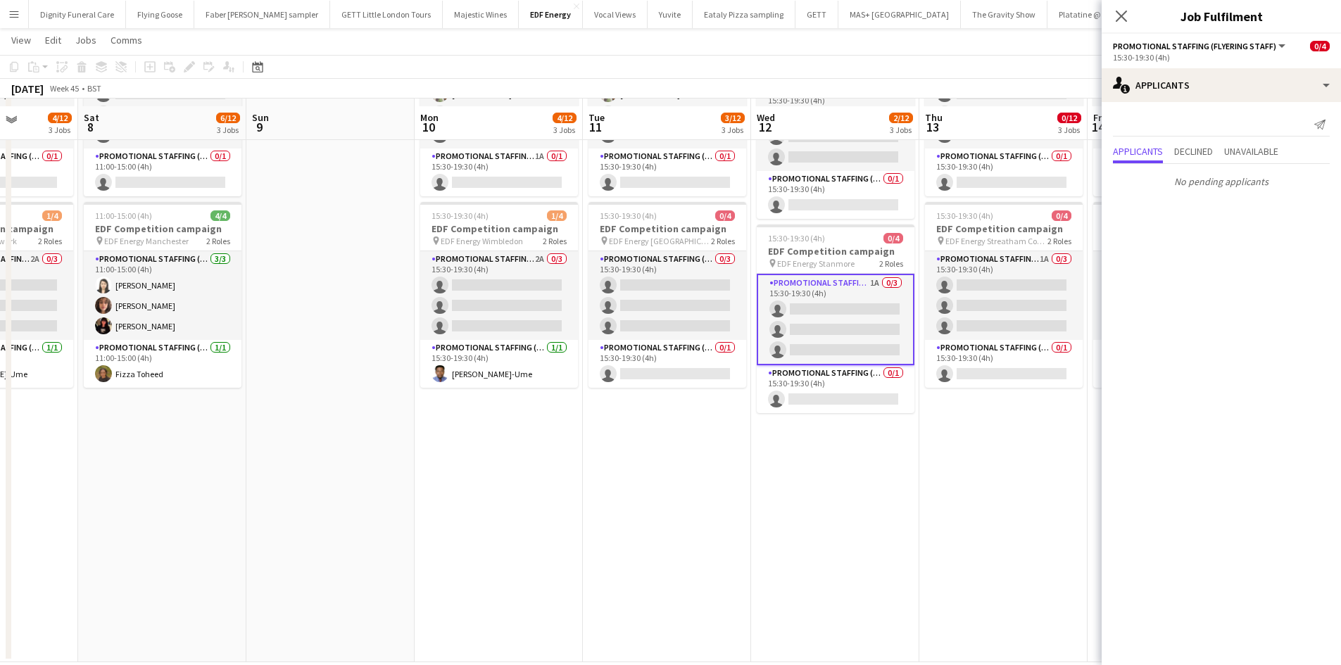
scroll to position [352, 0]
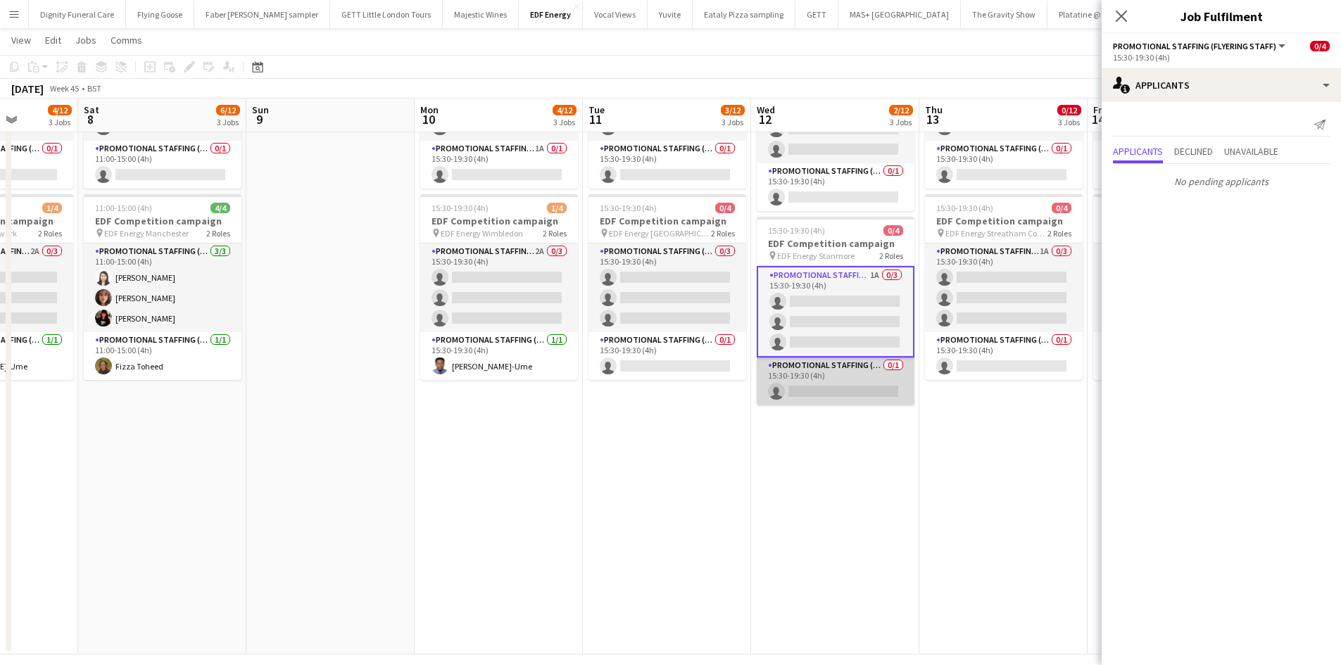
click at [843, 386] on app-card-role "Promotional Staffing (Team Leader) 0/1 15:30-19:30 (4h) single-neutral-actions" at bounding box center [835, 381] width 158 height 48
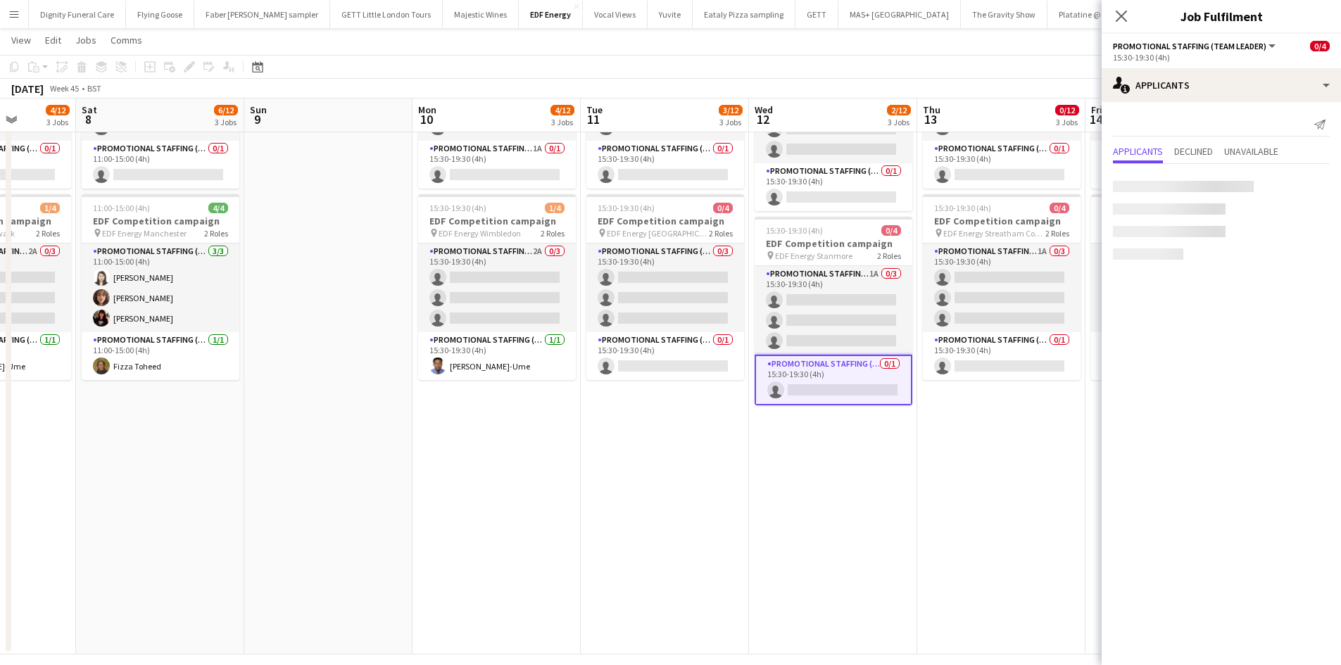
drag, startPoint x: 970, startPoint y: 493, endPoint x: 632, endPoint y: 477, distance: 338.2
click at [631, 491] on app-calendar-viewport "Wed 5 4/12 3 Jobs Thu 6 4/12 3 Jobs Fri 7 4/12 3 Jobs Sat 8 6/12 3 Jobs Sun 9 M…" at bounding box center [670, 178] width 1341 height 951
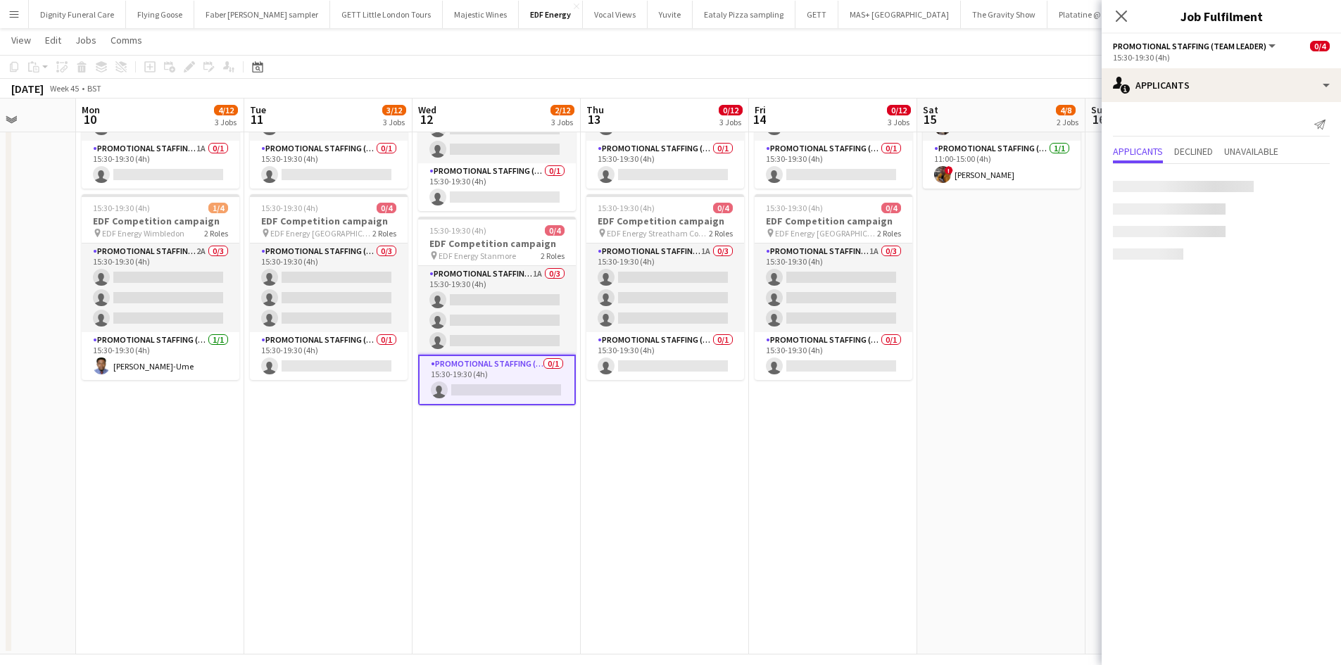
scroll to position [0, 429]
click at [659, 358] on app-card-role "Promotional Staffing (Team Leader) 0/1 15:30-19:30 (4h) single-neutral-actions" at bounding box center [664, 356] width 158 height 48
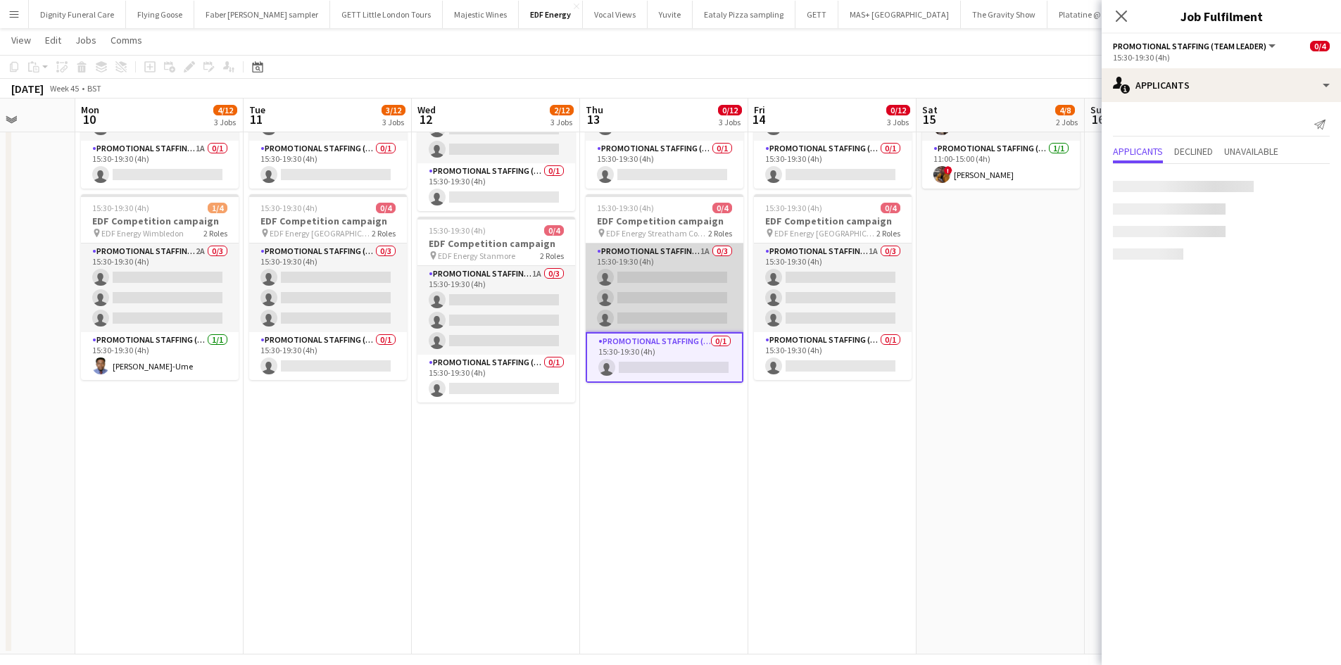
click at [677, 296] on app-card-role "Promotional Staffing (Flyering Staff) 1A 0/3 15:30-19:30 (4h) single-neutral-ac…" at bounding box center [664, 287] width 158 height 89
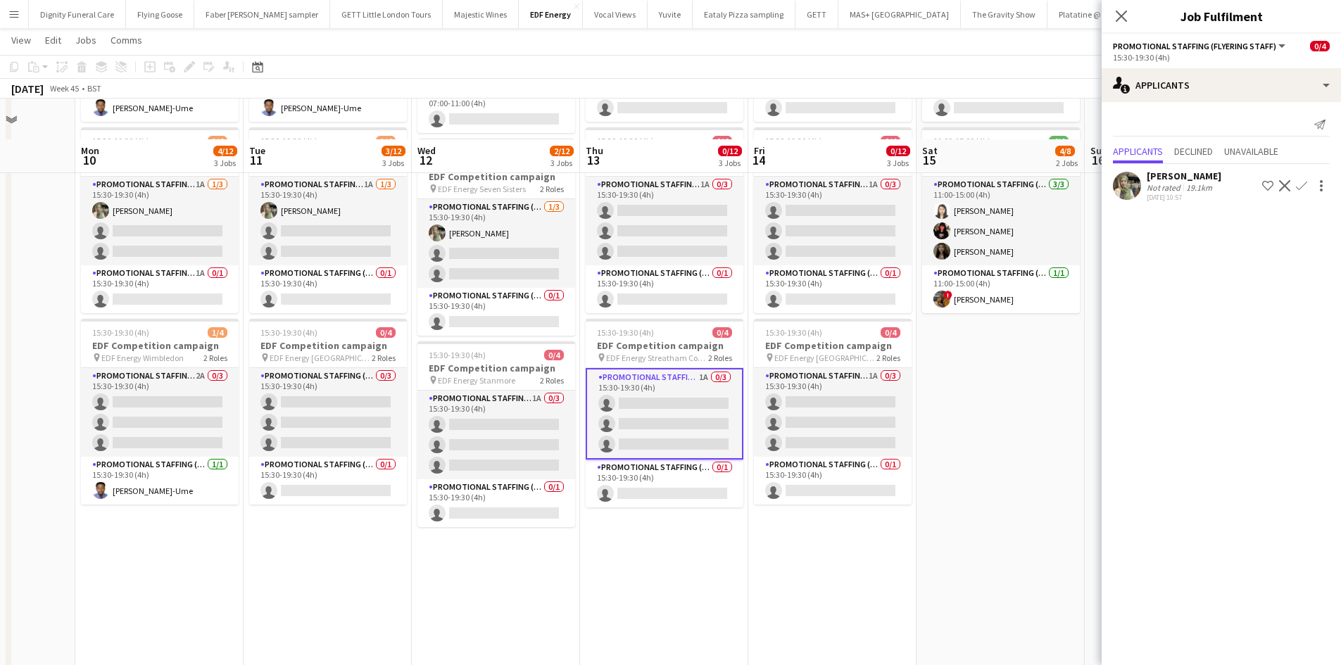
scroll to position [211, 0]
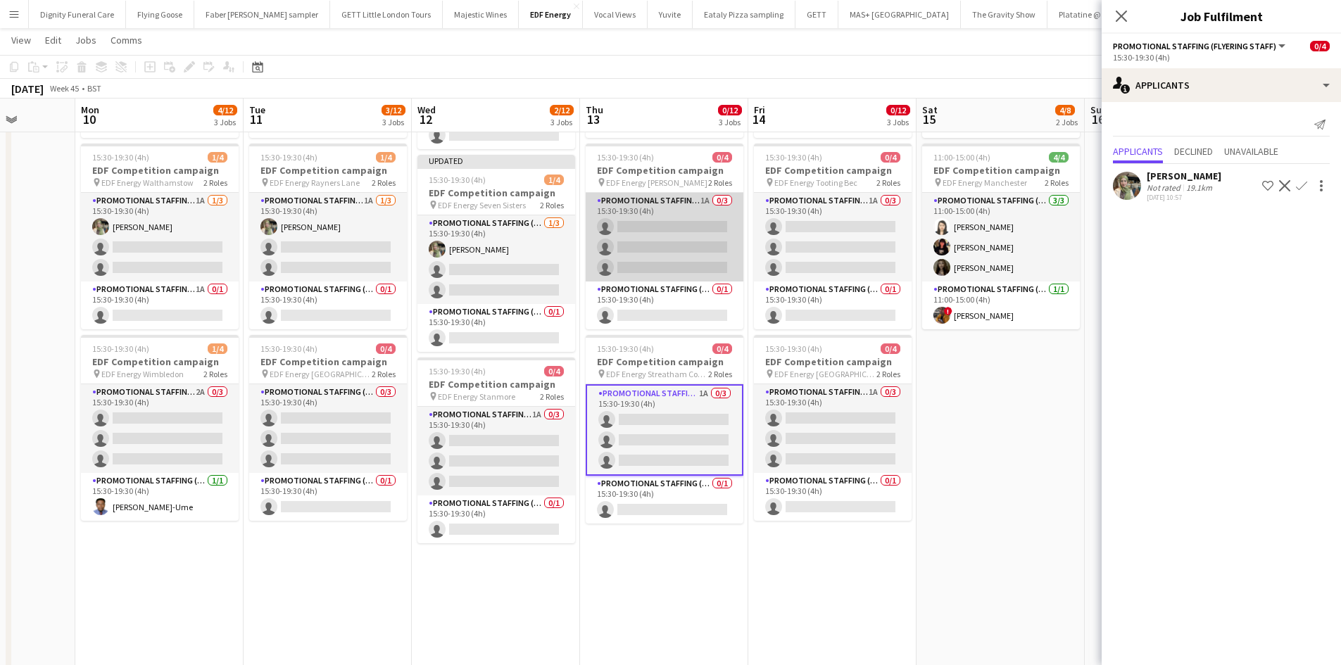
click at [687, 233] on app-card-role "Promotional Staffing (Flyering Staff) 1A 0/3 15:30-19:30 (4h) single-neutral-ac…" at bounding box center [664, 237] width 158 height 89
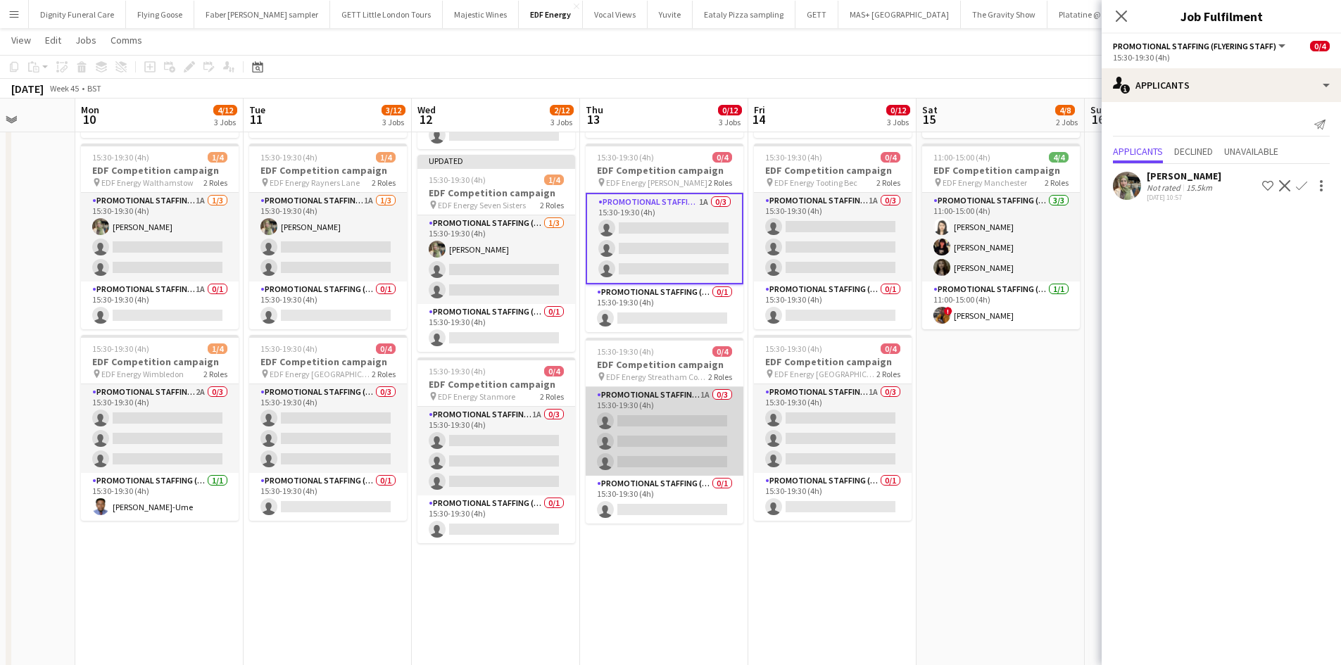
click at [666, 414] on app-card-role "Promotional Staffing (Flyering Staff) 1A 0/3 15:30-19:30 (4h) single-neutral-ac…" at bounding box center [664, 431] width 158 height 89
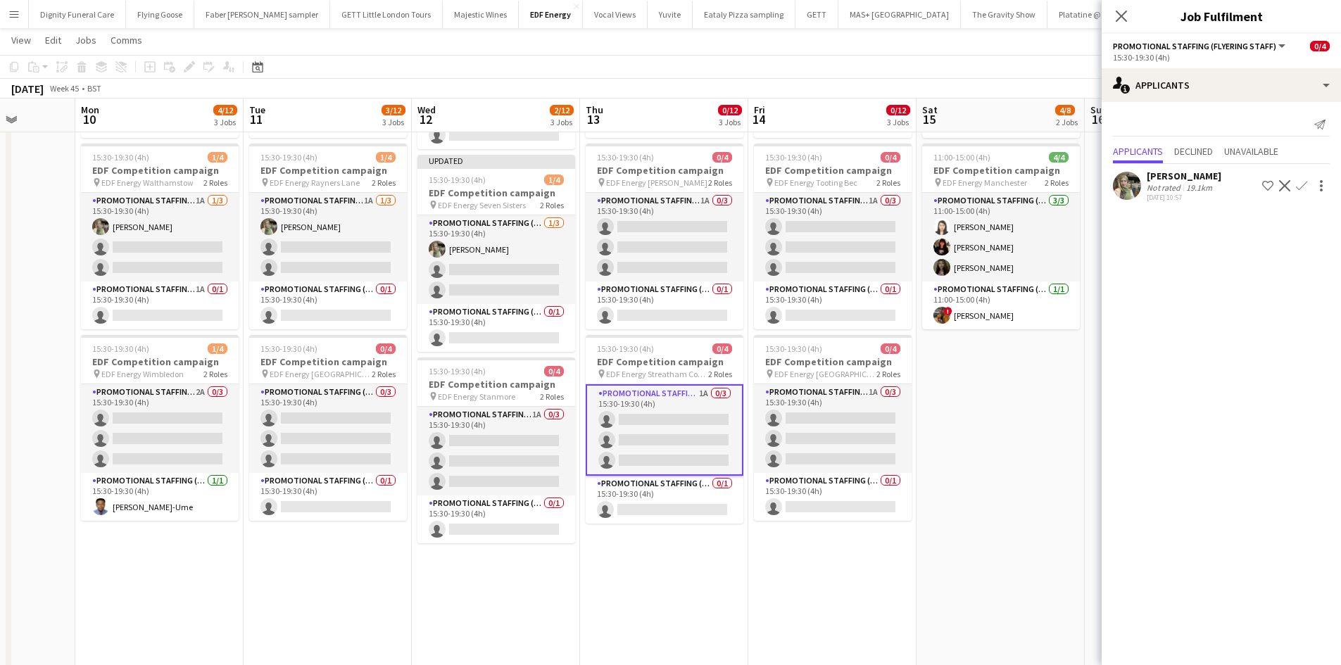
click at [1301, 182] on app-icon "Confirm" at bounding box center [1301, 185] width 11 height 11
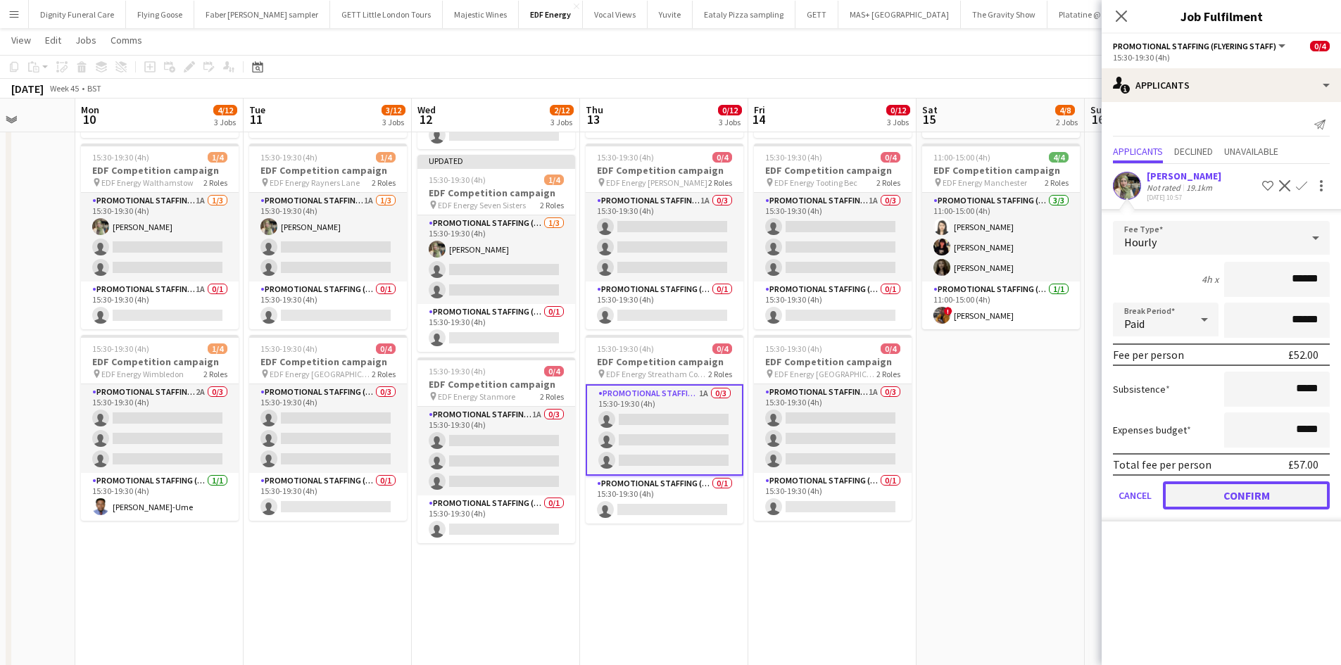
drag, startPoint x: 1250, startPoint y: 494, endPoint x: 845, endPoint y: 438, distance: 408.4
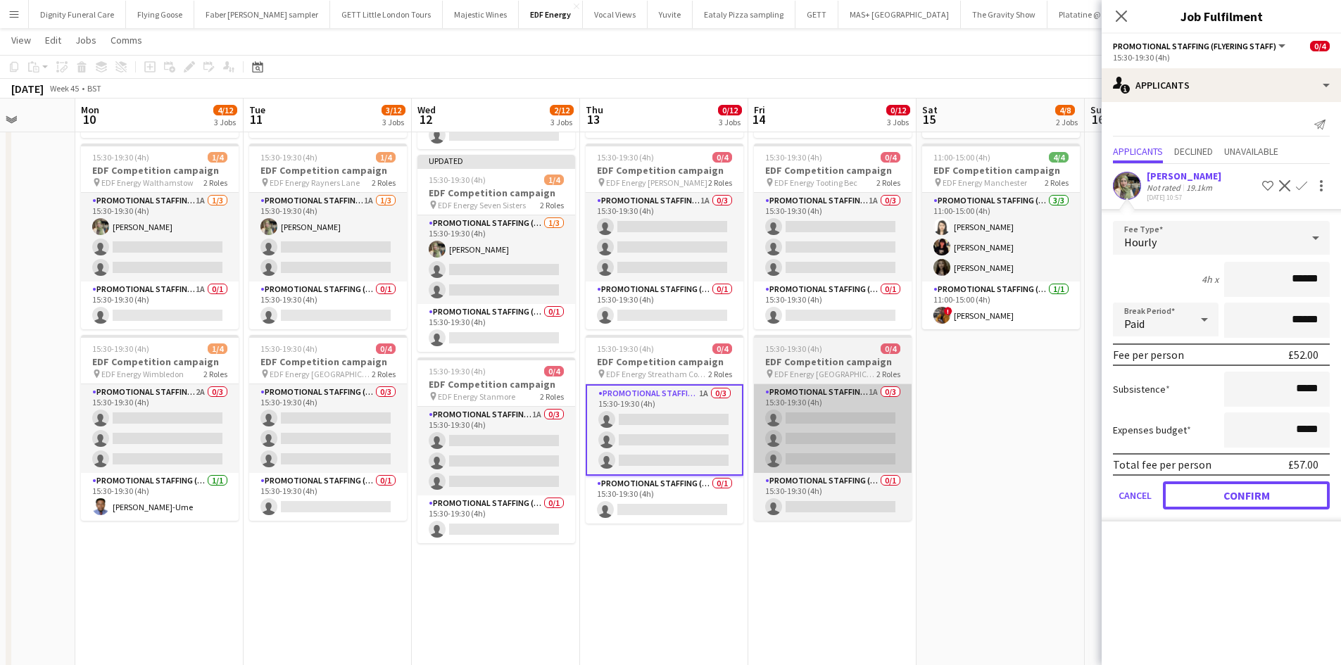
click at [1248, 493] on button "Confirm" at bounding box center [1246, 495] width 167 height 28
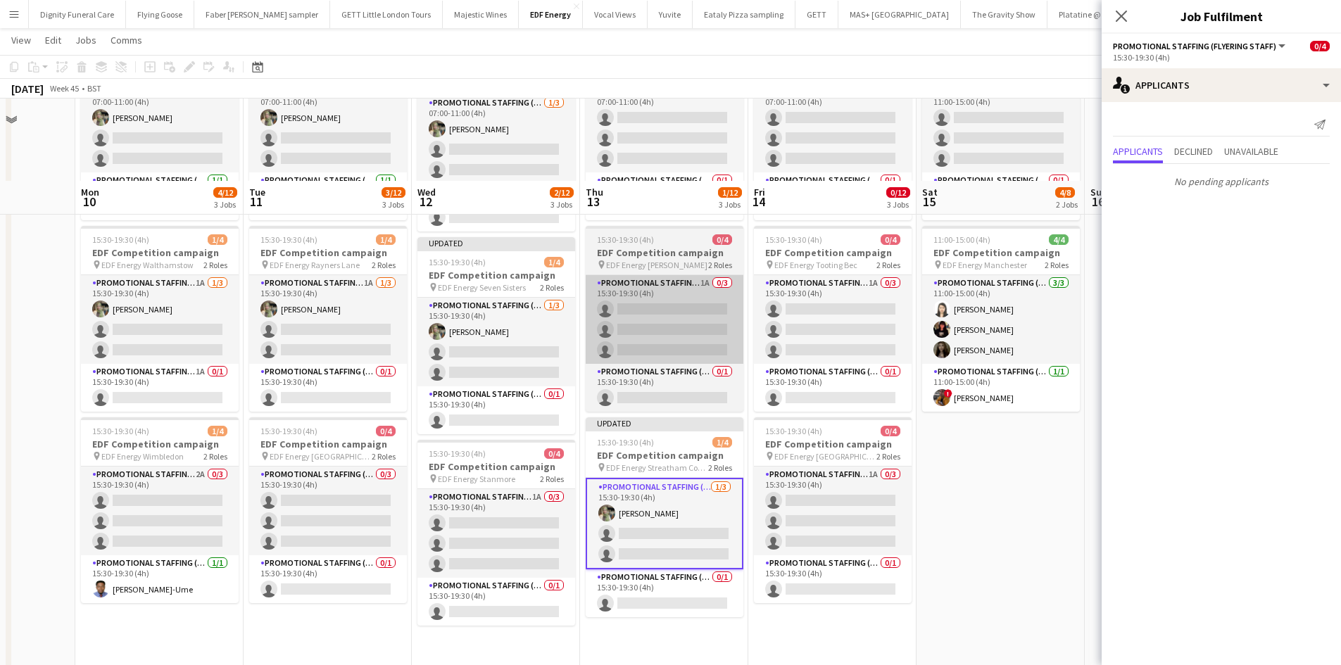
scroll to position [70, 0]
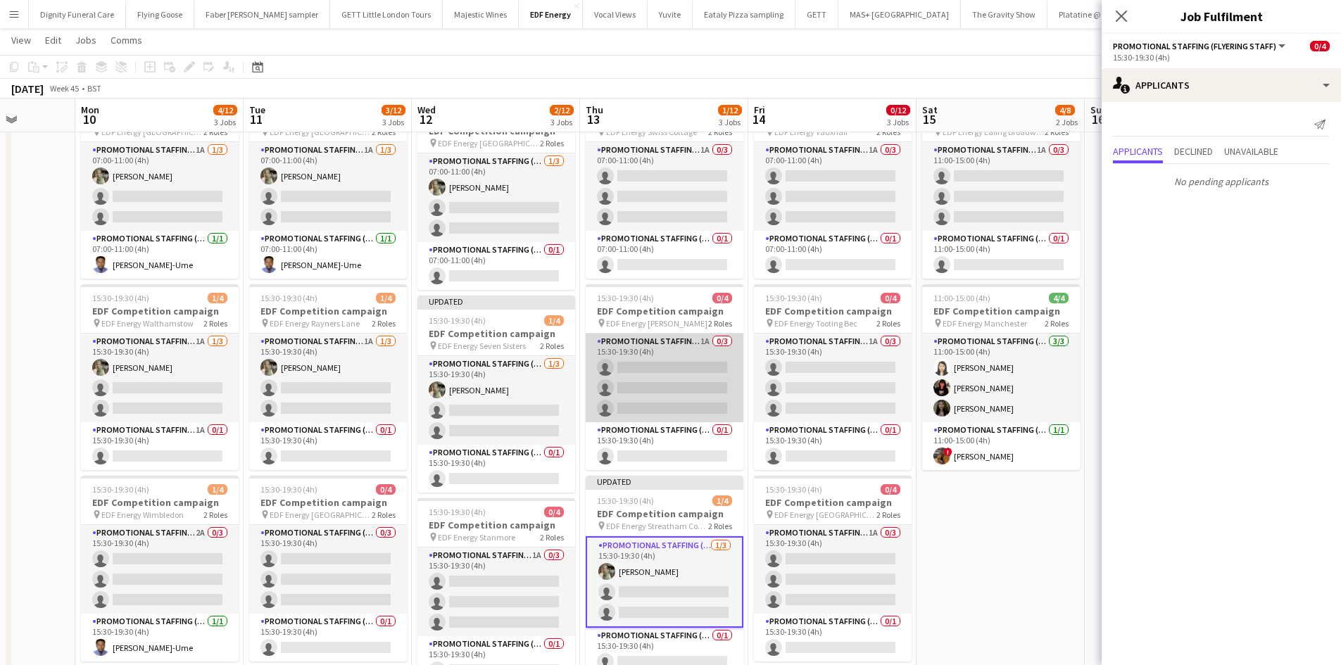
click at [657, 369] on app-card-role "Promotional Staffing (Flyering Staff) 1A 0/3 15:30-19:30 (4h) single-neutral-ac…" at bounding box center [664, 378] width 158 height 89
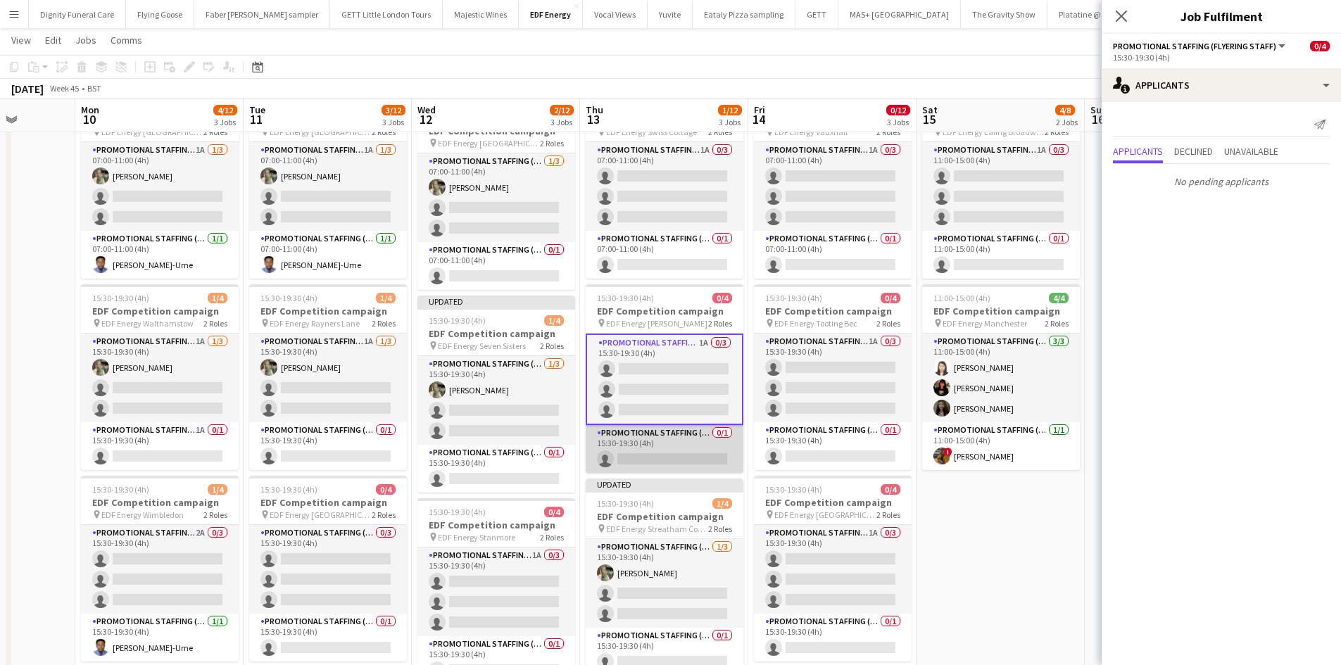
click at [692, 460] on app-card-role "Promotional Staffing (Team Leader) 0/1 15:30-19:30 (4h) single-neutral-actions" at bounding box center [664, 449] width 158 height 48
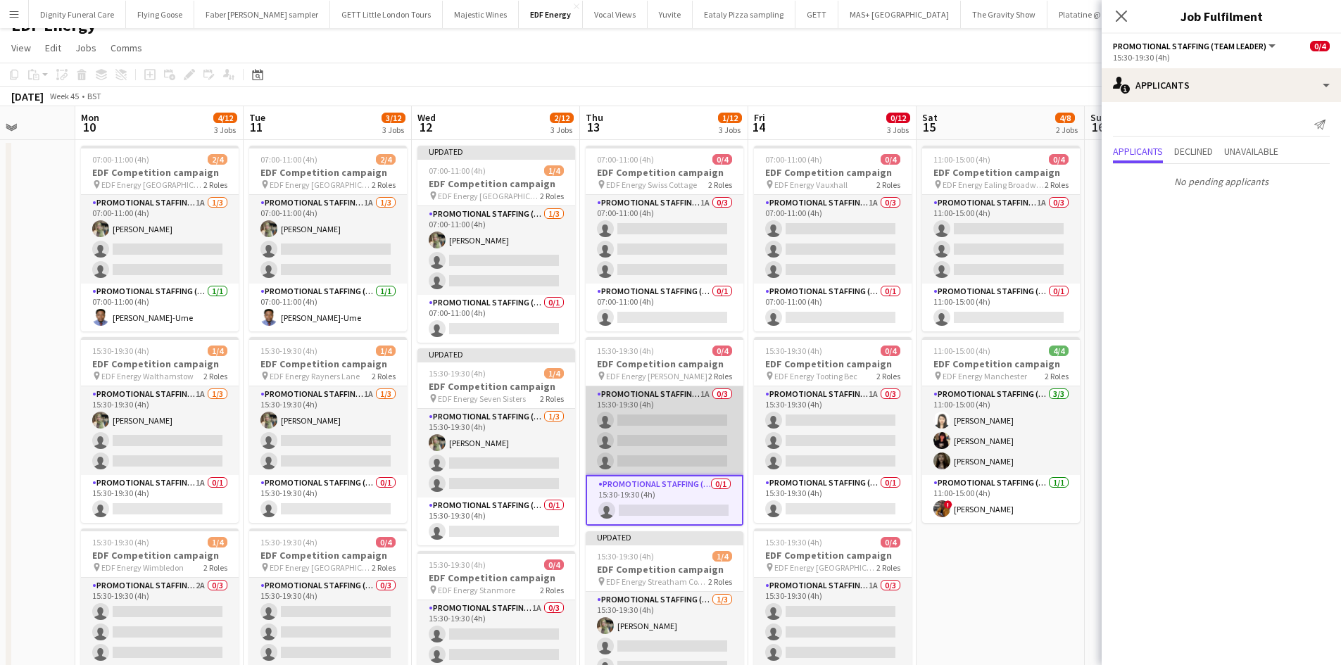
scroll to position [0, 0]
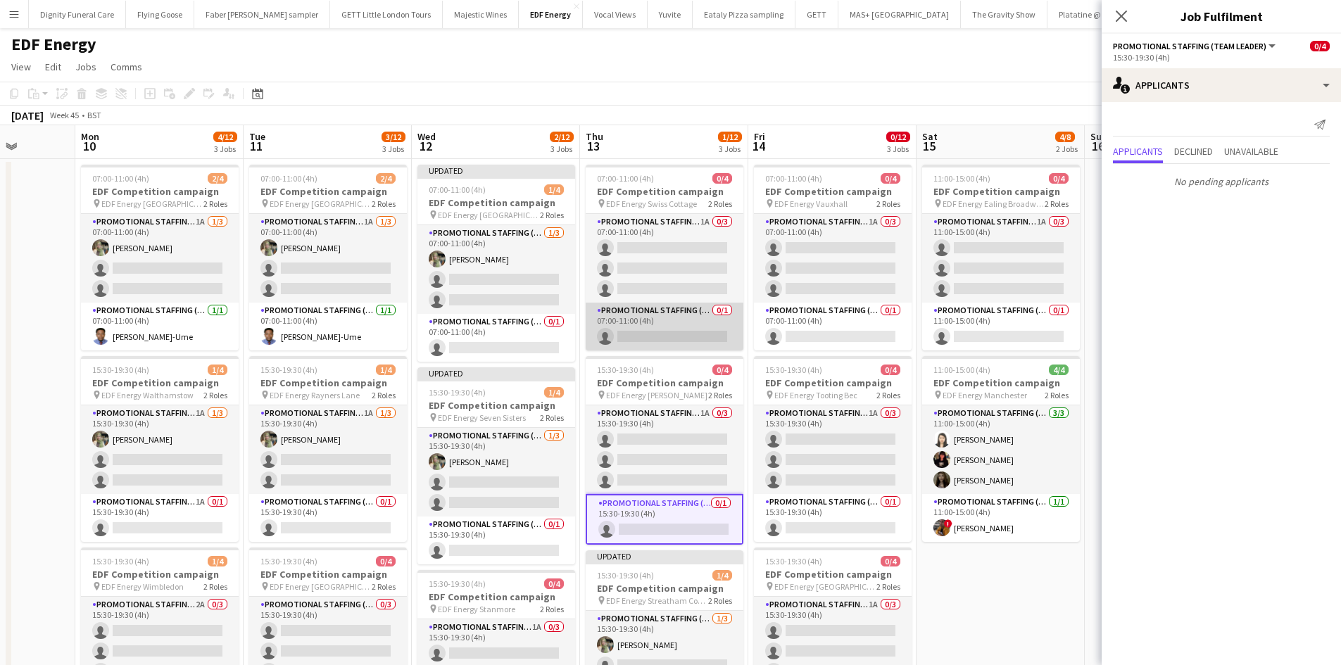
click at [690, 332] on app-card-role "Promotional Staffing (Team Leader) 0/1 07:00-11:00 (4h) single-neutral-actions" at bounding box center [664, 327] width 158 height 48
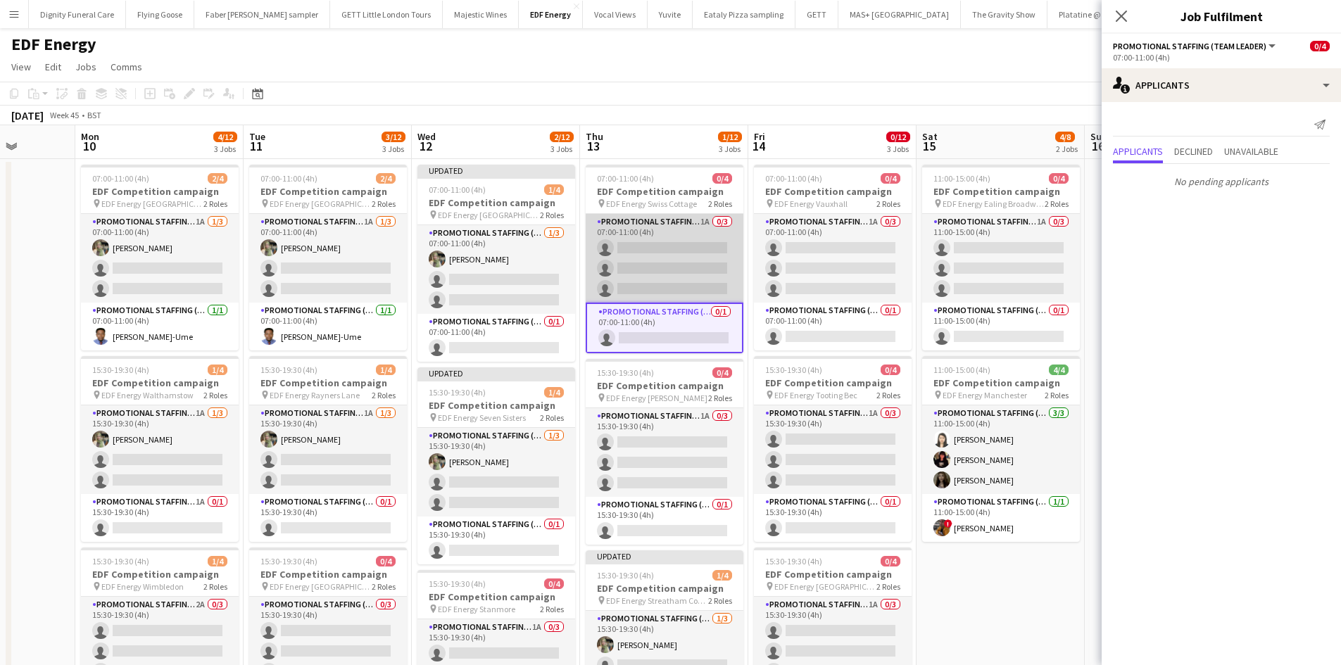
click at [636, 256] on app-card-role "Promotional Staffing (Flyering Staff) 1A 0/3 07:00-11:00 (4h) single-neutral-ac…" at bounding box center [664, 258] width 158 height 89
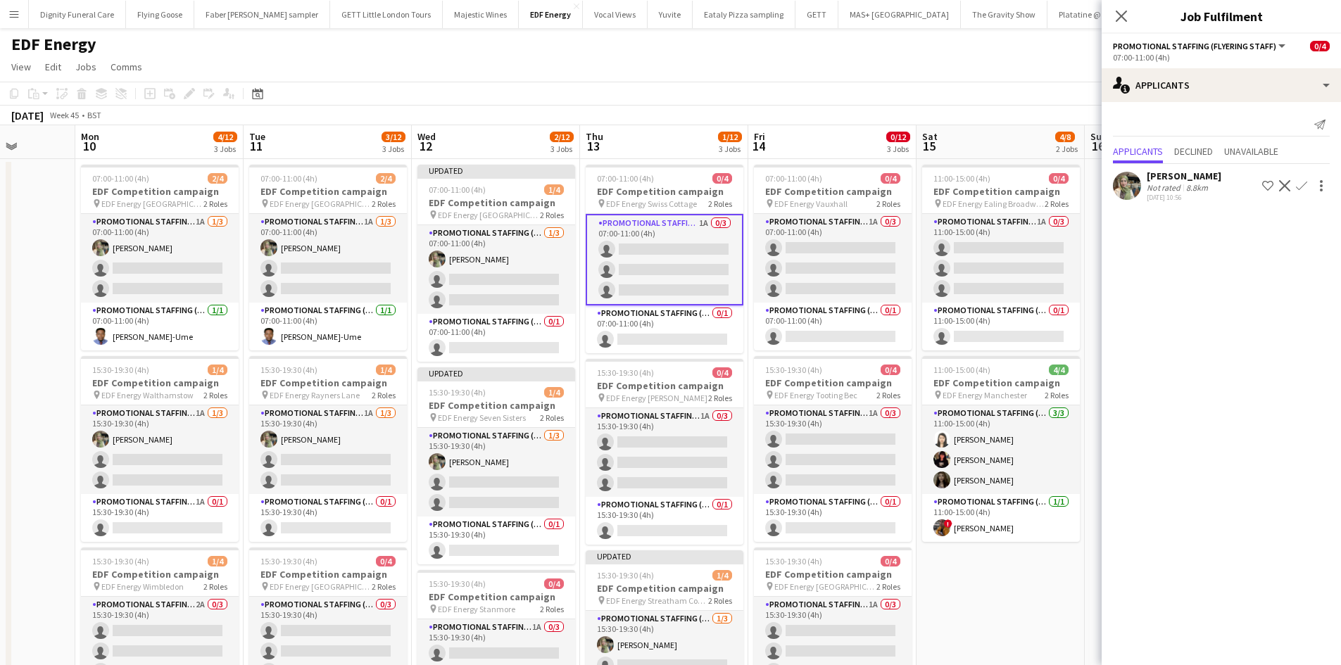
click at [1303, 182] on app-icon "Confirm" at bounding box center [1301, 185] width 11 height 11
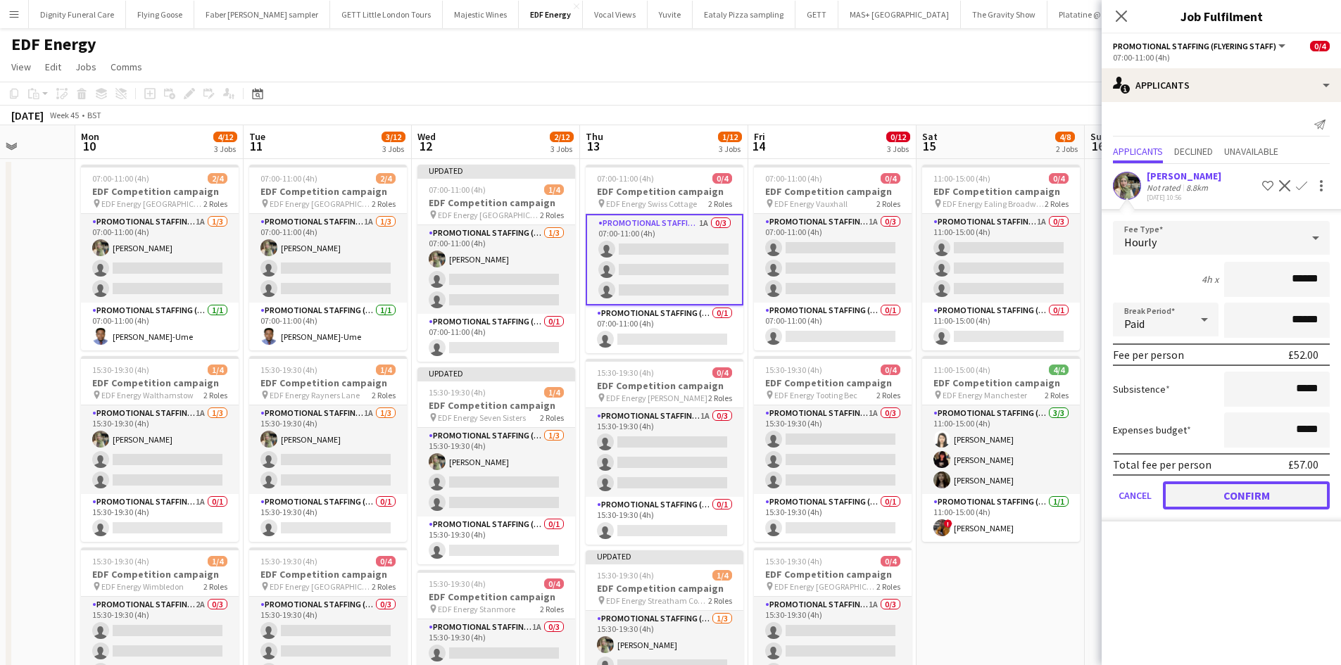
click at [1242, 488] on button "Confirm" at bounding box center [1246, 495] width 167 height 28
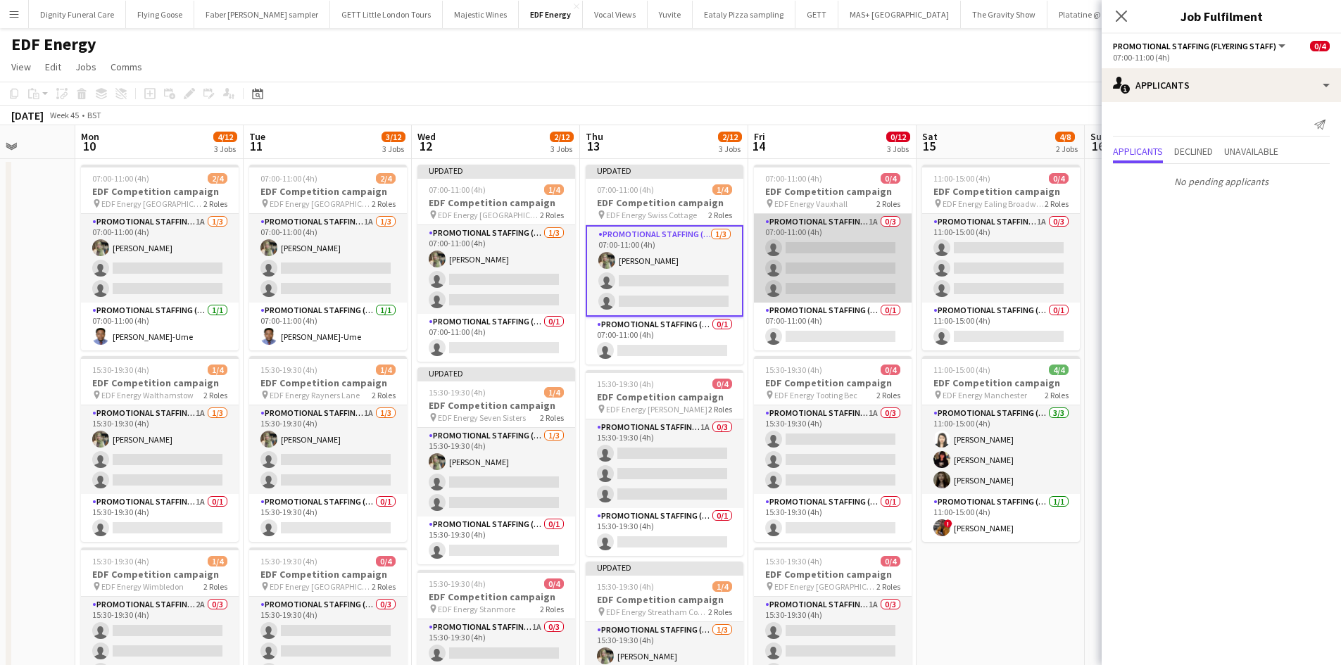
click at [838, 247] on app-card-role "Promotional Staffing (Flyering Staff) 1A 0/3 07:00-11:00 (4h) single-neutral-ac…" at bounding box center [833, 258] width 158 height 89
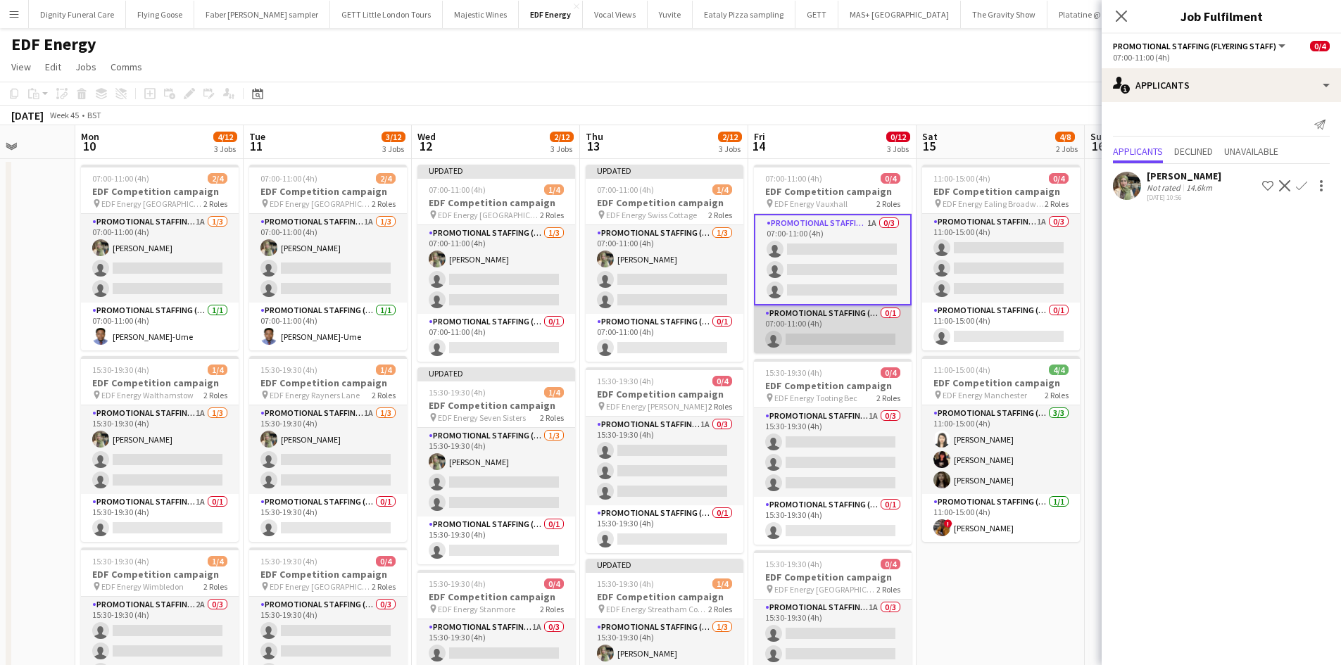
click at [847, 337] on app-card-role "Promotional Staffing (Team Leader) 0/1 07:00-11:00 (4h) single-neutral-actions" at bounding box center [833, 329] width 158 height 48
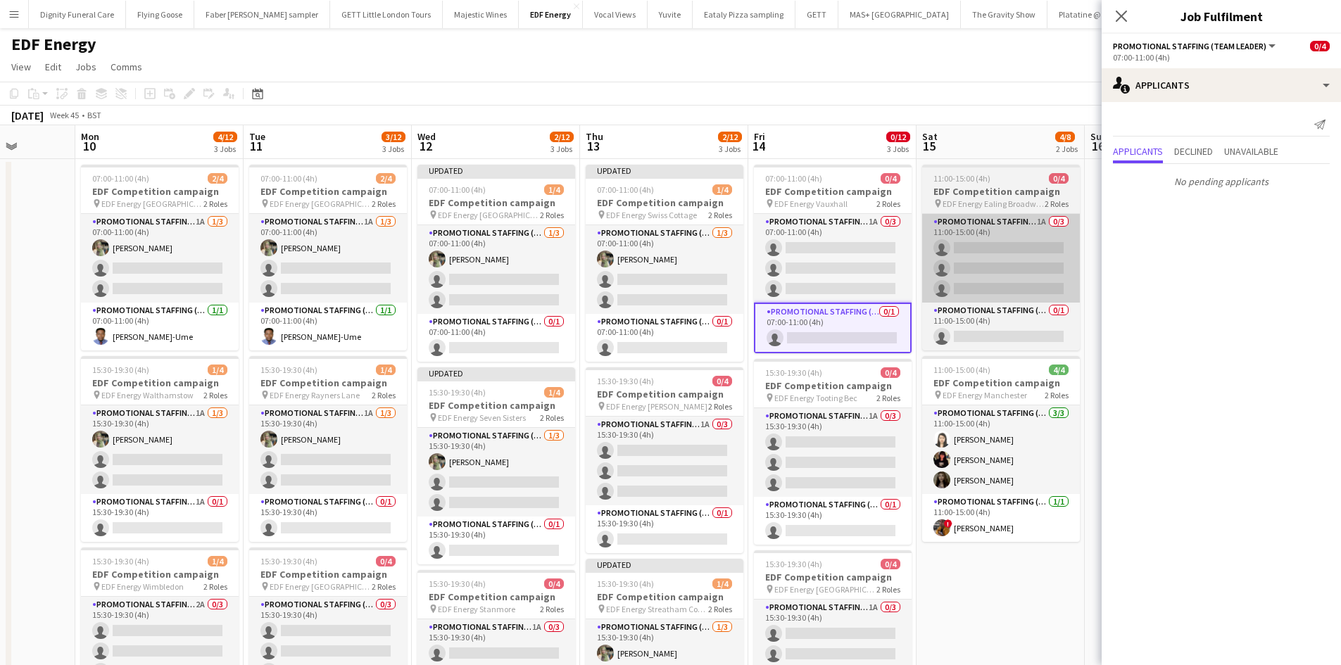
click at [858, 261] on app-card-role "Promotional Staffing (Flyering Staff) 1A 0/3 07:00-11:00 (4h) single-neutral-ac…" at bounding box center [833, 258] width 158 height 89
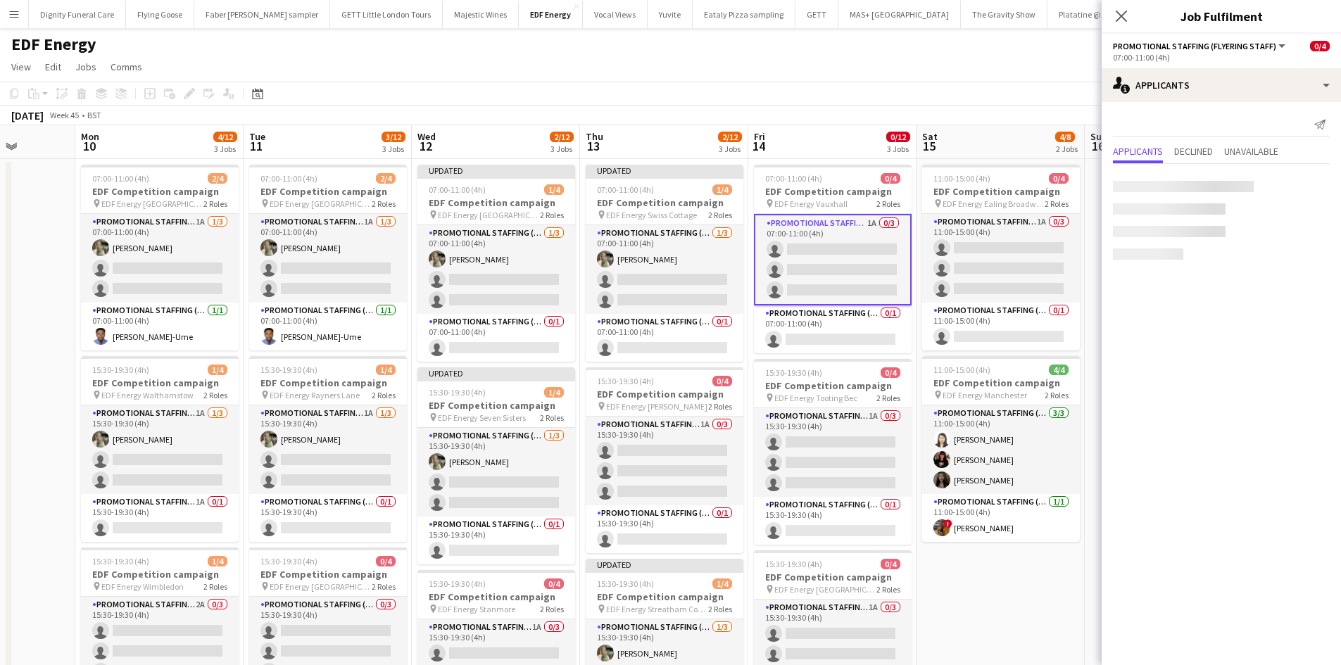
scroll to position [0, 428]
click at [1303, 184] on app-icon "Confirm" at bounding box center [1301, 185] width 11 height 11
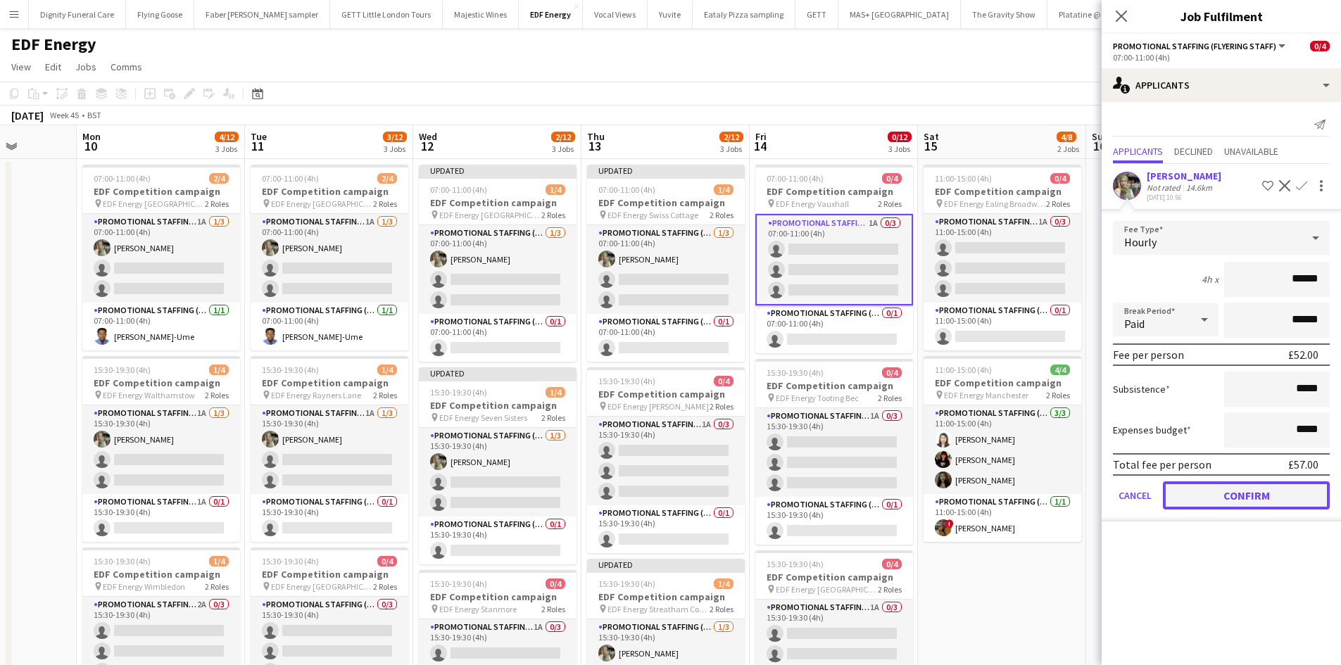
click at [1271, 490] on button "Confirm" at bounding box center [1246, 495] width 167 height 28
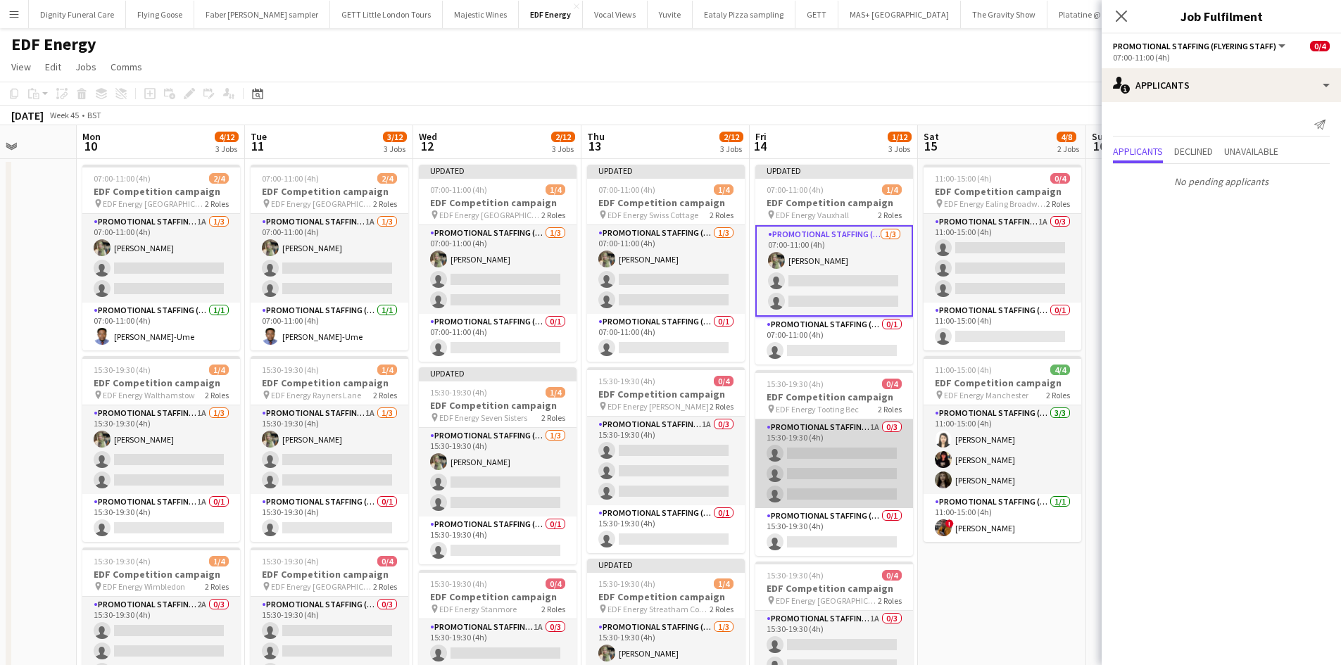
click at [863, 466] on app-card-role "Promotional Staffing (Flyering Staff) 1A 0/3 15:30-19:30 (4h) single-neutral-ac…" at bounding box center [834, 463] width 158 height 89
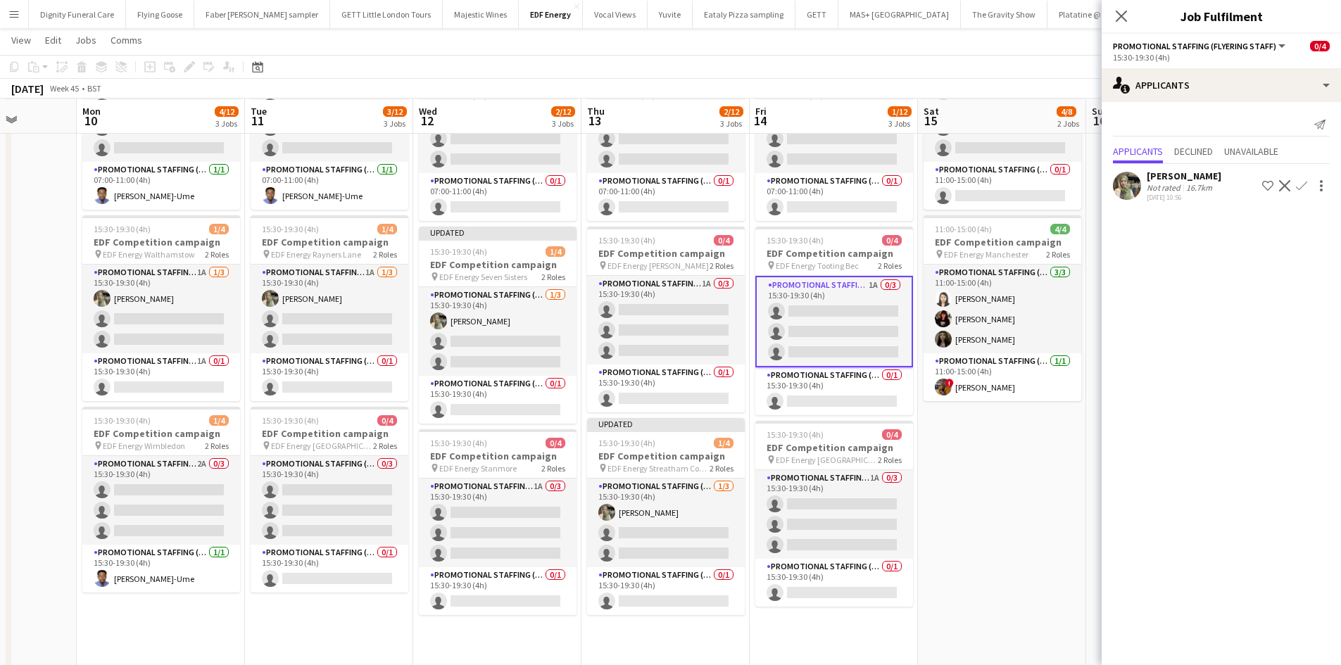
scroll to position [141, 0]
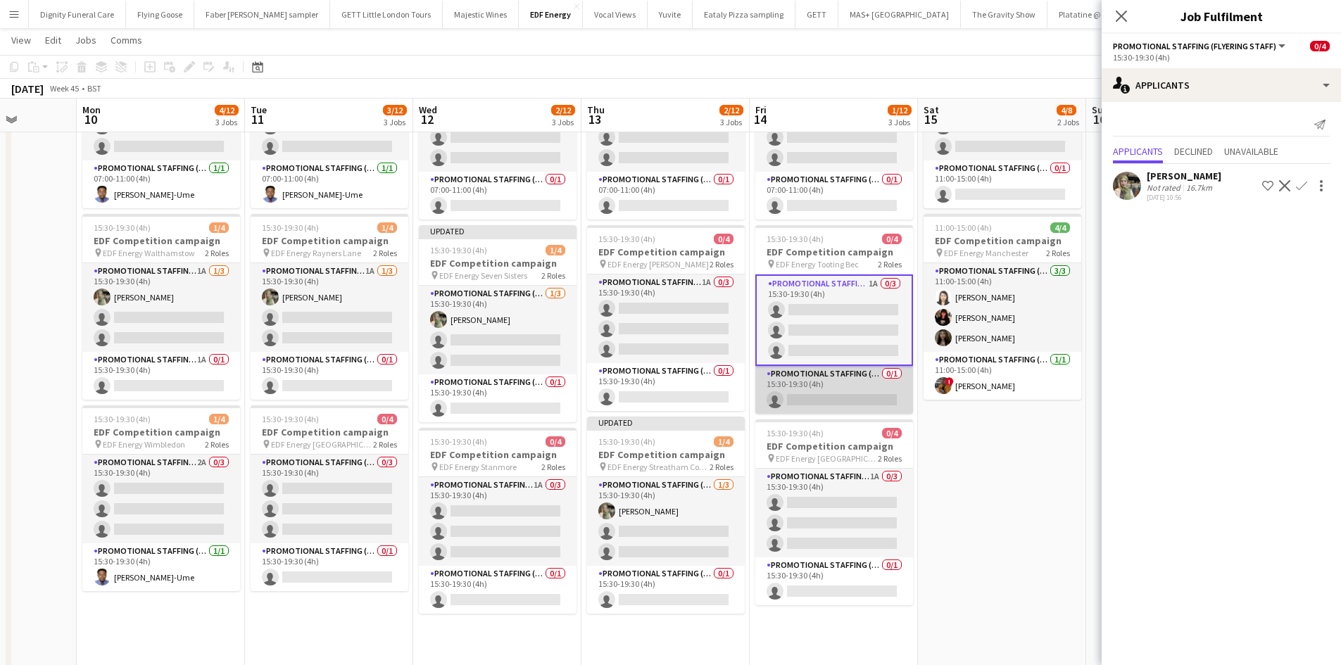
click at [854, 400] on app-card-role "Promotional Staffing (Team Leader) 0/1 15:30-19:30 (4h) single-neutral-actions" at bounding box center [834, 390] width 158 height 48
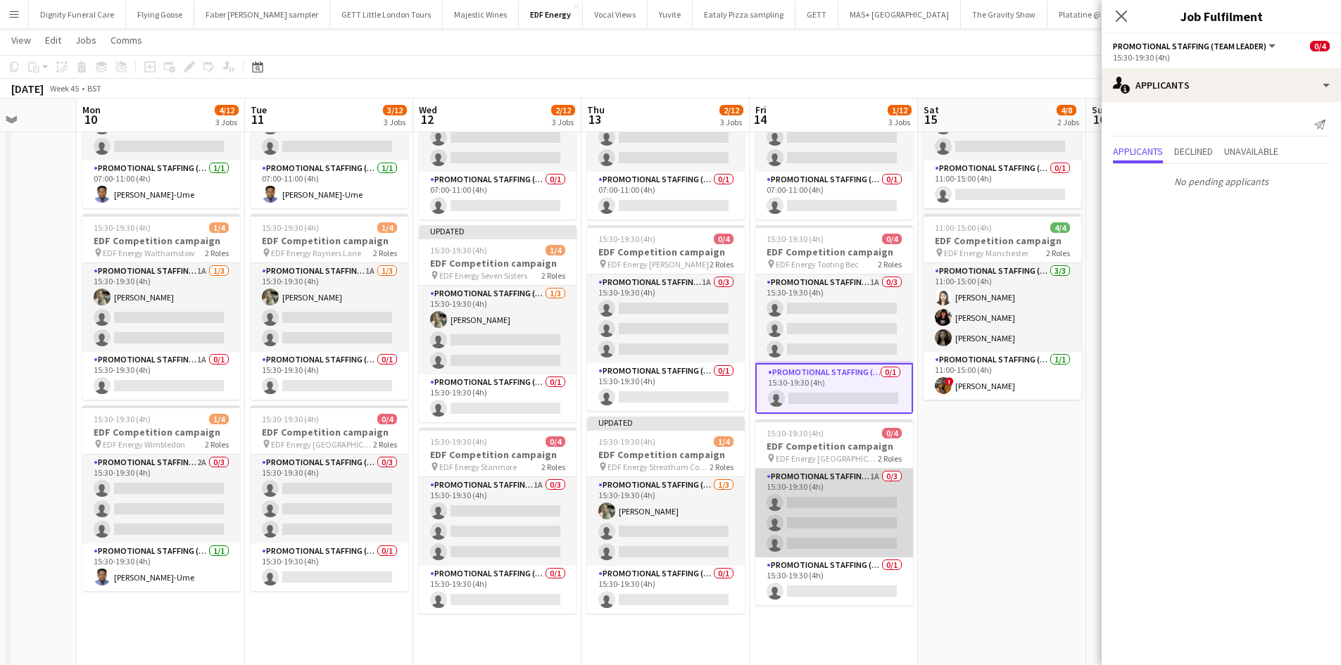
click at [855, 505] on app-card-role "Promotional Staffing (Flyering Staff) 1A 0/3 15:30-19:30 (4h) single-neutral-ac…" at bounding box center [834, 513] width 158 height 89
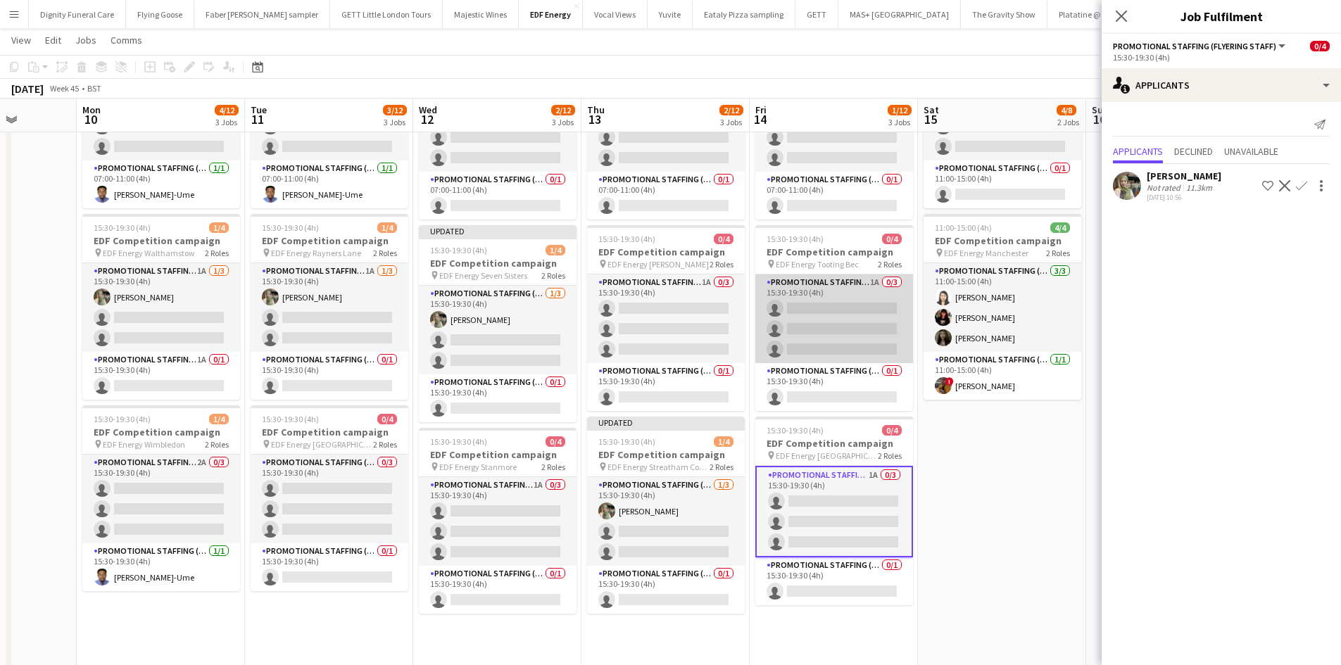
click at [863, 315] on app-card-role "Promotional Staffing (Flyering Staff) 1A 0/3 15:30-19:30 (4h) single-neutral-ac…" at bounding box center [834, 318] width 158 height 89
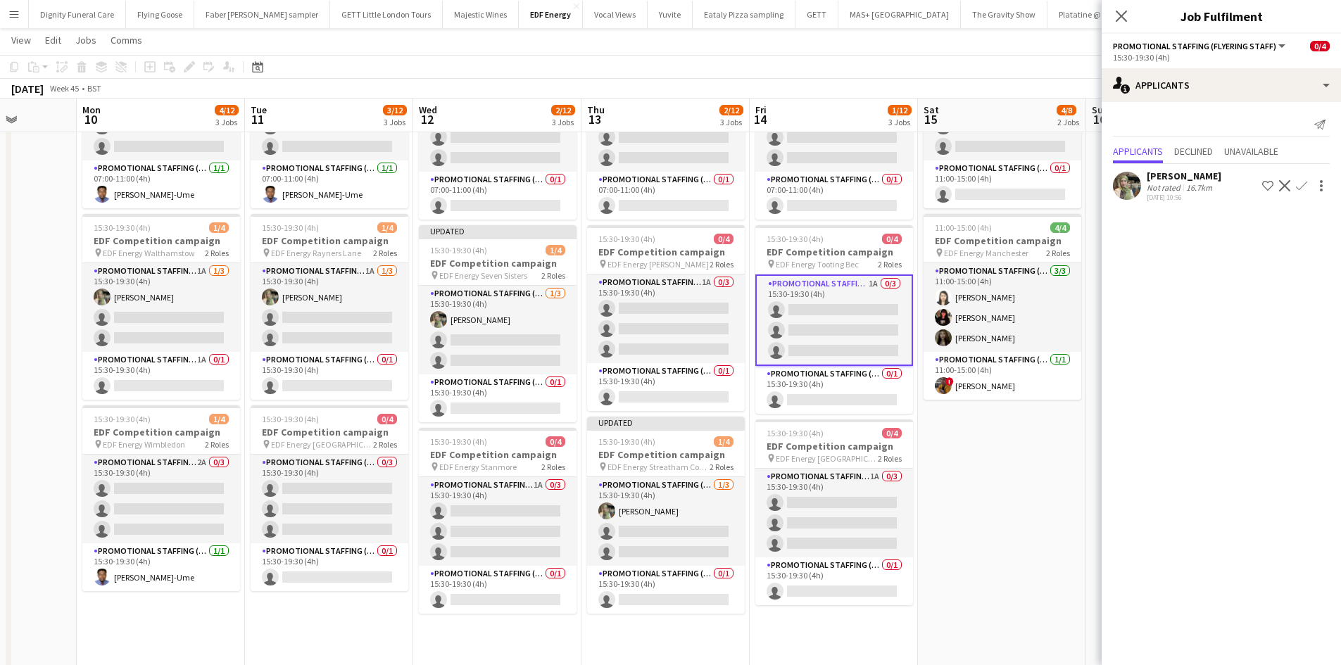
click at [1301, 184] on app-icon "Confirm" at bounding box center [1301, 185] width 11 height 11
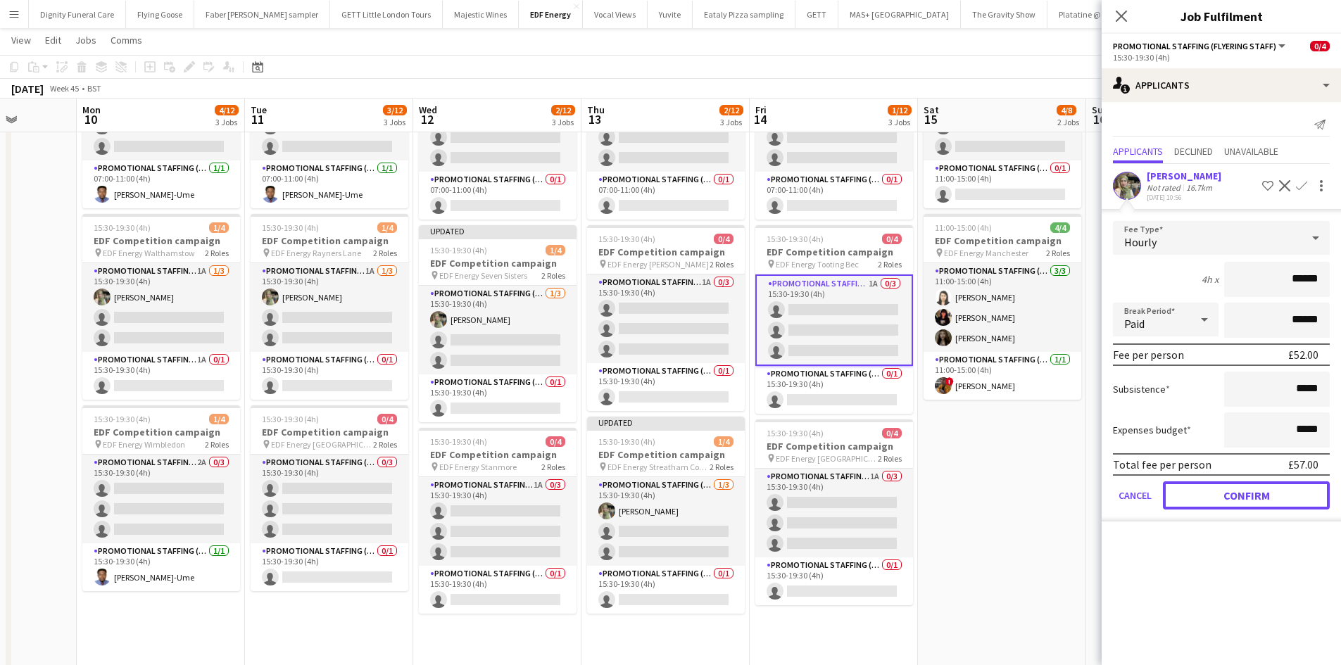
click at [1254, 489] on button "Confirm" at bounding box center [1246, 495] width 167 height 28
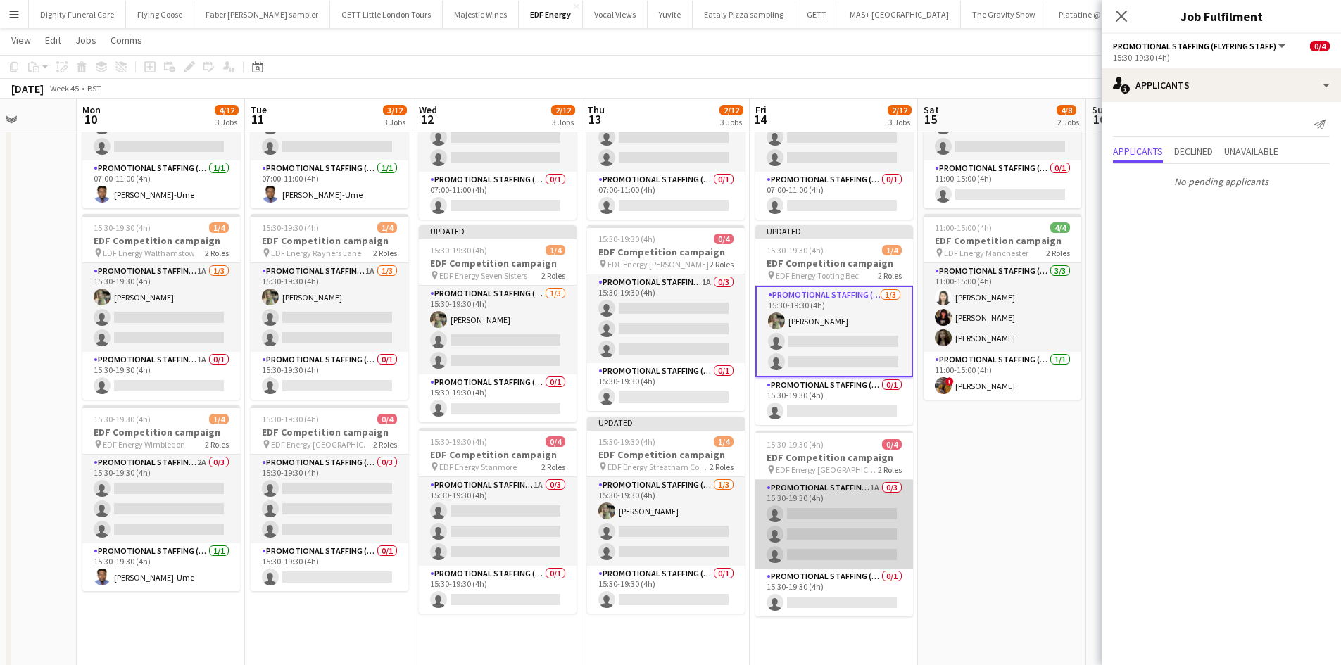
click at [837, 532] on app-card-role "Promotional Staffing (Flyering Staff) 1A 0/3 15:30-19:30 (4h) single-neutral-ac…" at bounding box center [834, 524] width 158 height 89
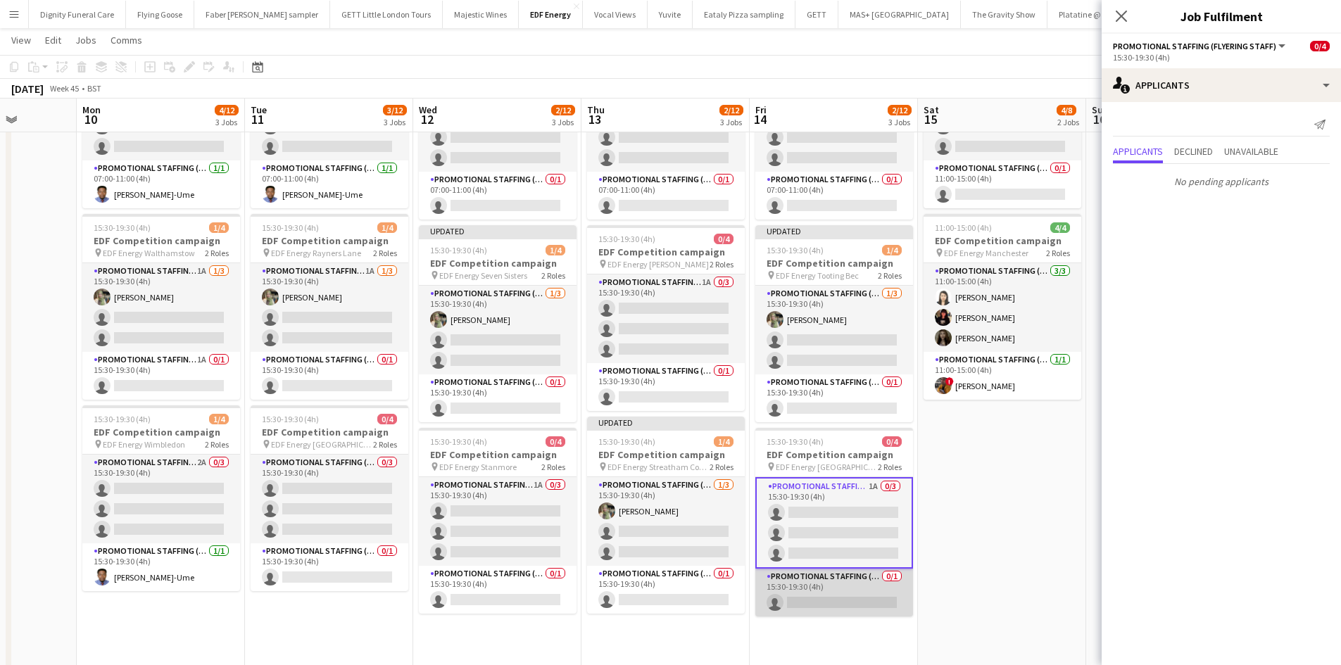
click at [851, 597] on app-card-role "Promotional Staffing (Team Leader) 0/1 15:30-19:30 (4h) single-neutral-actions" at bounding box center [834, 593] width 158 height 48
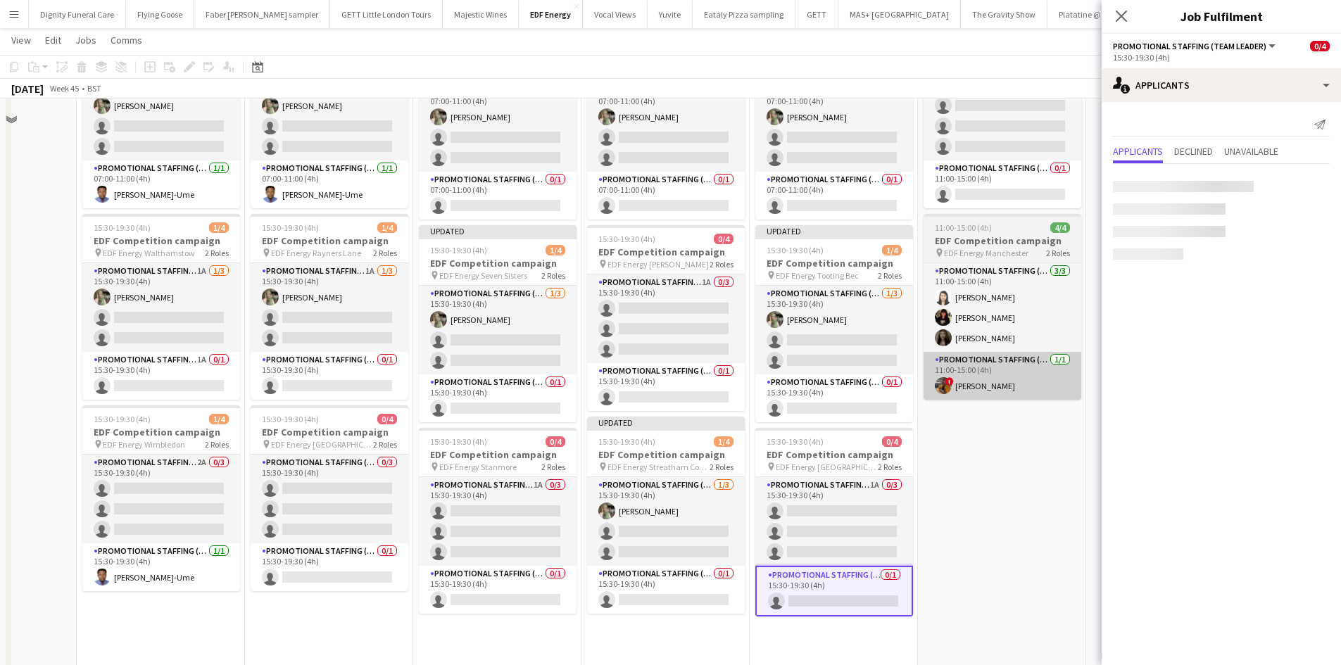
scroll to position [0, 0]
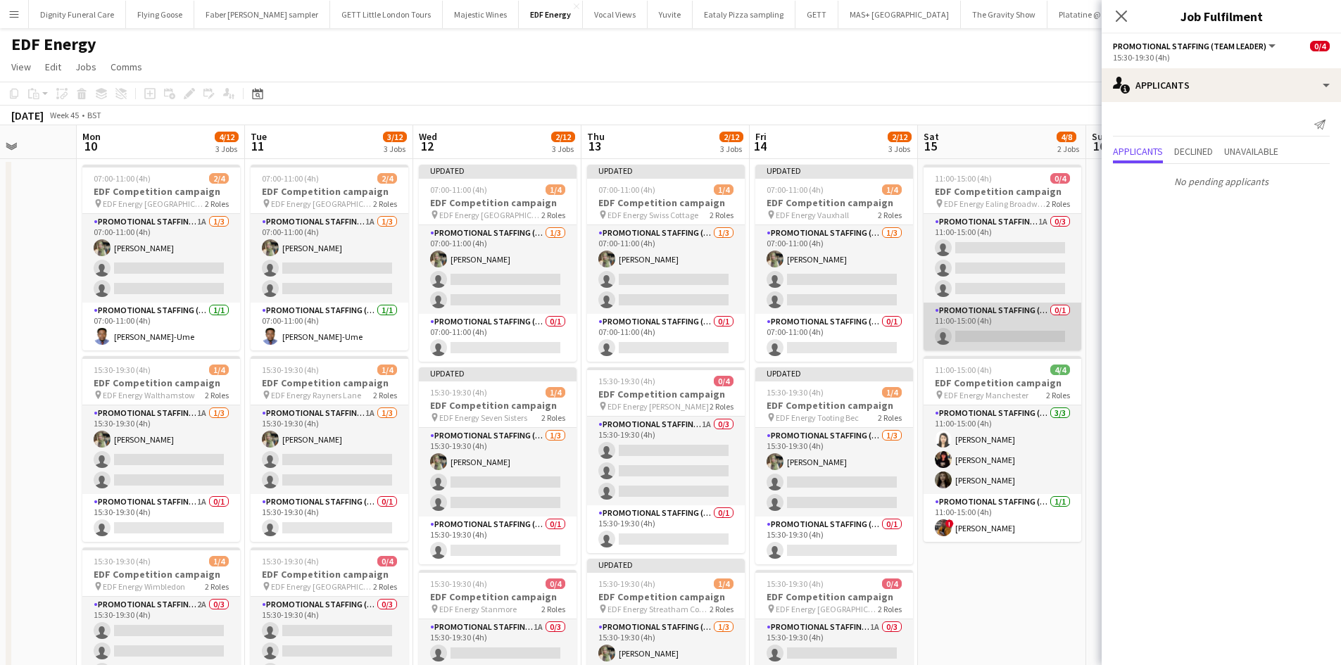
click at [1015, 336] on app-card-role "Promotional Staffing (Team Leader) 0/1 11:00-15:00 (4h) single-neutral-actions" at bounding box center [1002, 327] width 158 height 48
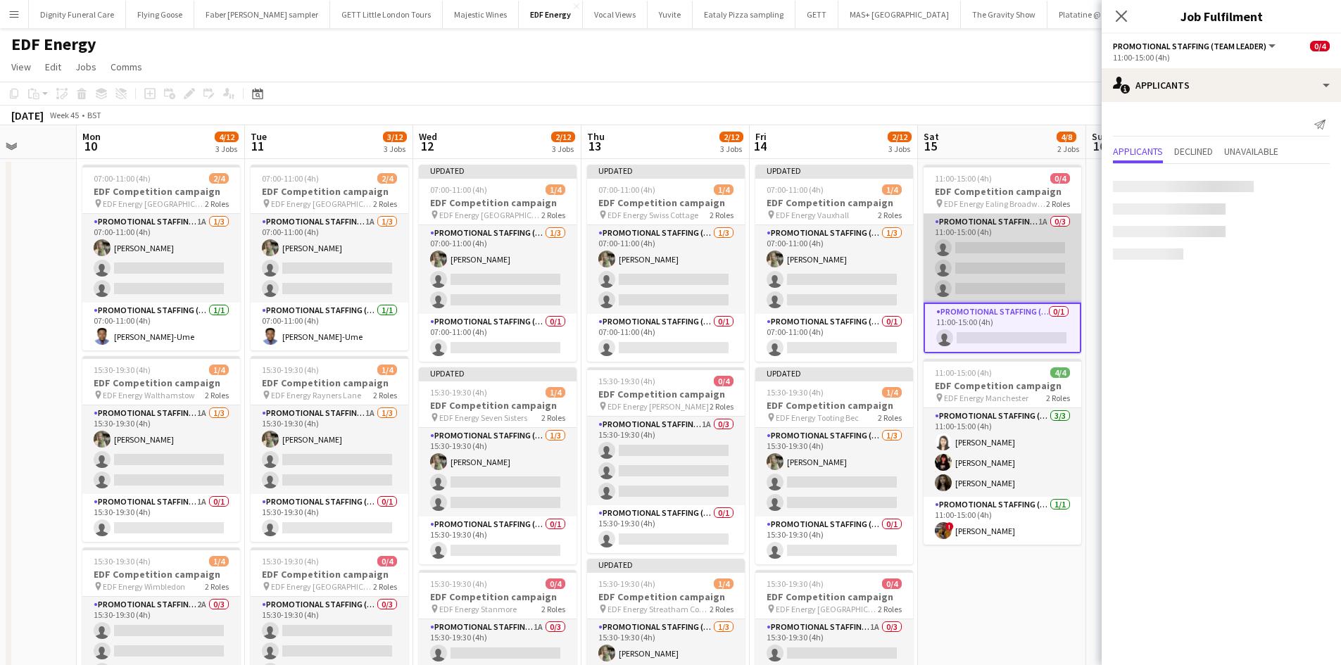
click at [987, 260] on app-card-role "Promotional Staffing (Flyering Staff) 1A 0/3 11:00-15:00 (4h) single-neutral-ac…" at bounding box center [1002, 258] width 158 height 89
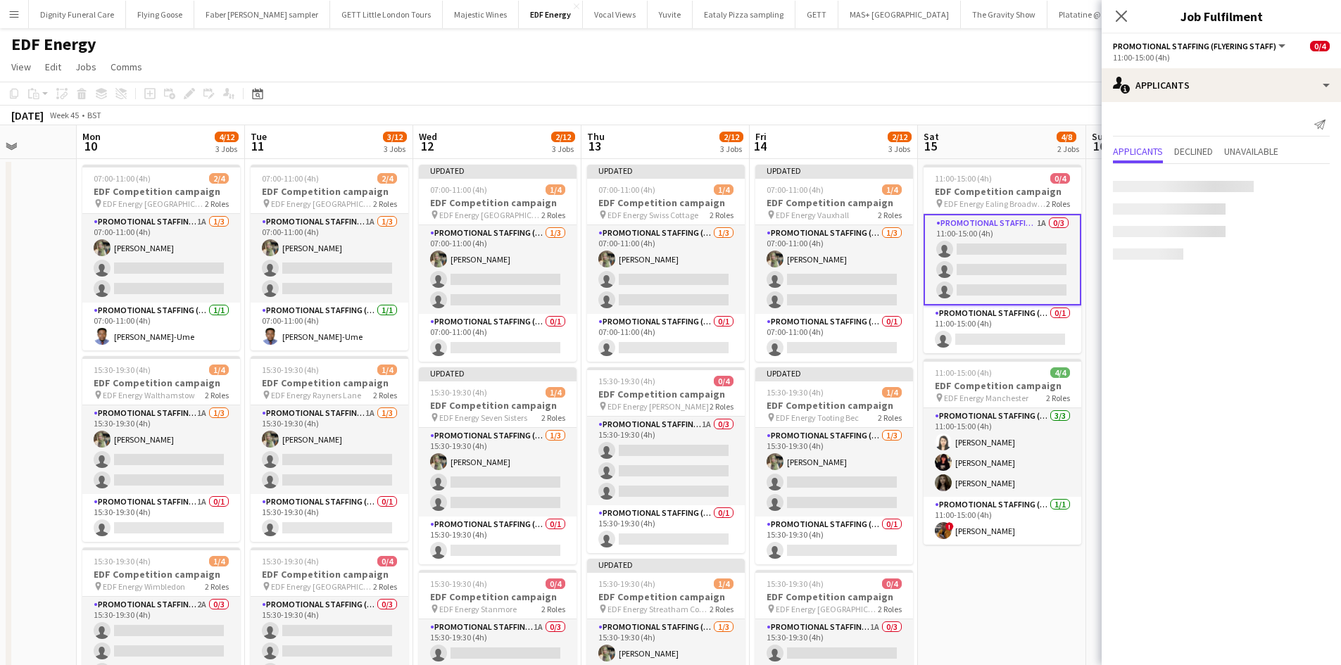
scroll to position [0, 427]
drag, startPoint x: 1301, startPoint y: 182, endPoint x: 1303, endPoint y: 196, distance: 13.5
click at [1301, 182] on app-icon "Confirm" at bounding box center [1301, 185] width 11 height 11
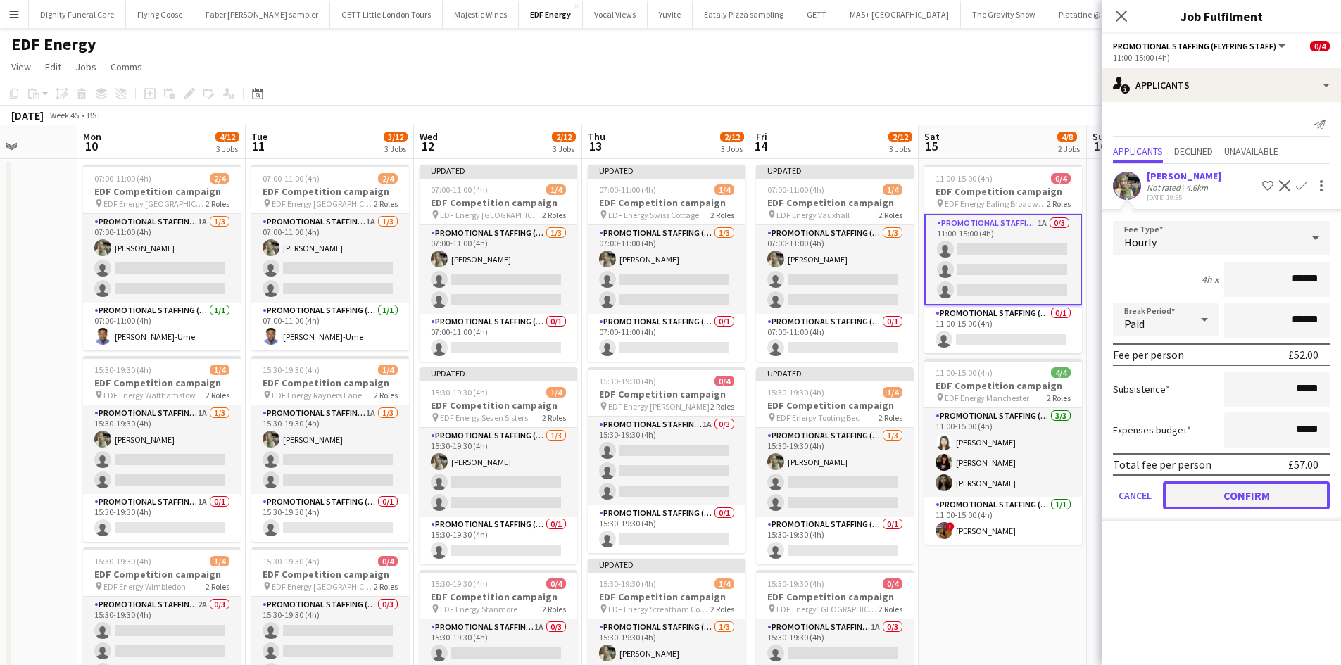
click at [1272, 494] on button "Confirm" at bounding box center [1246, 495] width 167 height 28
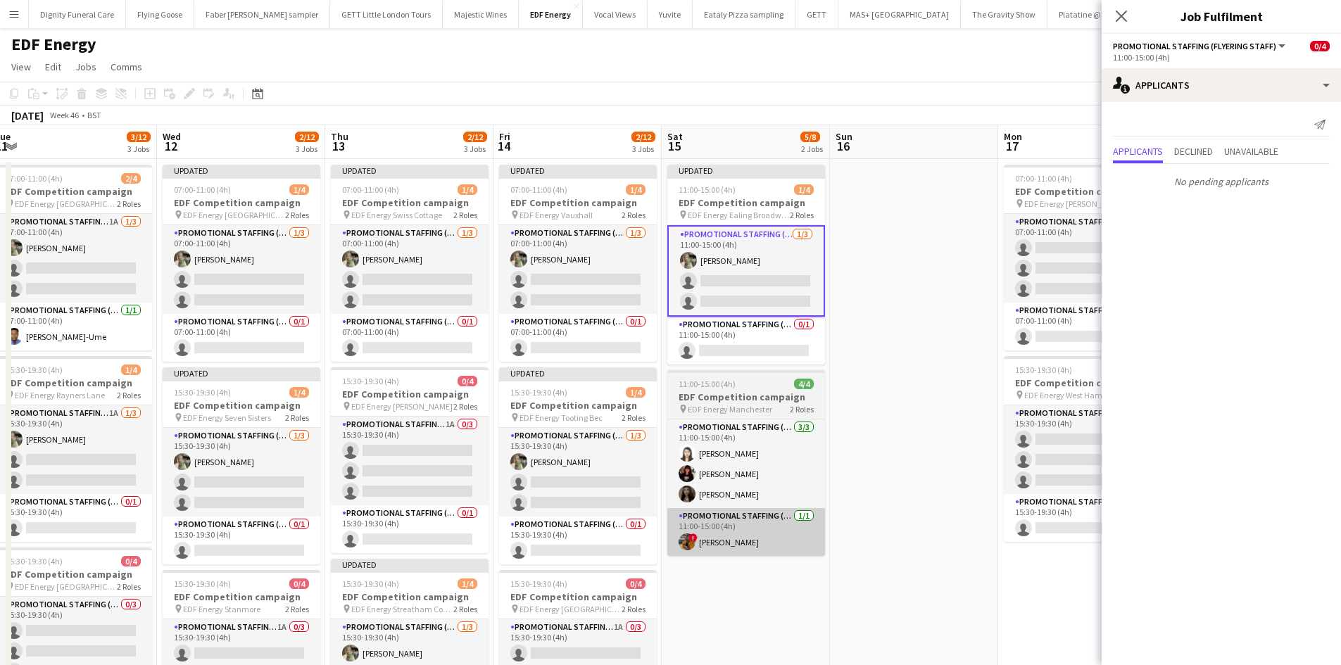
drag, startPoint x: 935, startPoint y: 570, endPoint x: 455, endPoint y: 517, distance: 482.2
click at [437, 533] on app-calendar-viewport "Sat 8 6/12 3 Jobs Sun 9 Mon 10 4/12 3 Jobs Tue 11 3/12 3 Jobs Wed 12 2/12 3 Job…" at bounding box center [670, 566] width 1341 height 882
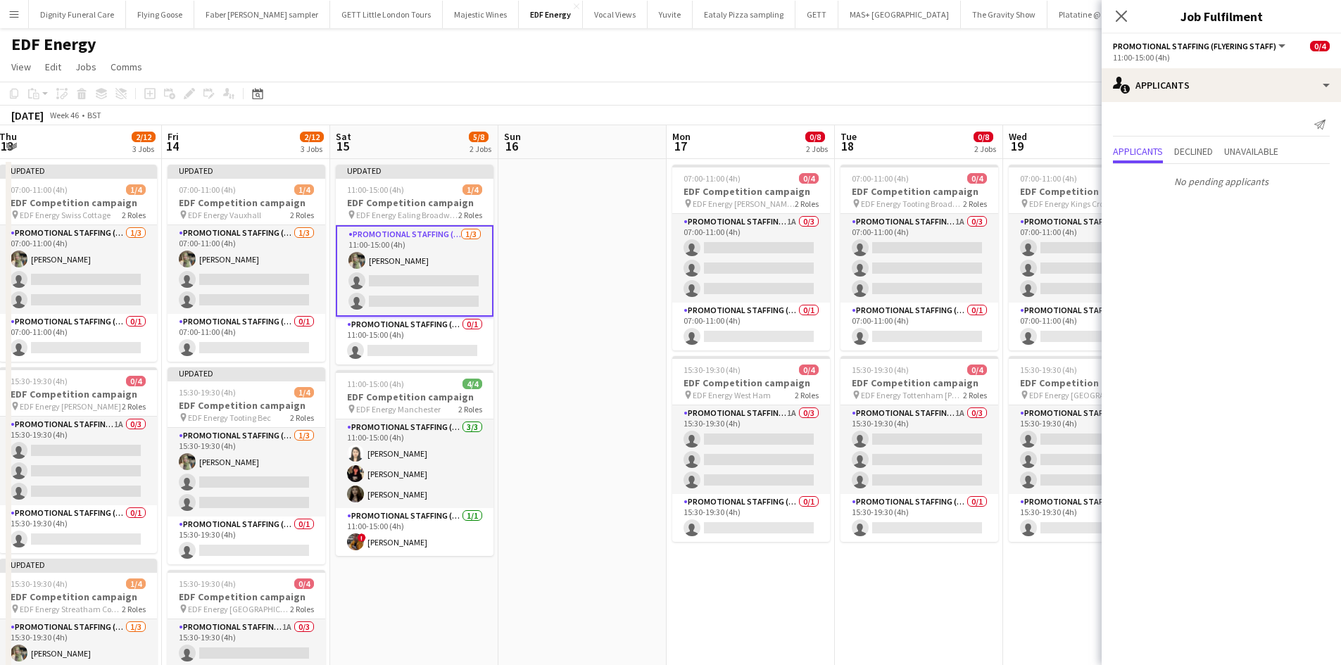
drag, startPoint x: 614, startPoint y: 505, endPoint x: 411, endPoint y: 467, distance: 206.9
click at [397, 488] on app-calendar-viewport "Mon 10 4/12 3 Jobs Tue 11 3/12 3 Jobs Wed 12 2/12 3 Jobs Thu 13 2/12 3 Jobs Fri…" at bounding box center [670, 566] width 1341 height 882
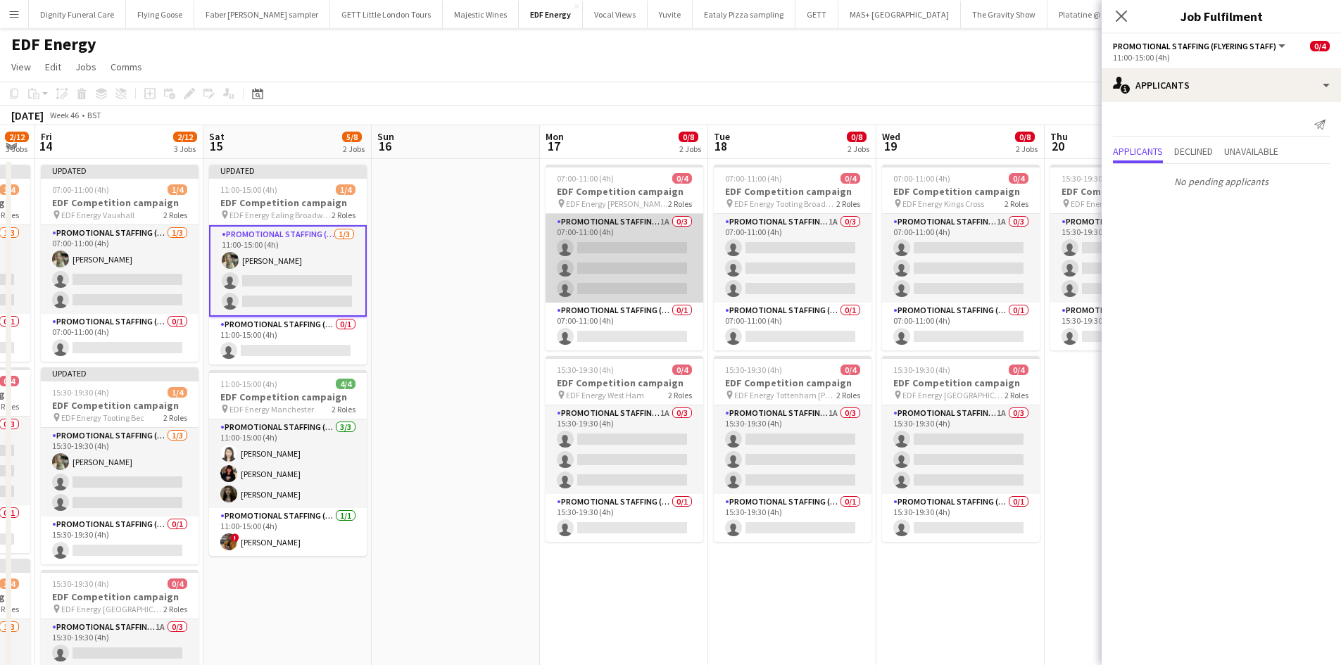
click at [641, 270] on app-card-role "Promotional Staffing (Flyering Staff) 1A 0/3 07:00-11:00 (4h) single-neutral-ac…" at bounding box center [624, 258] width 158 height 89
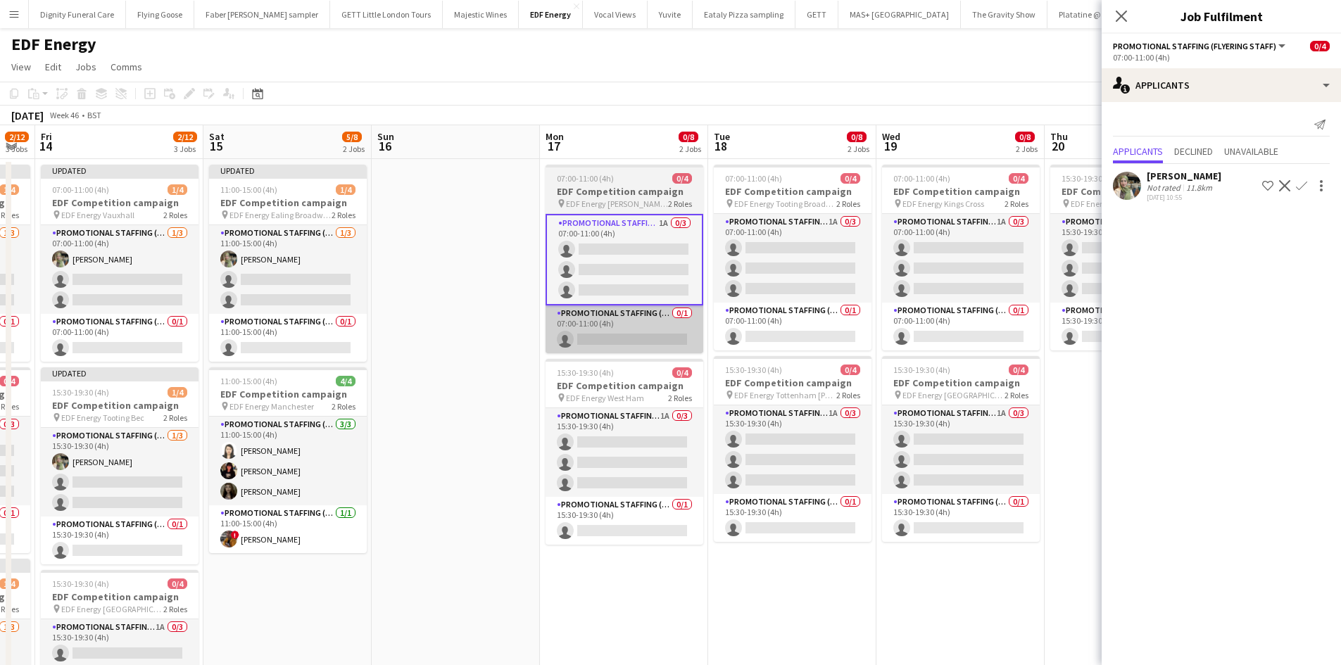
click at [642, 341] on app-card-role "Promotional Staffing (Team Leader) 0/1 07:00-11:00 (4h) single-neutral-actions" at bounding box center [624, 329] width 158 height 48
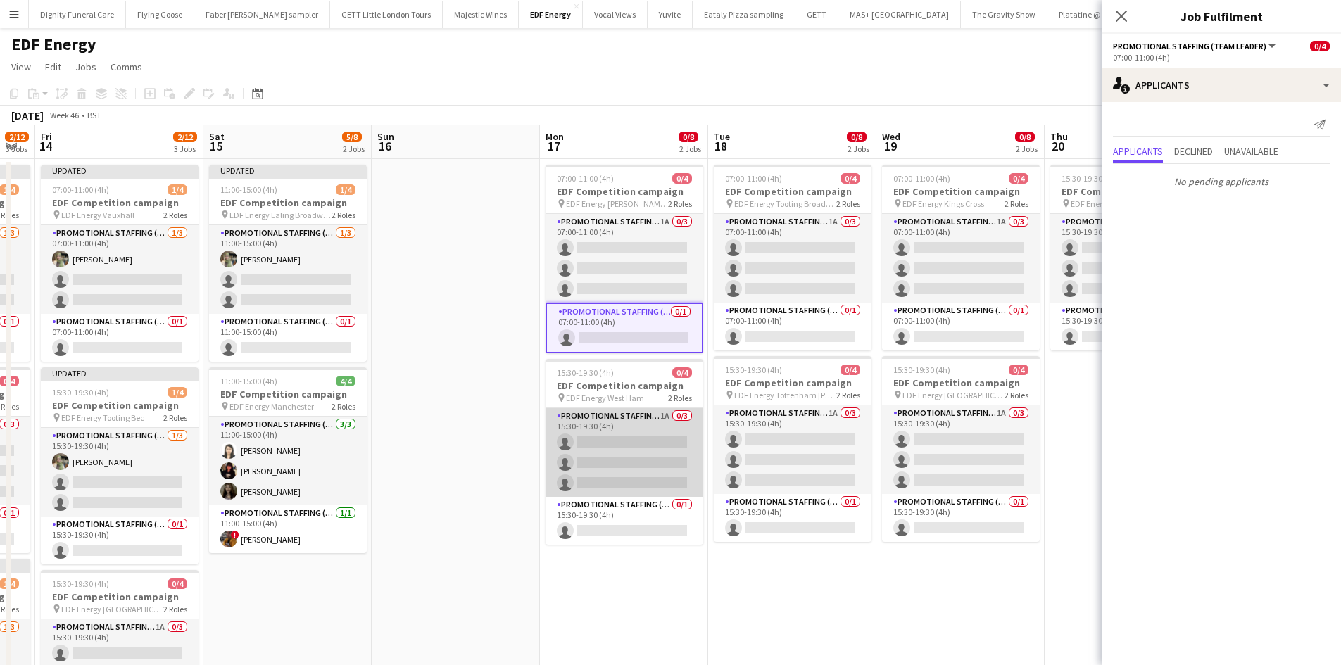
click at [643, 436] on app-card-role "Promotional Staffing (Flyering Staff) 1A 0/3 15:30-19:30 (4h) single-neutral-ac…" at bounding box center [624, 452] width 158 height 89
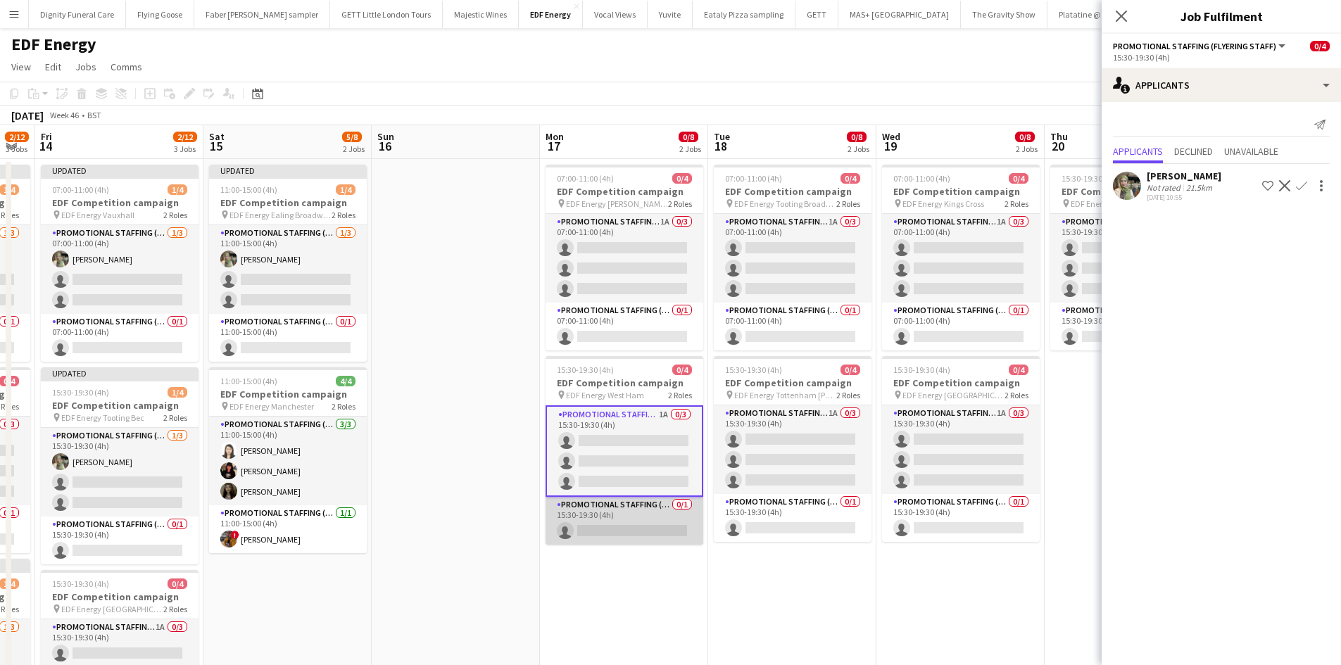
click at [632, 521] on app-card-role "Promotional Staffing (Team Leader) 0/1 15:30-19:30 (4h) single-neutral-actions" at bounding box center [624, 521] width 158 height 48
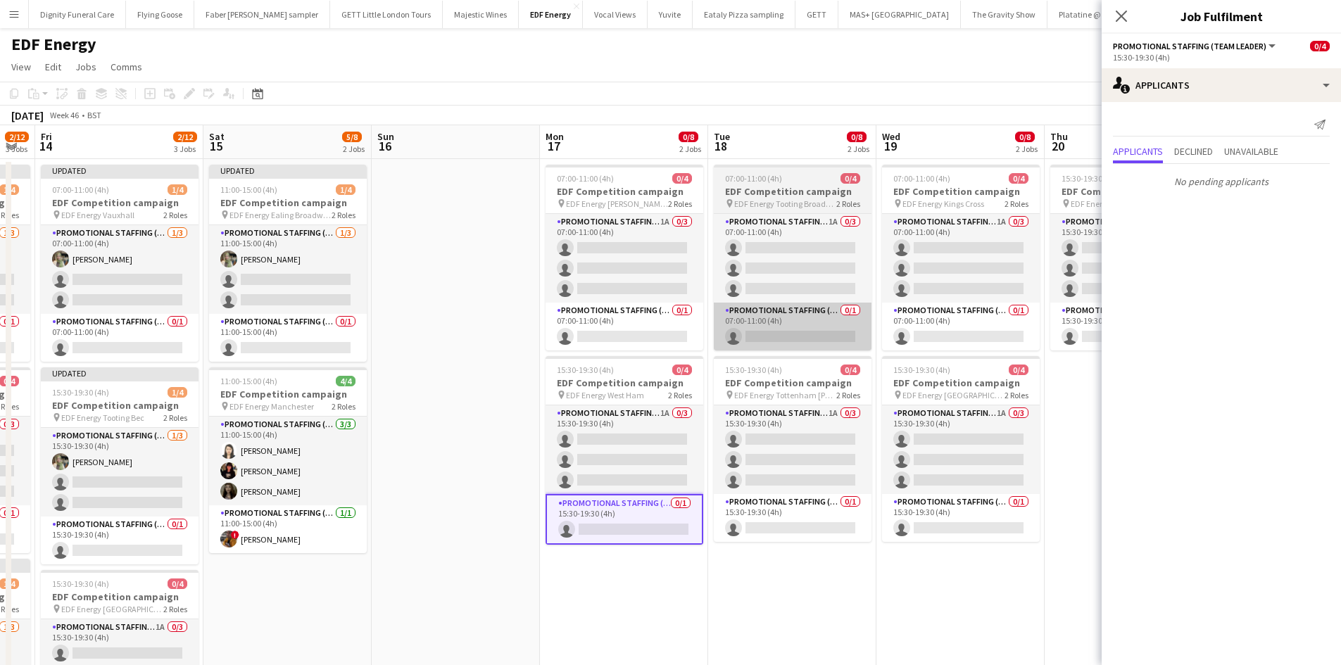
click at [643, 262] on app-card-role "Promotional Staffing (Flyering Staff) 1A 0/3 07:00-11:00 (4h) single-neutral-ac…" at bounding box center [624, 258] width 158 height 89
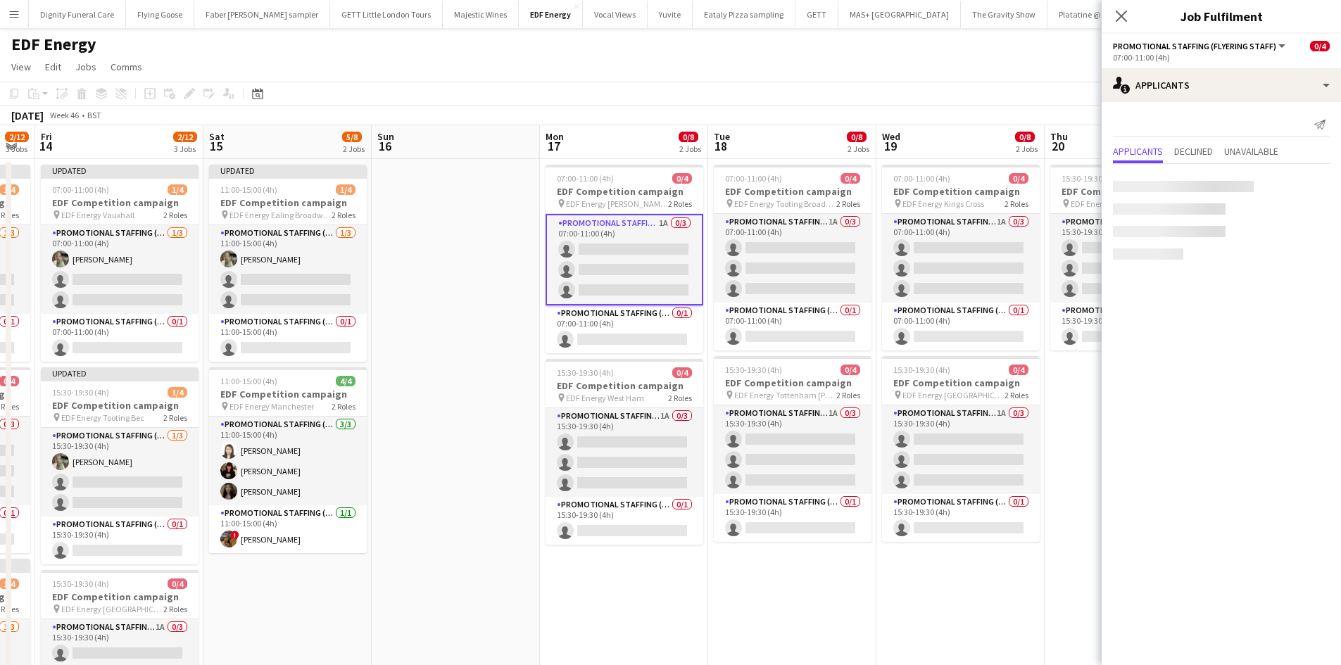
scroll to position [0, 468]
drag, startPoint x: 1300, startPoint y: 182, endPoint x: 1305, endPoint y: 202, distance: 21.2
click at [1300, 183] on app-icon "Confirm" at bounding box center [1301, 185] width 11 height 11
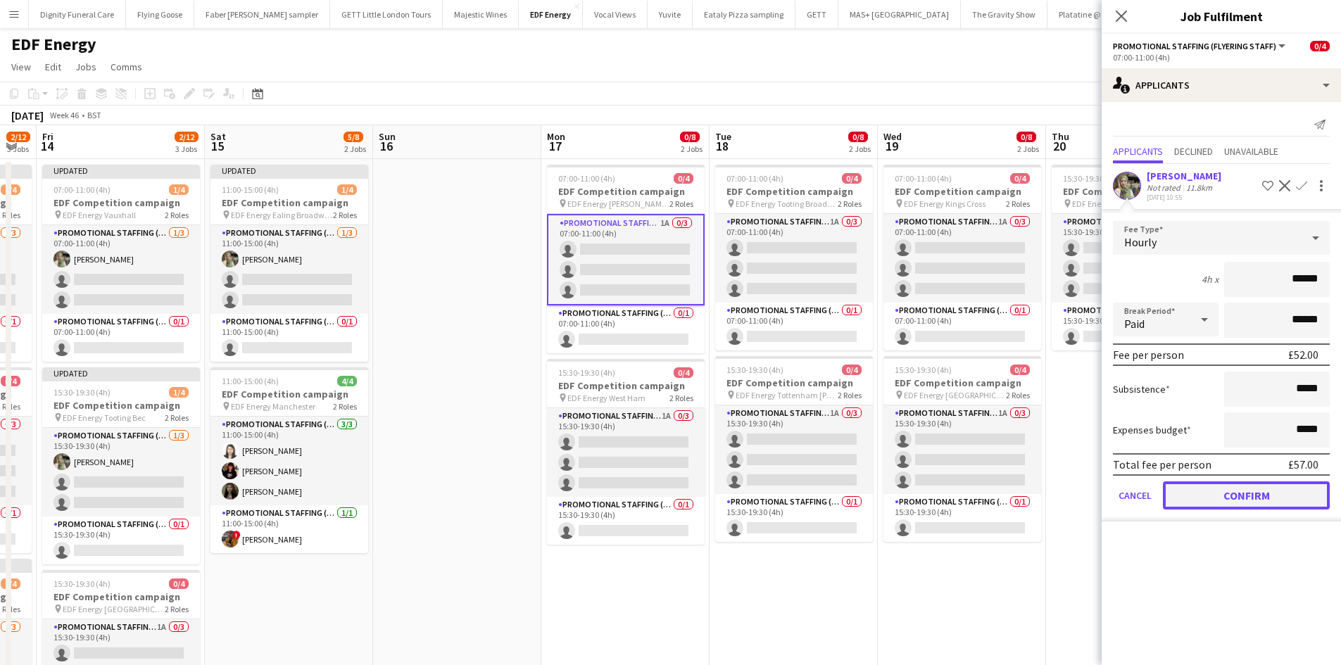
click at [1262, 489] on button "Confirm" at bounding box center [1246, 495] width 167 height 28
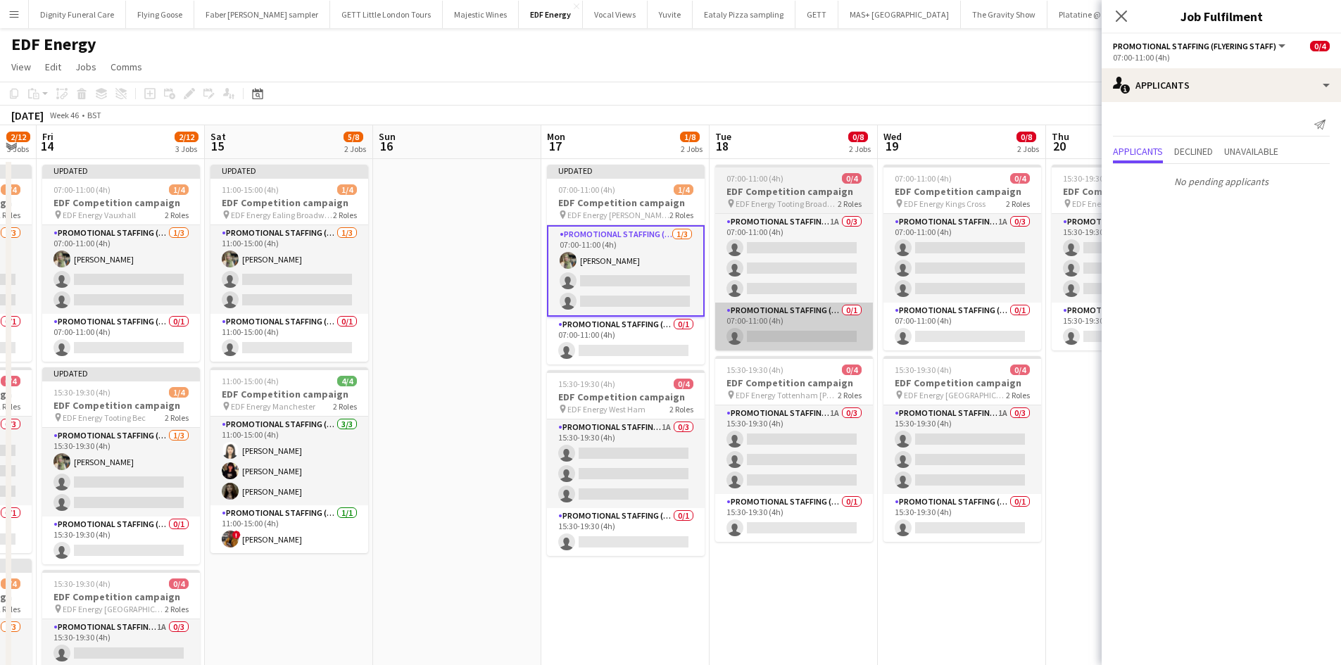
drag, startPoint x: 648, startPoint y: 457, endPoint x: 847, endPoint y: 341, distance: 229.6
click at [650, 457] on app-card-role "Promotional Staffing (Flyering Staff) 1A 0/3 15:30-19:30 (4h) single-neutral-ac…" at bounding box center [626, 463] width 158 height 89
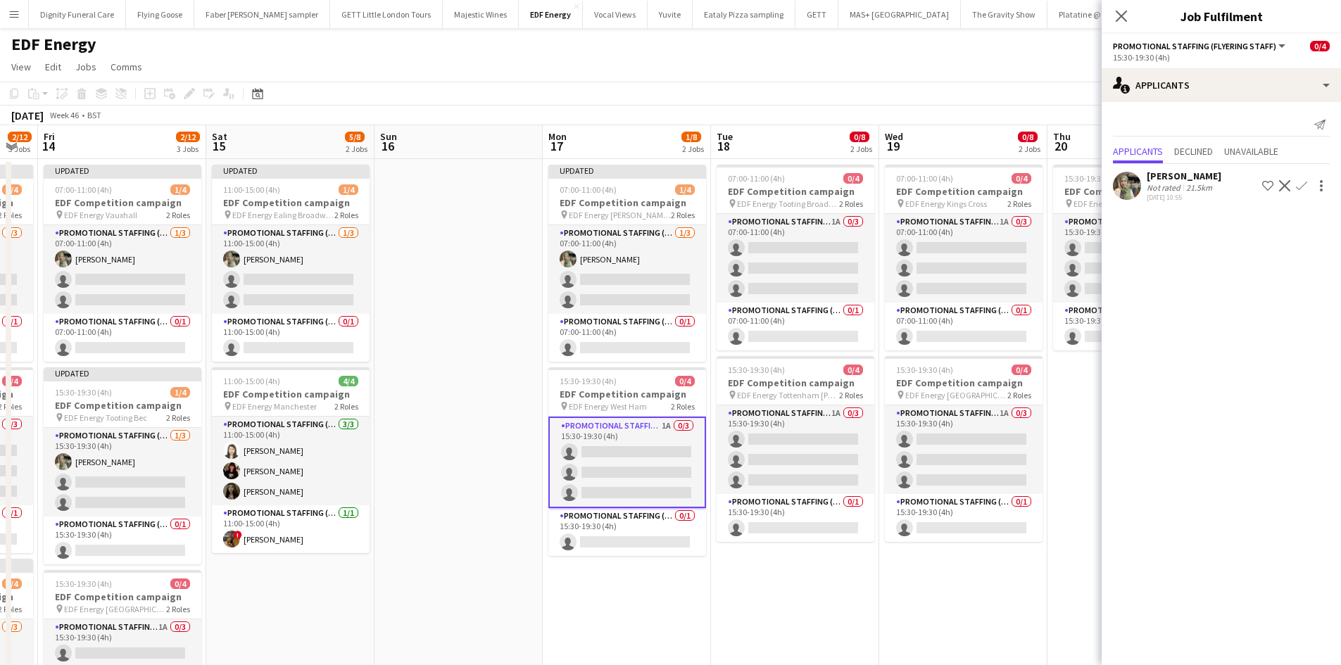
click at [1306, 177] on button "Confirm" at bounding box center [1301, 185] width 17 height 17
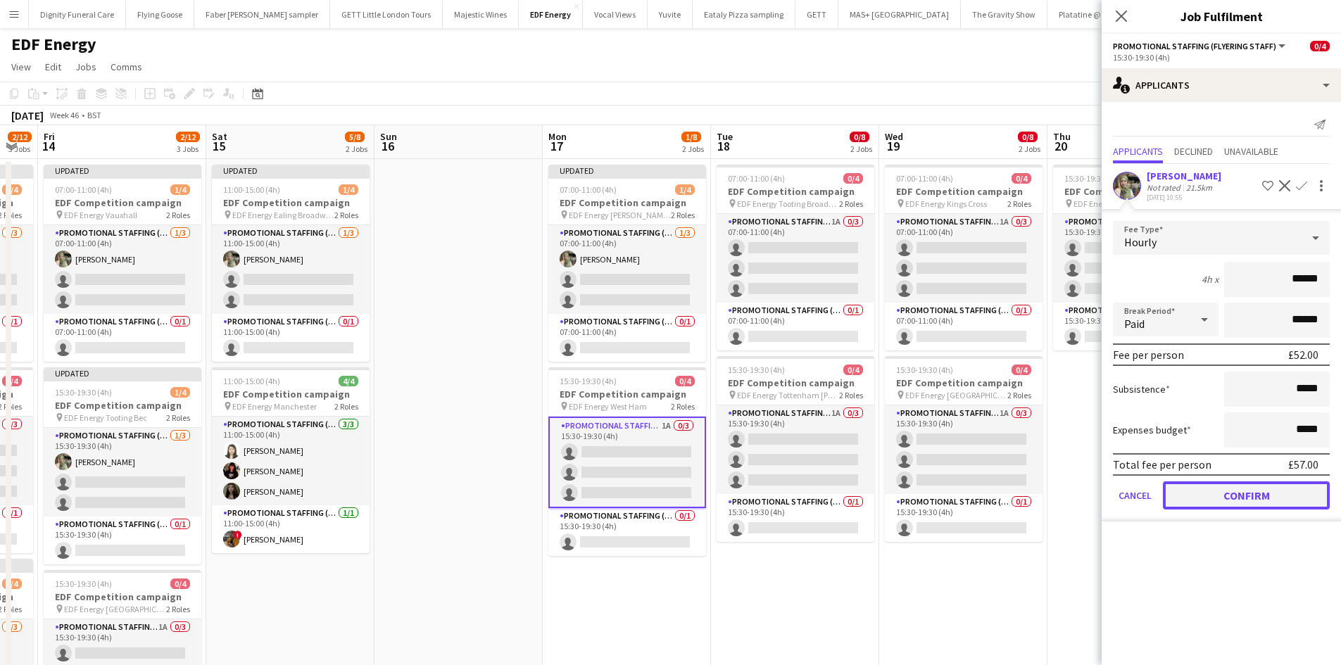
click at [1253, 490] on button "Confirm" at bounding box center [1246, 495] width 167 height 28
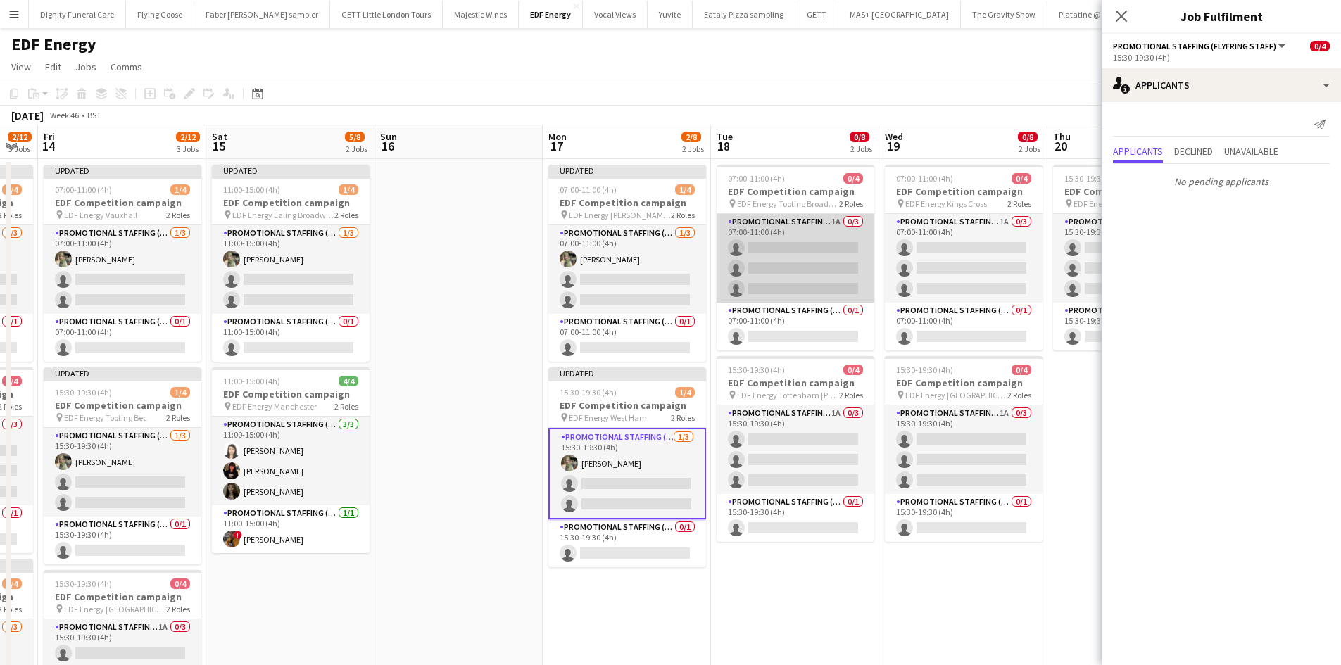
click at [842, 258] on app-card-role "Promotional Staffing (Flyering Staff) 1A 0/3 07:00-11:00 (4h) single-neutral-ac…" at bounding box center [795, 258] width 158 height 89
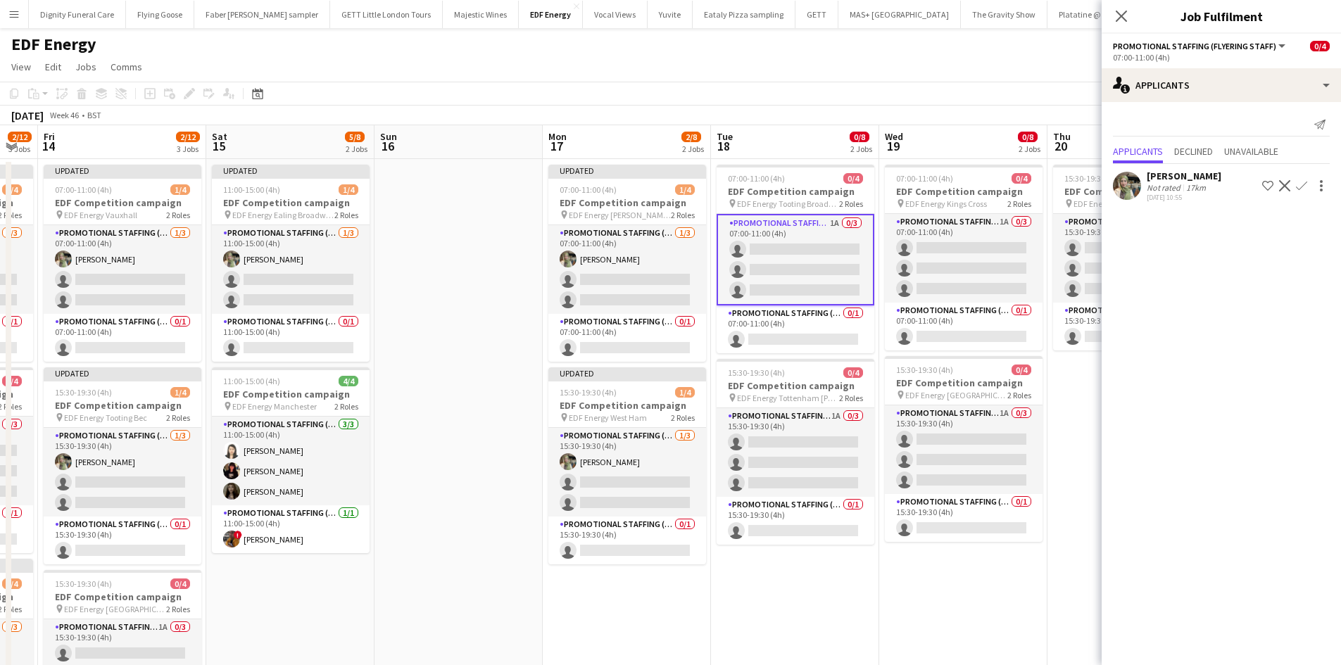
click at [1303, 182] on app-icon "Confirm" at bounding box center [1301, 185] width 11 height 11
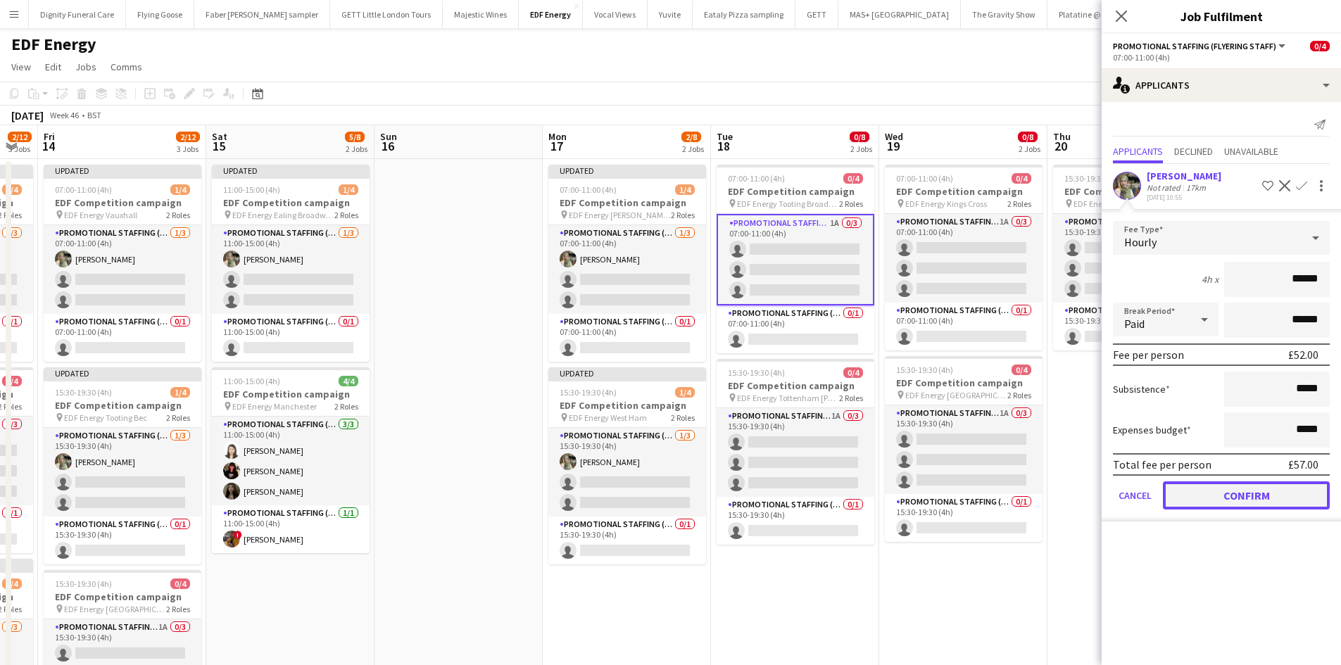
drag, startPoint x: 1245, startPoint y: 495, endPoint x: 1120, endPoint y: 485, distance: 125.6
click at [1244, 495] on button "Confirm" at bounding box center [1246, 495] width 167 height 28
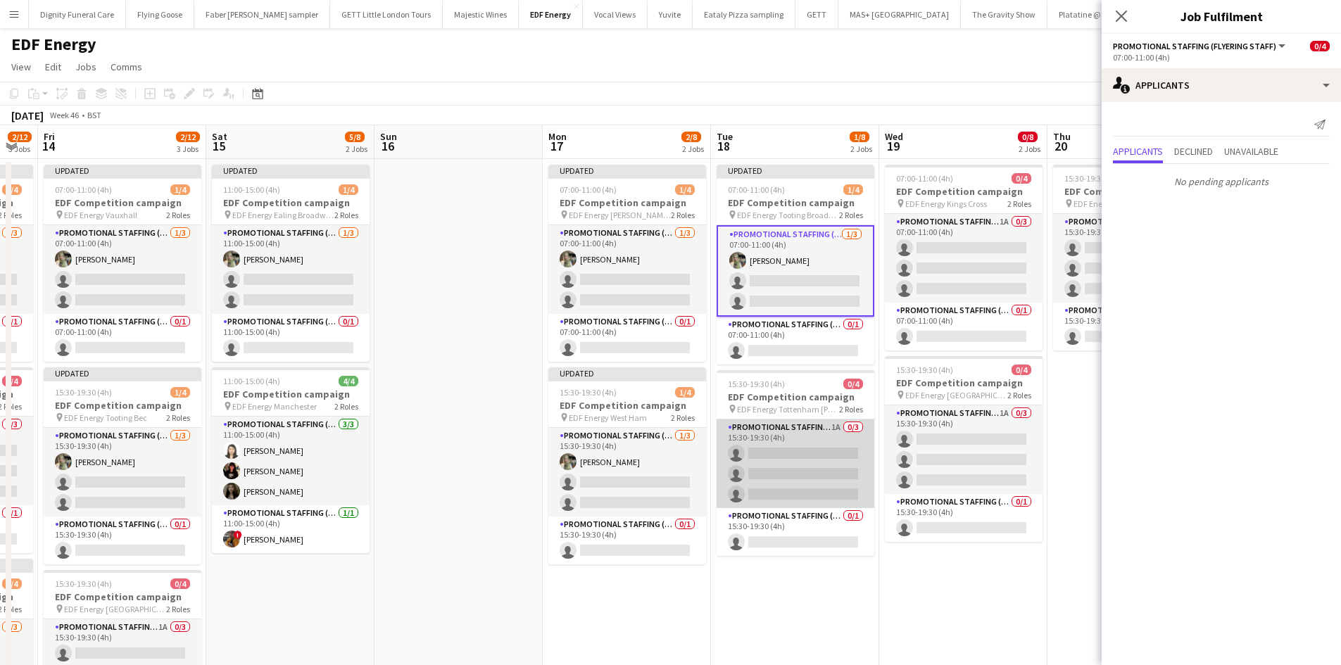
drag, startPoint x: 829, startPoint y: 469, endPoint x: 1024, endPoint y: 376, distance: 215.9
click at [830, 468] on app-card-role "Promotional Staffing (Flyering Staff) 1A 0/3 15:30-19:30 (4h) single-neutral-ac…" at bounding box center [795, 463] width 158 height 89
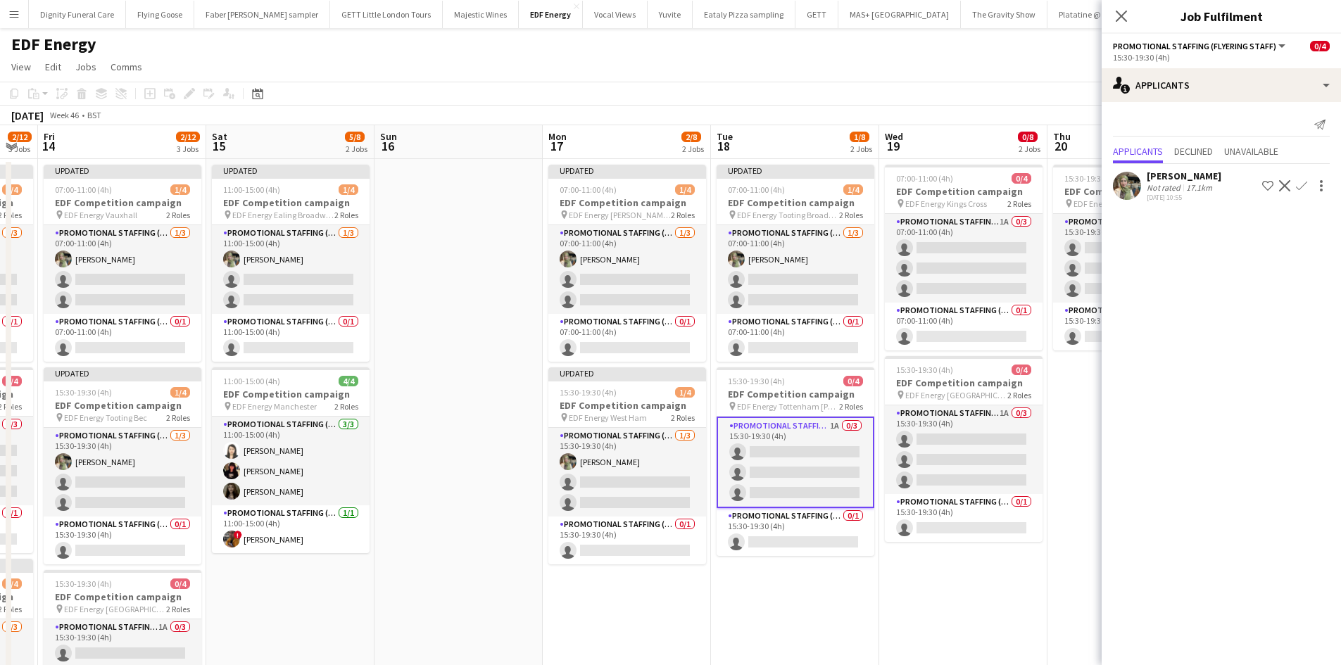
scroll to position [0, 466]
click at [1305, 182] on app-icon "Confirm" at bounding box center [1301, 185] width 11 height 11
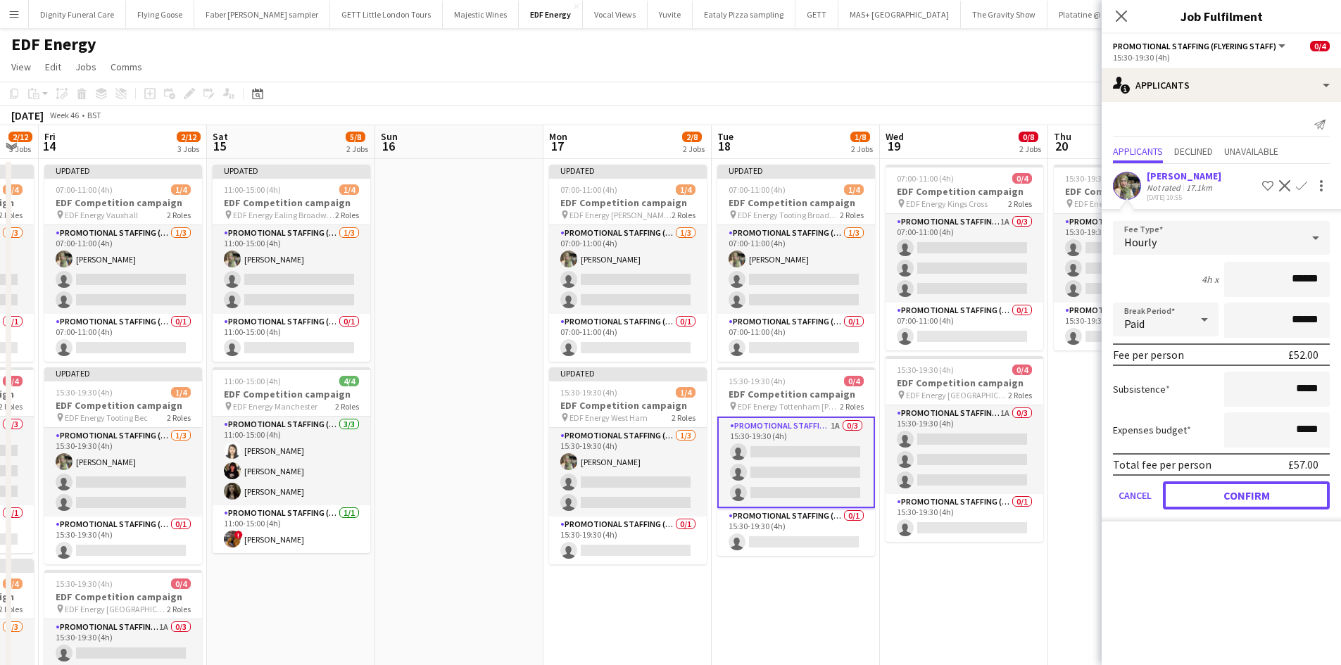
drag, startPoint x: 1248, startPoint y: 504, endPoint x: 1172, endPoint y: 455, distance: 90.0
click at [1248, 501] on button "Confirm" at bounding box center [1246, 495] width 167 height 28
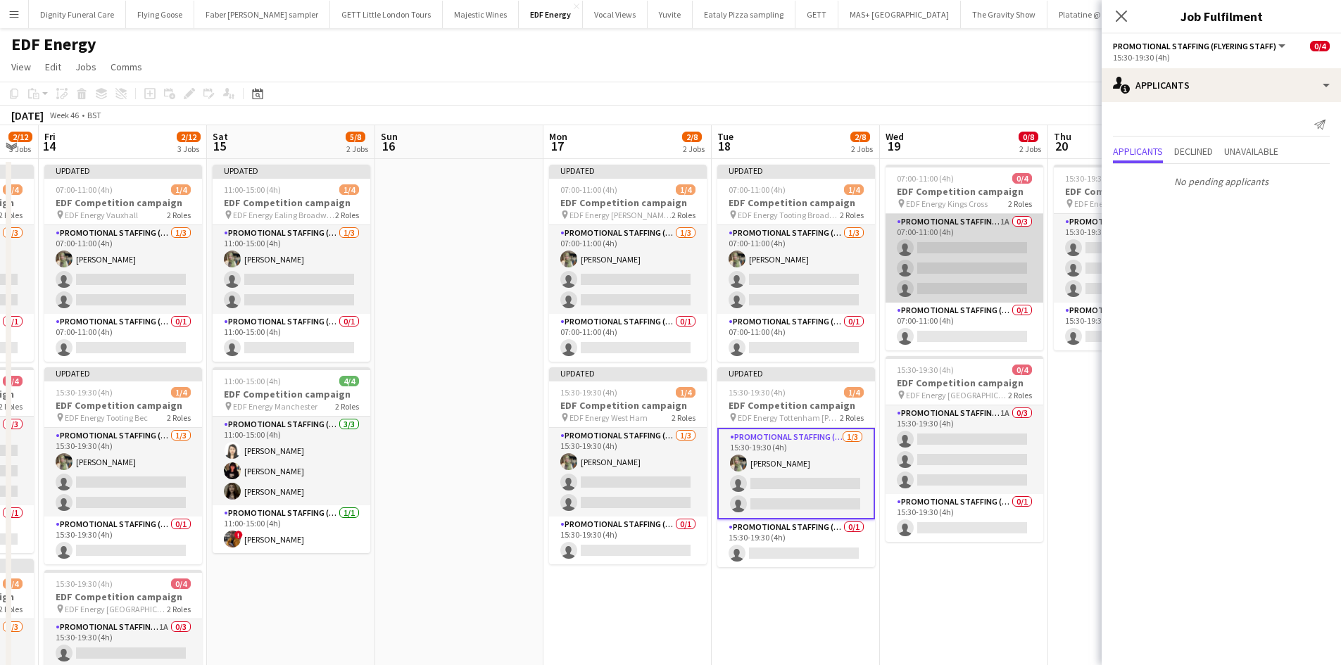
click at [998, 279] on app-card-role "Promotional Staffing (Flyering Staff) 1A 0/3 07:00-11:00 (4h) single-neutral-ac…" at bounding box center [964, 258] width 158 height 89
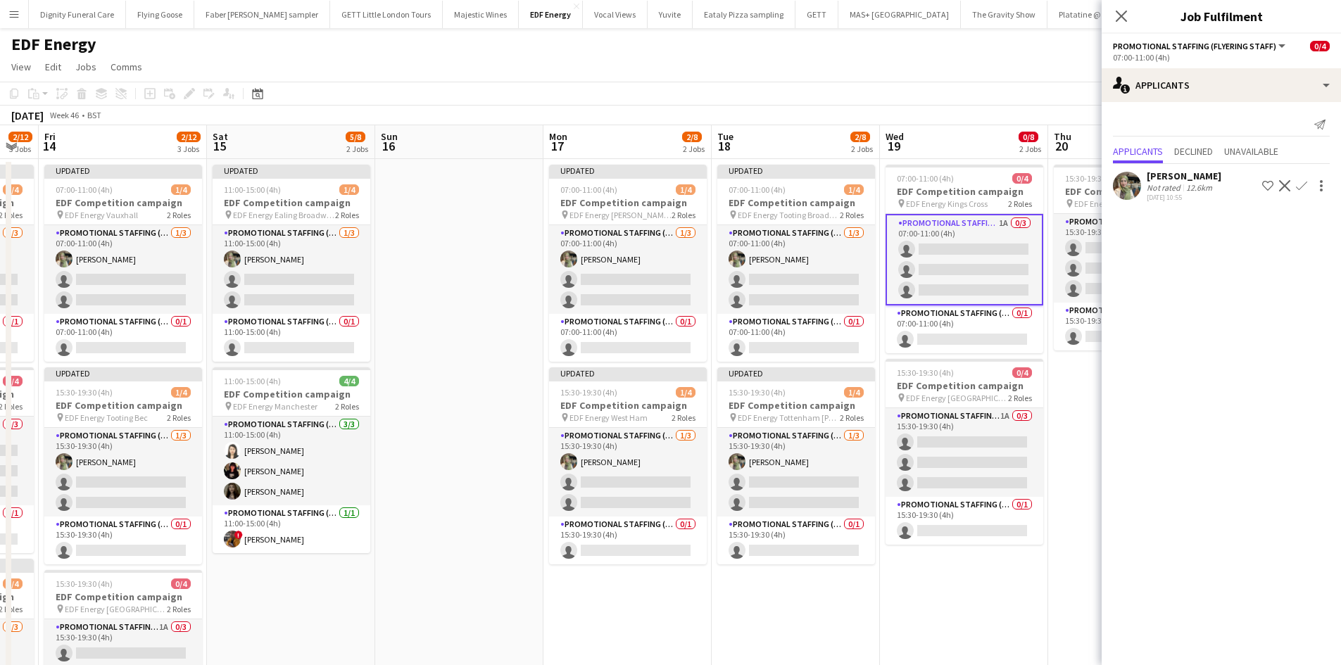
click at [1297, 185] on app-icon "Confirm" at bounding box center [1301, 185] width 11 height 11
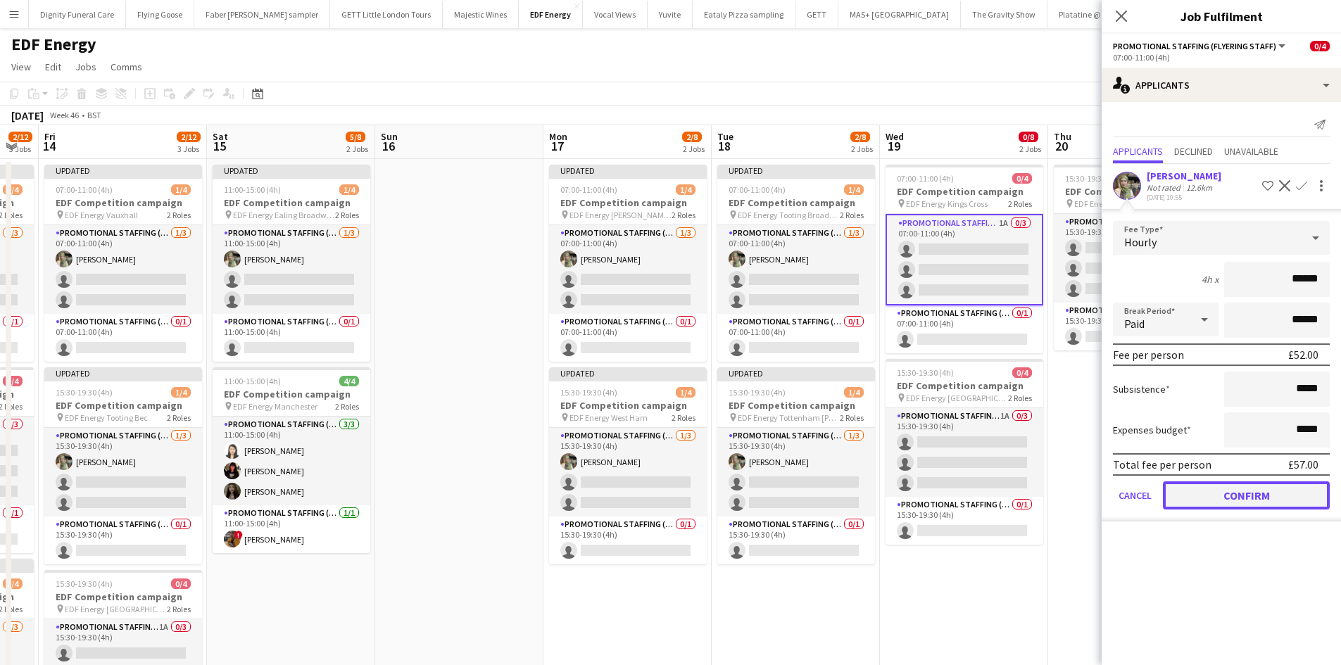
drag, startPoint x: 1255, startPoint y: 506, endPoint x: 1205, endPoint y: 502, distance: 50.1
click at [1255, 505] on button "Confirm" at bounding box center [1246, 495] width 167 height 28
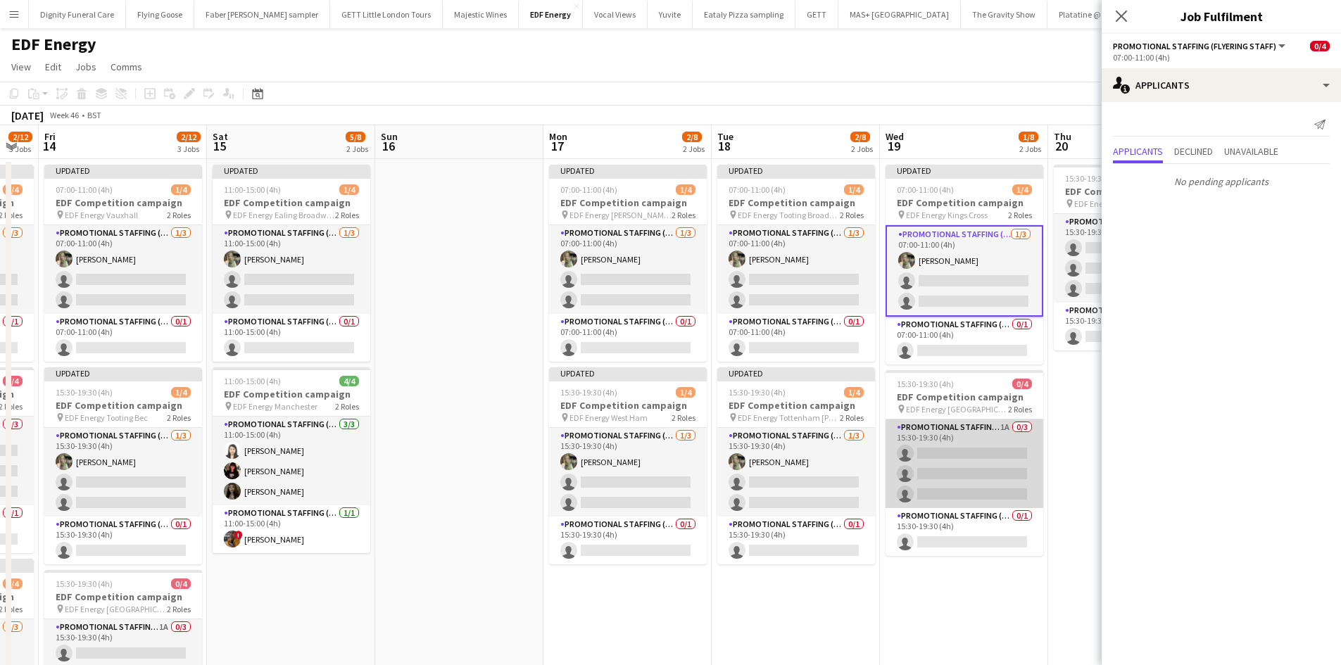
click at [1020, 462] on app-card-role "Promotional Staffing (Flyering Staff) 1A 0/3 15:30-19:30 (4h) single-neutral-ac…" at bounding box center [964, 463] width 158 height 89
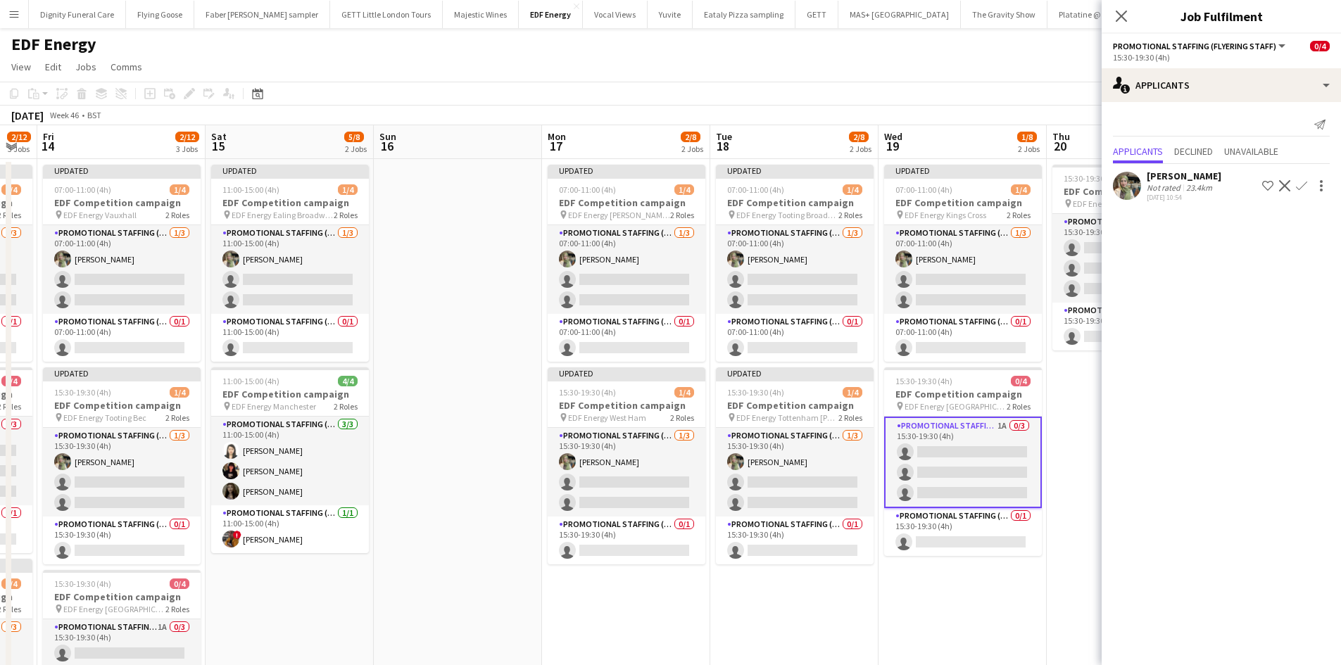
click at [1305, 184] on app-icon "Confirm" at bounding box center [1301, 185] width 11 height 11
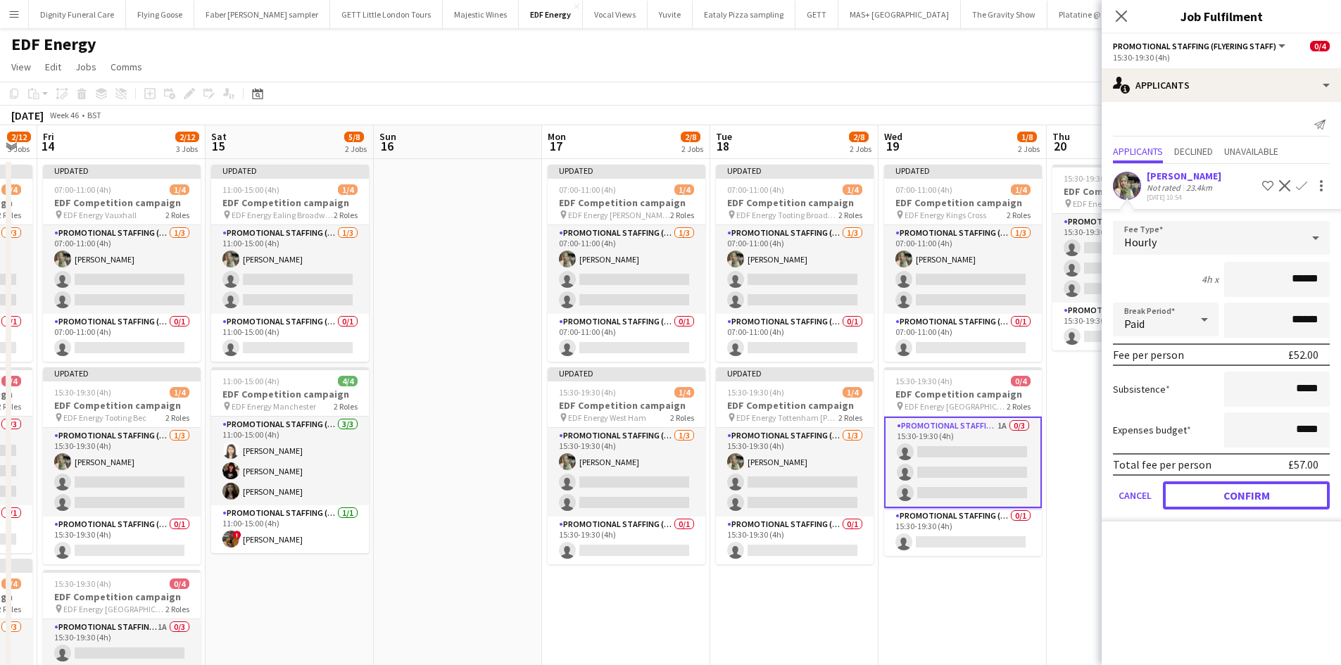
click at [1243, 495] on button "Confirm" at bounding box center [1246, 495] width 167 height 28
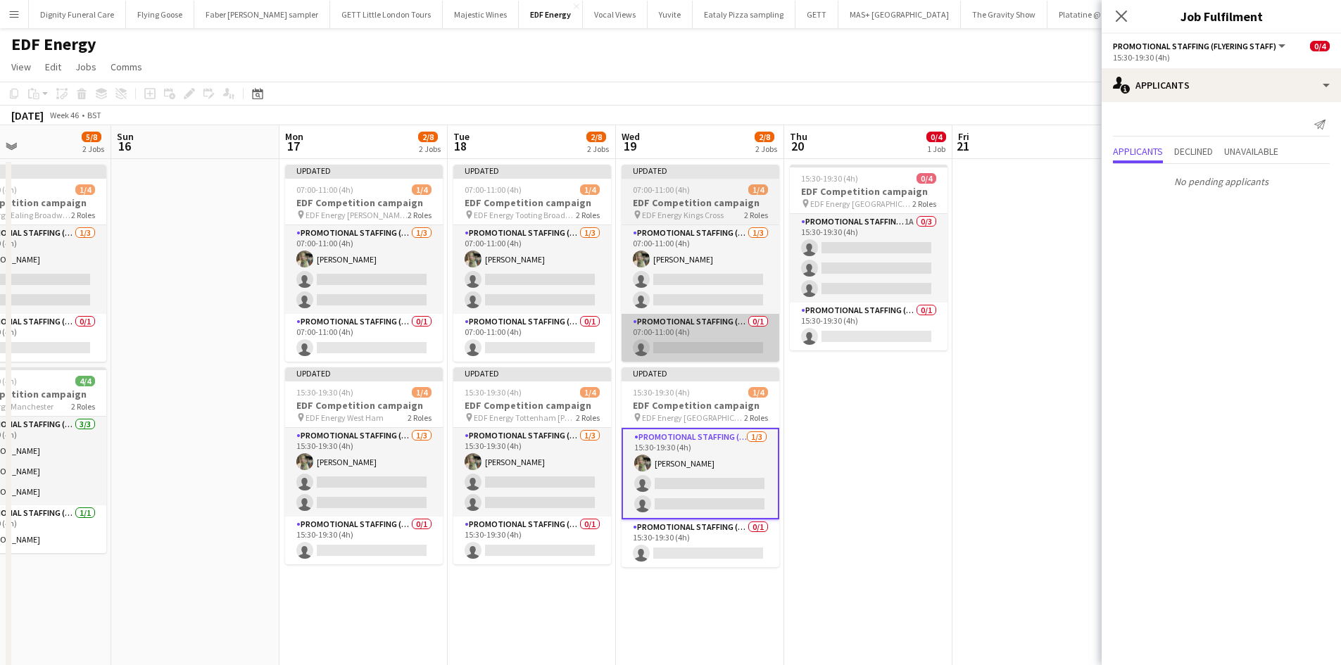
scroll to position [0, 395]
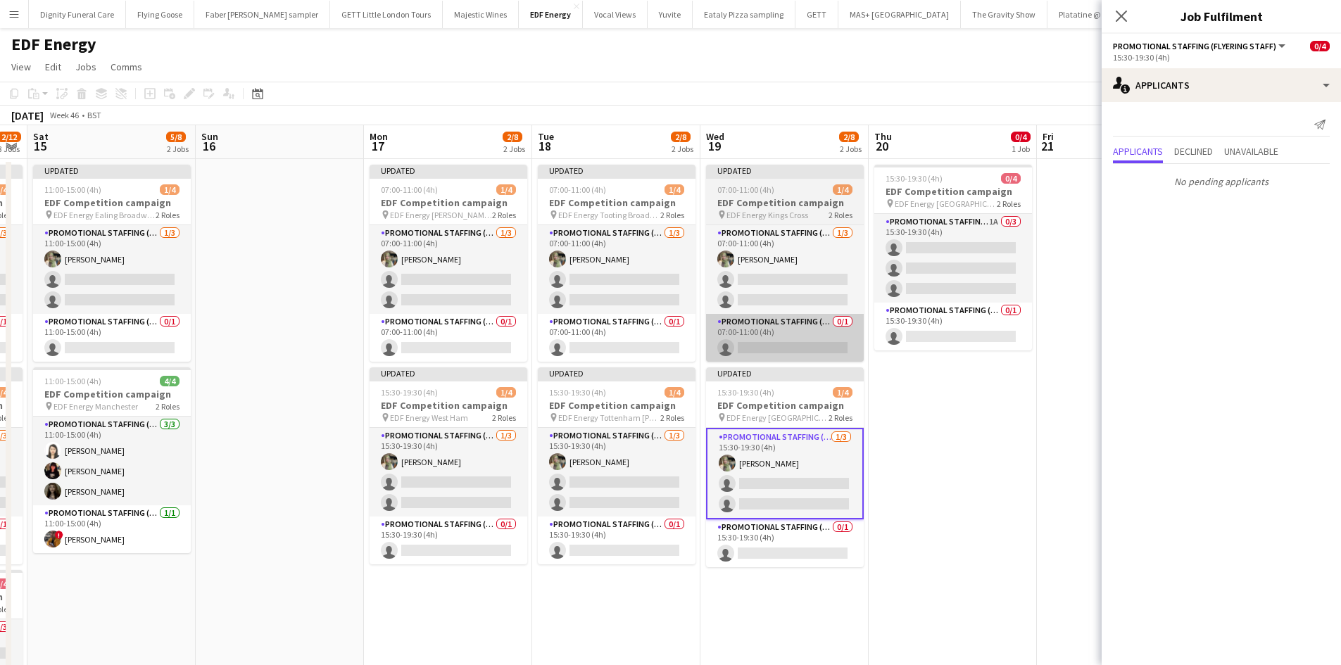
drag, startPoint x: 951, startPoint y: 440, endPoint x: 714, endPoint y: 359, distance: 250.6
click at [690, 386] on app-calendar-viewport "Wed 12 2/12 3 Jobs Thu 13 2/12 3 Jobs Fri 14 2/12 3 Jobs Sat 15 5/8 2 Jobs Sun …" at bounding box center [670, 566] width 1341 height 882
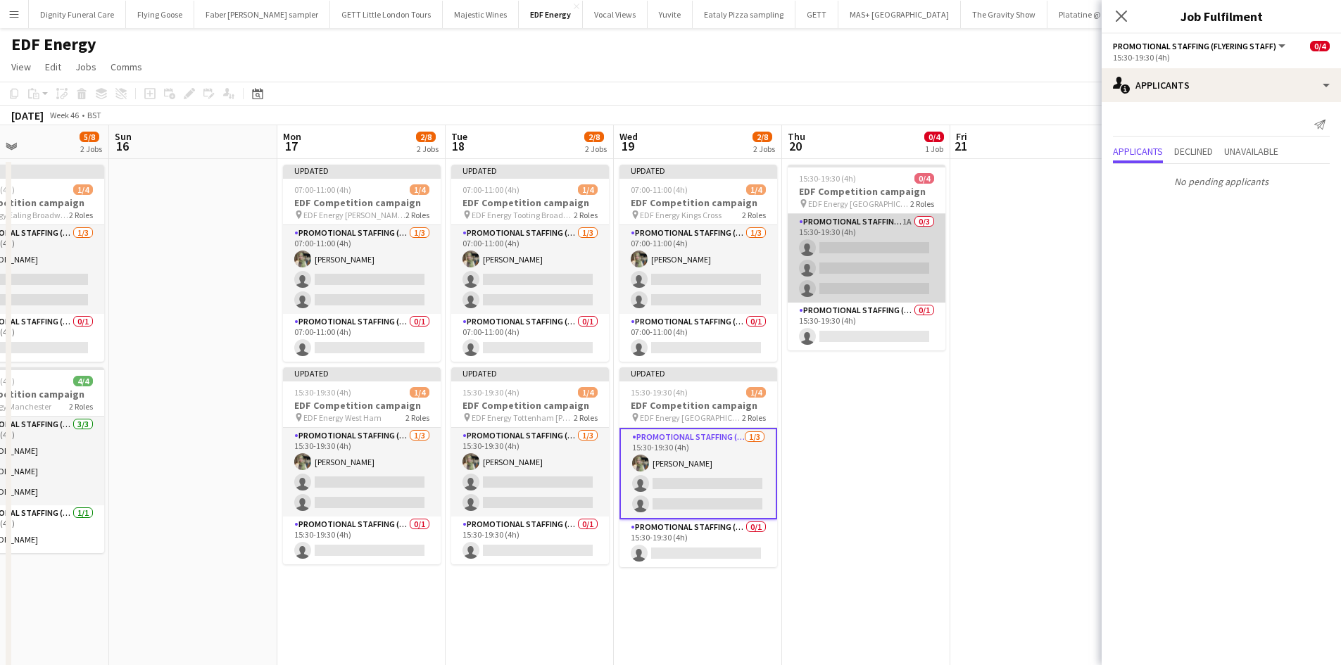
click at [827, 266] on app-card-role "Promotional Staffing (Flyering Staff) 1A 0/3 15:30-19:30 (4h) single-neutral-ac…" at bounding box center [866, 258] width 158 height 89
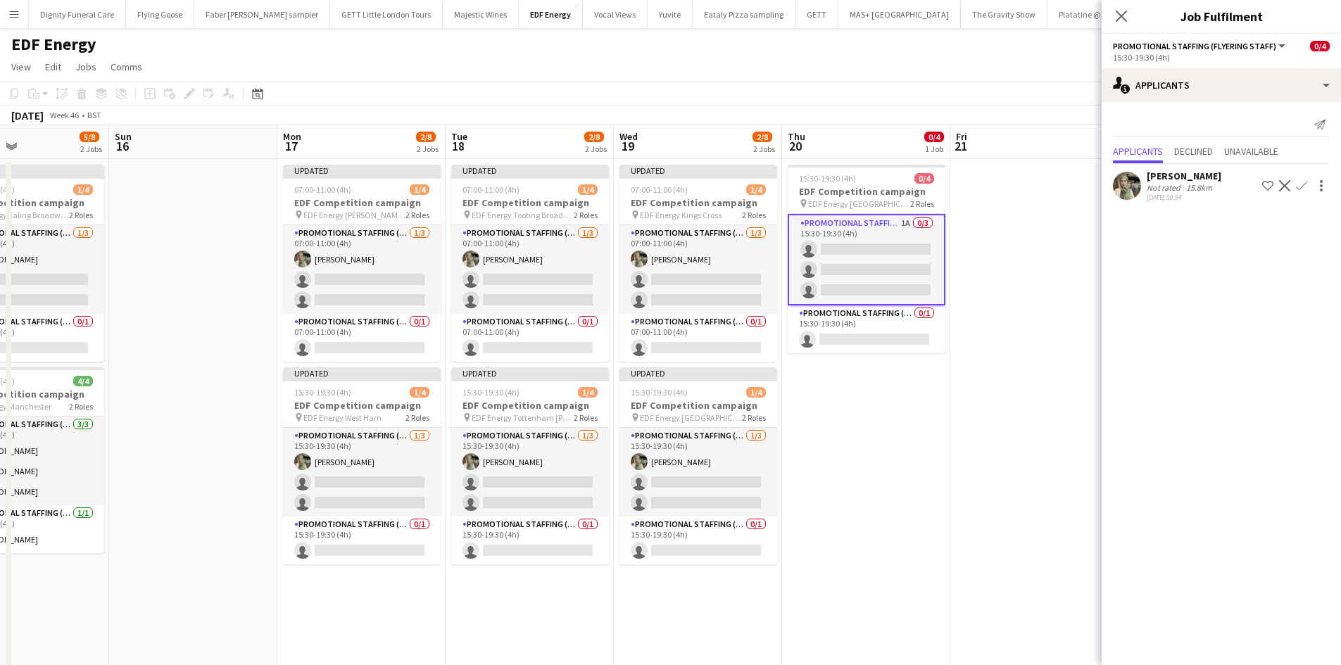
click at [1306, 180] on app-icon "Confirm" at bounding box center [1301, 185] width 11 height 11
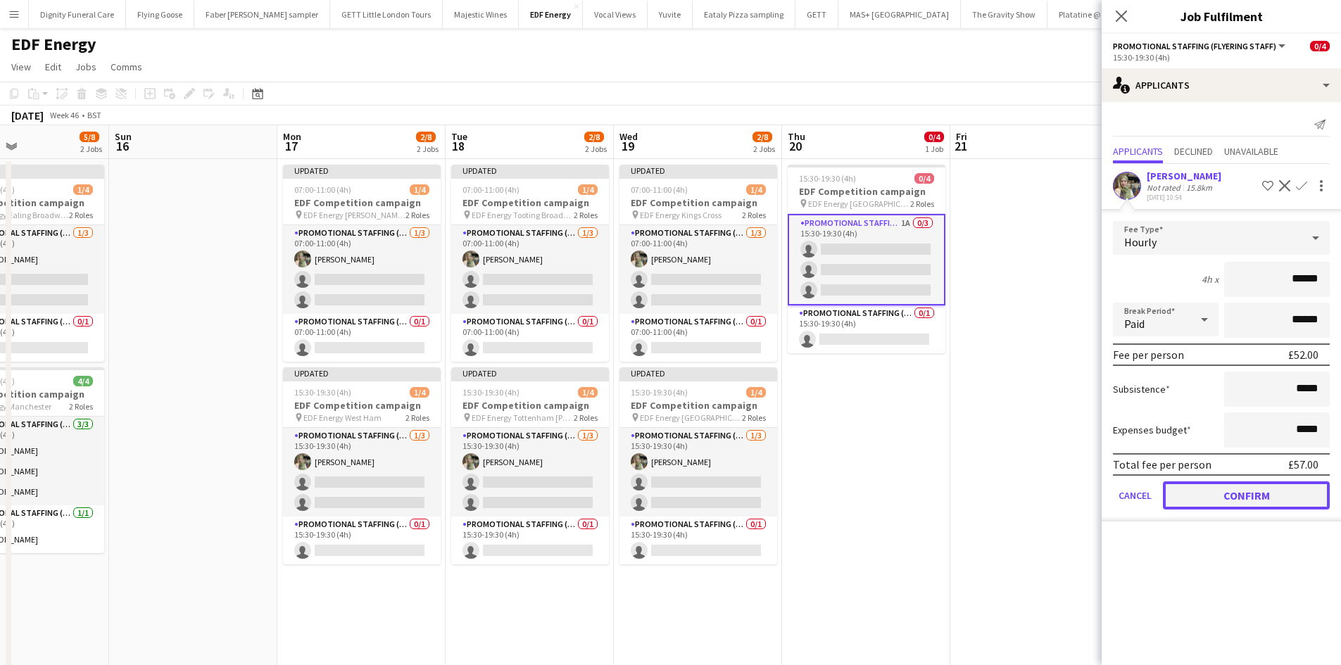
click at [1262, 490] on button "Confirm" at bounding box center [1246, 495] width 167 height 28
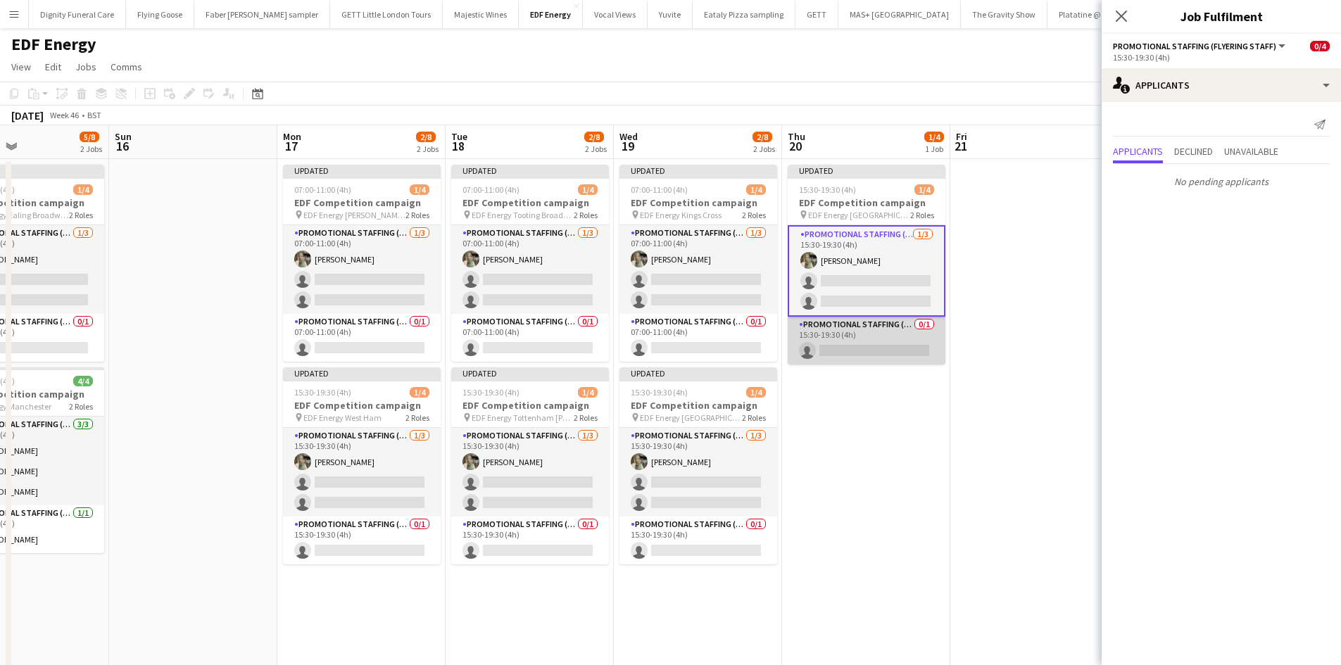
click at [916, 340] on app-card-role "Promotional Staffing (Team Leader) 0/1 15:30-19:30 (4h) single-neutral-actions" at bounding box center [866, 341] width 158 height 48
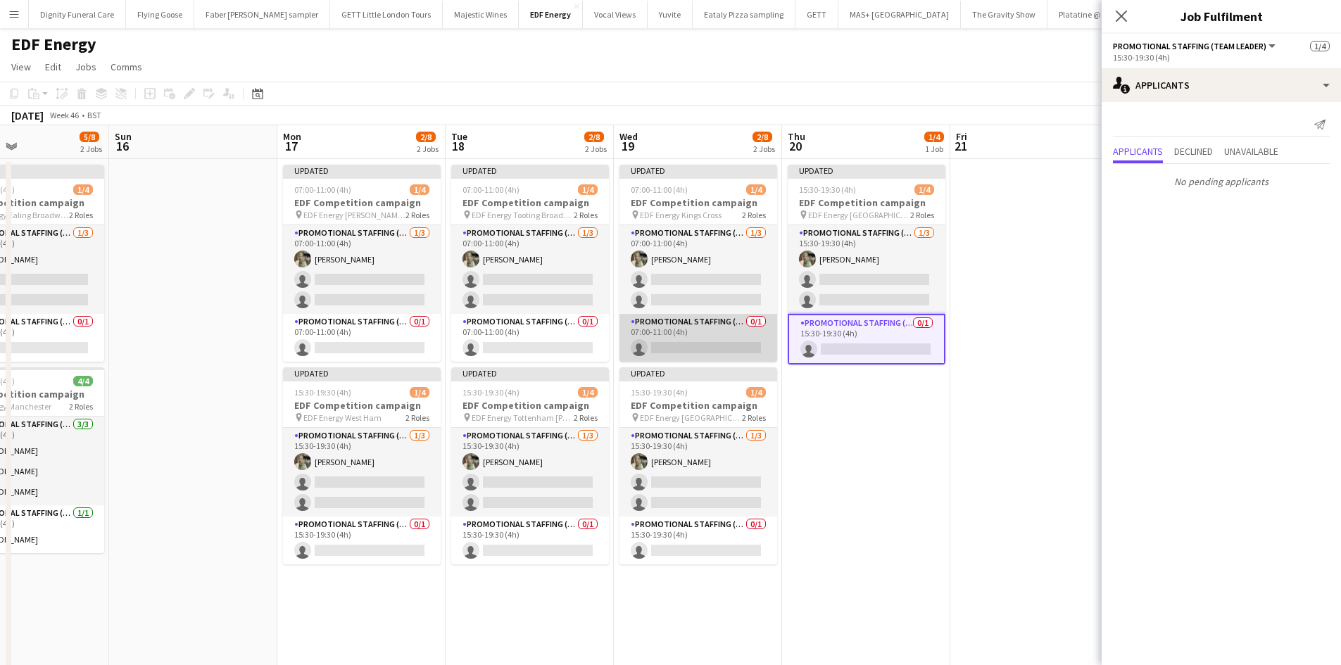
click at [730, 343] on app-card-role "Promotional Staffing (Team Leader) 0/1 07:00-11:00 (4h) single-neutral-actions" at bounding box center [698, 338] width 158 height 48
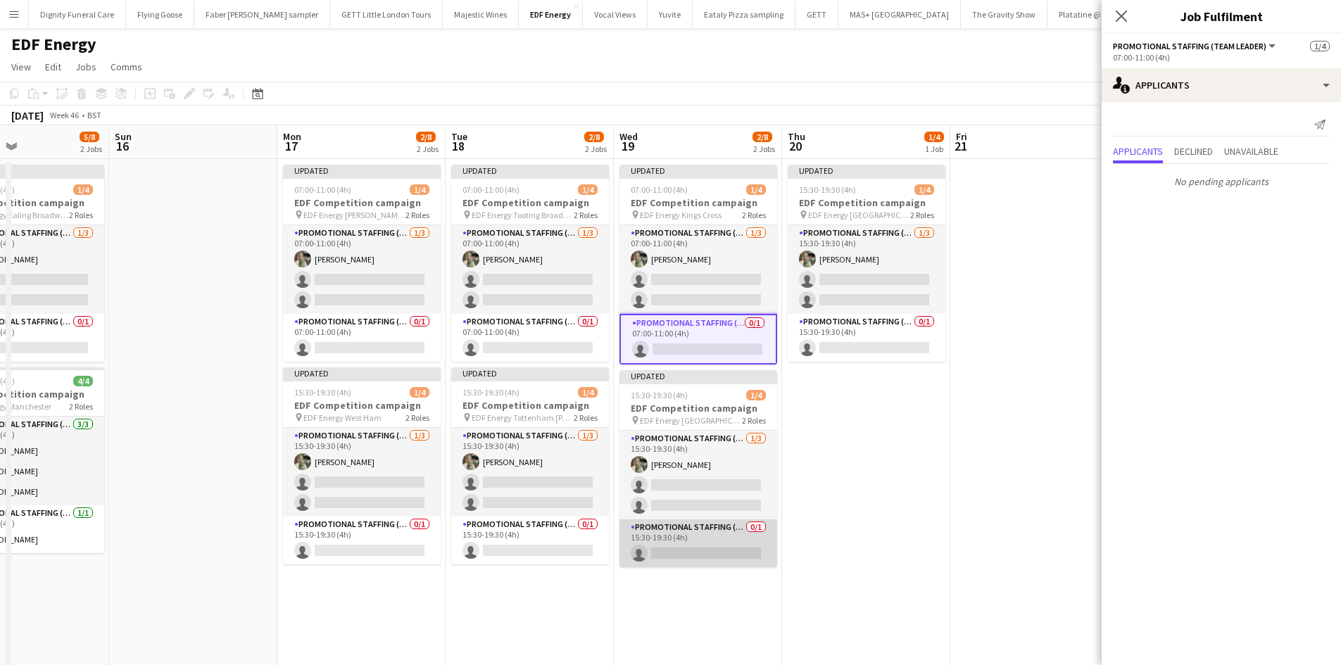
click at [696, 544] on app-card-role "Promotional Staffing (Team Leader) 0/1 15:30-19:30 (4h) single-neutral-actions" at bounding box center [698, 543] width 158 height 48
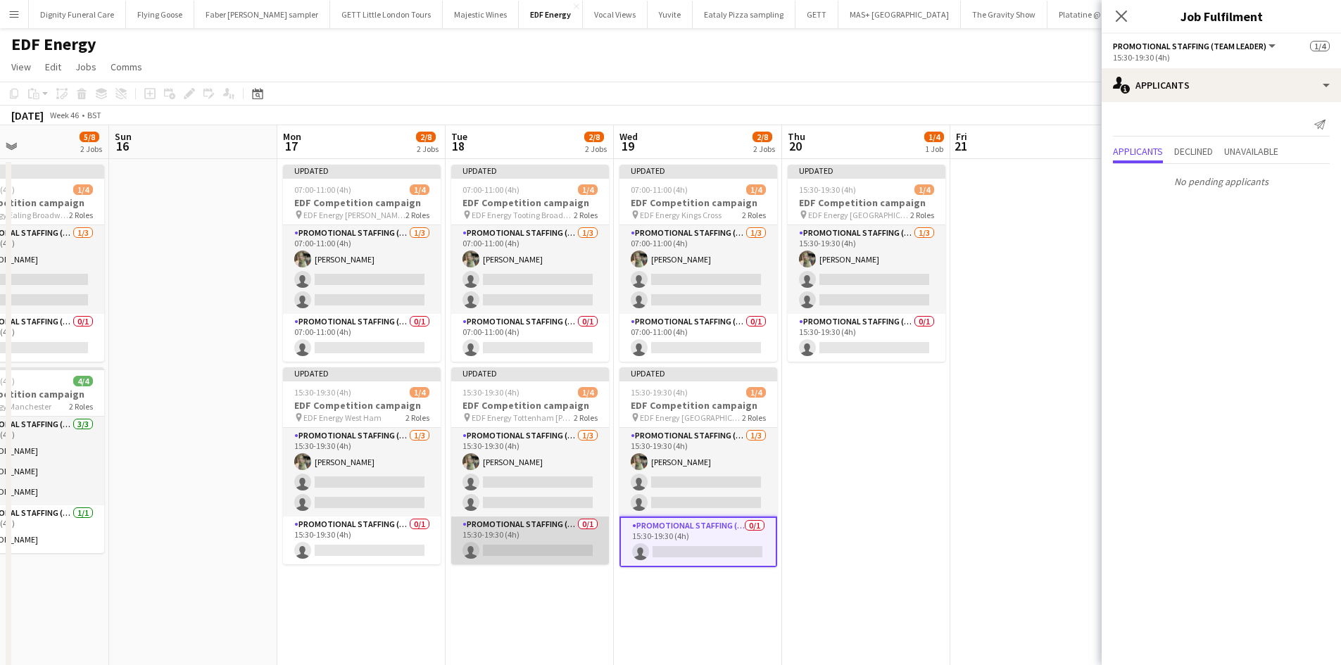
click at [545, 555] on app-card-role "Promotional Staffing (Team Leader) 0/1 15:30-19:30 (4h) single-neutral-actions" at bounding box center [530, 541] width 158 height 48
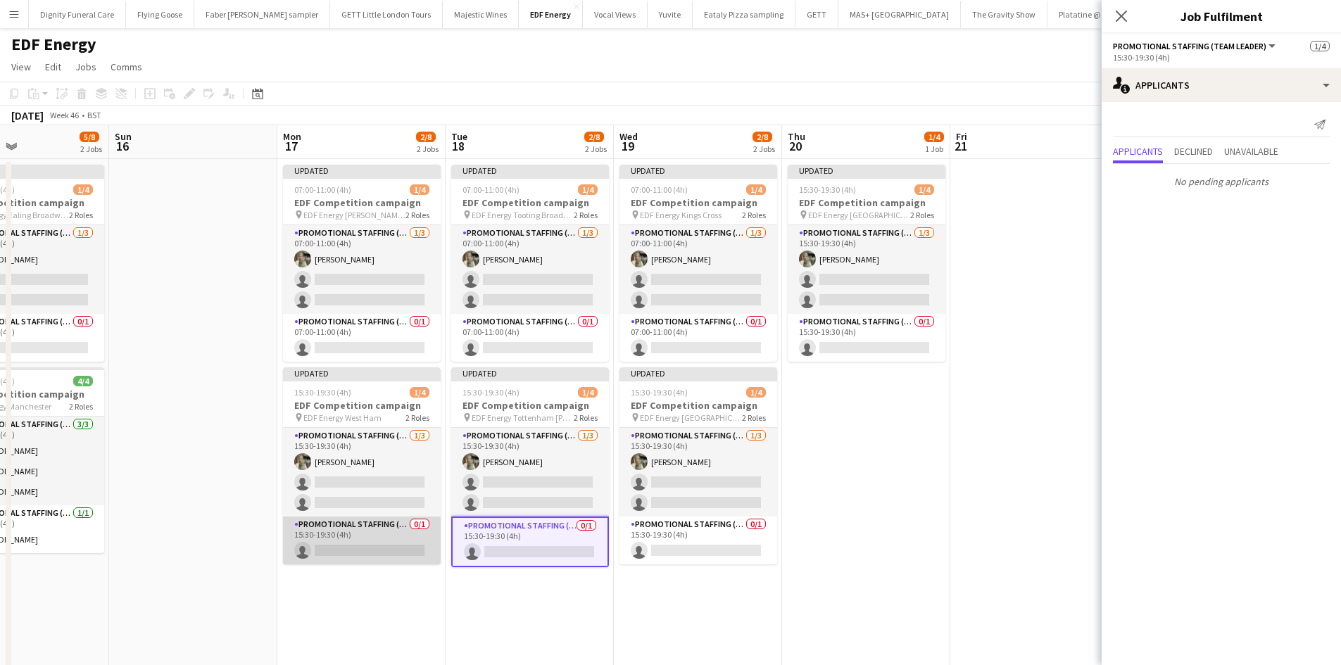
click at [365, 543] on app-card-role "Promotional Staffing (Team Leader) 0/1 15:30-19:30 (4h) single-neutral-actions" at bounding box center [362, 541] width 158 height 48
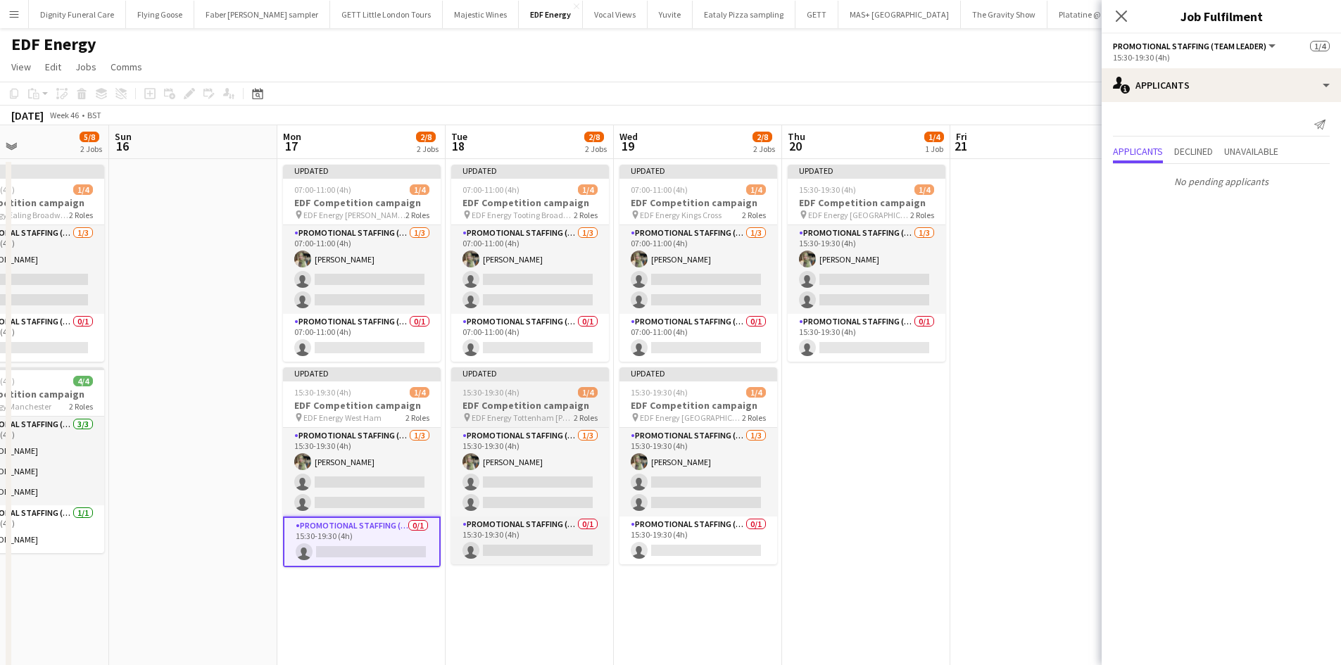
drag, startPoint x: 371, startPoint y: 345, endPoint x: 540, endPoint y: 381, distance: 172.7
click at [372, 345] on app-card-role "Promotional Staffing (Team Leader) 0/1 07:00-11:00 (4h) single-neutral-actions" at bounding box center [362, 338] width 158 height 48
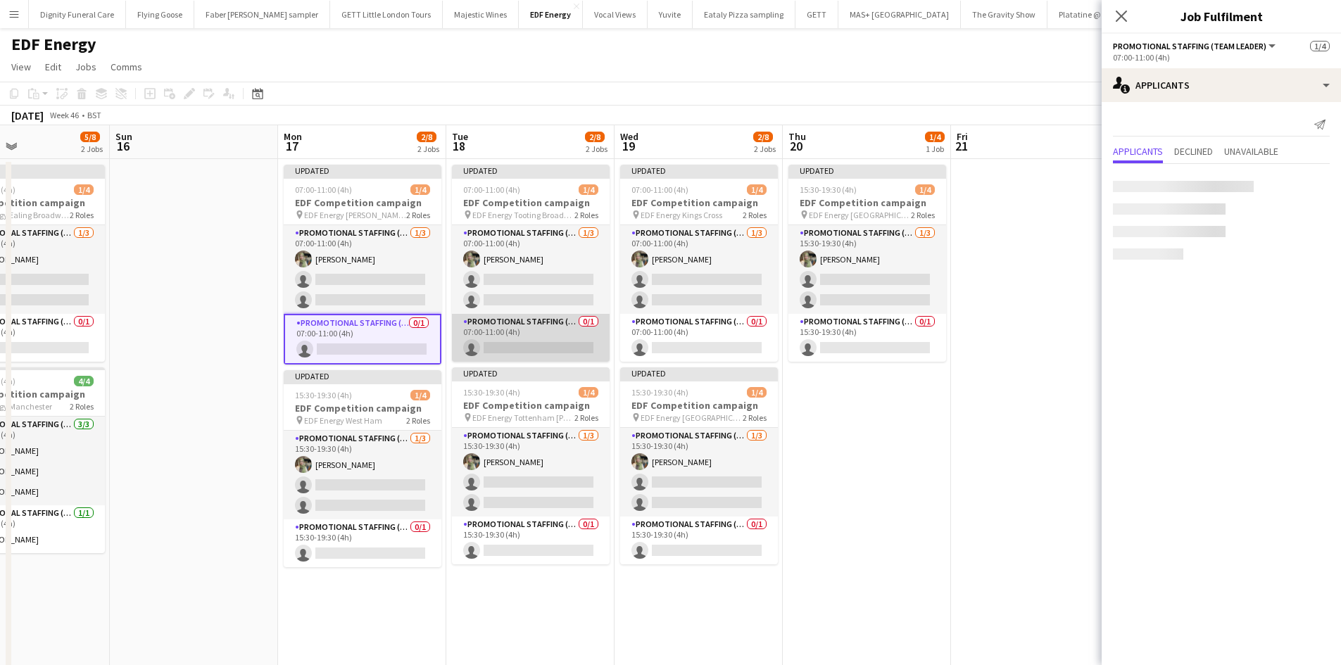
click at [571, 346] on app-card-role "Promotional Staffing (Team Leader) 0/1 07:00-11:00 (4h) single-neutral-actions" at bounding box center [531, 338] width 158 height 48
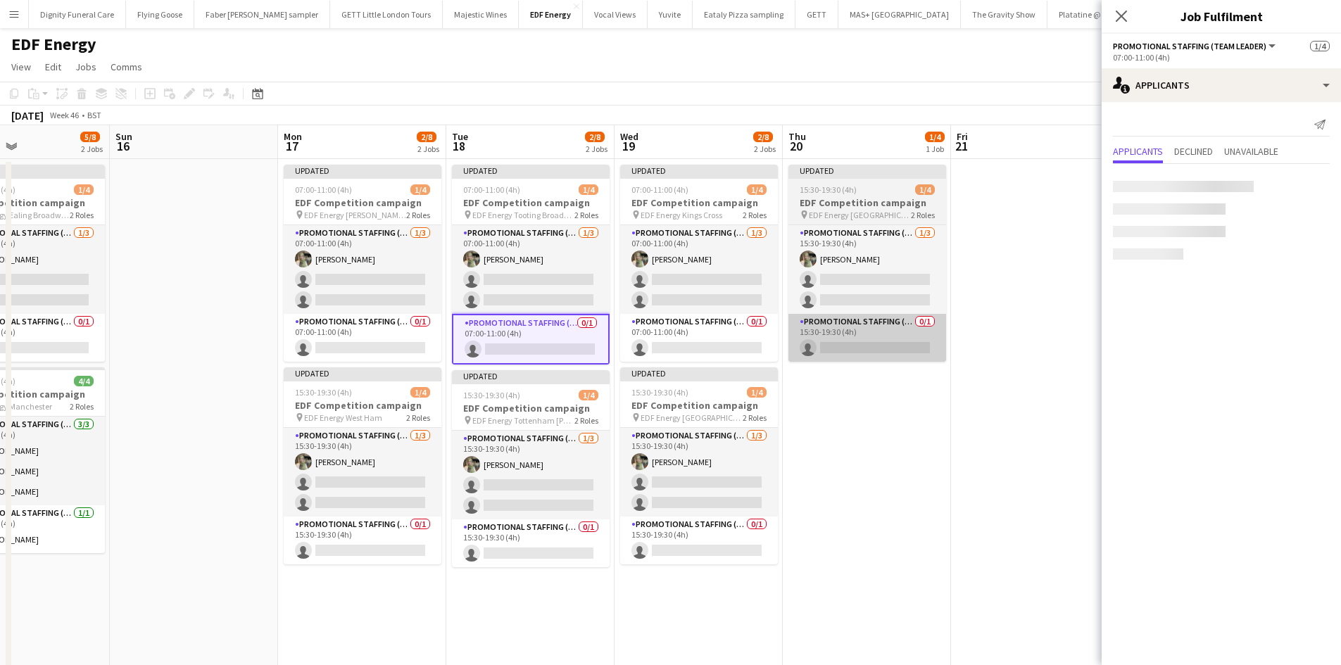
drag, startPoint x: 726, startPoint y: 338, endPoint x: 813, endPoint y: 346, distance: 86.8
click at [727, 338] on app-card-role "Promotional Staffing (Team Leader) 0/1 07:00-11:00 (4h) single-neutral-actions" at bounding box center [699, 338] width 158 height 48
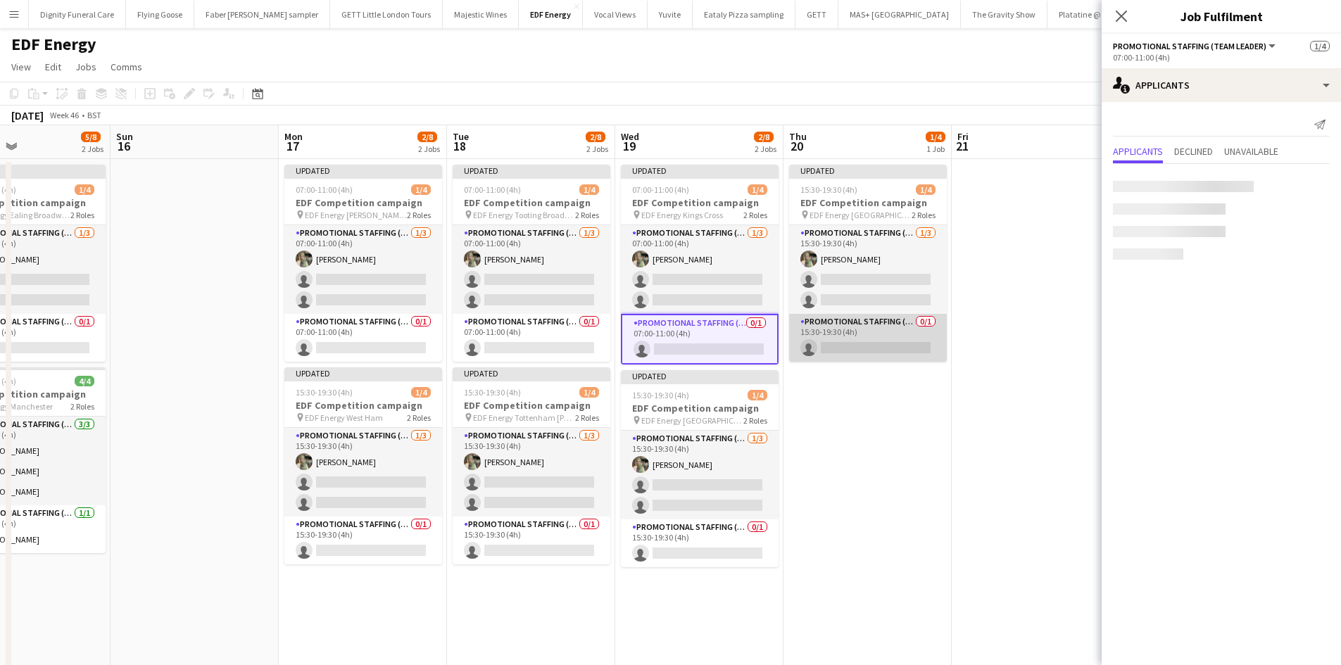
click at [863, 344] on app-card-role "Promotional Staffing (Team Leader) 0/1 15:30-19:30 (4h) single-neutral-actions" at bounding box center [868, 338] width 158 height 48
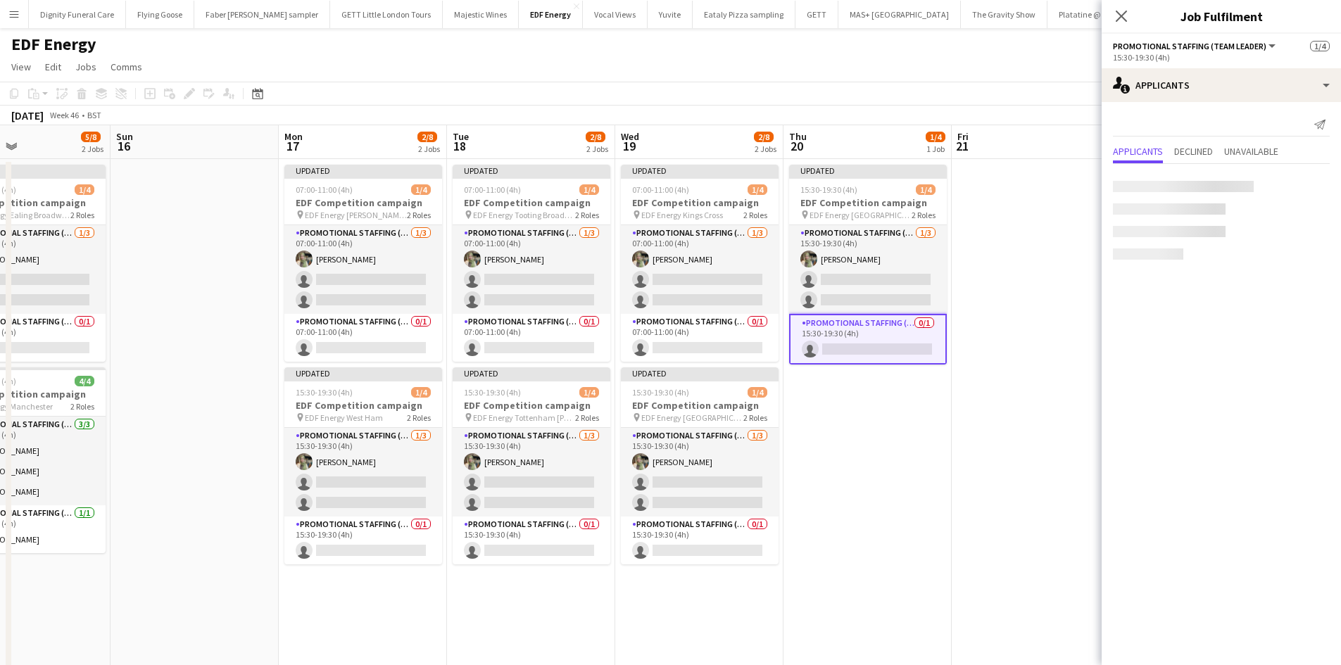
drag, startPoint x: 900, startPoint y: 425, endPoint x: 990, endPoint y: 307, distance: 148.6
click at [909, 412] on app-calendar-viewport "Thu 13 2/12 3 Jobs Fri 14 2/12 3 Jobs Sat 15 5/8 2 Jobs Sun 16 Mon 17 2/8 2 Job…" at bounding box center [670, 566] width 1341 height 882
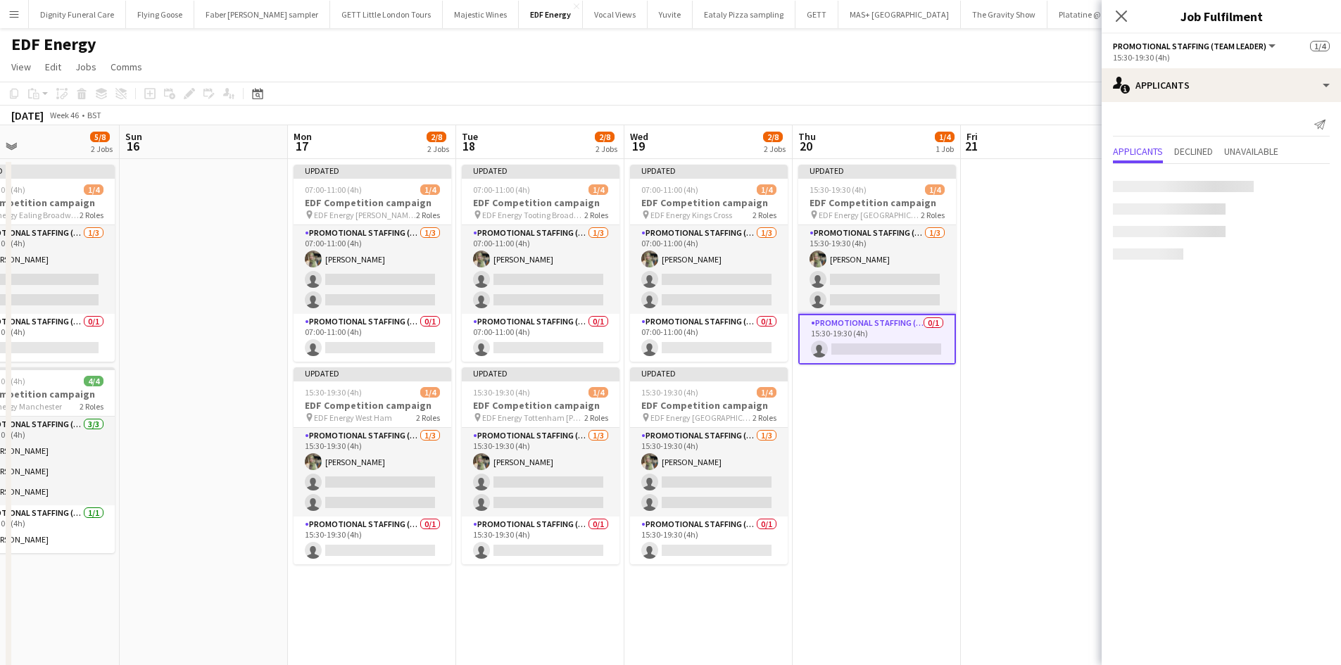
click at [1077, 229] on app-date-cell at bounding box center [1045, 583] width 168 height 849
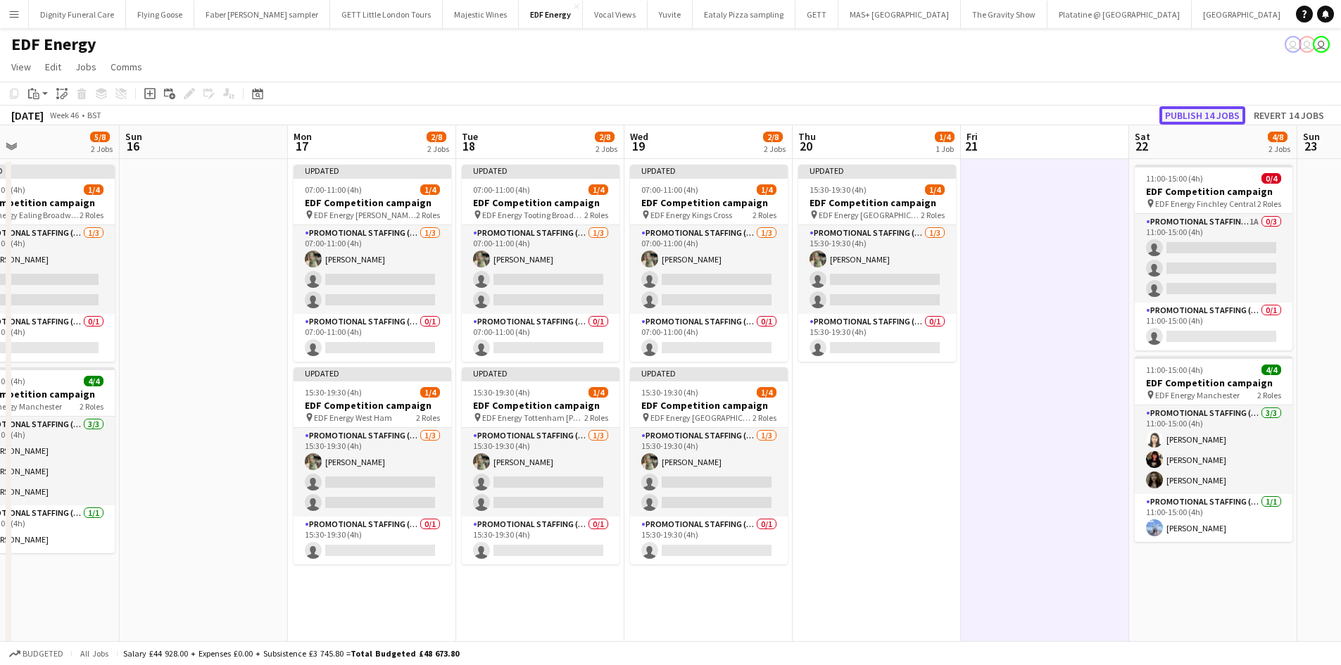
click at [1222, 118] on button "Publish 14 jobs" at bounding box center [1202, 115] width 86 height 18
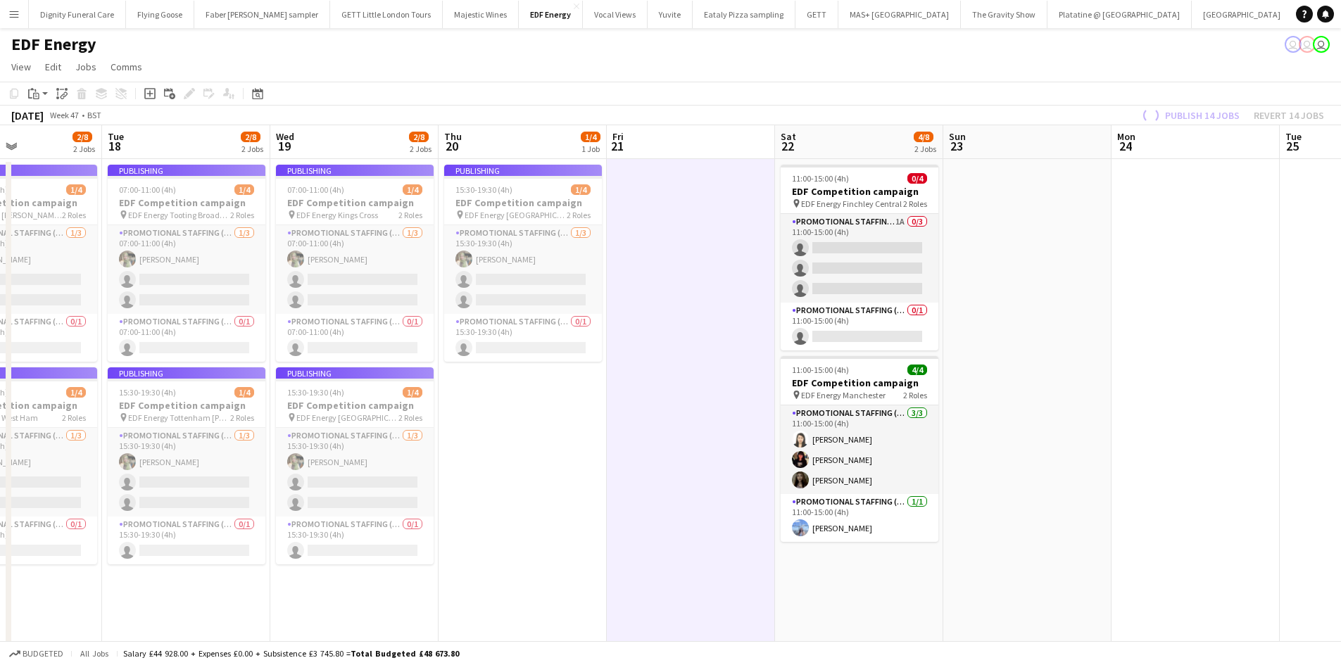
drag, startPoint x: 992, startPoint y: 339, endPoint x: 467, endPoint y: 344, distance: 525.0
click at [467, 344] on app-calendar-viewport "Sat 15 5/8 2 Jobs Sun 16 Mon 17 2/8 2 Jobs Tue 18 2/8 2 Jobs Wed 19 2/8 2 Jobs …" at bounding box center [670, 566] width 1341 height 882
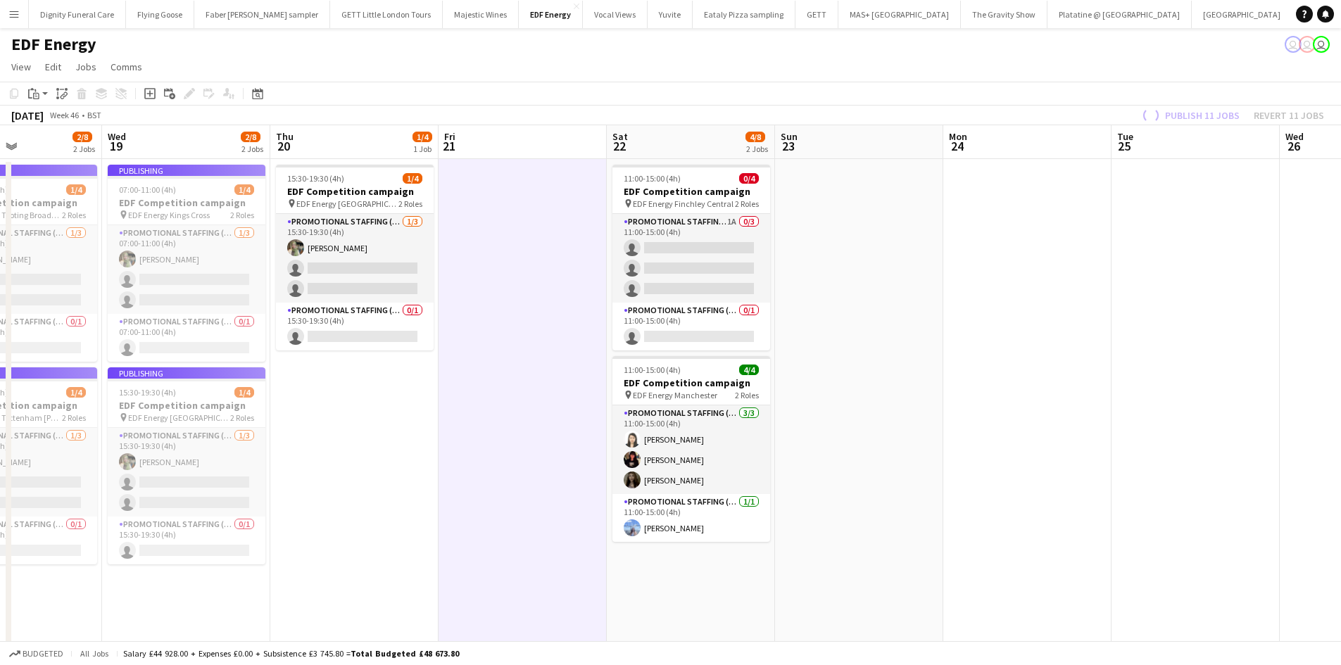
scroll to position [0, 405]
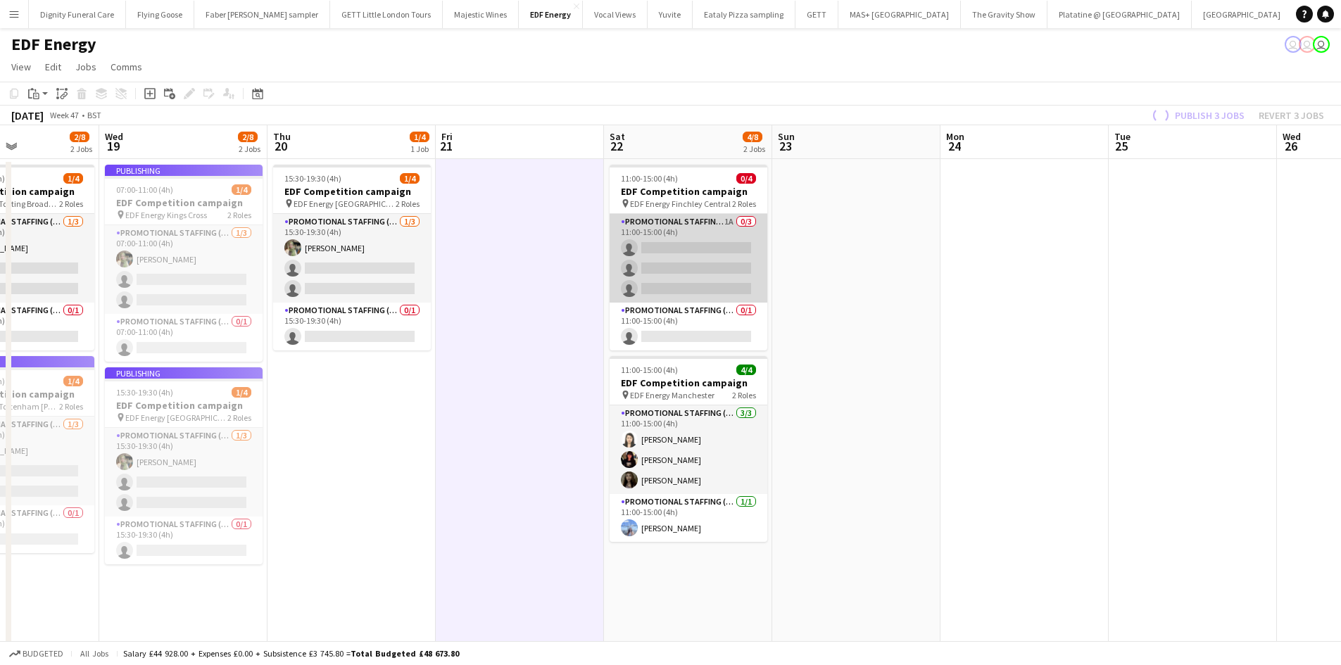
click at [697, 241] on app-card-role "Promotional Staffing (Flyering Staff) 1A 0/3 11:00-15:00 (4h) single-neutral-ac…" at bounding box center [688, 258] width 158 height 89
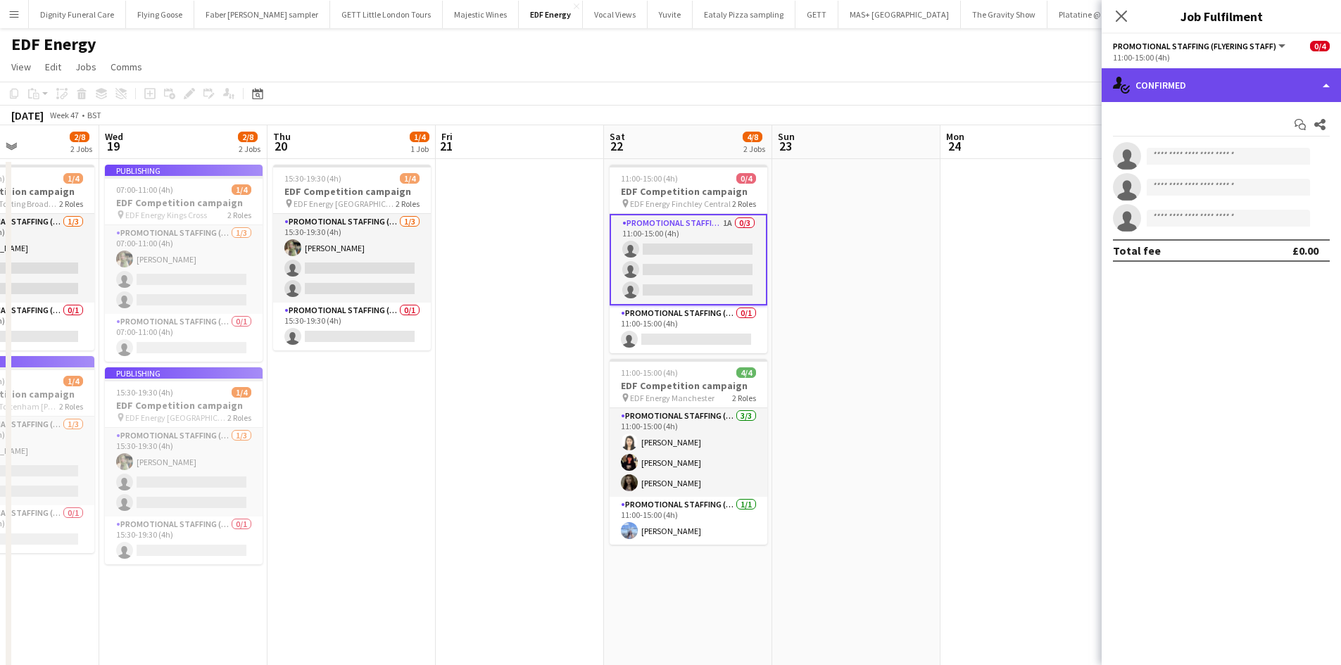
click at [1220, 87] on div "single-neutral-actions-check-2 Confirmed" at bounding box center [1220, 85] width 239 height 34
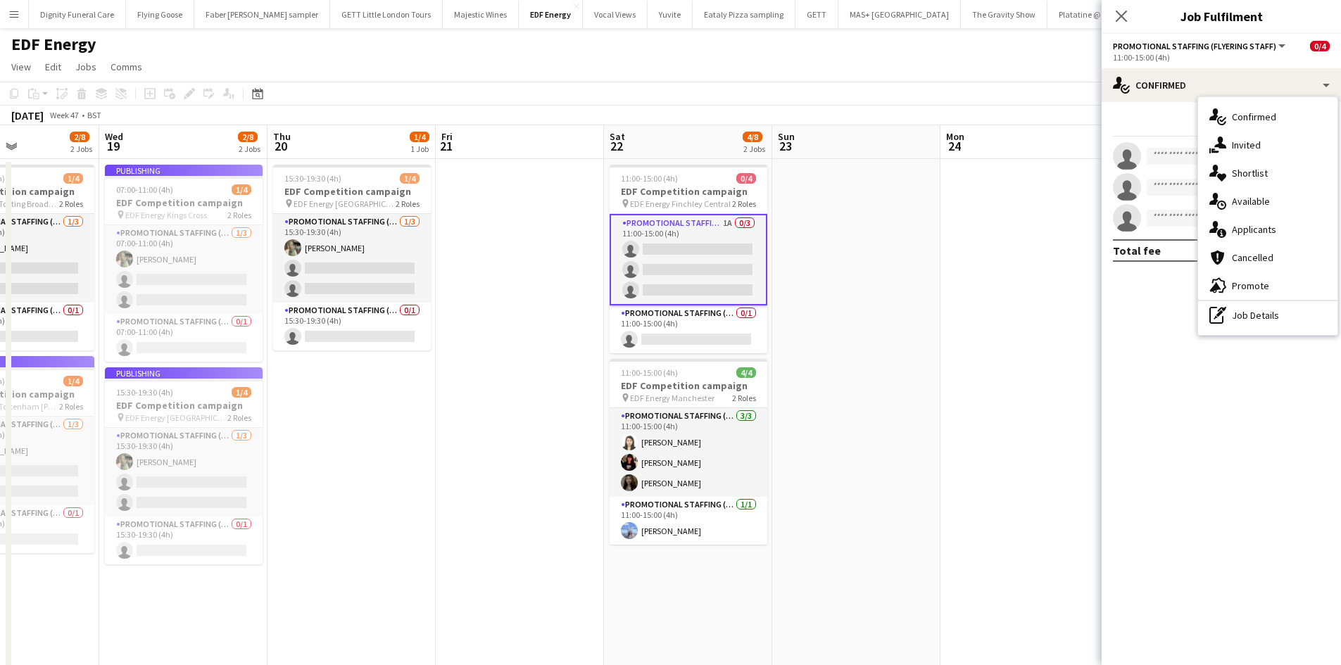
click at [1253, 236] on div "single-neutral-actions-information Applicants" at bounding box center [1267, 229] width 139 height 28
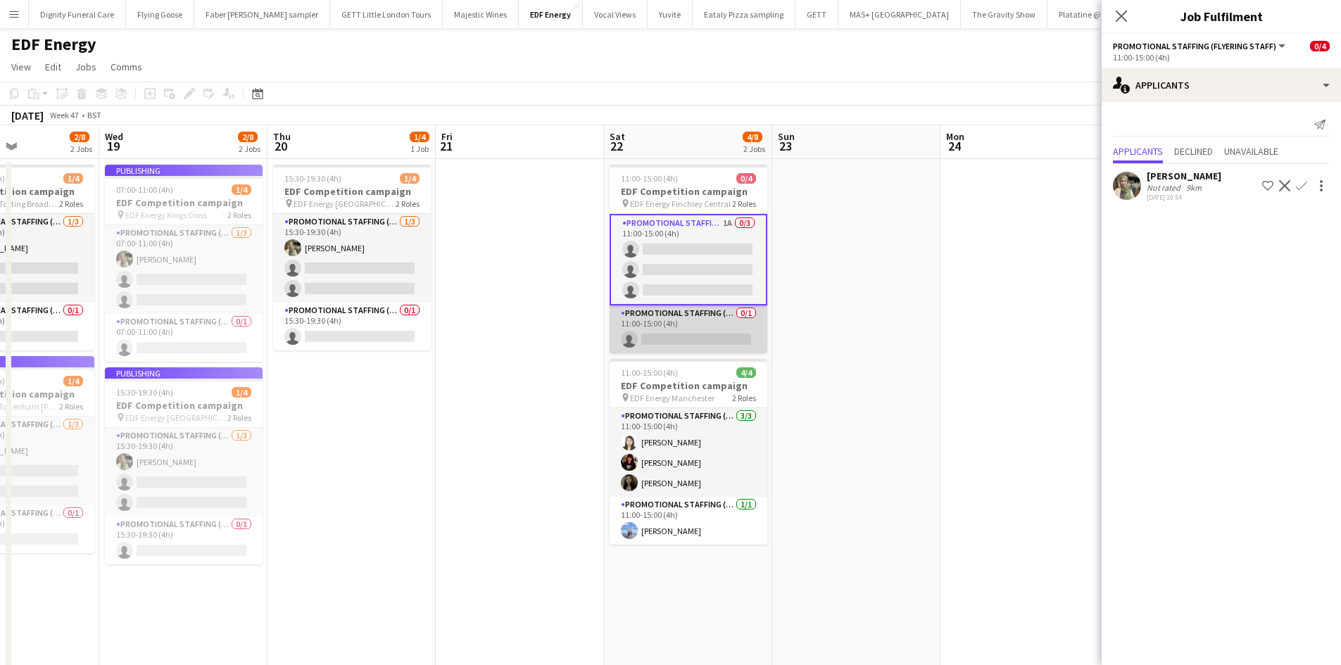
drag, startPoint x: 709, startPoint y: 339, endPoint x: 751, endPoint y: 333, distance: 42.0
click at [710, 339] on app-card-role "Promotional Staffing (Team Leader) 0/1 11:00-15:00 (4h) single-neutral-actions" at bounding box center [688, 329] width 158 height 48
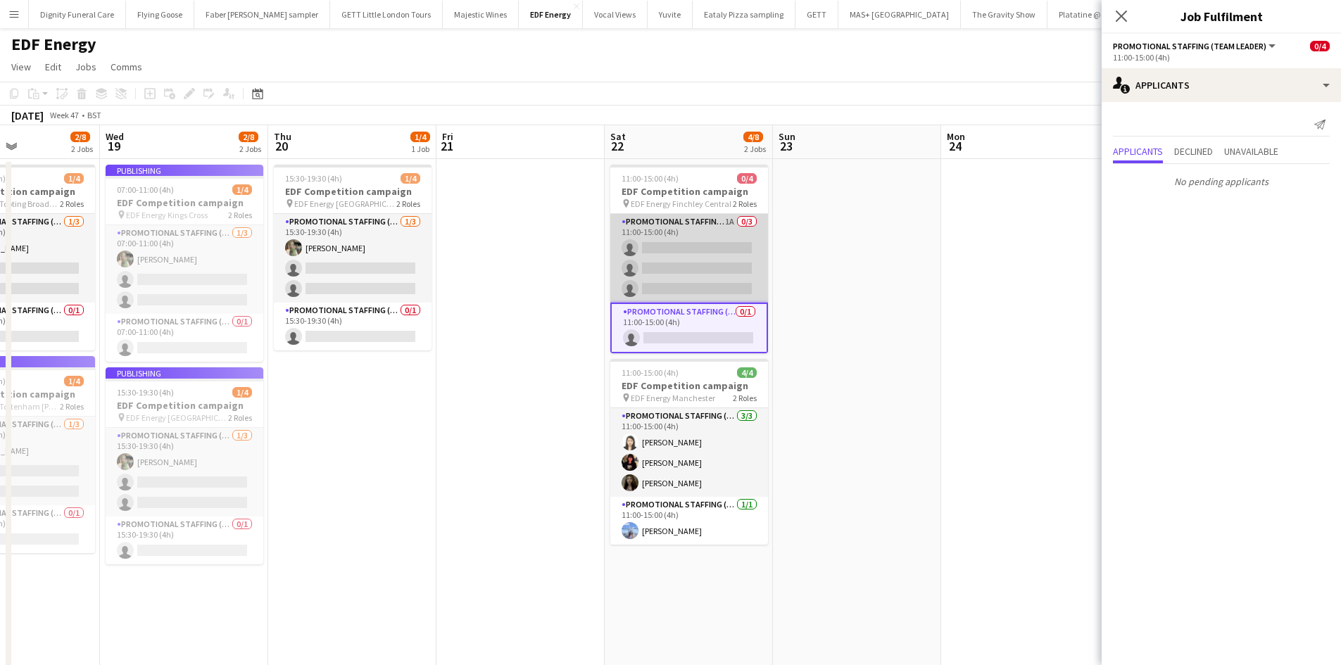
drag, startPoint x: 697, startPoint y: 255, endPoint x: 754, endPoint y: 243, distance: 58.2
click at [697, 254] on app-card-role "Promotional Staffing (Flyering Staff) 1A 0/3 11:00-15:00 (4h) single-neutral-ac…" at bounding box center [689, 258] width 158 height 89
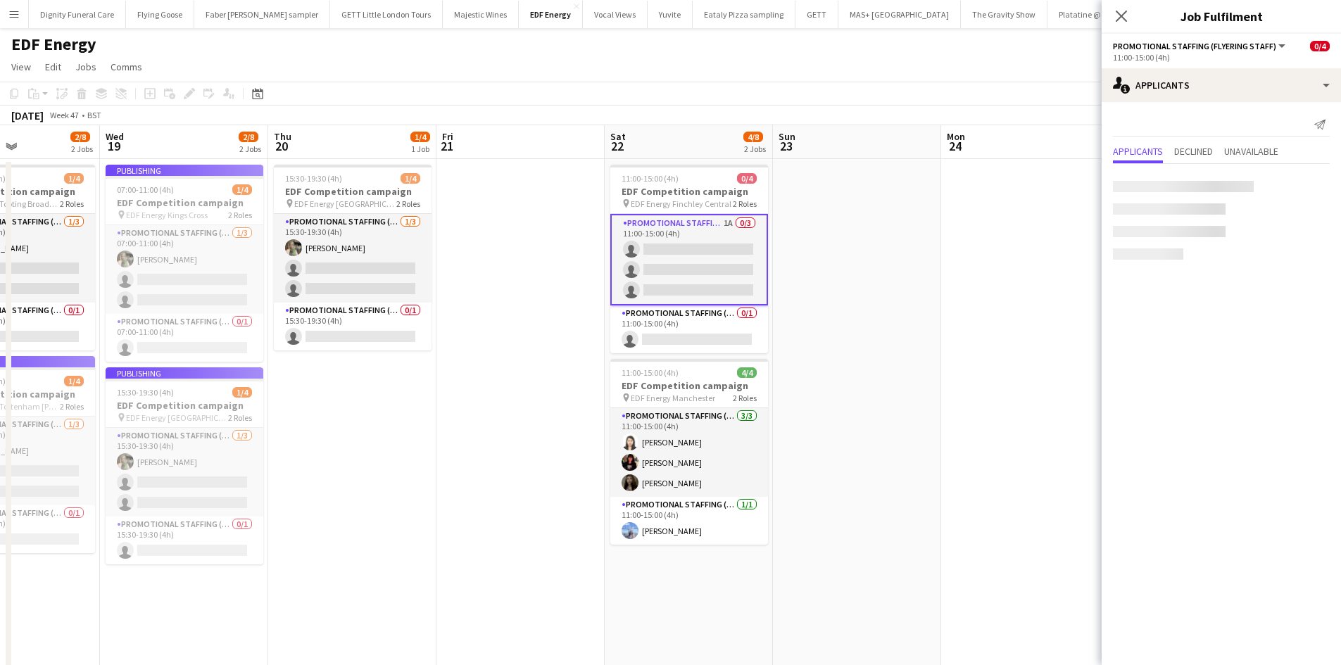
scroll to position [0, 404]
click at [1300, 182] on app-icon "Confirm" at bounding box center [1301, 185] width 11 height 11
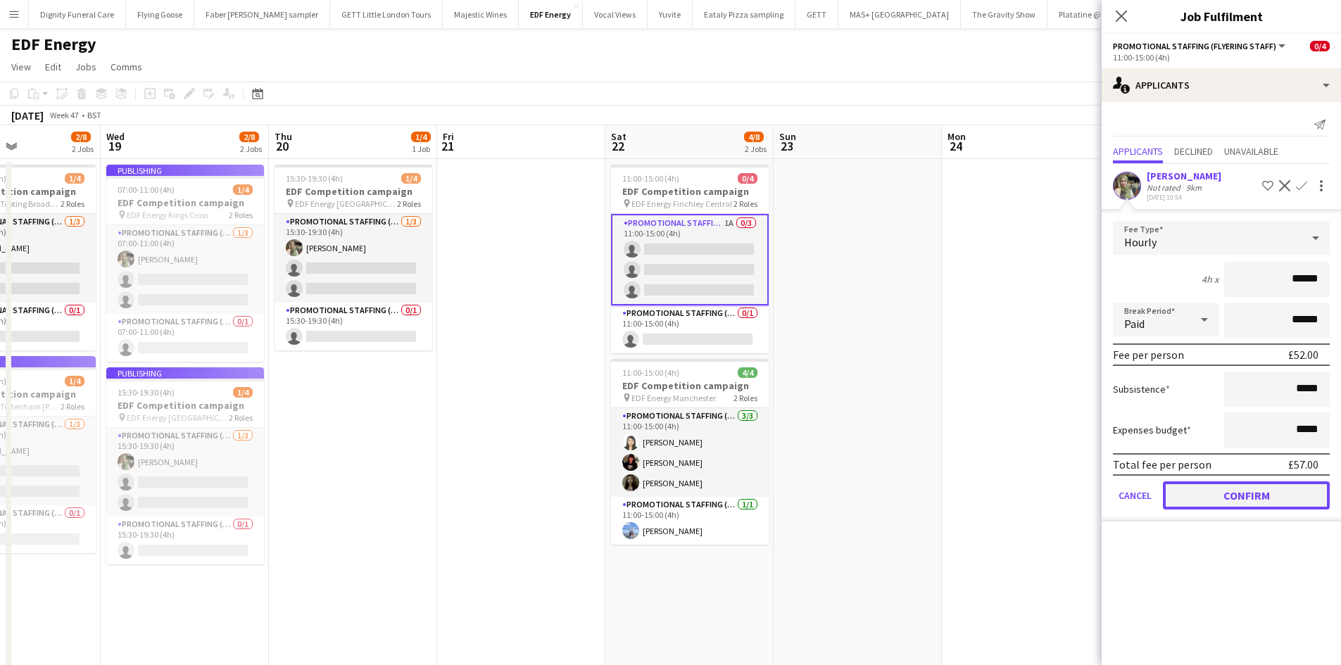
drag, startPoint x: 1242, startPoint y: 499, endPoint x: 1027, endPoint y: 378, distance: 247.0
click at [1241, 499] on button "Confirm" at bounding box center [1246, 495] width 167 height 28
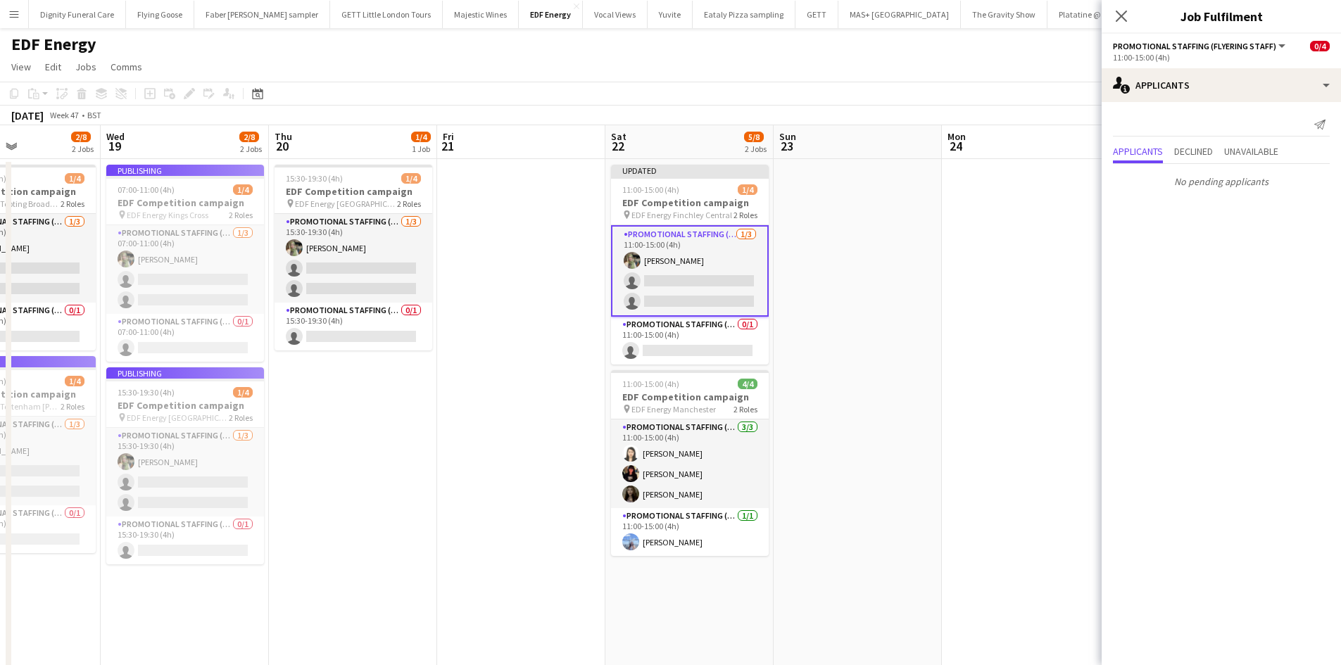
drag, startPoint x: 971, startPoint y: 303, endPoint x: 1018, endPoint y: 251, distance: 70.3
click at [975, 297] on app-calendar-viewport "Sun 16 Mon 17 2/8 2 Jobs Tue 18 2/8 2 Jobs Wed 19 2/8 2 Jobs Thu 20 1/4 1 Job F…" at bounding box center [670, 566] width 1341 height 882
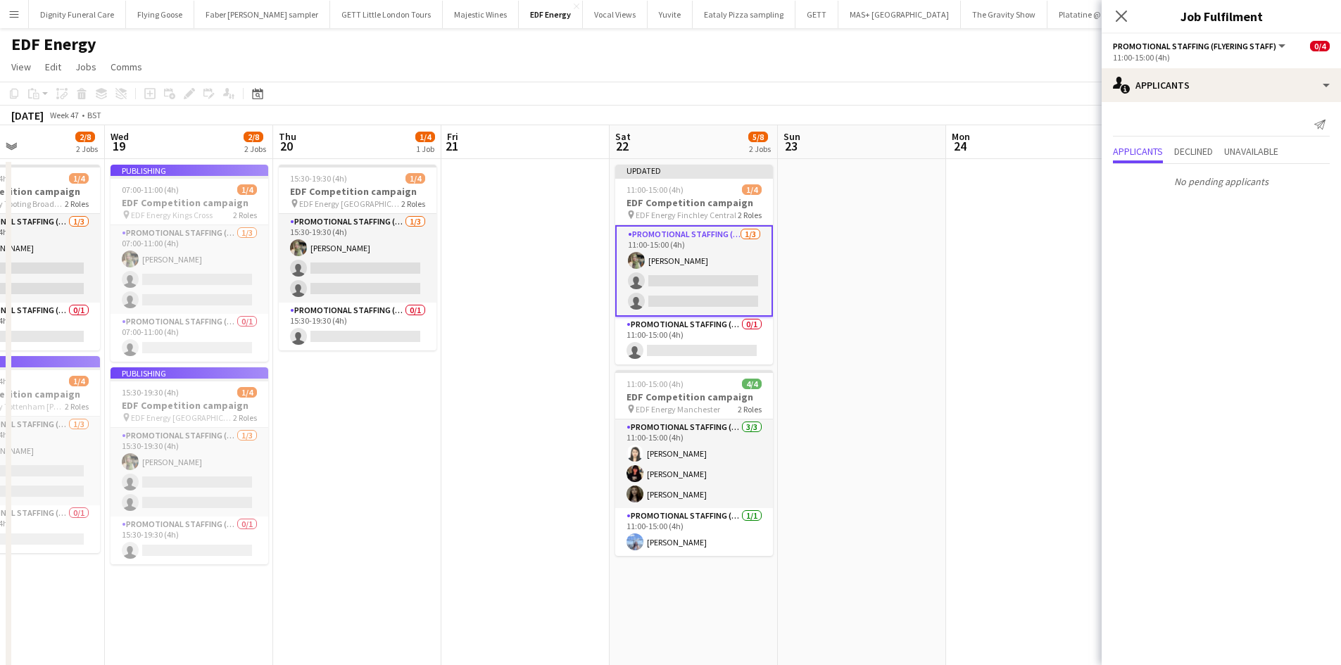
drag, startPoint x: 1031, startPoint y: 208, endPoint x: 1072, endPoint y: 181, distance: 49.4
click at [1033, 205] on app-date-cell at bounding box center [1030, 583] width 168 height 849
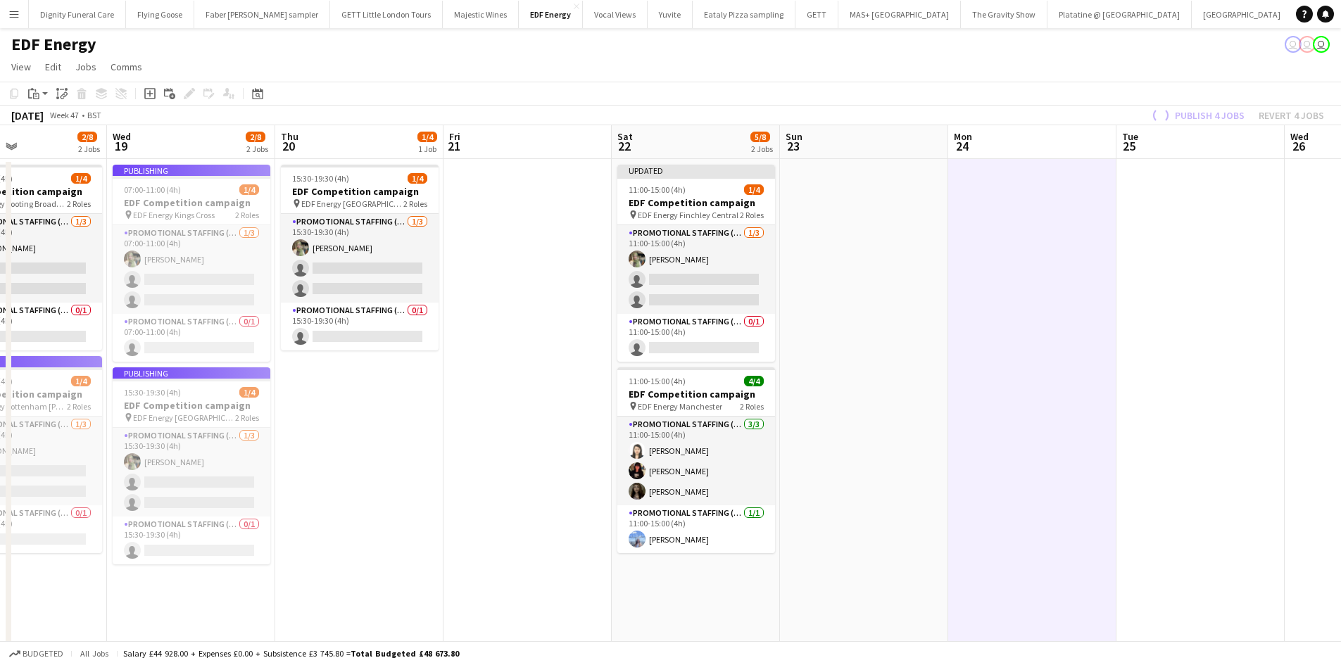
click at [1220, 113] on div "Publish 4 jobs Revert 4 jobs" at bounding box center [1236, 115] width 209 height 18
